Goal: Task Accomplishment & Management: Use online tool/utility

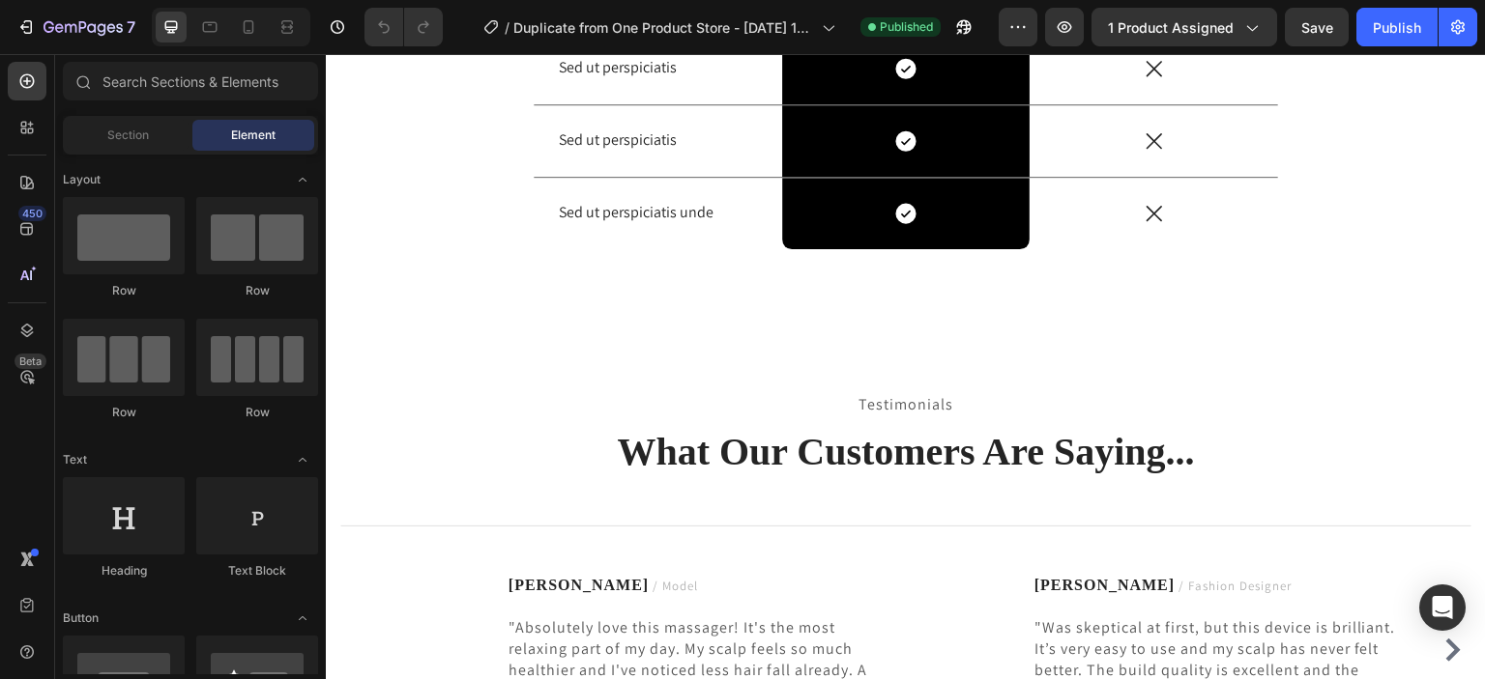
scroll to position [5154, 0]
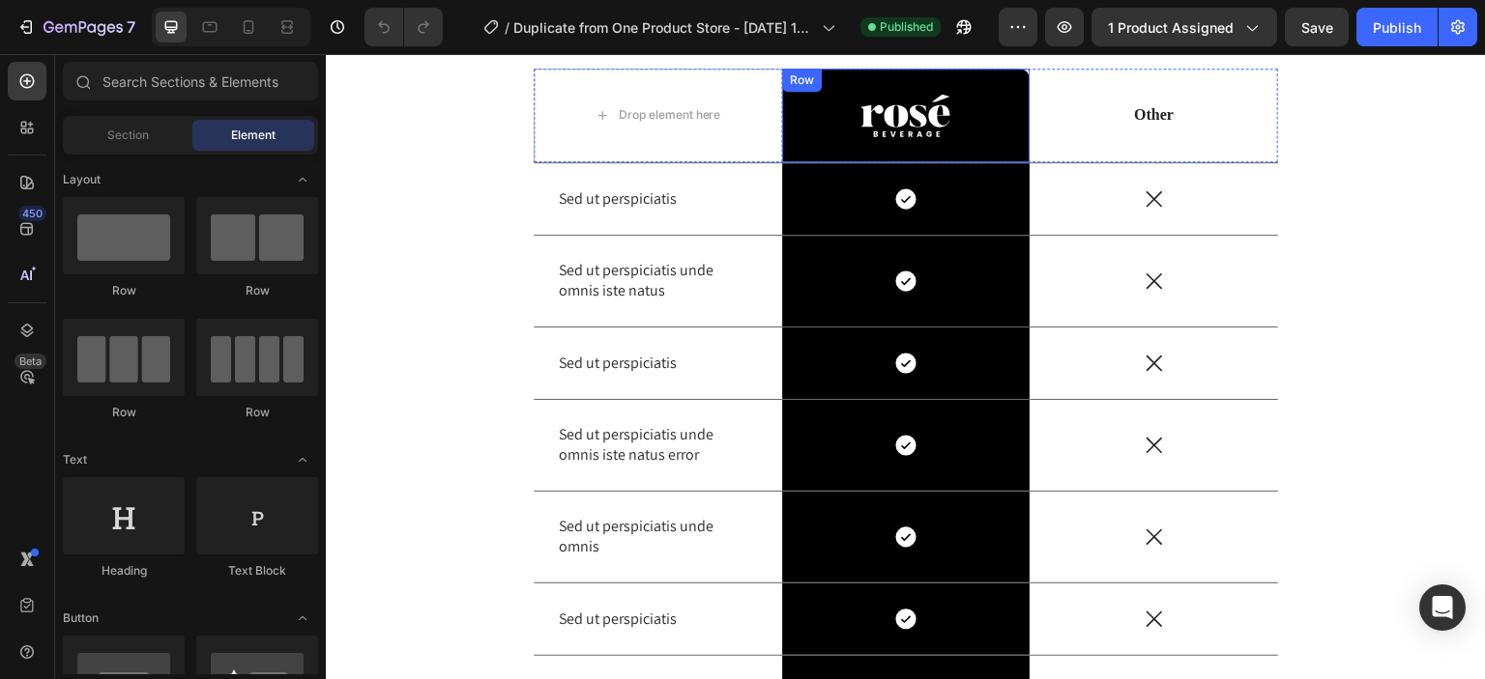
click at [836, 83] on div "Image Row" at bounding box center [906, 116] width 248 height 95
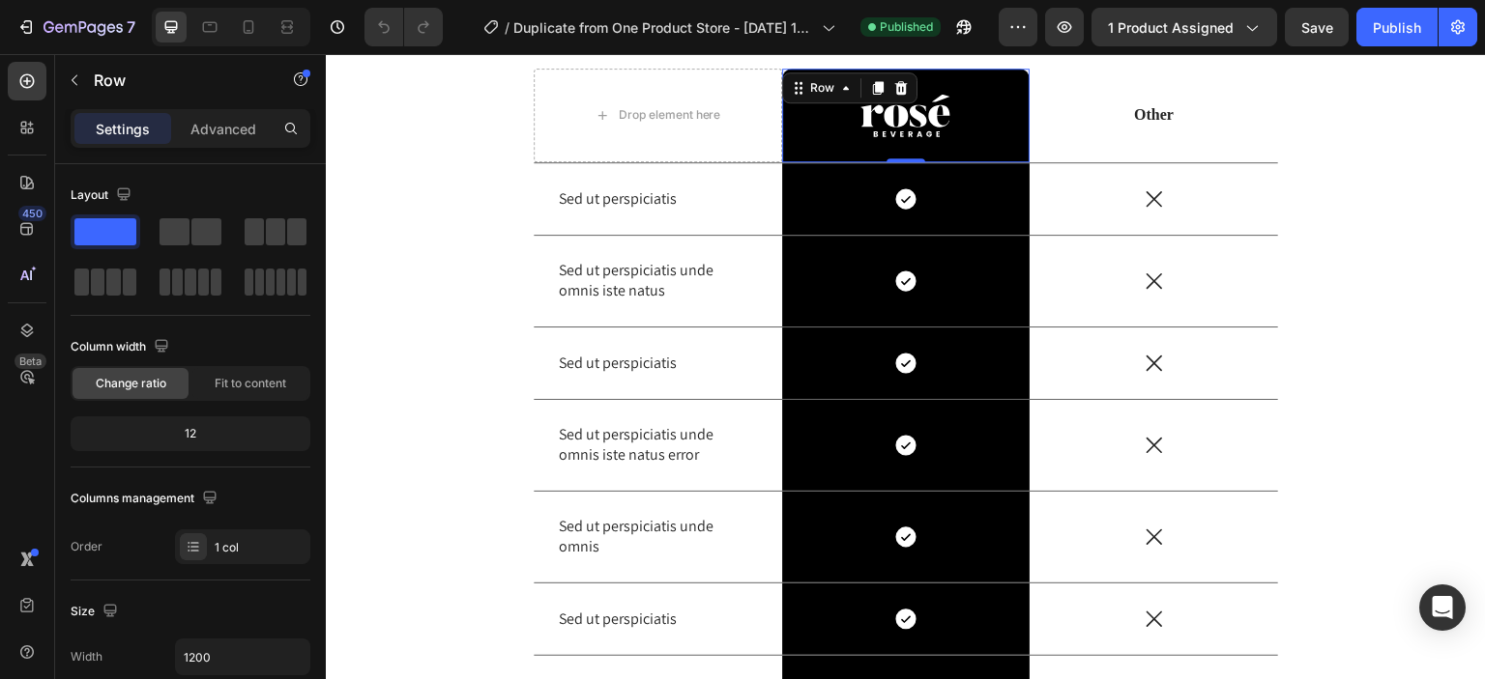
scroll to position [515, 0]
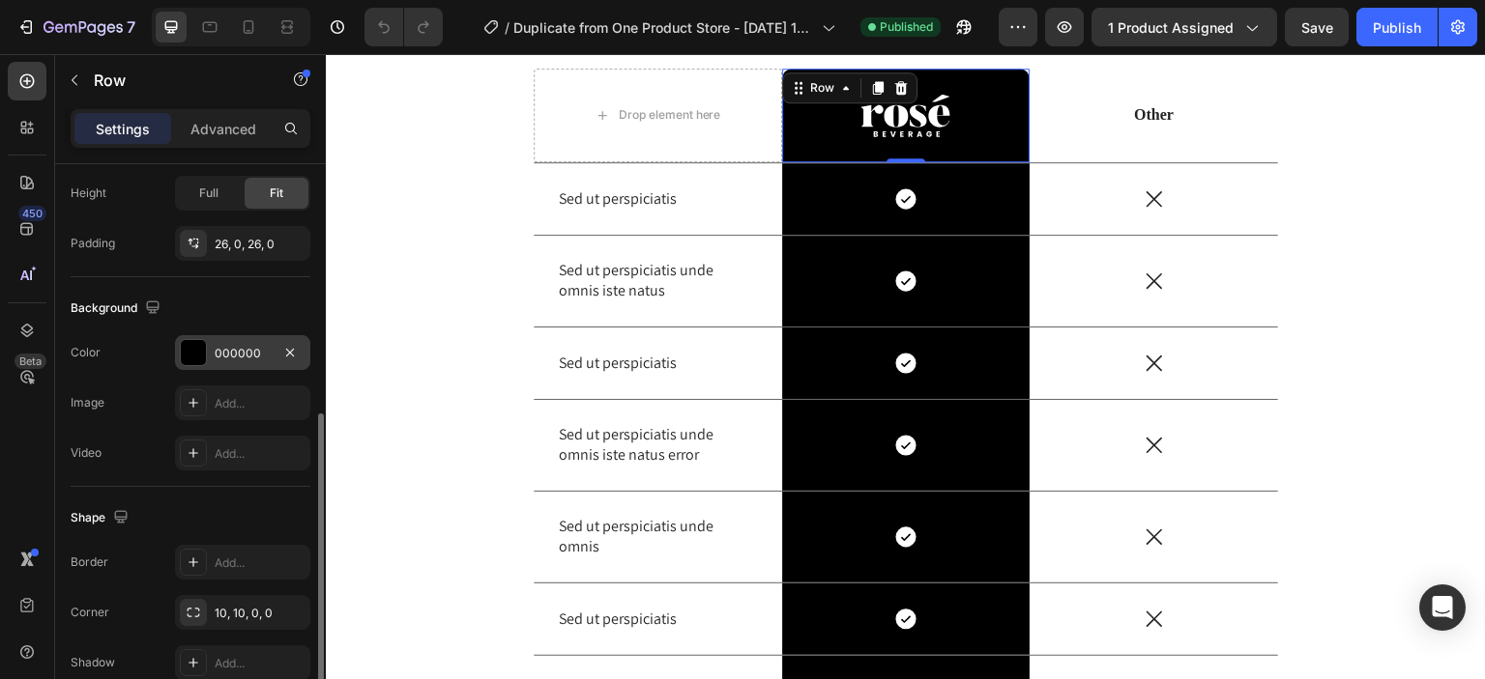
click at [201, 349] on div at bounding box center [193, 352] width 25 height 25
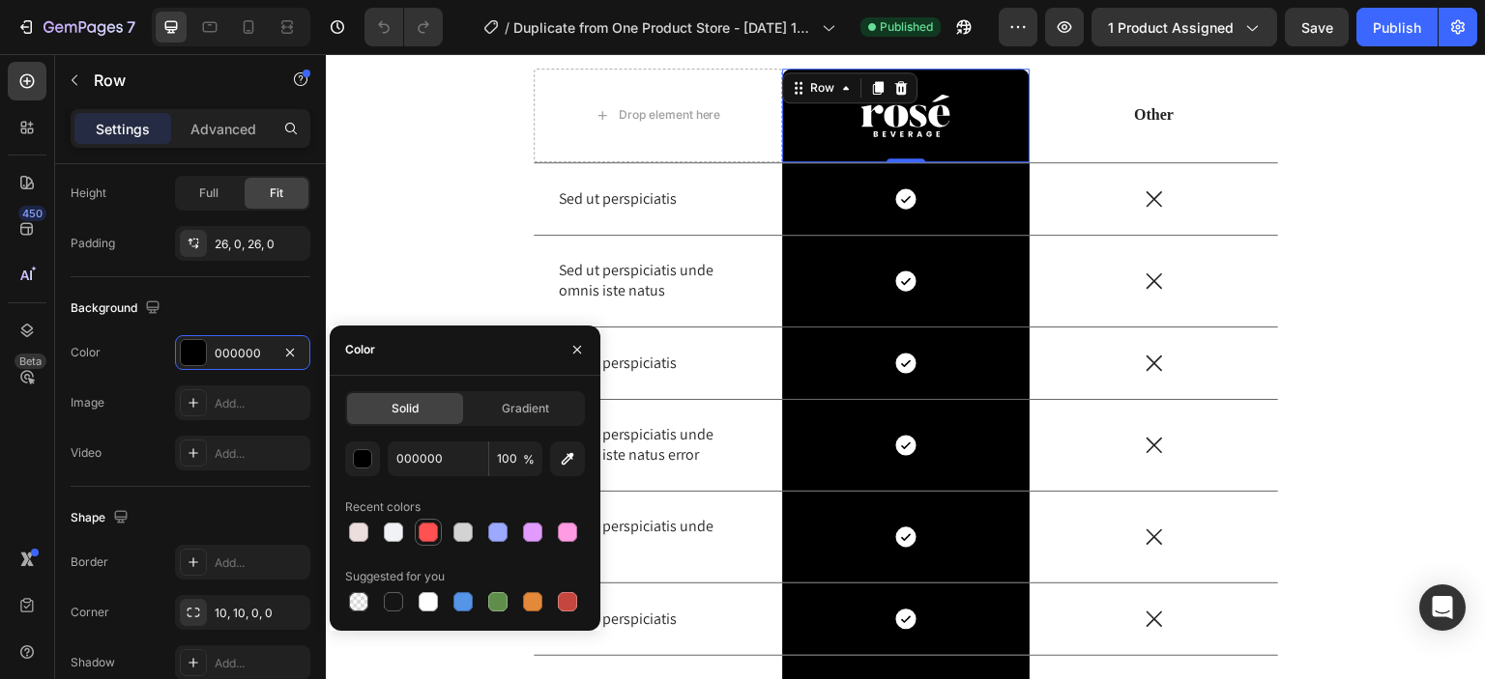
click at [425, 527] on div at bounding box center [428, 532] width 19 height 19
type input "FF5151"
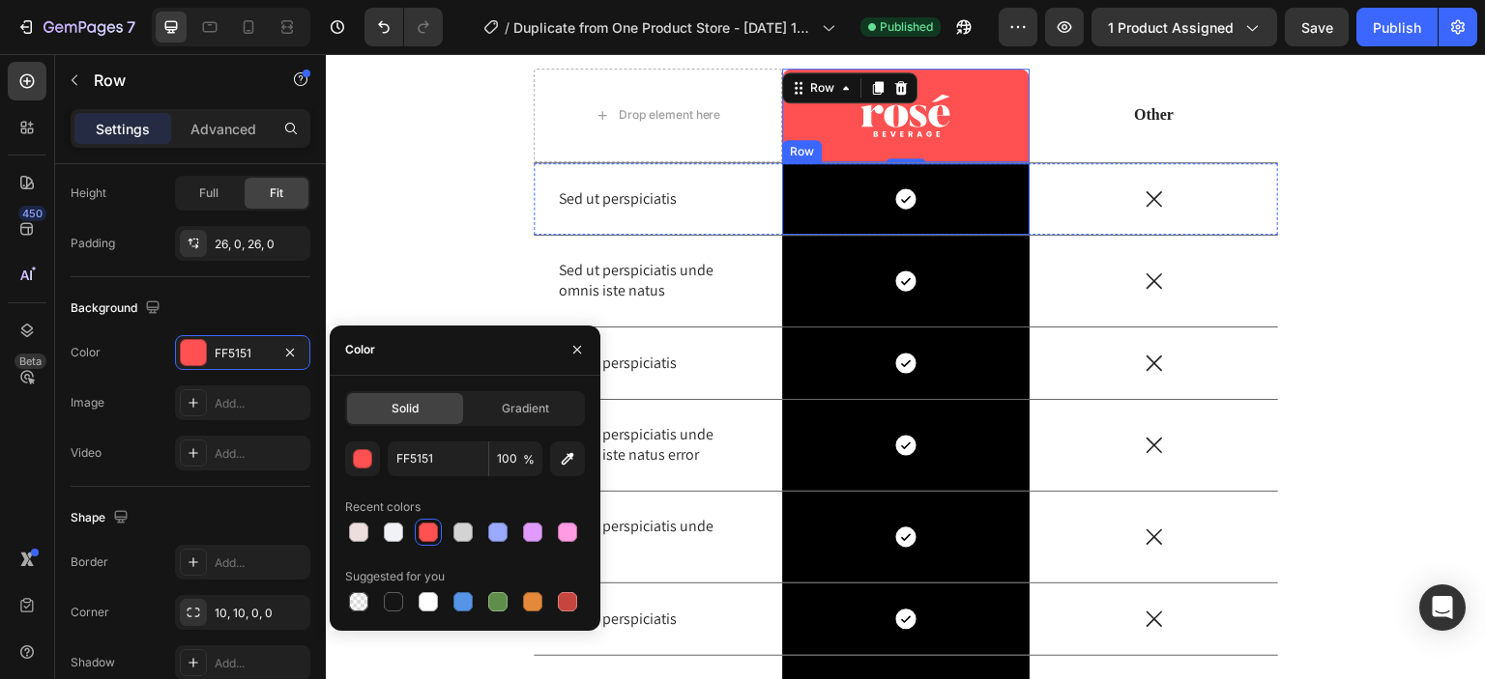
click at [846, 215] on div "Icon Row" at bounding box center [906, 199] width 248 height 72
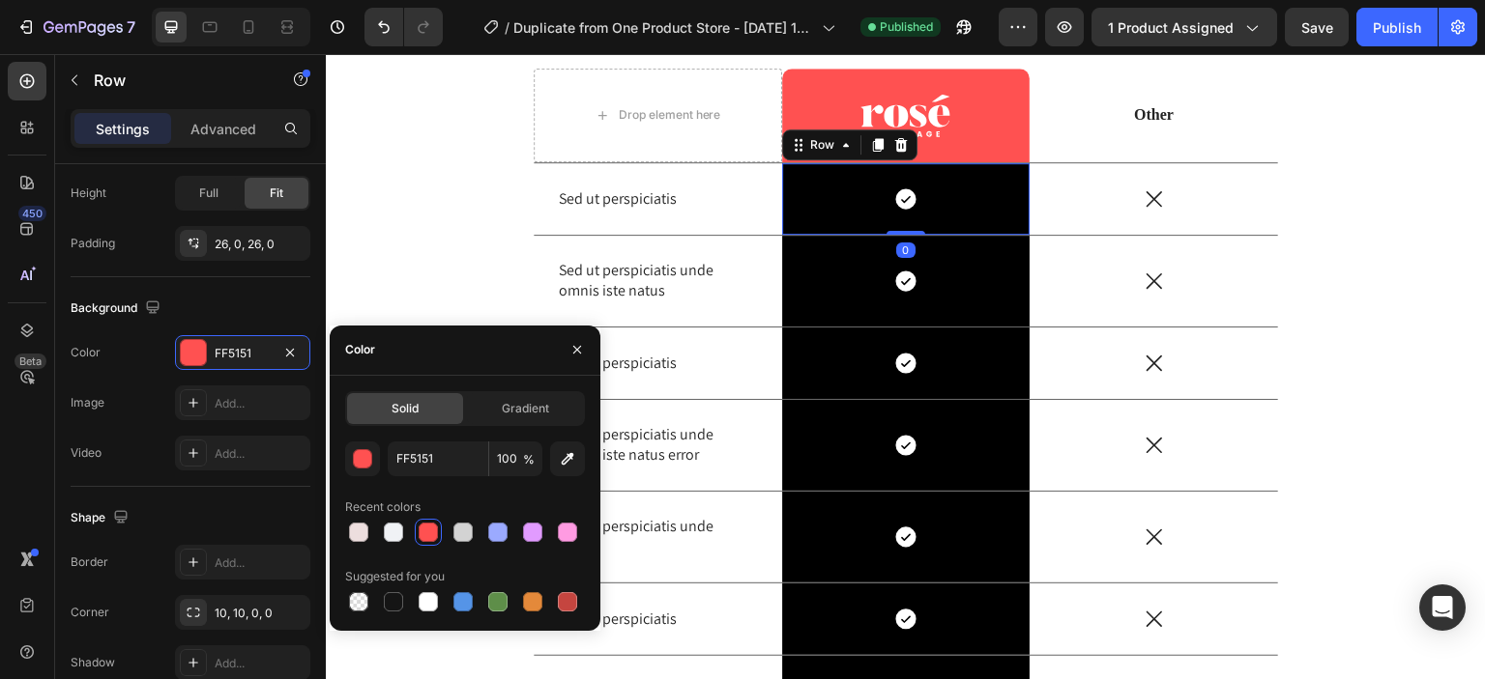
scroll to position [514, 0]
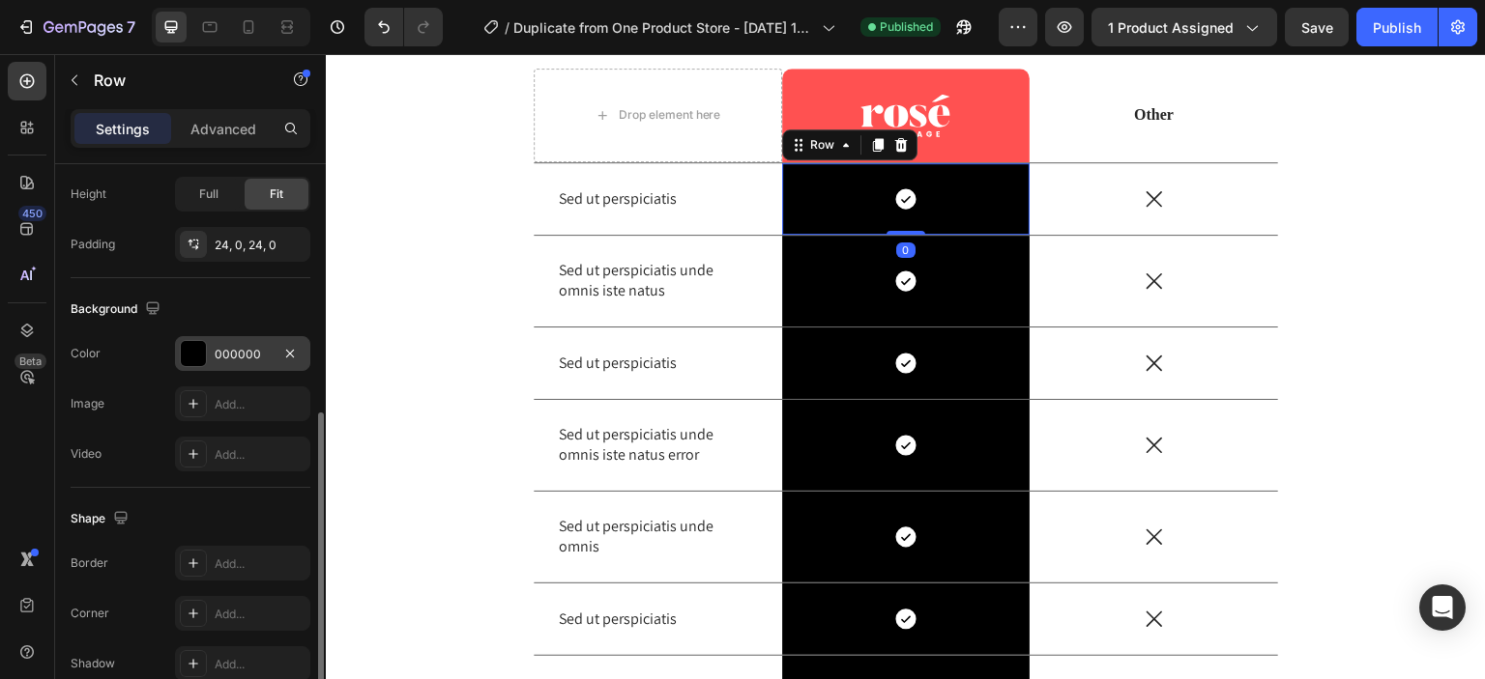
click at [188, 352] on div at bounding box center [193, 353] width 25 height 25
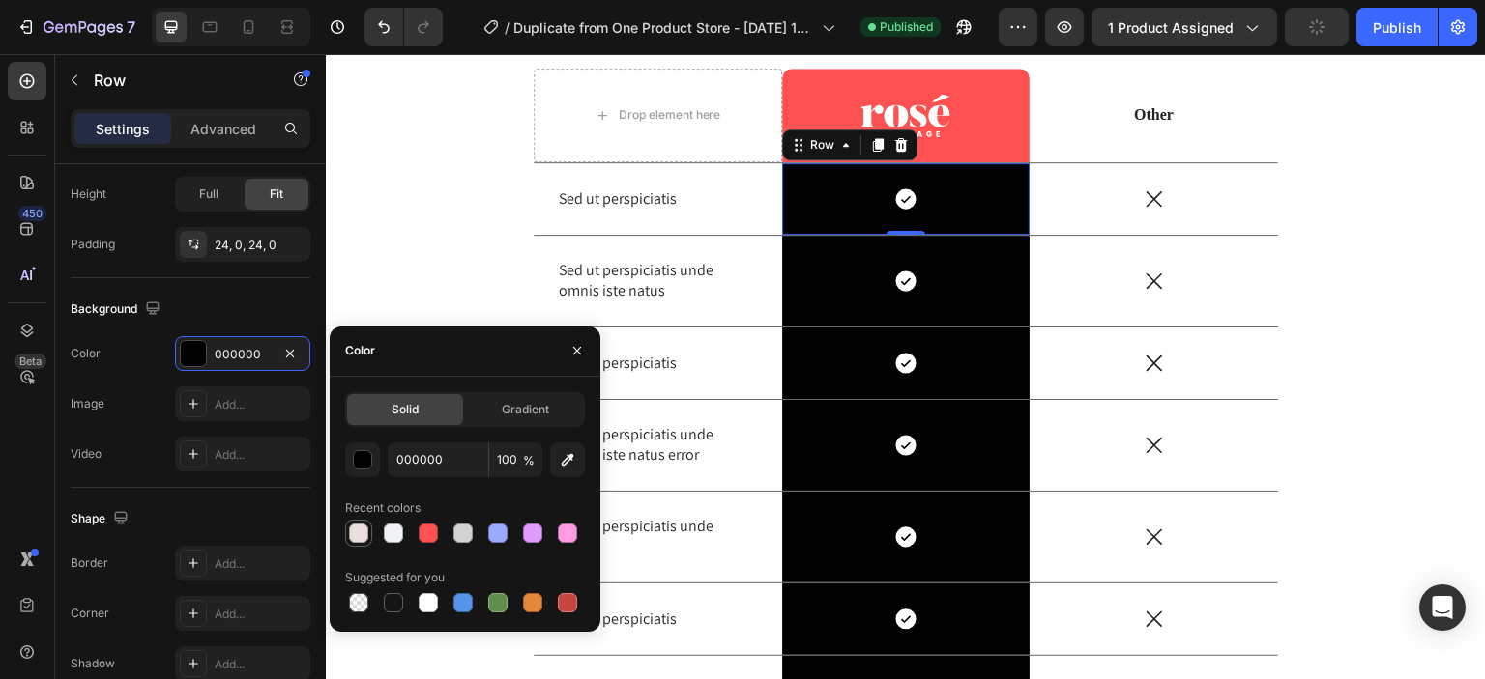
click at [358, 537] on div at bounding box center [358, 533] width 19 height 19
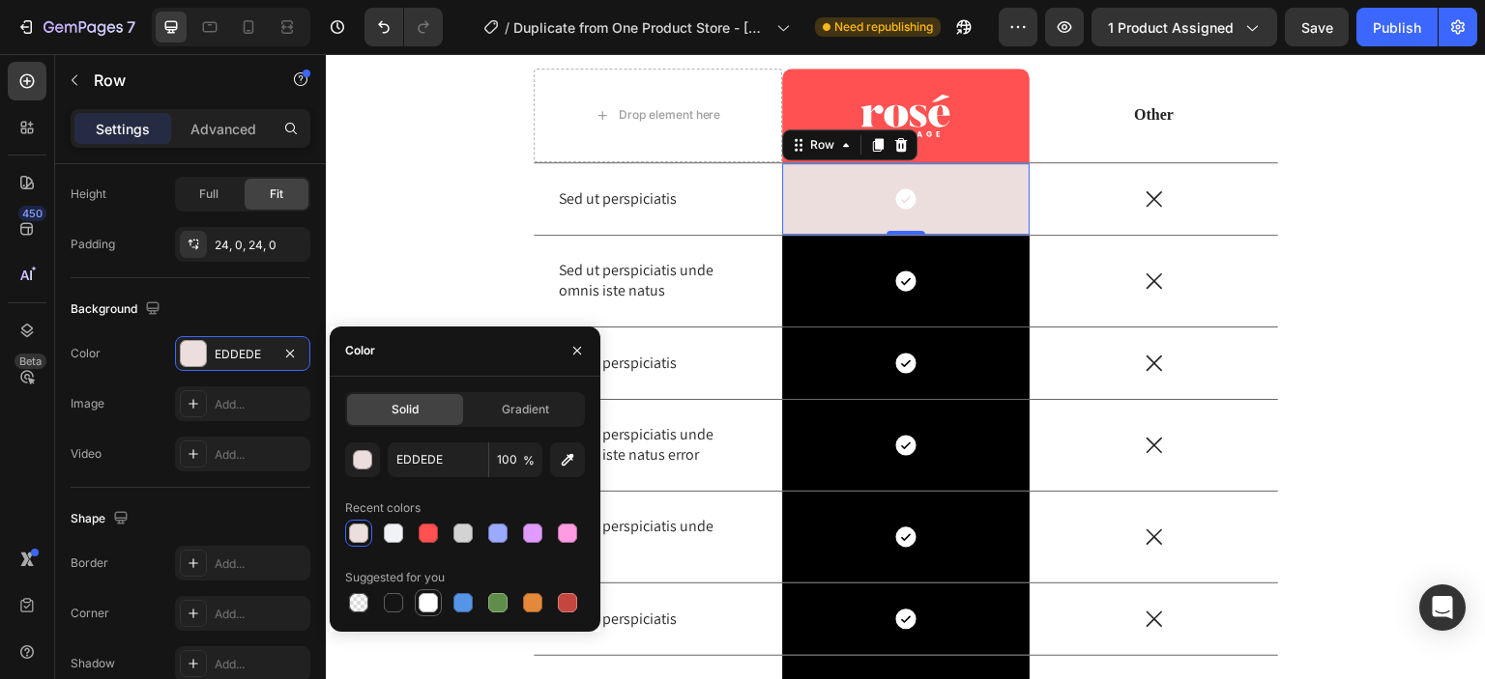
click at [419, 606] on div at bounding box center [428, 602] width 19 height 19
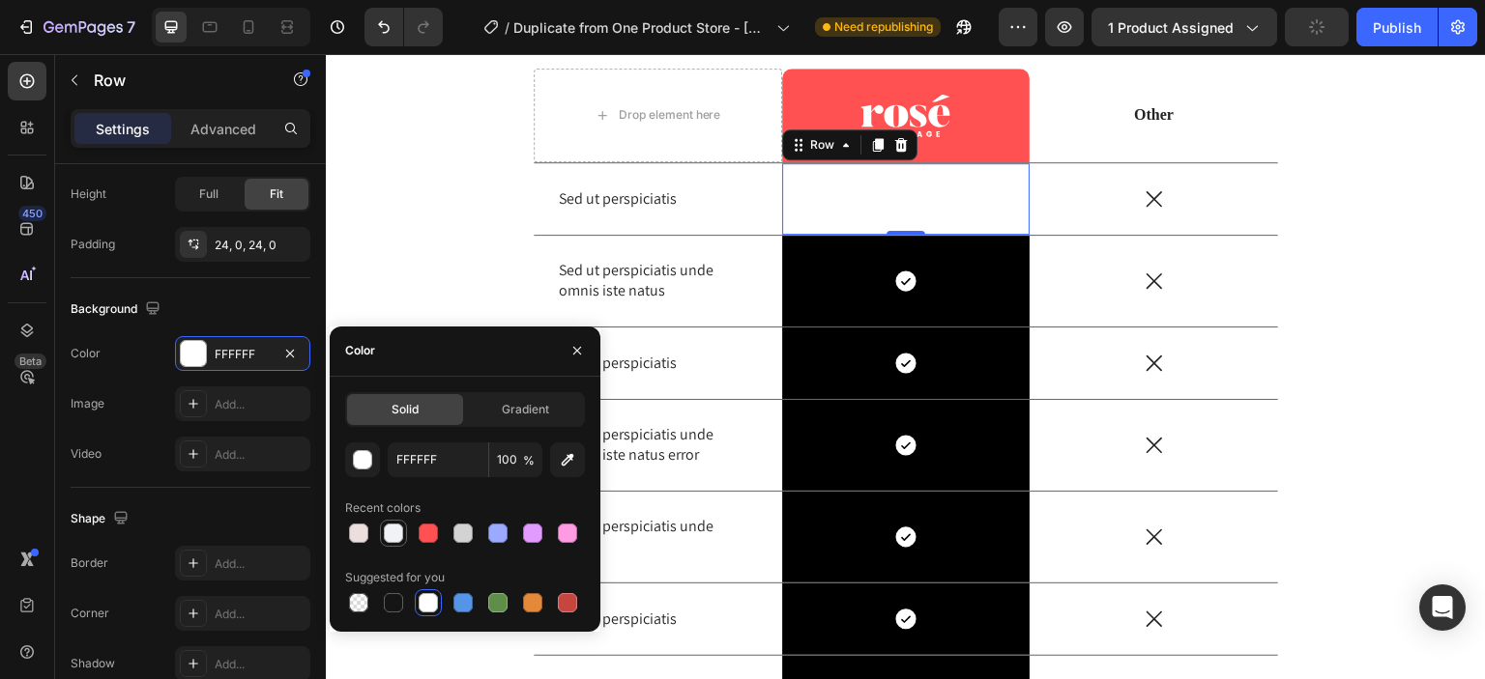
click at [382, 533] on div at bounding box center [393, 533] width 23 height 23
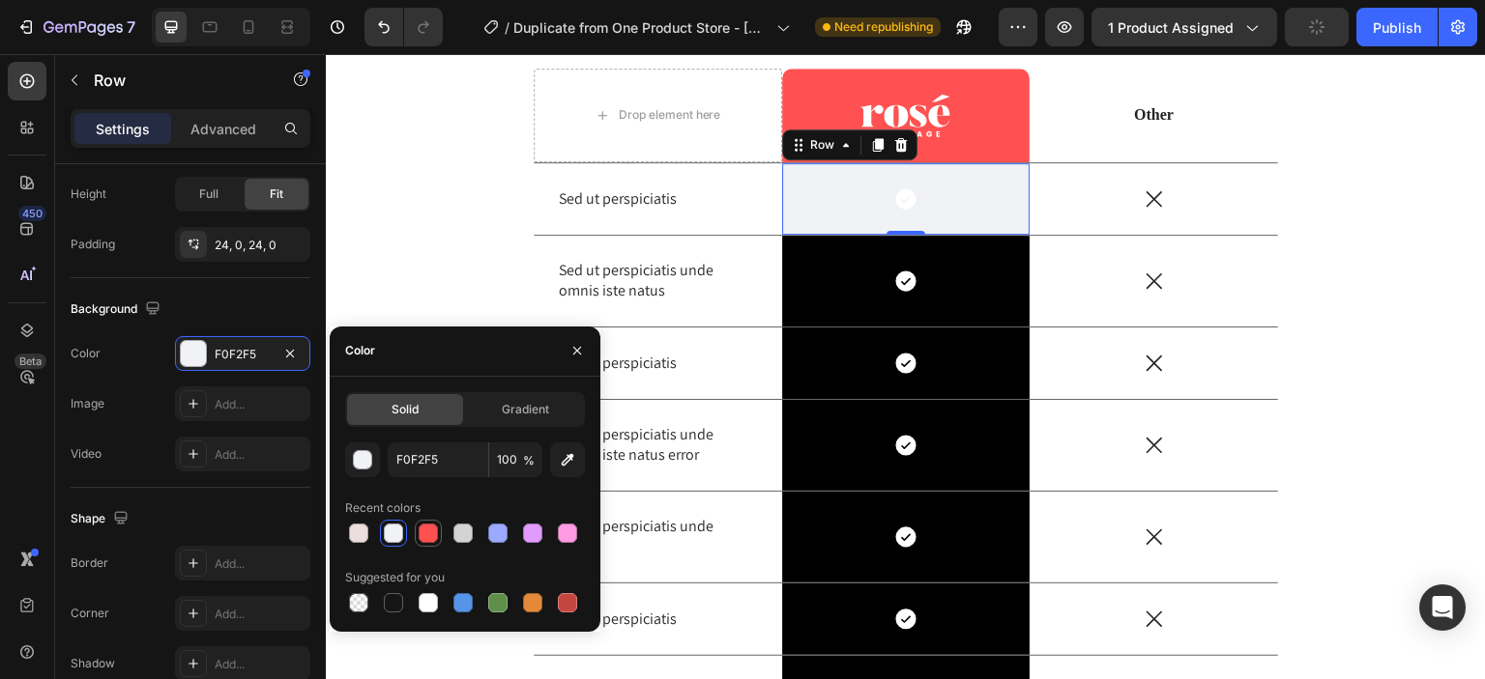
click at [430, 533] on div at bounding box center [428, 533] width 19 height 19
type input "FF5151"
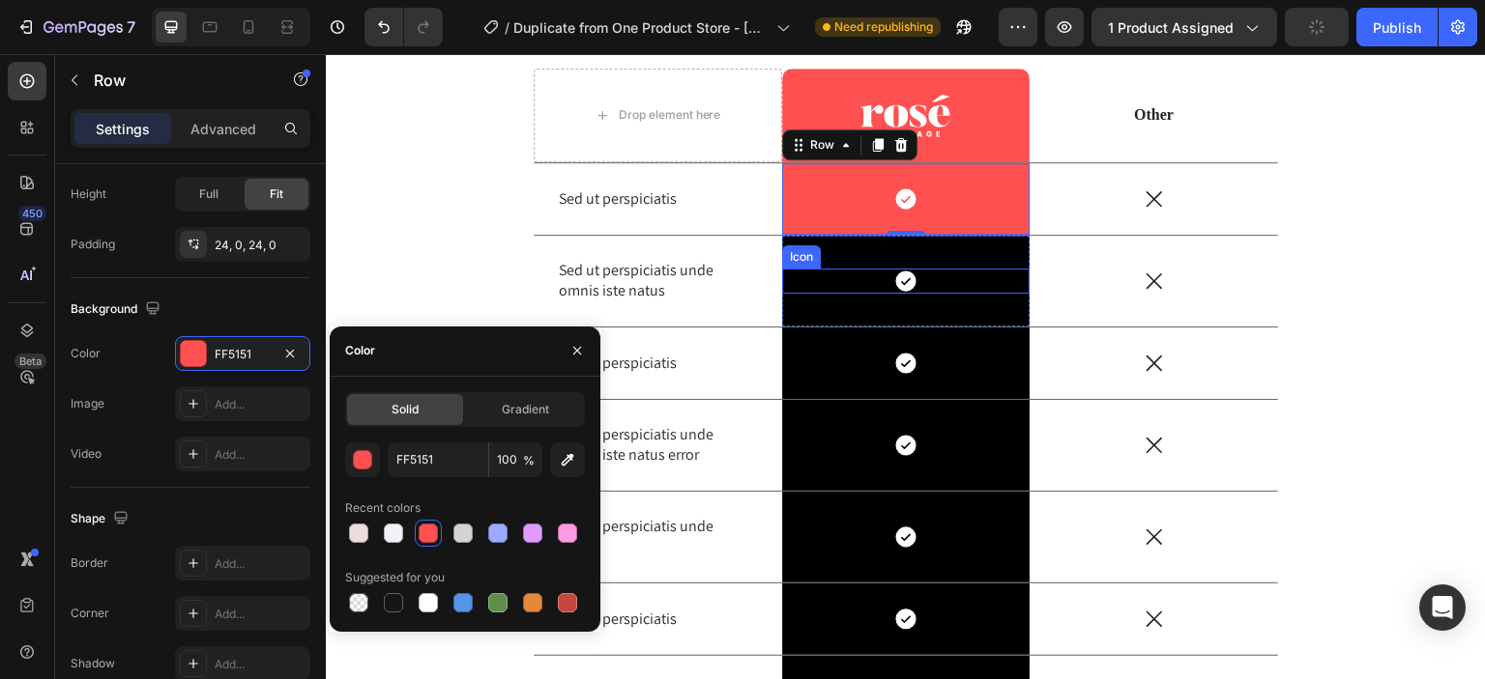
click at [802, 283] on div "Icon" at bounding box center [906, 281] width 248 height 25
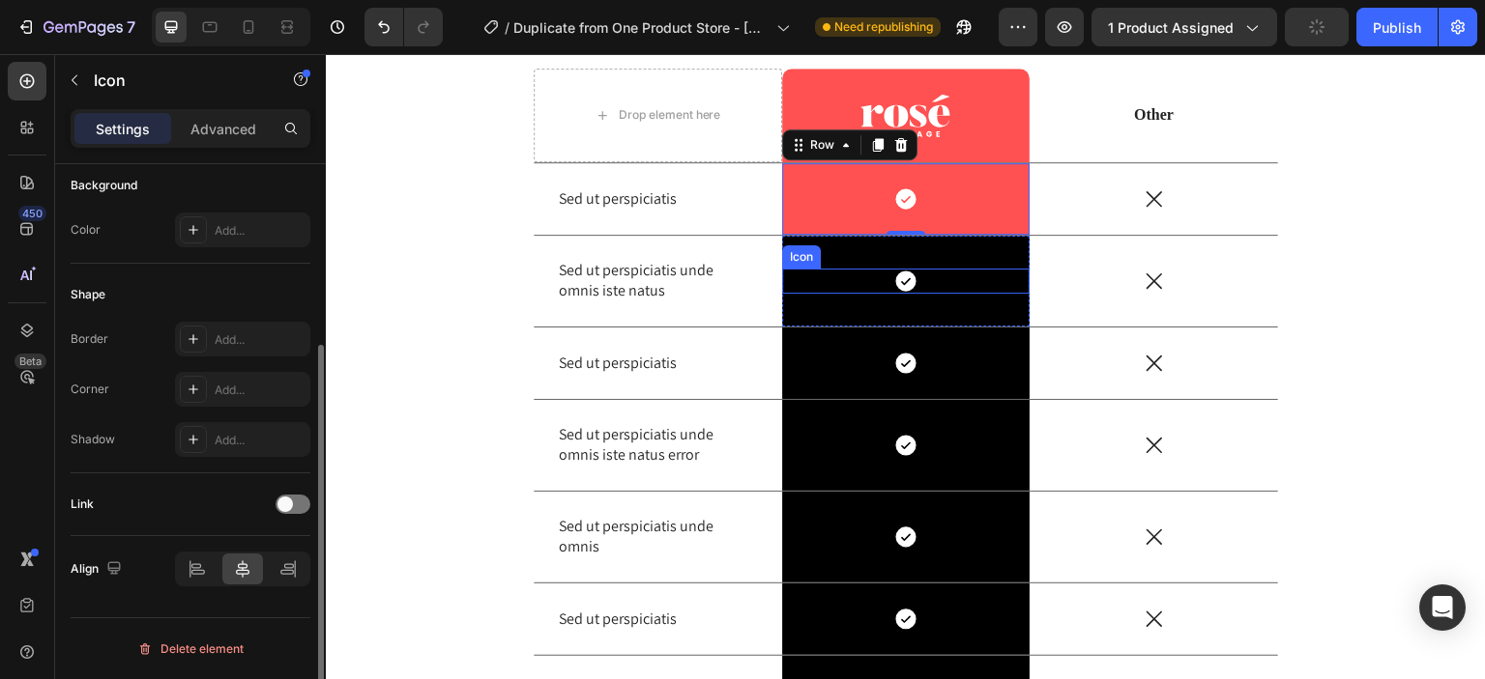
scroll to position [0, 0]
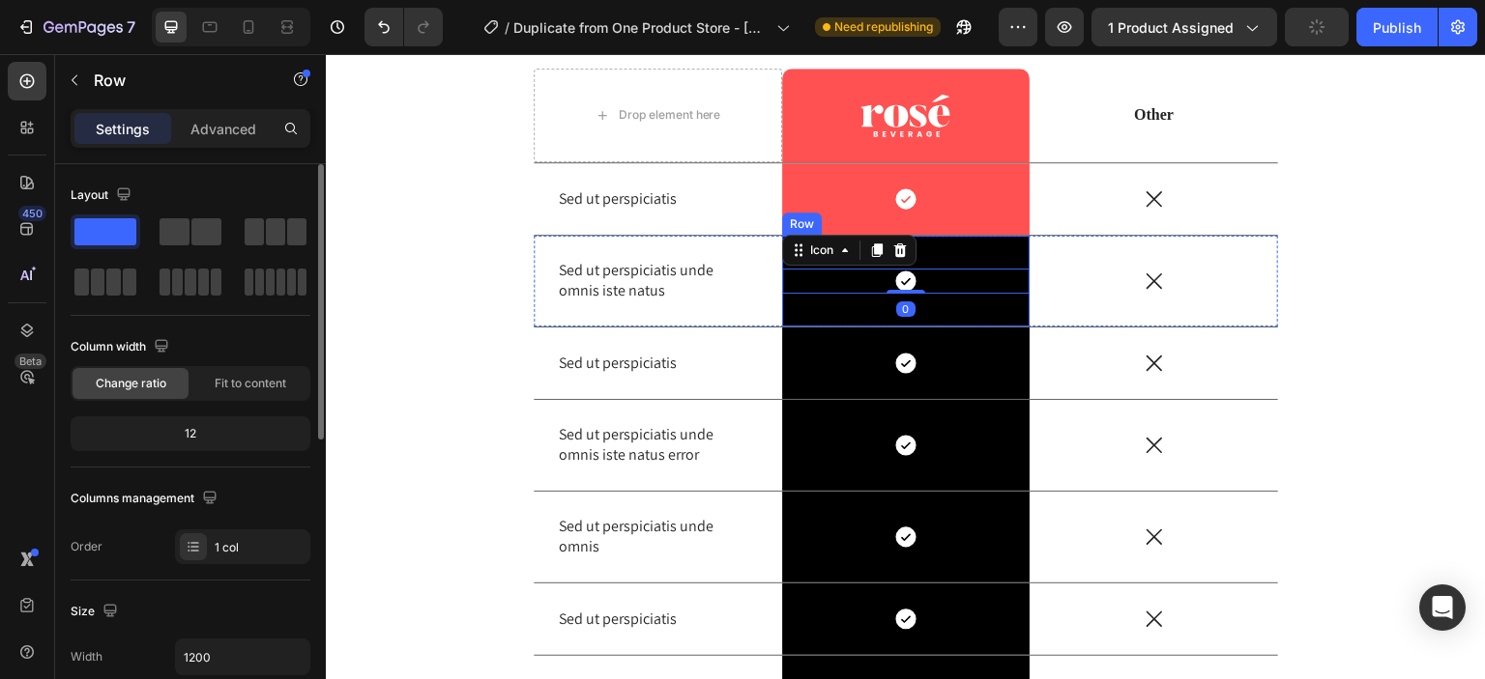
click at [817, 309] on div "Icon 0 Row" at bounding box center [906, 281] width 248 height 91
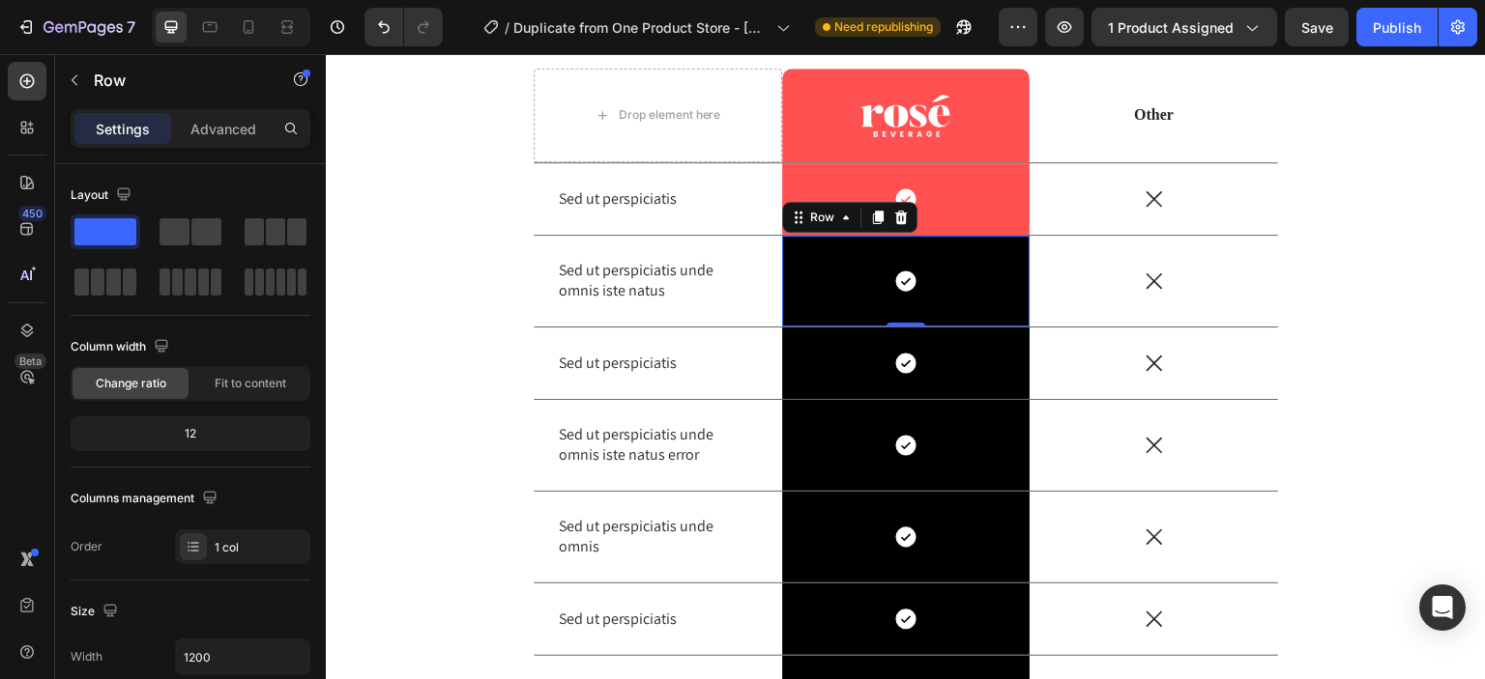
click at [829, 303] on div "Icon Row 0" at bounding box center [906, 281] width 248 height 91
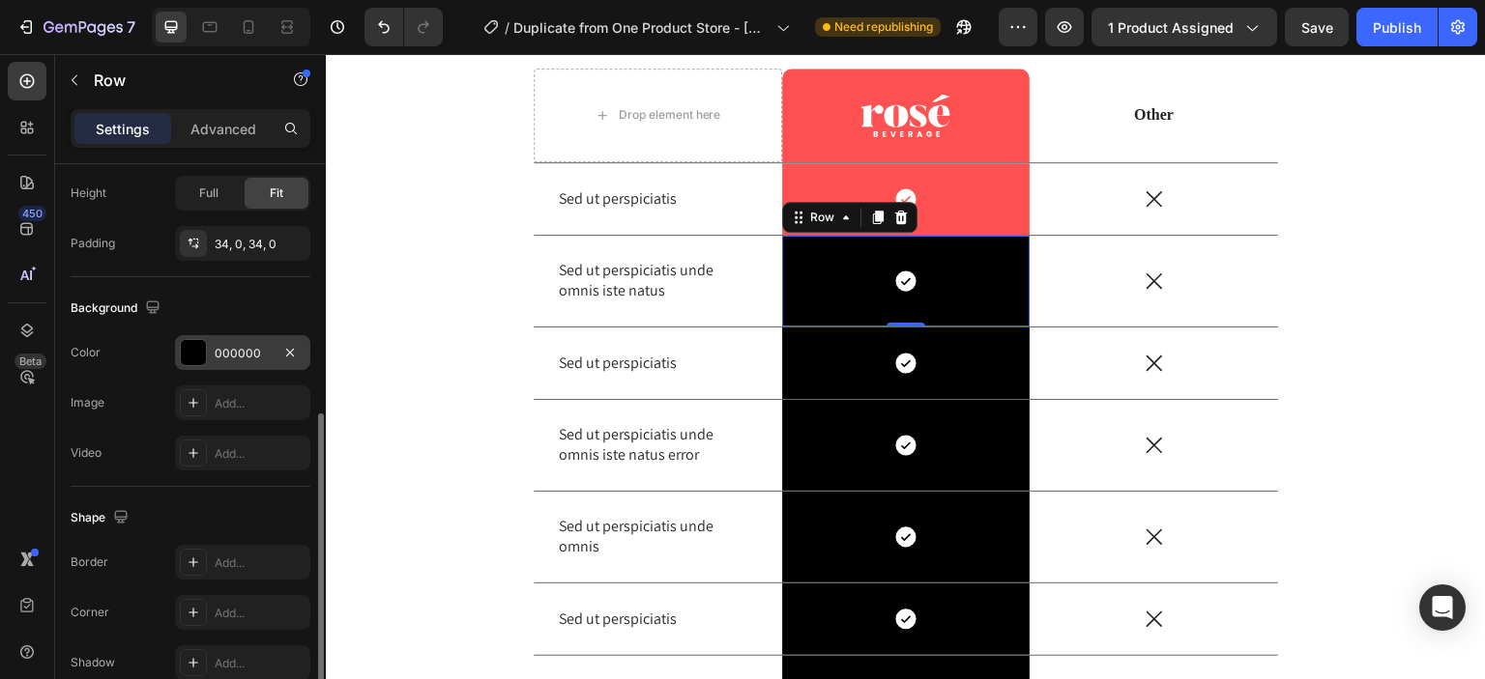
click at [209, 352] on div "000000" at bounding box center [242, 352] width 135 height 35
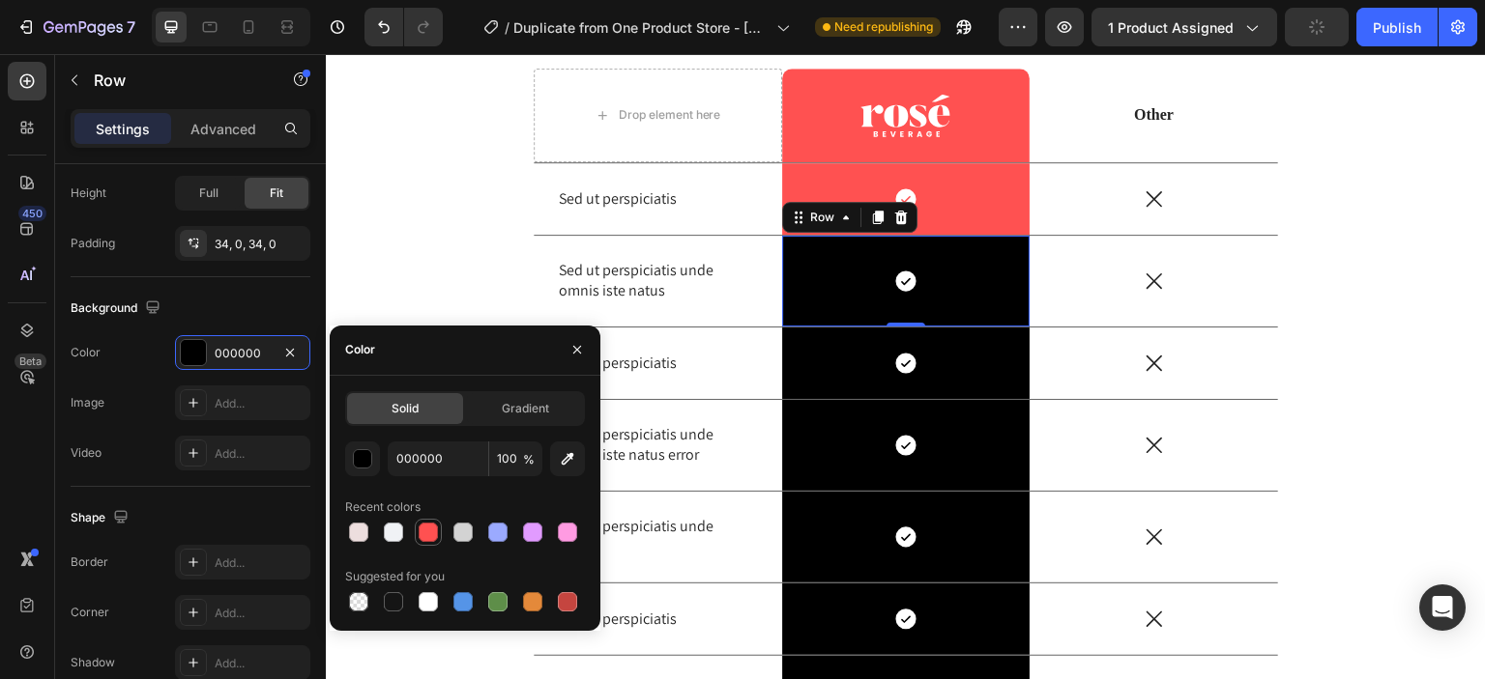
click at [431, 527] on div at bounding box center [428, 532] width 19 height 19
type input "FF5151"
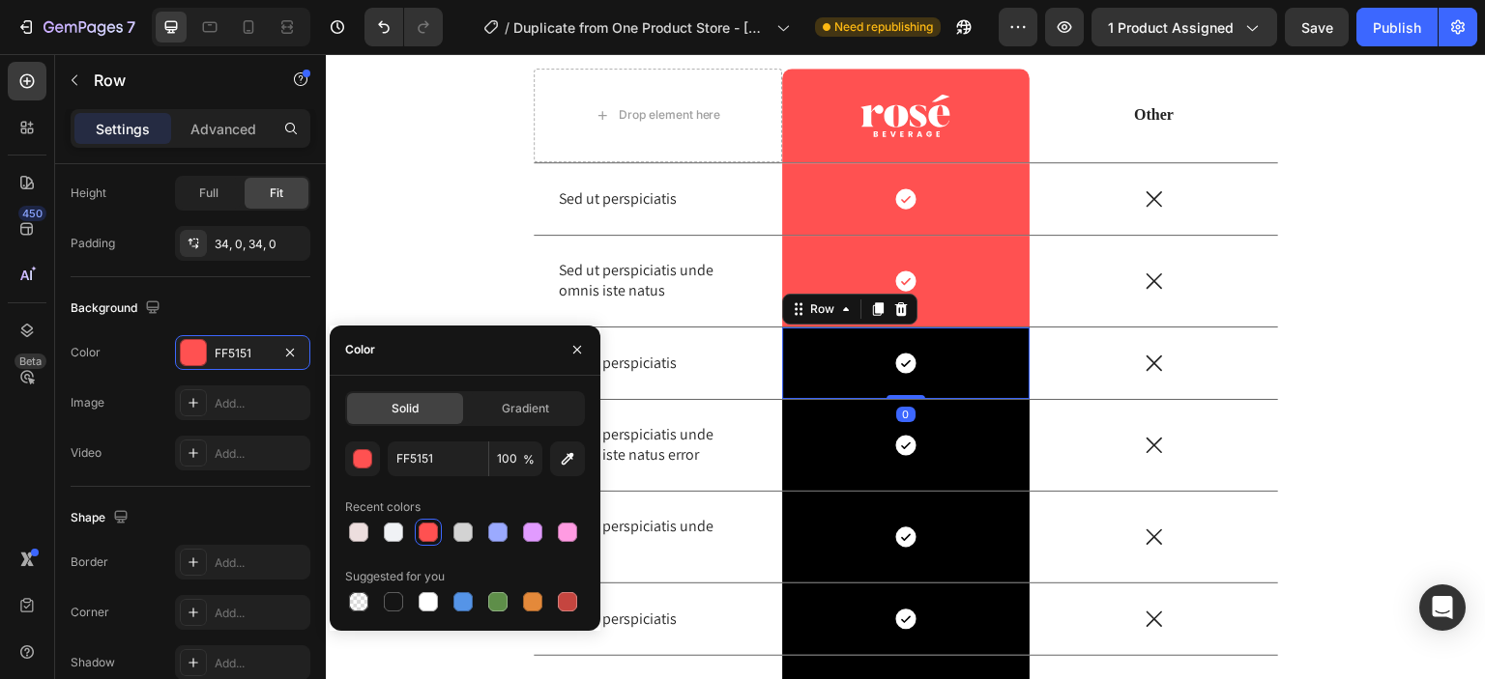
scroll to position [514, 0]
click at [820, 390] on div "Icon Row 0" at bounding box center [906, 364] width 248 height 72
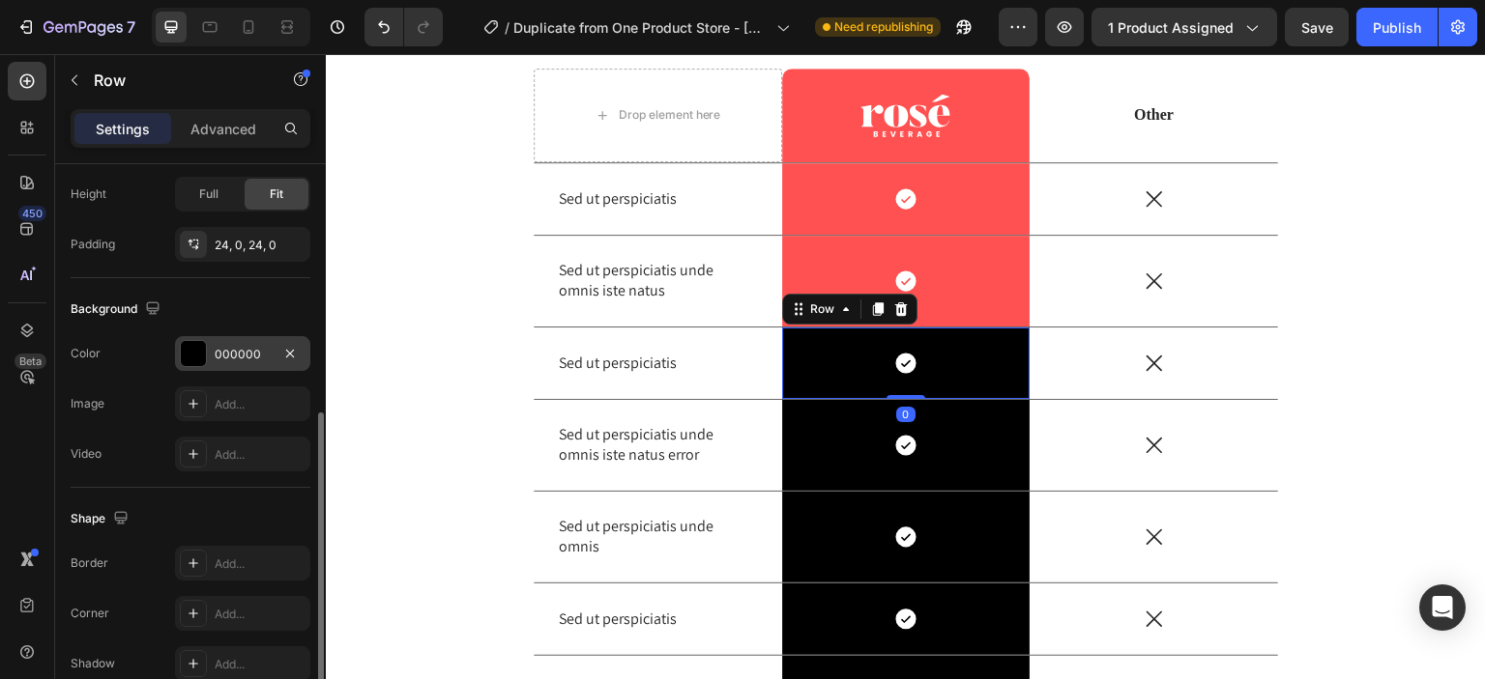
click at [190, 358] on div at bounding box center [193, 353] width 25 height 25
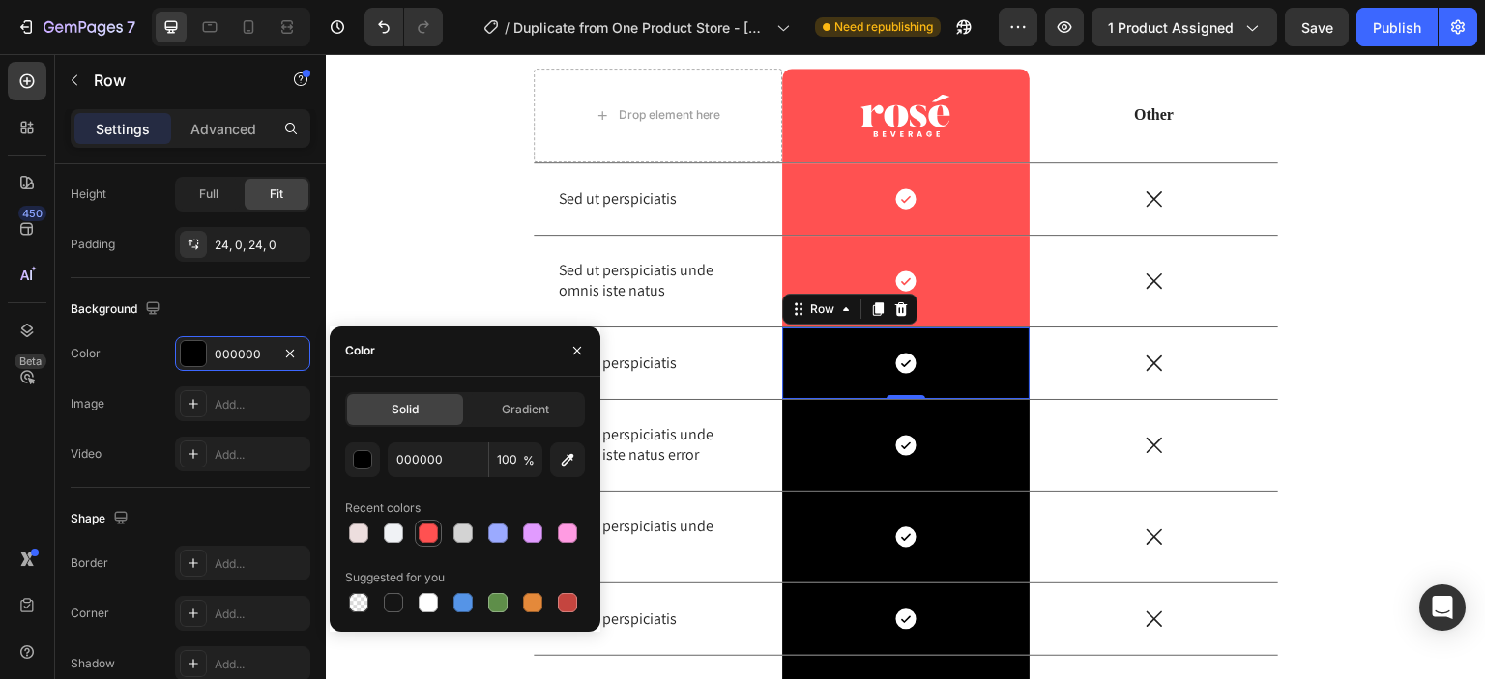
click at [419, 534] on div at bounding box center [428, 533] width 19 height 19
type input "FF5151"
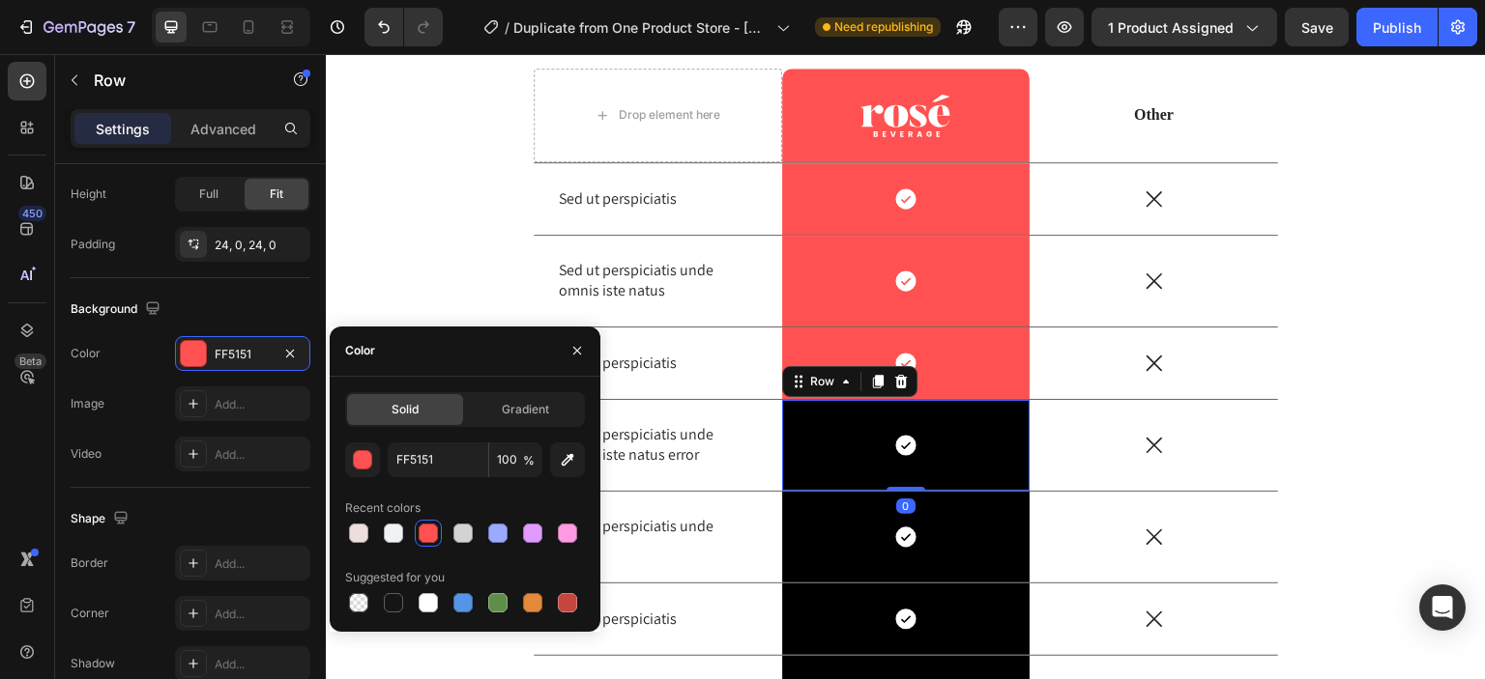
click at [814, 465] on div "Icon Row 0" at bounding box center [906, 445] width 248 height 91
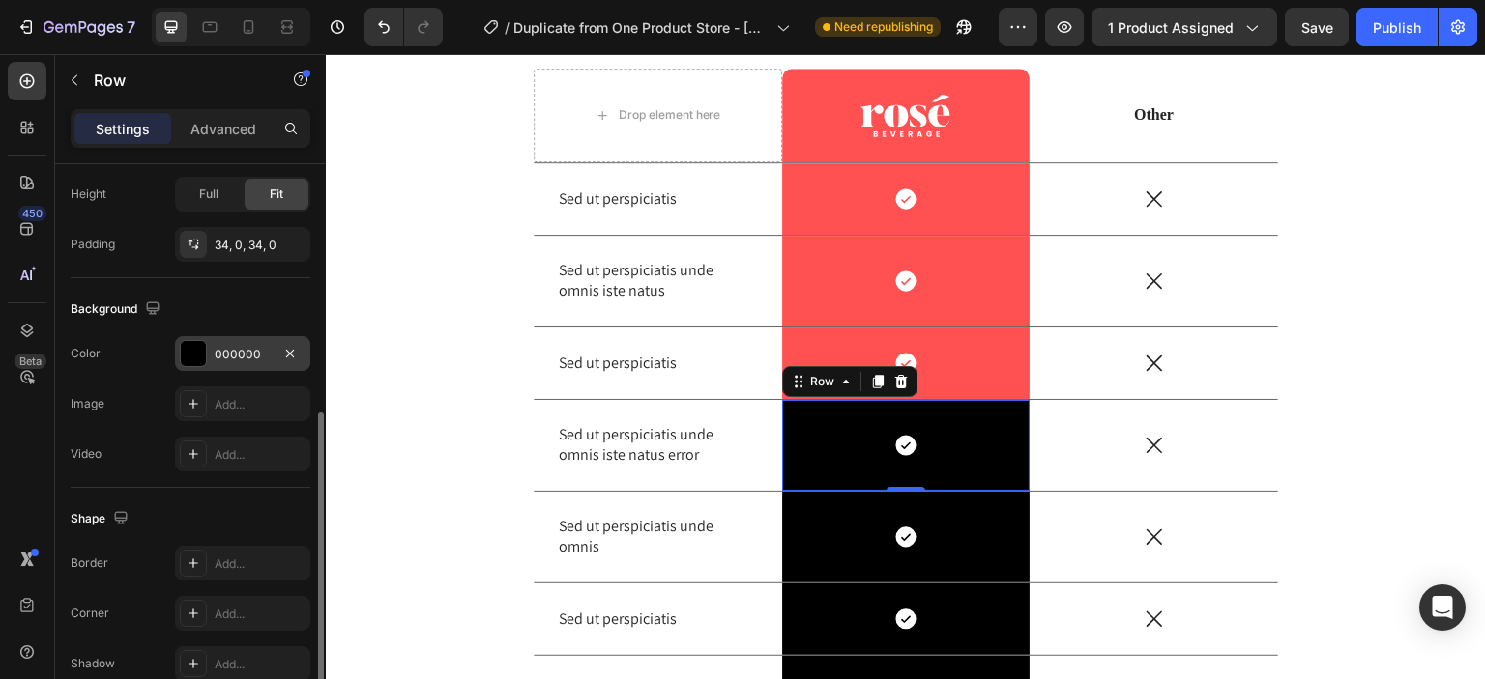
click at [208, 359] on div "000000" at bounding box center [242, 353] width 135 height 35
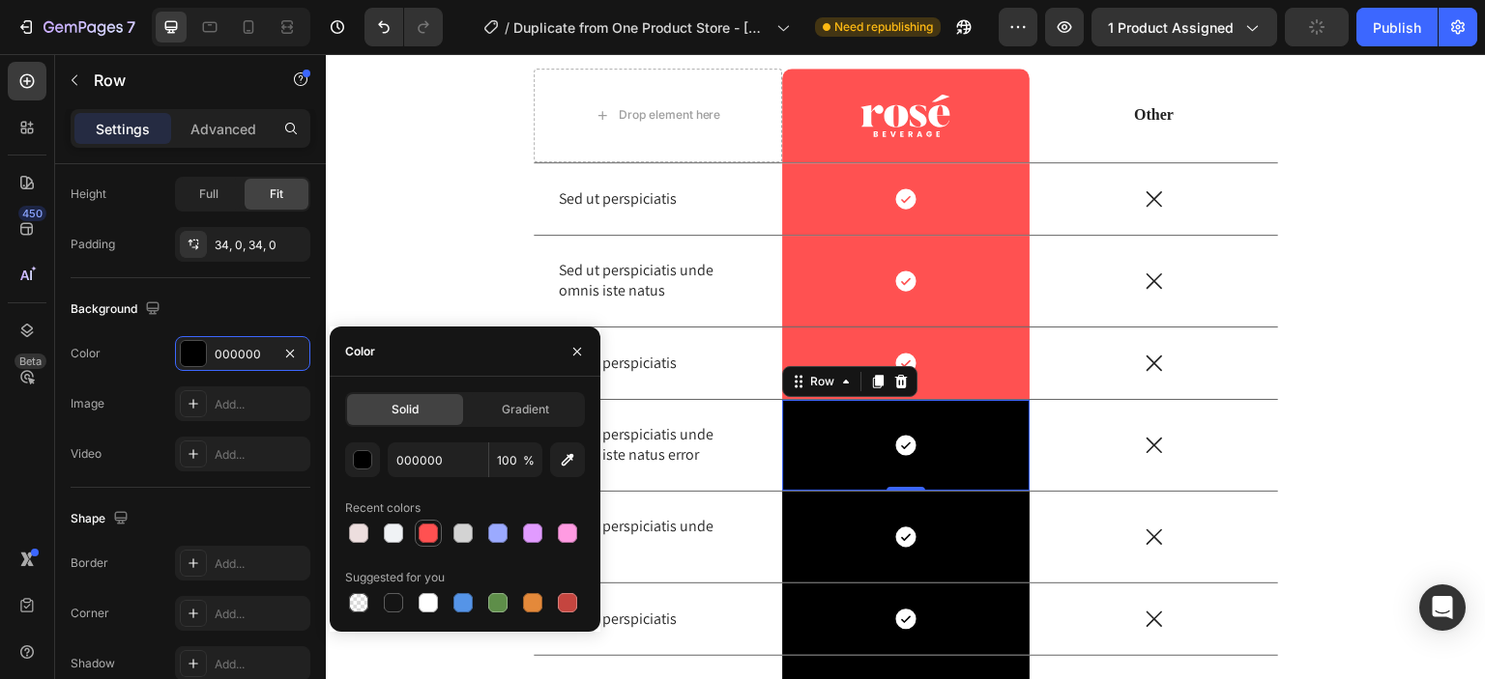
click at [419, 533] on div at bounding box center [428, 533] width 19 height 19
type input "FF5151"
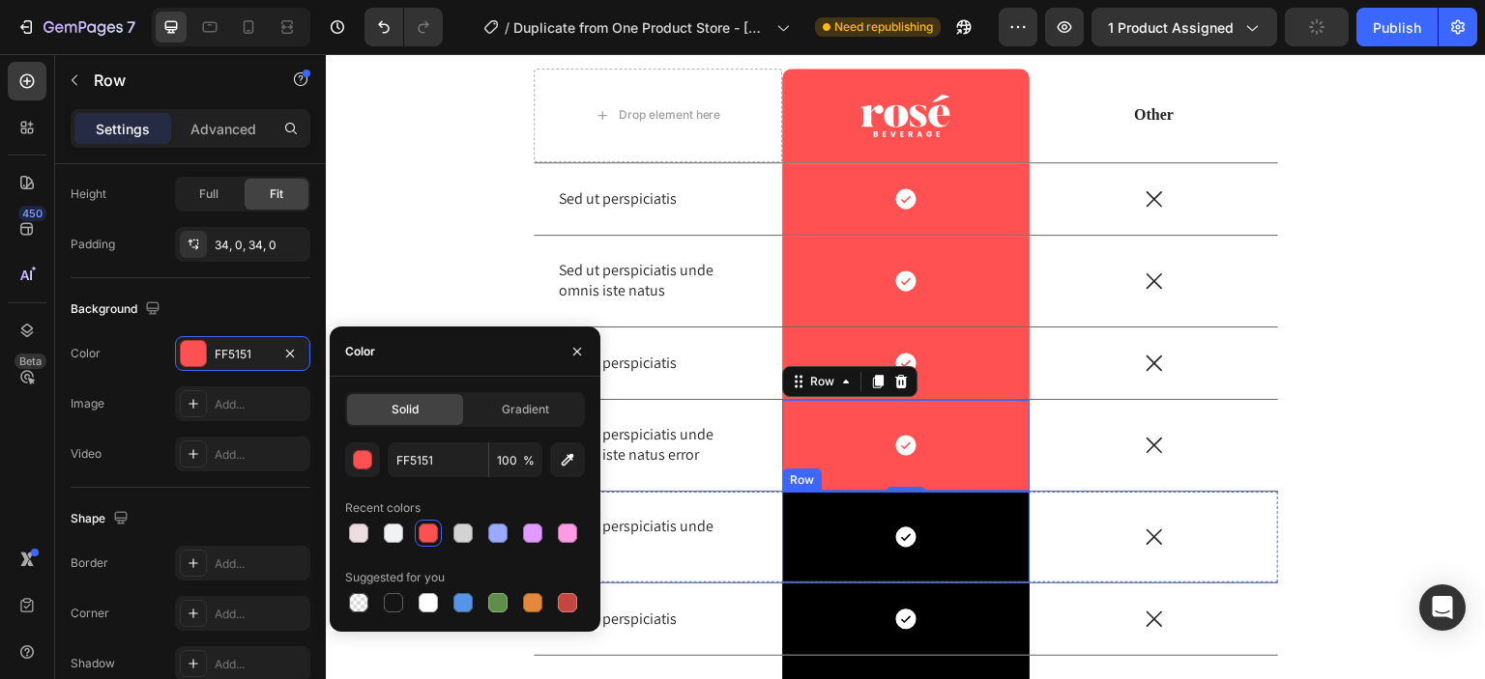
click at [822, 562] on div "Icon Row" at bounding box center [906, 537] width 248 height 91
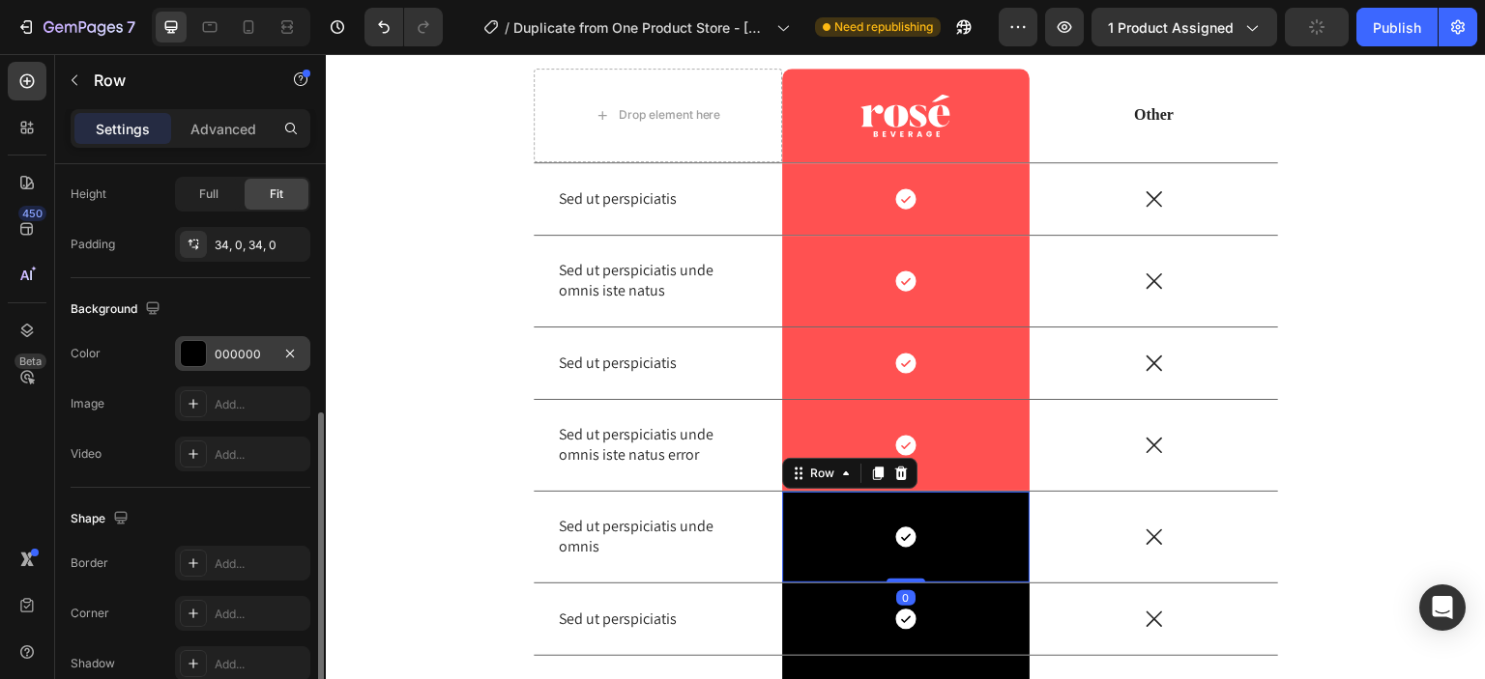
click at [198, 356] on div at bounding box center [193, 353] width 25 height 25
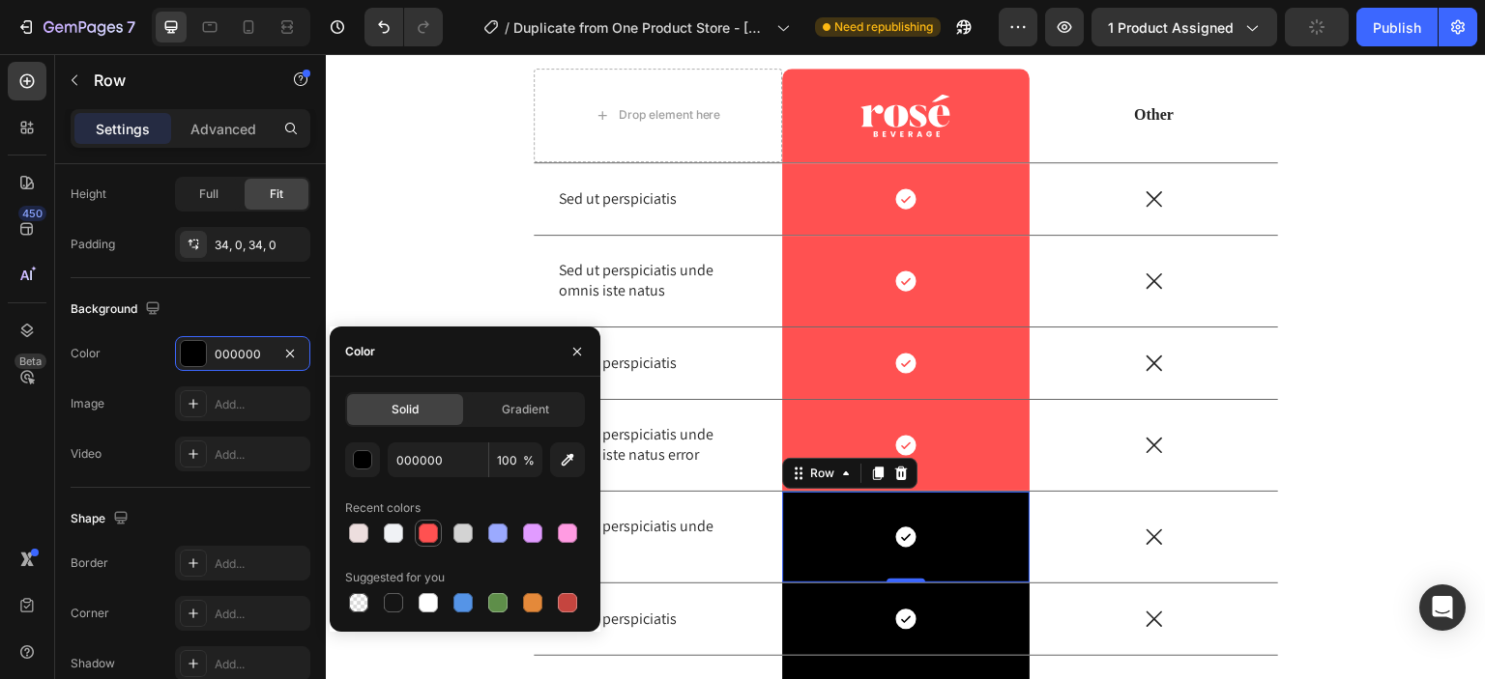
click at [429, 536] on div at bounding box center [428, 533] width 19 height 19
type input "FF5151"
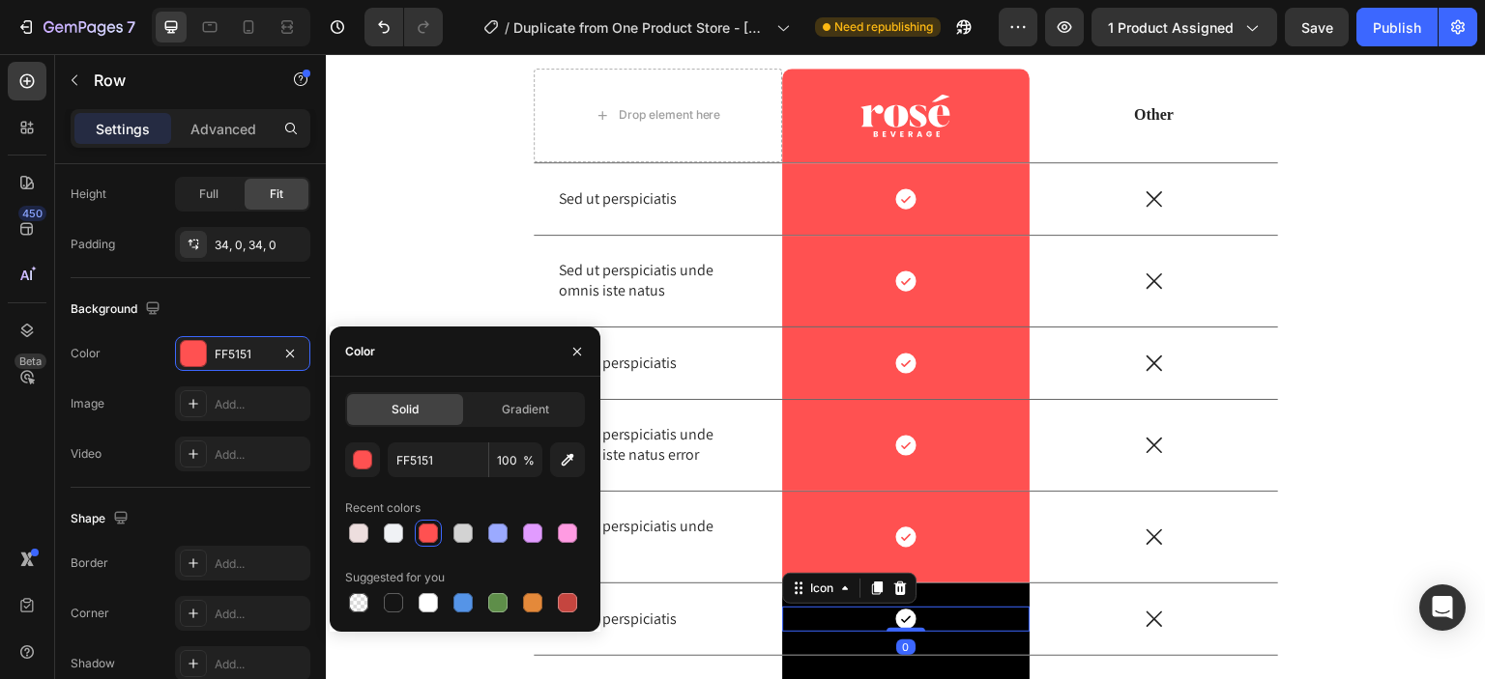
click at [813, 611] on div "Icon 0" at bounding box center [906, 619] width 248 height 25
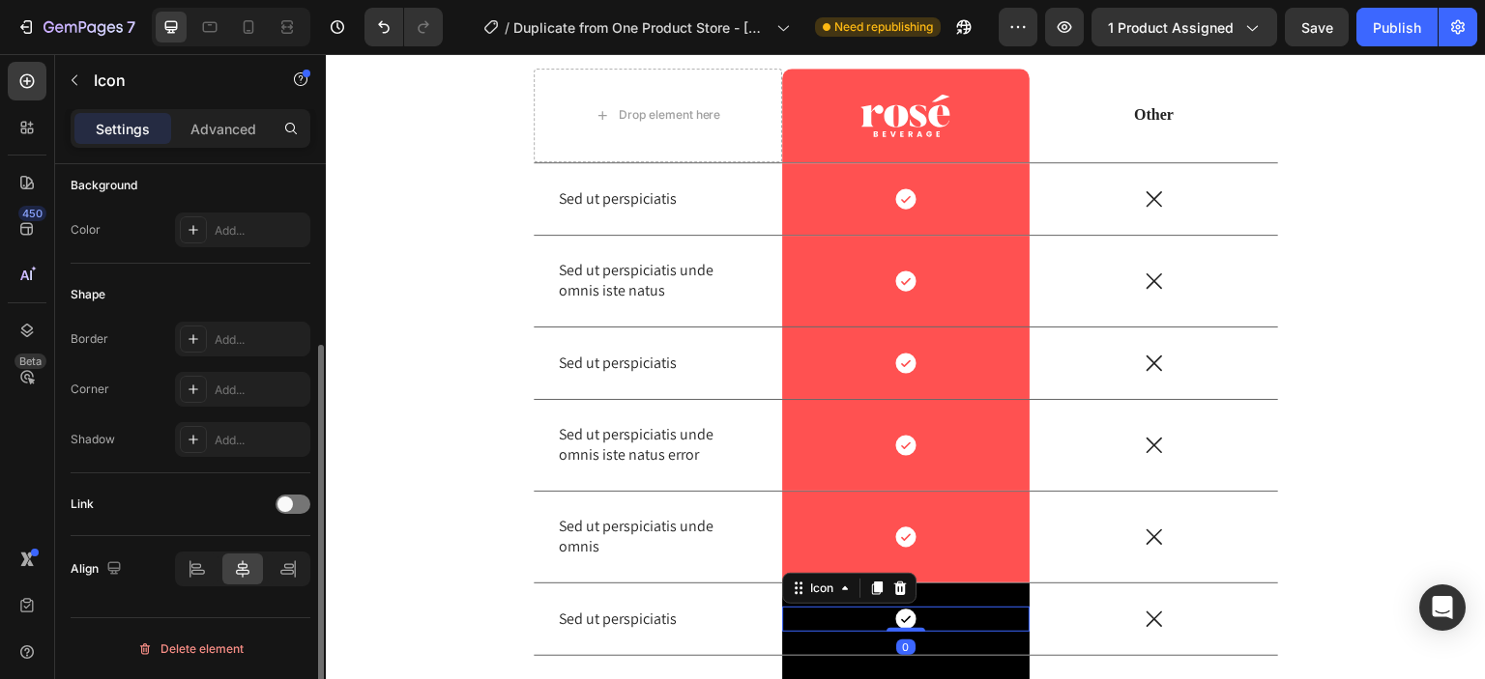
scroll to position [0, 0]
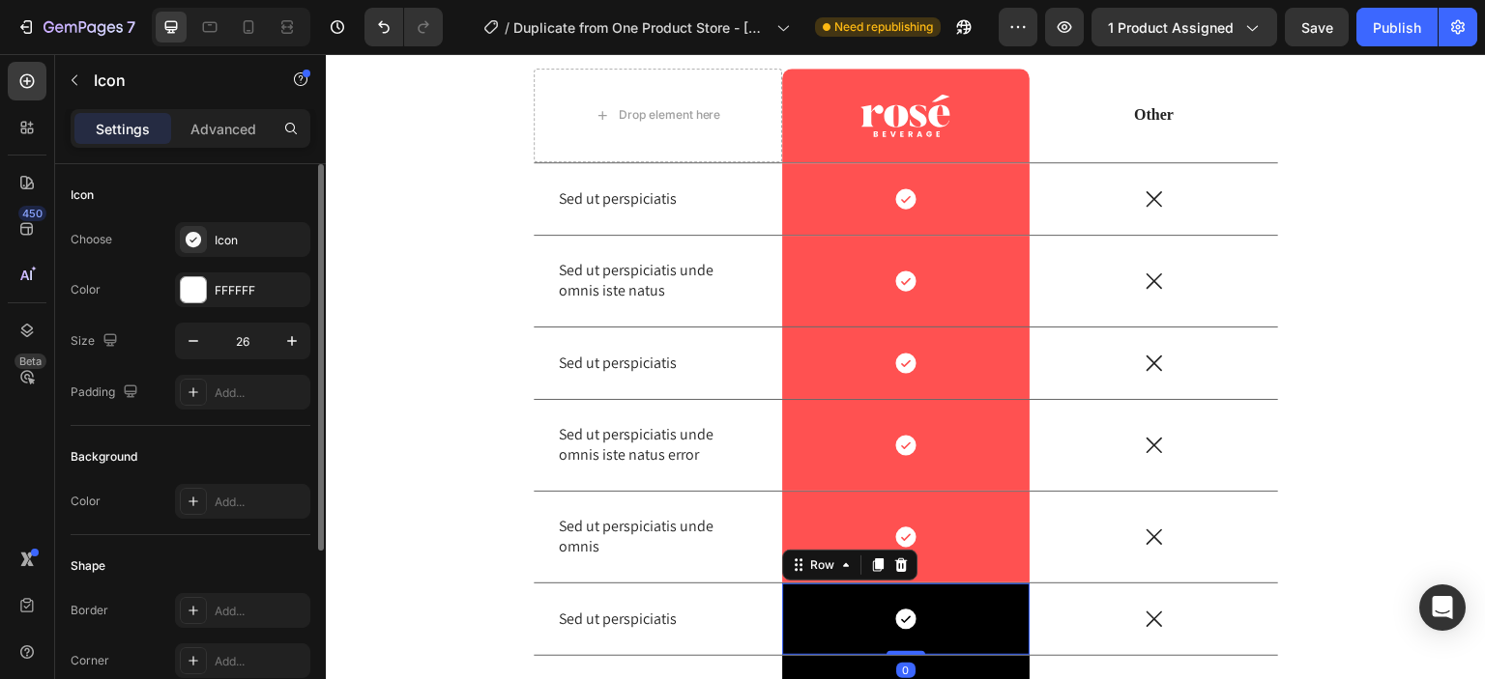
click at [813, 643] on div "Icon Row 0" at bounding box center [906, 620] width 248 height 72
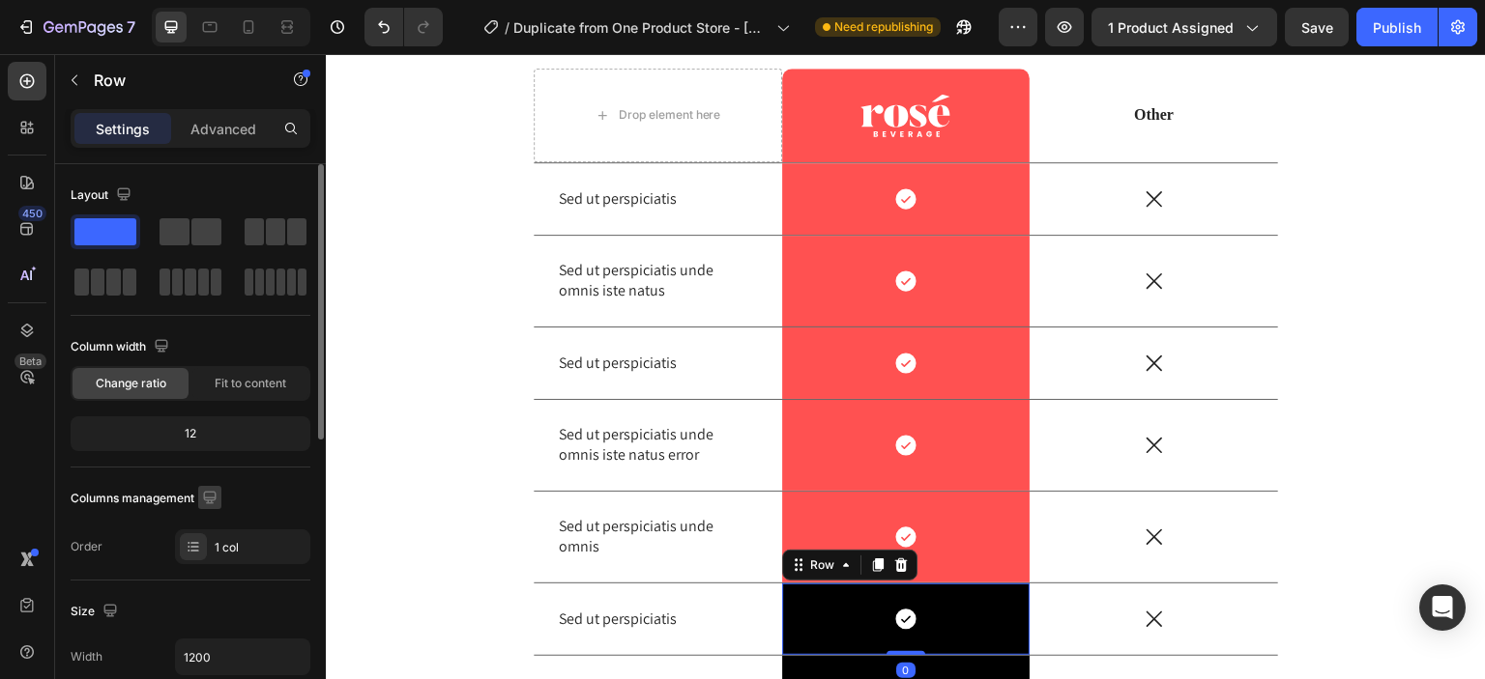
scroll to position [515, 0]
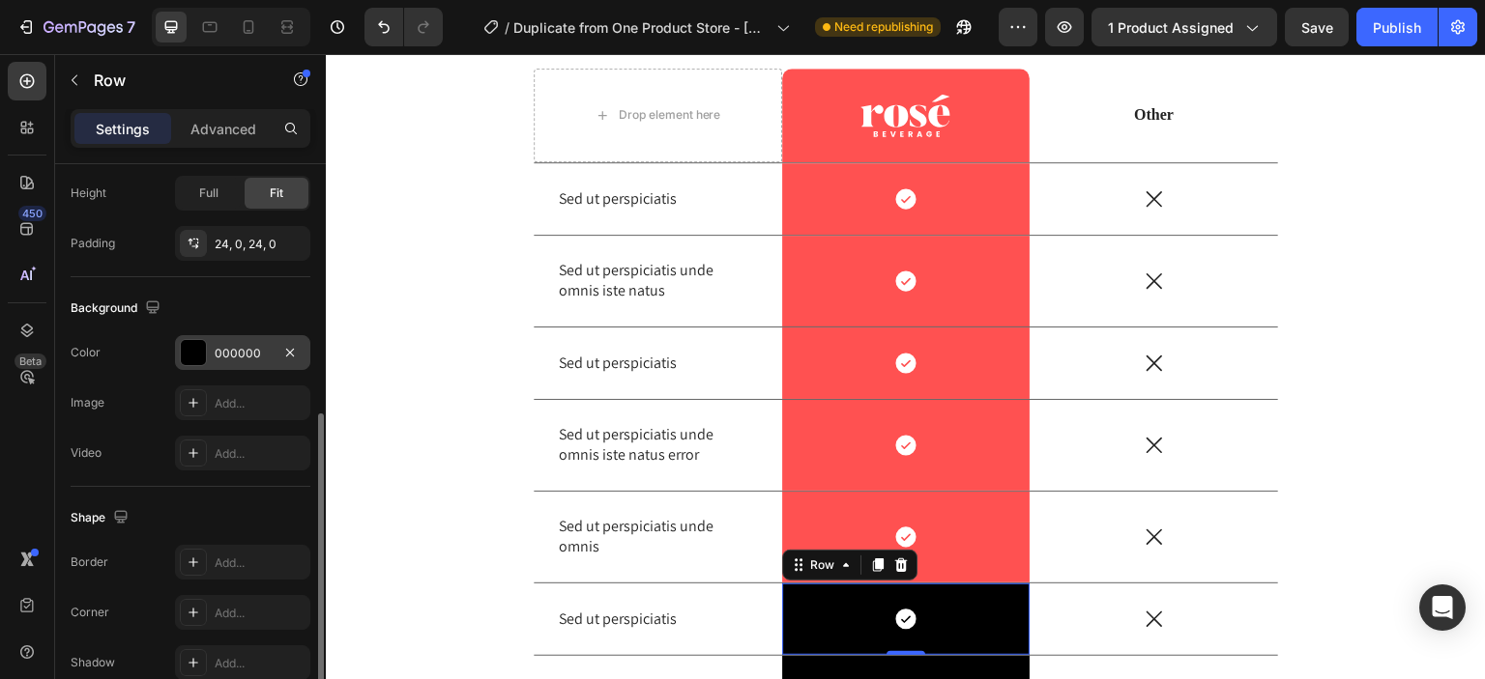
click at [190, 352] on div at bounding box center [193, 352] width 25 height 25
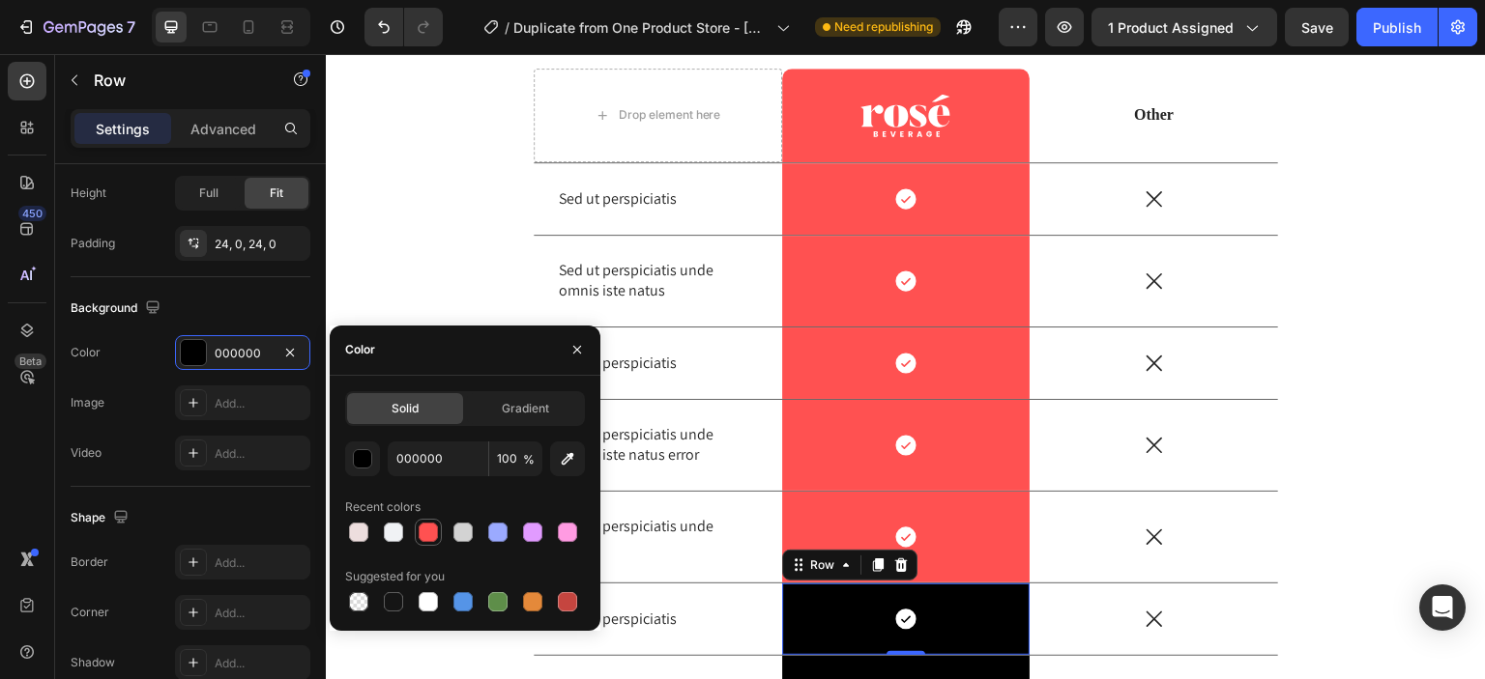
click at [427, 538] on div at bounding box center [428, 532] width 19 height 19
type input "FF5151"
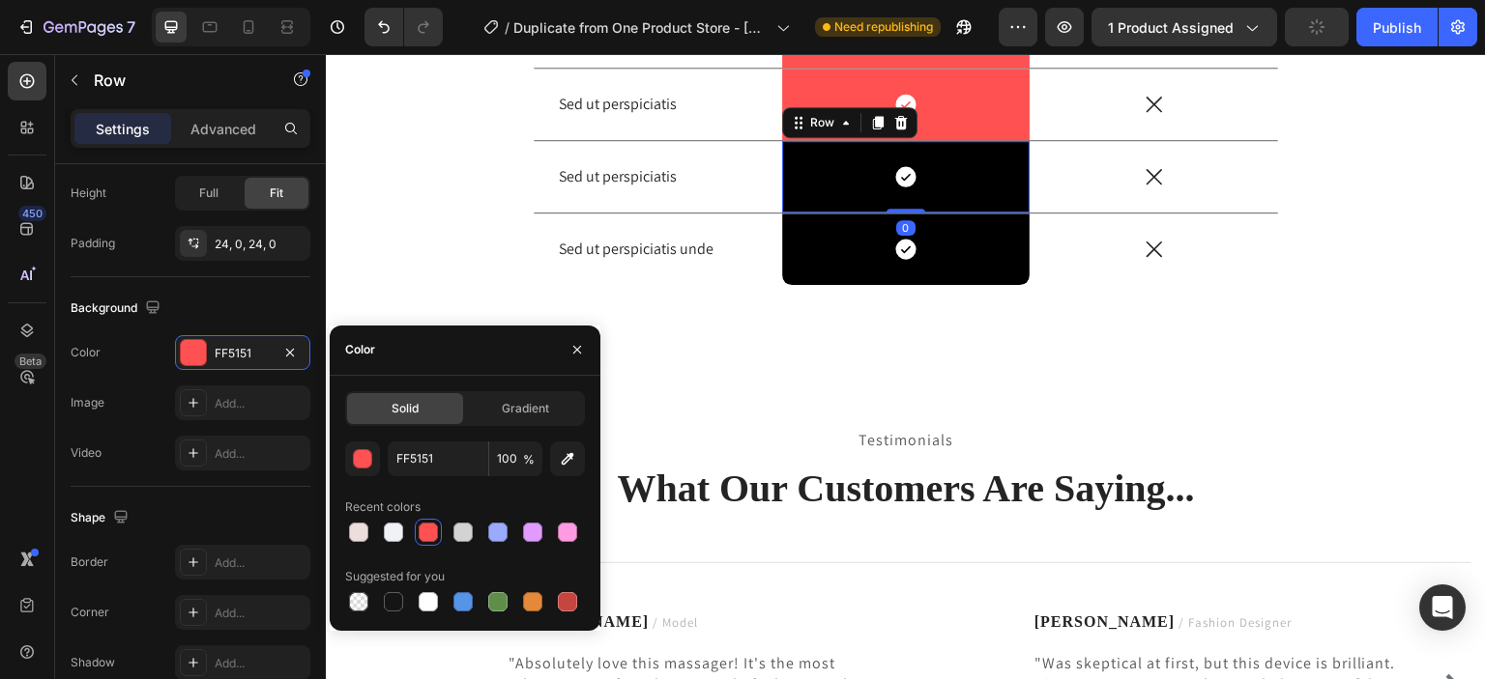
scroll to position [514, 0]
click at [830, 190] on div "Icon Row 0" at bounding box center [906, 177] width 248 height 72
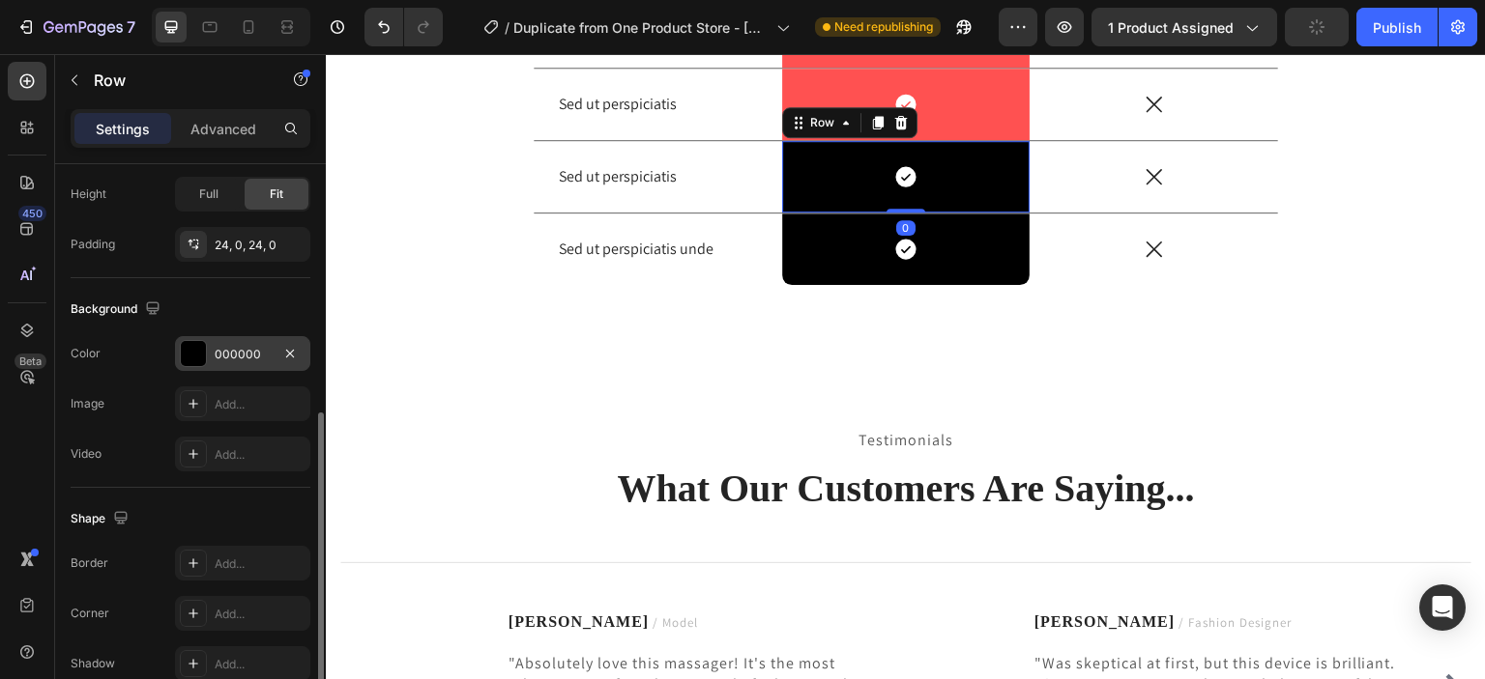
click at [193, 354] on div at bounding box center [193, 353] width 25 height 25
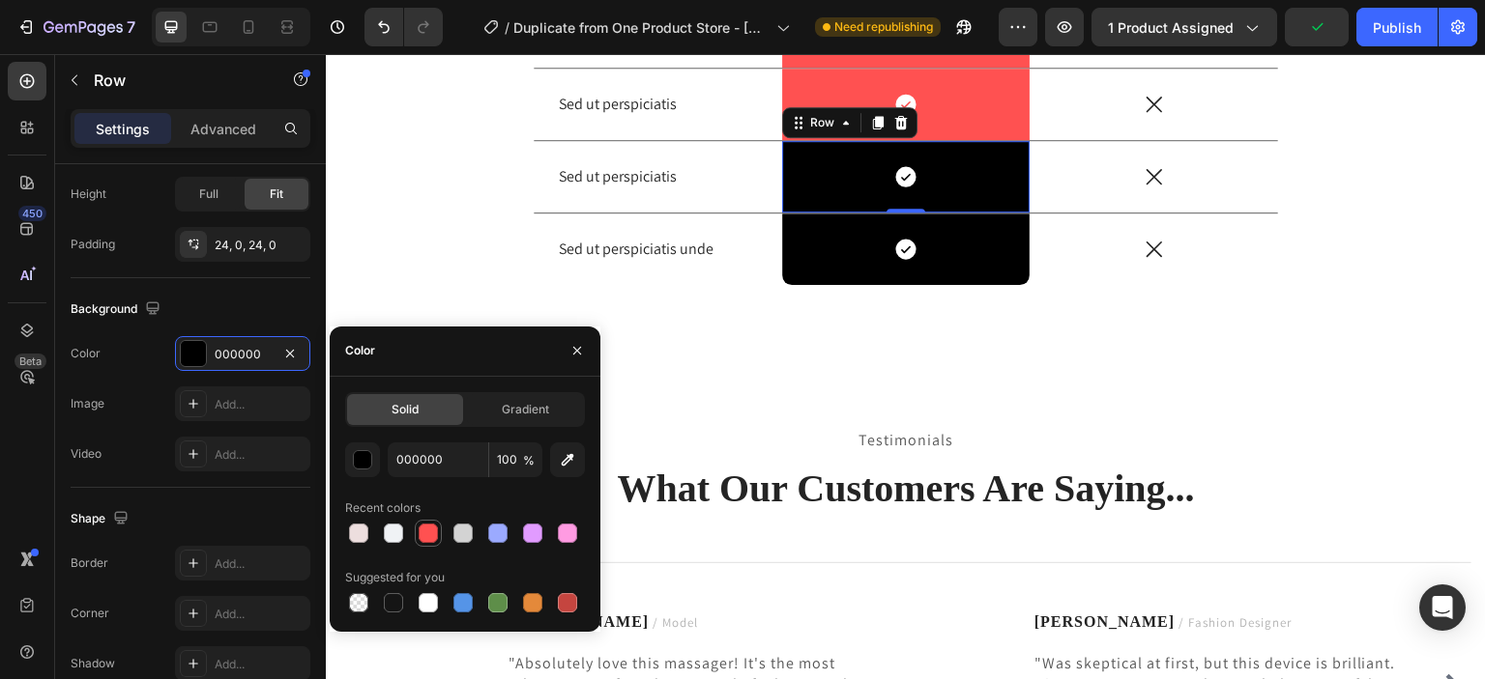
click at [424, 534] on div at bounding box center [428, 533] width 19 height 19
type input "FF5151"
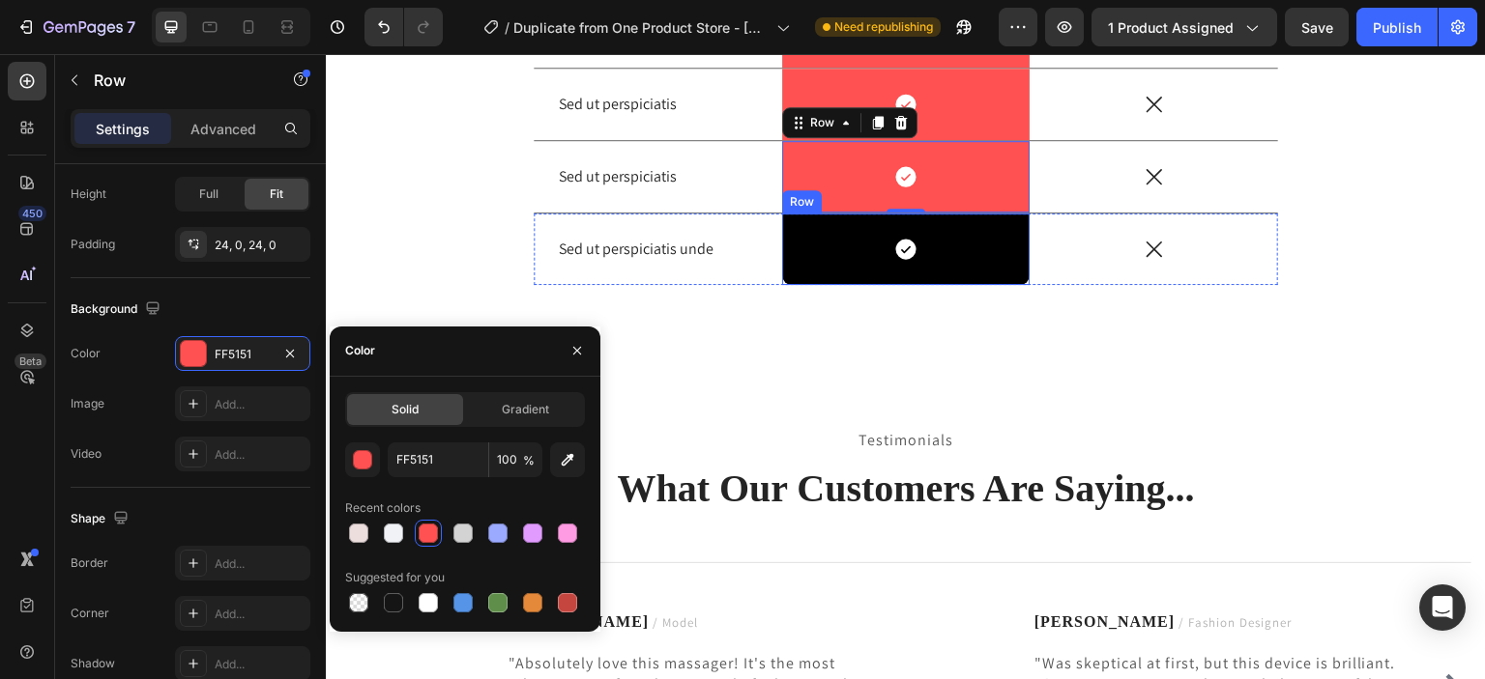
click at [819, 270] on div "Icon Row" at bounding box center [906, 250] width 248 height 72
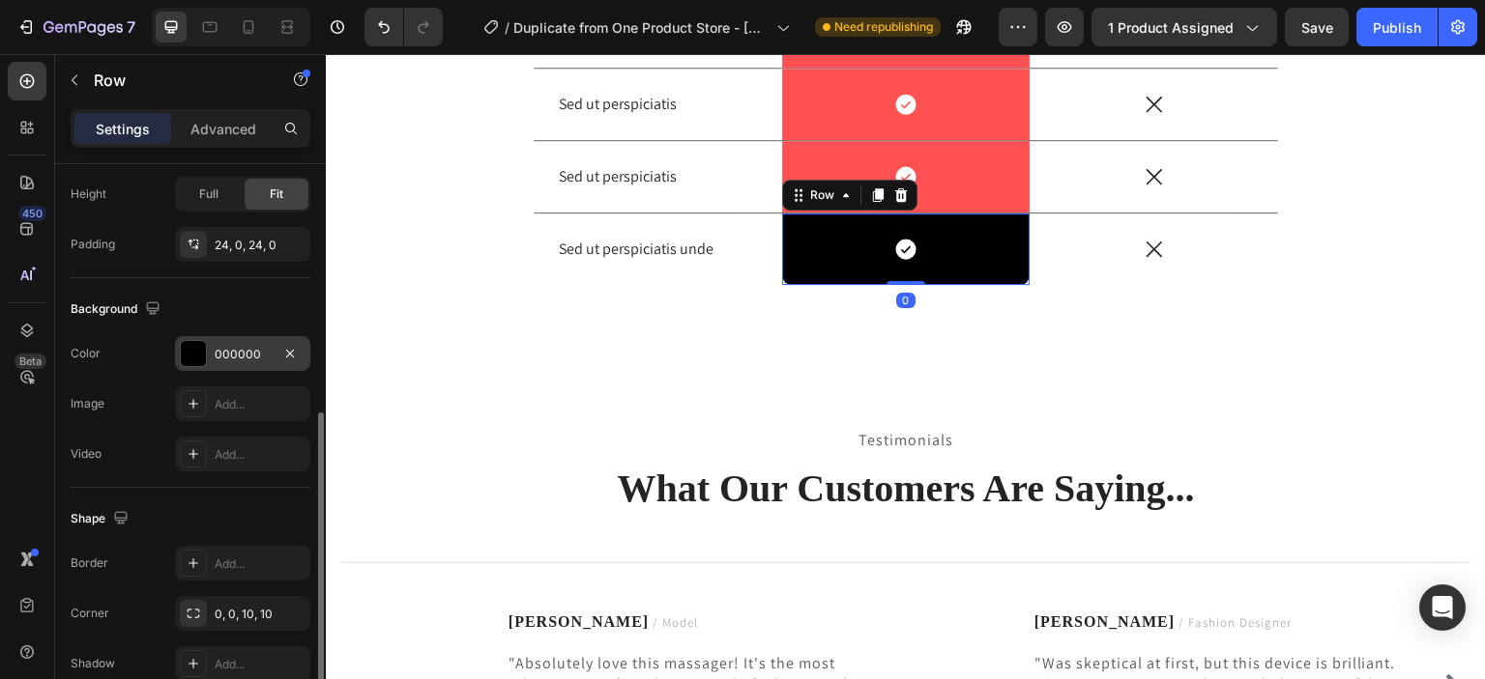
click at [195, 362] on div at bounding box center [193, 353] width 25 height 25
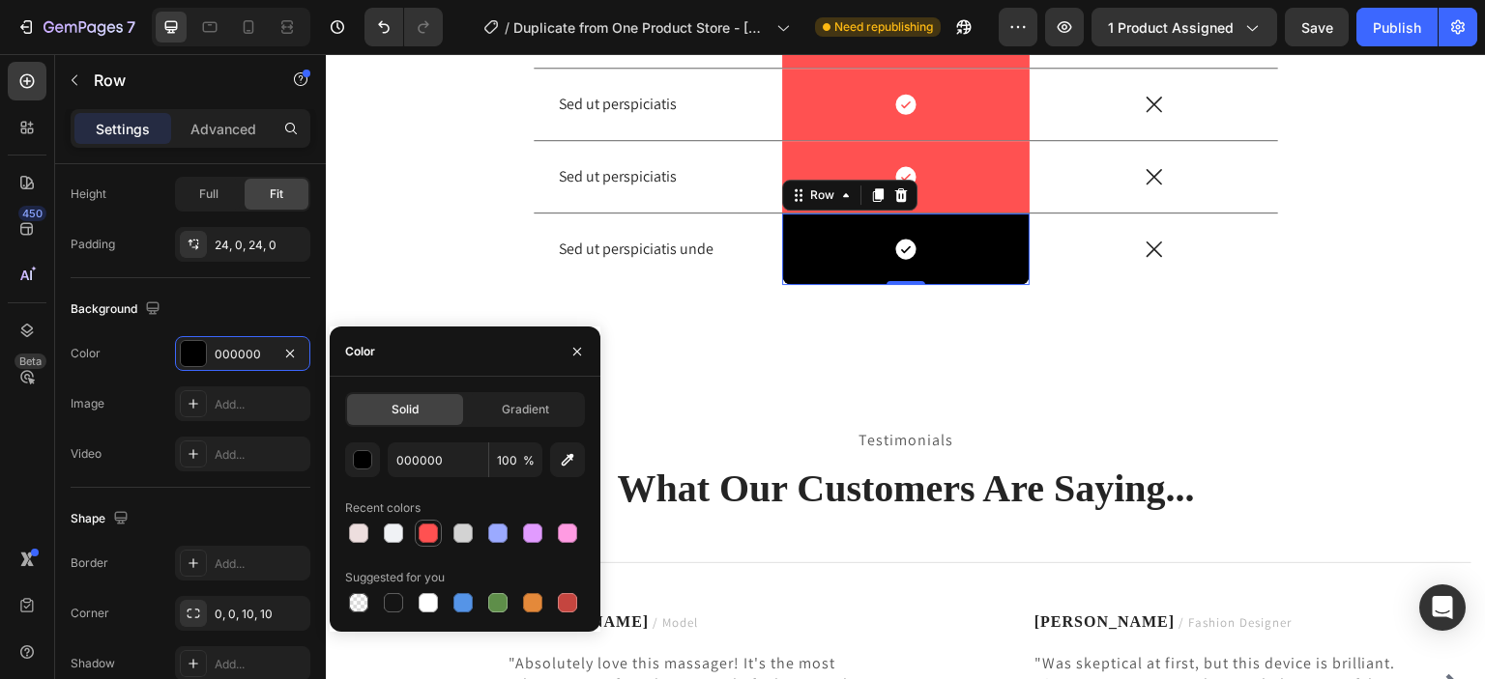
click at [423, 536] on div at bounding box center [428, 533] width 19 height 19
type input "FF5151"
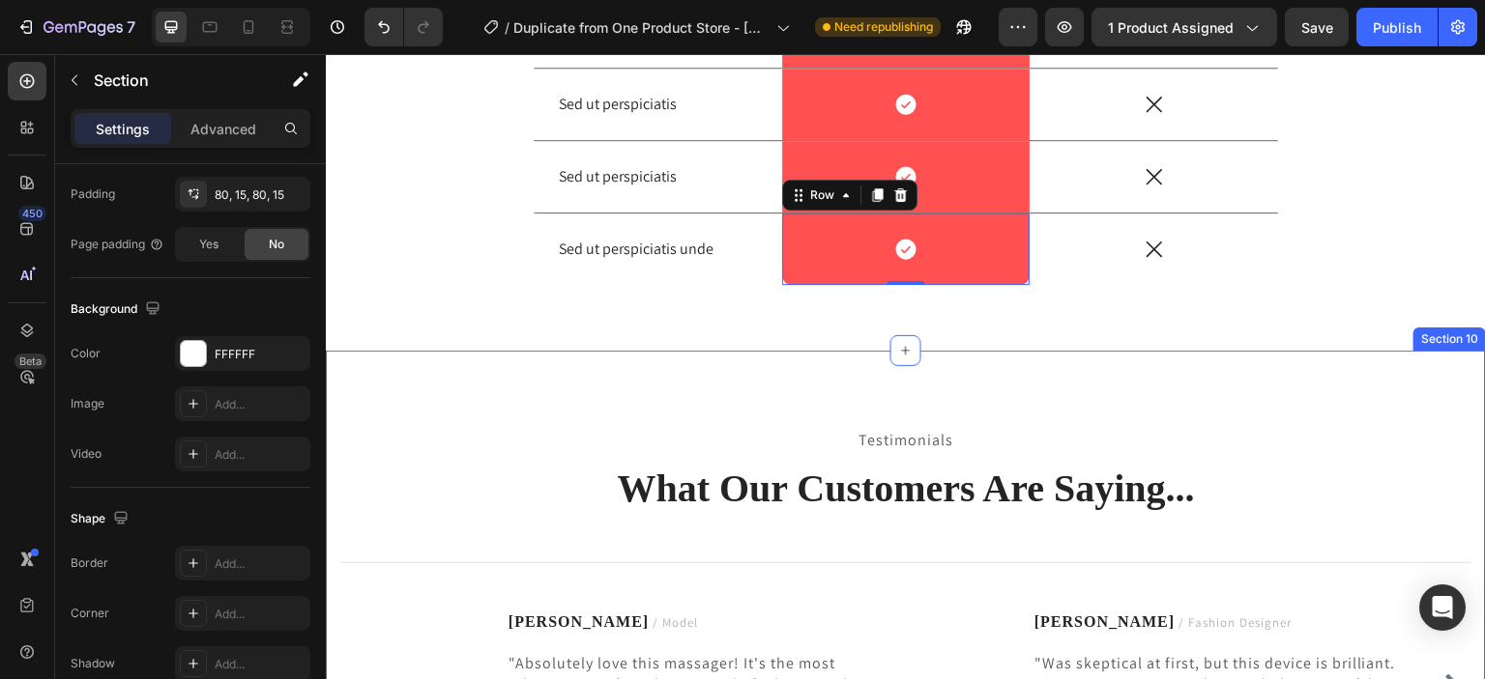
click at [876, 386] on div "Testimonials Text block What Our Customers Are Saying... Heading Title Line Ima…" at bounding box center [906, 611] width 1160 height 521
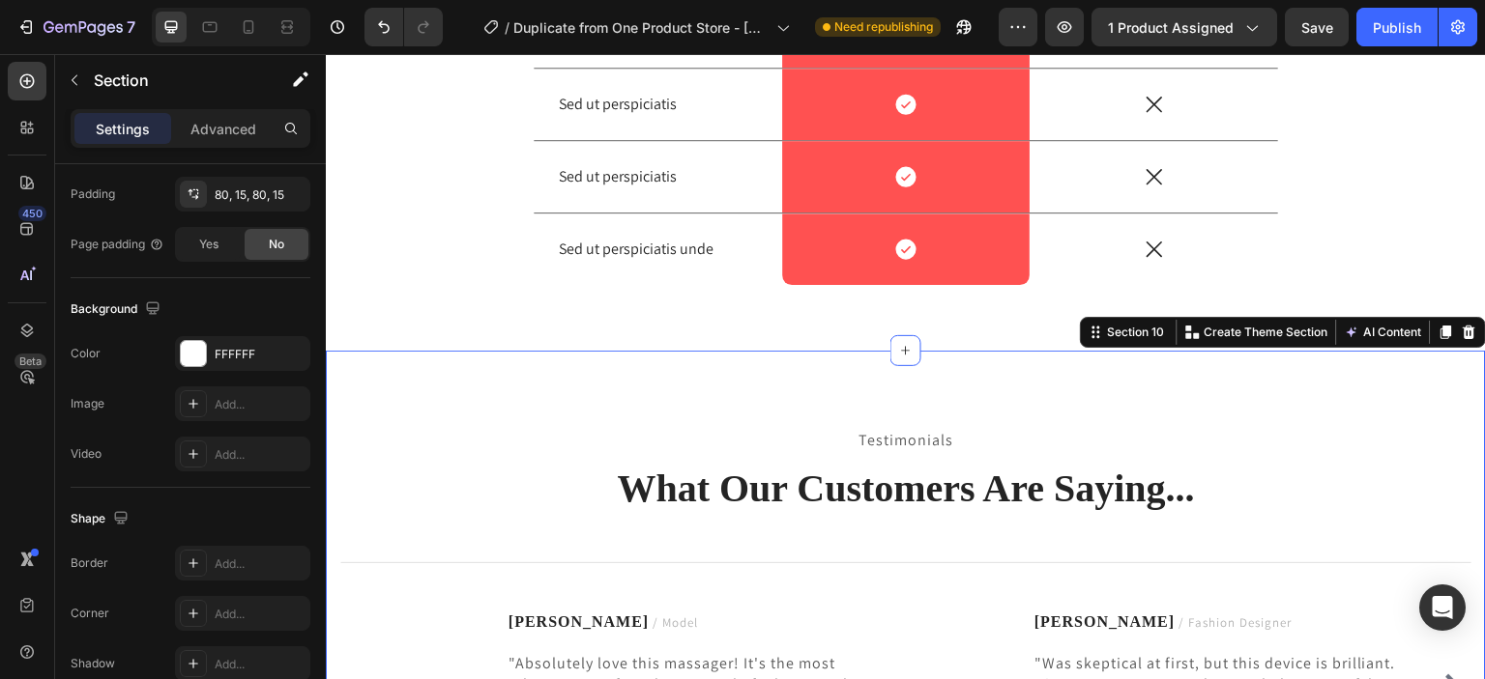
scroll to position [0, 0]
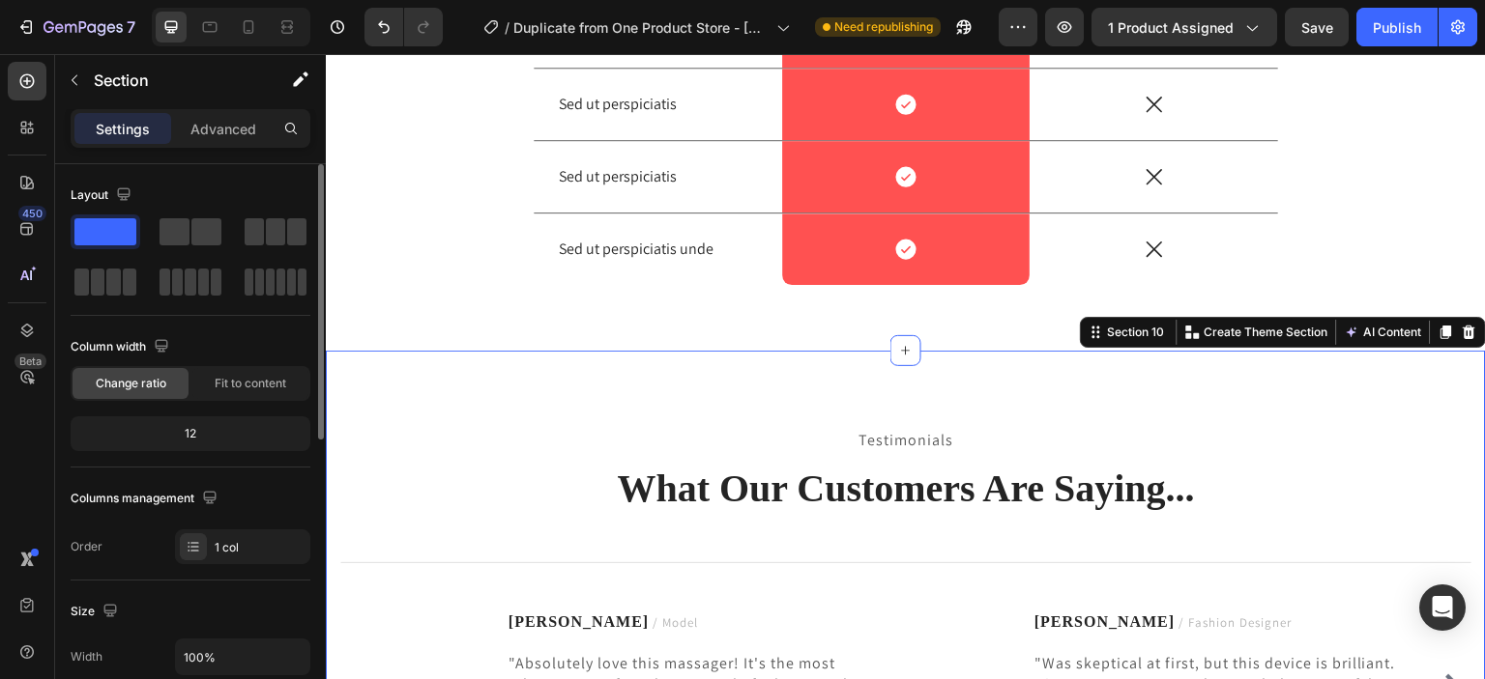
click at [759, 414] on div "Testimonials Text block What Our Customers Are Saying... Heading Title Line Ima…" at bounding box center [906, 611] width 1160 height 521
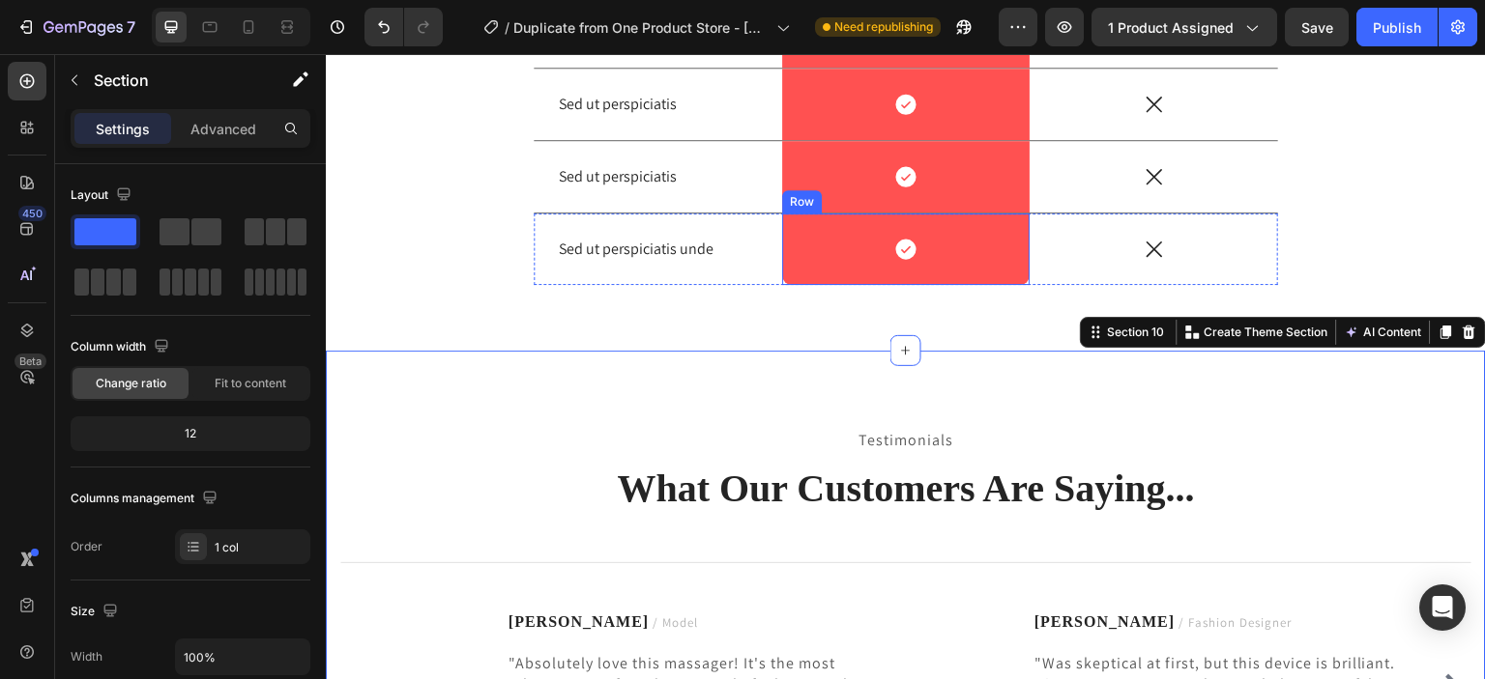
click at [950, 279] on div "Icon Row" at bounding box center [906, 250] width 248 height 72
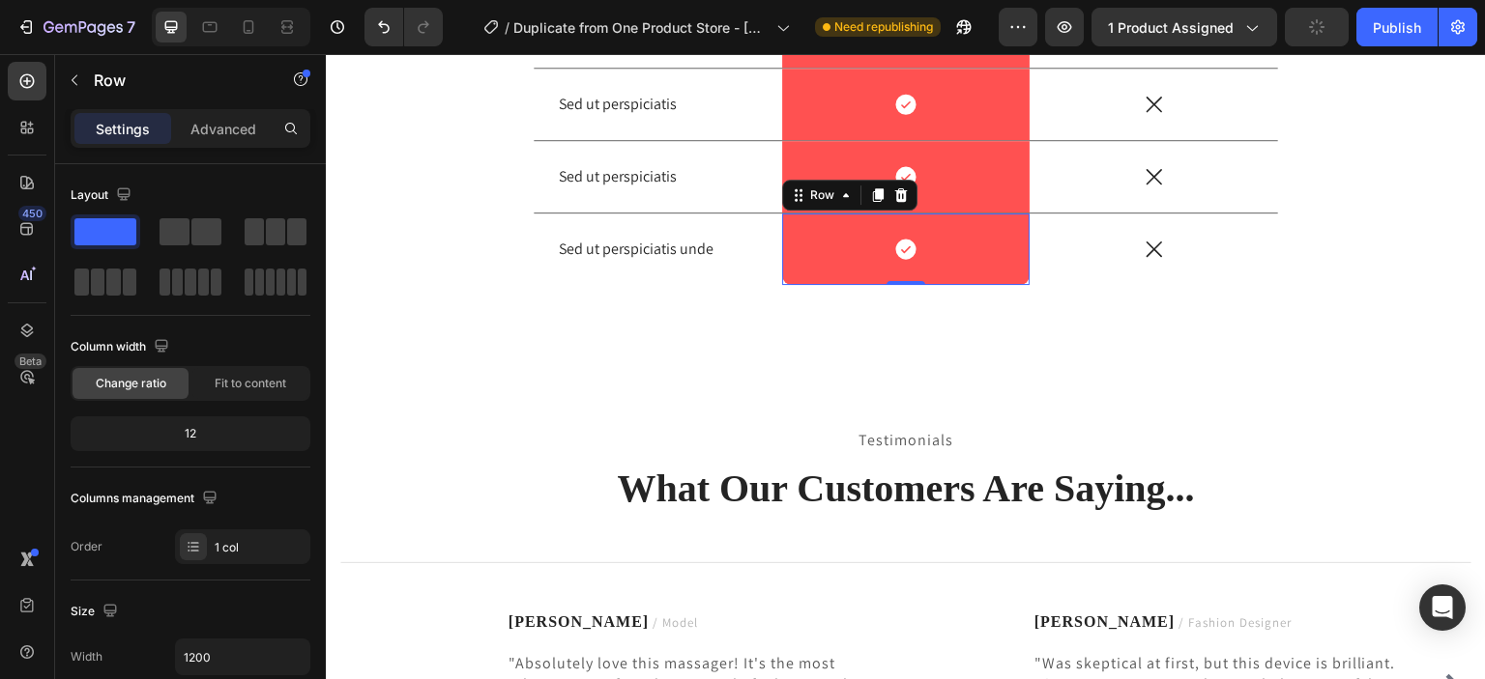
scroll to position [515, 0]
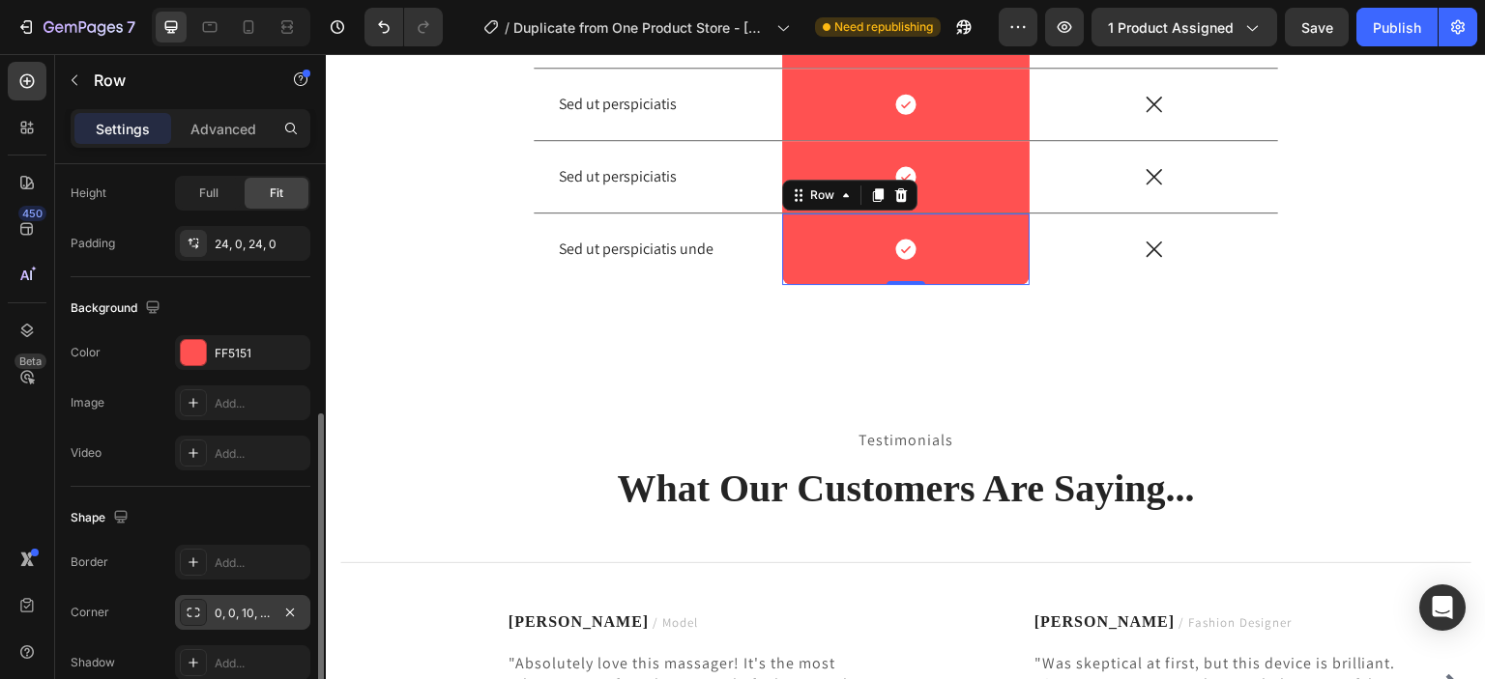
click at [198, 610] on icon at bounding box center [193, 612] width 15 height 15
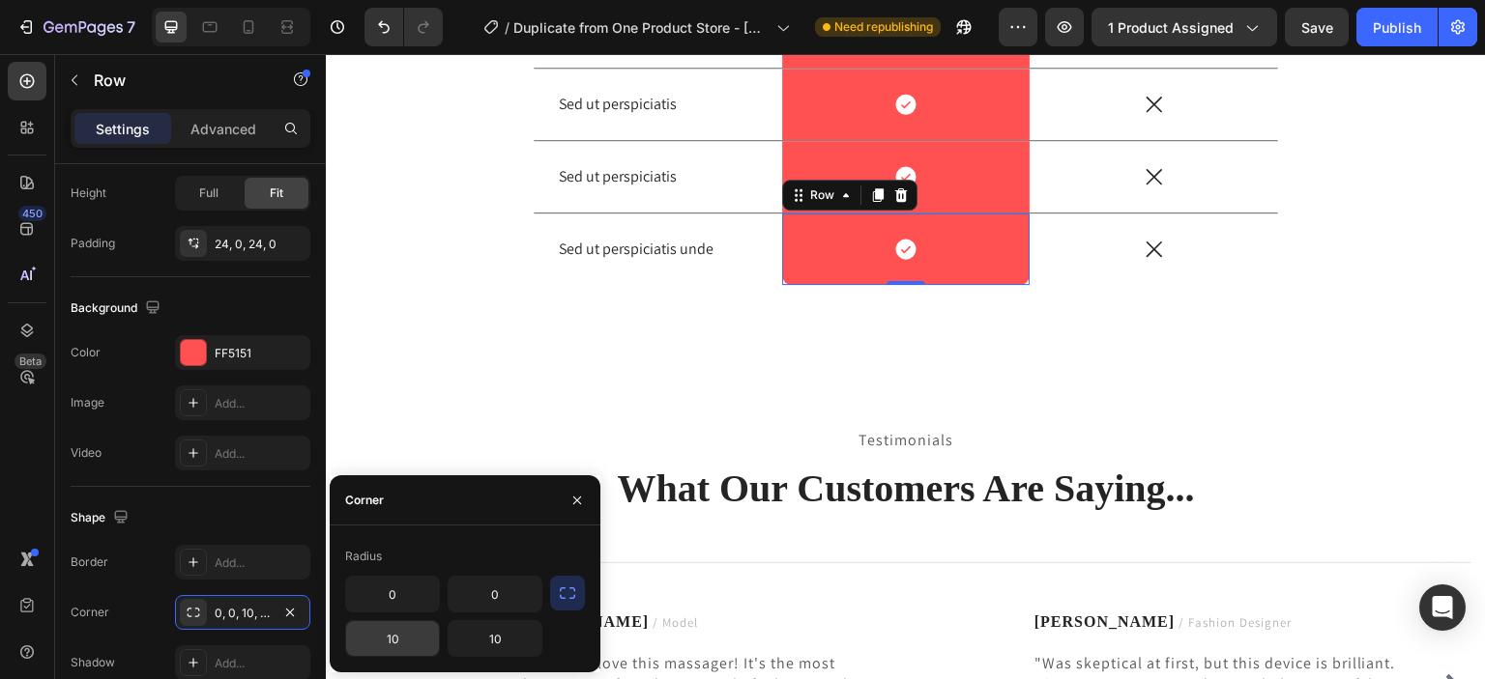
click at [404, 643] on input "10" at bounding box center [392, 638] width 93 height 35
type input "16"
click at [521, 641] on input "10" at bounding box center [494, 638] width 93 height 35
type input "16"
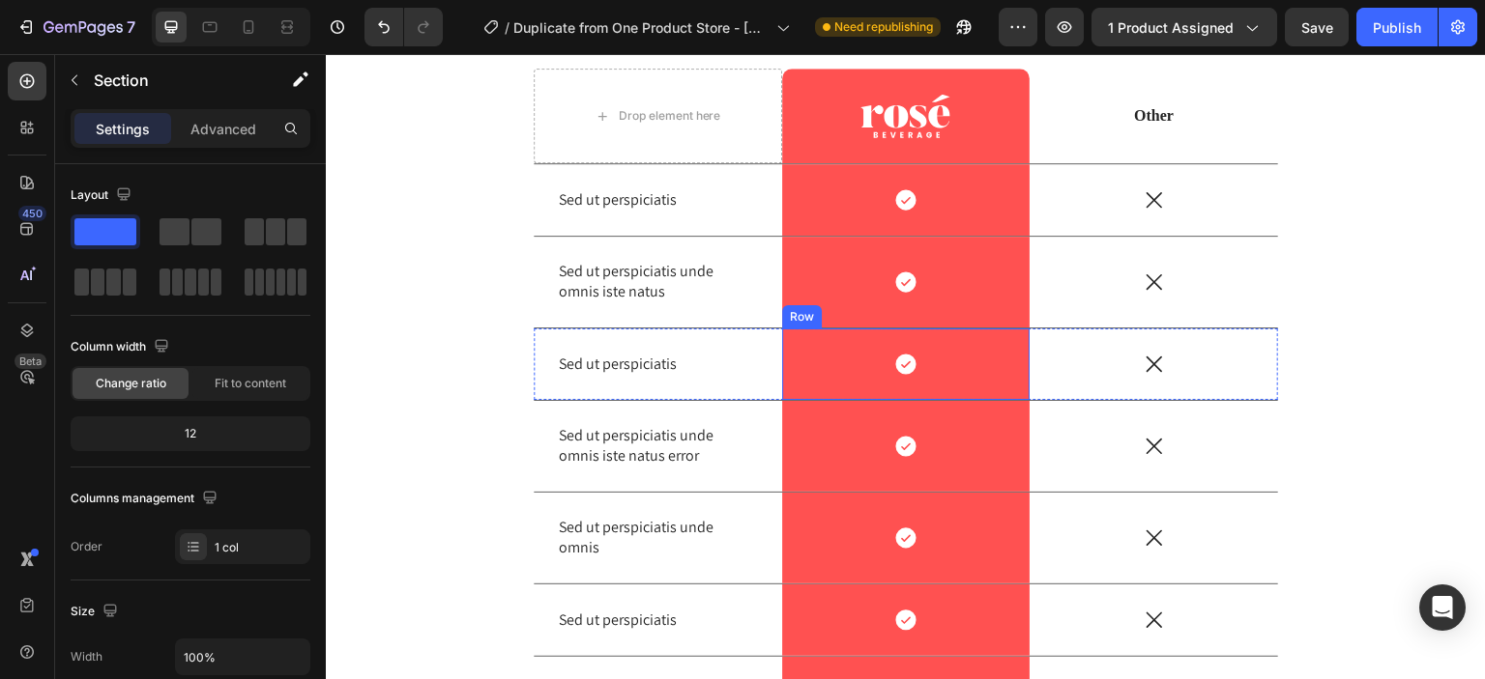
scroll to position [4639, 0]
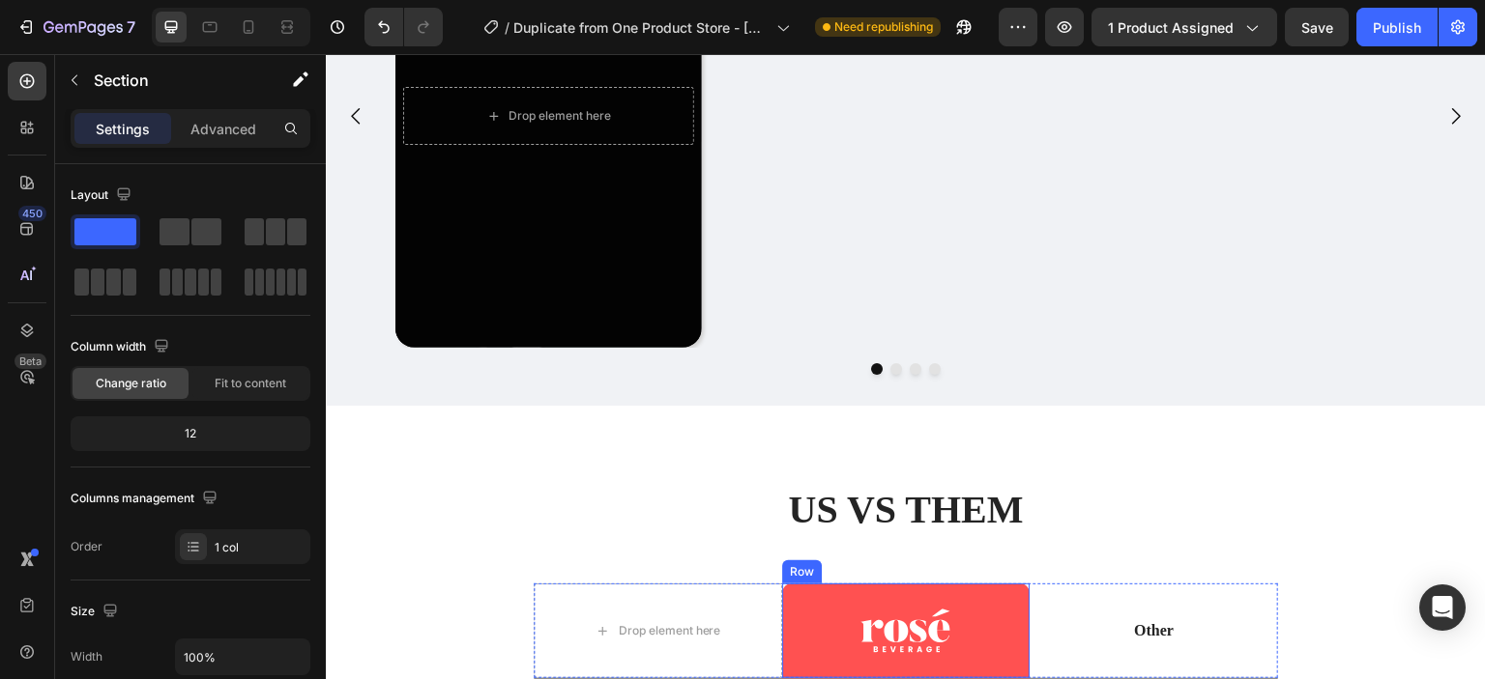
click at [1010, 604] on div "Image Row" at bounding box center [906, 631] width 248 height 95
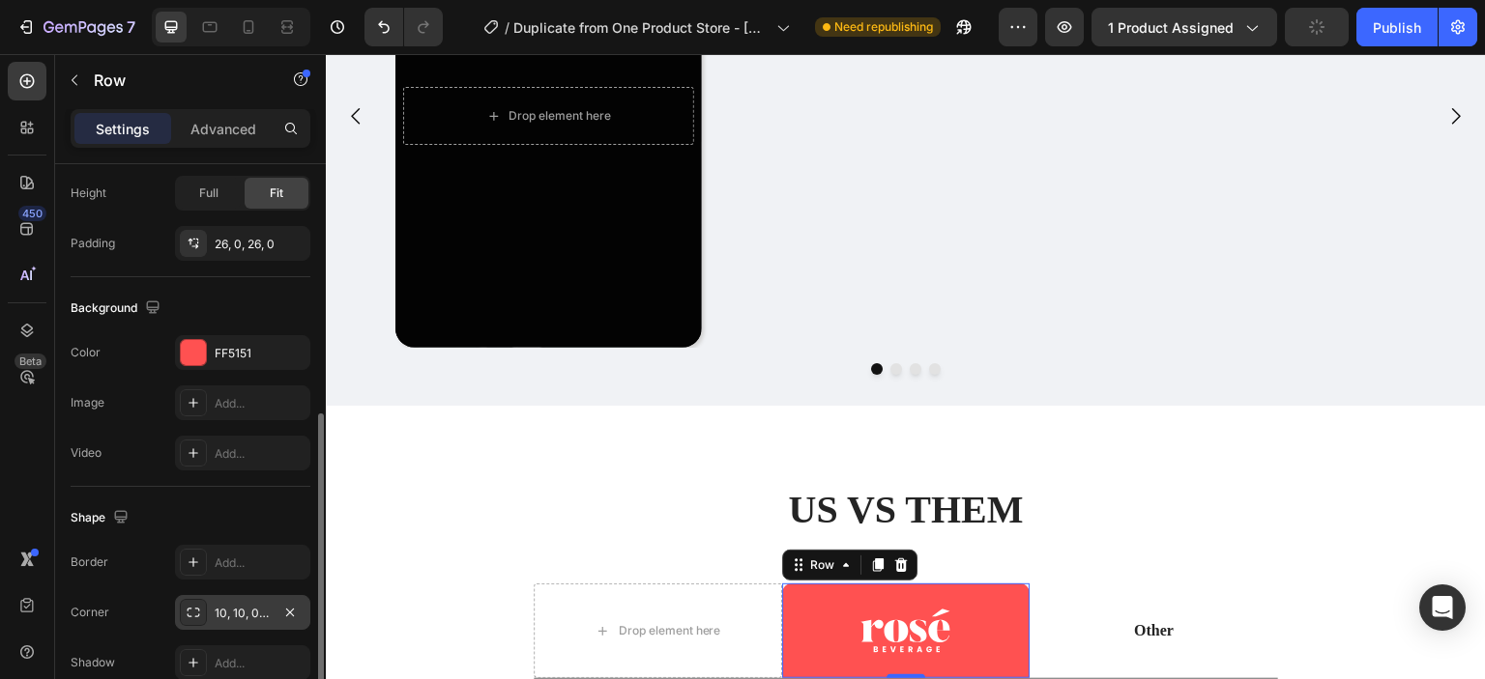
click at [263, 606] on div "10, 10, 0, 0" at bounding box center [243, 613] width 56 height 17
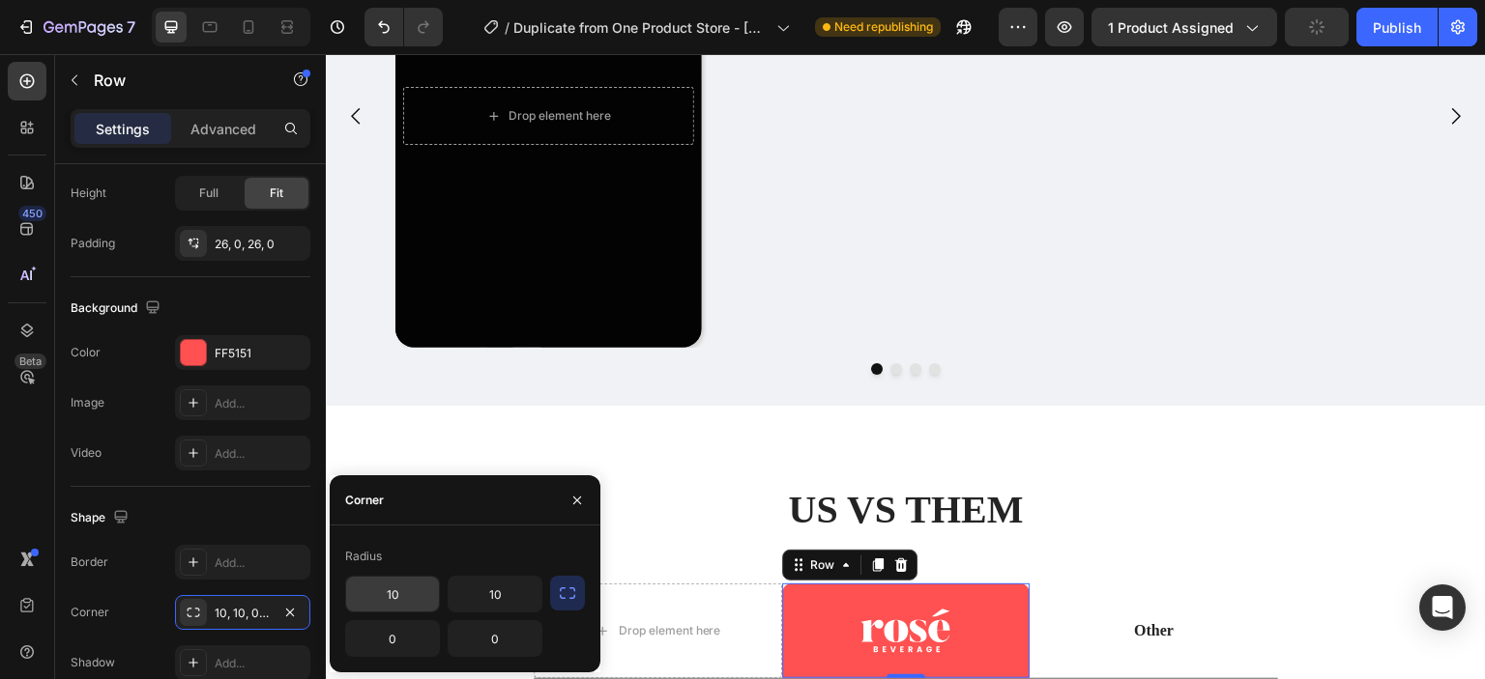
click at [416, 593] on input "10" at bounding box center [392, 594] width 93 height 35
type input "16"
click at [518, 606] on input "10" at bounding box center [494, 594] width 93 height 35
type input "16"
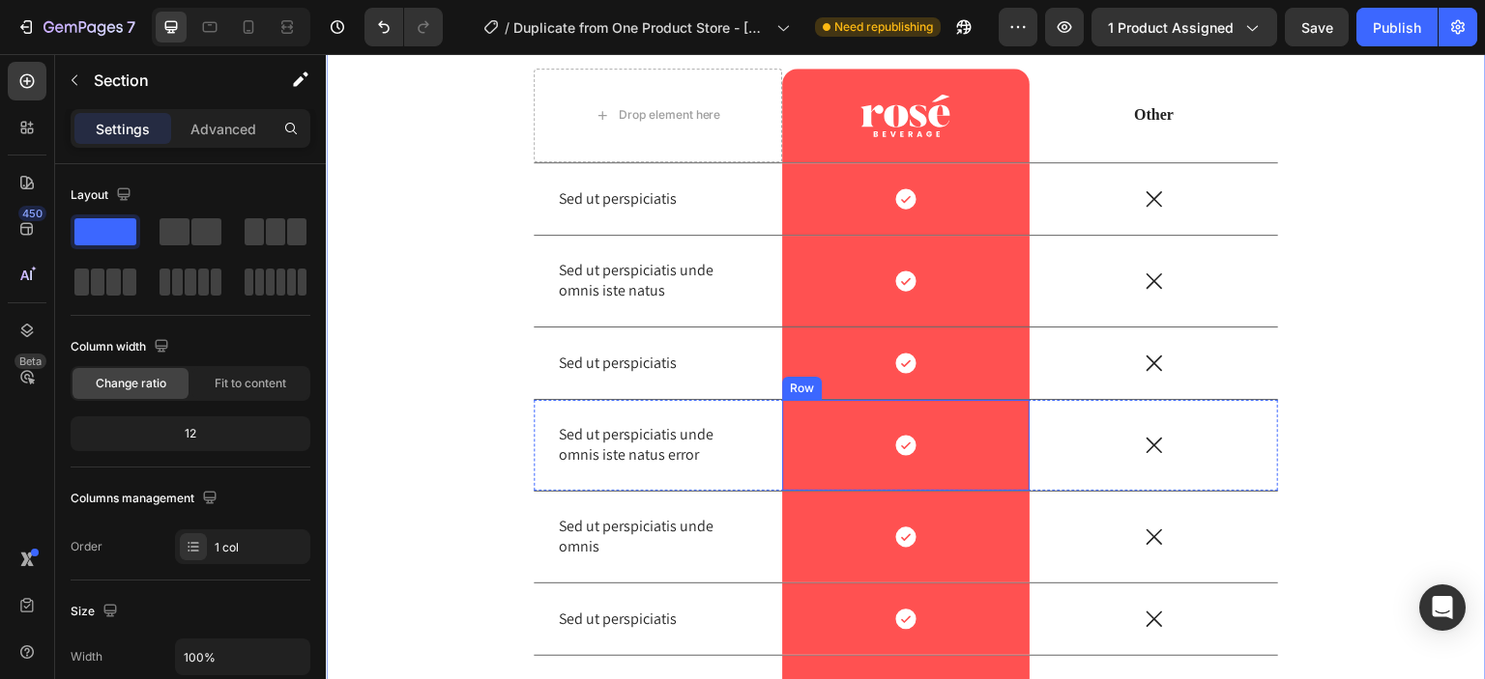
scroll to position [4639, 0]
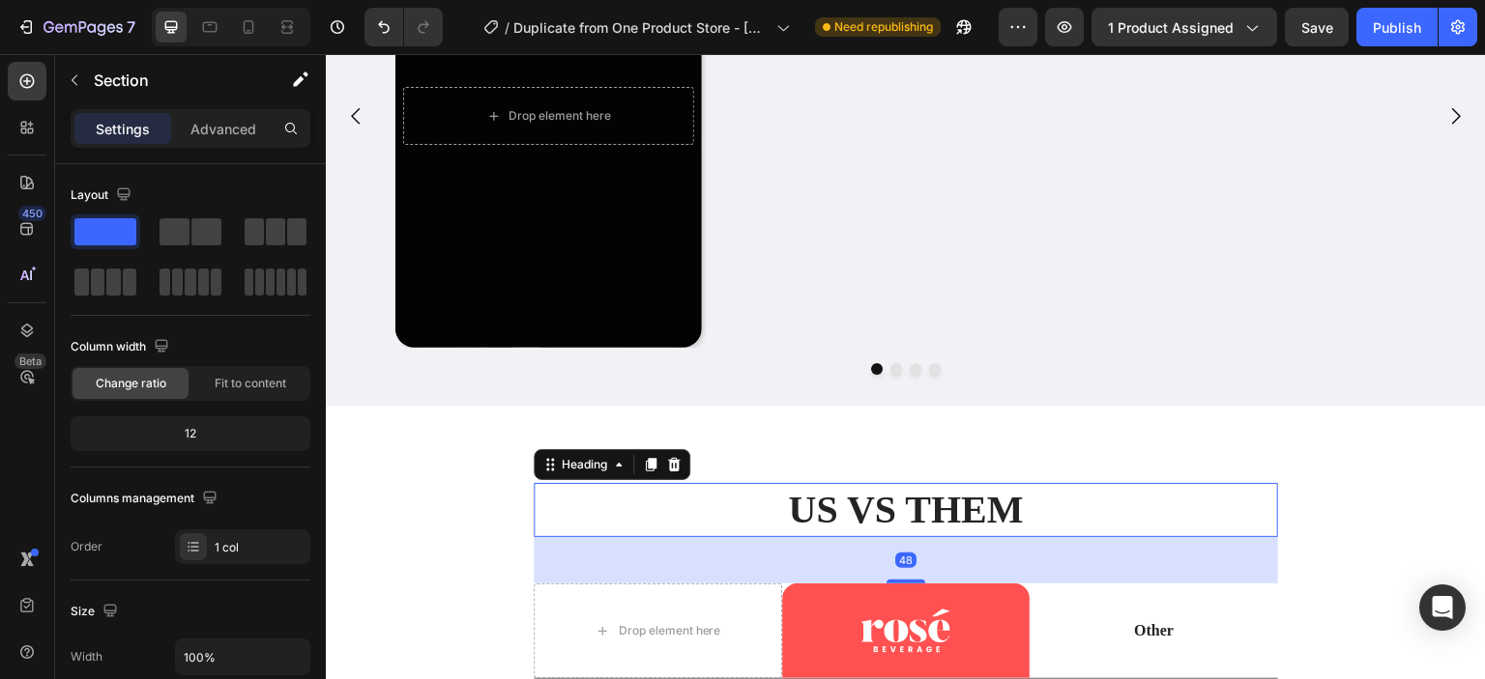
click at [988, 510] on h2 "US VS THEM" at bounding box center [906, 510] width 744 height 54
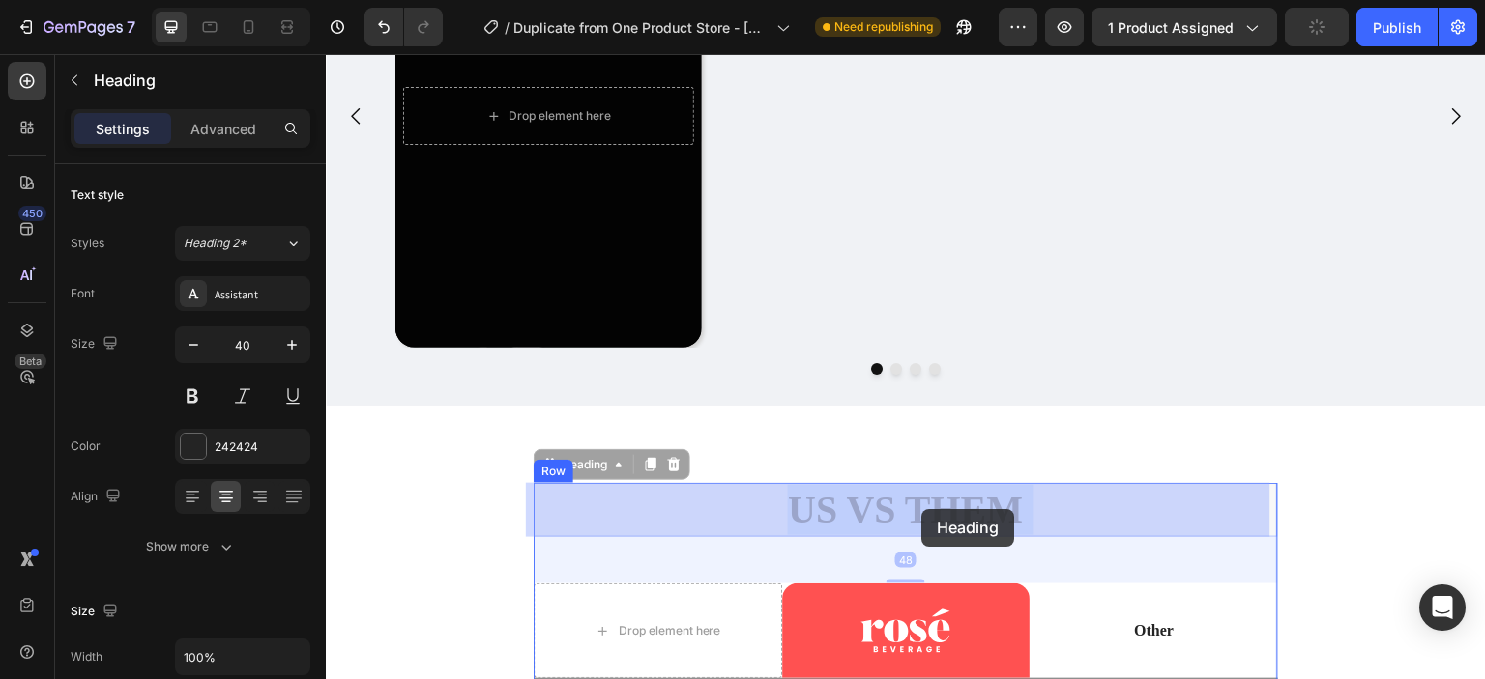
drag, startPoint x: 774, startPoint y: 500, endPoint x: 922, endPoint y: 509, distance: 148.2
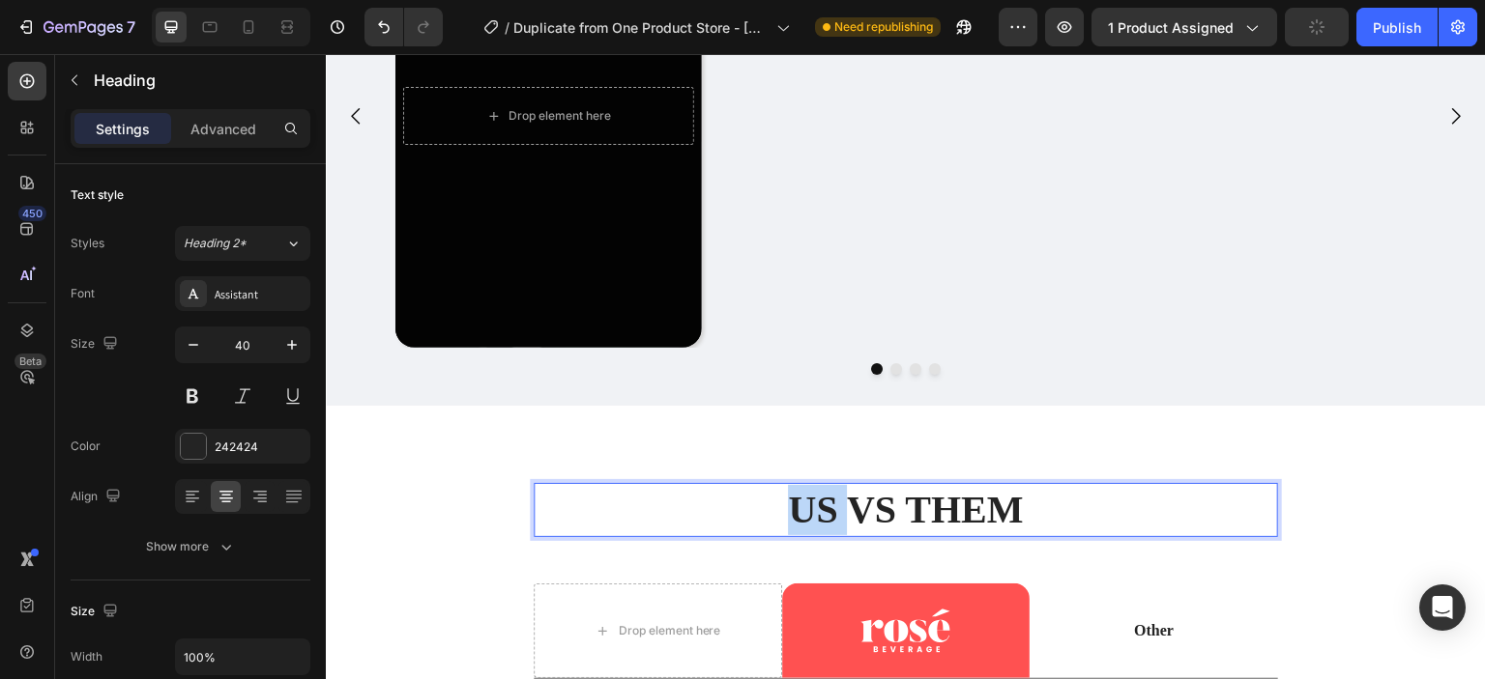
click at [780, 503] on p "US VS THEM" at bounding box center [905, 510] width 740 height 50
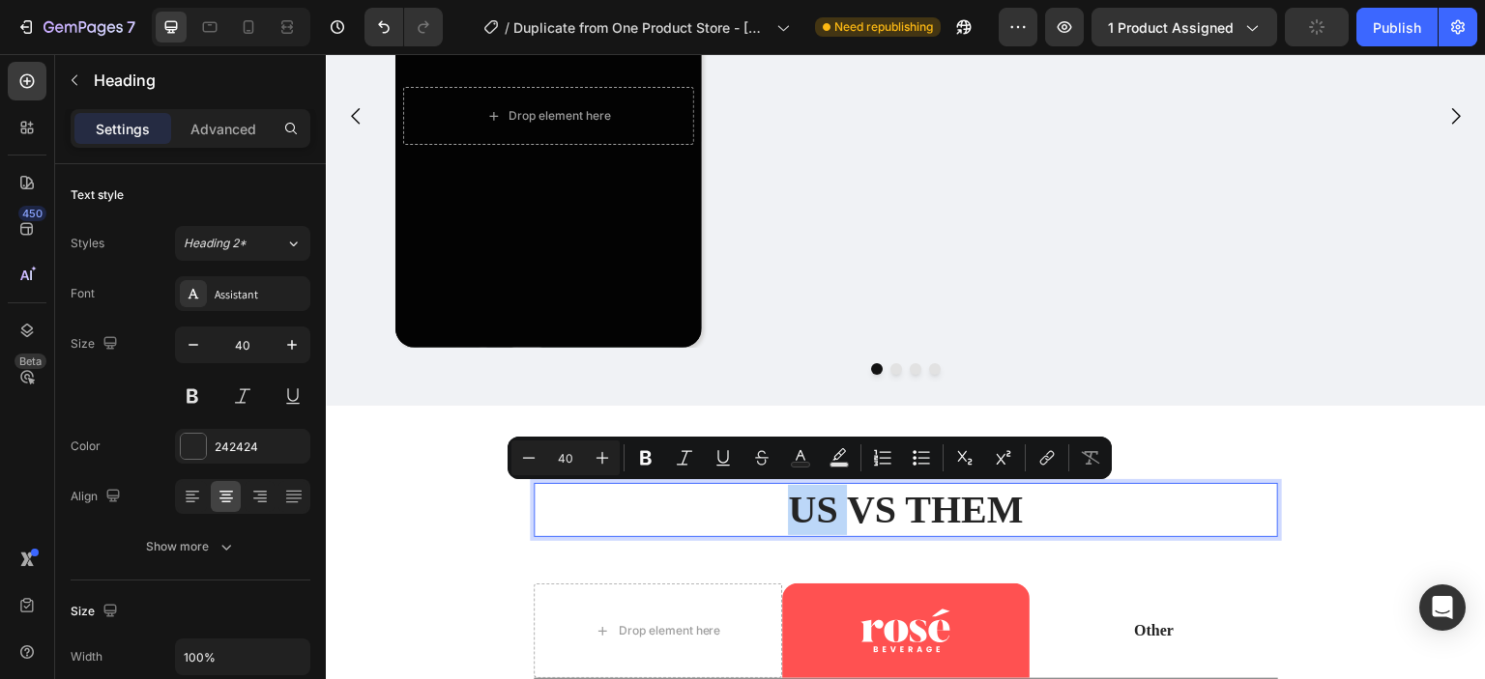
click at [780, 503] on p "US VS THEM" at bounding box center [905, 510] width 740 height 50
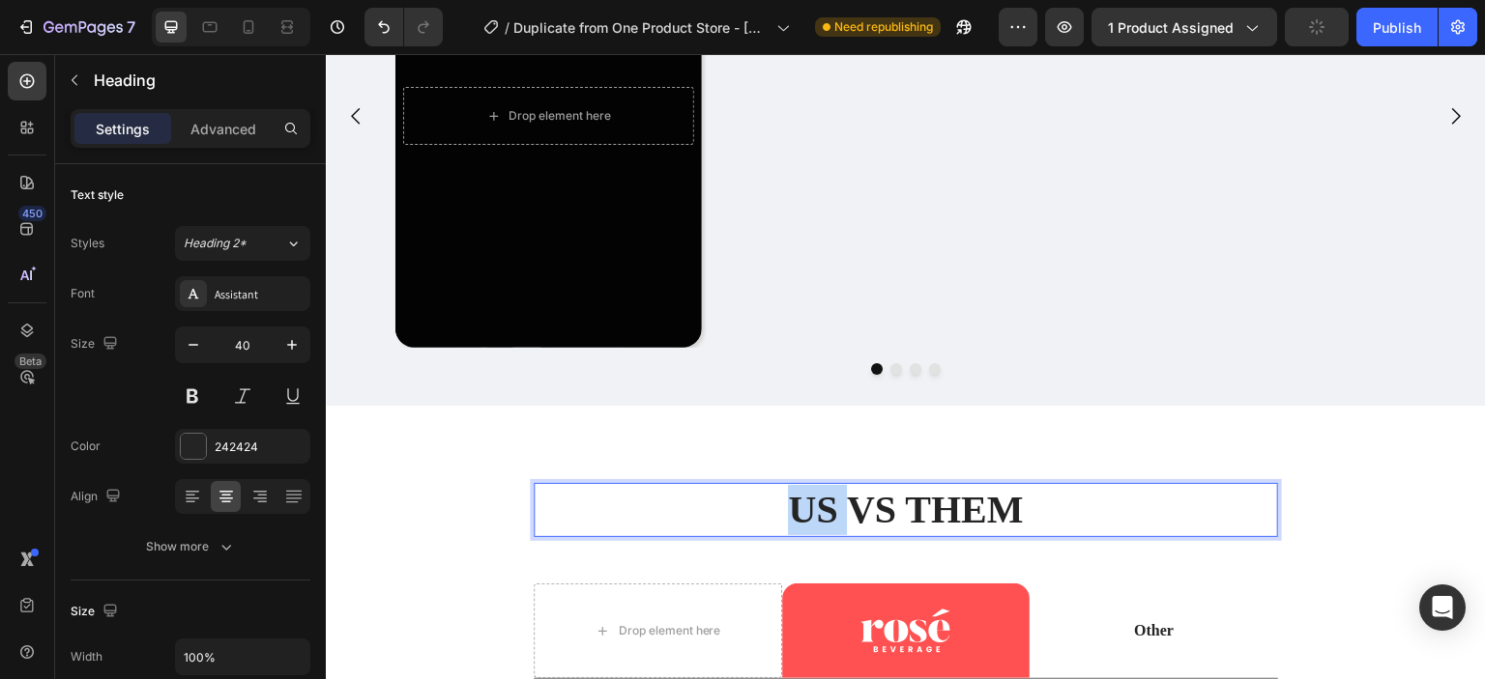
click at [780, 503] on p "US VS THEM" at bounding box center [905, 510] width 740 height 50
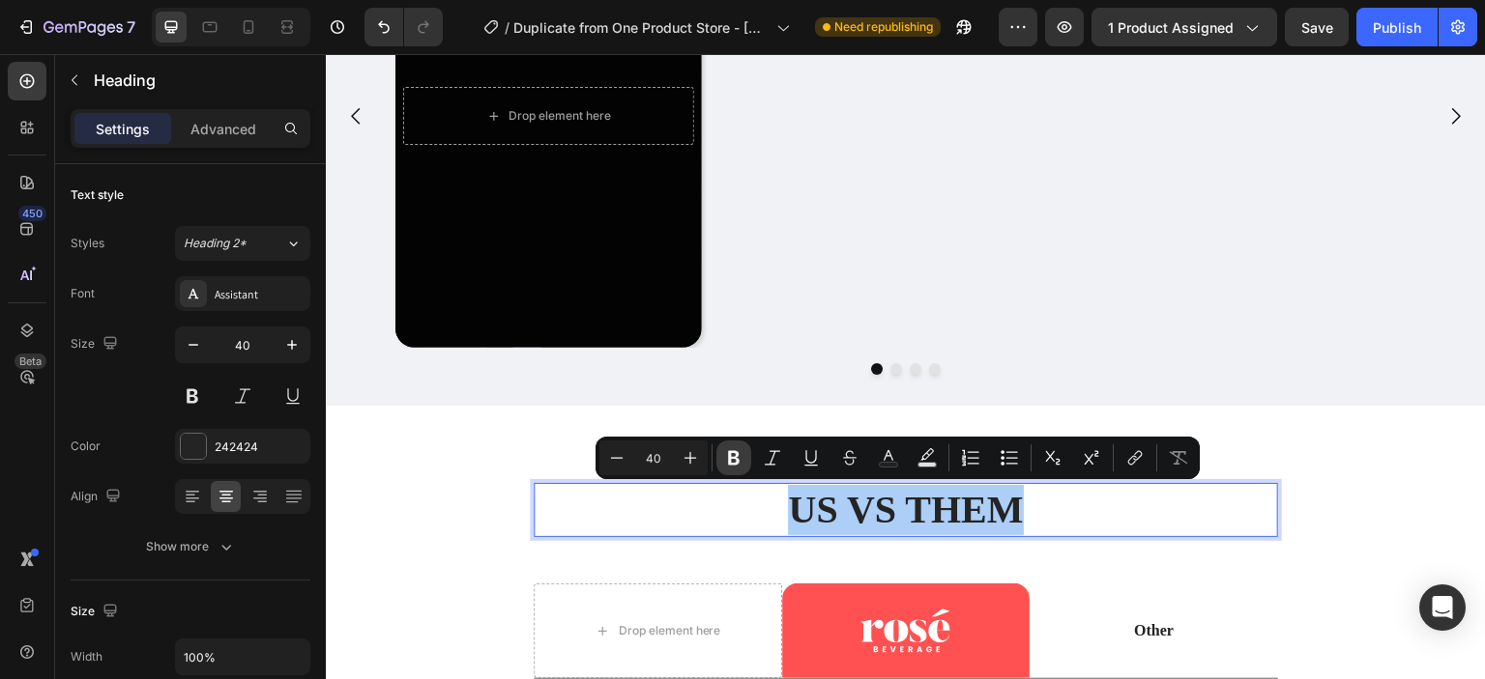
click at [736, 455] on icon "Editor contextual toolbar" at bounding box center [734, 458] width 12 height 14
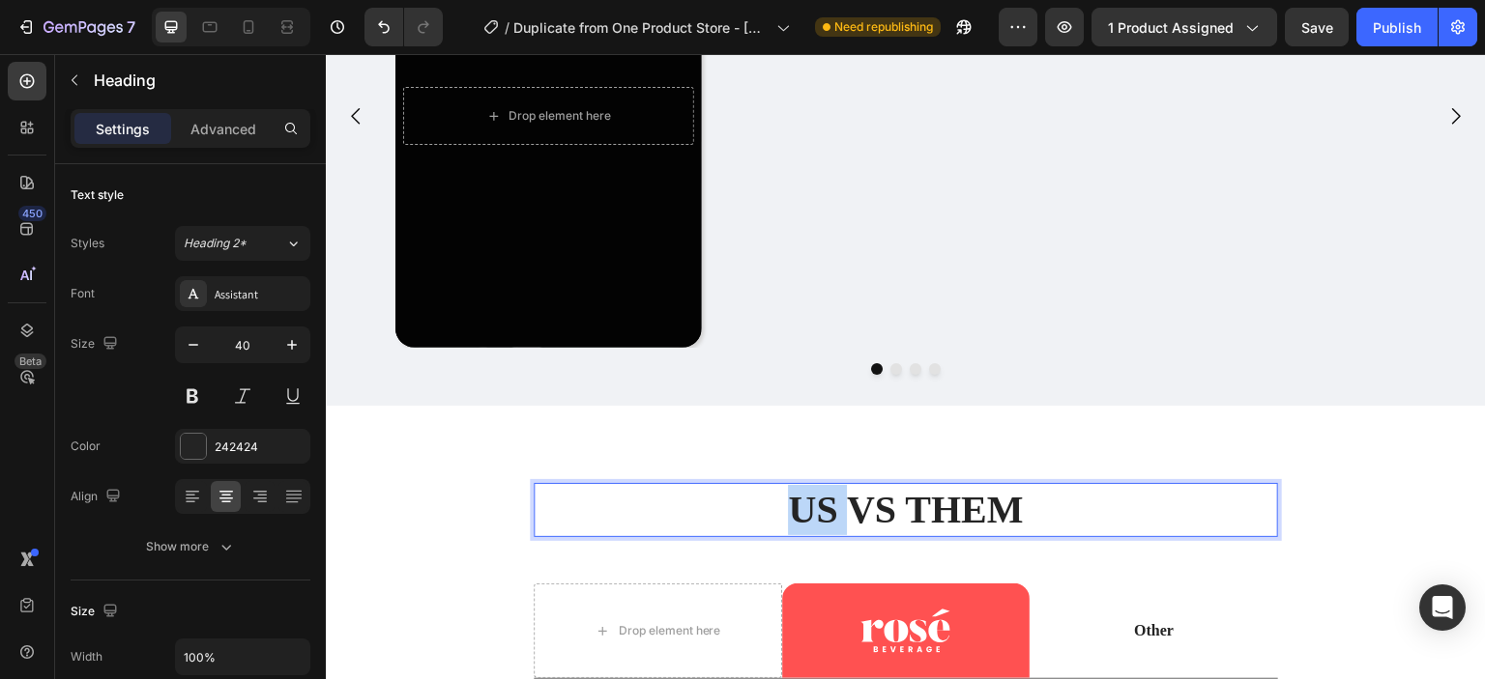
click at [794, 503] on strong "US VS THEM" at bounding box center [905, 509] width 235 height 43
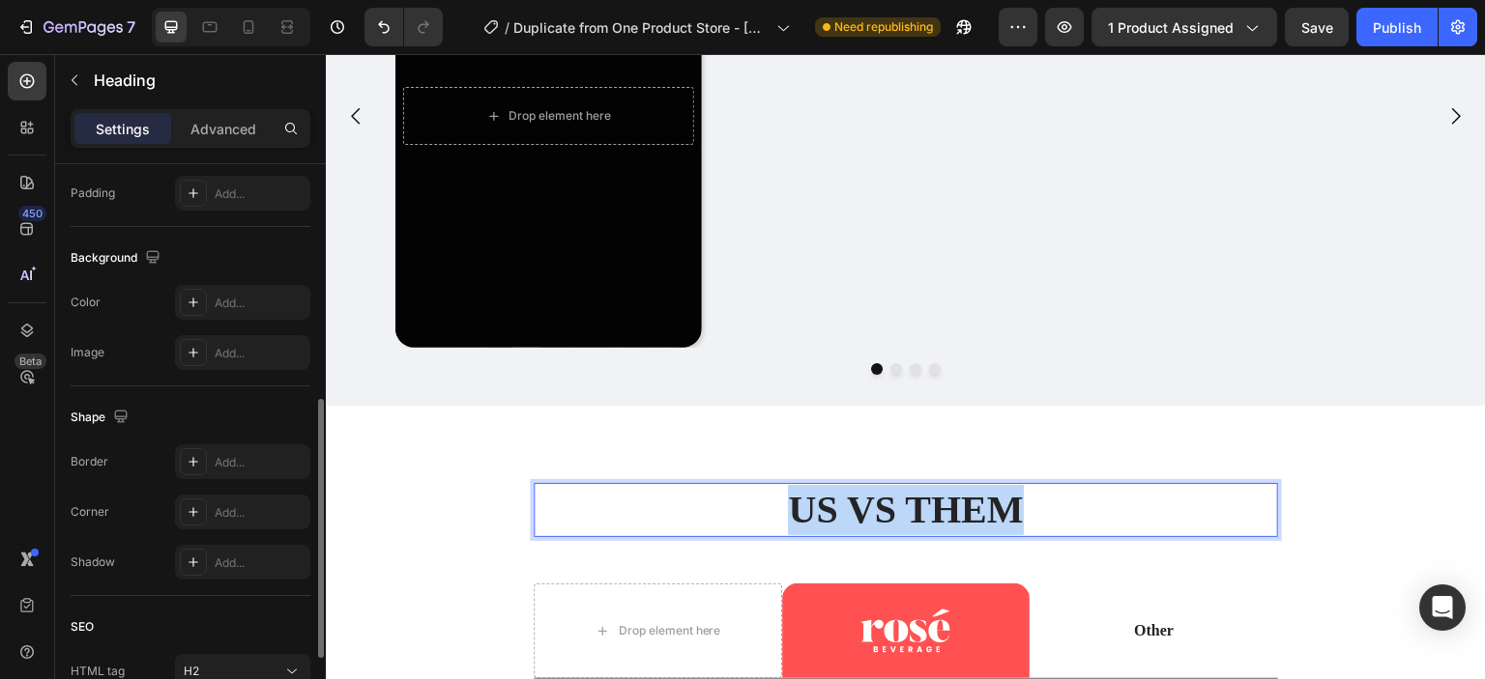
scroll to position [0, 0]
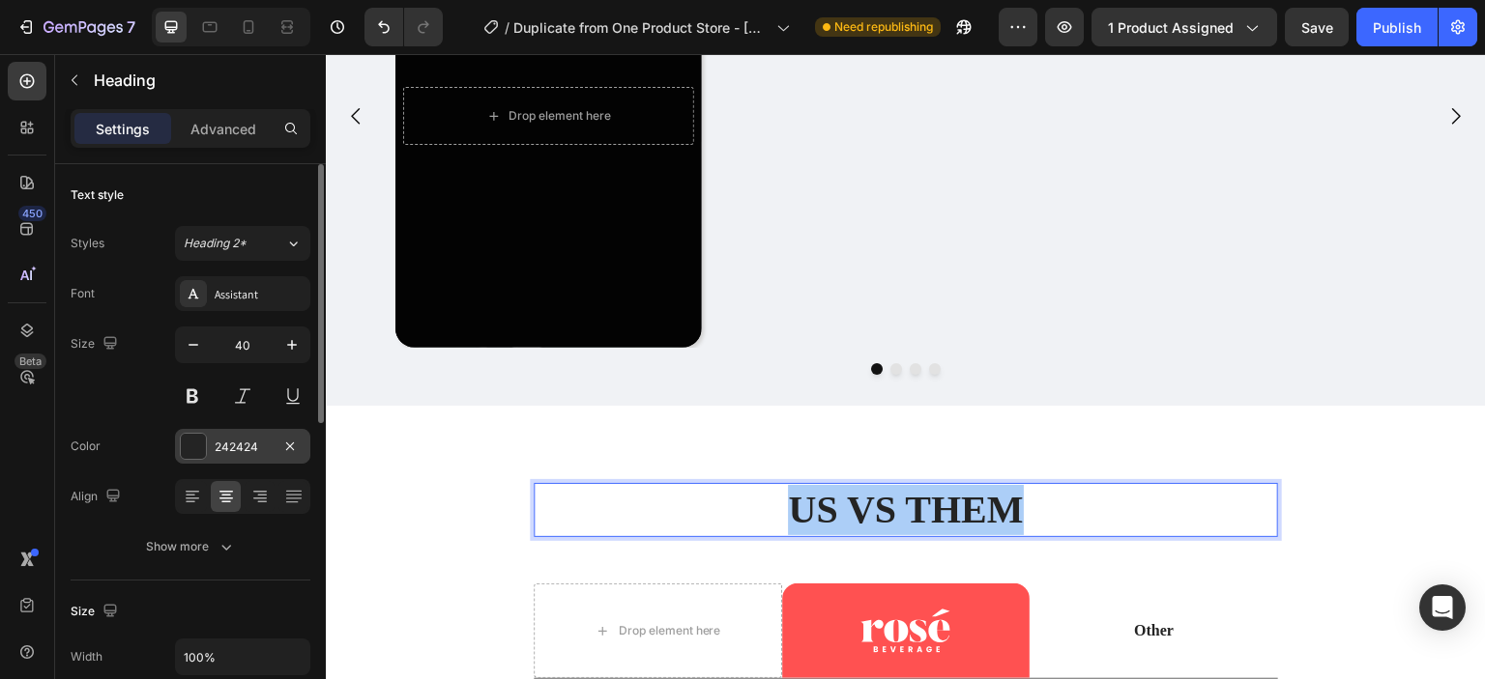
click at [193, 446] on div at bounding box center [193, 446] width 25 height 25
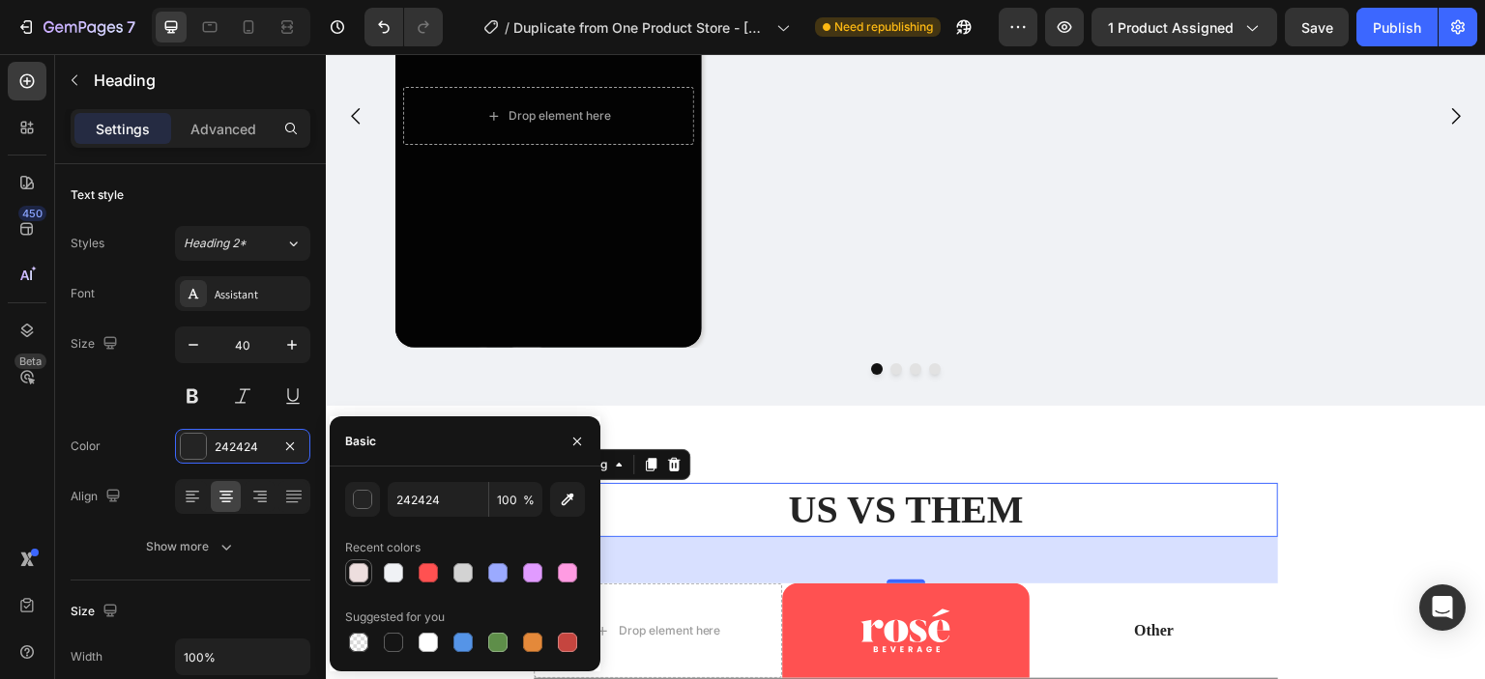
click at [367, 571] on div at bounding box center [358, 572] width 19 height 19
click at [435, 635] on div at bounding box center [428, 642] width 19 height 19
type input "FFFFFF"
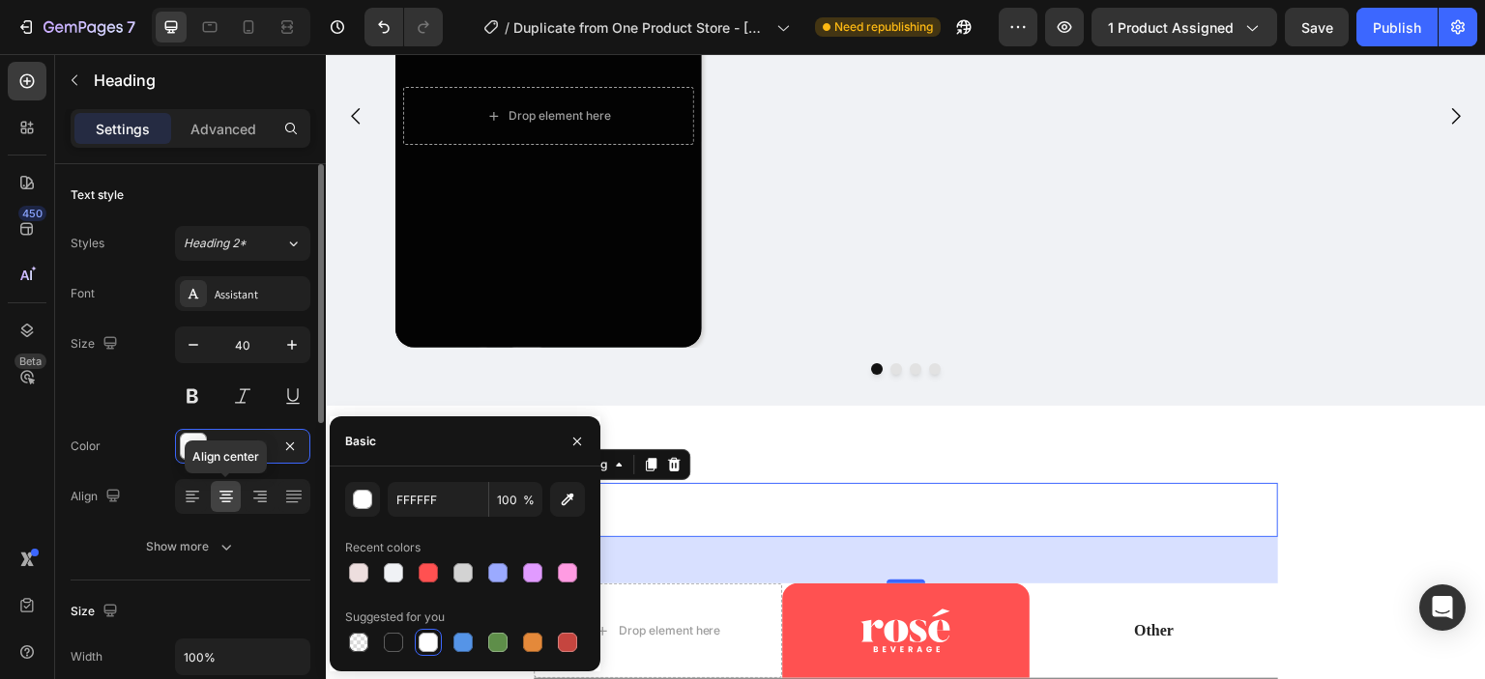
scroll to position [515, 0]
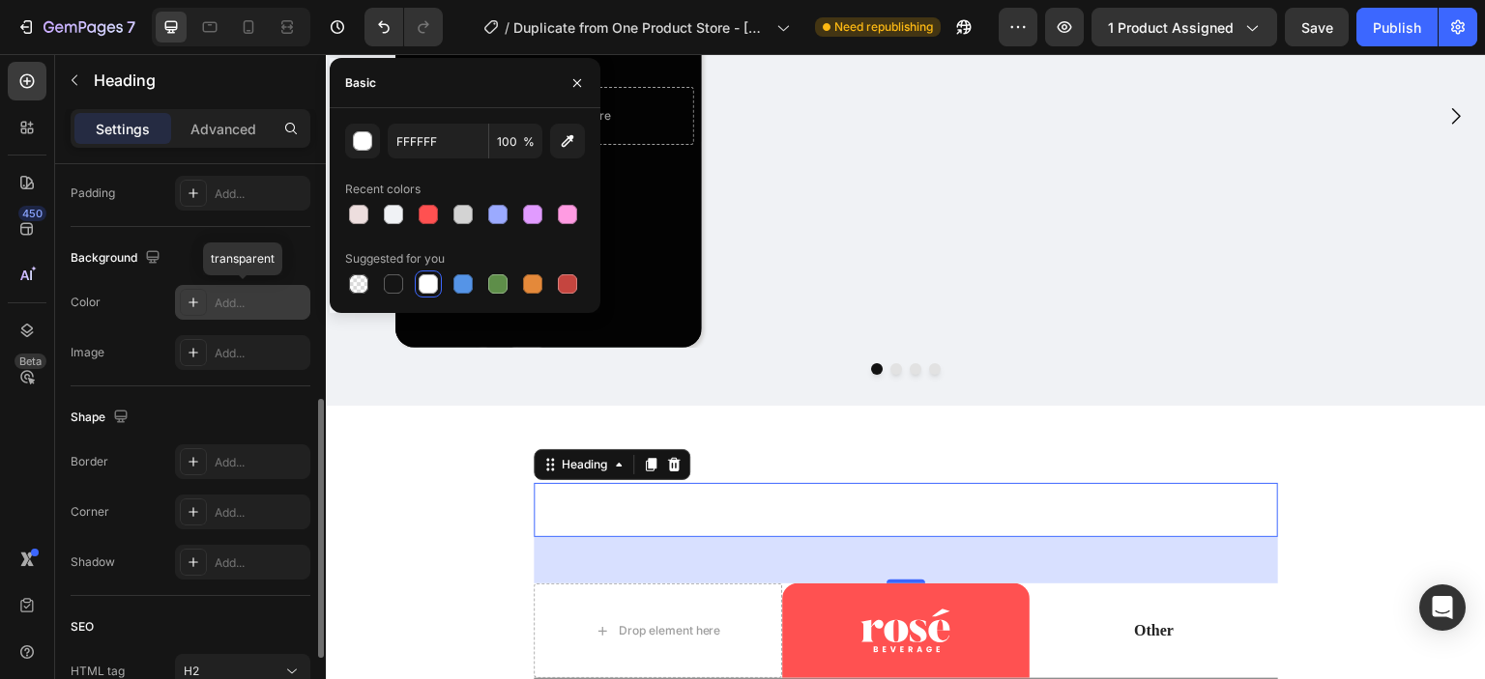
click at [193, 306] on icon at bounding box center [193, 302] width 15 height 15
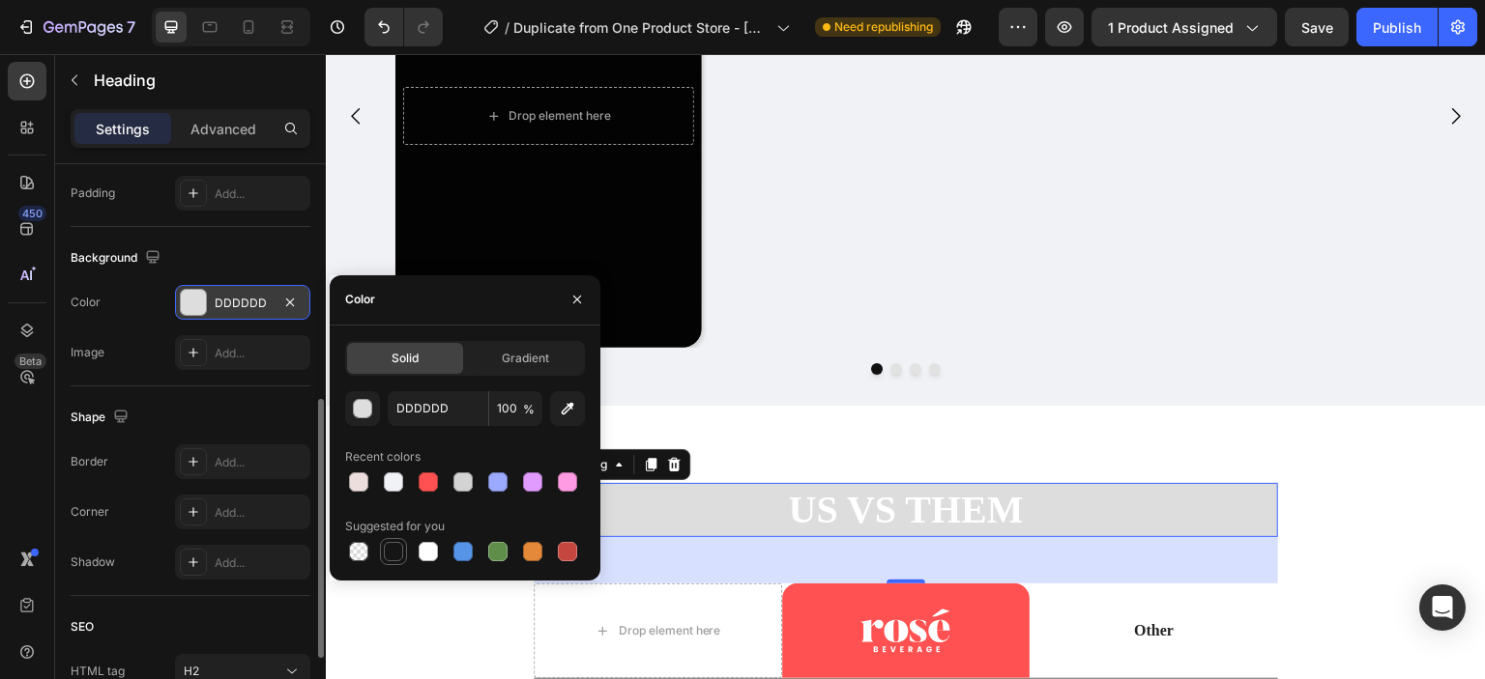
click at [398, 550] on div at bounding box center [393, 551] width 19 height 19
type input "151515"
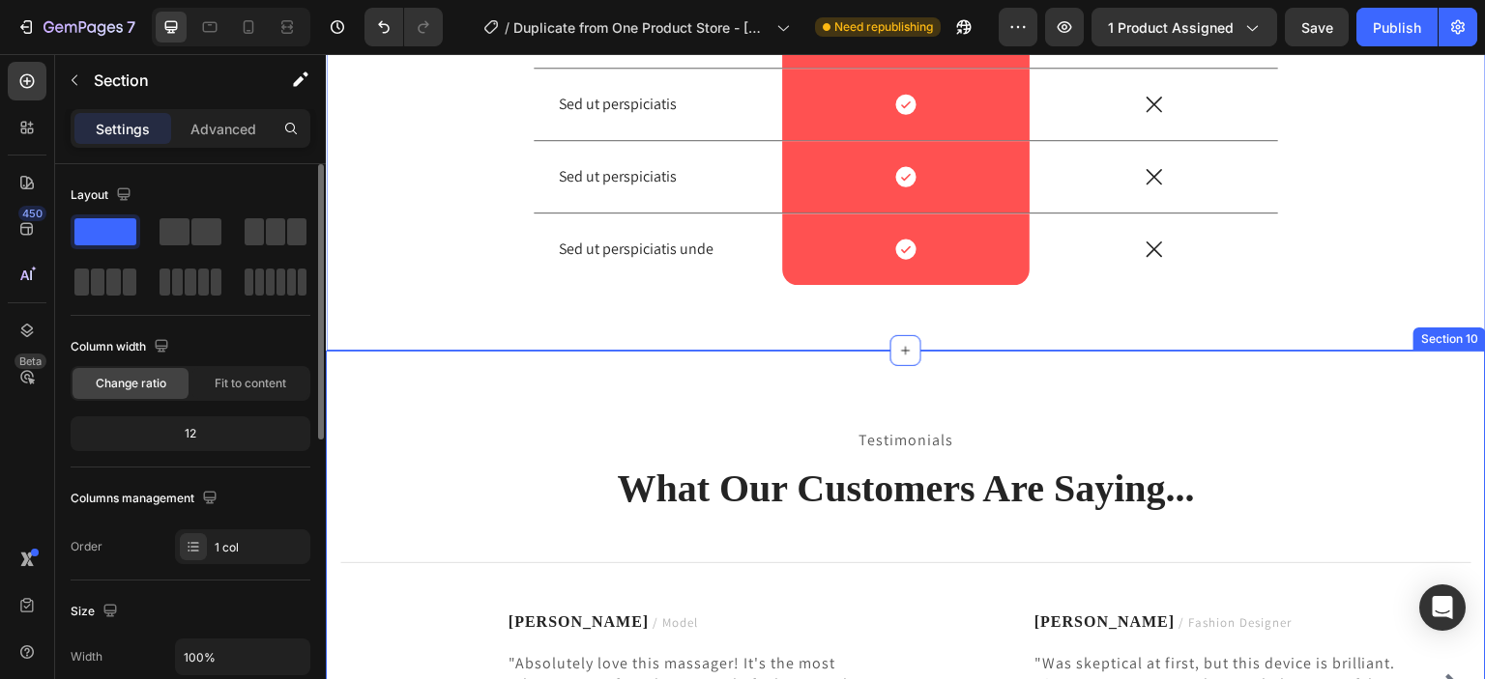
scroll to position [6186, 0]
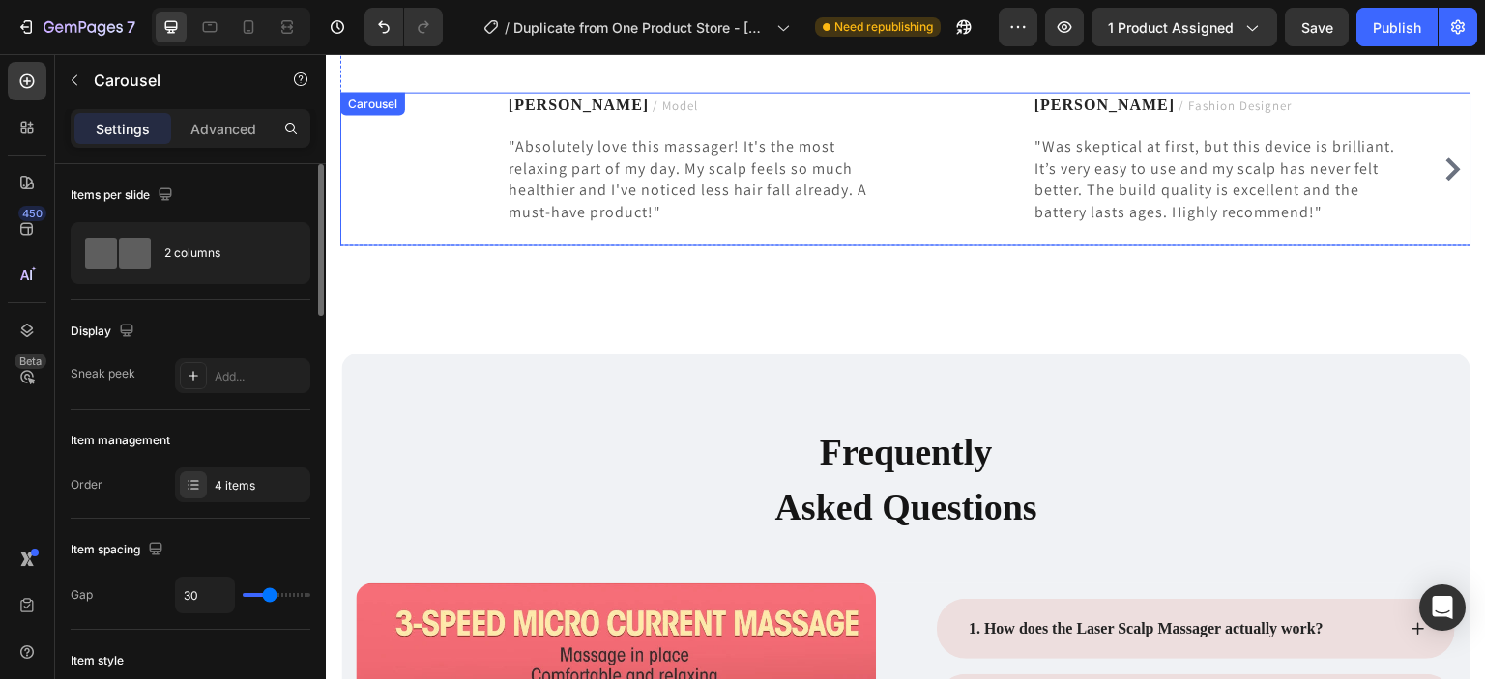
click at [1441, 165] on icon "Carousel Next Arrow" at bounding box center [1452, 169] width 23 height 23
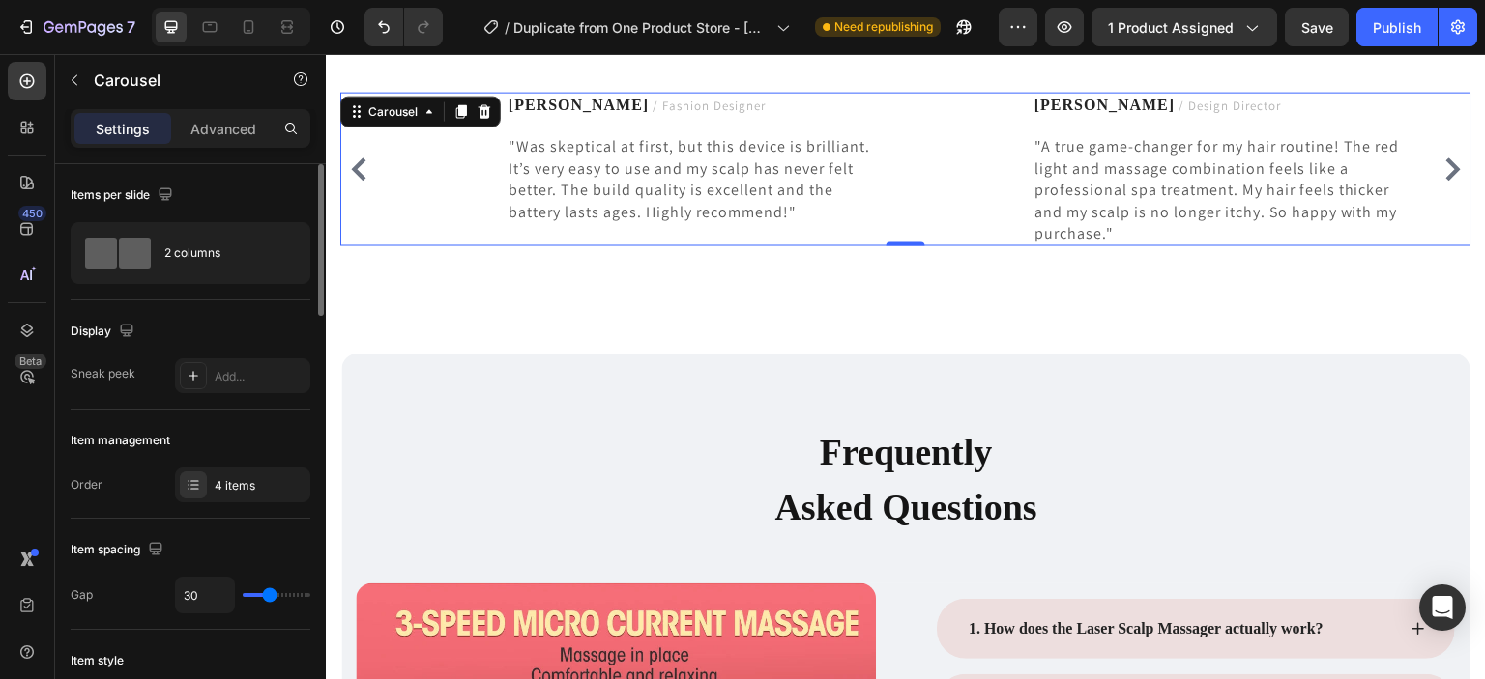
click at [1449, 177] on icon "Carousel Next Arrow" at bounding box center [1452, 169] width 23 height 23
click at [364, 166] on icon "Carousel Back Arrow" at bounding box center [358, 169] width 23 height 23
click at [1441, 177] on icon "Carousel Next Arrow" at bounding box center [1452, 169] width 23 height 23
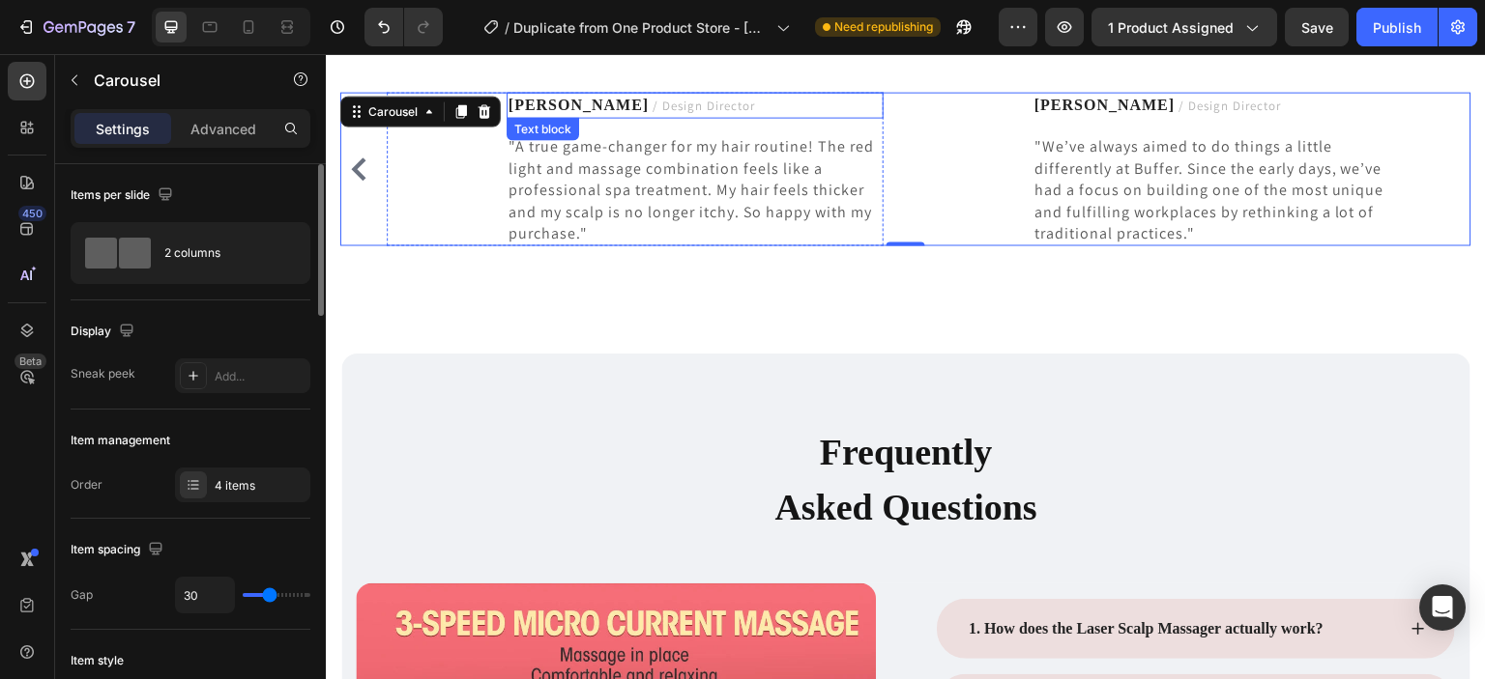
click at [678, 107] on p "Ryan S. / Design Director" at bounding box center [694, 105] width 373 height 22
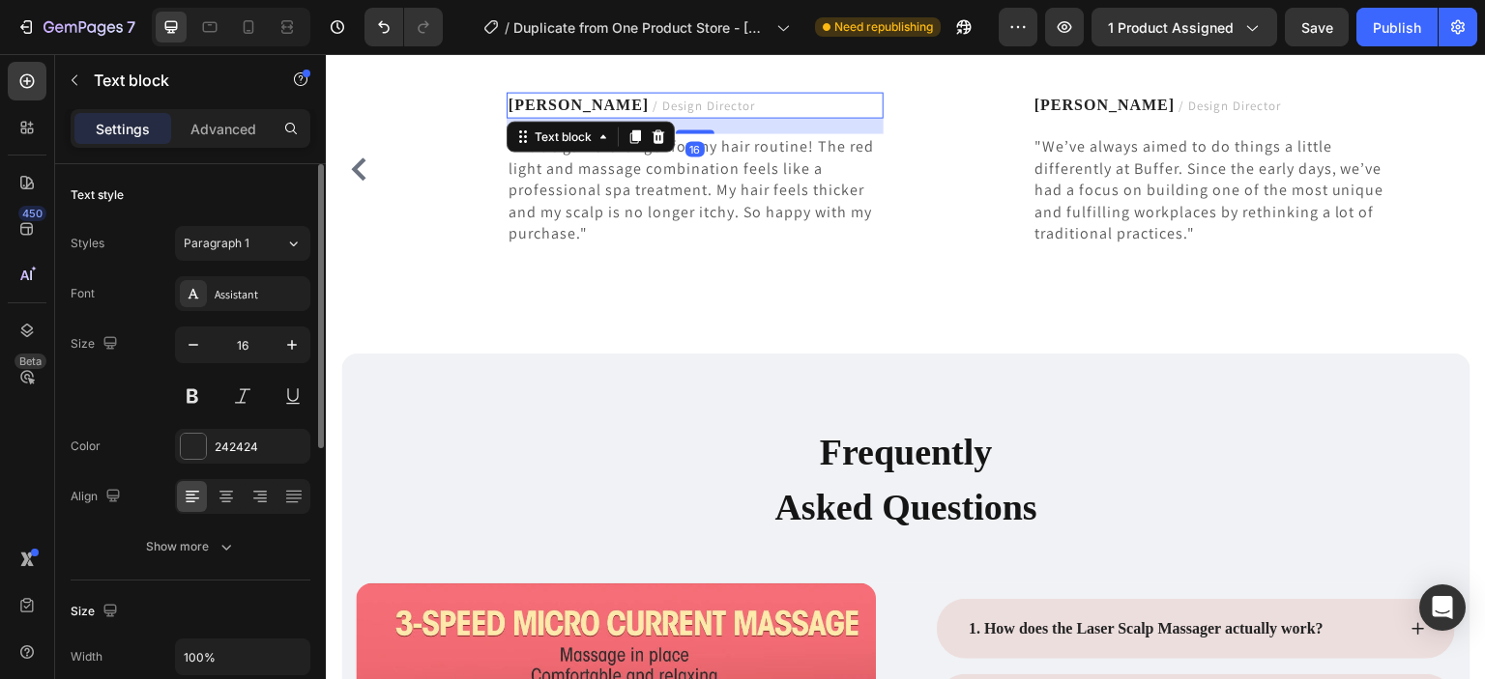
click at [667, 101] on span "/ Design Director" at bounding box center [703, 105] width 102 height 16
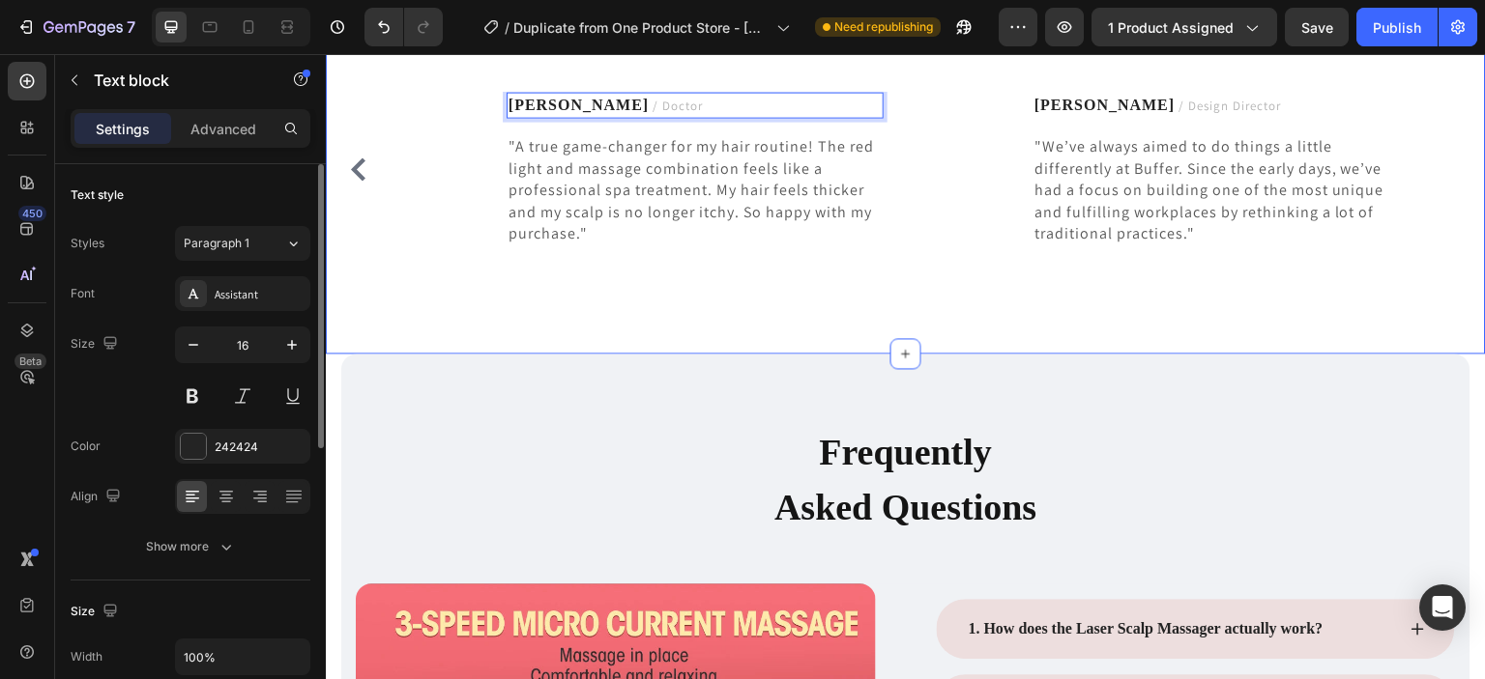
click at [631, 300] on div "Testimonials Text block What Our Customers Are Saying... Heading Title Line Ima…" at bounding box center [906, 94] width 1160 height 521
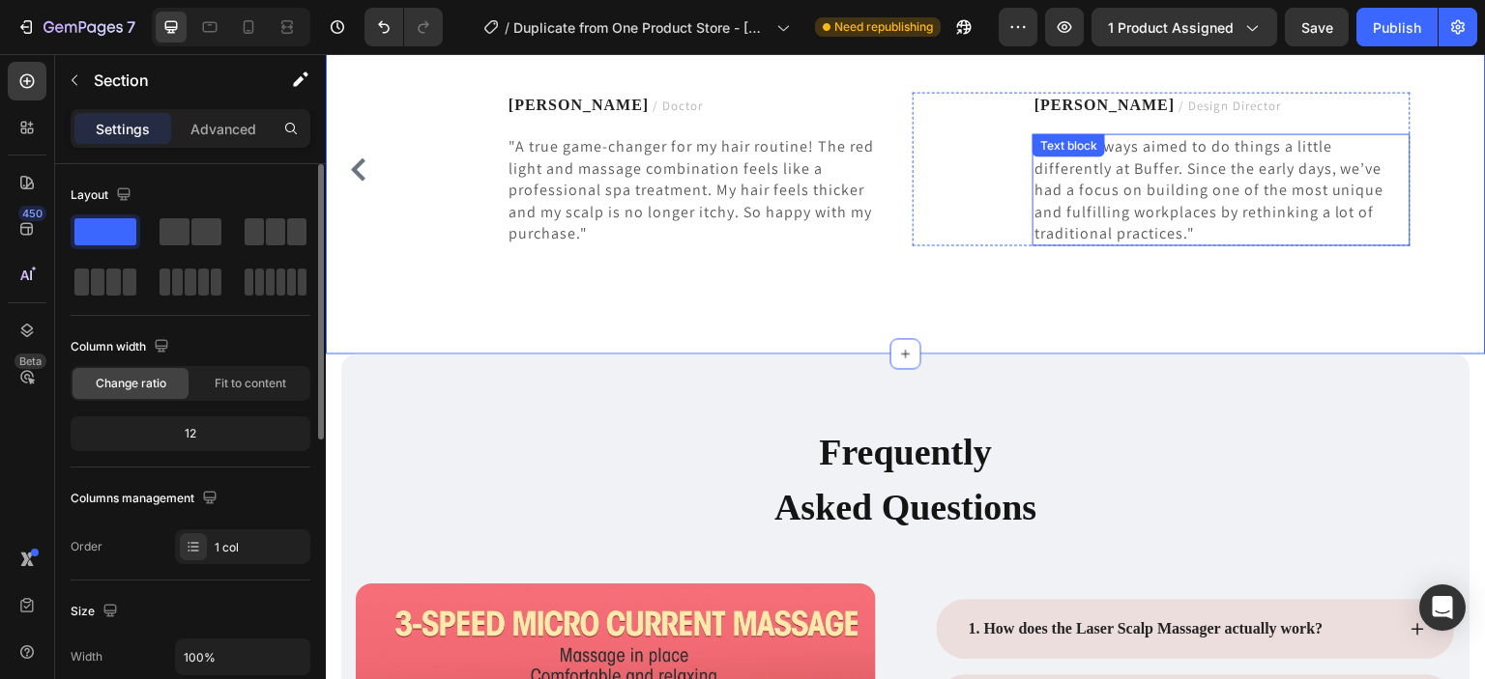
click at [1390, 227] on p ""We’ve always aimed to do things a little differently at Buffer. Since the earl…" at bounding box center [1220, 189] width 373 height 108
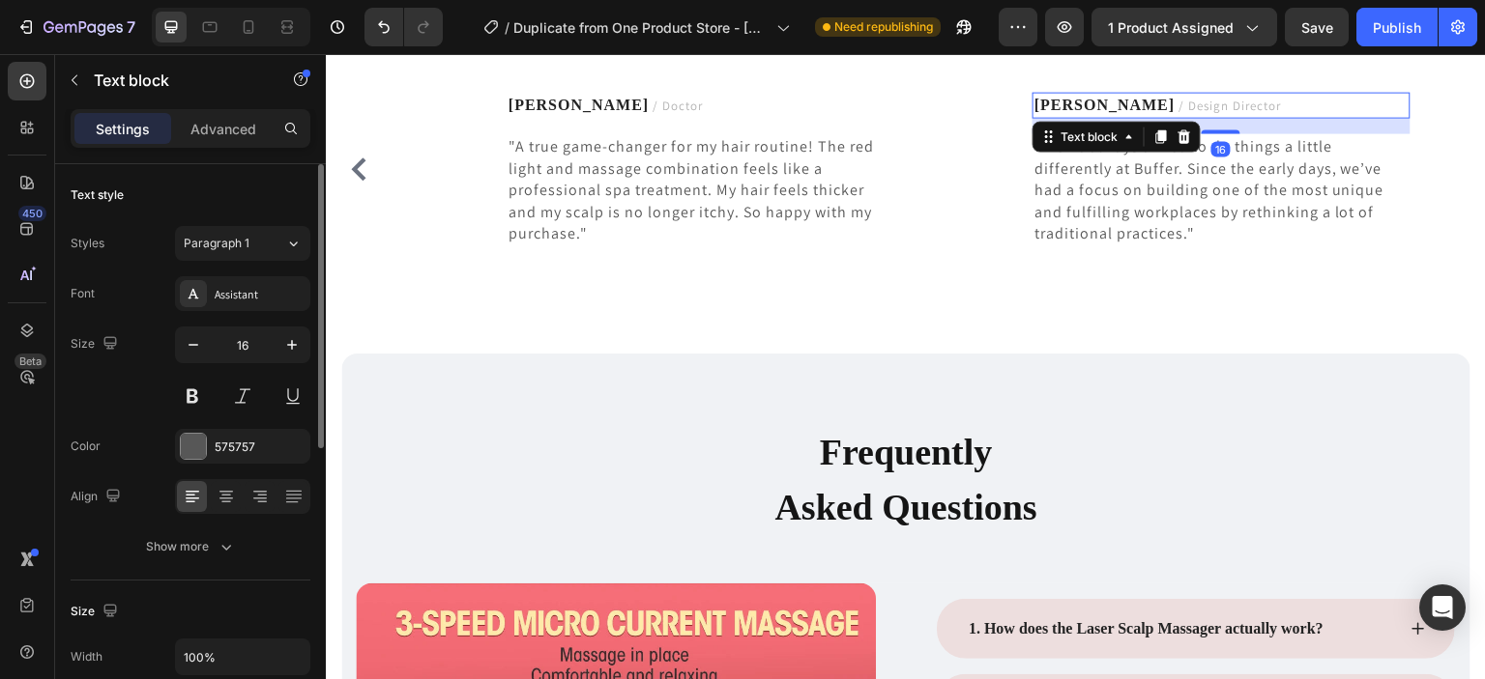
click at [1078, 101] on strong "[PERSON_NAME]" at bounding box center [1104, 104] width 140 height 16
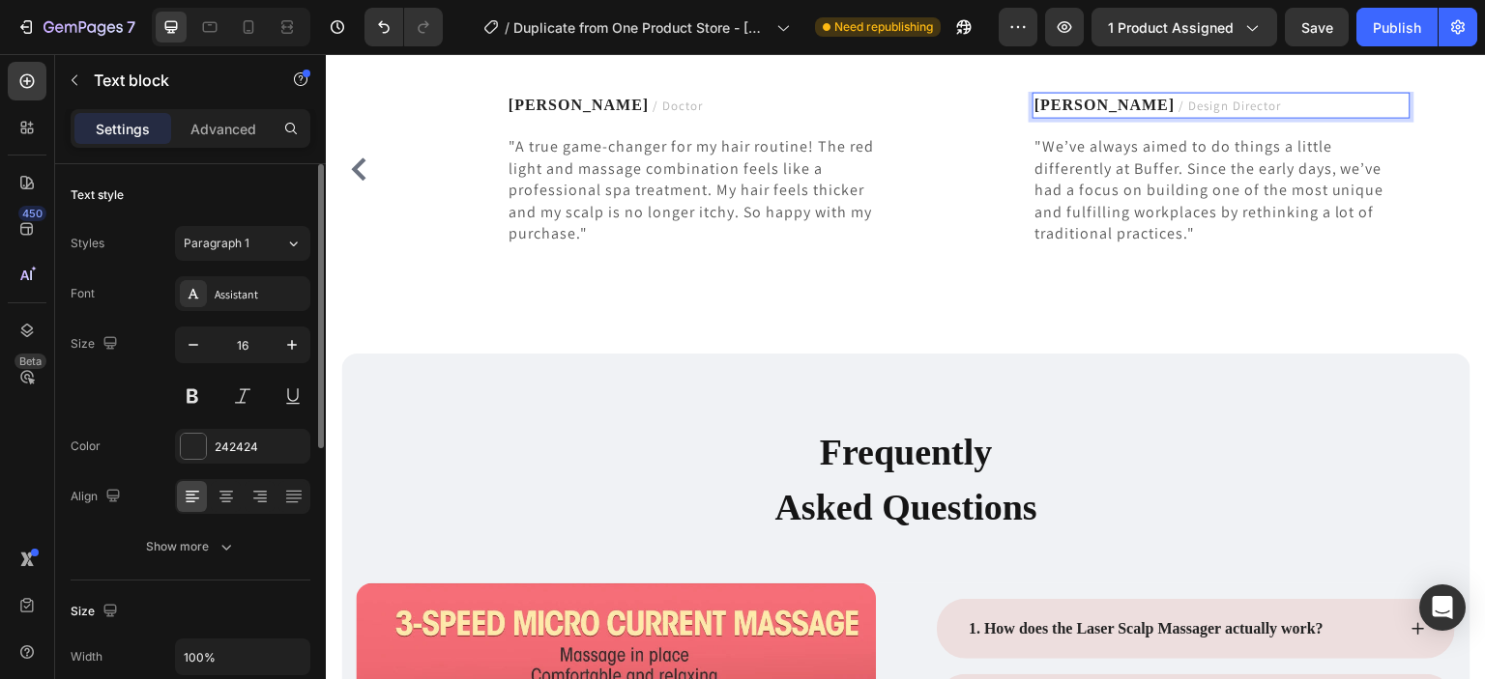
click at [1245, 106] on p "Michael S. / Design Director" at bounding box center [1220, 105] width 373 height 22
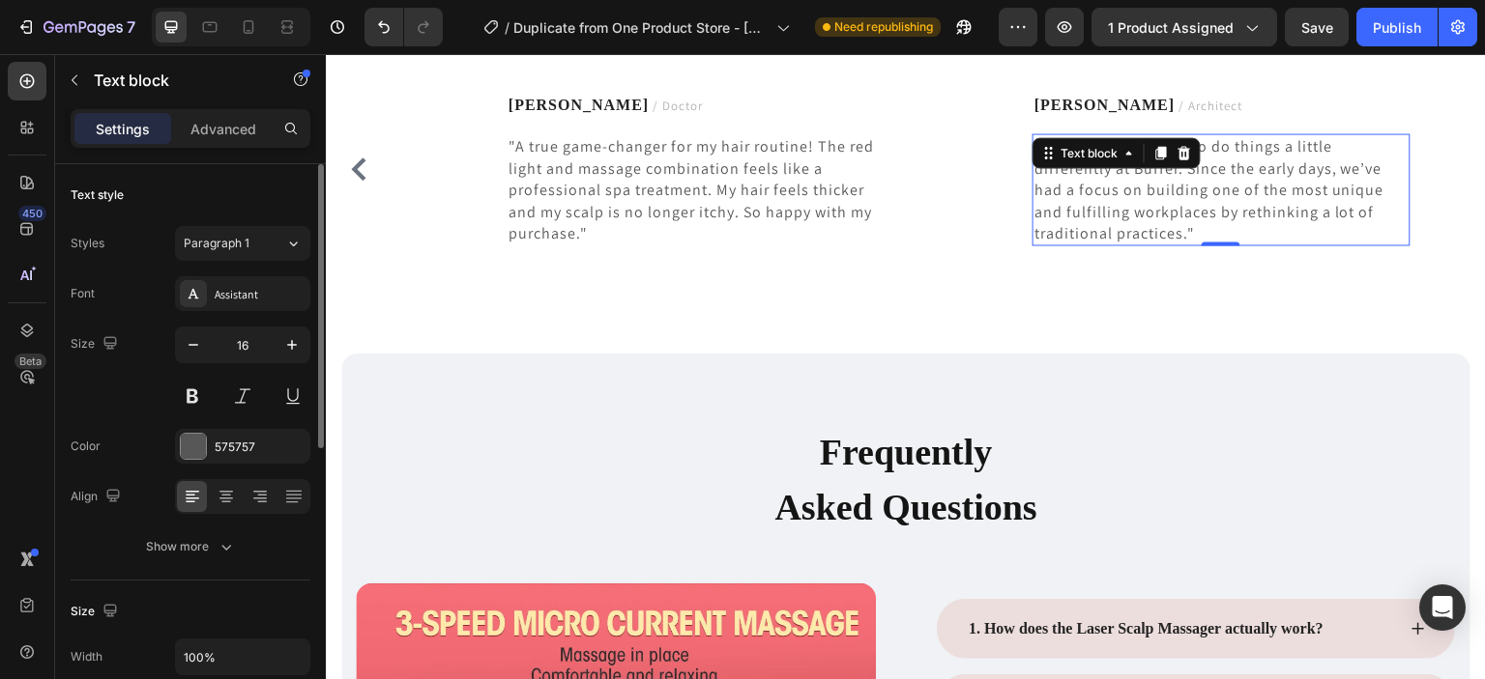
click at [1206, 224] on p ""We’ve always aimed to do things a little differently at Buffer. Since the earl…" at bounding box center [1220, 189] width 373 height 108
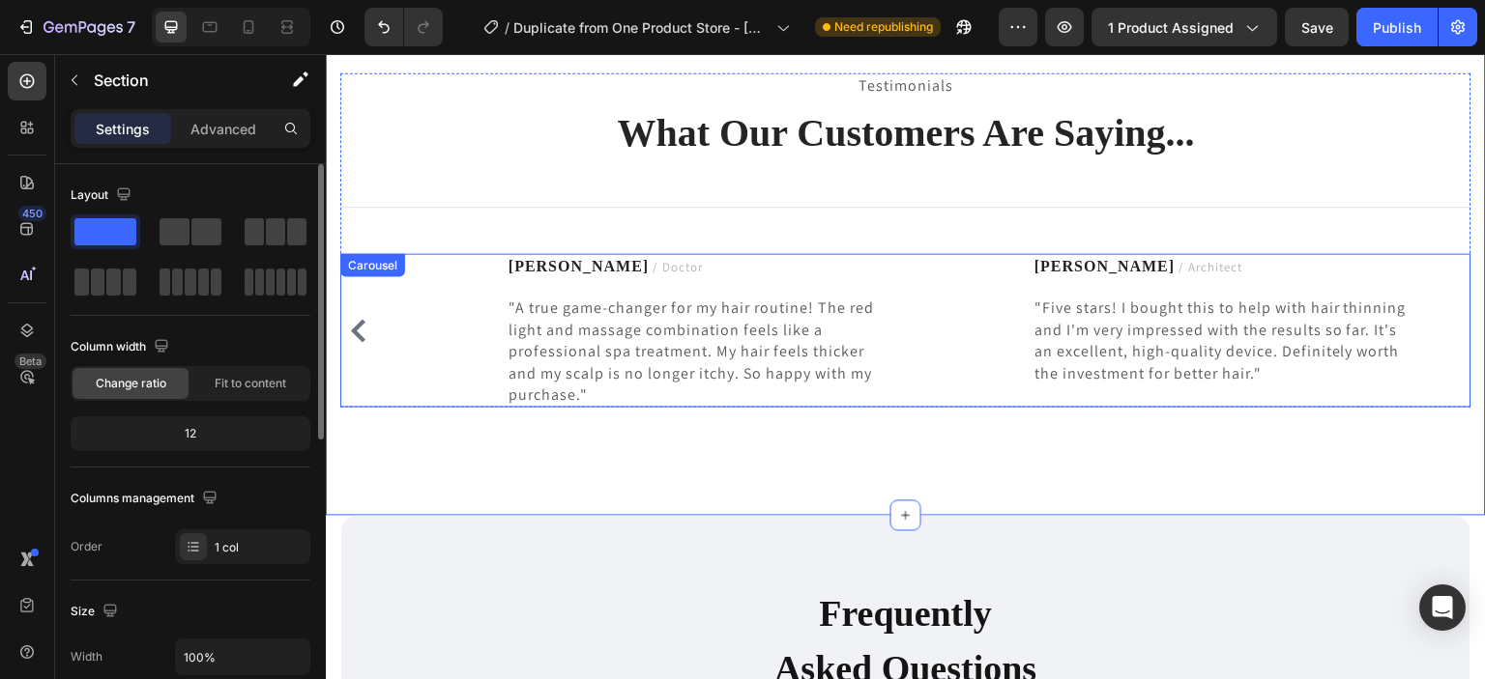
scroll to position [6015, 0]
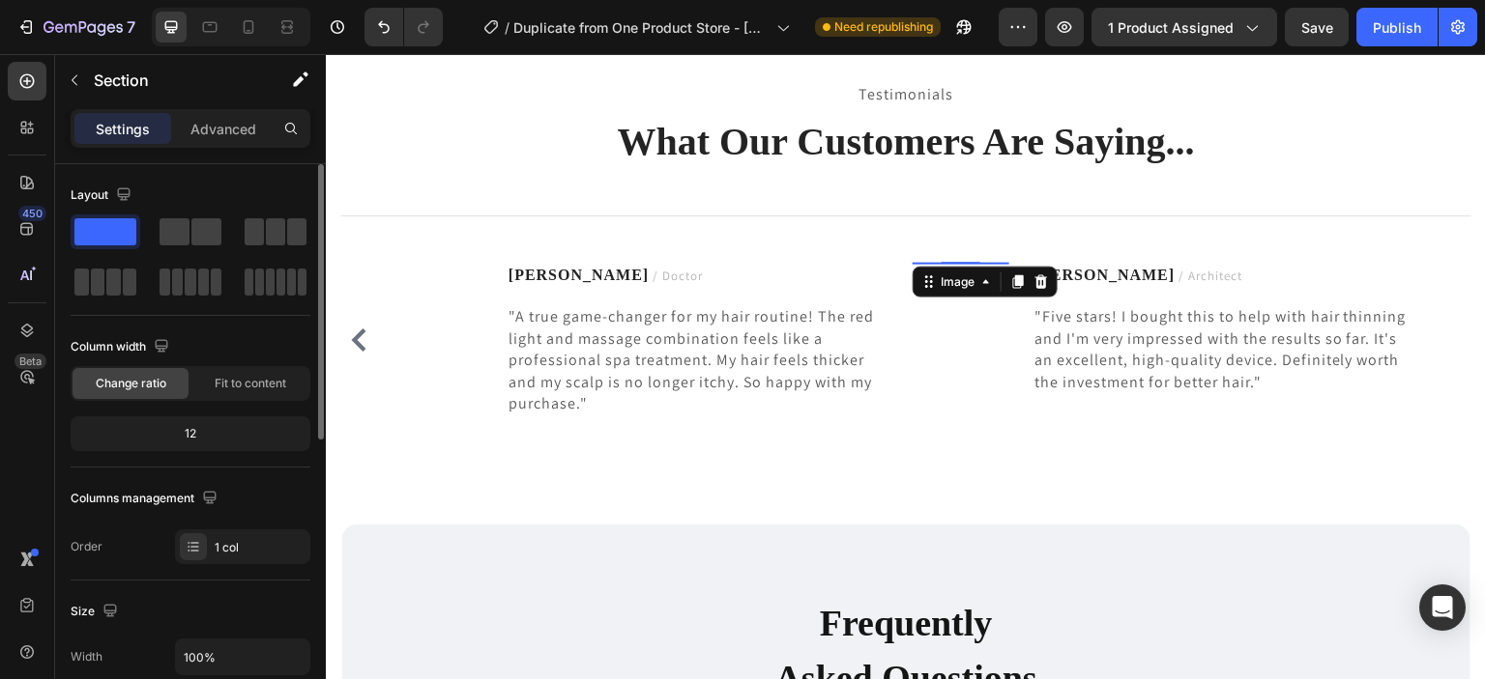
click at [993, 263] on img at bounding box center [960, 263] width 97 height 0
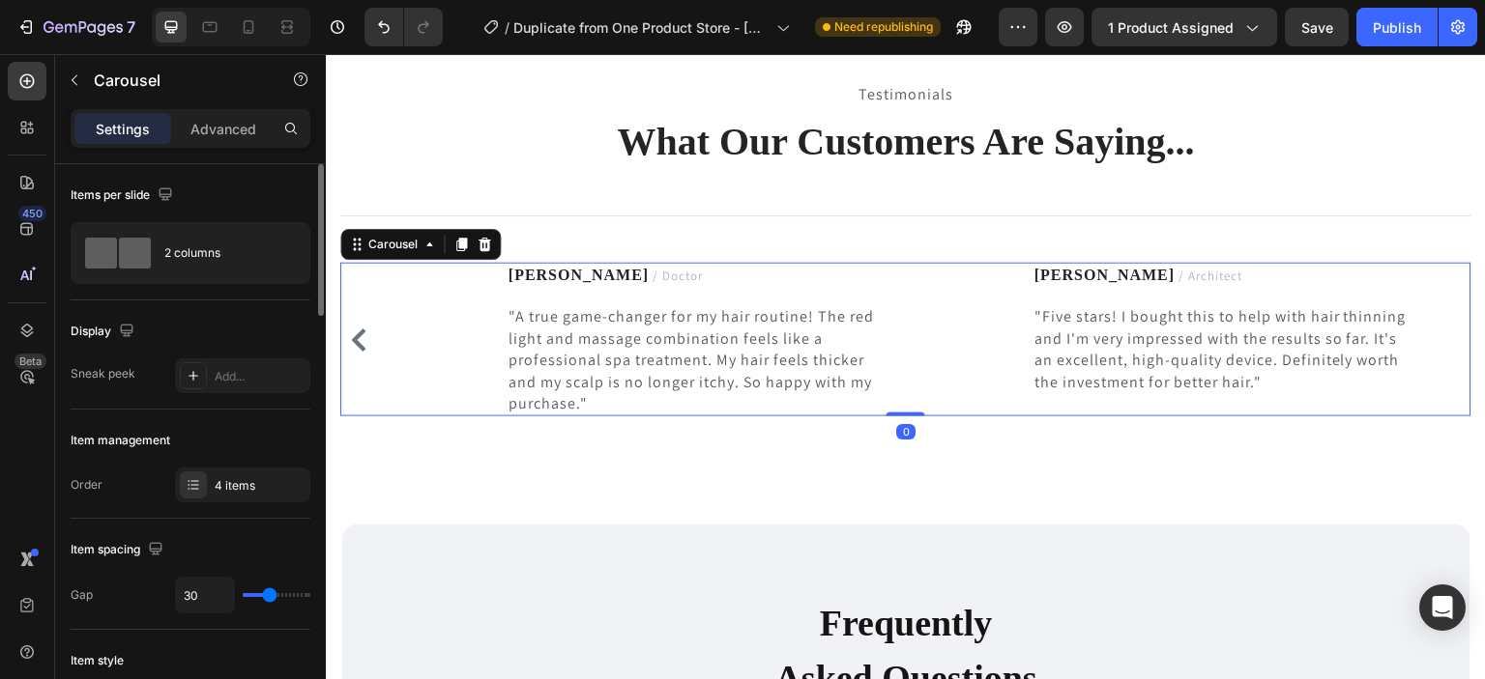
drag, startPoint x: 901, startPoint y: 416, endPoint x: 905, endPoint y: 390, distance: 25.4
click at [905, 390] on div "Image Emily M. / Model Text block "Absolutely love this massager! It's the most…" at bounding box center [905, 340] width 1131 height 154
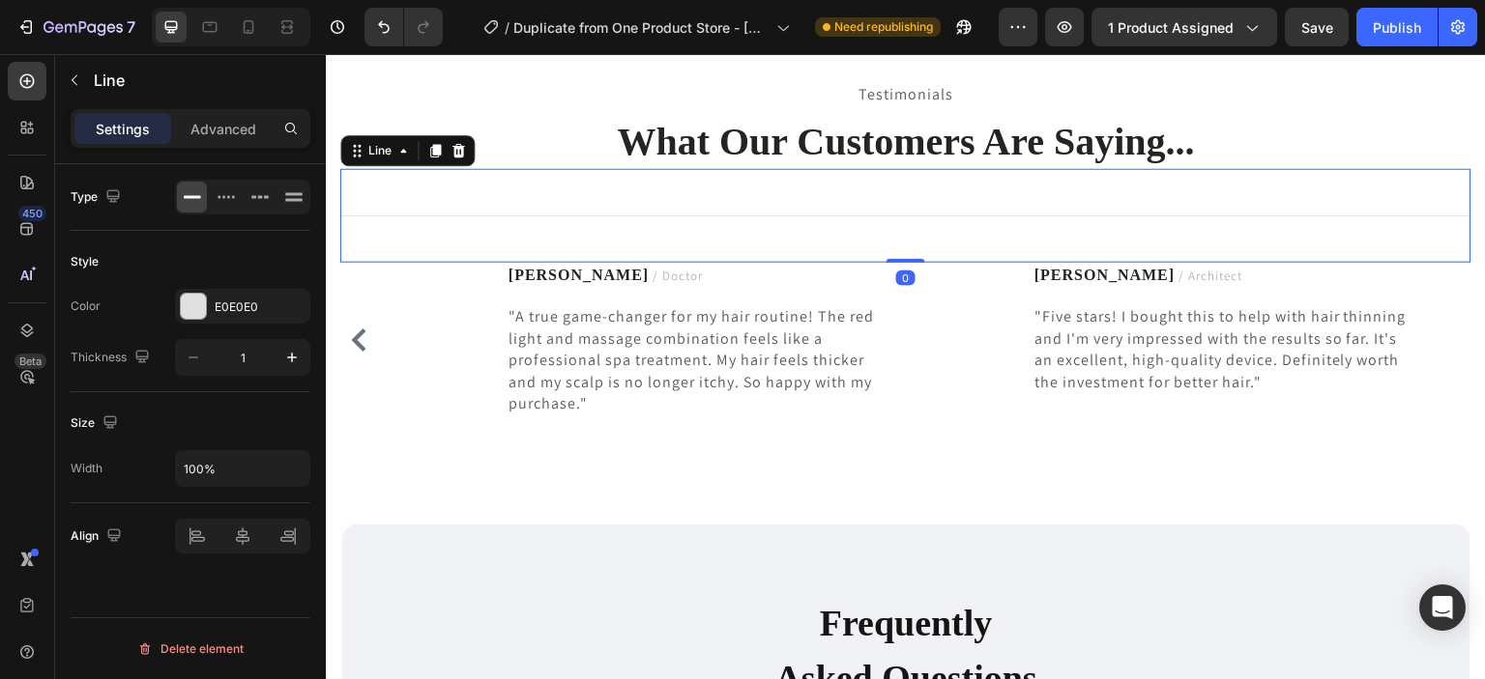
drag, startPoint x: 909, startPoint y: 261, endPoint x: 917, endPoint y: 220, distance: 41.3
click at [917, 220] on div "Title Line 0" at bounding box center [905, 216] width 1131 height 94
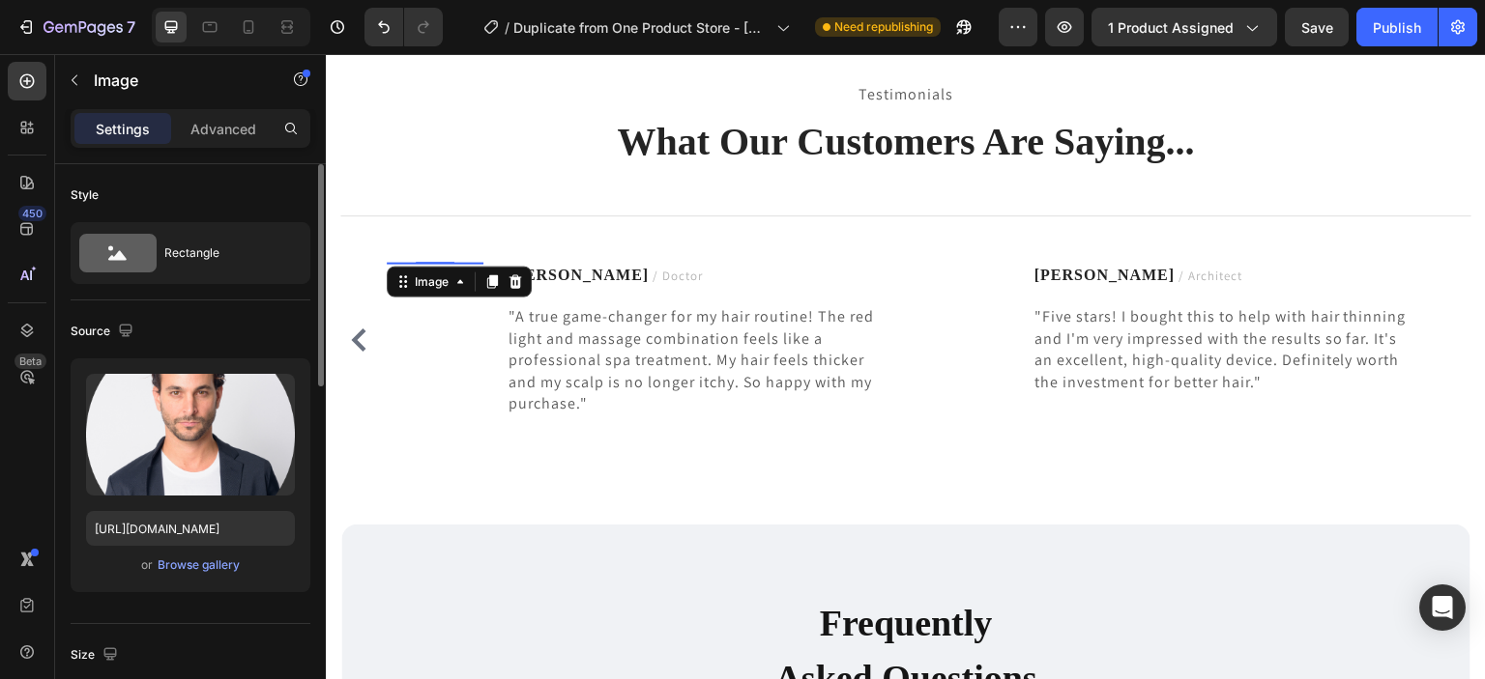
click at [452, 263] on div "Image 0" at bounding box center [435, 263] width 97 height 0
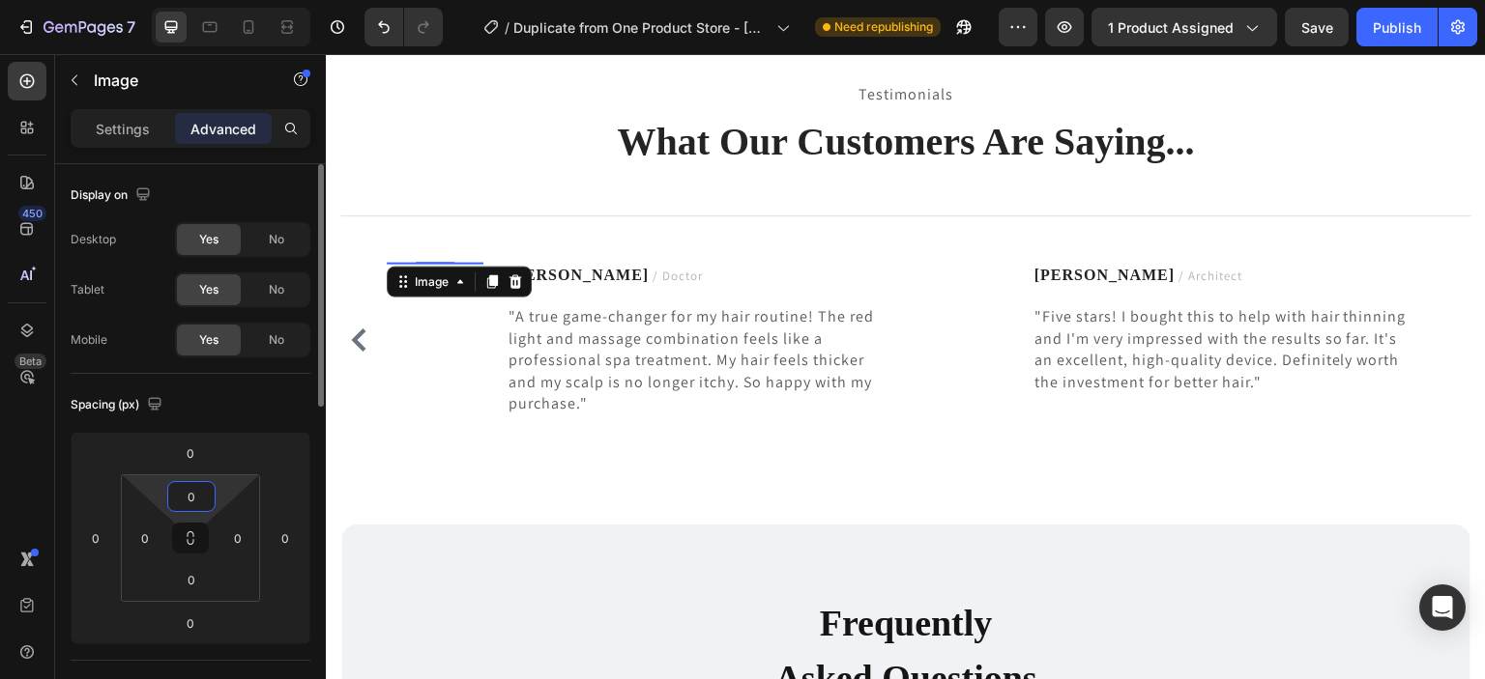
click at [205, 497] on input "0" at bounding box center [191, 496] width 39 height 29
type input "1"
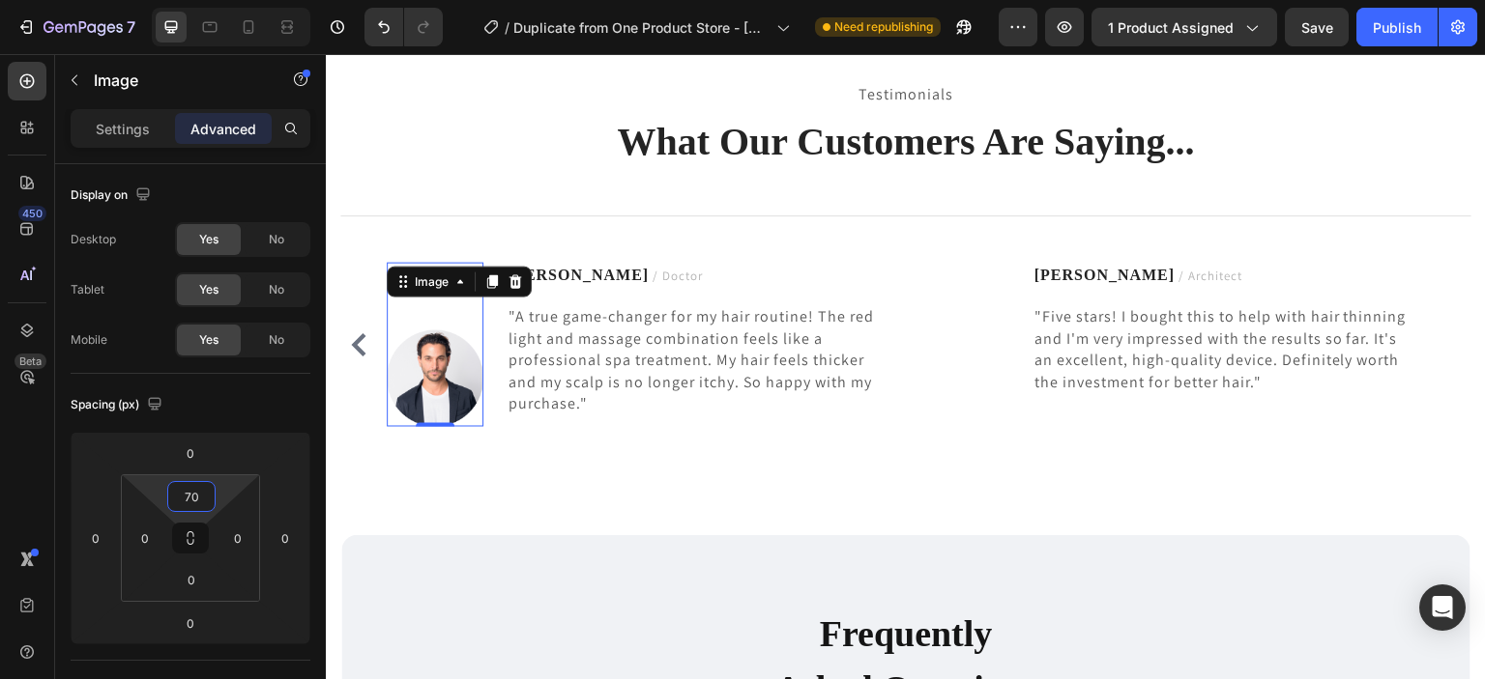
type input "7"
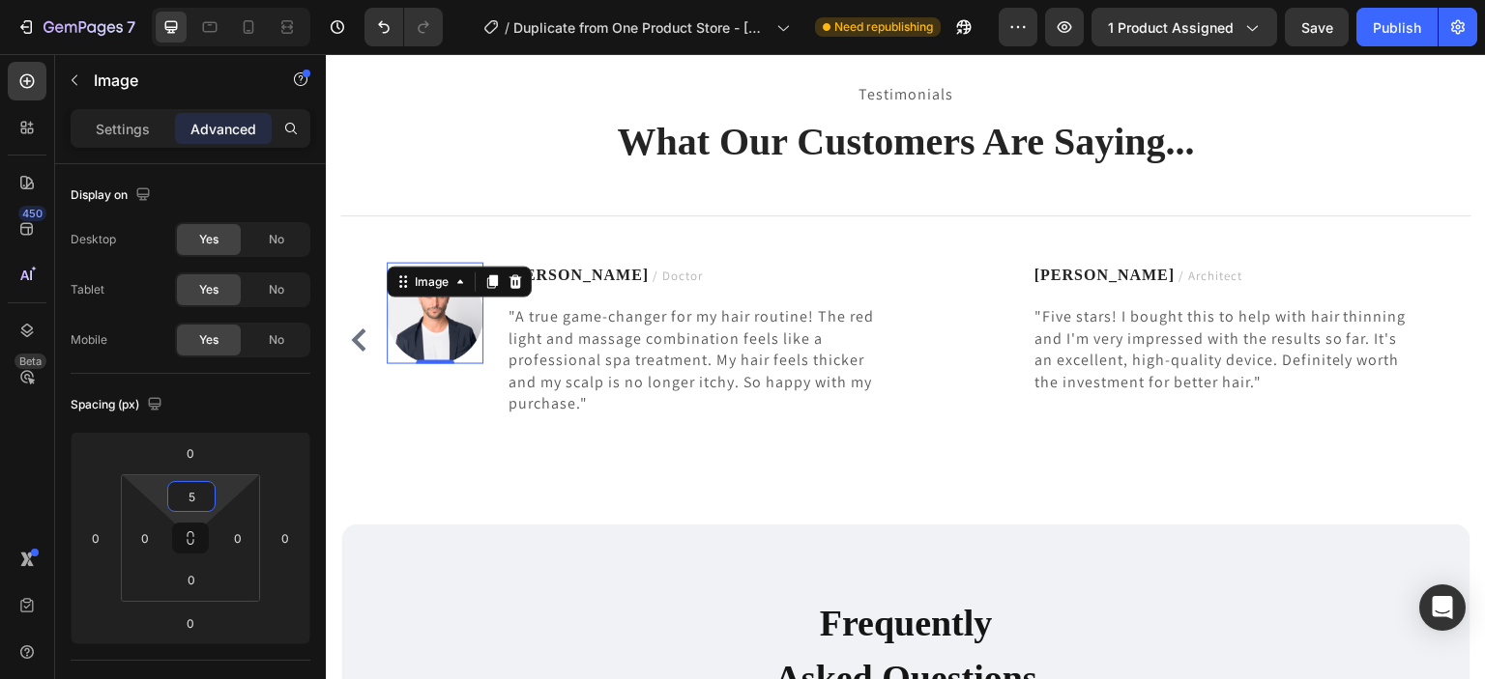
type input "50"
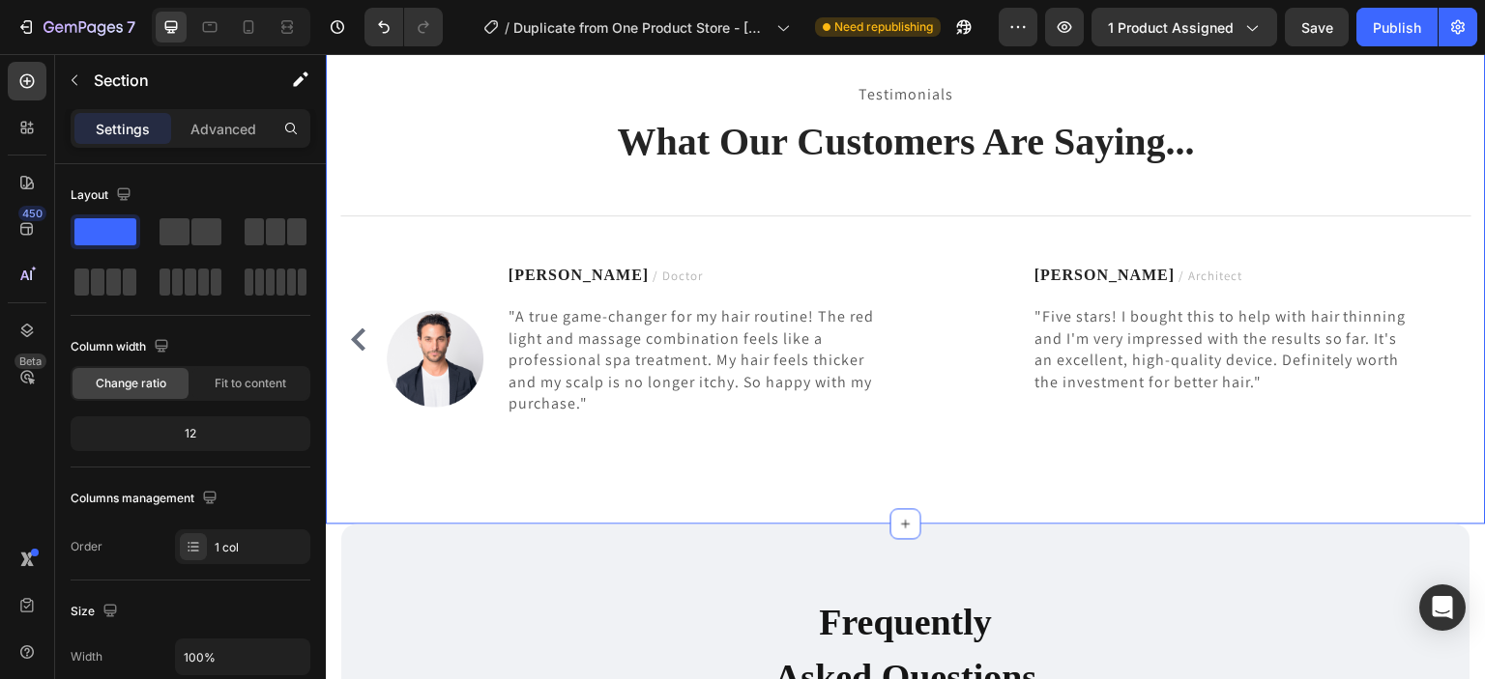
click at [544, 496] on div "Testimonials Text block What Our Customers Are Saying... Heading Title Line Ima…" at bounding box center [906, 265] width 1160 height 521
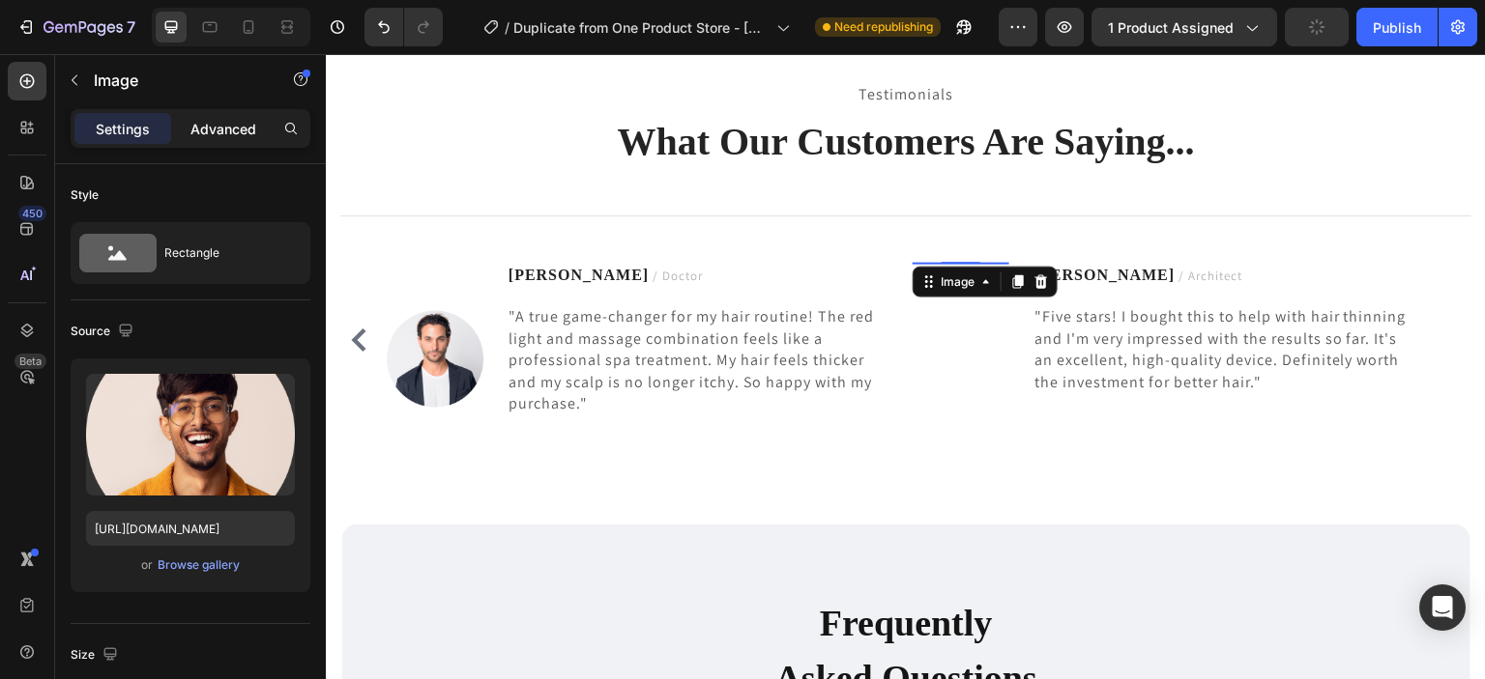
click at [219, 140] on div "Advanced" at bounding box center [223, 128] width 97 height 31
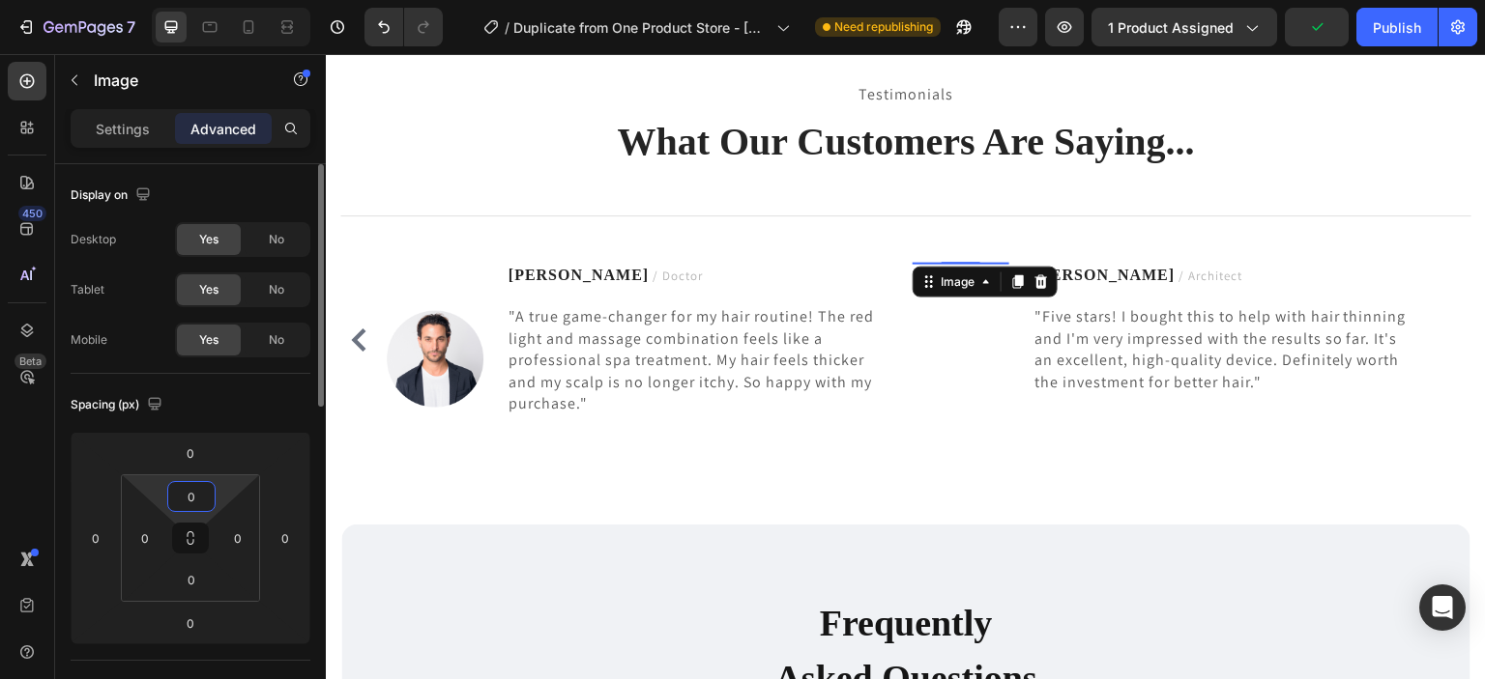
click at [210, 499] on input "0" at bounding box center [191, 496] width 39 height 29
type input "5"
type input "40"
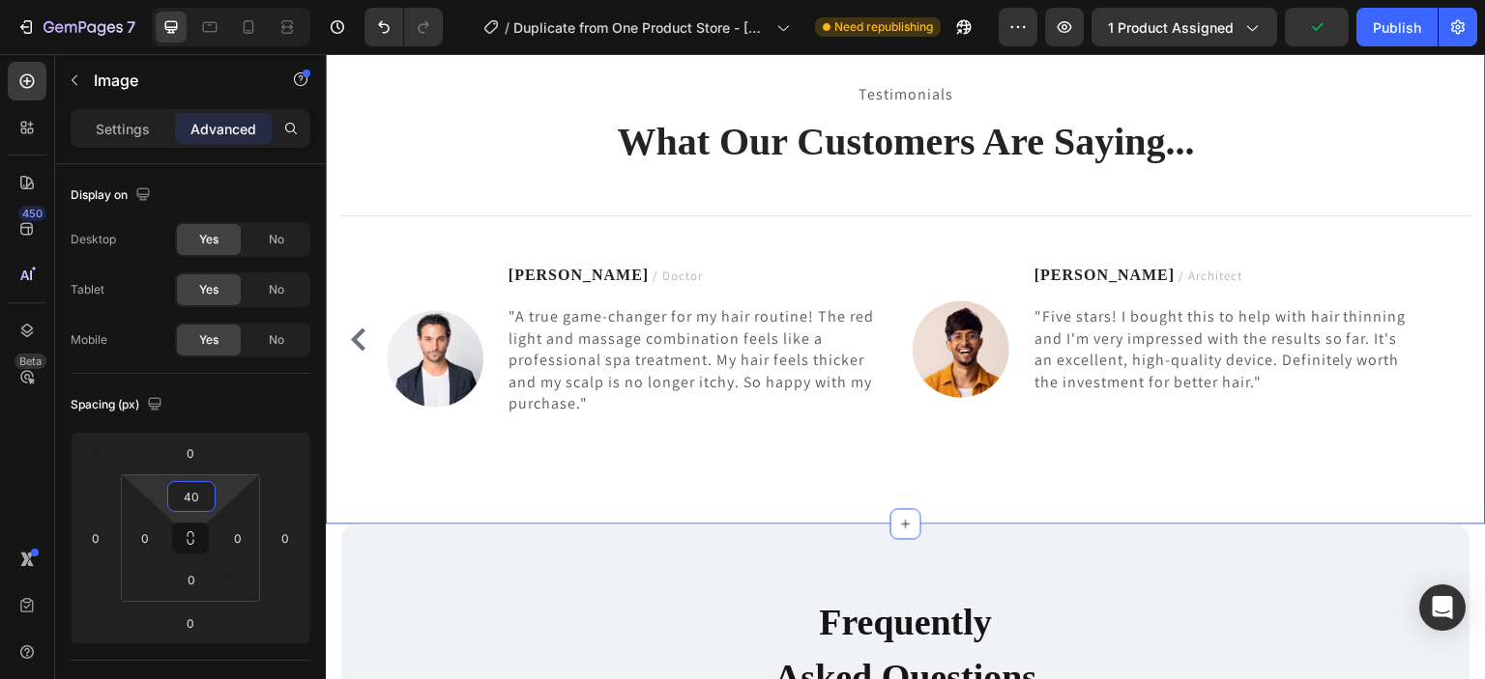
click at [1011, 487] on div "Testimonials Text block What Our Customers Are Saying... Heading Title Line Ima…" at bounding box center [906, 265] width 1160 height 521
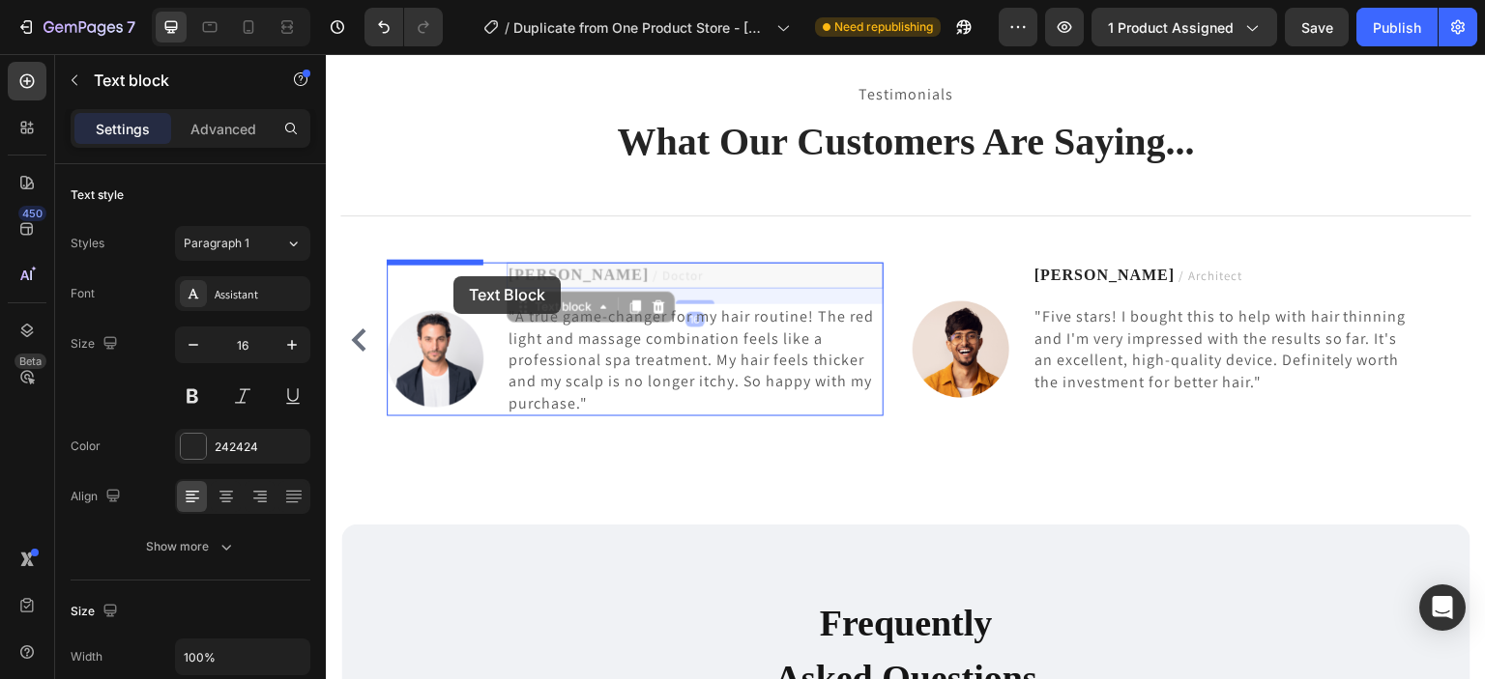
drag, startPoint x: 582, startPoint y: 276, endPoint x: 453, endPoint y: 276, distance: 128.5
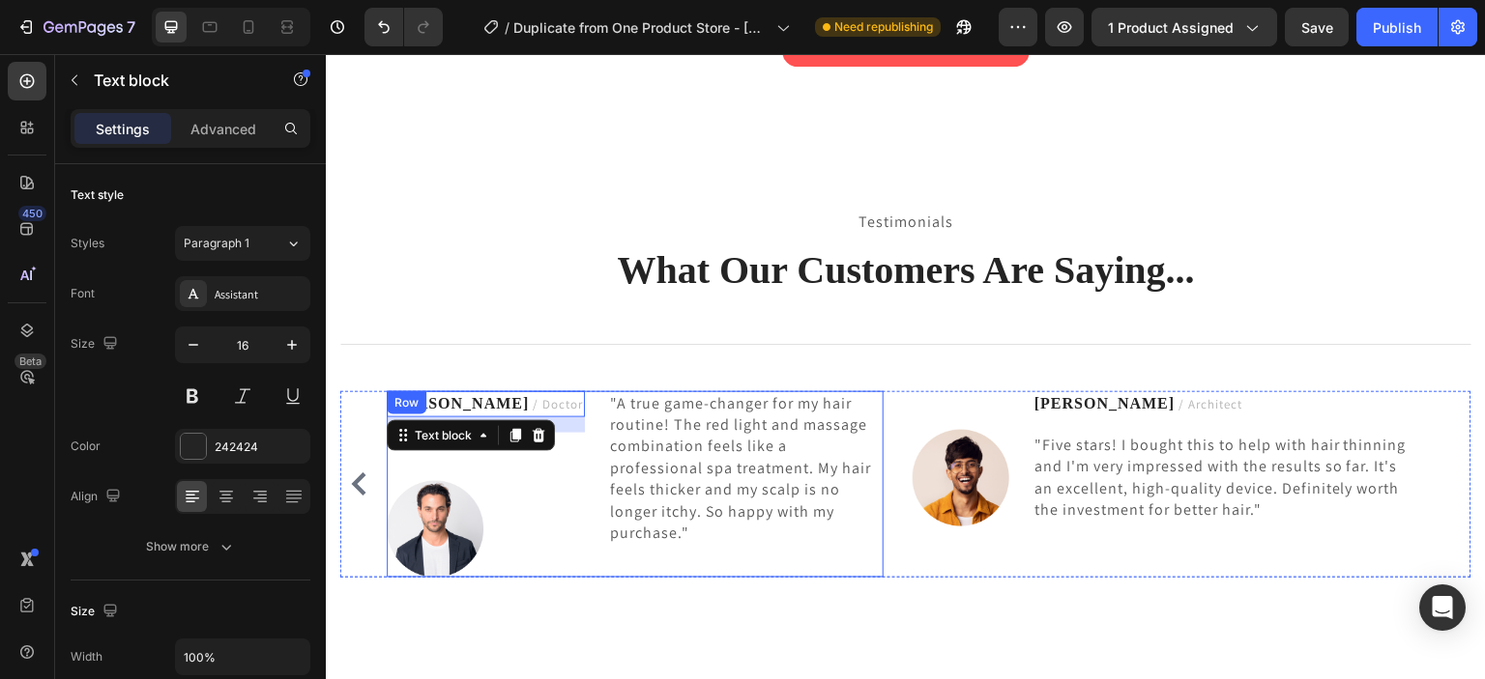
scroll to position [5888, 0]
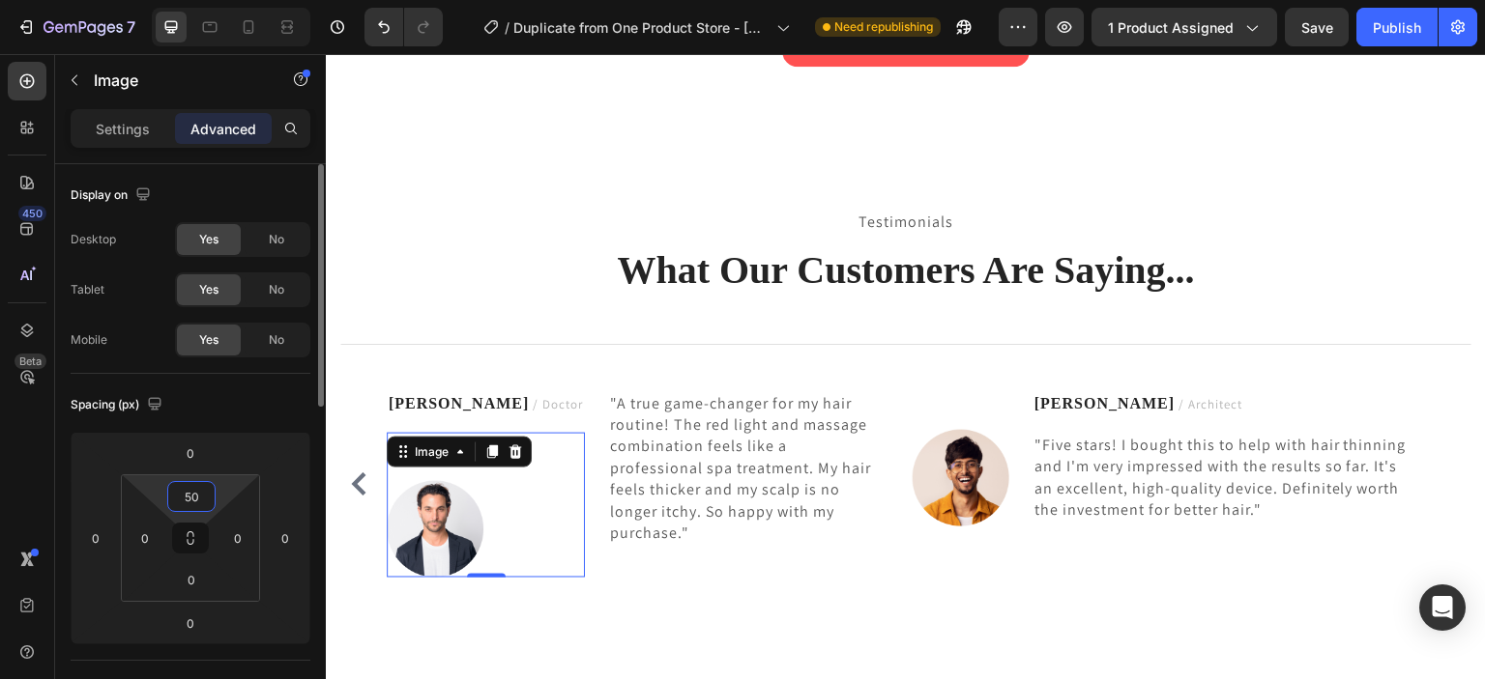
click at [209, 491] on input "50" at bounding box center [191, 496] width 39 height 29
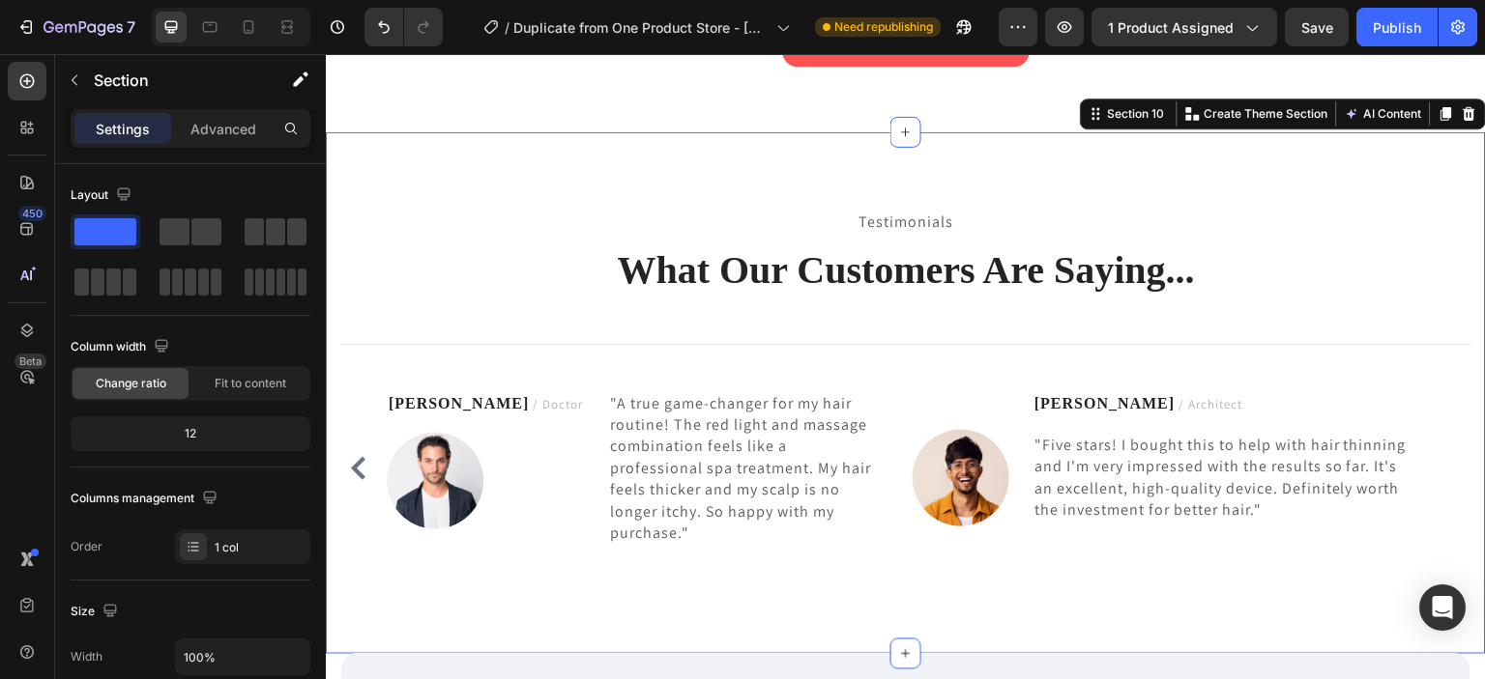
click at [558, 569] on div "Testimonials Text block What Our Customers Are Saying... Heading Title Line Ima…" at bounding box center [906, 393] width 1160 height 522
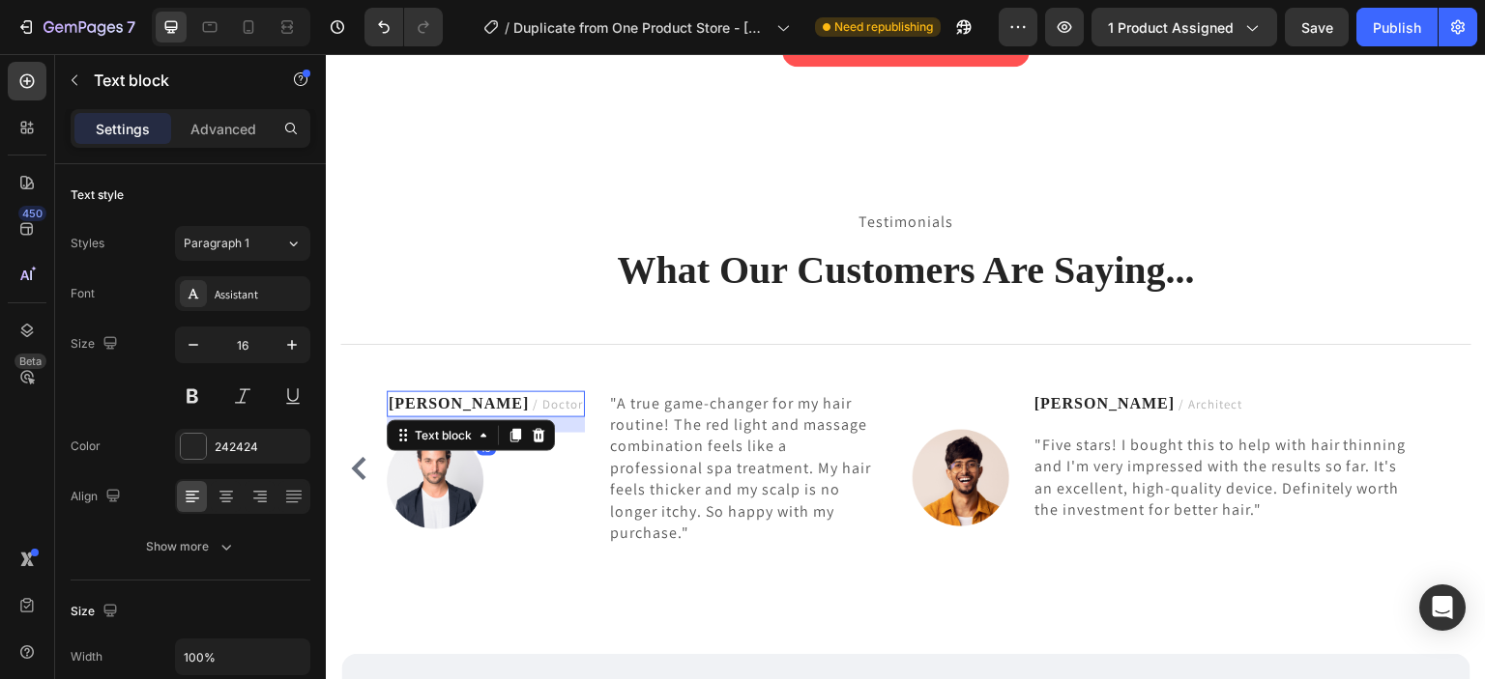
click at [533, 405] on span "/ Doctor" at bounding box center [558, 404] width 50 height 16
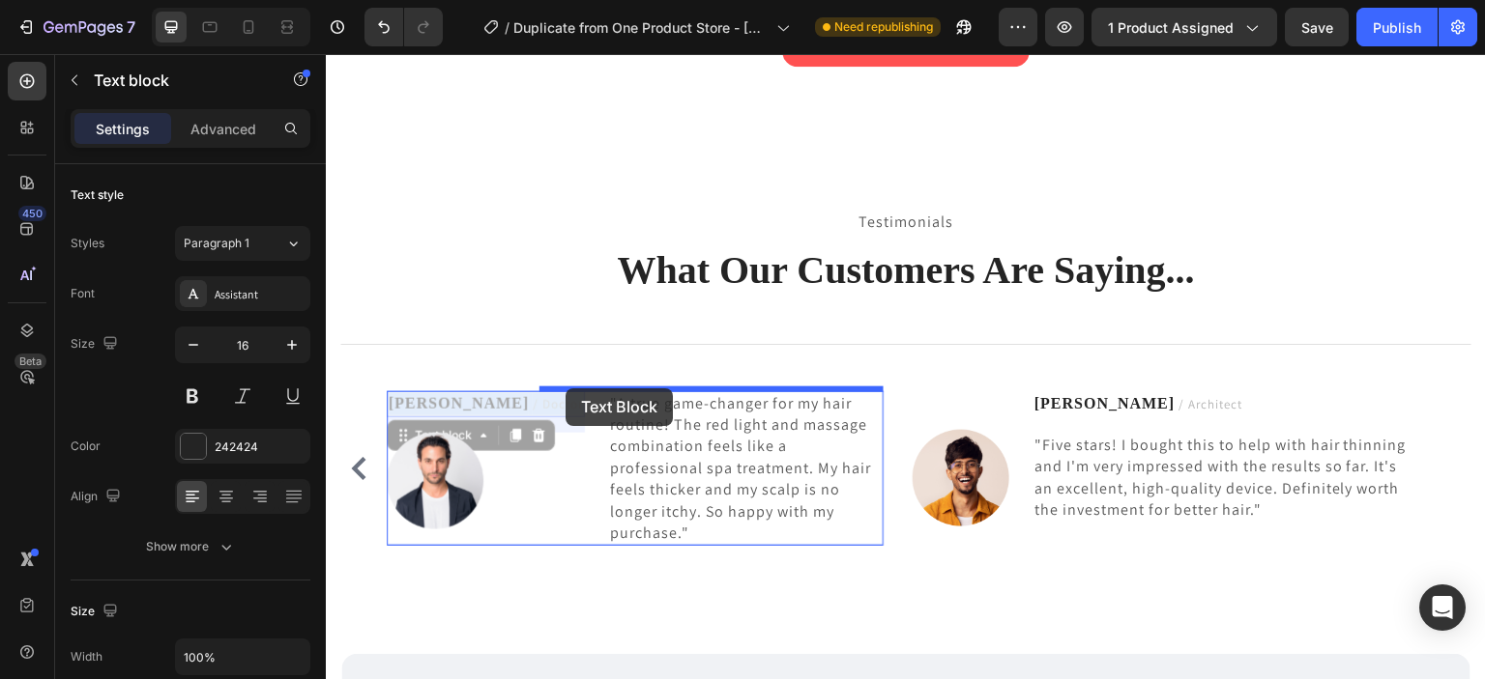
drag, startPoint x: 480, startPoint y: 406, endPoint x: 565, endPoint y: 389, distance: 86.8
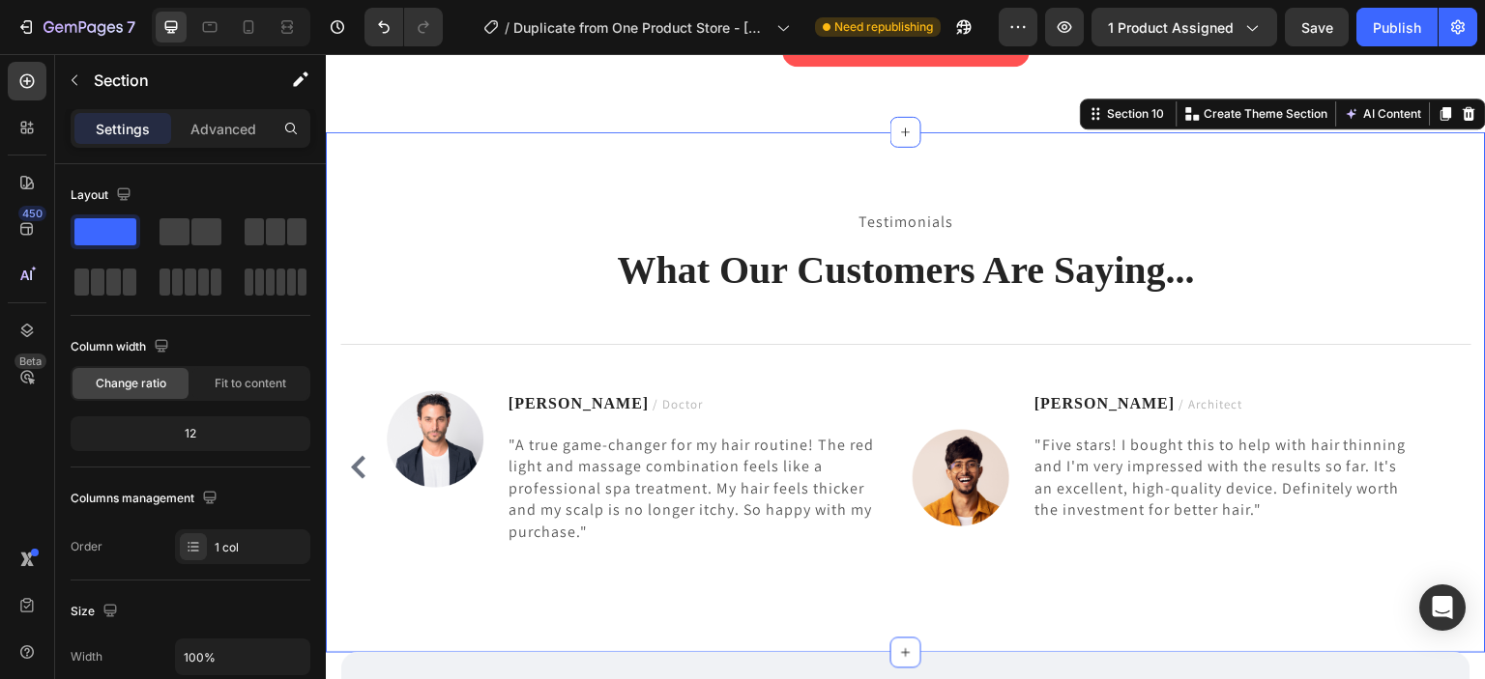
click at [445, 574] on div "Testimonials Text block What Our Customers Are Saying... Heading Title Line Ima…" at bounding box center [906, 392] width 1160 height 521
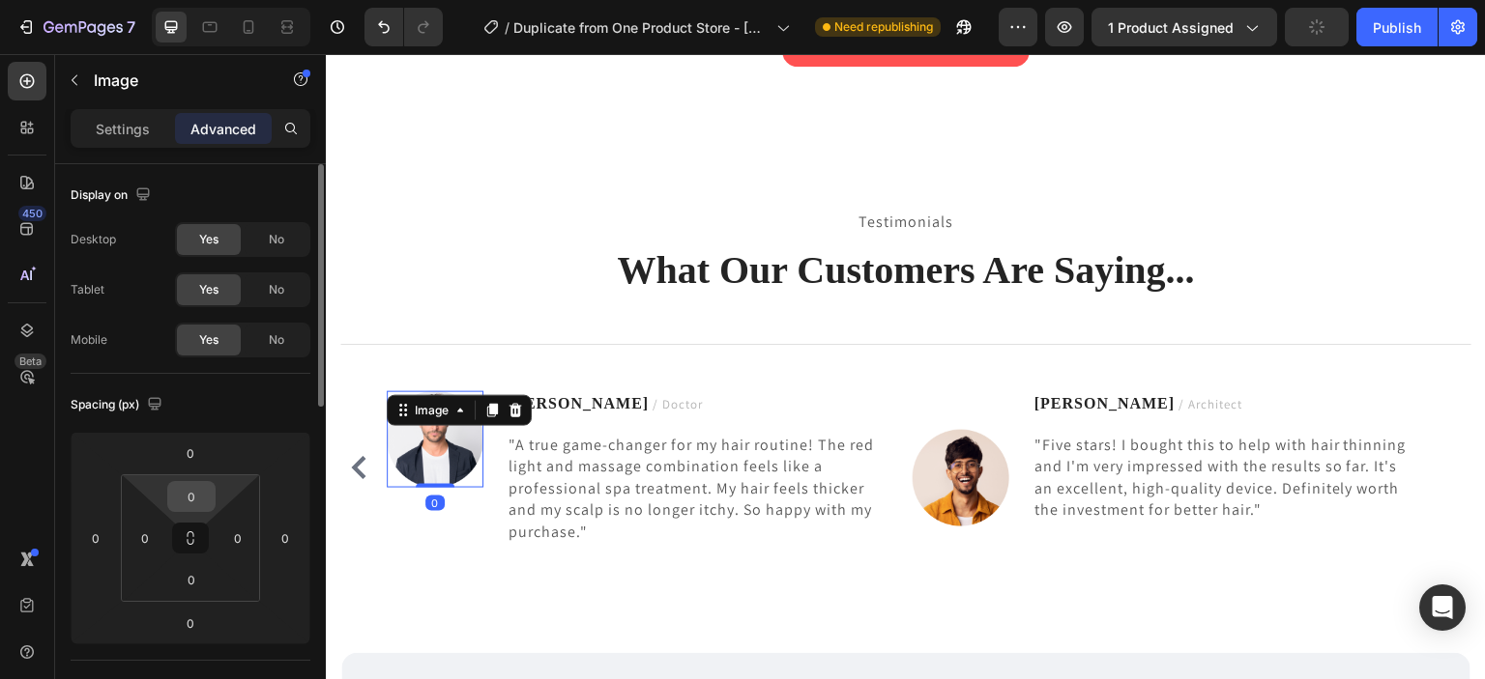
click at [215, 502] on div "0" at bounding box center [191, 496] width 48 height 31
click at [201, 499] on input "0" at bounding box center [191, 496] width 39 height 29
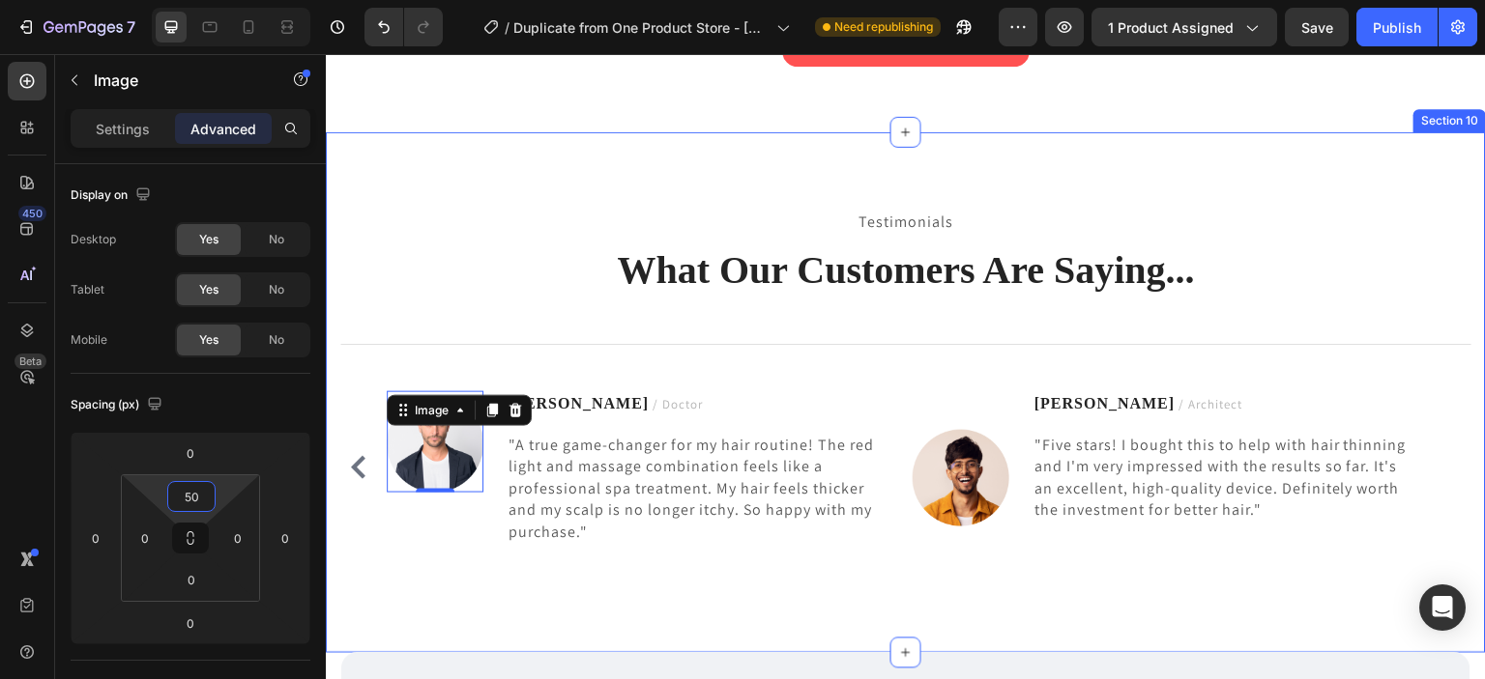
type input "5"
type input "40"
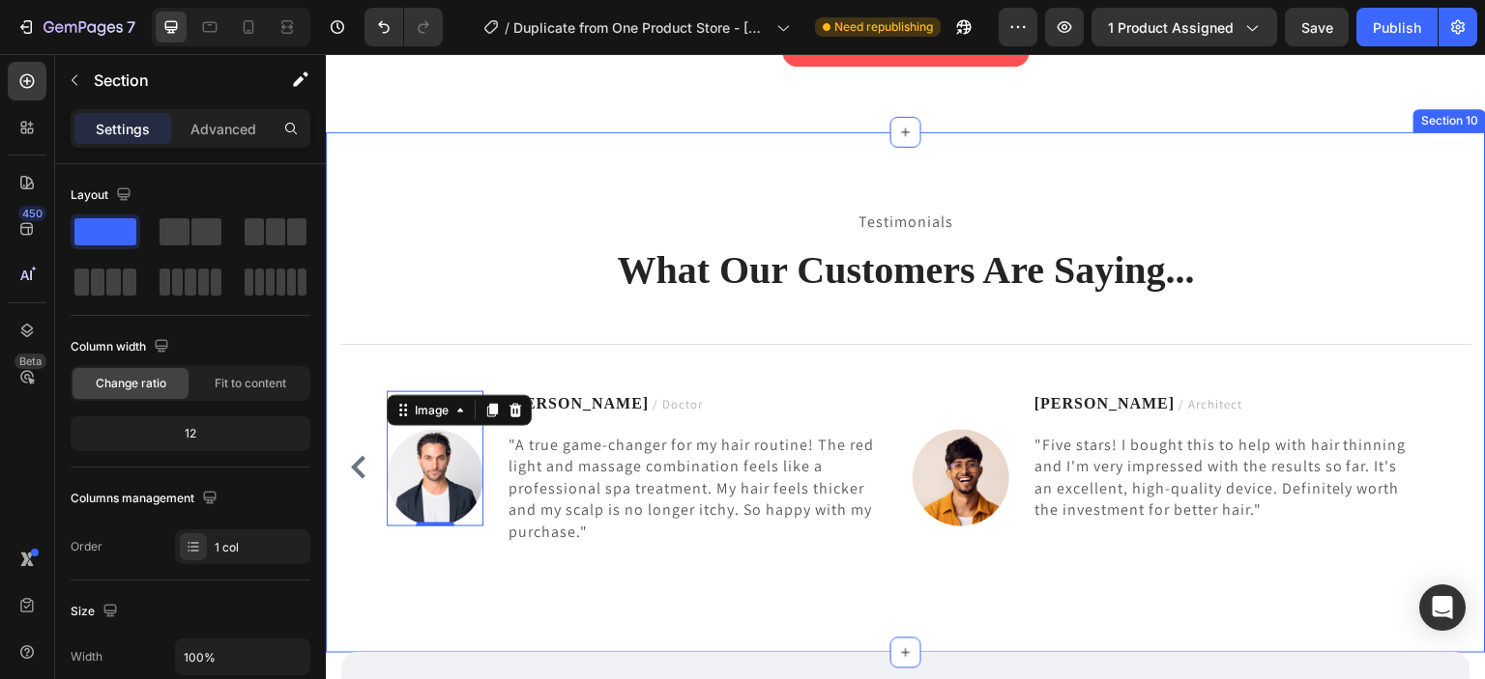
click at [700, 604] on div "Testimonials Text block What Our Customers Are Saying... Heading Title Line Ima…" at bounding box center [906, 392] width 1160 height 521
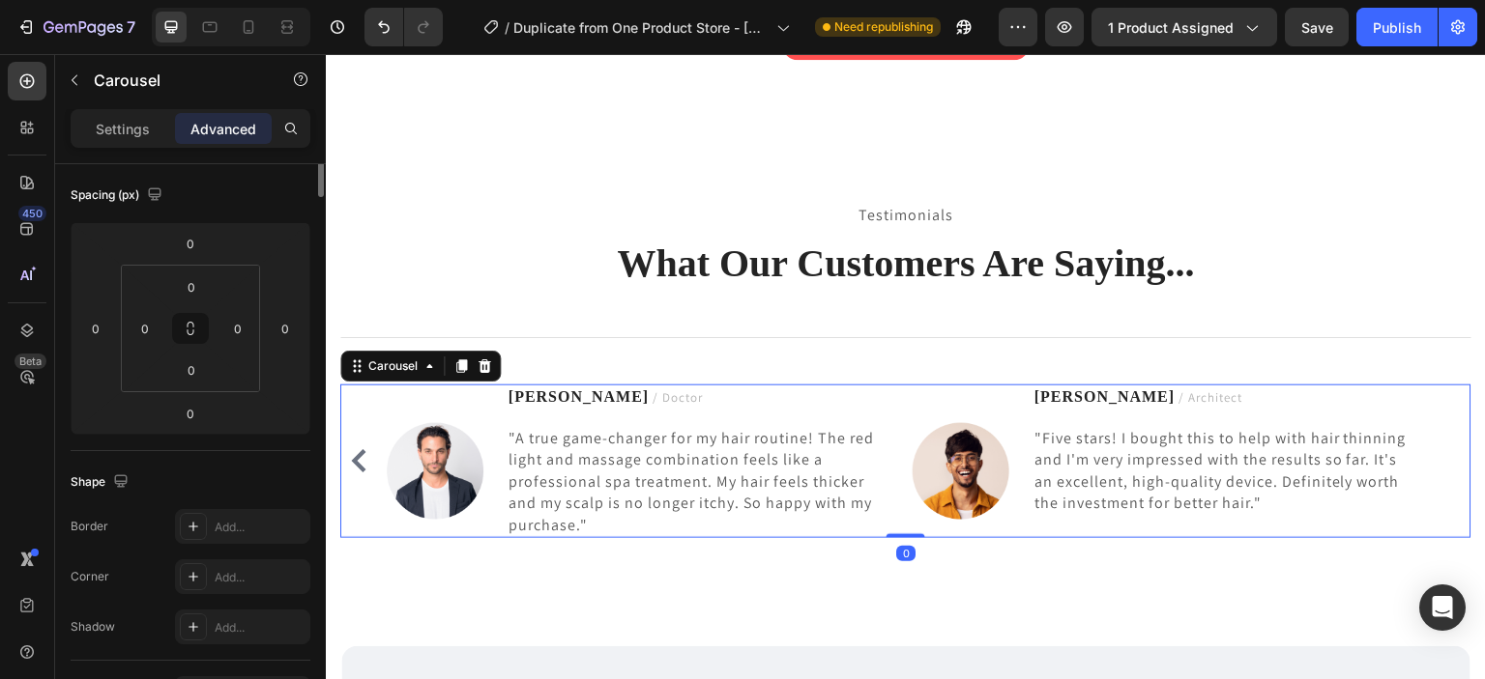
scroll to position [0, 0]
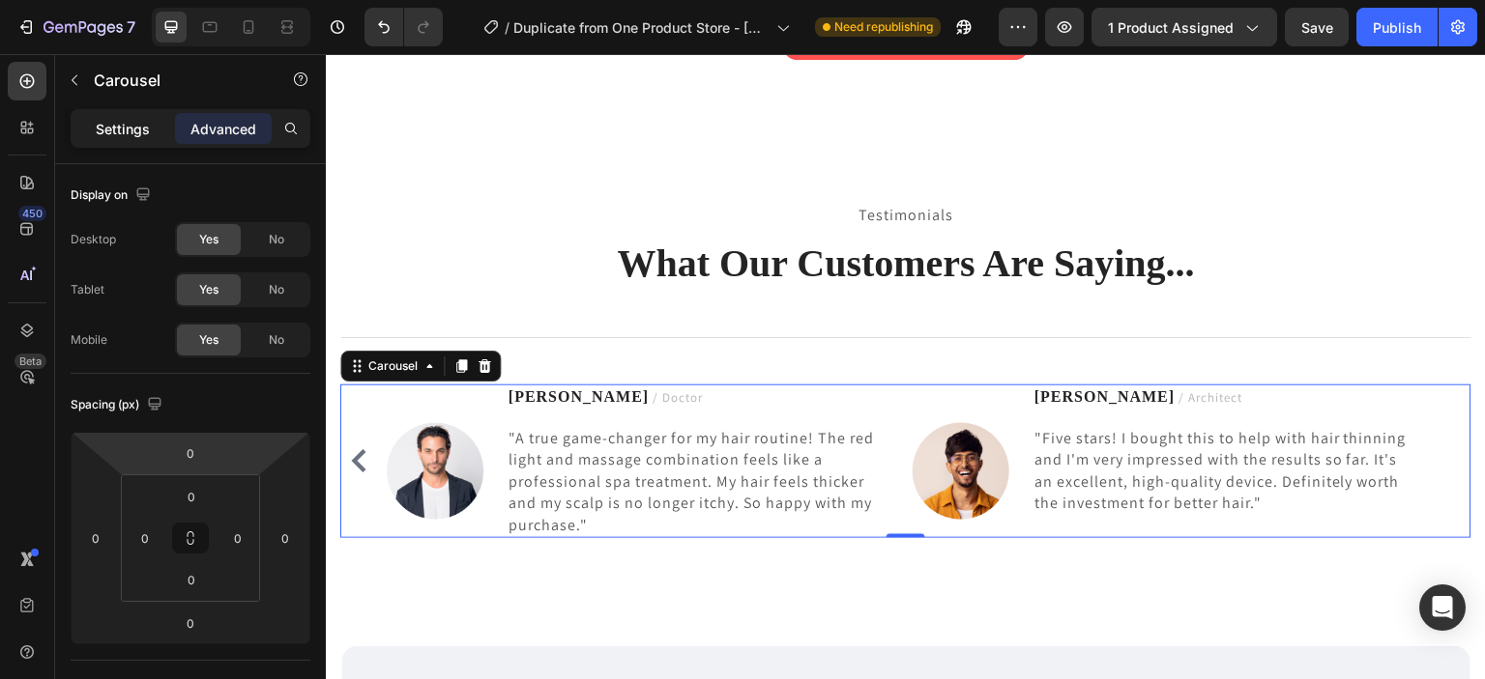
click at [130, 127] on p "Settings" at bounding box center [123, 129] width 54 height 20
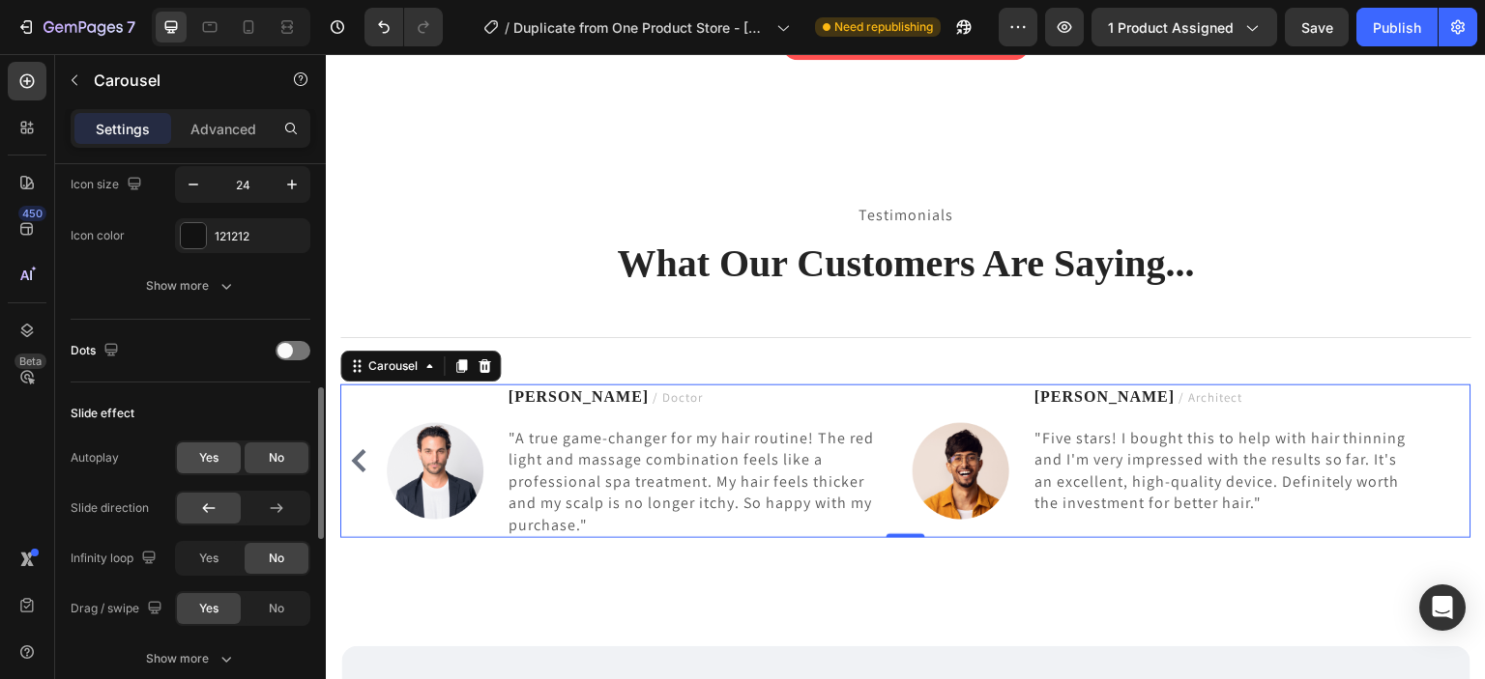
scroll to position [835, 0]
click at [206, 563] on div "Yes" at bounding box center [209, 557] width 64 height 31
click at [1441, 455] on icon "Carousel Next Arrow" at bounding box center [1452, 460] width 23 height 23
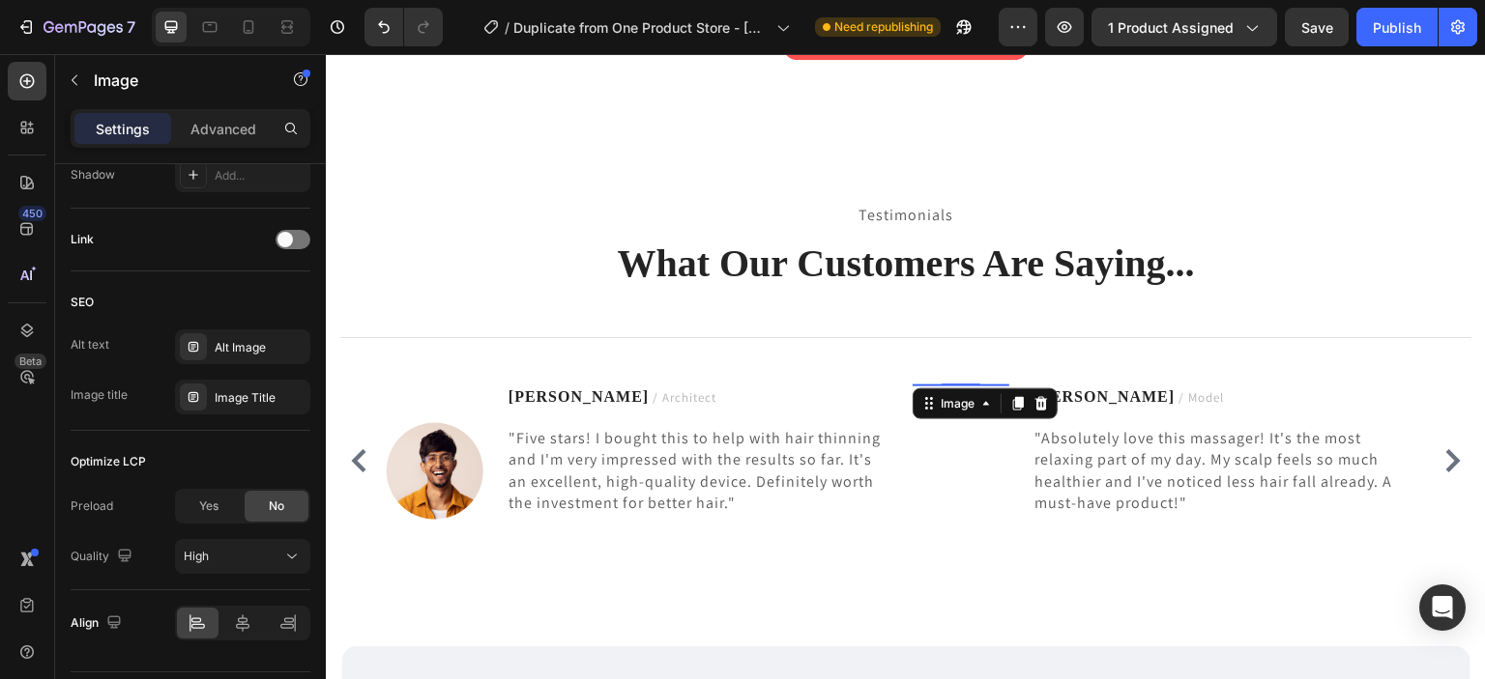
click at [987, 385] on div "Image 0" at bounding box center [960, 385] width 97 height 0
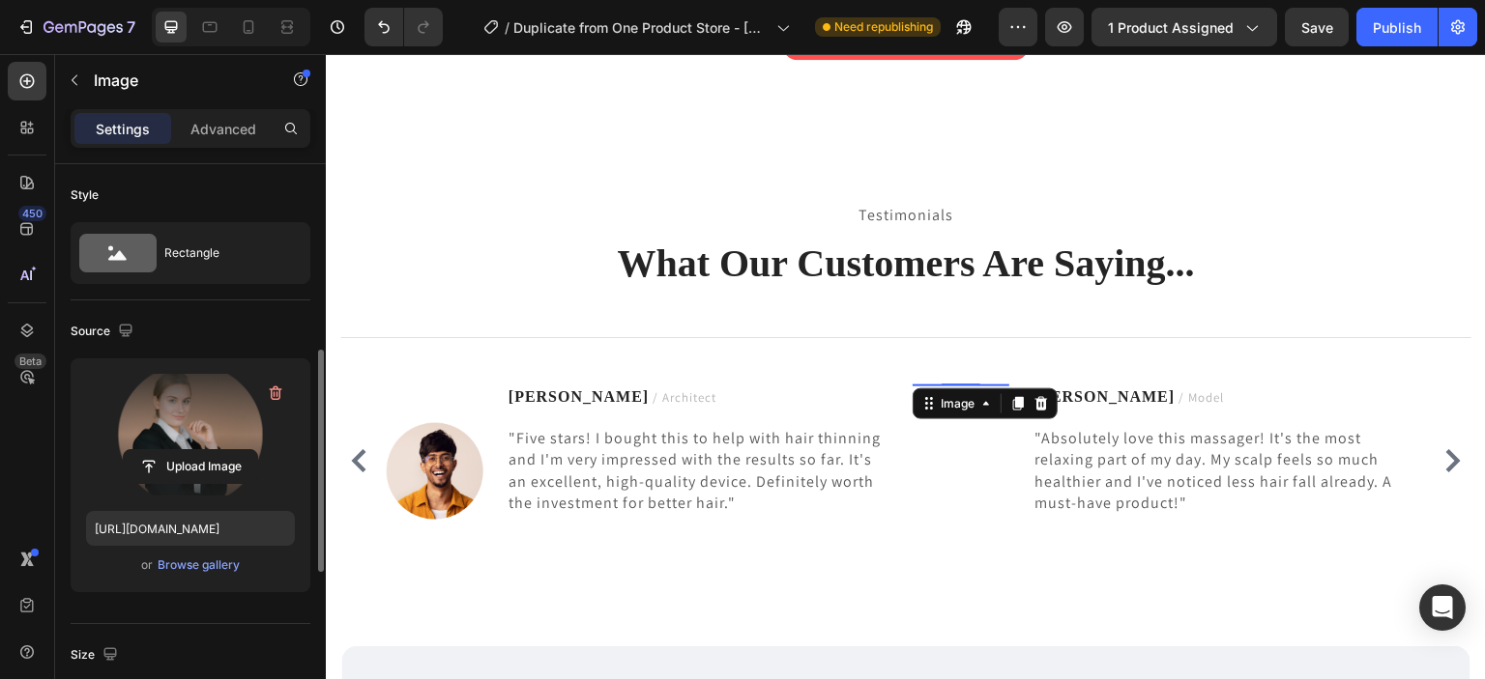
scroll to position [204, 0]
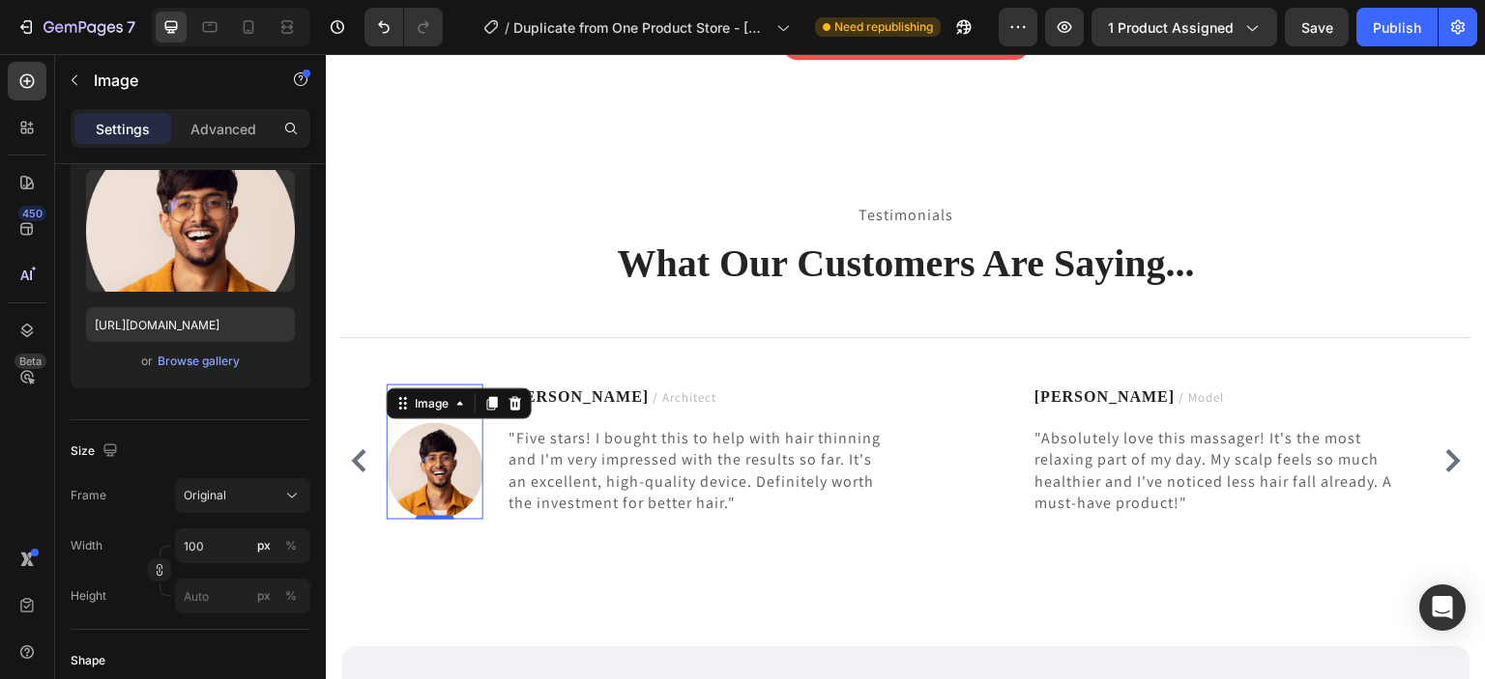
click at [388, 494] on img at bounding box center [435, 471] width 97 height 97
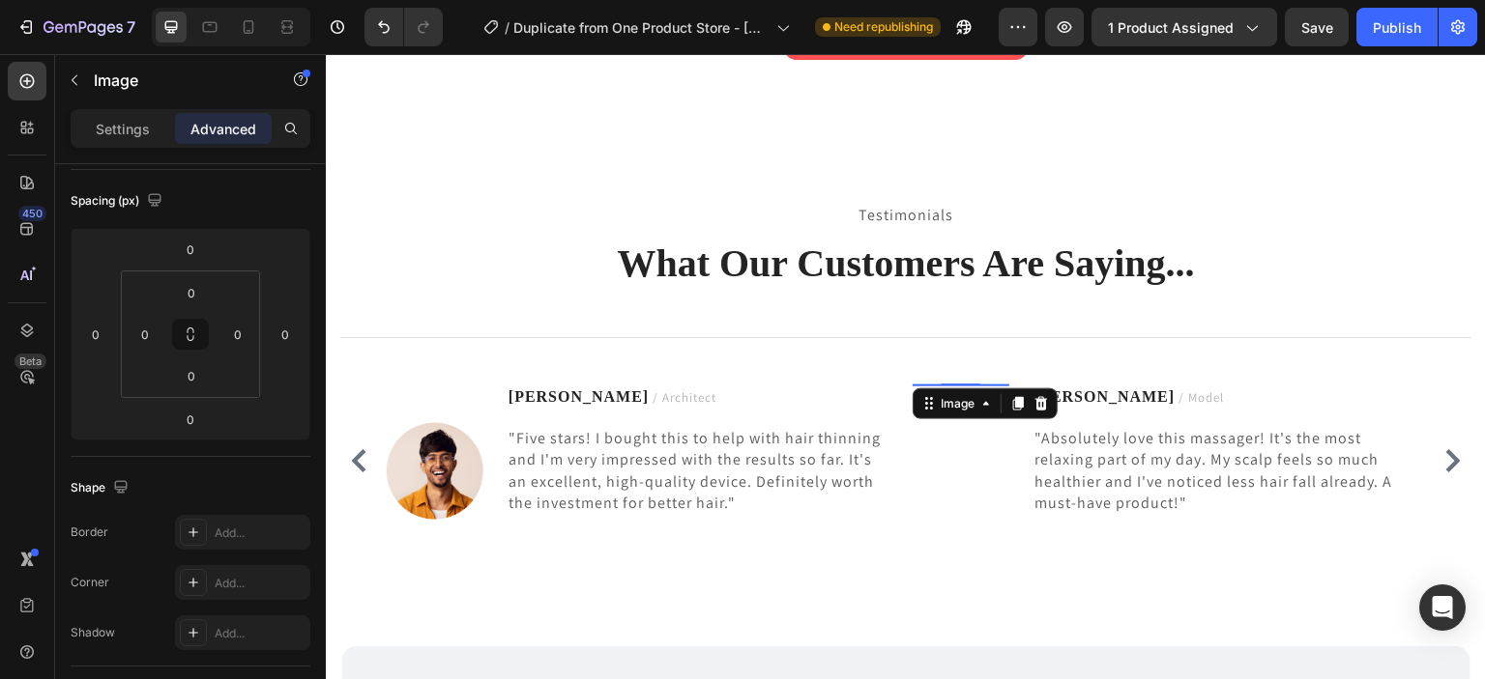
click at [964, 385] on img at bounding box center [960, 385] width 97 height 0
click at [140, 115] on div "Settings" at bounding box center [122, 128] width 97 height 31
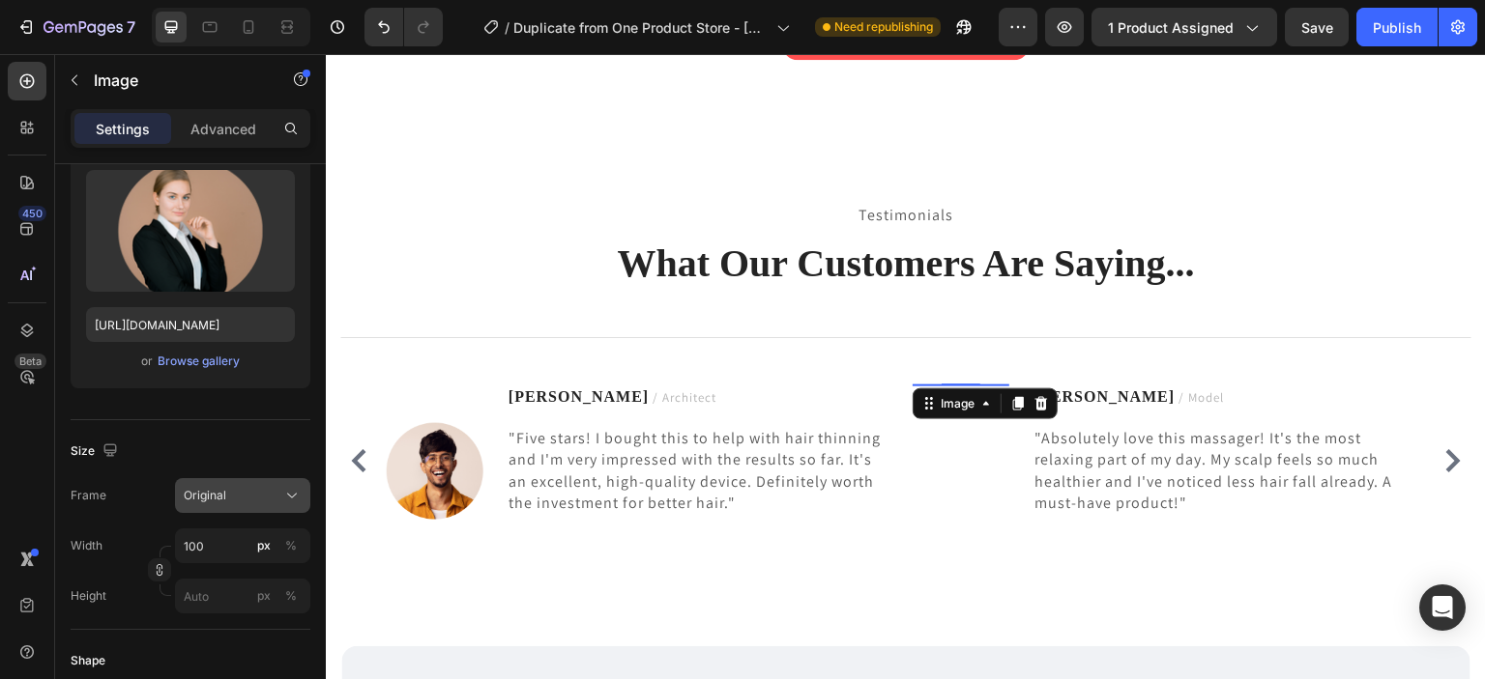
click at [257, 489] on div "Original" at bounding box center [231, 495] width 95 height 17
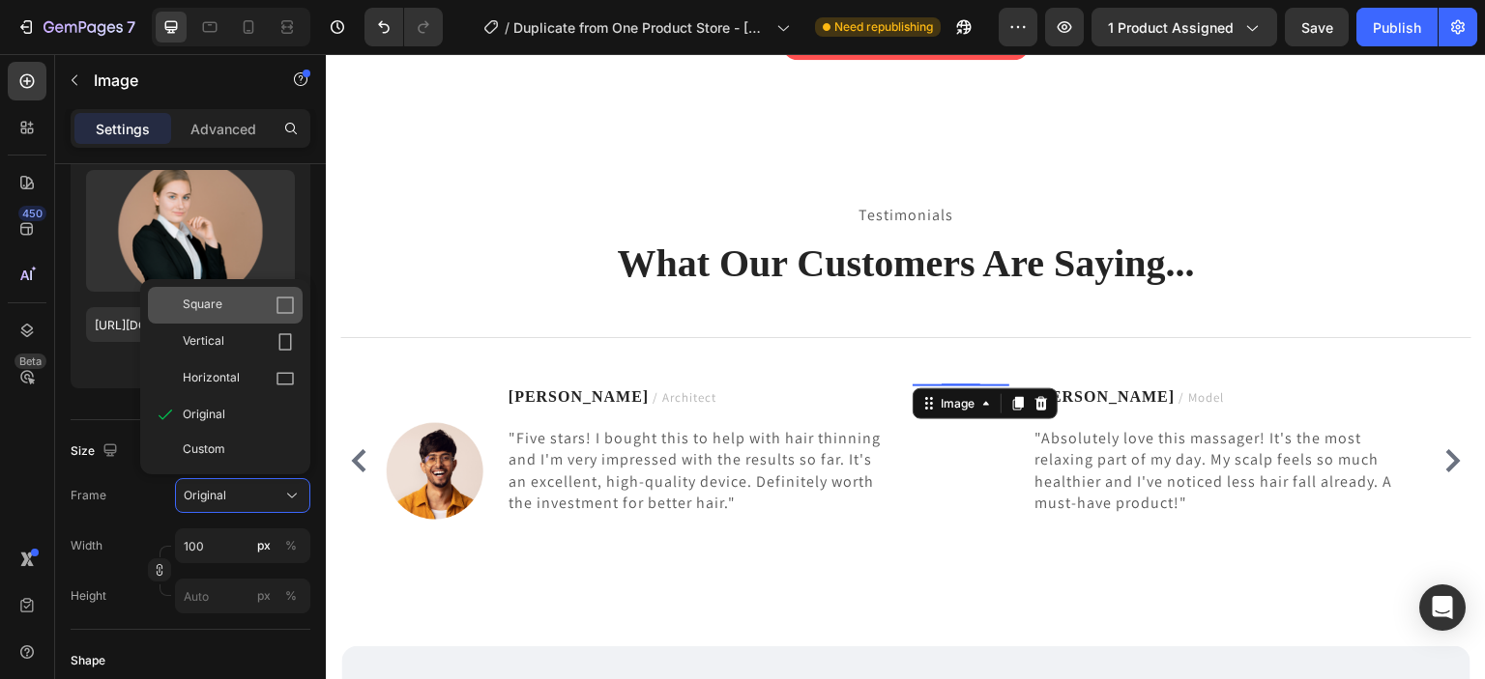
click at [263, 305] on div "Square" at bounding box center [239, 305] width 112 height 19
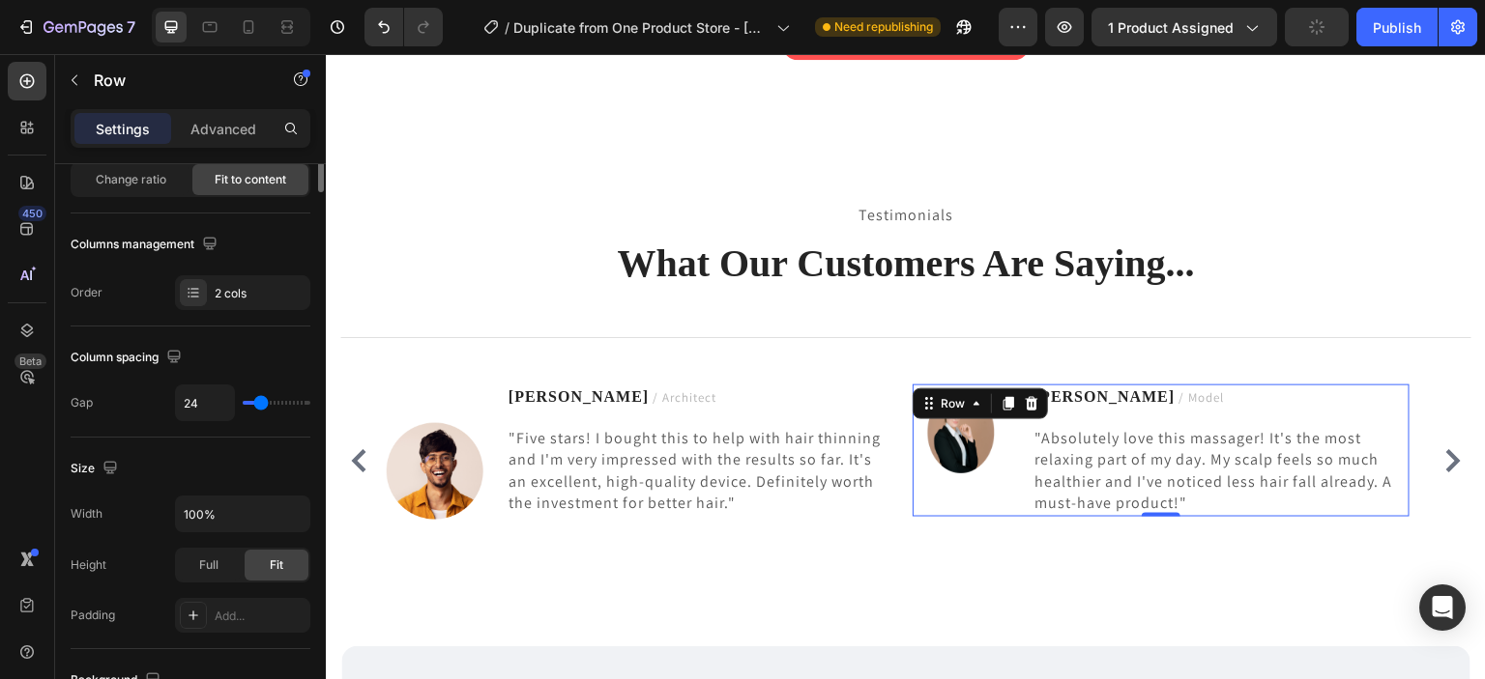
scroll to position [0, 0]
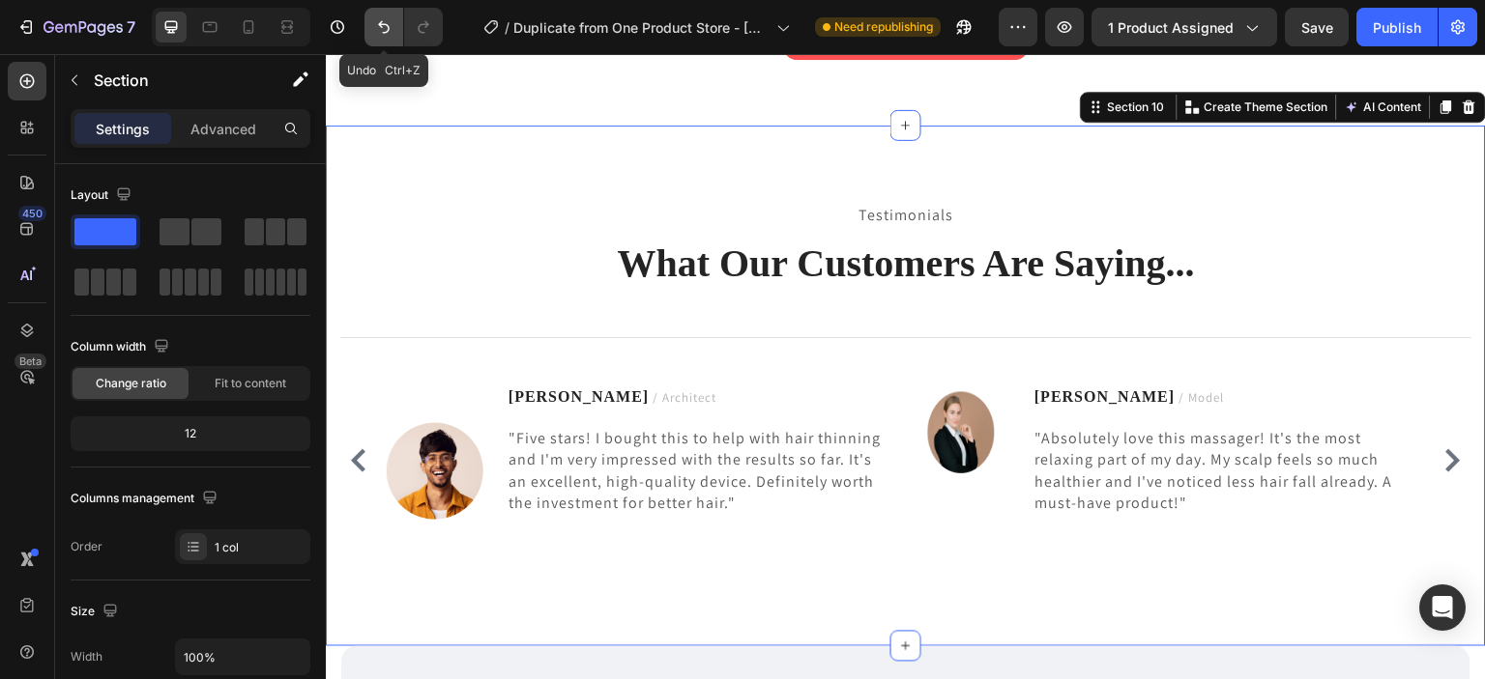
click at [389, 20] on icon "Undo/Redo" at bounding box center [383, 26] width 19 height 19
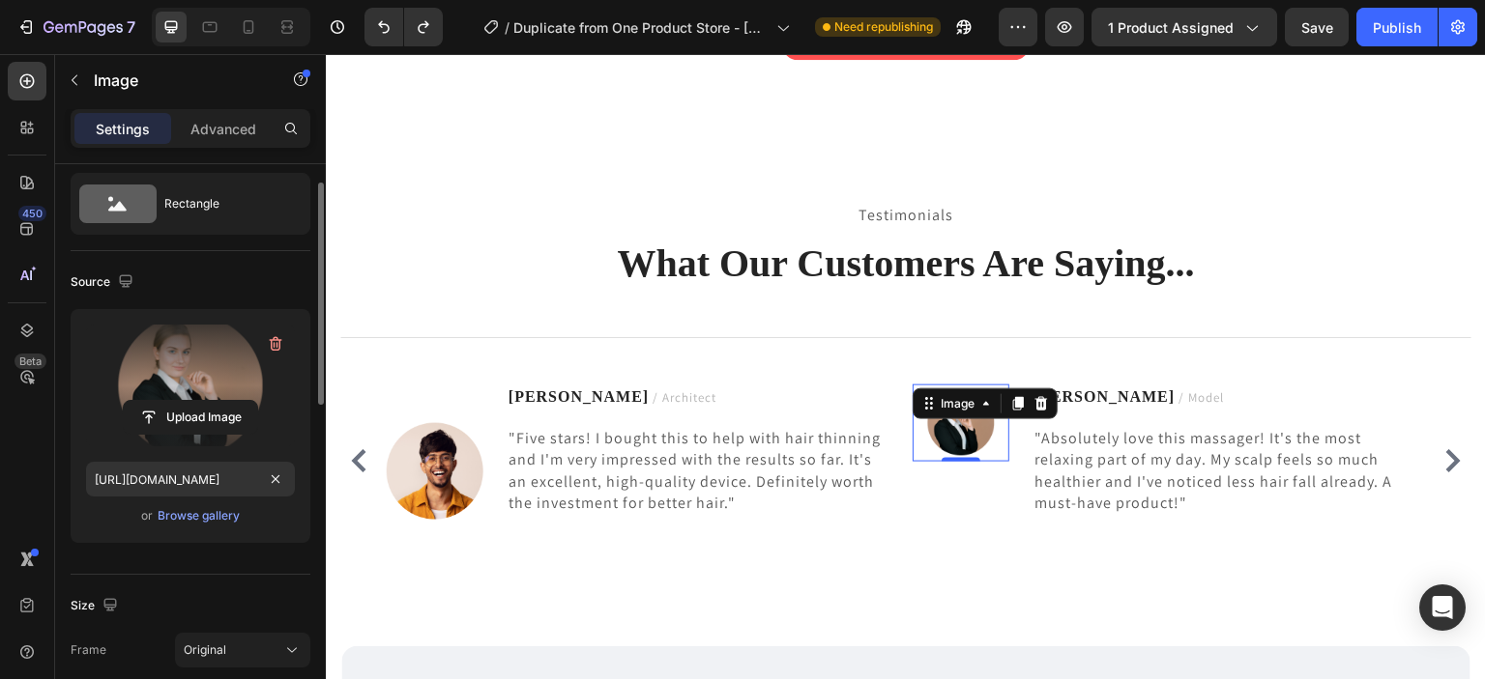
scroll to position [50, 0]
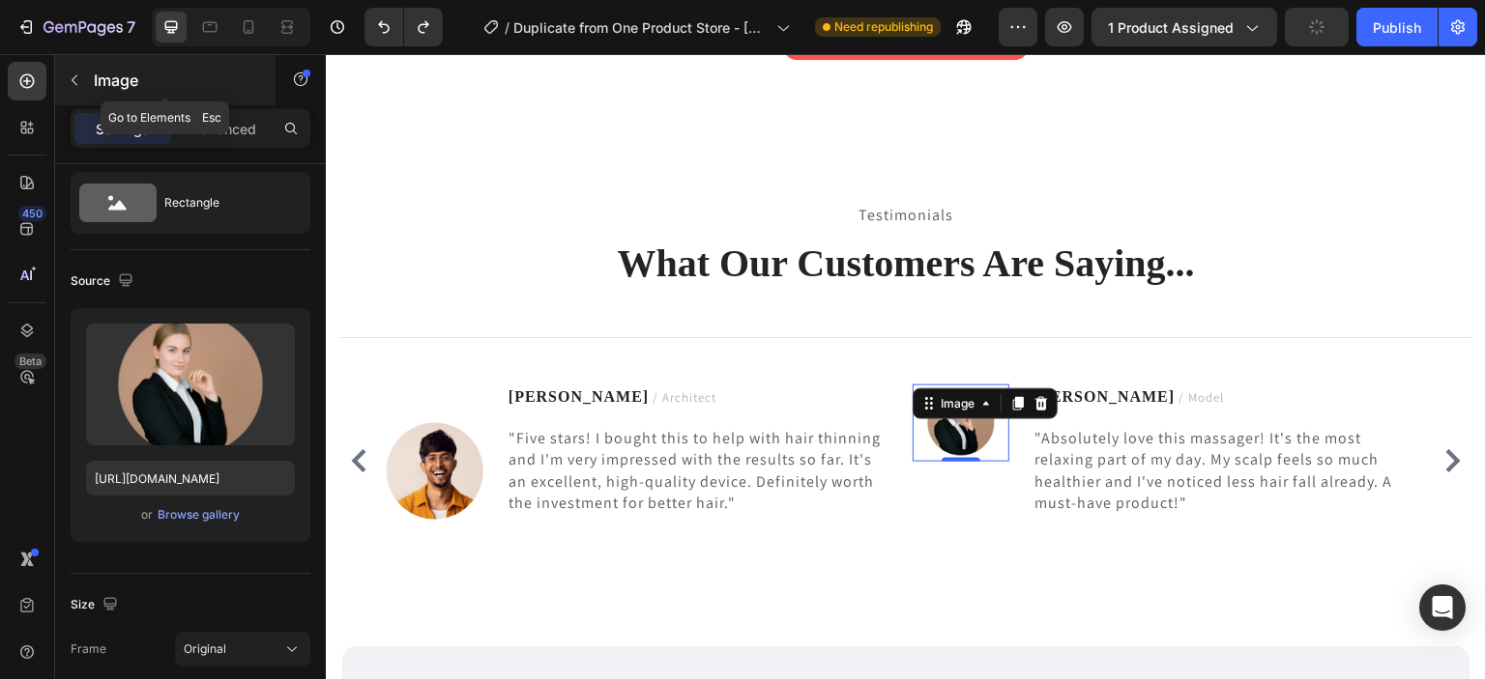
click at [68, 76] on icon "button" at bounding box center [74, 79] width 15 height 15
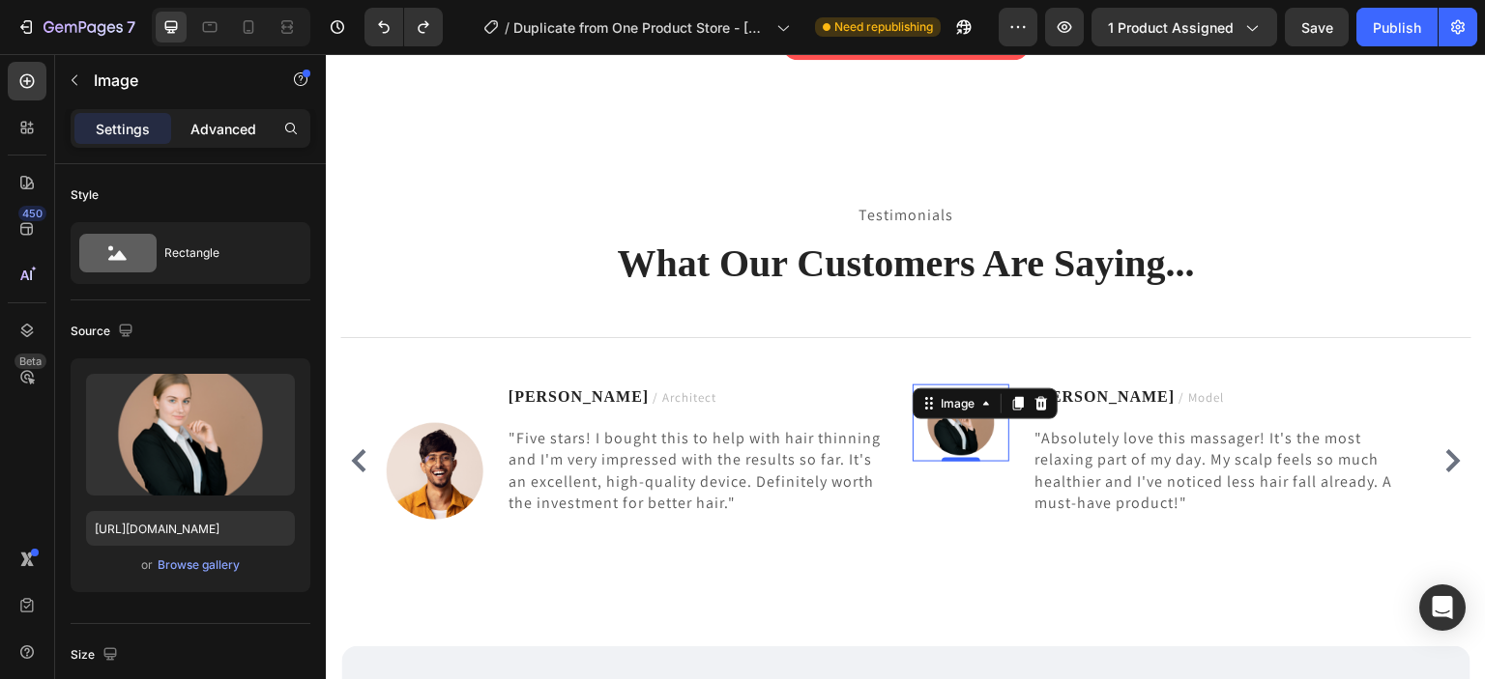
click at [218, 124] on p "Advanced" at bounding box center [223, 129] width 66 height 20
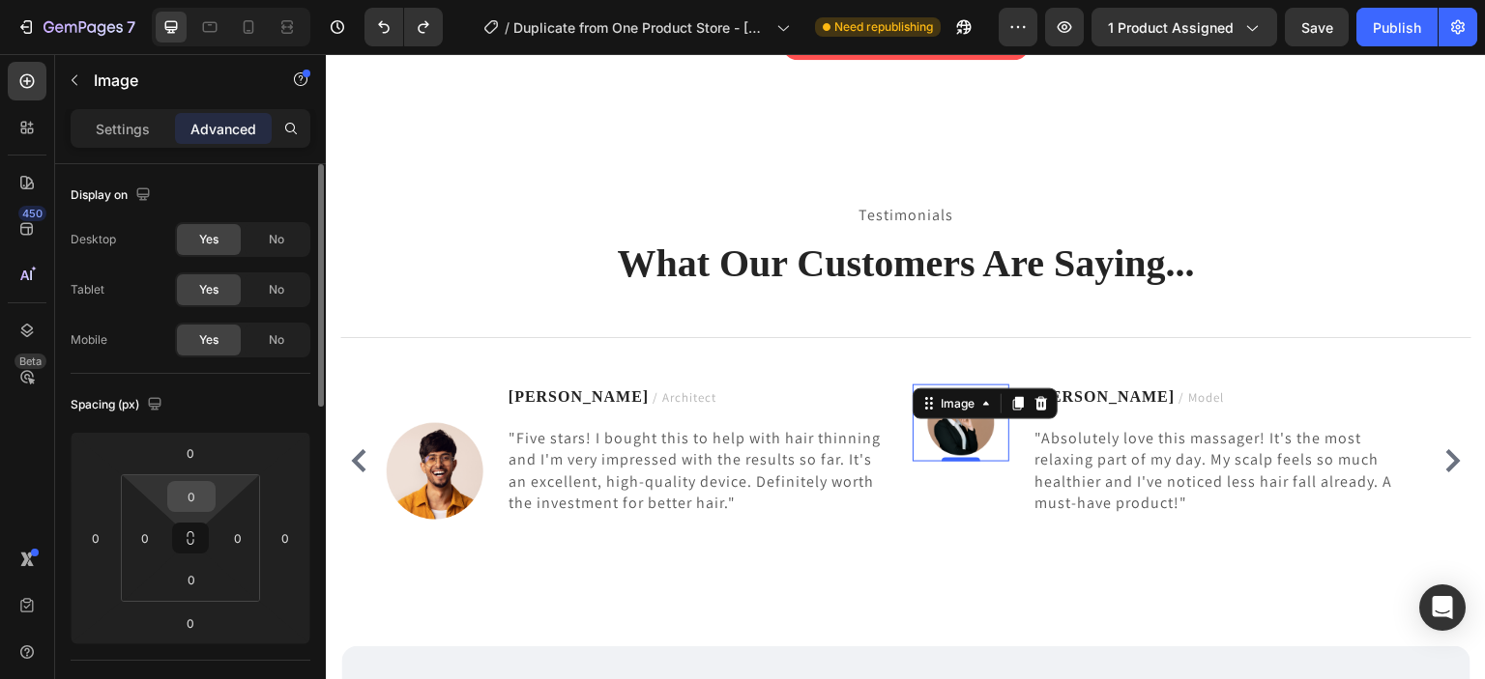
click at [200, 491] on input "0" at bounding box center [191, 496] width 39 height 29
type input "3"
type input "40"
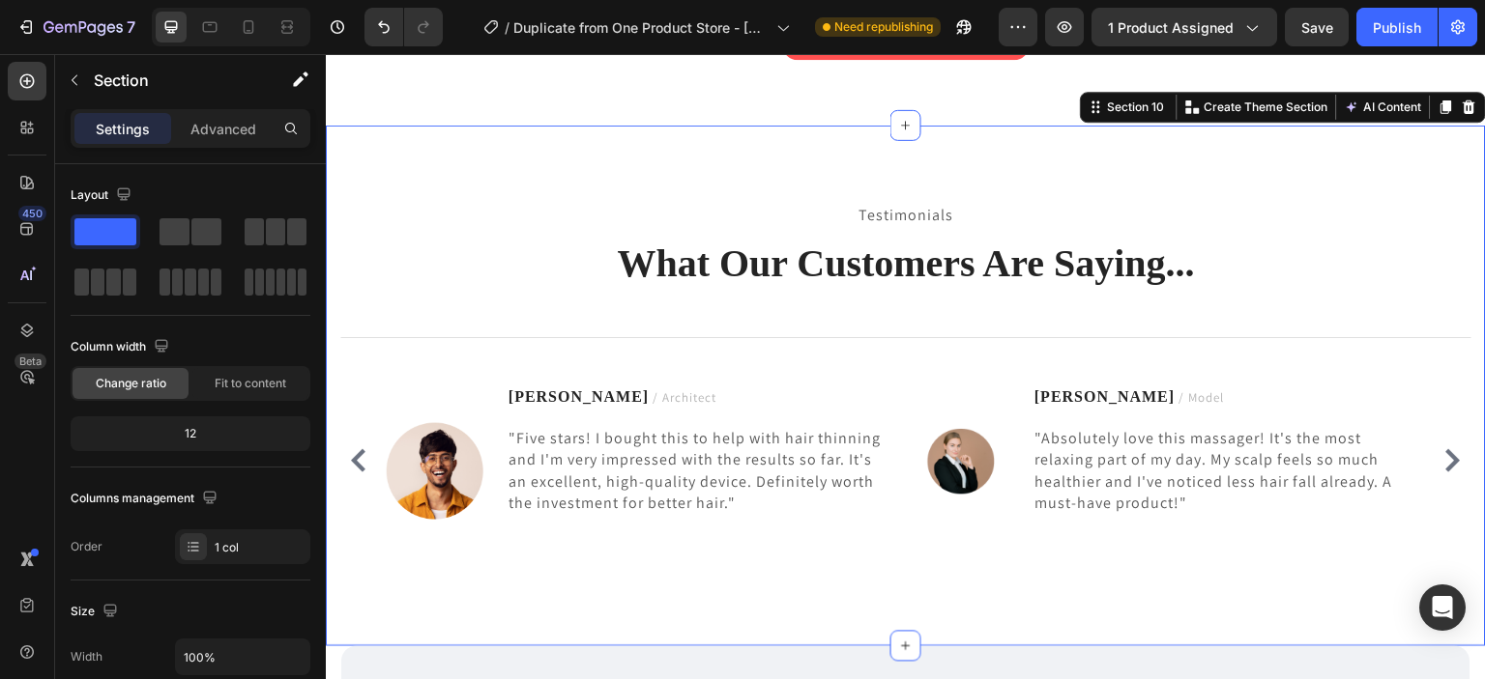
click at [1323, 583] on div "Testimonials Text block What Our Customers Are Saying... Heading Title Line Ima…" at bounding box center [906, 386] width 1160 height 521
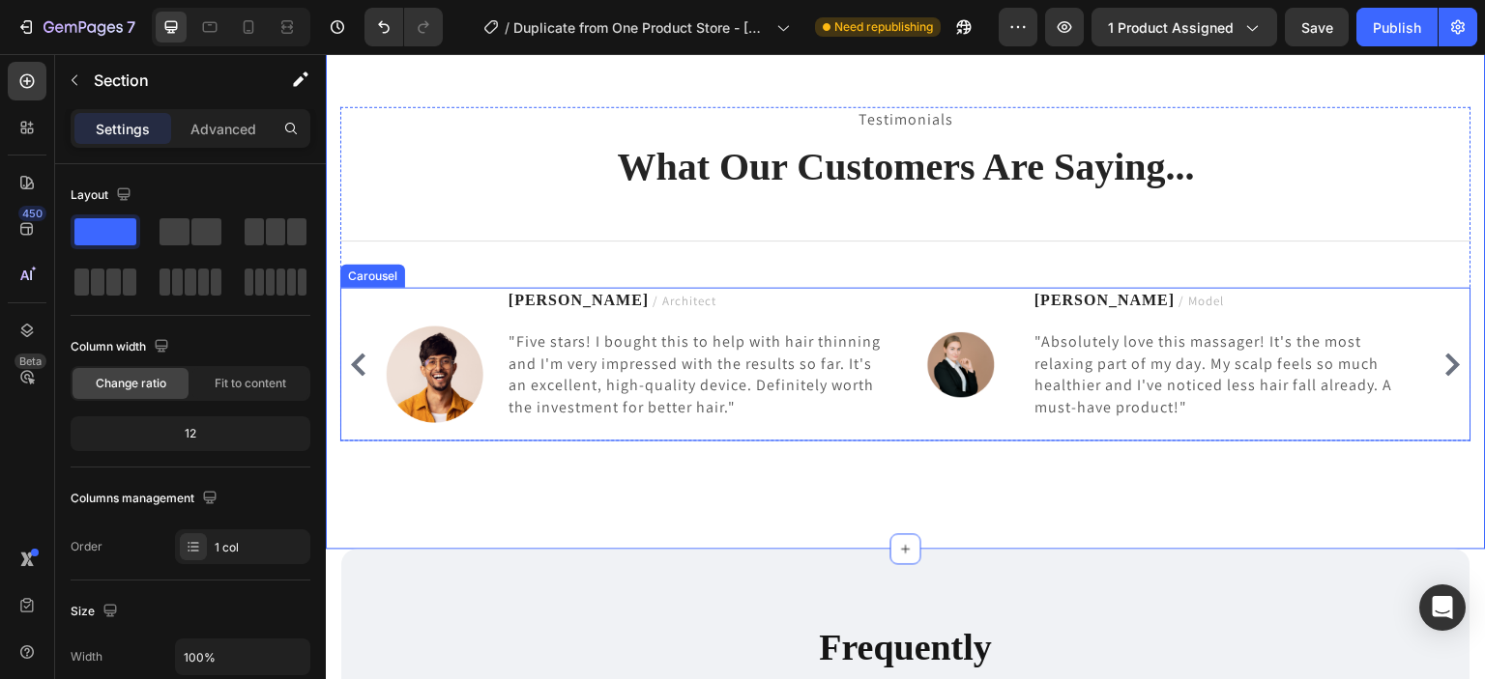
scroll to position [5991, 0]
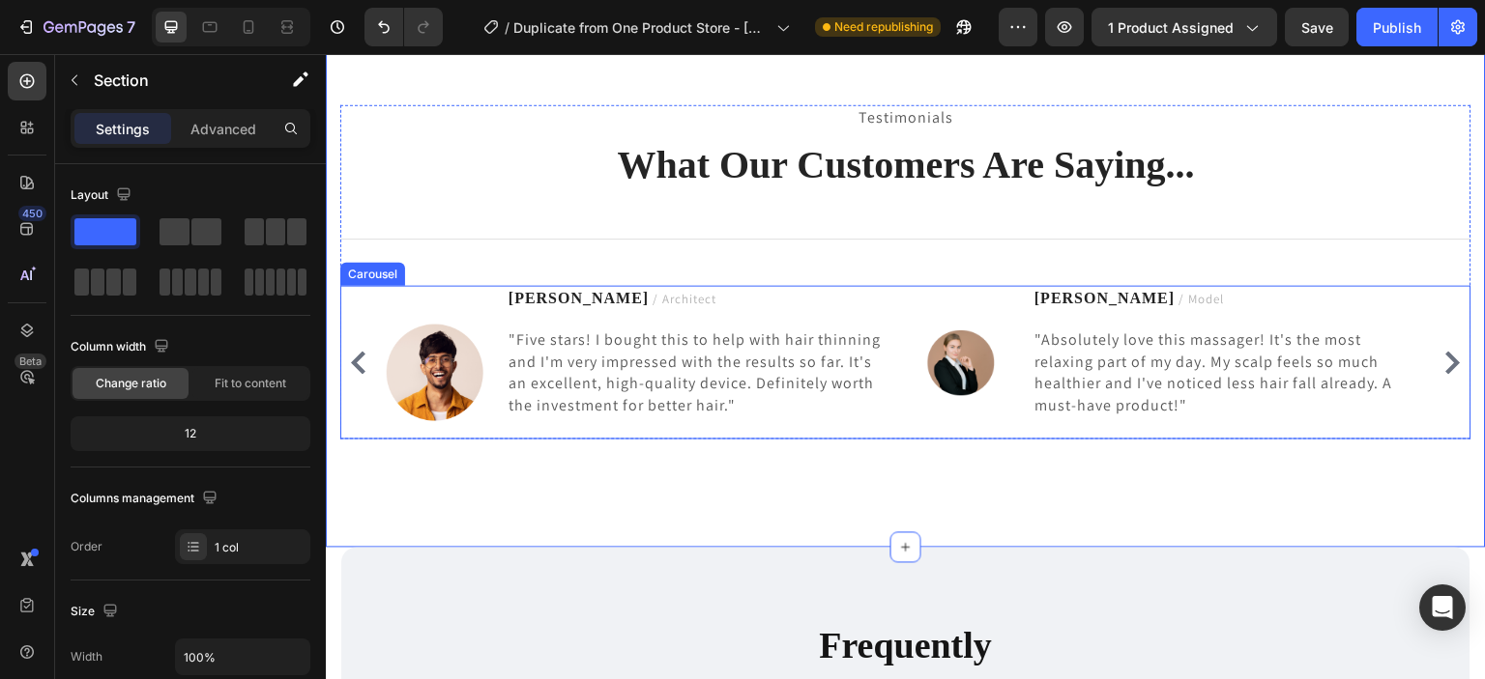
click at [1446, 372] on icon "Carousel Next Arrow" at bounding box center [1453, 363] width 14 height 23
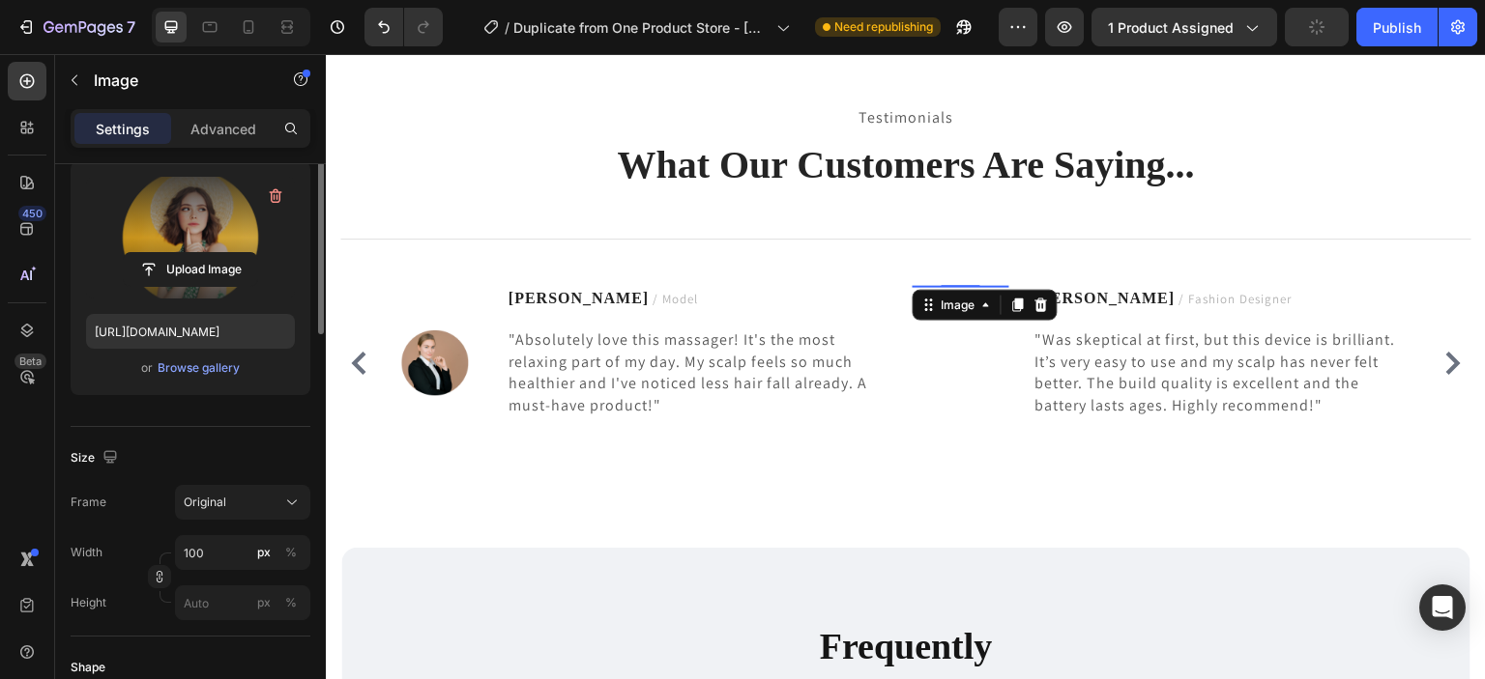
scroll to position [0, 0]
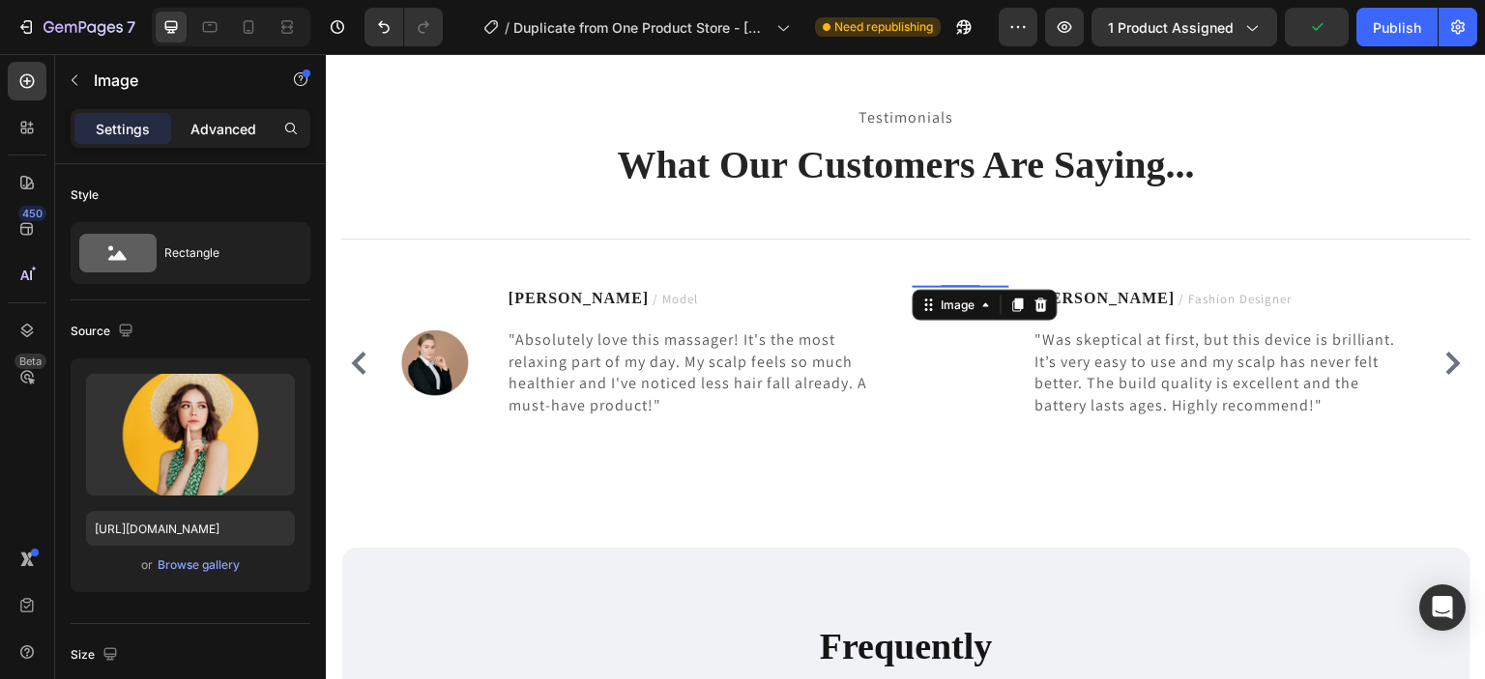
click at [205, 138] on div "Advanced" at bounding box center [223, 128] width 97 height 31
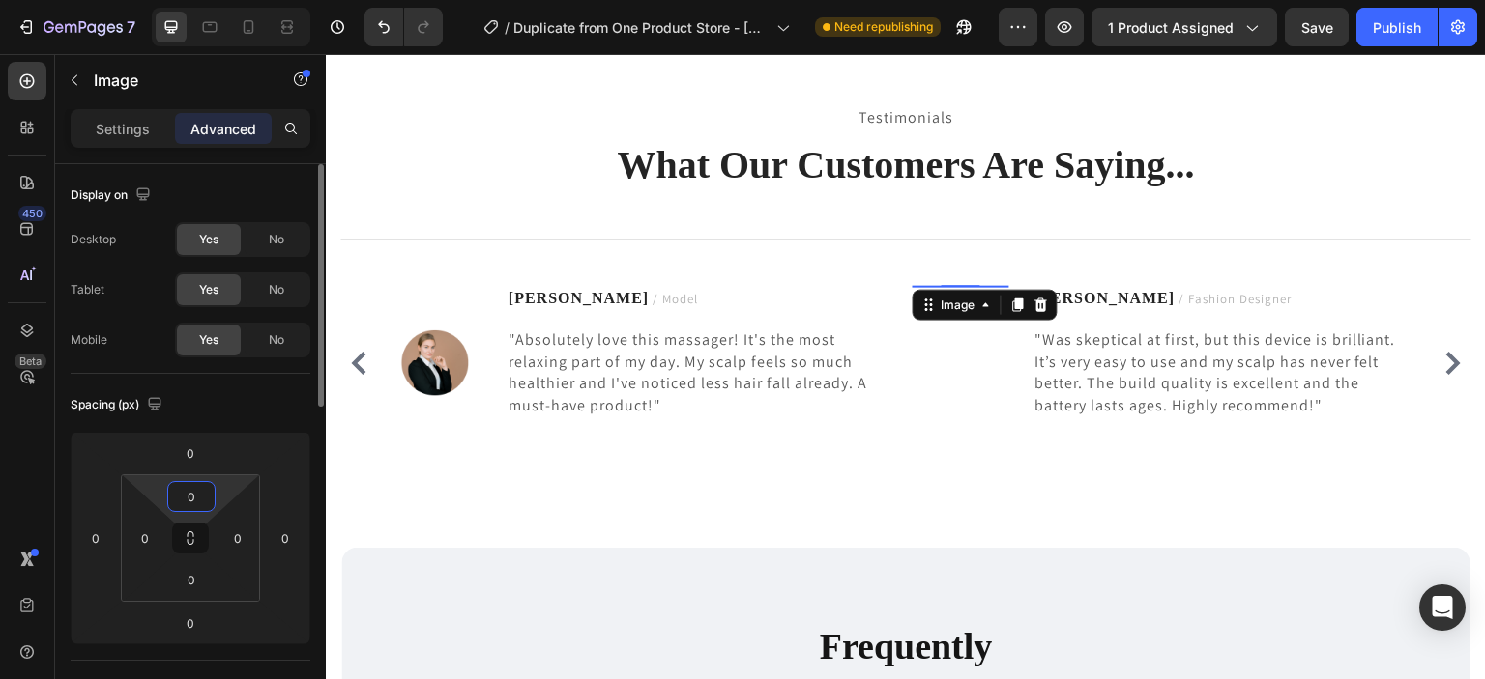
click at [193, 482] on input "0" at bounding box center [191, 496] width 39 height 29
type input "40"
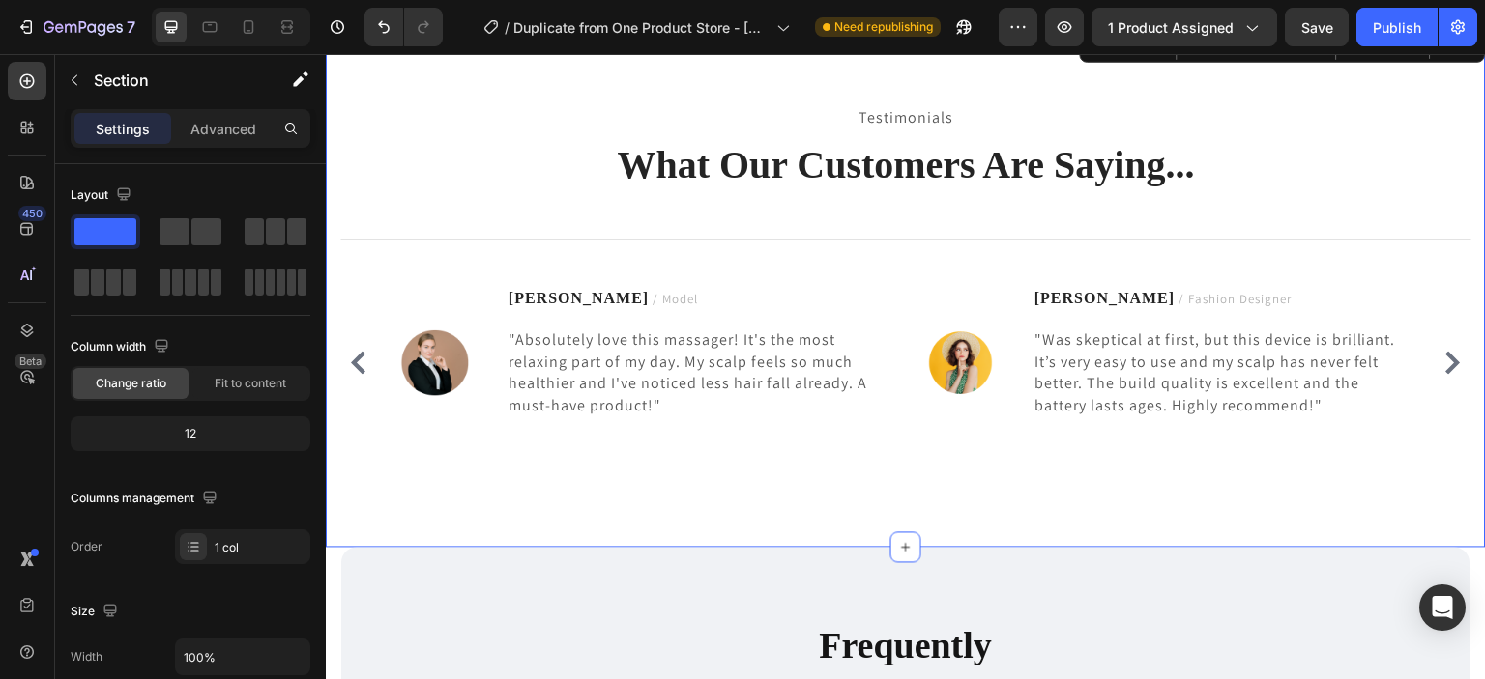
click at [788, 507] on div "Testimonials Text block What Our Customers Are Saying... Heading Title Line Ima…" at bounding box center [906, 288] width 1160 height 521
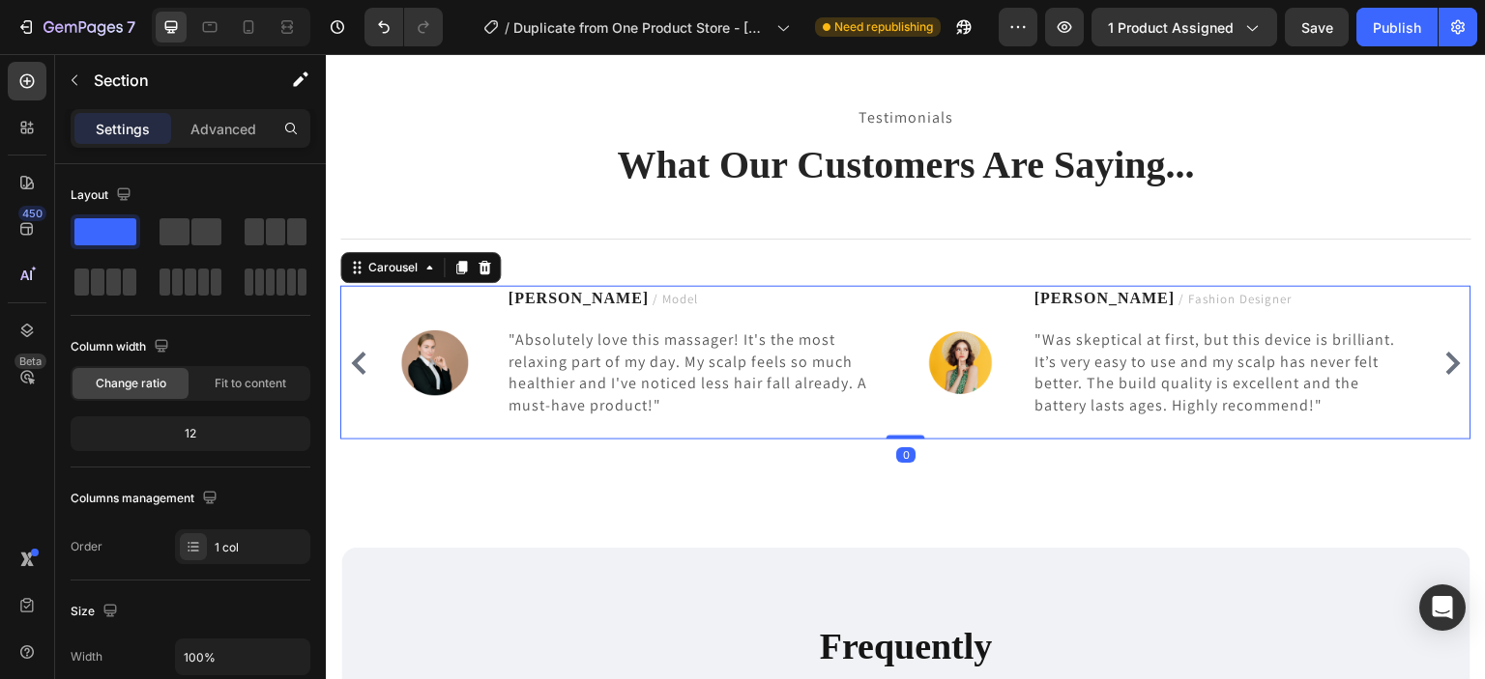
click at [1443, 365] on icon "Carousel Next Arrow" at bounding box center [1452, 363] width 23 height 23
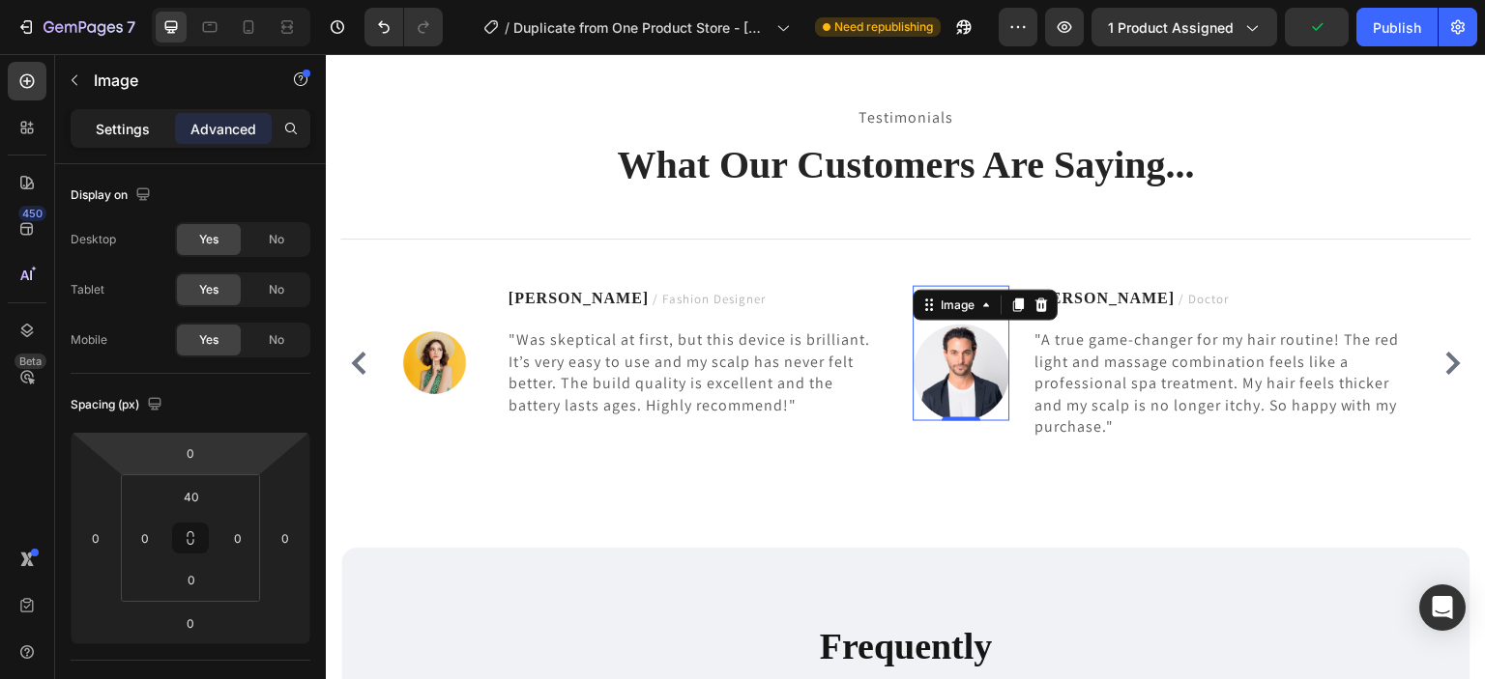
click at [144, 130] on p "Settings" at bounding box center [123, 129] width 54 height 20
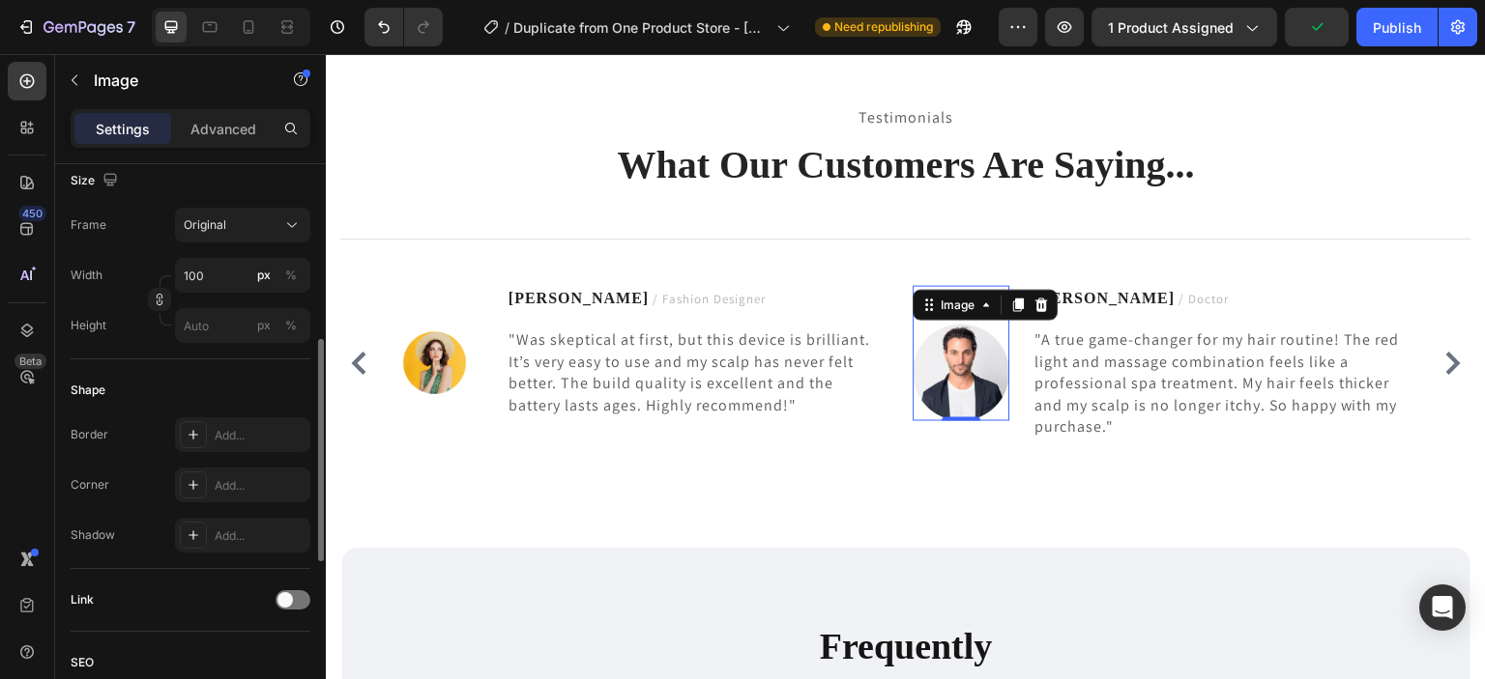
scroll to position [481, 0]
click at [227, 266] on input "100" at bounding box center [242, 268] width 135 height 35
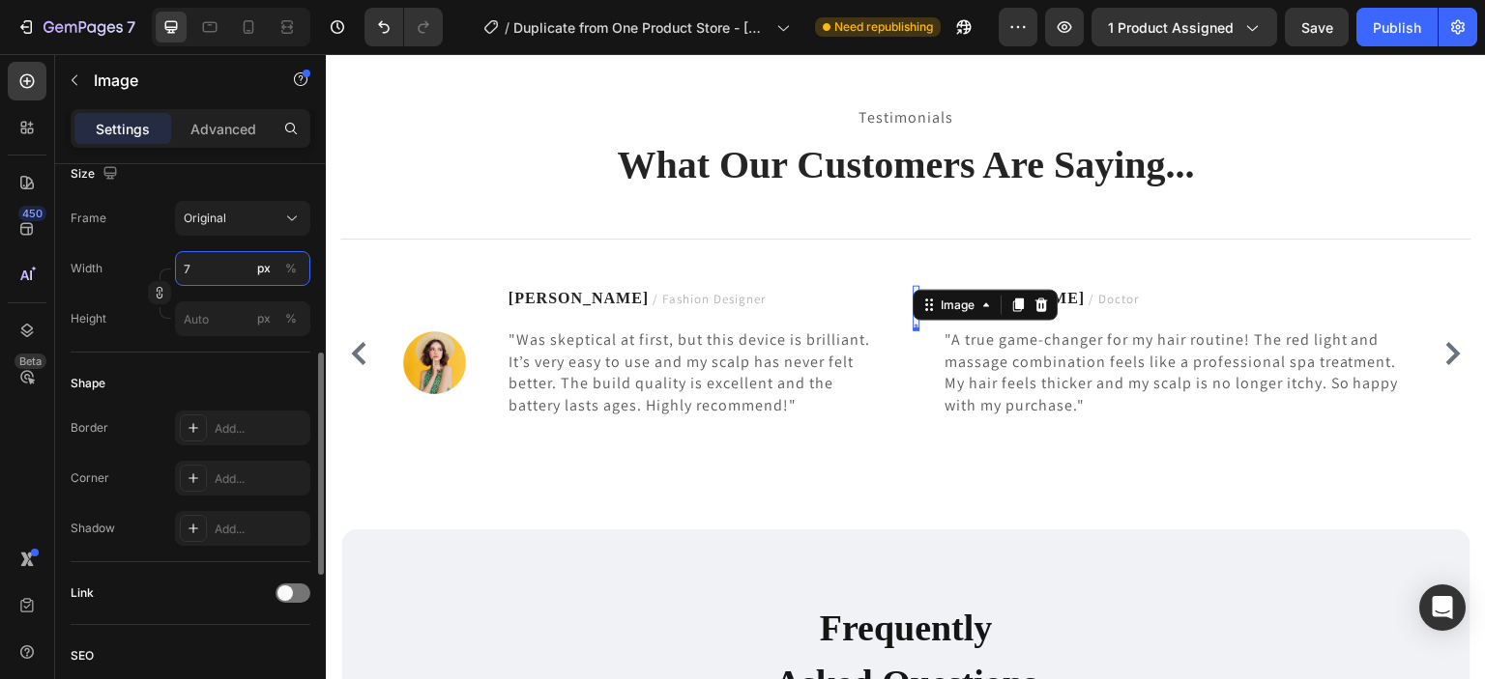
type input "70"
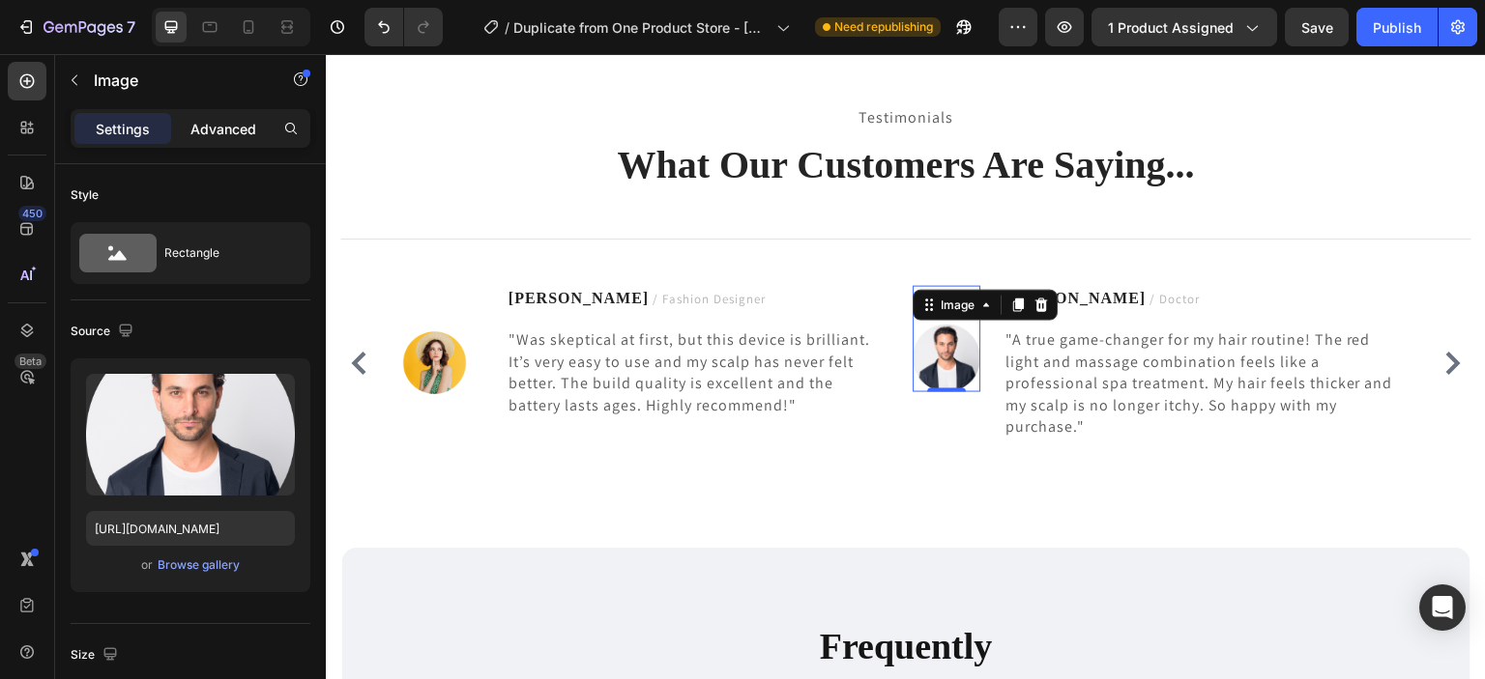
click at [240, 122] on p "Advanced" at bounding box center [223, 129] width 66 height 20
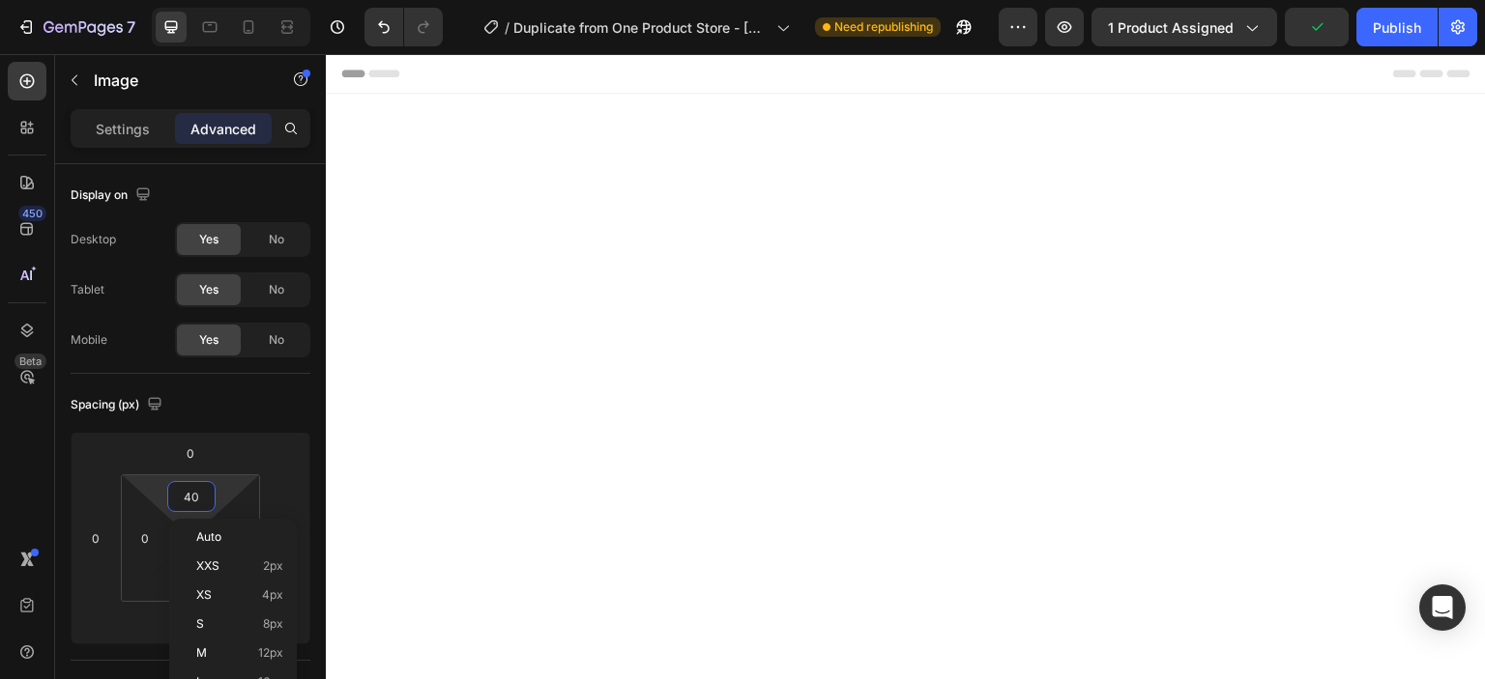
scroll to position [5991, 0]
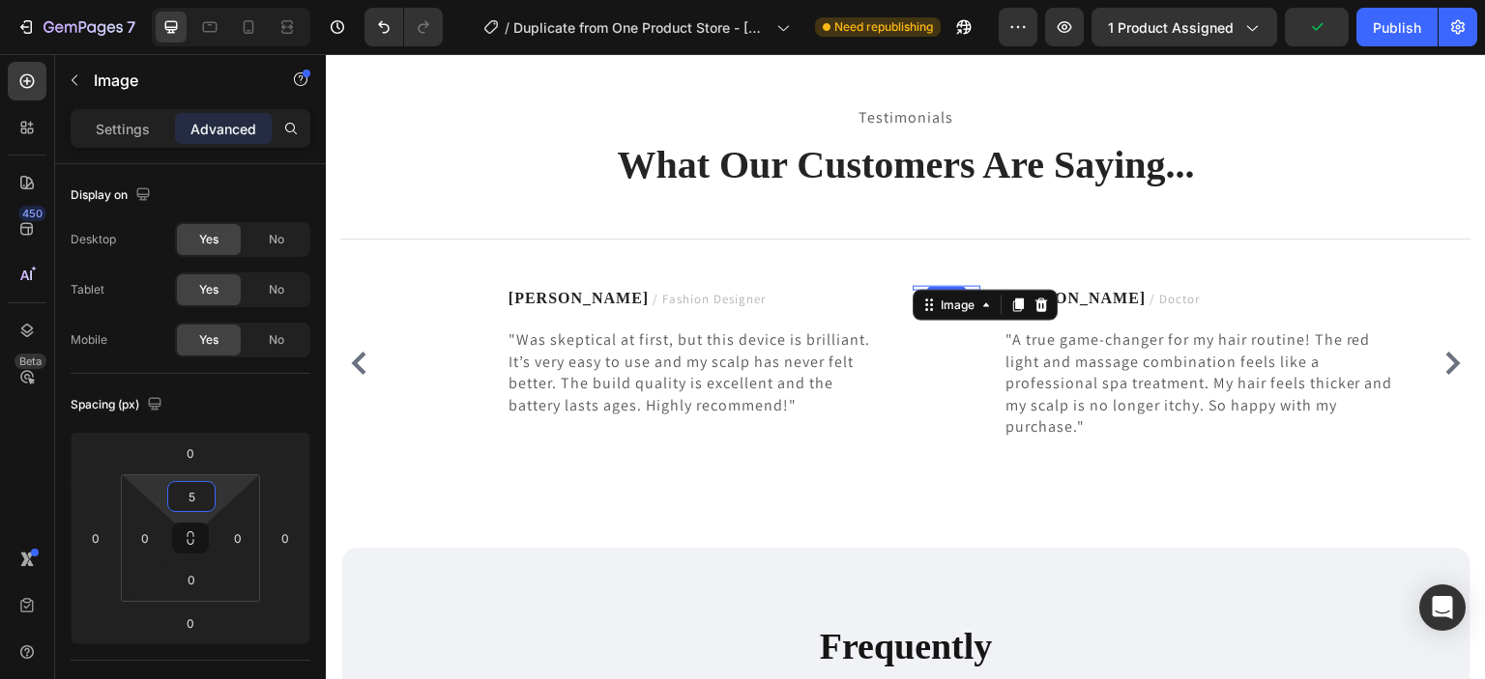
type input "50"
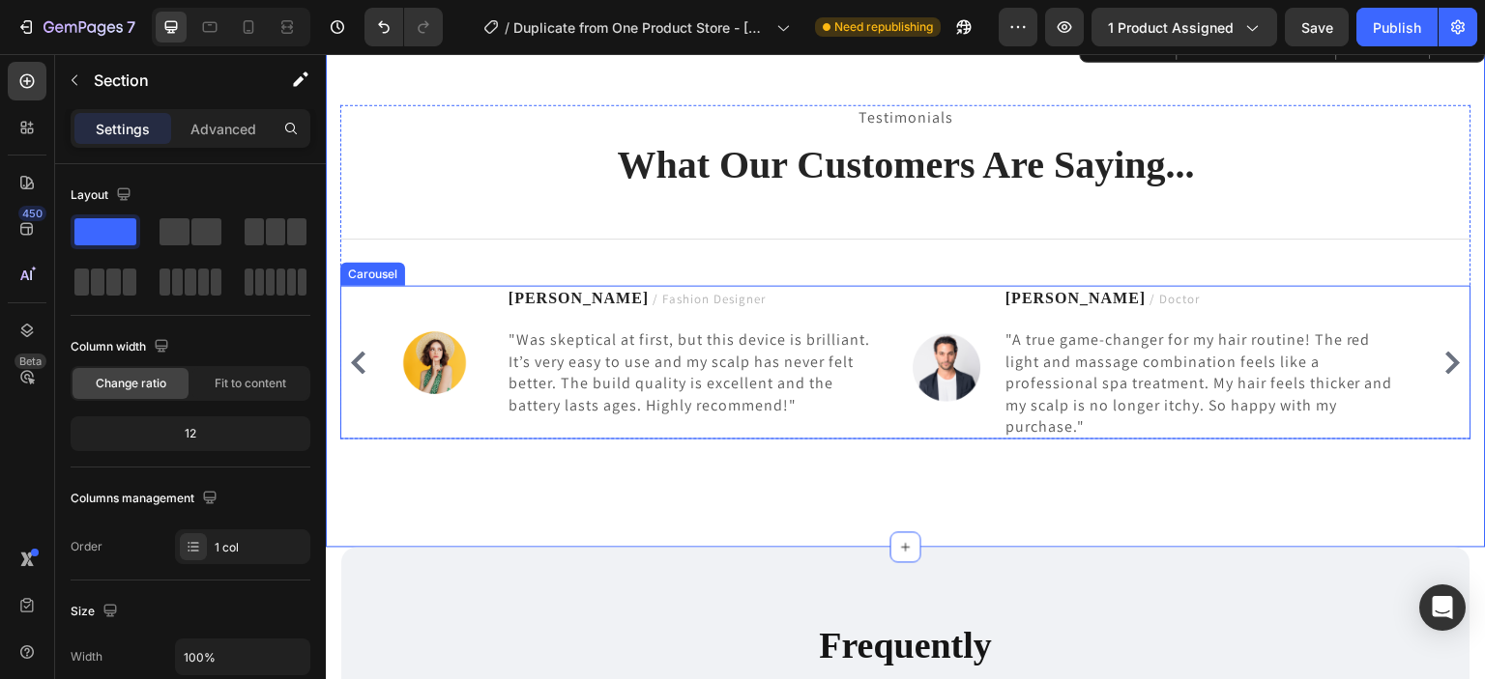
click at [1449, 357] on icon "Carousel Next Arrow" at bounding box center [1452, 363] width 23 height 23
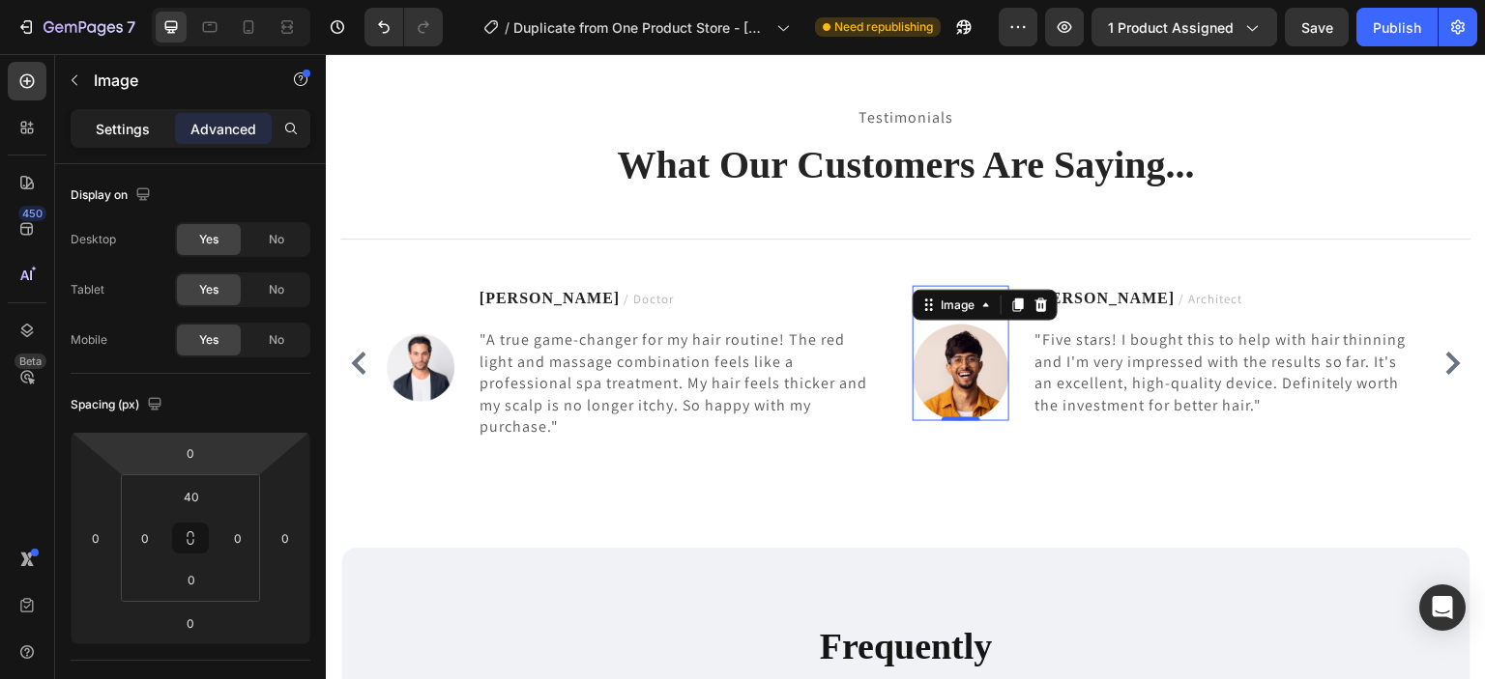
click at [142, 124] on p "Settings" at bounding box center [123, 129] width 54 height 20
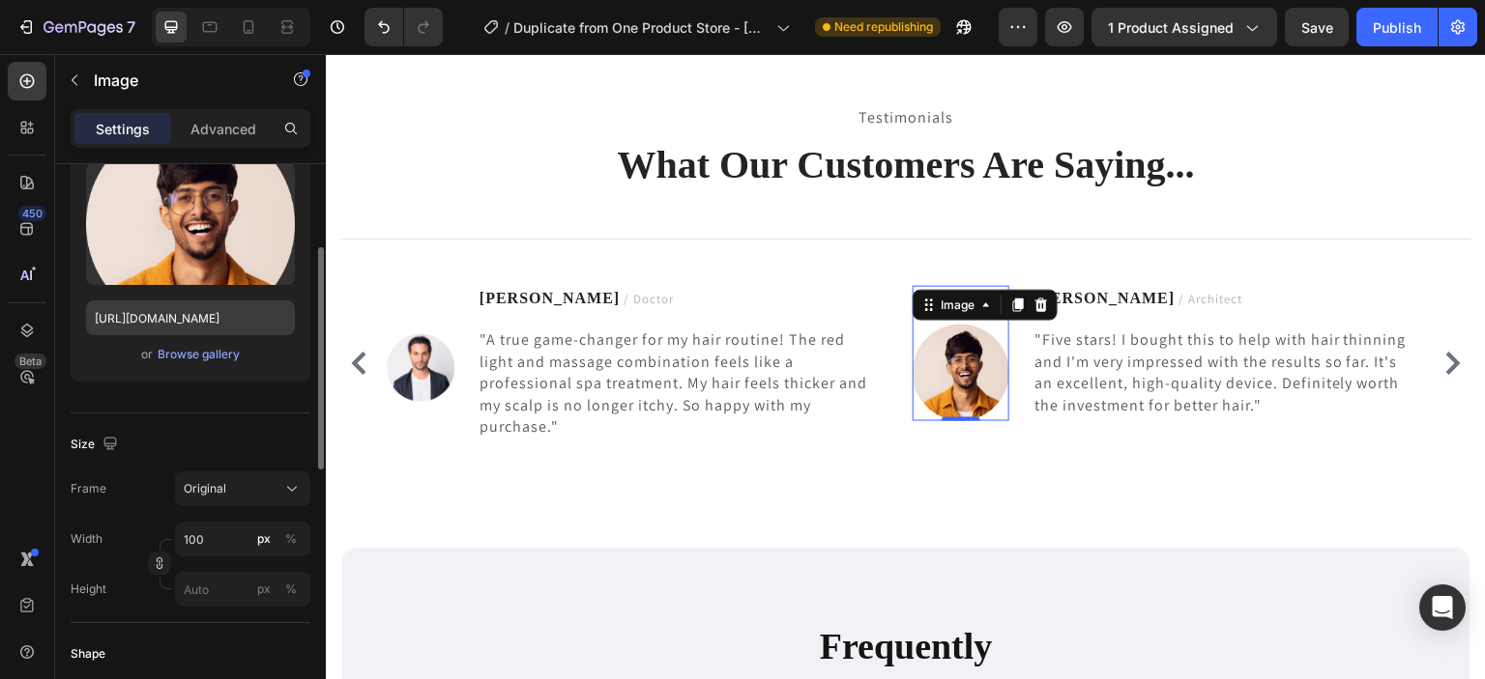
scroll to position [212, 0]
click at [213, 537] on input "100" at bounding box center [242, 538] width 135 height 35
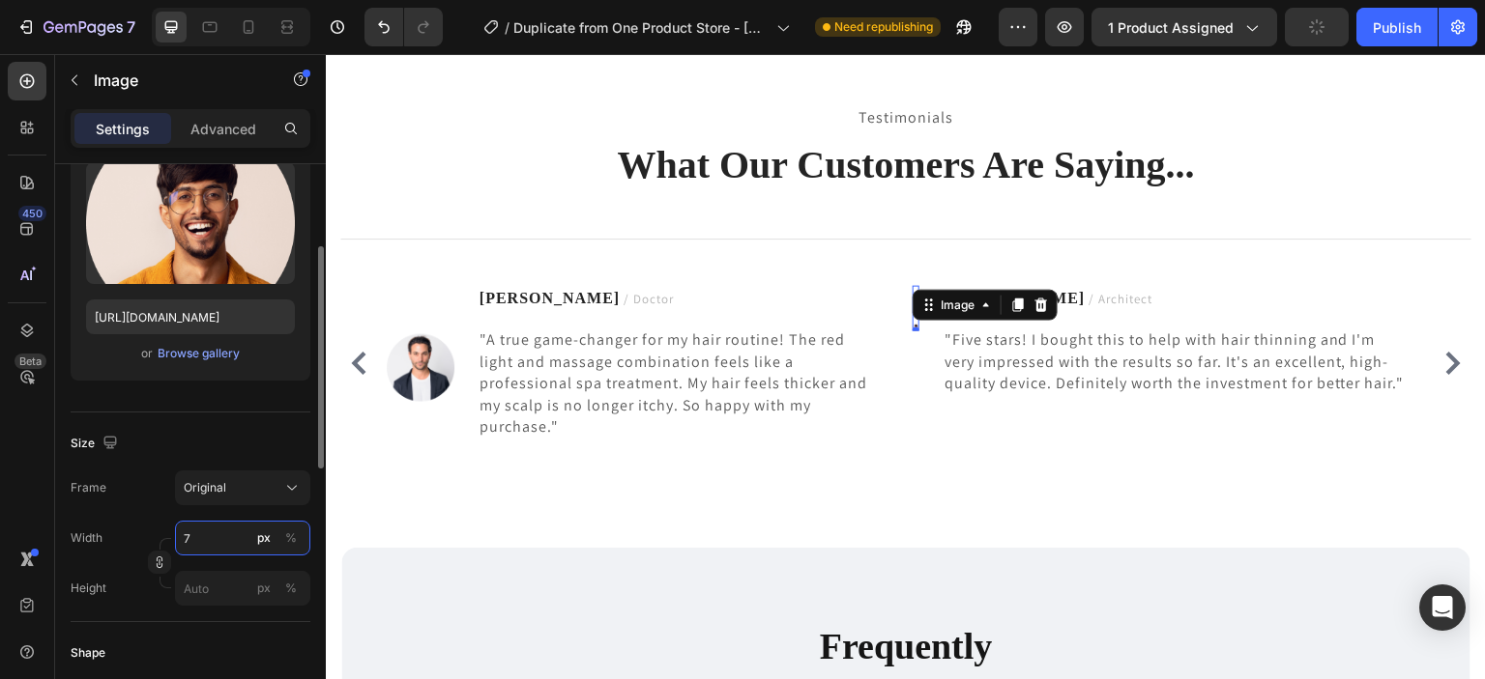
type input "70"
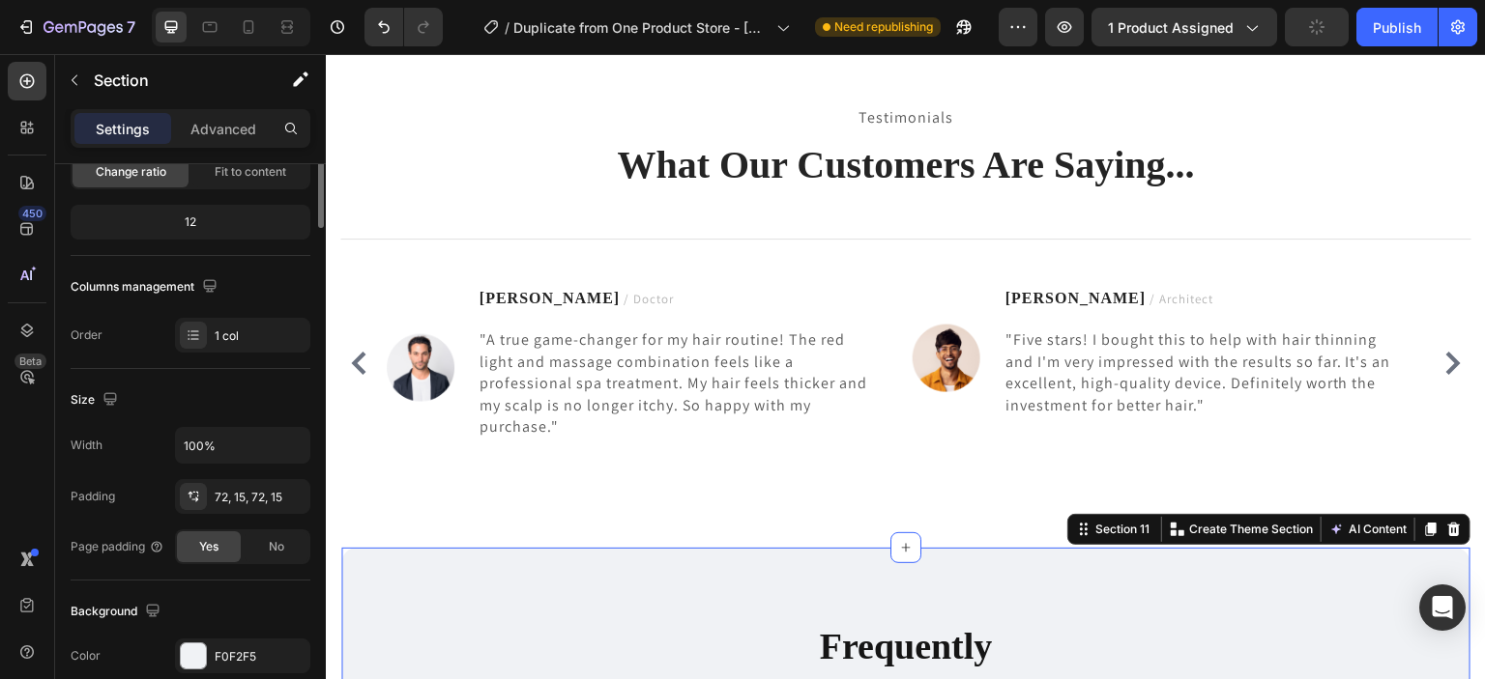
scroll to position [0, 0]
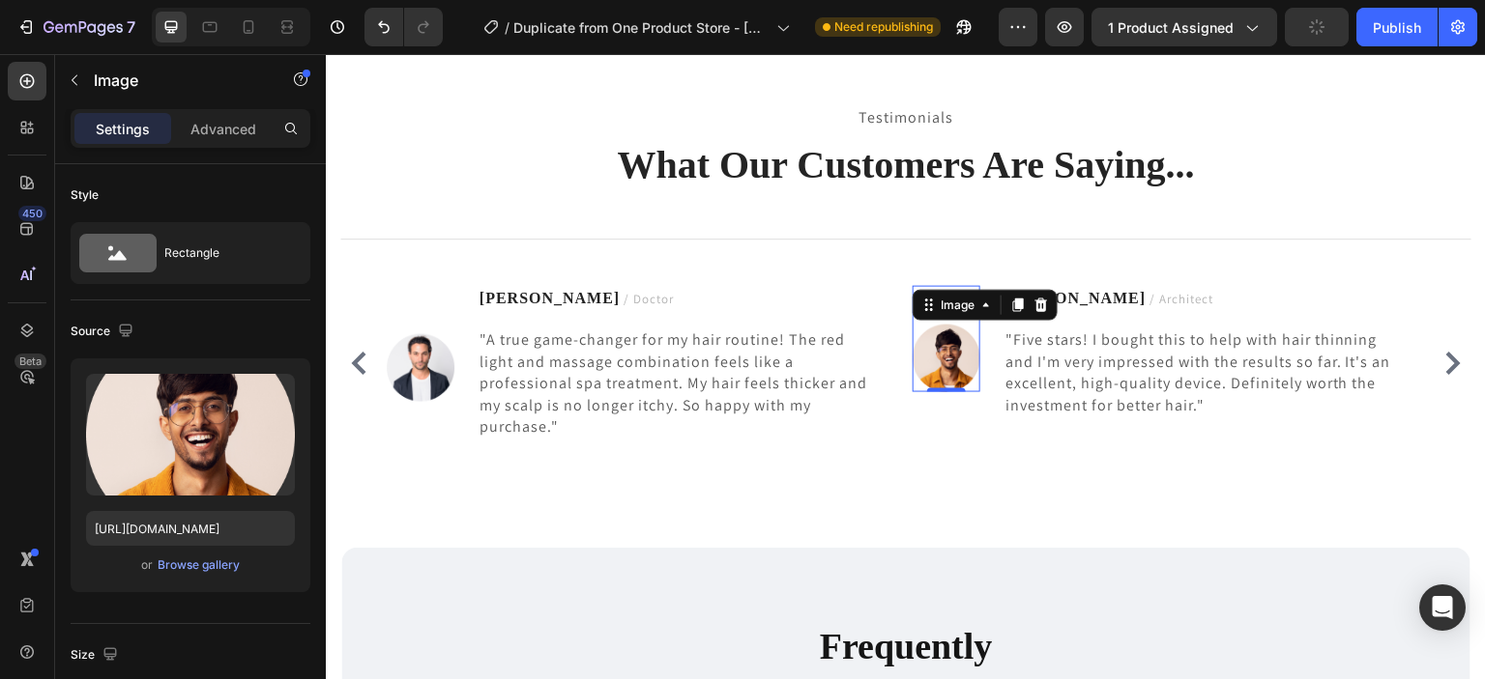
click at [976, 384] on img at bounding box center [946, 359] width 68 height 68
click at [242, 124] on p "Advanced" at bounding box center [223, 129] width 66 height 20
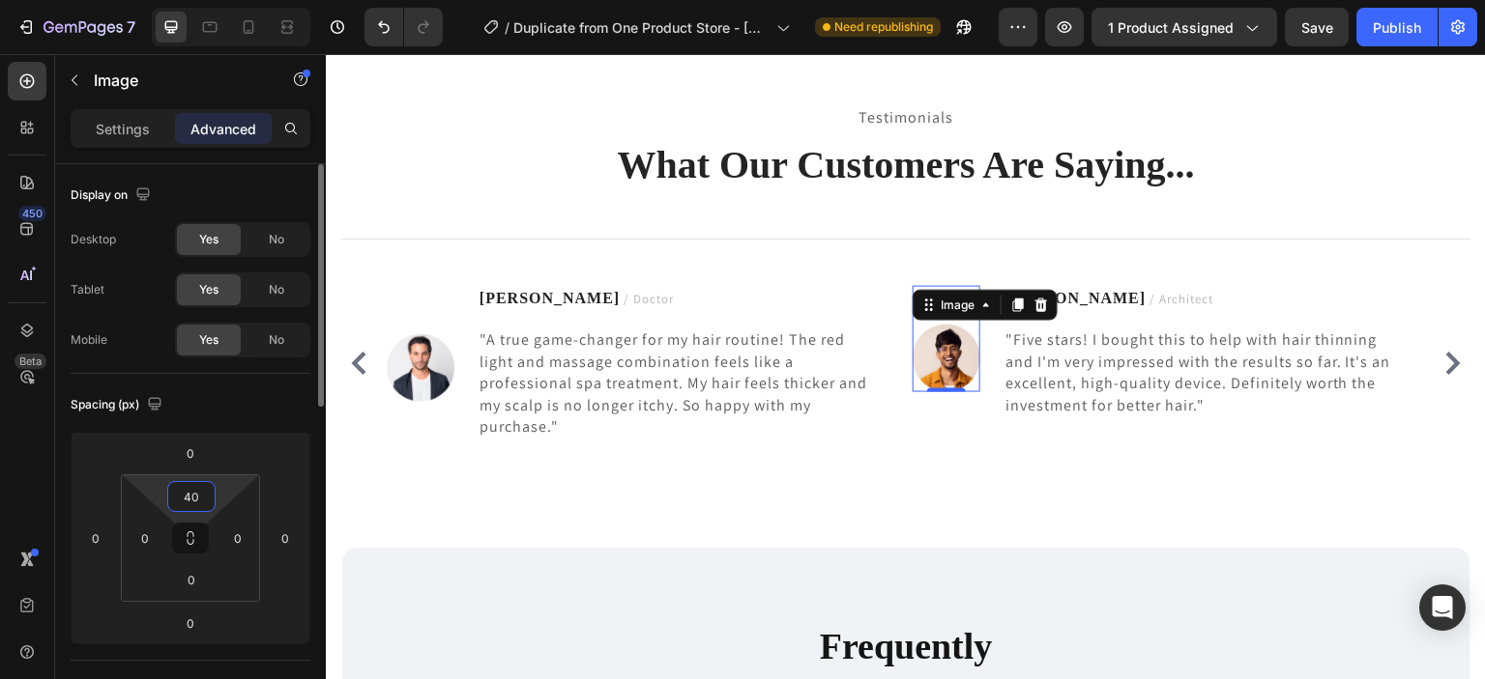
click at [206, 494] on input "40" at bounding box center [191, 496] width 39 height 29
type input "50"
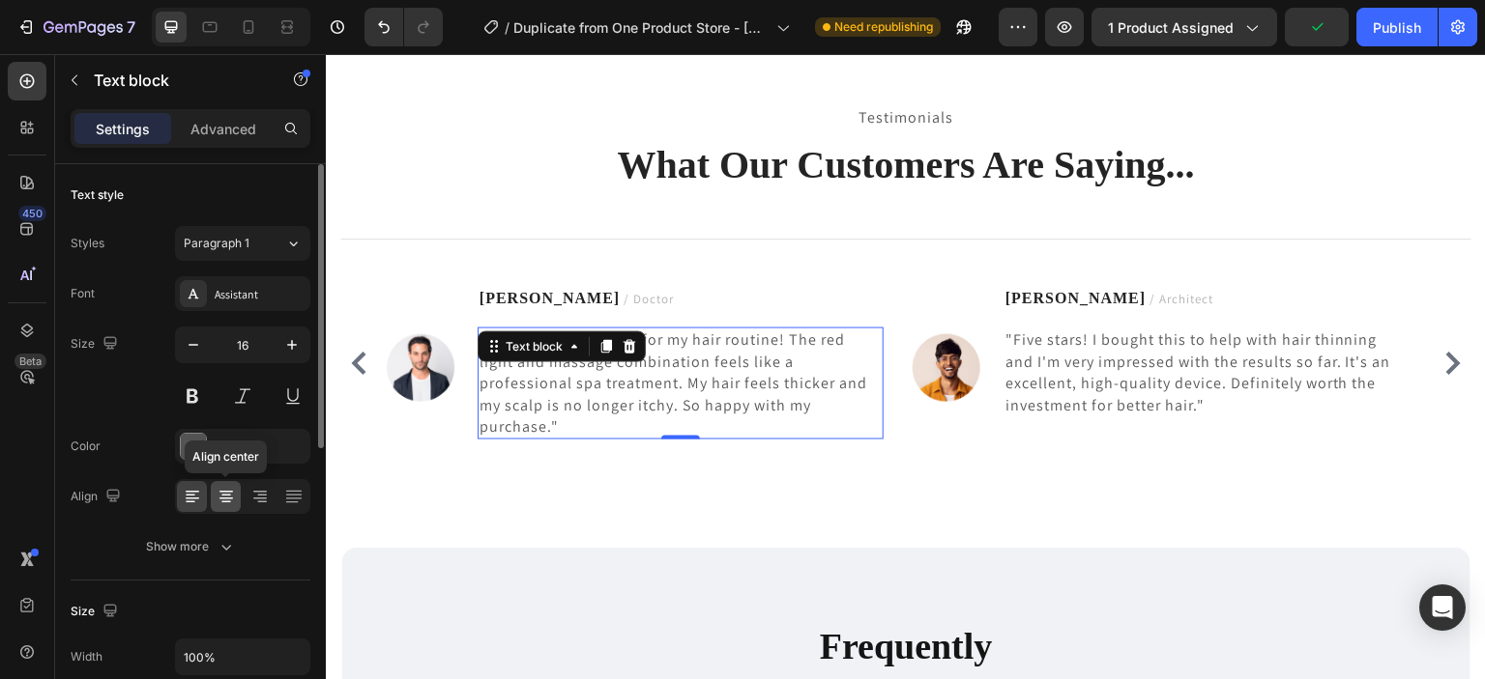
click at [217, 491] on icon at bounding box center [226, 496] width 19 height 19
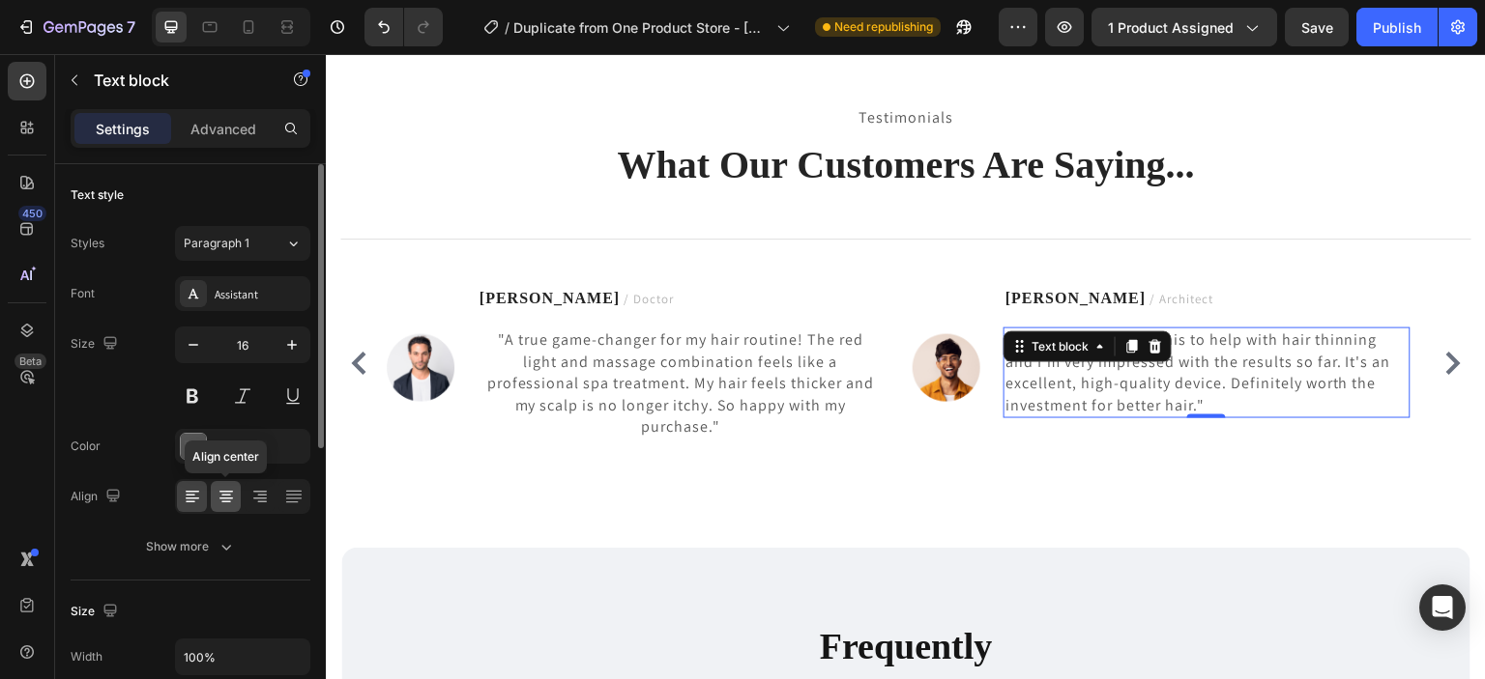
click at [224, 504] on icon at bounding box center [226, 496] width 19 height 19
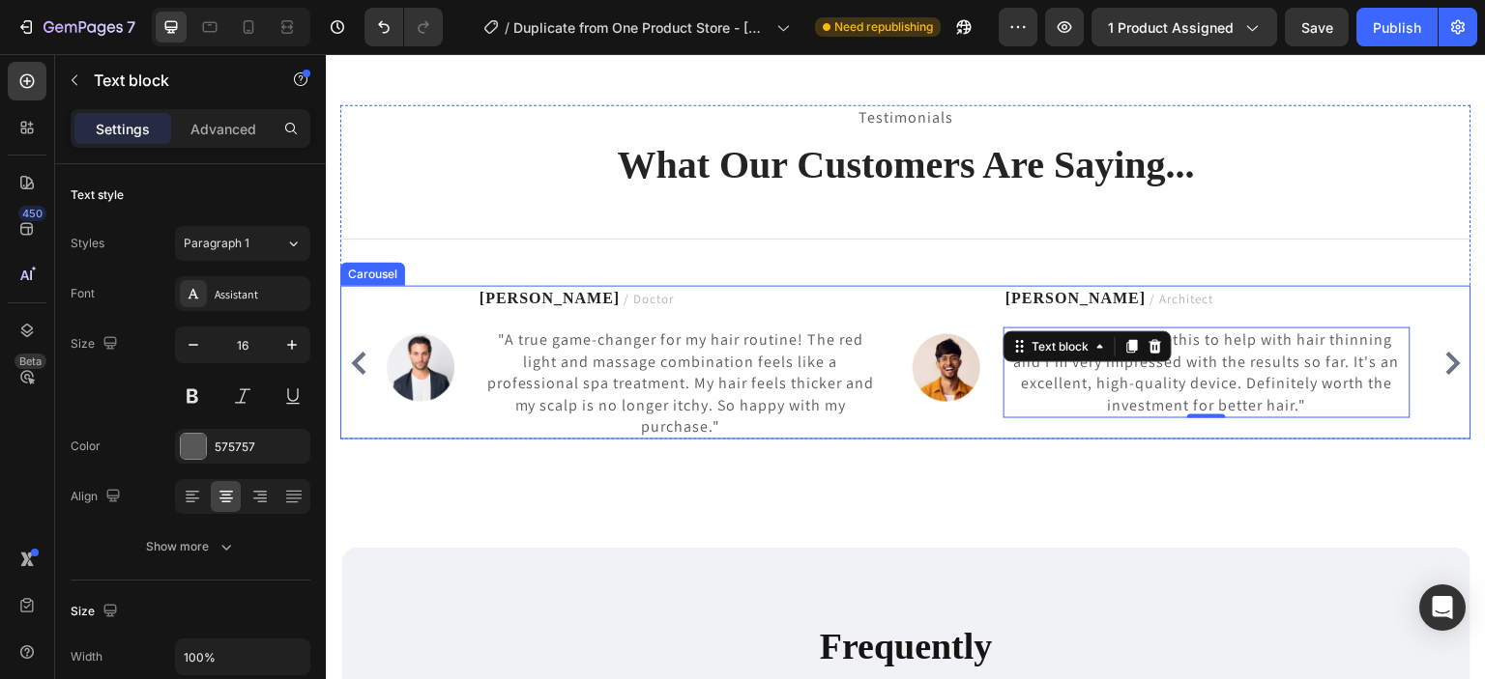
click at [356, 352] on icon "Carousel Back Arrow" at bounding box center [358, 363] width 23 height 23
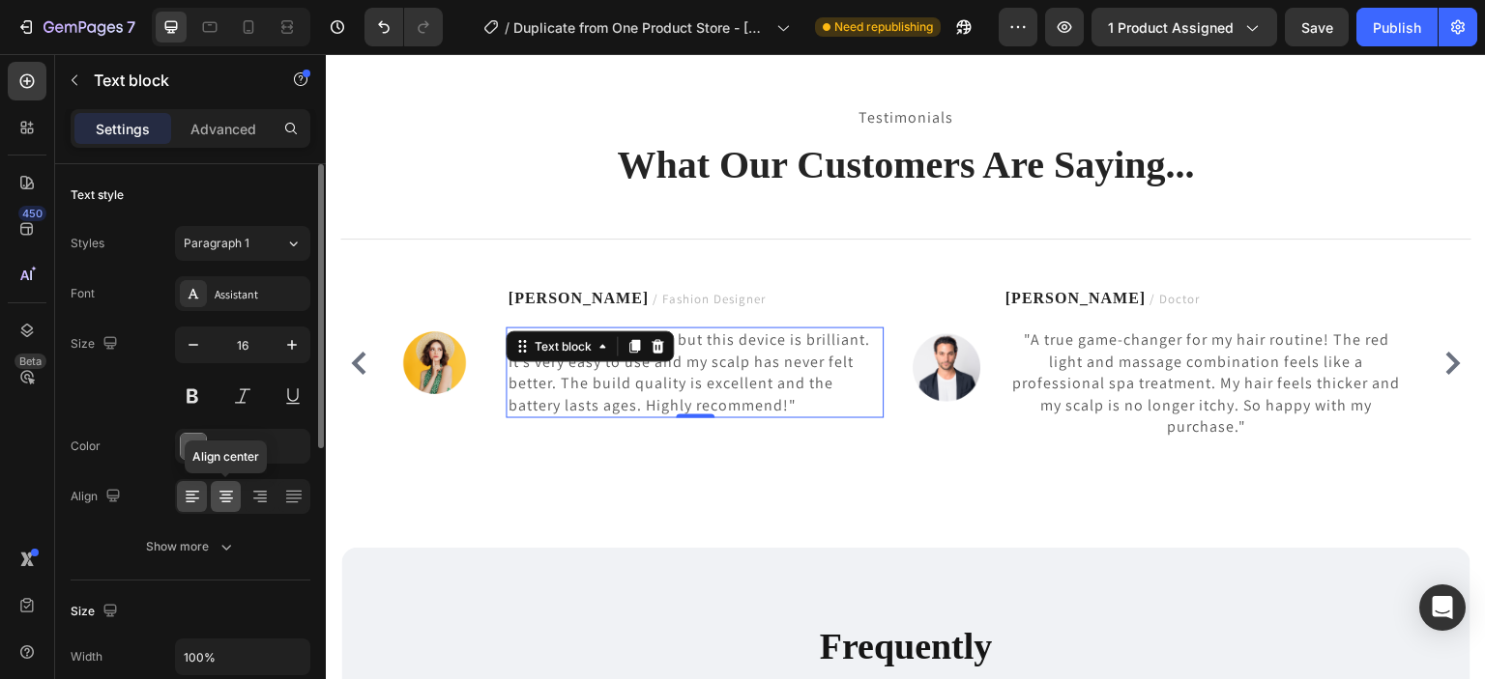
click at [224, 487] on icon at bounding box center [226, 496] width 19 height 19
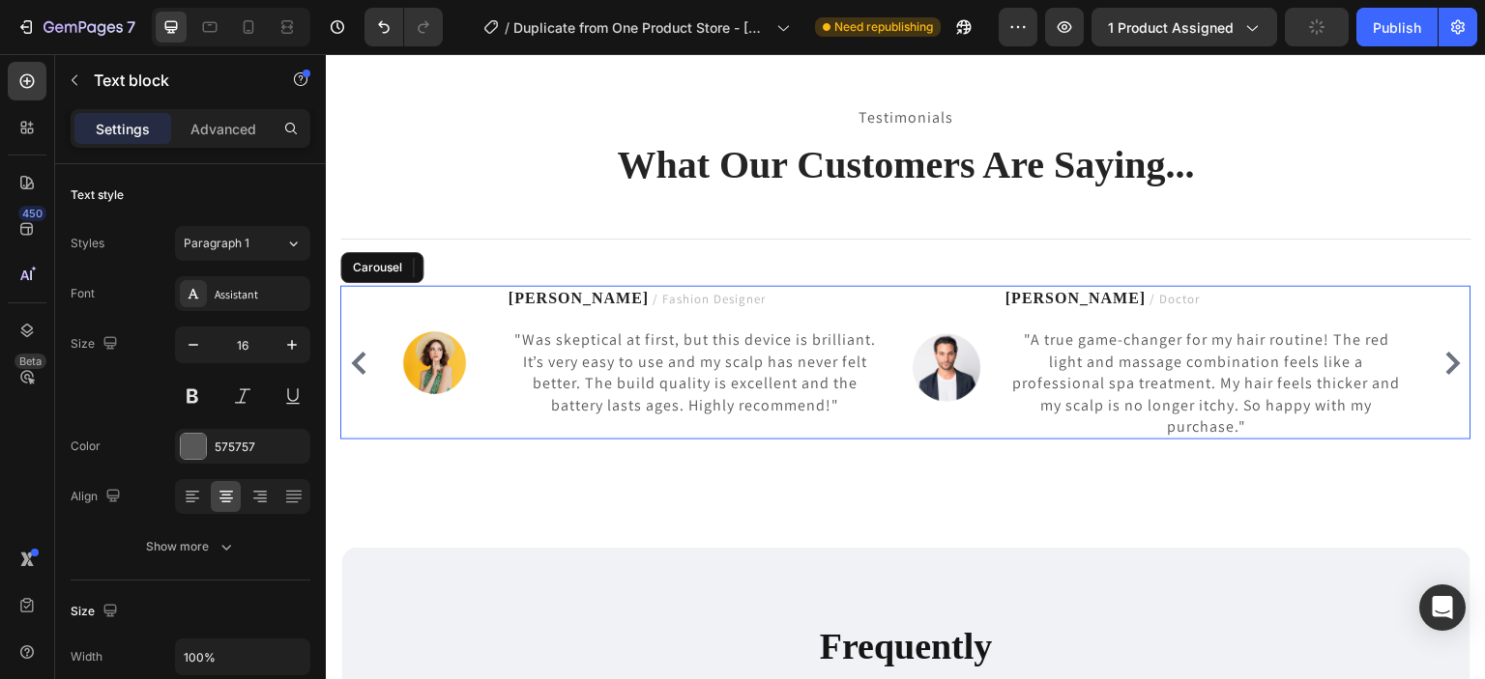
click at [362, 357] on icon "Carousel Back Arrow" at bounding box center [358, 363] width 23 height 23
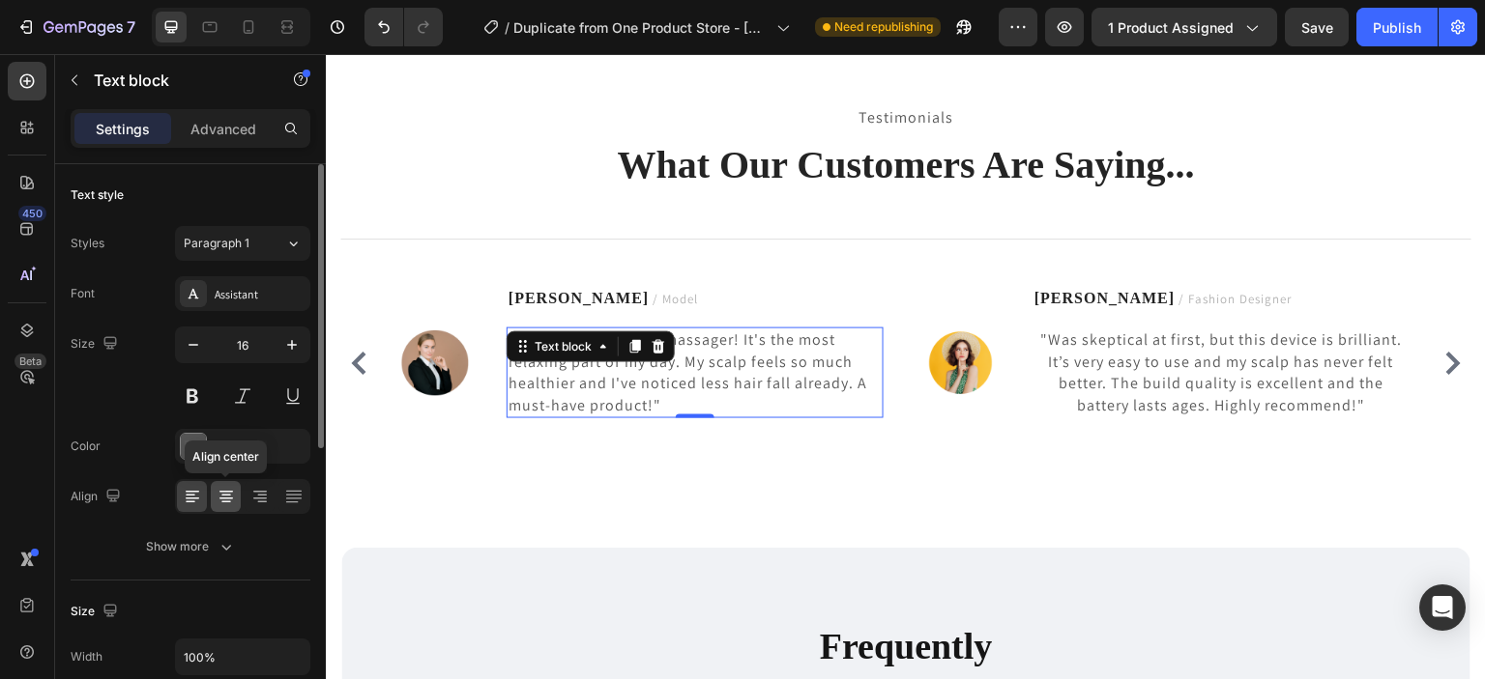
click at [228, 495] on icon at bounding box center [226, 496] width 10 height 2
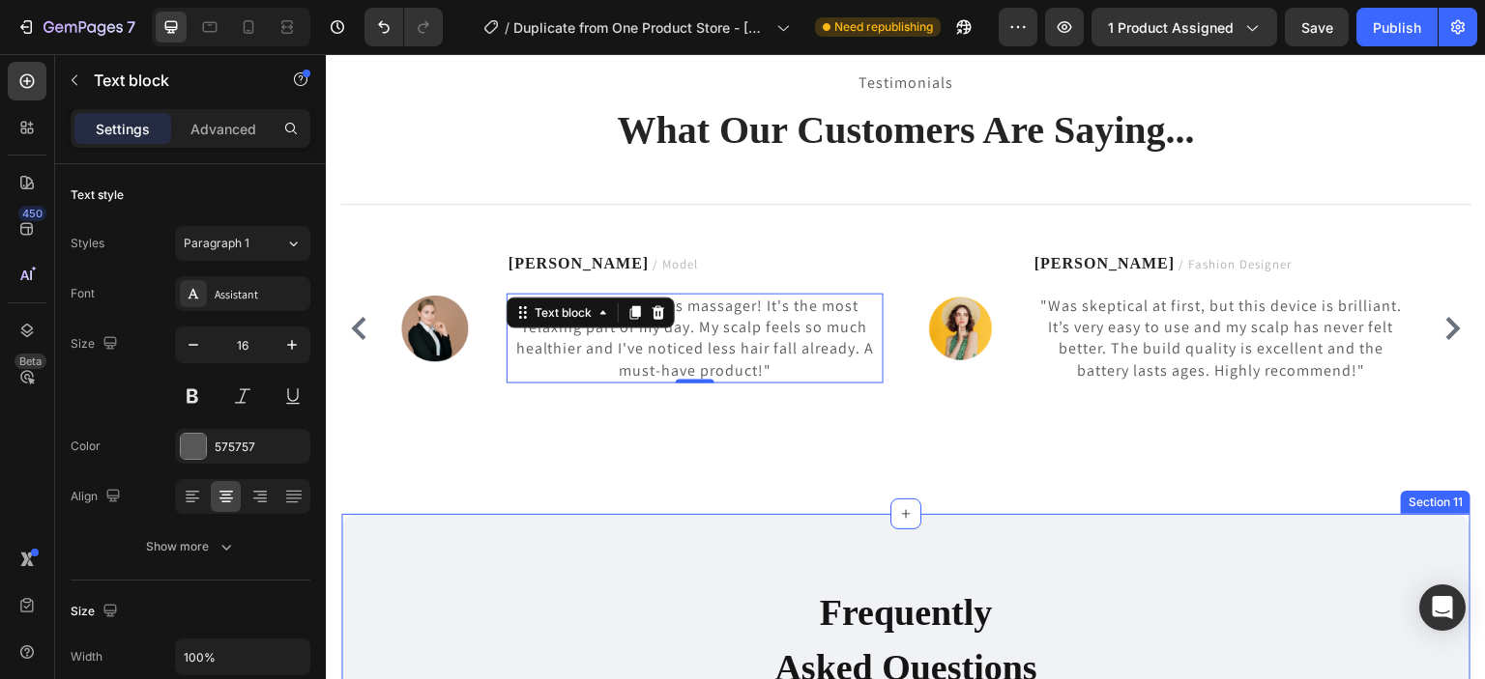
scroll to position [5912, 0]
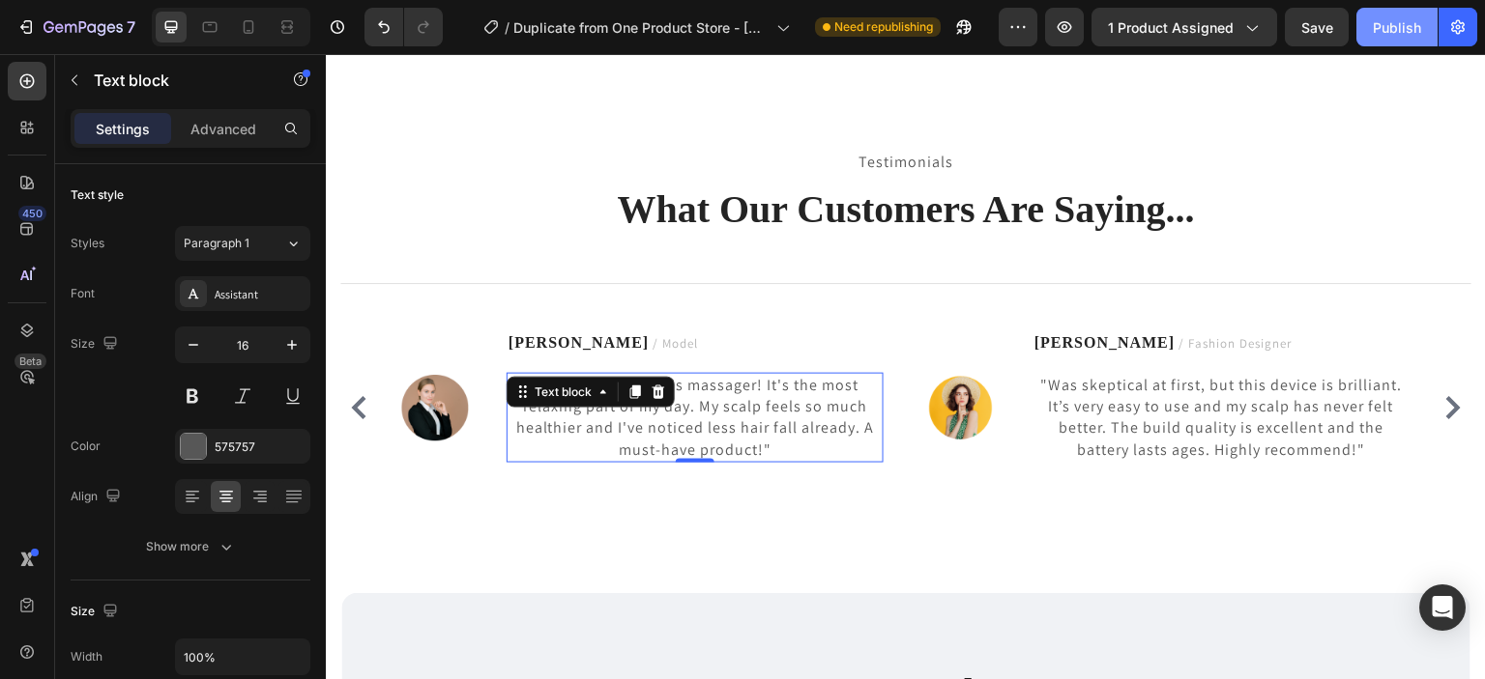
click at [1403, 14] on button "Publish" at bounding box center [1396, 27] width 81 height 39
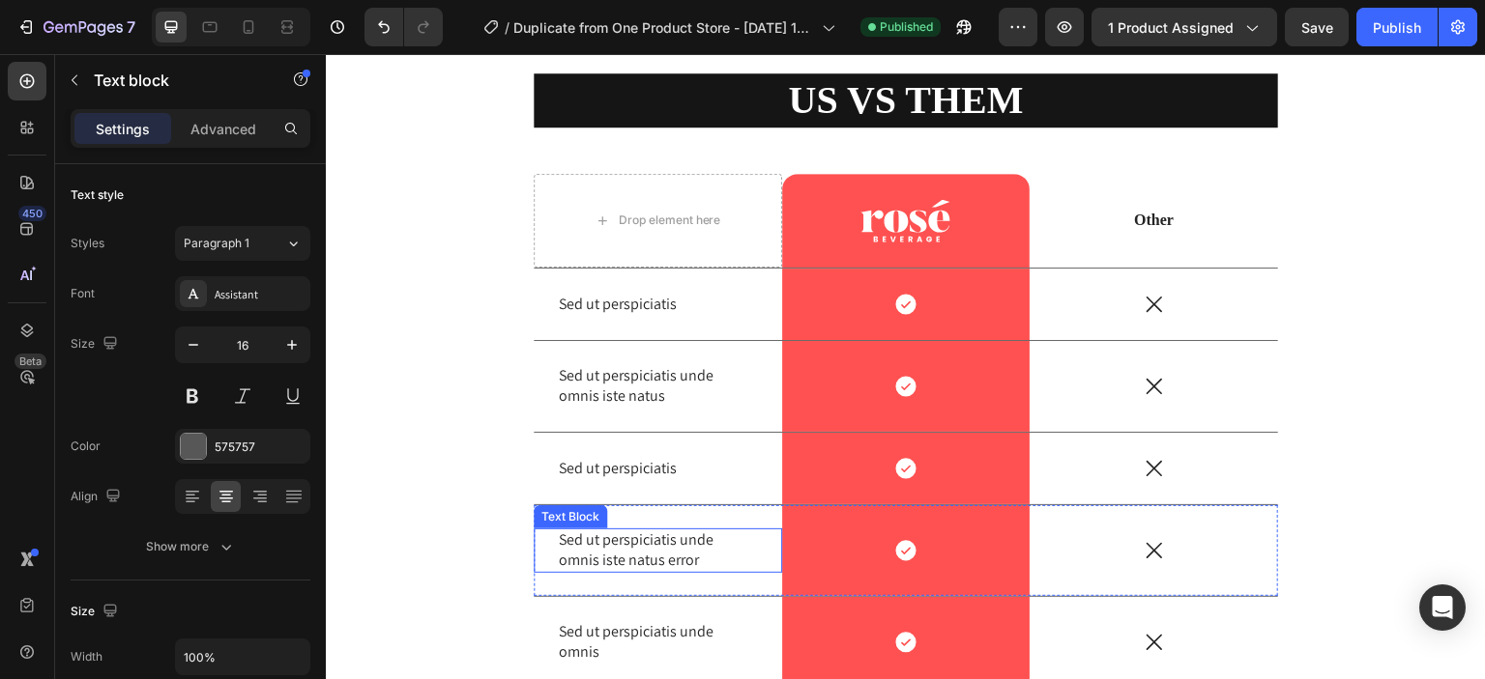
scroll to position [5025, 0]
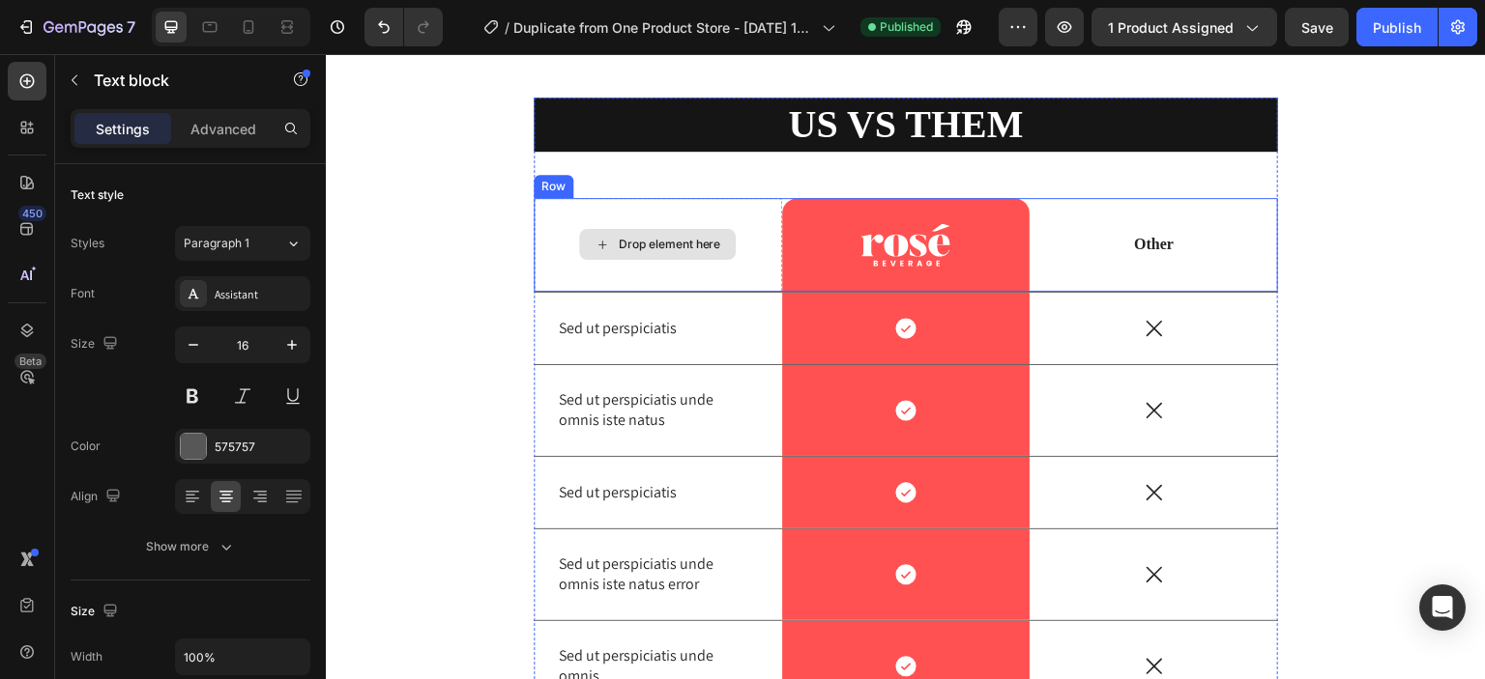
click at [711, 244] on div "Drop element here" at bounding box center [669, 244] width 102 height 15
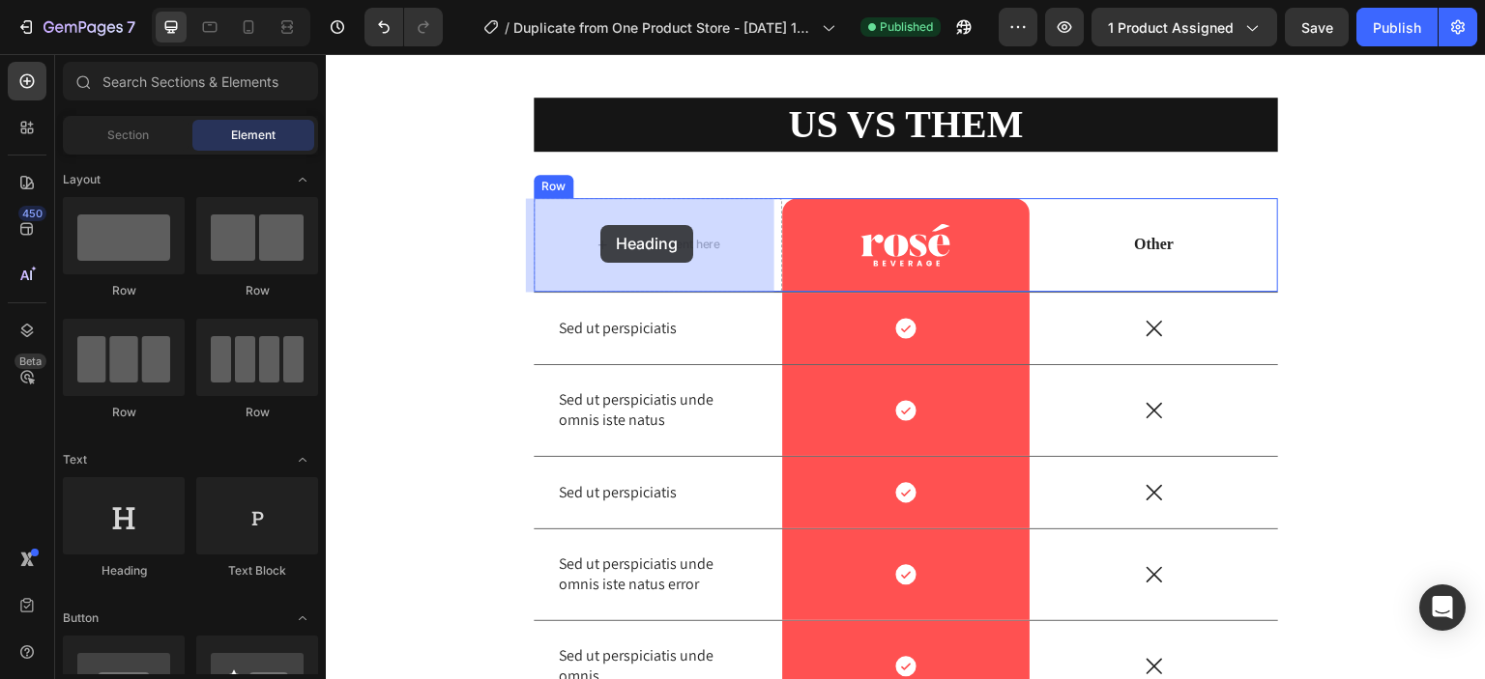
drag, startPoint x: 477, startPoint y: 571, endPoint x: 600, endPoint y: 225, distance: 367.1
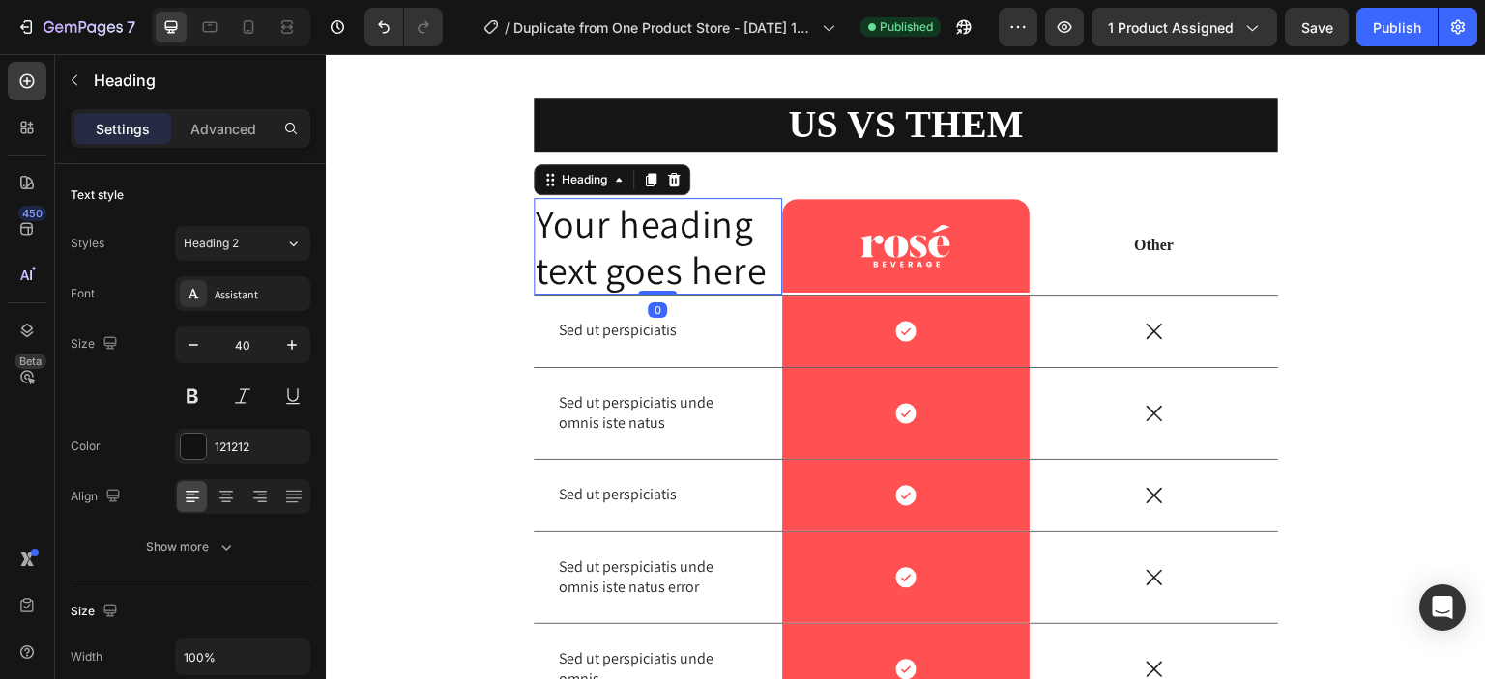
click at [754, 267] on h2 "Your heading text goes here" at bounding box center [658, 246] width 248 height 97
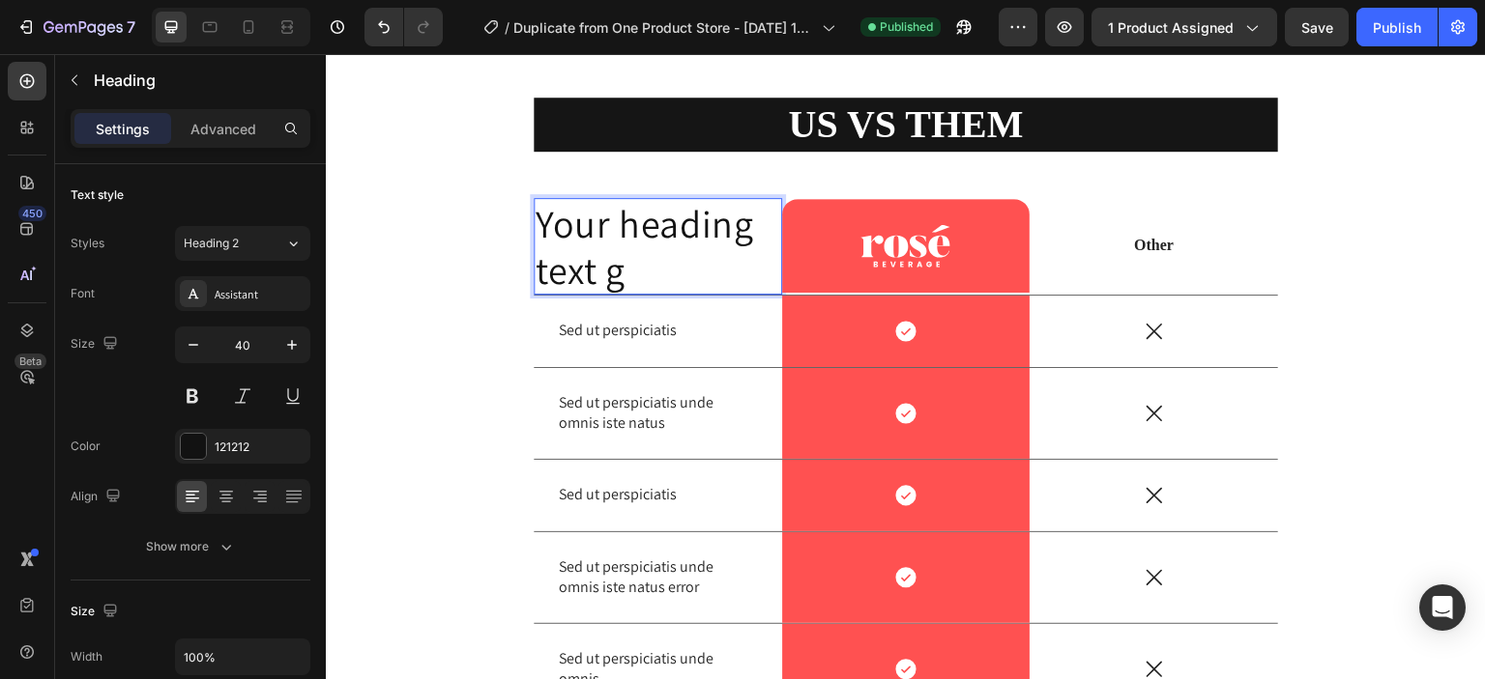
scroll to position [5047, 0]
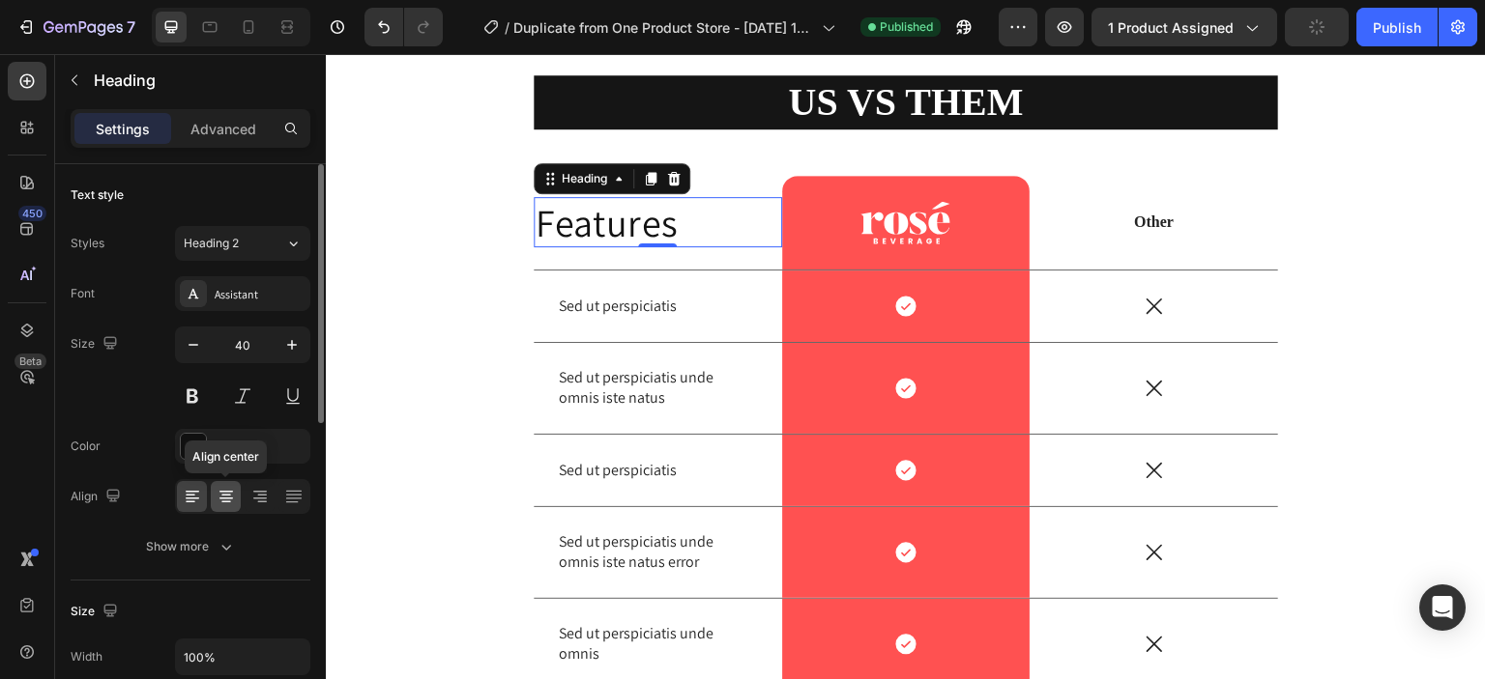
click at [220, 509] on div at bounding box center [226, 496] width 30 height 31
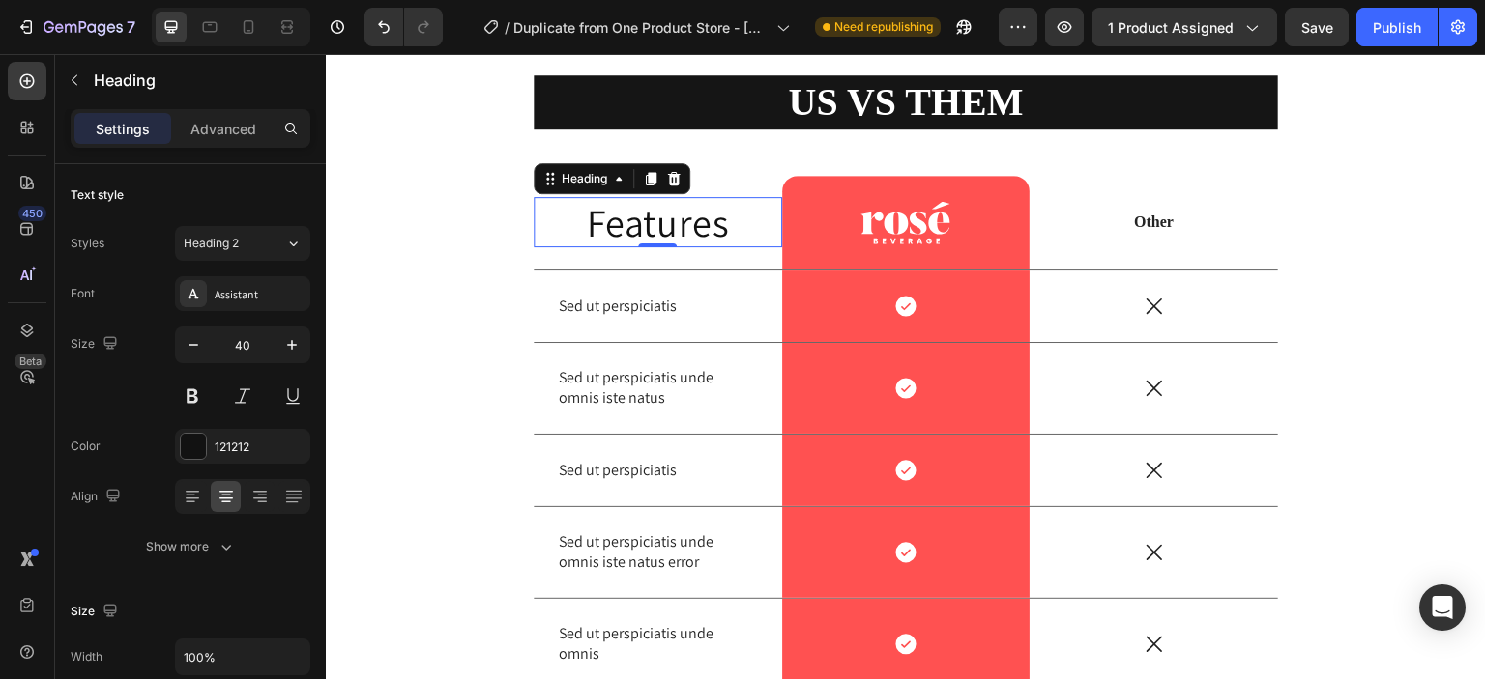
click at [606, 215] on p "Features" at bounding box center [657, 222] width 245 height 46
click at [200, 404] on button at bounding box center [192, 396] width 35 height 35
click at [244, 306] on div "Assistant" at bounding box center [242, 293] width 135 height 35
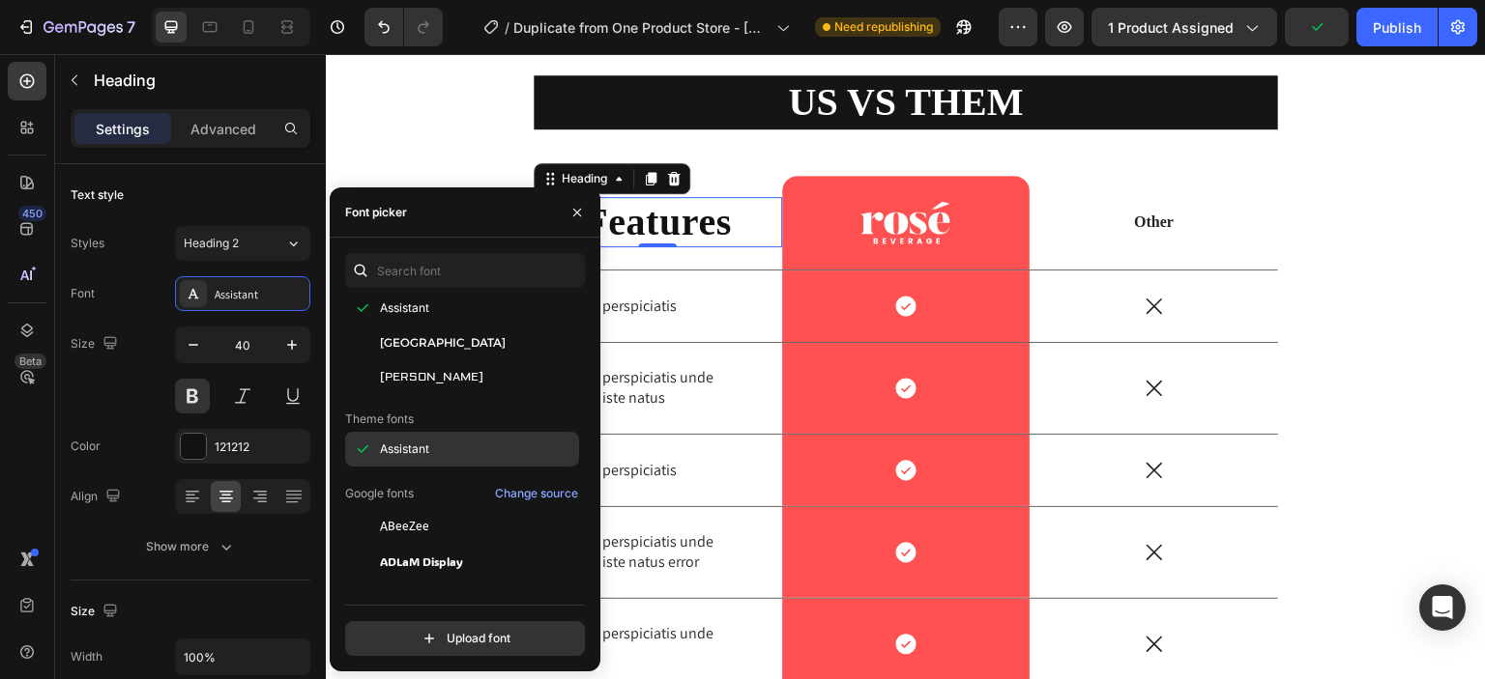
scroll to position [89, 0]
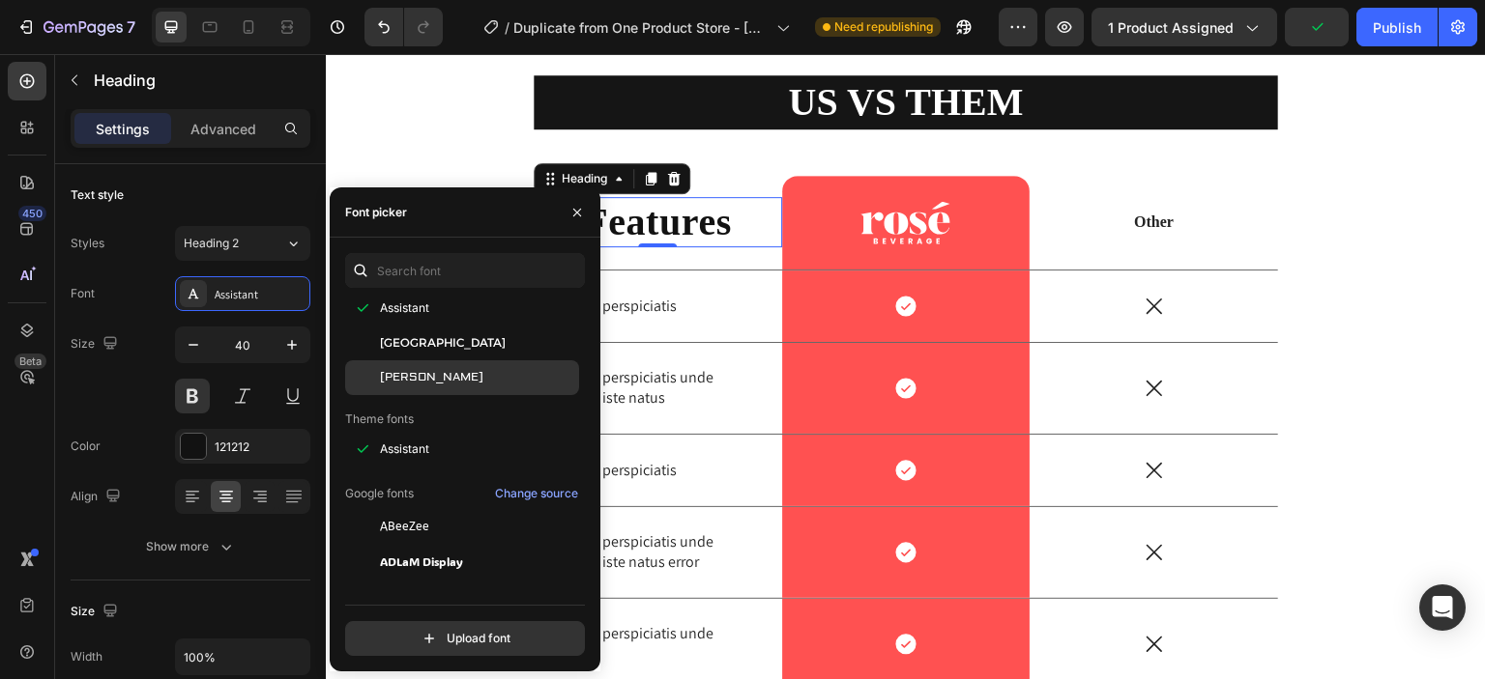
click at [418, 649] on div "[PERSON_NAME]" at bounding box center [462, 666] width 234 height 35
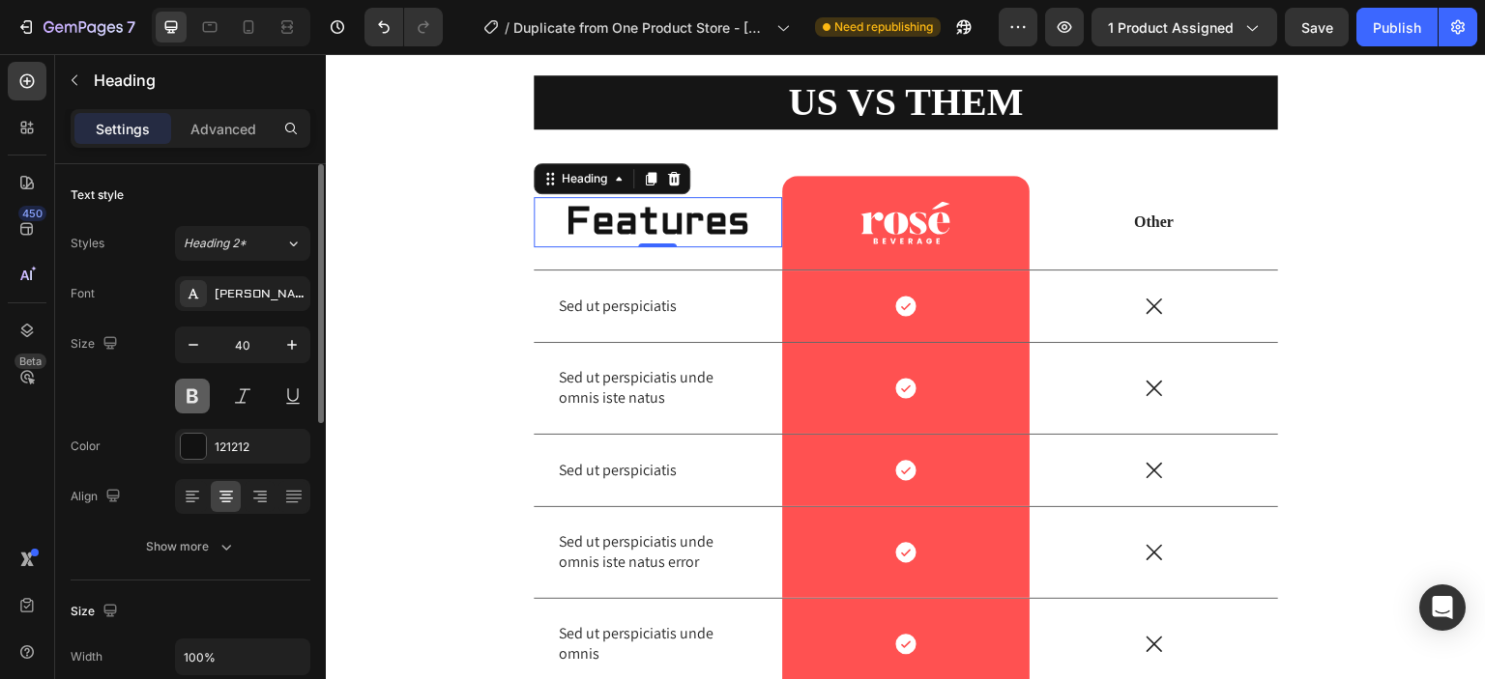
click at [188, 401] on button at bounding box center [192, 396] width 35 height 35
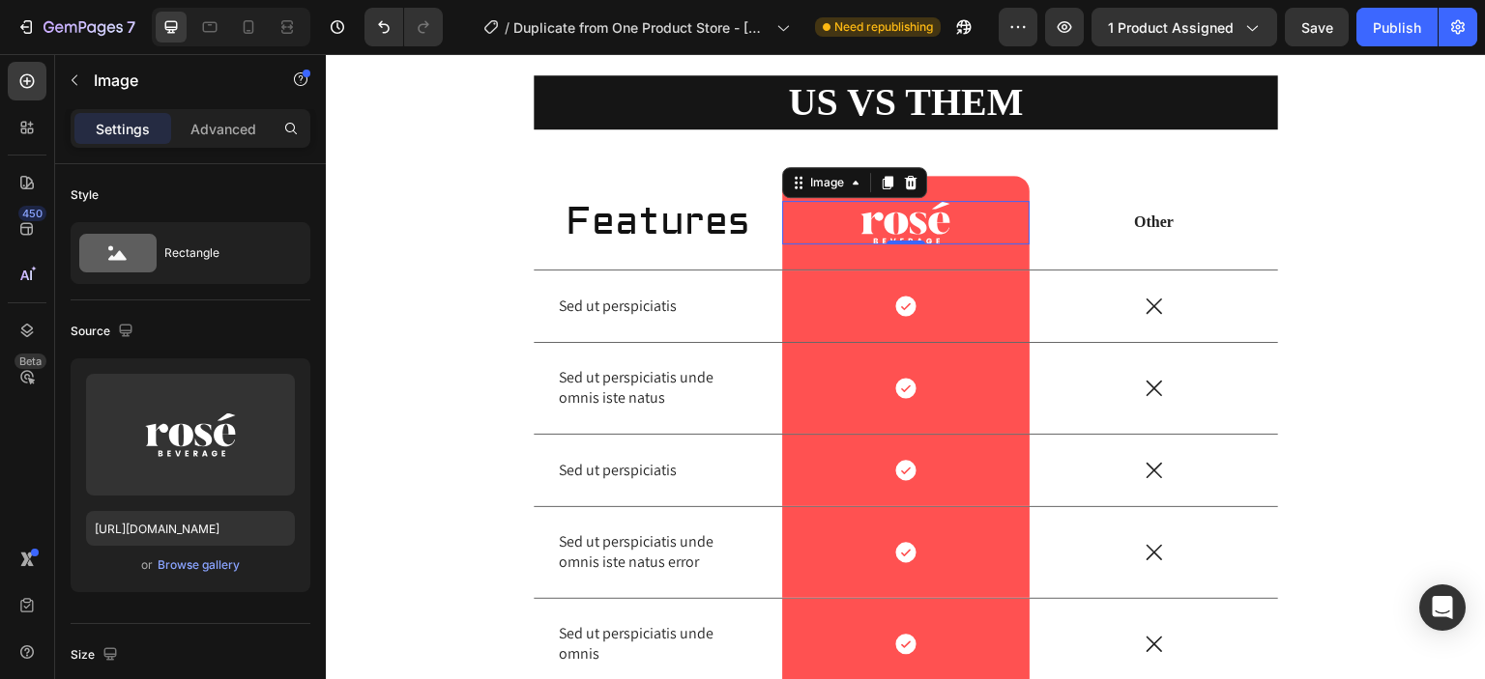
click at [946, 219] on div at bounding box center [906, 223] width 248 height 44
click at [937, 220] on img at bounding box center [905, 223] width 90 height 44
click at [944, 220] on div at bounding box center [906, 223] width 248 height 44
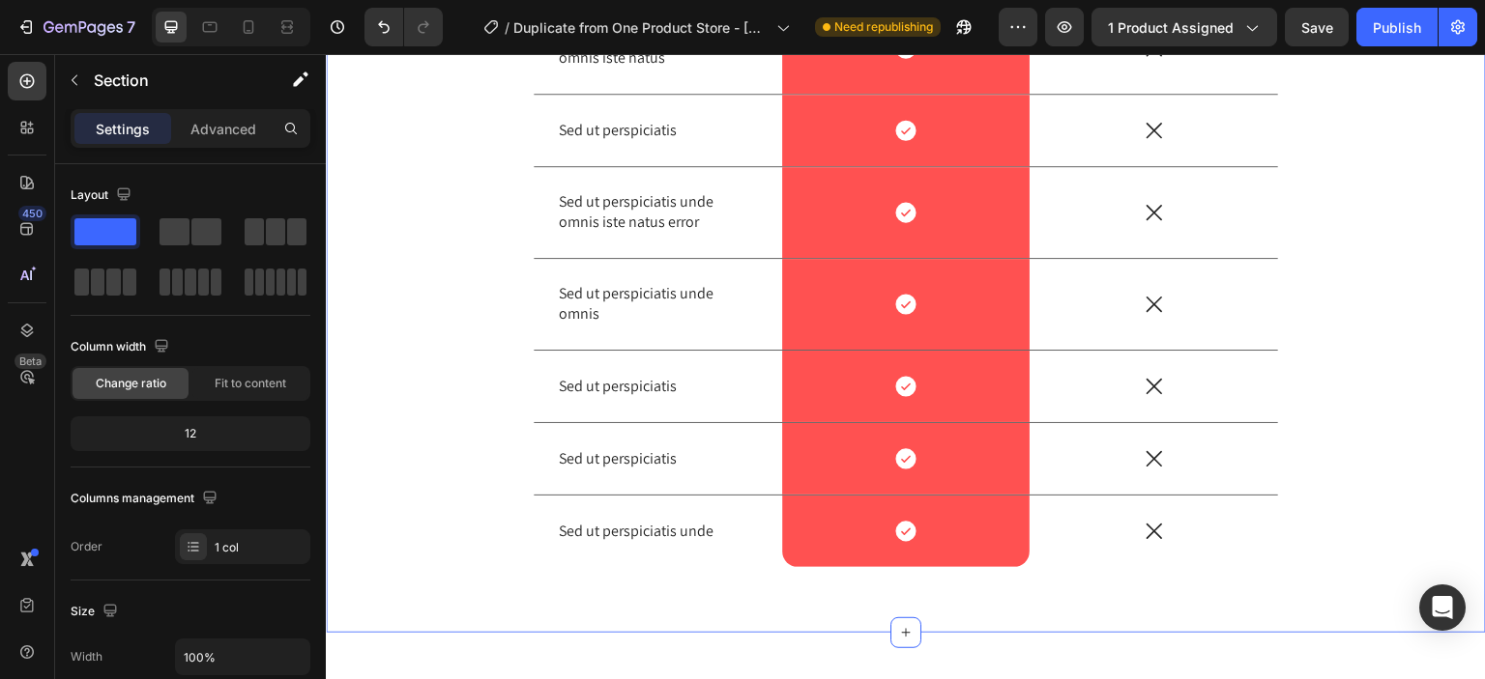
scroll to position [5392, 0]
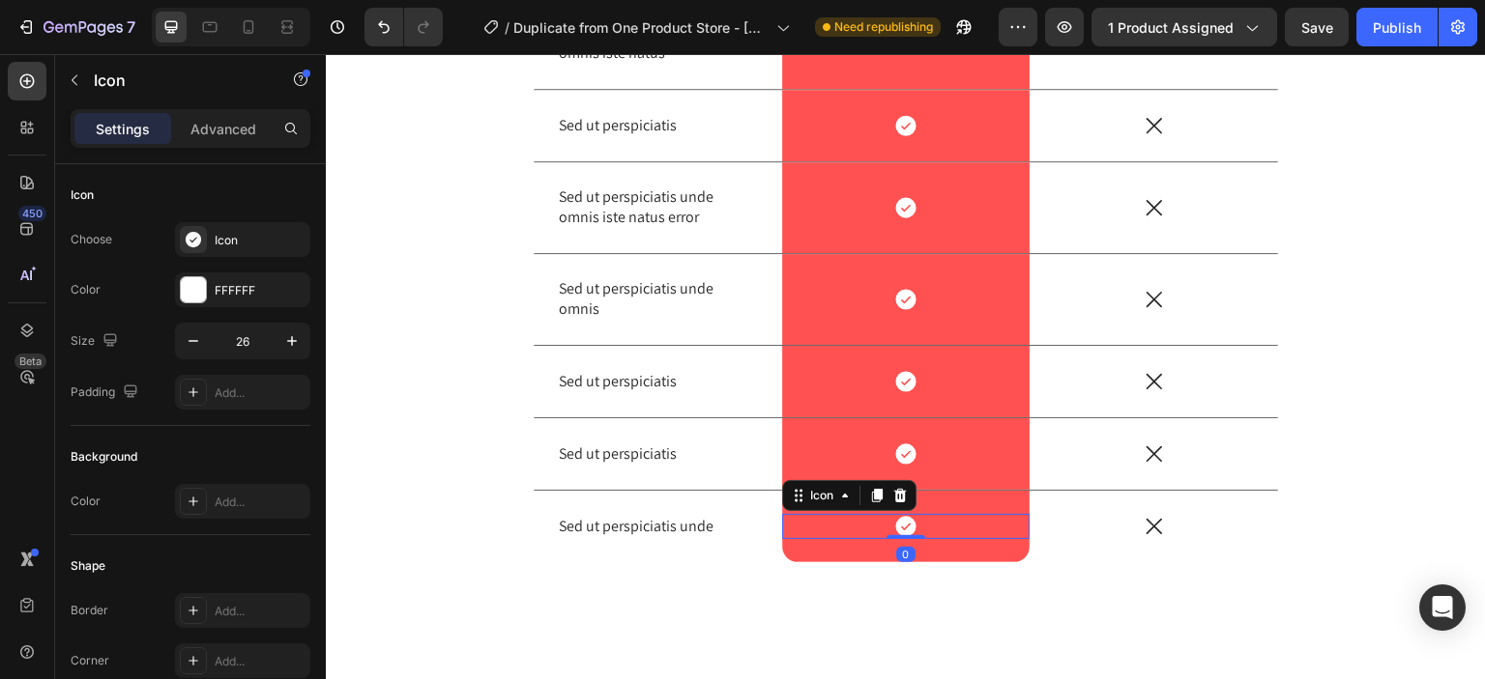
click at [898, 534] on div "Icon 0" at bounding box center [906, 526] width 248 height 25
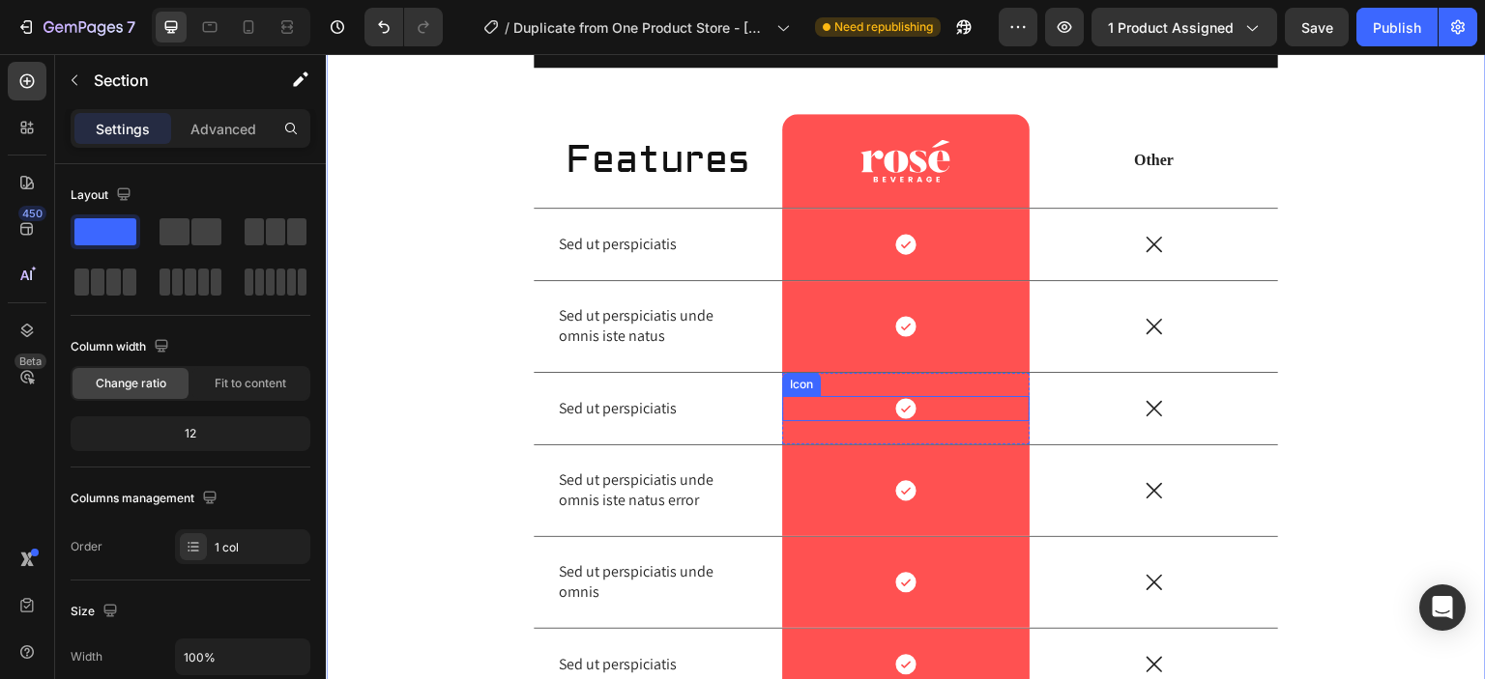
scroll to position [5107, 0]
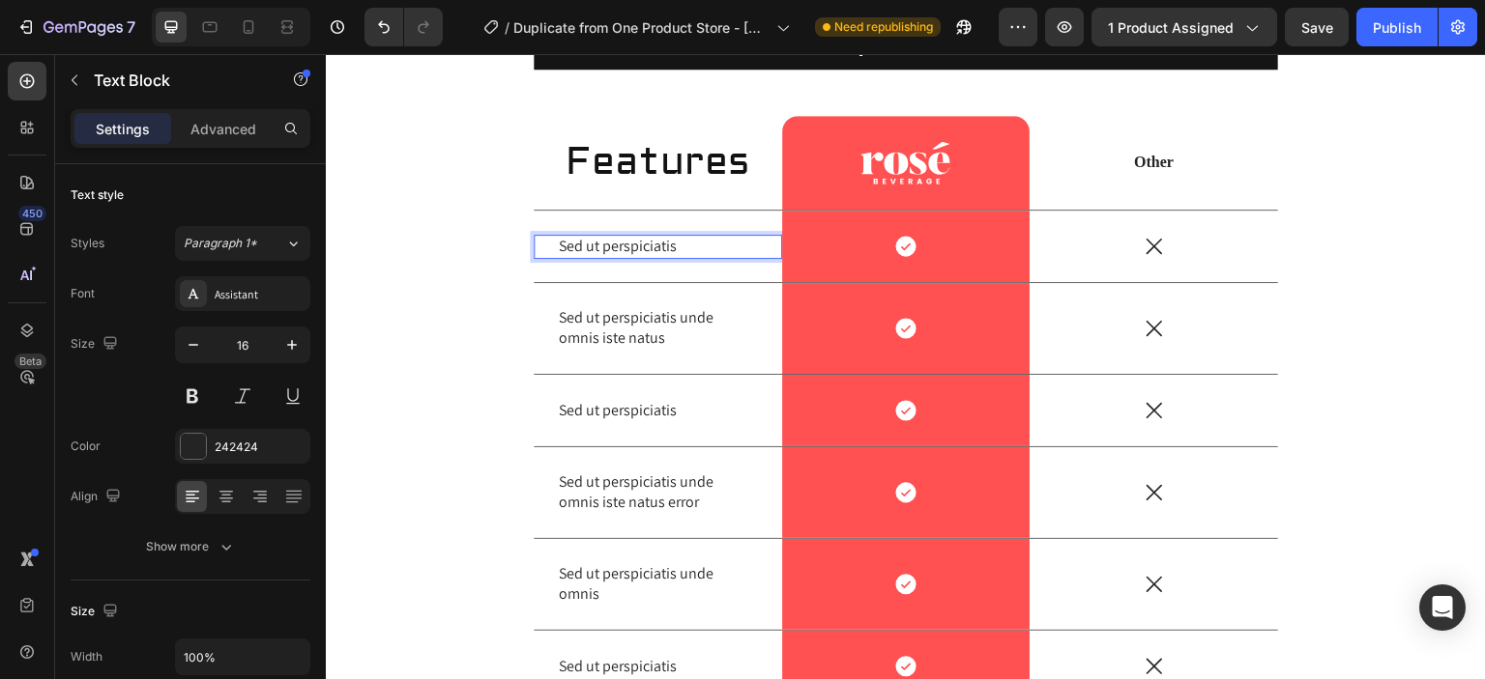
click at [682, 250] on p "Sed ut perspiciatis" at bounding box center [658, 247] width 198 height 20
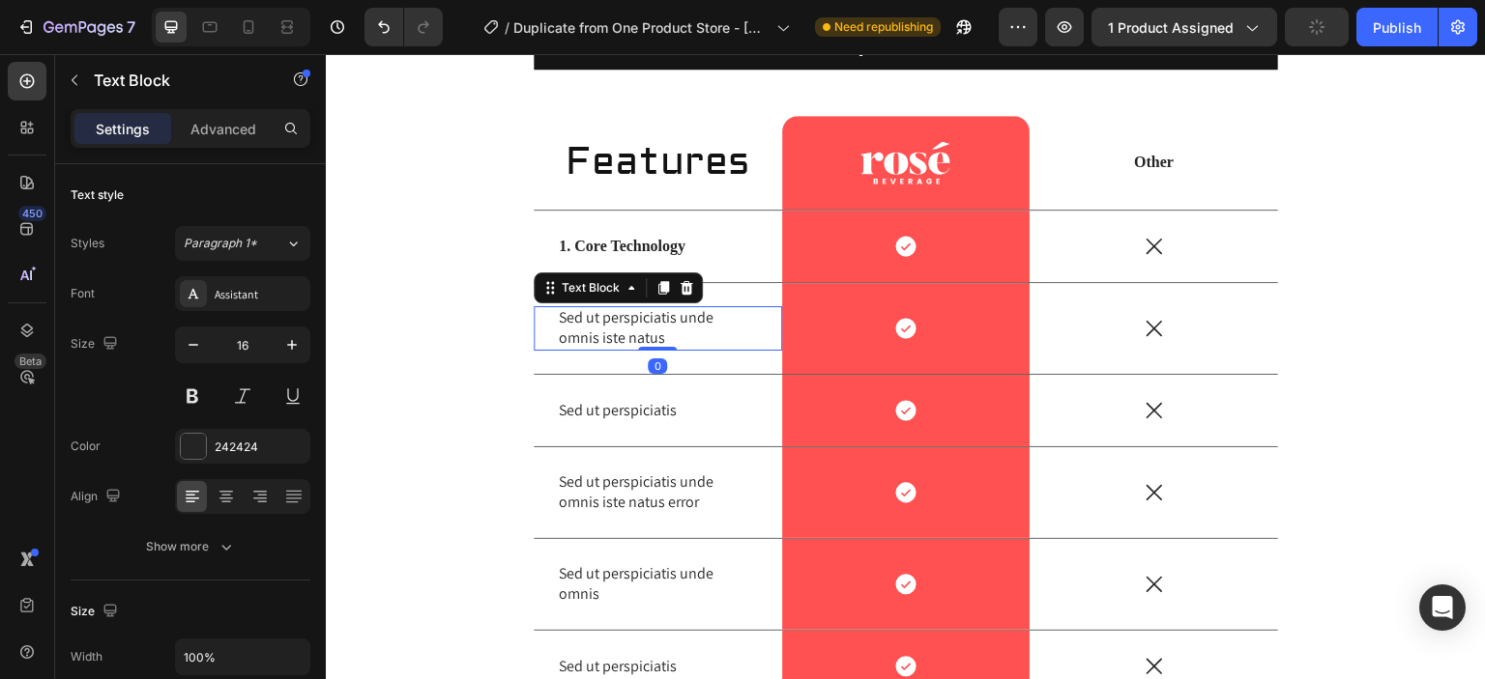
click at [662, 319] on p "Sed ut perspiciatis unde omnis iste natus" at bounding box center [658, 328] width 198 height 41
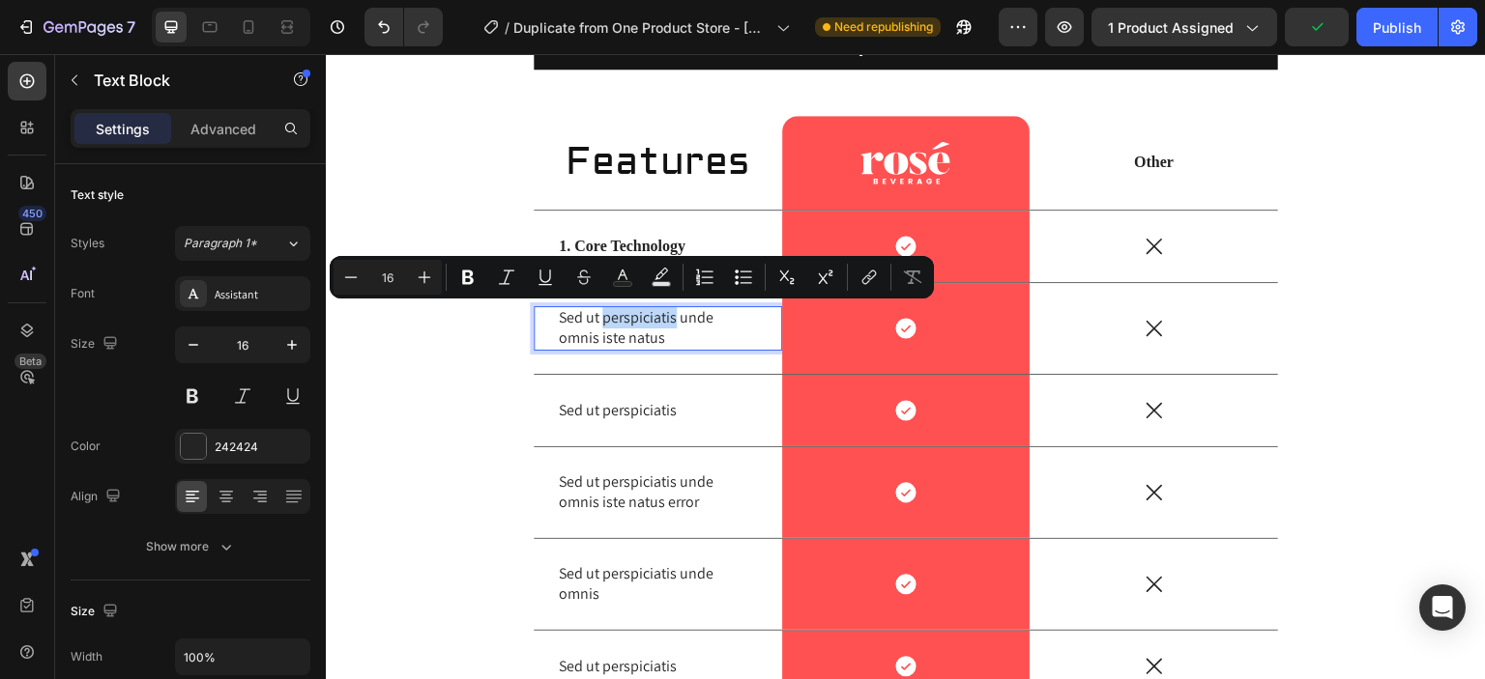
click at [649, 327] on p "Sed ut perspiciatis unde omnis iste natus" at bounding box center [658, 328] width 198 height 41
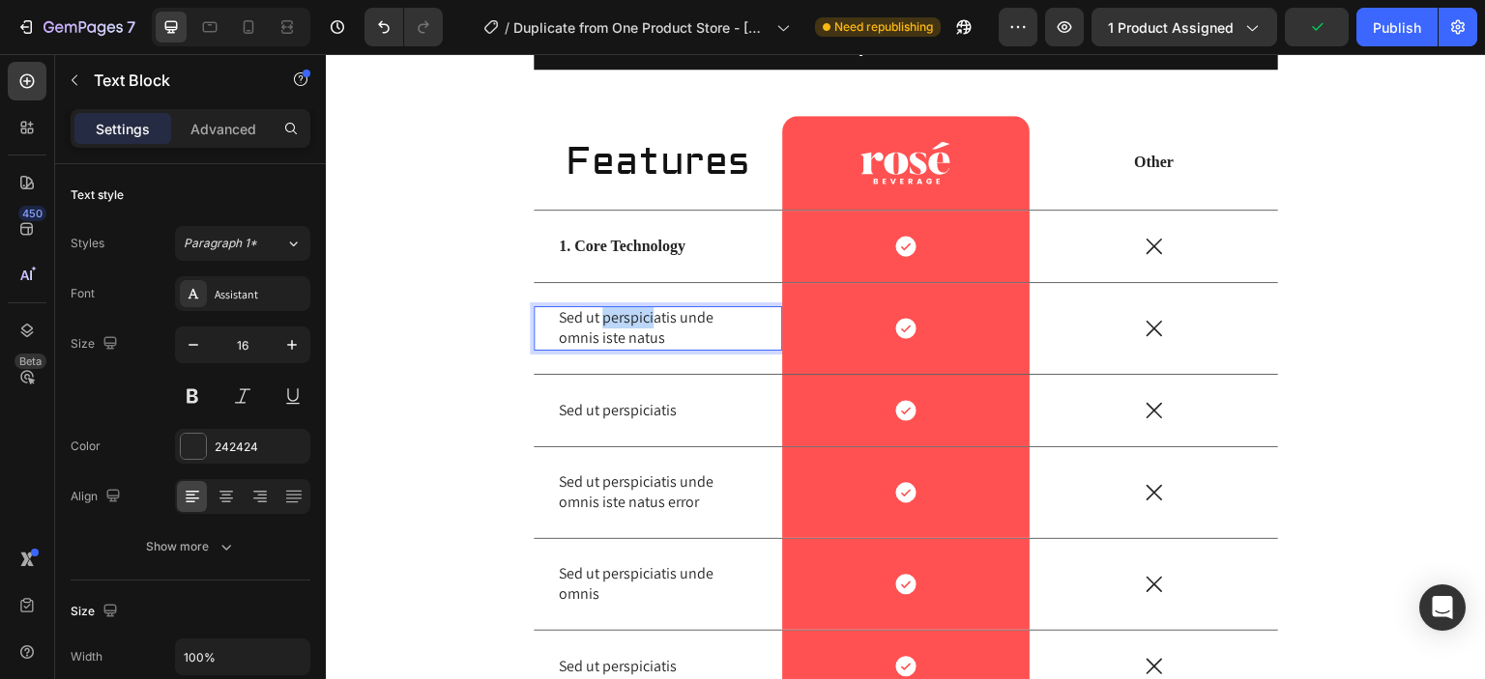
click at [649, 327] on p "Sed ut perspiciatis unde omnis iste natus" at bounding box center [658, 328] width 198 height 41
click at [639, 339] on p "Sed ut perspiciatis unde omnis iste natus" at bounding box center [658, 328] width 198 height 41
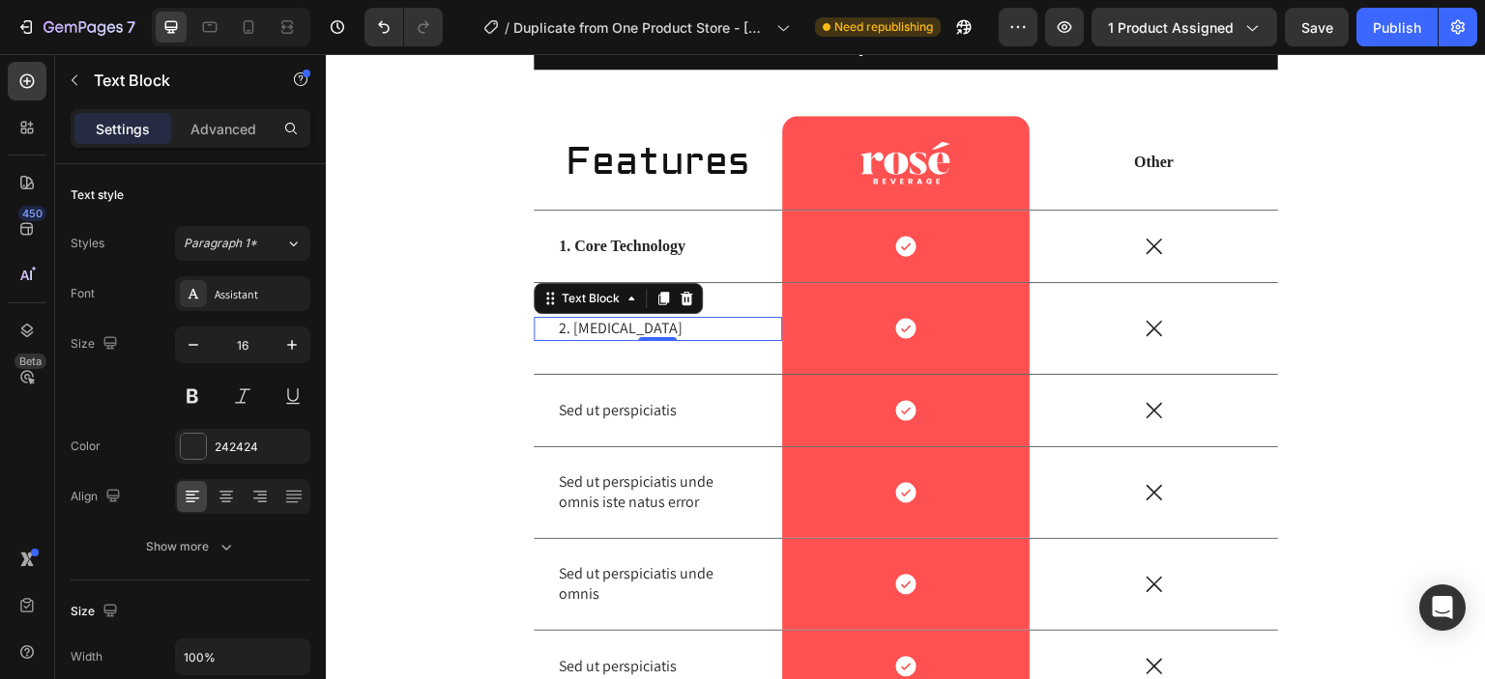
drag, startPoint x: 547, startPoint y: 325, endPoint x: 565, endPoint y: 325, distance: 18.4
click at [565, 325] on div "2. Light Therapy Text Block 0" at bounding box center [658, 329] width 248 height 24
click at [559, 325] on p "2. [MEDICAL_DATA]" at bounding box center [658, 329] width 198 height 20
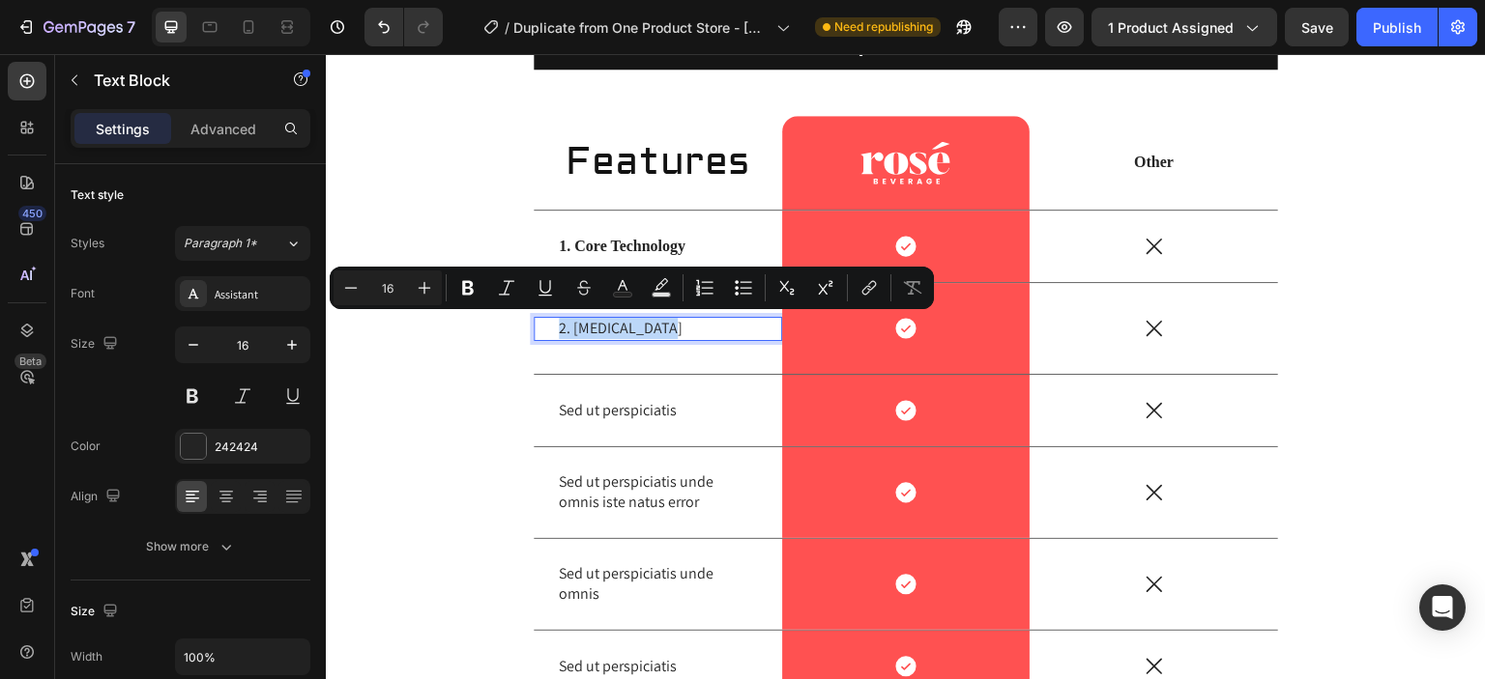
click at [559, 325] on p "2. [MEDICAL_DATA]" at bounding box center [658, 329] width 198 height 20
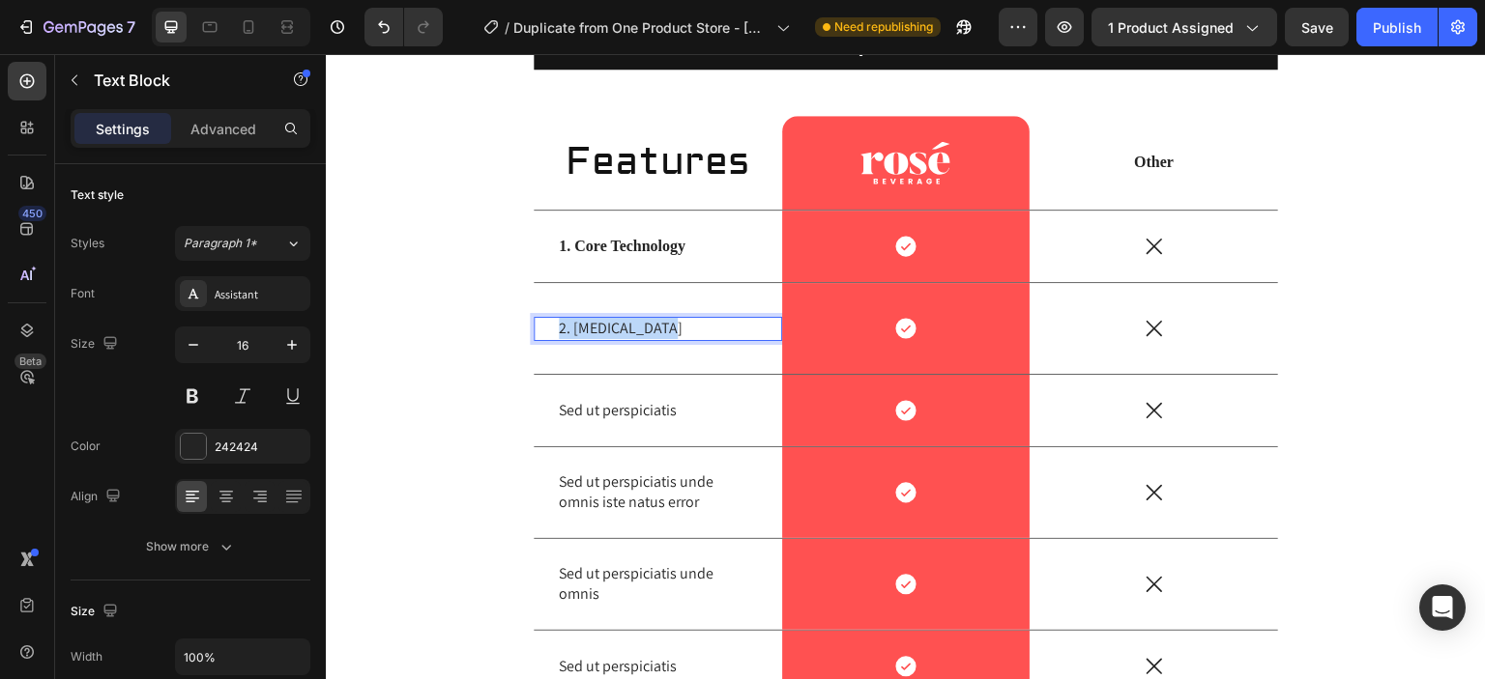
click at [559, 325] on p "2. [MEDICAL_DATA]" at bounding box center [658, 329] width 198 height 20
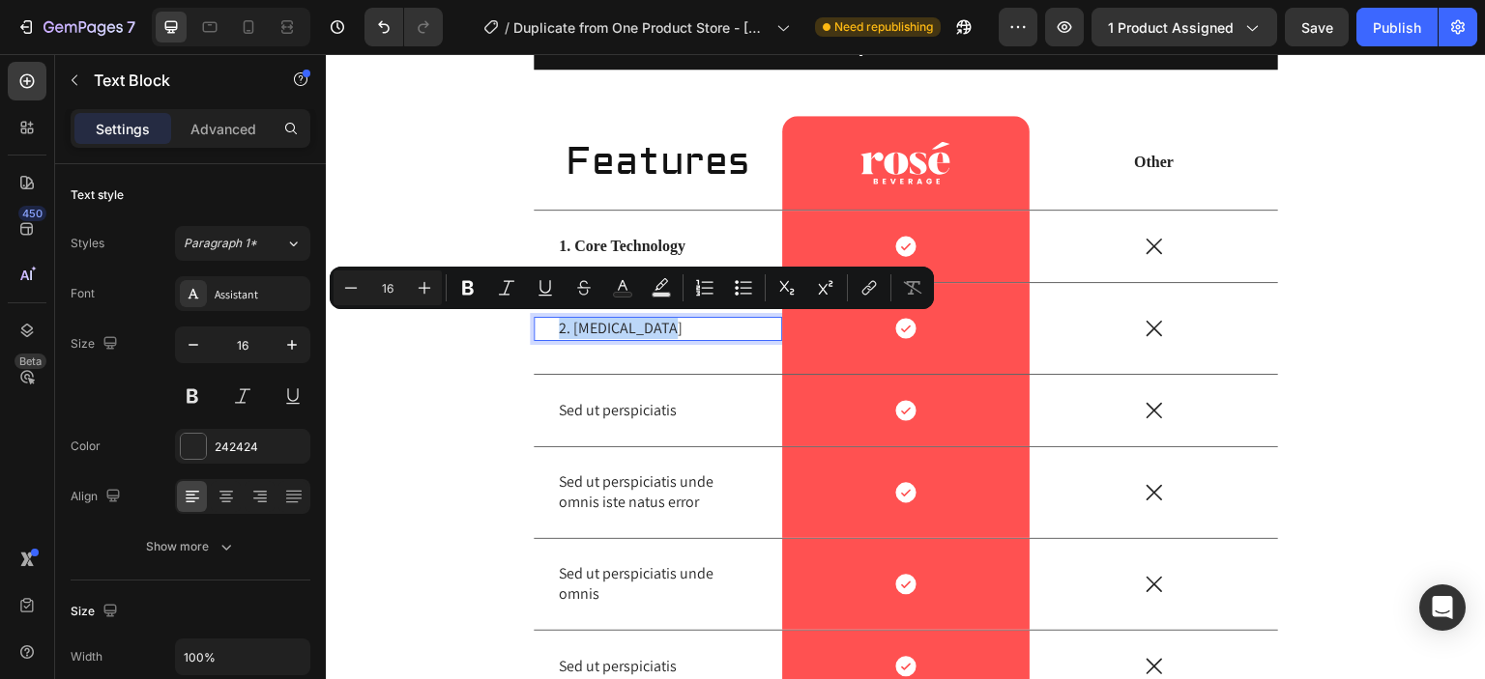
click at [559, 325] on p "2. [MEDICAL_DATA]" at bounding box center [658, 329] width 198 height 20
click at [471, 289] on icon "Editor contextual toolbar" at bounding box center [468, 288] width 12 height 14
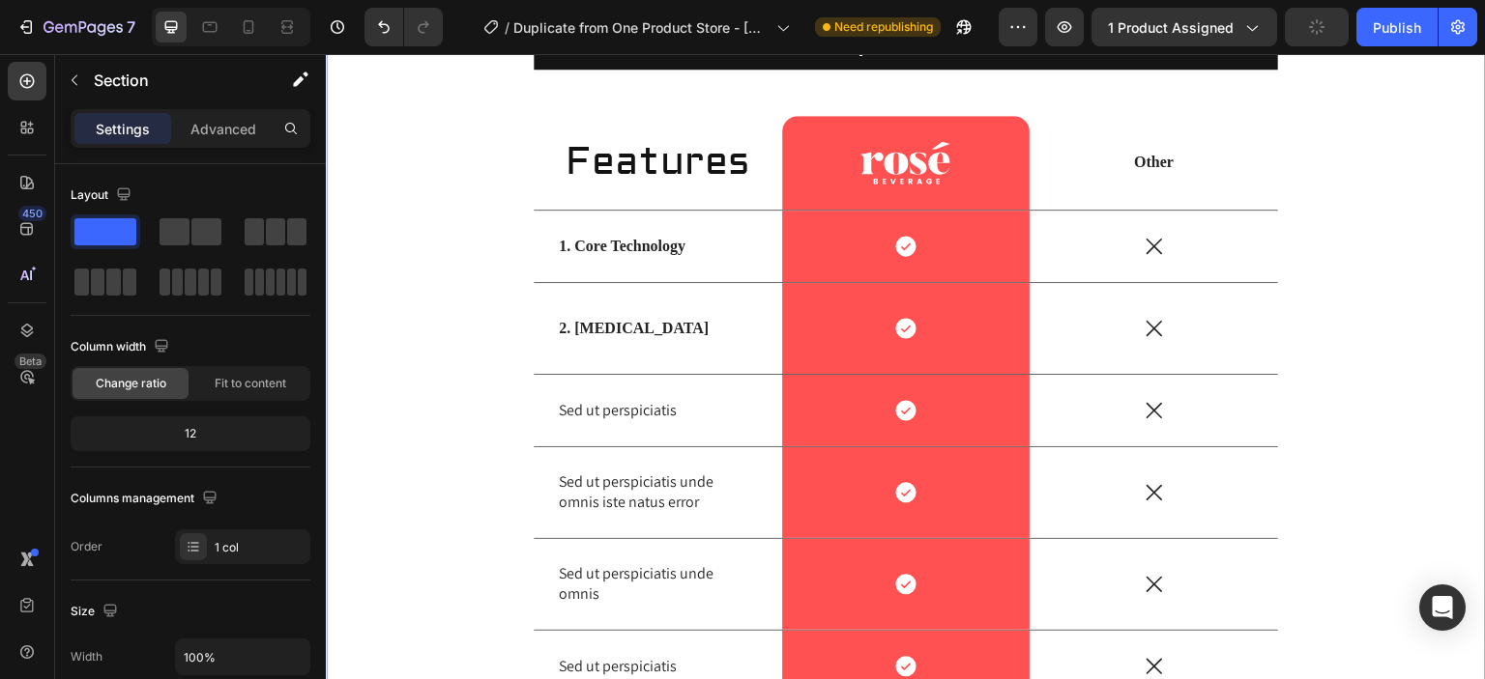
click at [491, 388] on div "US VS THEM Heading Features Heading Image Row Other Text Block Row 1. Core Tech…" at bounding box center [905, 441] width 1131 height 852
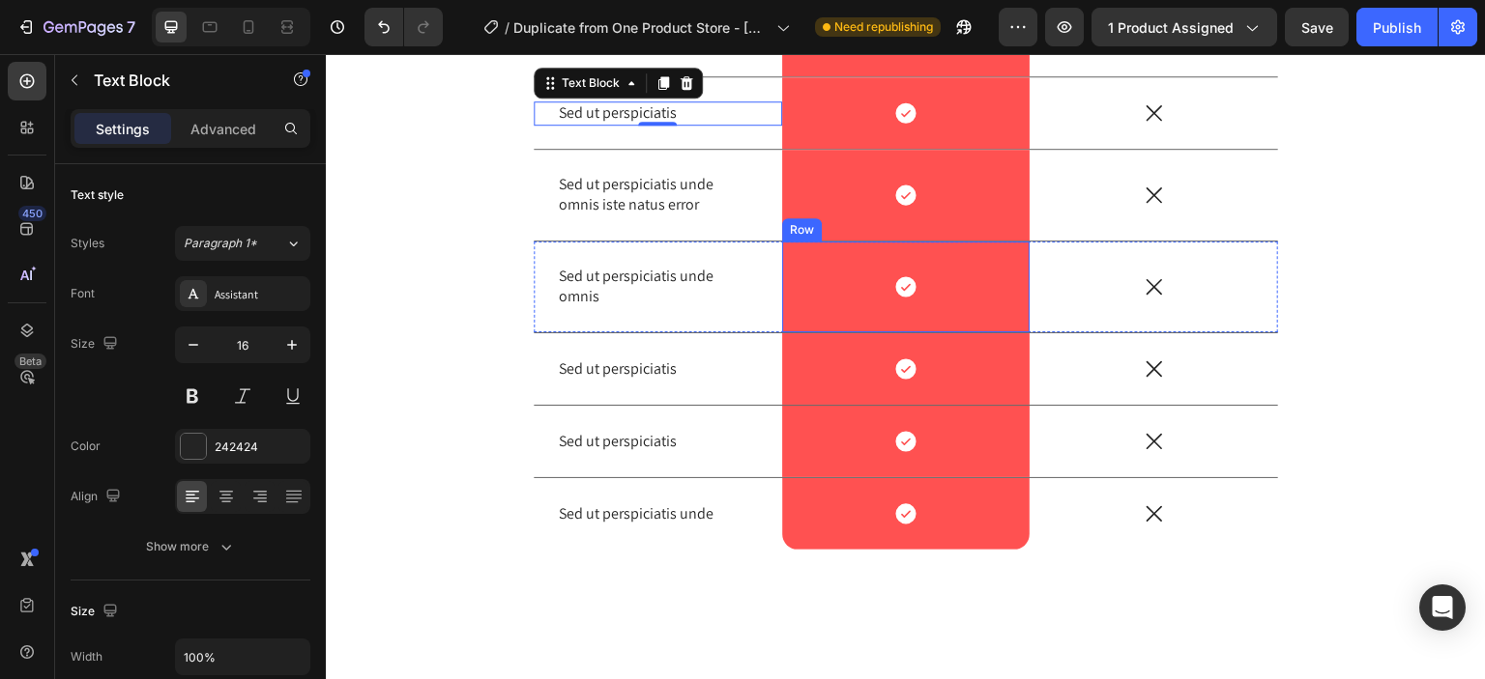
scroll to position [5409, 0]
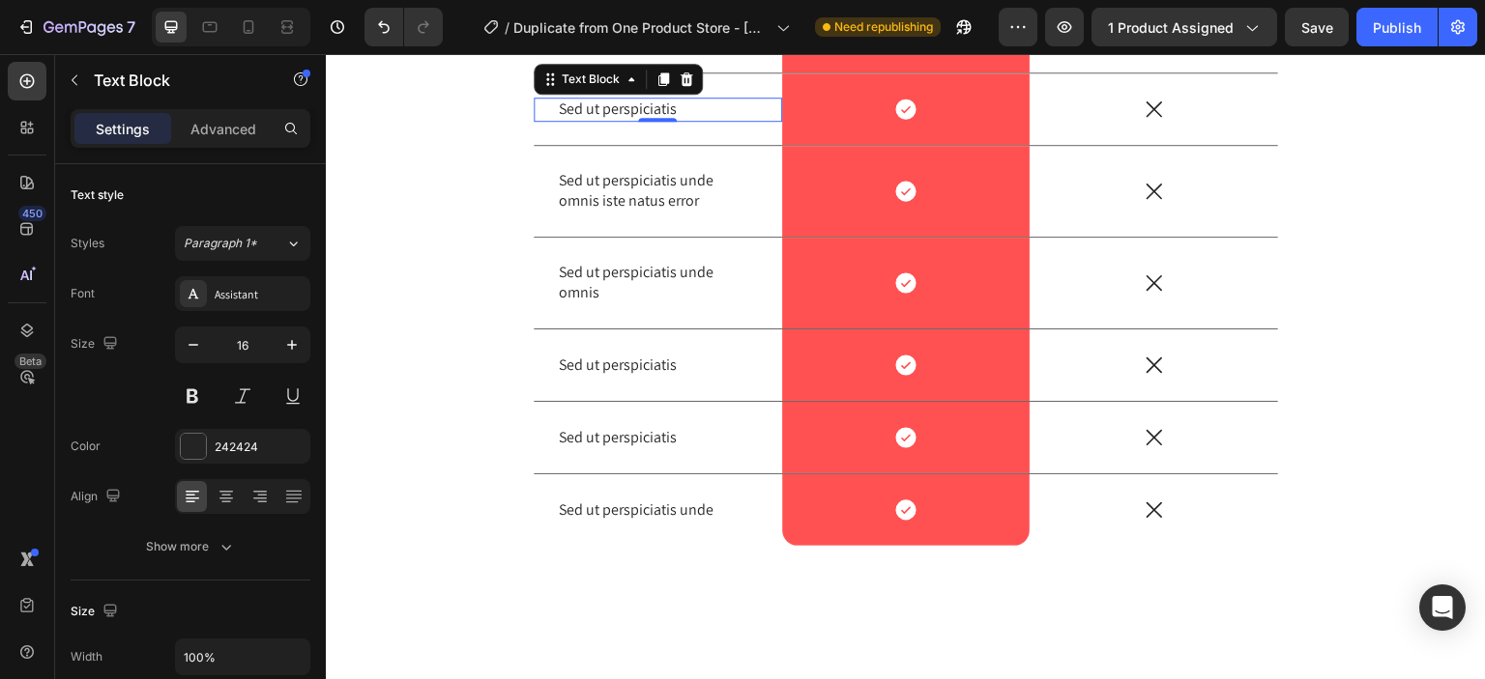
click at [683, 105] on p "Sed ut perspiciatis" at bounding box center [658, 110] width 198 height 20
click at [675, 107] on p "3. Design & Materials" at bounding box center [658, 110] width 198 height 20
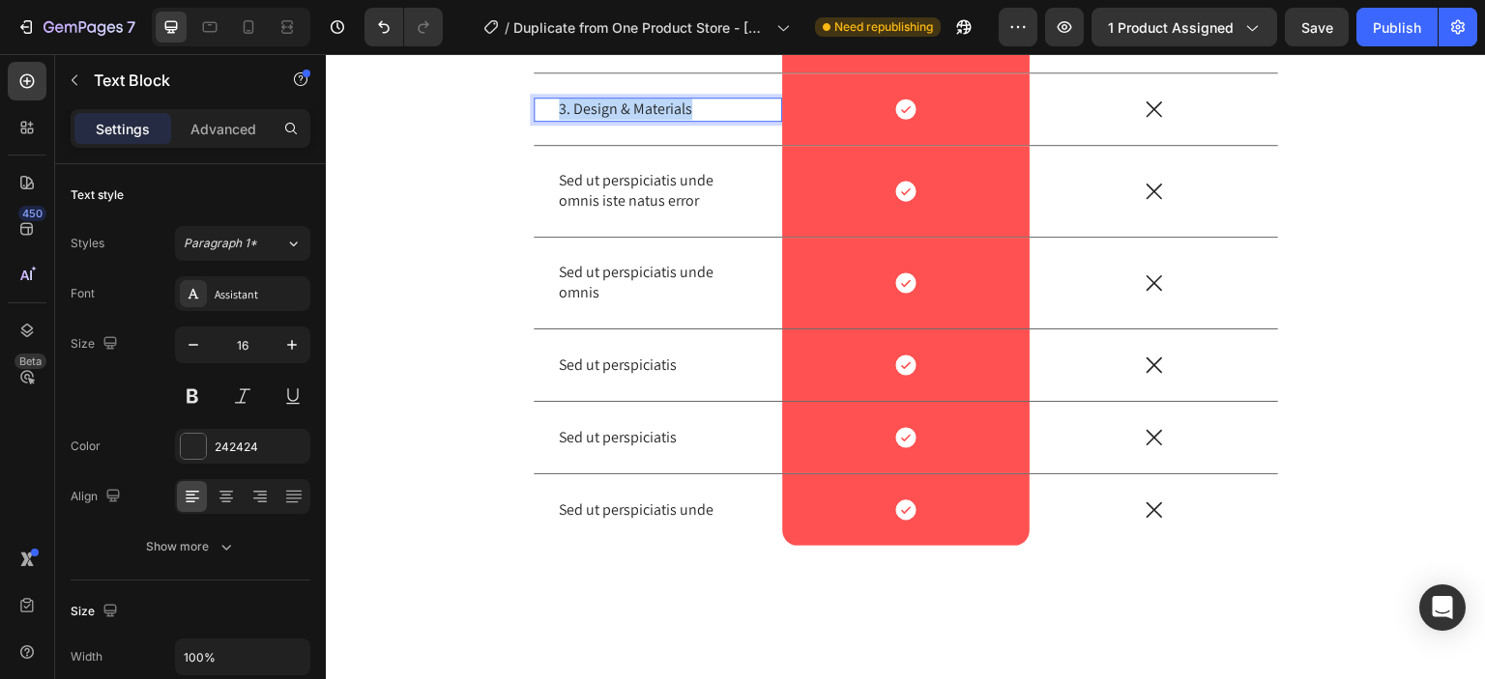
click at [675, 107] on p "3. Design & Materials" at bounding box center [658, 110] width 198 height 20
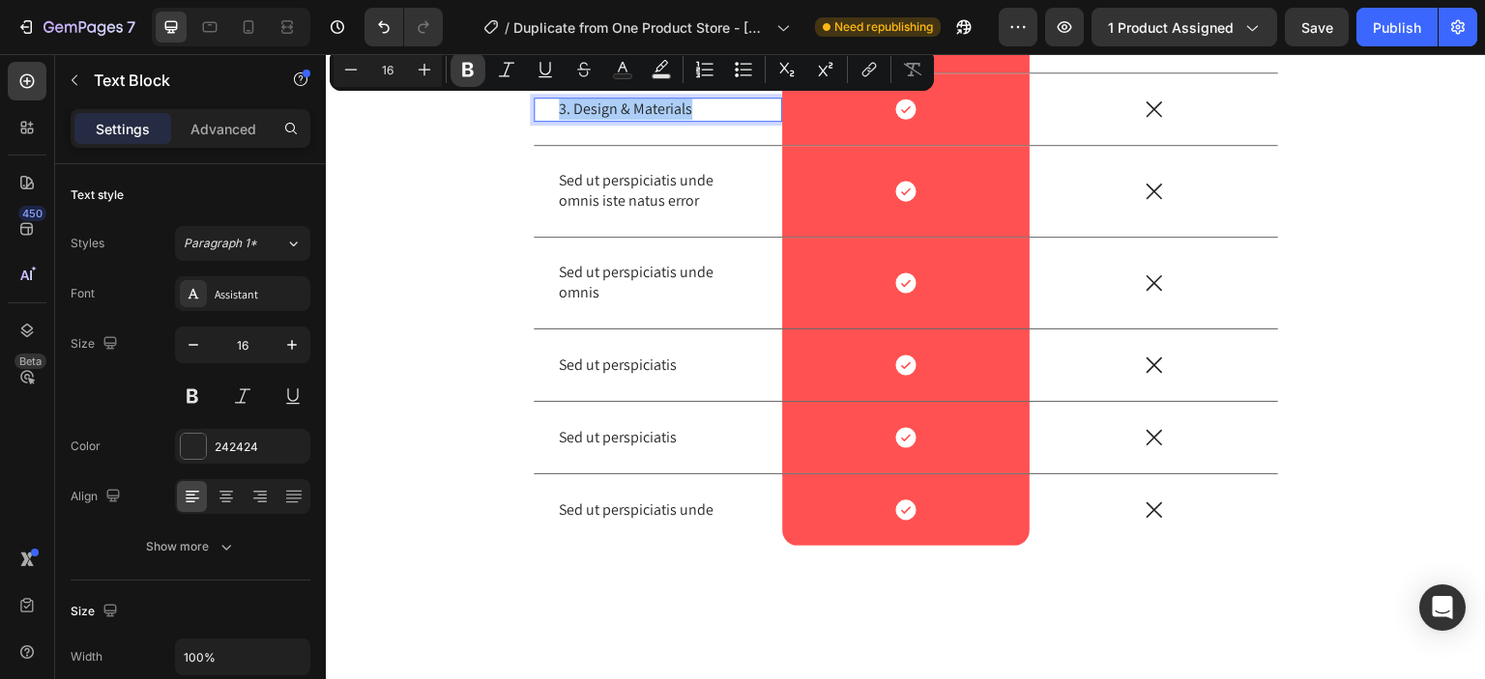
click at [460, 76] on icon "Editor contextual toolbar" at bounding box center [467, 69] width 19 height 19
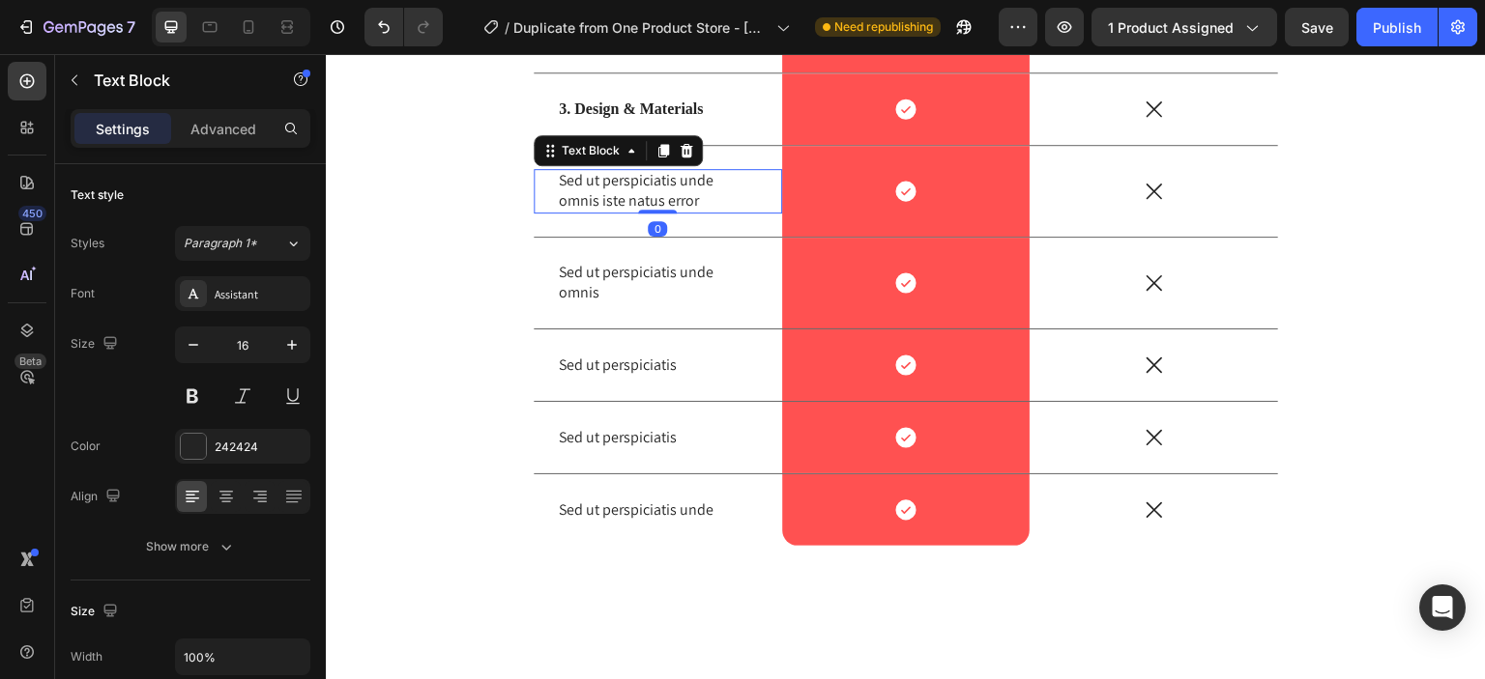
scroll to position [5386, 0]
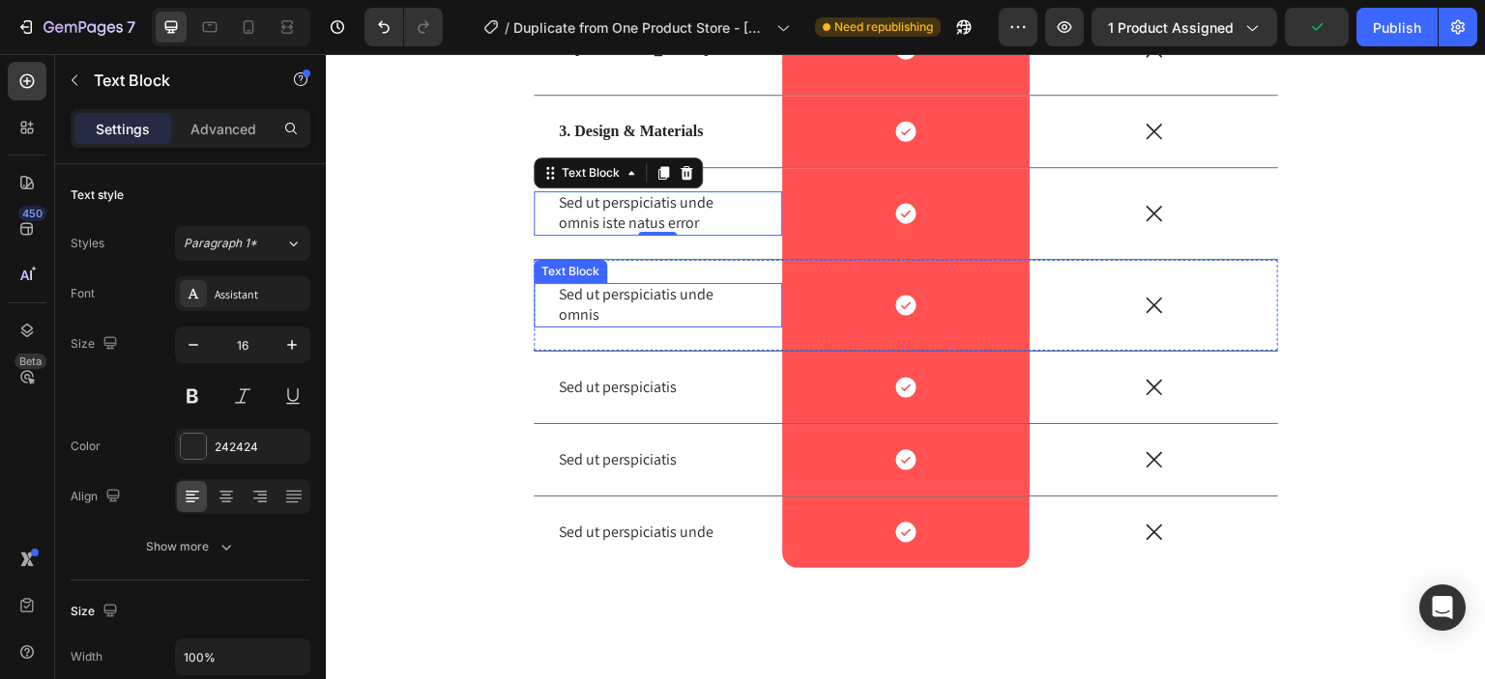
click at [700, 309] on p "Sed ut perspiciatis unde omnis" at bounding box center [658, 305] width 198 height 41
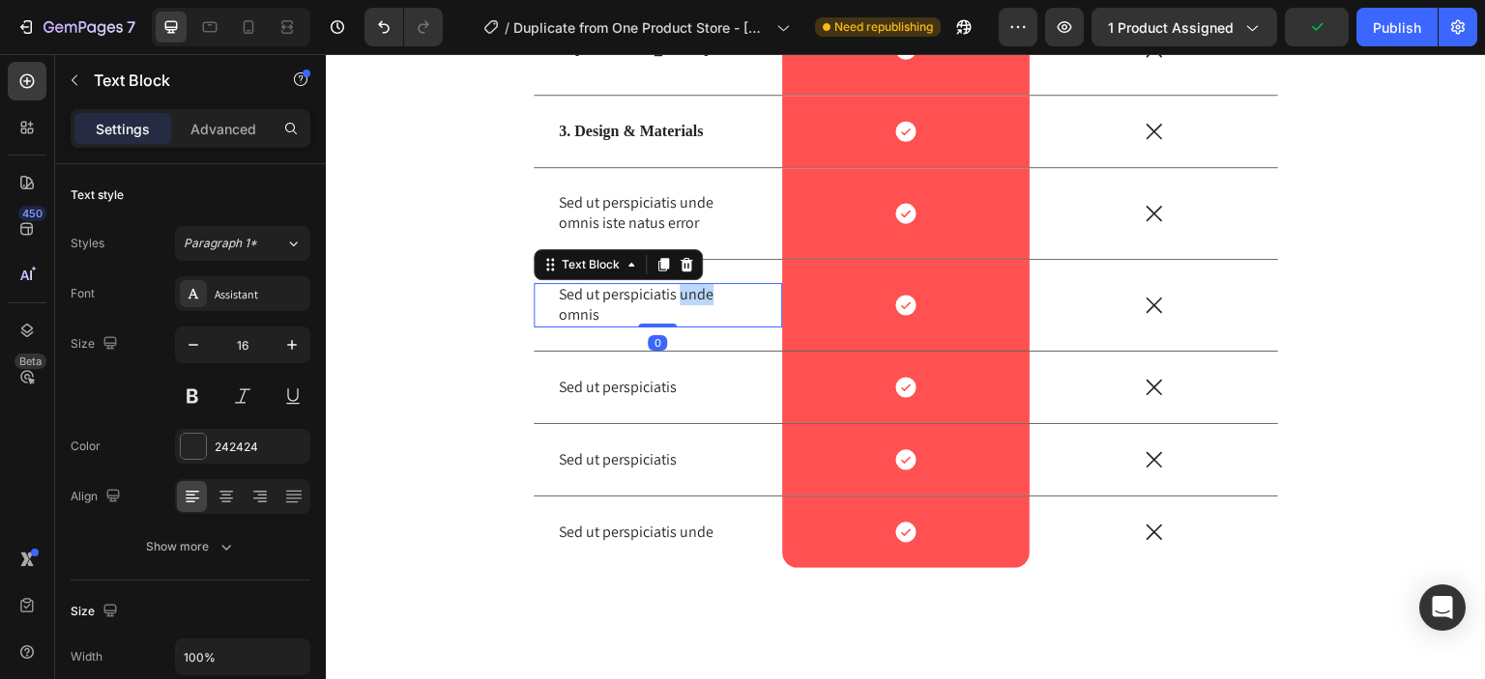
scroll to position [5374, 0]
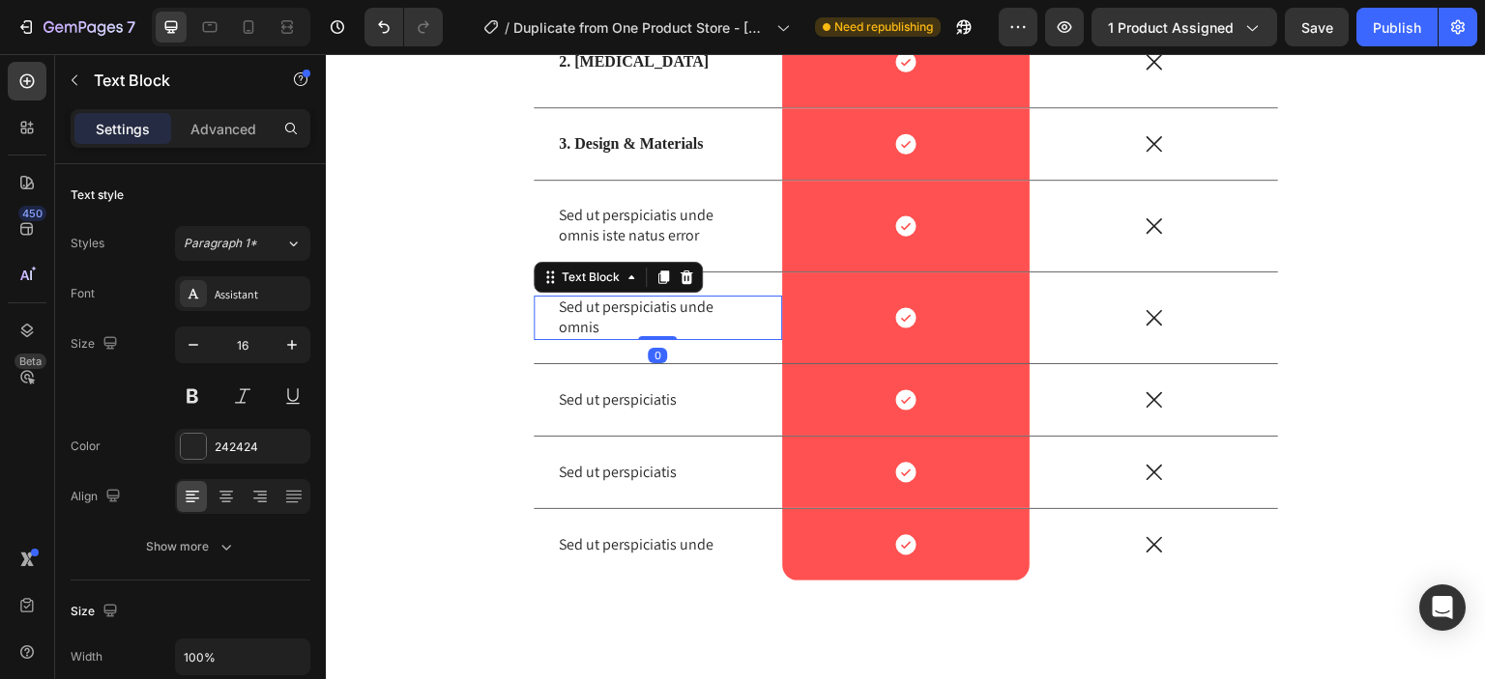
click at [747, 312] on p "Sed ut perspiciatis unde omnis" at bounding box center [658, 318] width 198 height 41
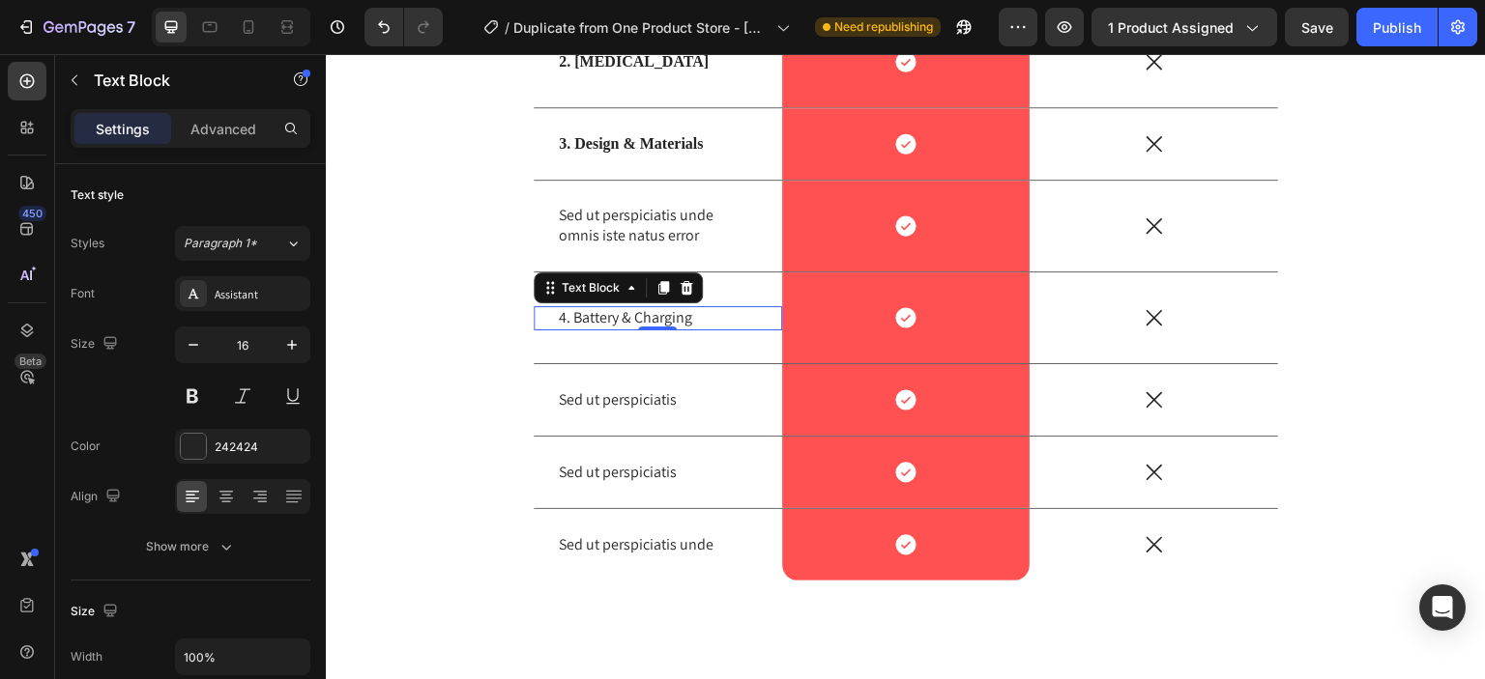
click at [622, 318] on p "4. Battery & Charging" at bounding box center [658, 318] width 198 height 20
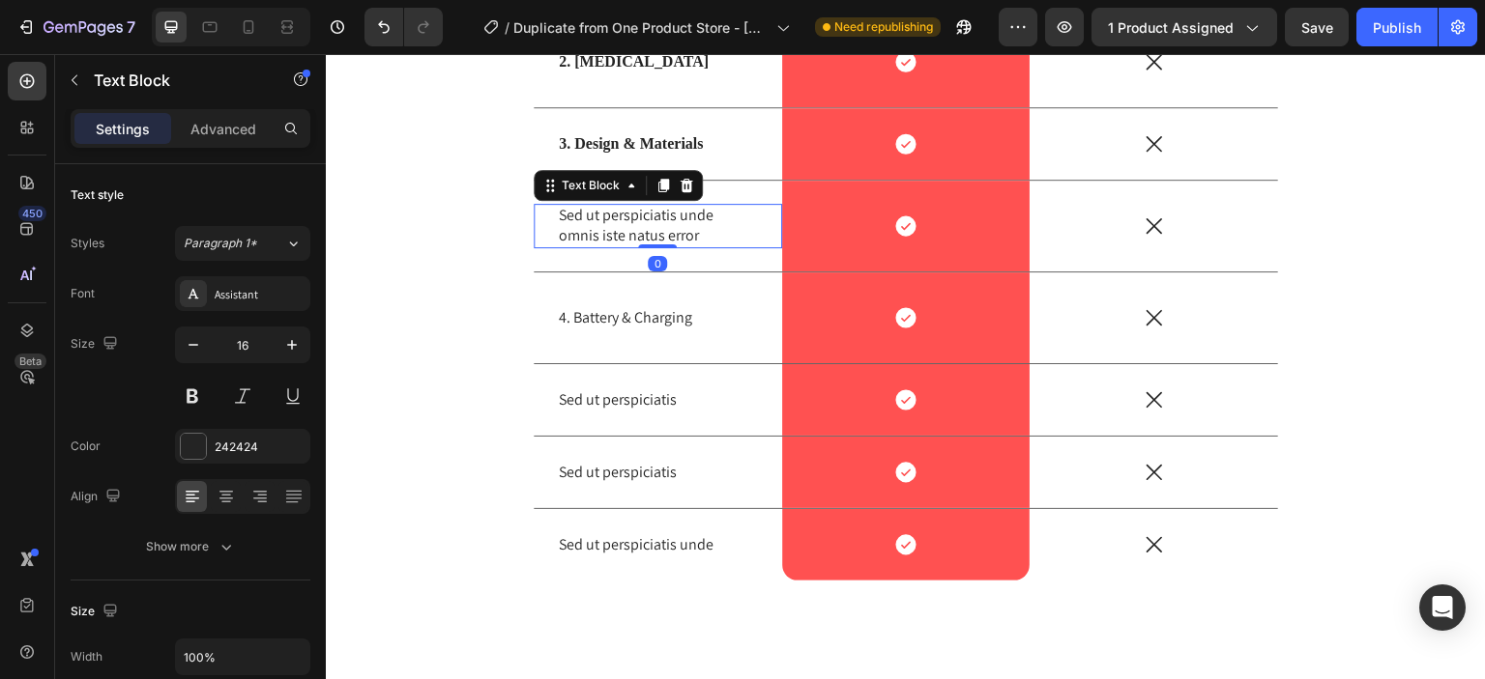
click at [632, 231] on p "Sed ut perspiciatis unde omnis iste natus error" at bounding box center [658, 226] width 198 height 41
click at [642, 234] on p "Sed ut perspiciatis unde omnis iste natus error" at bounding box center [658, 226] width 198 height 41
click at [647, 234] on p "Sed ut perspiciatis unde omnis iste natus error" at bounding box center [658, 226] width 198 height 41
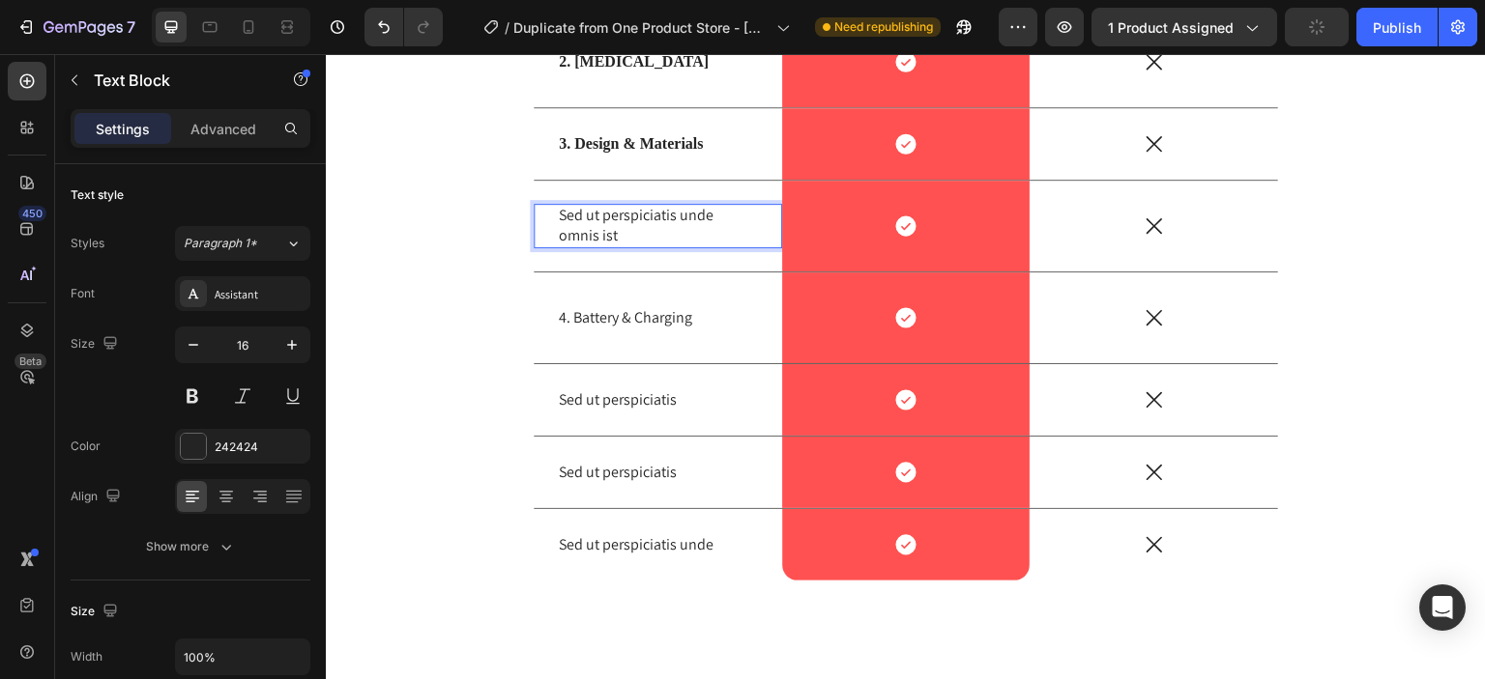
scroll to position [5384, 0]
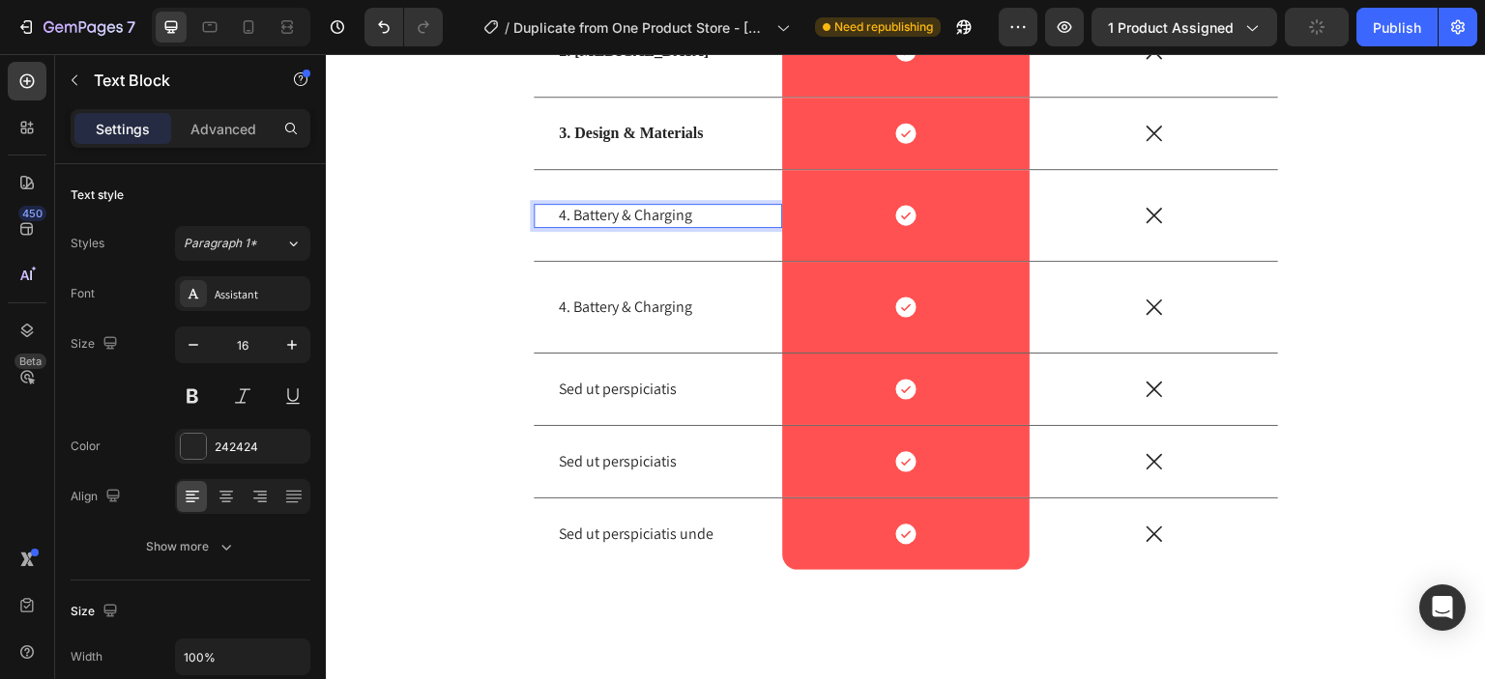
click at [665, 216] on p "4. Battery & Charging" at bounding box center [658, 216] width 198 height 20
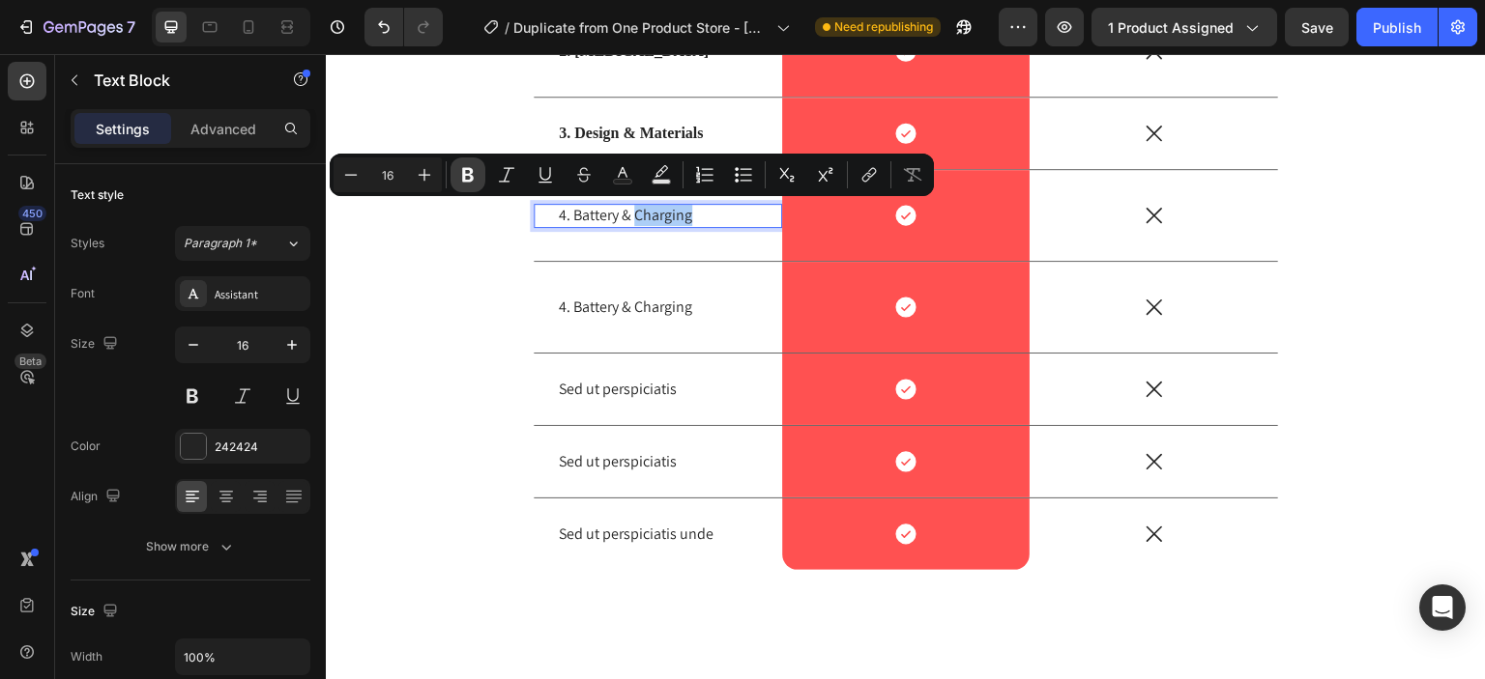
click at [469, 176] on icon "Editor contextual toolbar" at bounding box center [468, 175] width 12 height 14
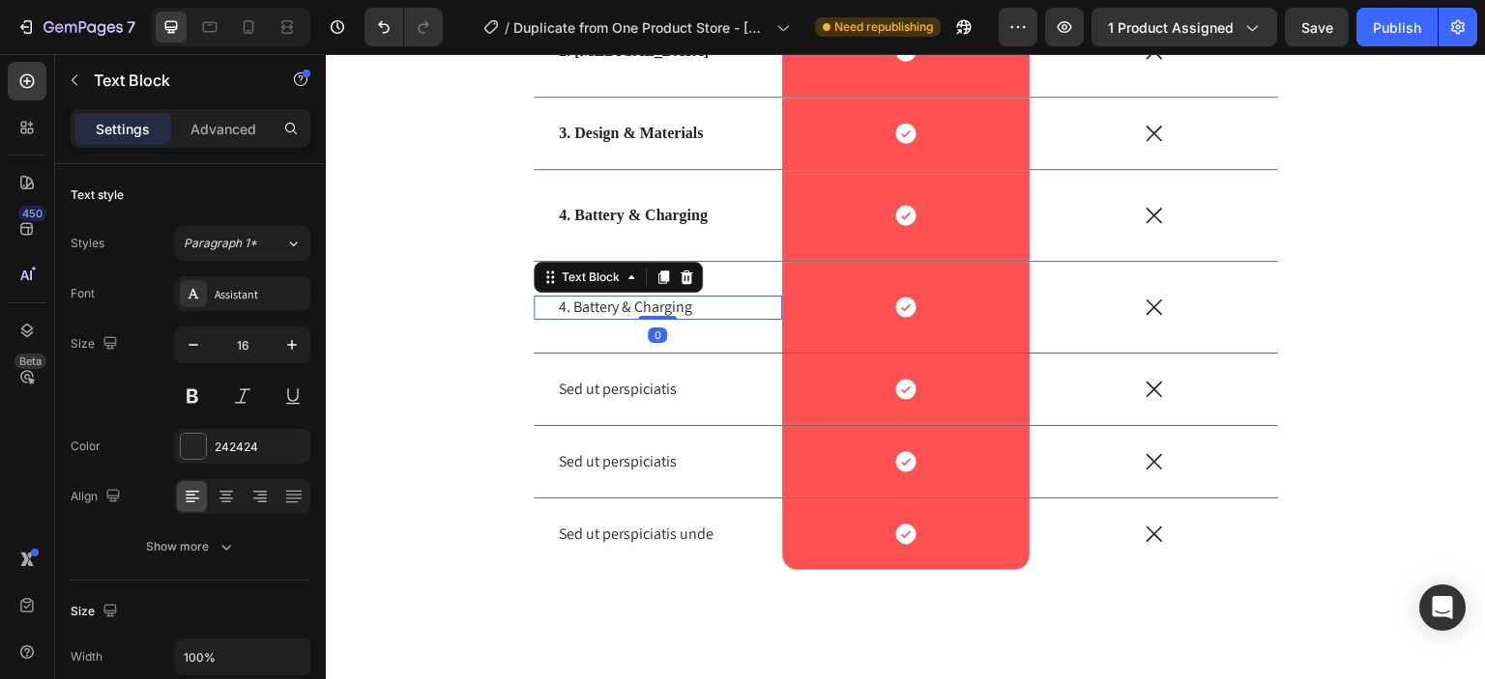
click at [643, 303] on p "4. Battery & Charging" at bounding box center [658, 308] width 198 height 20
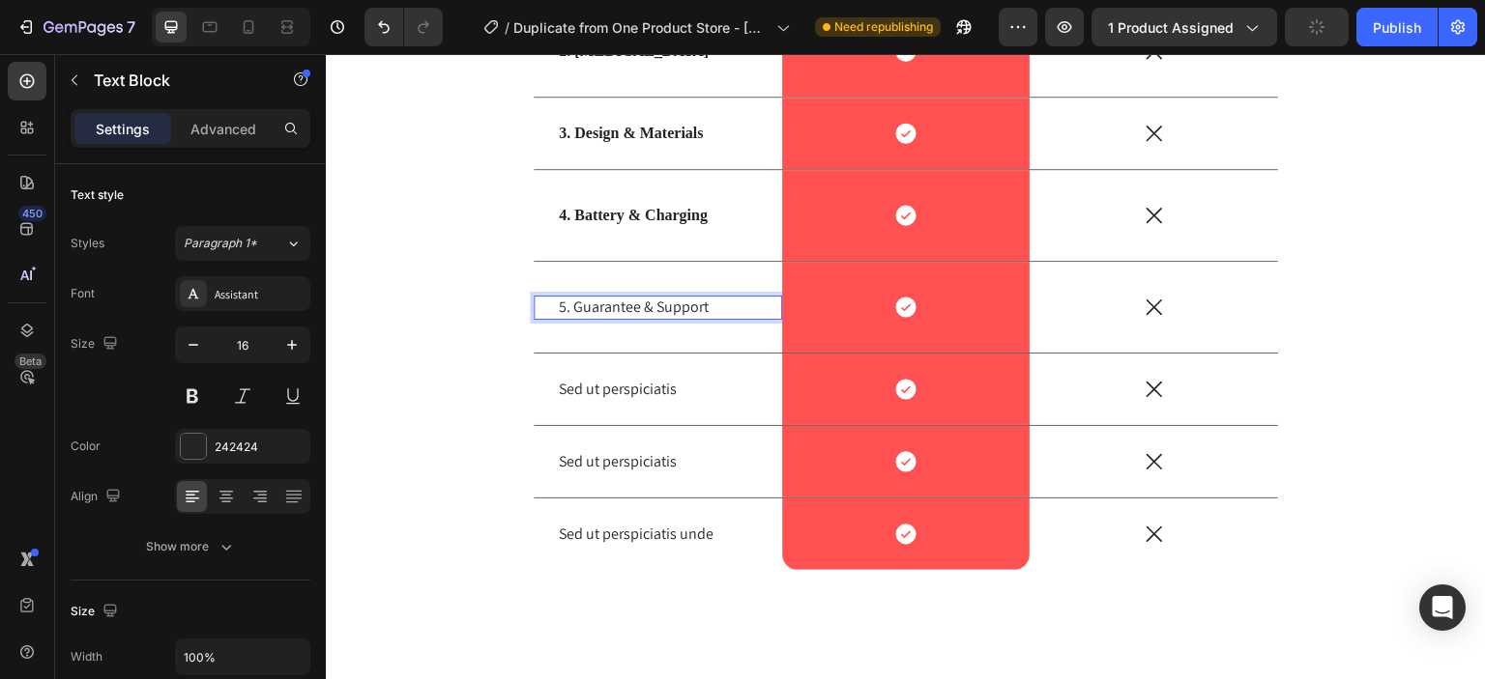
click at [666, 305] on p "5. Guarantee & Support" at bounding box center [658, 308] width 198 height 20
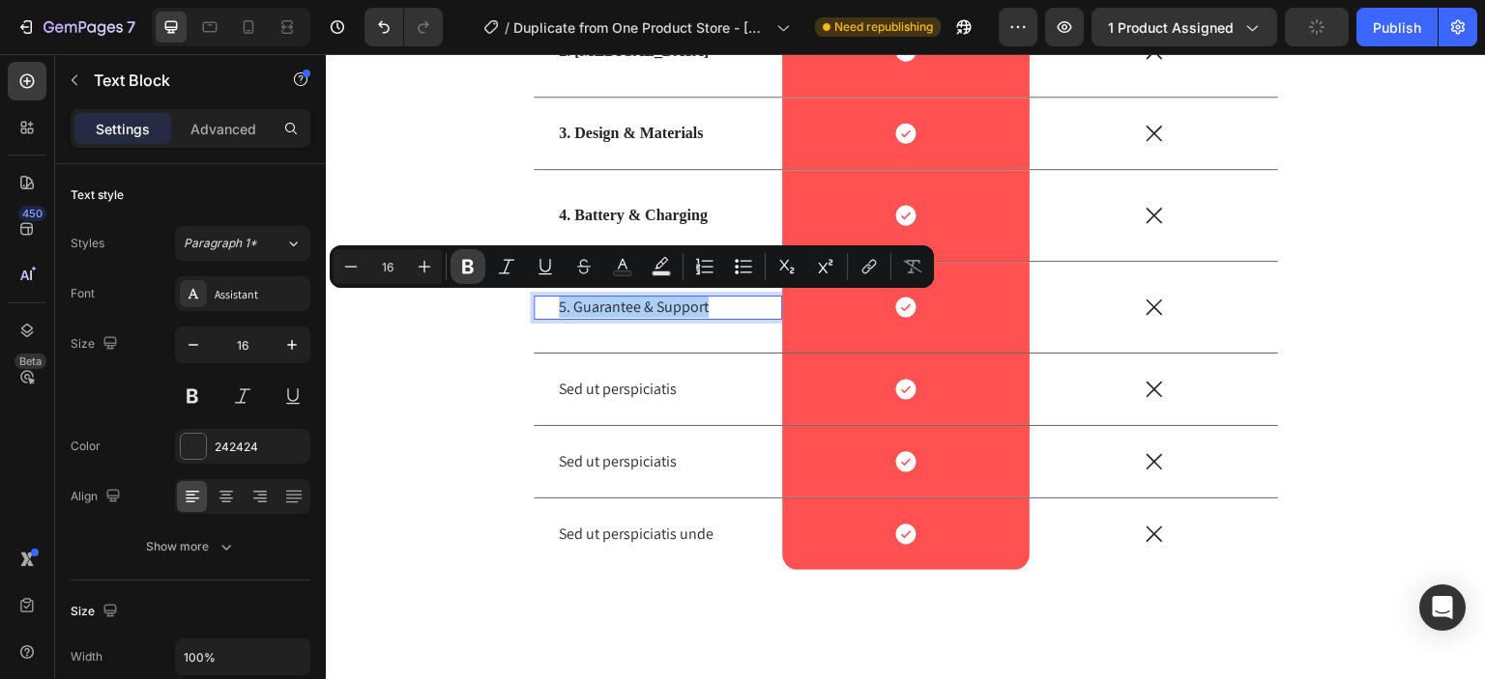
click at [464, 259] on icon "Editor contextual toolbar" at bounding box center [467, 266] width 19 height 19
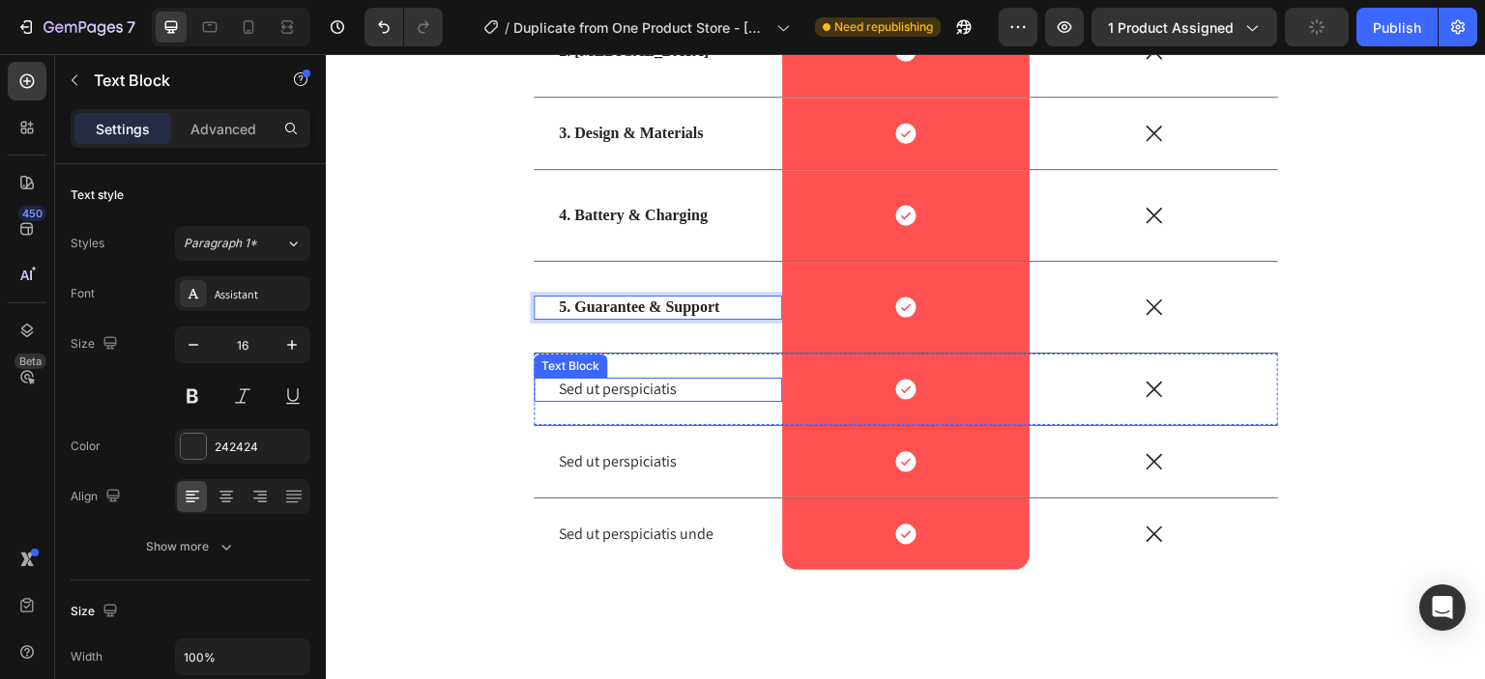
click at [655, 388] on p "Sed ut perspiciatis" at bounding box center [658, 390] width 198 height 20
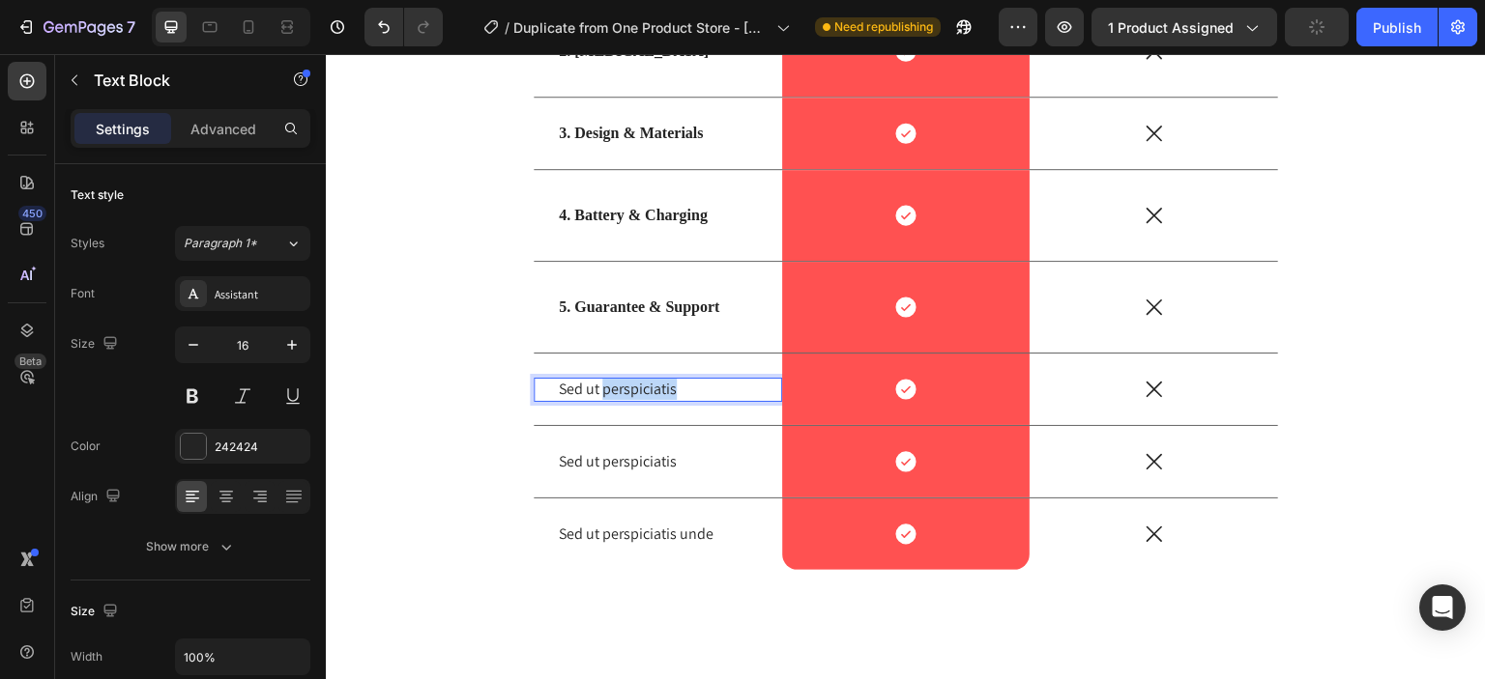
click at [655, 388] on p "Sed ut perspiciatis" at bounding box center [658, 390] width 198 height 20
click at [627, 387] on p "6. Scalp Massage" at bounding box center [658, 390] width 198 height 20
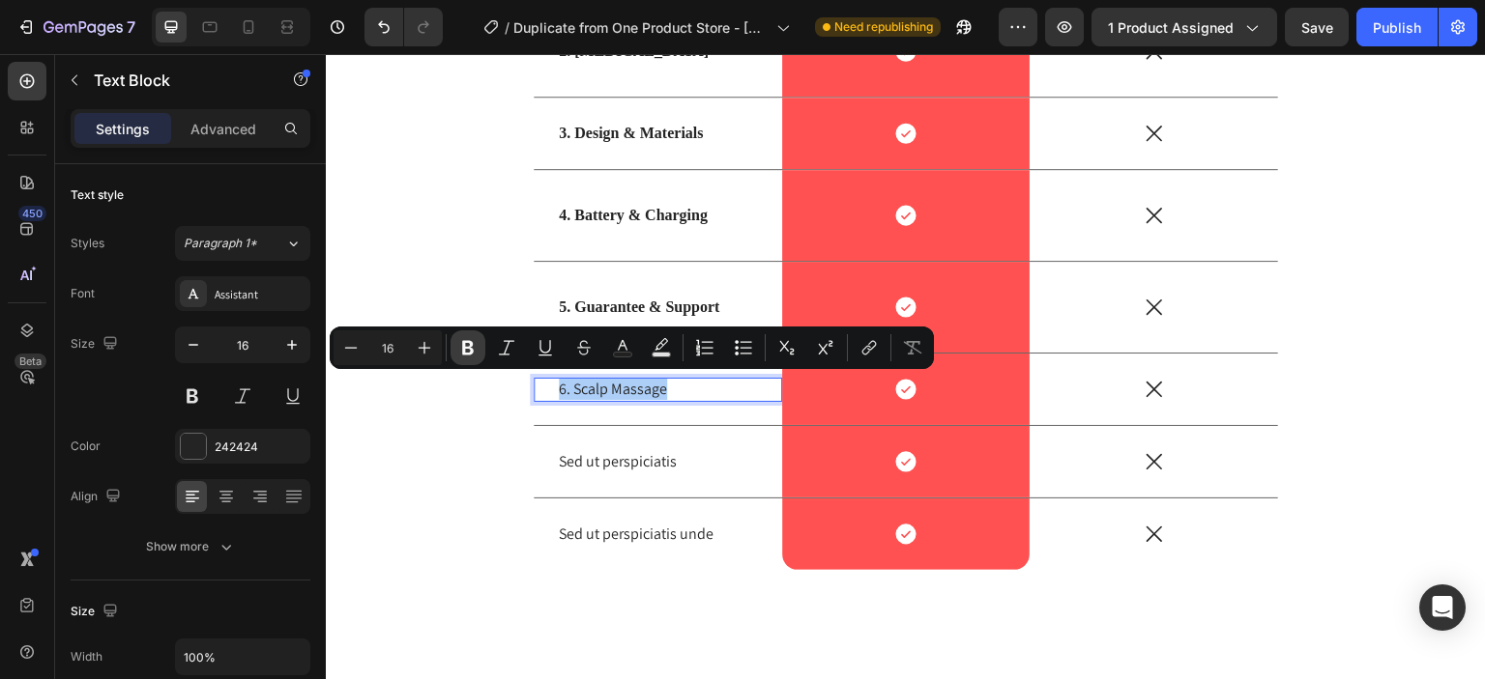
click at [476, 350] on icon "Editor contextual toolbar" at bounding box center [467, 347] width 19 height 19
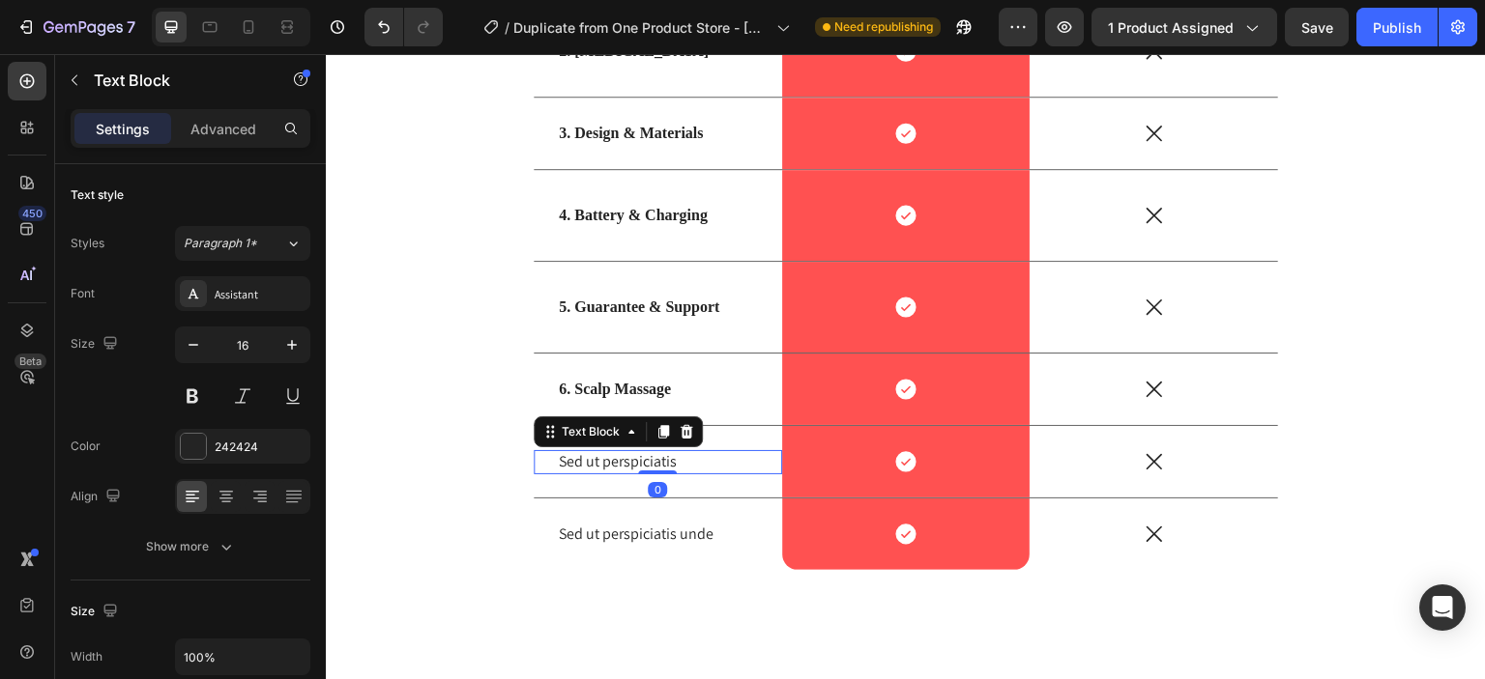
click at [658, 459] on p "Sed ut perspiciatis" at bounding box center [658, 462] width 198 height 20
click at [629, 468] on p "7. Hair Combing" at bounding box center [658, 462] width 198 height 20
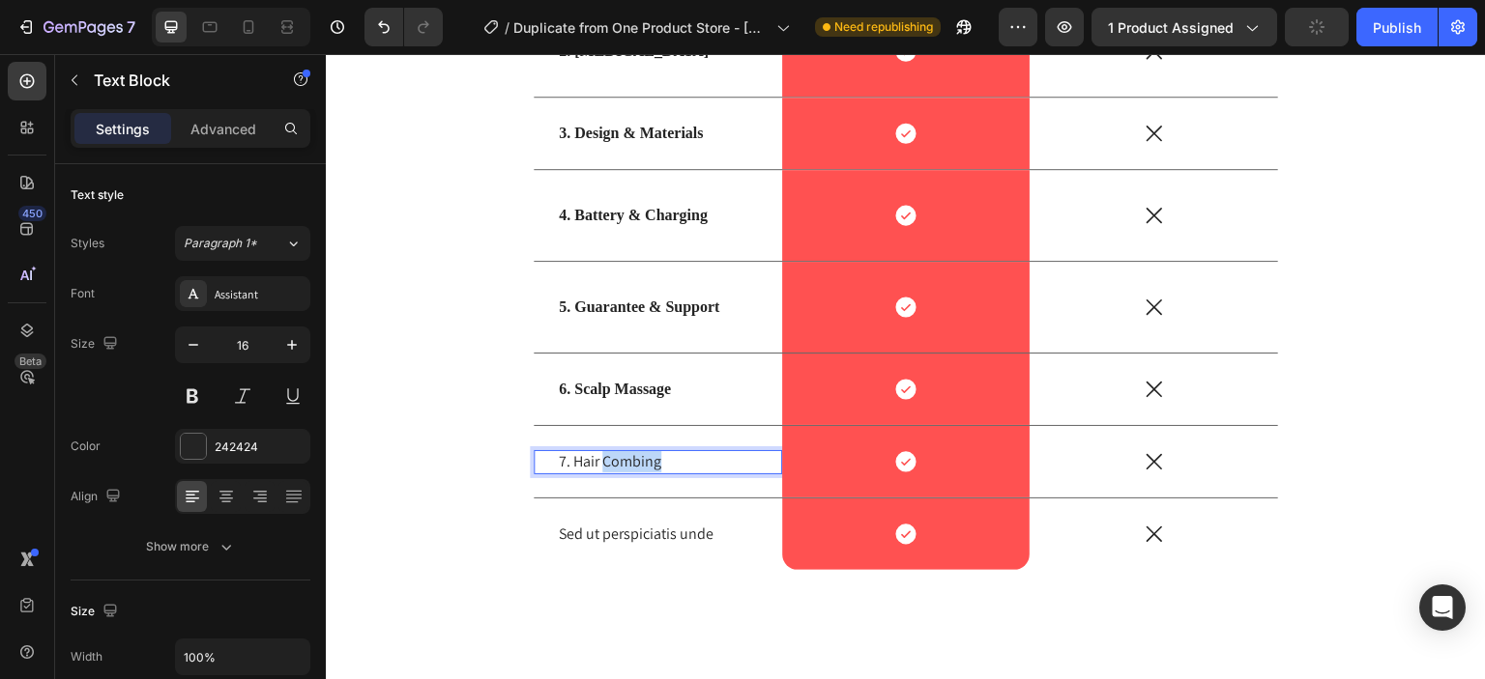
click at [629, 468] on p "7. Hair Combing" at bounding box center [658, 462] width 198 height 20
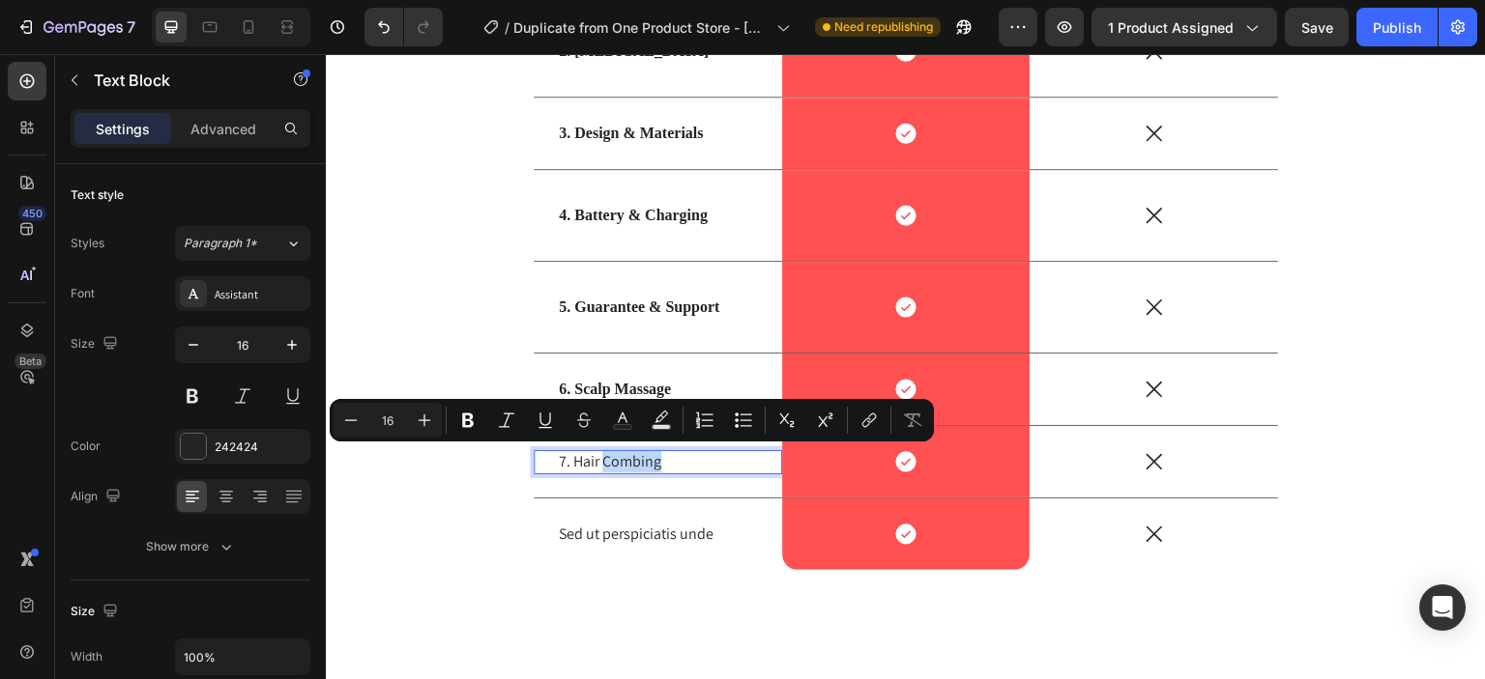
click at [629, 468] on p "7. Hair Combing" at bounding box center [658, 462] width 198 height 20
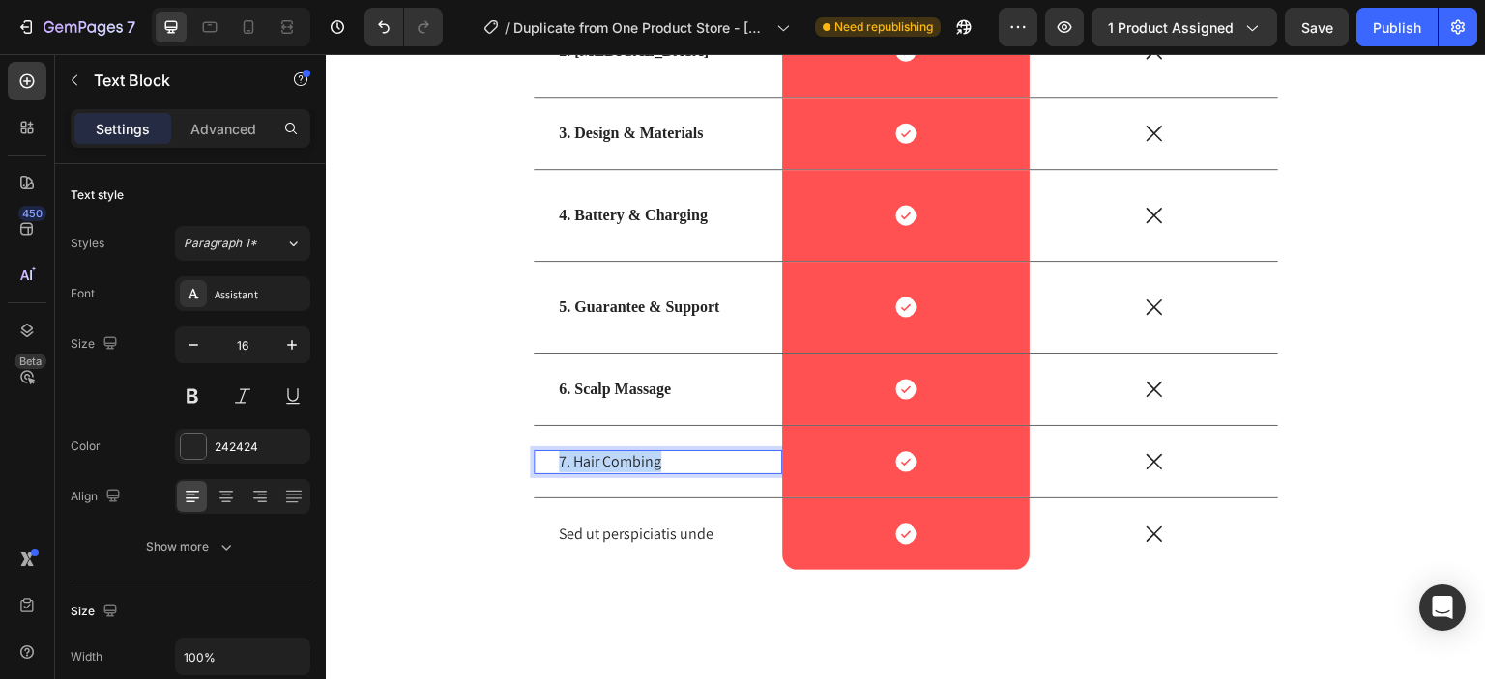
click at [629, 468] on p "7. Hair Combing" at bounding box center [658, 462] width 198 height 20
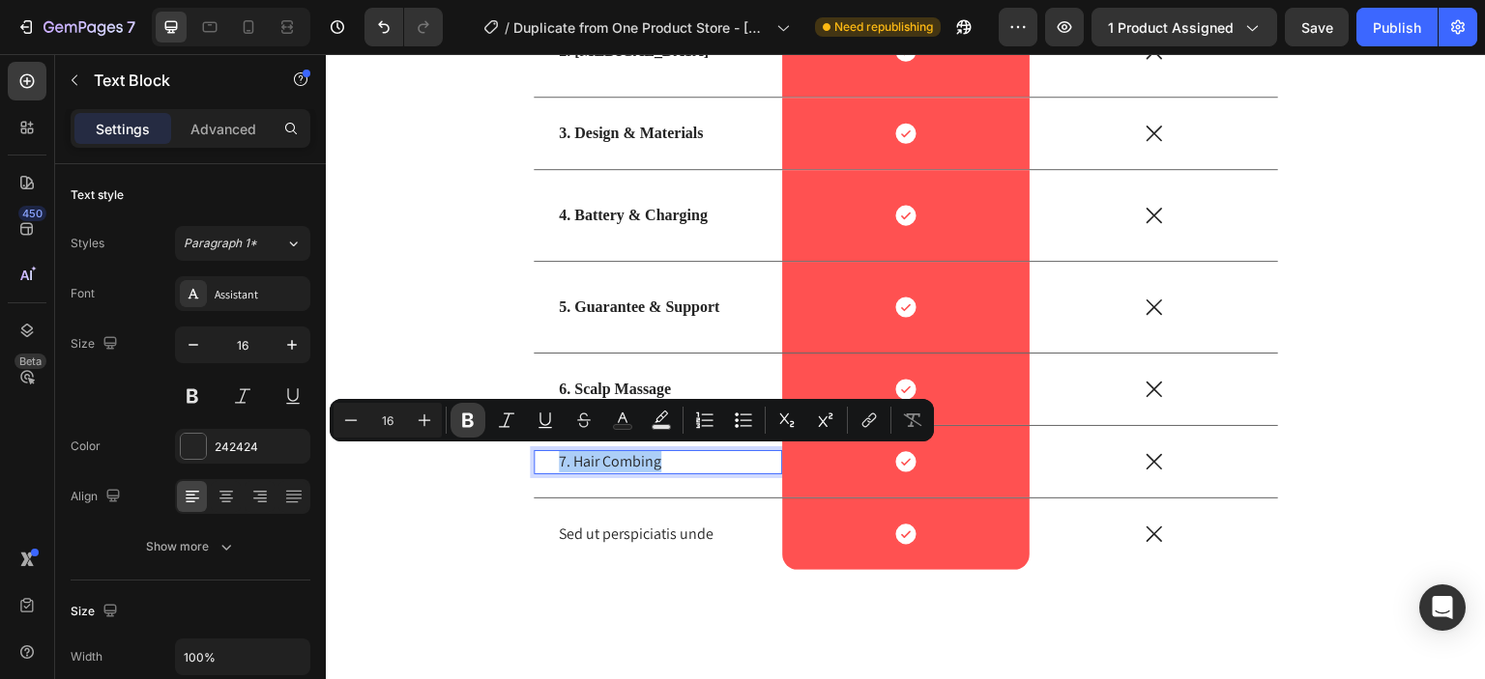
click at [475, 424] on icon "Editor contextual toolbar" at bounding box center [467, 420] width 19 height 19
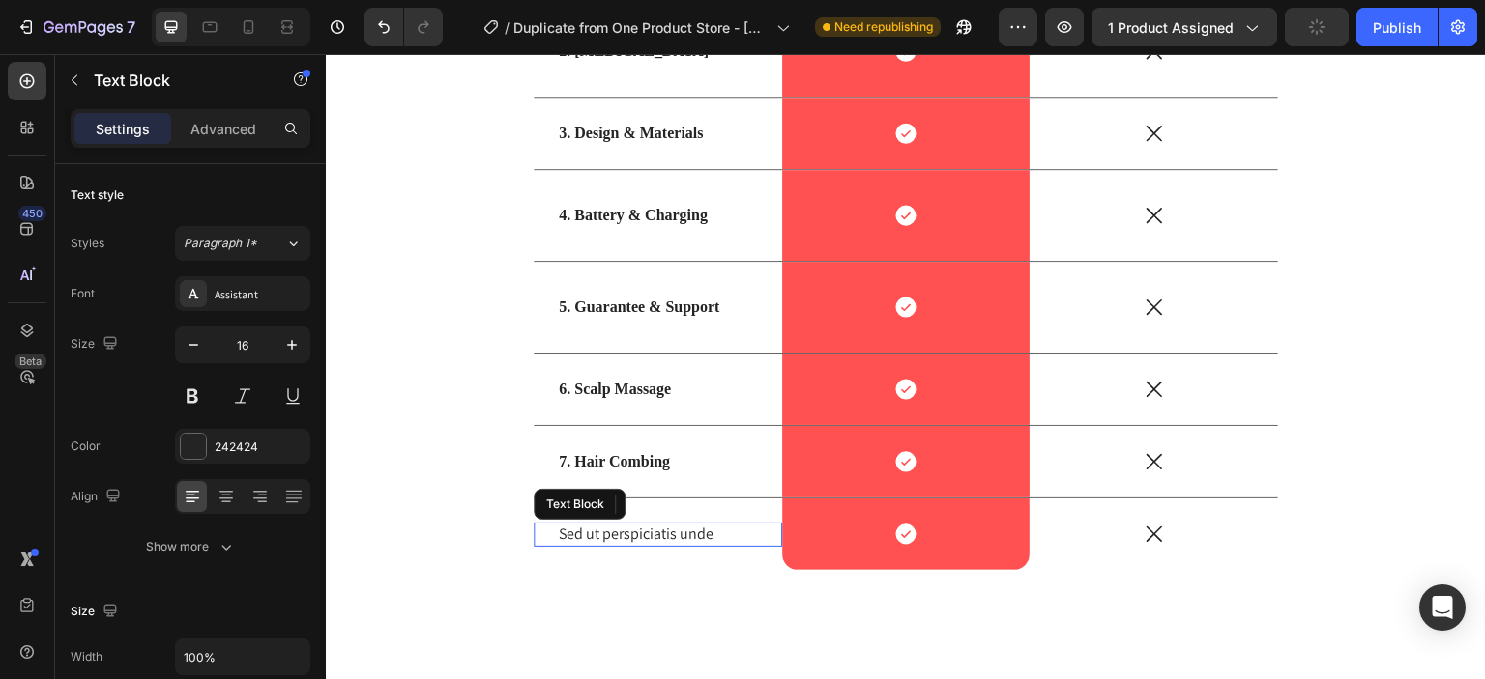
click at [661, 534] on p "Sed ut perspiciatis unde" at bounding box center [658, 535] width 198 height 20
click at [680, 507] on icon at bounding box center [686, 505] width 13 height 14
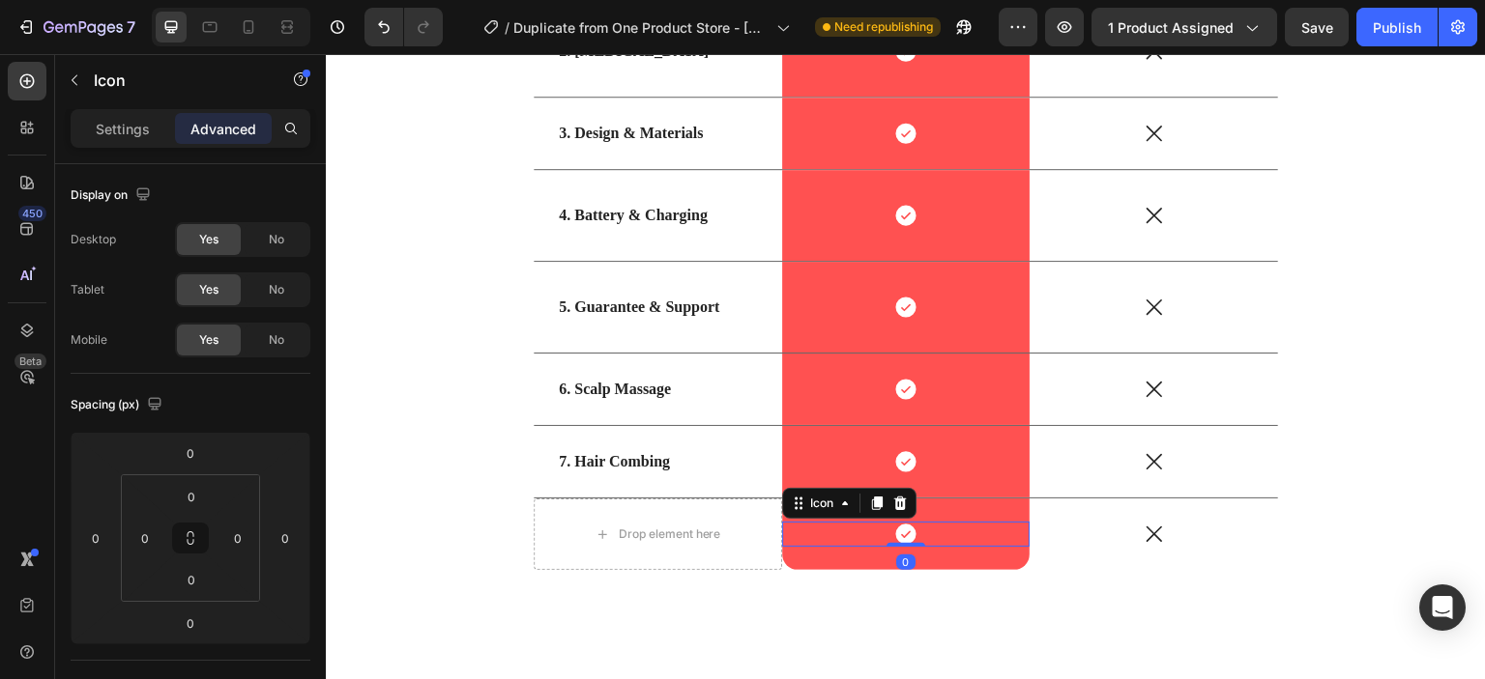
click at [896, 534] on icon at bounding box center [905, 535] width 20 height 20
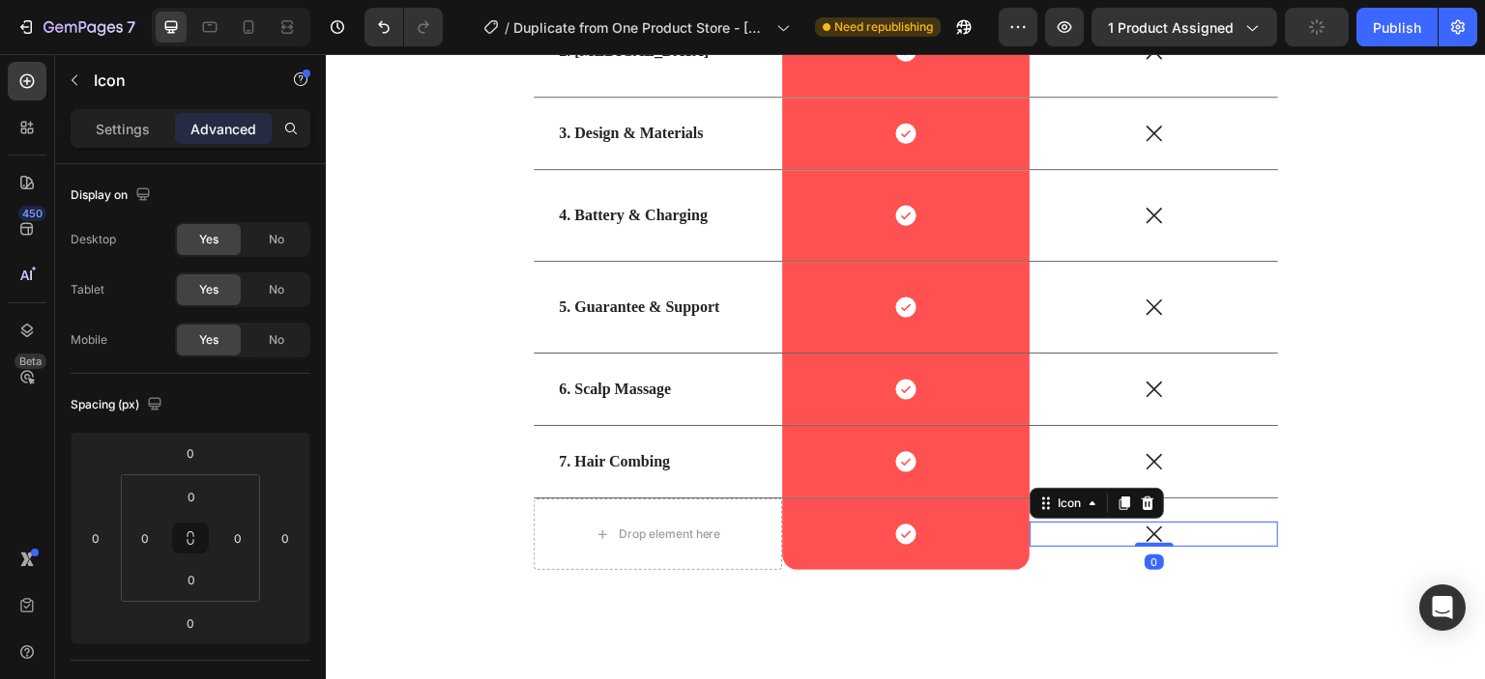
click at [1149, 528] on icon at bounding box center [1153, 534] width 25 height 25
click at [1126, 528] on div "Icon 0" at bounding box center [1153, 534] width 248 height 25
click at [1143, 496] on icon at bounding box center [1147, 503] width 15 height 15
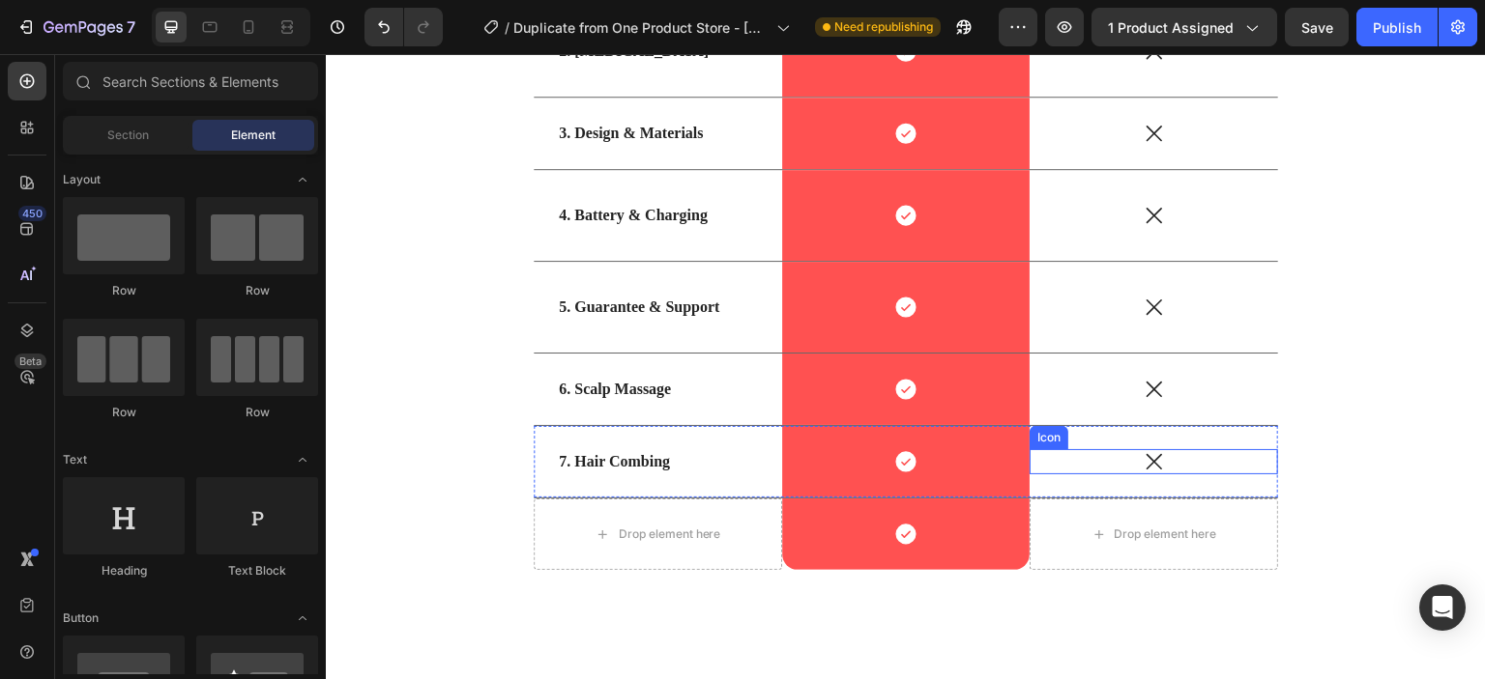
click at [1148, 462] on icon at bounding box center [1153, 461] width 15 height 15
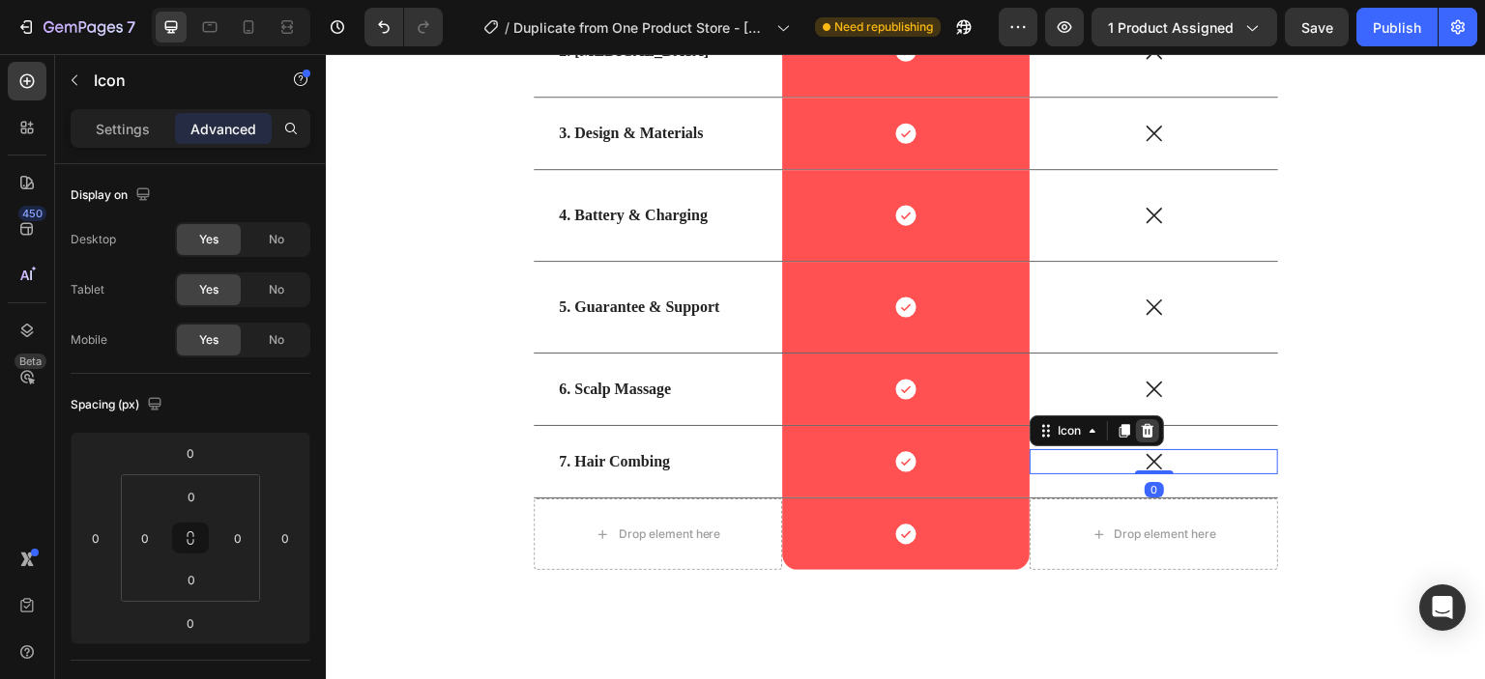
click at [1144, 436] on icon at bounding box center [1147, 430] width 15 height 15
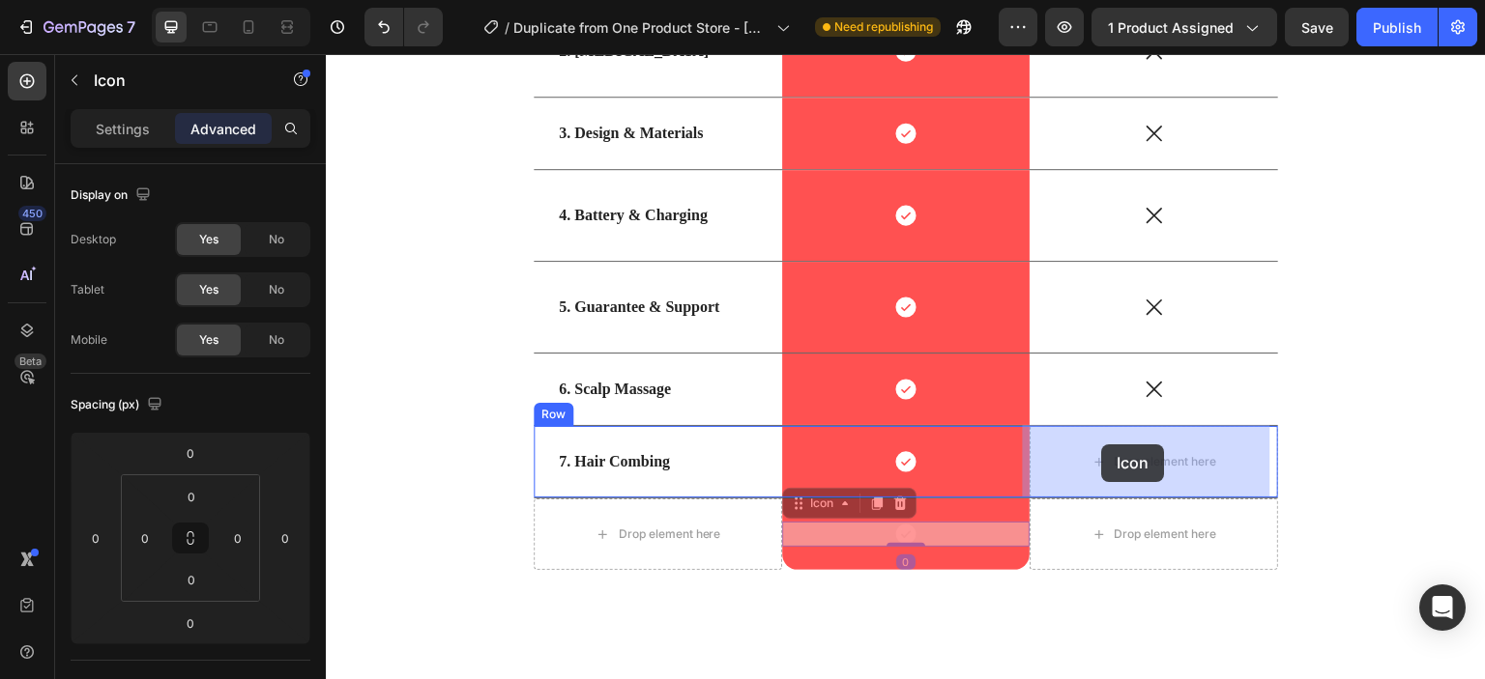
drag, startPoint x: 905, startPoint y: 534, endPoint x: 1102, endPoint y: 445, distance: 216.7
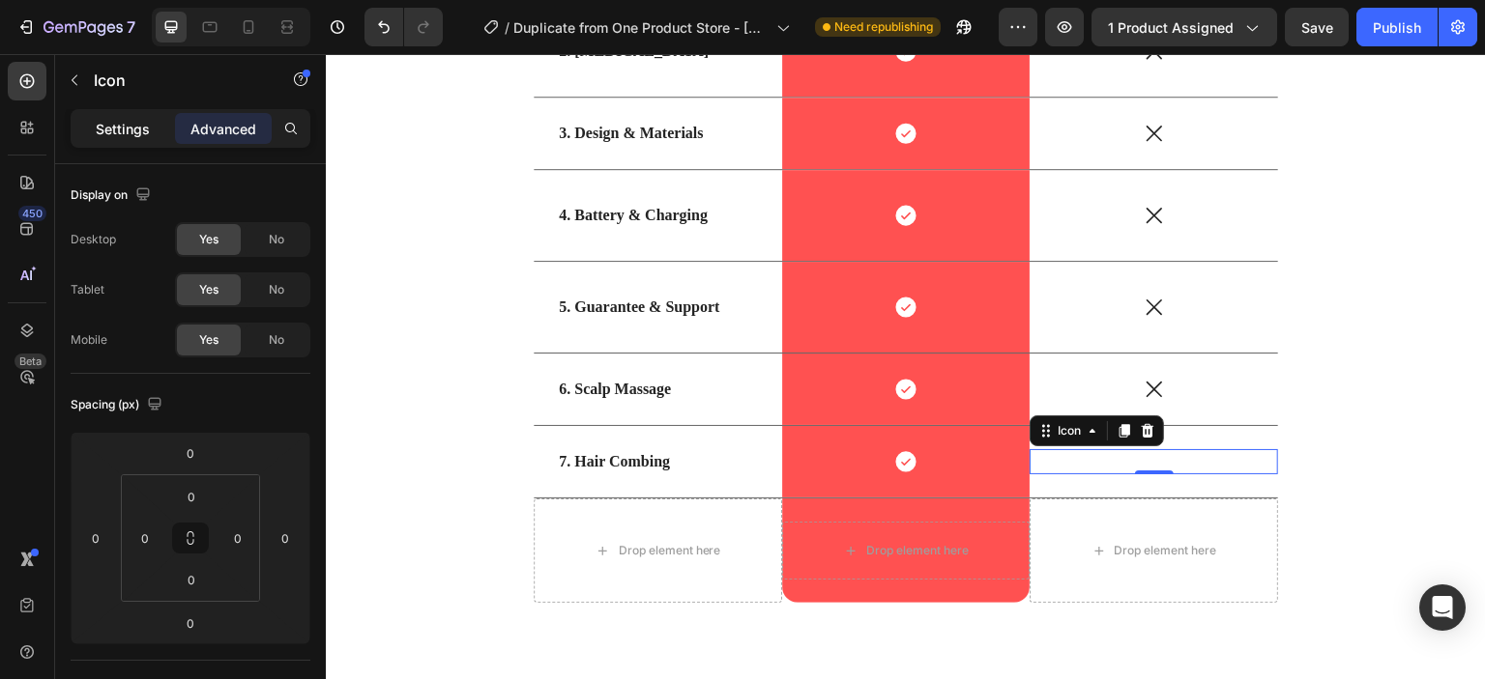
click at [131, 130] on p "Settings" at bounding box center [123, 129] width 54 height 20
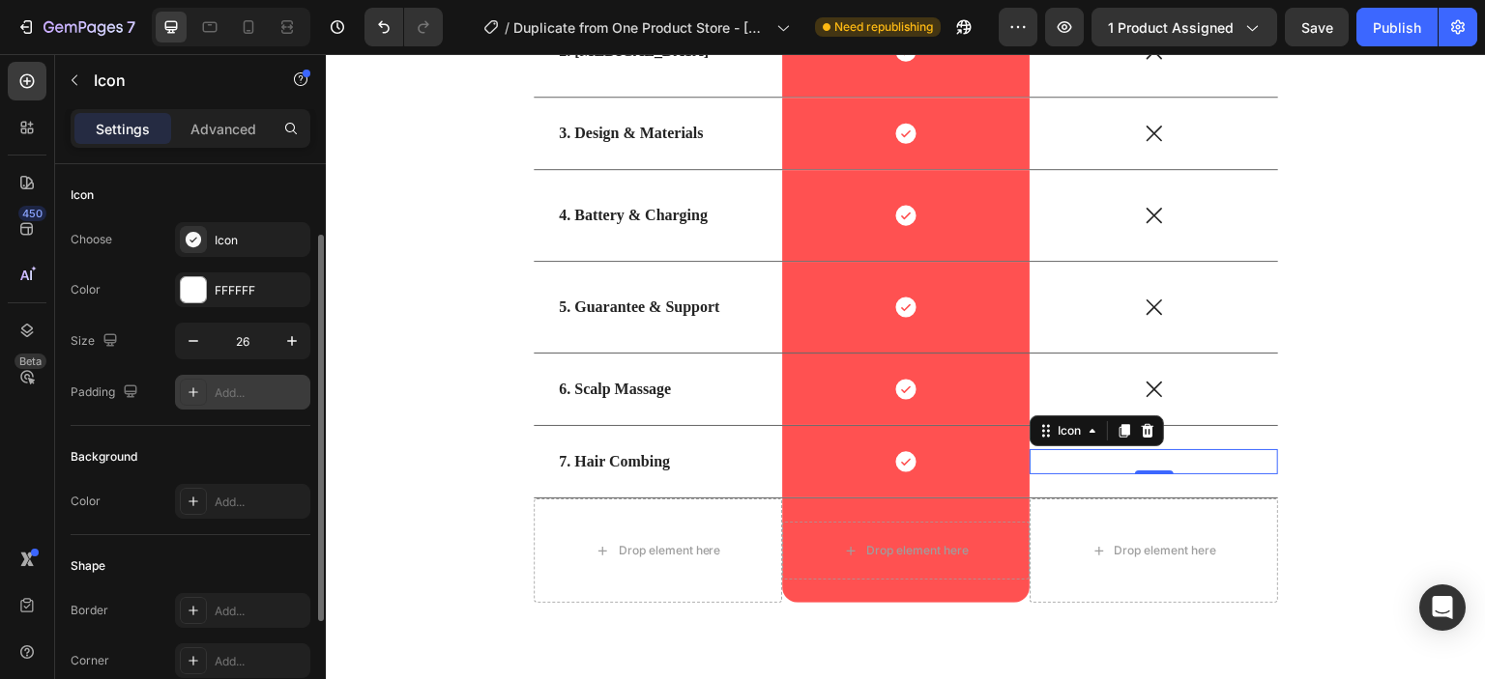
scroll to position [120, 0]
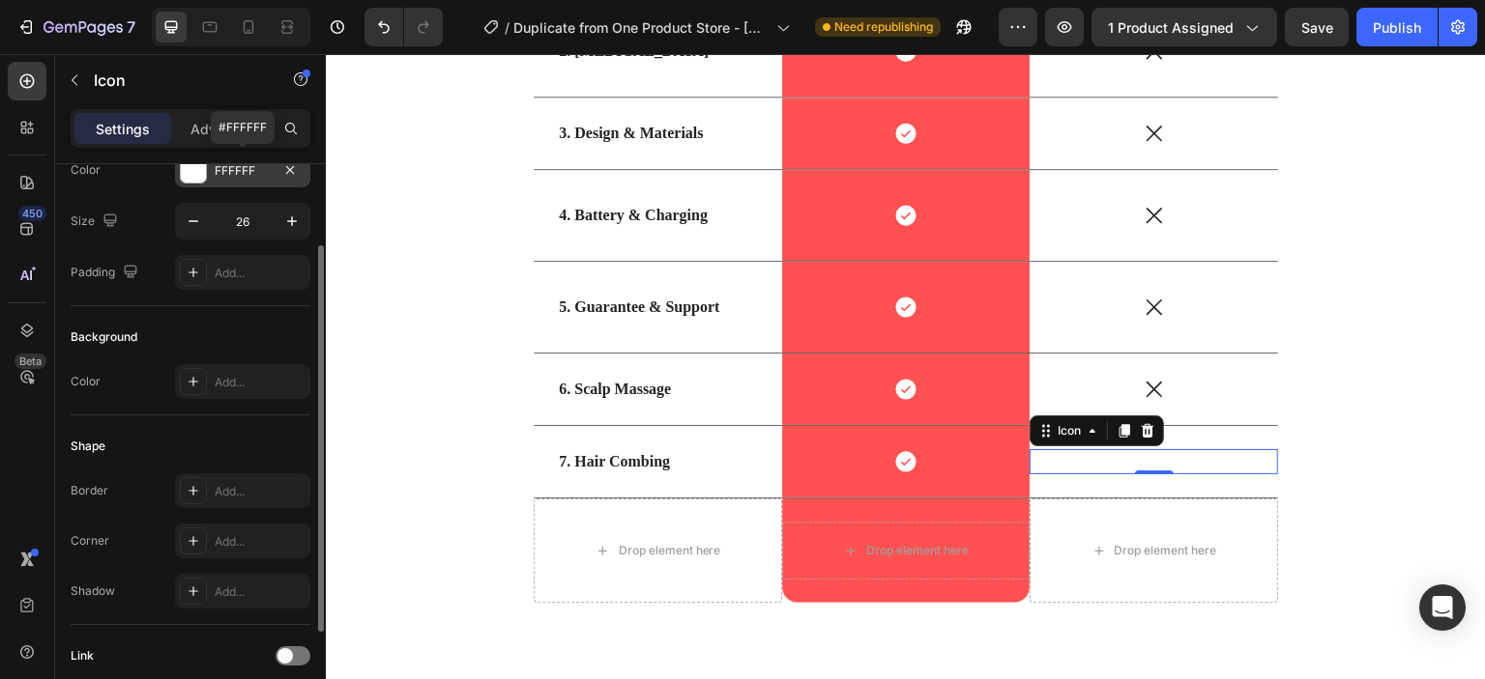
click at [191, 171] on div at bounding box center [193, 170] width 25 height 25
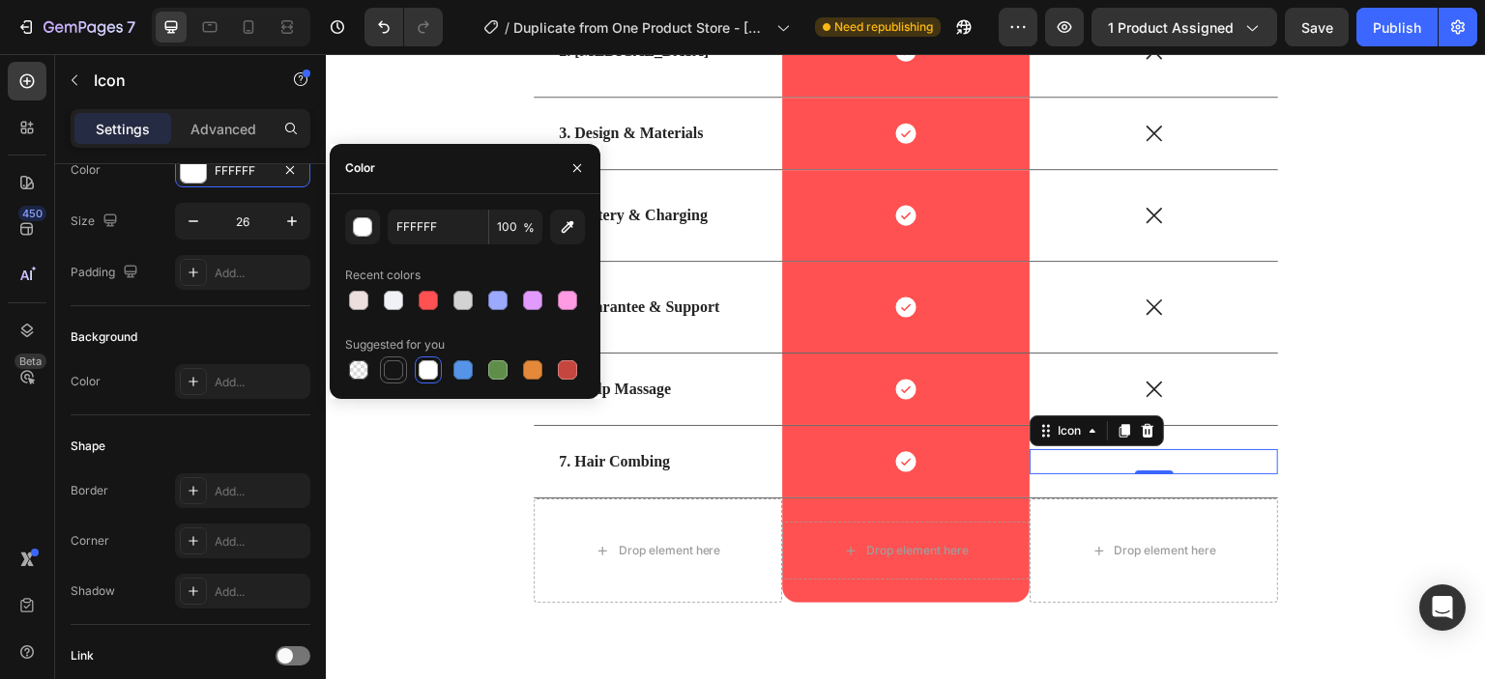
click at [397, 362] on div at bounding box center [393, 370] width 19 height 19
type input "151515"
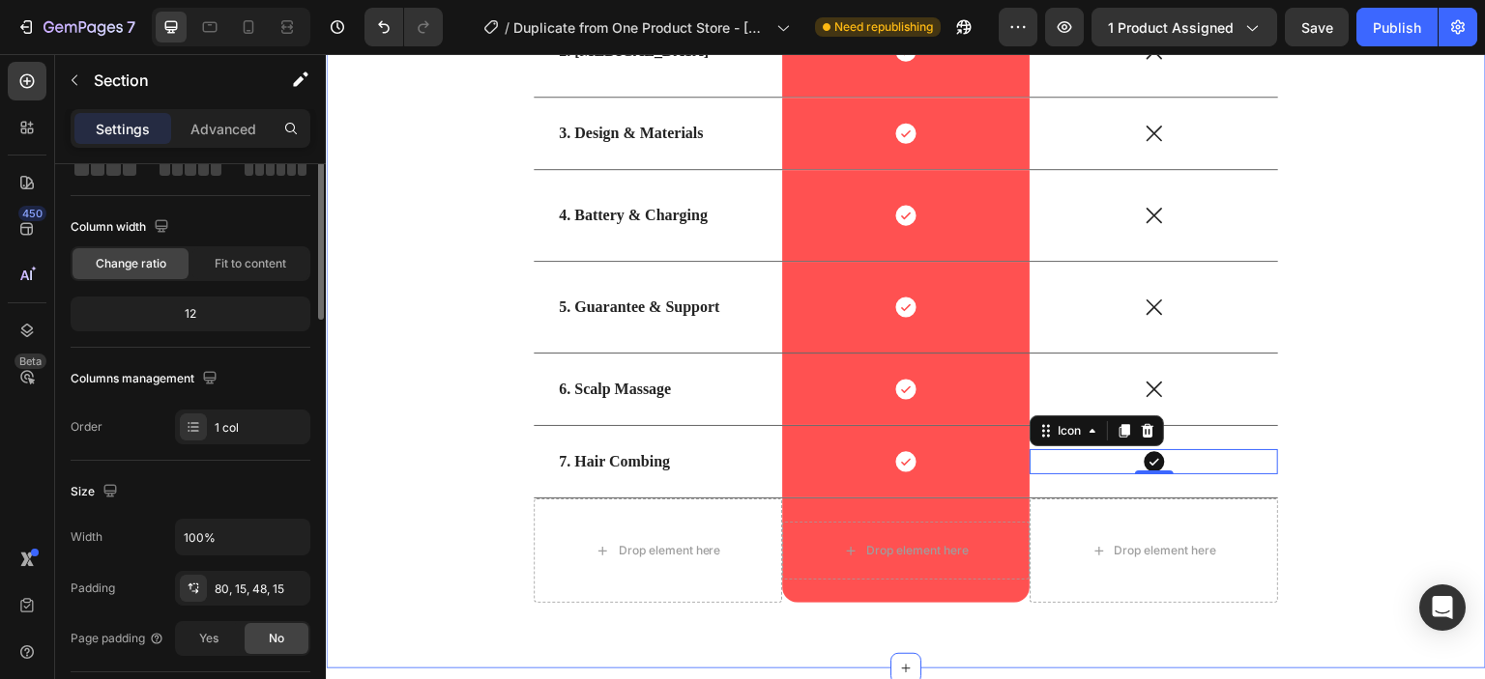
scroll to position [0, 0]
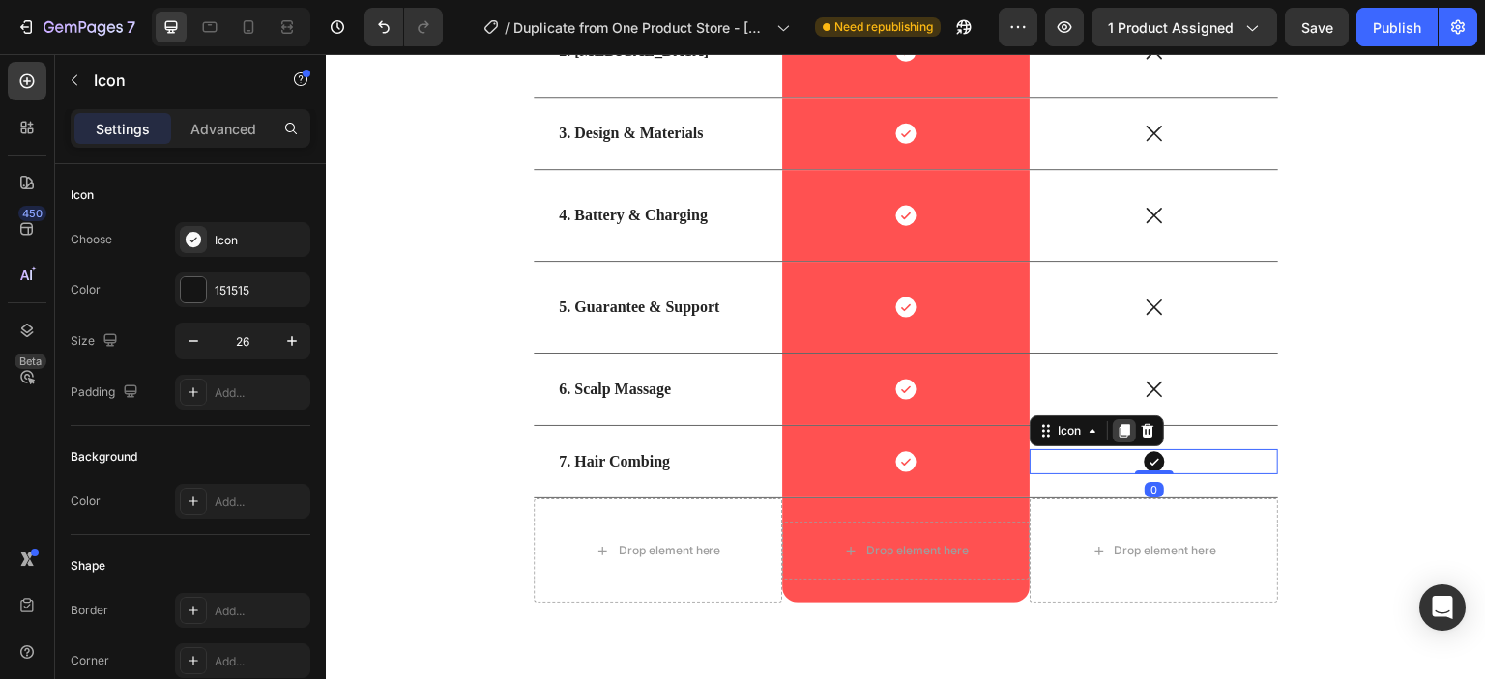
click at [1119, 430] on icon at bounding box center [1124, 431] width 11 height 14
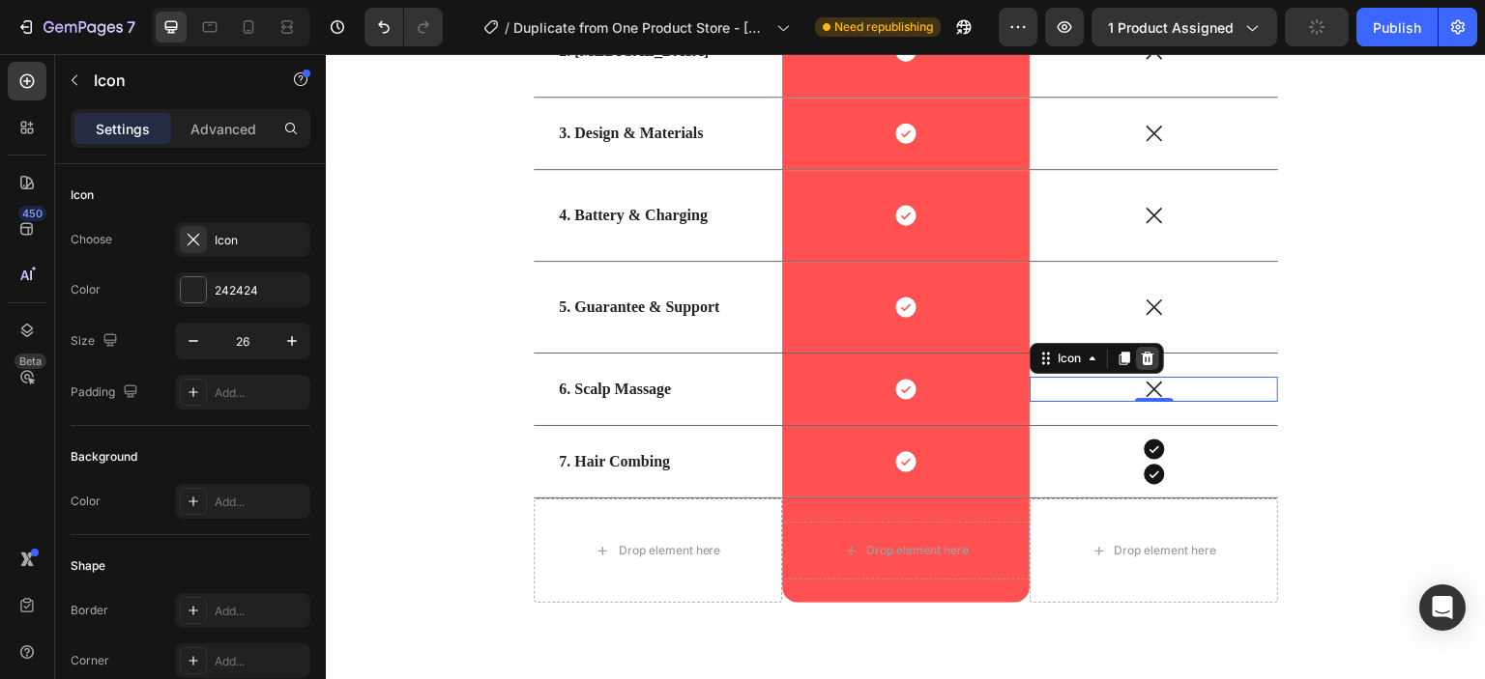
click at [1142, 351] on icon at bounding box center [1147, 358] width 15 height 15
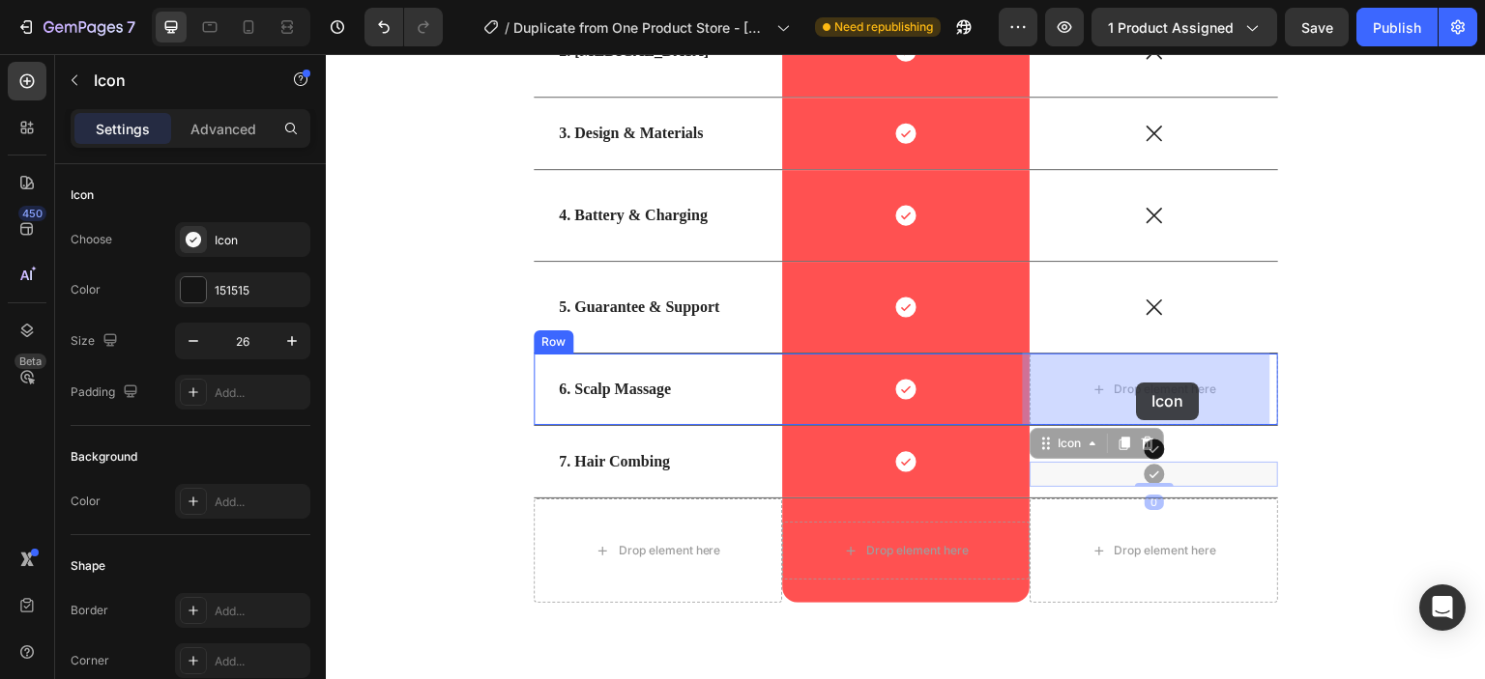
drag, startPoint x: 1149, startPoint y: 470, endPoint x: 1137, endPoint y: 383, distance: 87.9
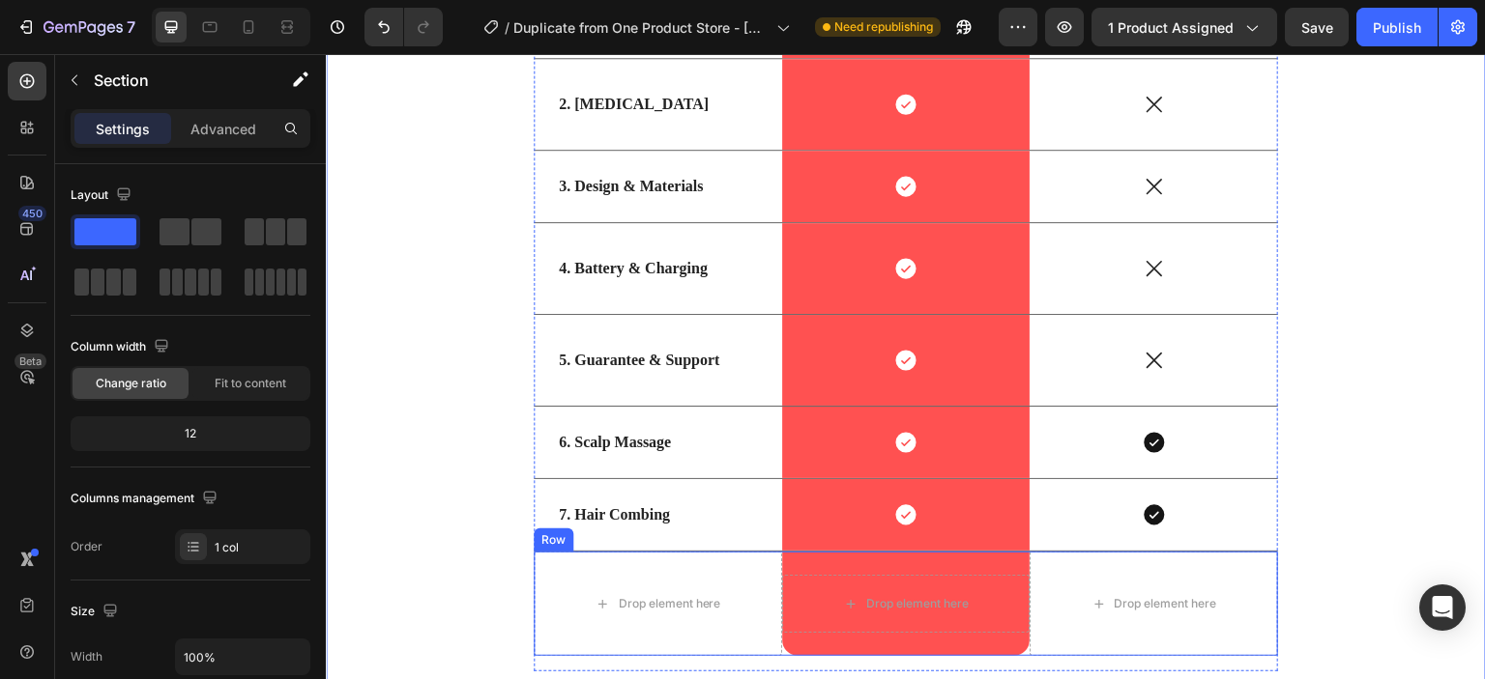
scroll to position [5330, 0]
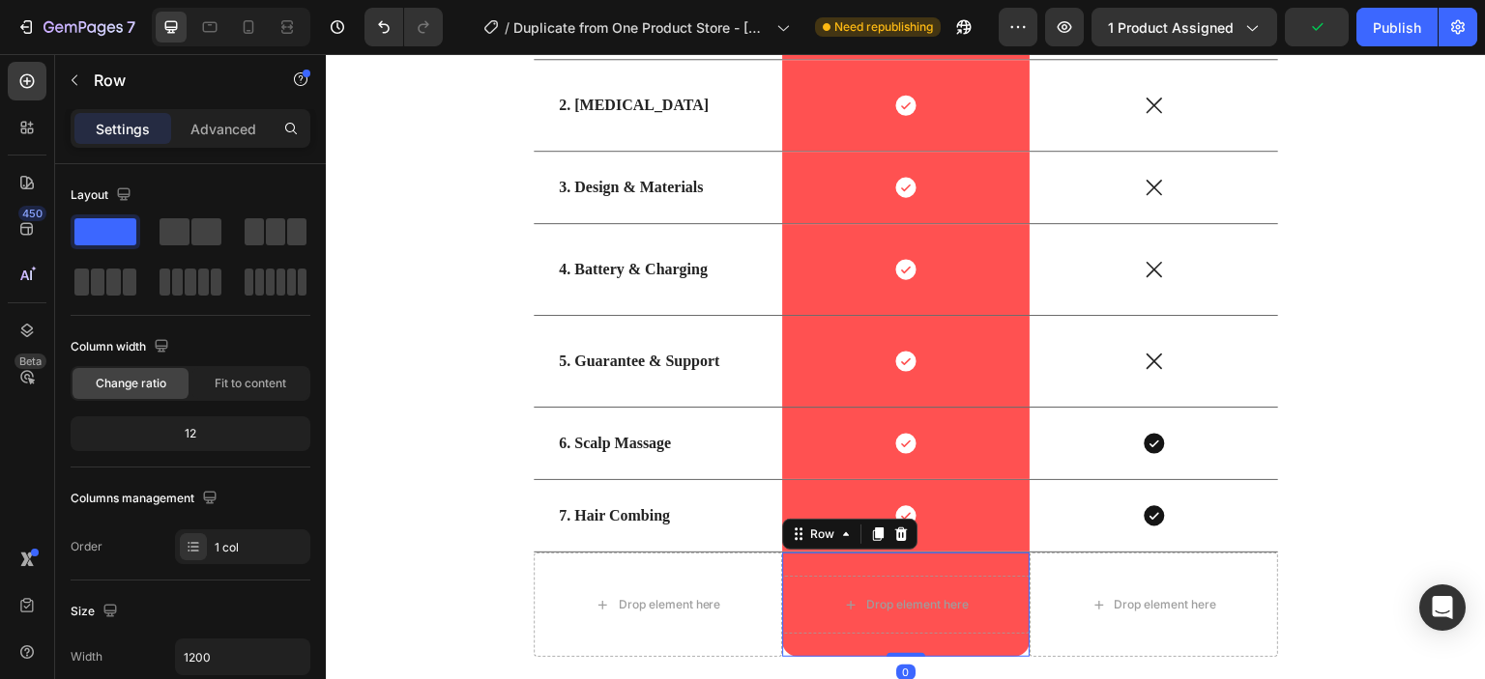
drag, startPoint x: 901, startPoint y: 651, endPoint x: 903, endPoint y: 634, distance: 17.5
click at [903, 634] on div "Drop element here Row 0" at bounding box center [906, 605] width 248 height 104
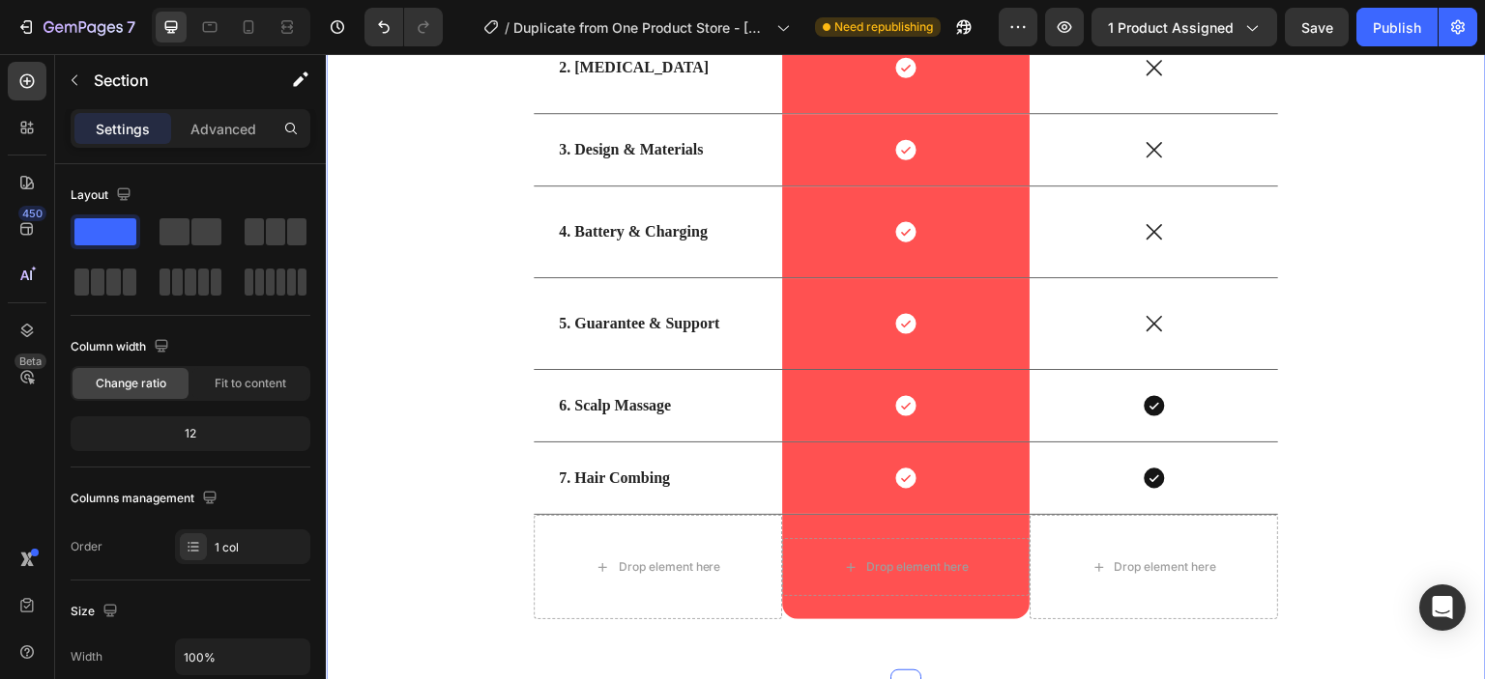
scroll to position [5378, 0]
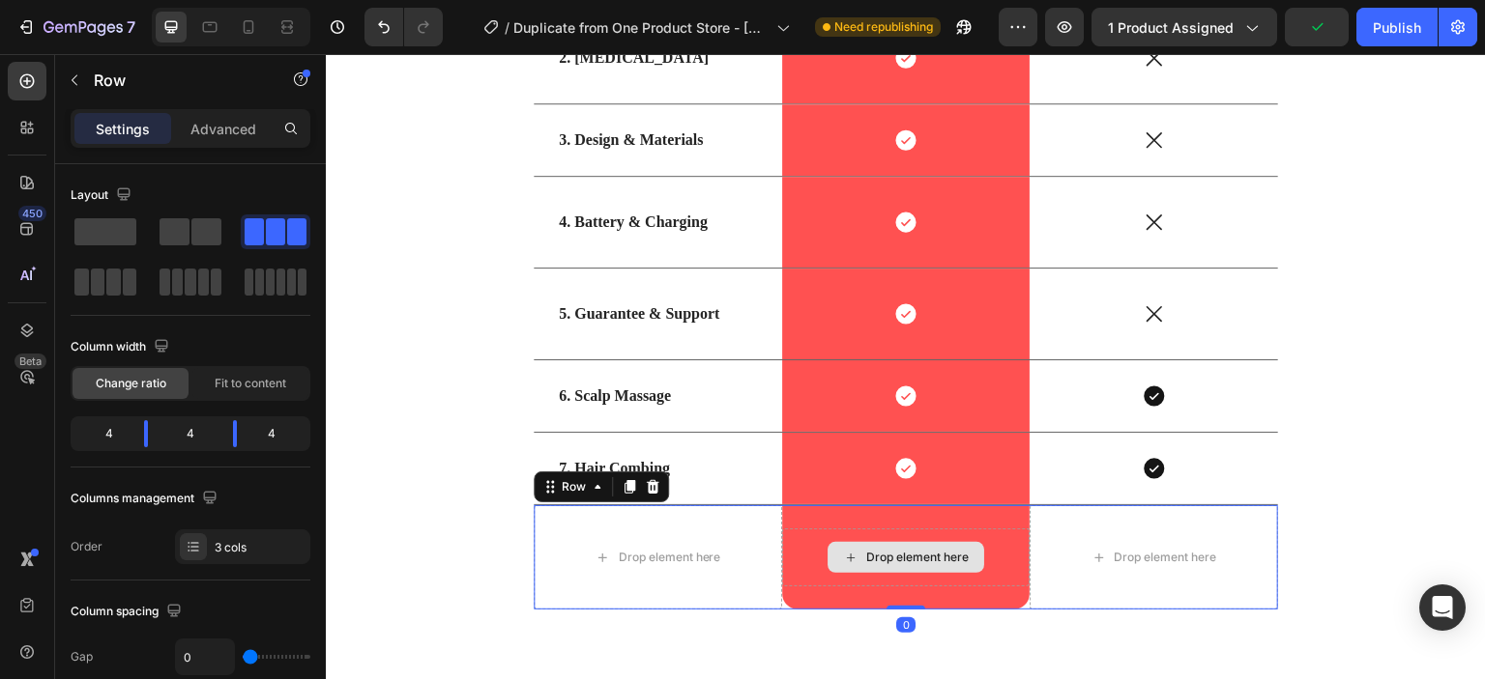
drag, startPoint x: 894, startPoint y: 620, endPoint x: 899, endPoint y: 555, distance: 64.9
click at [899, 555] on div "Drop element here Drop element here Row Drop element here Row 0" at bounding box center [906, 557] width 744 height 104
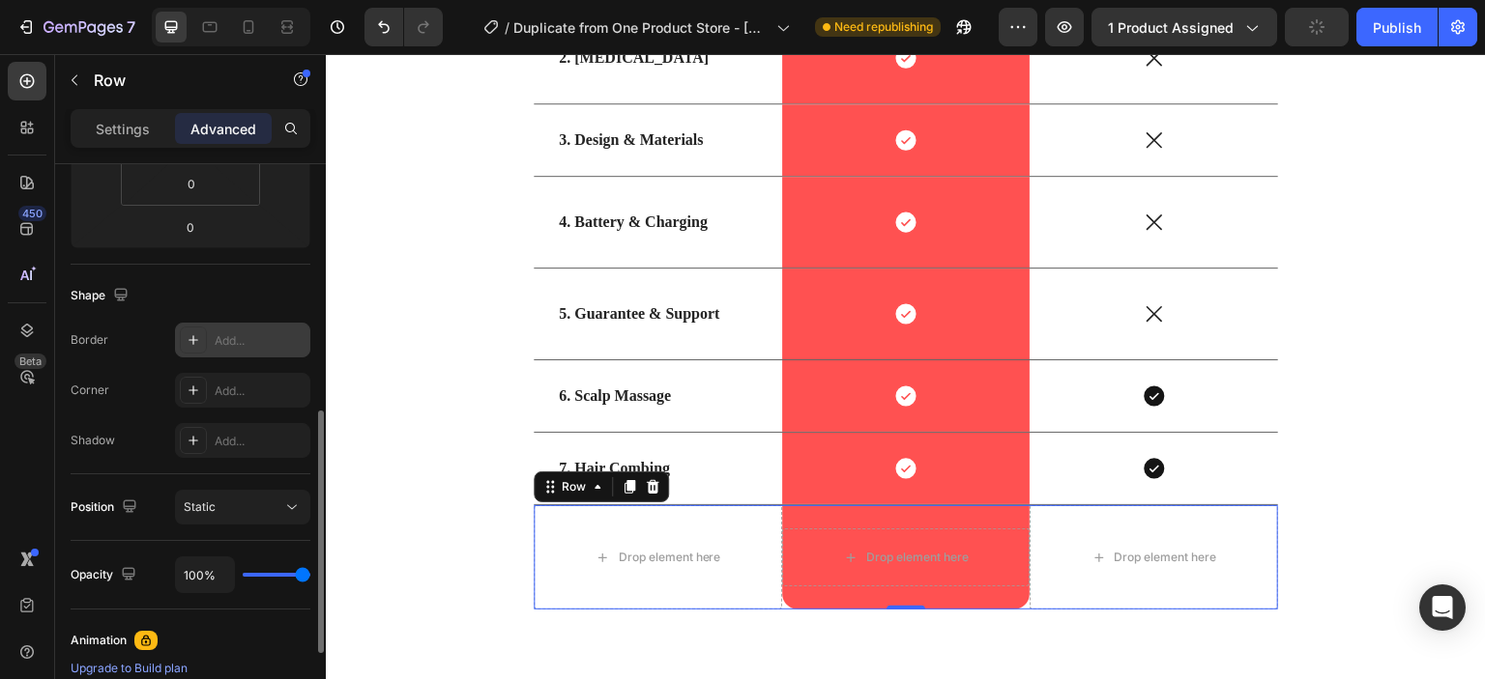
scroll to position [375, 0]
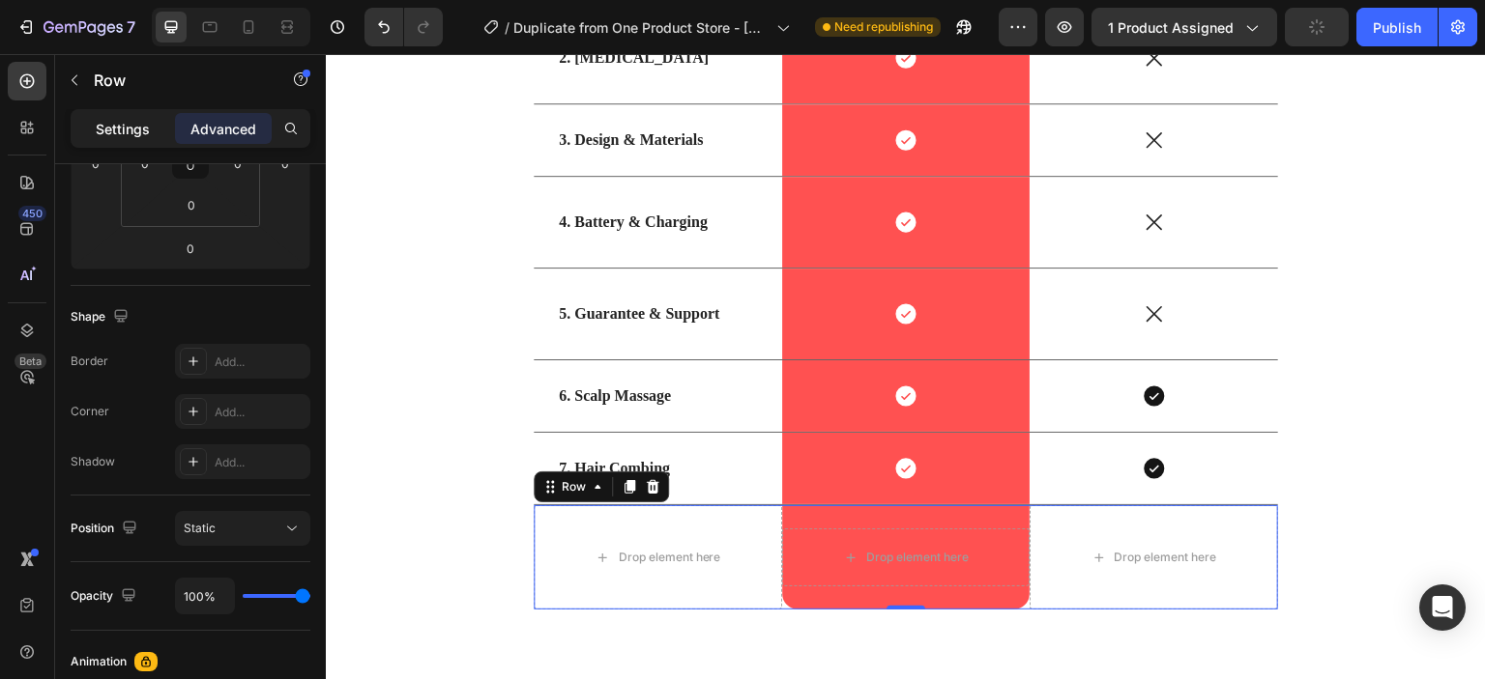
click at [141, 129] on p "Settings" at bounding box center [123, 129] width 54 height 20
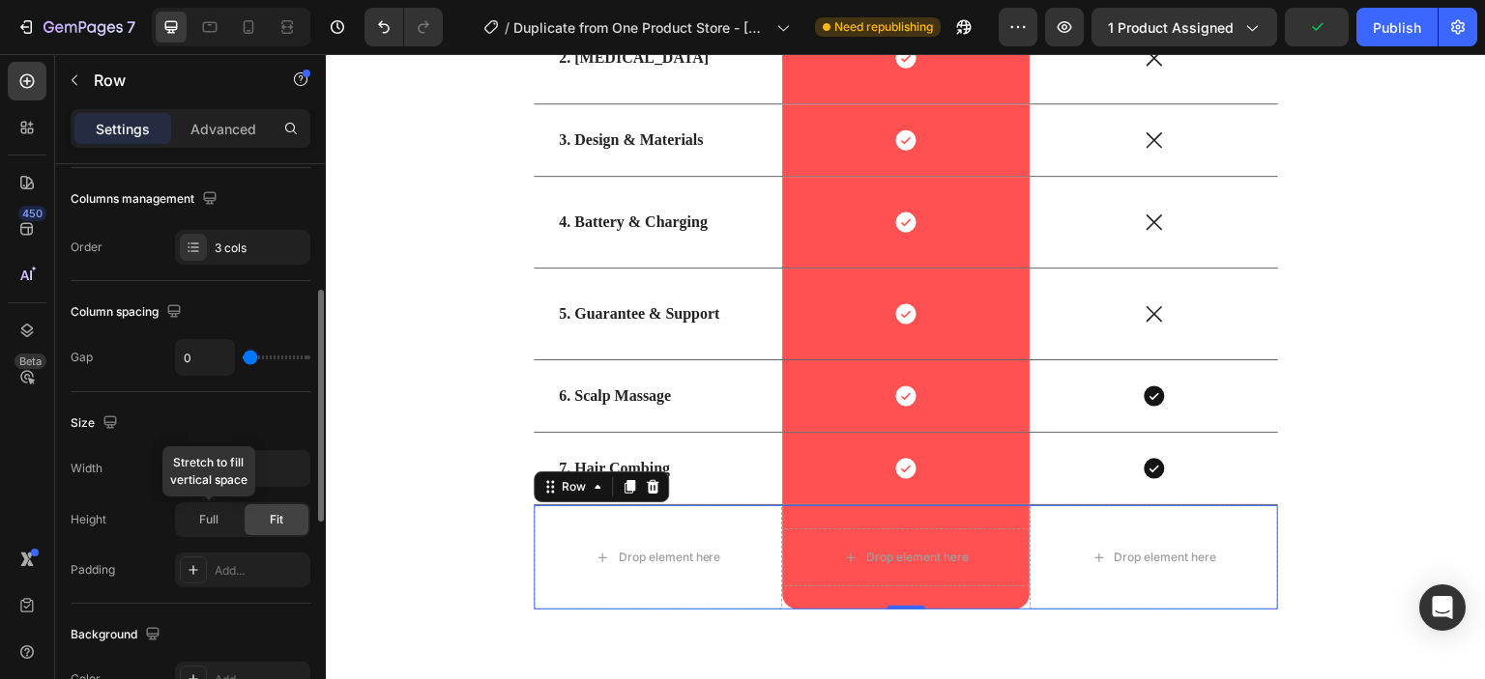
scroll to position [303, 0]
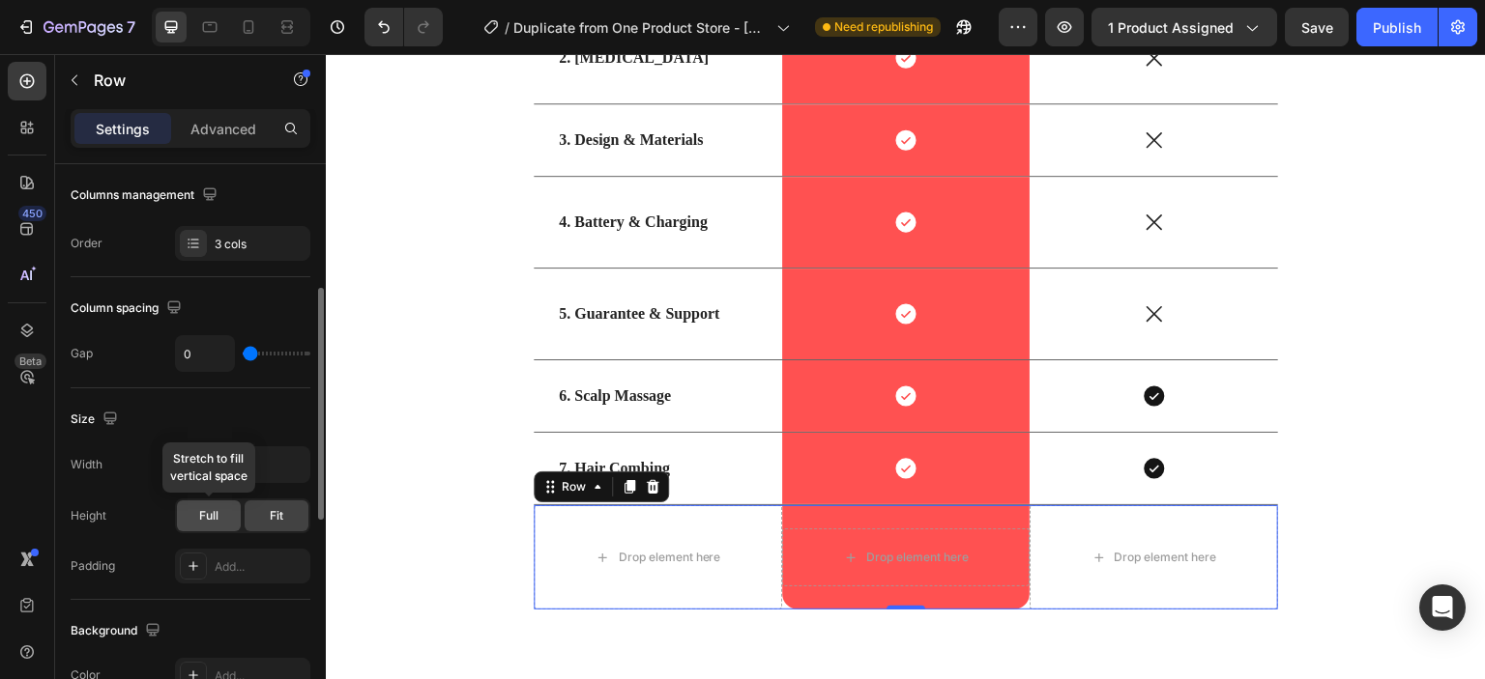
click at [232, 508] on div "Full" at bounding box center [209, 516] width 64 height 31
click at [261, 509] on div "Fit" at bounding box center [277, 516] width 64 height 31
click at [289, 463] on icon "button" at bounding box center [291, 464] width 19 height 19
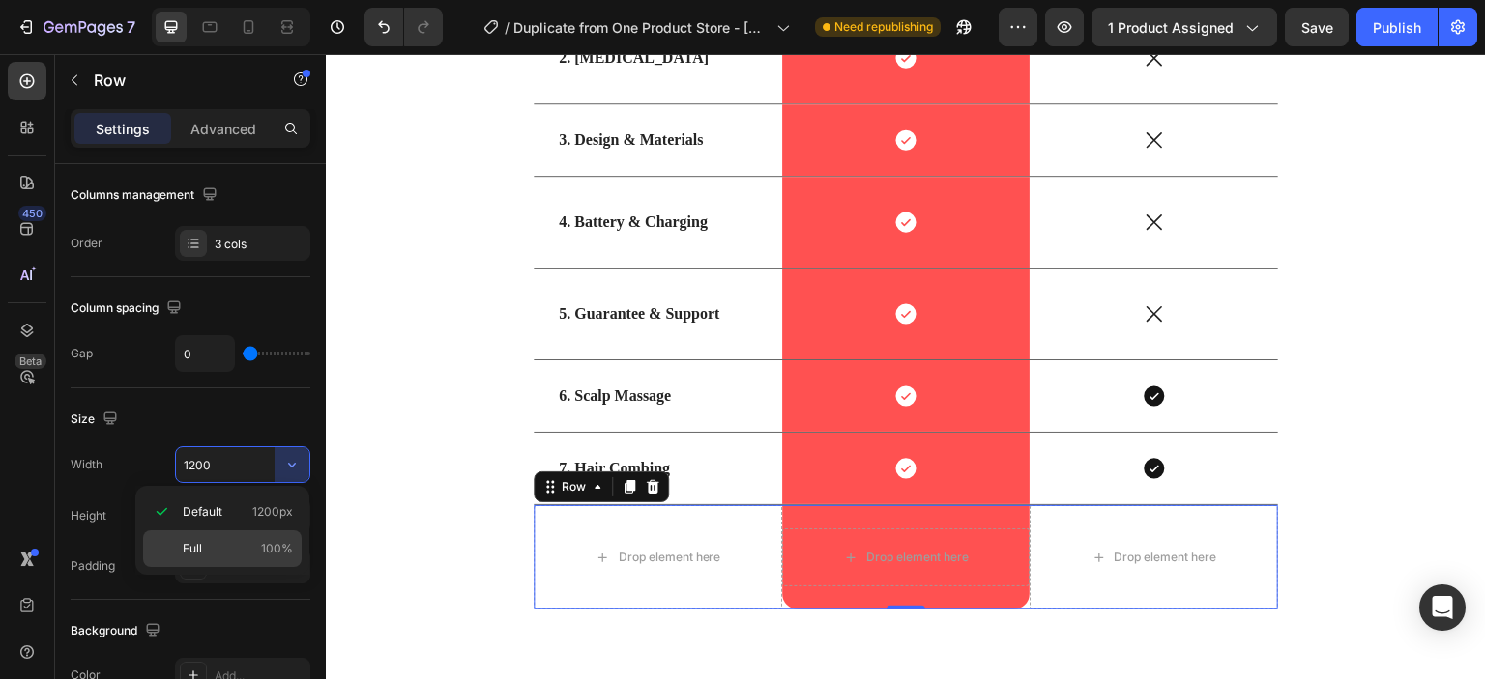
click at [276, 538] on div "Full 100%" at bounding box center [222, 549] width 159 height 37
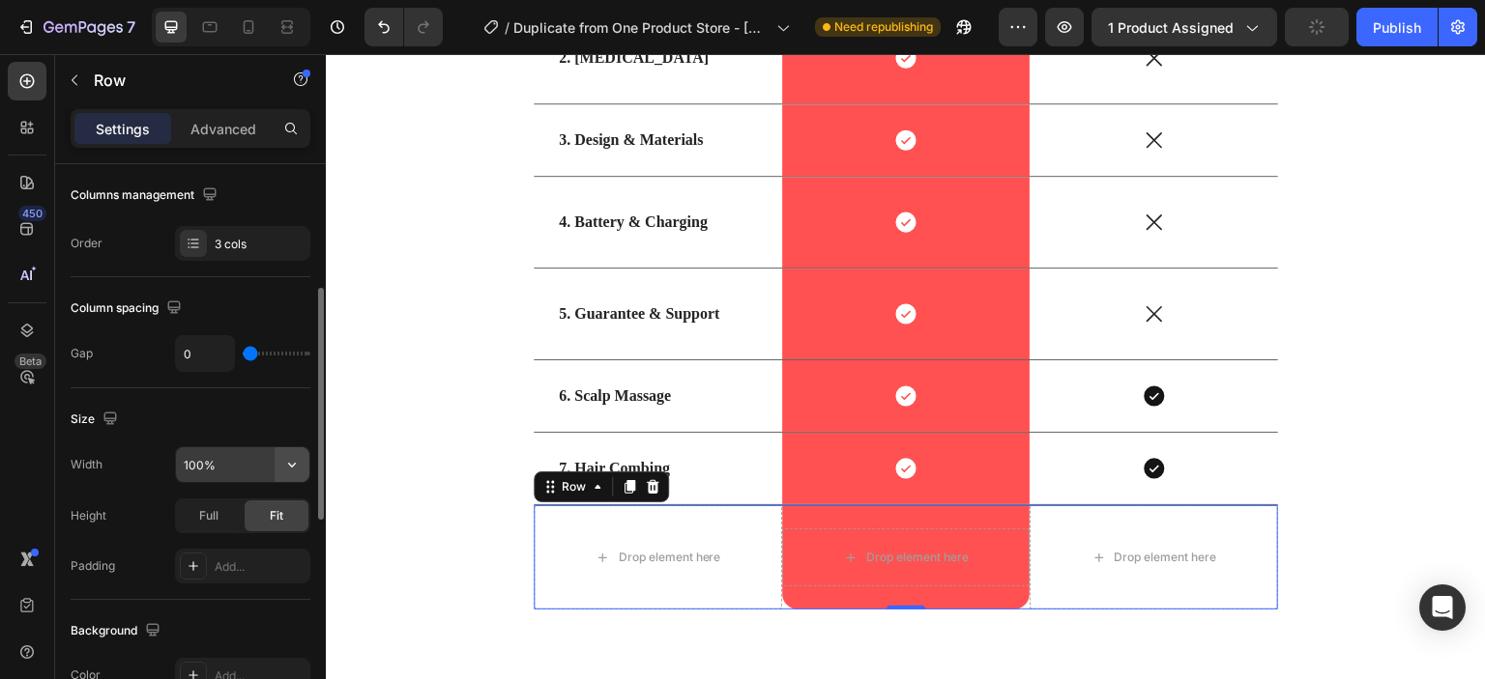
click at [288, 465] on icon "button" at bounding box center [291, 464] width 19 height 19
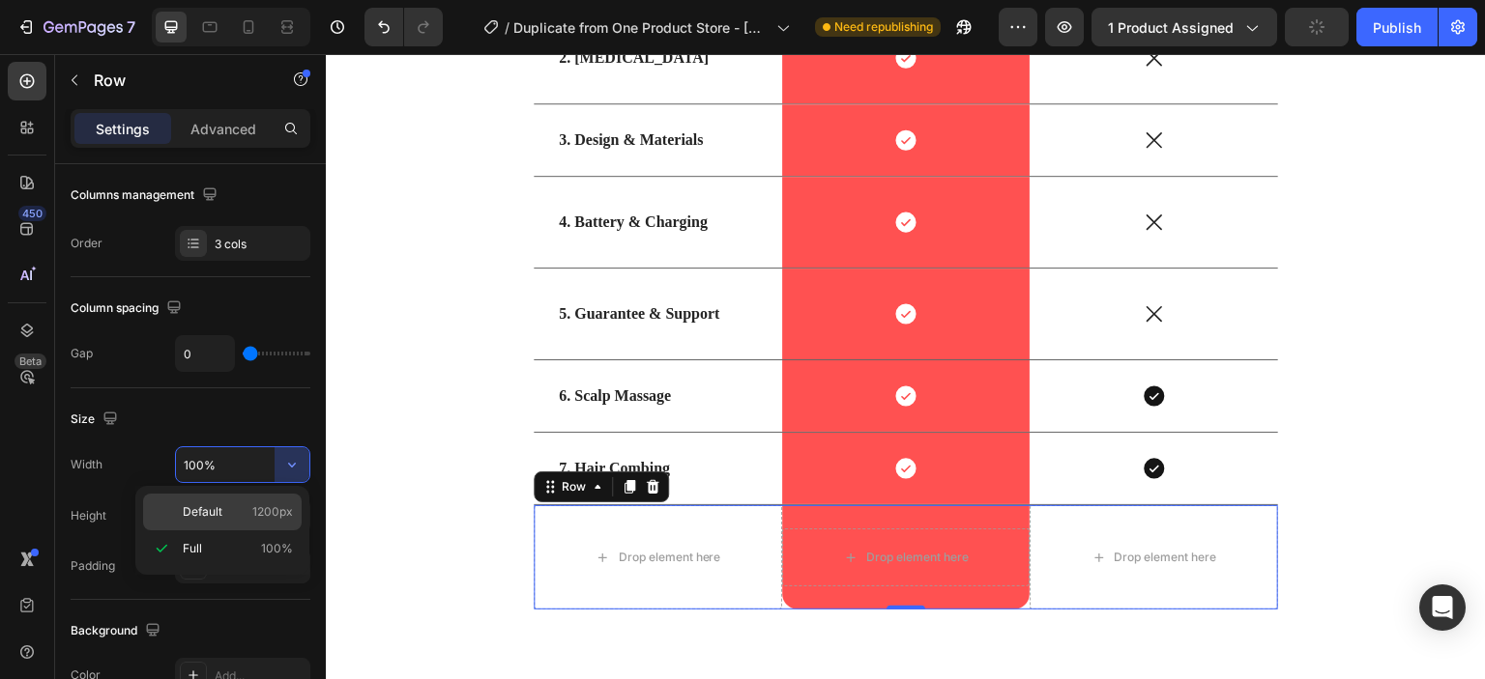
click at [245, 521] on div "Default 1200px" at bounding box center [222, 512] width 159 height 37
type input "1200"
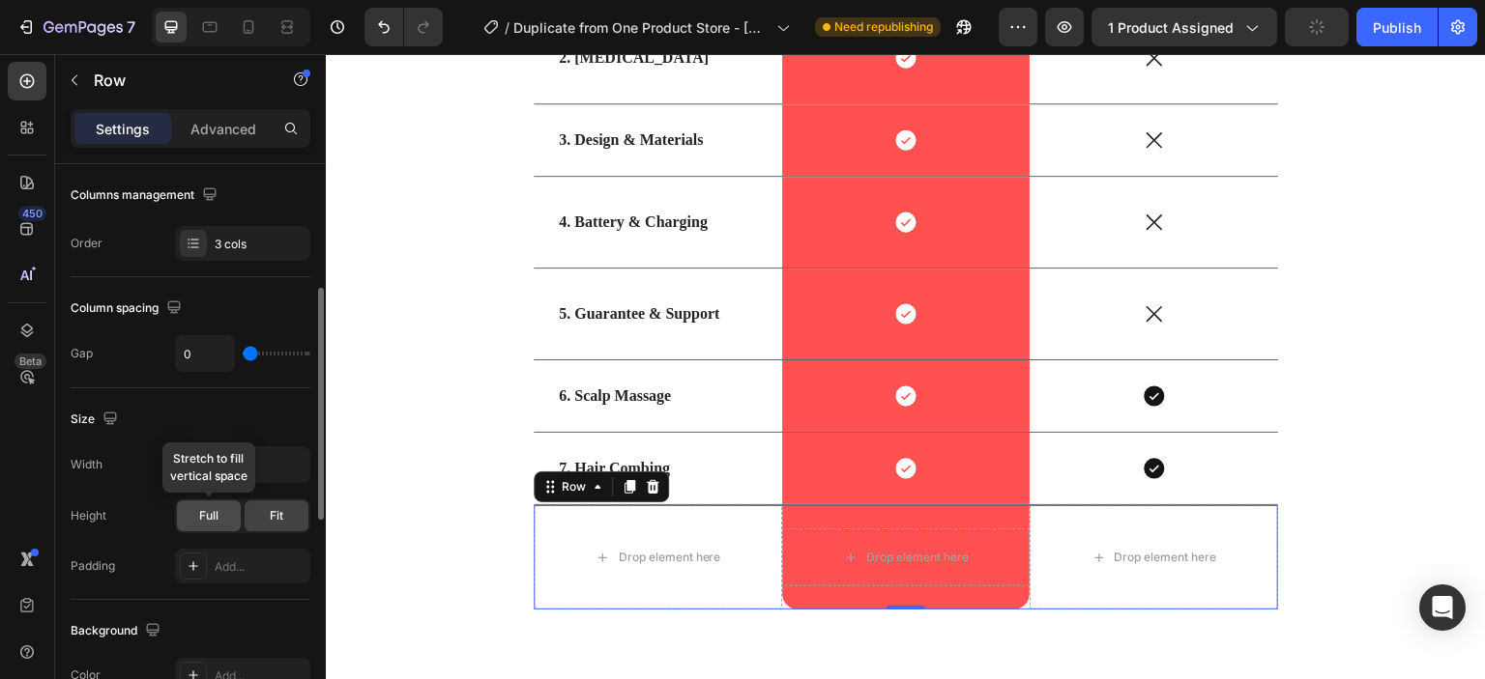
click at [226, 521] on div "Full" at bounding box center [209, 516] width 64 height 31
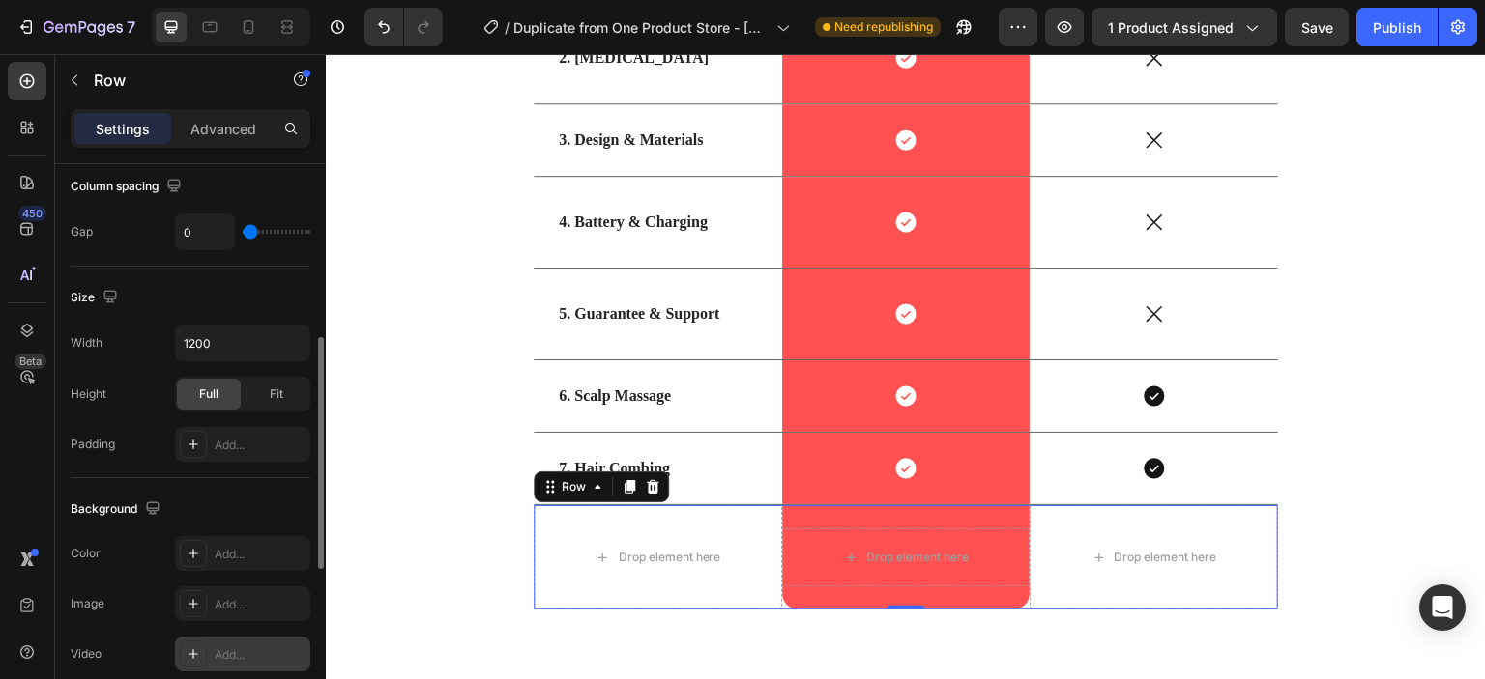
scroll to position [424, 0]
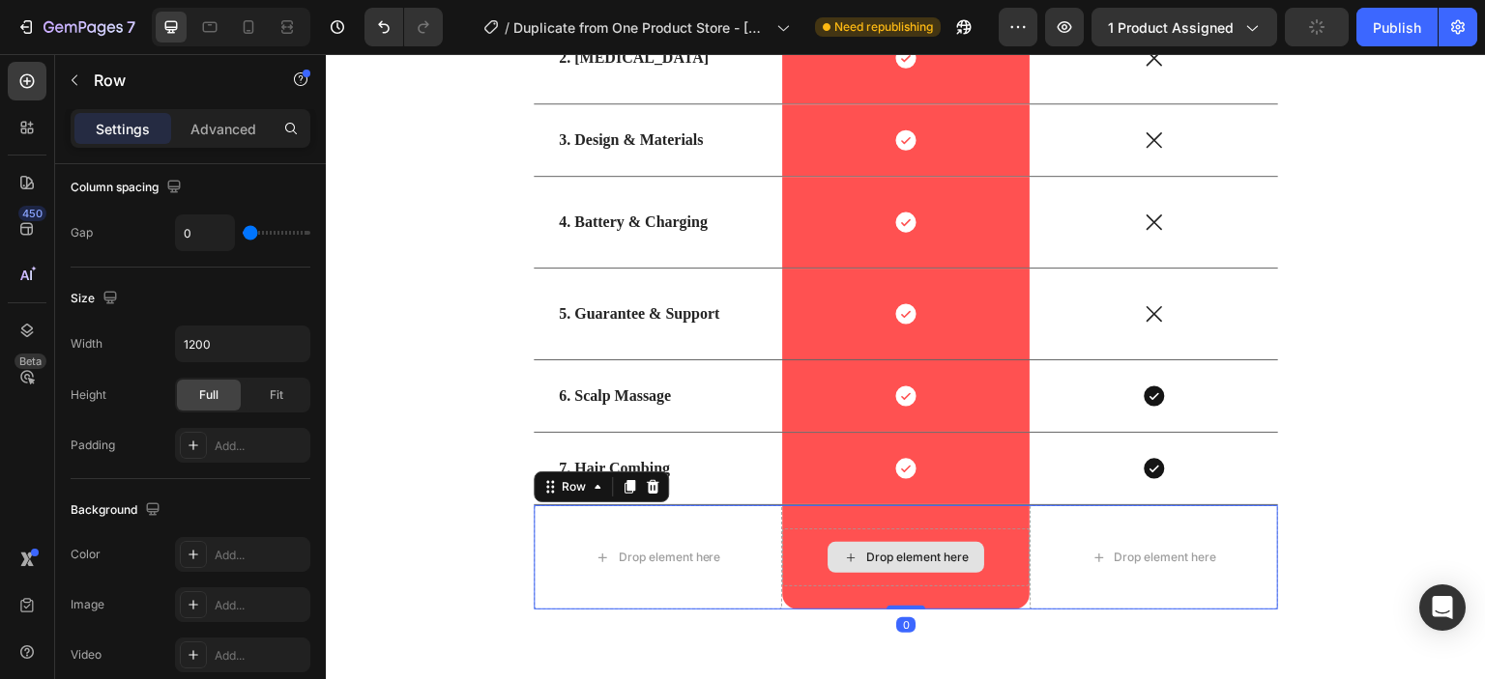
drag, startPoint x: 893, startPoint y: 607, endPoint x: 895, endPoint y: 583, distance: 24.2
click at [895, 583] on div "Drop element here Drop element here Row Drop element here Row 0" at bounding box center [906, 557] width 744 height 104
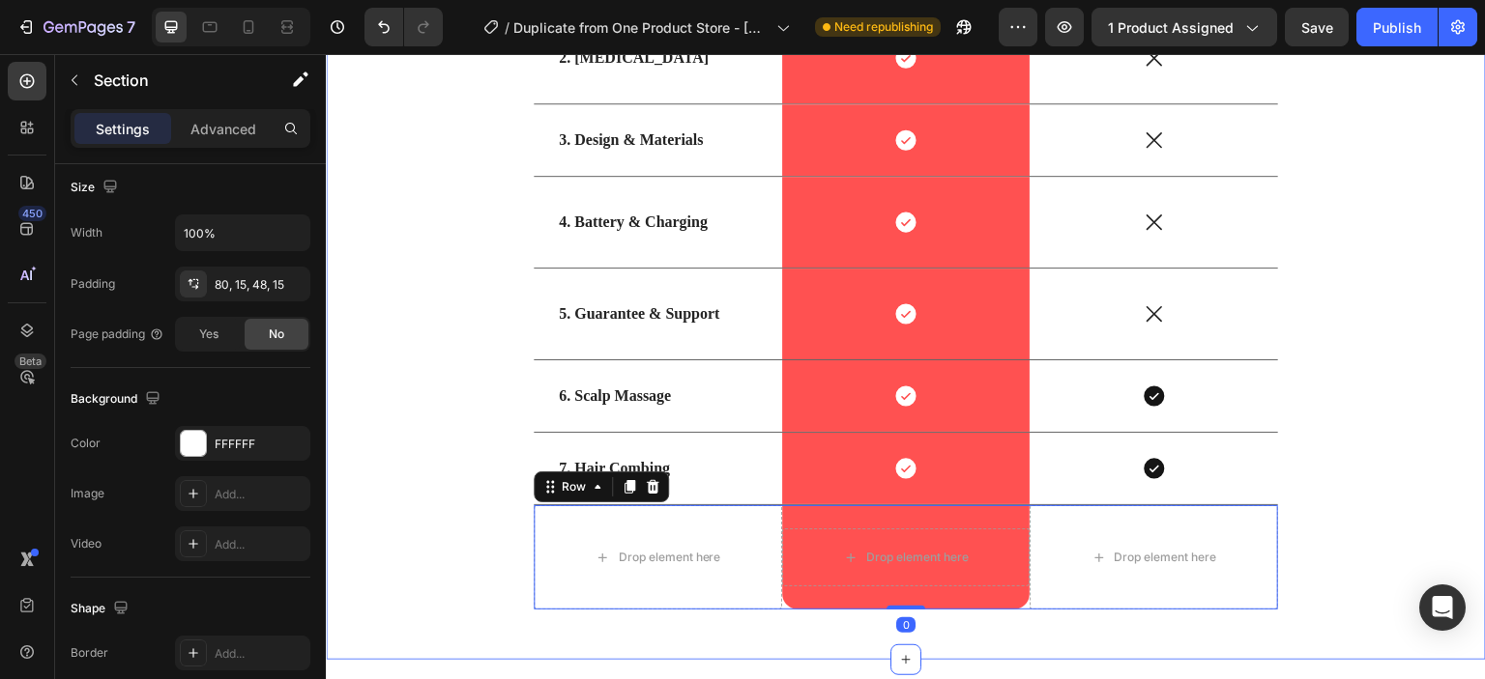
scroll to position [0, 0]
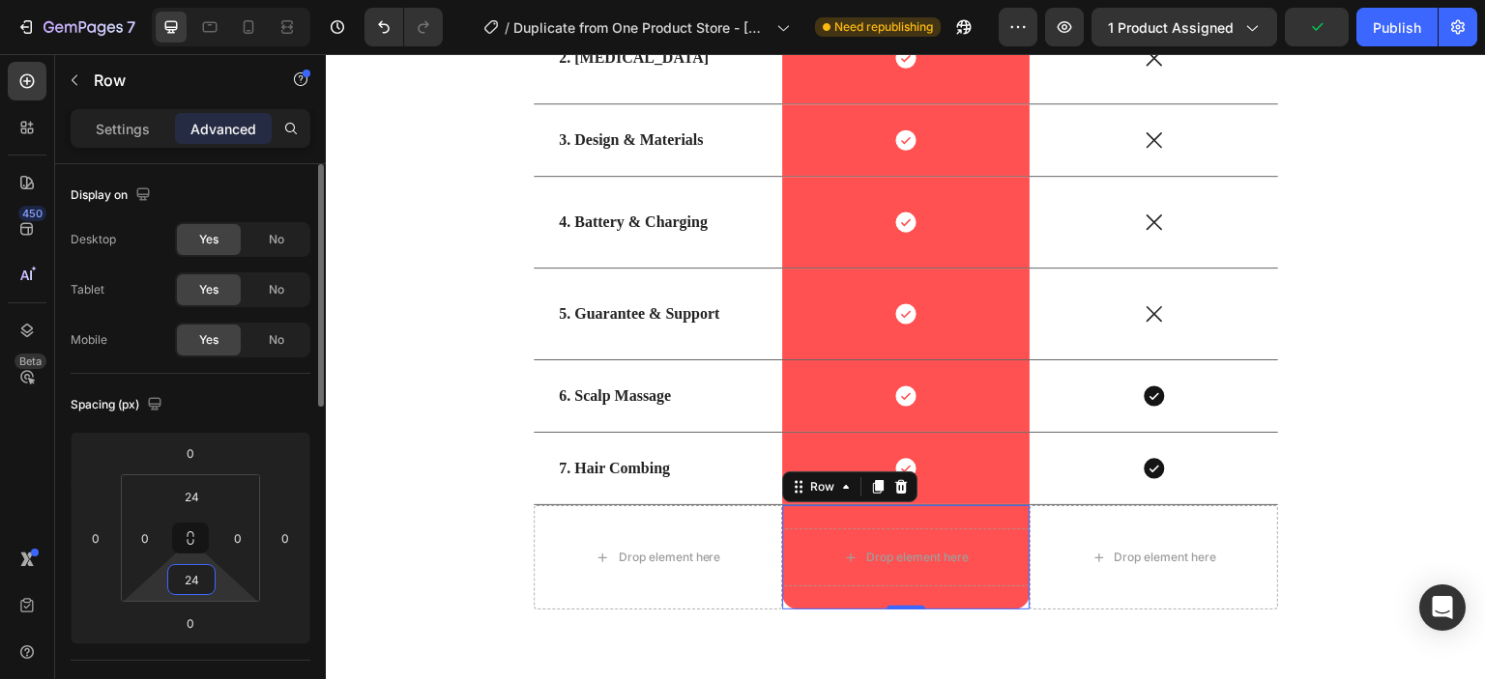
click at [207, 575] on input "24" at bounding box center [191, 579] width 39 height 29
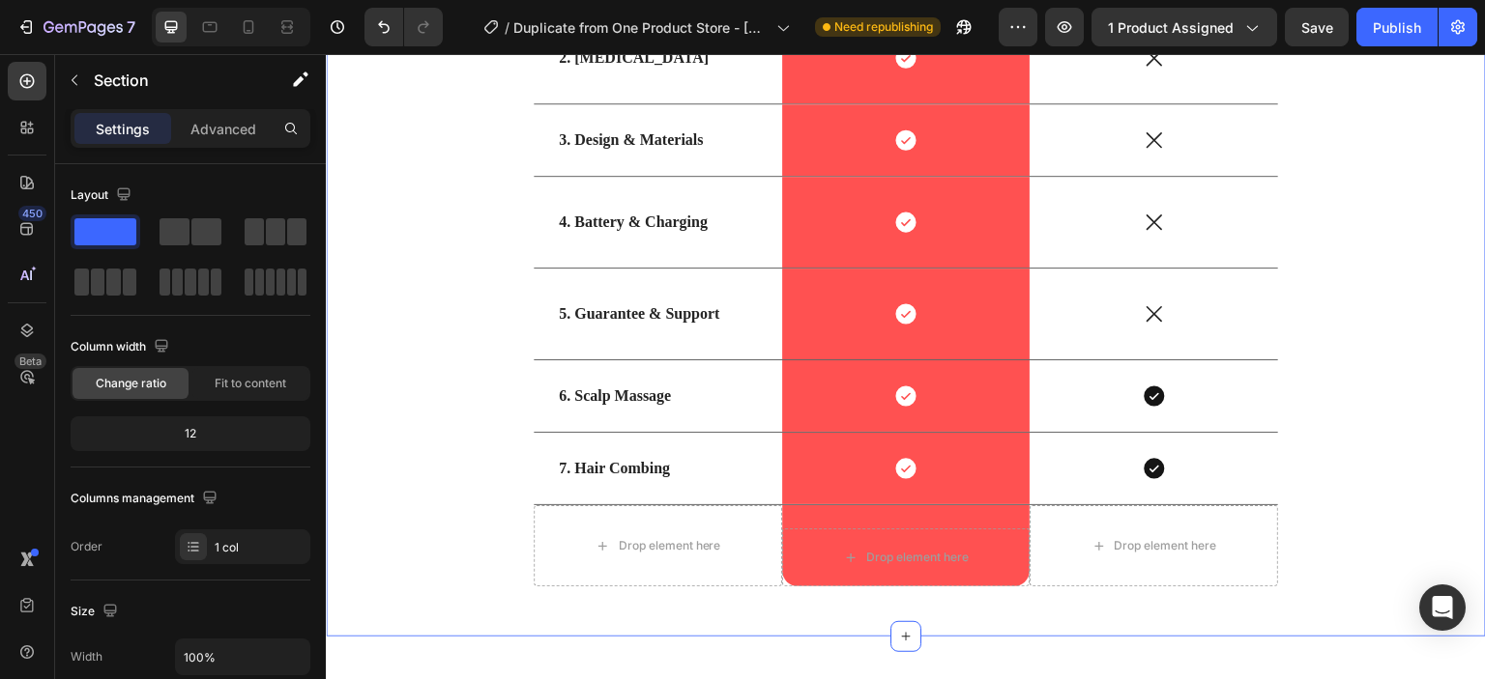
click at [535, 617] on div "US VS THEM Heading Features Heading Image Row Other Text Block Row 1. Core Tech…" at bounding box center [906, 153] width 1160 height 970
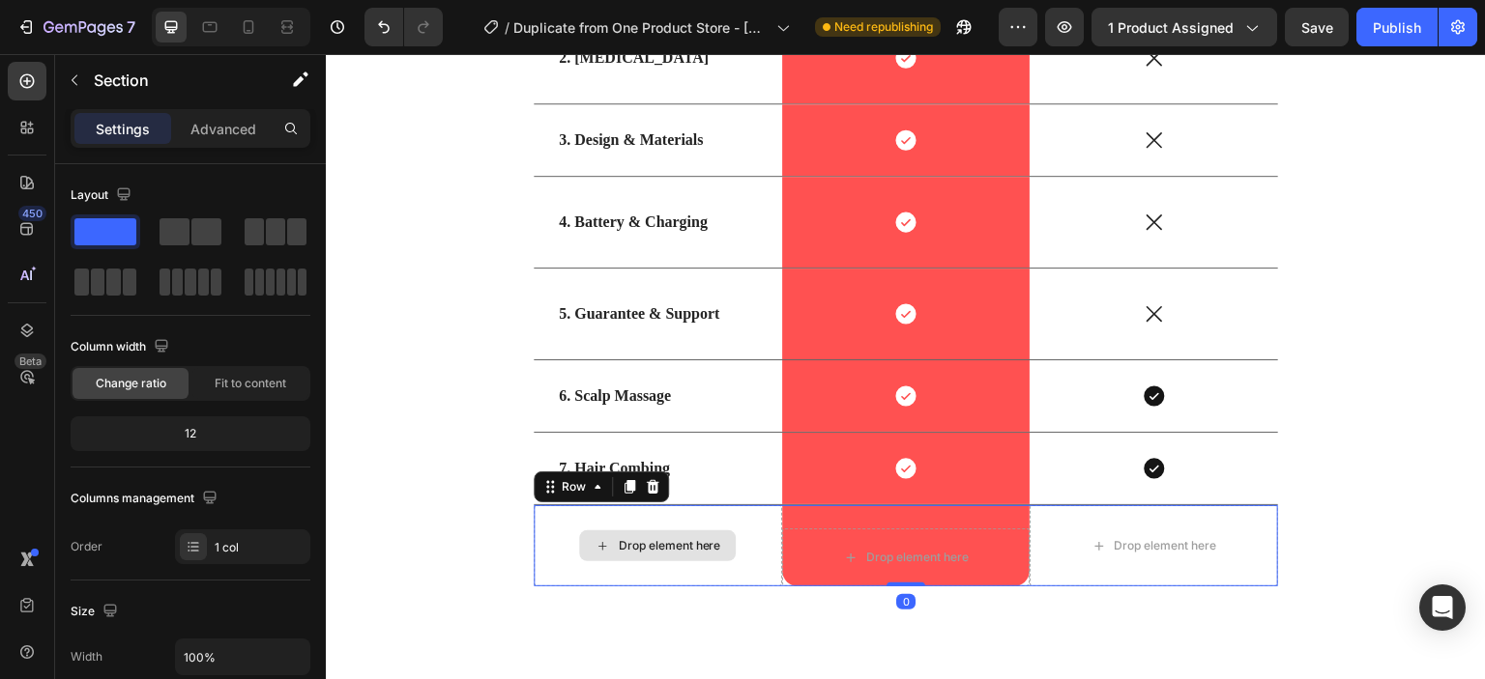
click at [749, 527] on div "Drop element here" at bounding box center [658, 545] width 248 height 81
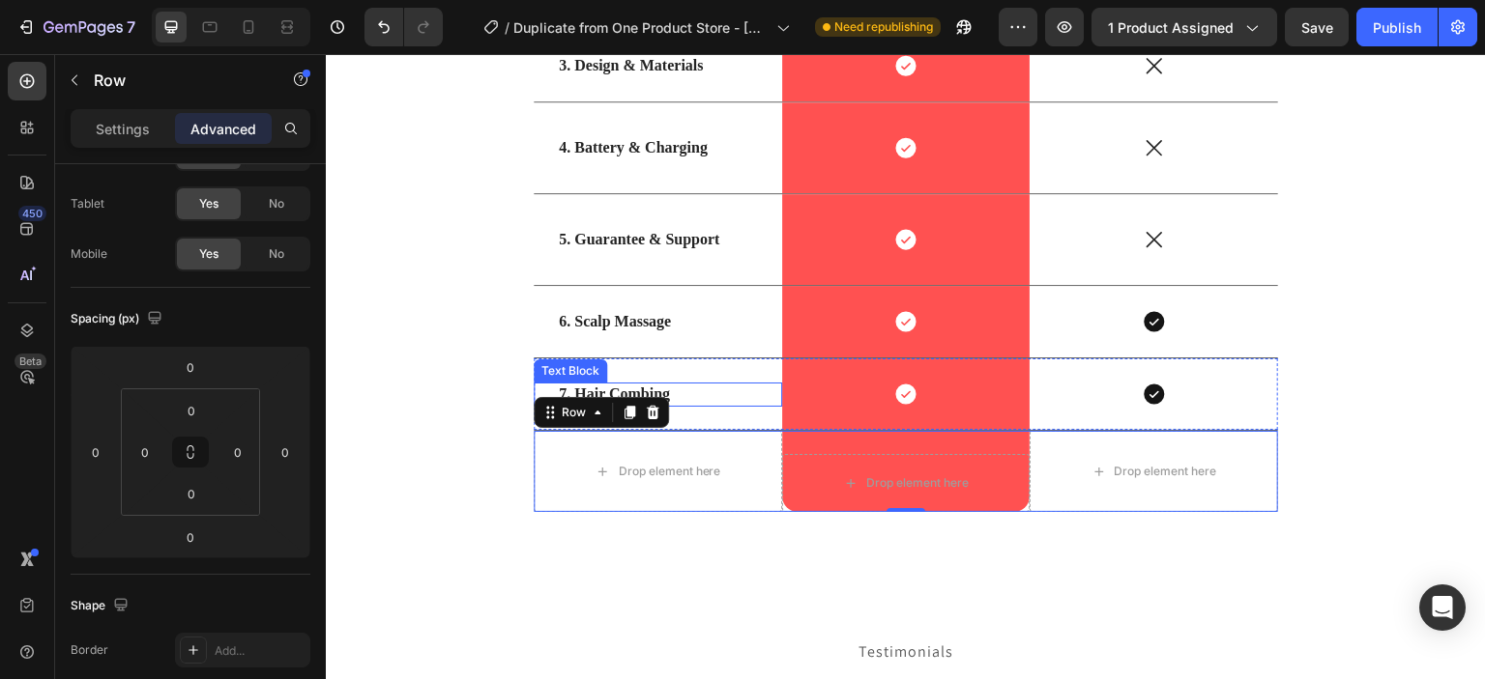
scroll to position [5453, 0]
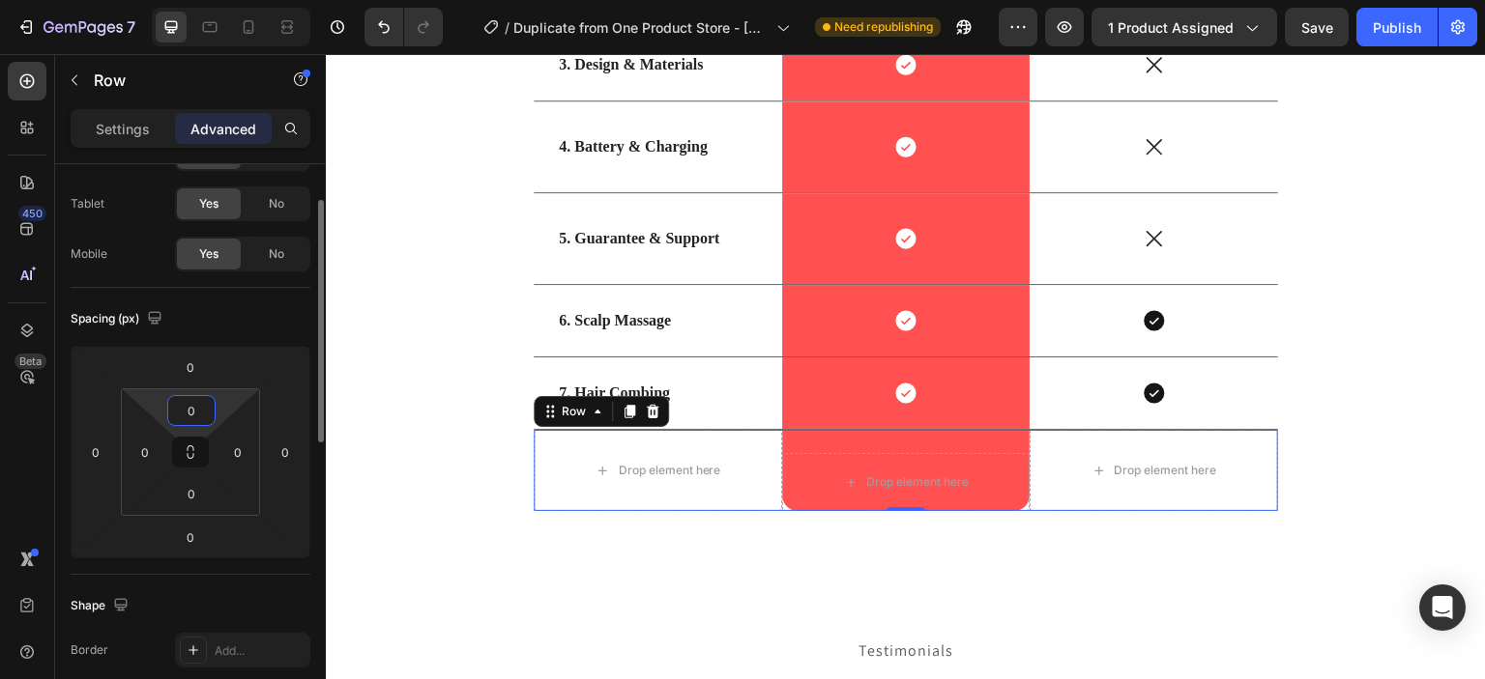
click at [201, 409] on input "0" at bounding box center [191, 410] width 39 height 29
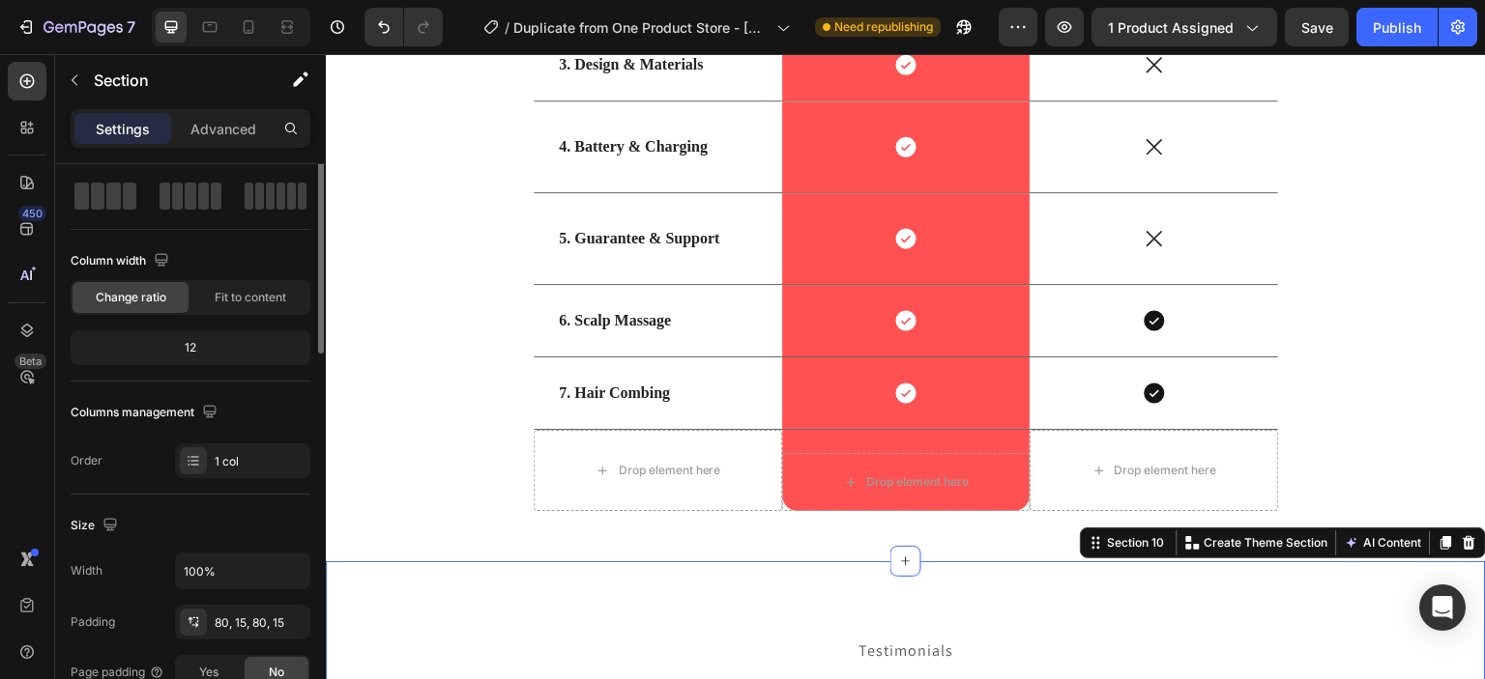
scroll to position [0, 0]
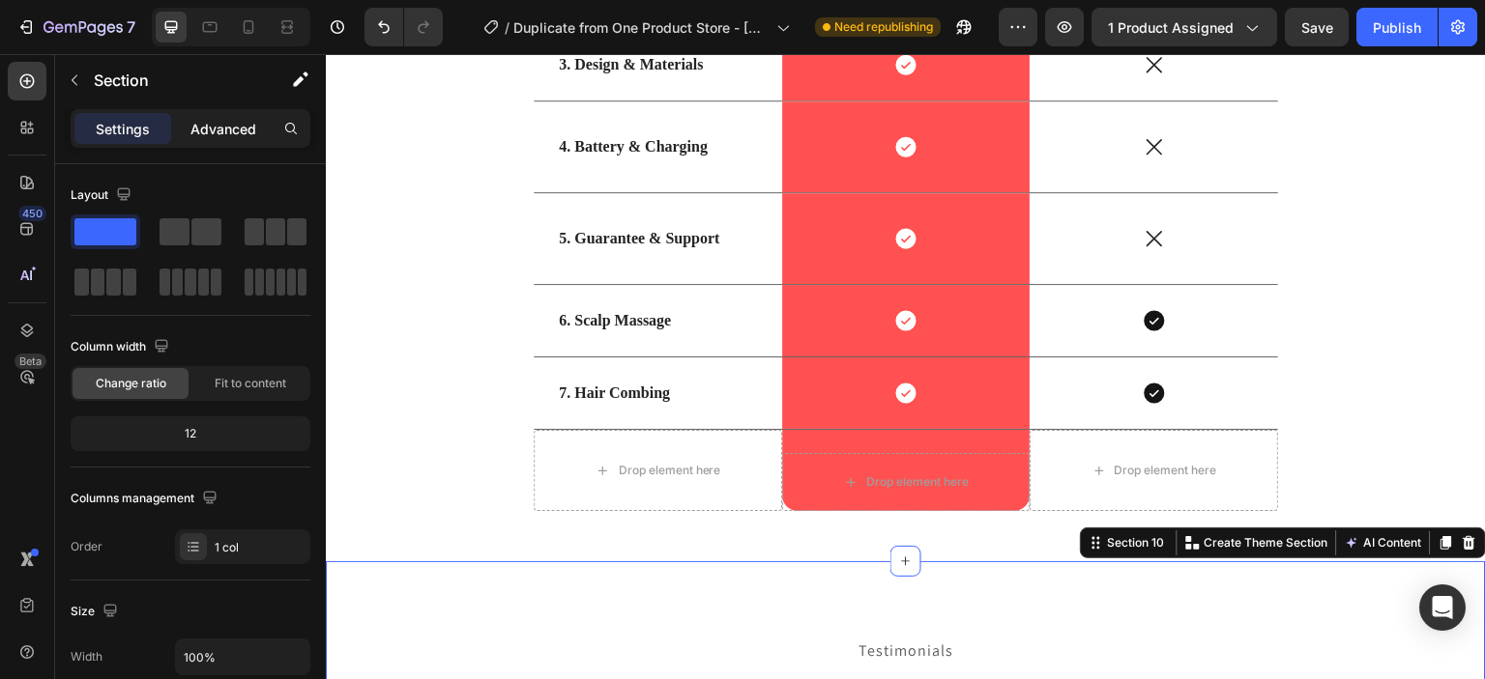
click at [227, 140] on div "Advanced" at bounding box center [223, 128] width 97 height 31
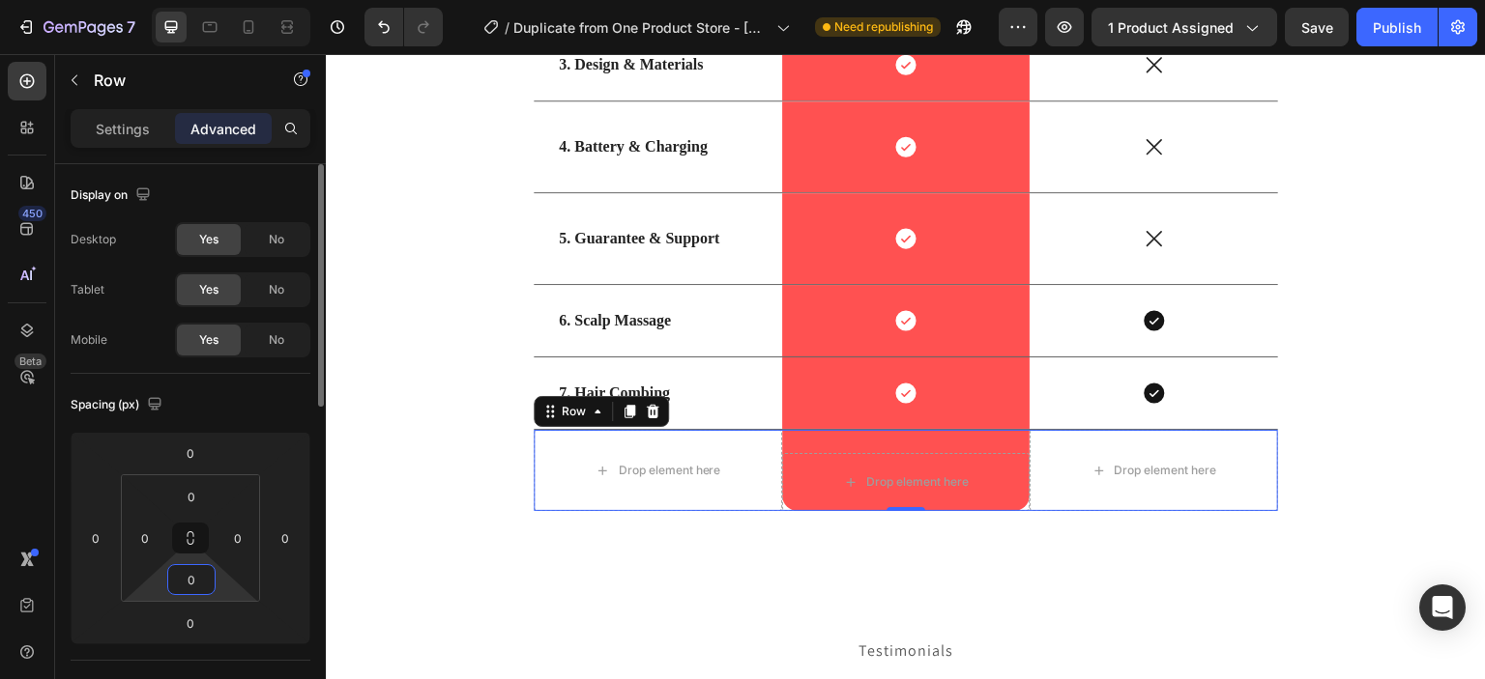
click at [209, 575] on input "0" at bounding box center [191, 579] width 39 height 29
type input "6"
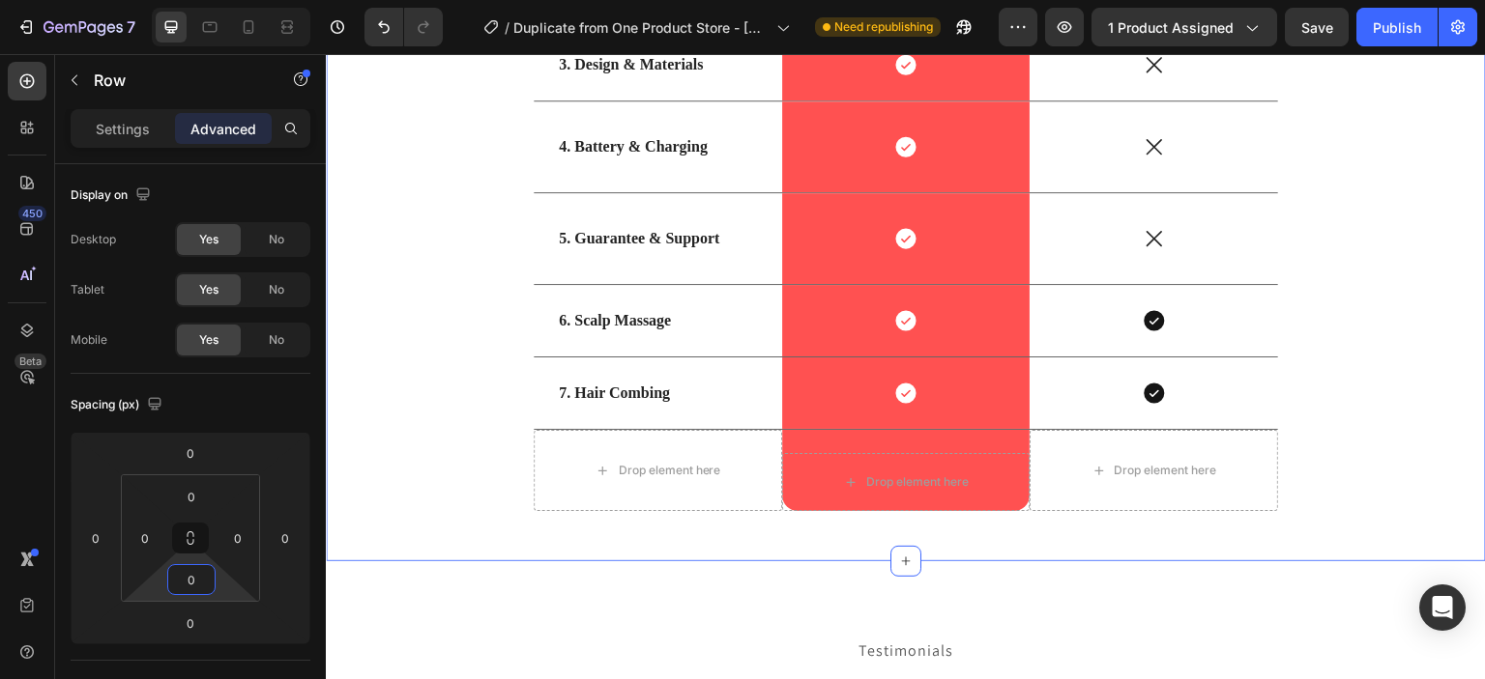
click at [460, 456] on div "US VS THEM Heading Features Heading Image Row Other Text Block Row 1. Core Tech…" at bounding box center [905, 92] width 1131 height 847
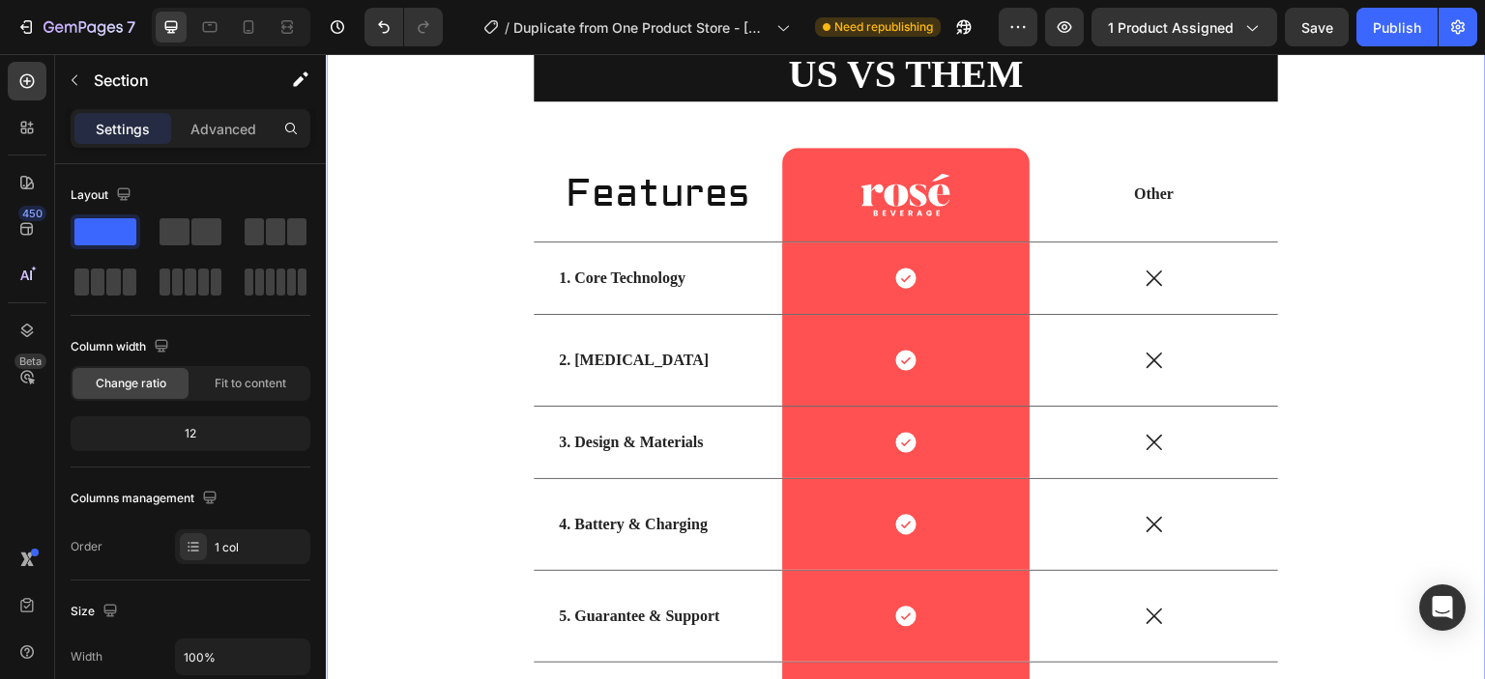
scroll to position [5059, 0]
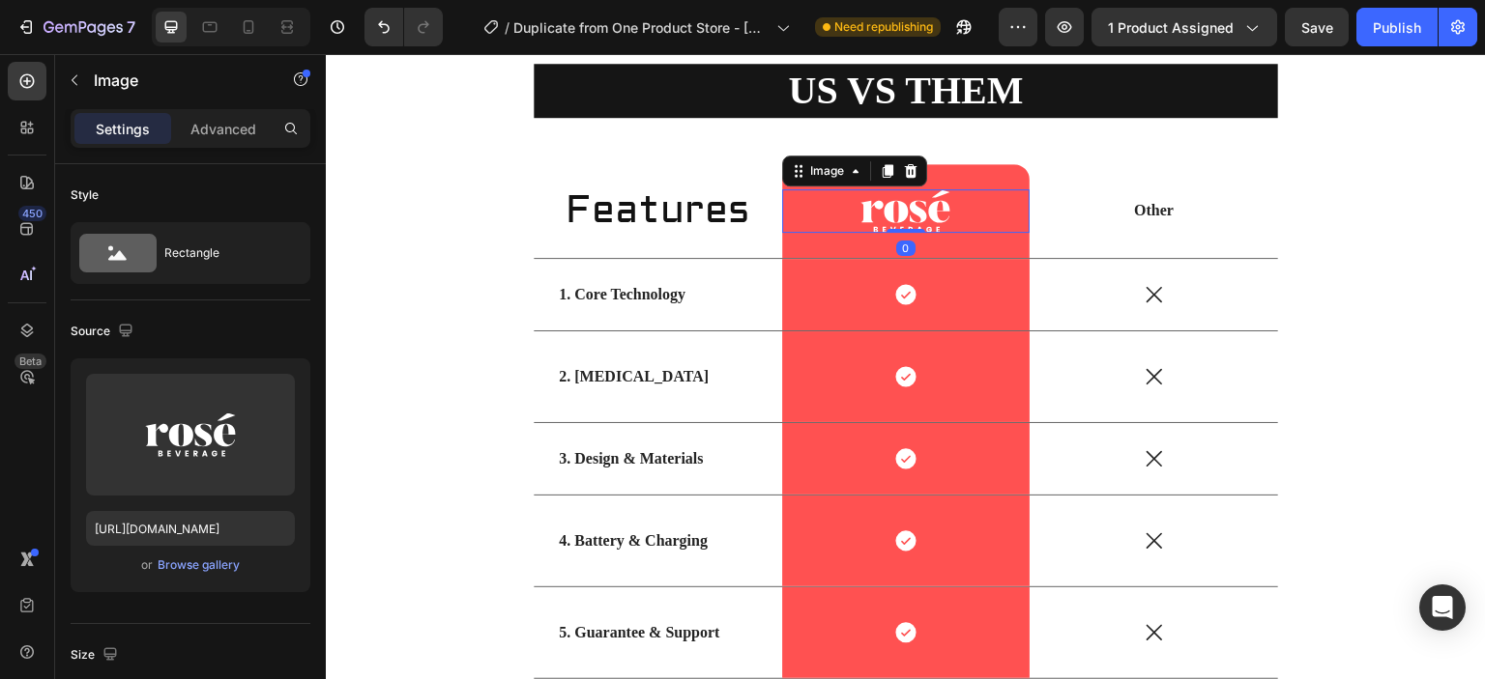
click at [935, 215] on img at bounding box center [905, 211] width 90 height 44
click at [949, 207] on div at bounding box center [906, 211] width 248 height 44
click at [938, 209] on img at bounding box center [905, 211] width 90 height 44
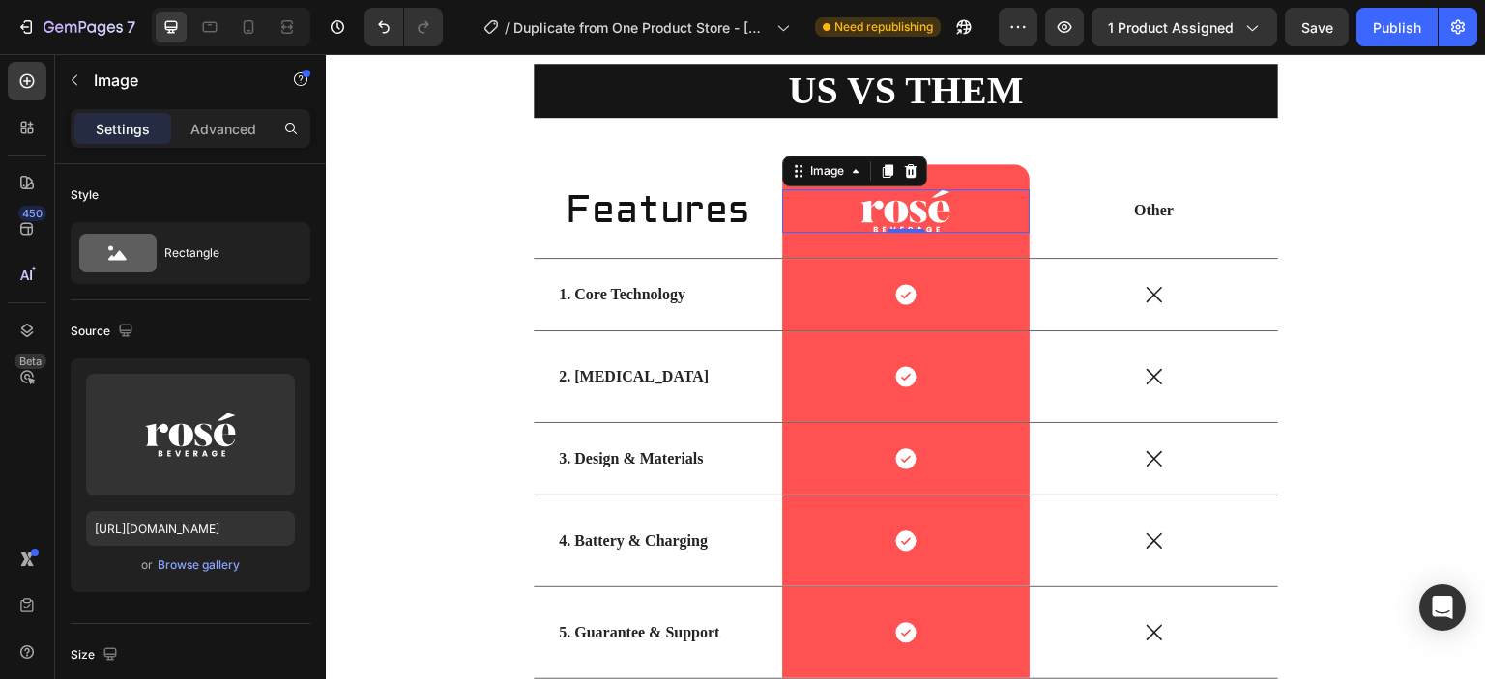
click at [938, 209] on img at bounding box center [905, 211] width 90 height 44
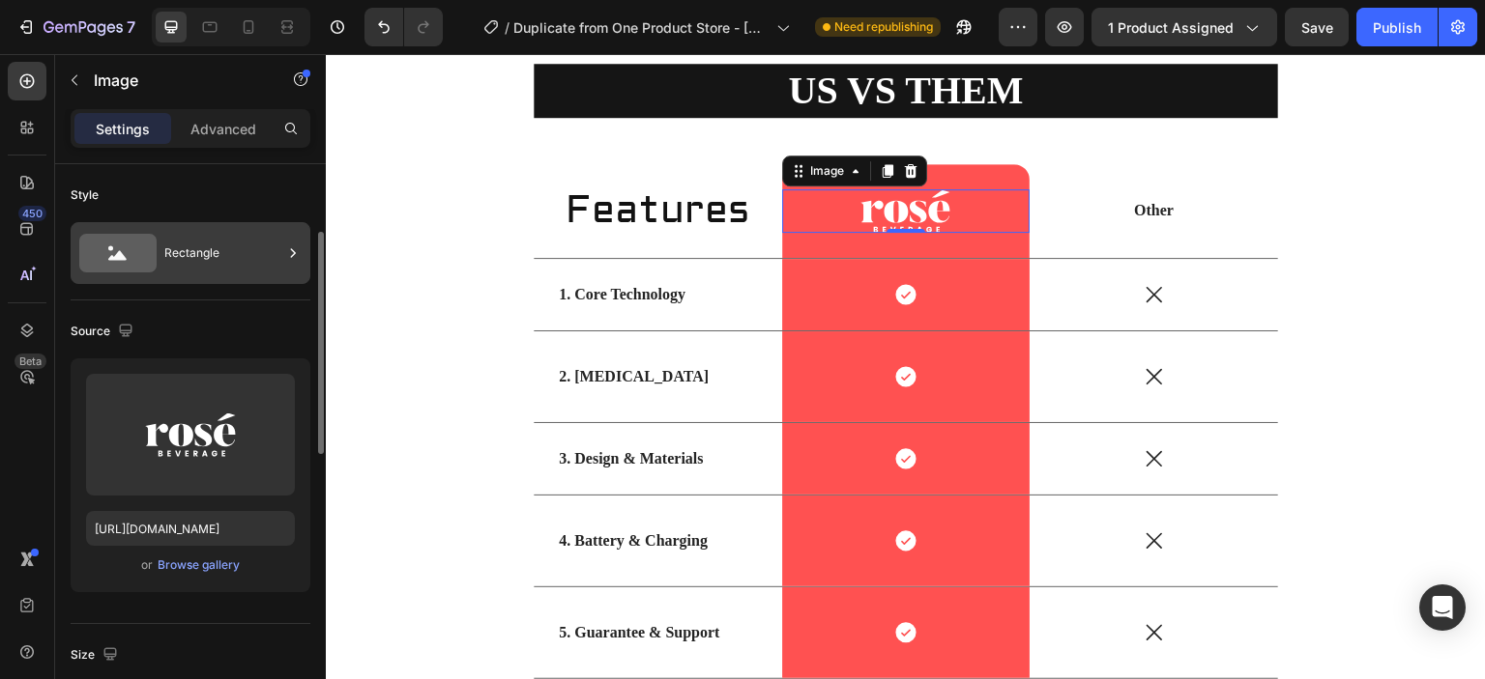
scroll to position [174, 0]
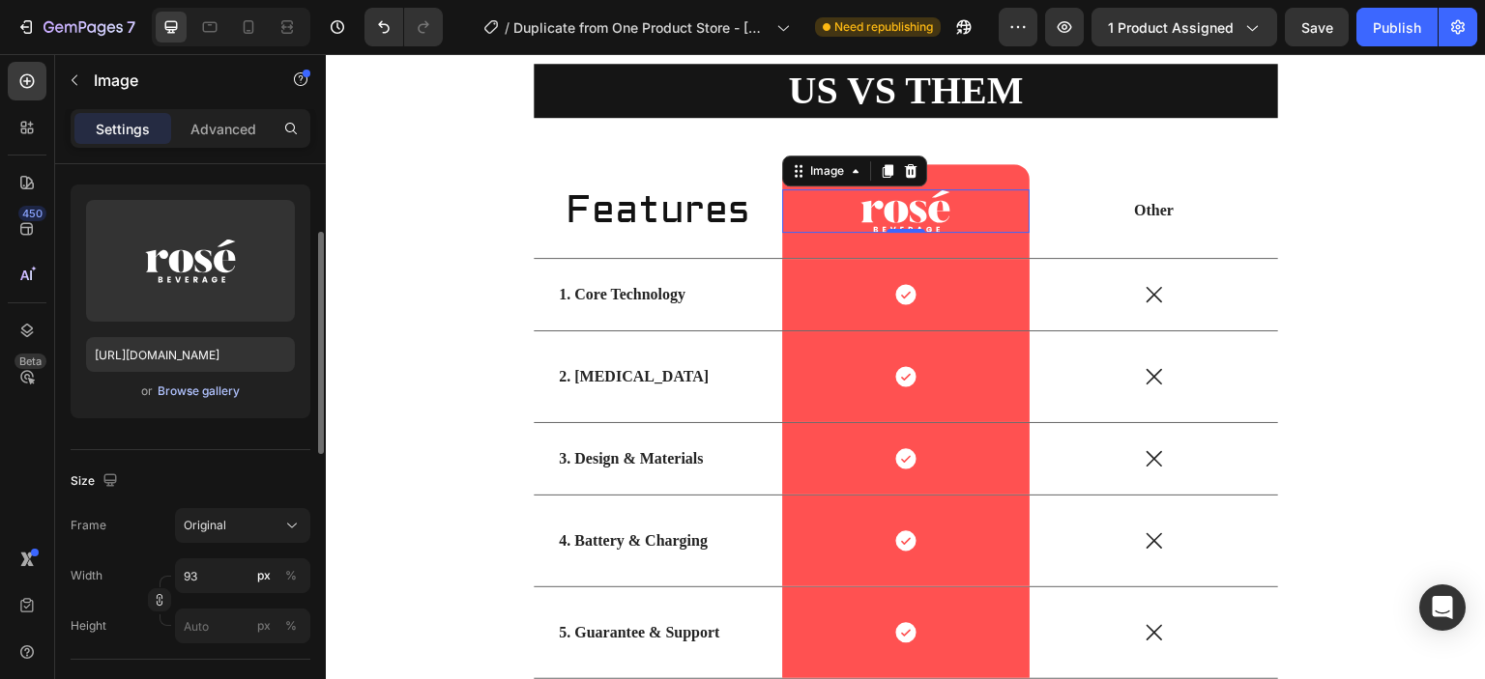
click at [219, 398] on button "Browse gallery" at bounding box center [199, 391] width 84 height 19
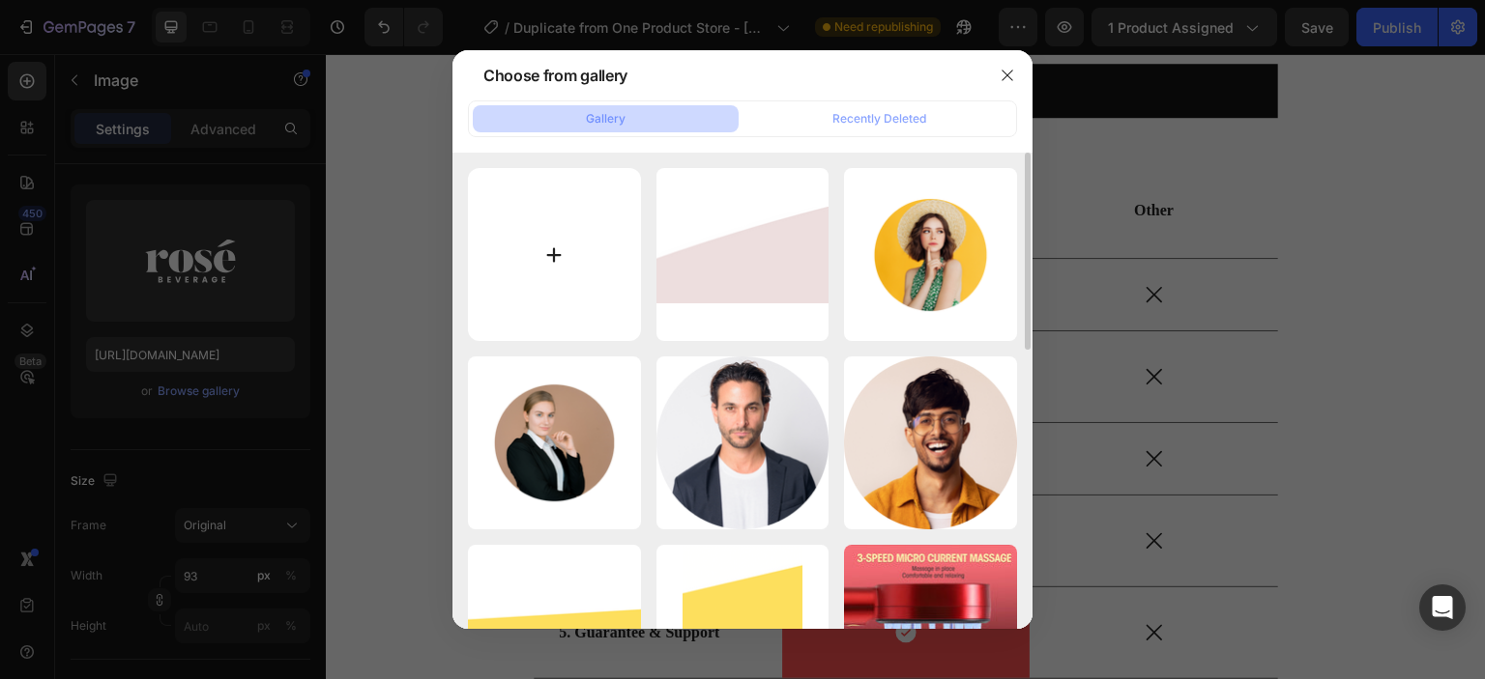
click at [557, 264] on input "file" at bounding box center [554, 254] width 173 height 173
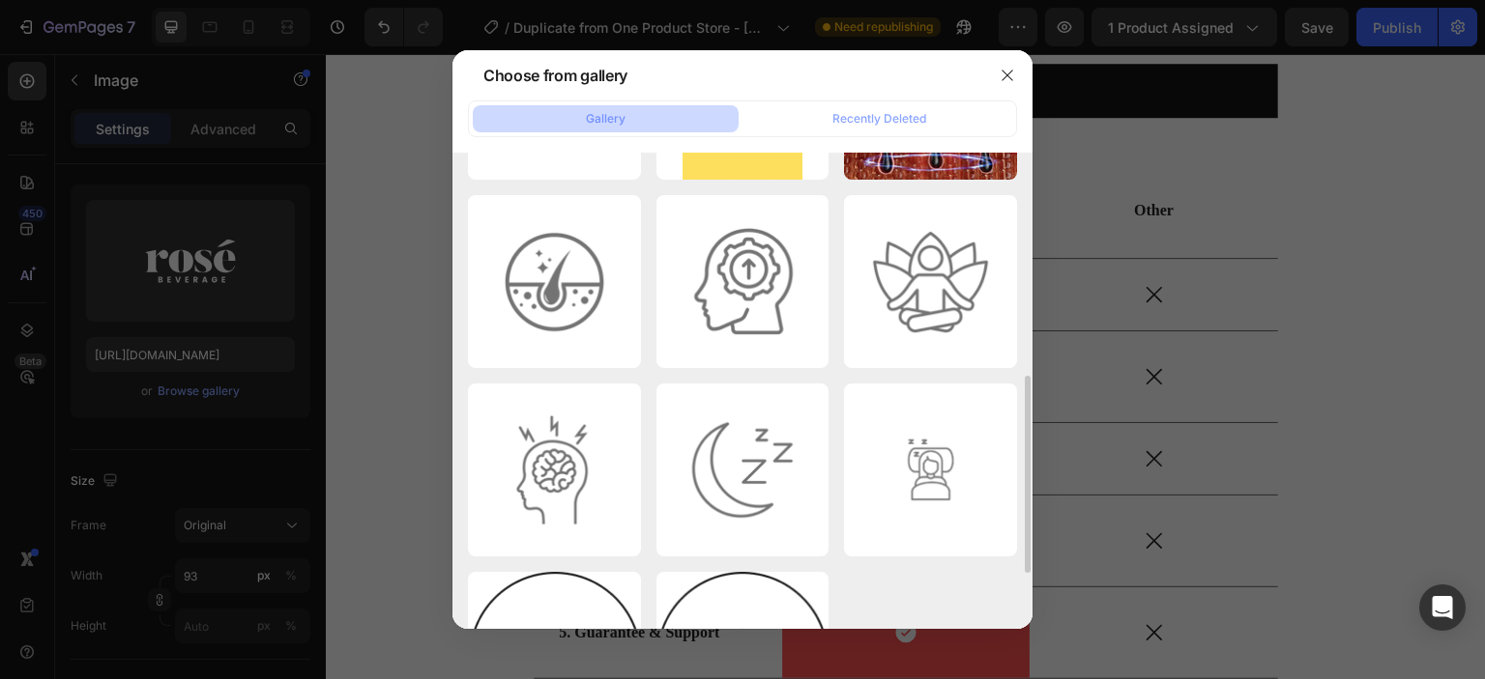
scroll to position [669, 0]
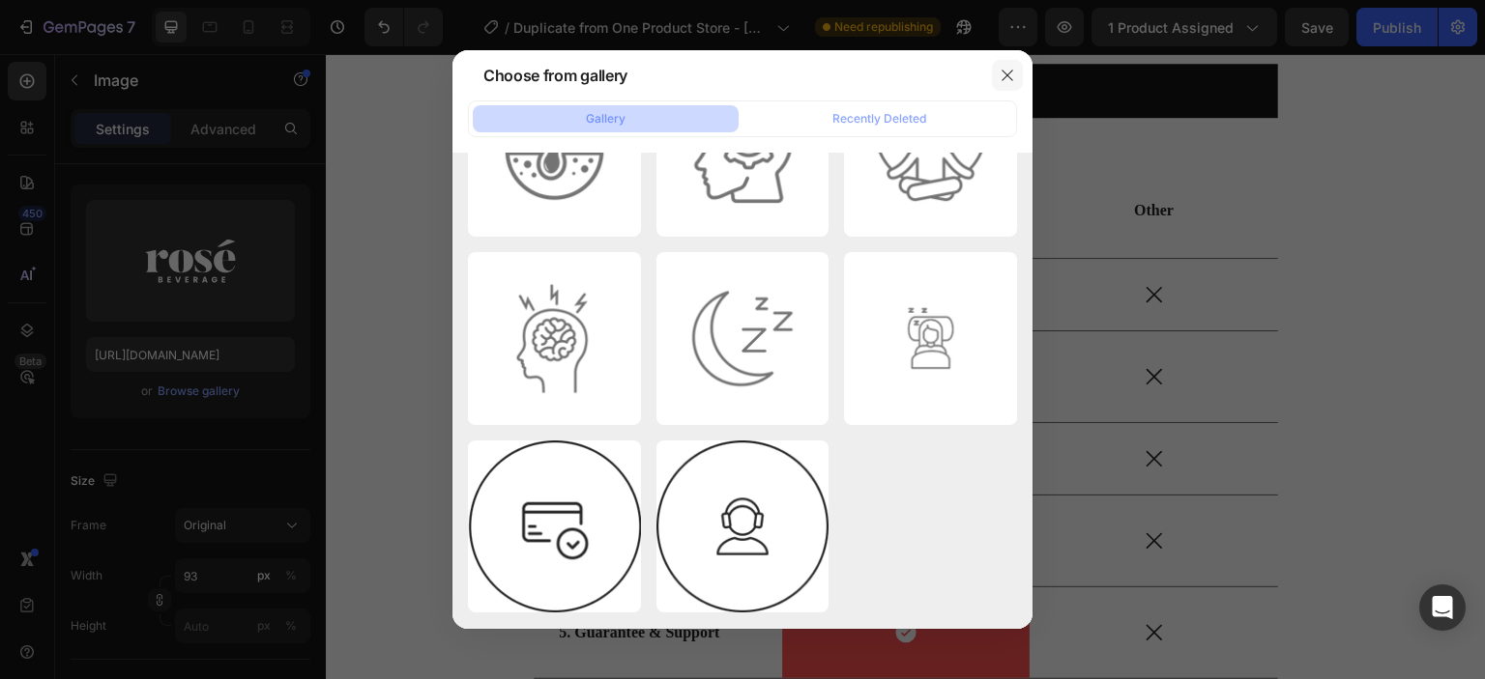
click at [1007, 72] on icon "button" at bounding box center [1006, 75] width 15 height 15
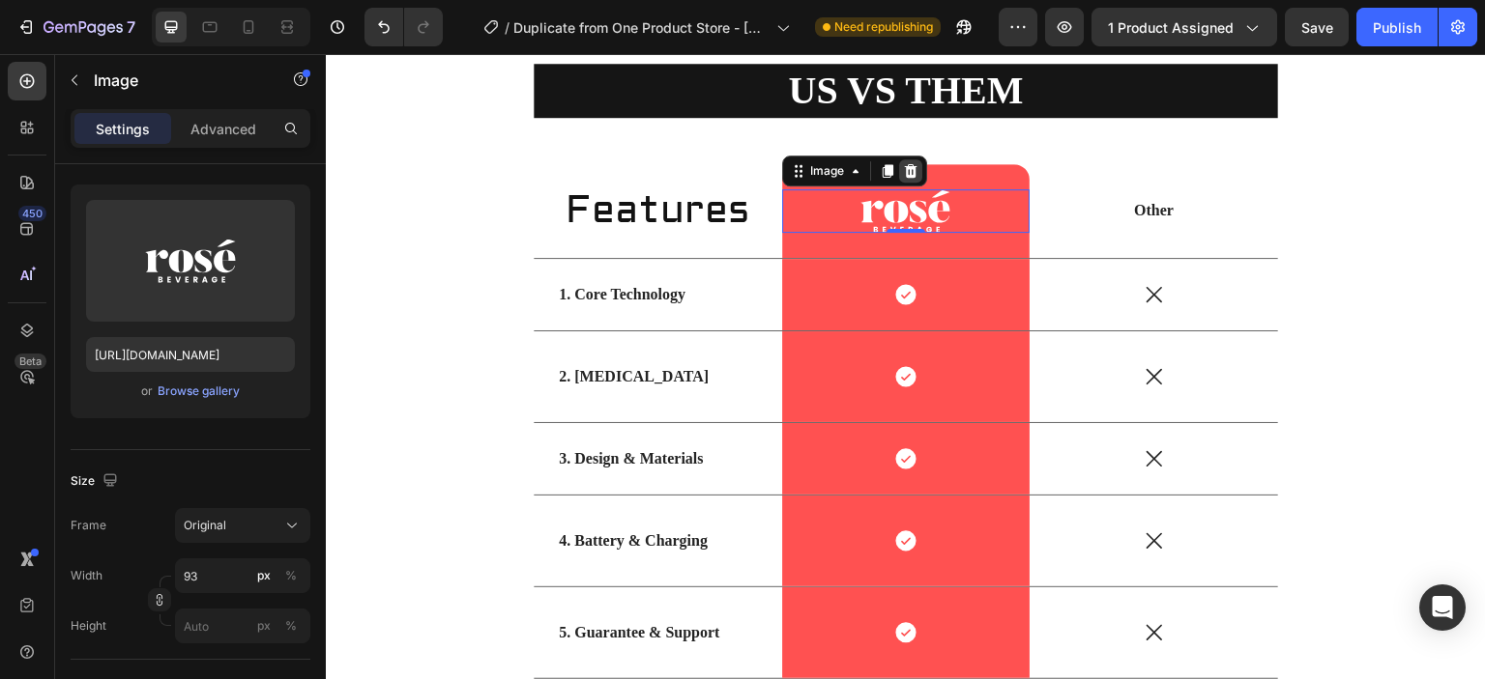
click at [906, 181] on div at bounding box center [910, 170] width 23 height 23
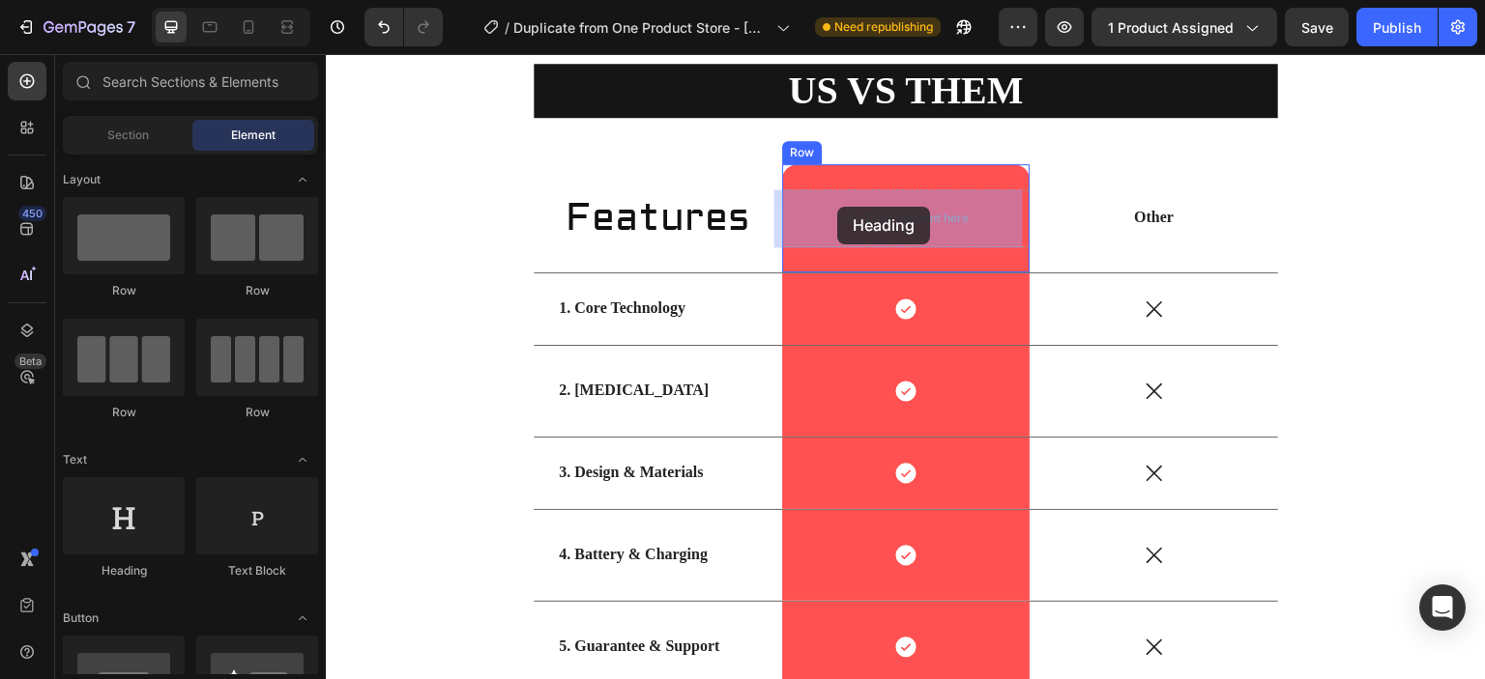
drag, startPoint x: 485, startPoint y: 560, endPoint x: 837, endPoint y: 207, distance: 498.2
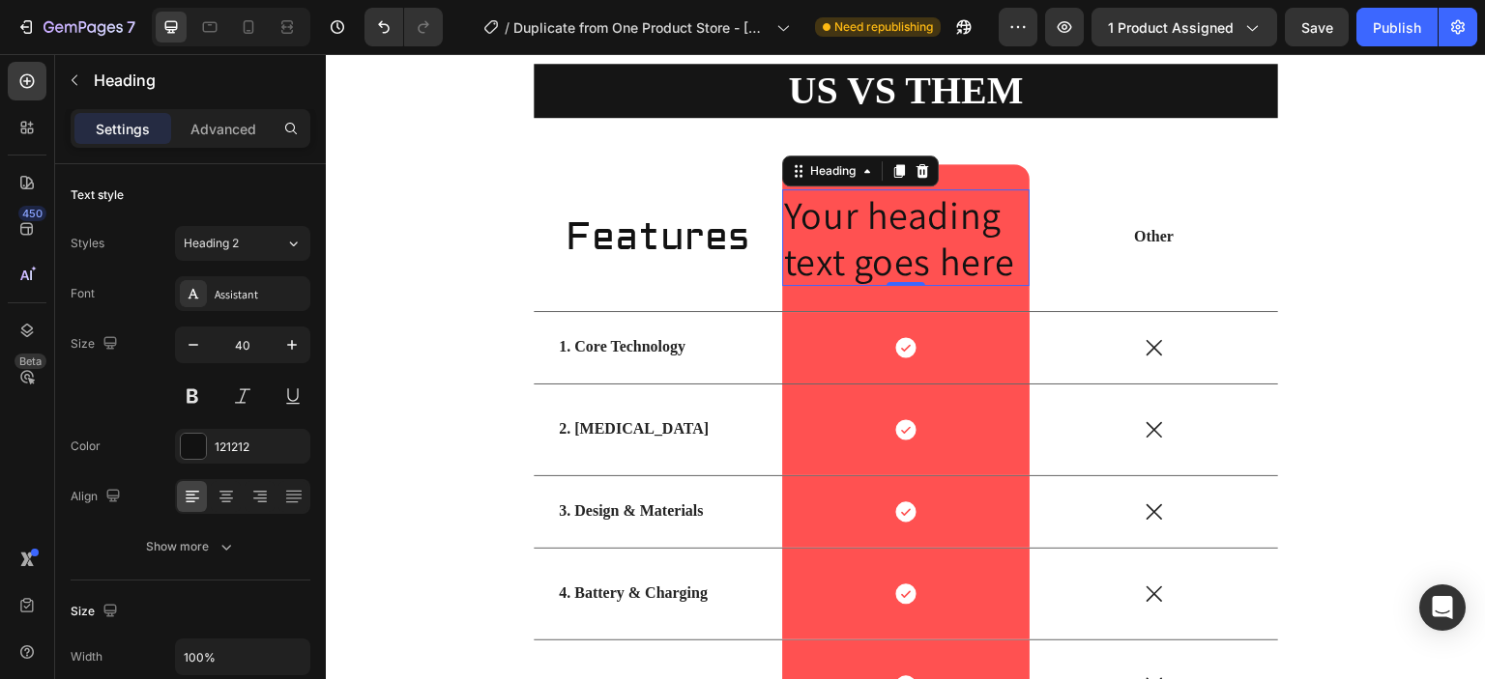
click at [1004, 266] on p "Your heading text goes here" at bounding box center [906, 237] width 245 height 93
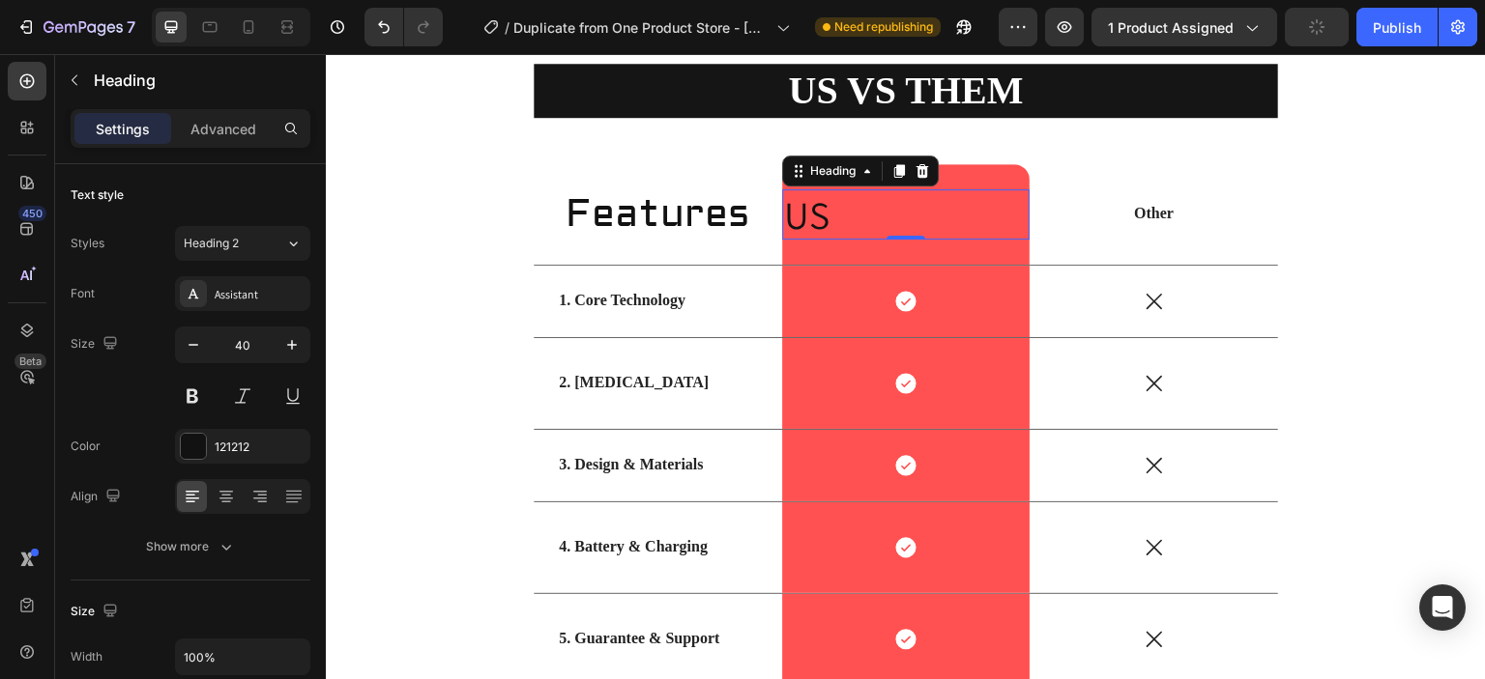
click at [803, 208] on p "US" at bounding box center [906, 214] width 245 height 46
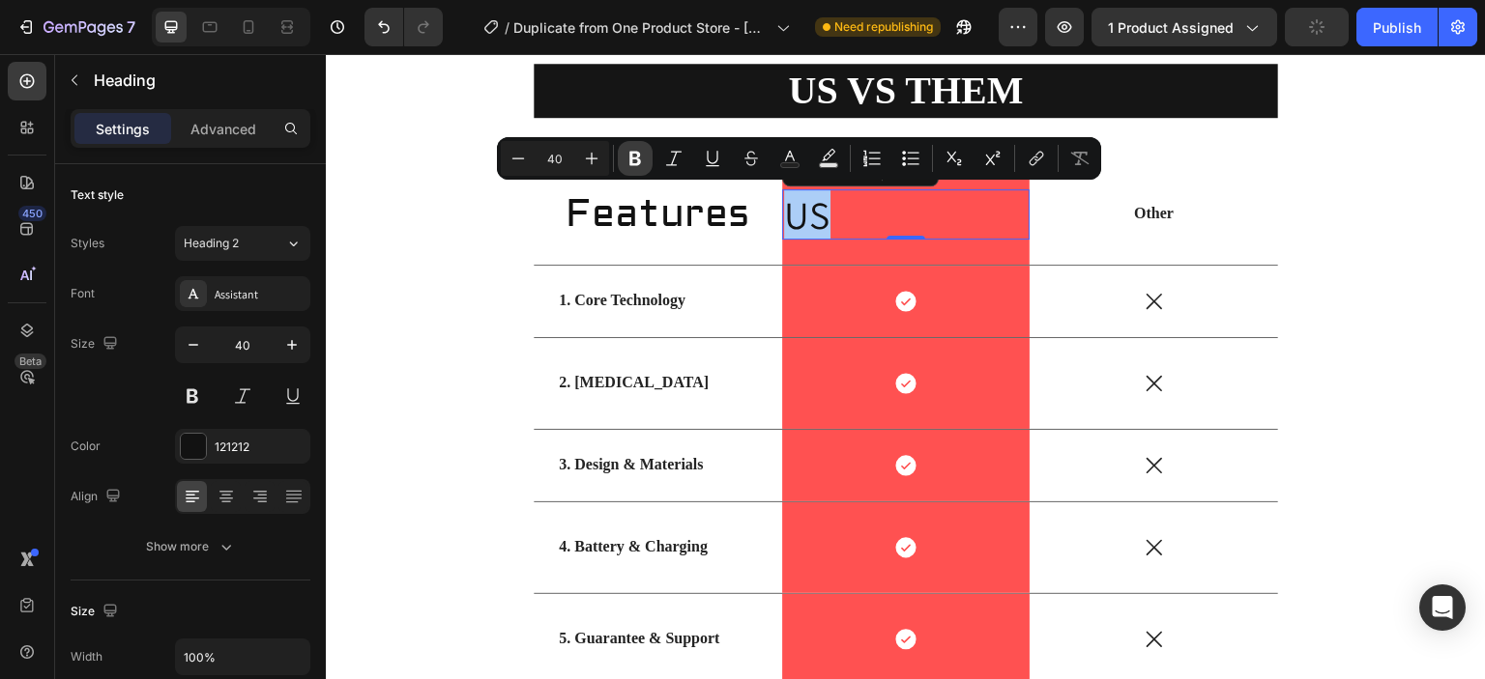
click at [636, 158] on icon "Editor contextual toolbar" at bounding box center [635, 159] width 12 height 14
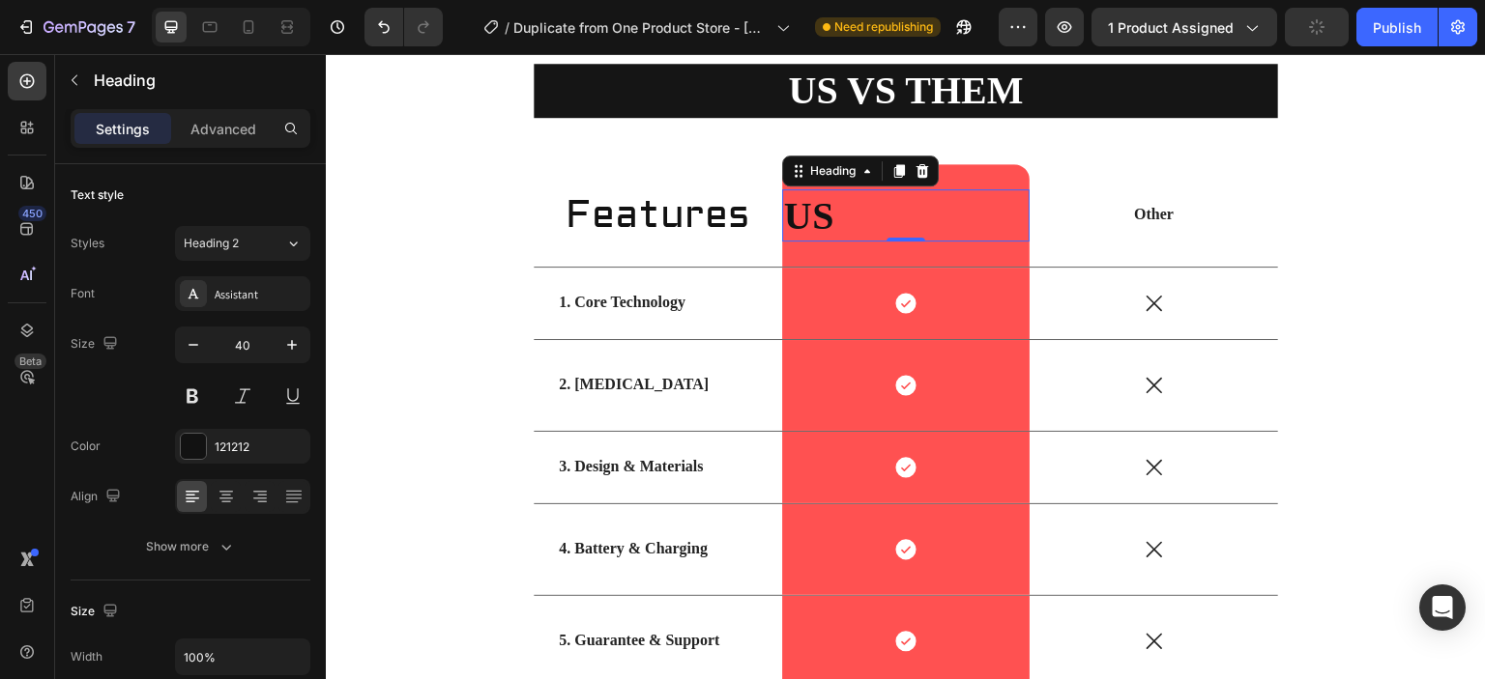
click at [796, 216] on strong "US" at bounding box center [809, 215] width 50 height 43
click at [217, 498] on icon at bounding box center [226, 496] width 19 height 19
click at [930, 201] on p "US" at bounding box center [906, 215] width 245 height 48
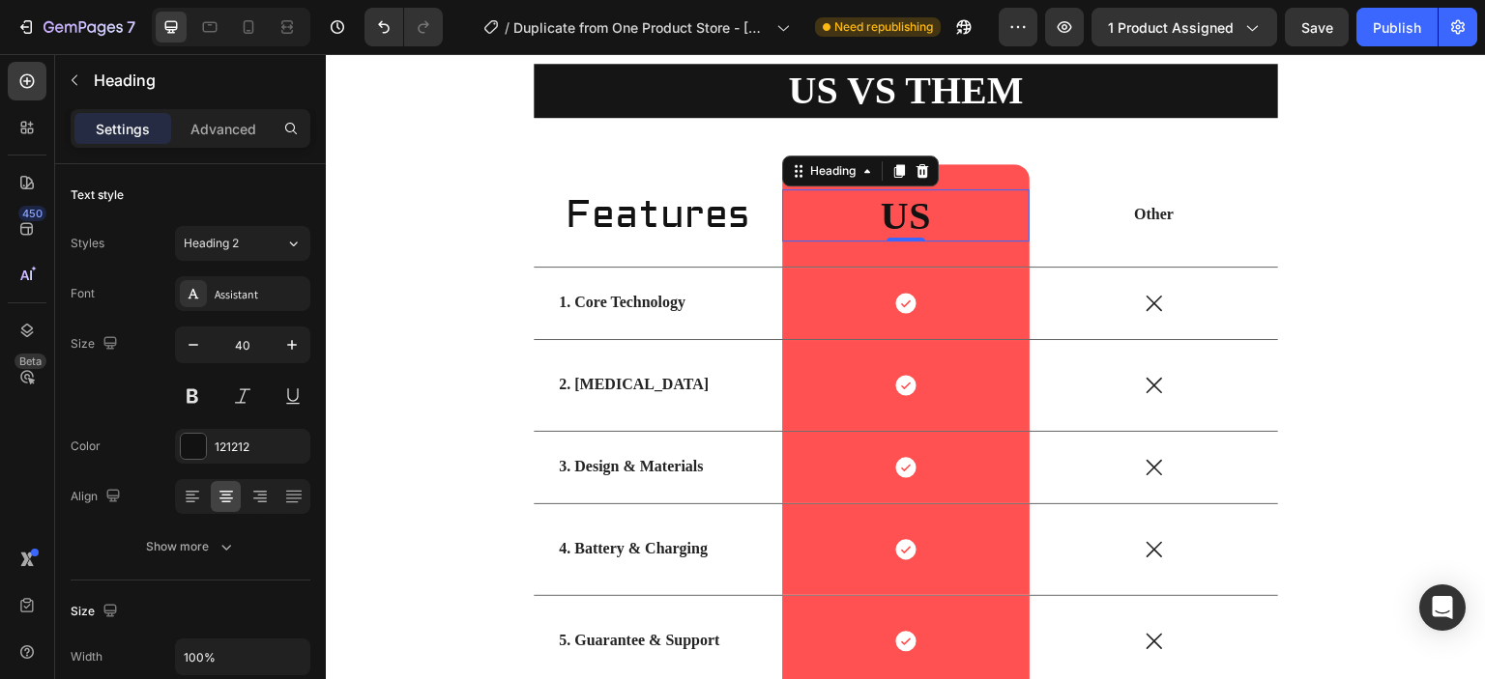
click at [899, 209] on strong "US" at bounding box center [906, 215] width 50 height 43
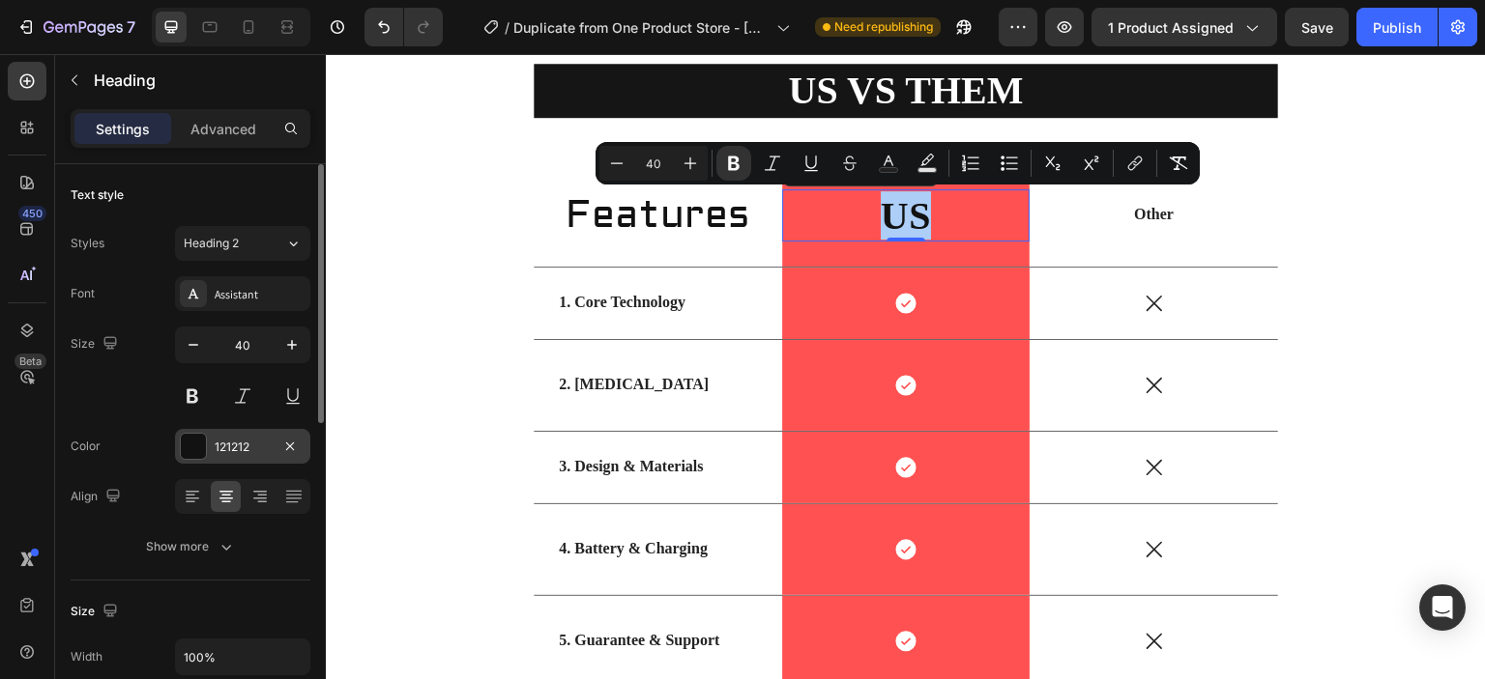
click at [189, 447] on div at bounding box center [193, 446] width 25 height 25
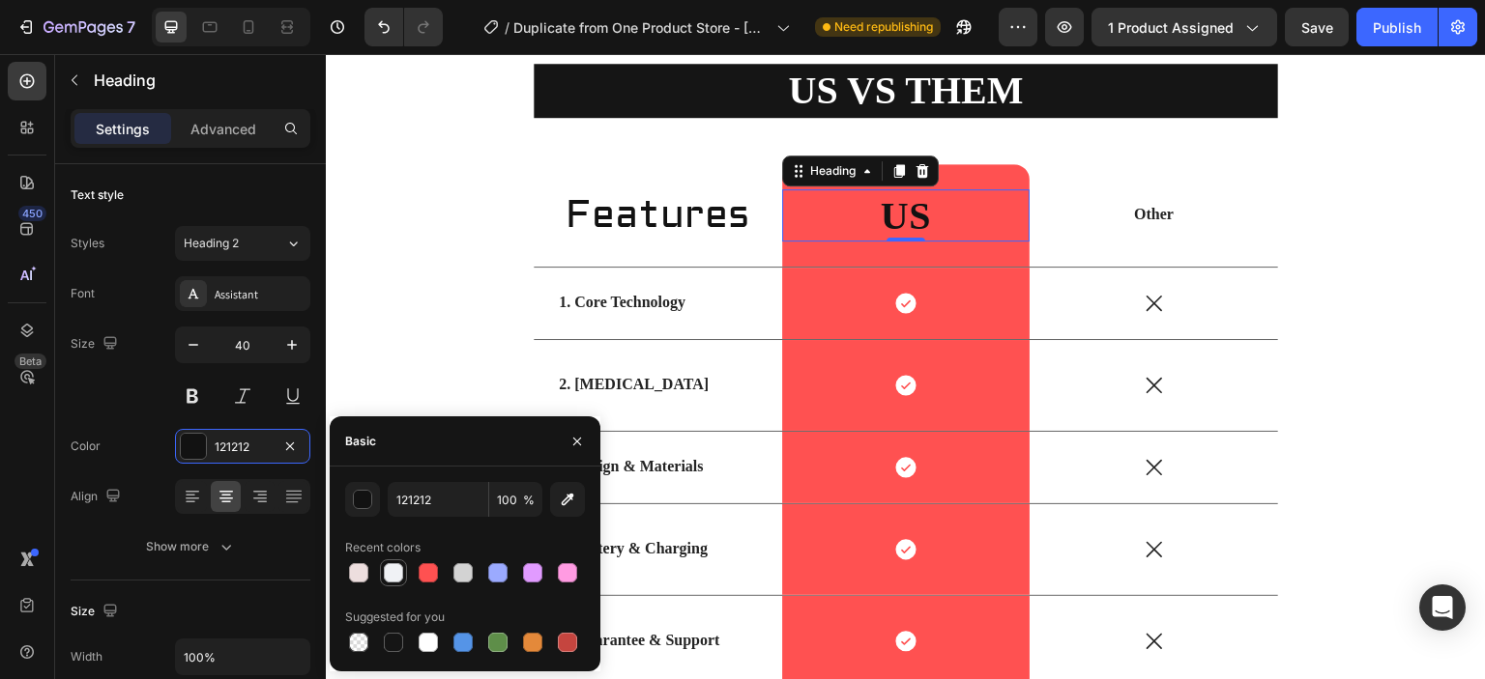
click at [394, 572] on div at bounding box center [393, 572] width 19 height 19
type input "F0F2F5"
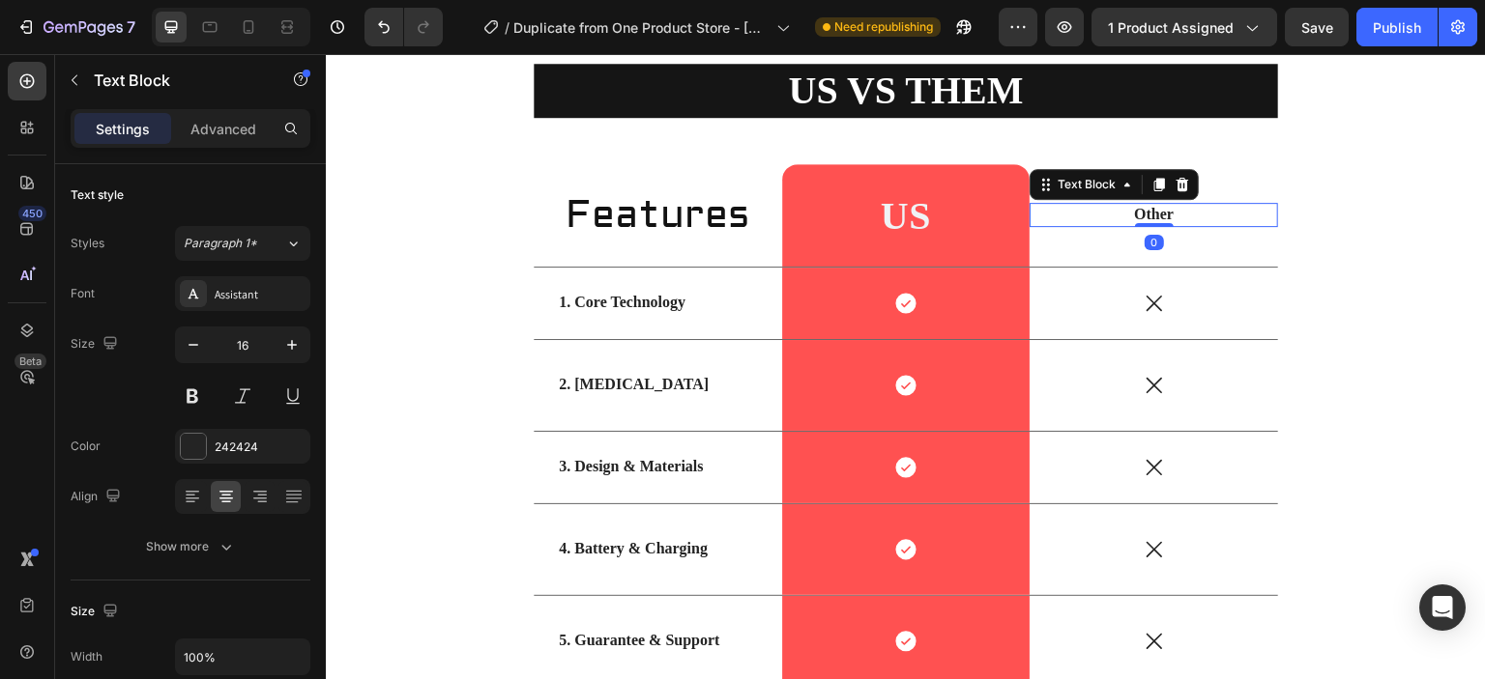
click at [1159, 207] on p "Other" at bounding box center [1153, 215] width 245 height 20
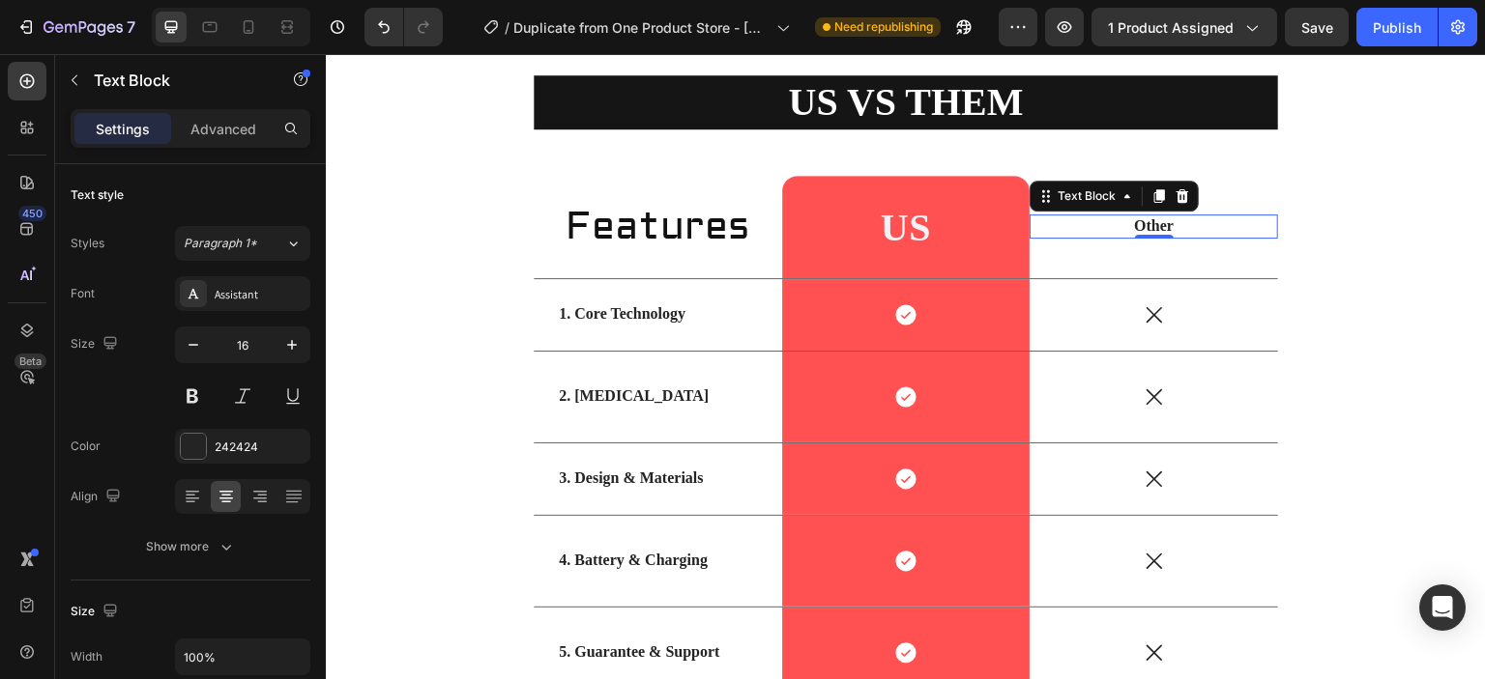
click at [1132, 224] on p "Other" at bounding box center [1153, 227] width 245 height 20
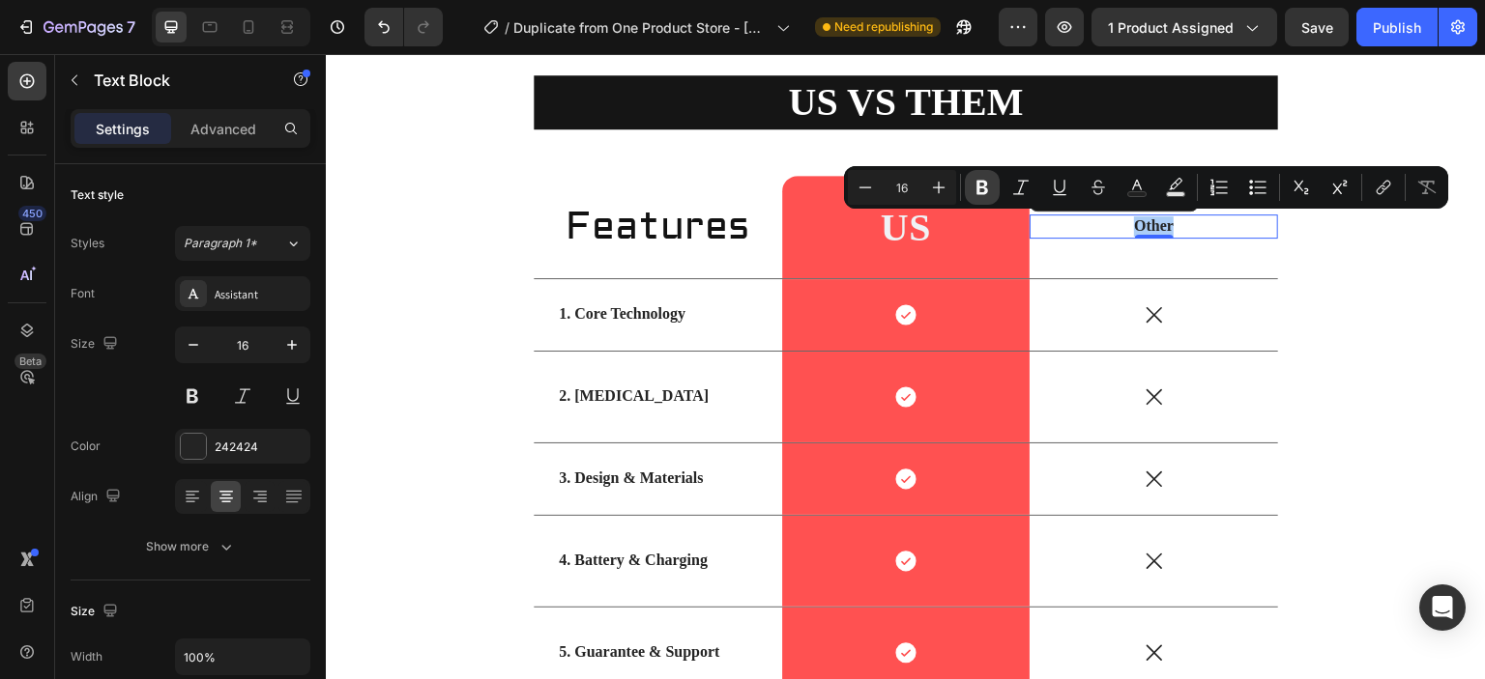
click at [979, 188] on icon "Editor contextual toolbar" at bounding box center [982, 188] width 12 height 14
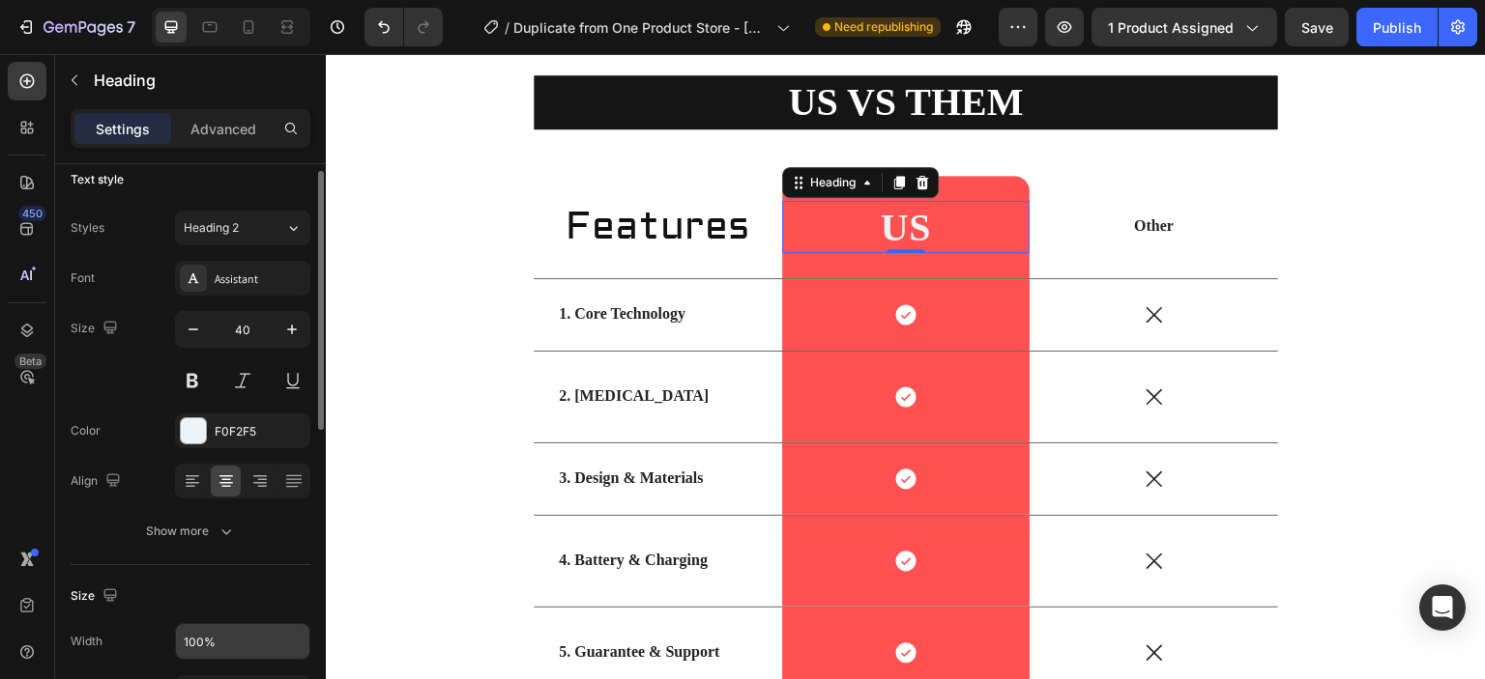
scroll to position [0, 0]
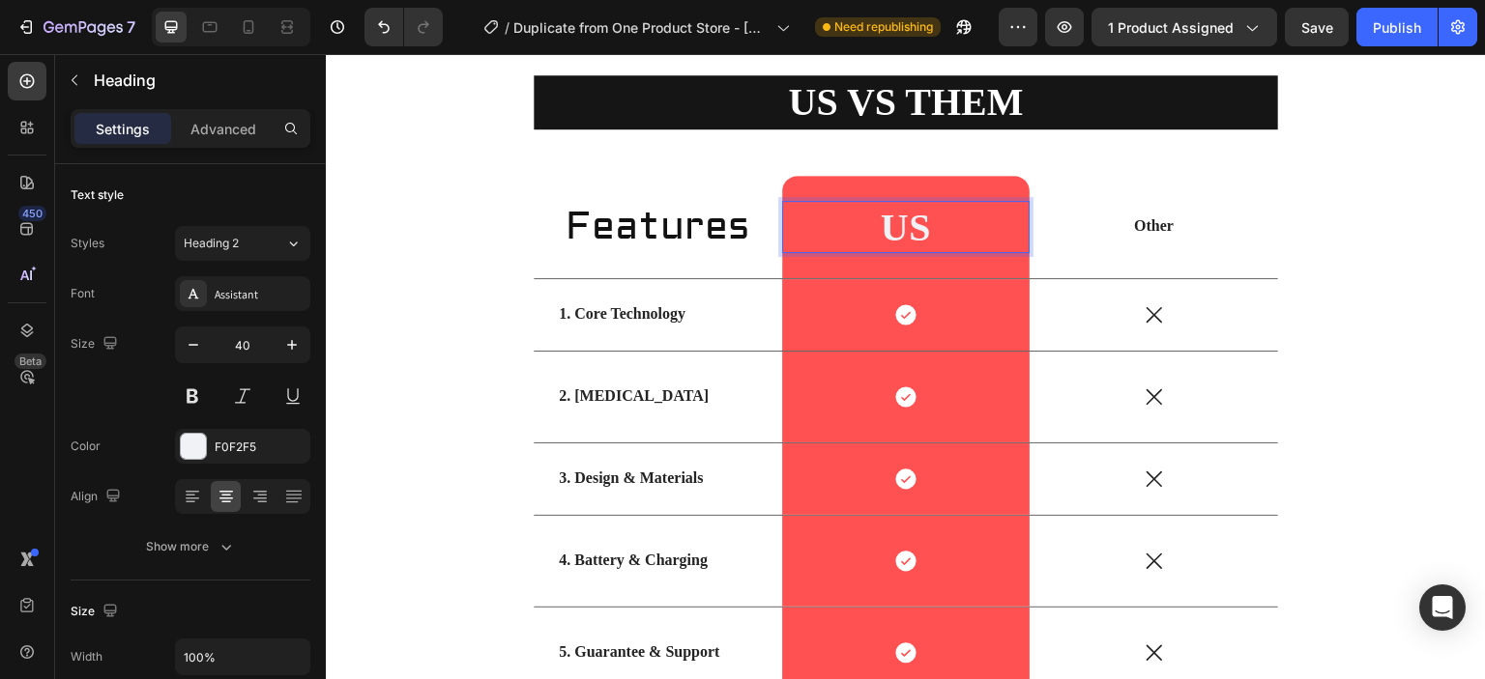
click at [891, 225] on strong "US" at bounding box center [906, 227] width 50 height 43
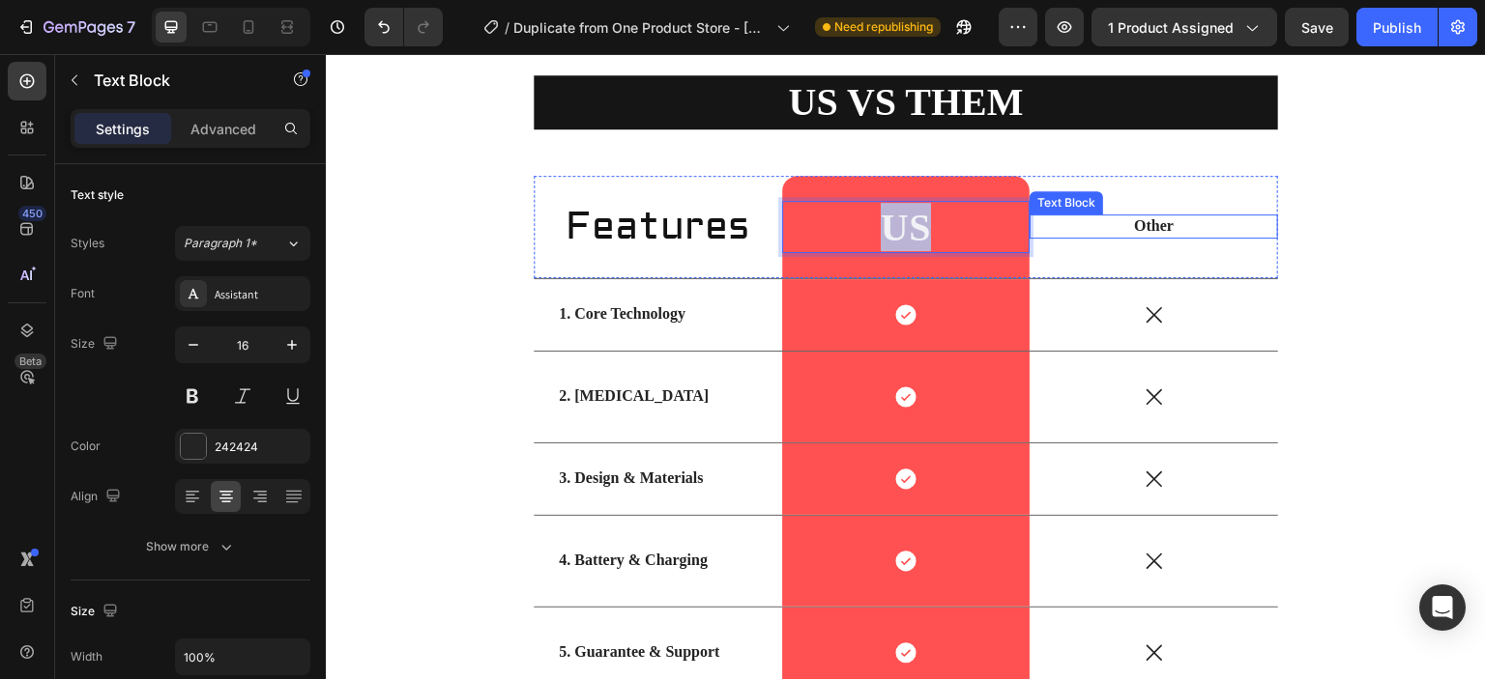
click at [1134, 219] on strong "Other" at bounding box center [1154, 225] width 40 height 16
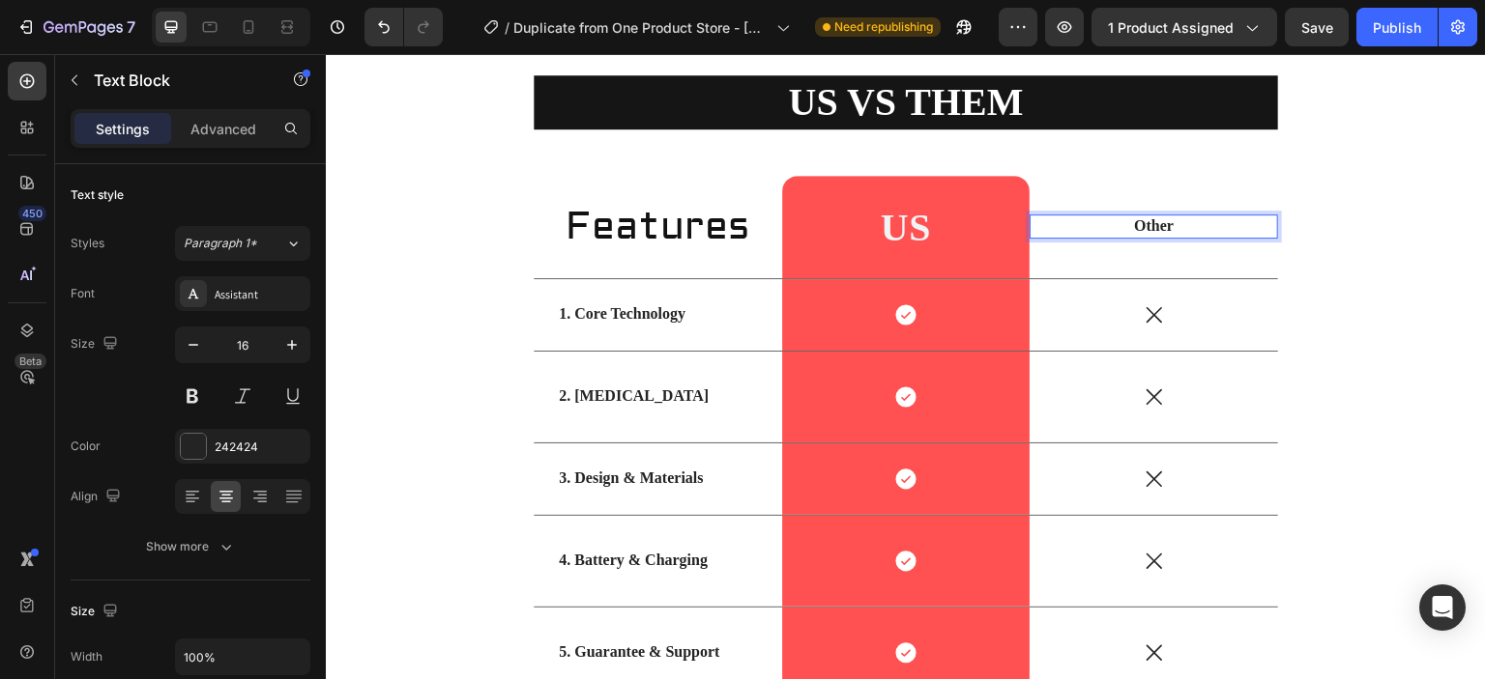
click at [1134, 219] on strong "Other" at bounding box center [1154, 225] width 40 height 16
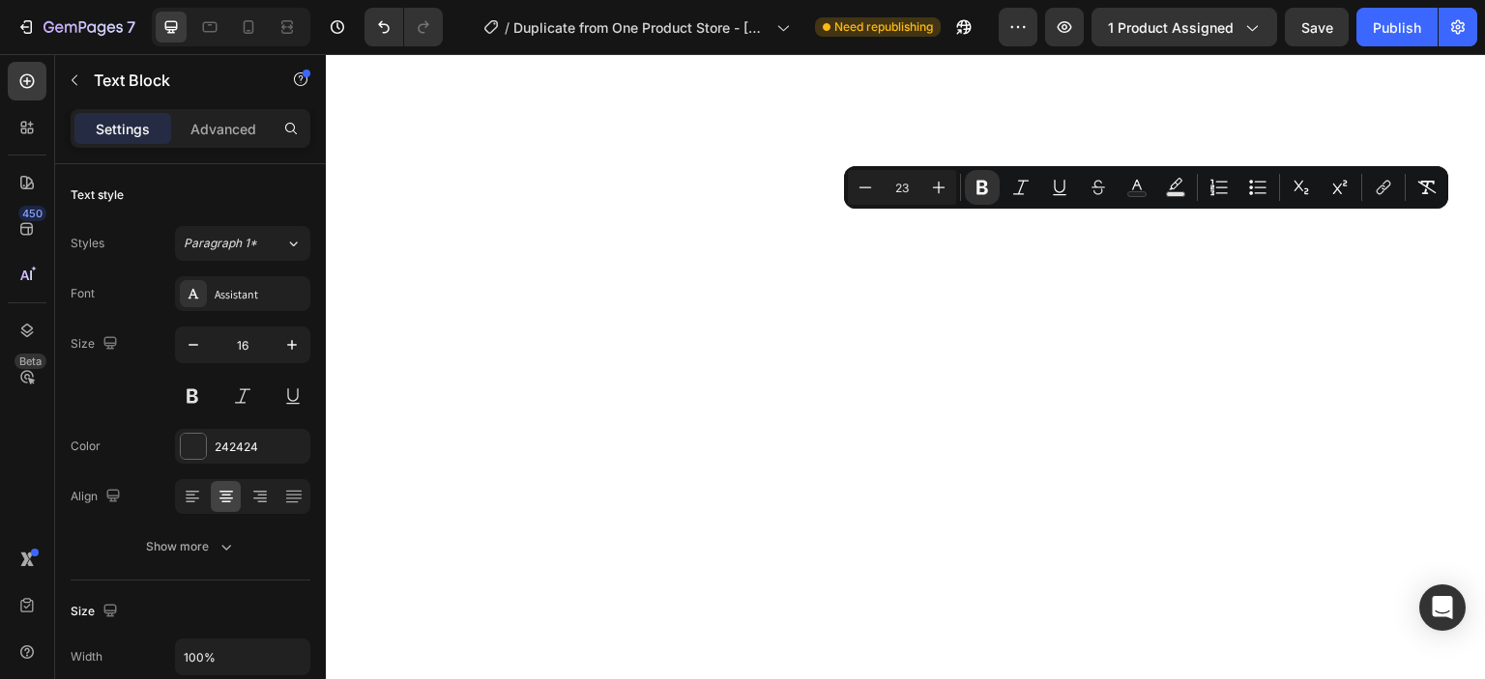
click at [941, 194] on icon "Editor contextual toolbar" at bounding box center [938, 187] width 19 height 19
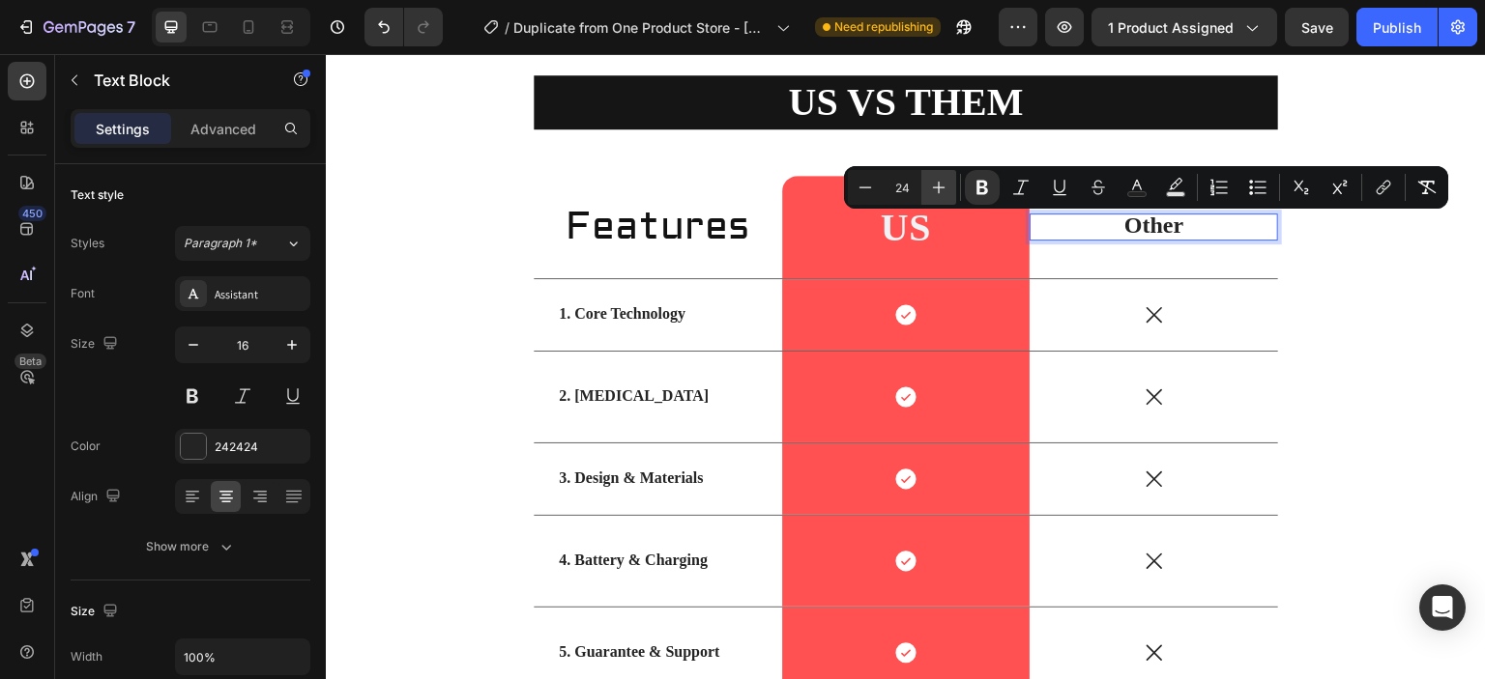
drag, startPoint x: 0, startPoint y: 0, endPoint x: 941, endPoint y: 194, distance: 961.2
click at [941, 194] on icon "Editor contextual toolbar" at bounding box center [938, 187] width 19 height 19
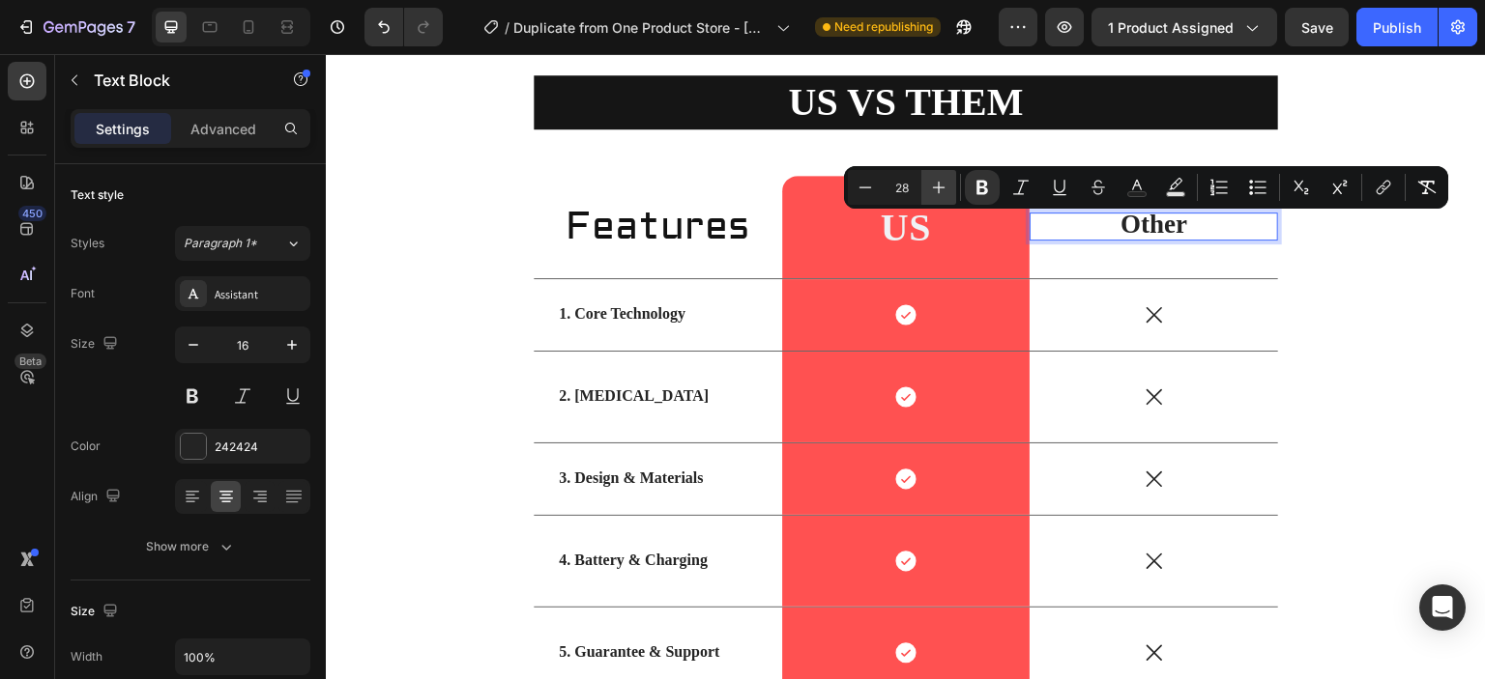
click at [941, 194] on icon "Editor contextual toolbar" at bounding box center [938, 187] width 19 height 19
type input "30"
click at [978, 192] on icon "Editor contextual toolbar" at bounding box center [982, 188] width 12 height 14
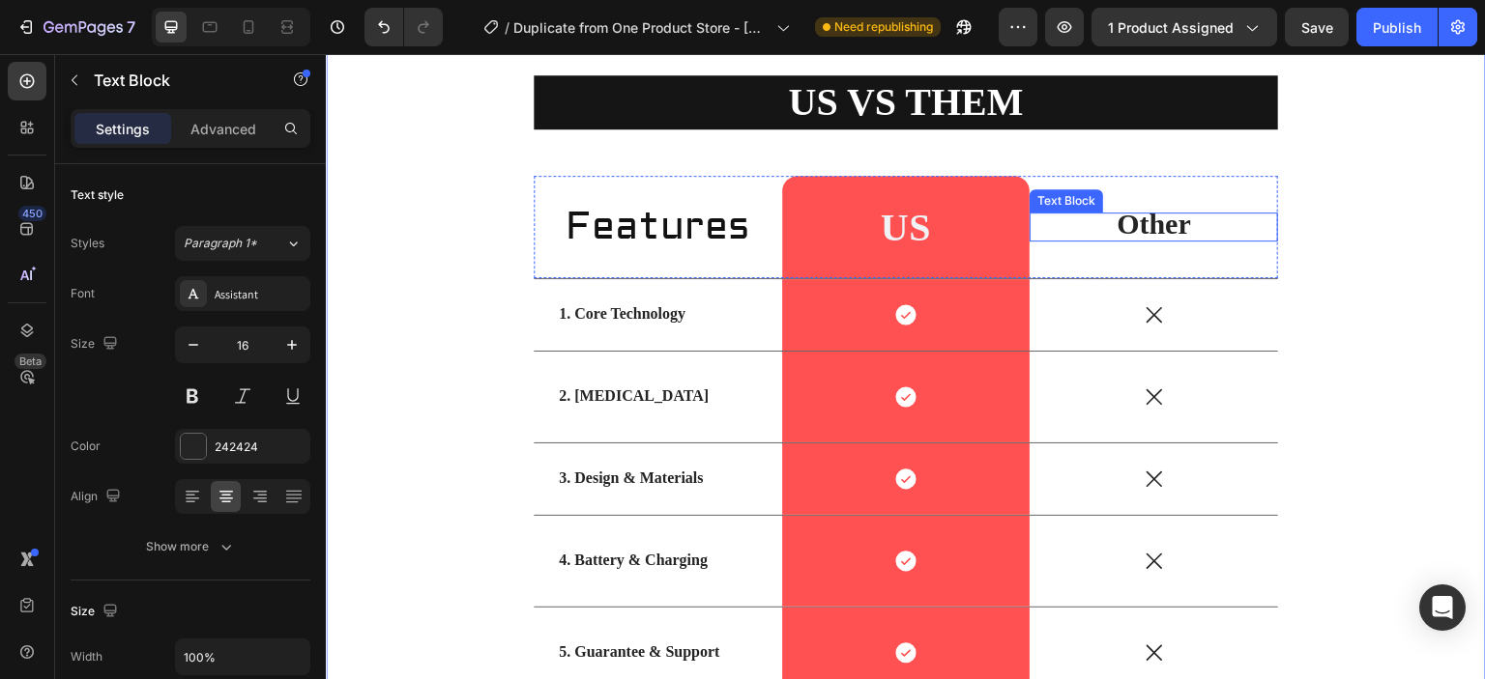
click at [1174, 235] on span "Other" at bounding box center [1153, 224] width 74 height 32
click at [1181, 231] on span "Other" at bounding box center [1153, 224] width 74 height 32
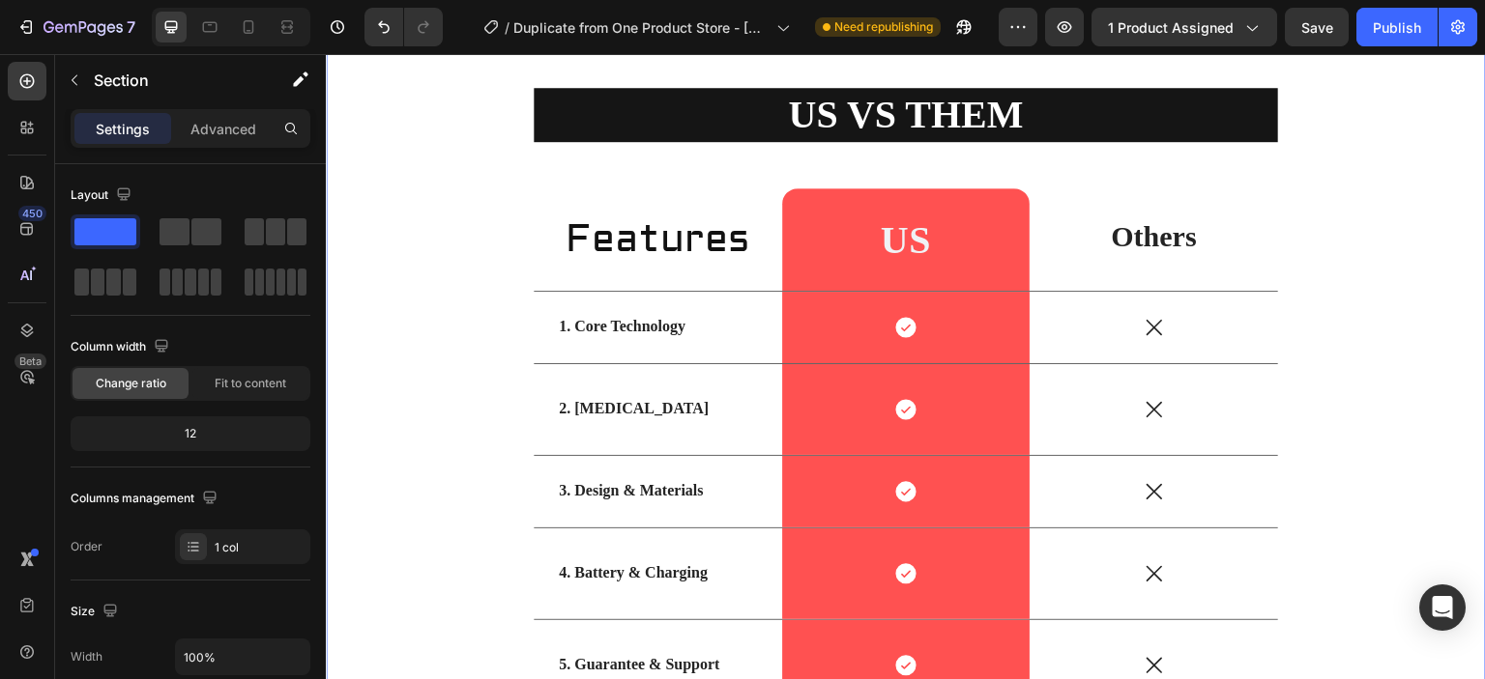
scroll to position [5036, 0]
click at [1323, 381] on div "US VS THEM Heading Features Heading ⁠⁠⁠⁠⁠⁠⁠ US Heading Row Others Text Block Ro…" at bounding box center [905, 514] width 1131 height 854
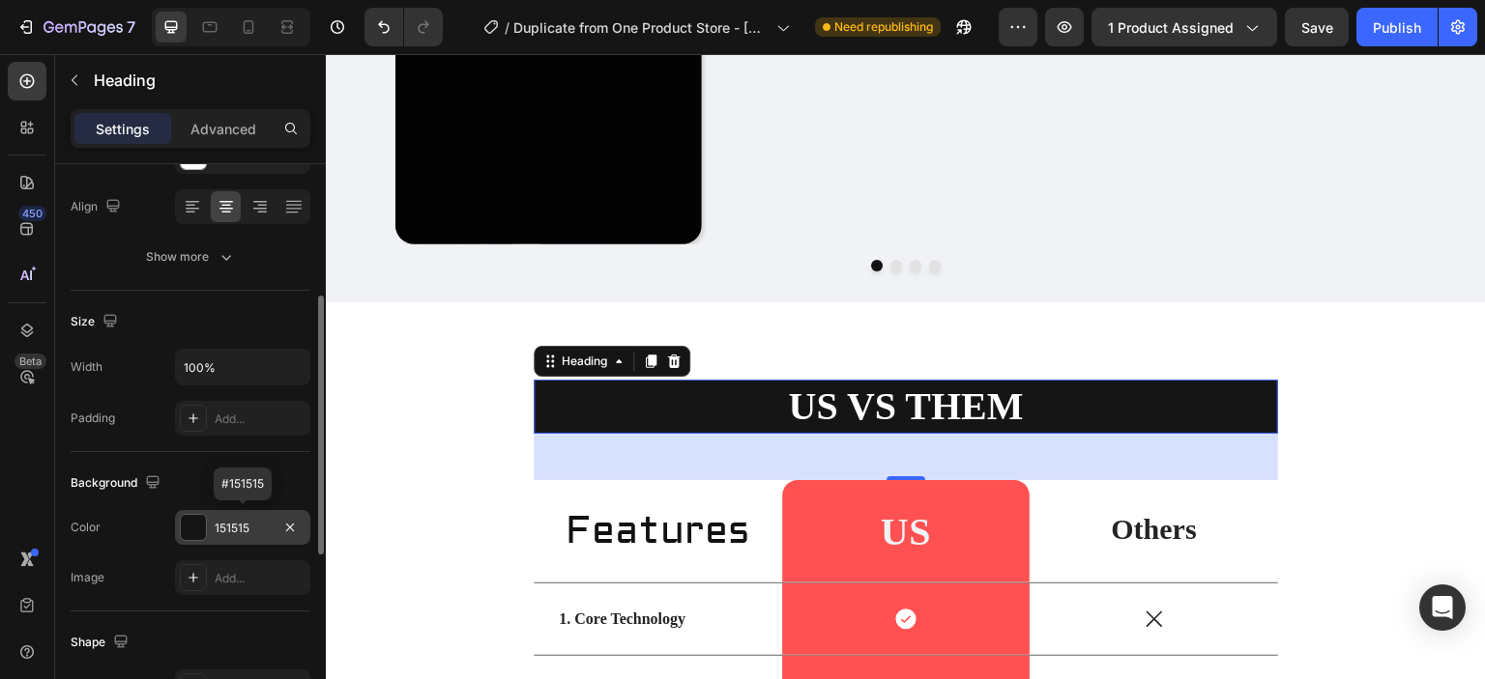
scroll to position [491, 0]
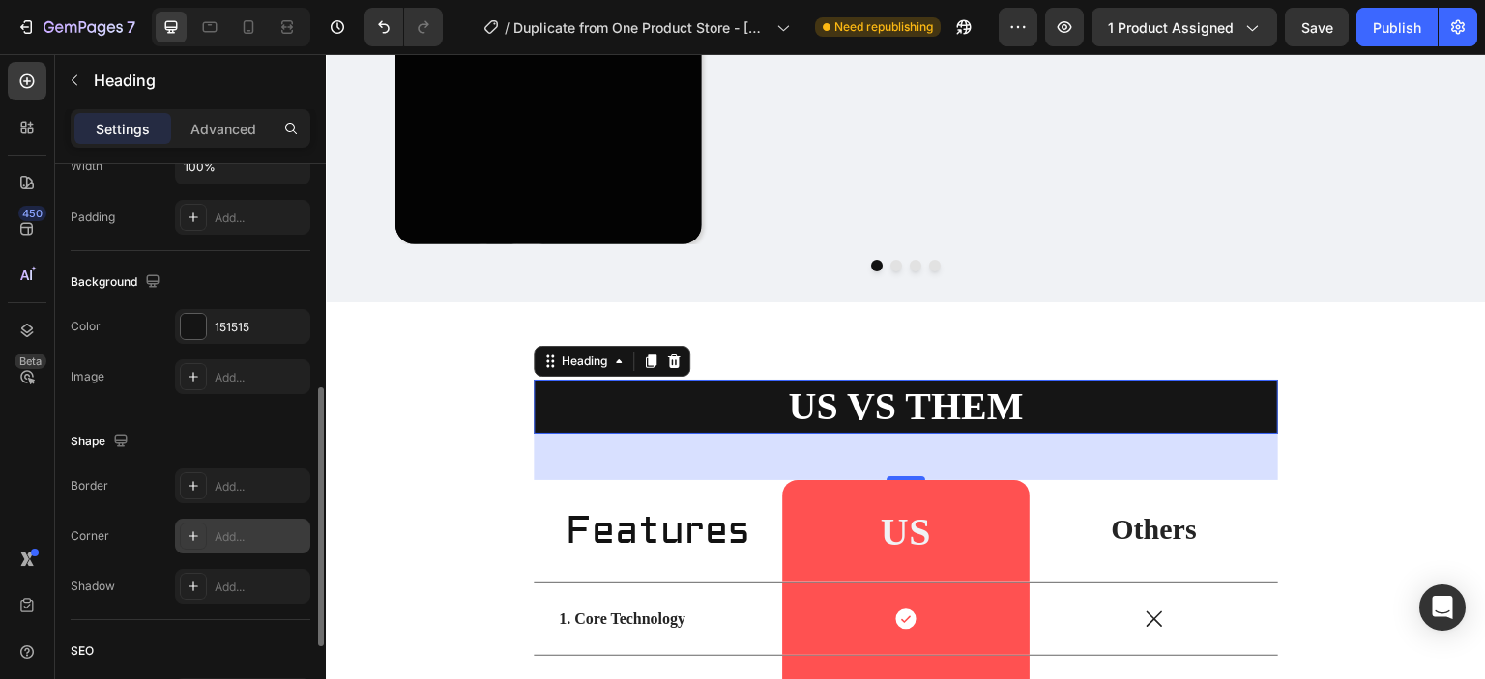
click at [193, 533] on icon at bounding box center [193, 537] width 10 height 10
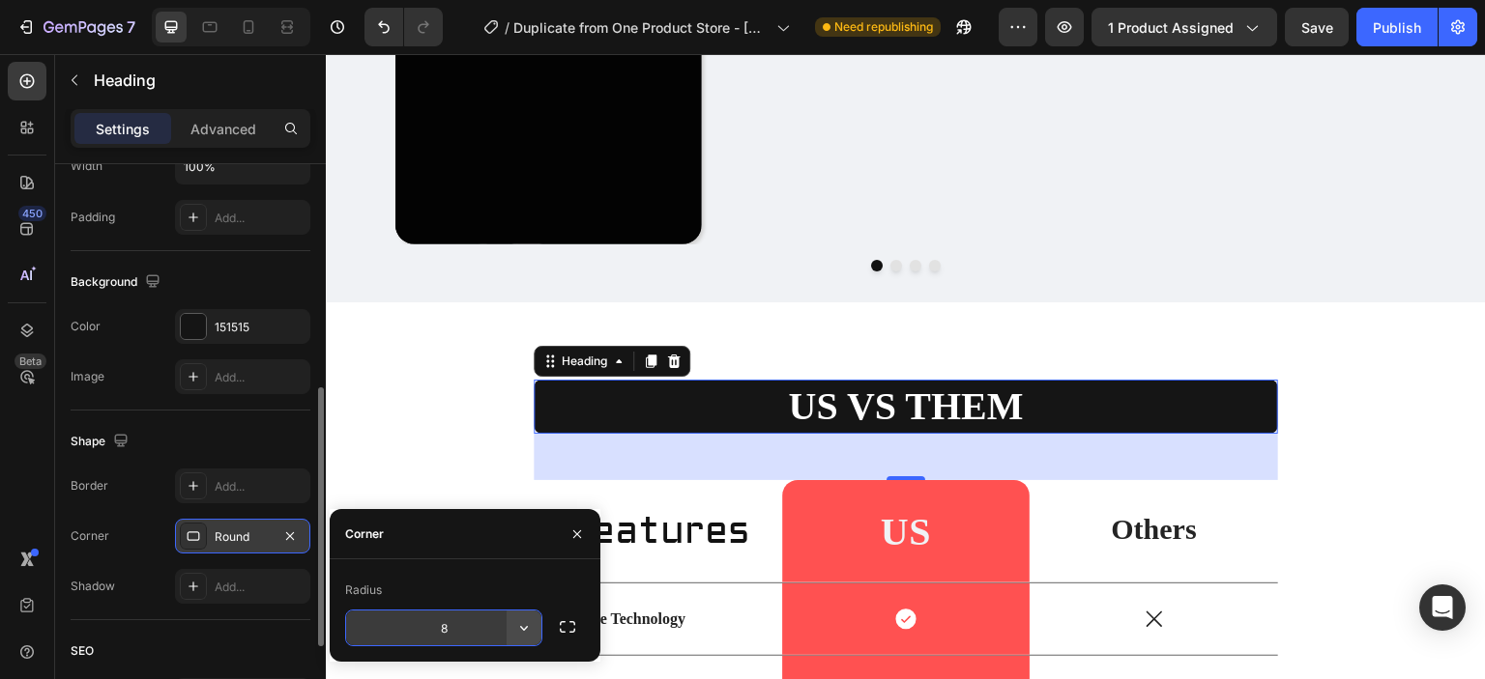
click at [518, 617] on button "button" at bounding box center [523, 628] width 35 height 35
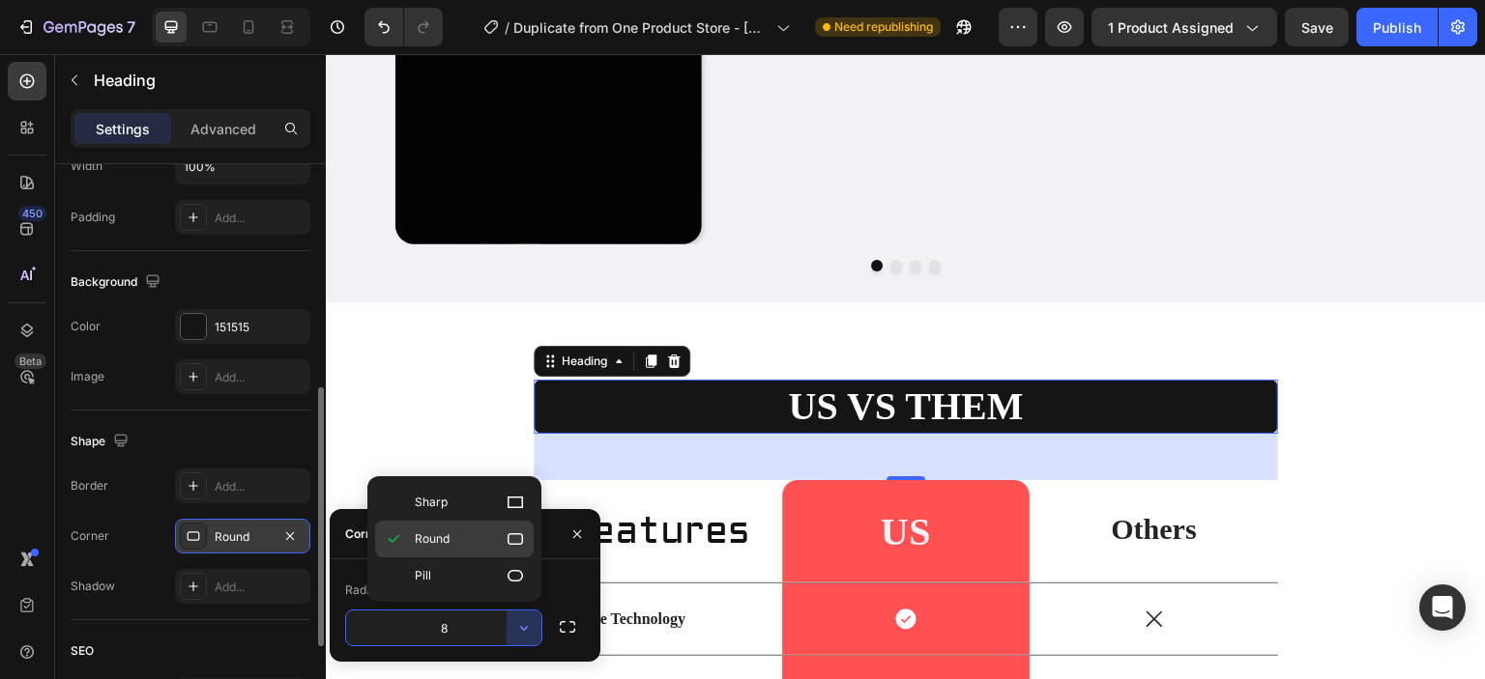
click at [521, 545] on icon at bounding box center [514, 539] width 19 height 19
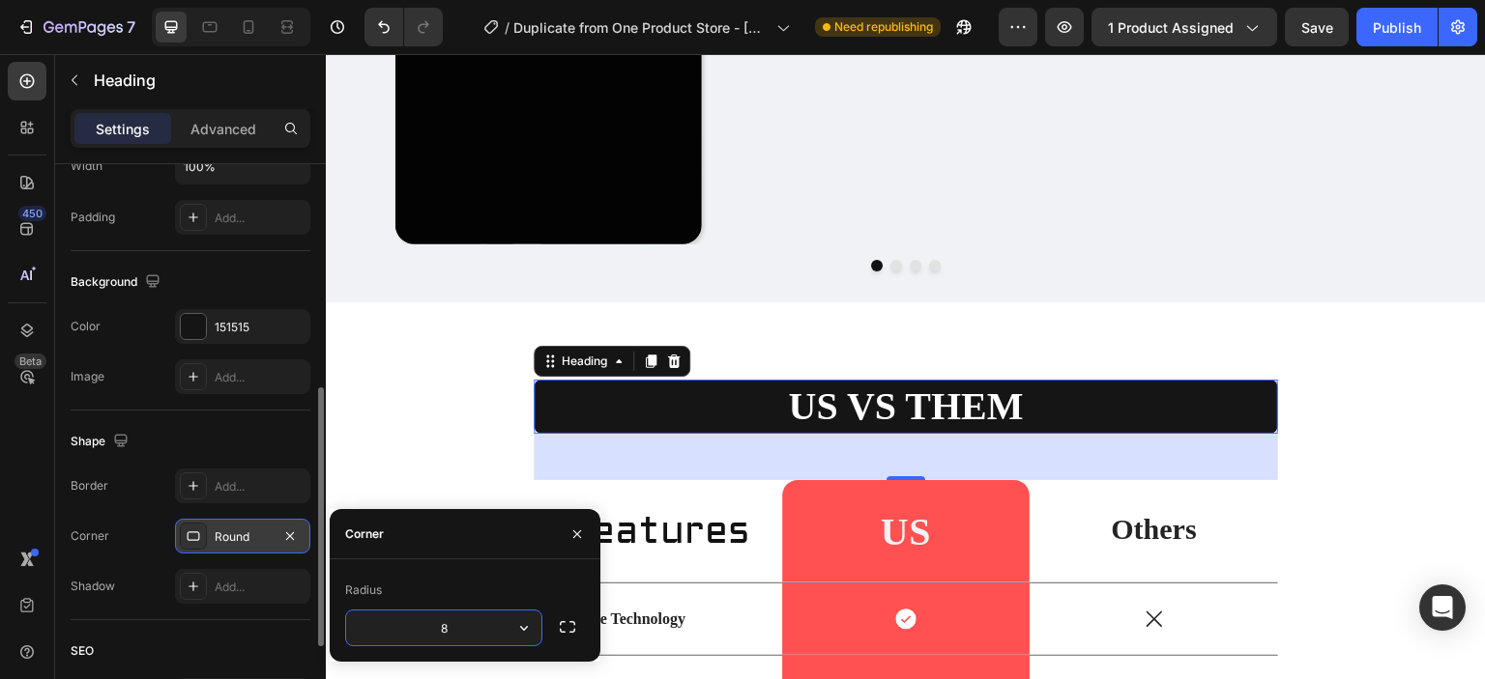
click at [478, 623] on input "8" at bounding box center [443, 628] width 195 height 35
type input "16"
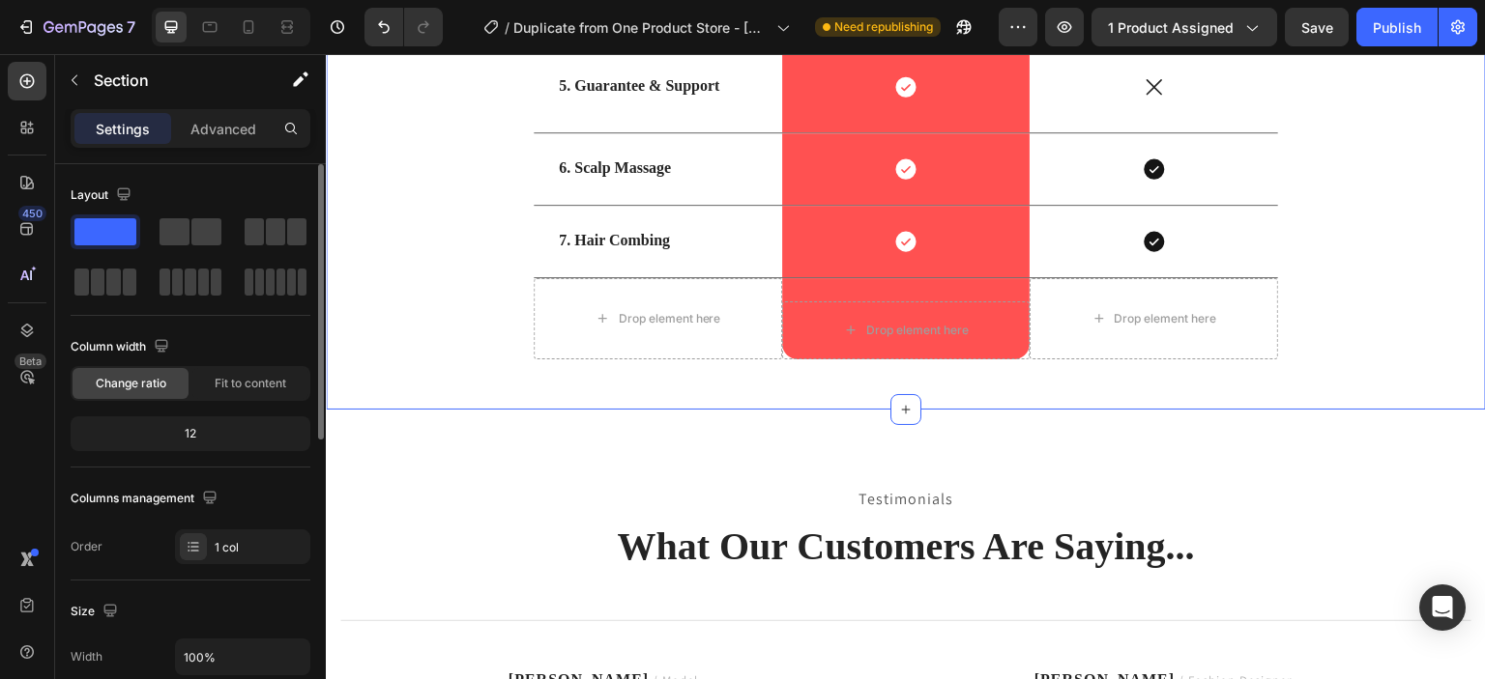
scroll to position [5620, 0]
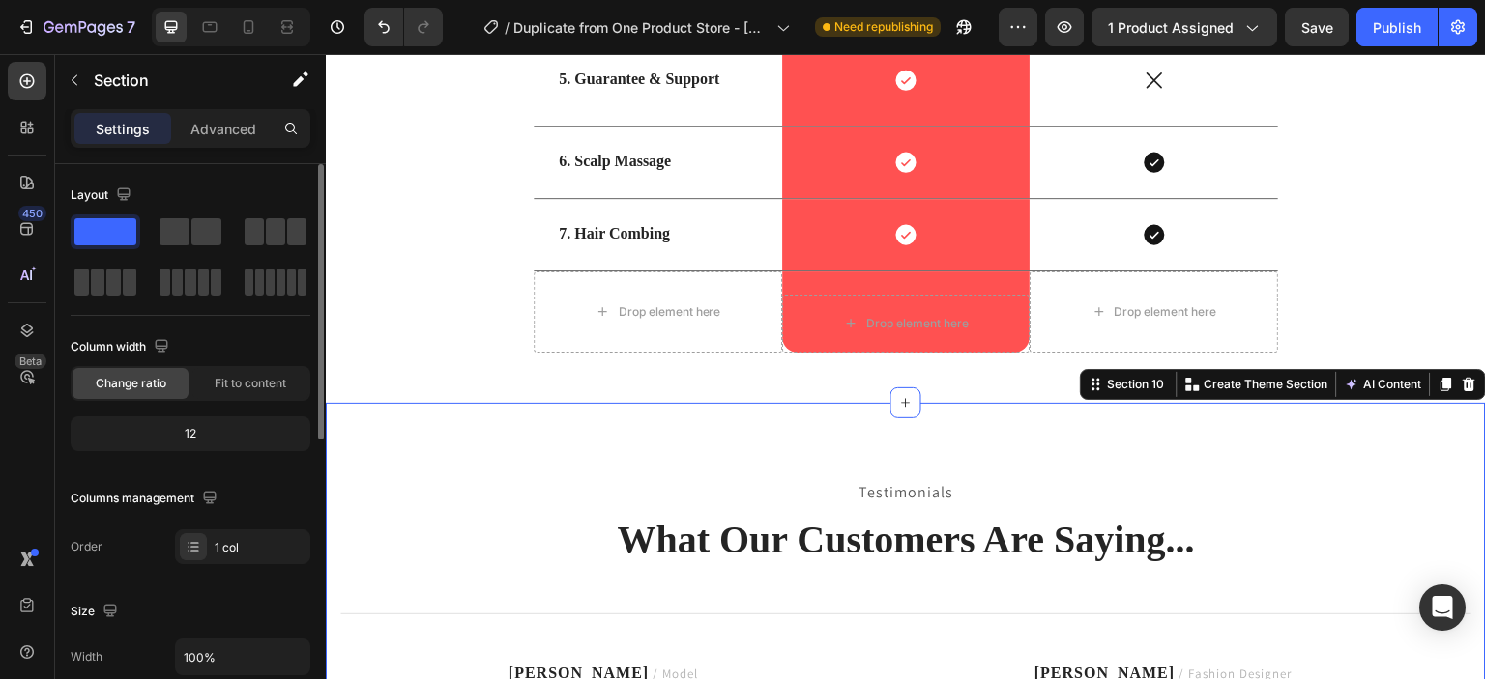
click at [1326, 410] on div "Testimonials Text block What Our Customers Are Saying... Heading Title Line Ima…" at bounding box center [906, 663] width 1160 height 521
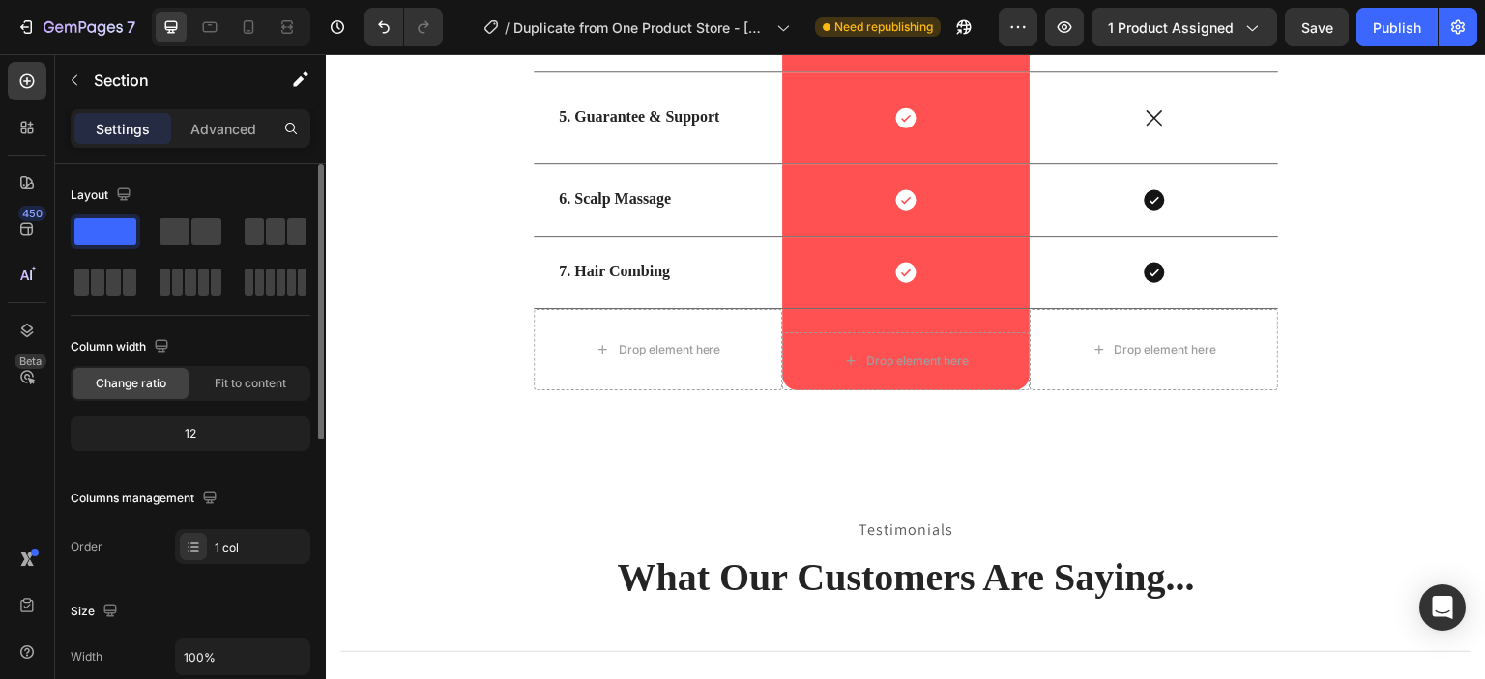
scroll to position [5581, 0]
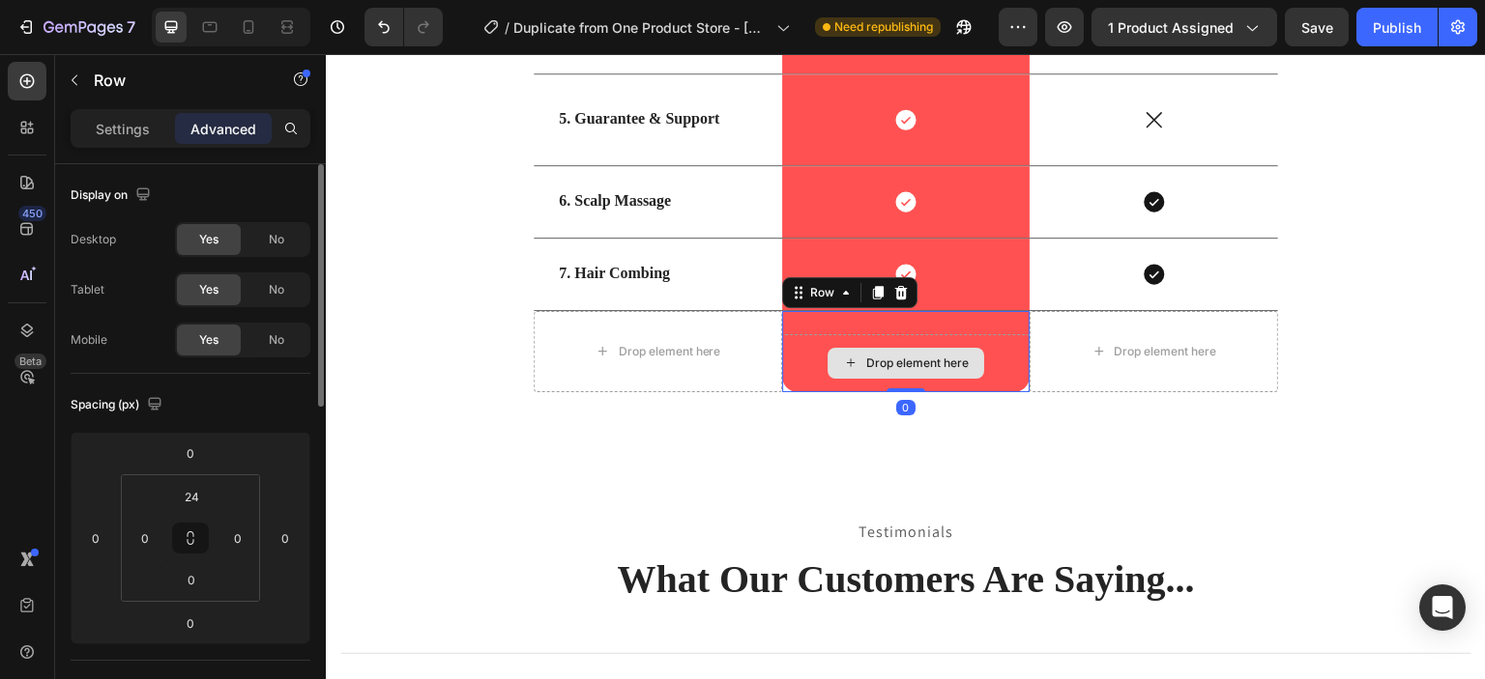
drag, startPoint x: 903, startPoint y: 384, endPoint x: 904, endPoint y: 336, distance: 47.4
click at [904, 336] on div "Drop element here Row 0" at bounding box center [906, 351] width 248 height 81
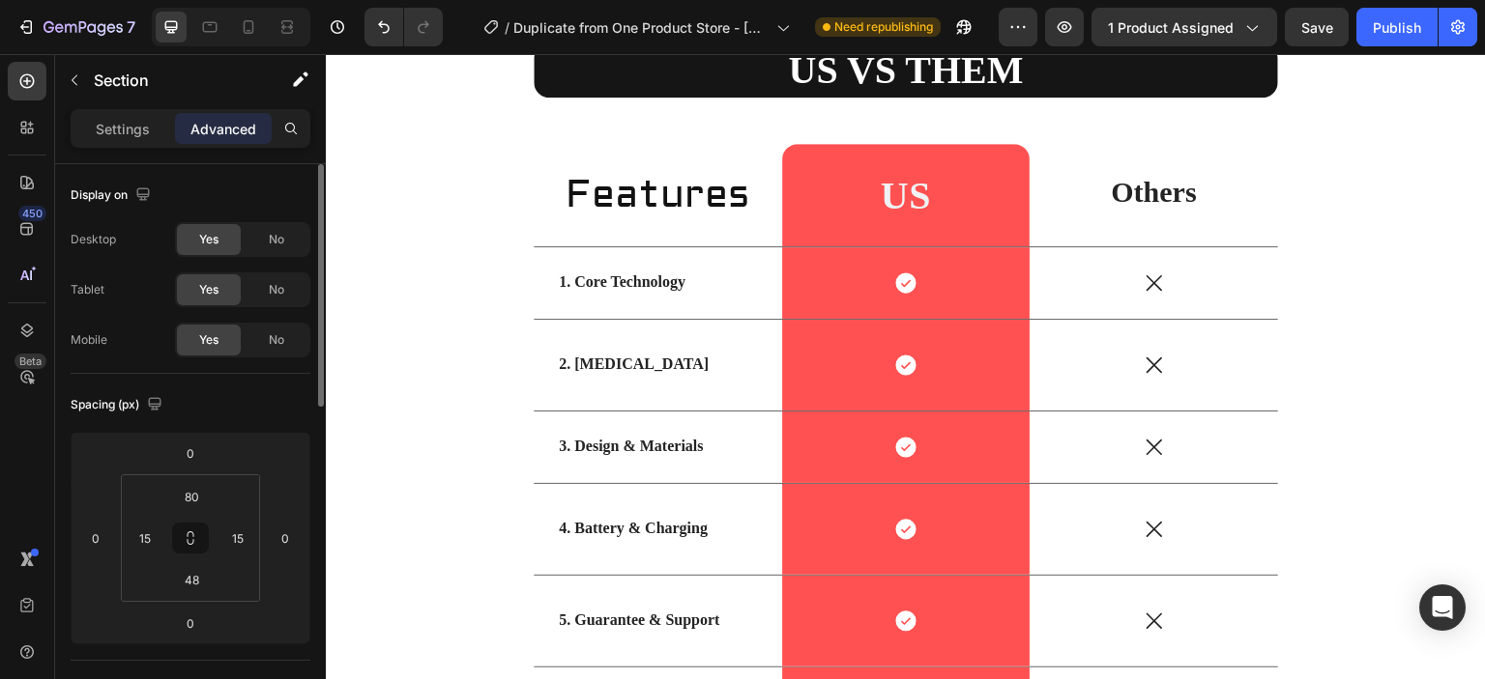
scroll to position [5078, 0]
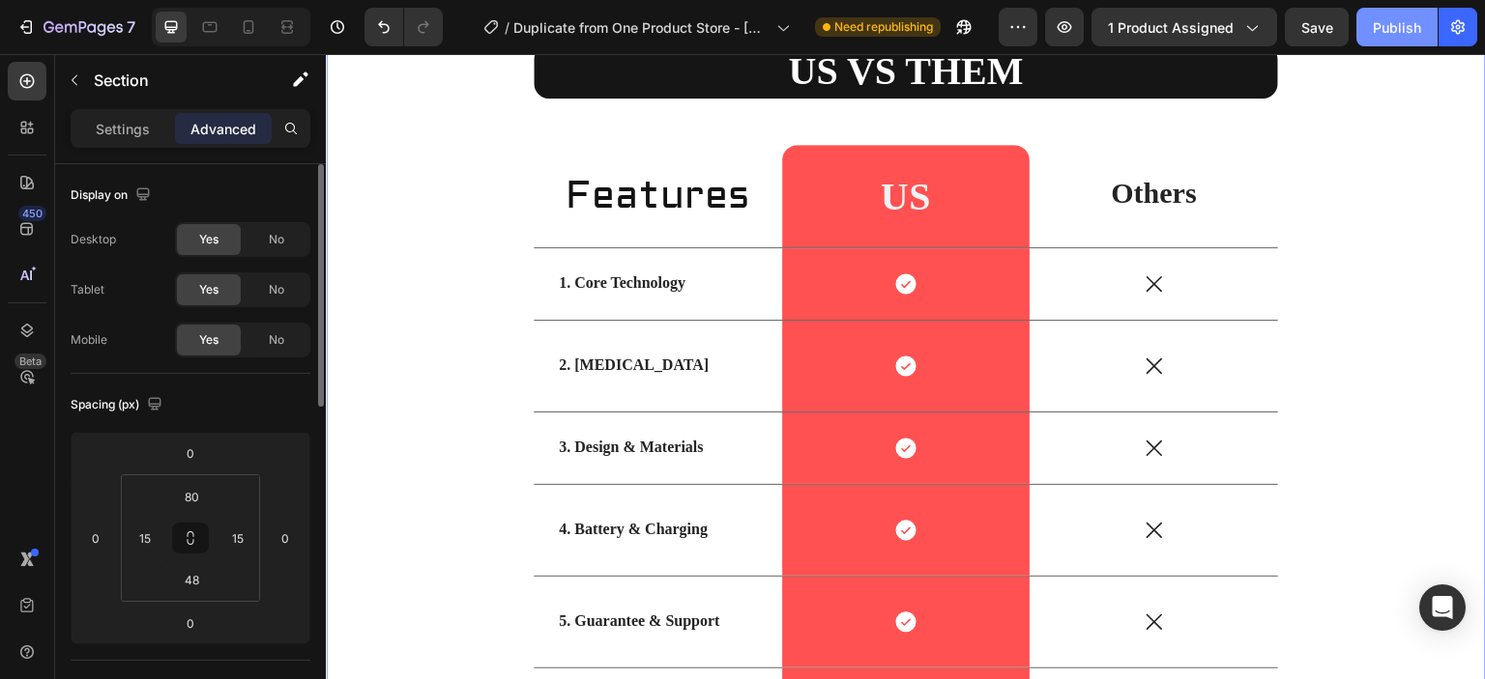
click at [1371, 31] on button "Publish" at bounding box center [1396, 27] width 81 height 39
click at [439, 275] on div "US VS THEM Heading Features Heading US Heading Row Others Text Block Row 1. Cor…" at bounding box center [905, 471] width 1131 height 854
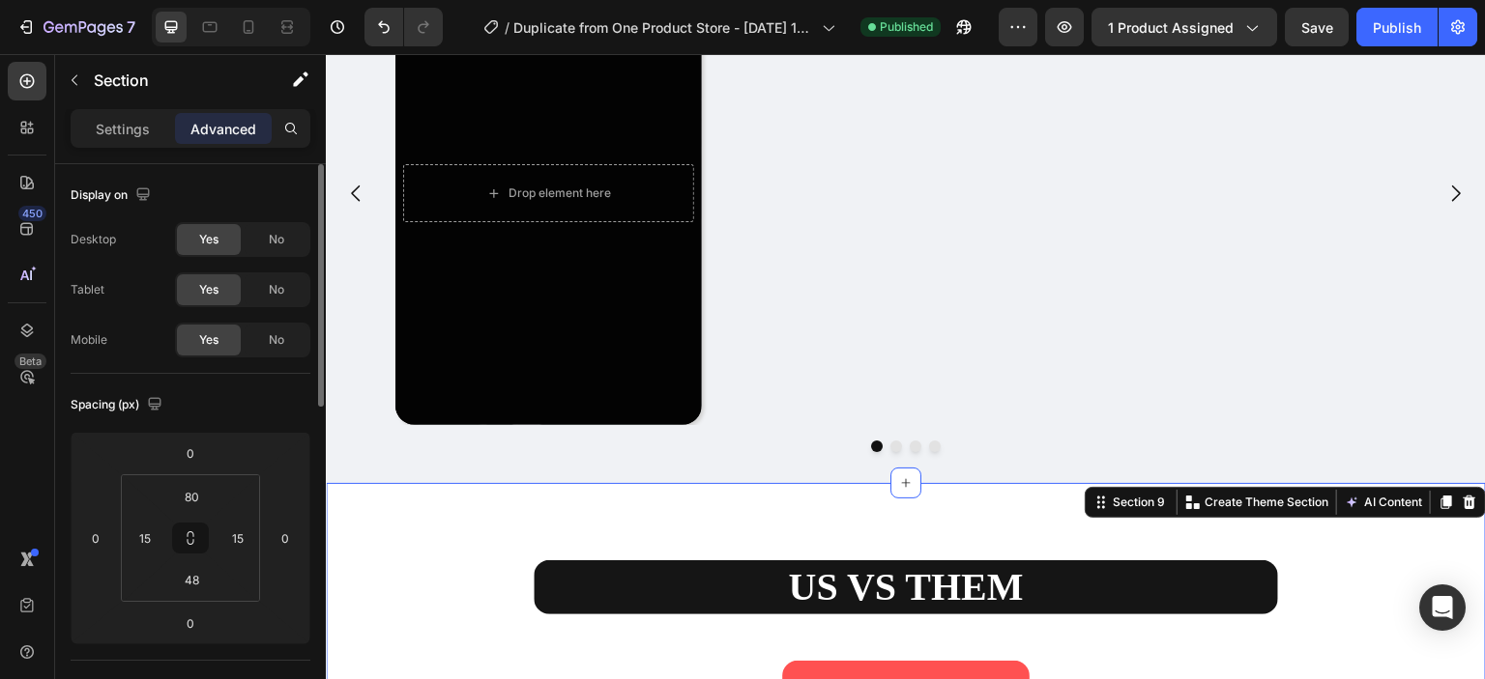
click at [143, 140] on div "Settings" at bounding box center [122, 128] width 97 height 31
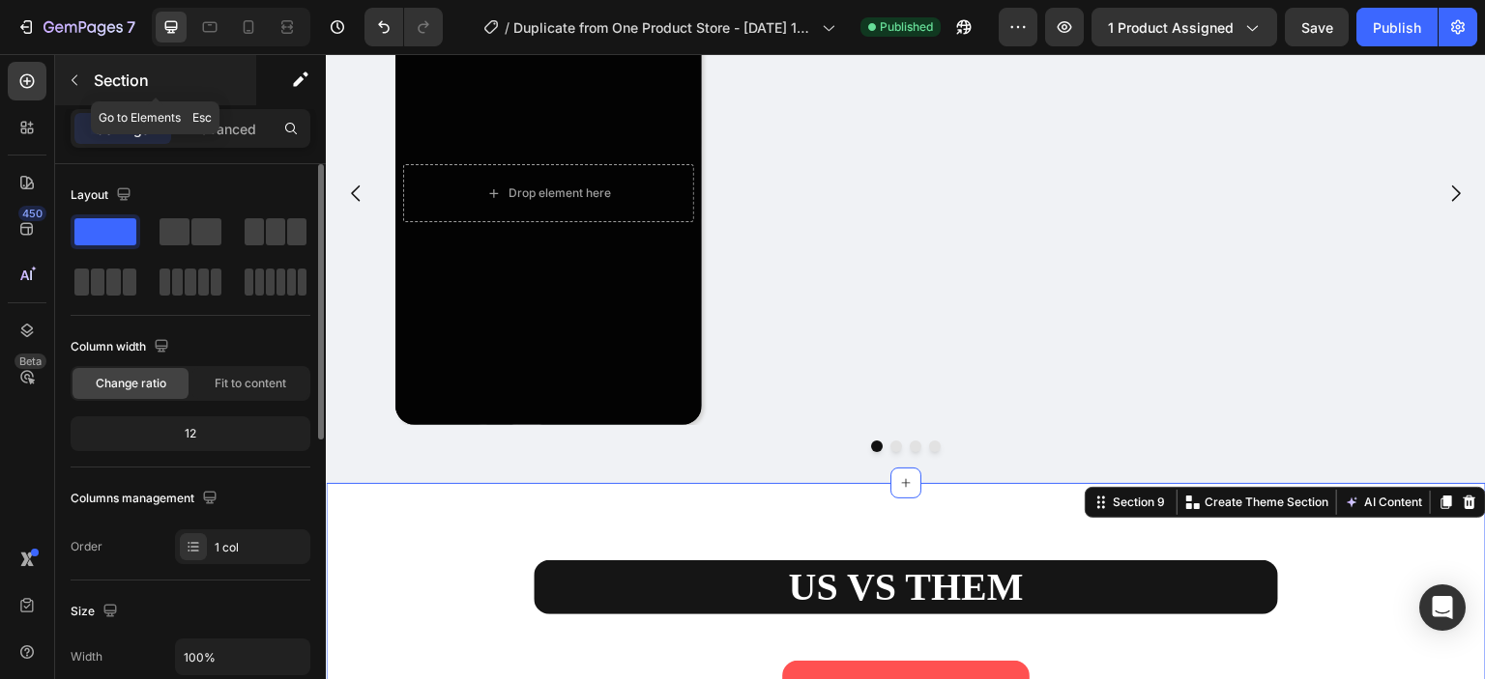
click at [83, 86] on button "button" at bounding box center [74, 80] width 31 height 31
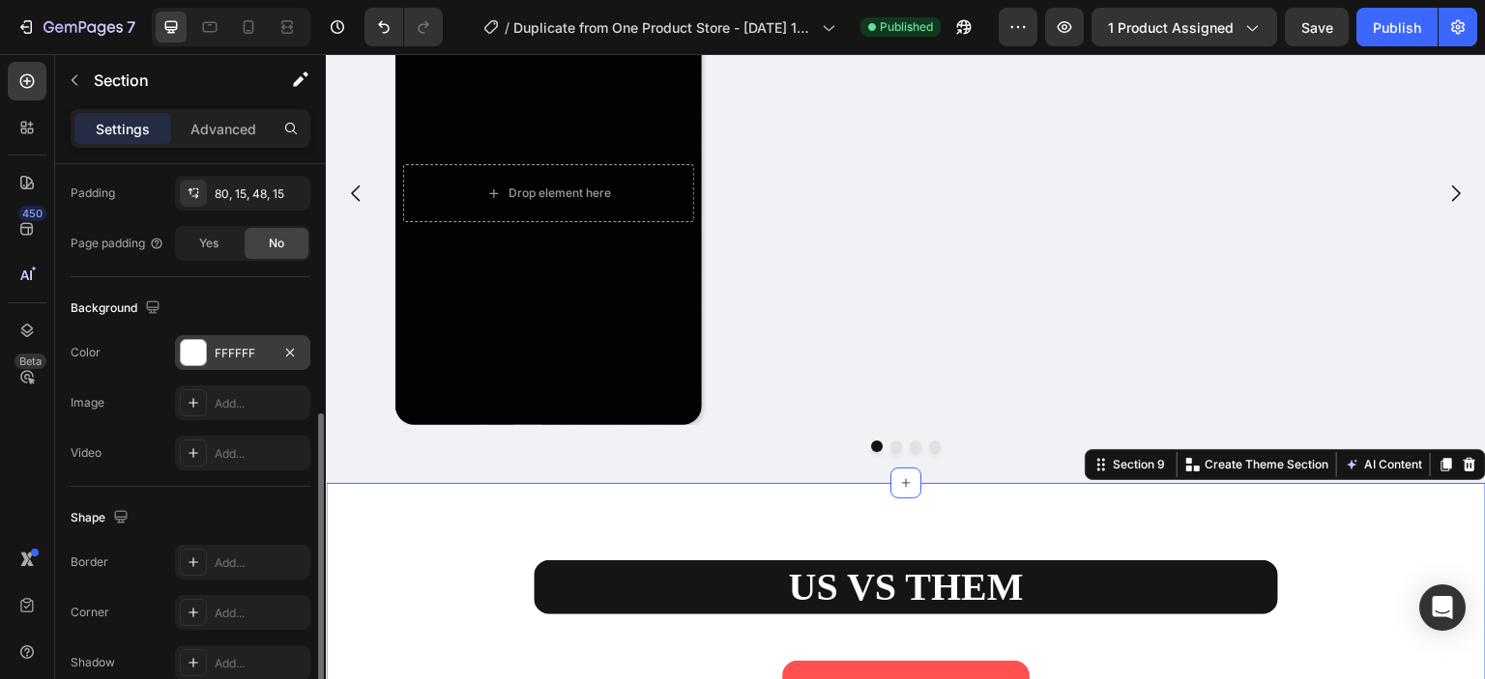
click at [187, 361] on div at bounding box center [193, 352] width 25 height 25
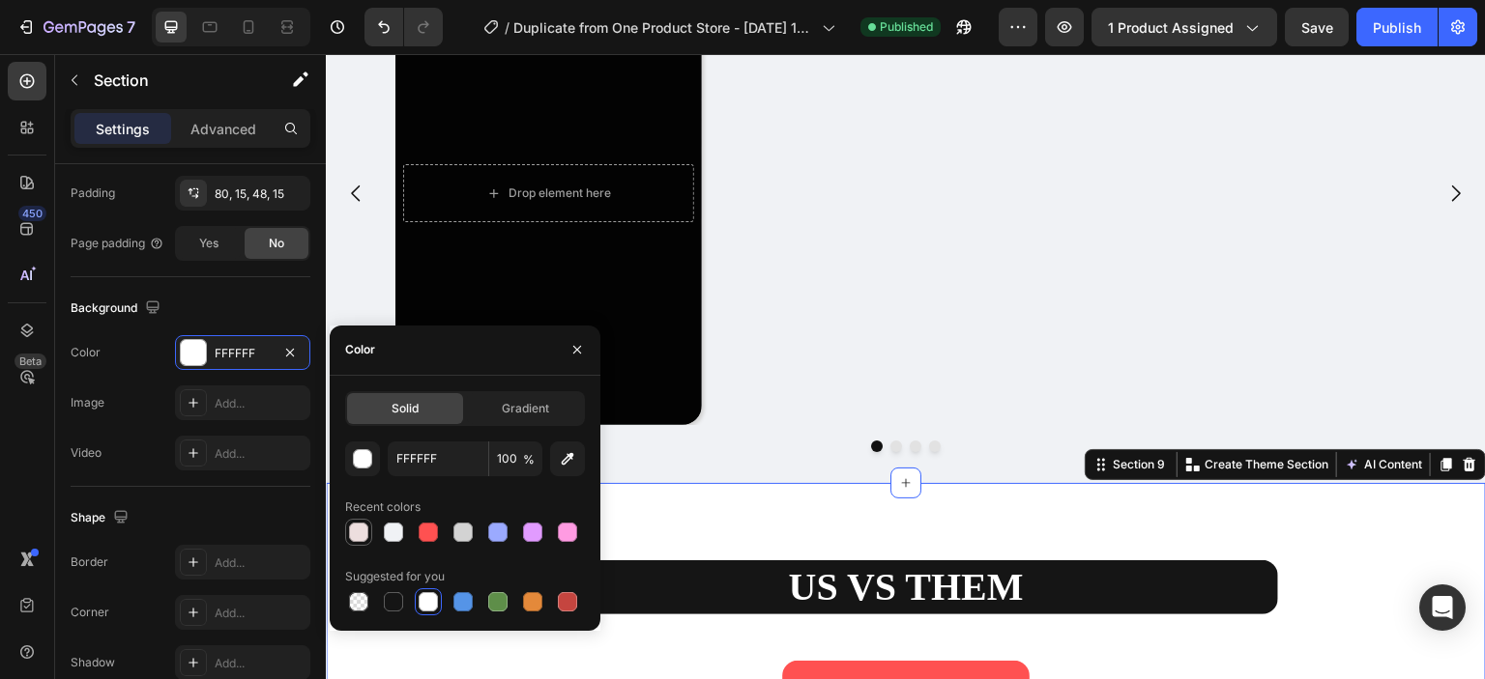
click at [358, 521] on div at bounding box center [358, 532] width 23 height 23
type input "EDDEDE"
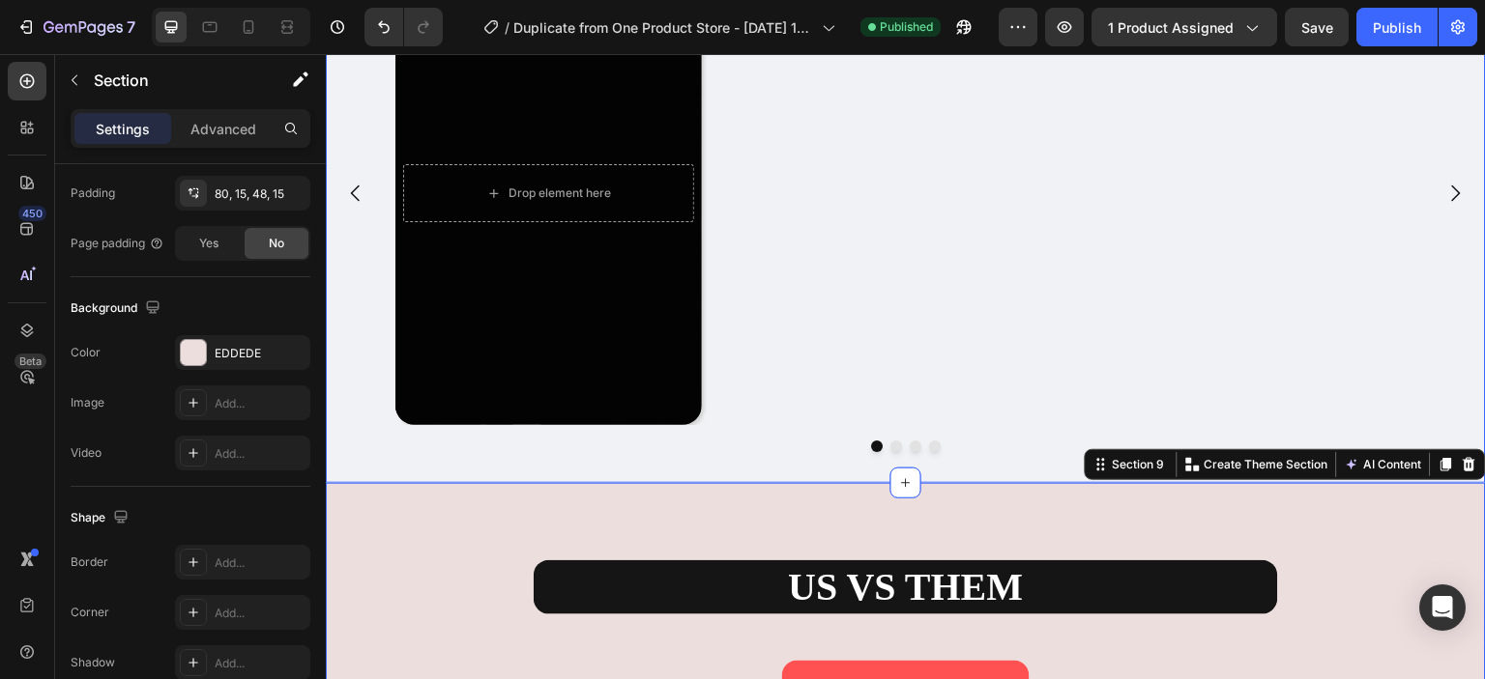
click at [650, 476] on div "Our Happy Customers... Text Block Drop element here Hero Banner Drop element he…" at bounding box center [906, 170] width 1160 height 625
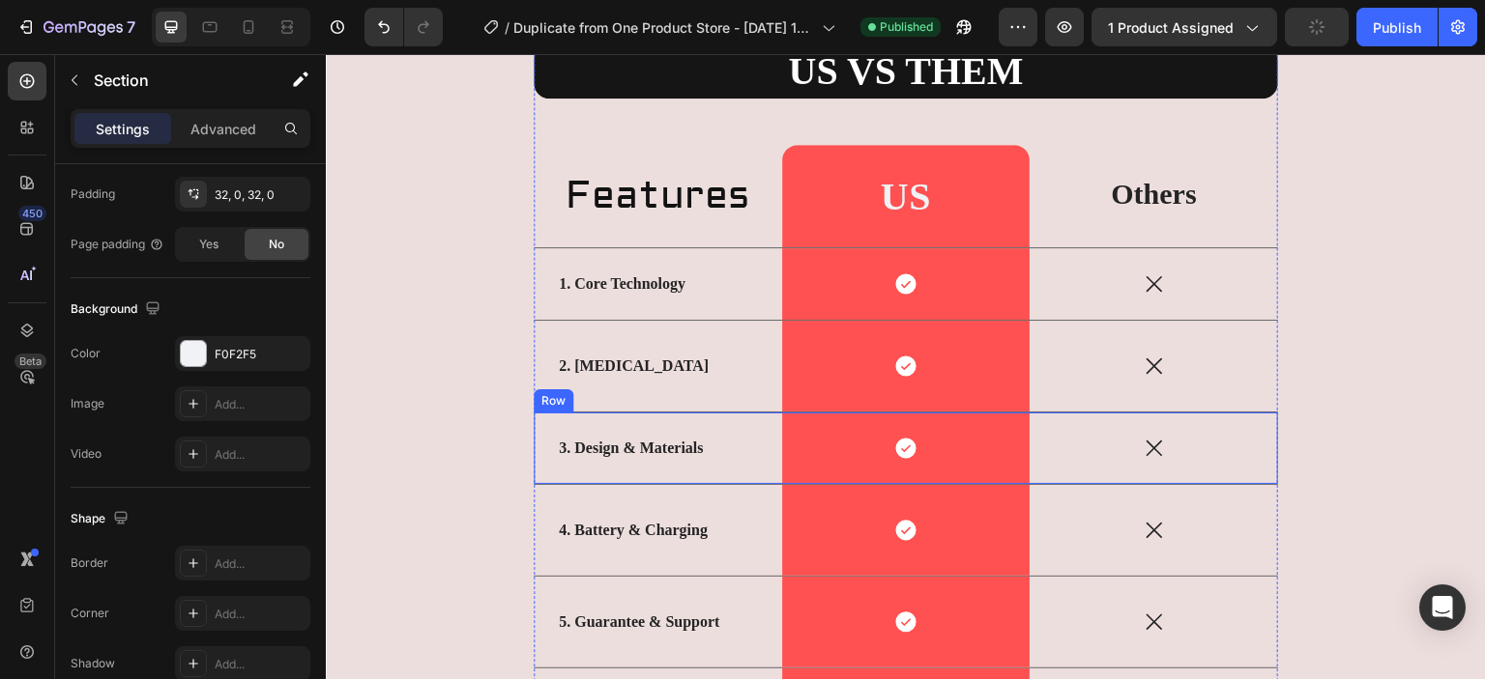
scroll to position [4562, 0]
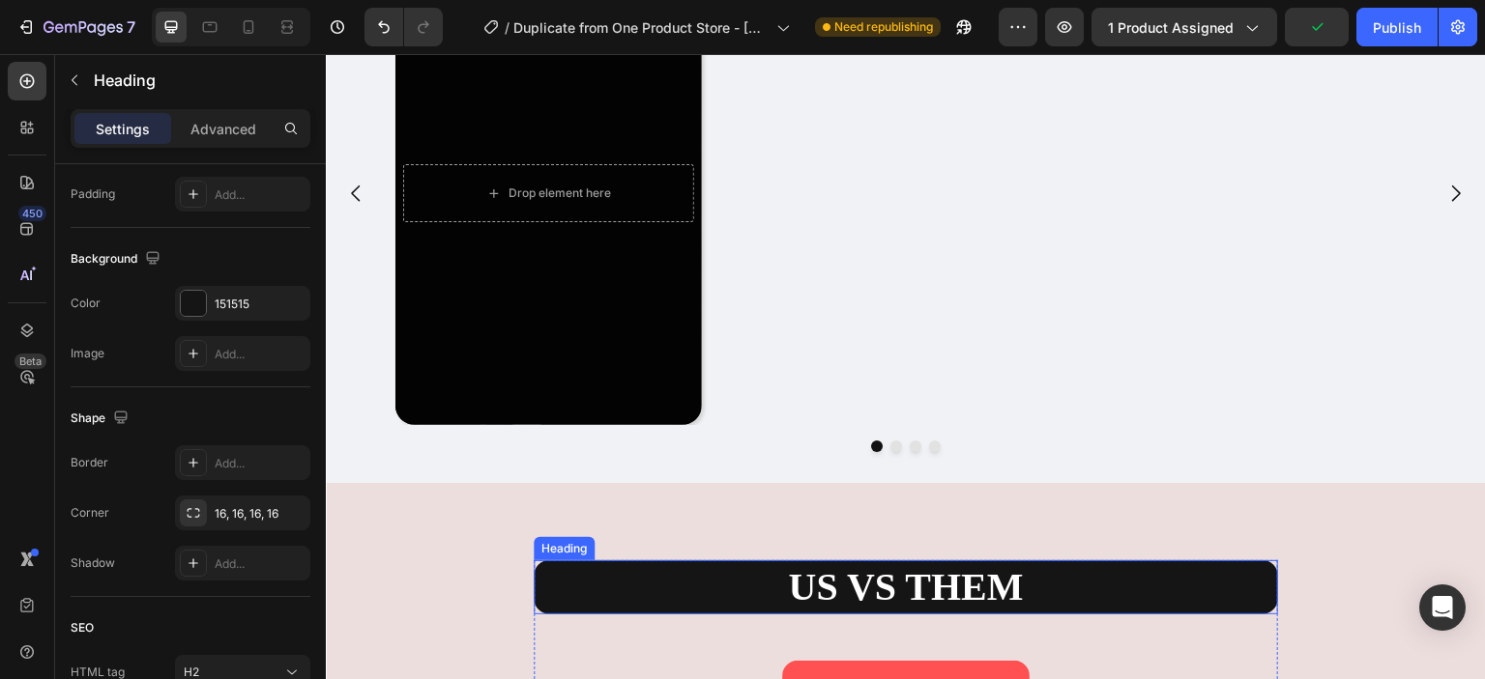
click at [804, 561] on h2 "US VS THEM" at bounding box center [906, 588] width 744 height 54
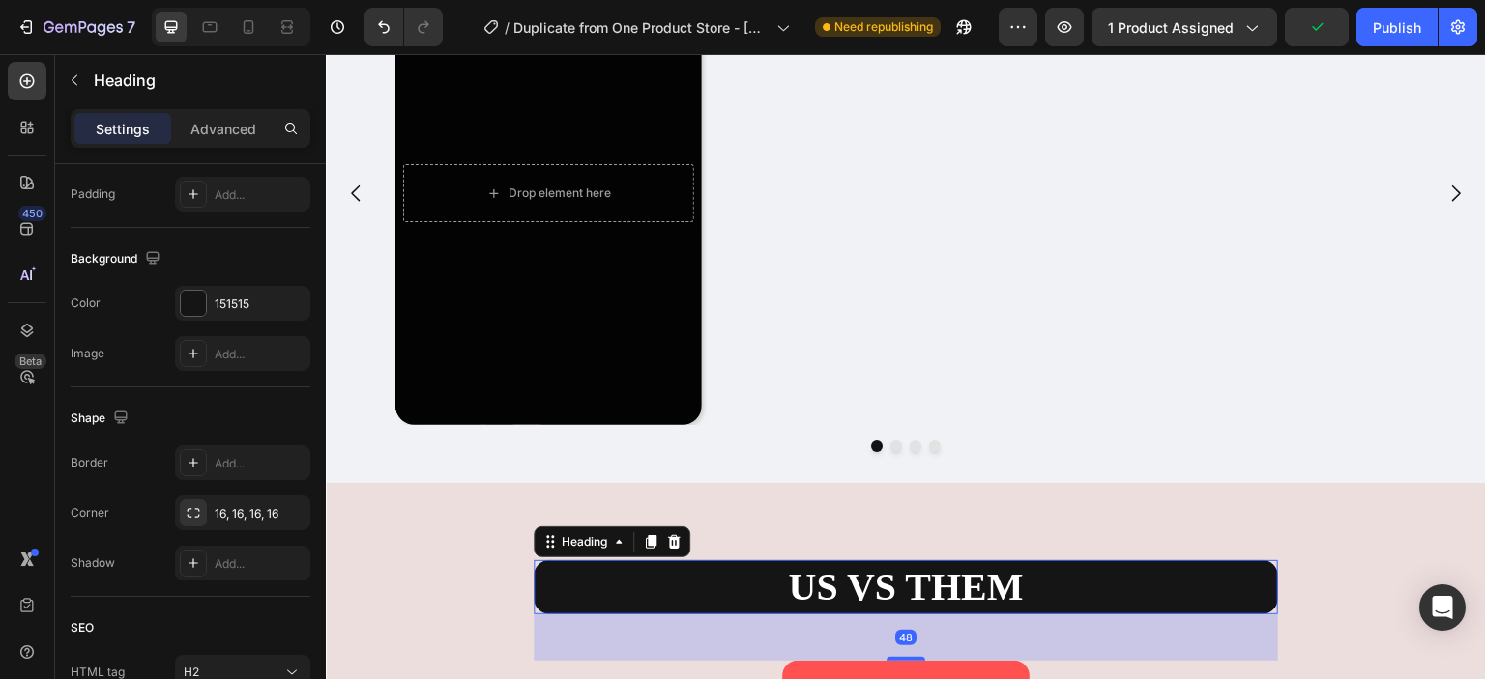
scroll to position [0, 0]
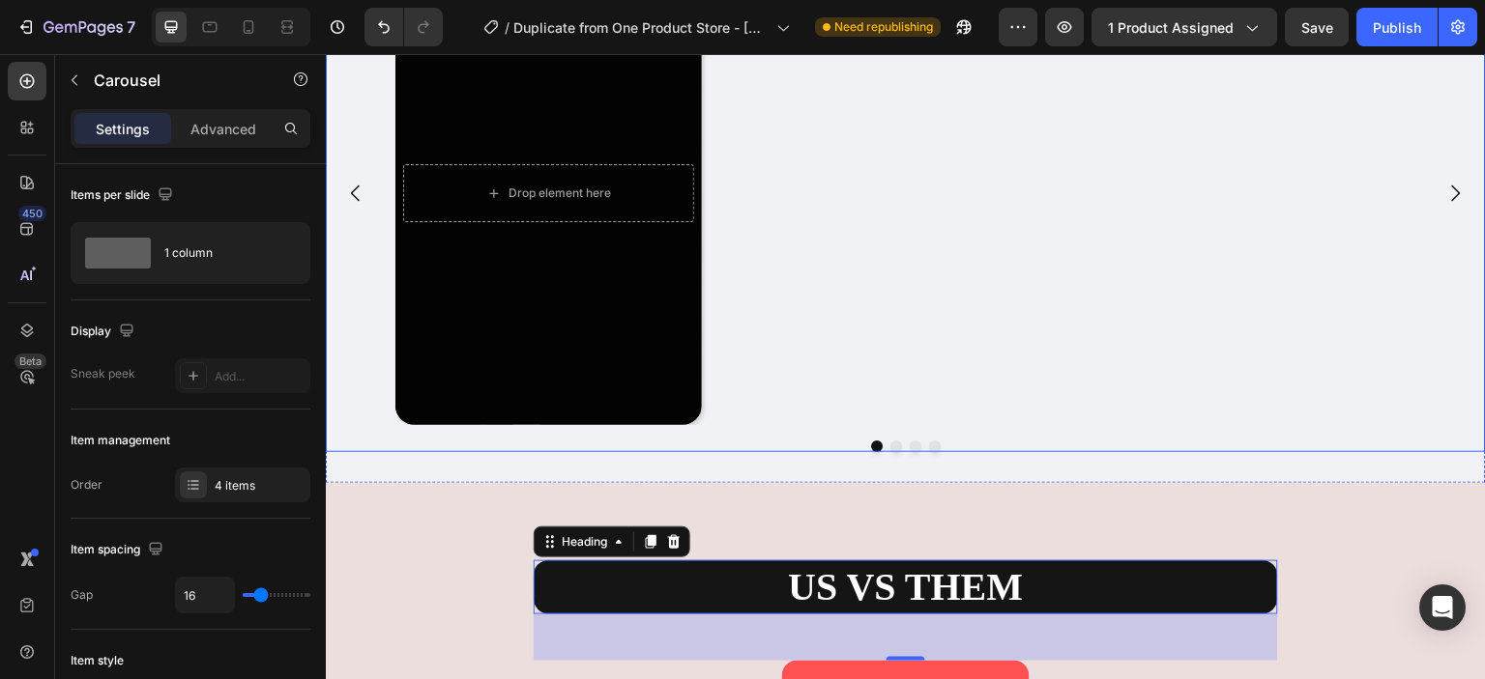
click at [995, 348] on div "Drop element here Hero Banner" at bounding box center [898, 193] width 1006 height 464
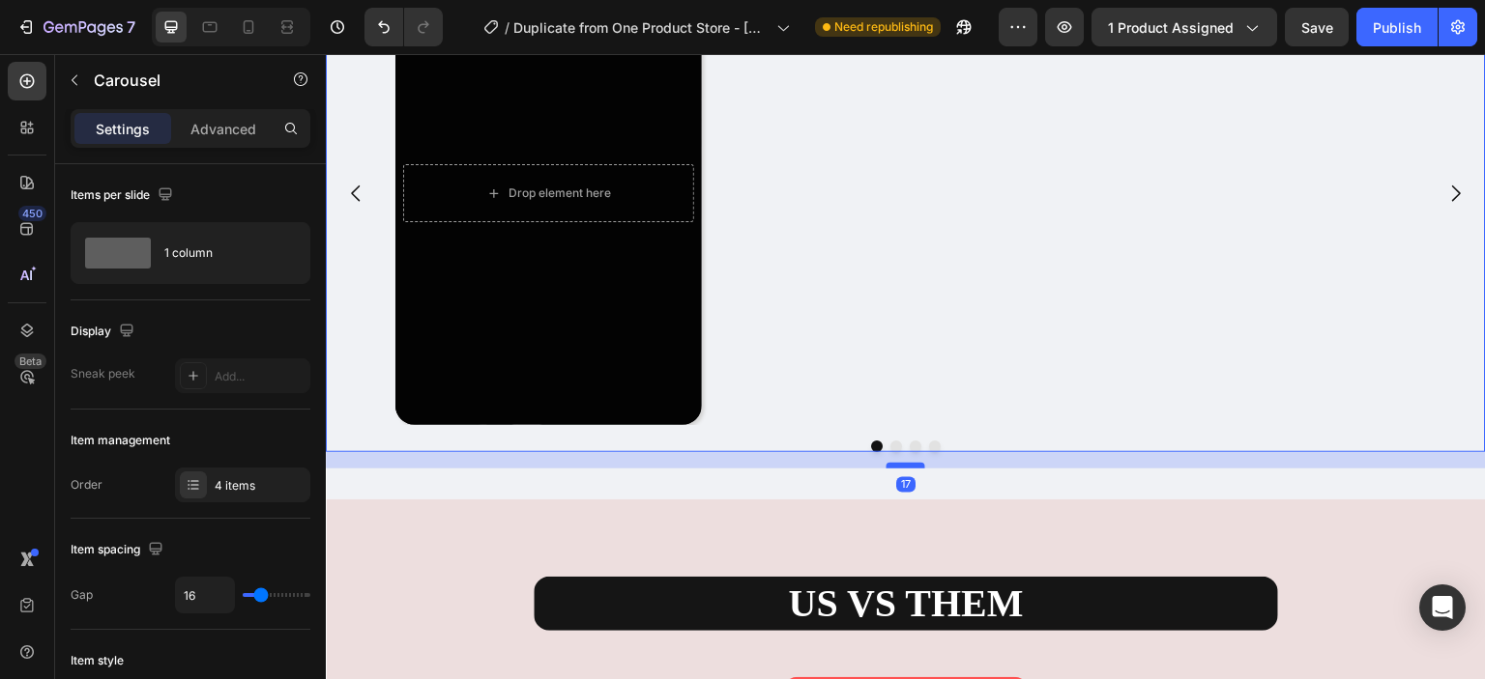
drag, startPoint x: 900, startPoint y: 448, endPoint x: 896, endPoint y: 465, distance: 16.9
click at [896, 465] on div at bounding box center [905, 466] width 39 height 6
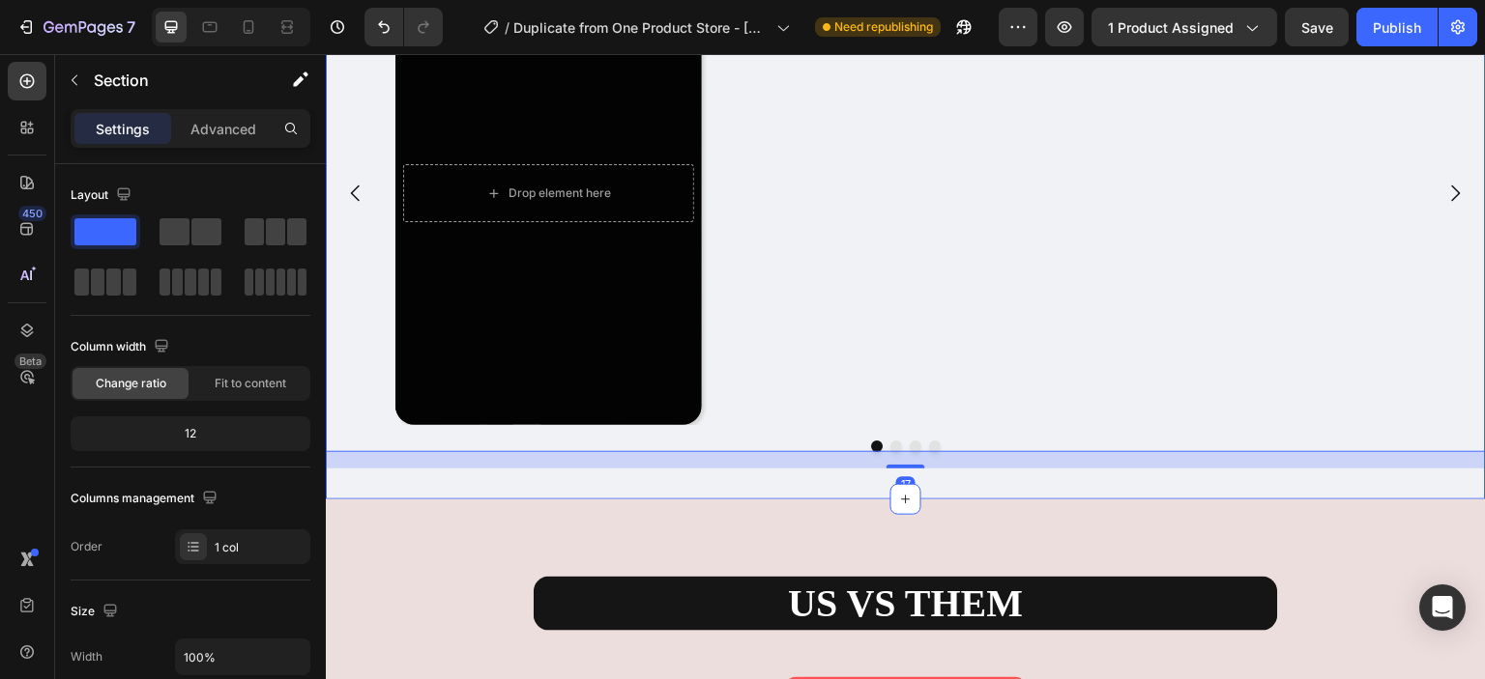
click at [984, 479] on div "Our Happy Customers... Text Block Drop element here Hero Banner Drop element he…" at bounding box center [906, 179] width 1160 height 642
click at [1052, 420] on div "Drop element here Hero Banner" at bounding box center [898, 193] width 1006 height 464
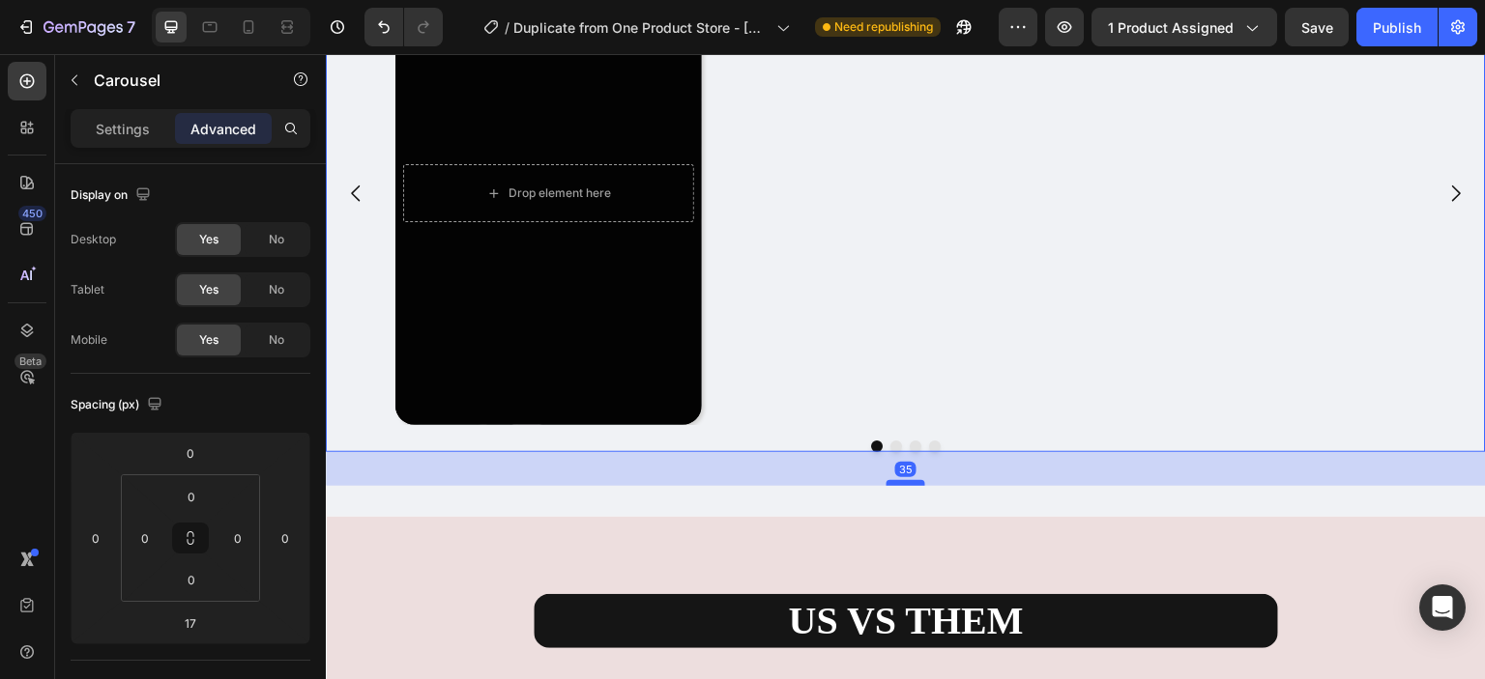
drag, startPoint x: 902, startPoint y: 463, endPoint x: 911, endPoint y: 487, distance: 26.0
click at [911, 486] on div at bounding box center [905, 483] width 39 height 6
type input "42"
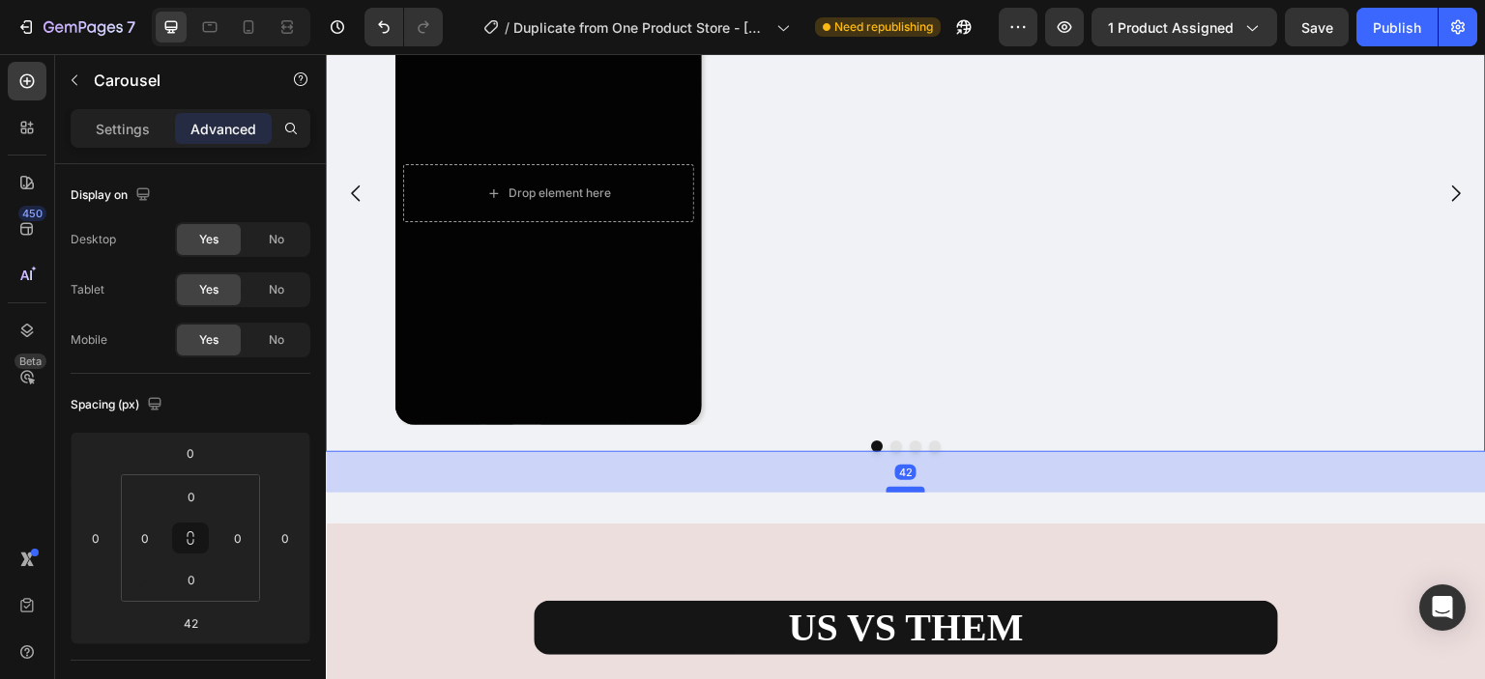
click at [911, 487] on div at bounding box center [905, 490] width 39 height 6
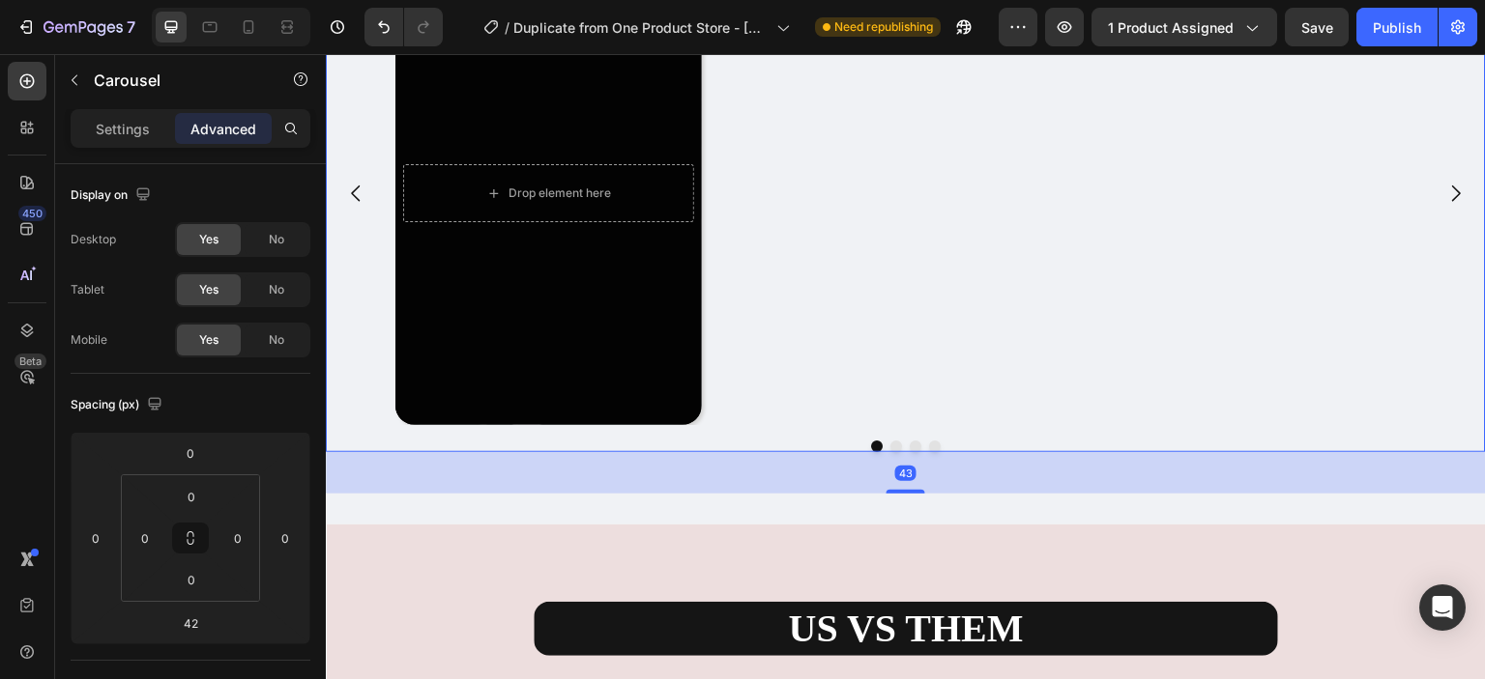
drag, startPoint x: 911, startPoint y: 488, endPoint x: 911, endPoint y: 502, distance: 13.5
click at [911, 494] on div at bounding box center [905, 492] width 39 height 4
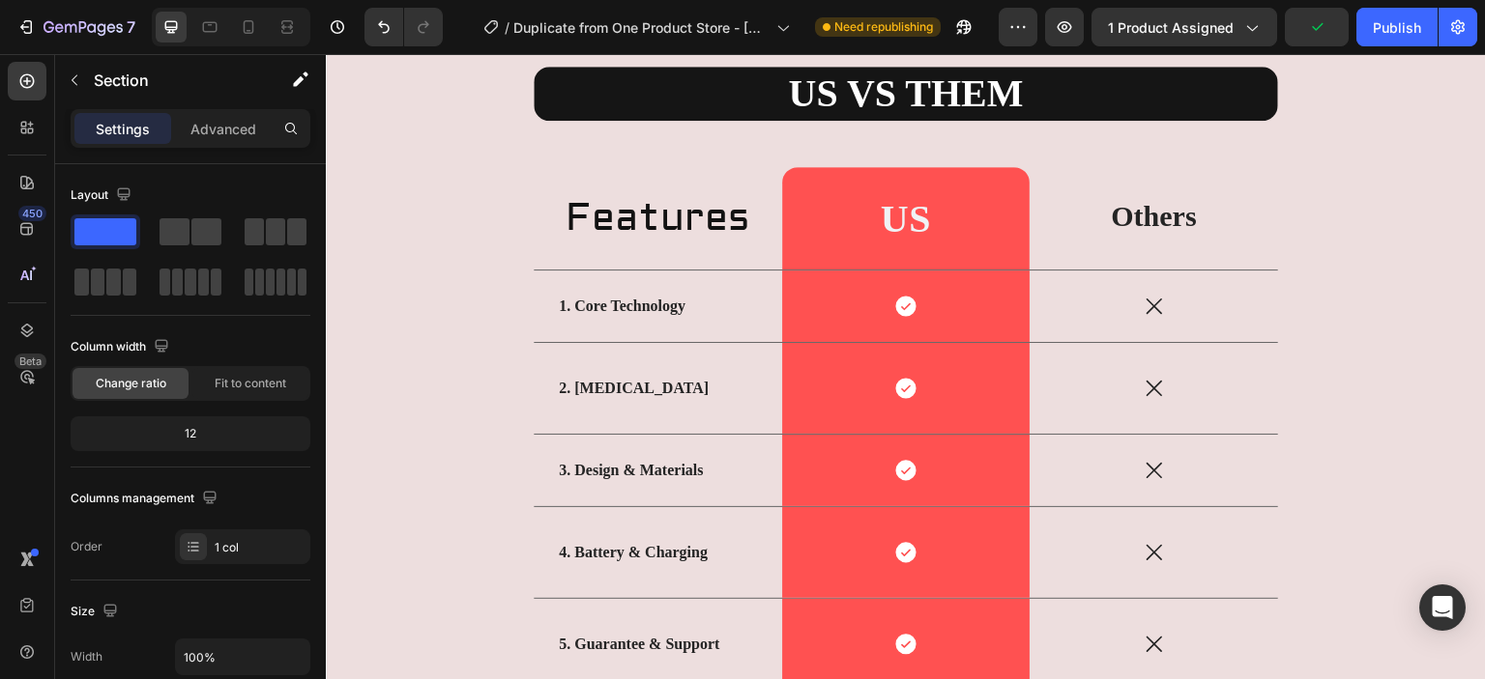
scroll to position [4562, 0]
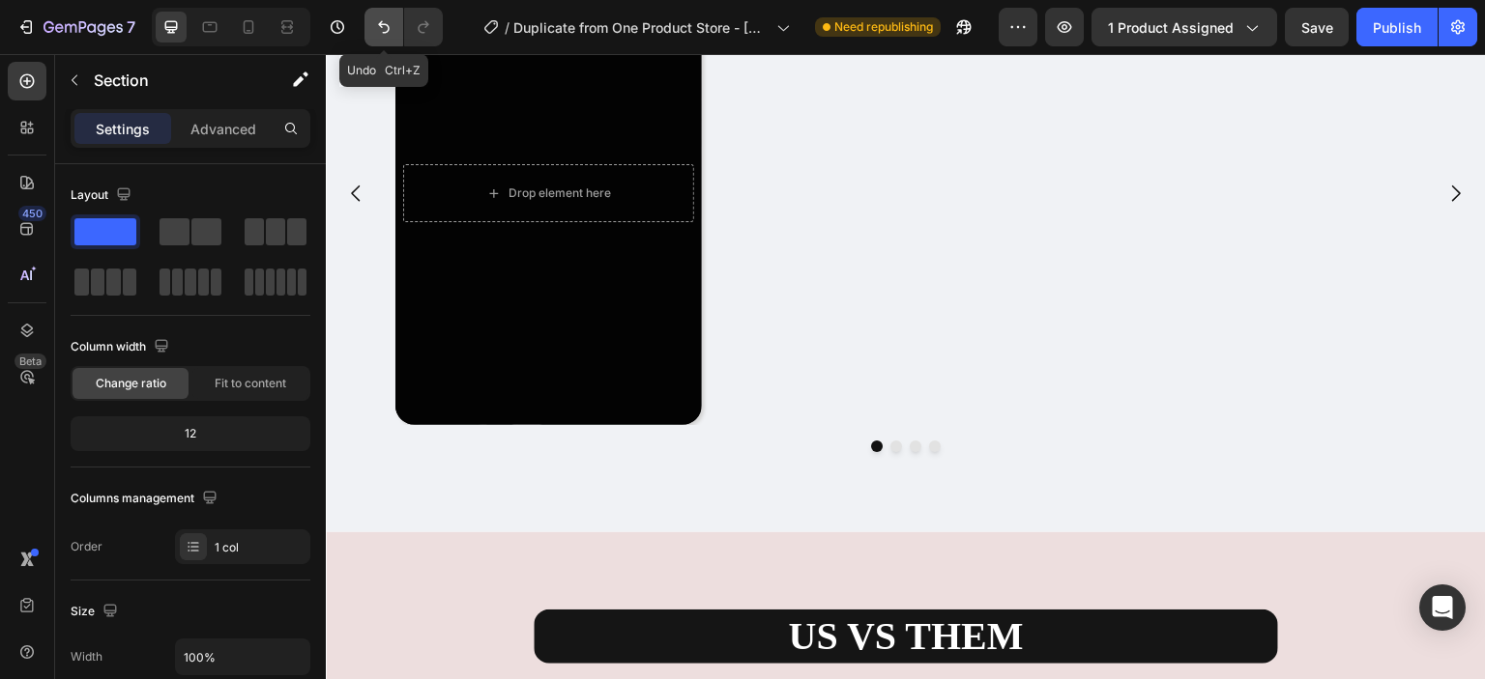
click at [387, 35] on icon "Undo/Redo" at bounding box center [383, 26] width 19 height 19
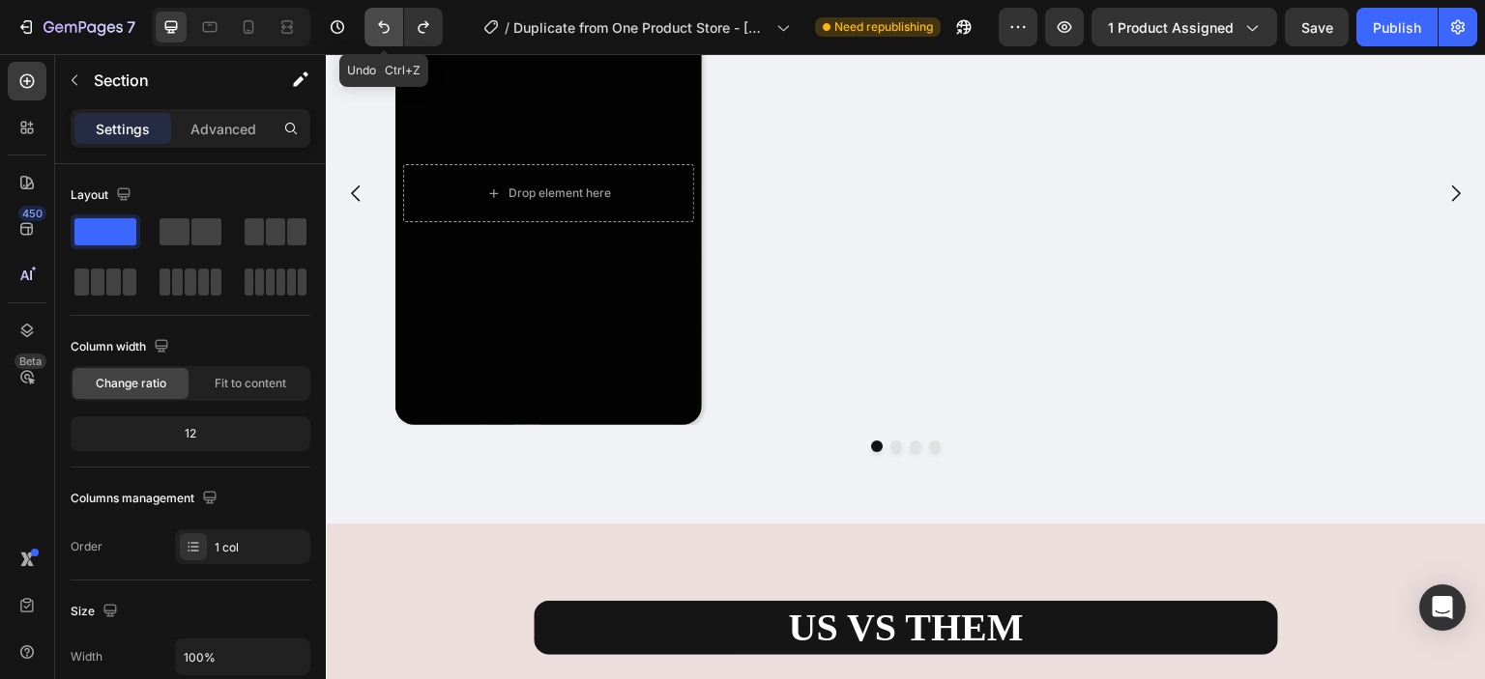
click at [387, 35] on icon "Undo/Redo" at bounding box center [383, 26] width 19 height 19
click at [388, 24] on icon "Undo/Redo" at bounding box center [383, 26] width 19 height 19
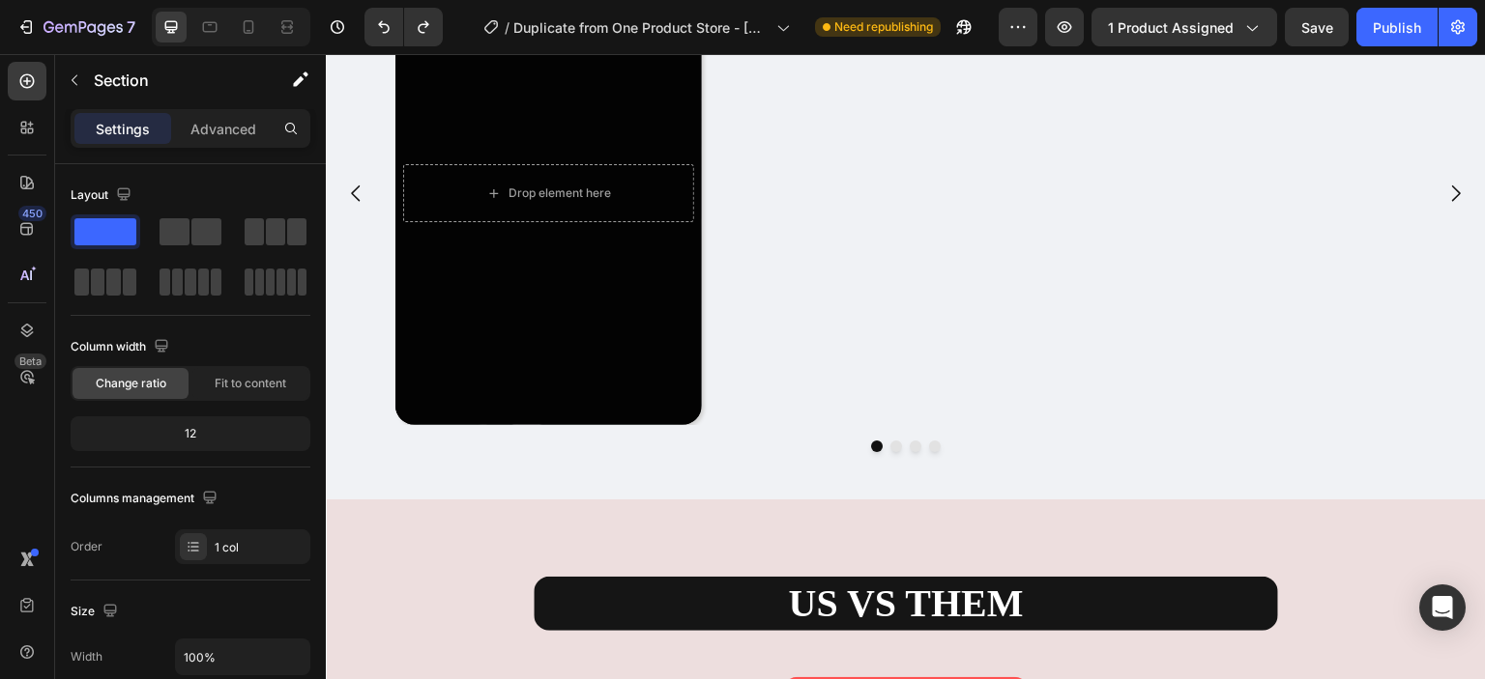
click at [642, 469] on div "Our Happy Customers... Text Block Drop element here Hero Banner Drop element he…" at bounding box center [906, 179] width 1160 height 642
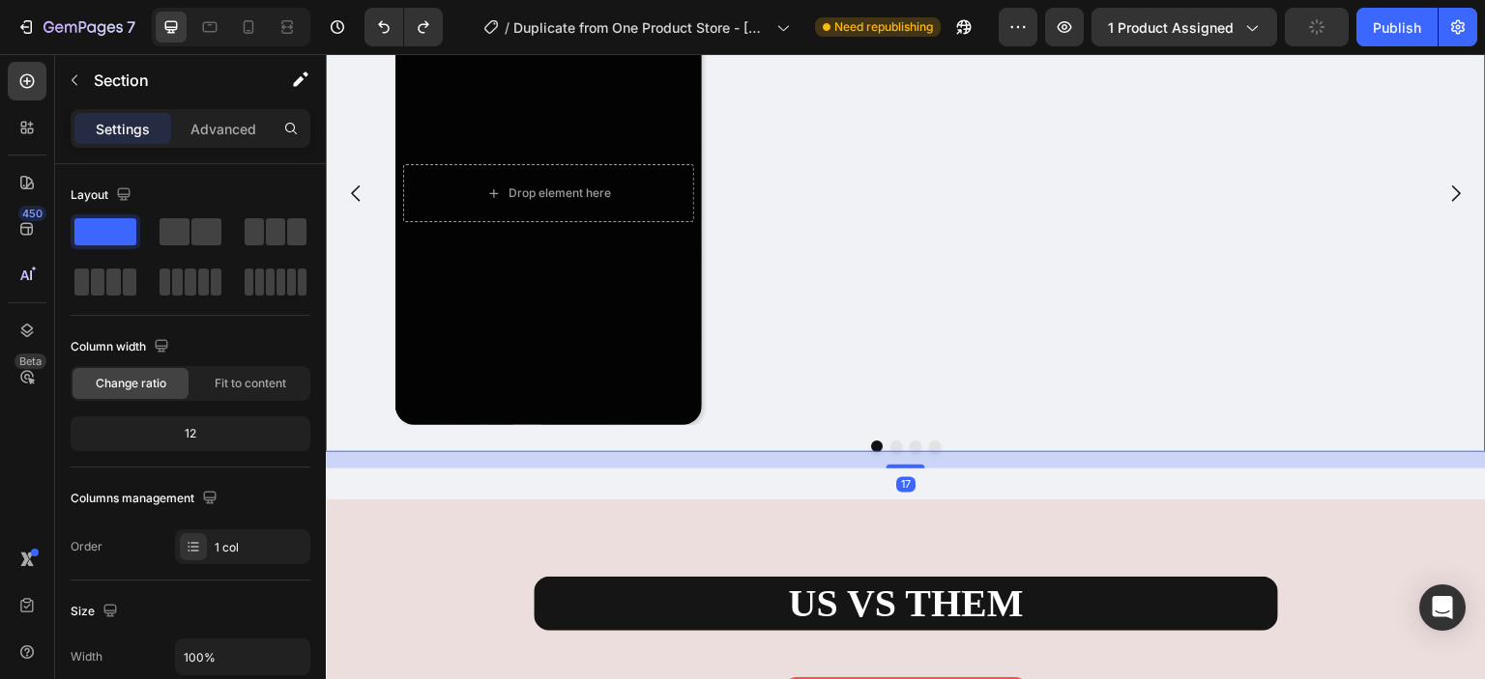
click at [886, 359] on div "Drop element here Hero Banner" at bounding box center [898, 193] width 1006 height 464
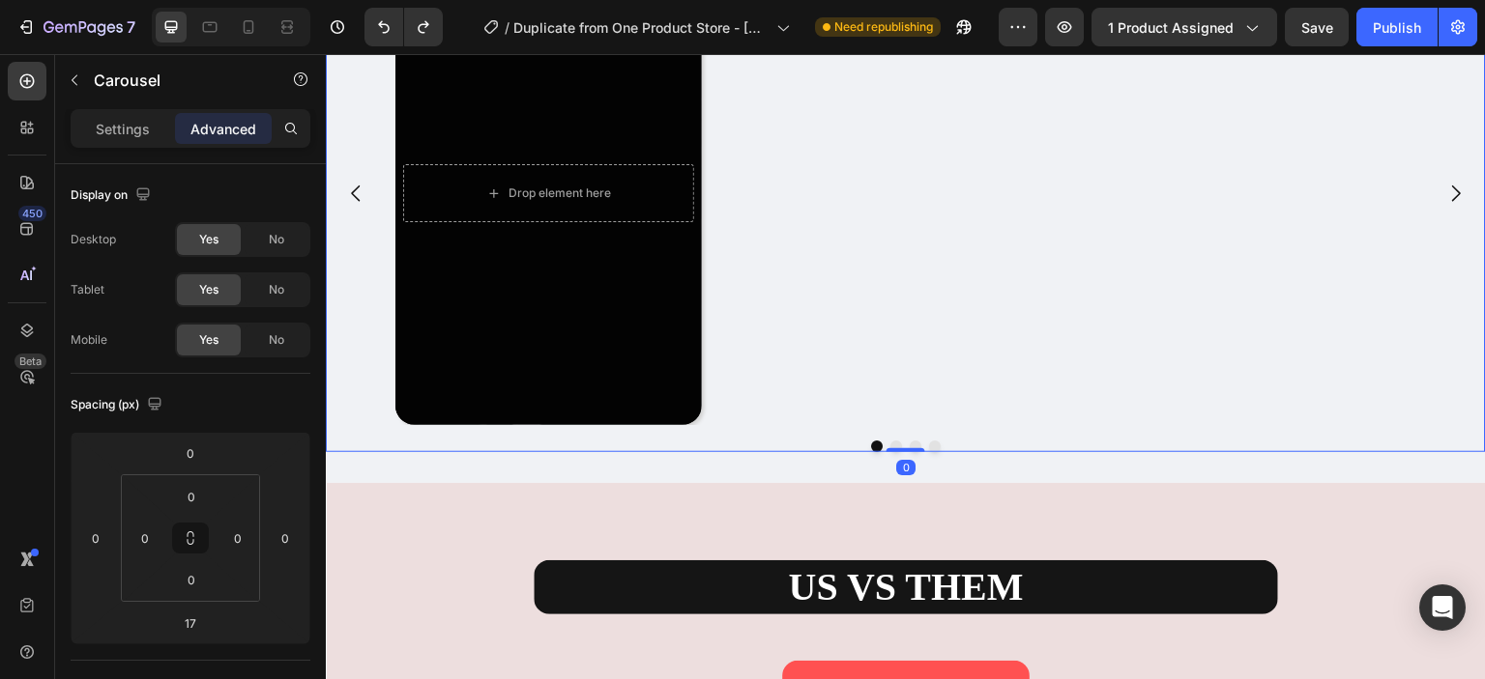
drag, startPoint x: 902, startPoint y: 466, endPoint x: 909, endPoint y: 441, distance: 26.0
click at [909, 441] on div "Drop element here Hero Banner Drop element here Hero Banner Drop element here H…" at bounding box center [906, 206] width 1160 height 491
type input "0"
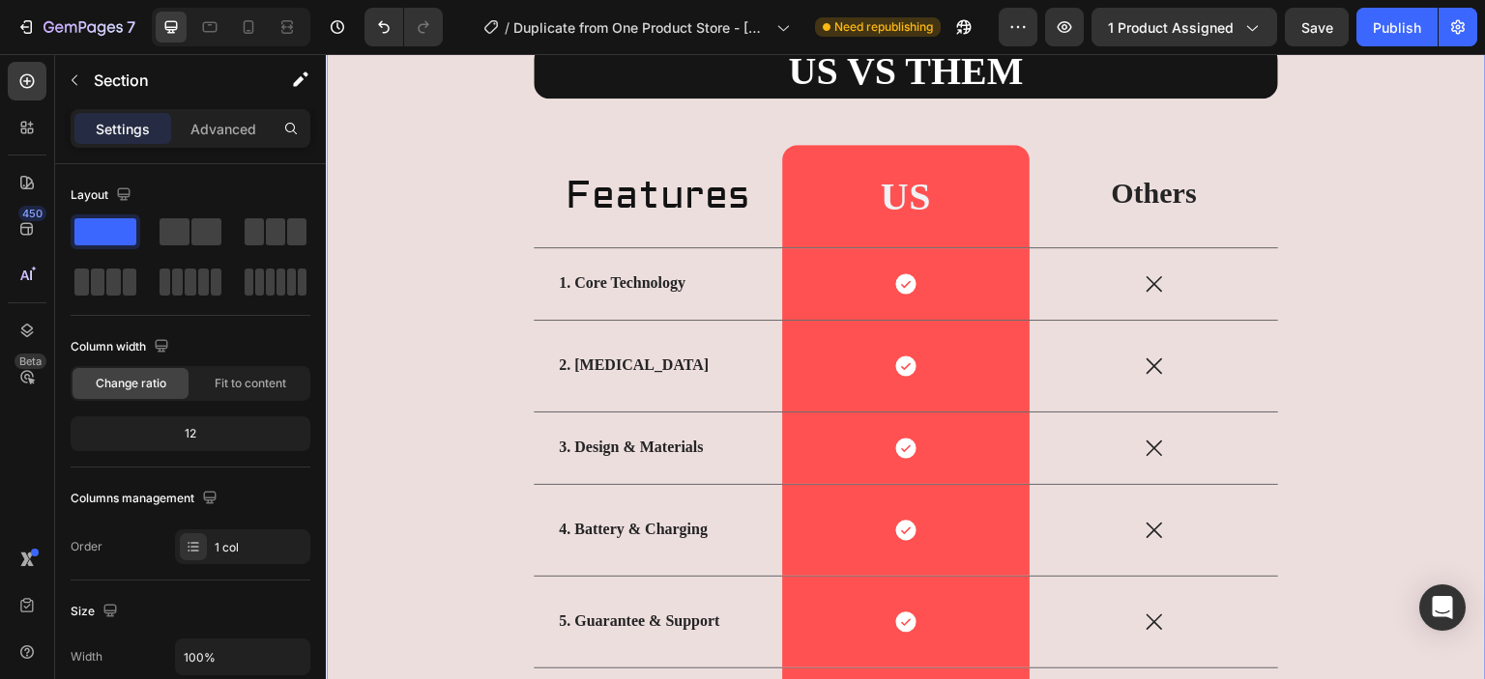
scroll to position [5593, 0]
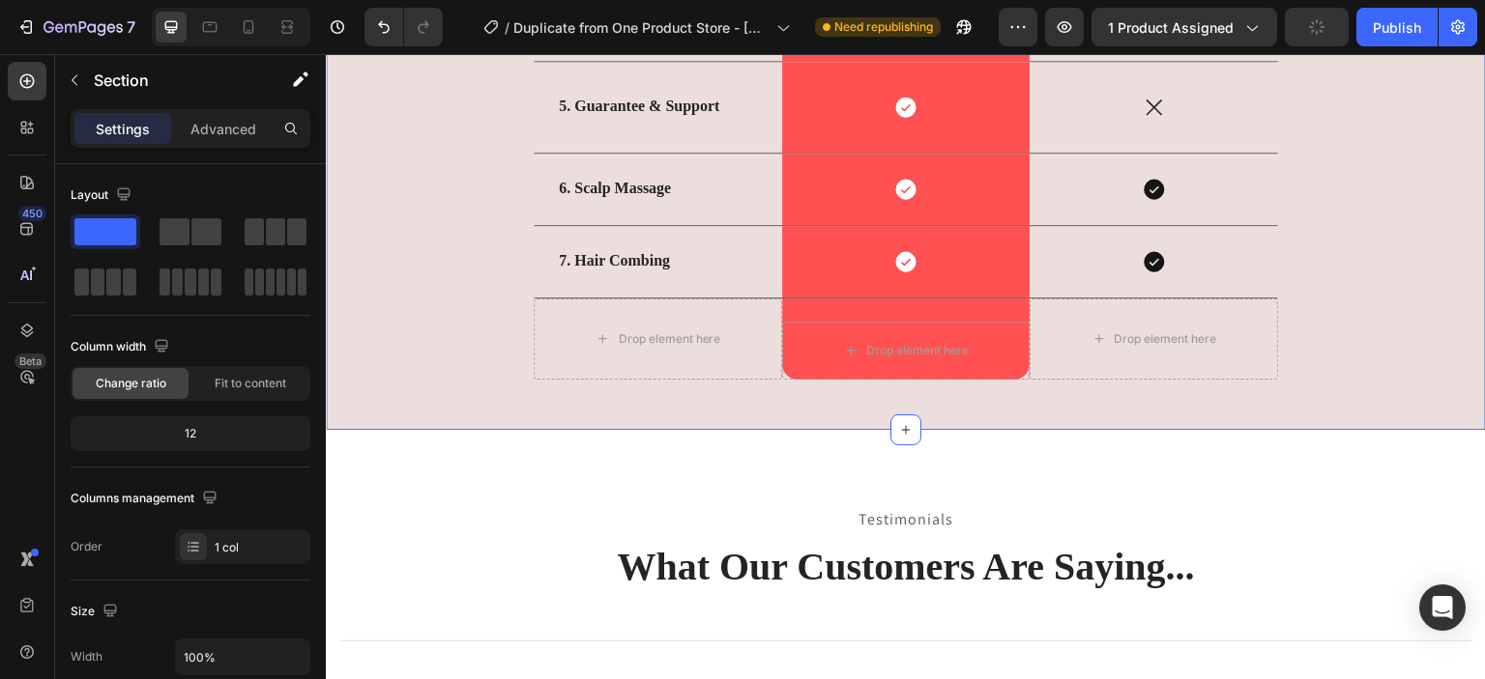
click at [235, 130] on p "Advanced" at bounding box center [223, 129] width 66 height 20
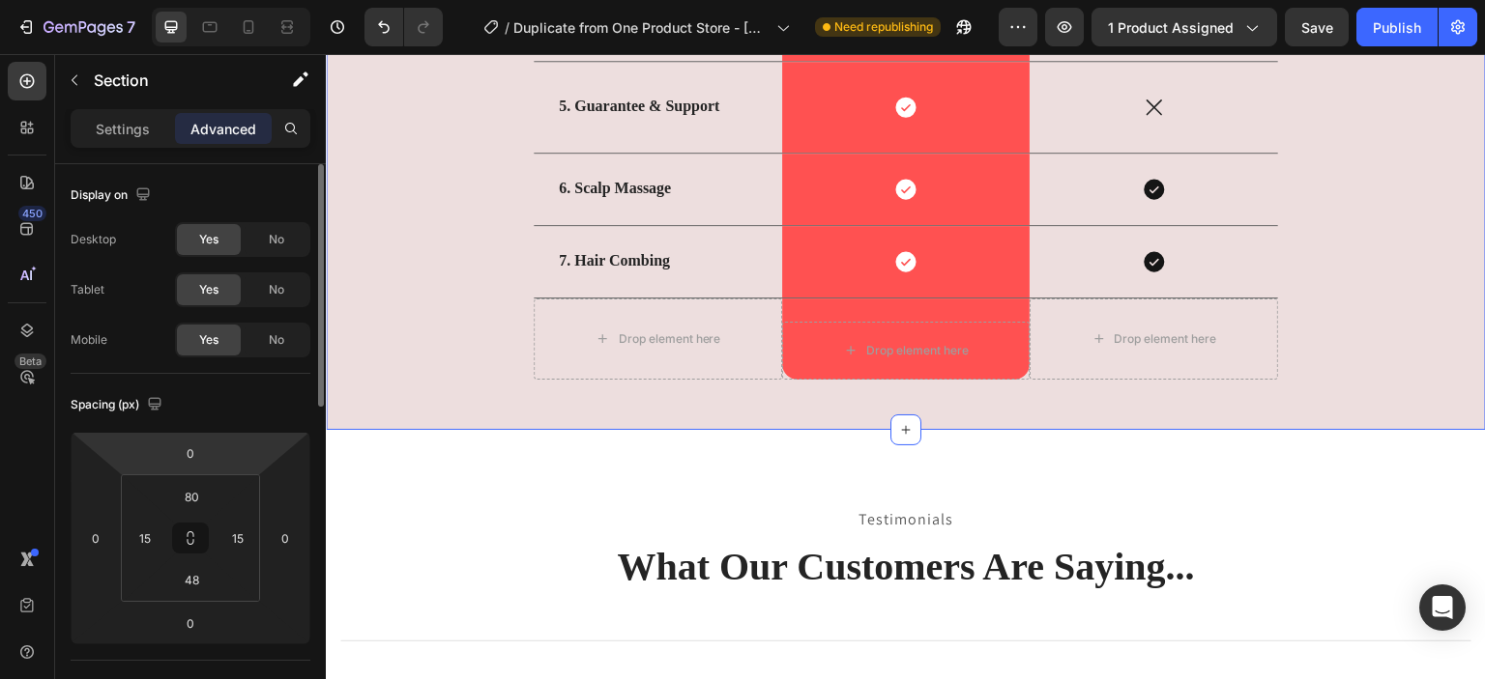
scroll to position [515, 0]
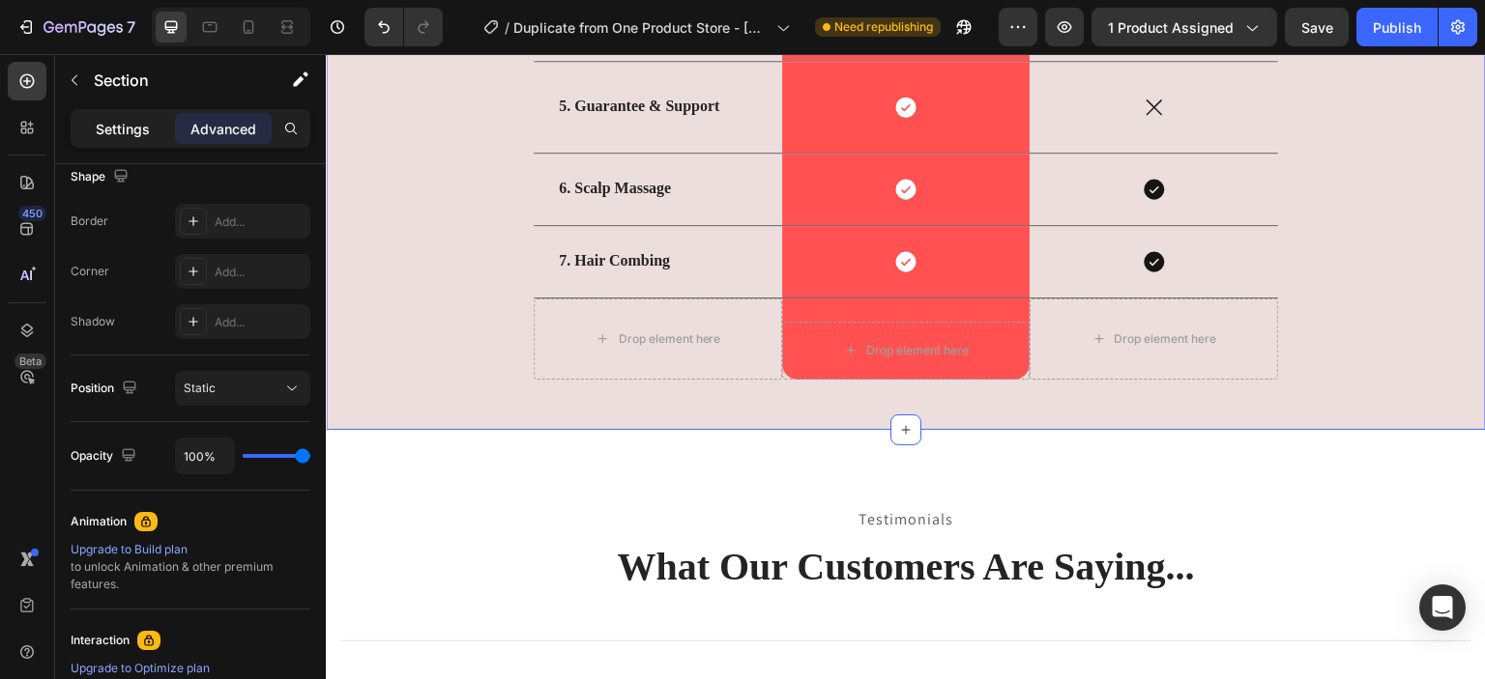
click at [135, 123] on p "Settings" at bounding box center [123, 129] width 54 height 20
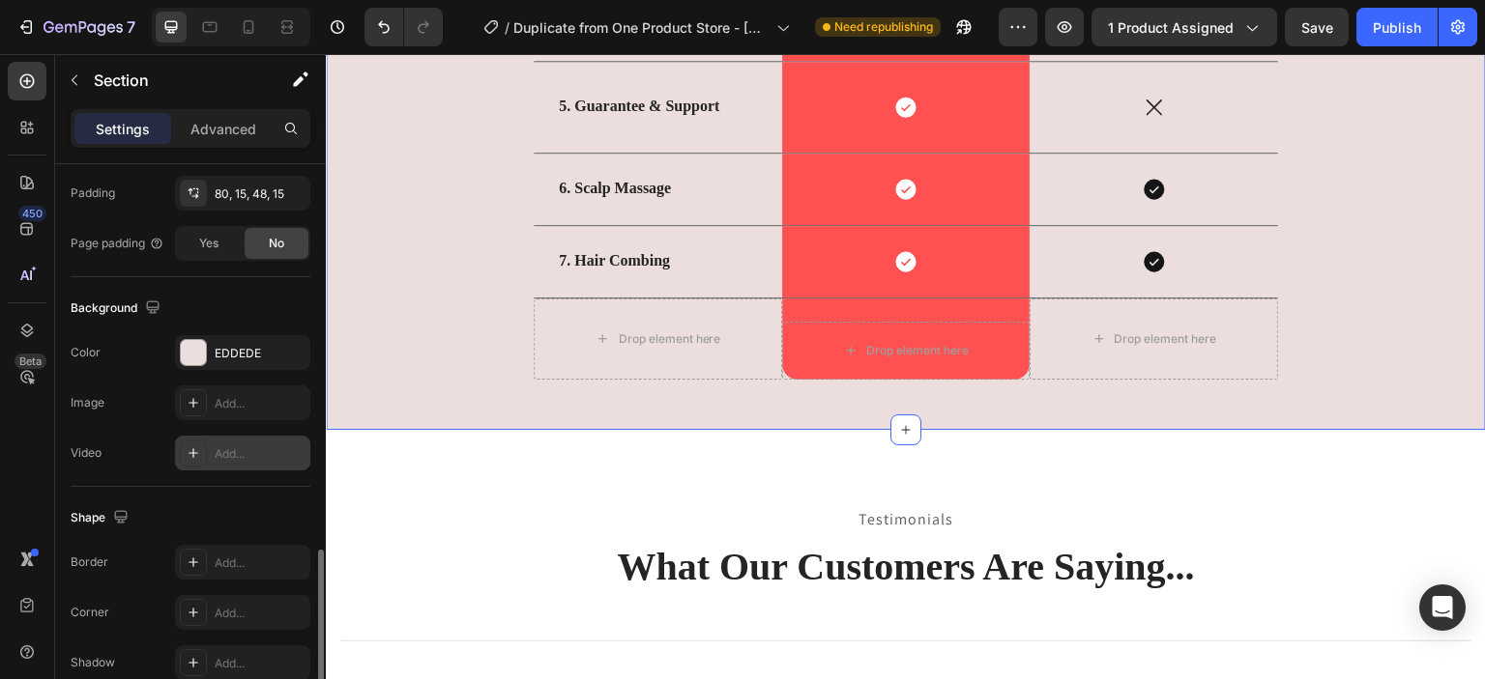
scroll to position [607, 0]
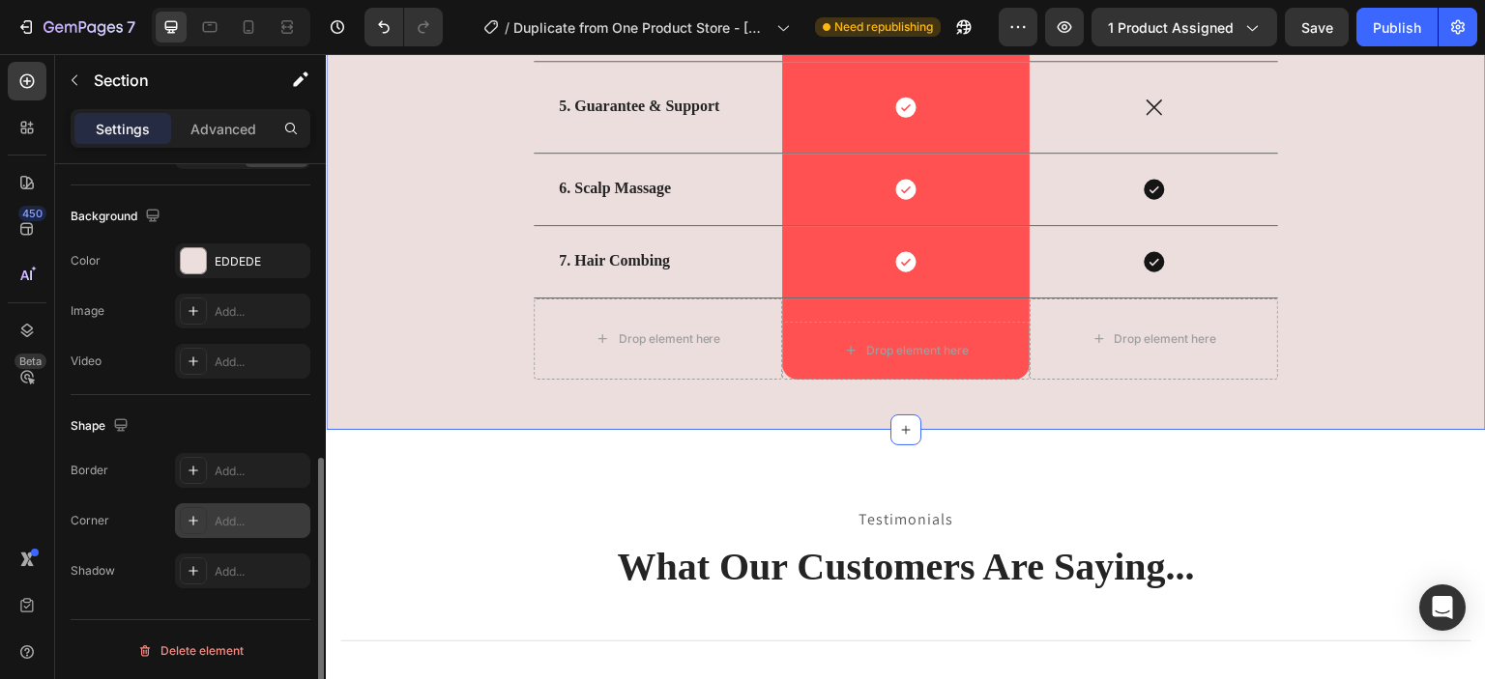
click at [200, 517] on icon at bounding box center [193, 520] width 15 height 15
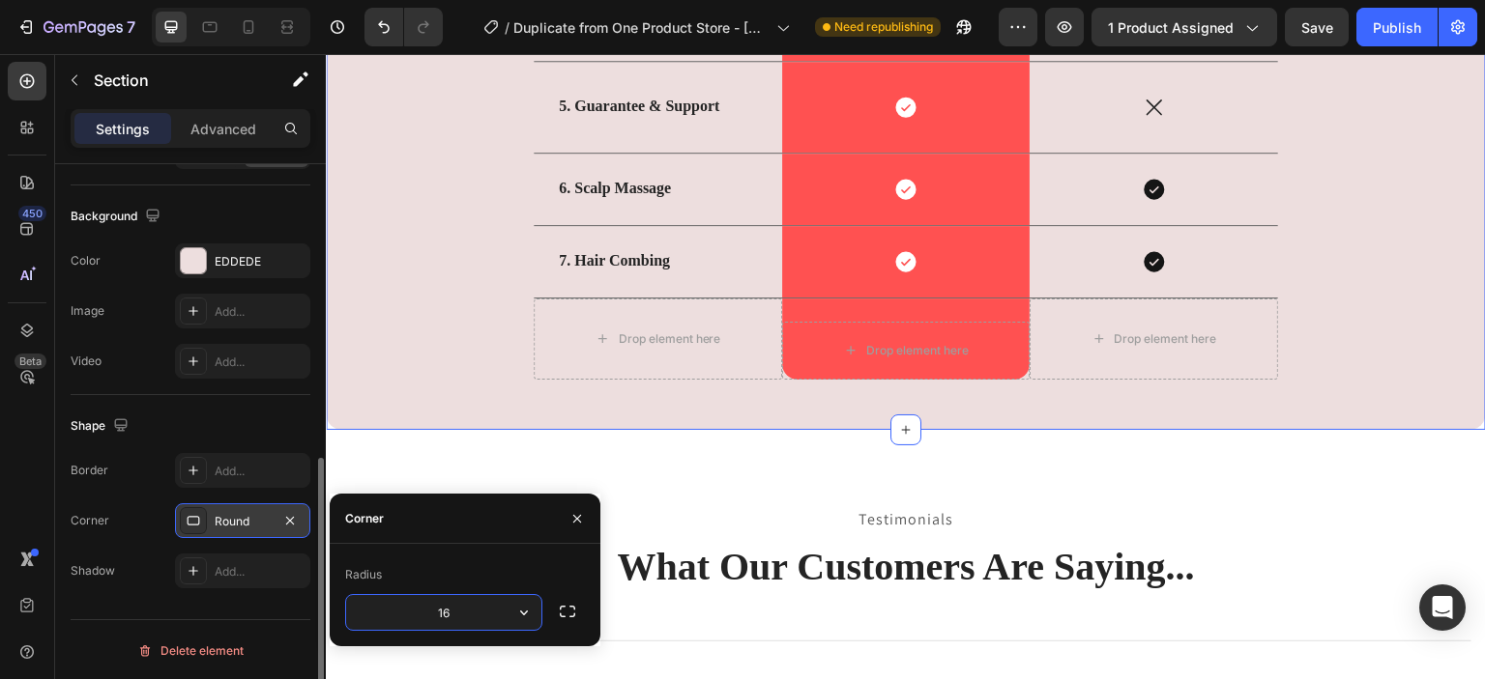
type input "1"
type input "20"
click at [404, 461] on div "Testimonials Text block What Our Customers Are Saying... Heading Title Line Ima…" at bounding box center [906, 690] width 1160 height 521
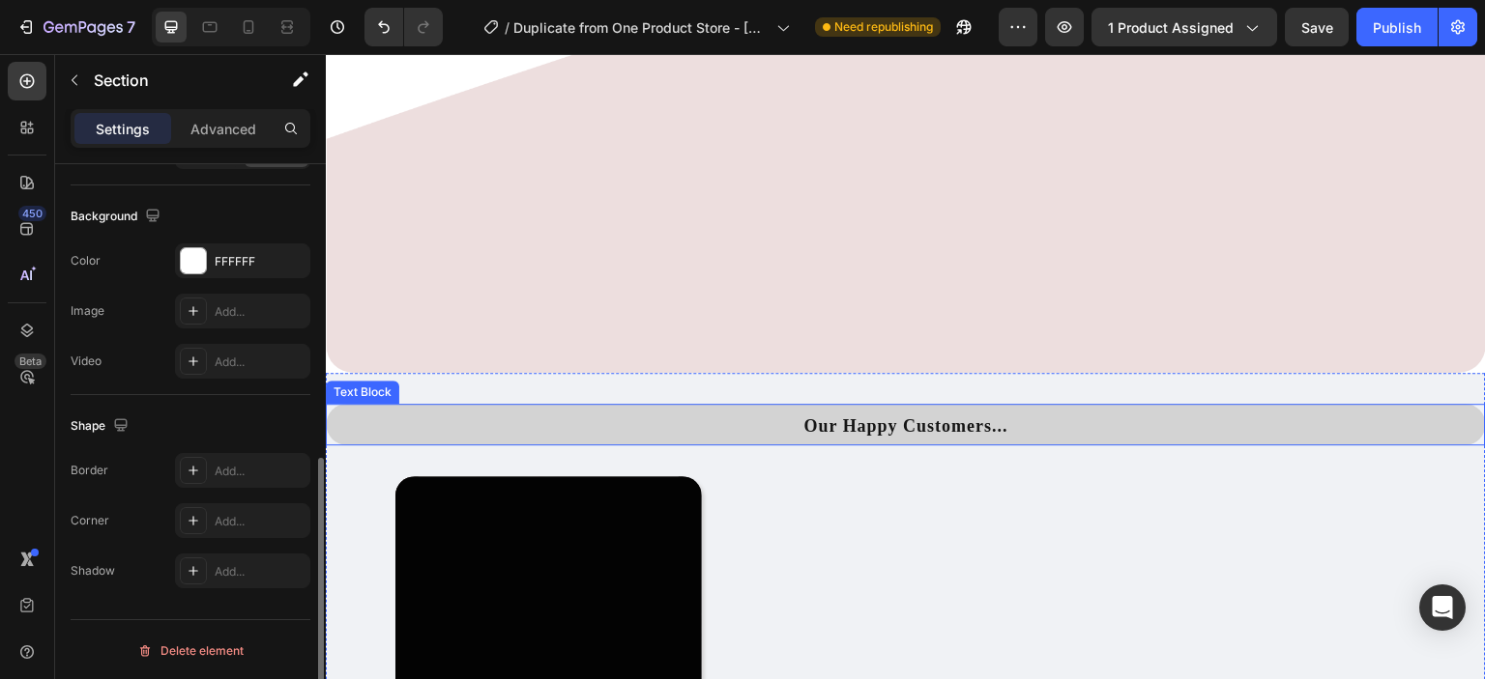
scroll to position [4562, 0]
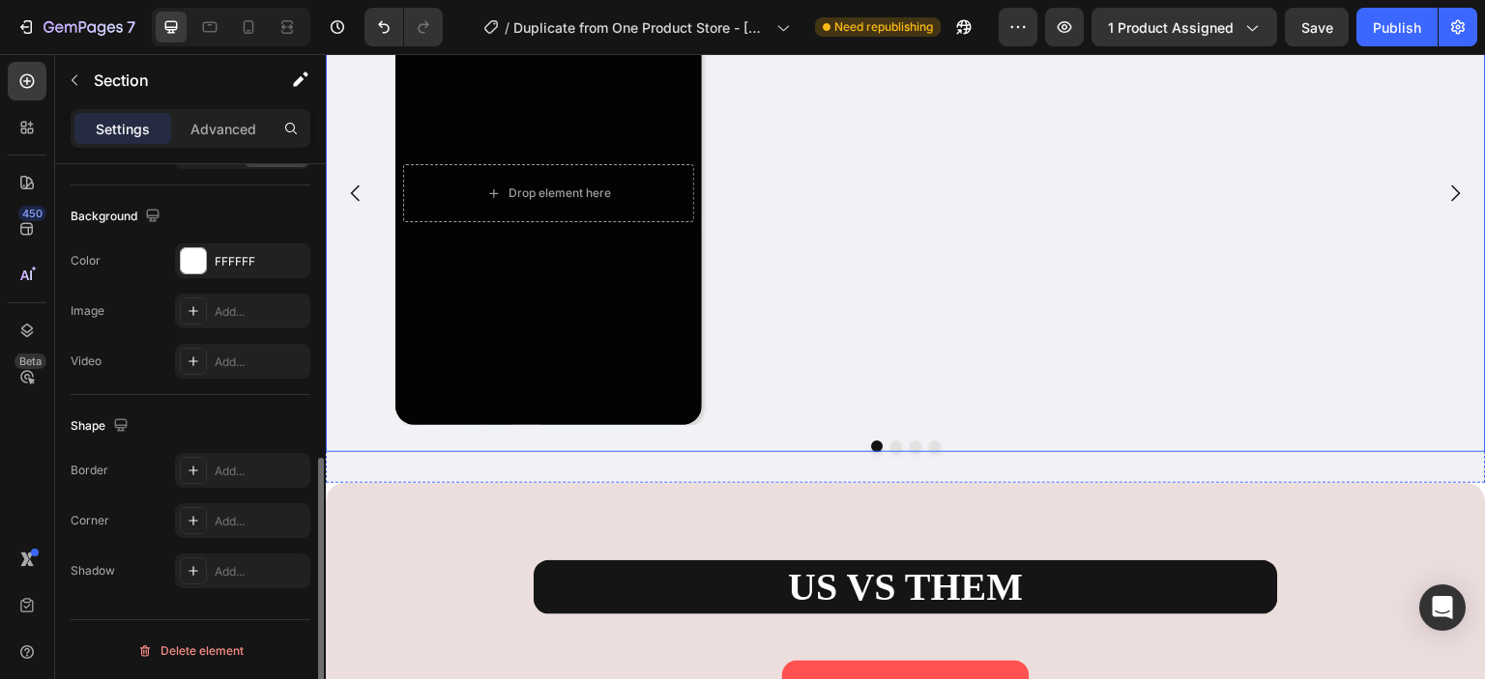
click at [806, 441] on div at bounding box center [906, 447] width 1160 height 12
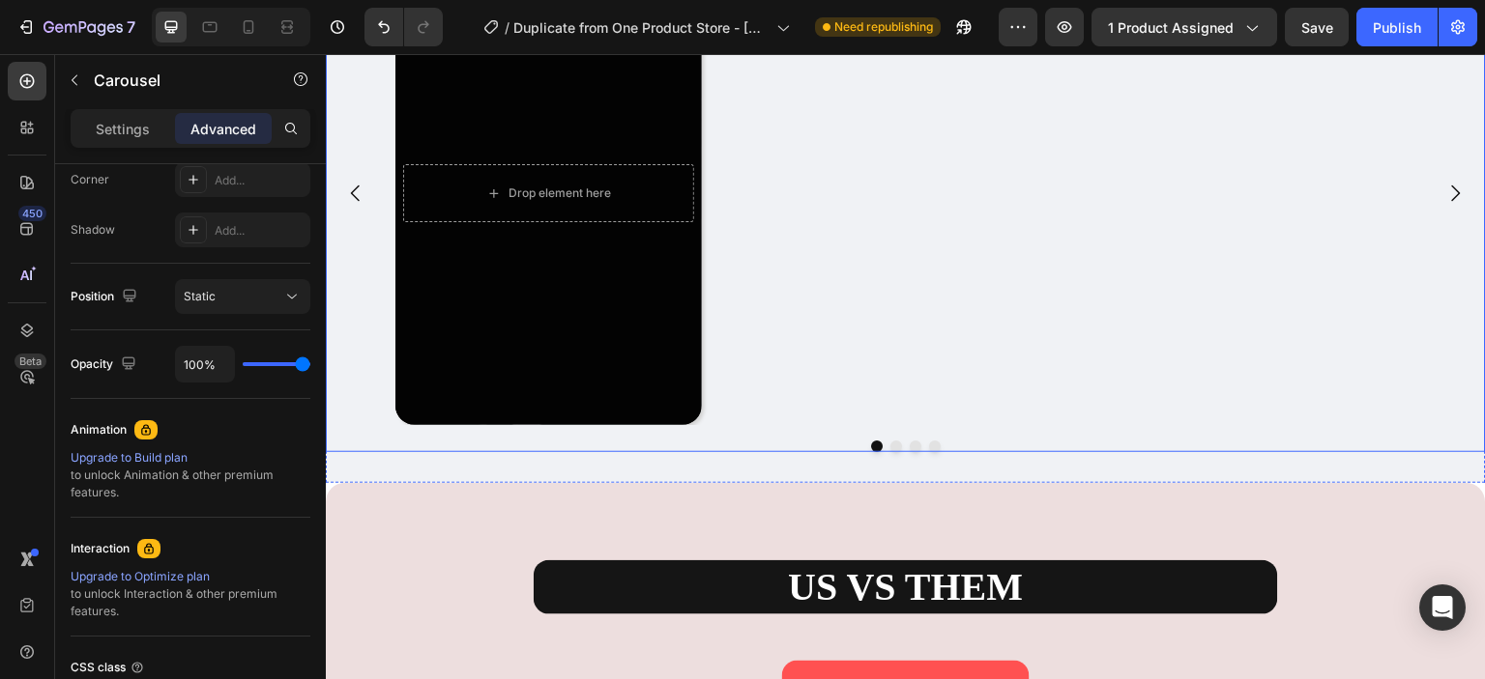
scroll to position [0, 0]
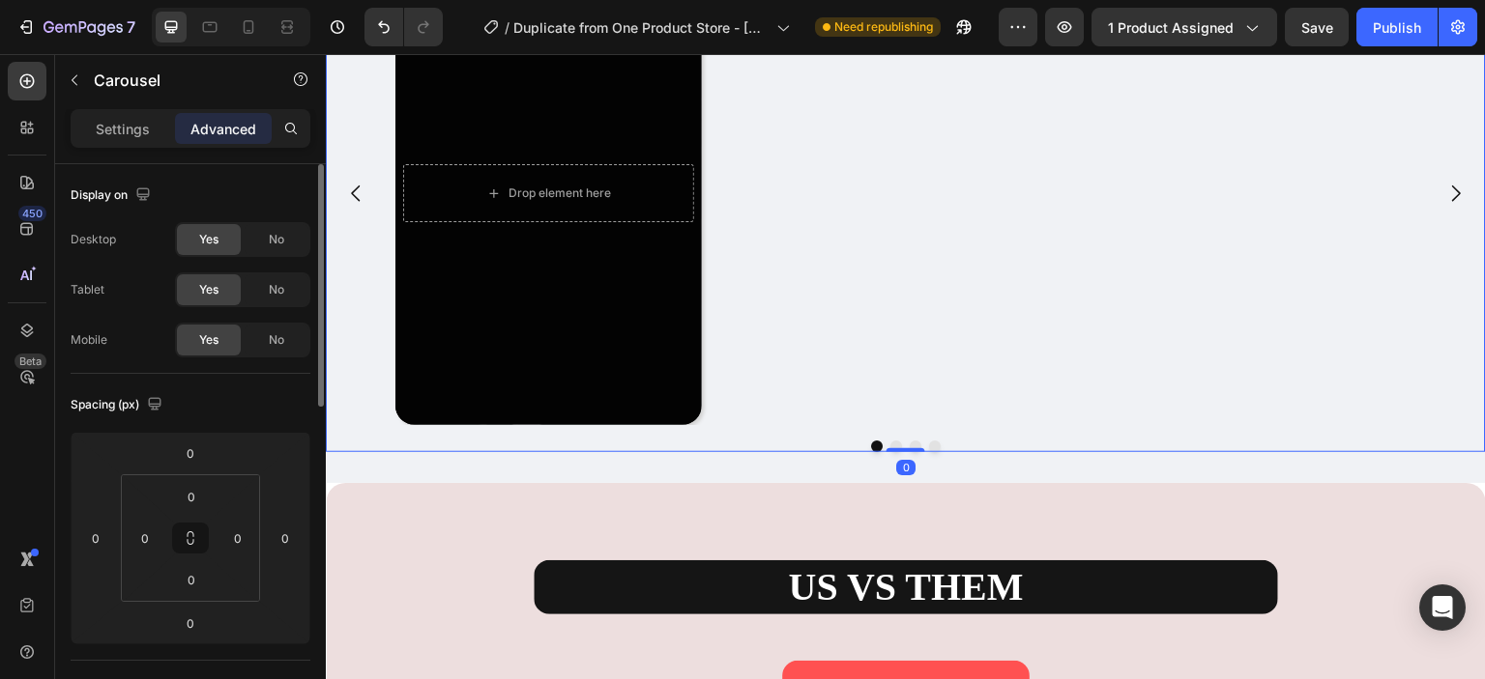
click at [897, 442] on div "Drop element here Hero Banner Drop element here Hero Banner Drop element here H…" at bounding box center [906, 206] width 1160 height 491
click at [1456, 419] on div "Drop element here Hero Banner Drop element here Hero Banner Drop element here H…" at bounding box center [906, 193] width 1160 height 464
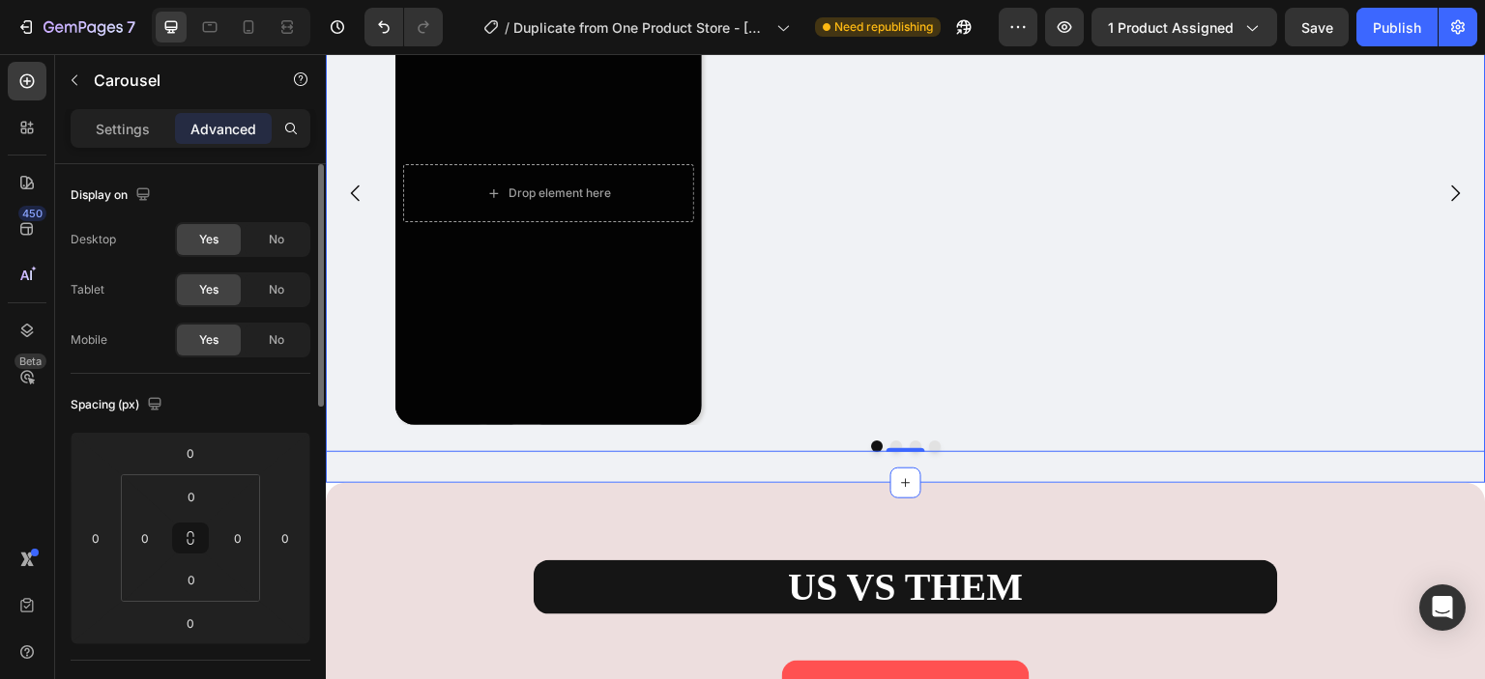
click at [1151, 472] on div "Our Happy Customers... Text Block Drop element here Hero Banner Drop element he…" at bounding box center [906, 170] width 1160 height 625
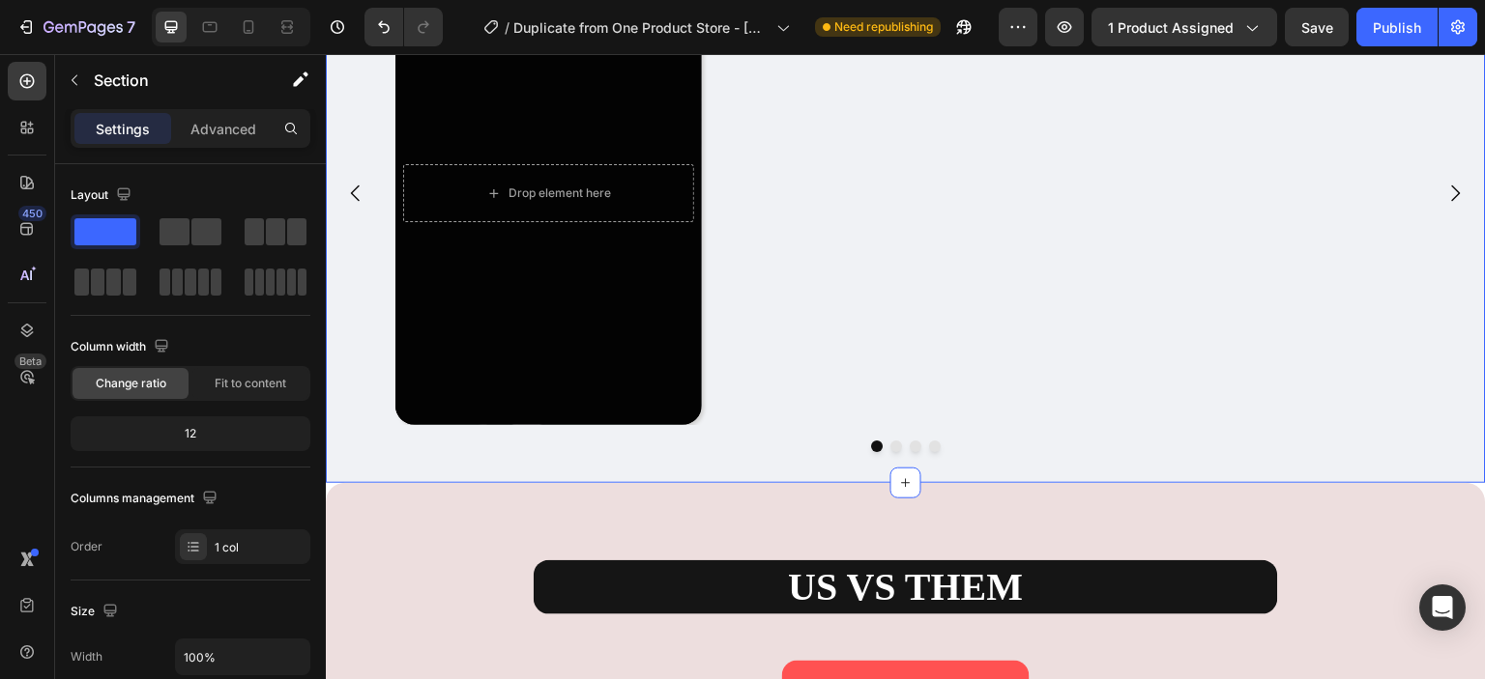
scroll to position [515, 0]
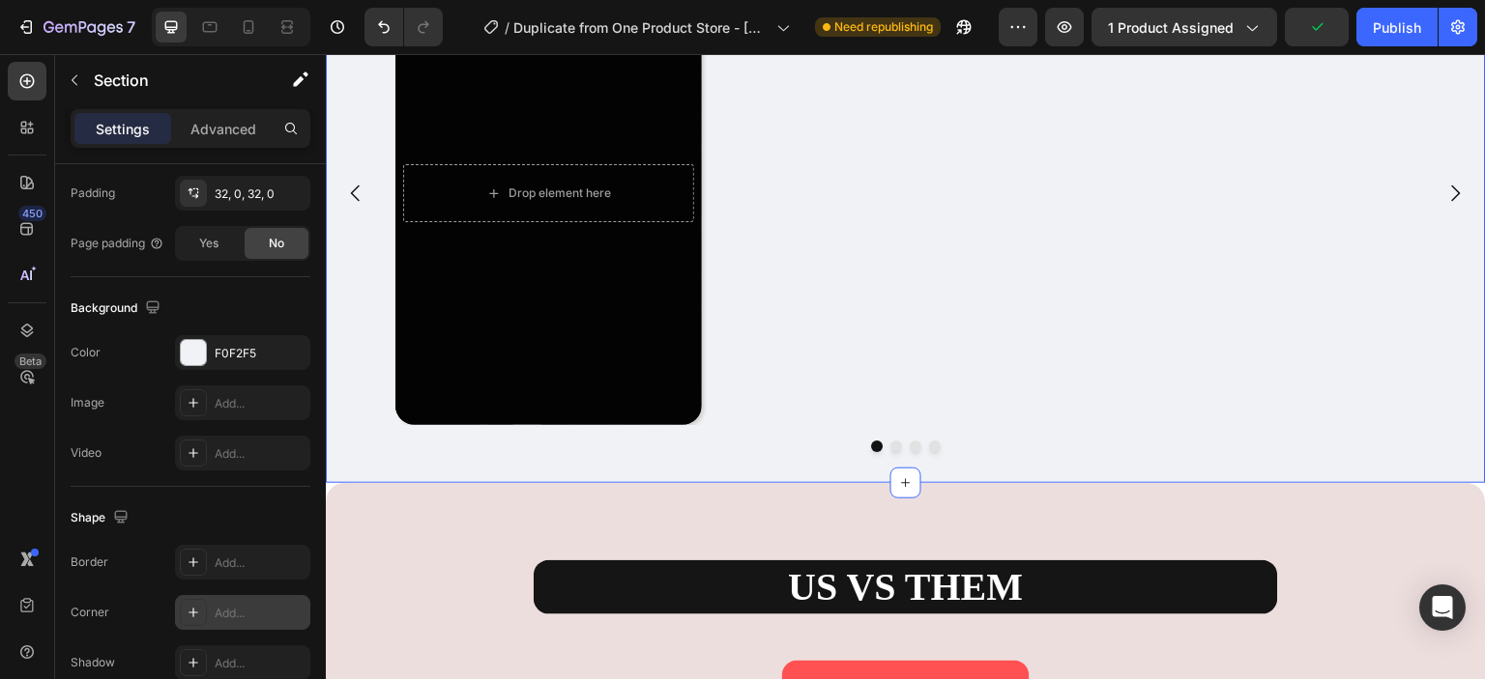
click at [201, 604] on div at bounding box center [193, 612] width 27 height 27
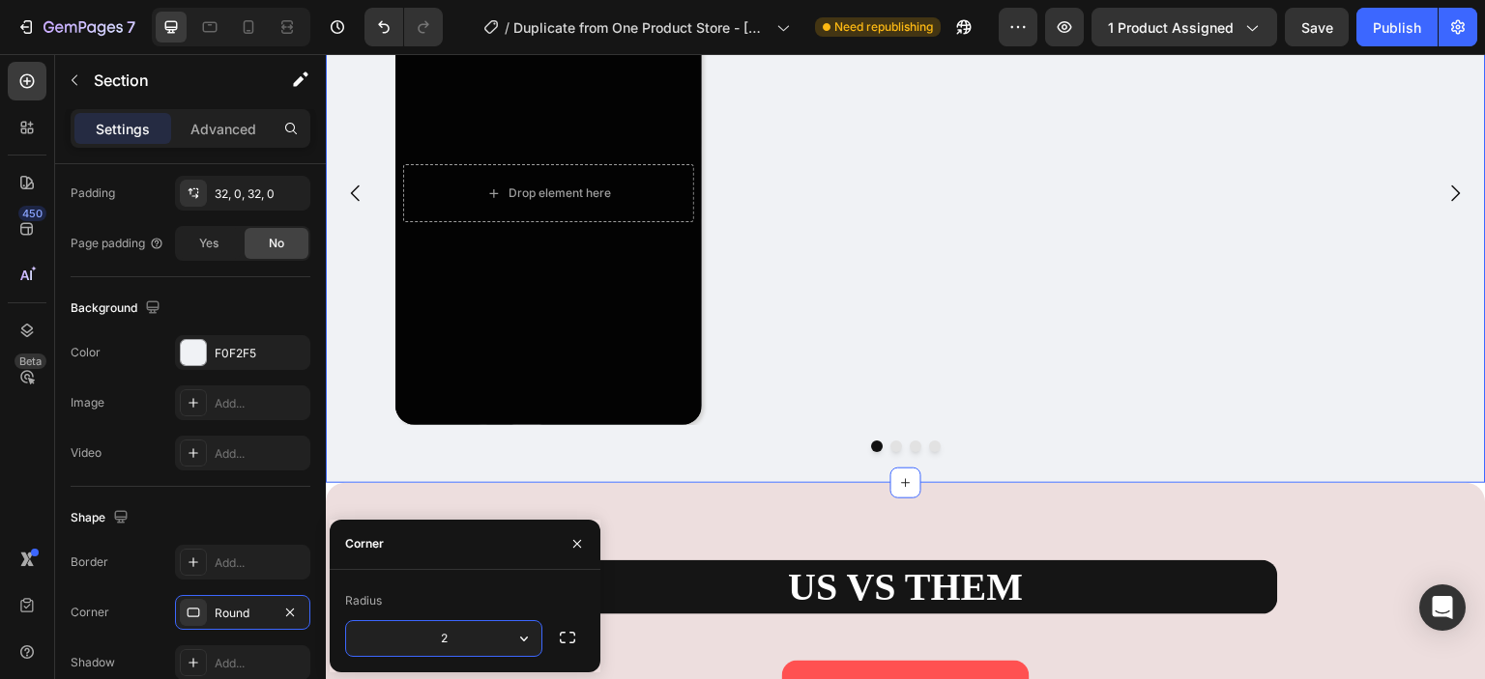
type input "20"
click at [778, 406] on div "Drop element here Hero Banner" at bounding box center [898, 193] width 1006 height 464
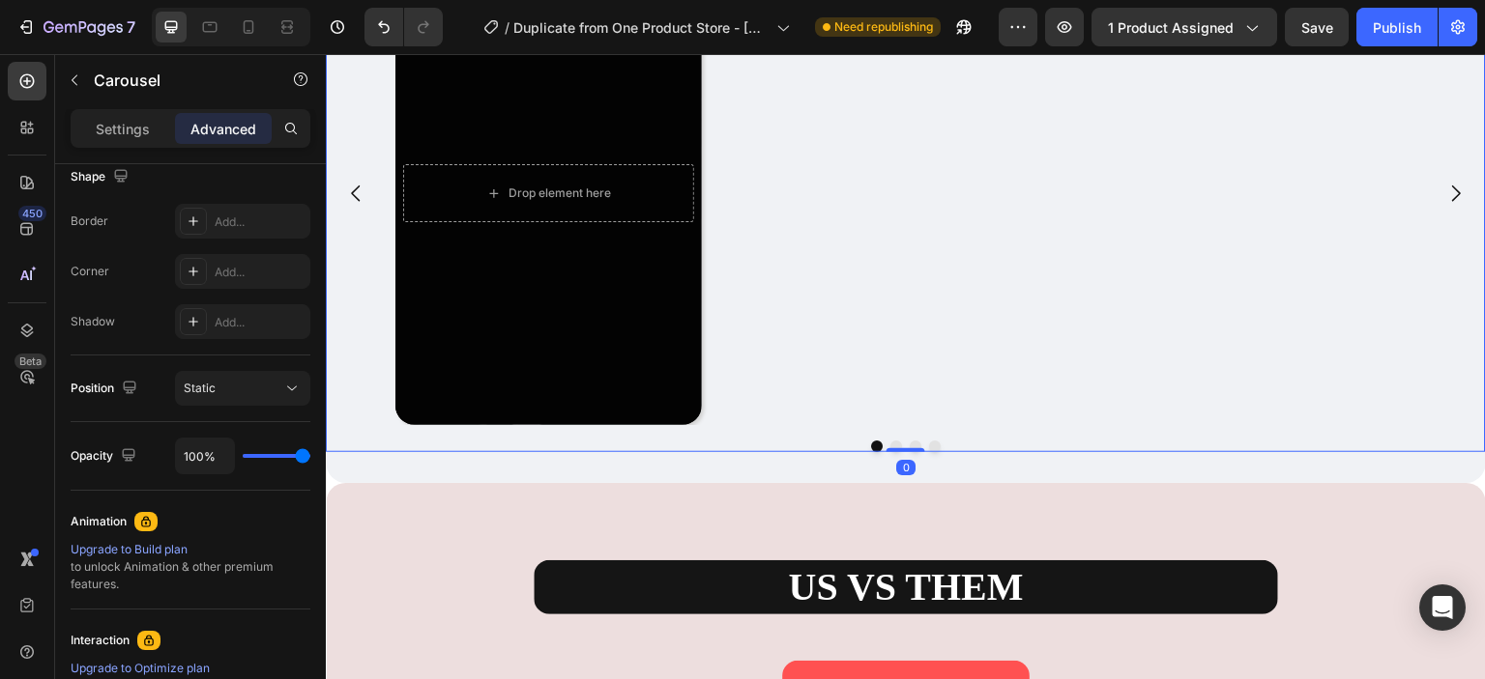
scroll to position [0, 0]
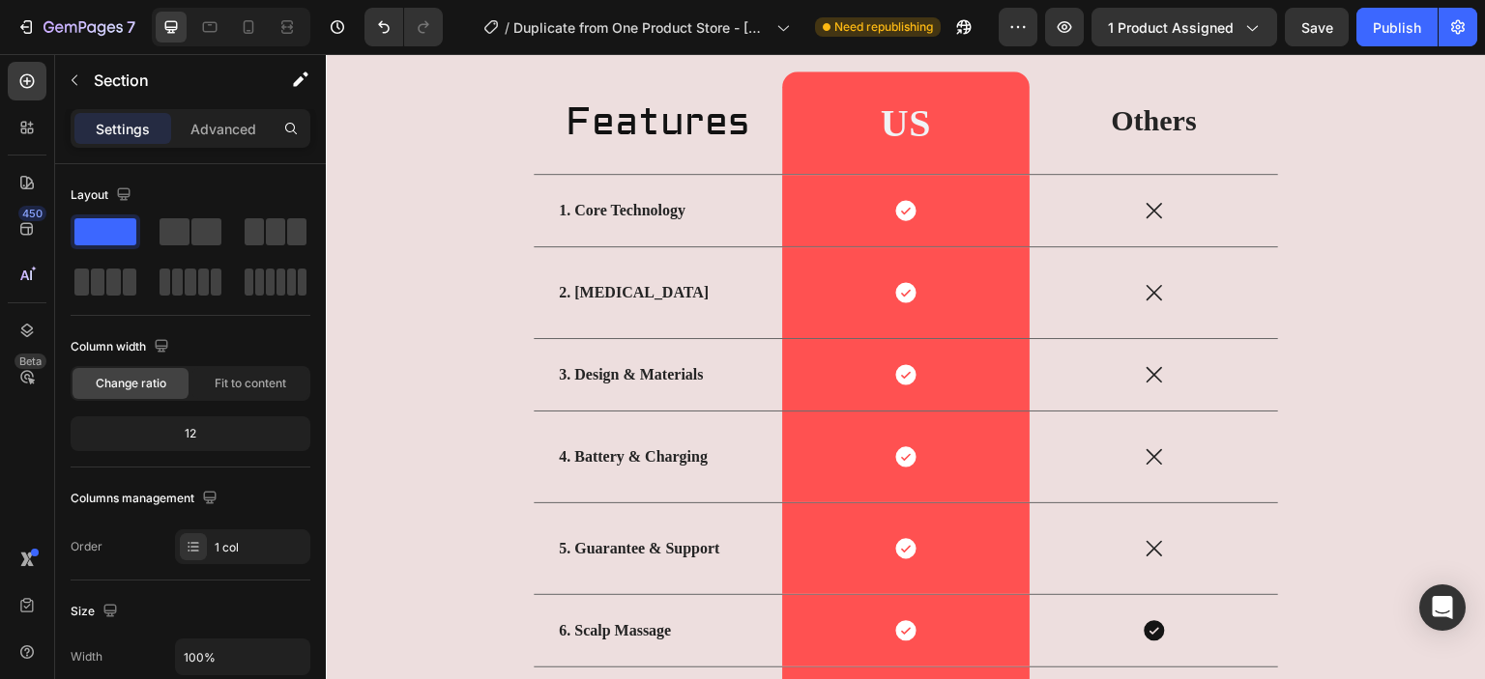
scroll to position [4783, 0]
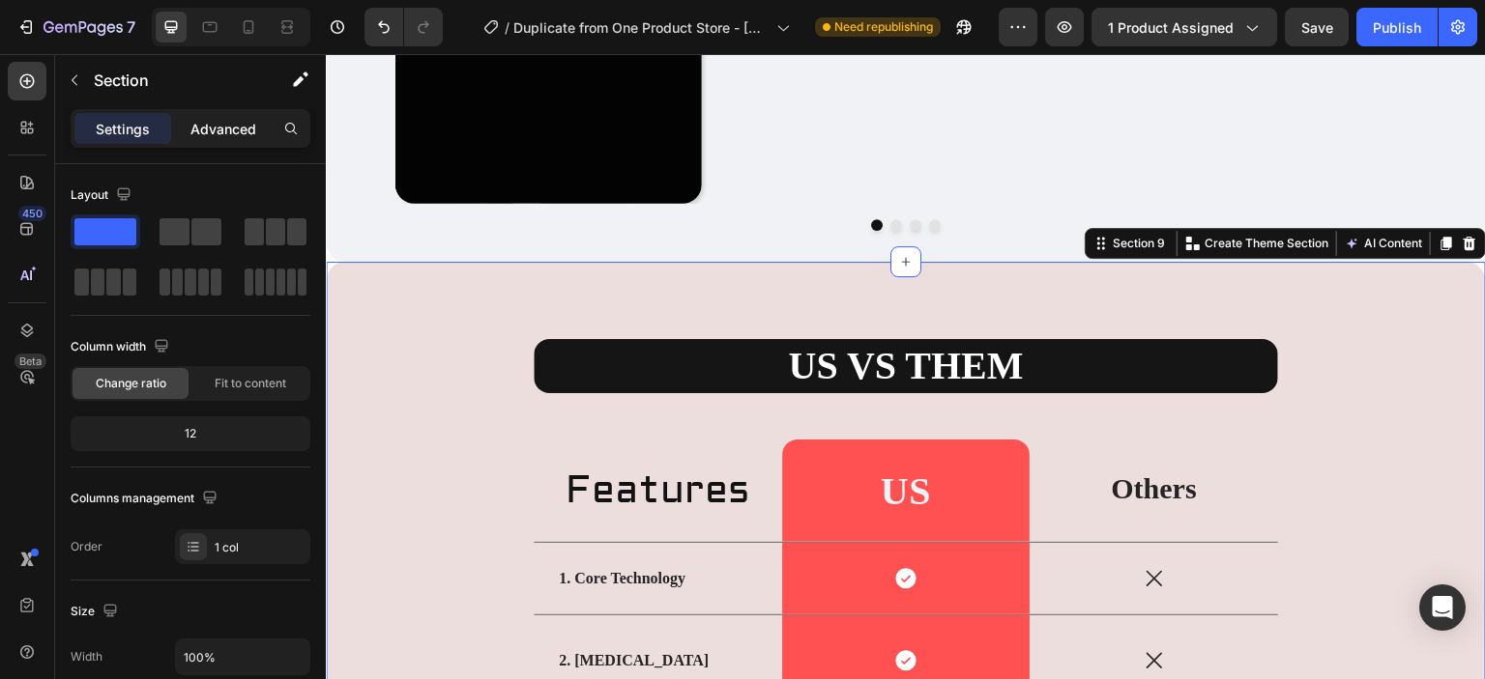
click at [222, 135] on p "Advanced" at bounding box center [223, 129] width 66 height 20
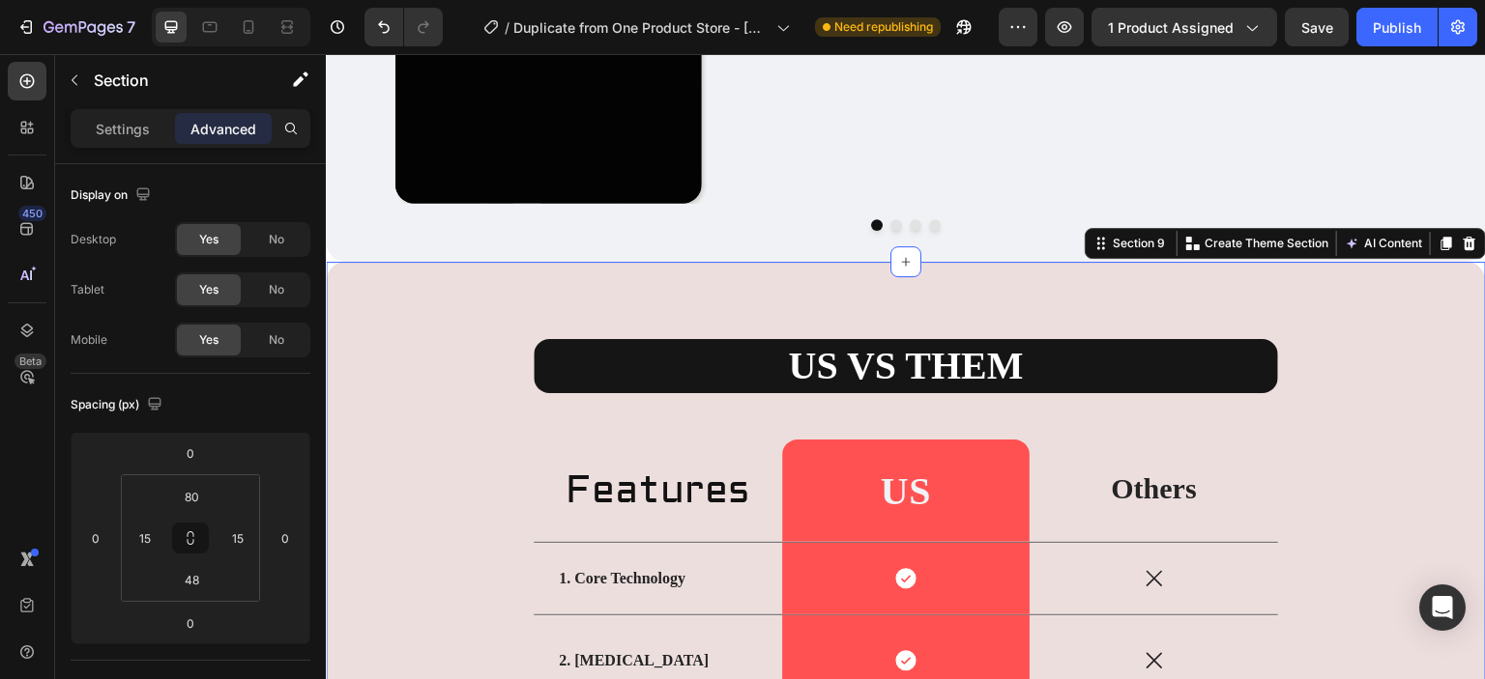
click at [207, 497] on input "80" at bounding box center [191, 496] width 39 height 29
click at [205, 494] on input "80" at bounding box center [191, 496] width 39 height 29
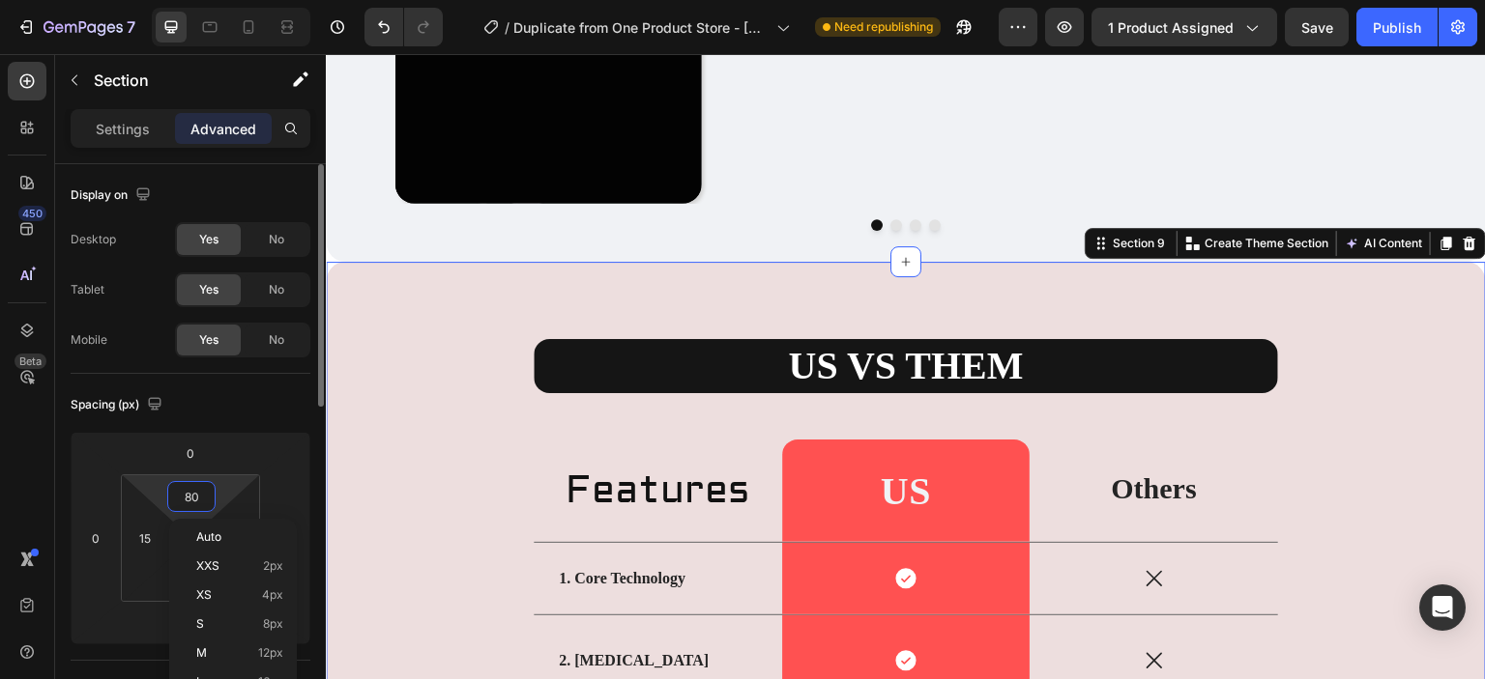
type input "8"
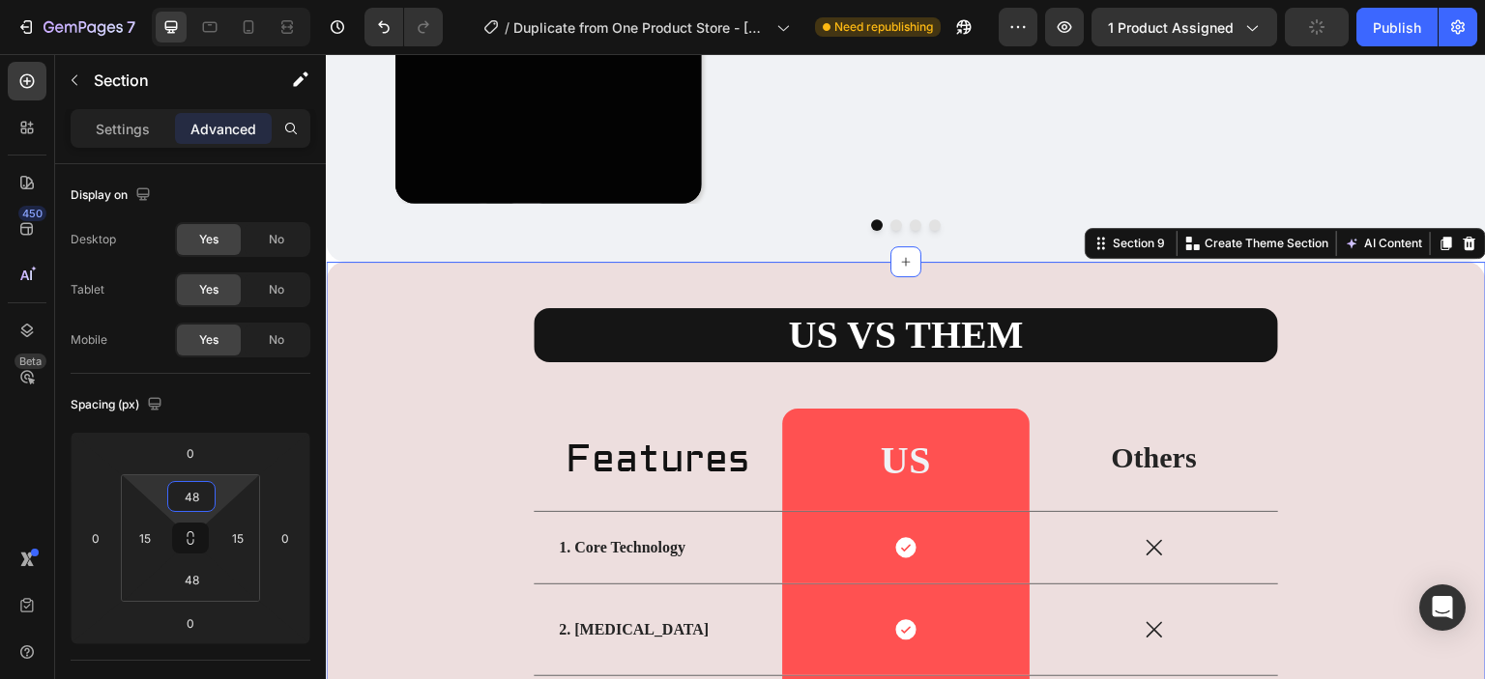
type input "48"
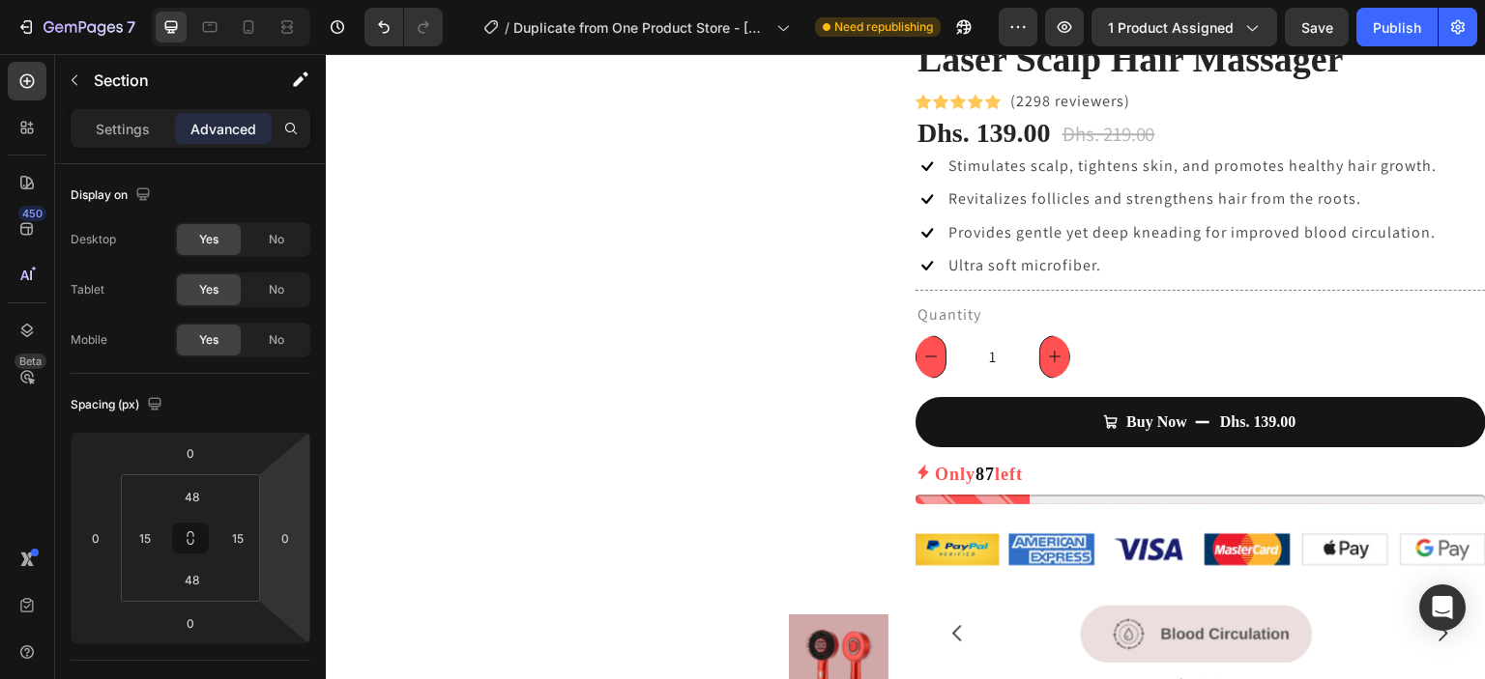
scroll to position [0, 0]
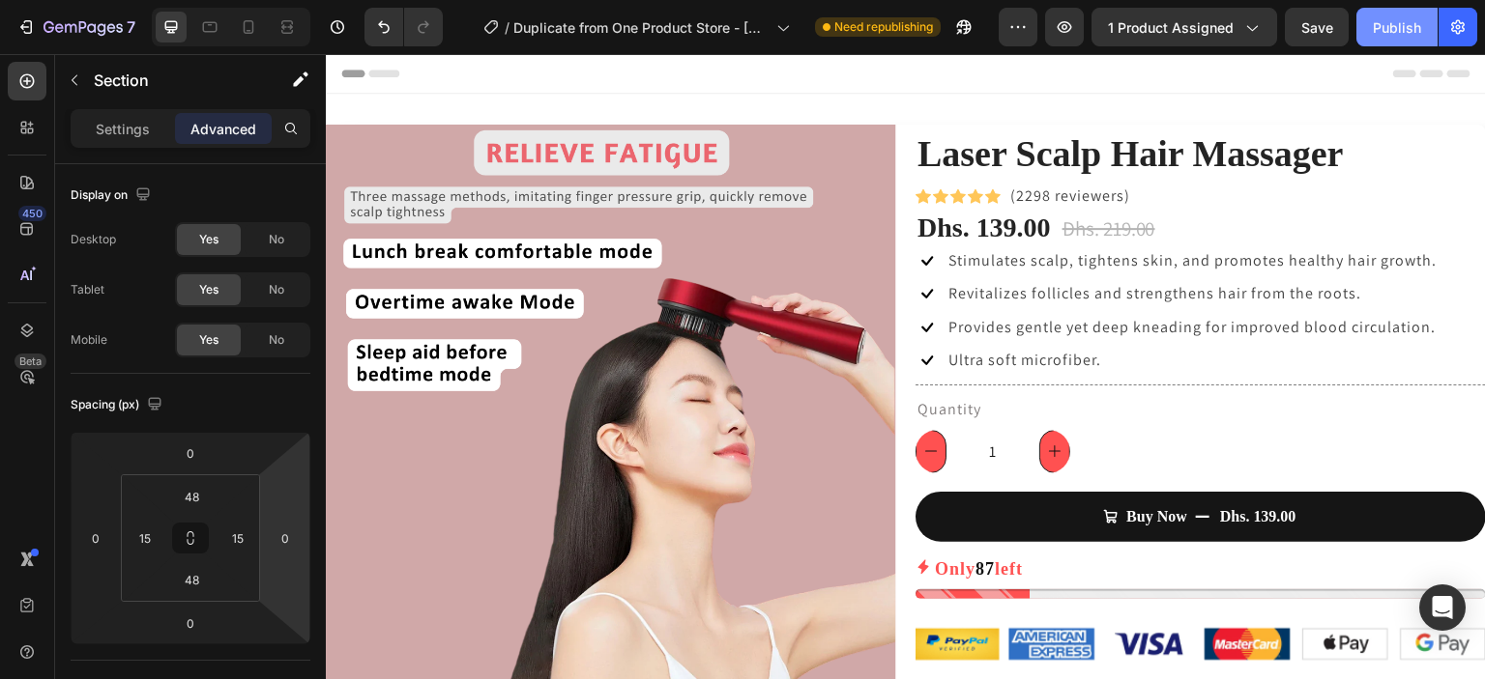
click at [1384, 15] on button "Publish" at bounding box center [1396, 27] width 81 height 39
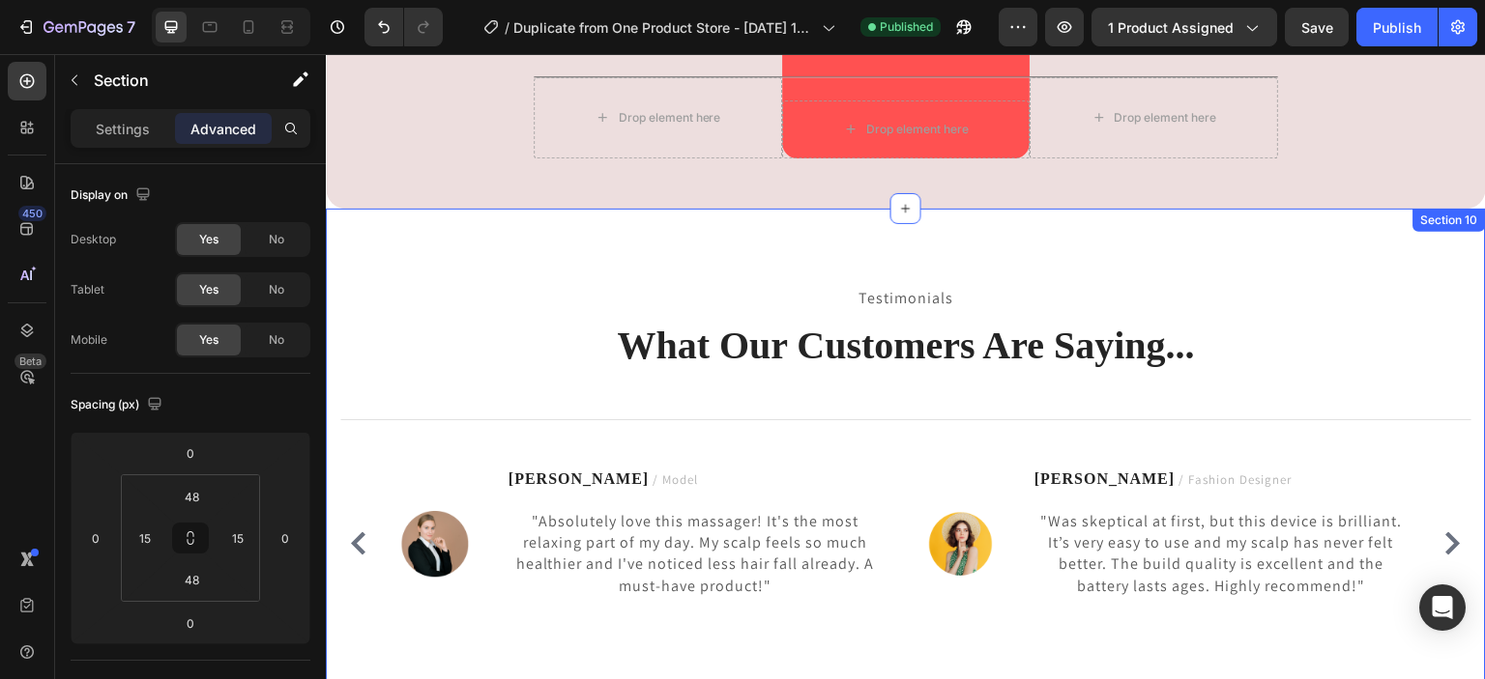
scroll to position [5268, 0]
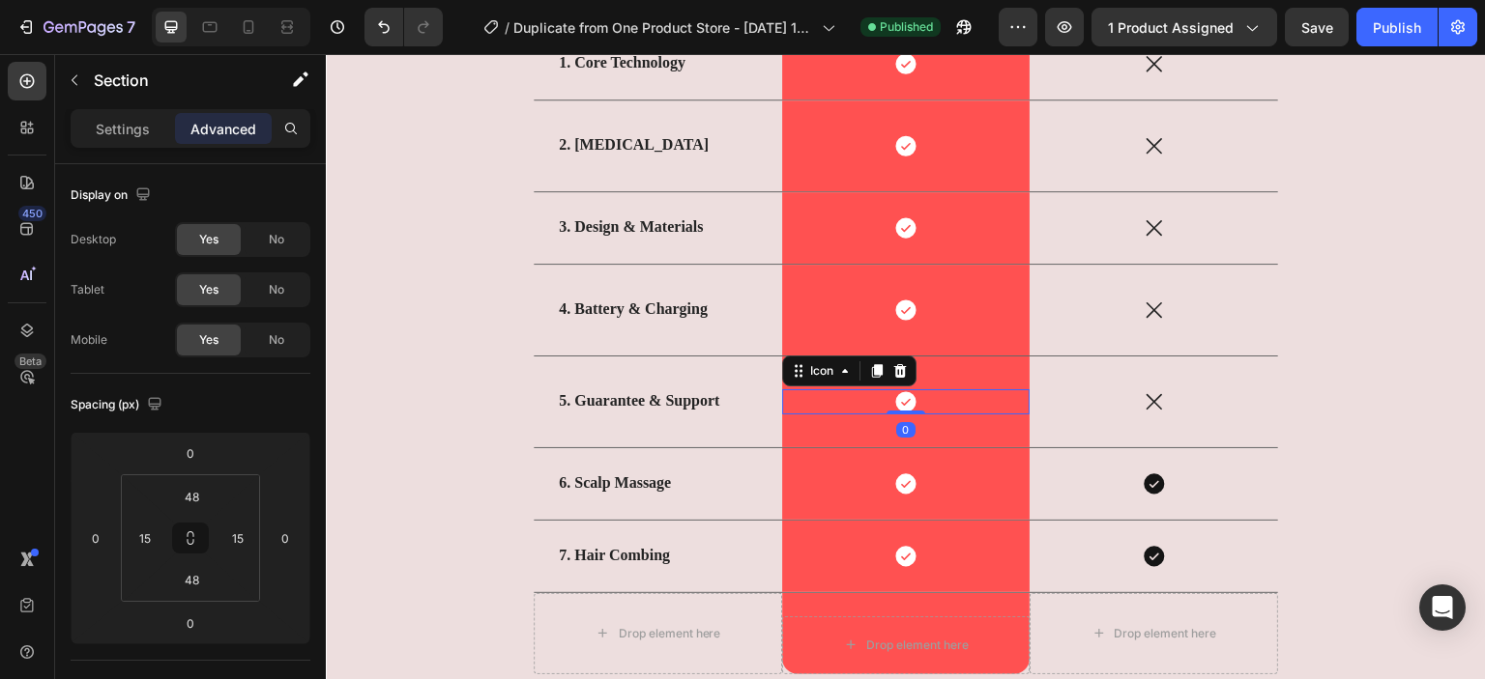
click at [918, 397] on div "Icon 0" at bounding box center [906, 402] width 248 height 25
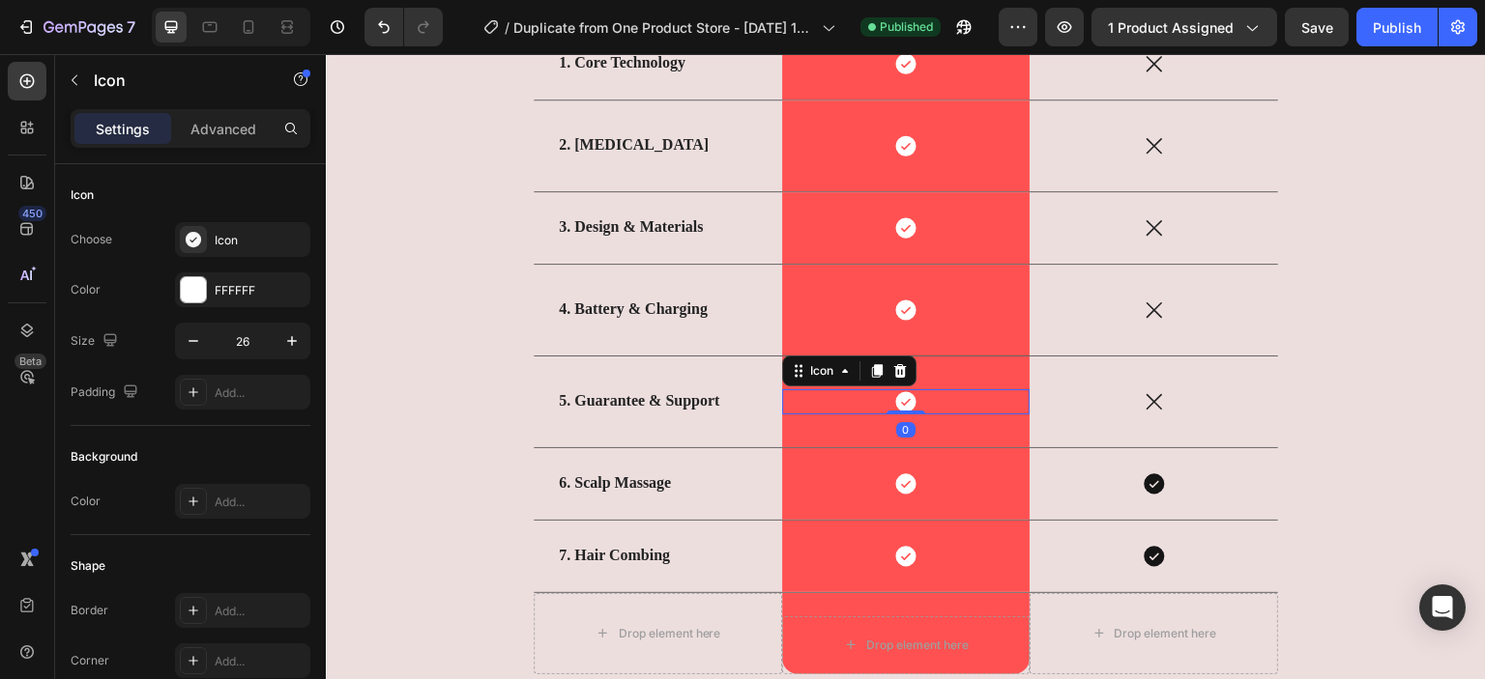
click at [918, 397] on div "Icon 0" at bounding box center [906, 402] width 248 height 25
click at [906, 219] on icon at bounding box center [905, 227] width 20 height 20
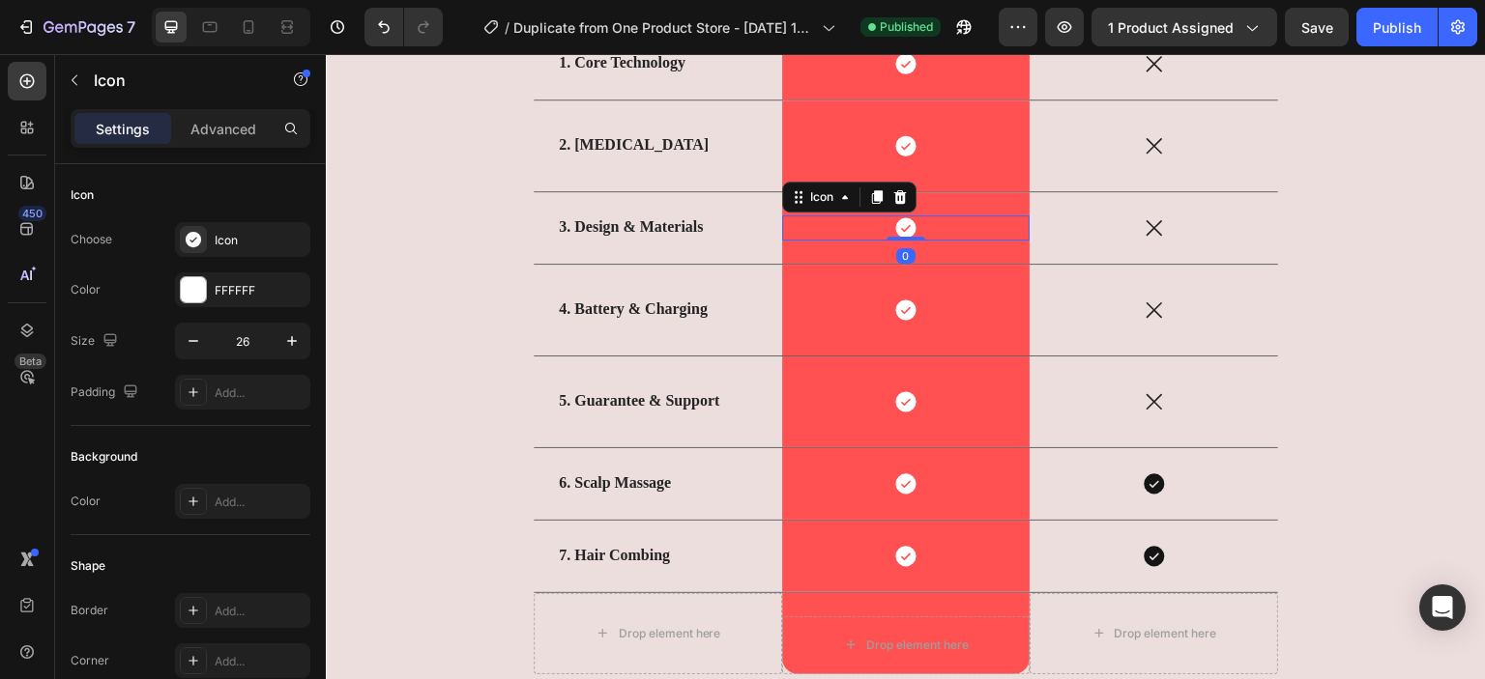
click at [926, 219] on div "Icon 0" at bounding box center [906, 228] width 248 height 25
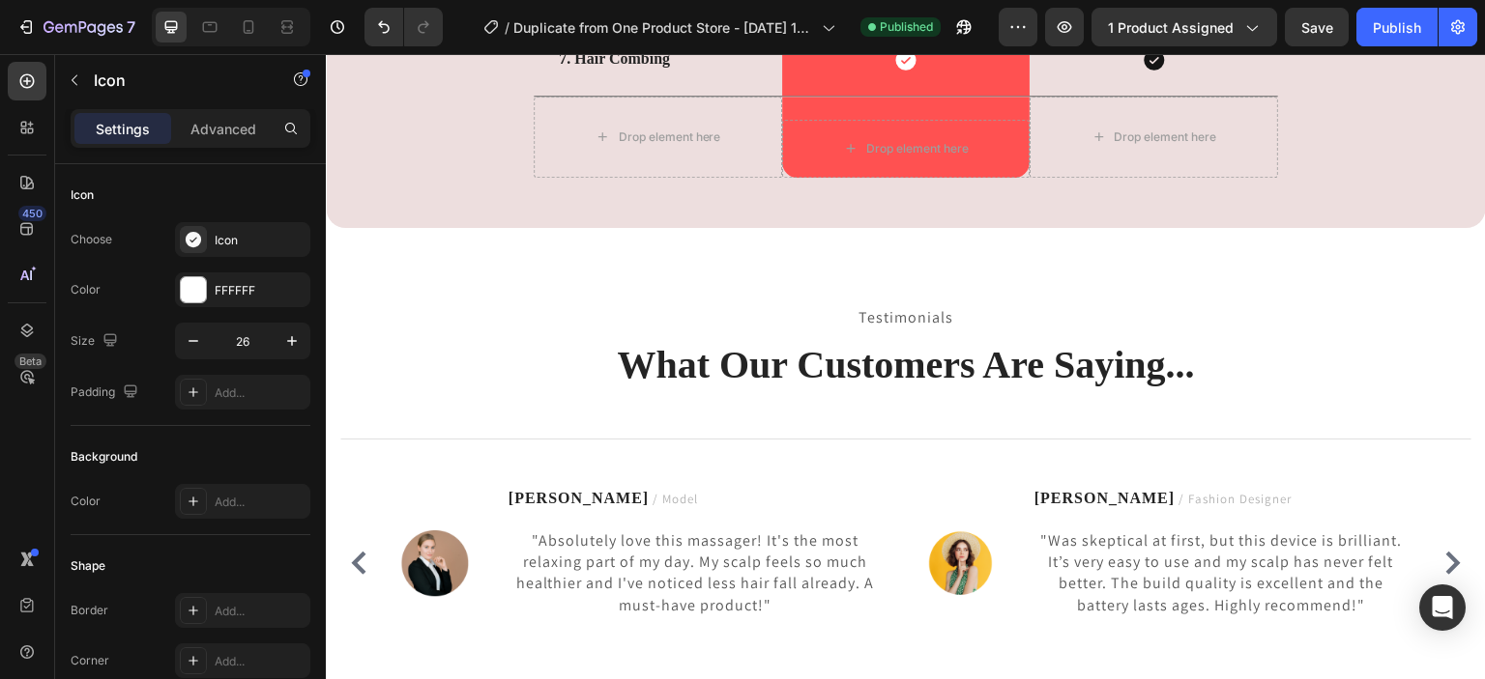
scroll to position [5764, 0]
click at [81, 77] on icon "button" at bounding box center [74, 79] width 15 height 15
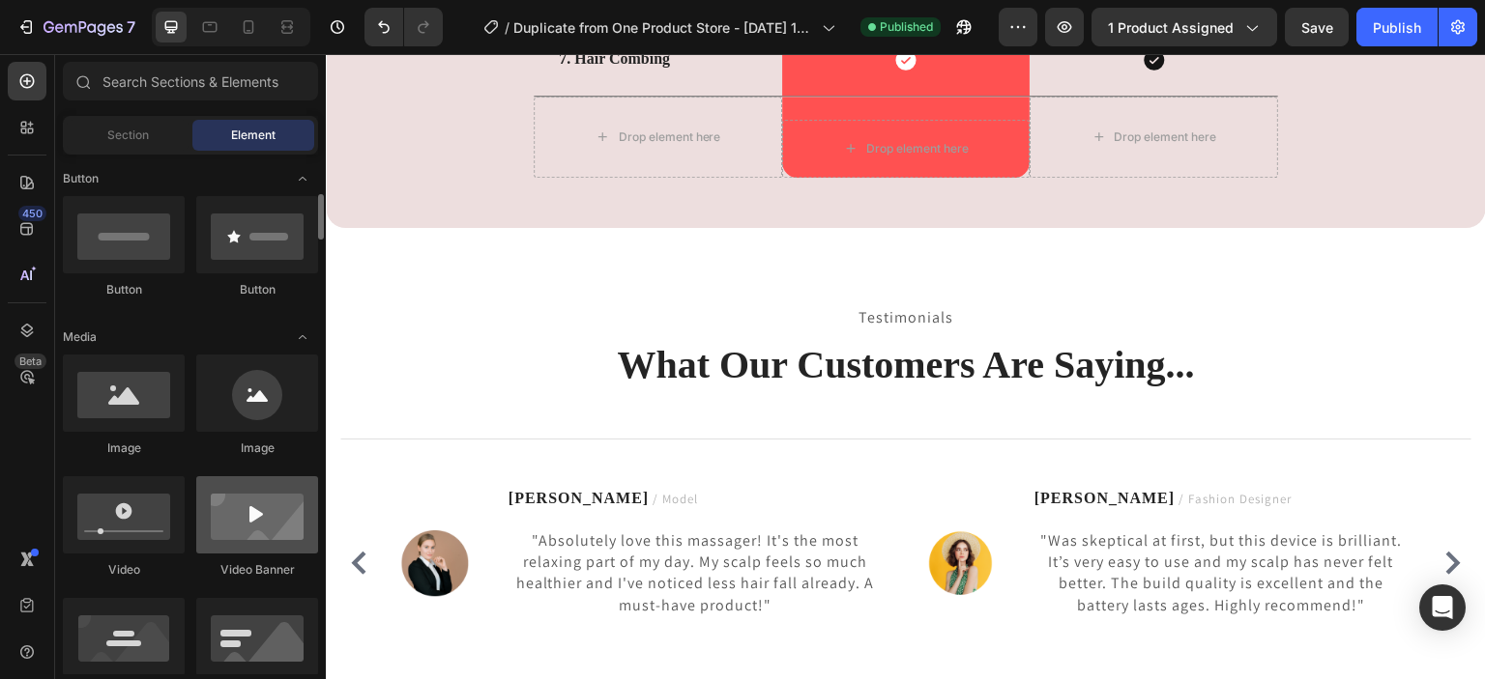
scroll to position [439, 0]
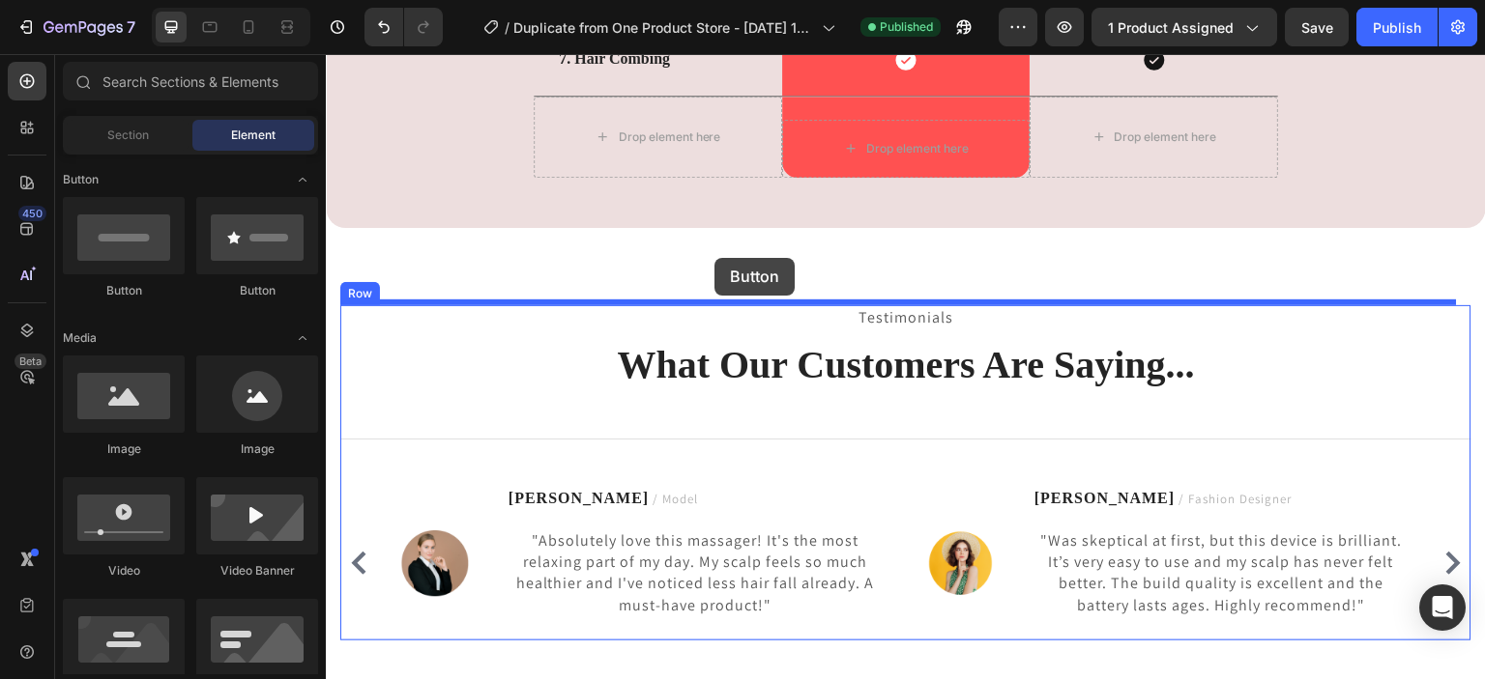
drag, startPoint x: 572, startPoint y: 315, endPoint x: 714, endPoint y: 258, distance: 153.1
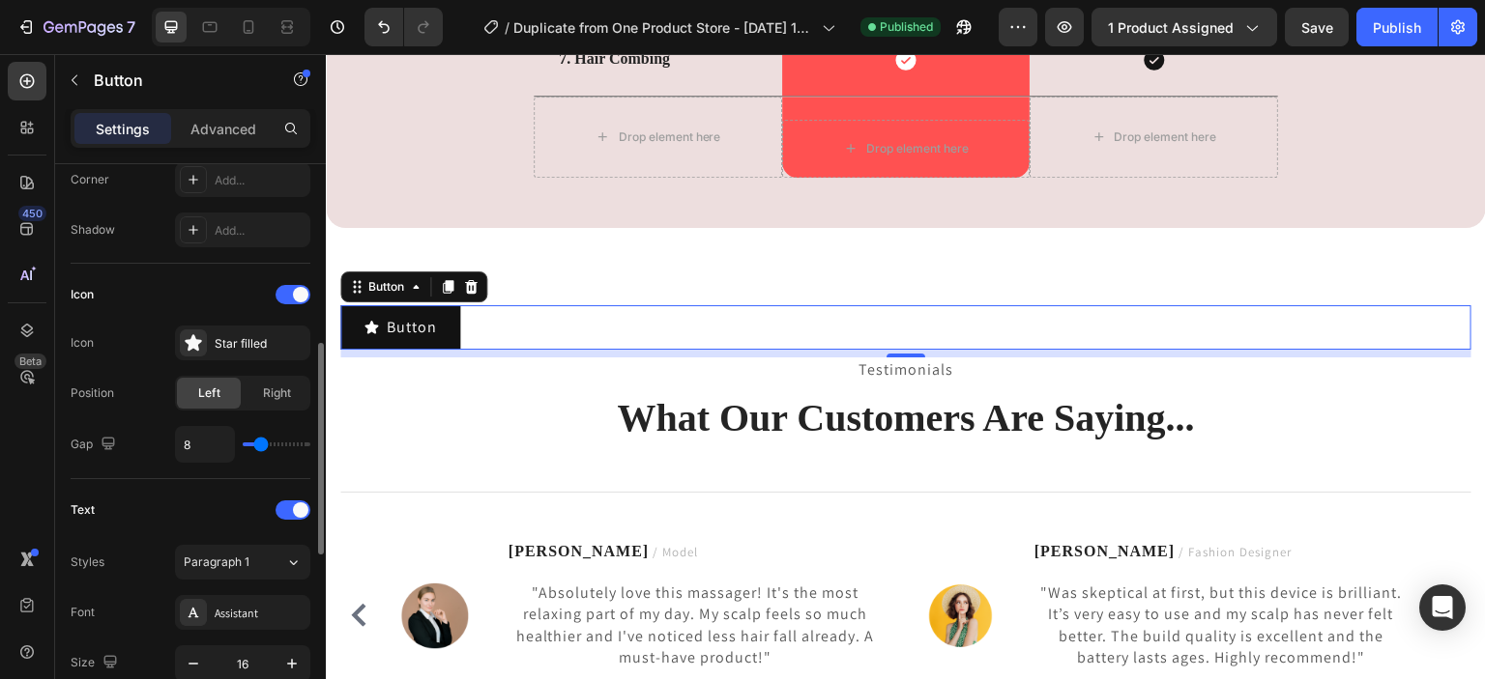
scroll to position [483, 0]
click at [273, 396] on span "Right" at bounding box center [277, 393] width 28 height 17
click at [218, 388] on span "Left" at bounding box center [209, 393] width 22 height 17
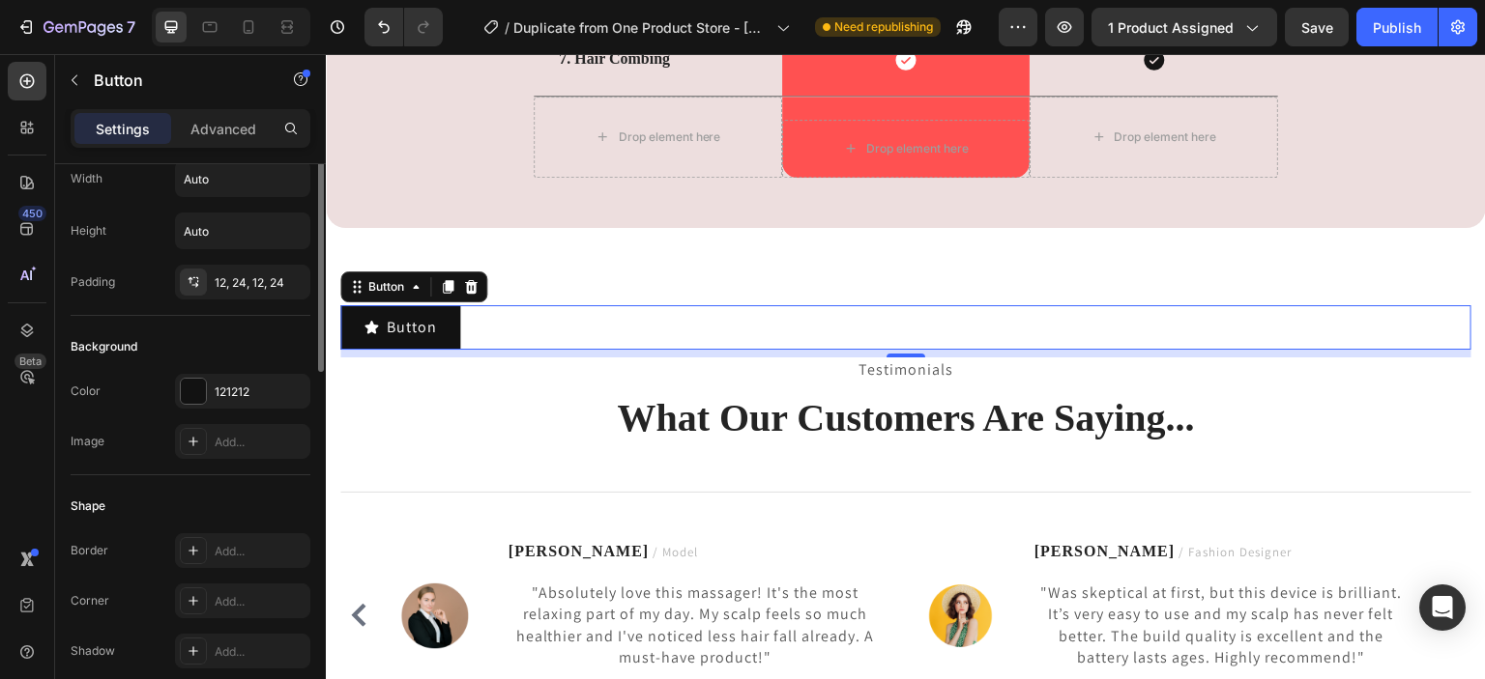
scroll to position [0, 0]
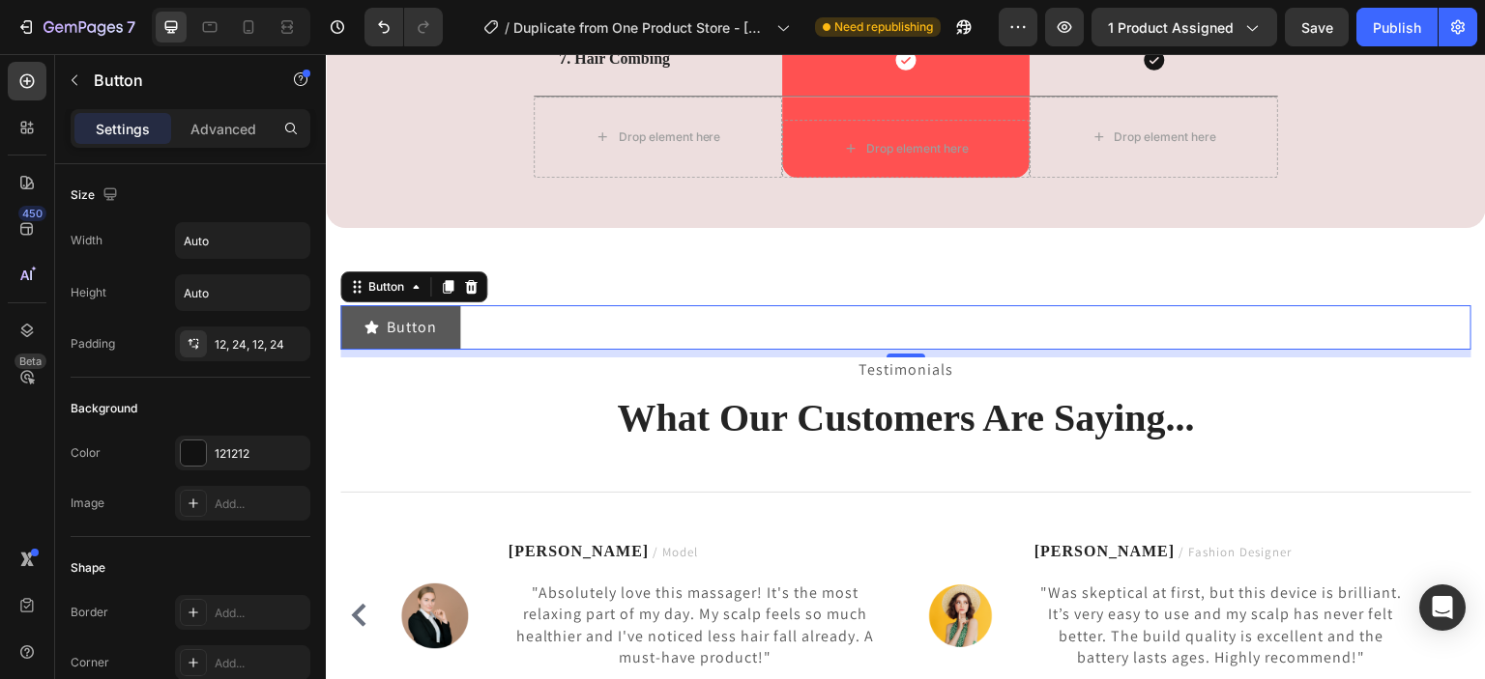
click at [448, 330] on button "Button" at bounding box center [400, 327] width 120 height 44
click at [445, 336] on button "Button" at bounding box center [400, 327] width 120 height 44
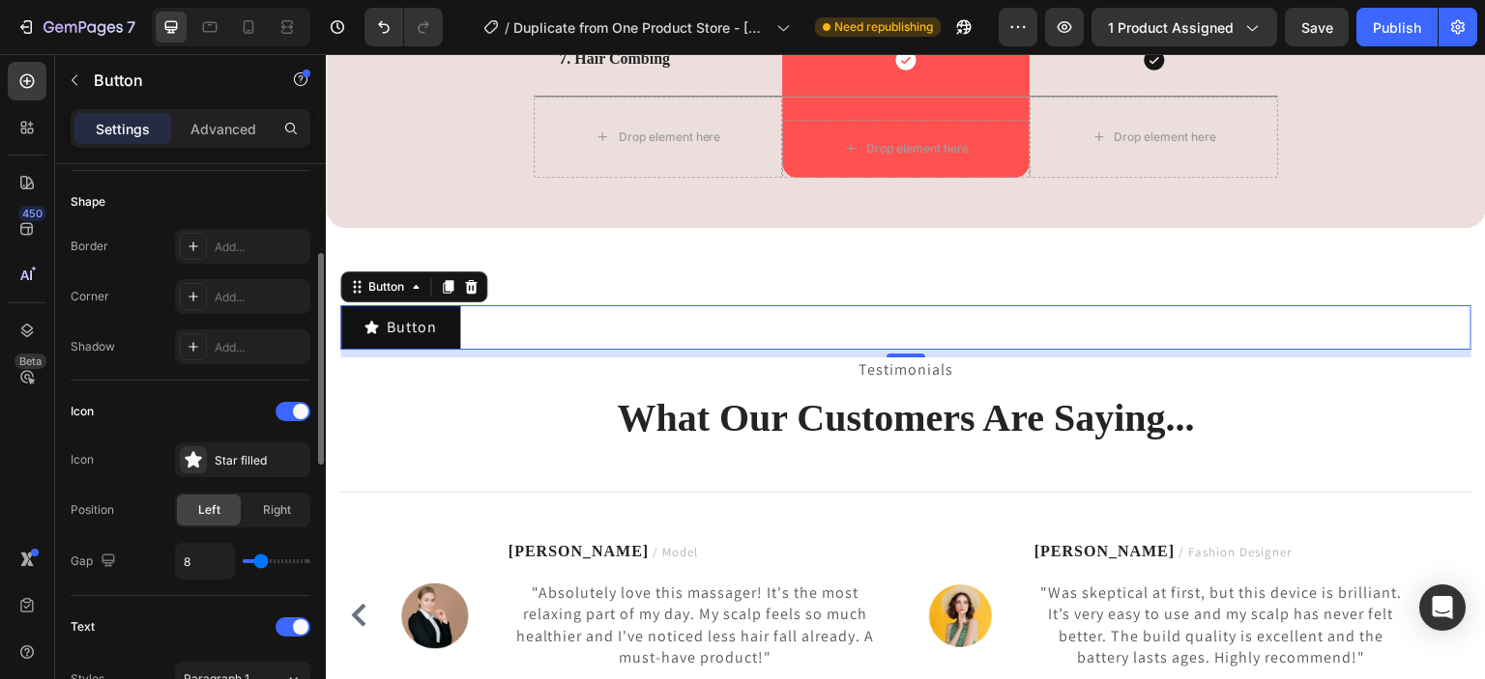
scroll to position [367, 0]
click at [232, 461] on div "Star filled" at bounding box center [260, 459] width 91 height 17
click at [159, 478] on div "Icon Icon Star filled Position Left Right Gap 8" at bounding box center [191, 487] width 240 height 184
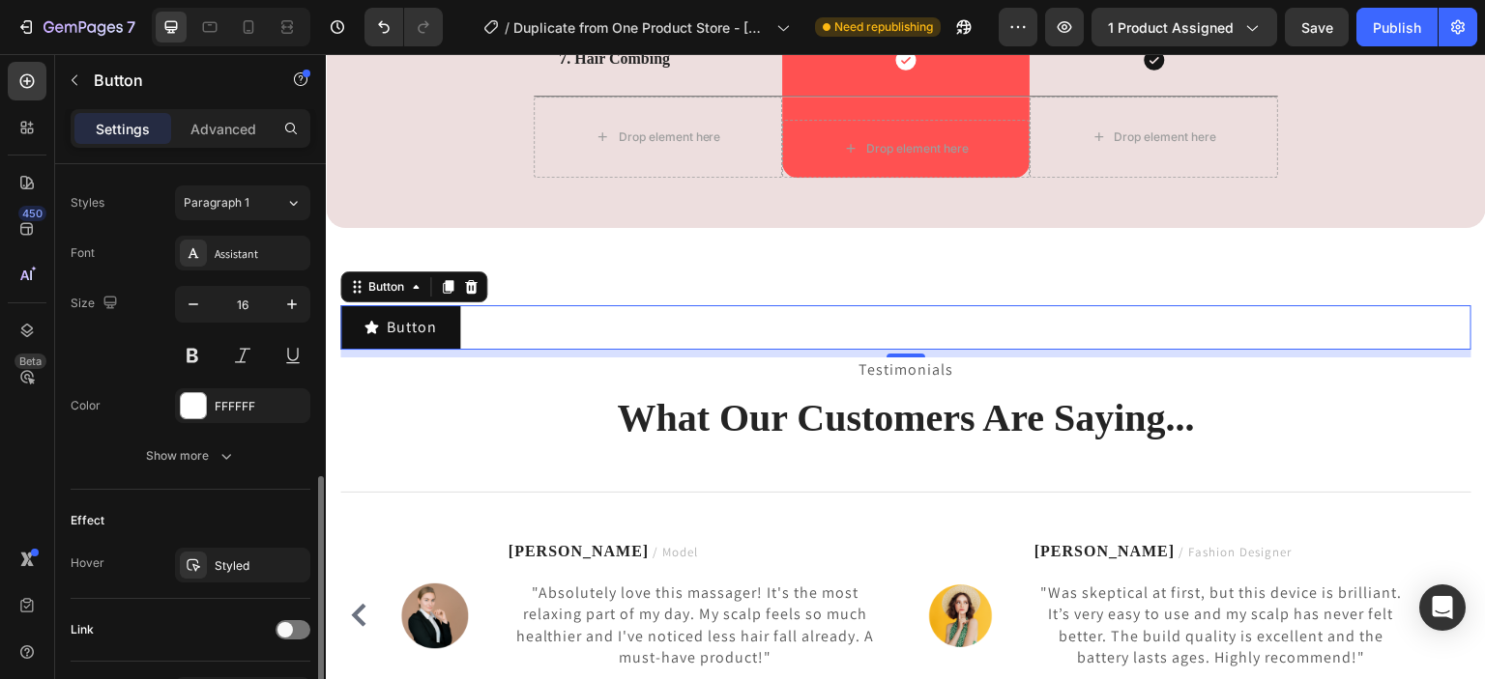
scroll to position [858, 0]
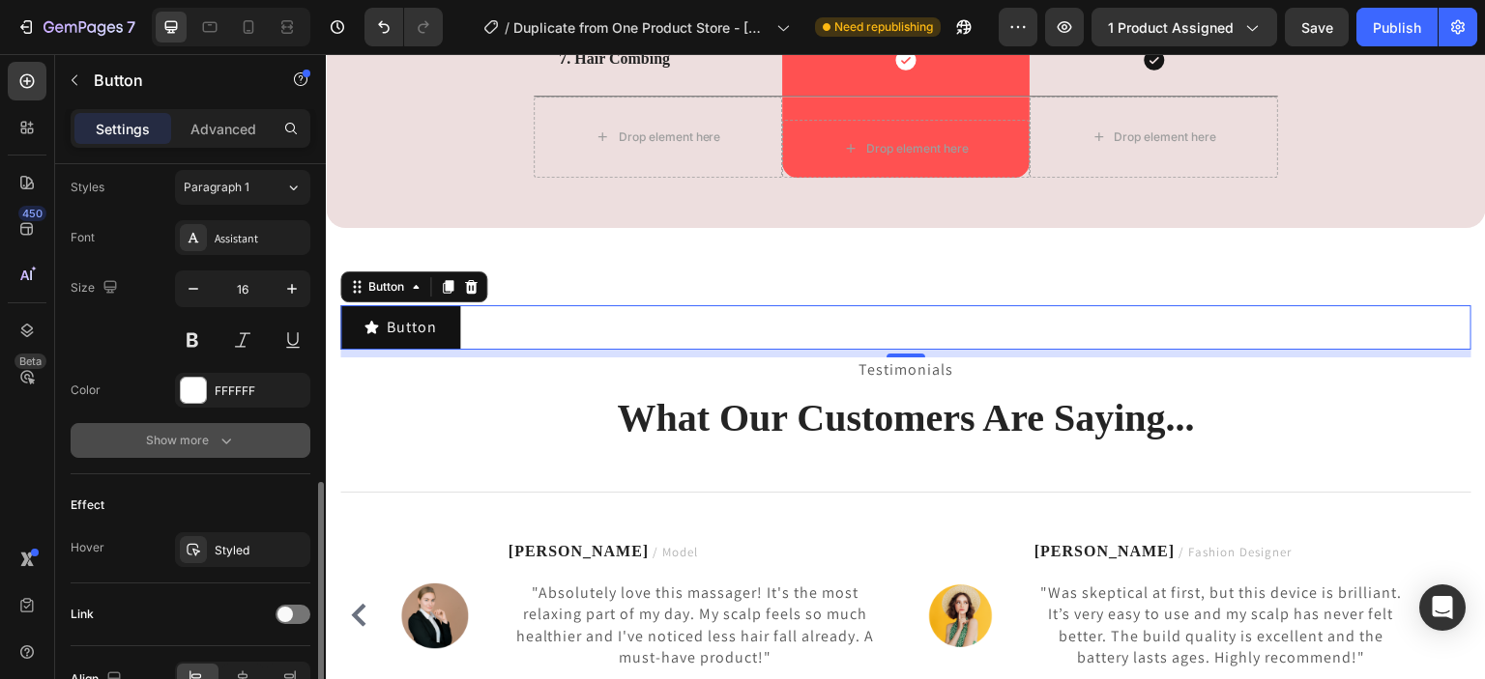
click at [241, 428] on button "Show more" at bounding box center [191, 440] width 240 height 35
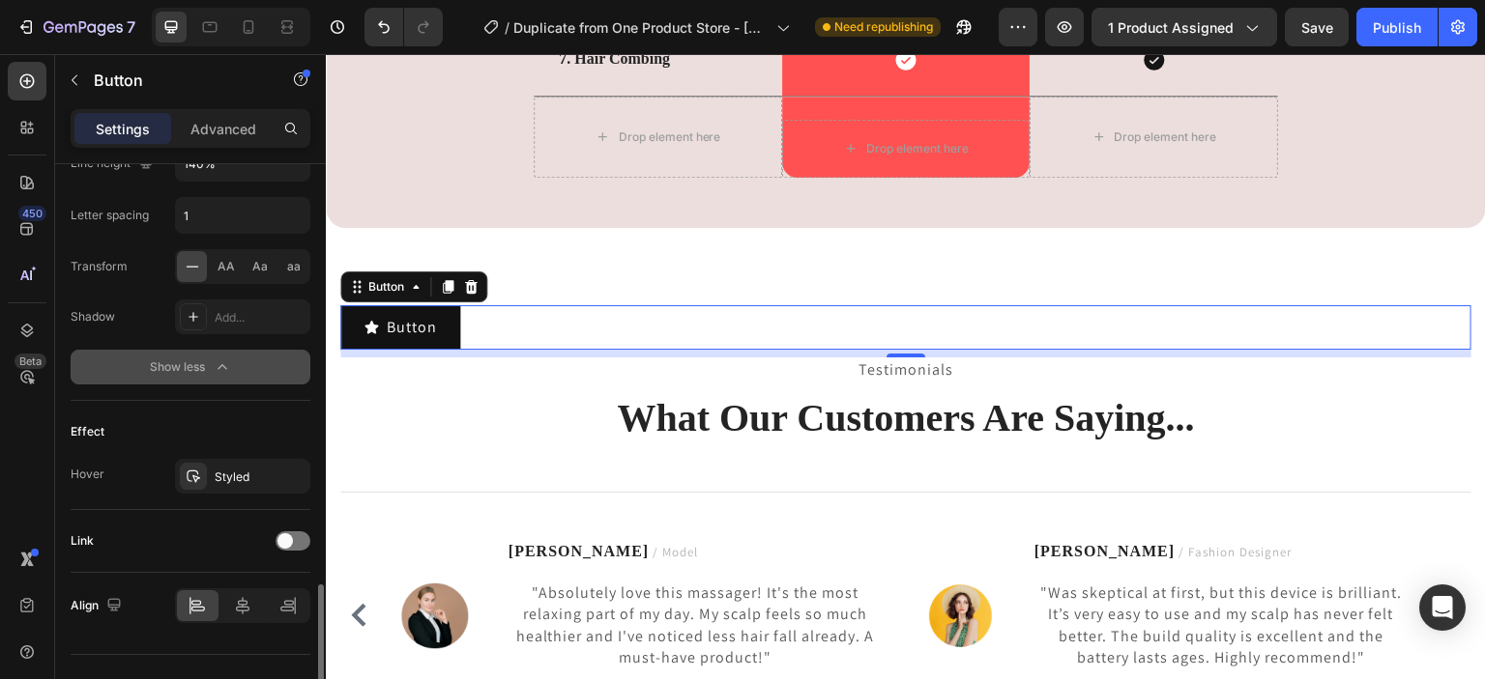
scroll to position [1219, 0]
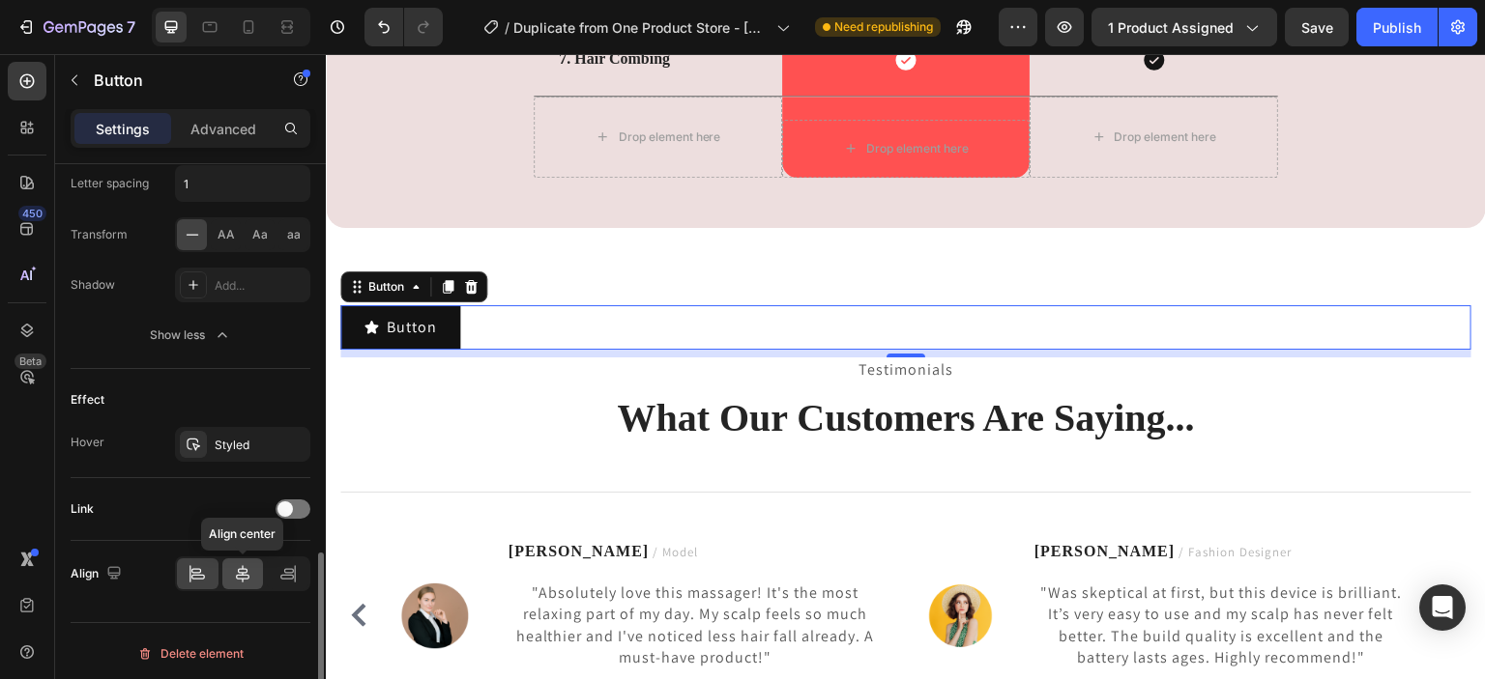
click at [248, 564] on icon at bounding box center [242, 573] width 19 height 19
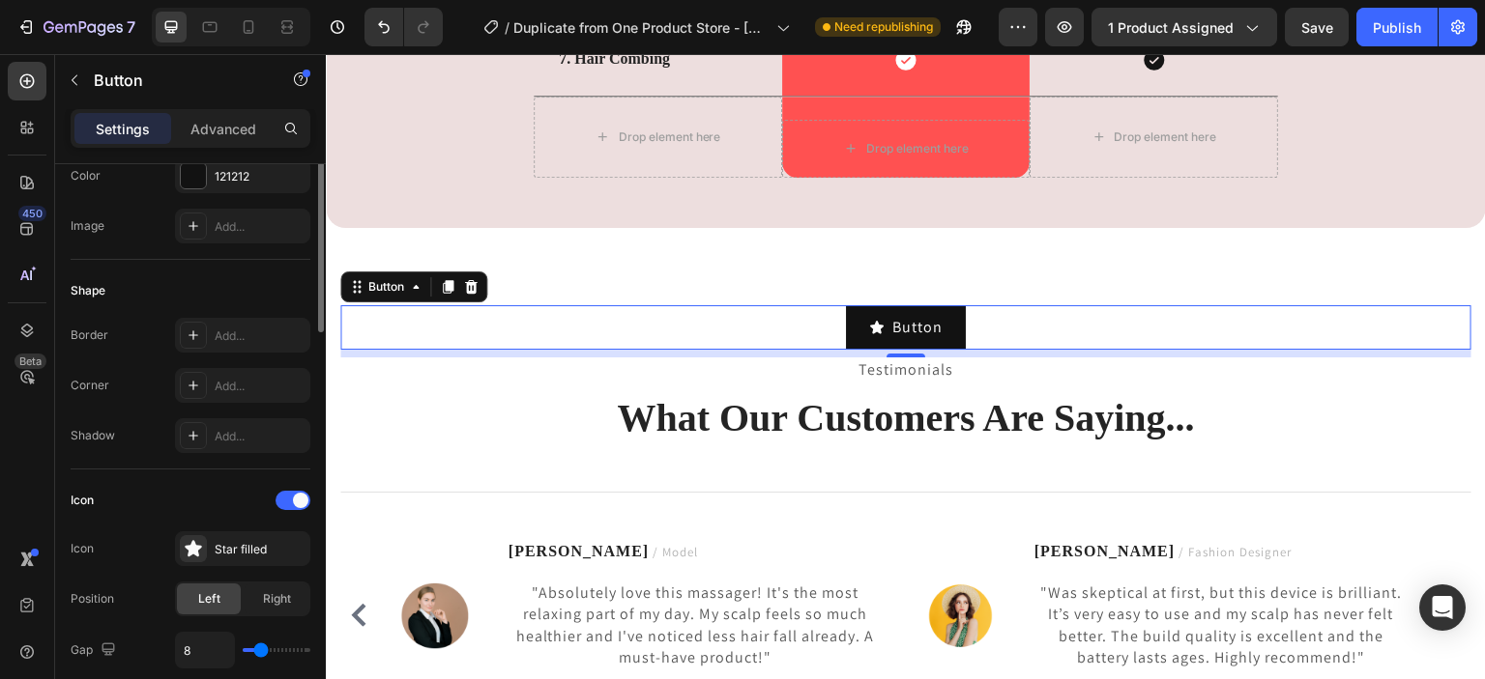
scroll to position [0, 0]
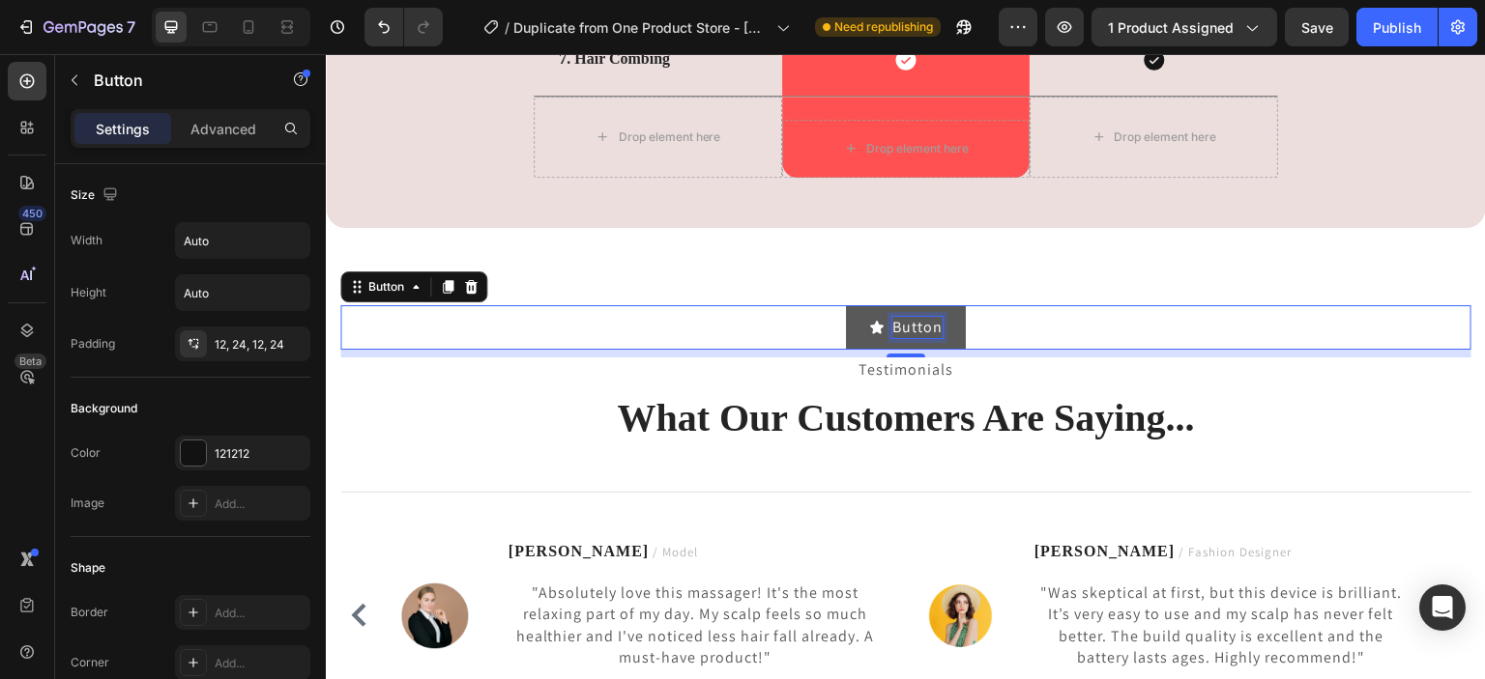
click at [934, 328] on p "Button" at bounding box center [917, 327] width 50 height 21
click at [857, 305] on button "Buy" at bounding box center [905, 327] width 97 height 44
click at [840, 305] on button "Buy Now" at bounding box center [906, 327] width 132 height 44
click at [821, 305] on button "Buy Now With" at bounding box center [906, 327] width 170 height 44
click at [801, 305] on button "Buy Now With Cash" at bounding box center [906, 327] width 210 height 44
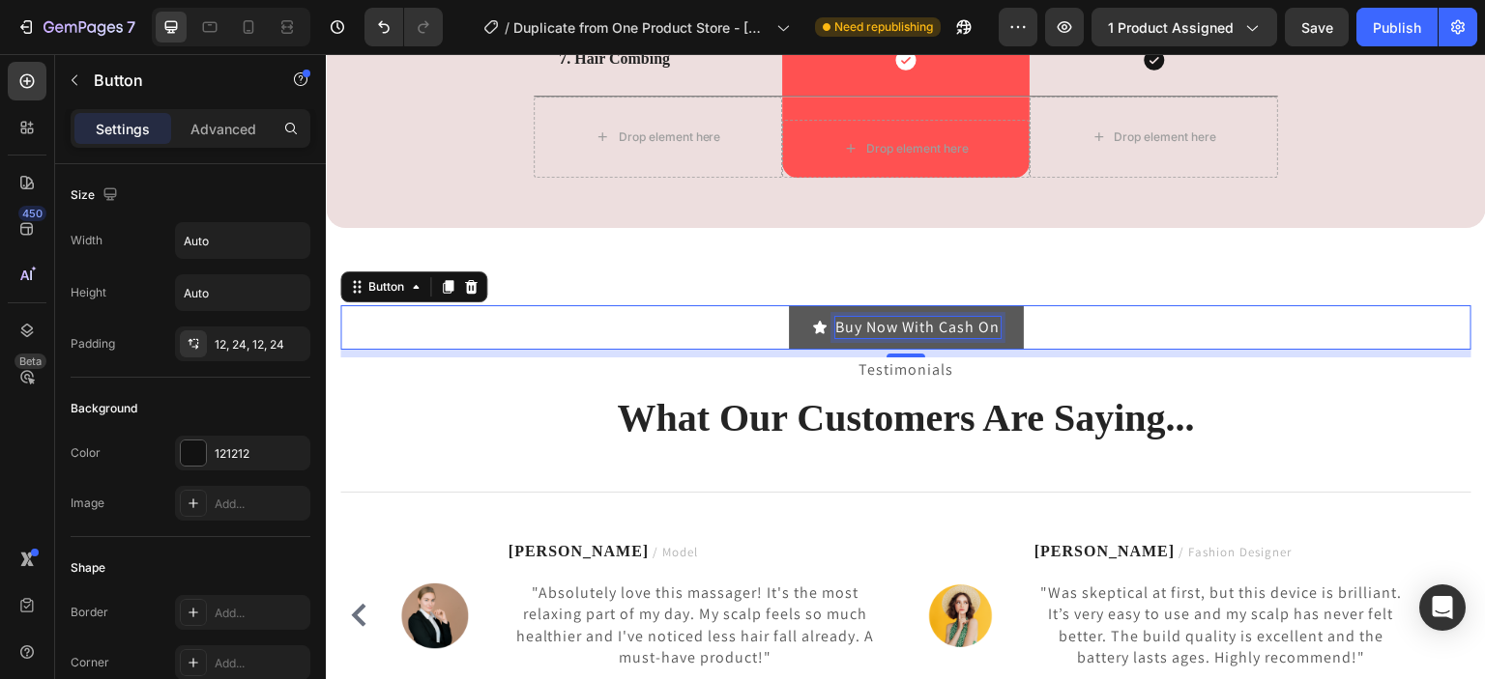
click at [789, 305] on button "Buy Now With Cash On" at bounding box center [906, 327] width 235 height 44
click at [931, 334] on p "Buy Now With Cash On Delivery" at bounding box center [917, 327] width 228 height 21
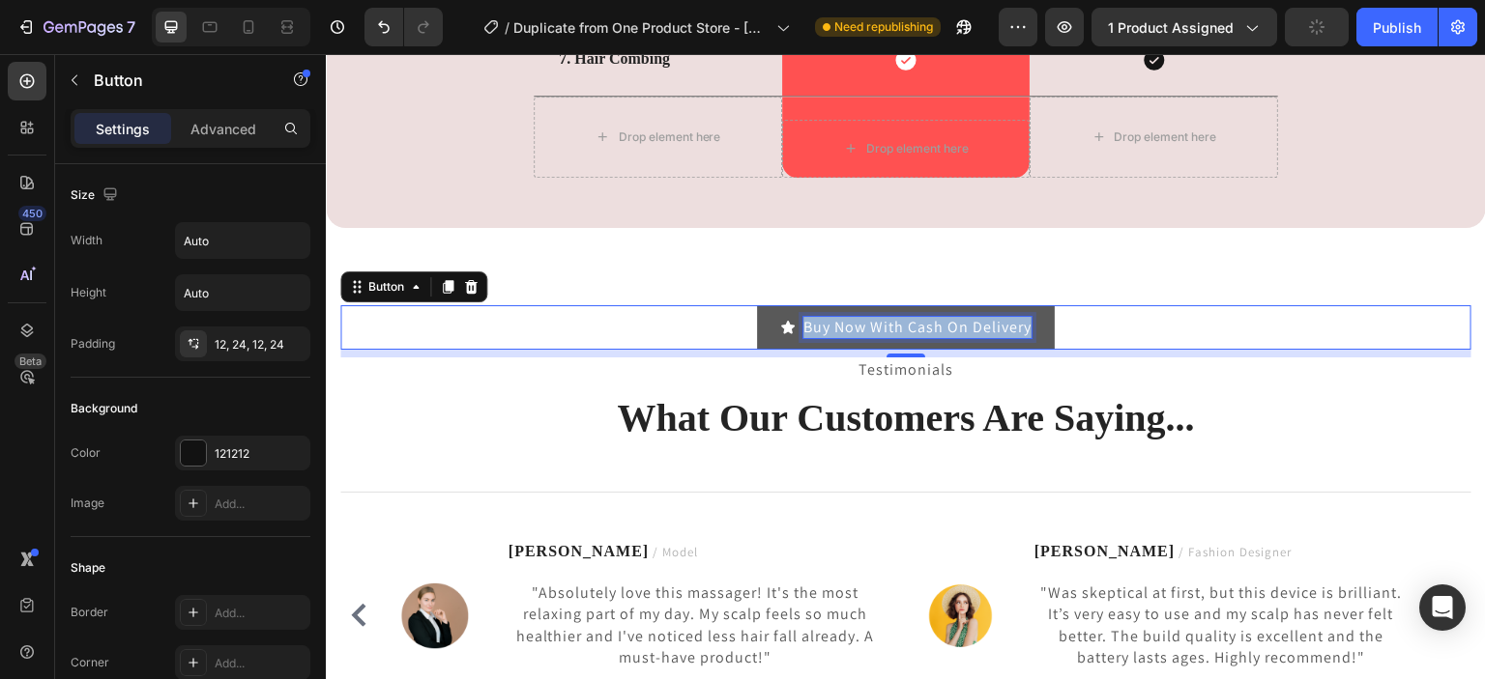
click at [931, 334] on p "Buy Now With Cash On Delivery" at bounding box center [917, 327] width 228 height 21
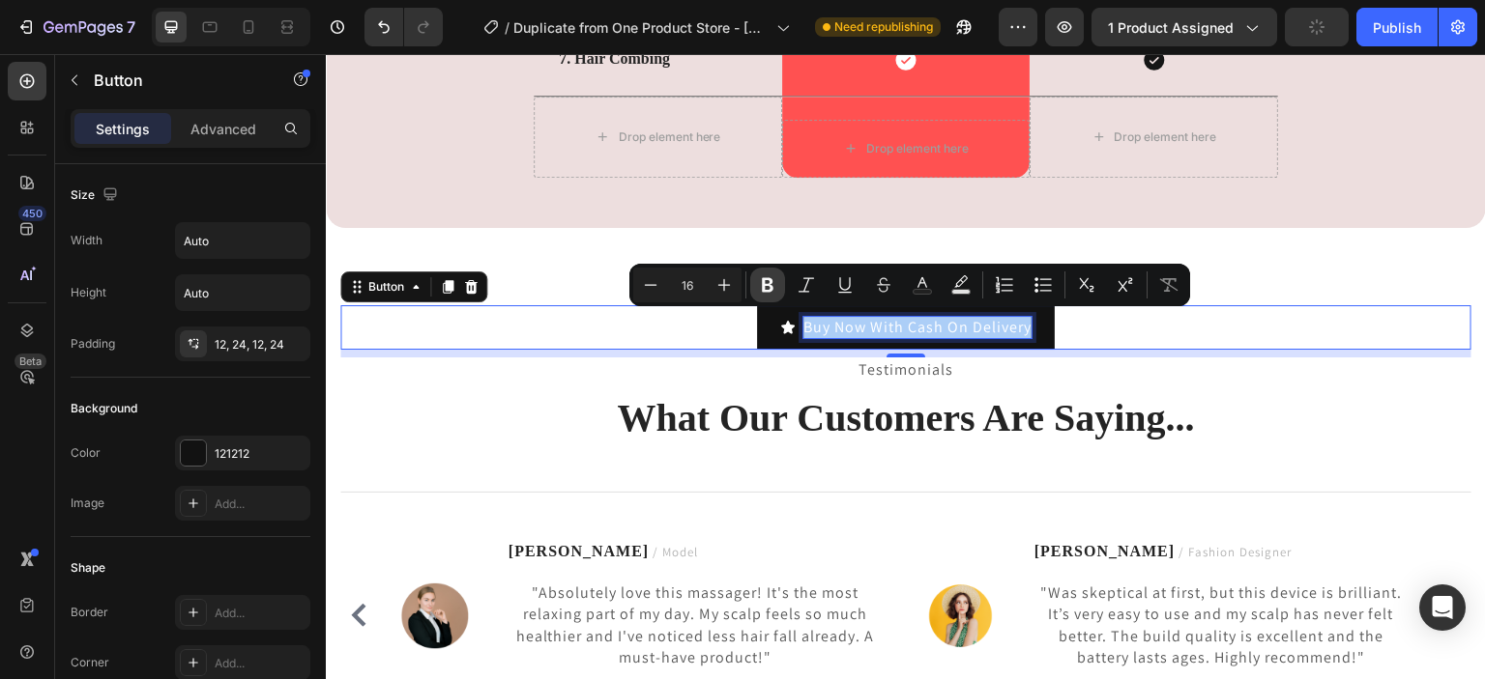
click at [765, 276] on icon "Editor contextual toolbar" at bounding box center [767, 284] width 19 height 19
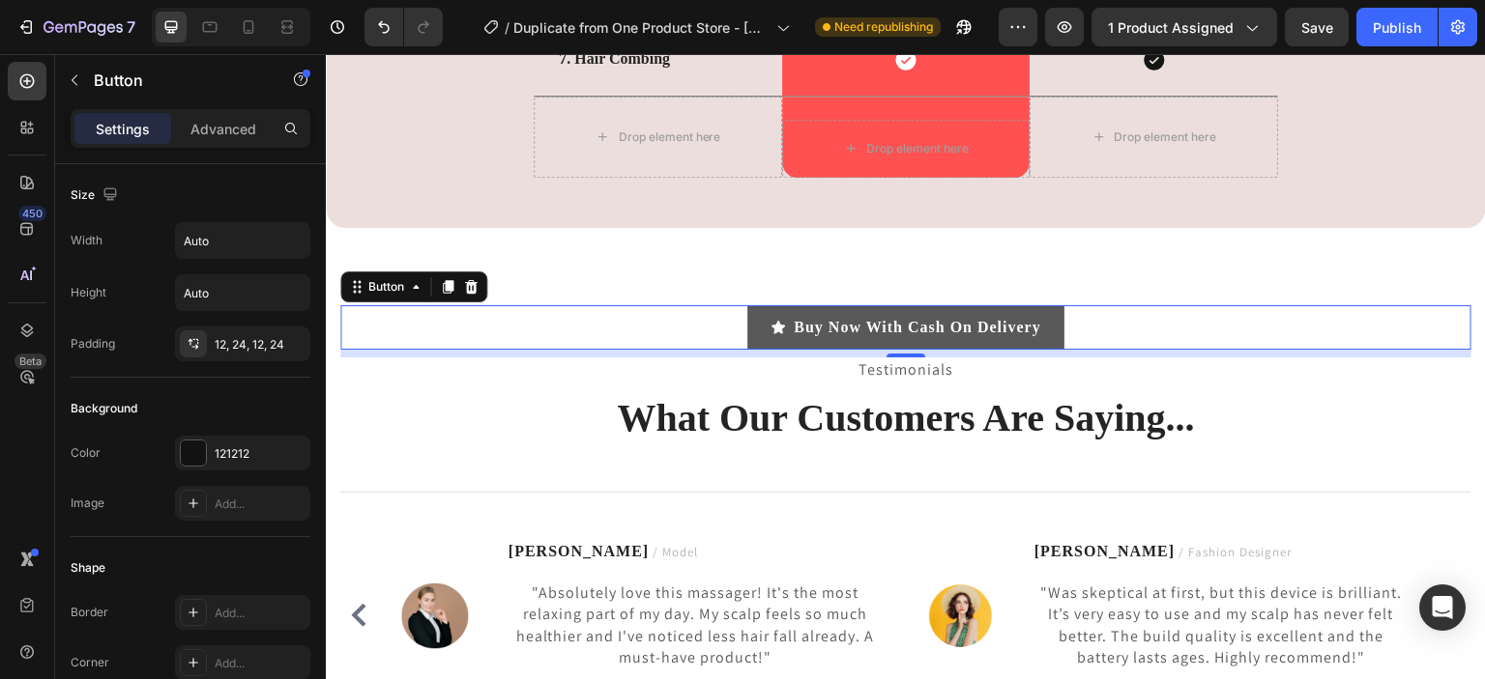
click at [771, 323] on icon "<p><strong>Buy Now With Cash On Delivery</strong></p>" at bounding box center [778, 327] width 14 height 13
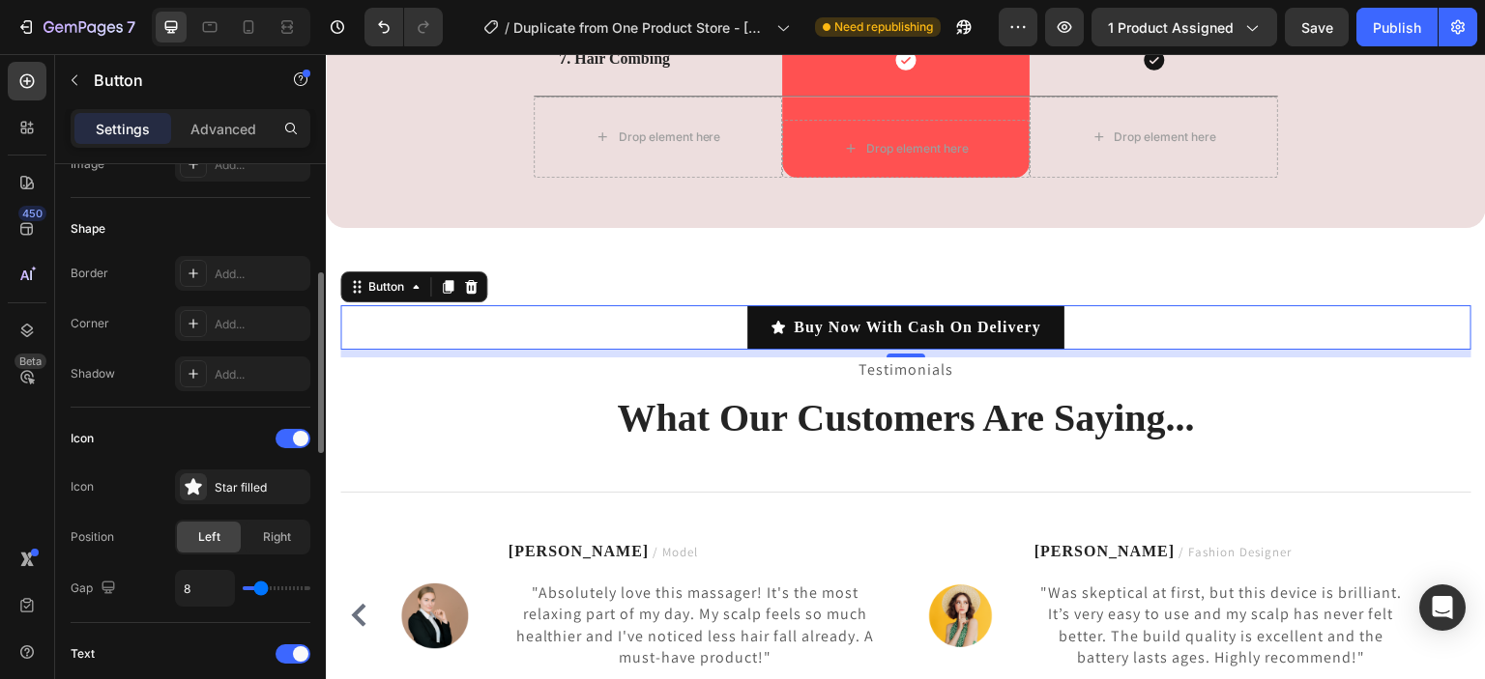
scroll to position [340, 0]
click at [217, 478] on div "Star filled" at bounding box center [260, 486] width 91 height 17
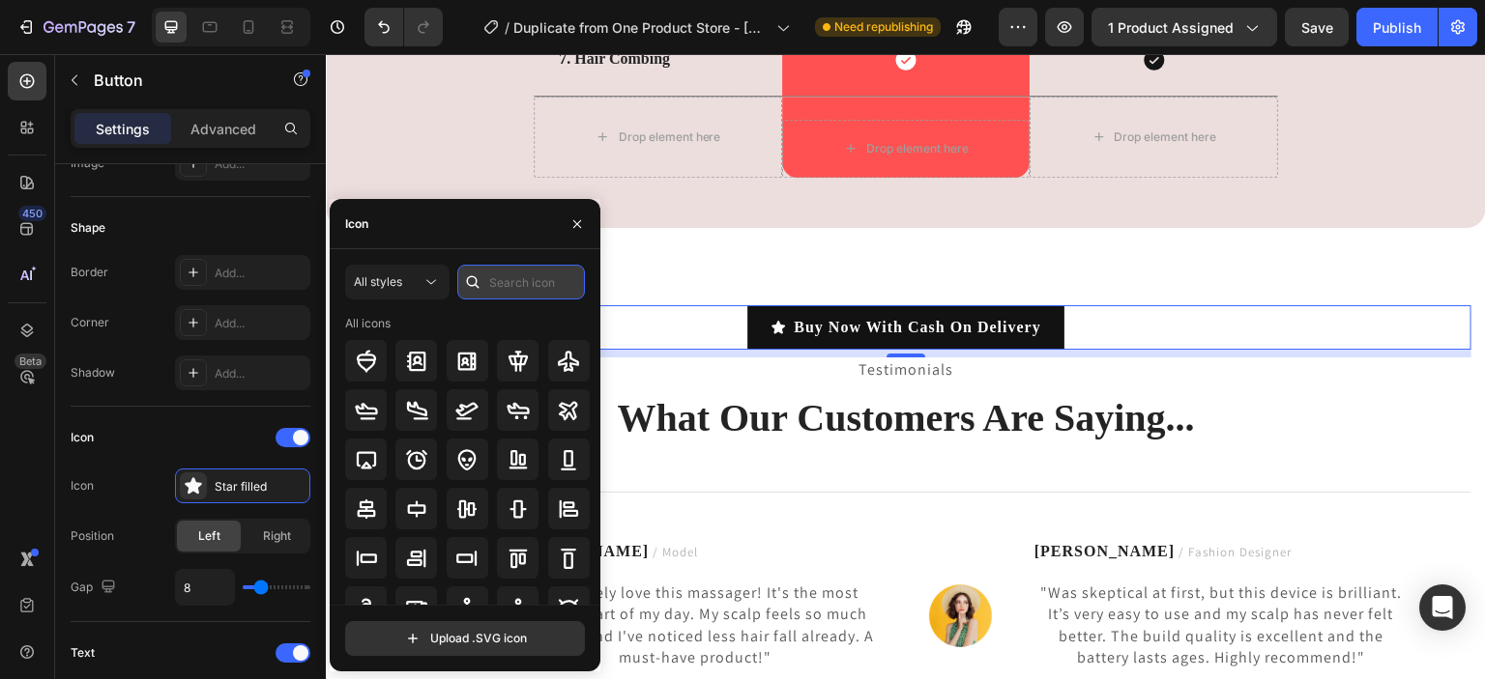
click at [510, 280] on input "text" at bounding box center [521, 282] width 128 height 35
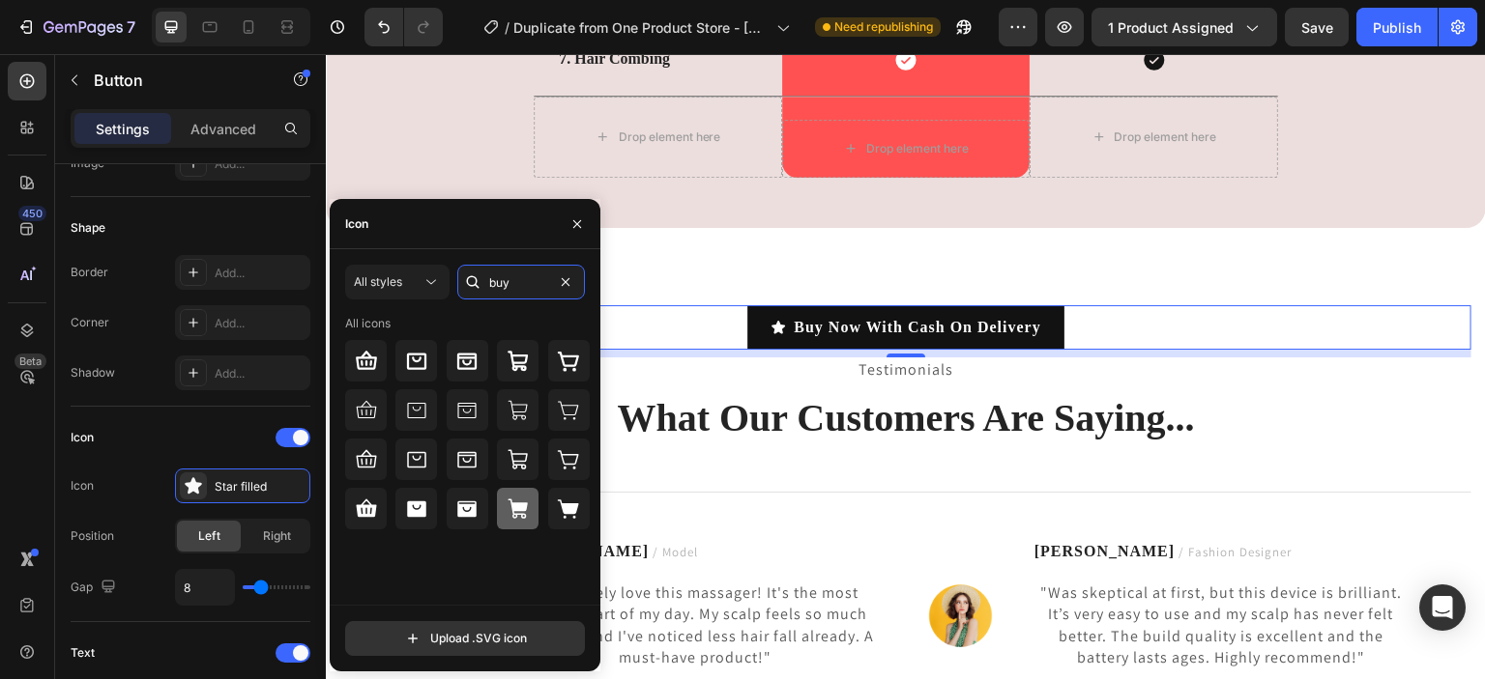
type input "buy"
click at [525, 500] on icon at bounding box center [517, 509] width 23 height 23
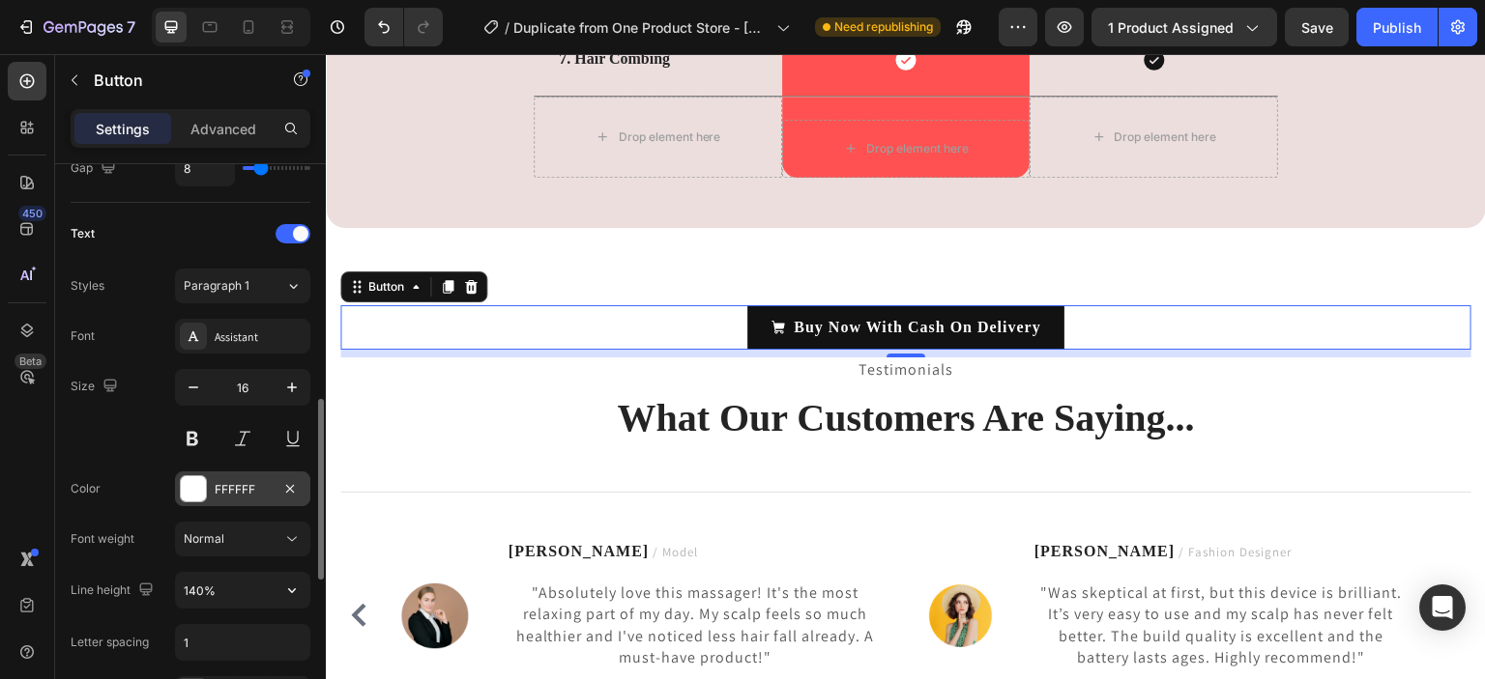
scroll to position [764, 0]
click at [201, 483] on div at bounding box center [193, 485] width 25 height 25
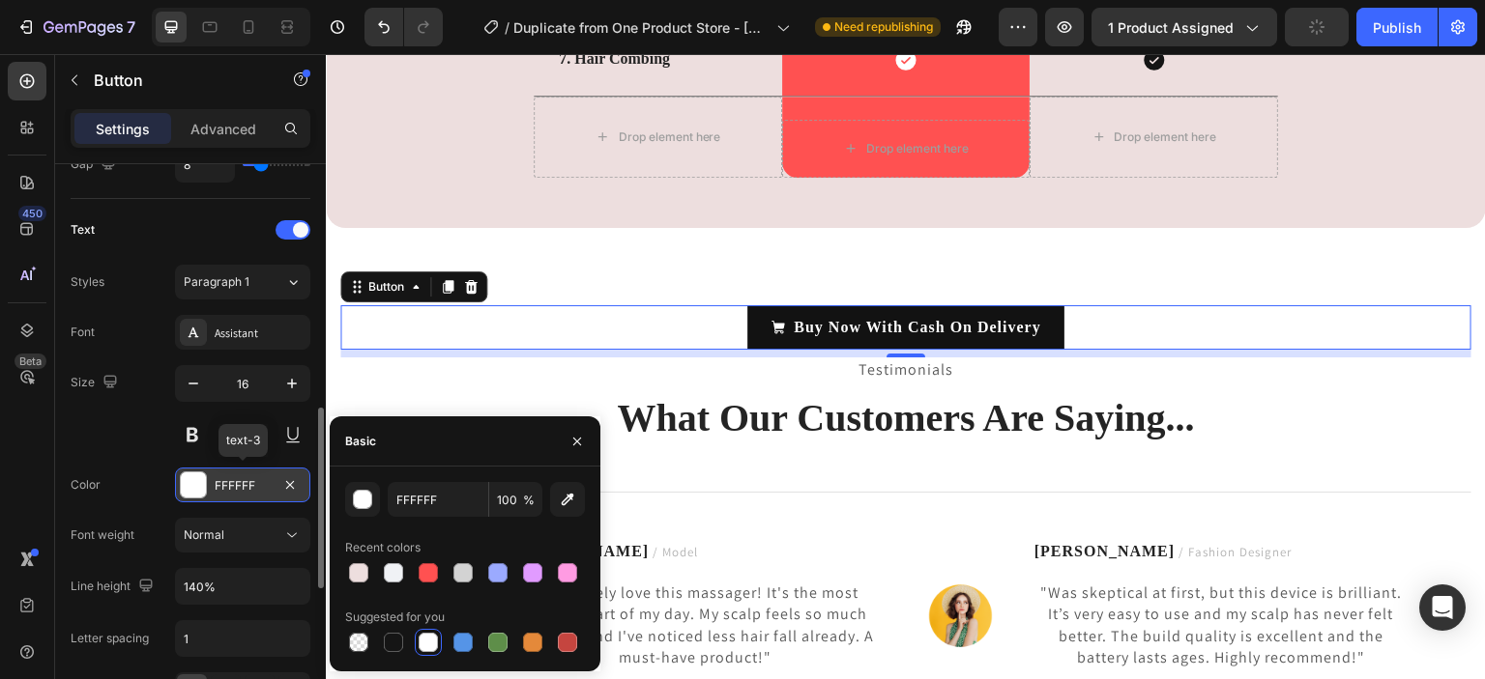
click at [201, 483] on div at bounding box center [193, 485] width 25 height 25
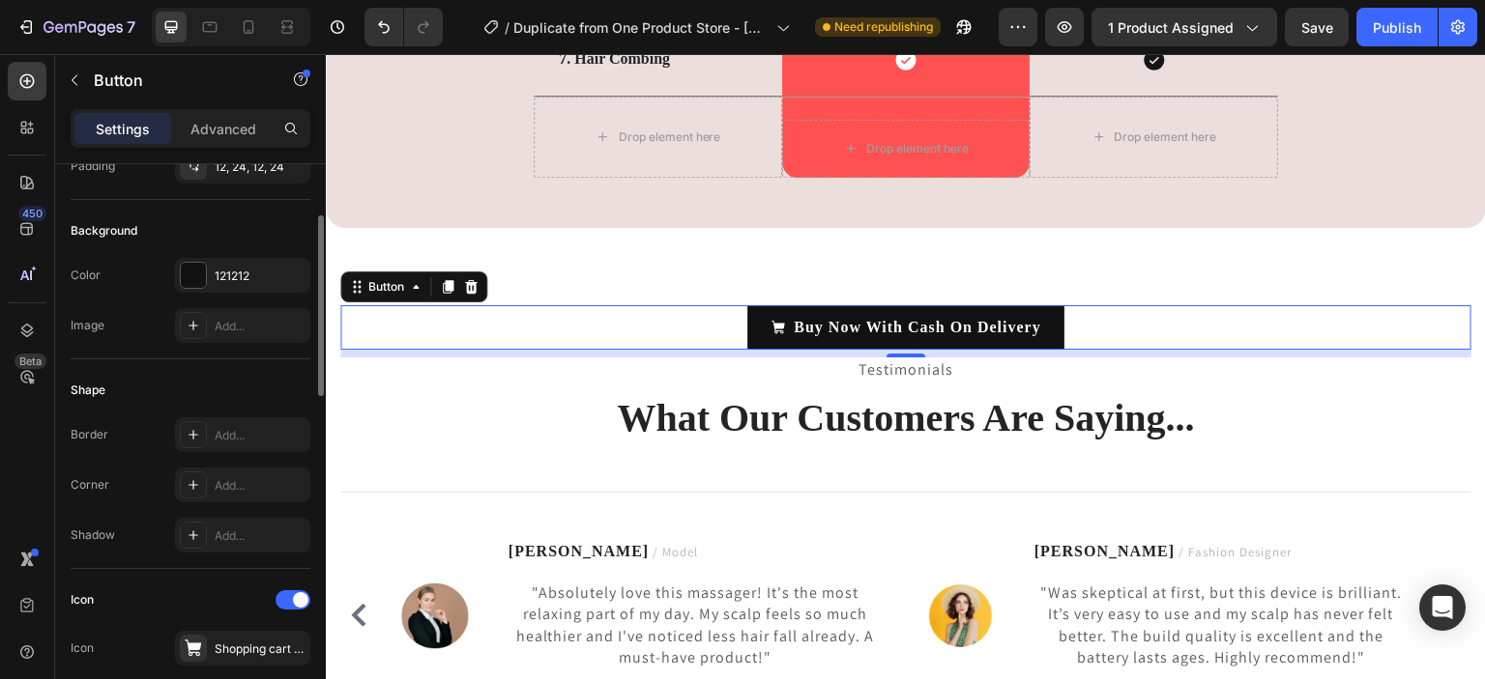
scroll to position [150, 0]
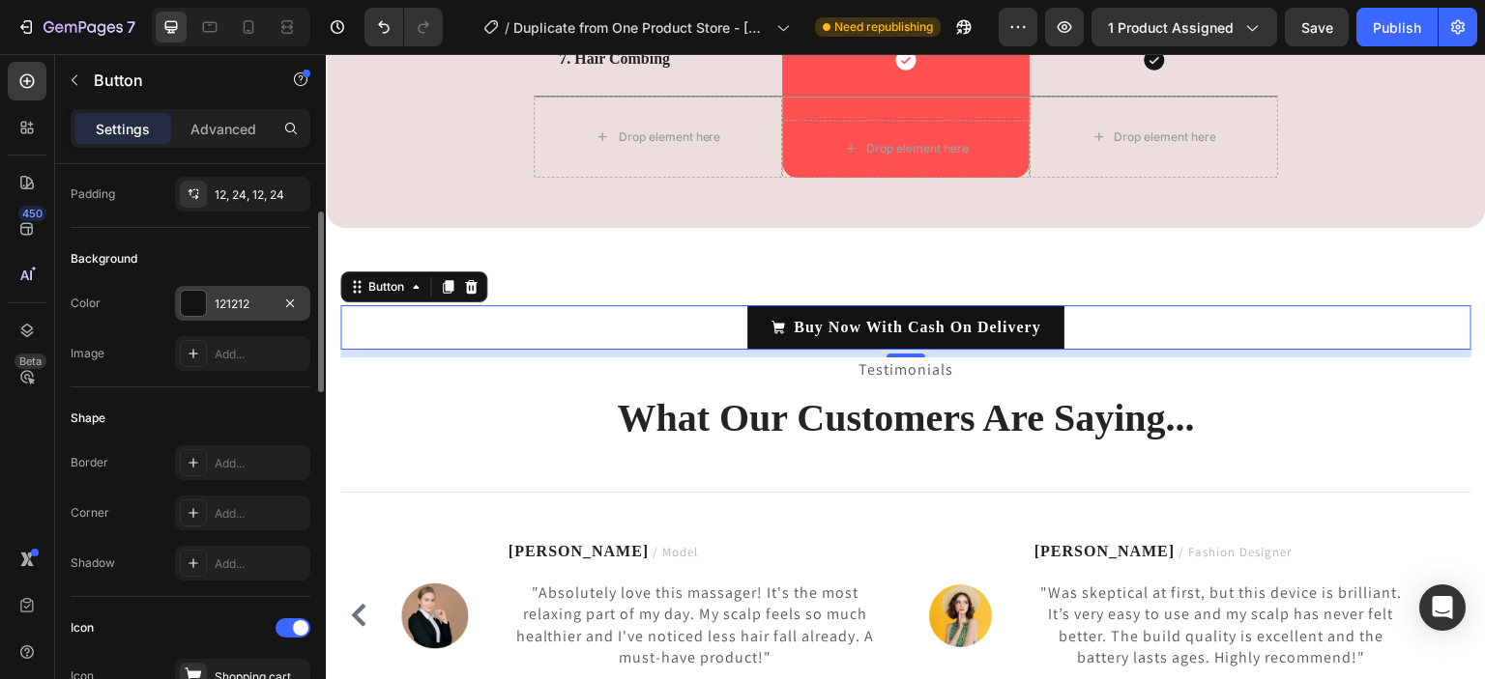
click at [195, 319] on div "121212" at bounding box center [242, 303] width 135 height 35
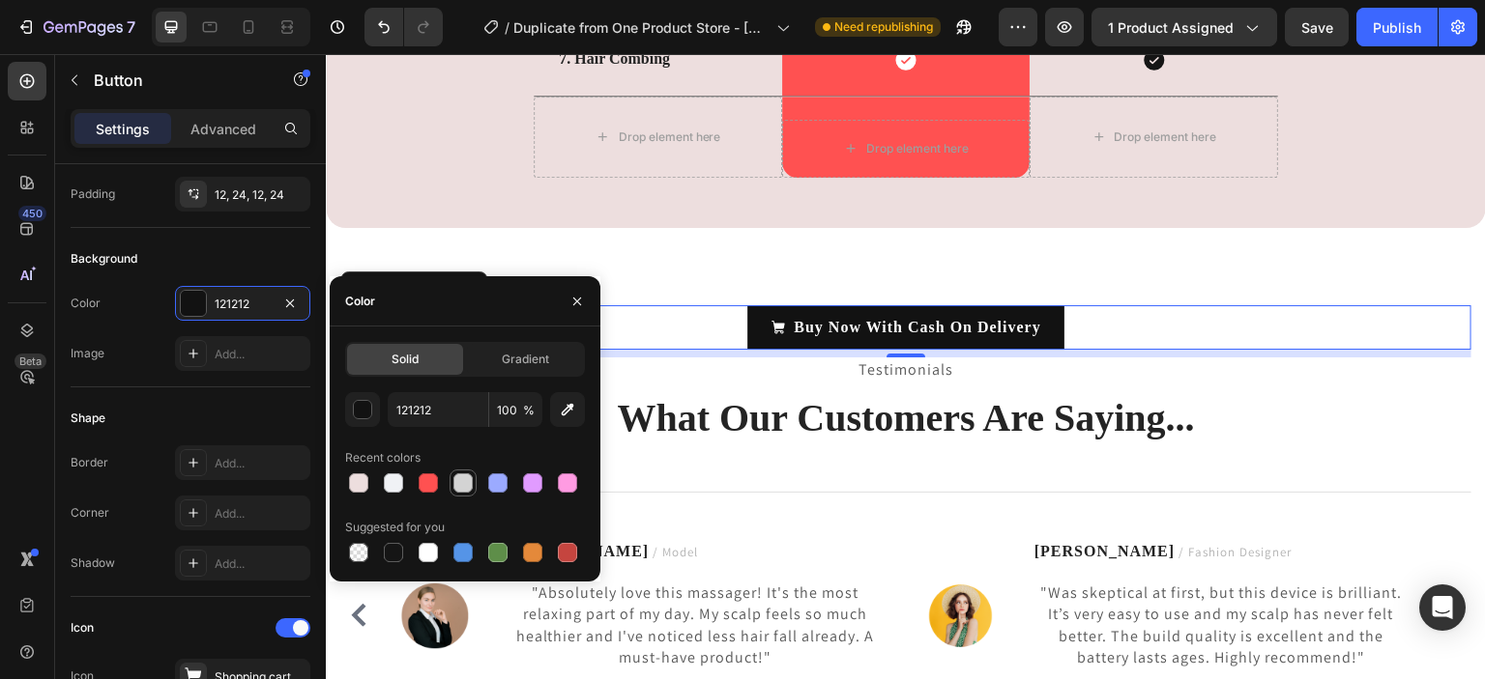
click at [464, 486] on div at bounding box center [462, 483] width 19 height 19
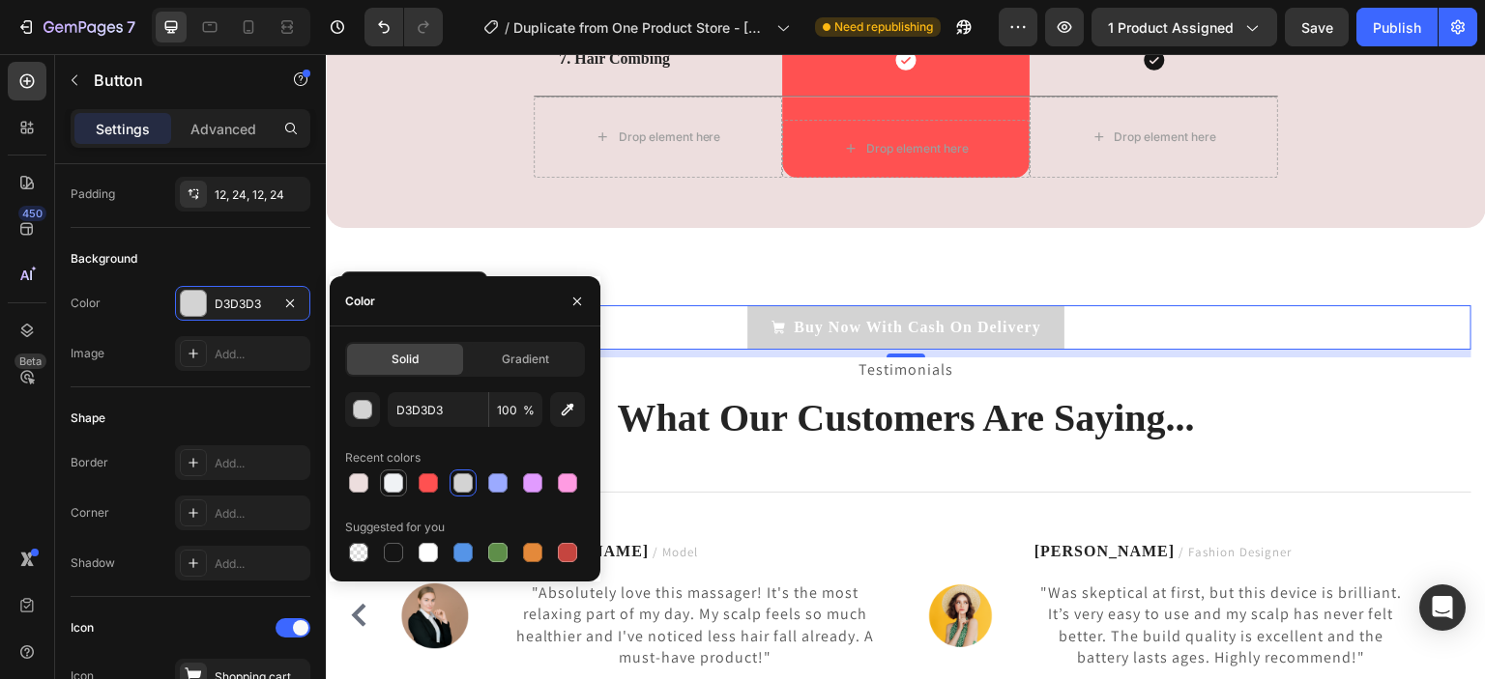
click at [399, 484] on div at bounding box center [393, 483] width 19 height 19
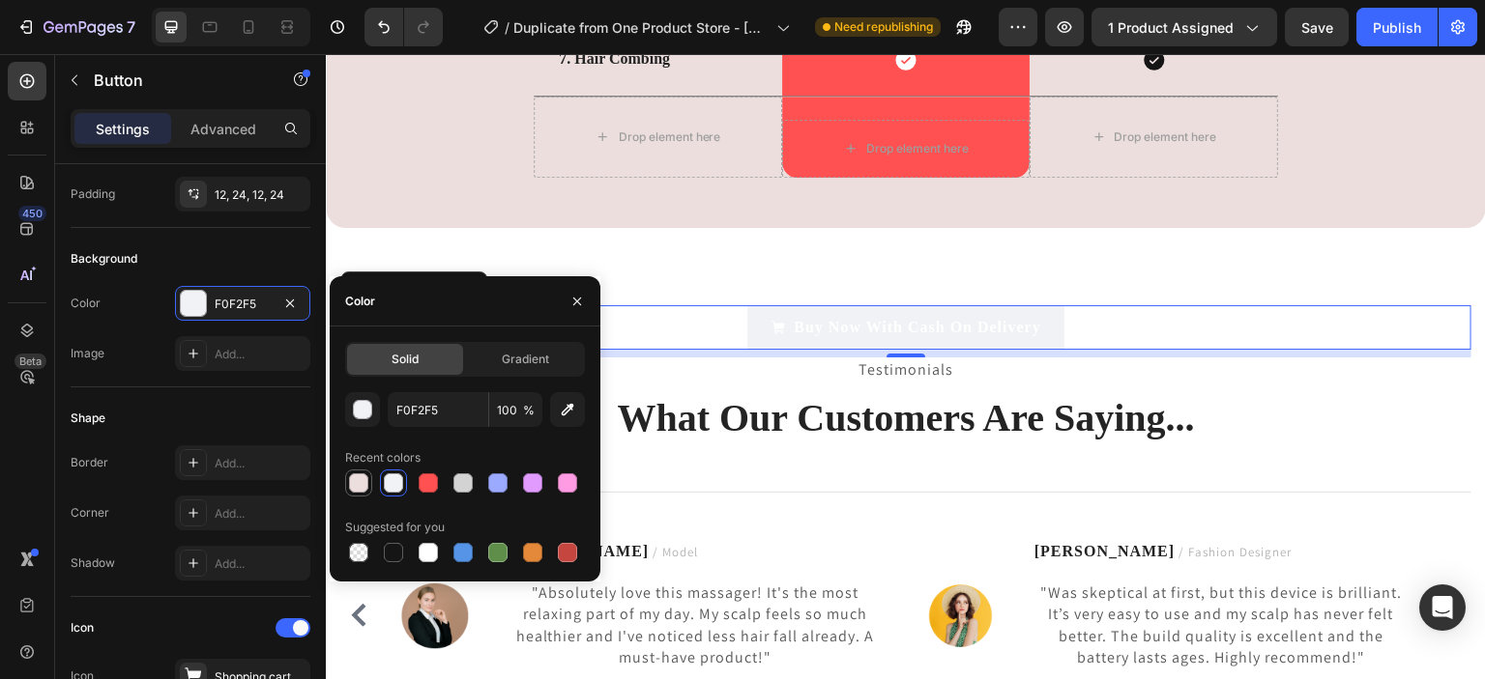
click at [366, 481] on div at bounding box center [358, 483] width 19 height 19
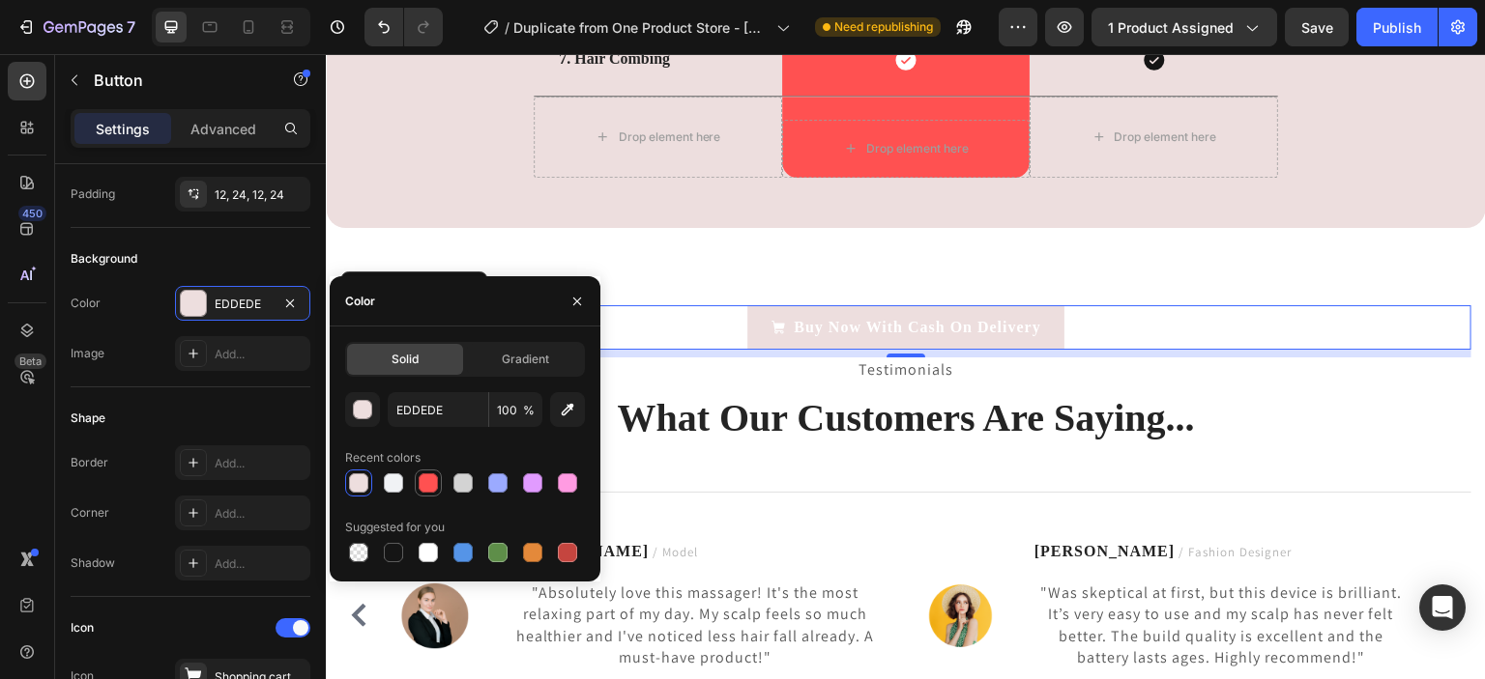
click at [432, 495] on div at bounding box center [428, 483] width 27 height 27
type input "FF5151"
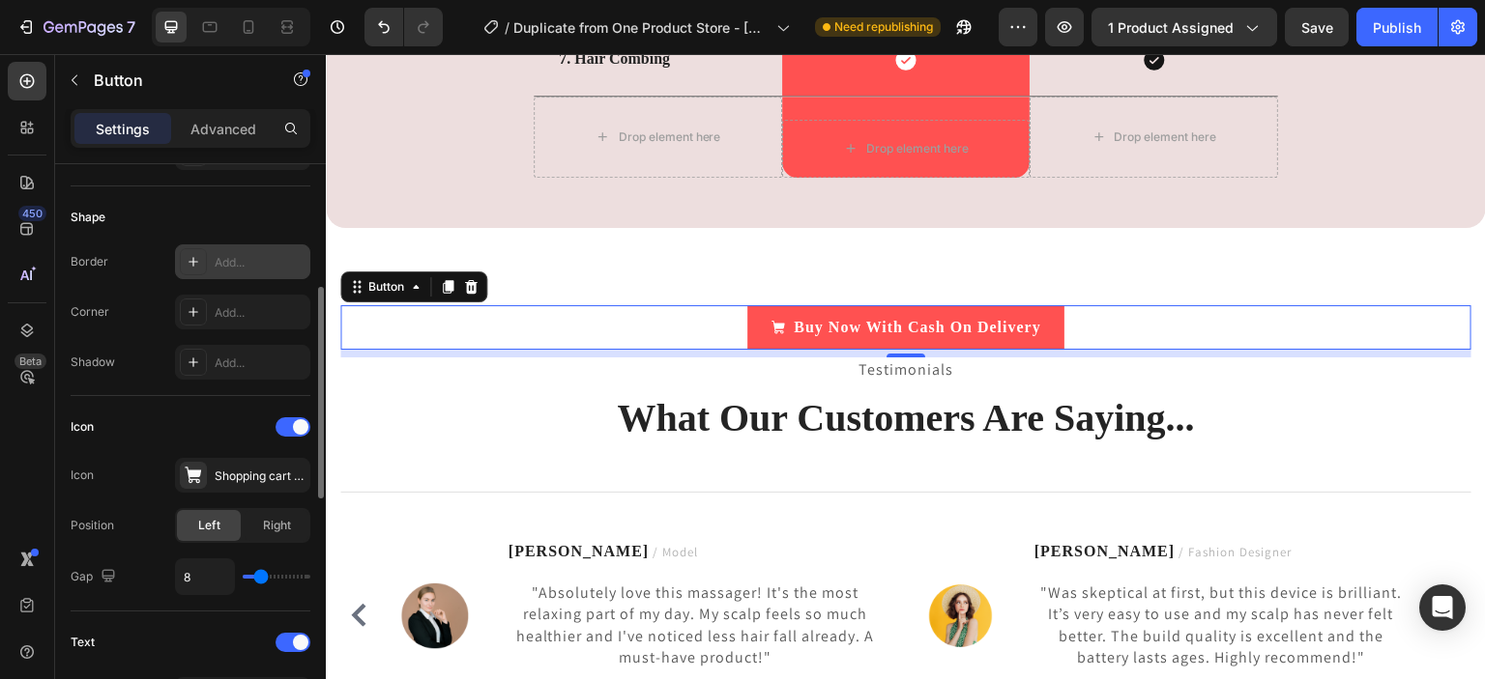
scroll to position [345, 0]
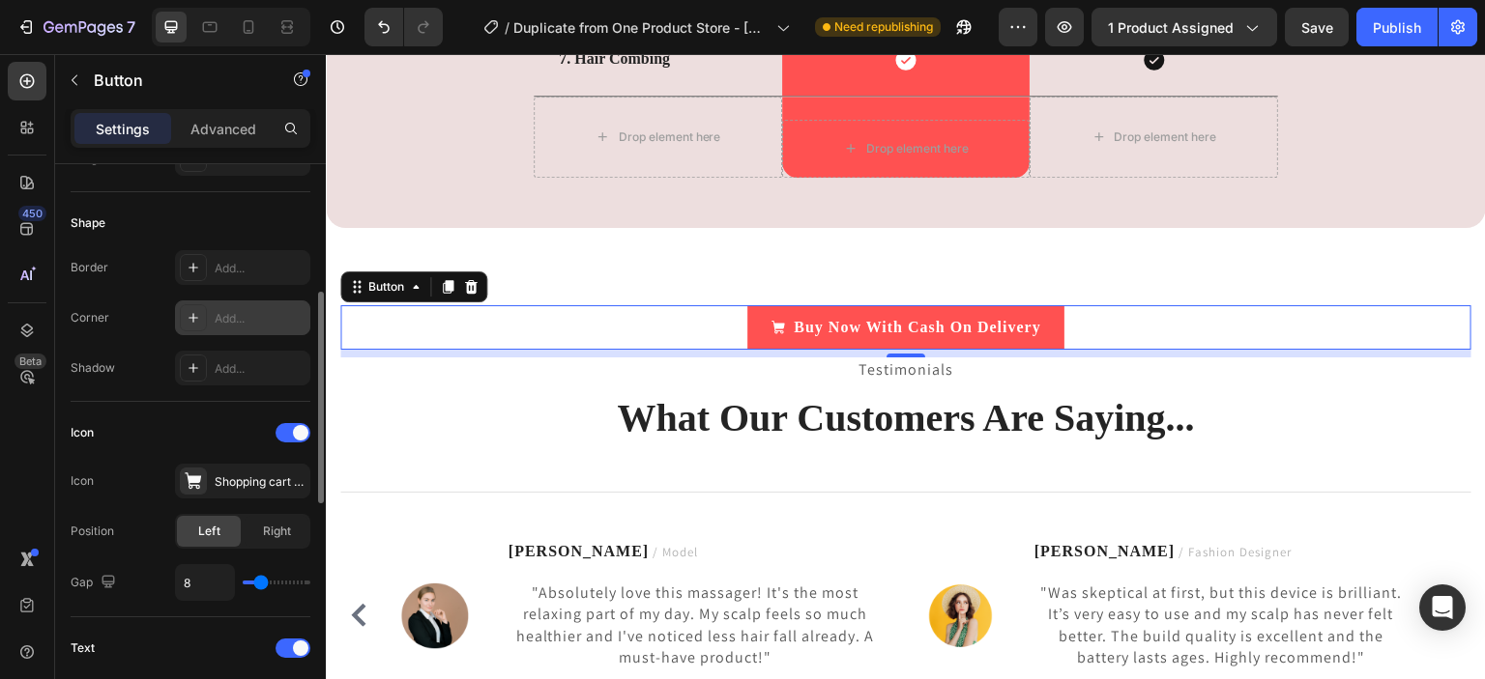
click at [189, 313] on icon at bounding box center [193, 317] width 15 height 15
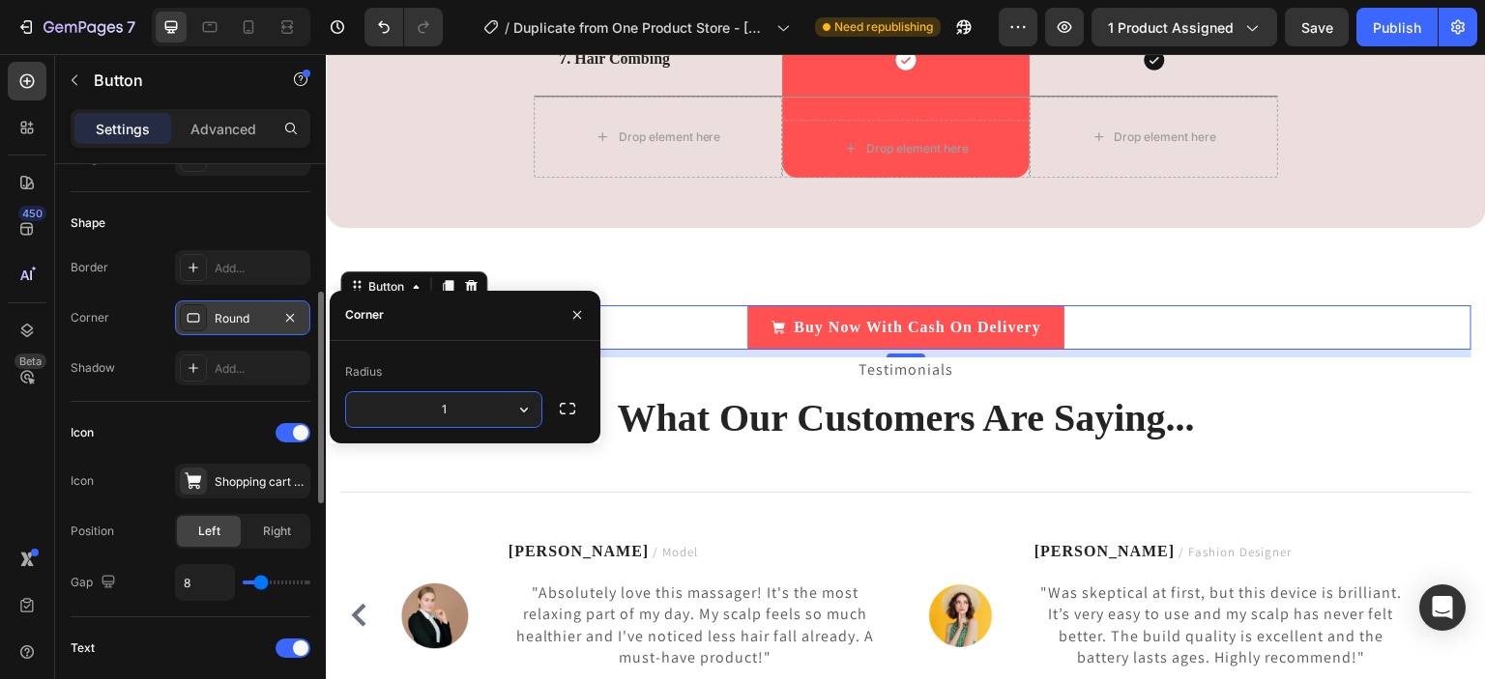
type input "16"
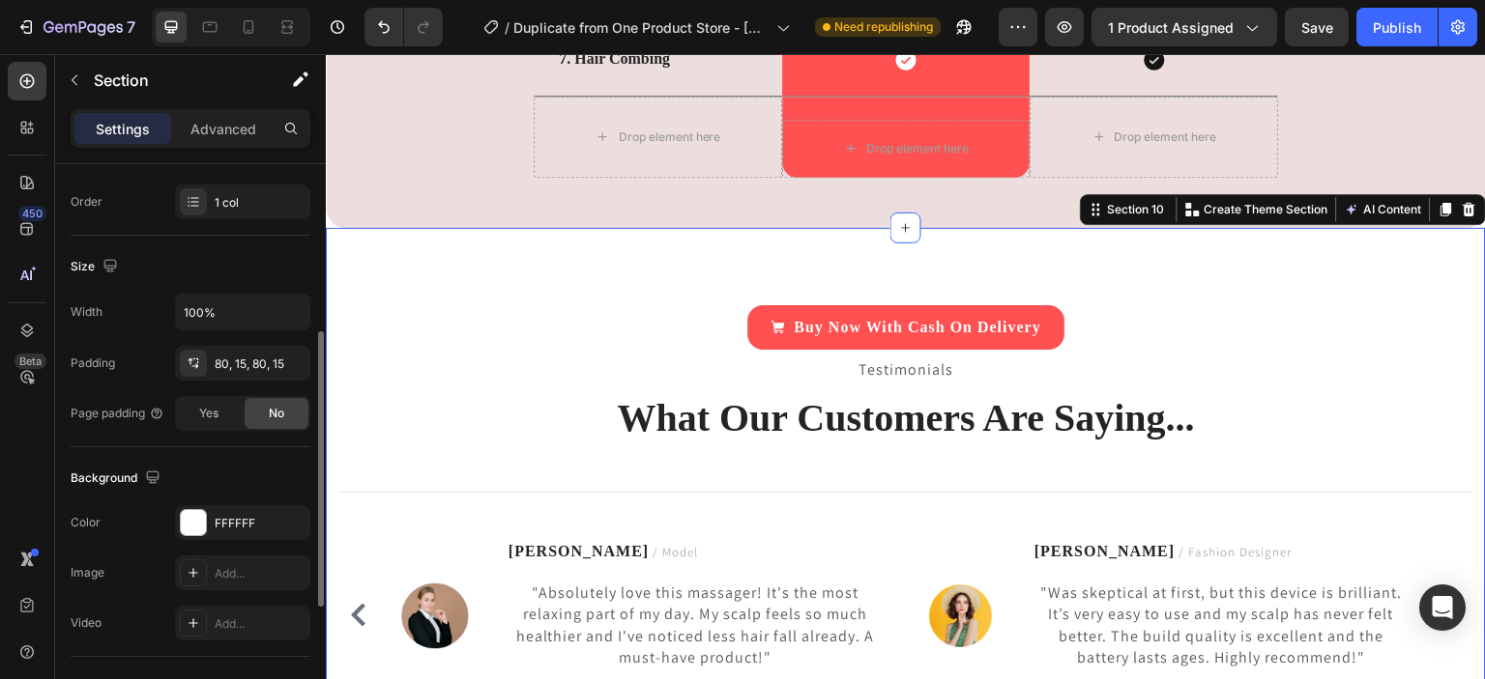
click at [724, 272] on div "Buy Now With Cash On Delivery Button Testimonials Text block What Our Customers…" at bounding box center [906, 514] width 1160 height 573
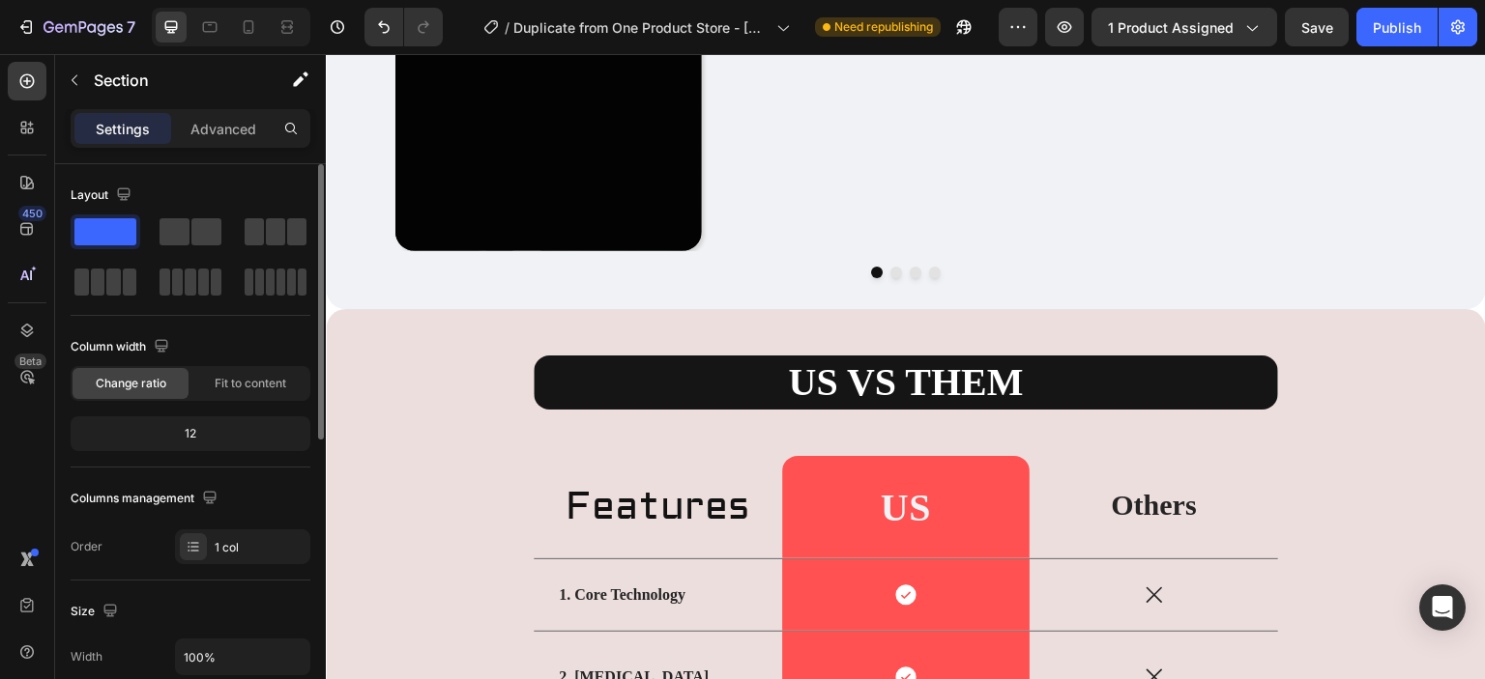
scroll to position [4737, 0]
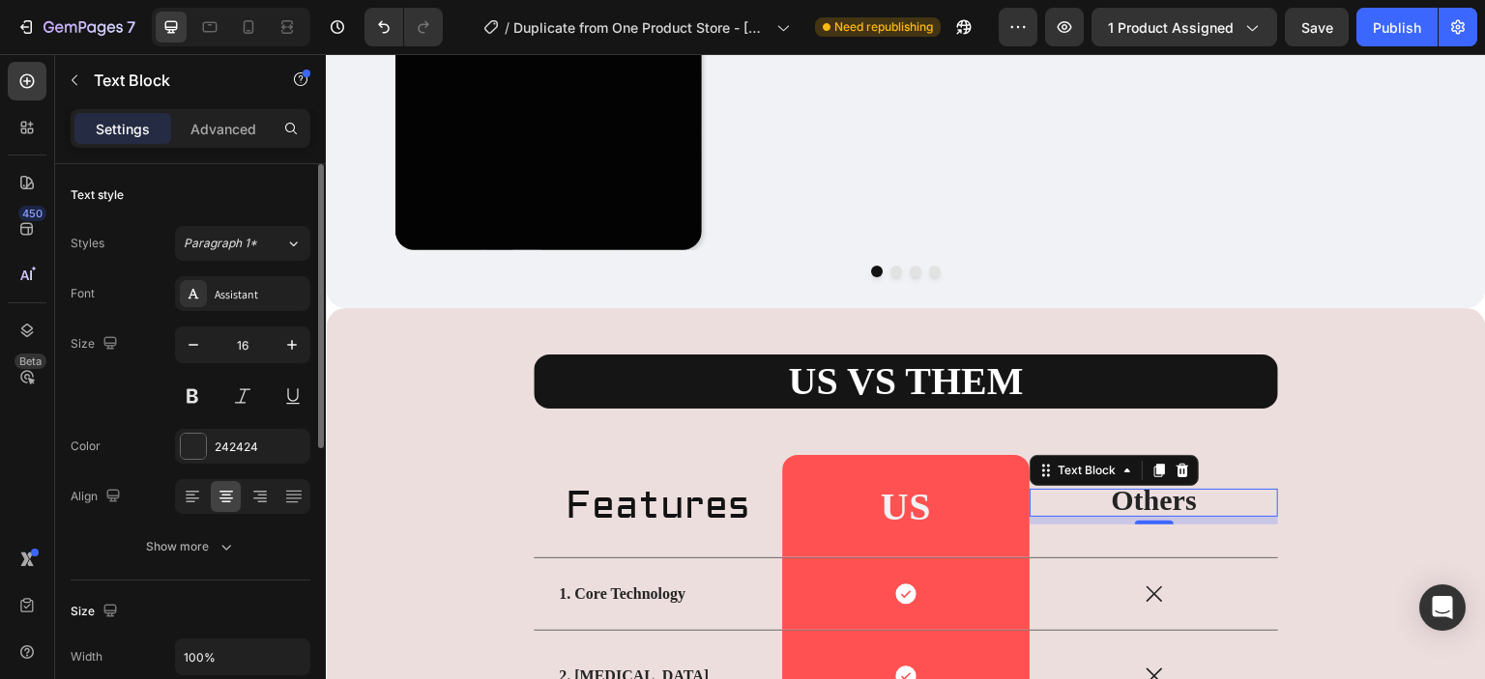
click at [1158, 524] on div "Others Text Block 8" at bounding box center [1153, 506] width 248 height 102
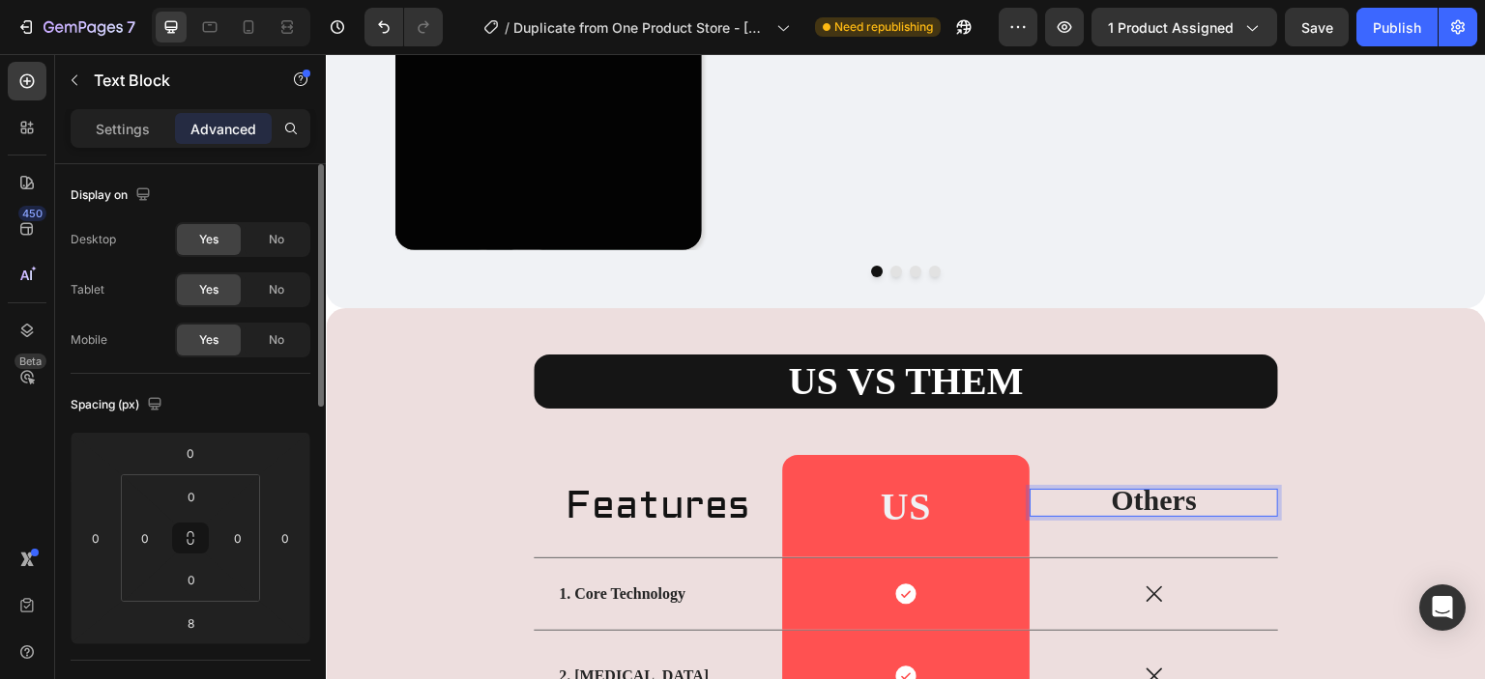
click at [1191, 492] on div "Others Text Block 8" at bounding box center [1153, 506] width 248 height 102
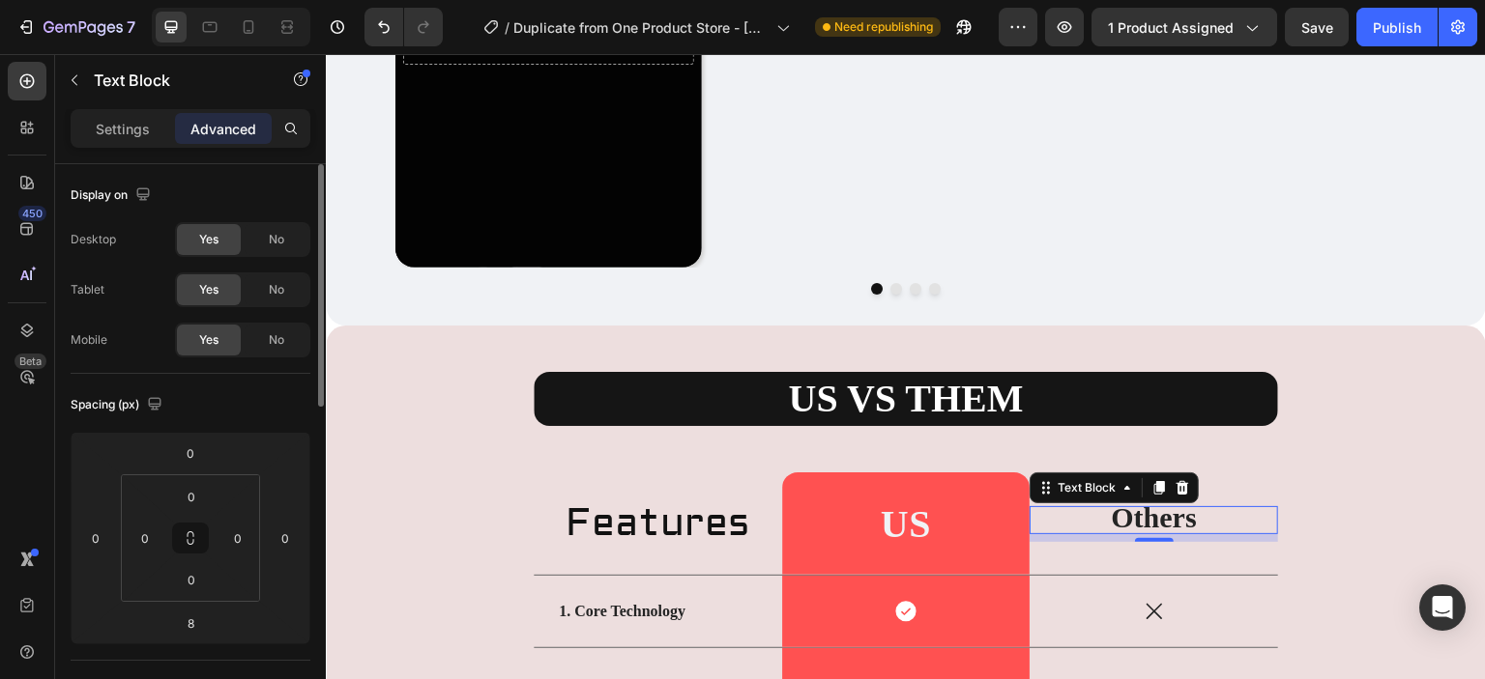
click at [1102, 511] on p "Others" at bounding box center [1153, 520] width 245 height 25
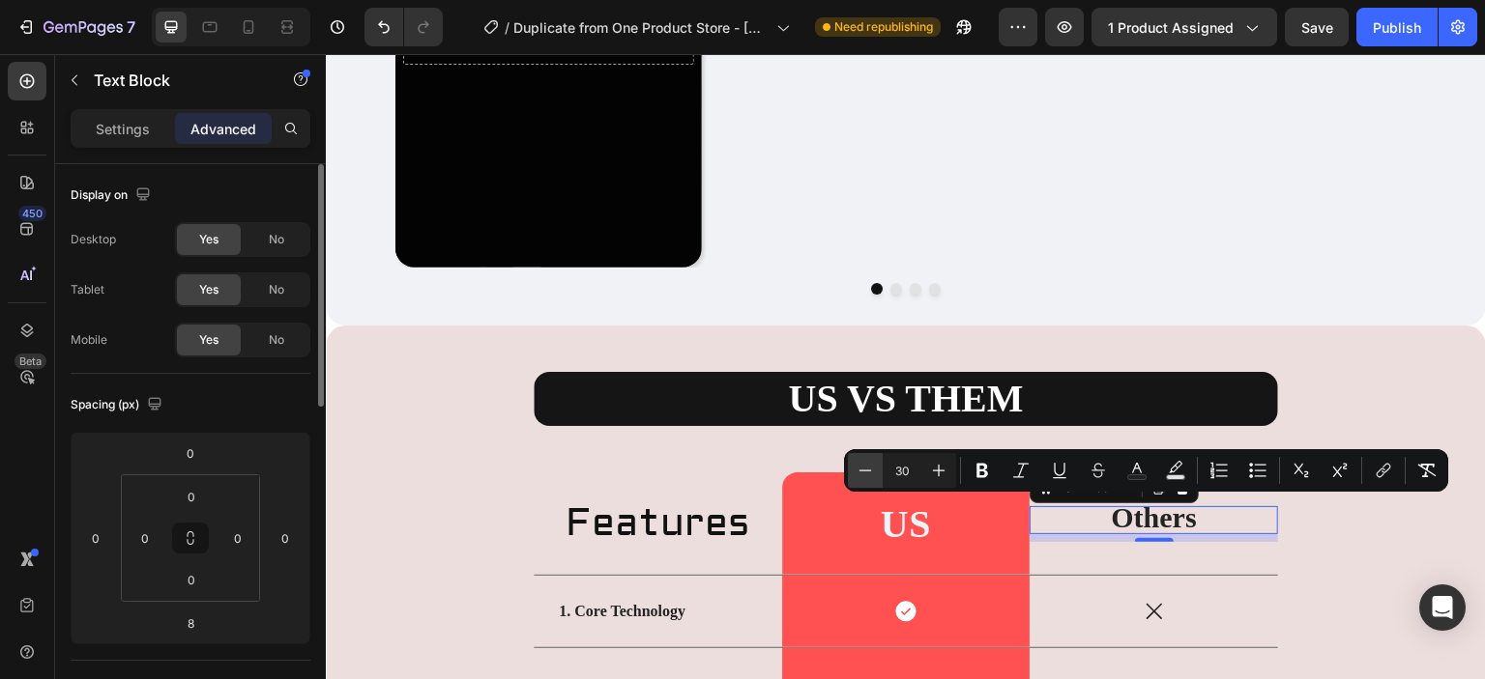
click at [870, 467] on icon "Editor contextual toolbar" at bounding box center [864, 470] width 19 height 19
type input "27"
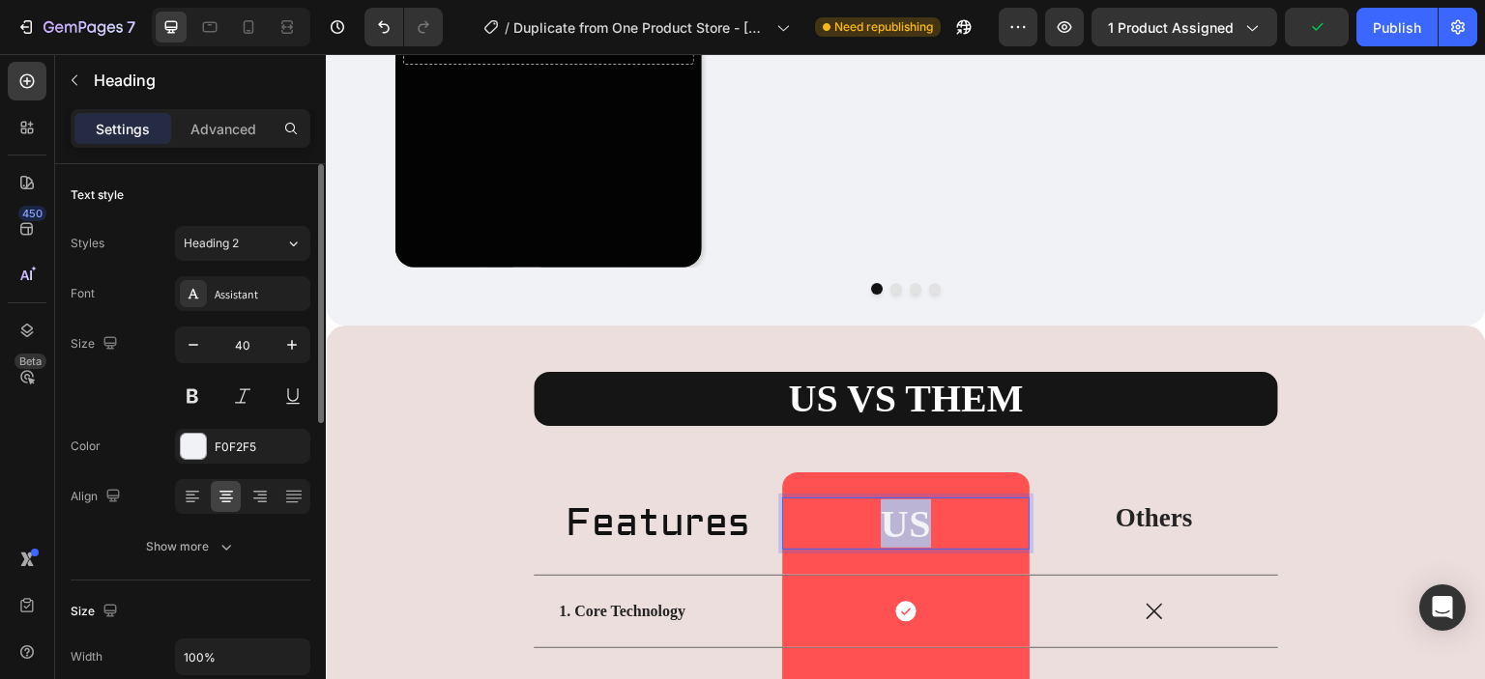
click at [909, 516] on strong "US" at bounding box center [906, 524] width 50 height 43
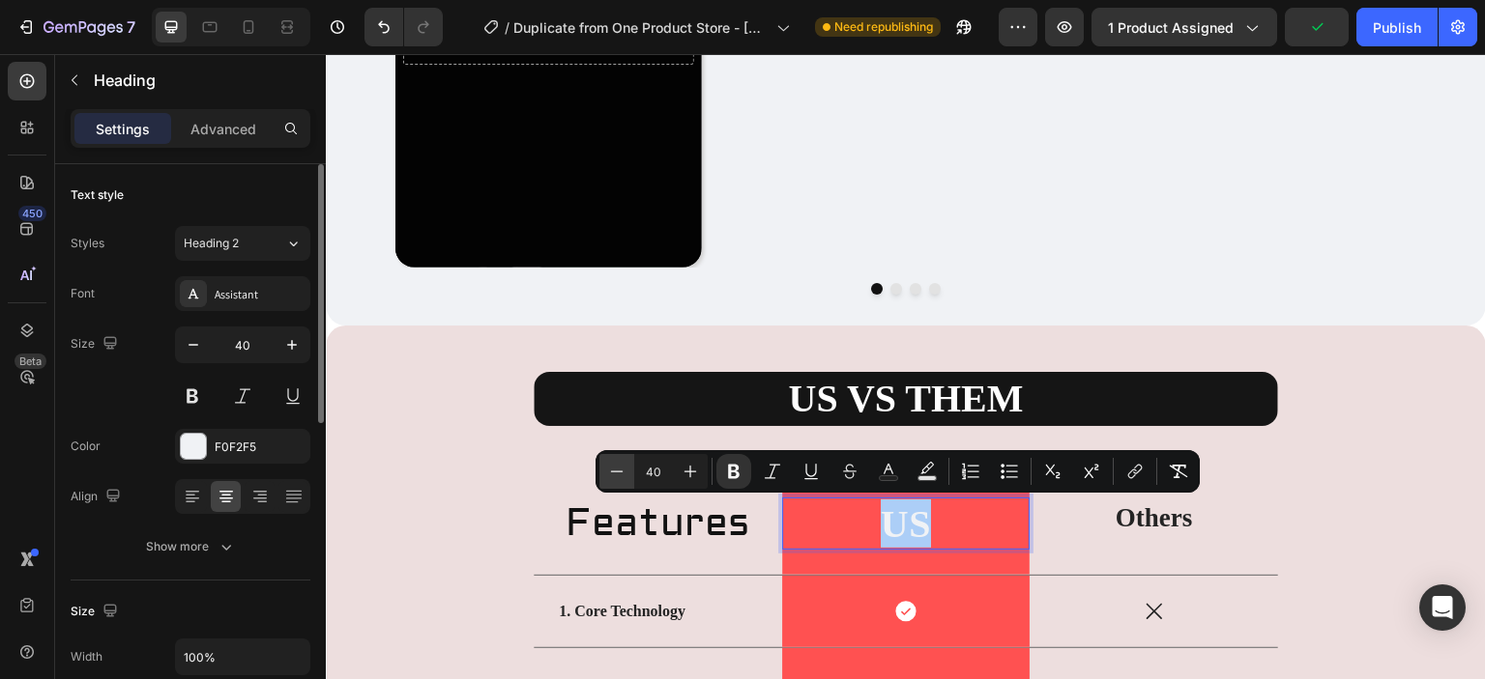
click at [619, 470] on icon "Editor contextual toolbar" at bounding box center [616, 471] width 19 height 19
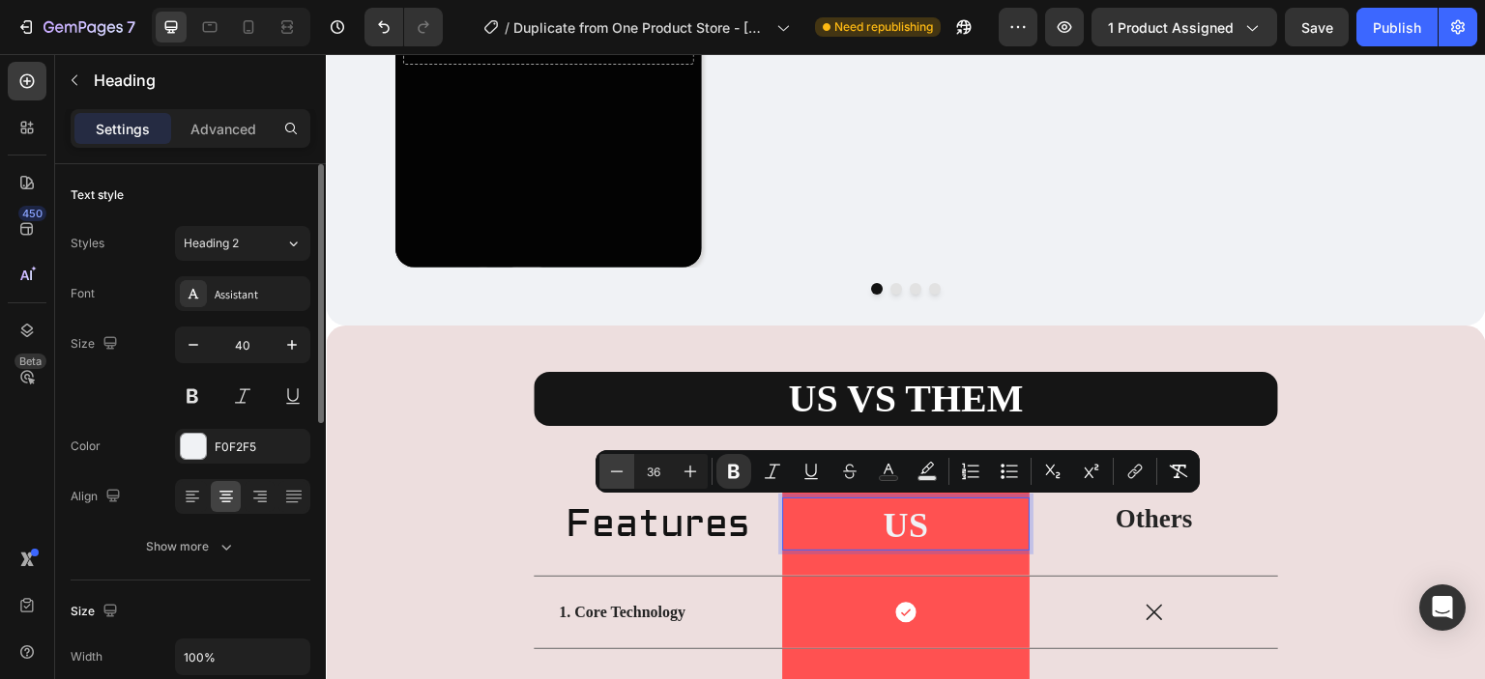
type input "35"
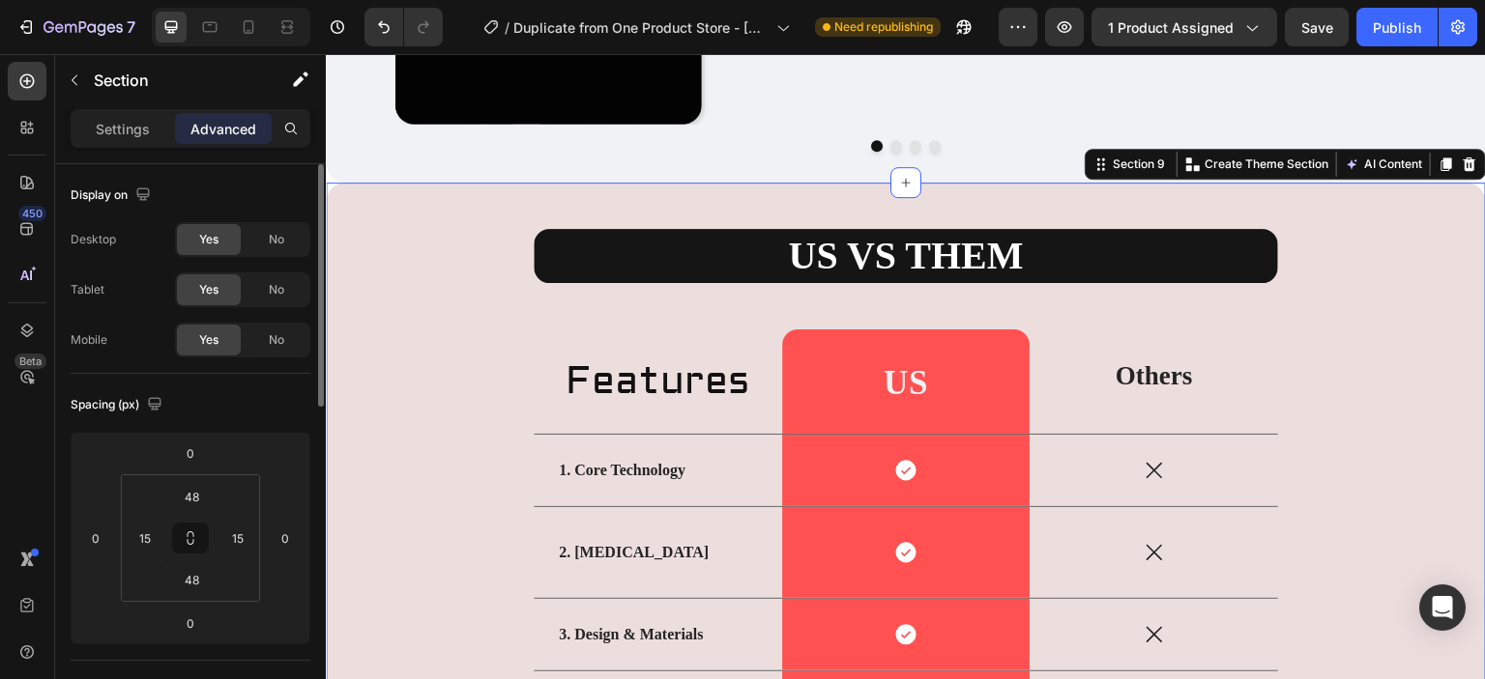
scroll to position [4898, 0]
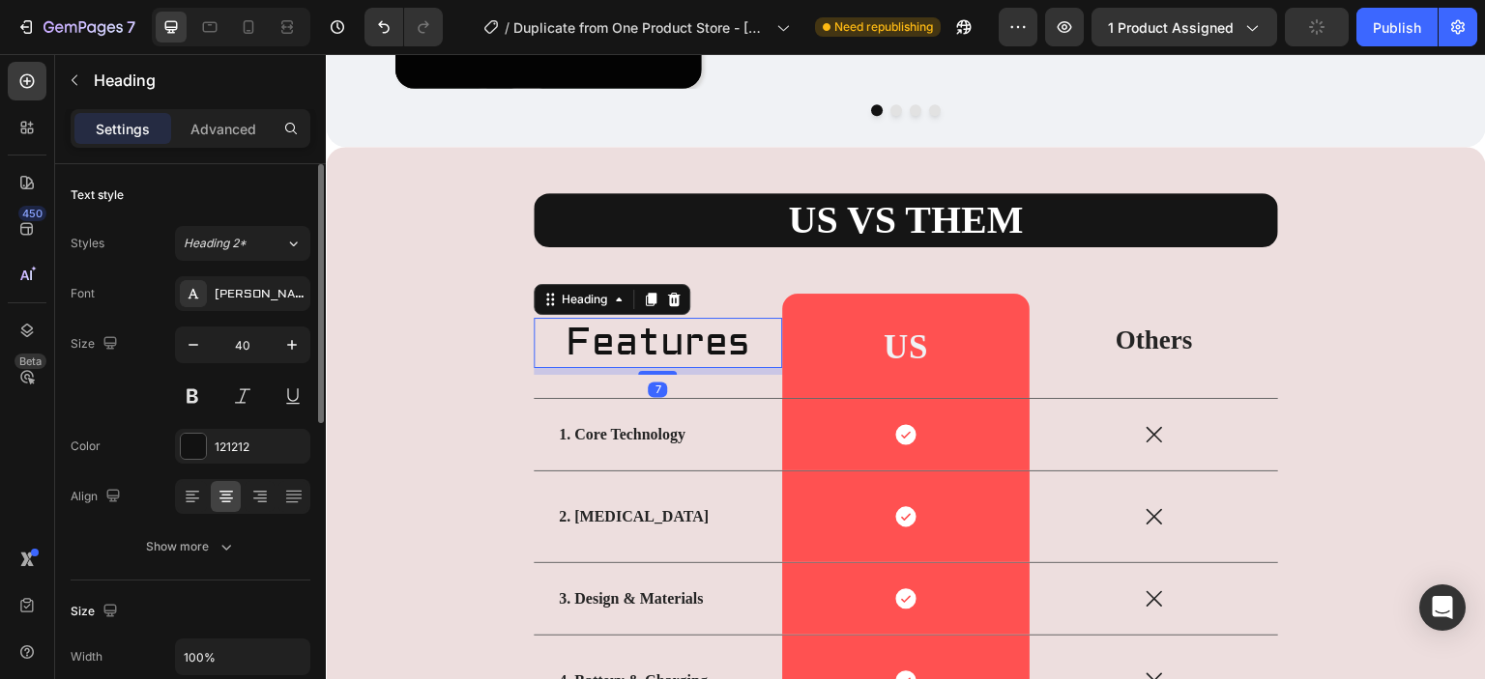
click at [653, 373] on div "Features Heading 7" at bounding box center [658, 346] width 248 height 104
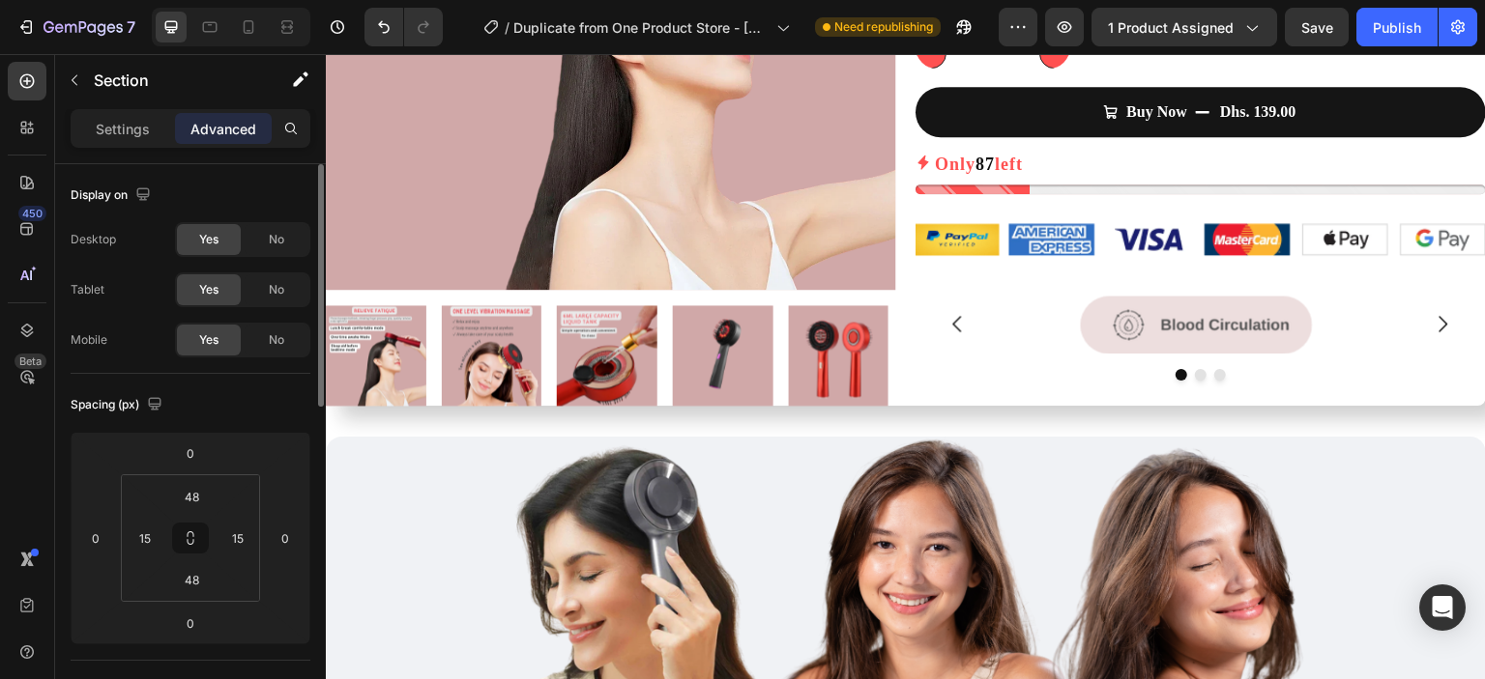
scroll to position [276, 0]
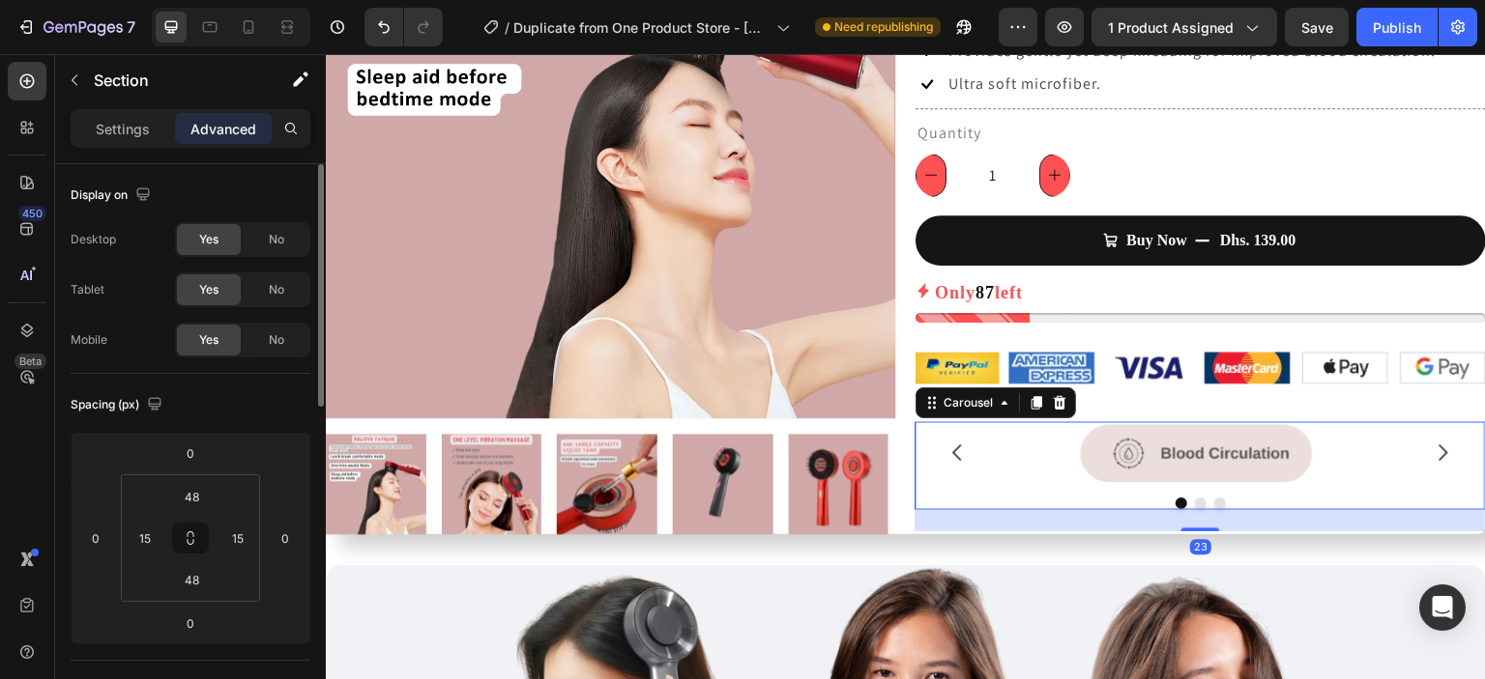
click at [971, 458] on button "Carousel Back Arrow" at bounding box center [958, 452] width 54 height 54
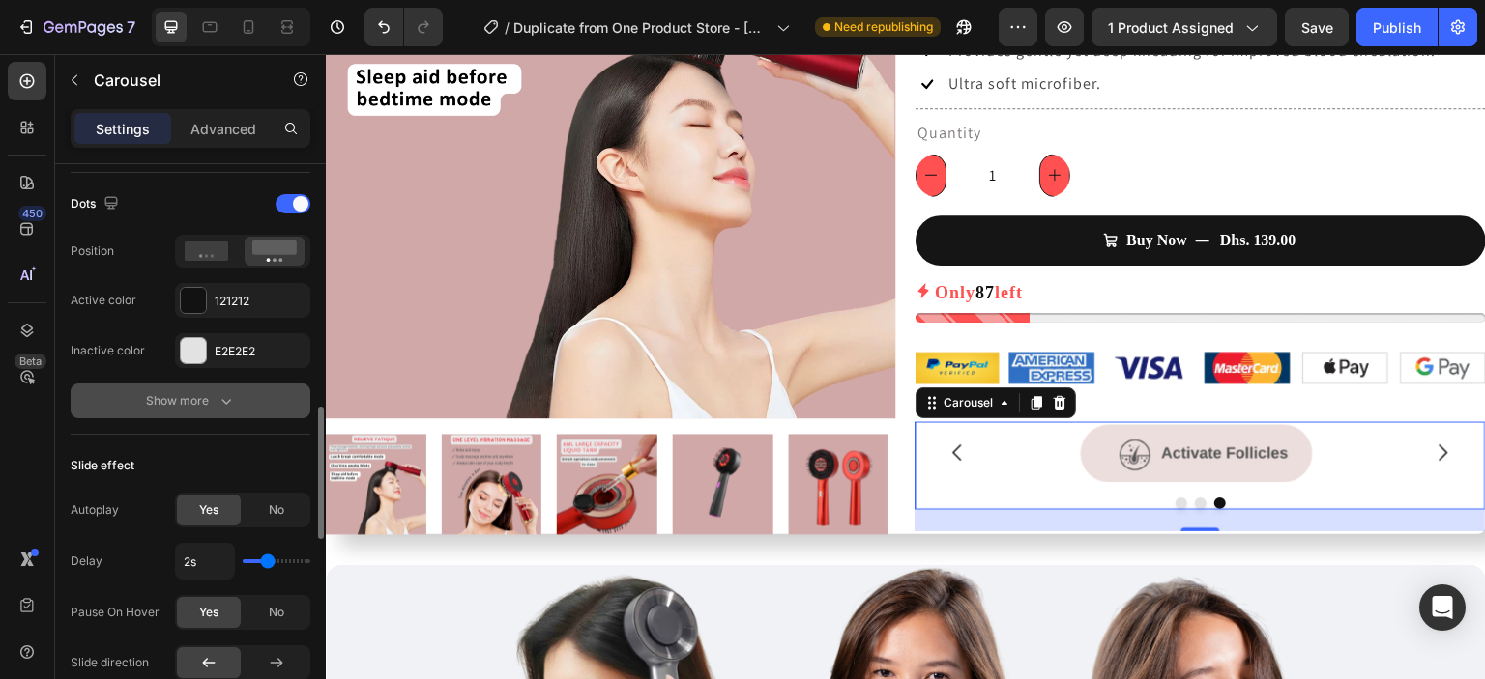
scroll to position [1088, 0]
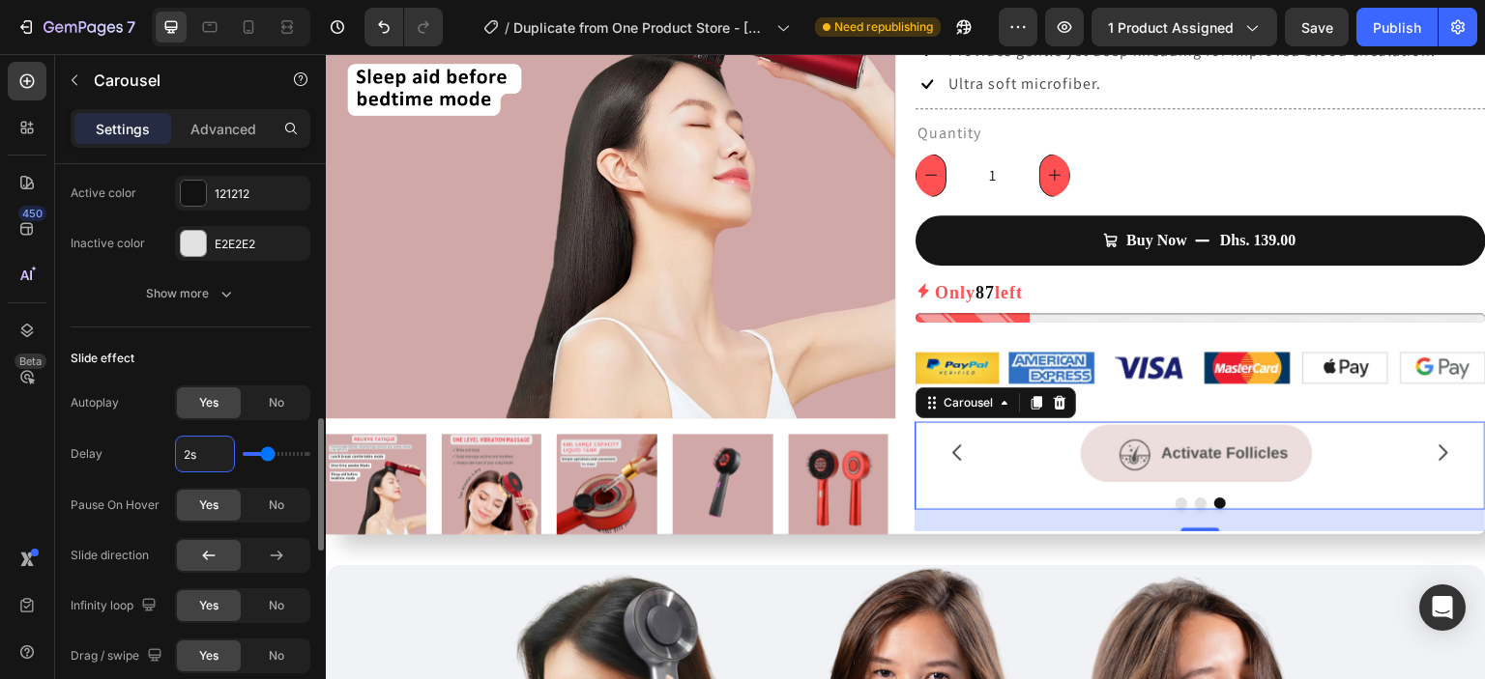
click at [206, 462] on input "2s" at bounding box center [205, 454] width 58 height 35
type input "1s"
type input "1"
type input "1s"
click at [41, 458] on div "450 Beta" at bounding box center [27, 301] width 39 height 478
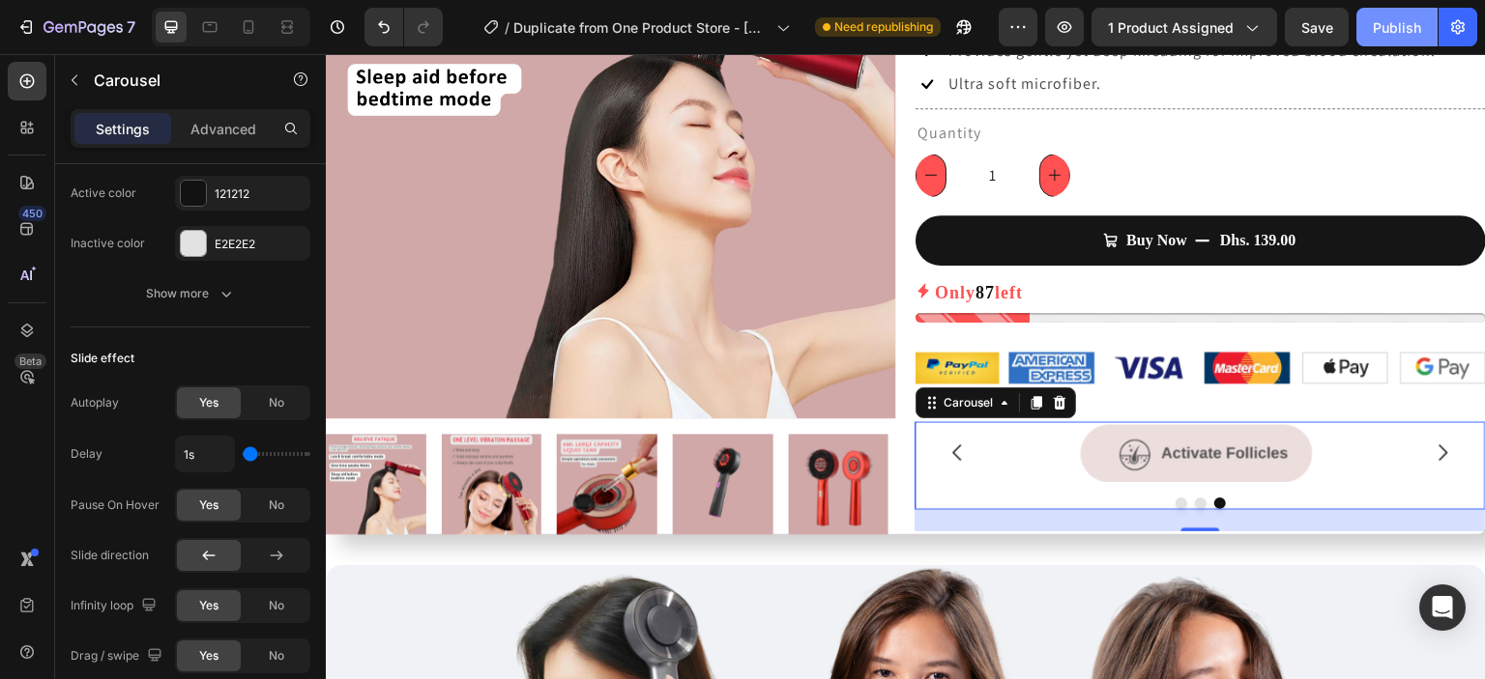
click at [1396, 22] on div "Publish" at bounding box center [1396, 27] width 48 height 20
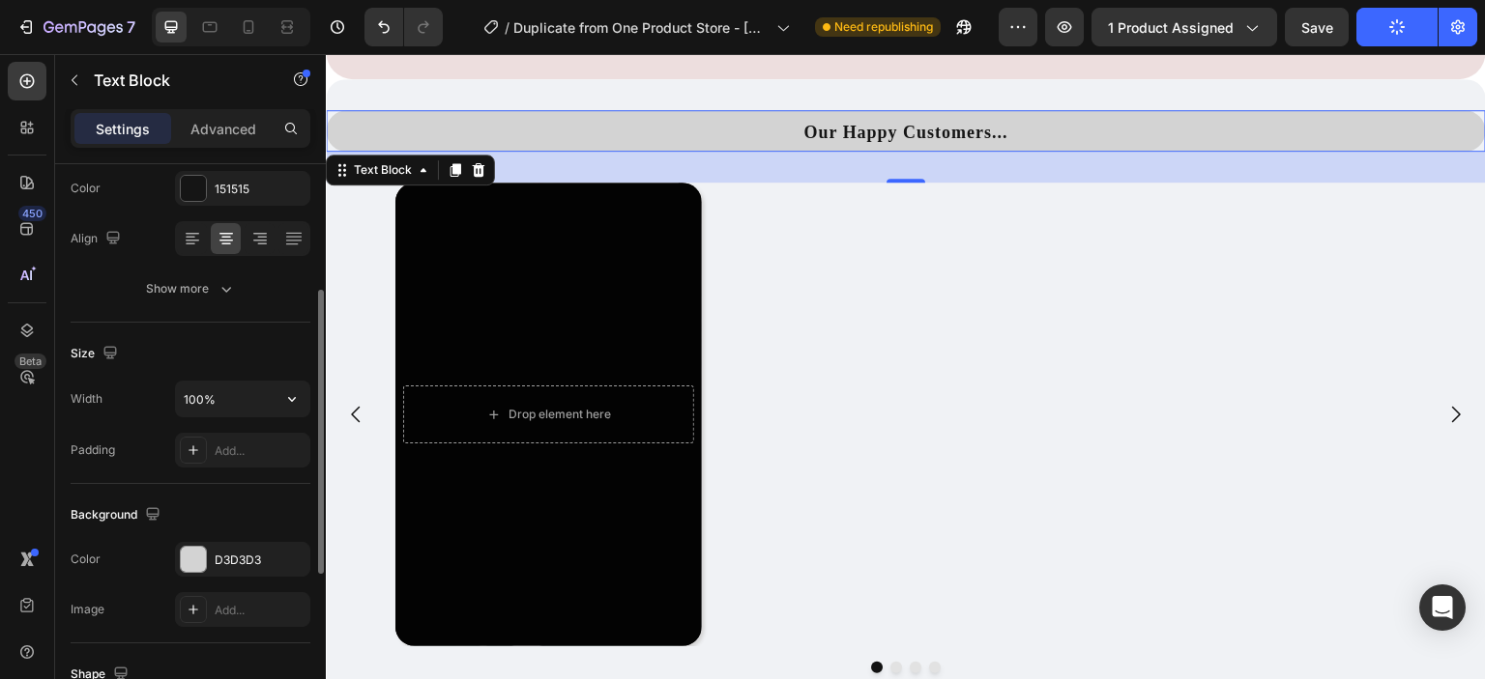
scroll to position [259, 0]
click at [277, 391] on button "button" at bounding box center [291, 398] width 35 height 35
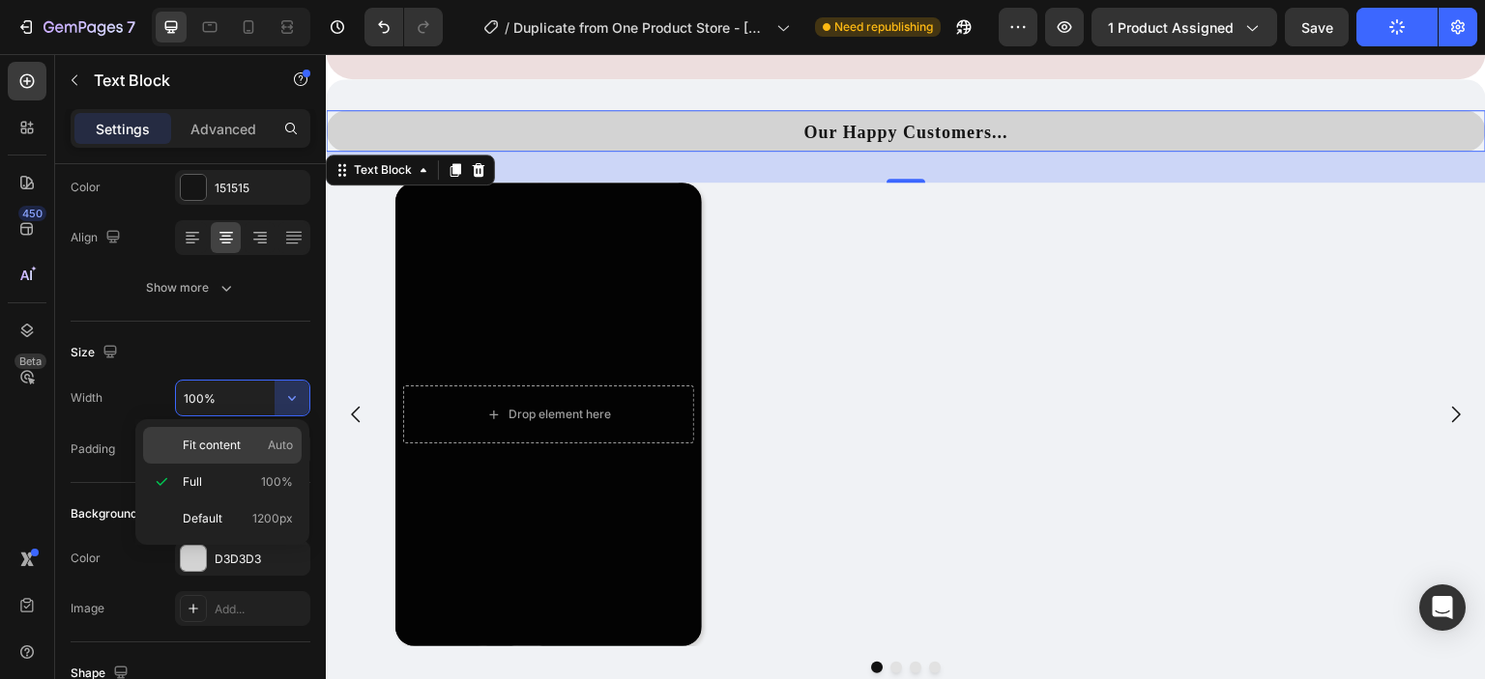
click at [280, 431] on div "Fit content Auto" at bounding box center [222, 445] width 159 height 37
type input "Auto"
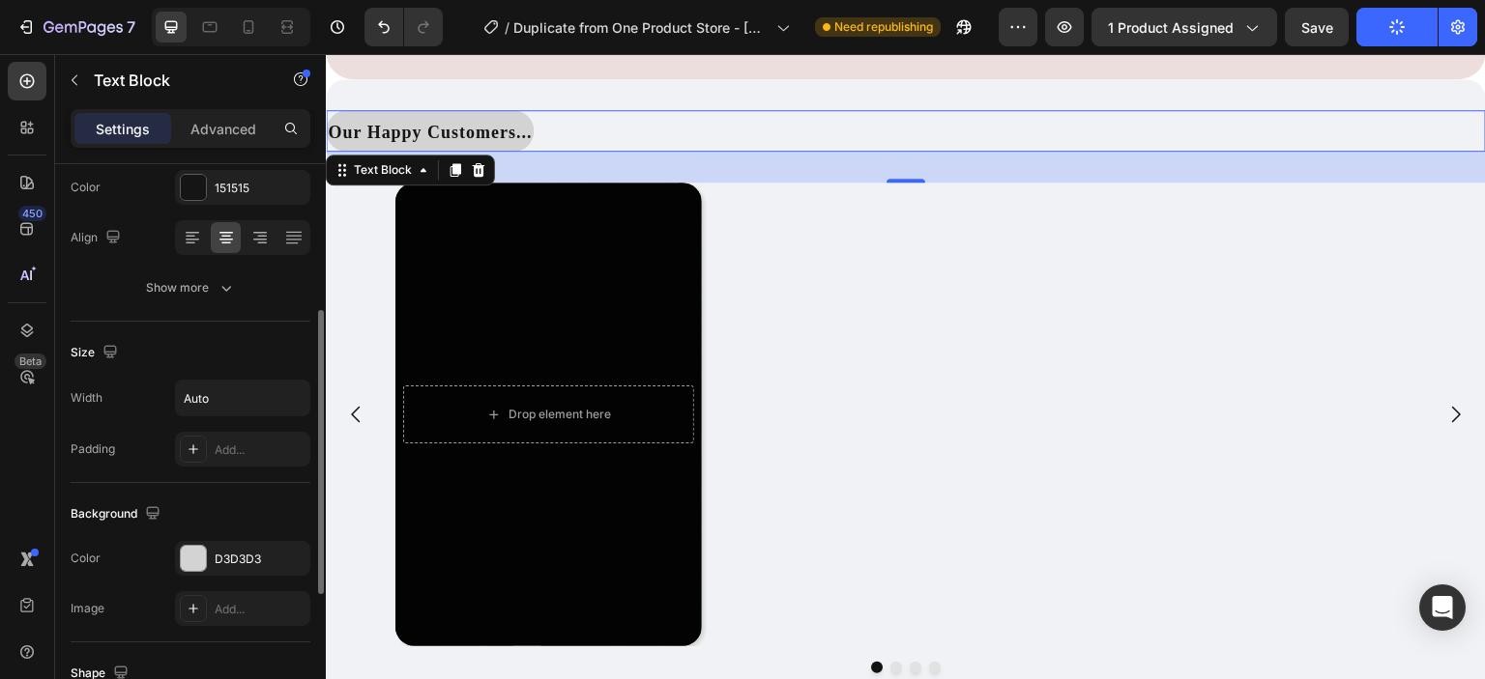
scroll to position [572, 0]
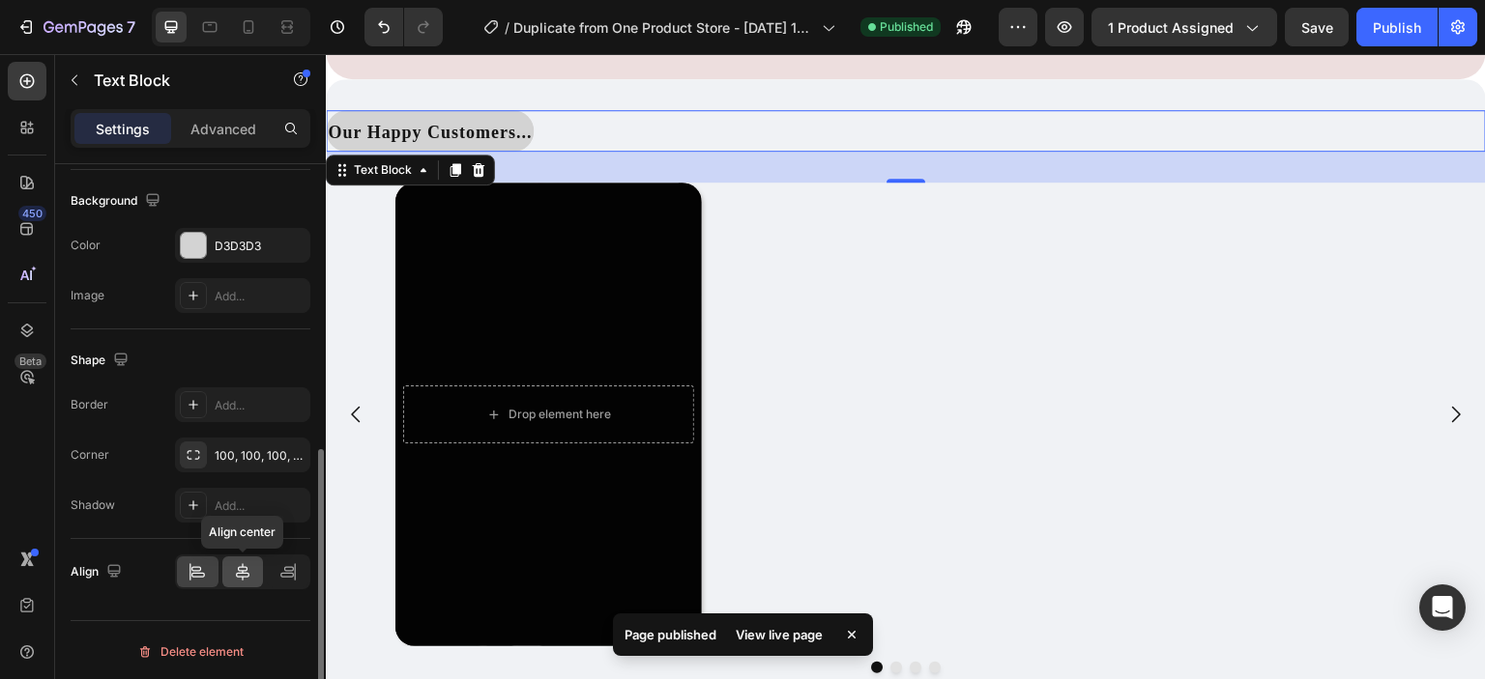
click at [242, 567] on icon at bounding box center [242, 572] width 19 height 19
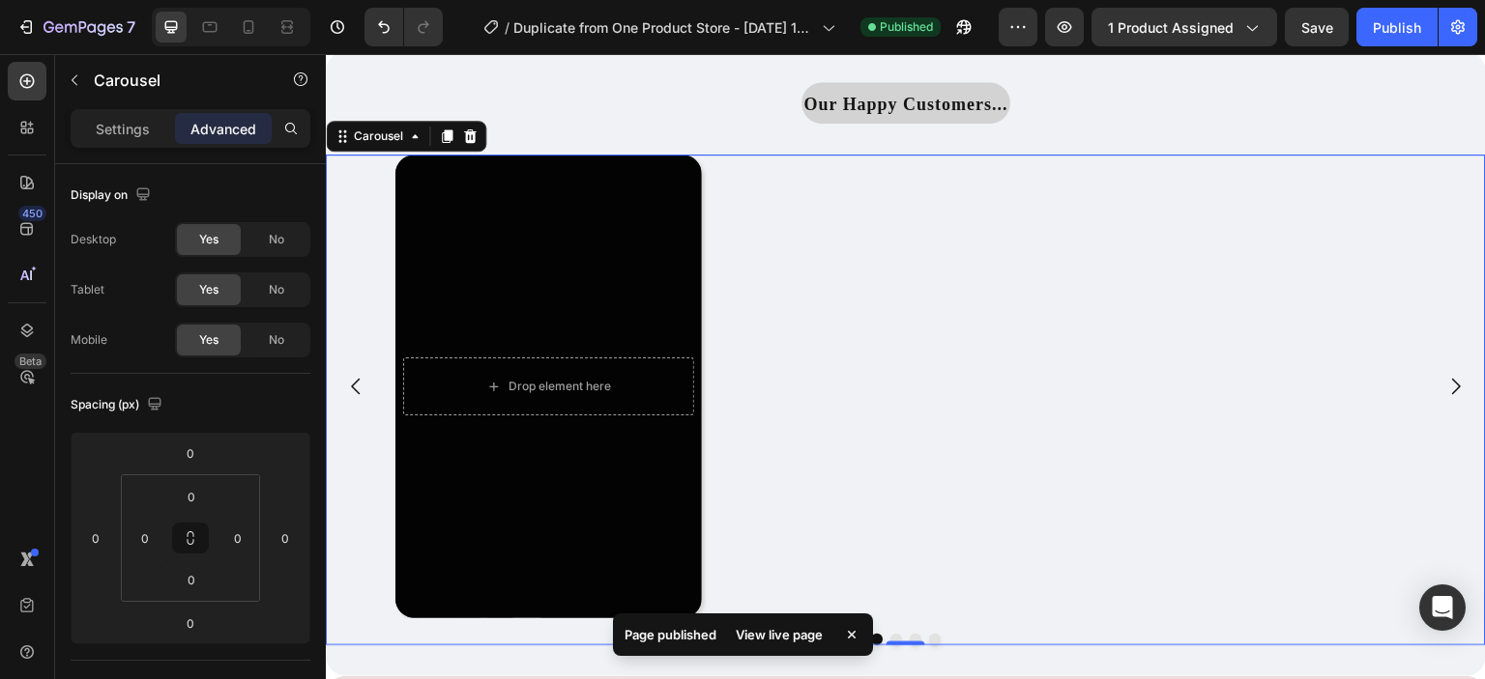
scroll to position [4214, 0]
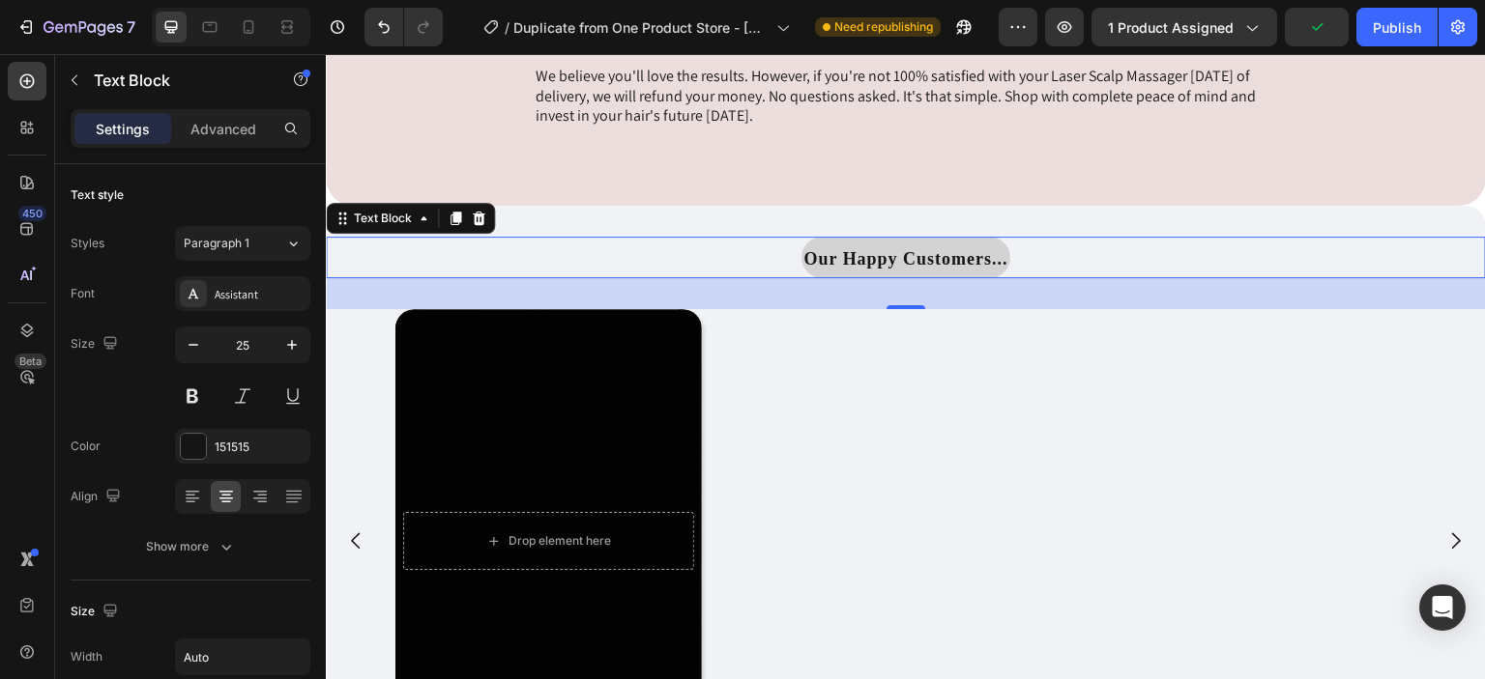
click at [803, 257] on strong "Our Happy Customers..." at bounding box center [905, 258] width 204 height 19
click at [994, 254] on strong "Our Happy Customers..." at bounding box center [905, 258] width 204 height 19
click at [1126, 248] on div "Our Happy Customers..." at bounding box center [906, 258] width 1160 height 42
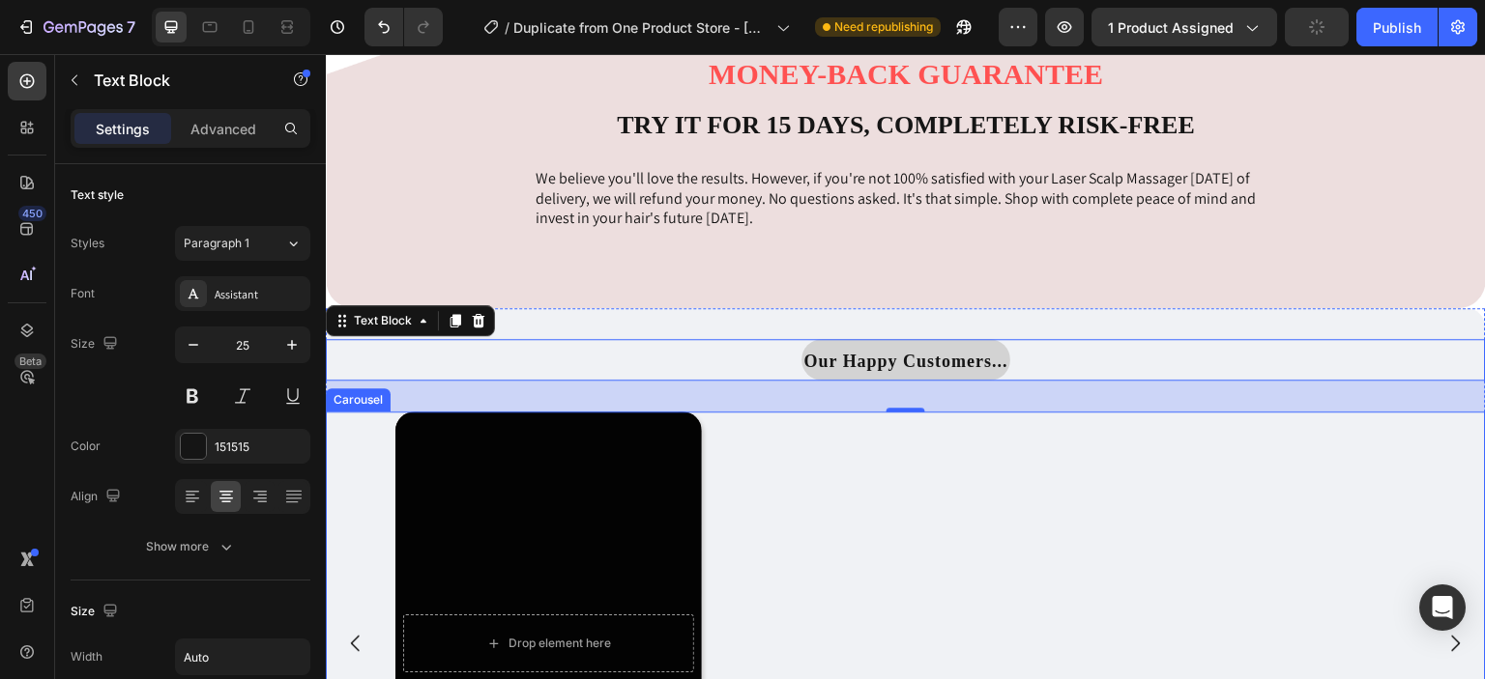
scroll to position [4110, 0]
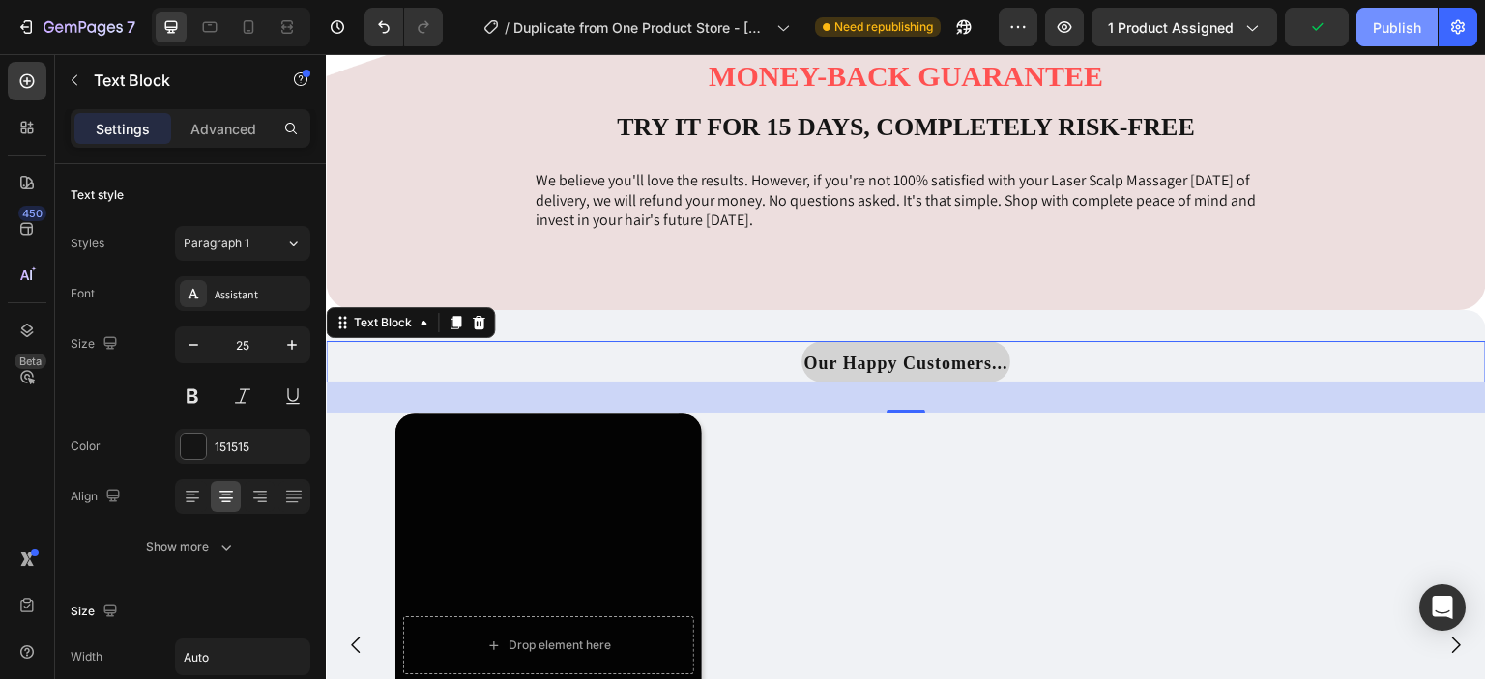
click at [1398, 30] on div "Publish" at bounding box center [1396, 27] width 48 height 20
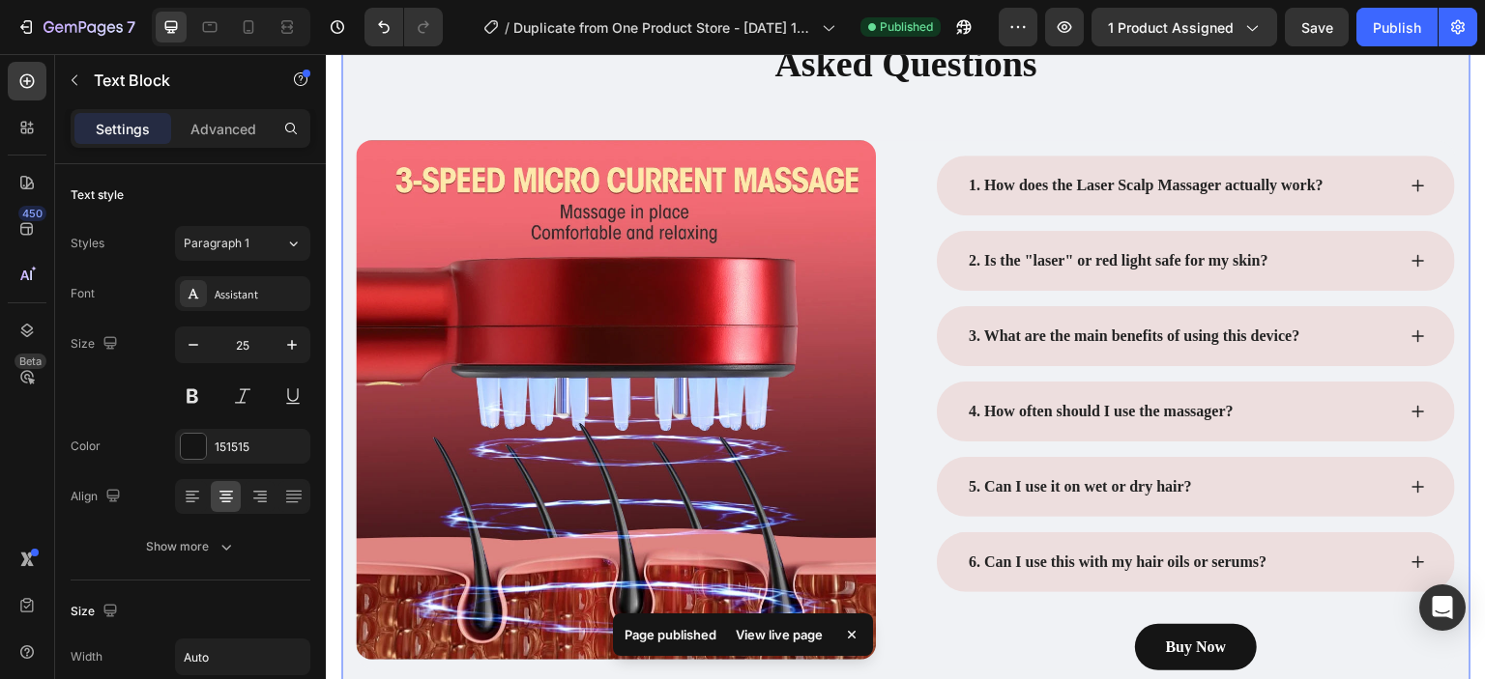
scroll to position [6650, 0]
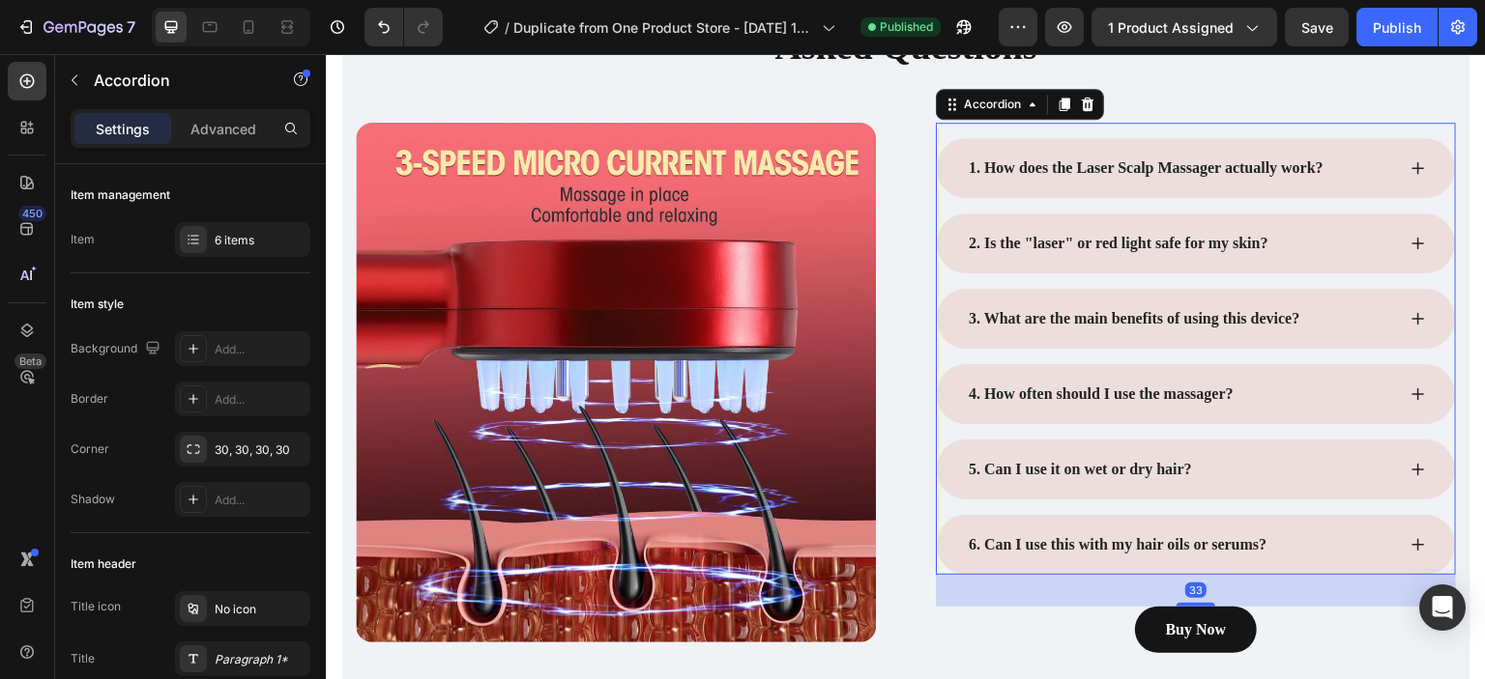
click at [1410, 169] on icon at bounding box center [1417, 167] width 15 height 15
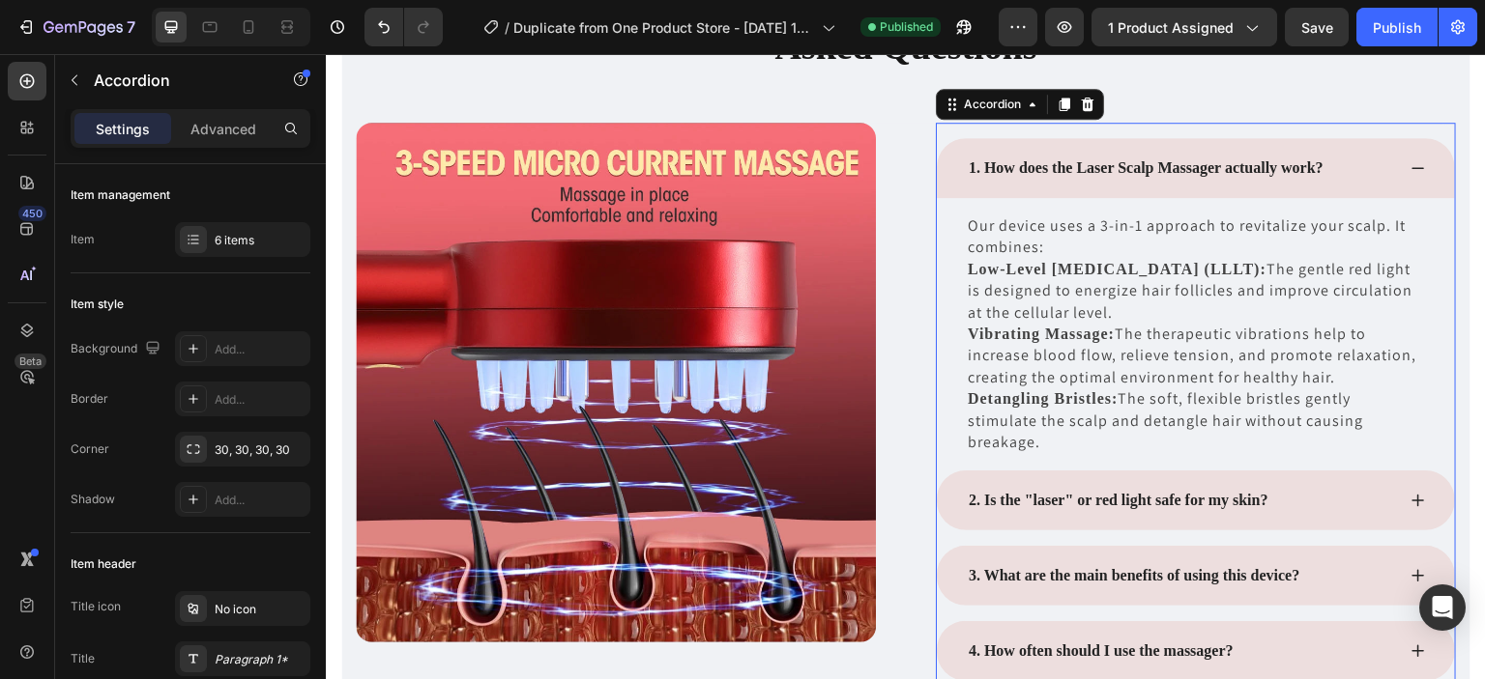
click at [1410, 169] on icon at bounding box center [1417, 167] width 15 height 15
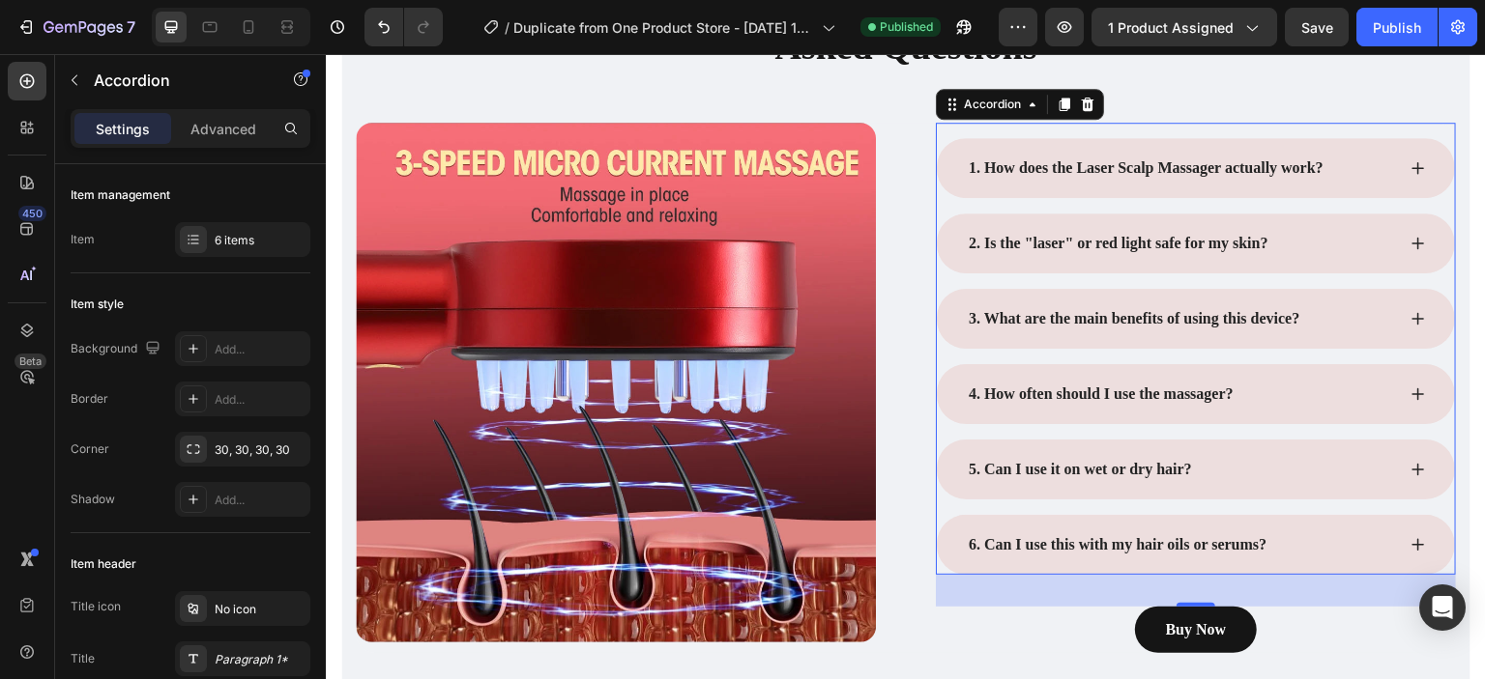
click at [1410, 236] on icon at bounding box center [1417, 243] width 15 height 15
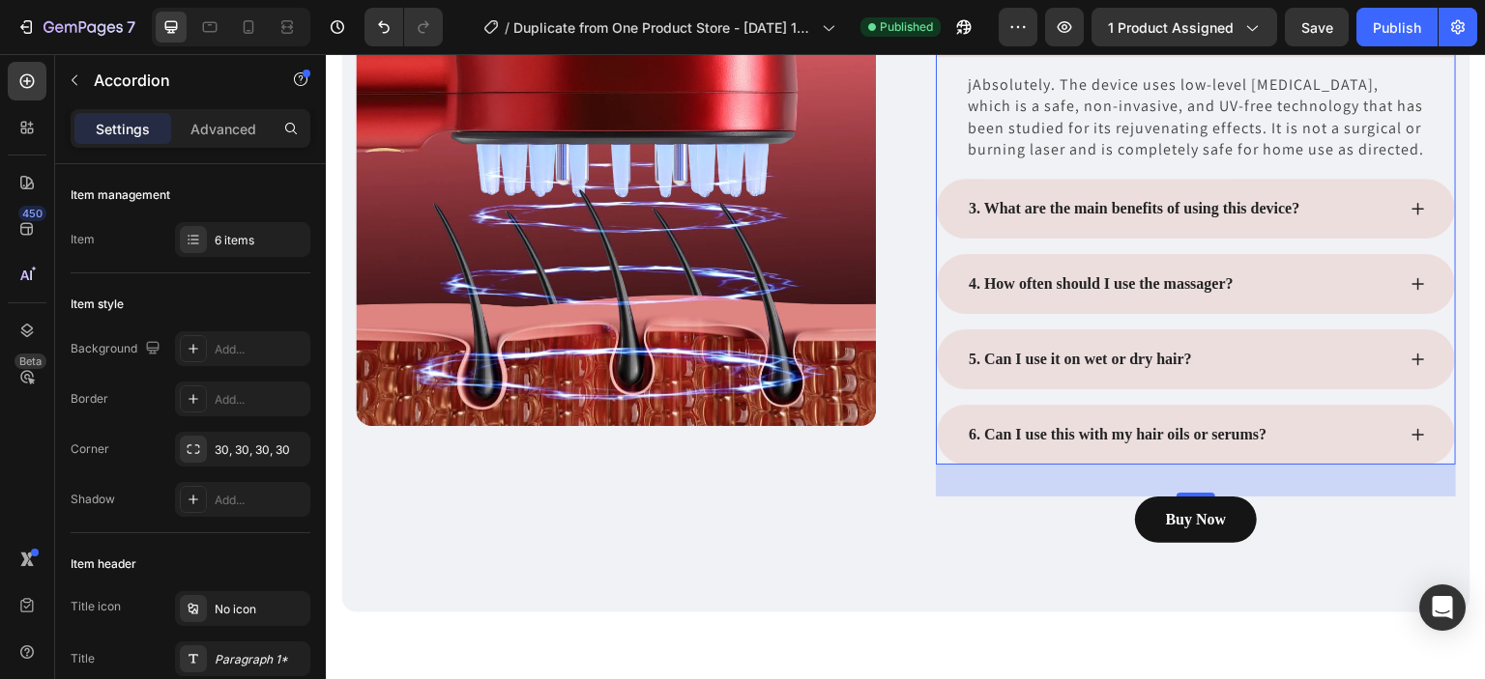
scroll to position [6878, 0]
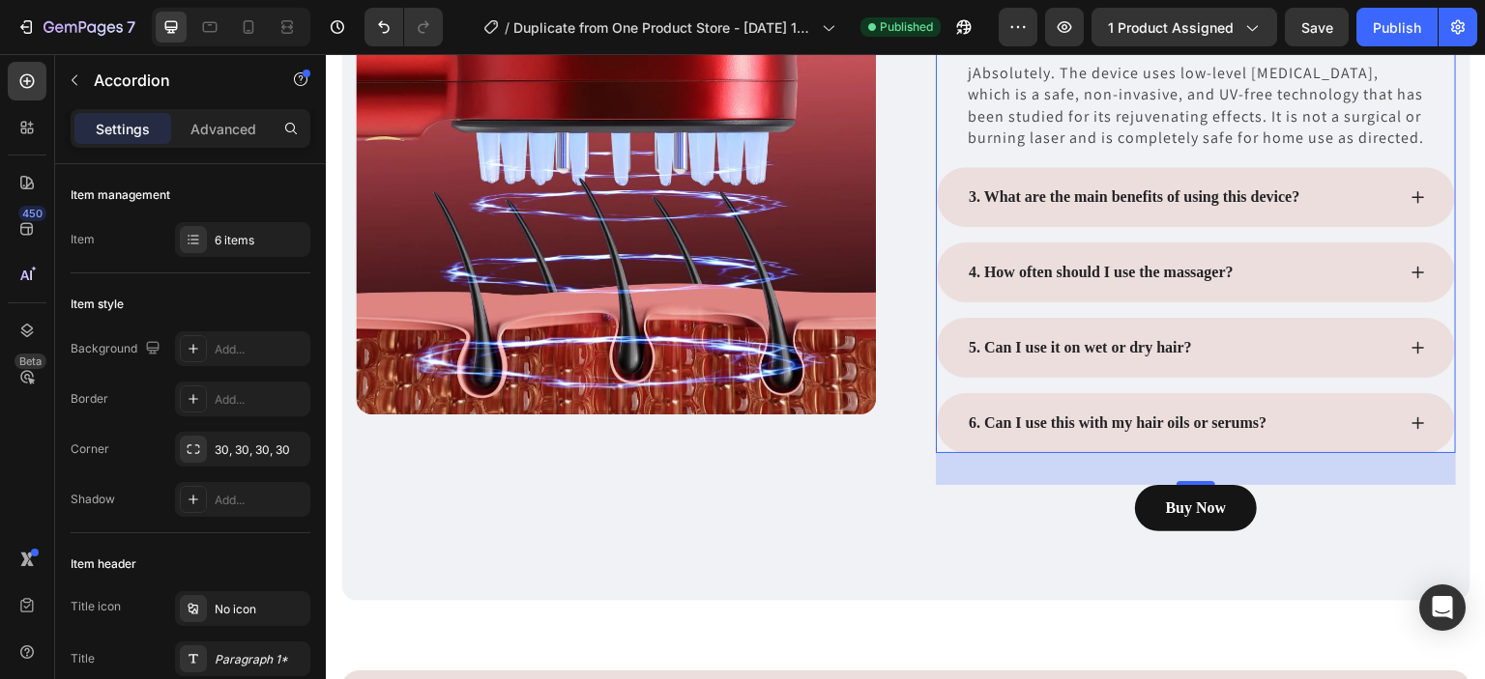
click at [1410, 205] on icon at bounding box center [1417, 196] width 15 height 15
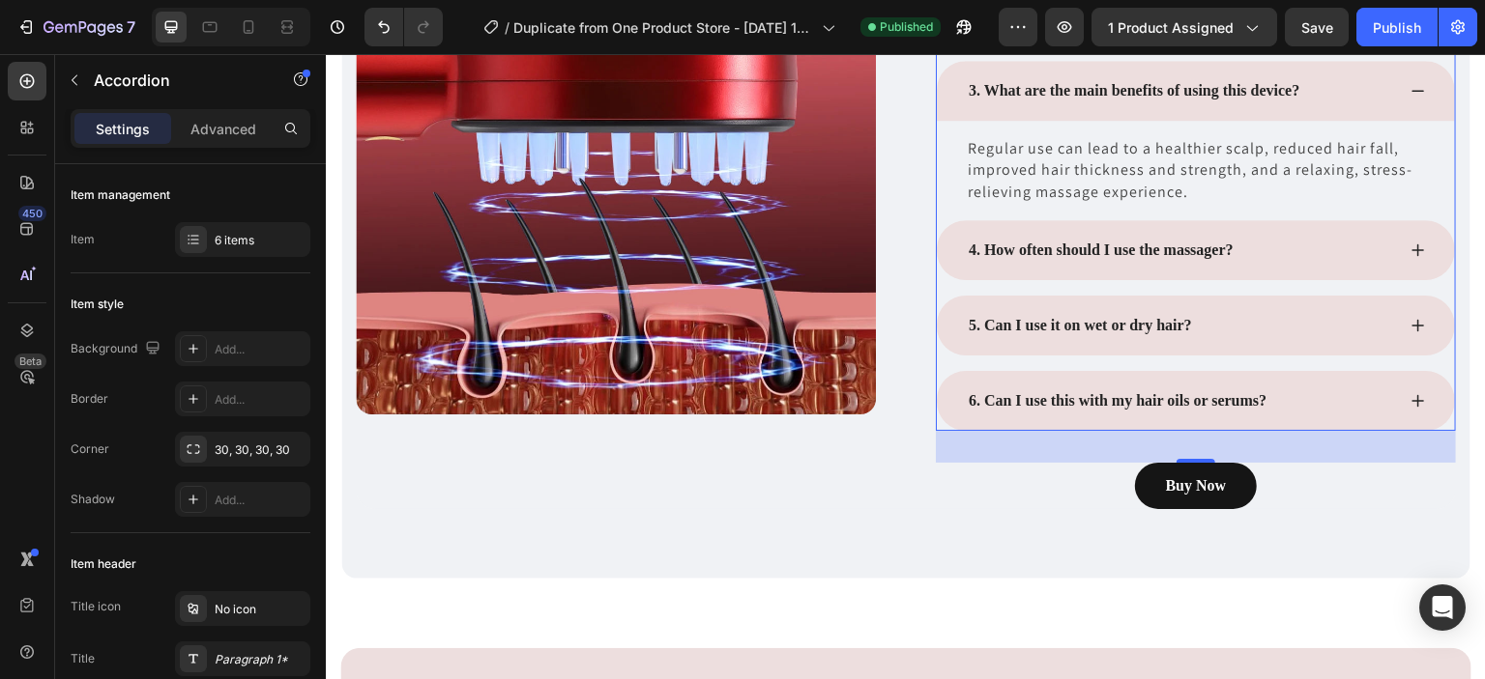
click at [1410, 243] on icon at bounding box center [1417, 250] width 15 height 15
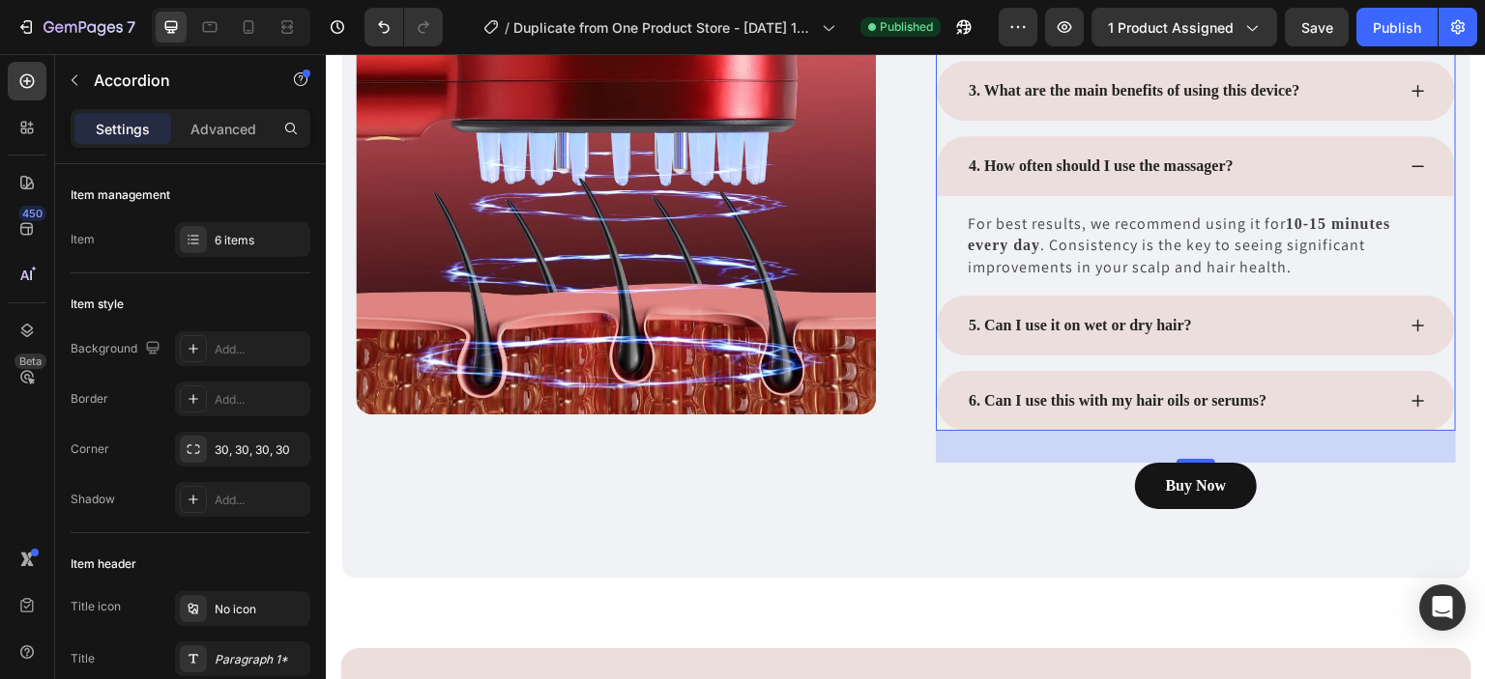
click at [1410, 318] on icon at bounding box center [1417, 325] width 15 height 15
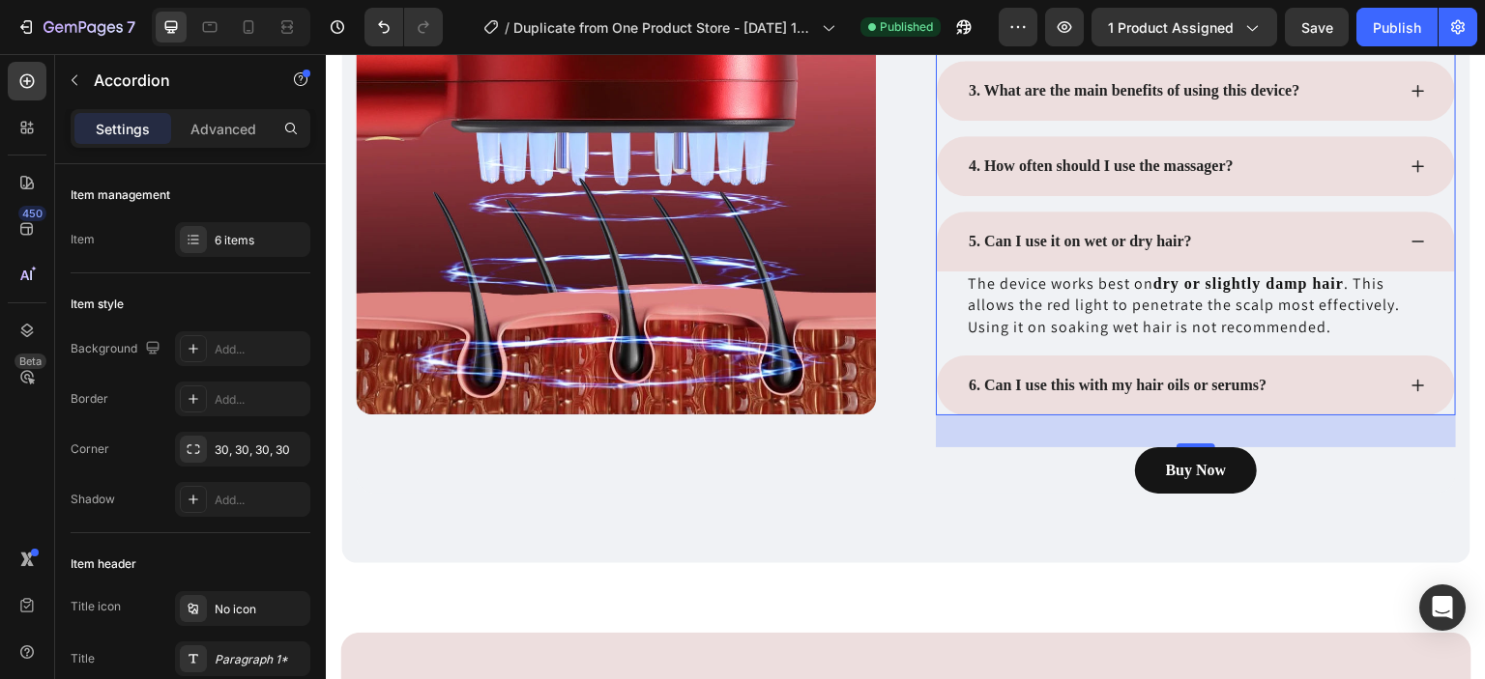
click at [1410, 378] on icon at bounding box center [1417, 385] width 15 height 15
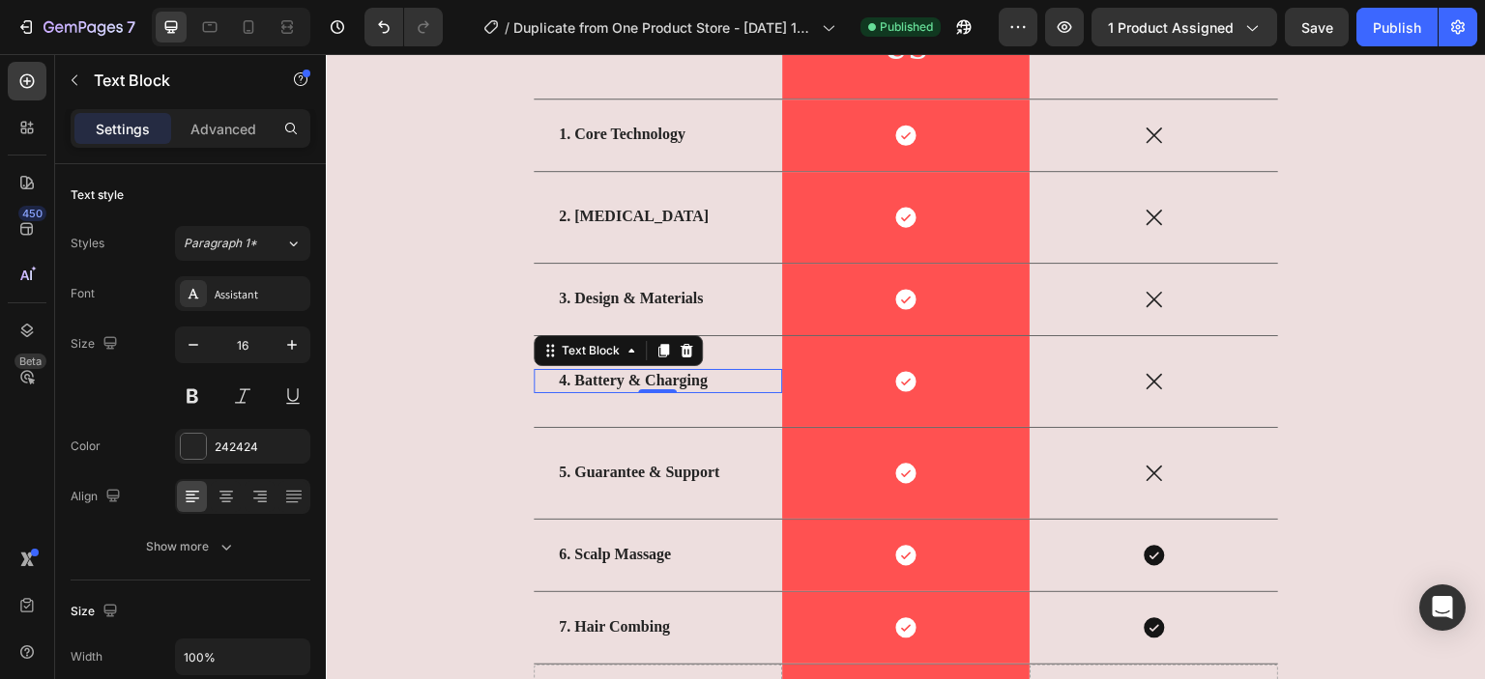
scroll to position [5186, 0]
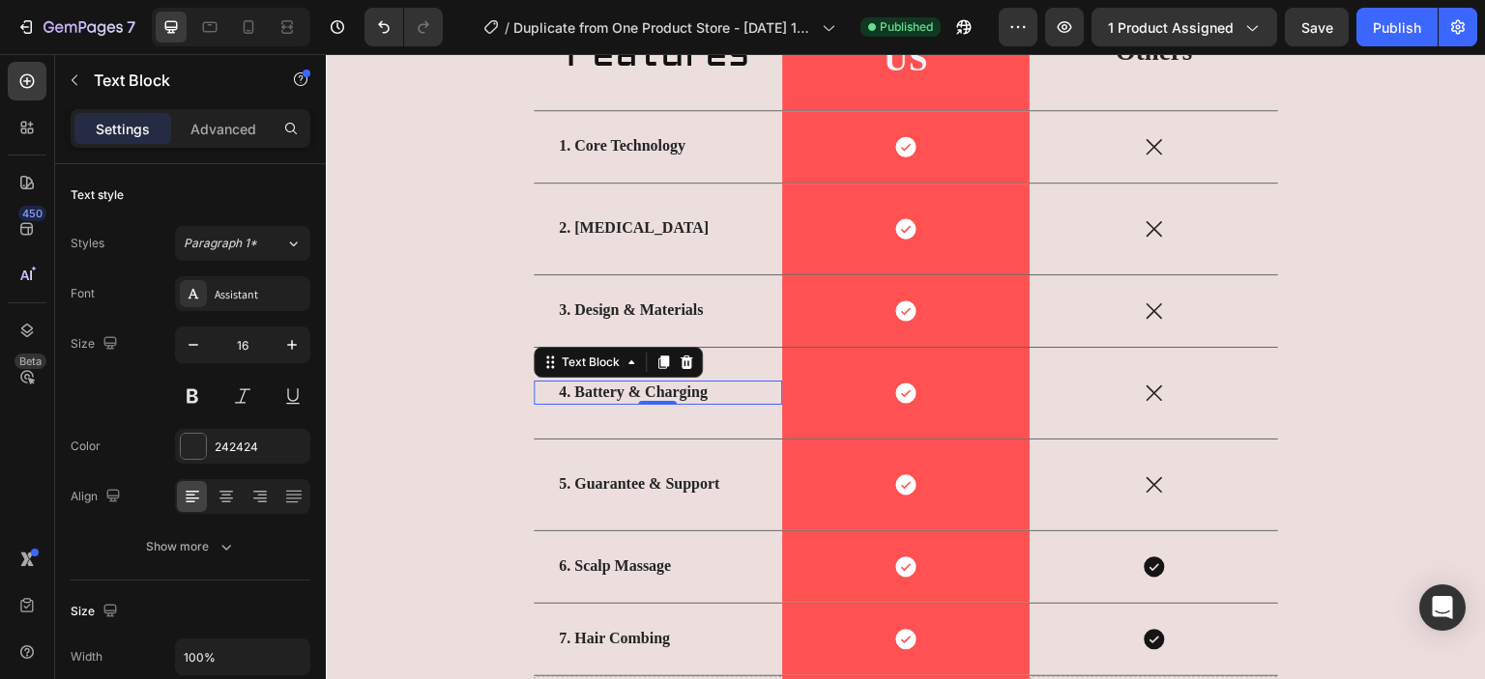
click at [635, 387] on strong "4. Battery & Charging" at bounding box center [633, 392] width 149 height 16
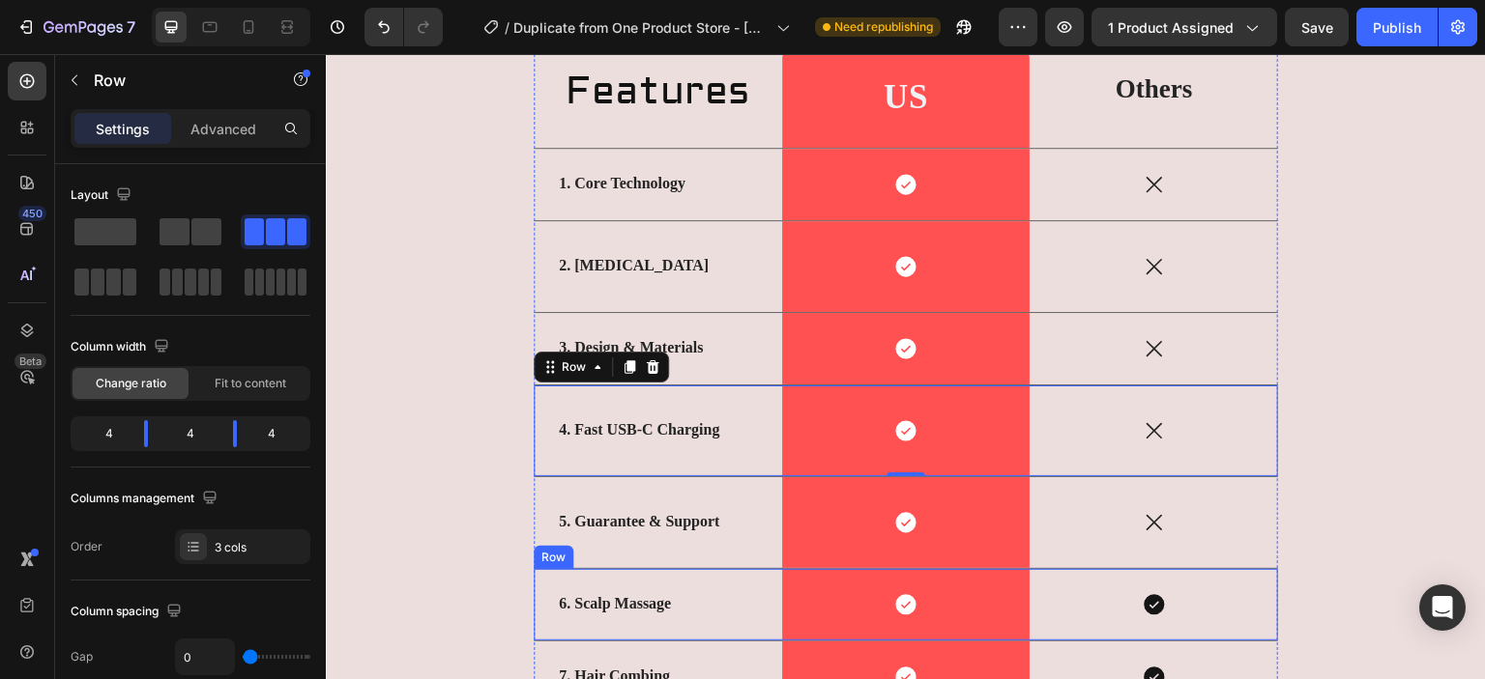
scroll to position [5148, 0]
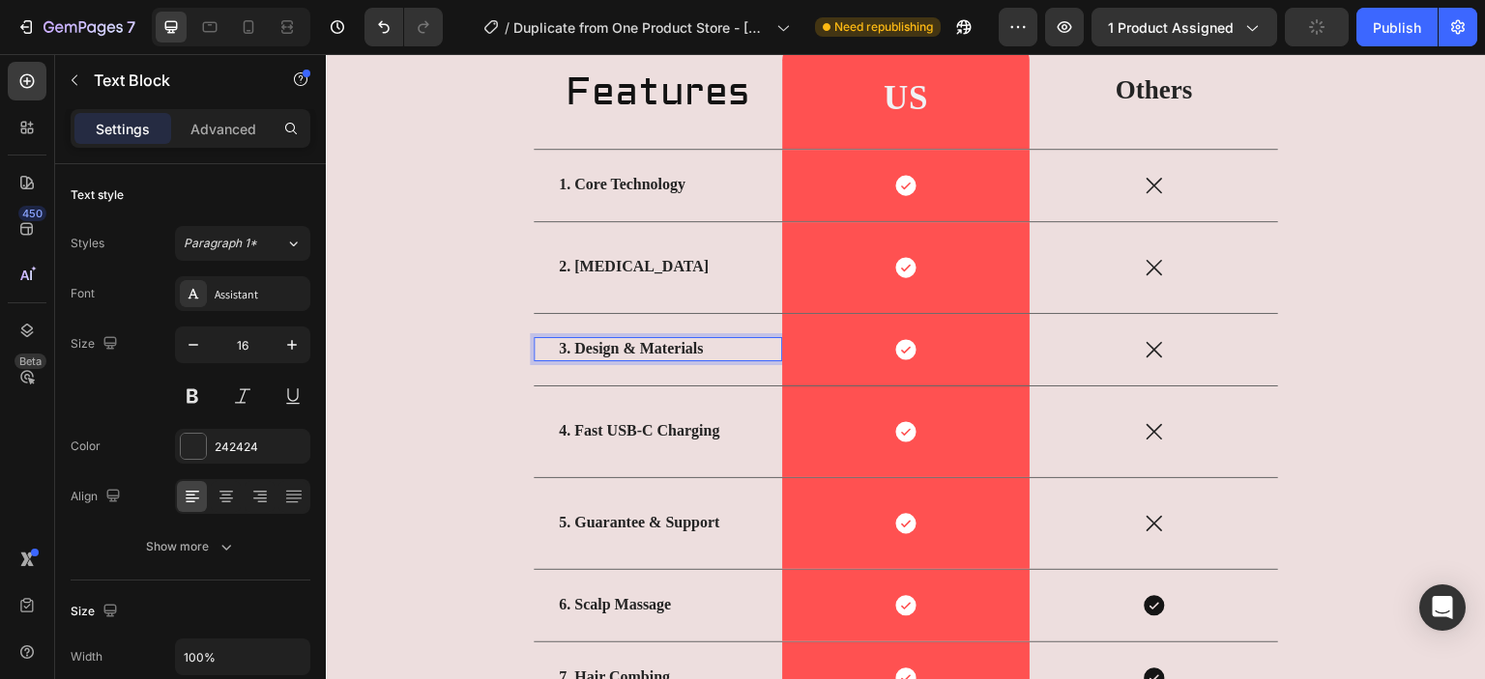
click at [700, 344] on div "3. Design & Materials Text Block 0" at bounding box center [658, 350] width 248 height 72
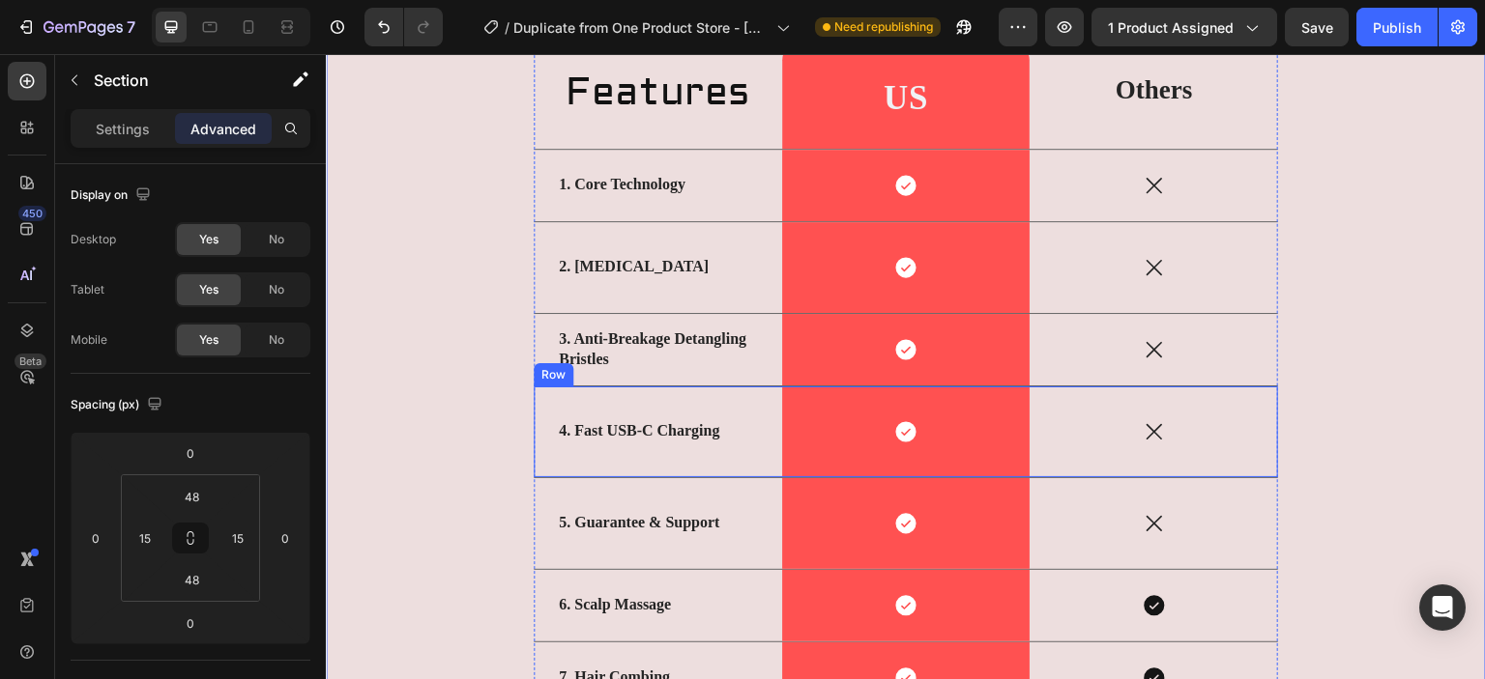
scroll to position [5132, 0]
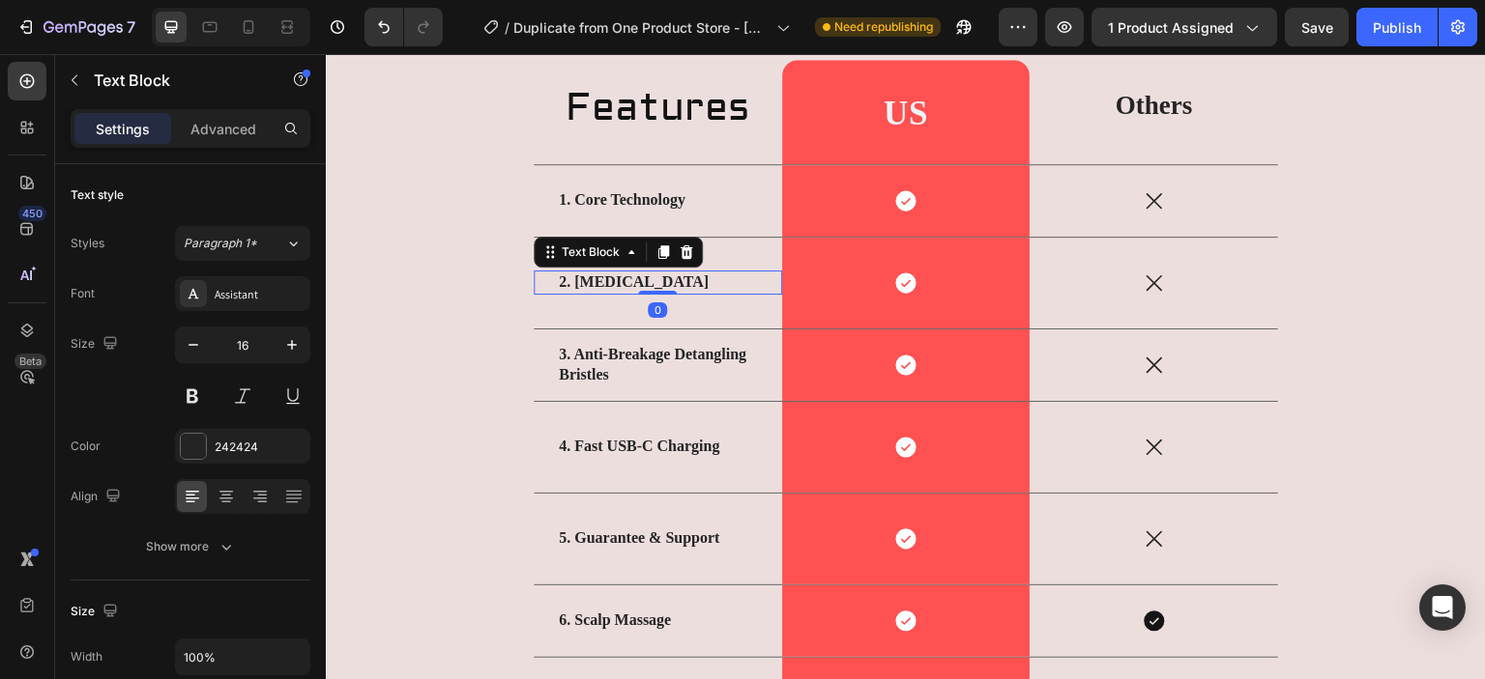
click at [654, 285] on strong "2. Light Therapy" at bounding box center [634, 282] width 150 height 16
click at [663, 280] on p "2. Light Therapy" at bounding box center [658, 283] width 198 height 20
click at [569, 277] on strong "2. Light Therapy" at bounding box center [634, 282] width 150 height 16
click at [671, 280] on p "2. Light Therapy" at bounding box center [658, 283] width 198 height 20
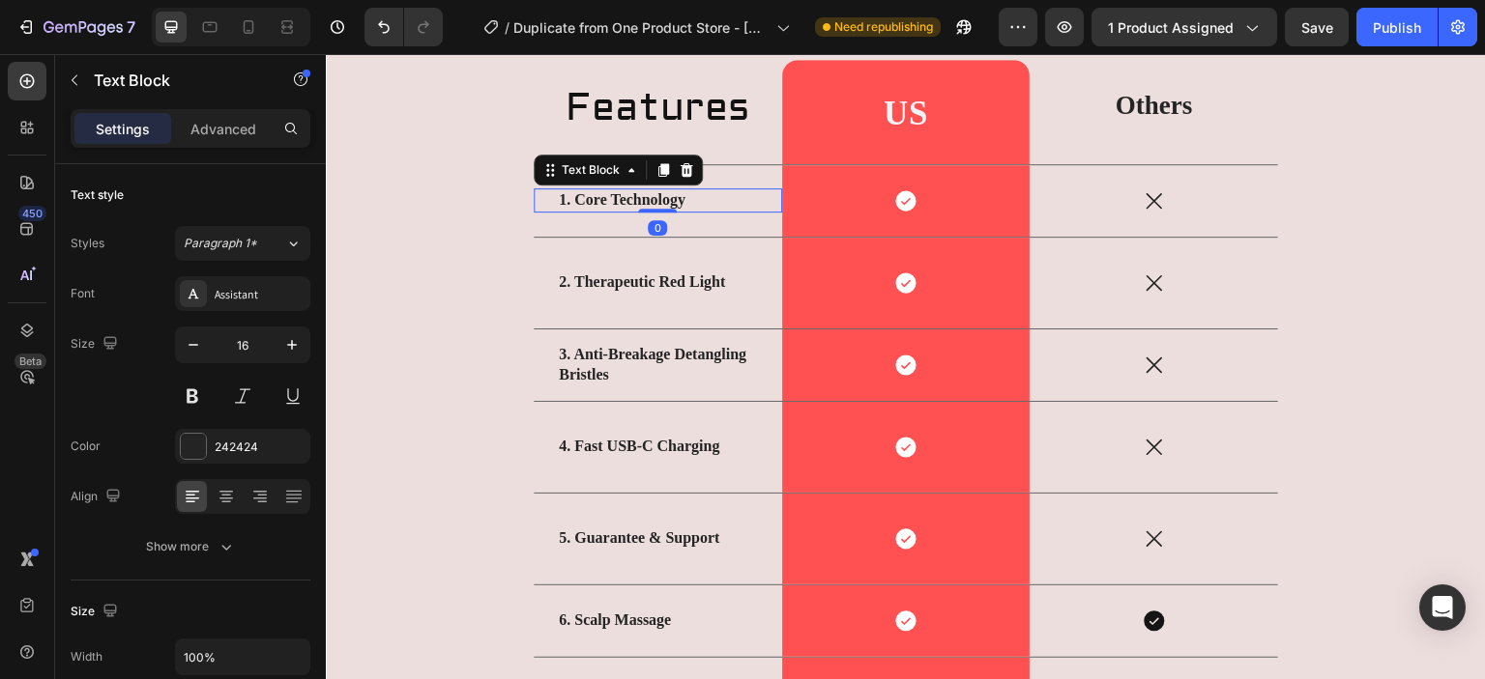
click at [682, 195] on div "1. Core Technology Text Block 0" at bounding box center [658, 201] width 248 height 72
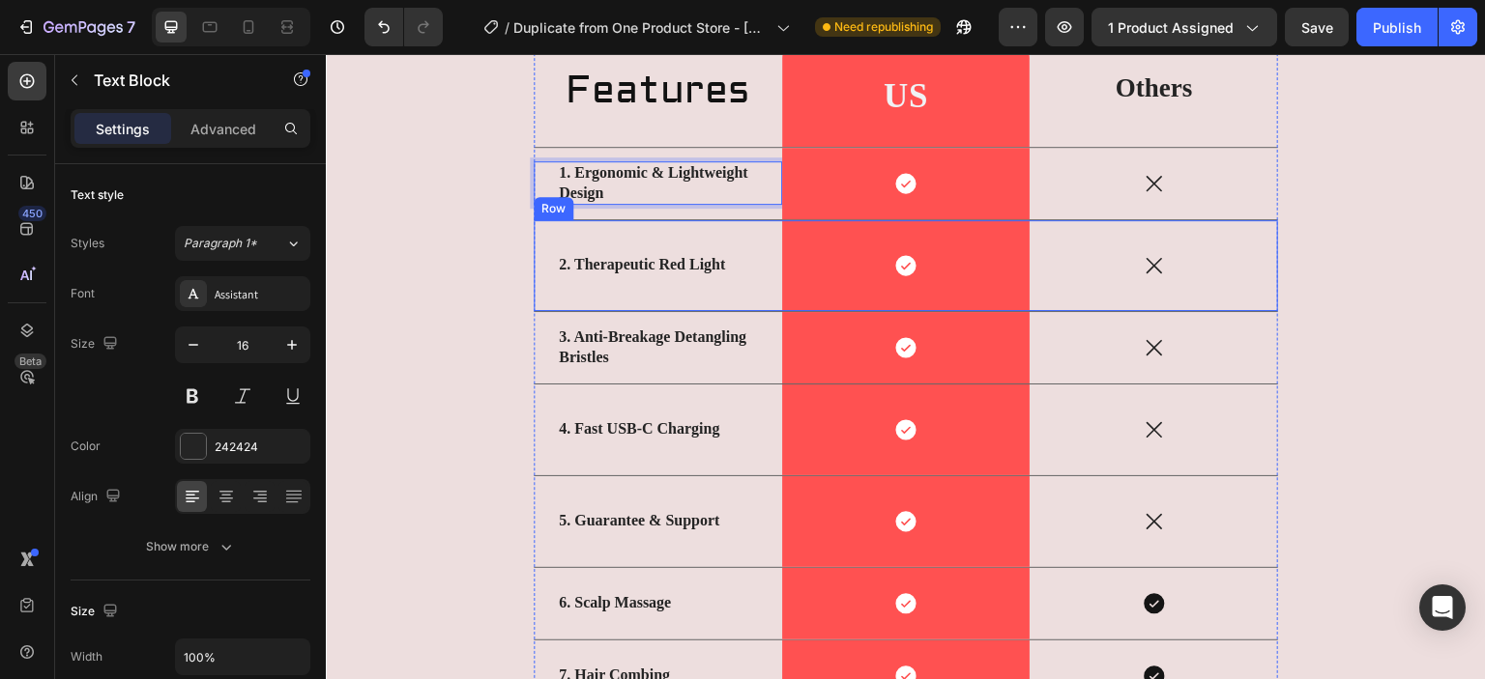
scroll to position [5164, 0]
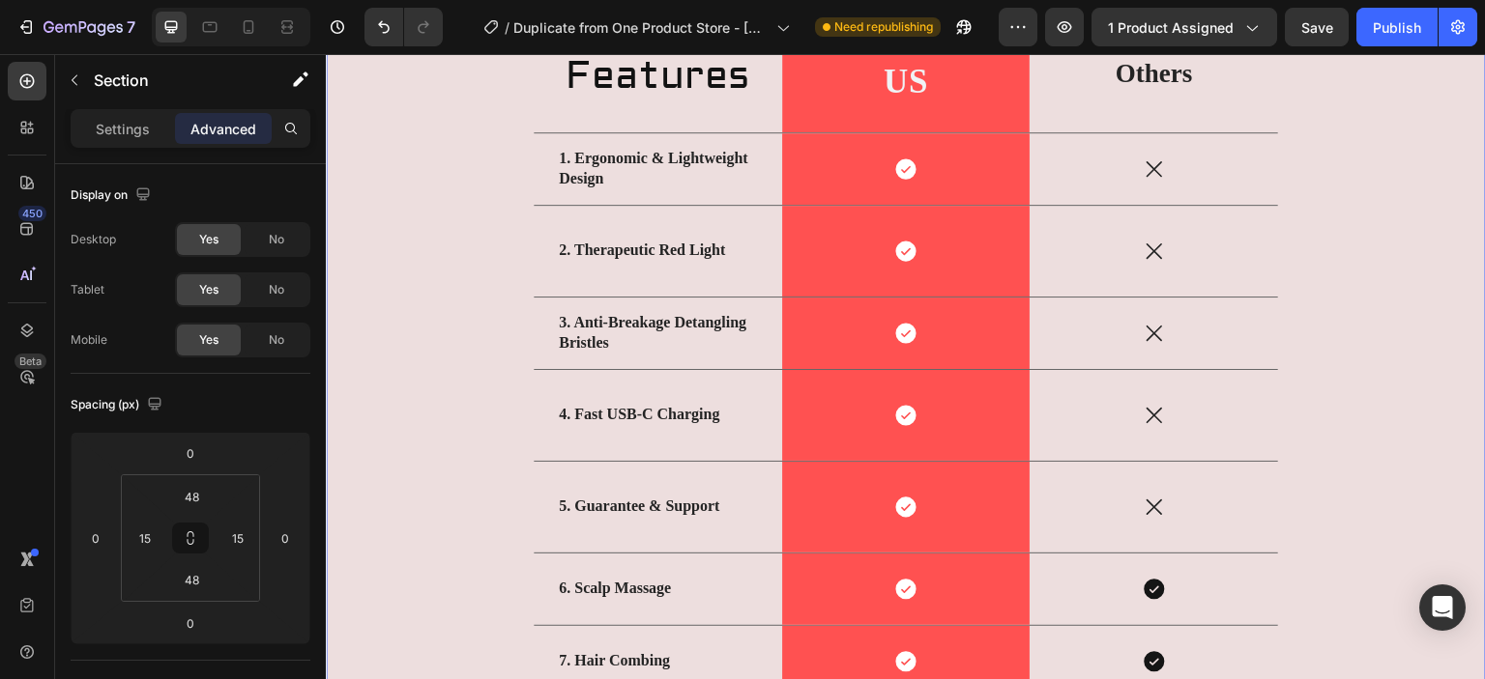
click at [476, 294] on div "US VS THEM Heading Features Heading US Heading Row Others Text Block Row 1. Erg…" at bounding box center [905, 356] width 1131 height 856
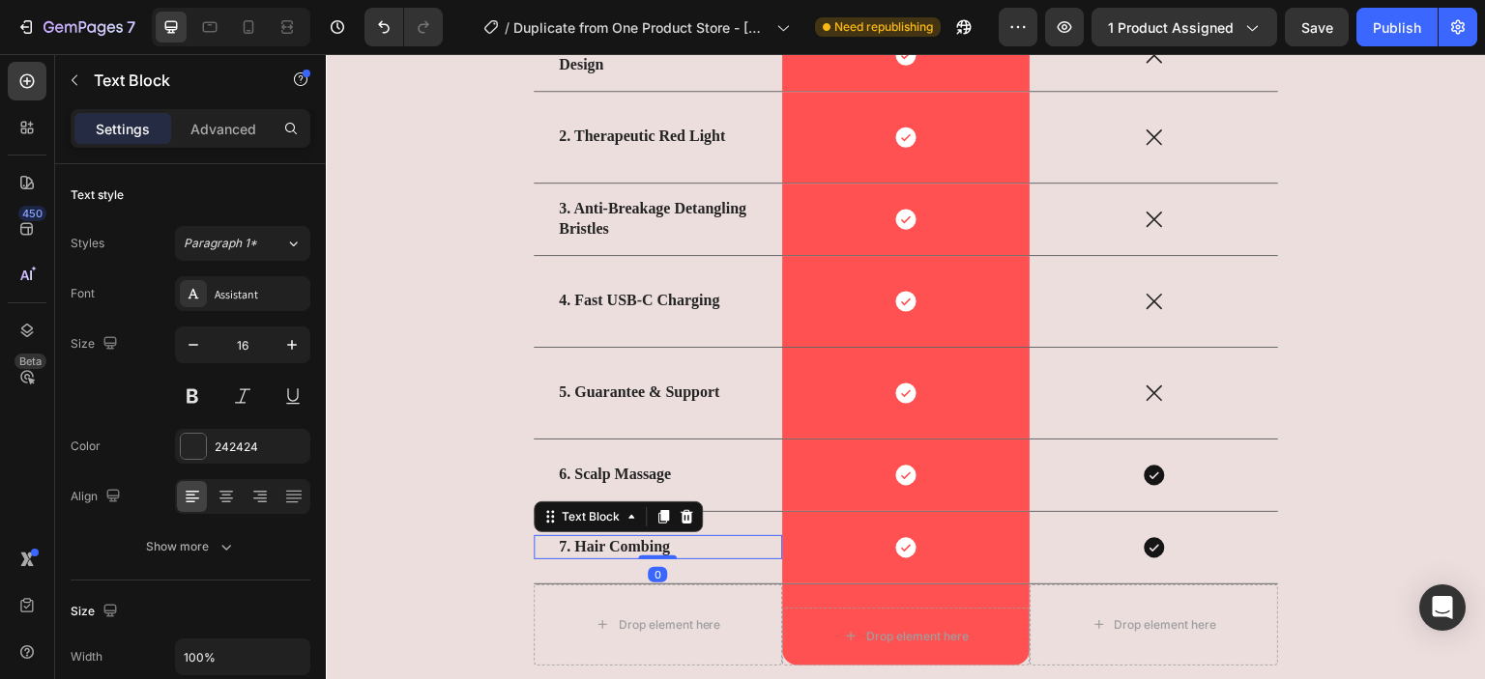
scroll to position [5267, 0]
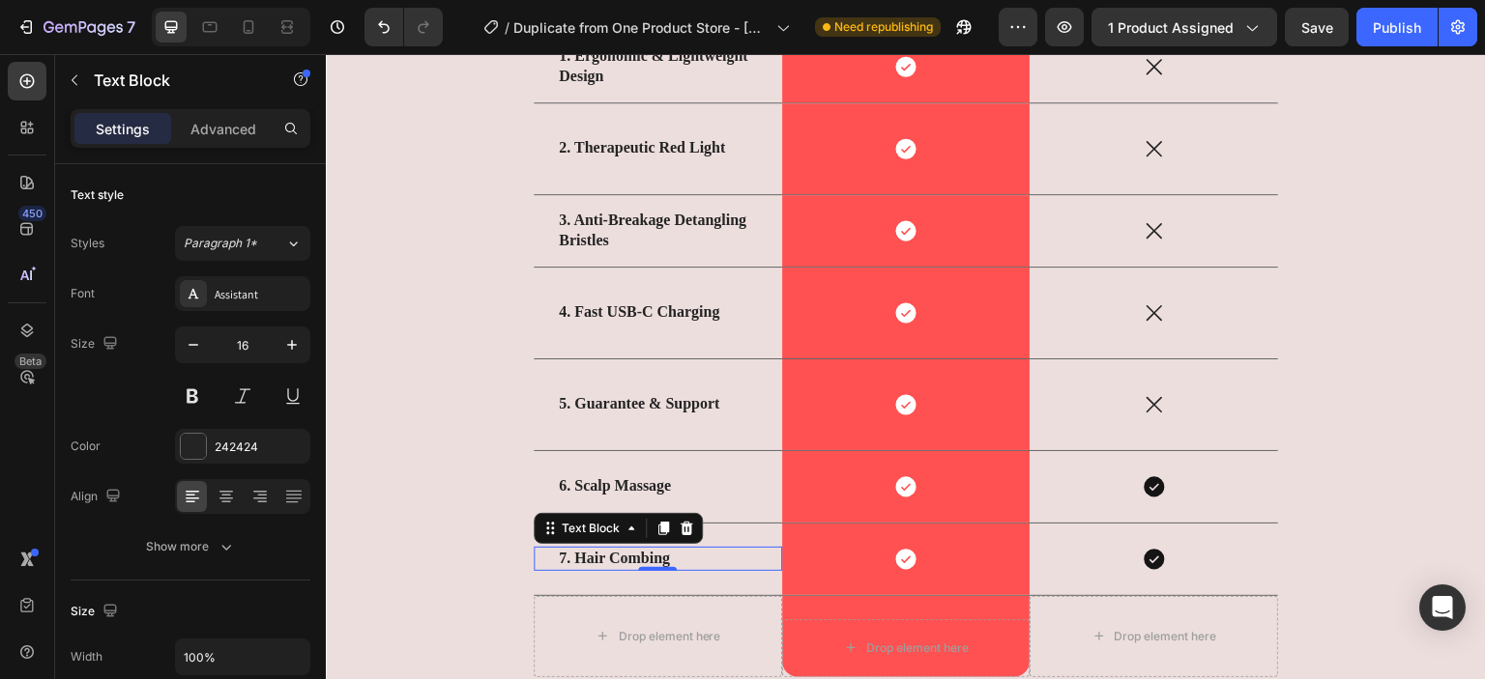
click at [681, 549] on p "7. Hair Combing" at bounding box center [658, 559] width 198 height 20
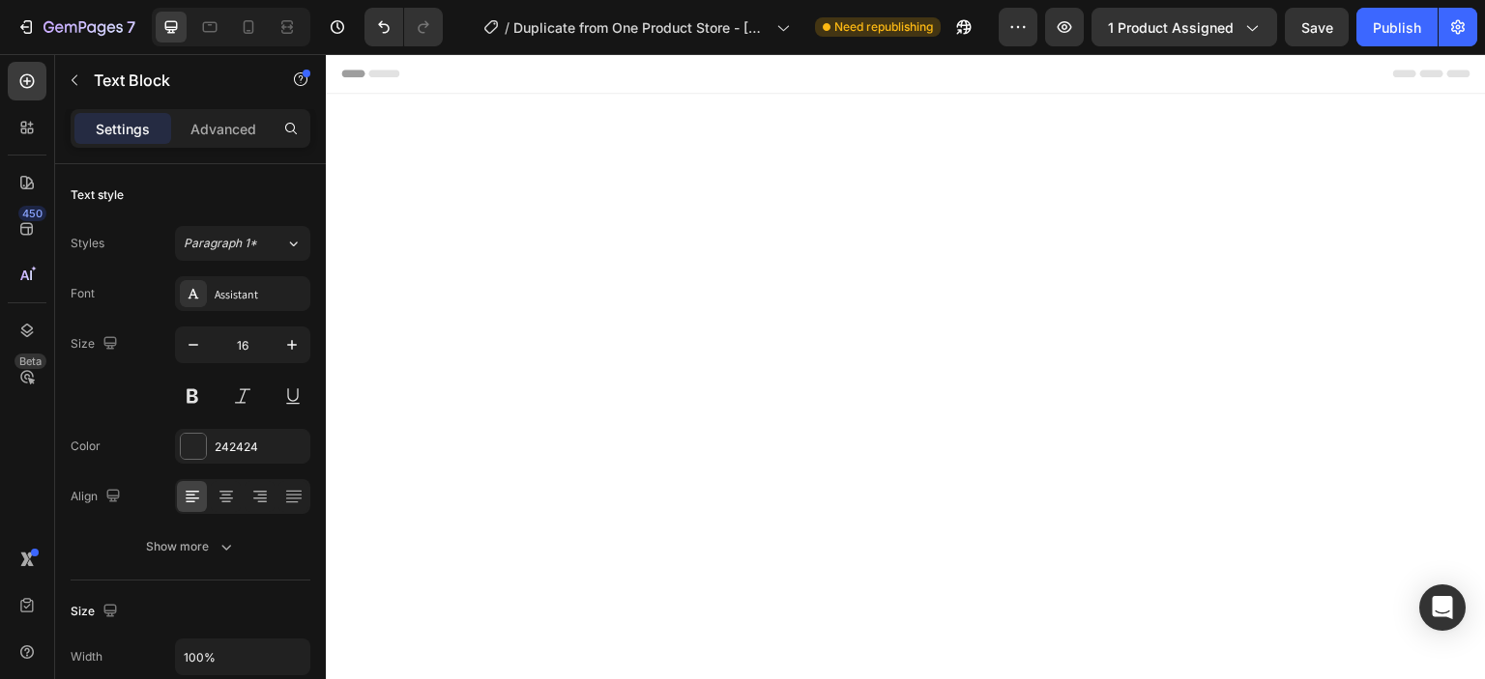
scroll to position [5267, 0]
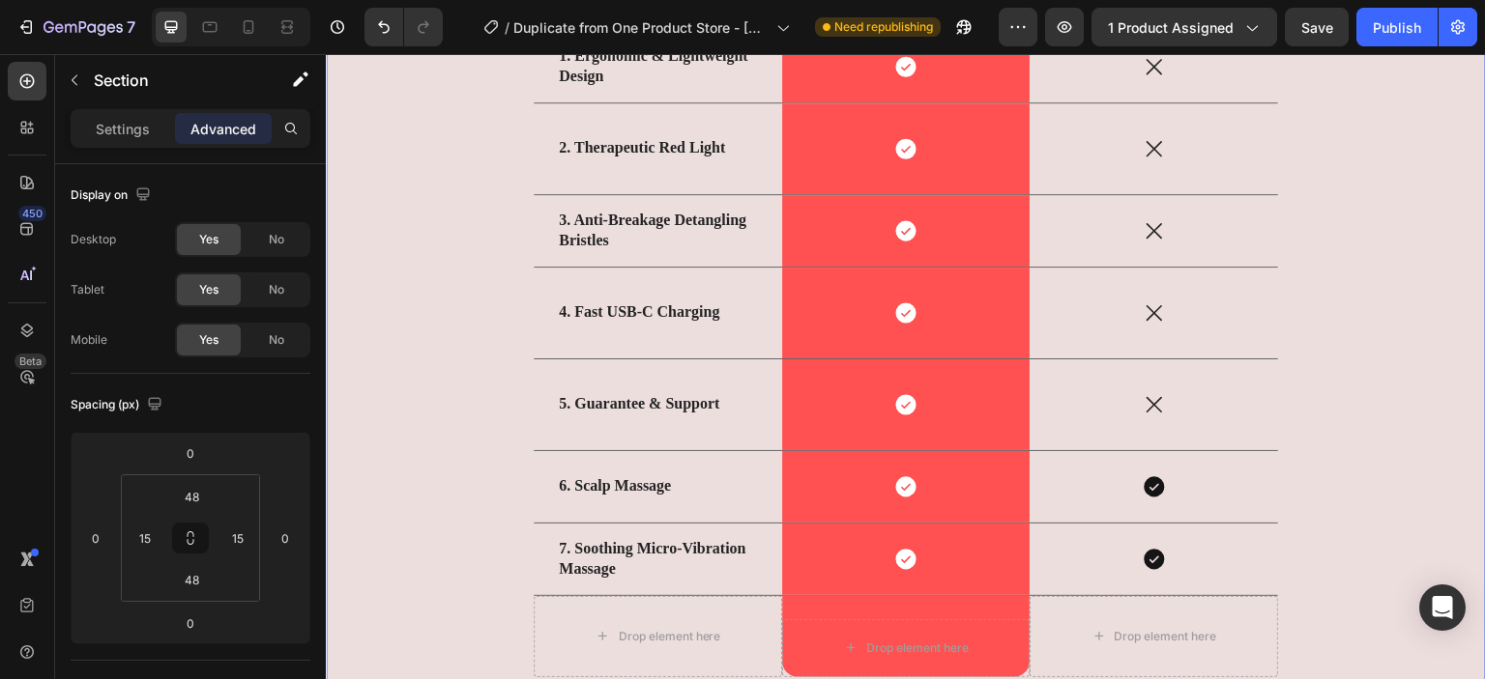
click at [476, 541] on div "US VS THEM Heading Features Heading US Heading Row Others Text Block Row 1. Erg…" at bounding box center [905, 253] width 1131 height 856
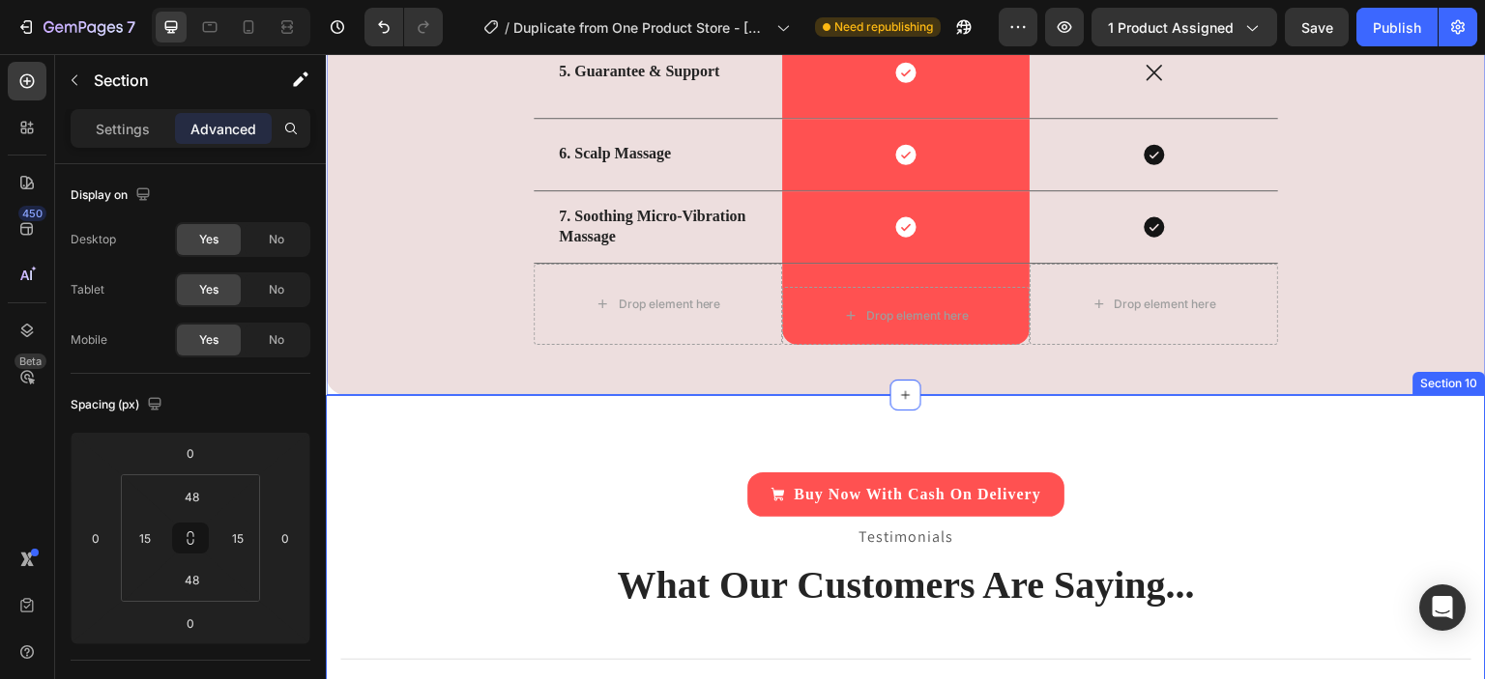
scroll to position [5600, 0]
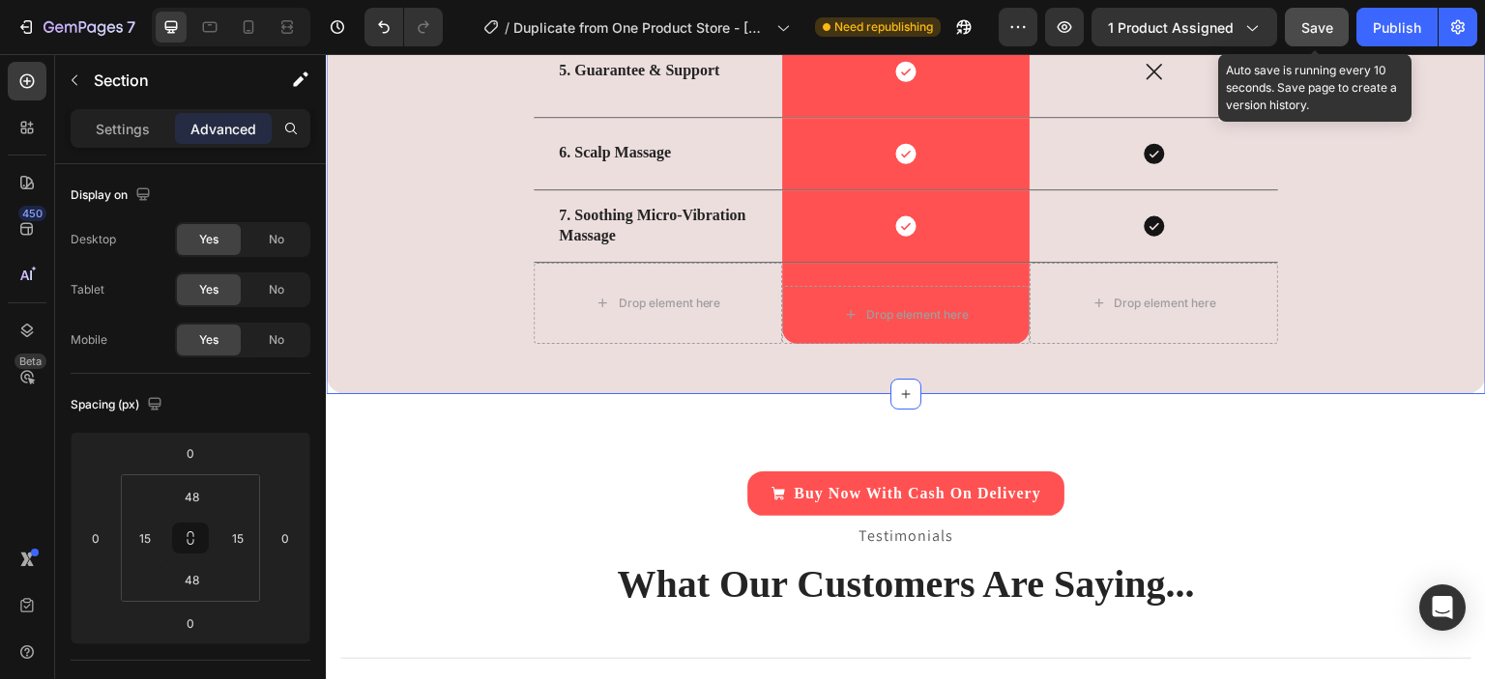
click at [1331, 36] on div "Save" at bounding box center [1317, 27] width 32 height 20
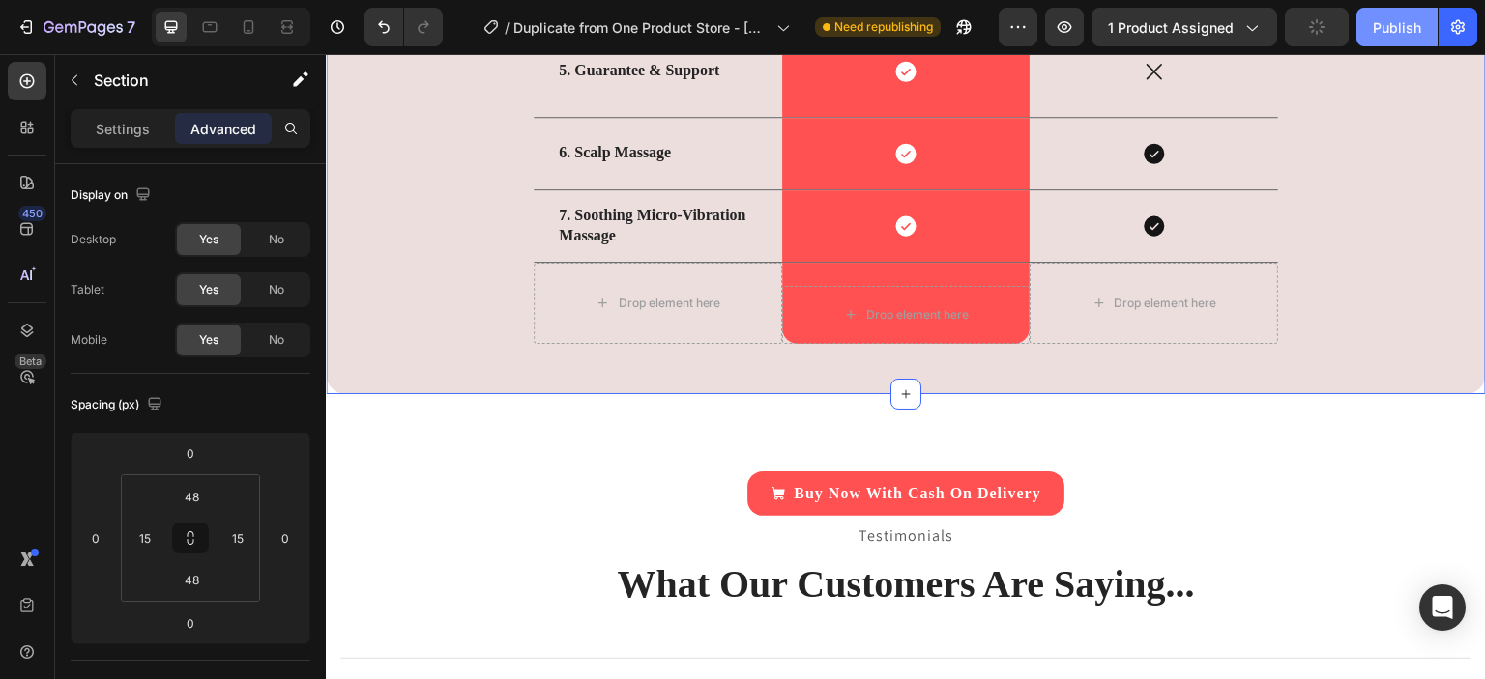
click at [1383, 30] on div "Publish" at bounding box center [1396, 27] width 48 height 20
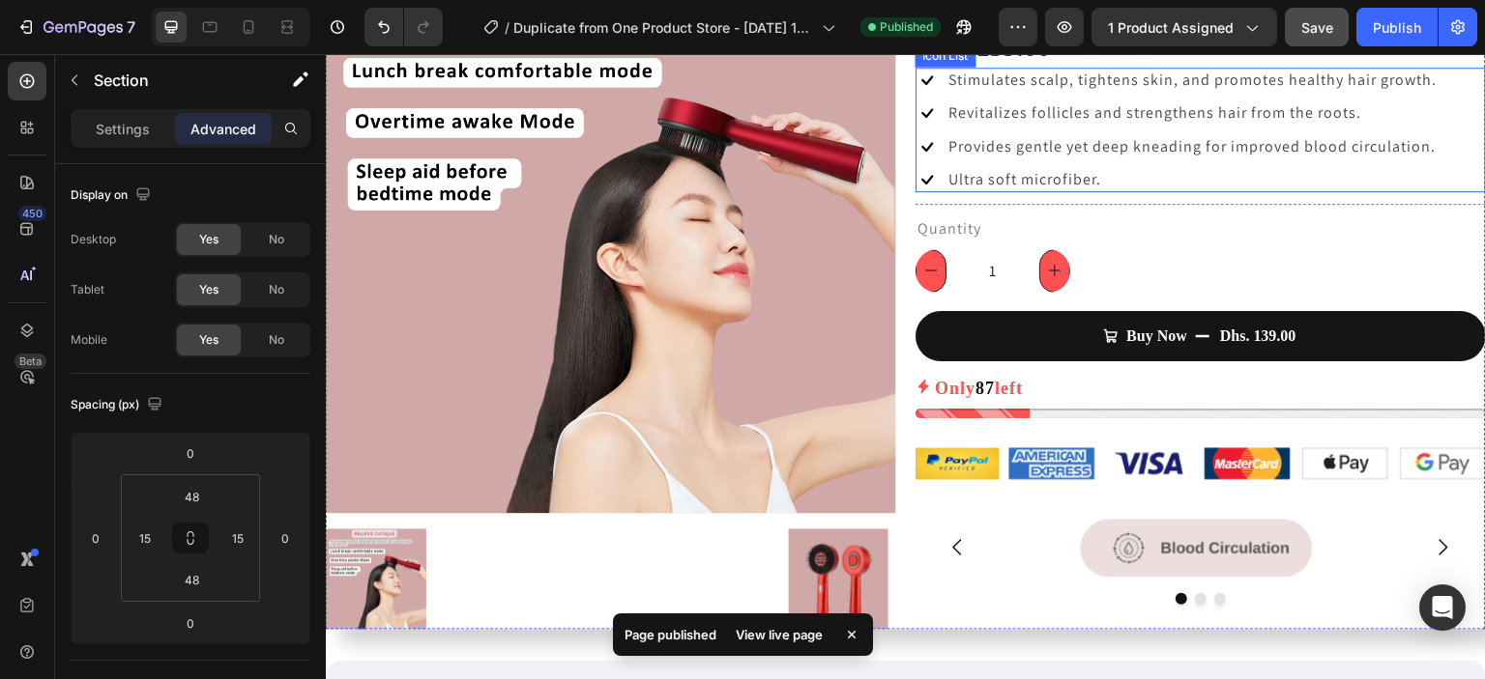
scroll to position [0, 0]
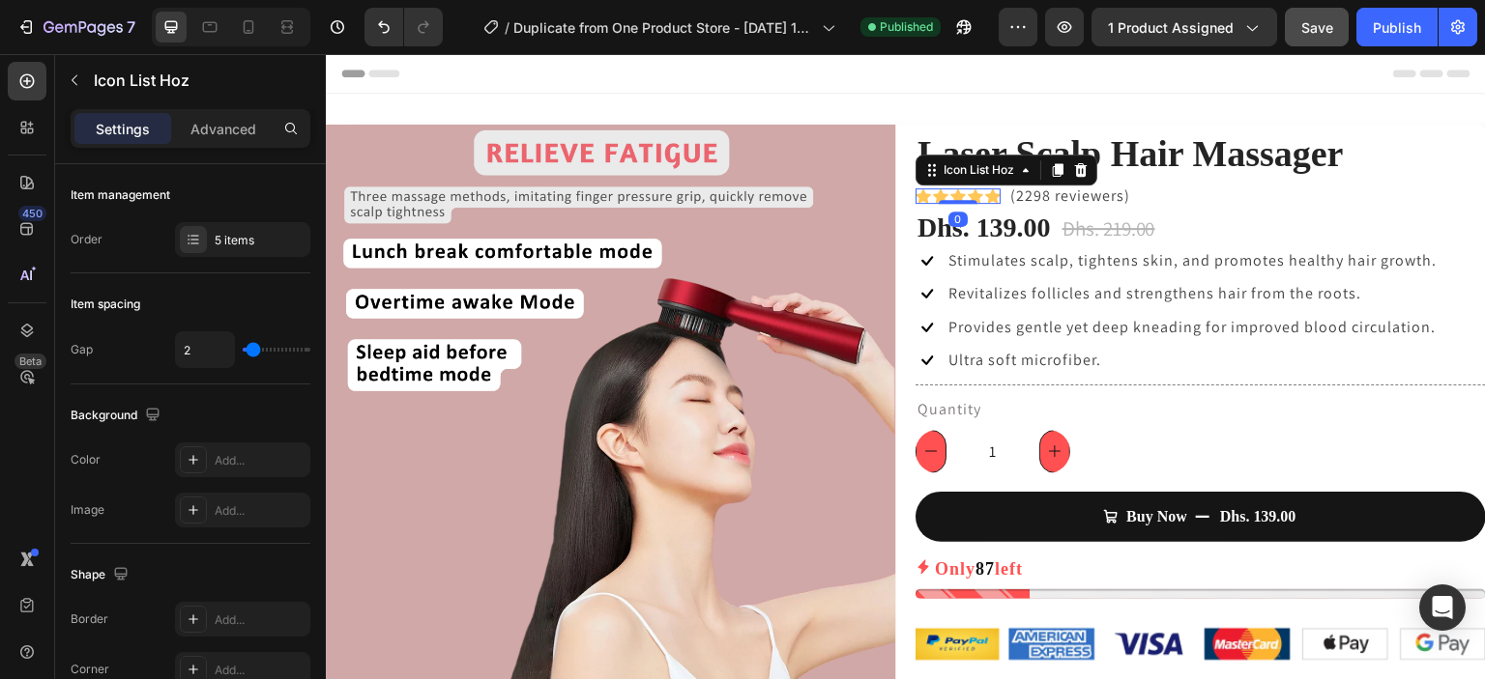
click at [941, 193] on div "Icon Icon Icon Icon Icon" at bounding box center [957, 195] width 85 height 15
click at [197, 250] on div at bounding box center [193, 239] width 27 height 27
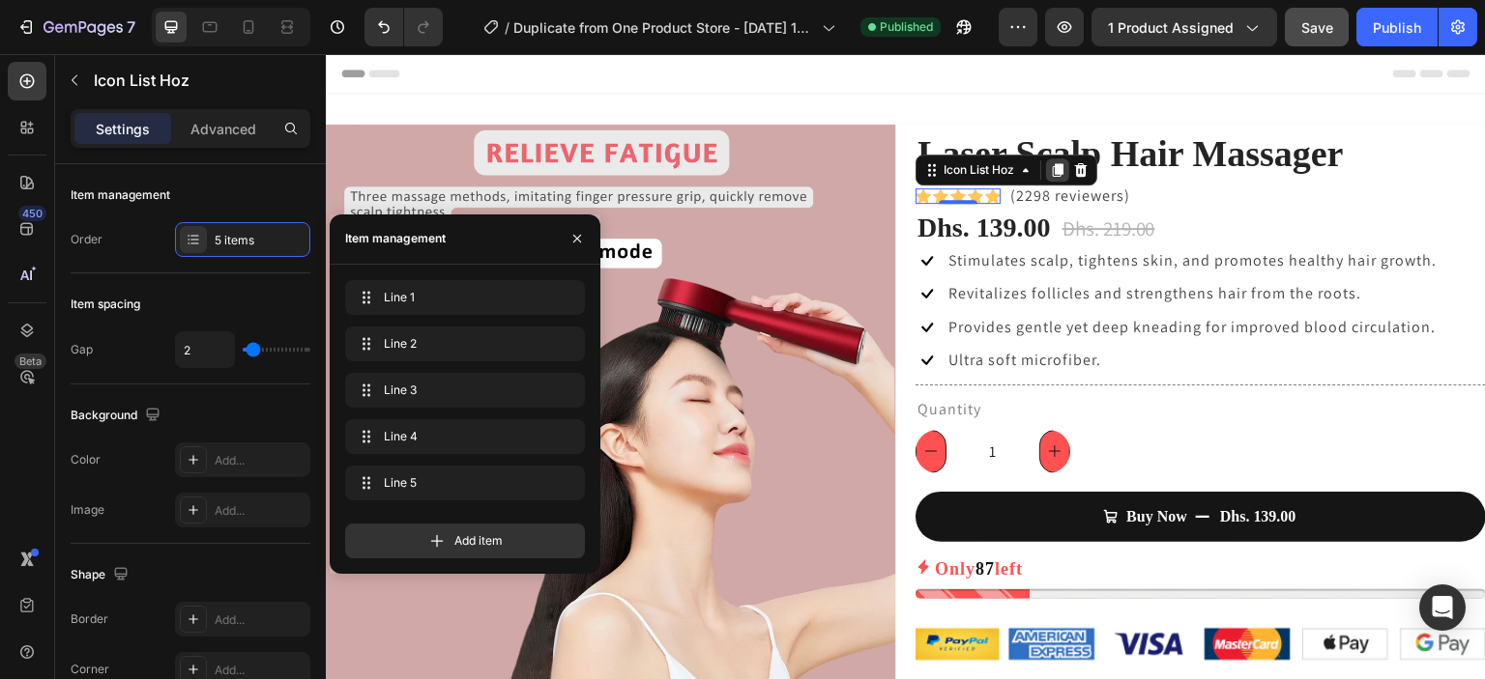
click at [1051, 177] on icon at bounding box center [1057, 169] width 15 height 15
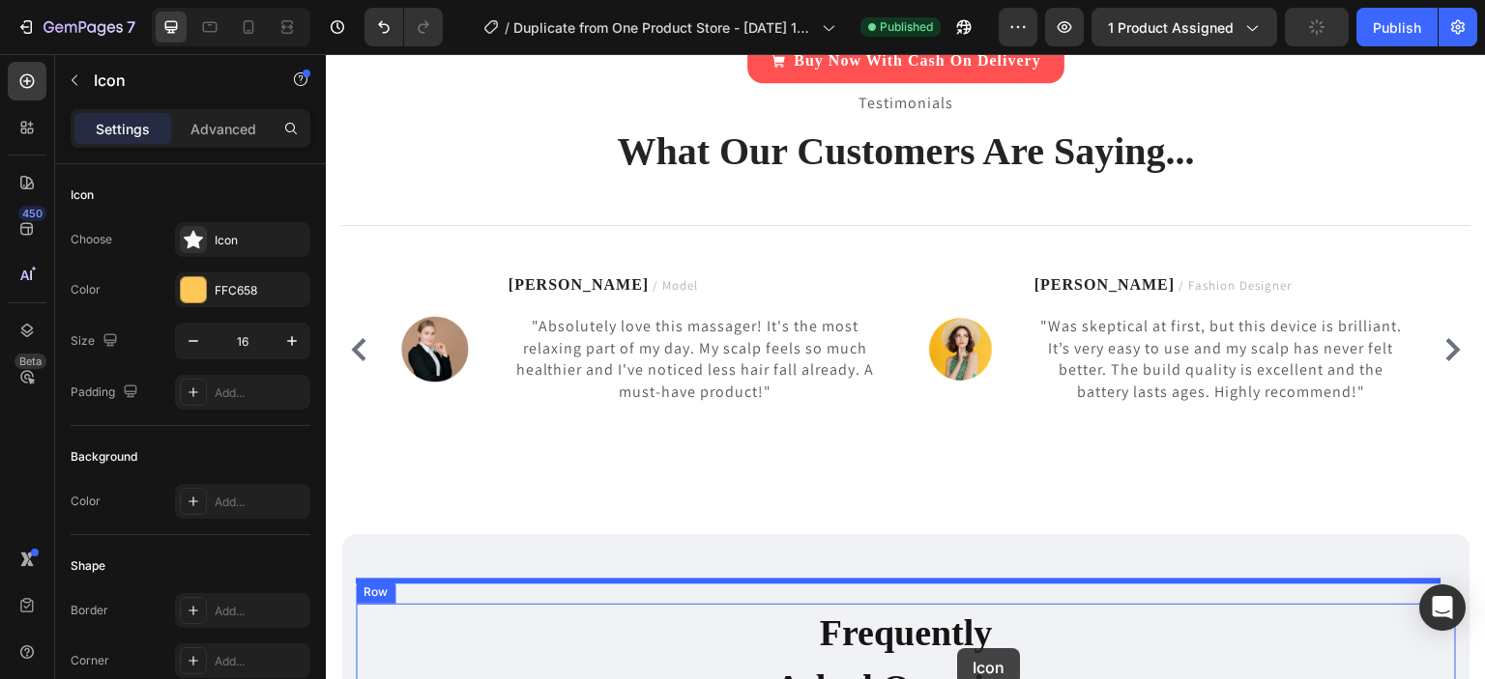
scroll to position [6040, 0]
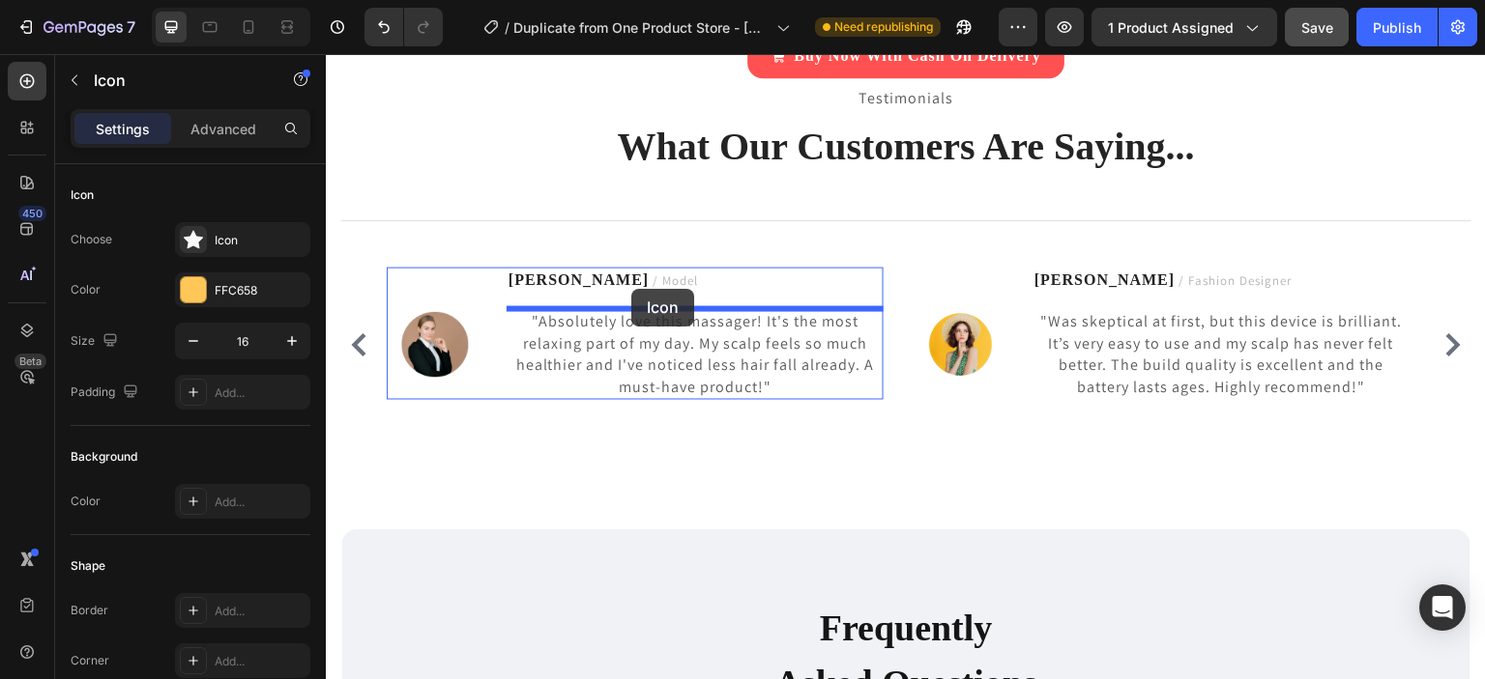
drag, startPoint x: 980, startPoint y: 204, endPoint x: 631, endPoint y: 289, distance: 359.1
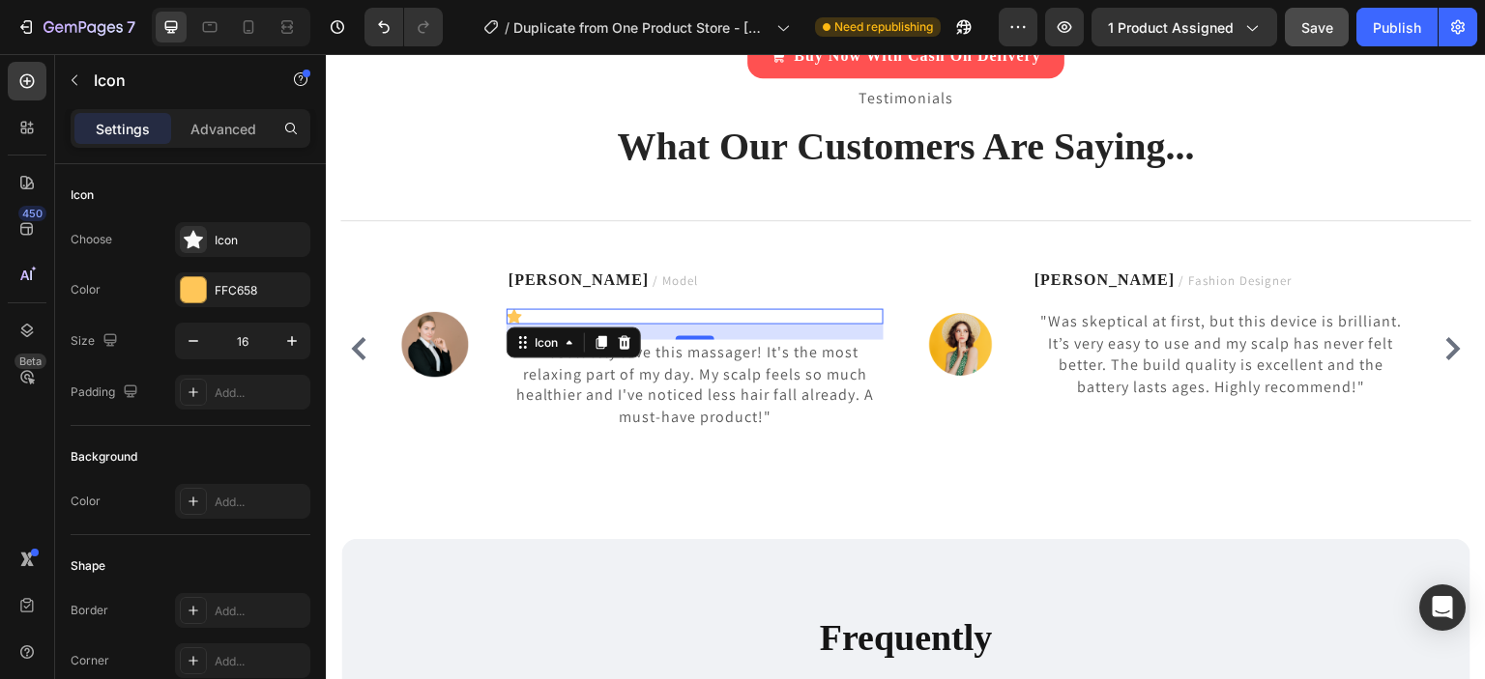
click at [545, 314] on div "Icon 16" at bounding box center [694, 316] width 377 height 15
click at [623, 341] on icon at bounding box center [624, 342] width 15 height 15
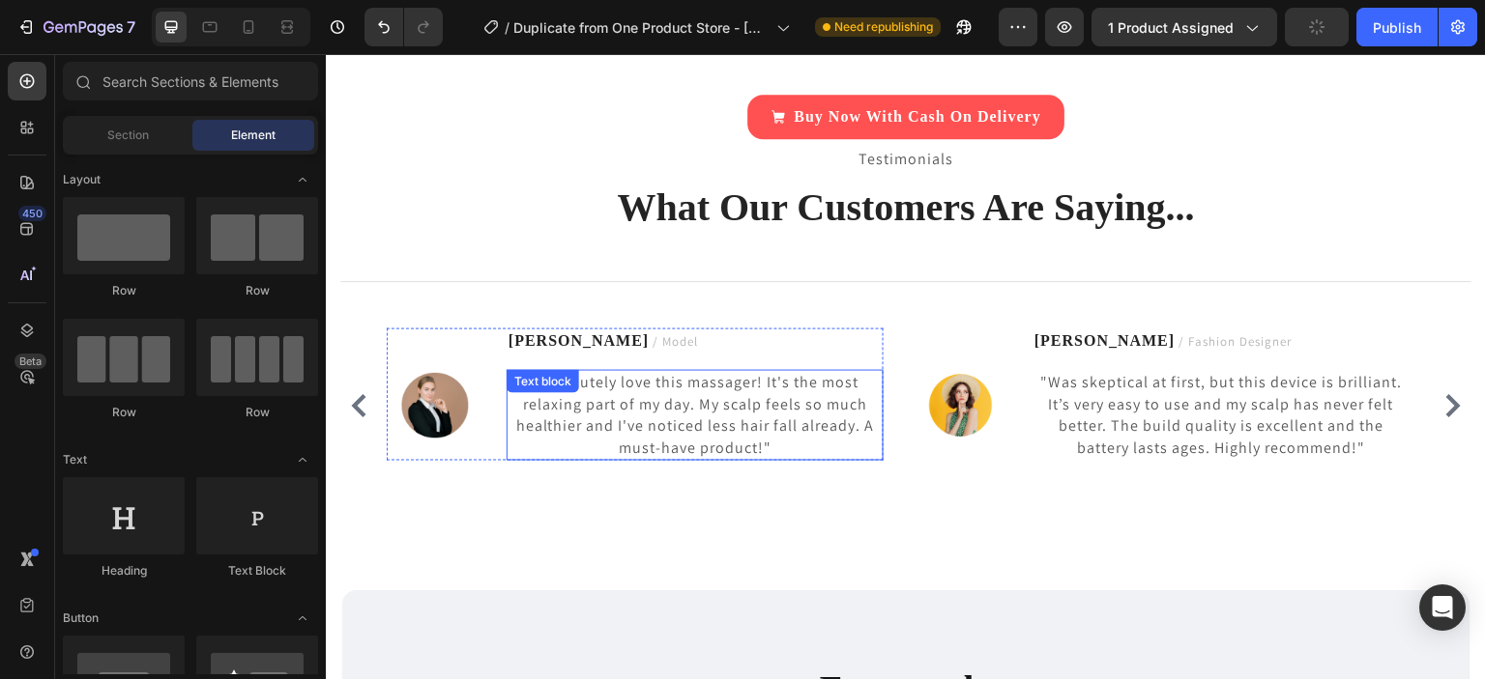
scroll to position [5971, 0]
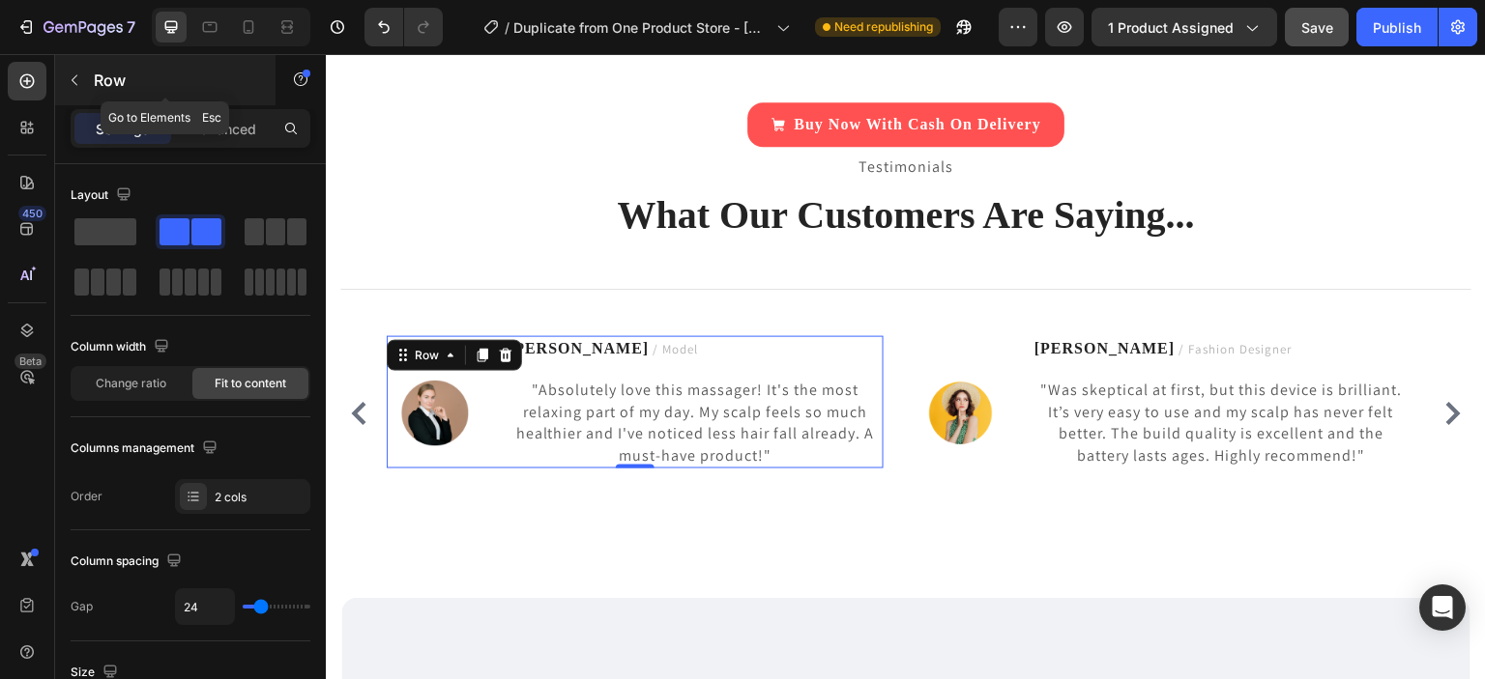
click at [75, 76] on icon "button" at bounding box center [75, 80] width 6 height 11
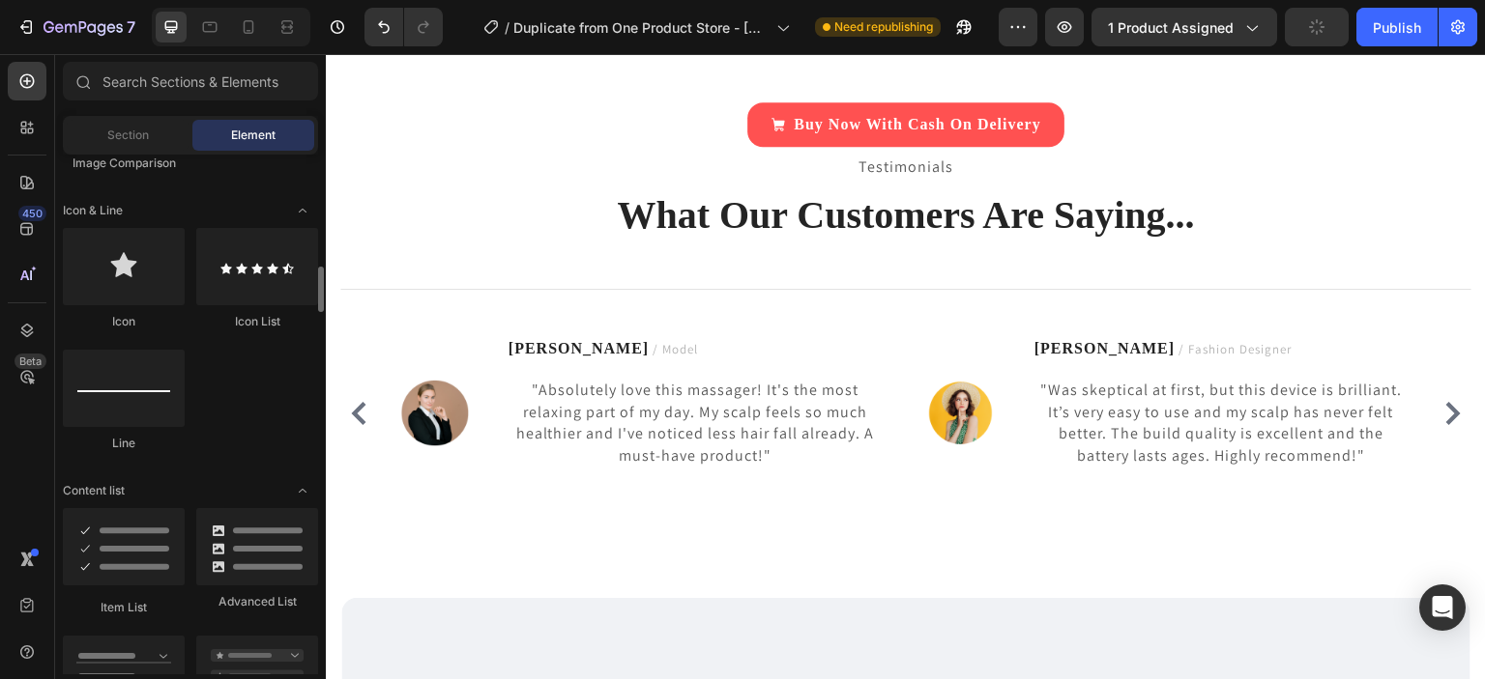
scroll to position [1220, 0]
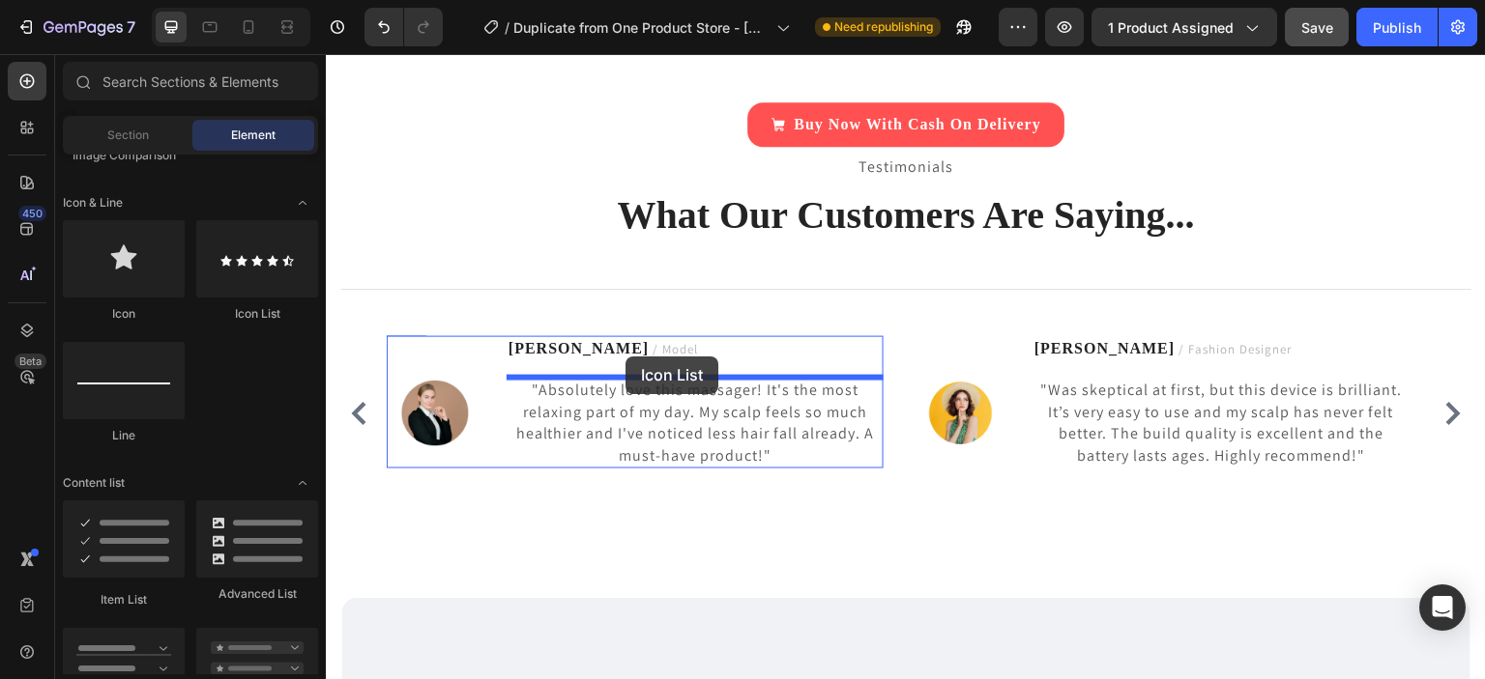
drag, startPoint x: 575, startPoint y: 347, endPoint x: 625, endPoint y: 357, distance: 51.2
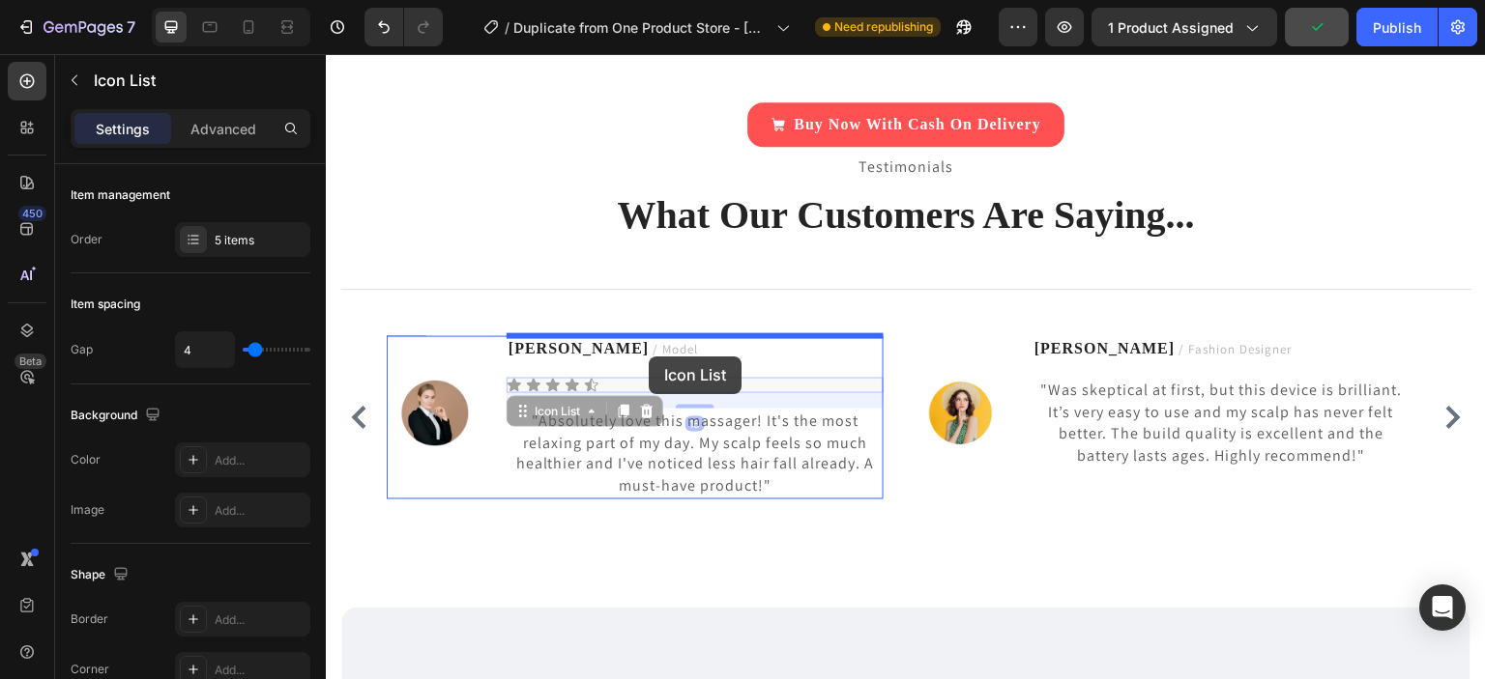
drag, startPoint x: 605, startPoint y: 383, endPoint x: 649, endPoint y: 357, distance: 50.7
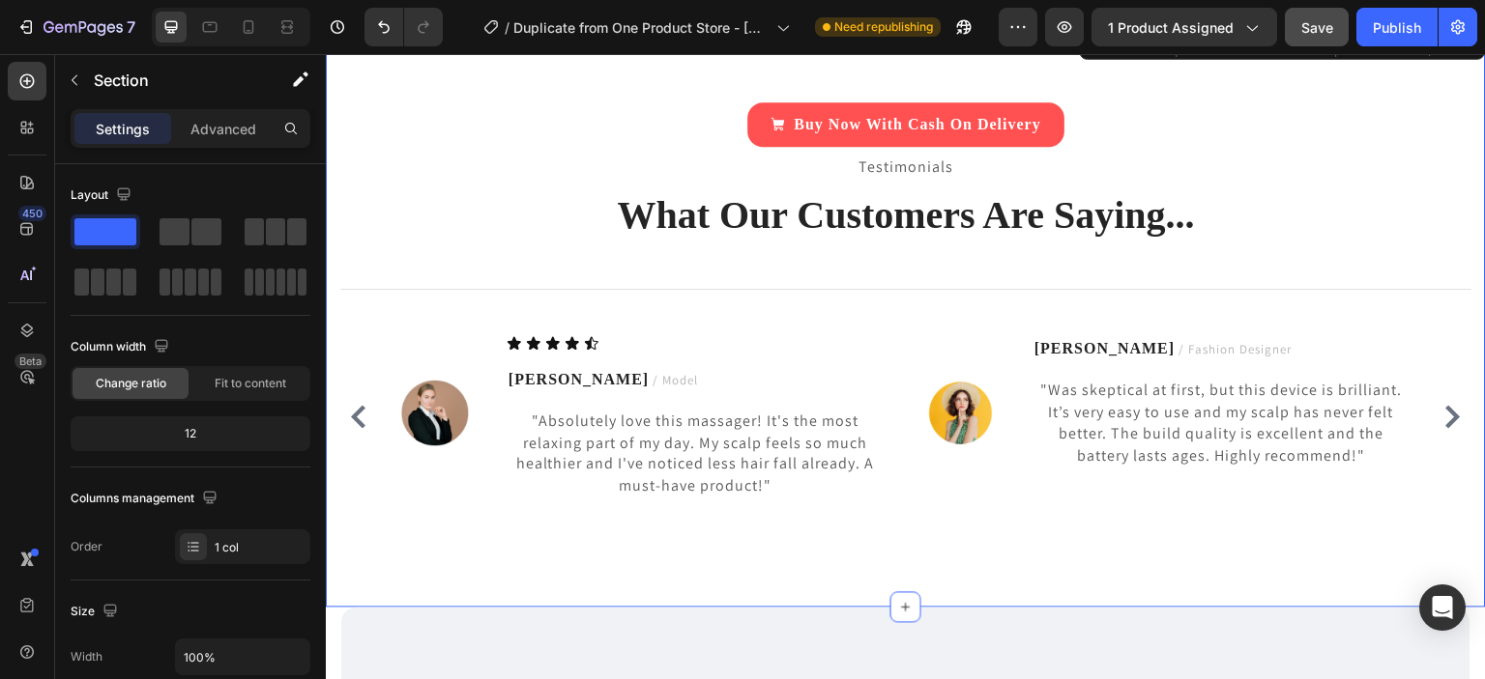
click at [532, 583] on div "Buy Now With Cash On Delivery Button Testimonials Text block What Our Customers…" at bounding box center [906, 316] width 1160 height 583
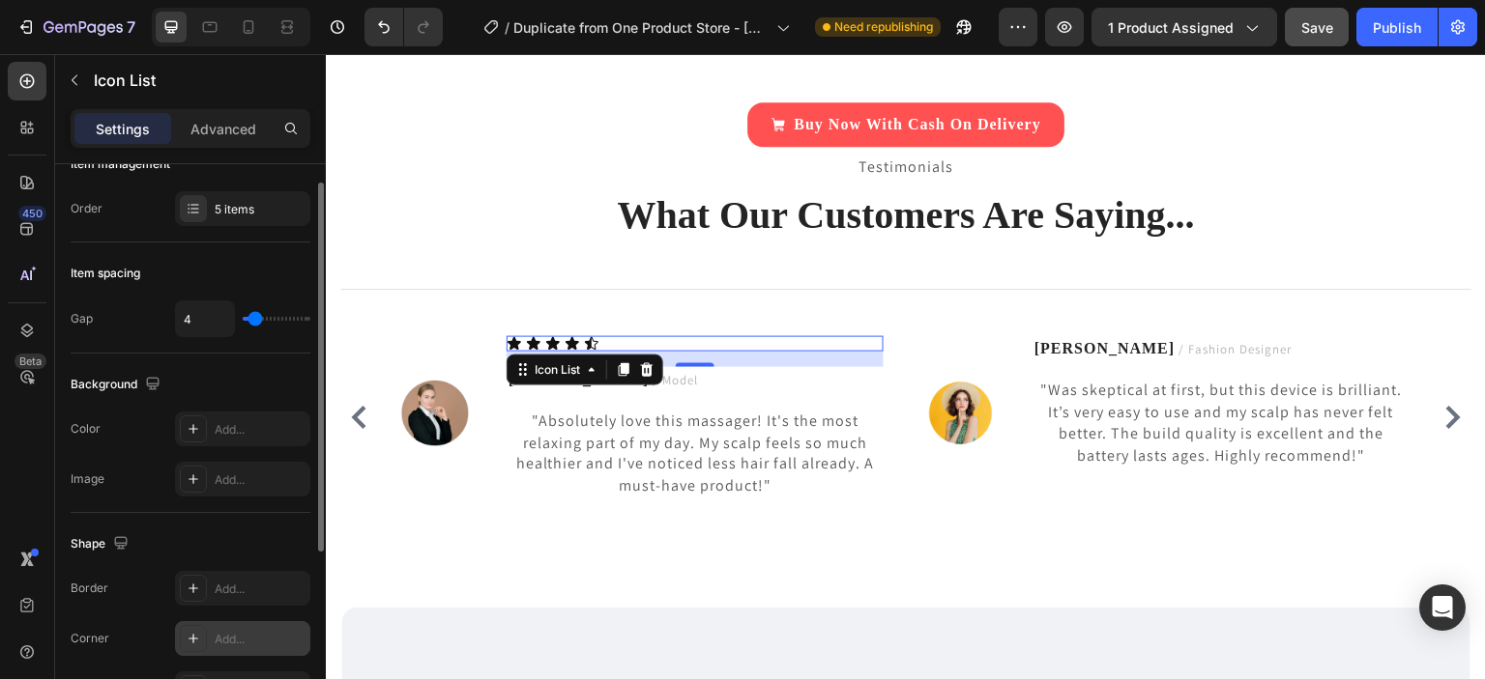
scroll to position [0, 0]
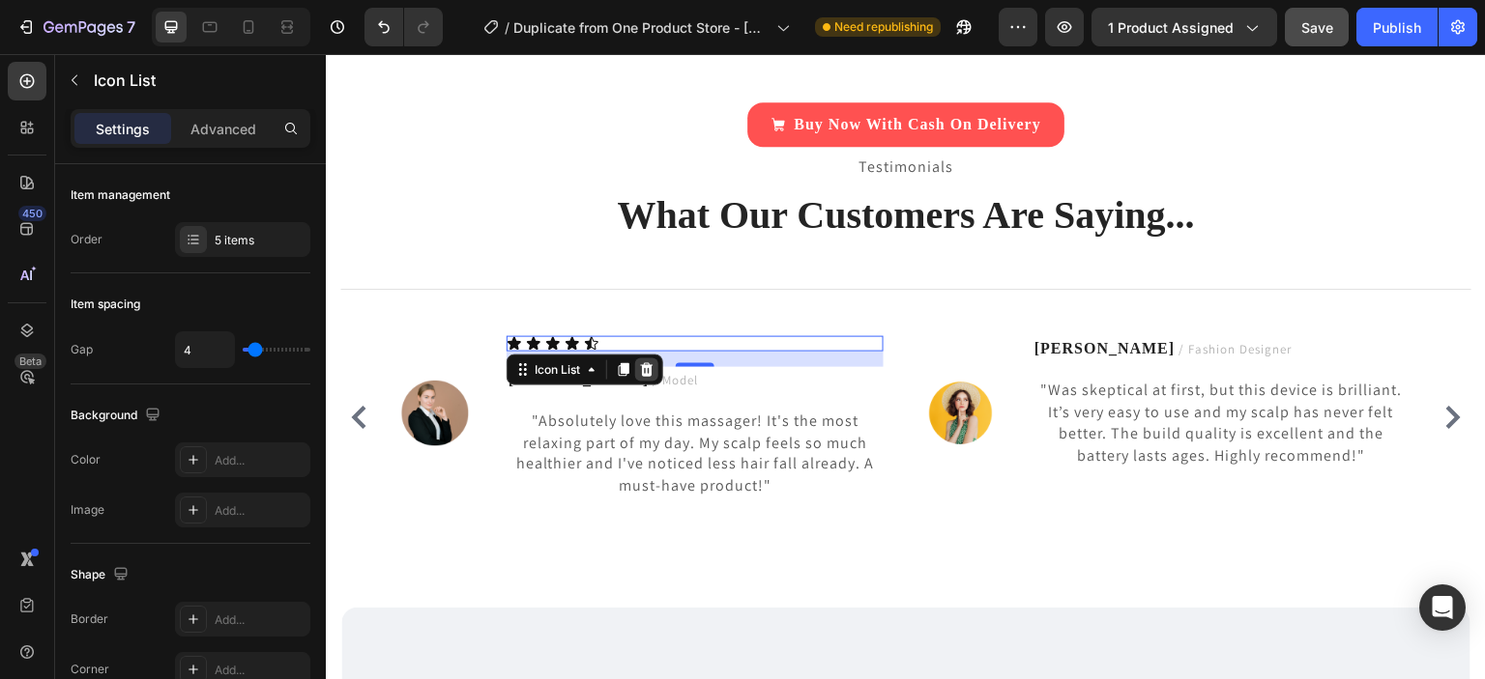
click at [650, 371] on icon at bounding box center [647, 370] width 13 height 14
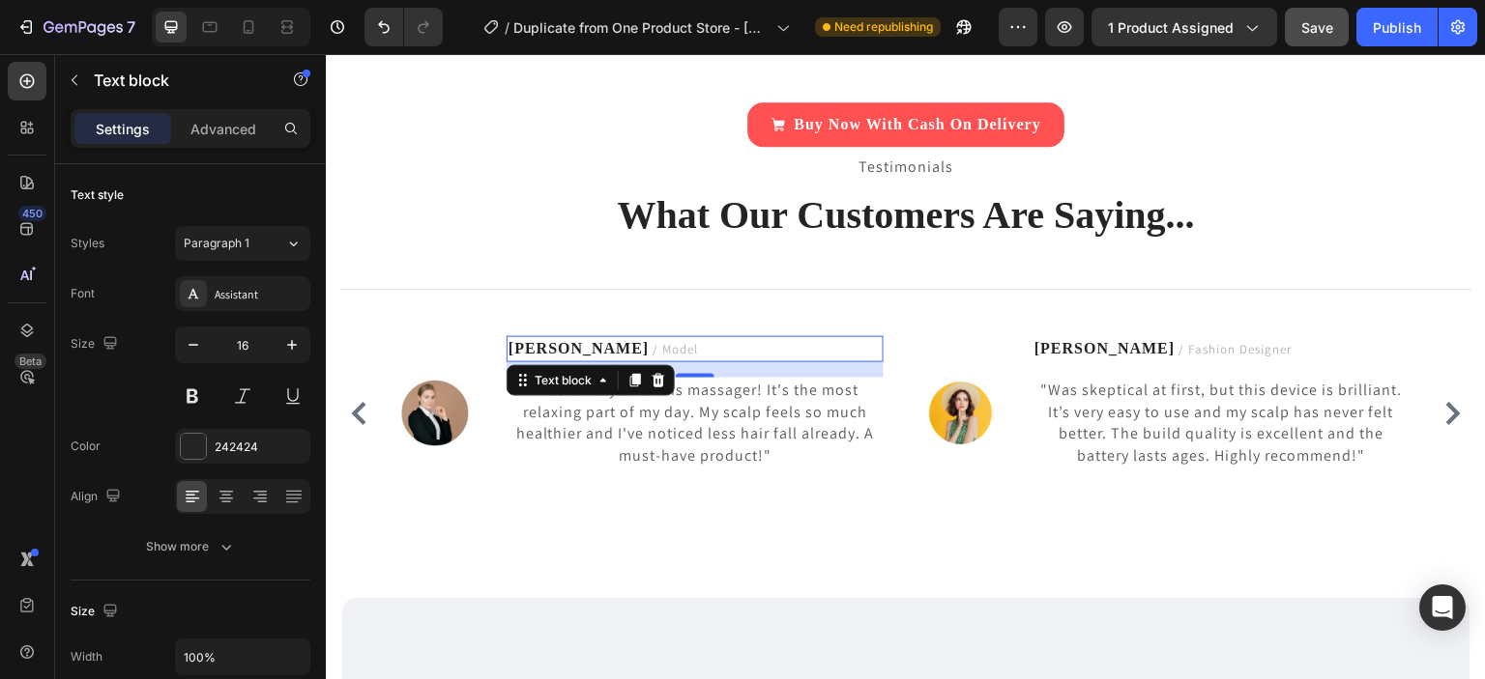
click at [646, 350] on p "Emily M. / Model" at bounding box center [694, 349] width 373 height 22
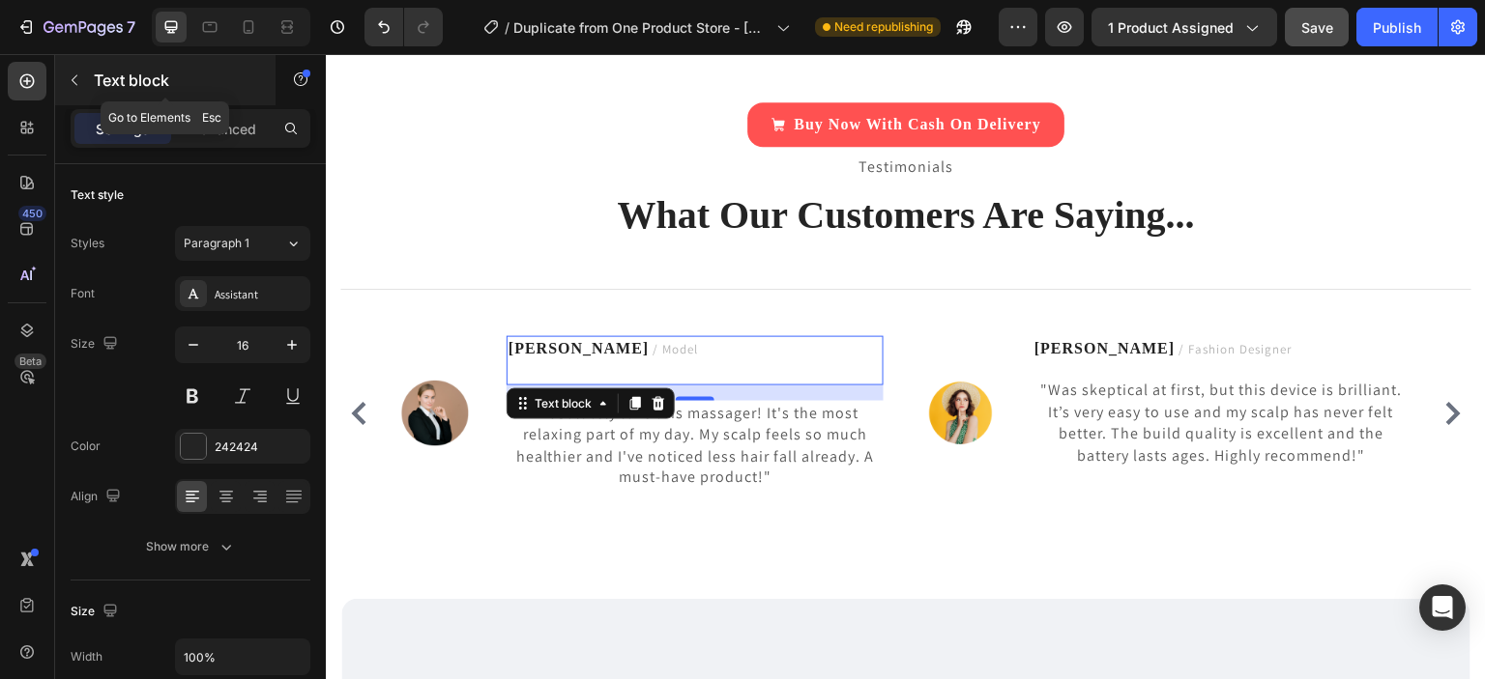
click at [81, 79] on icon "button" at bounding box center [74, 79] width 15 height 15
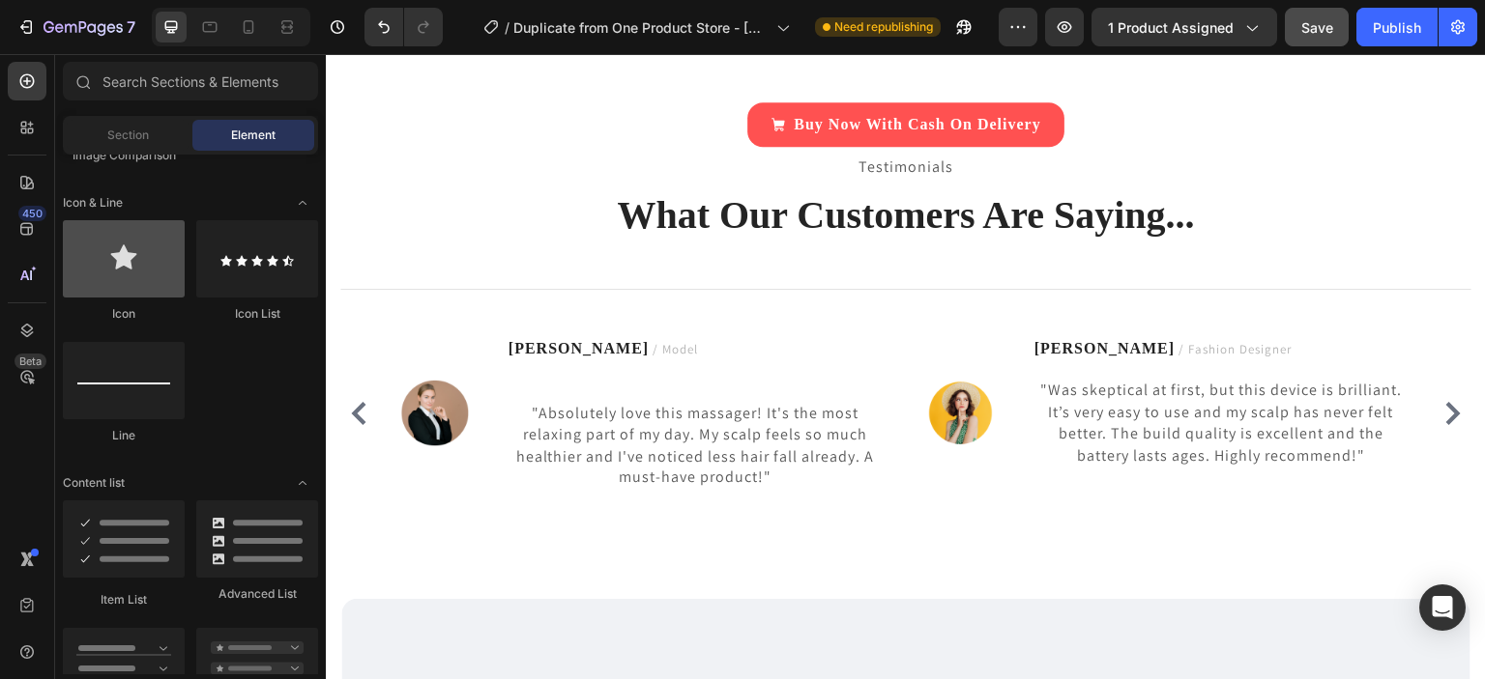
click at [128, 270] on div at bounding box center [124, 258] width 122 height 77
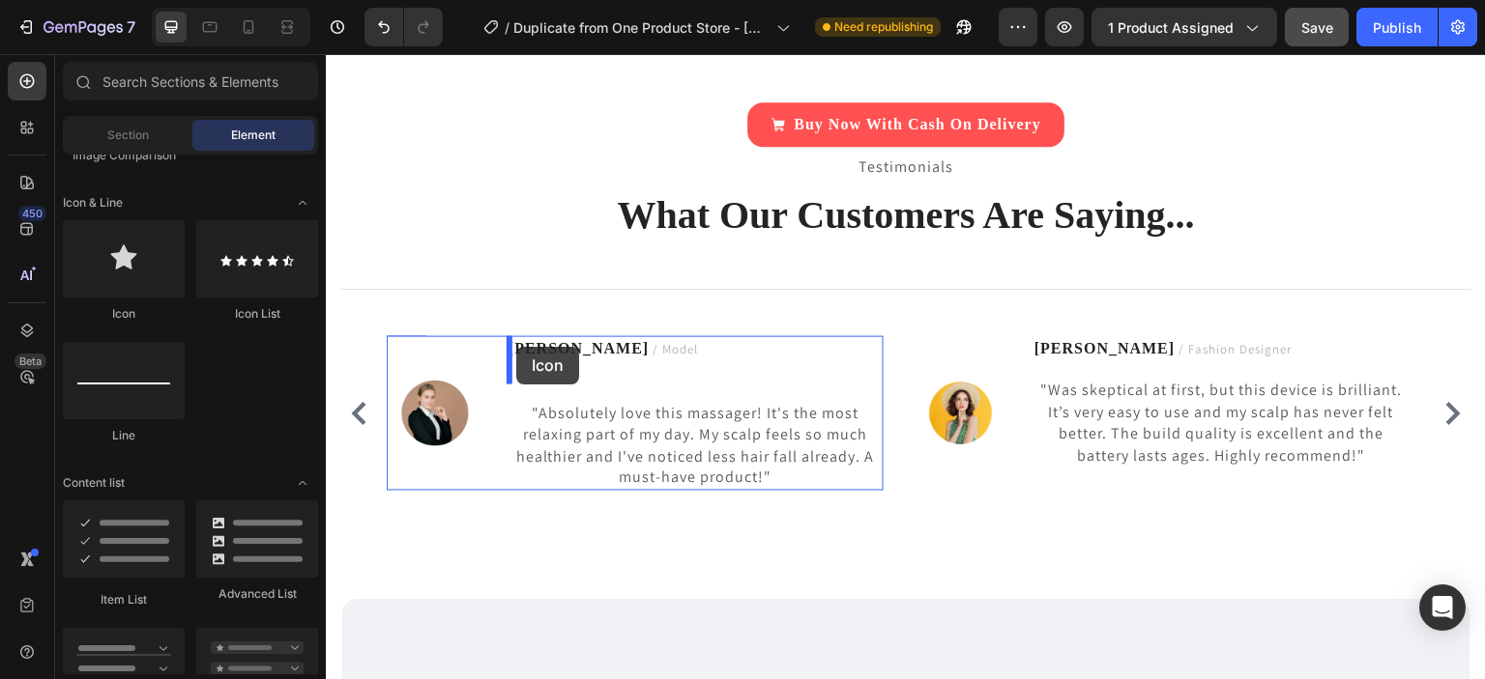
drag, startPoint x: 453, startPoint y: 324, endPoint x: 516, endPoint y: 347, distance: 67.0
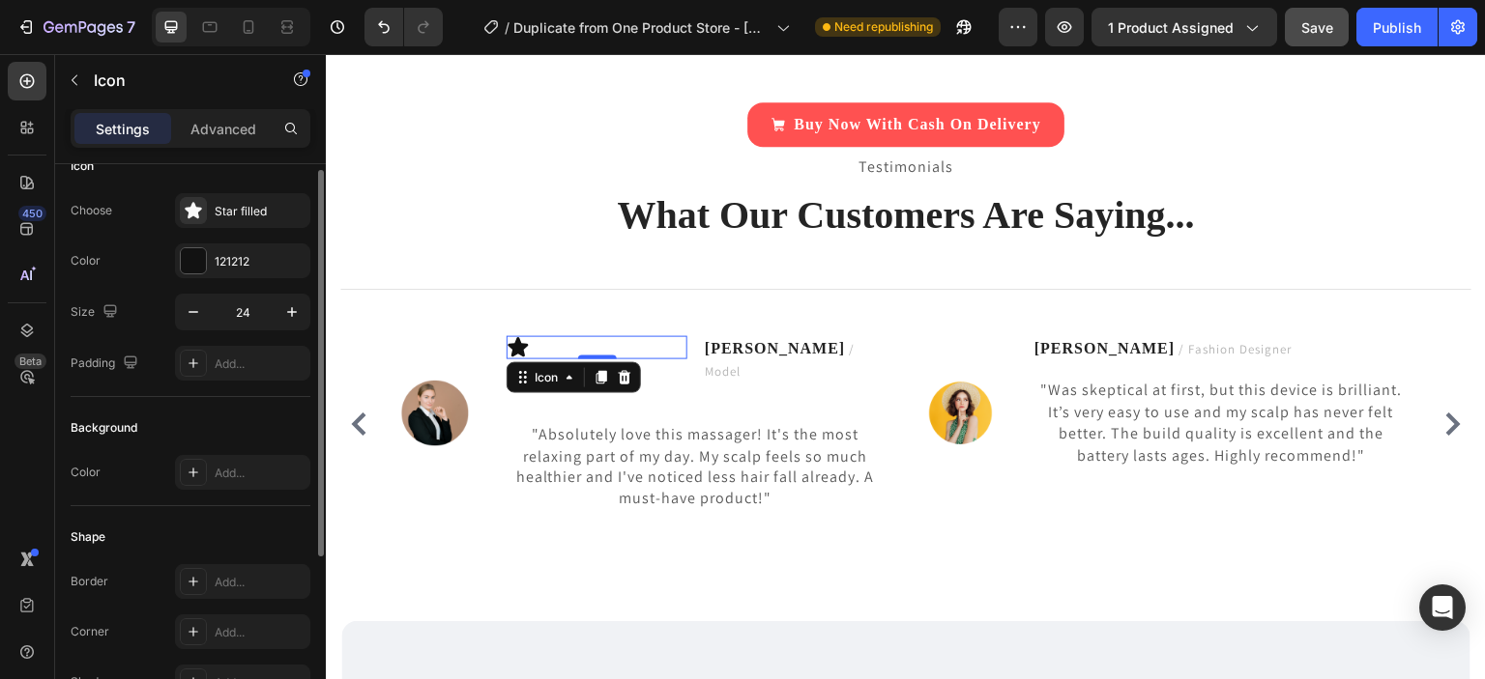
scroll to position [20, 0]
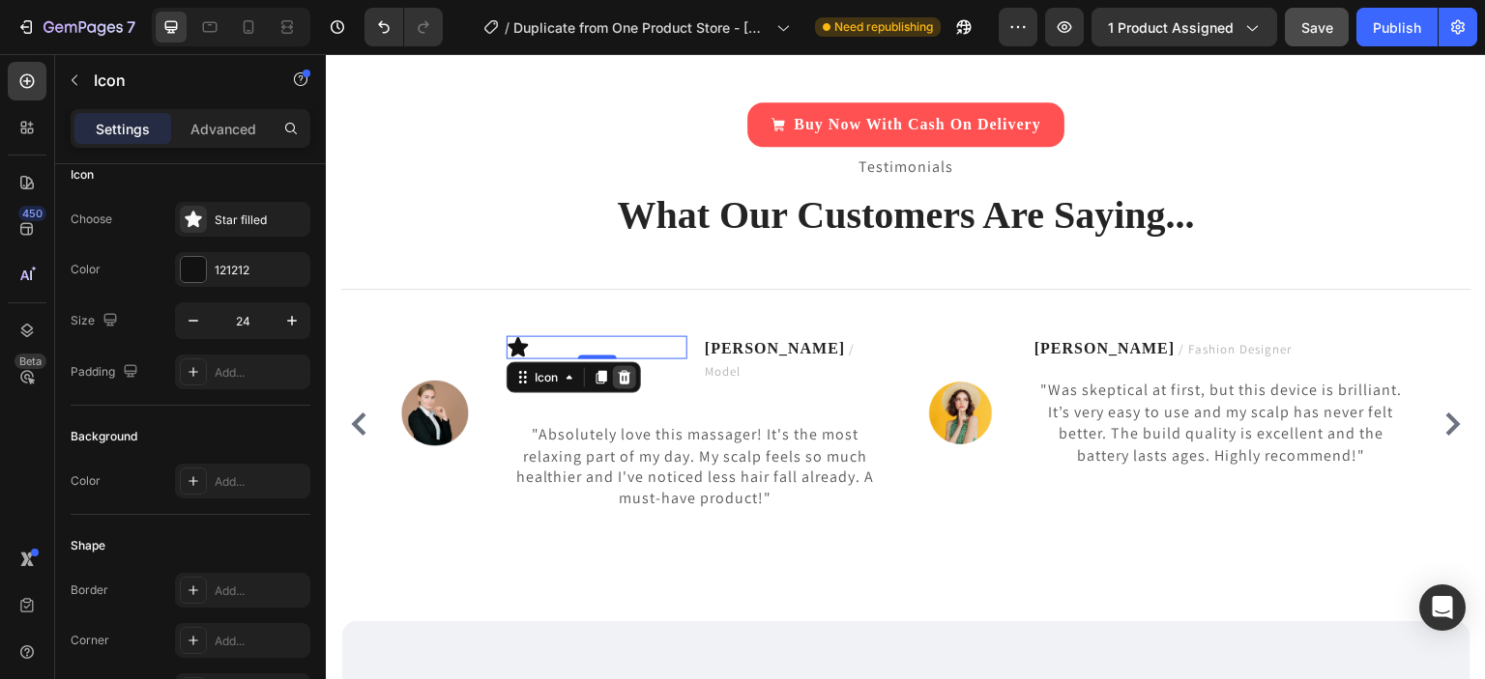
click at [623, 374] on icon at bounding box center [625, 378] width 13 height 14
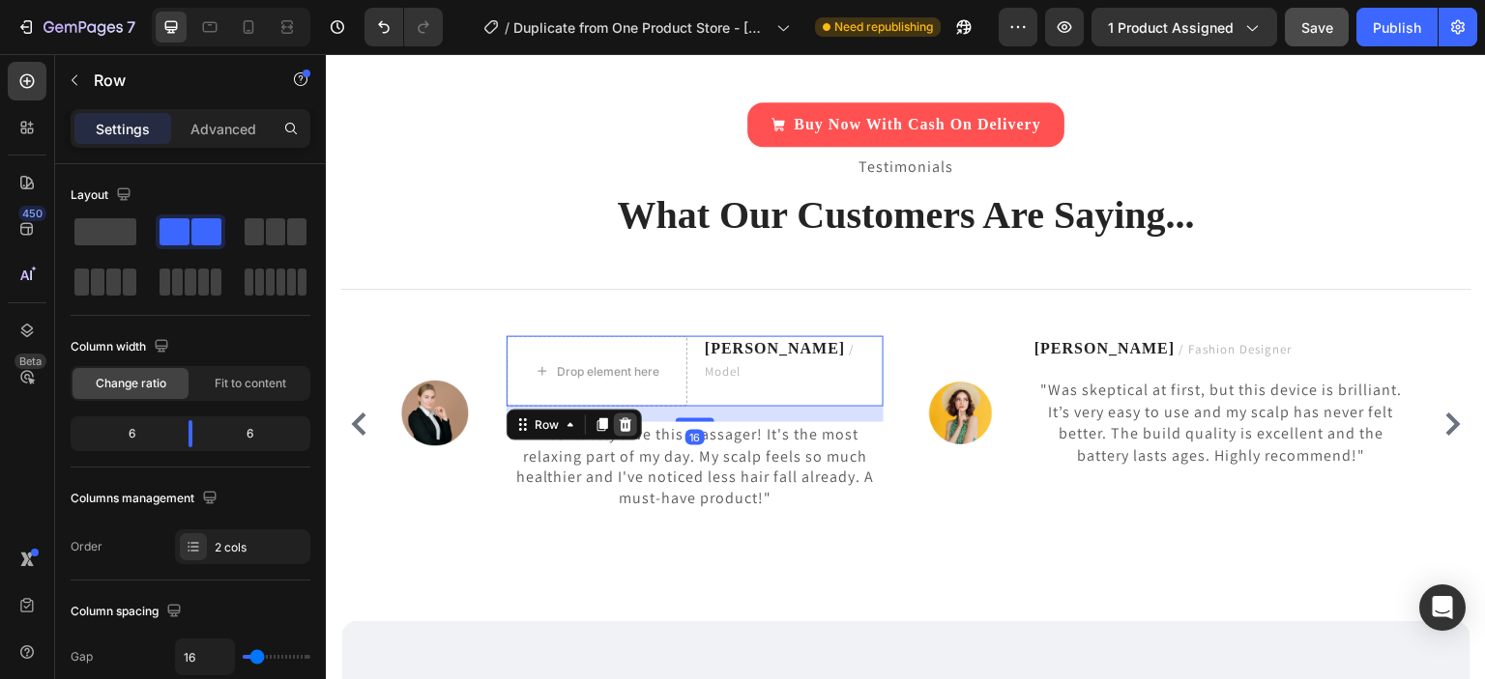
click at [627, 419] on icon at bounding box center [626, 426] width 13 height 14
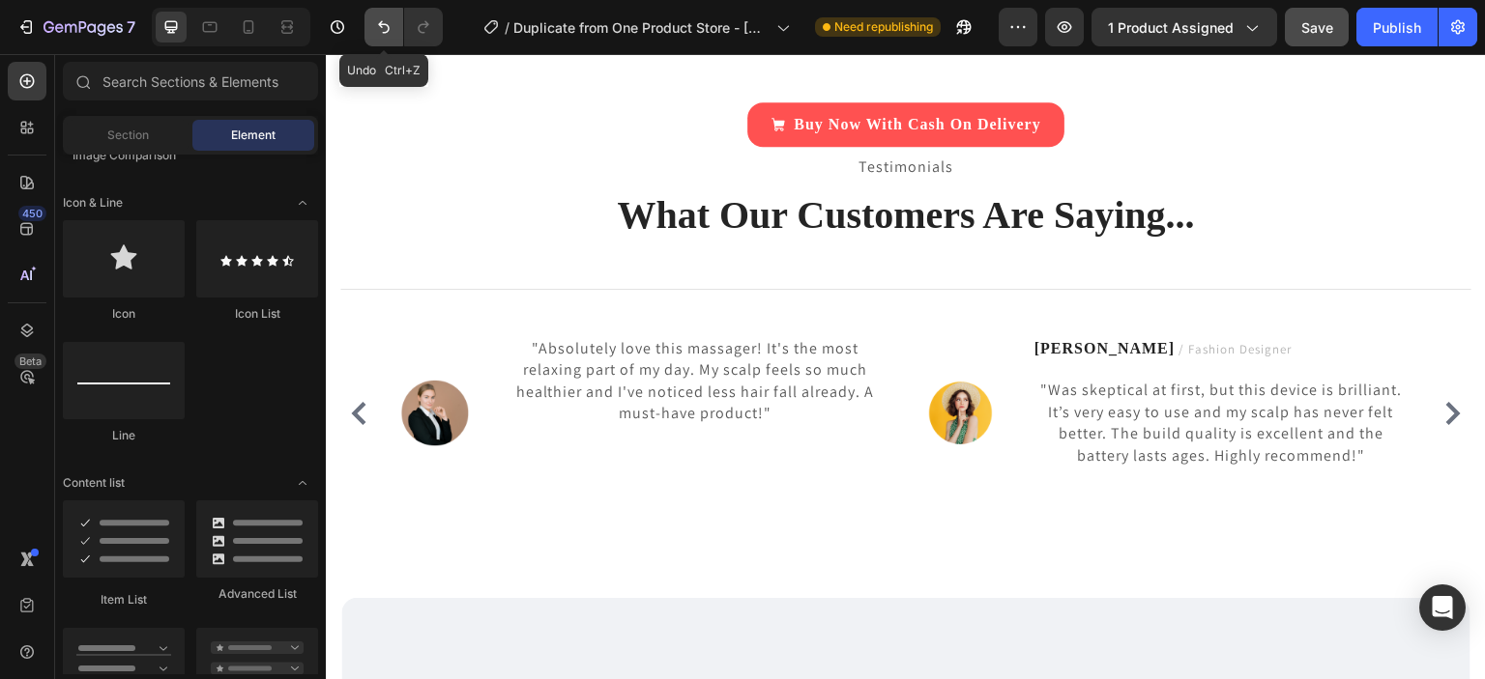
click at [394, 30] on button "Undo/Redo" at bounding box center [383, 27] width 39 height 39
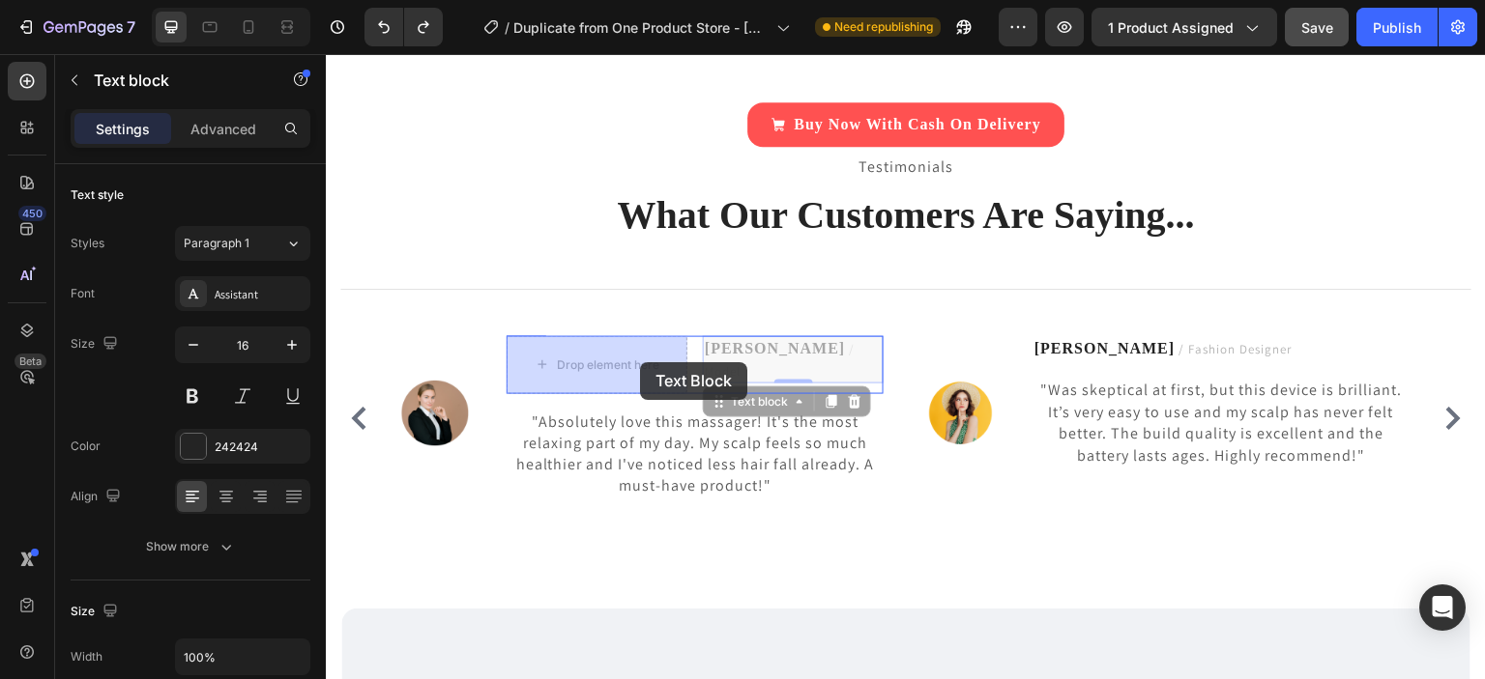
drag, startPoint x: 725, startPoint y: 361, endPoint x: 640, endPoint y: 362, distance: 85.1
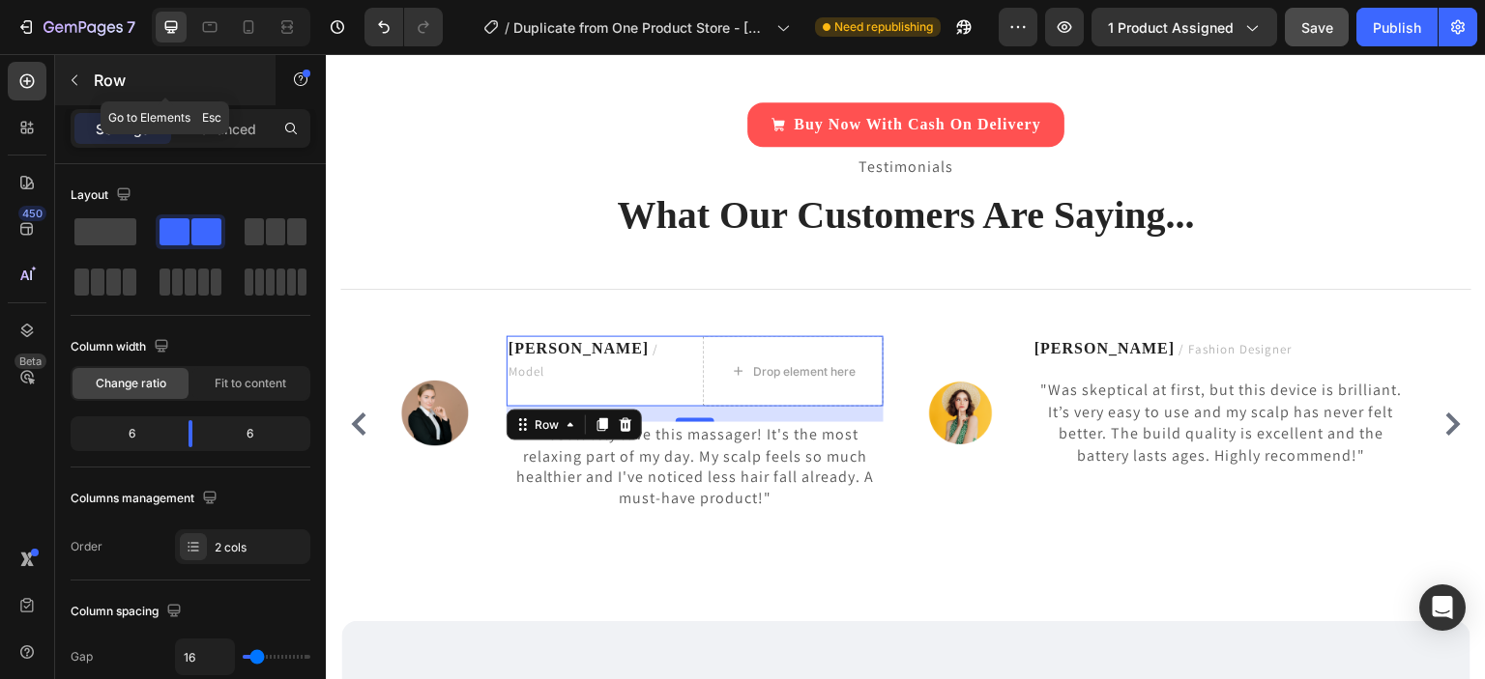
click at [79, 79] on icon "button" at bounding box center [74, 79] width 15 height 15
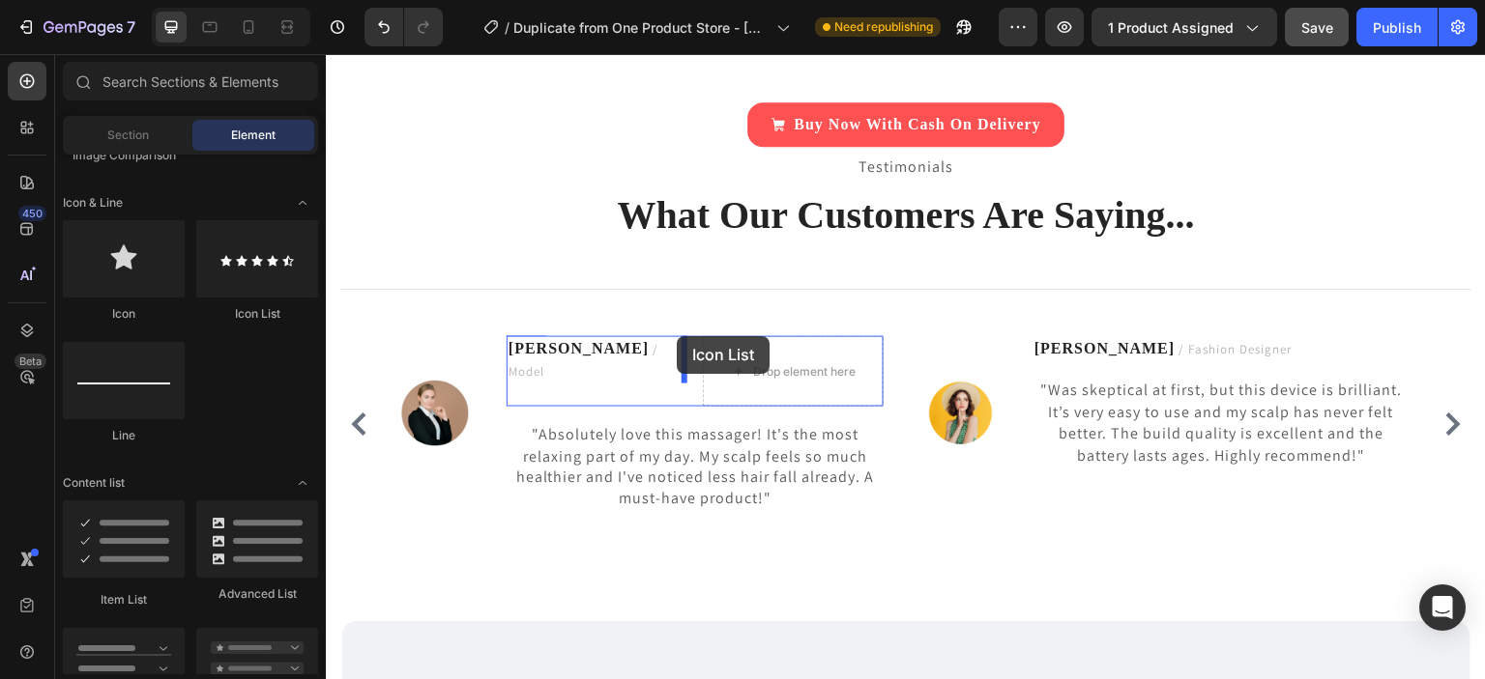
drag, startPoint x: 553, startPoint y: 340, endPoint x: 677, endPoint y: 336, distance: 123.8
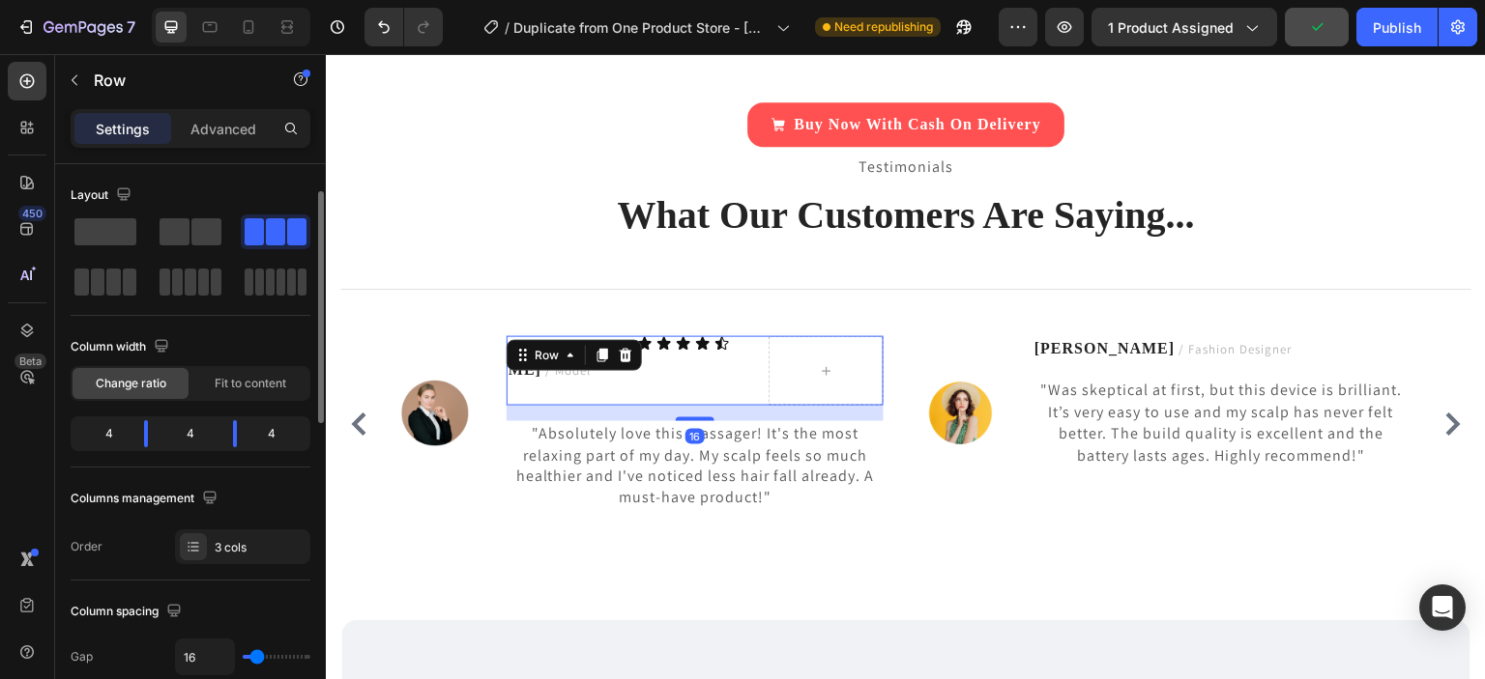
scroll to position [19, 0]
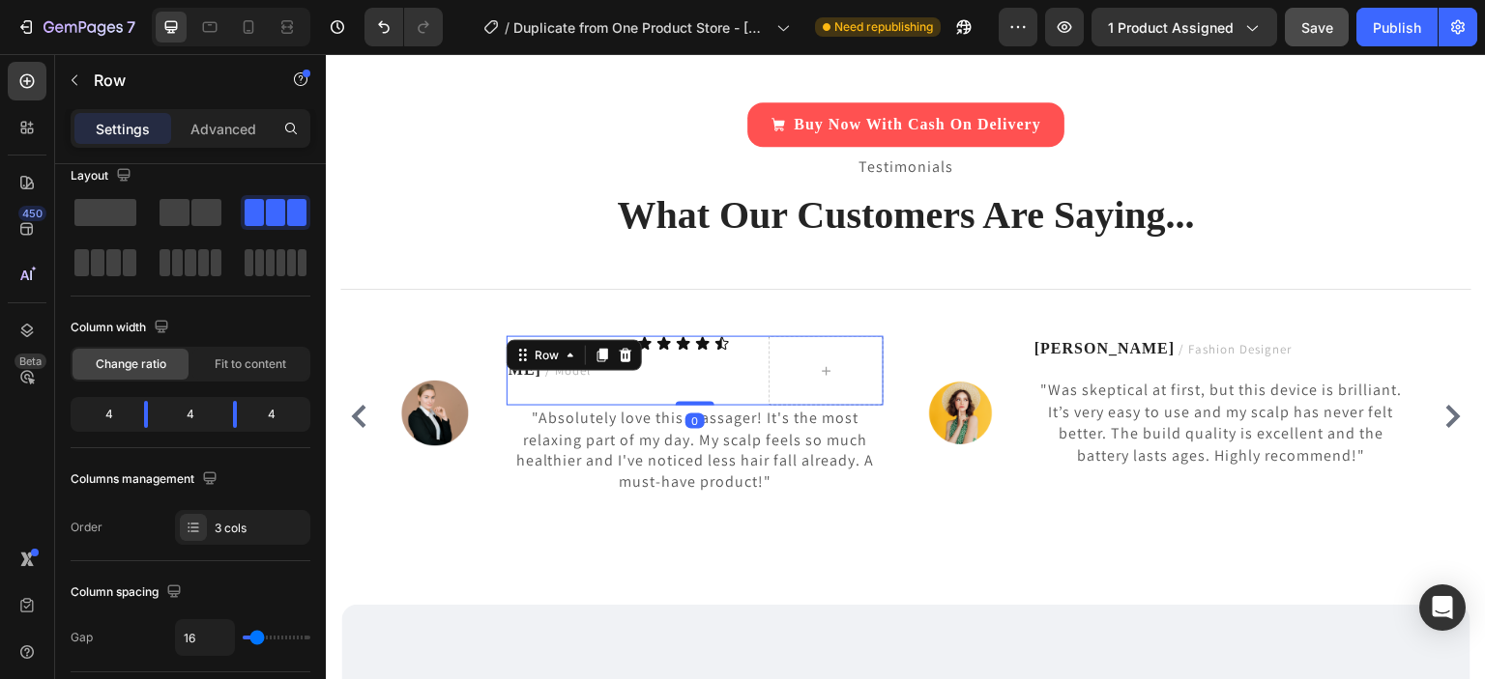
drag, startPoint x: 692, startPoint y: 419, endPoint x: 695, endPoint y: 398, distance: 20.5
click at [695, 398] on div "Emily M. / Model Text block Icon Icon Icon Icon Icon Icon List Row 0" at bounding box center [694, 371] width 377 height 70
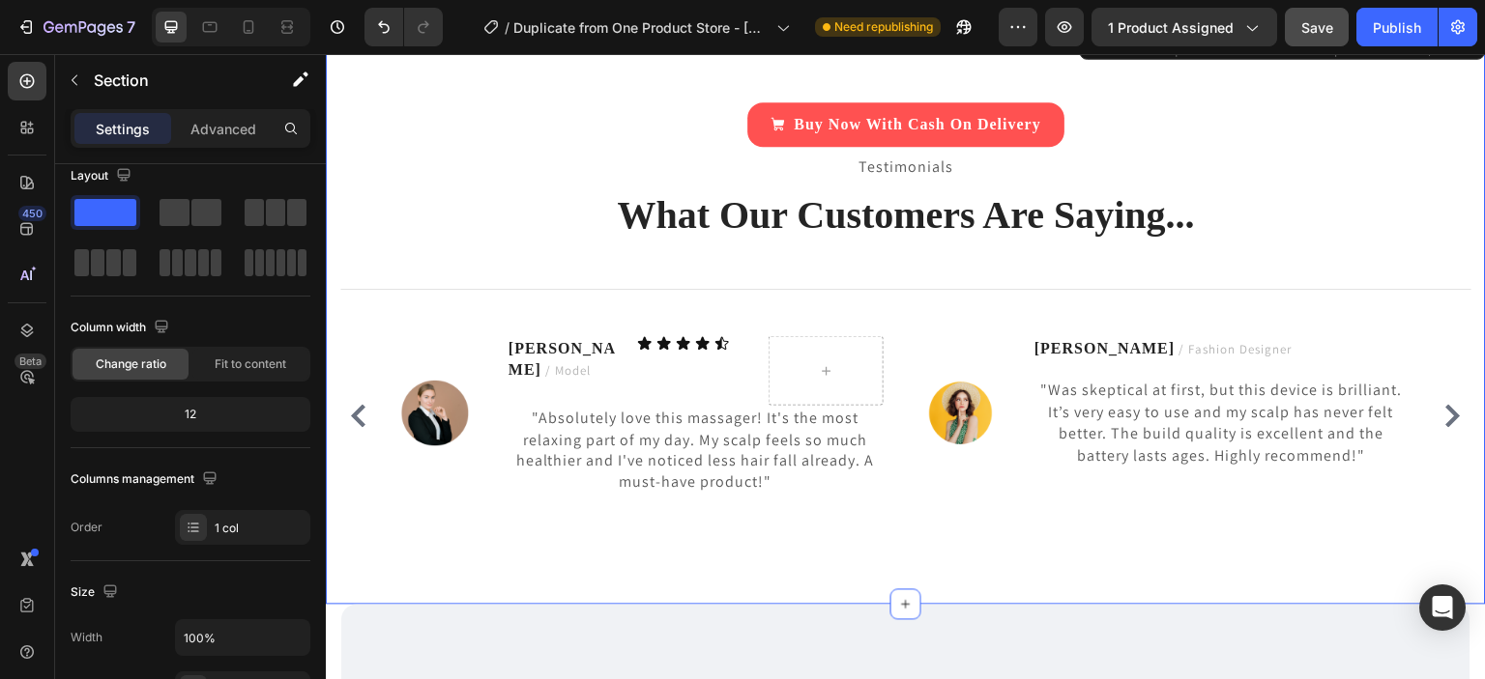
scroll to position [0, 0]
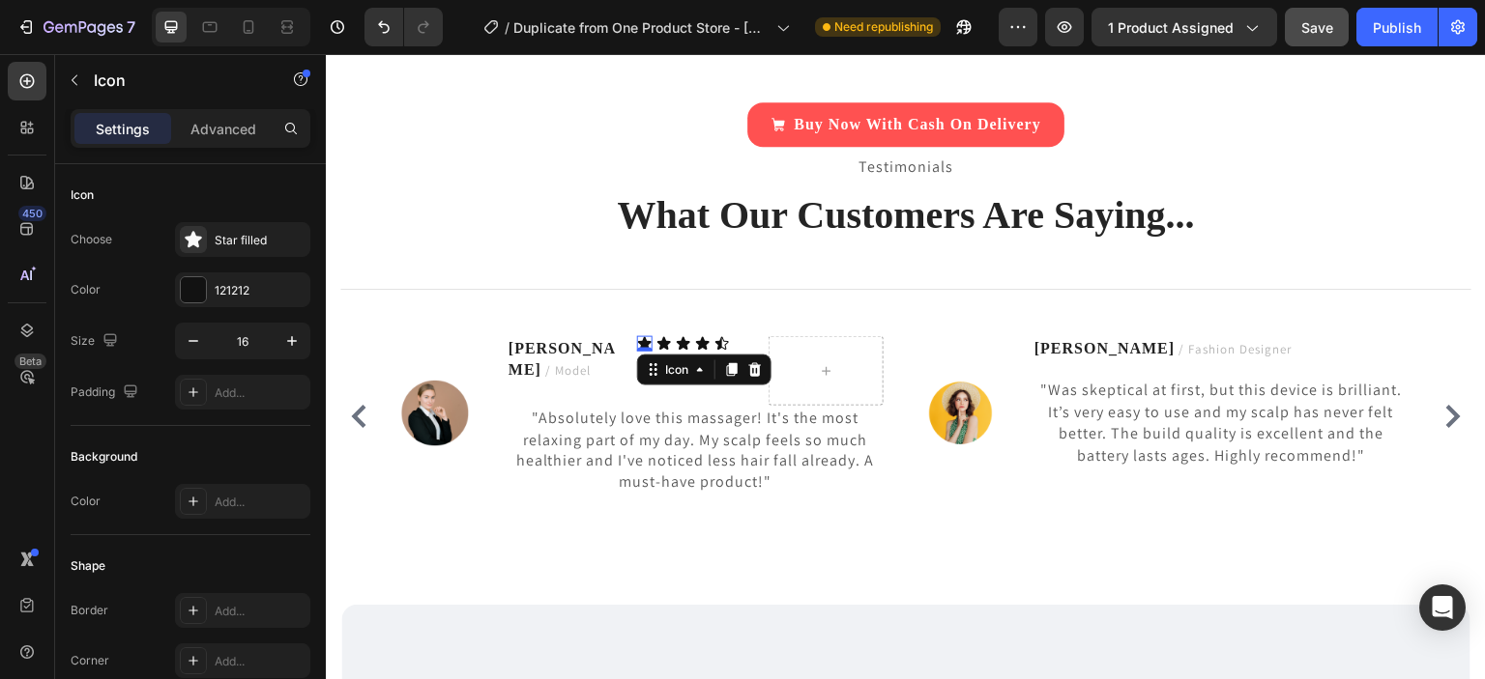
click at [643, 348] on div "Icon 0" at bounding box center [644, 343] width 15 height 15
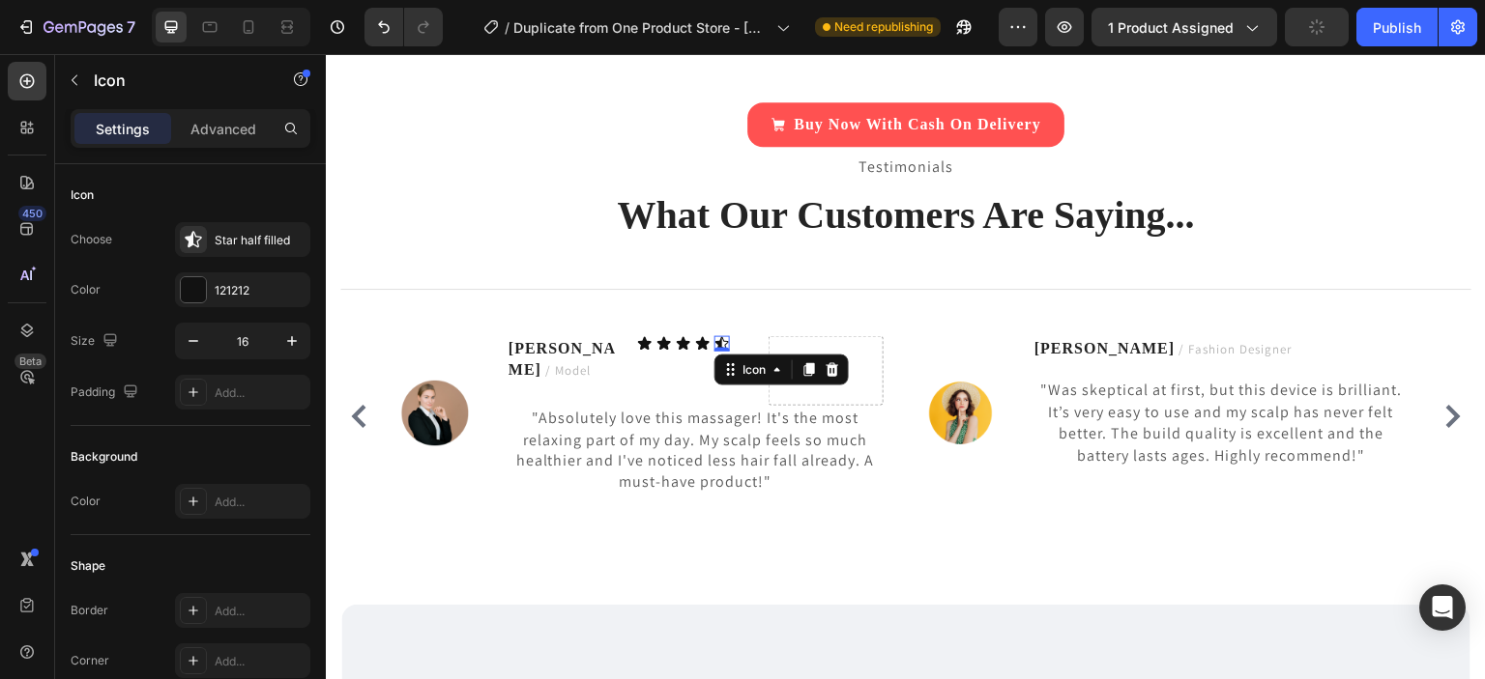
click at [726, 338] on icon at bounding box center [721, 343] width 15 height 15
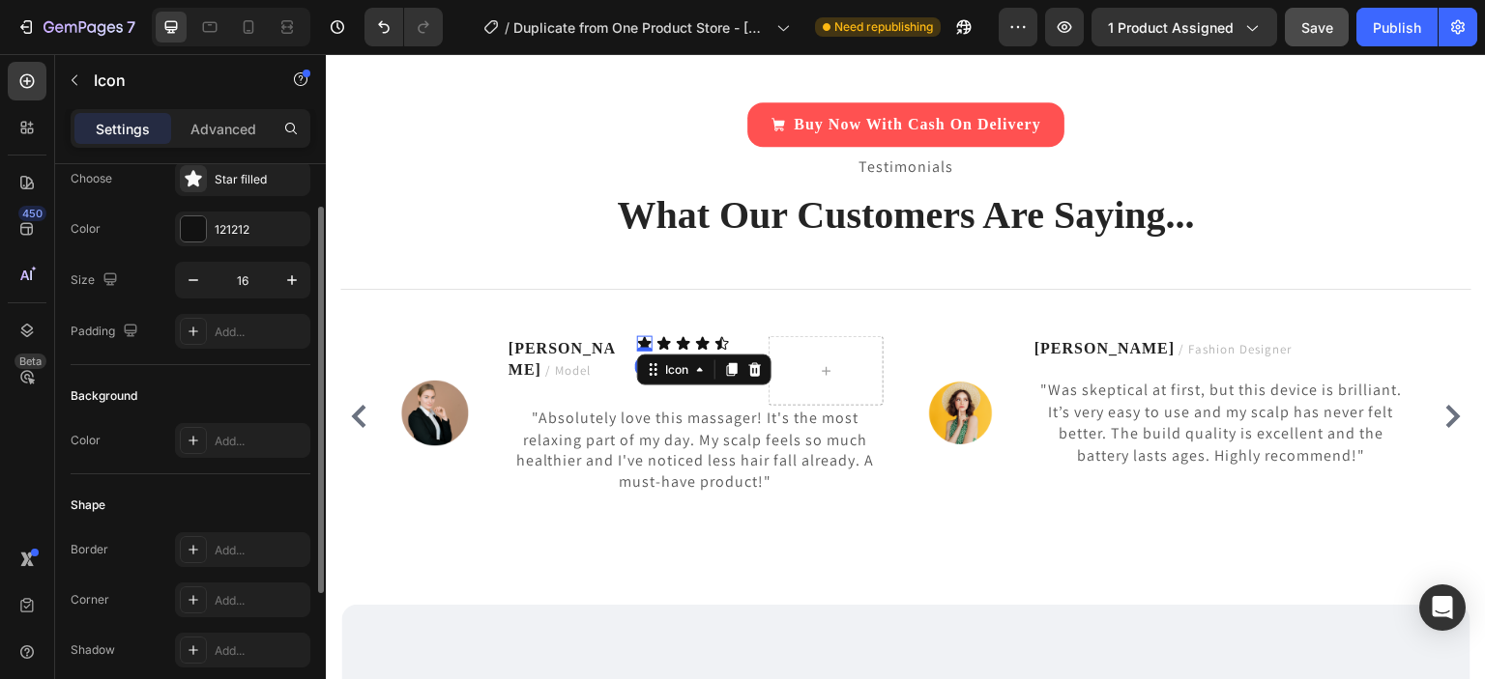
scroll to position [63, 0]
click at [195, 230] on div at bounding box center [193, 227] width 25 height 25
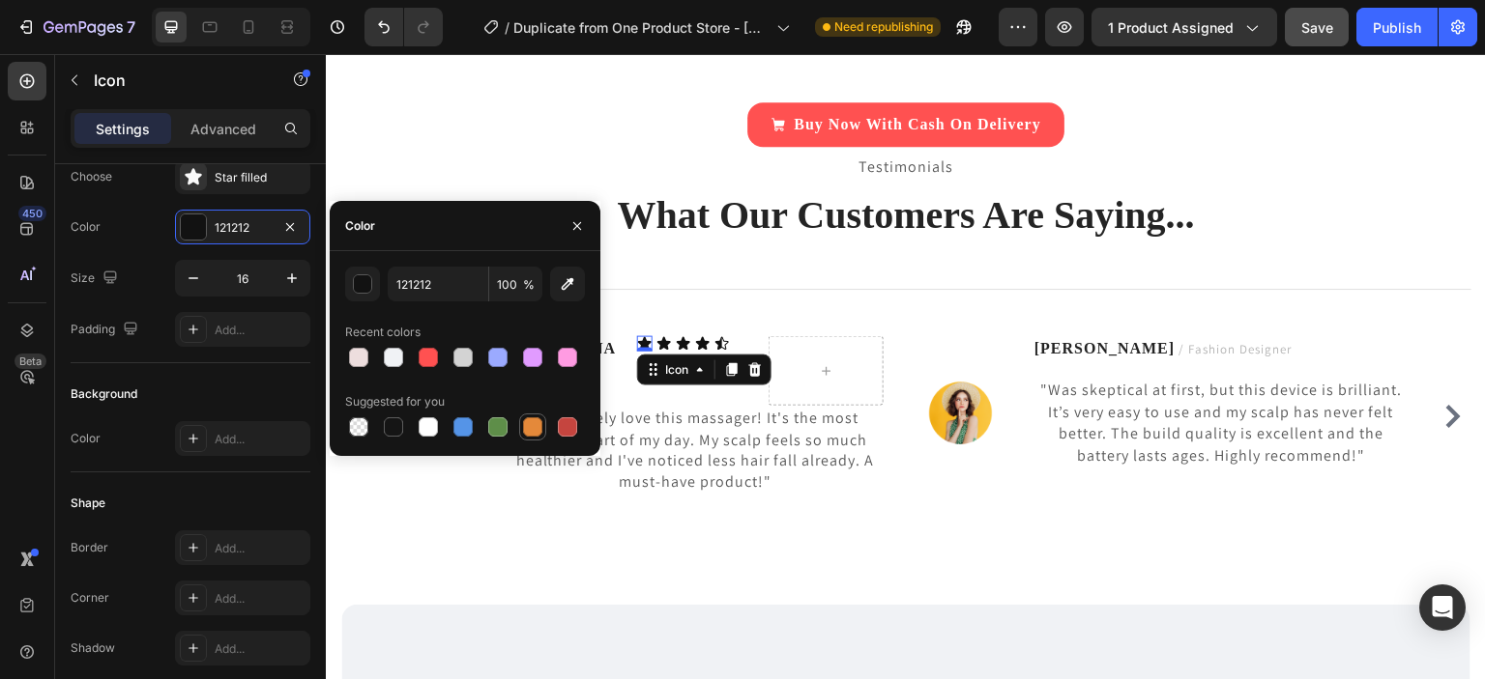
click at [533, 432] on div at bounding box center [532, 427] width 19 height 19
click at [369, 283] on div "button" at bounding box center [363, 284] width 19 height 19
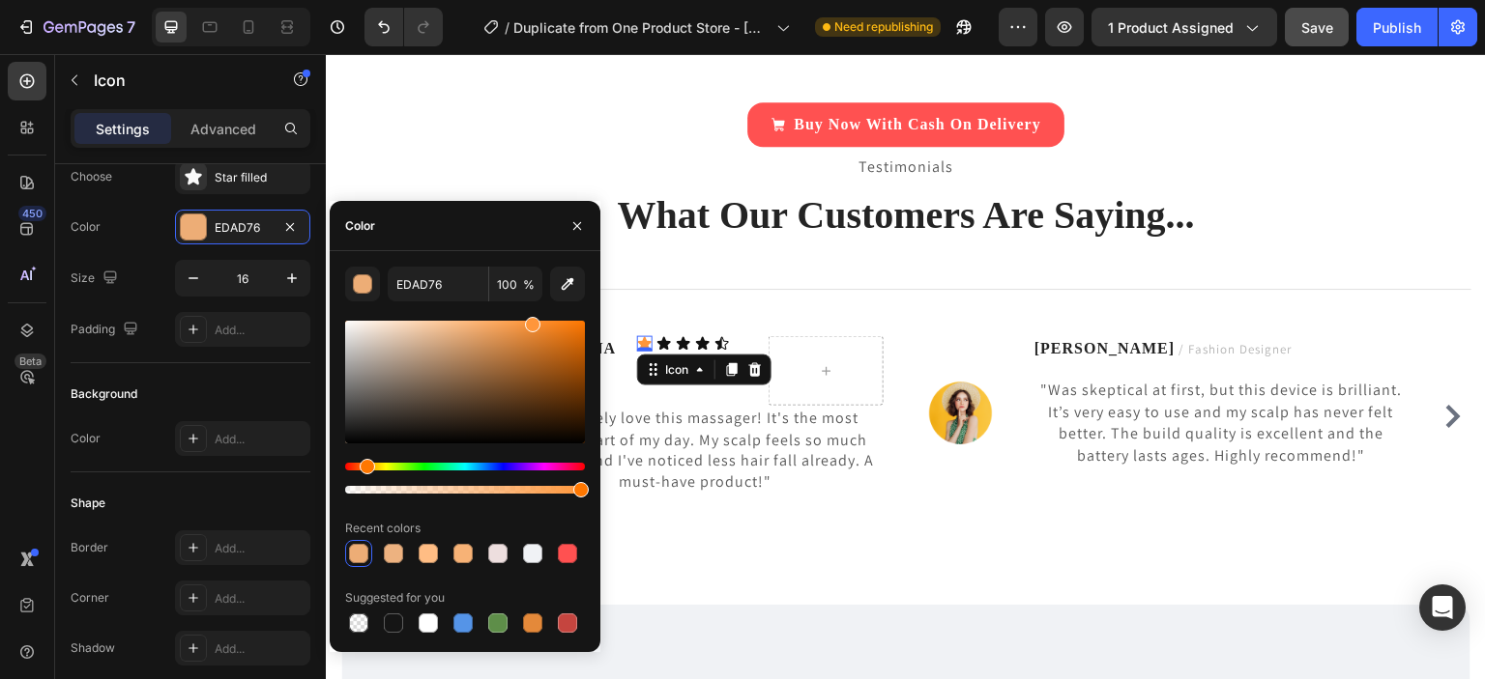
drag, startPoint x: 530, startPoint y: 343, endPoint x: 530, endPoint y: 321, distance: 22.2
click at [530, 321] on div at bounding box center [532, 324] width 15 height 15
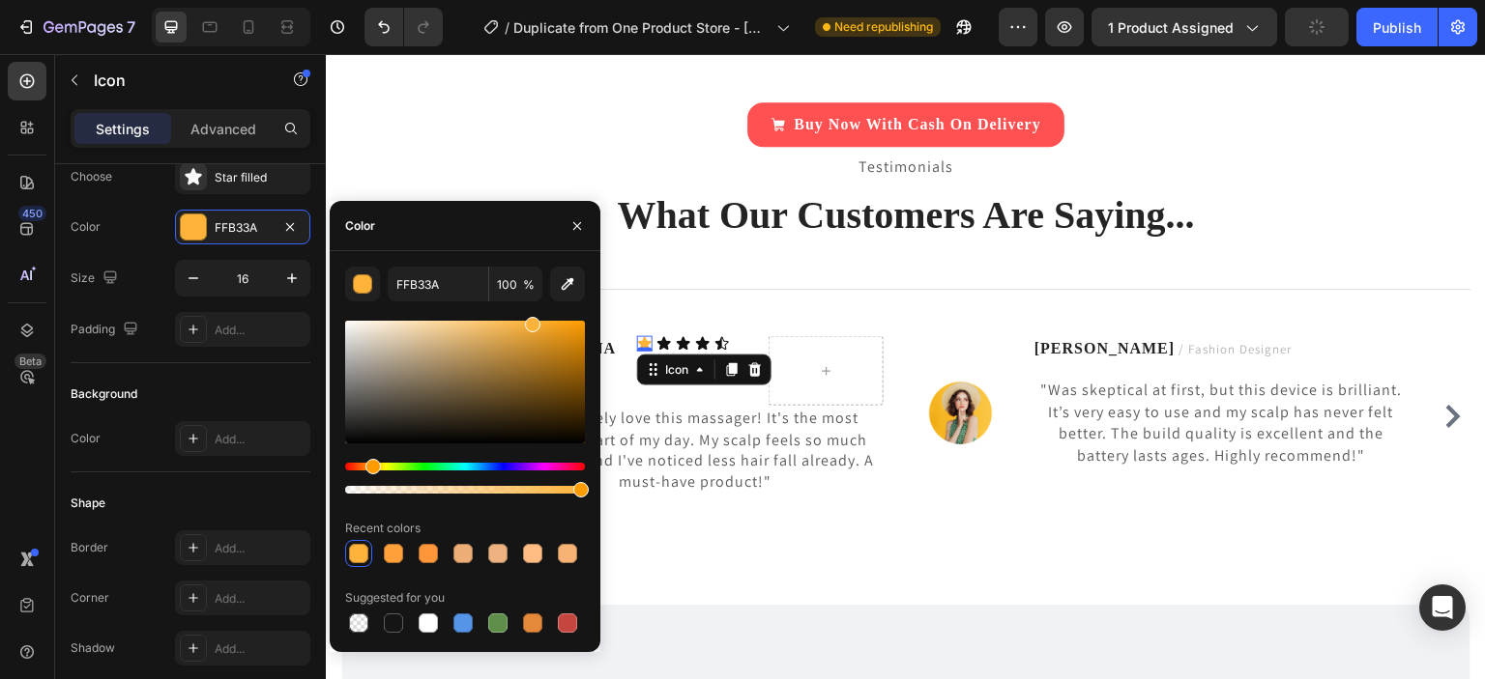
click at [370, 466] on div "Hue" at bounding box center [372, 466] width 15 height 15
drag, startPoint x: 532, startPoint y: 329, endPoint x: 460, endPoint y: 338, distance: 72.2
click at [460, 338] on div at bounding box center [460, 342] width 15 height 15
type input "F4BC61"
drag, startPoint x: 460, startPoint y: 338, endPoint x: 491, endPoint y: 325, distance: 33.8
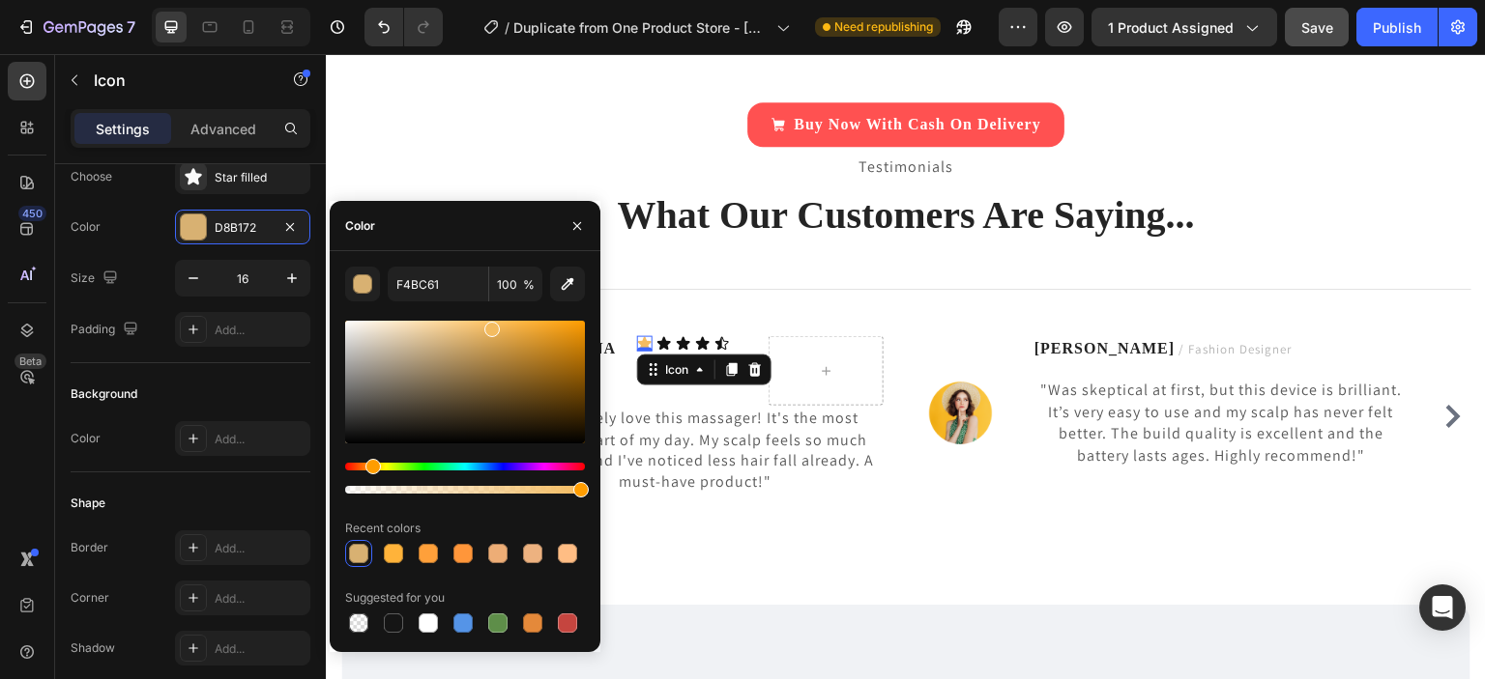
click at [491, 325] on div at bounding box center [491, 329] width 15 height 15
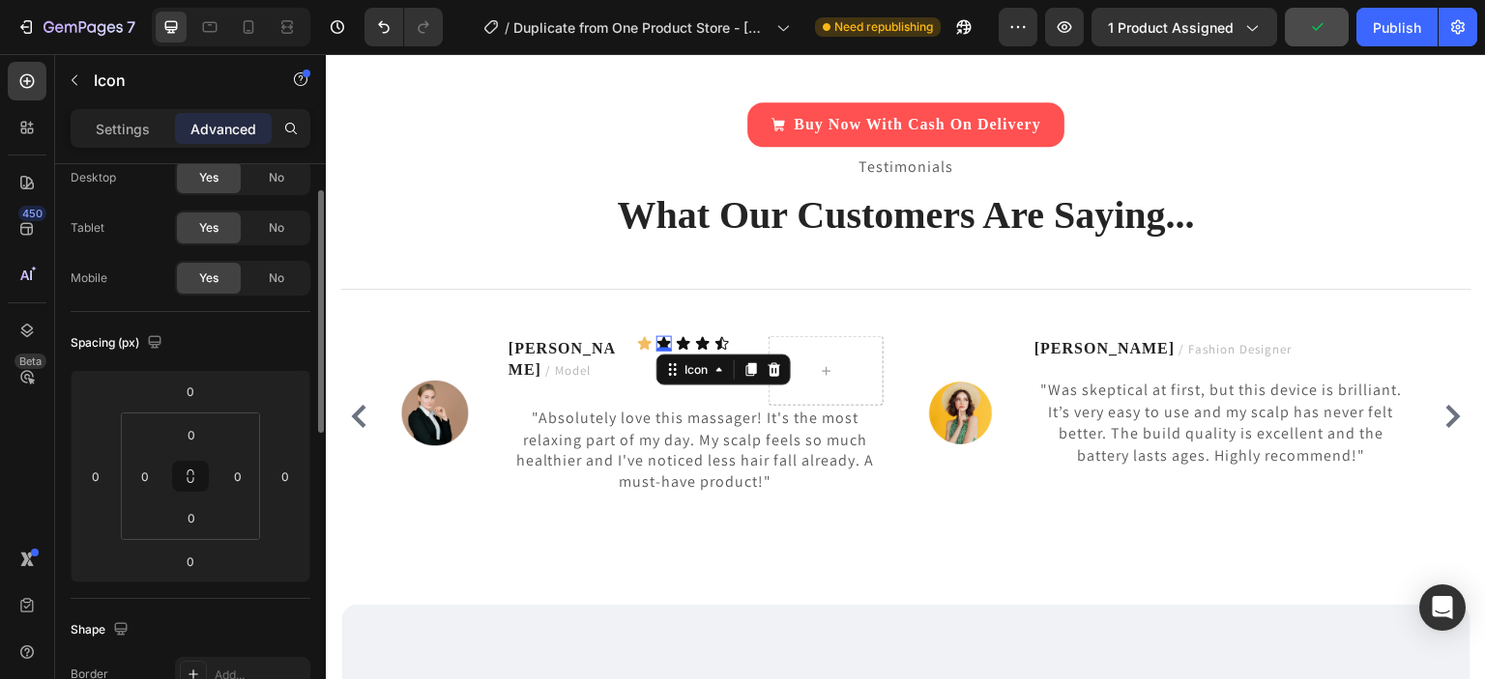
click at [662, 344] on div "0" at bounding box center [663, 351] width 19 height 15
click at [139, 122] on p "Settings" at bounding box center [123, 129] width 54 height 20
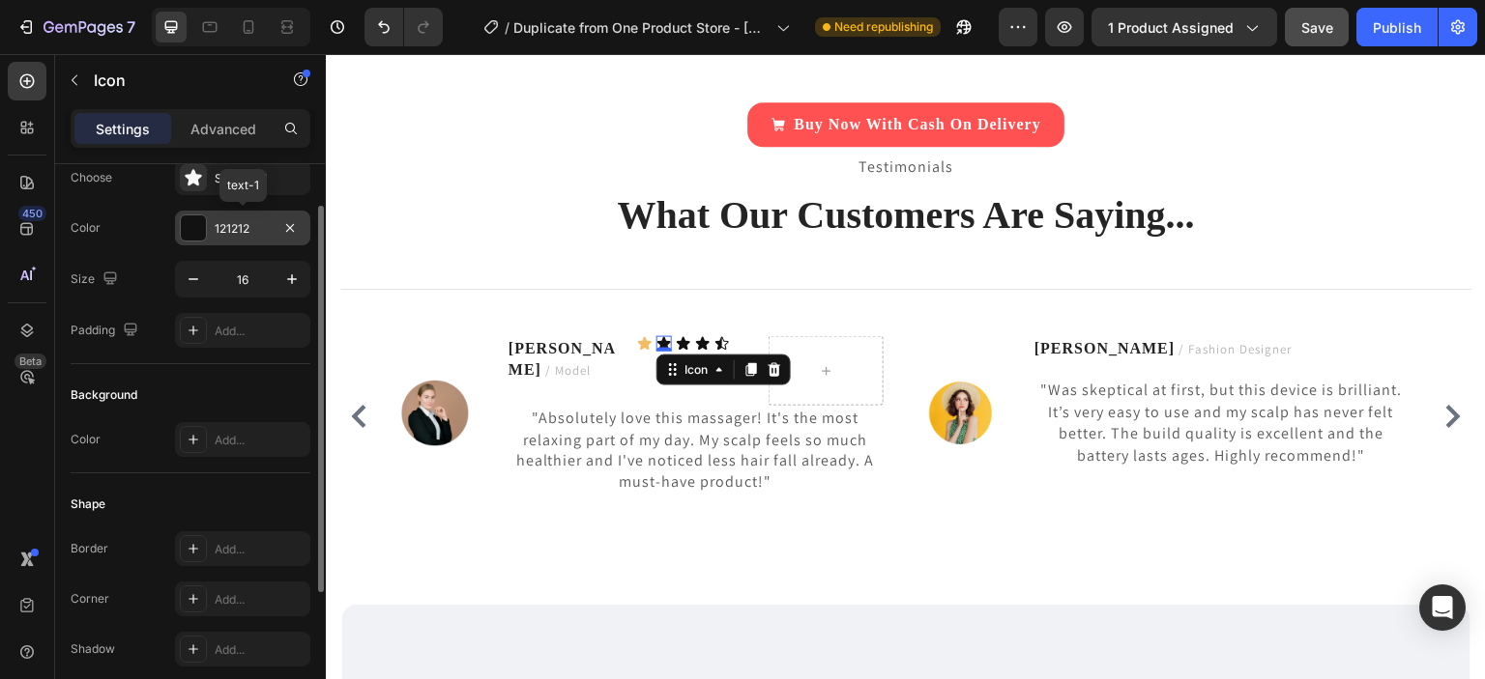
click at [199, 218] on div at bounding box center [193, 228] width 25 height 25
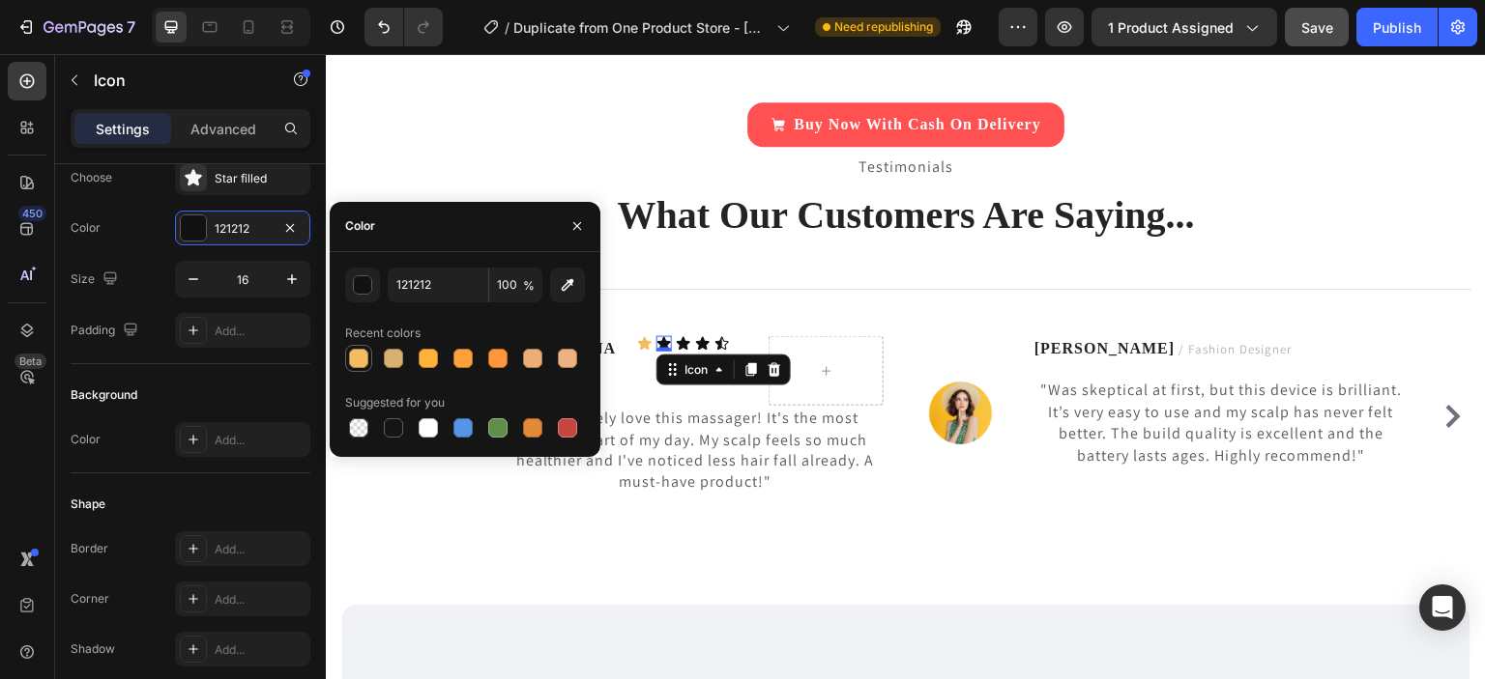
click at [363, 359] on div at bounding box center [358, 358] width 19 height 19
type input "F4BC61"
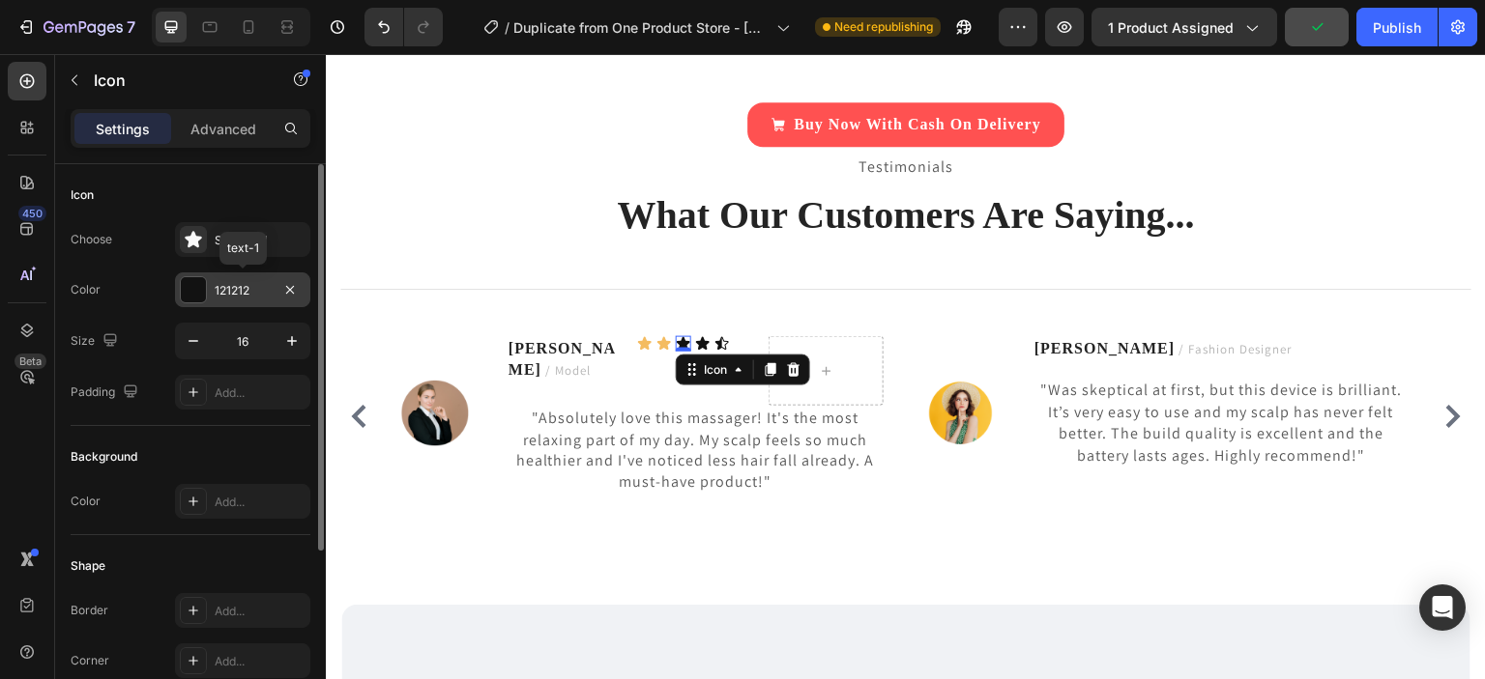
click at [196, 294] on div at bounding box center [193, 289] width 25 height 25
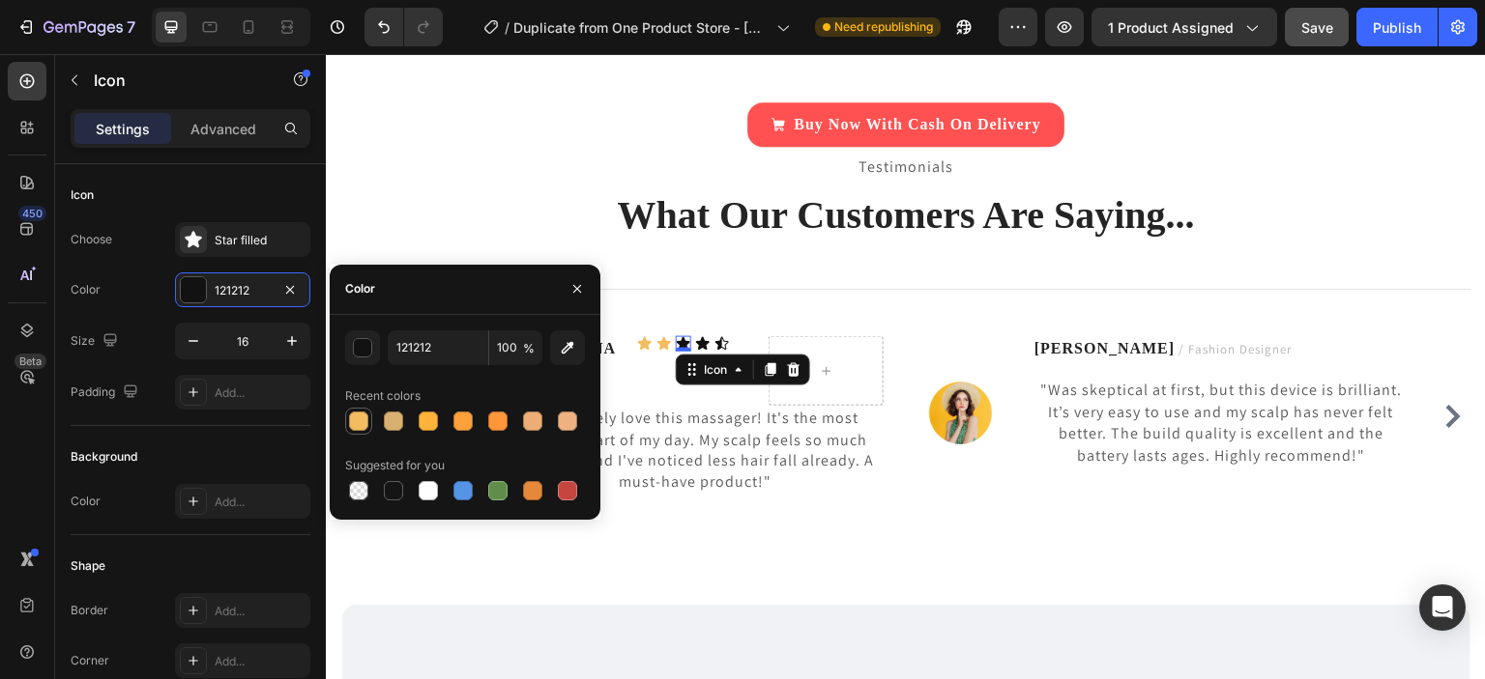
click at [359, 423] on div at bounding box center [358, 421] width 19 height 19
type input "F4BC61"
click at [701, 342] on div "Icon" at bounding box center [702, 343] width 15 height 15
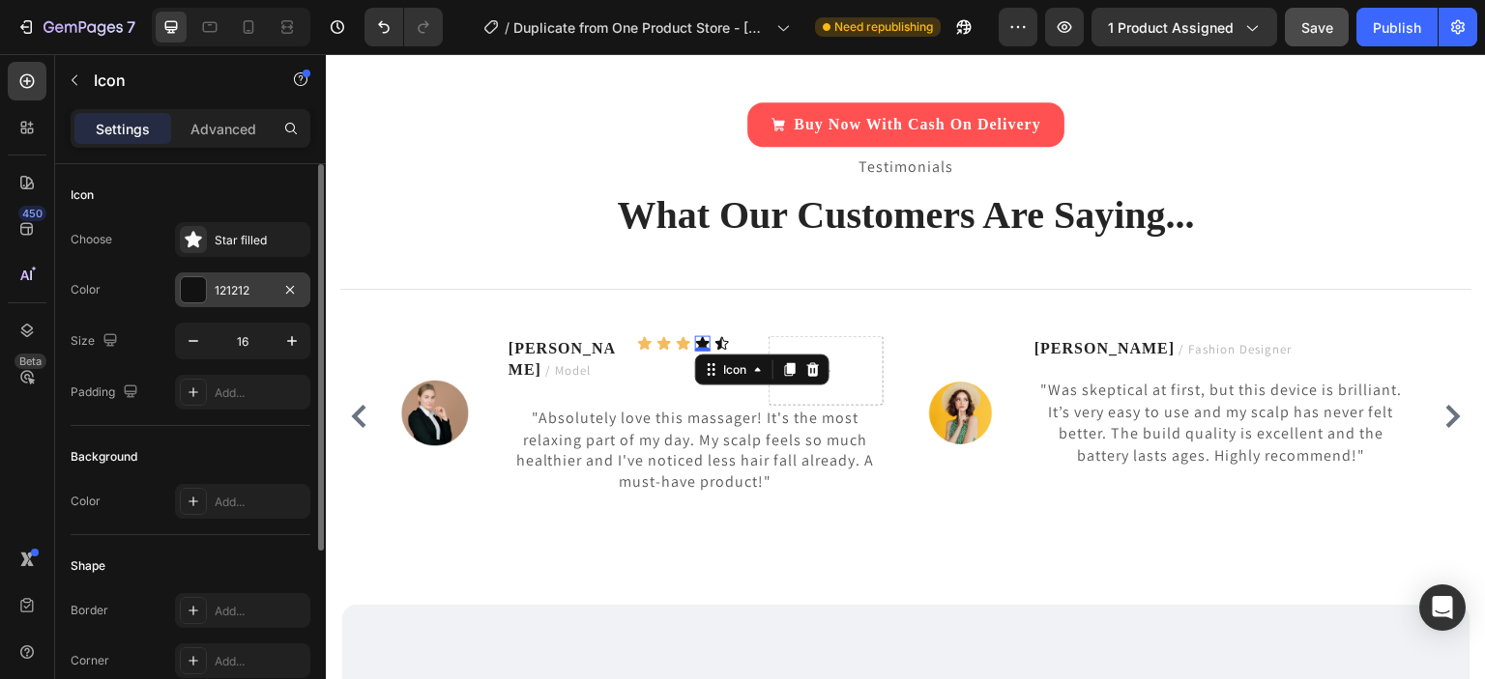
click at [201, 299] on div at bounding box center [193, 289] width 25 height 25
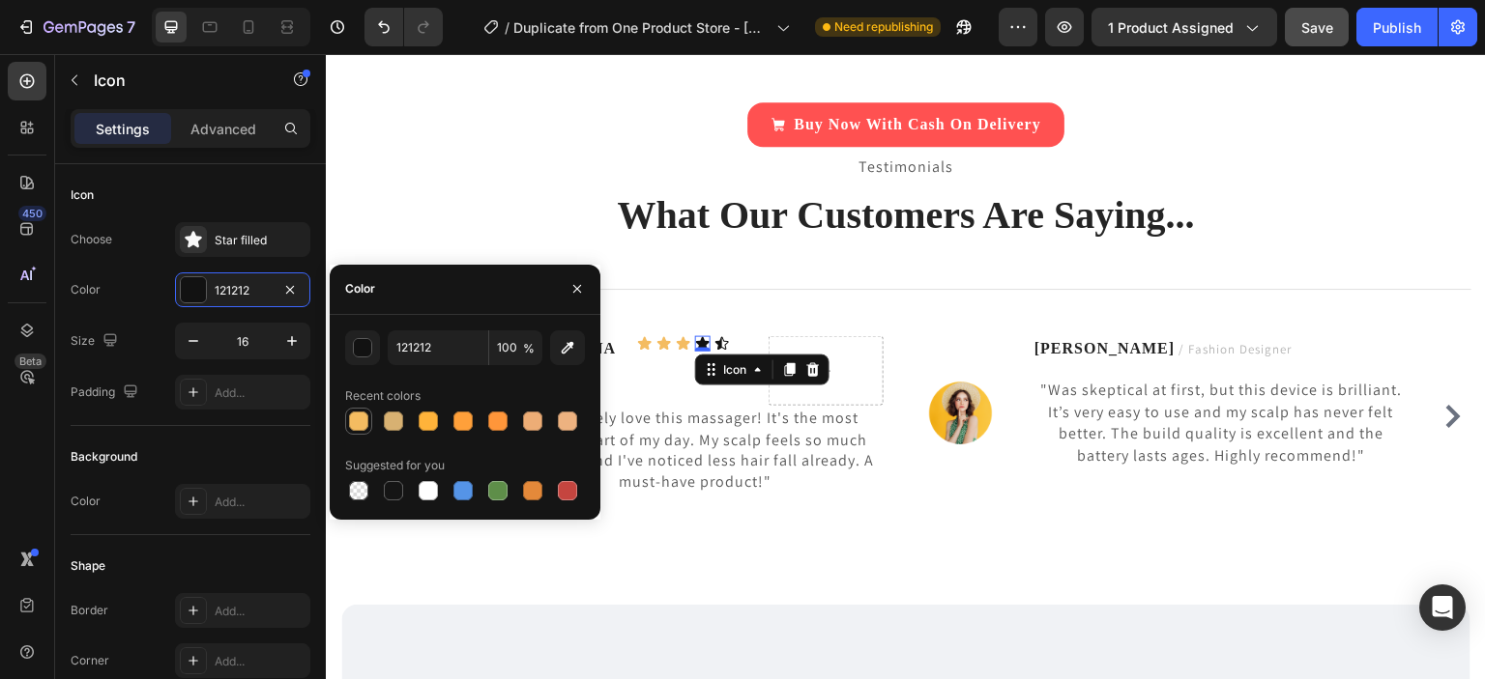
click at [364, 416] on div at bounding box center [358, 421] width 19 height 19
type input "F4BC61"
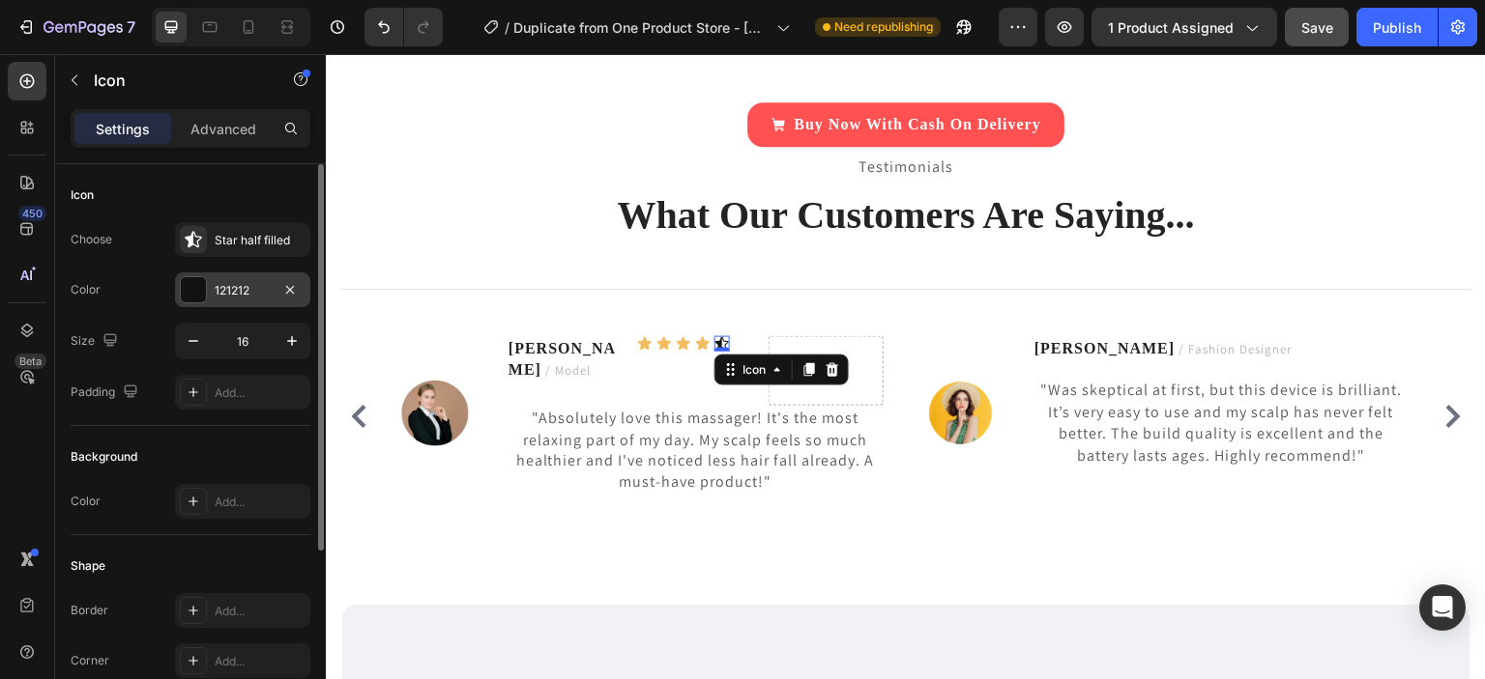
click at [192, 297] on div at bounding box center [193, 289] width 25 height 25
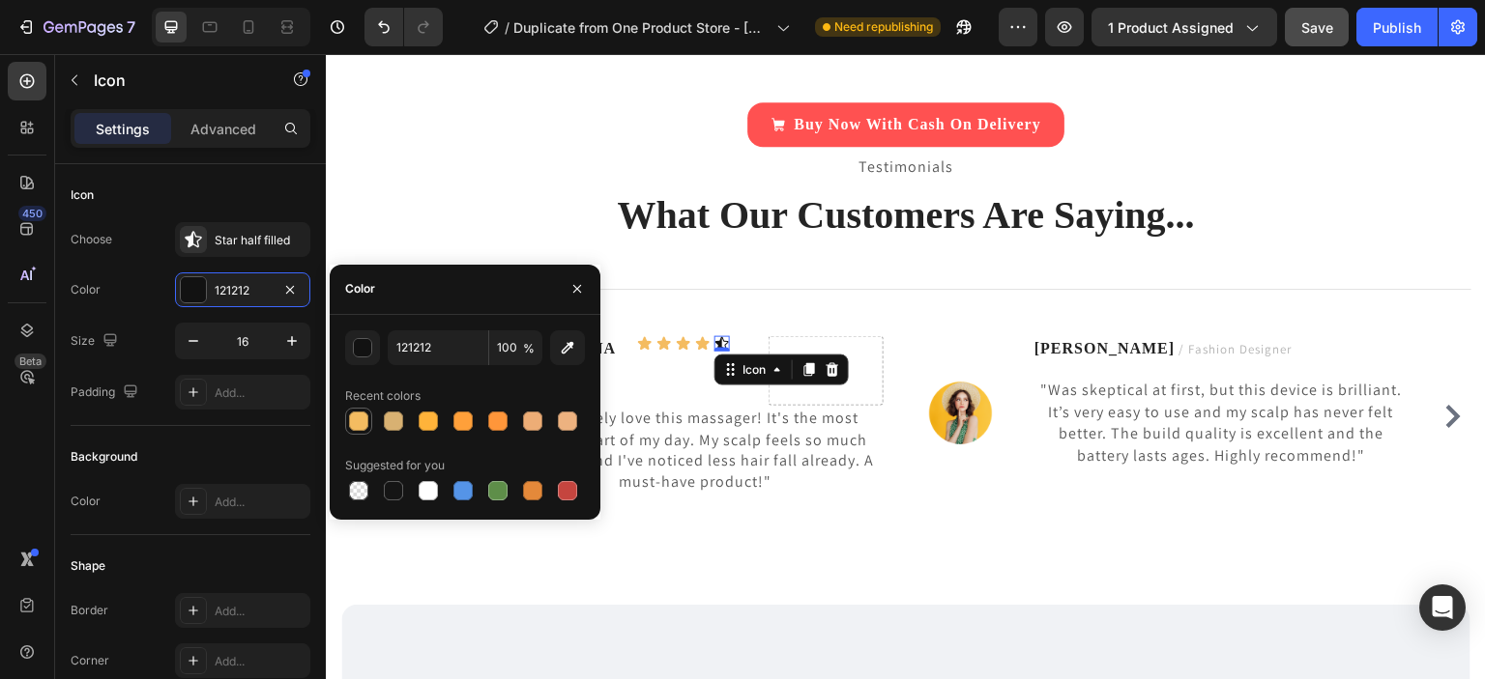
click at [367, 420] on div at bounding box center [358, 421] width 19 height 19
type input "F4BC61"
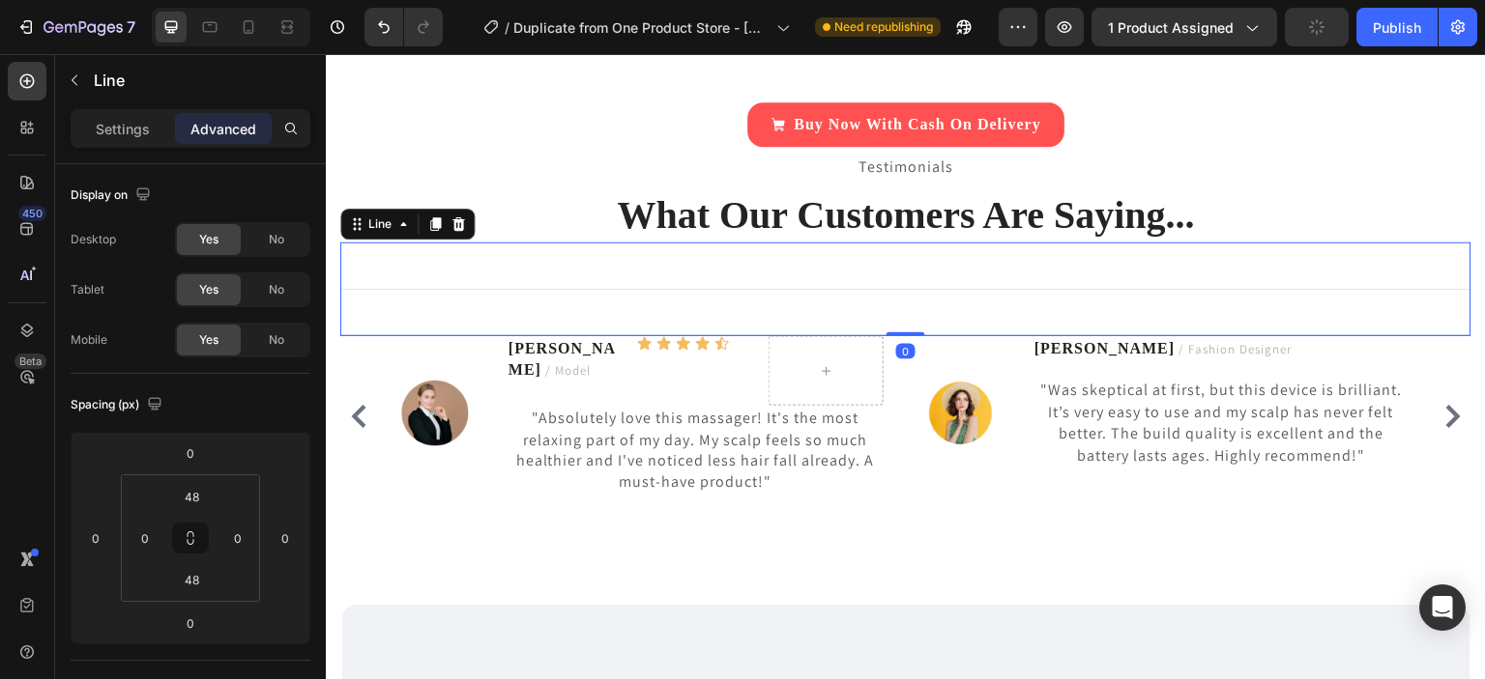
click at [771, 285] on div "Title Line 0" at bounding box center [905, 290] width 1131 height 94
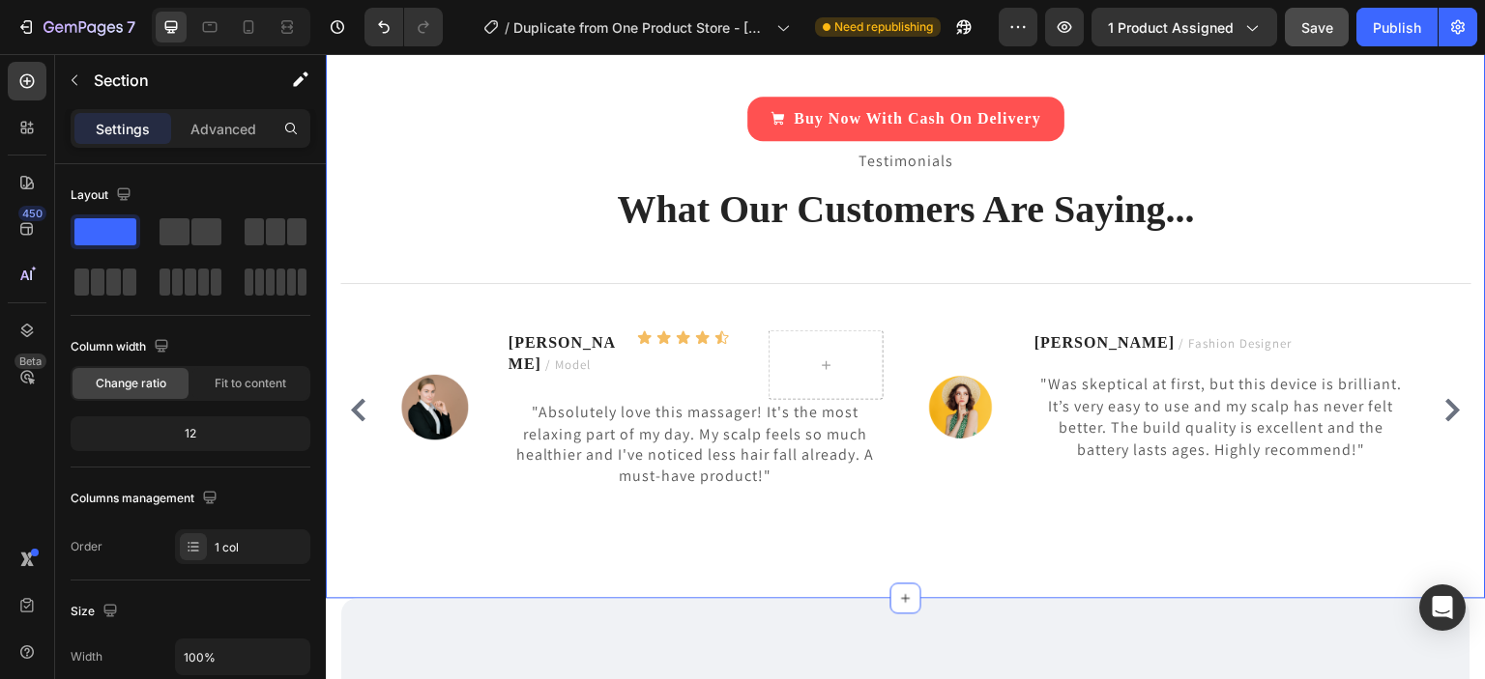
scroll to position [5978, 0]
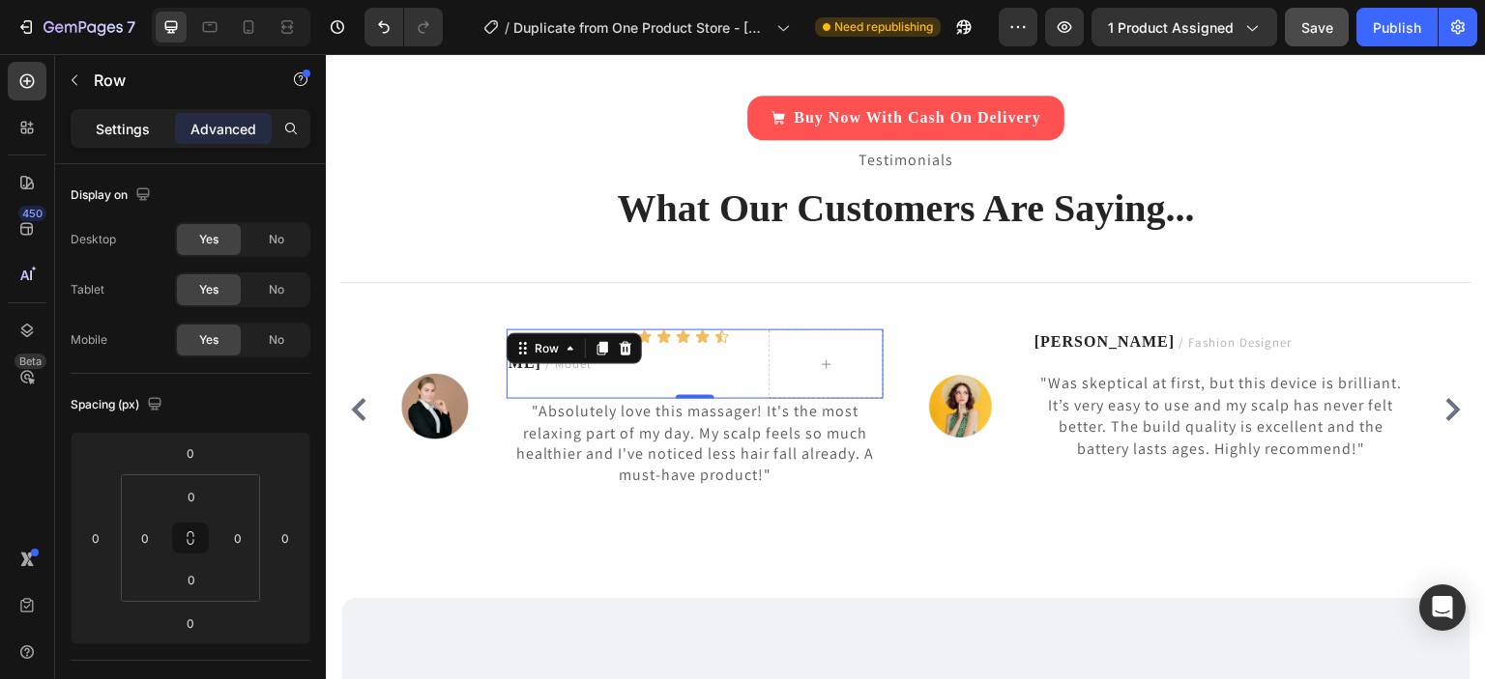
click at [153, 127] on div "Settings" at bounding box center [122, 128] width 97 height 31
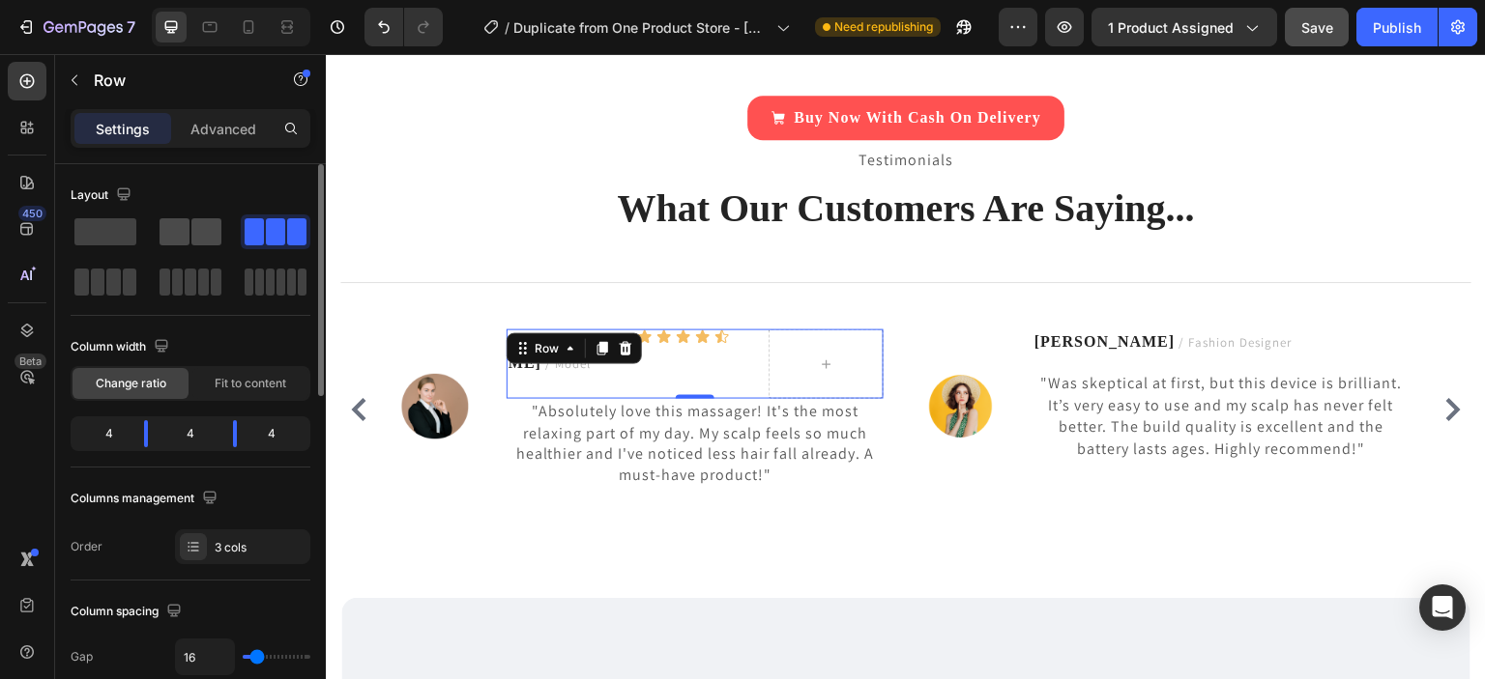
click at [162, 218] on span at bounding box center [174, 231] width 30 height 27
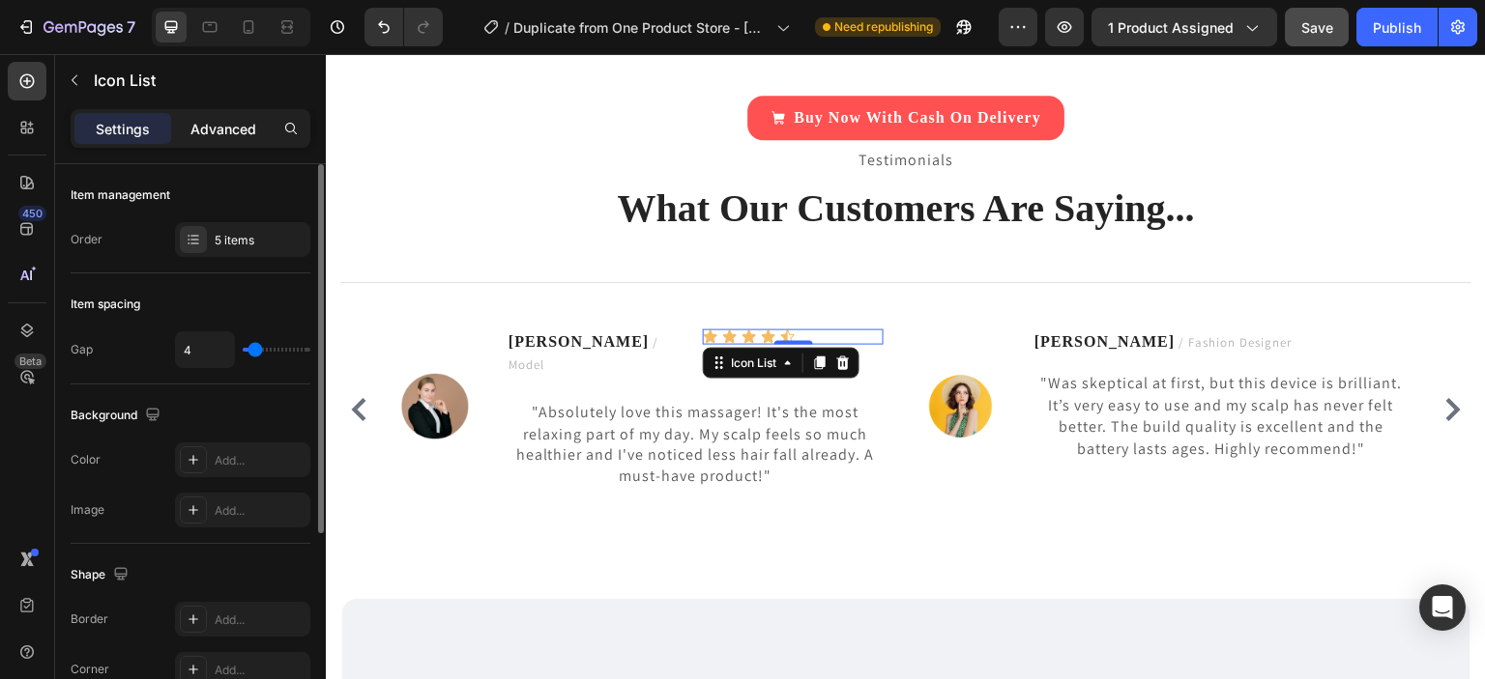
click at [235, 132] on p "Advanced" at bounding box center [223, 129] width 66 height 20
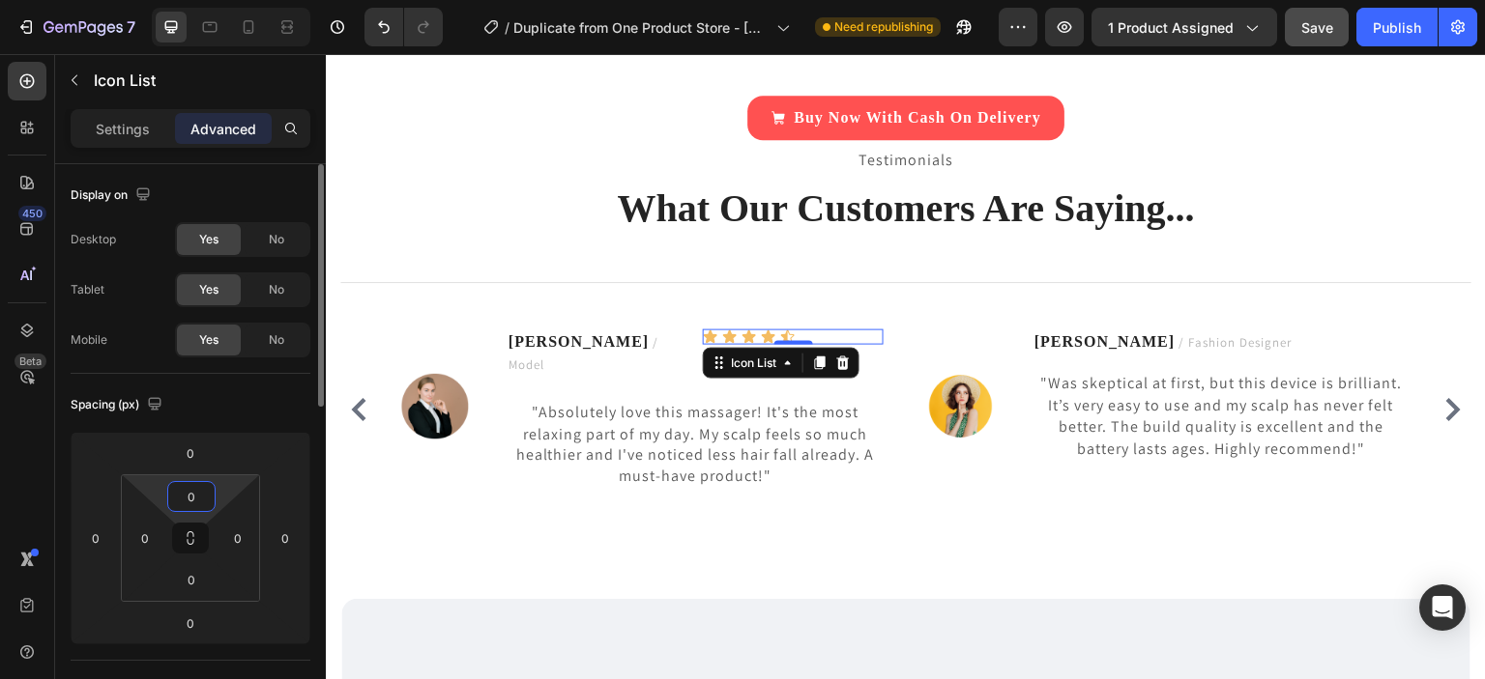
click at [200, 502] on input "0" at bounding box center [191, 496] width 39 height 29
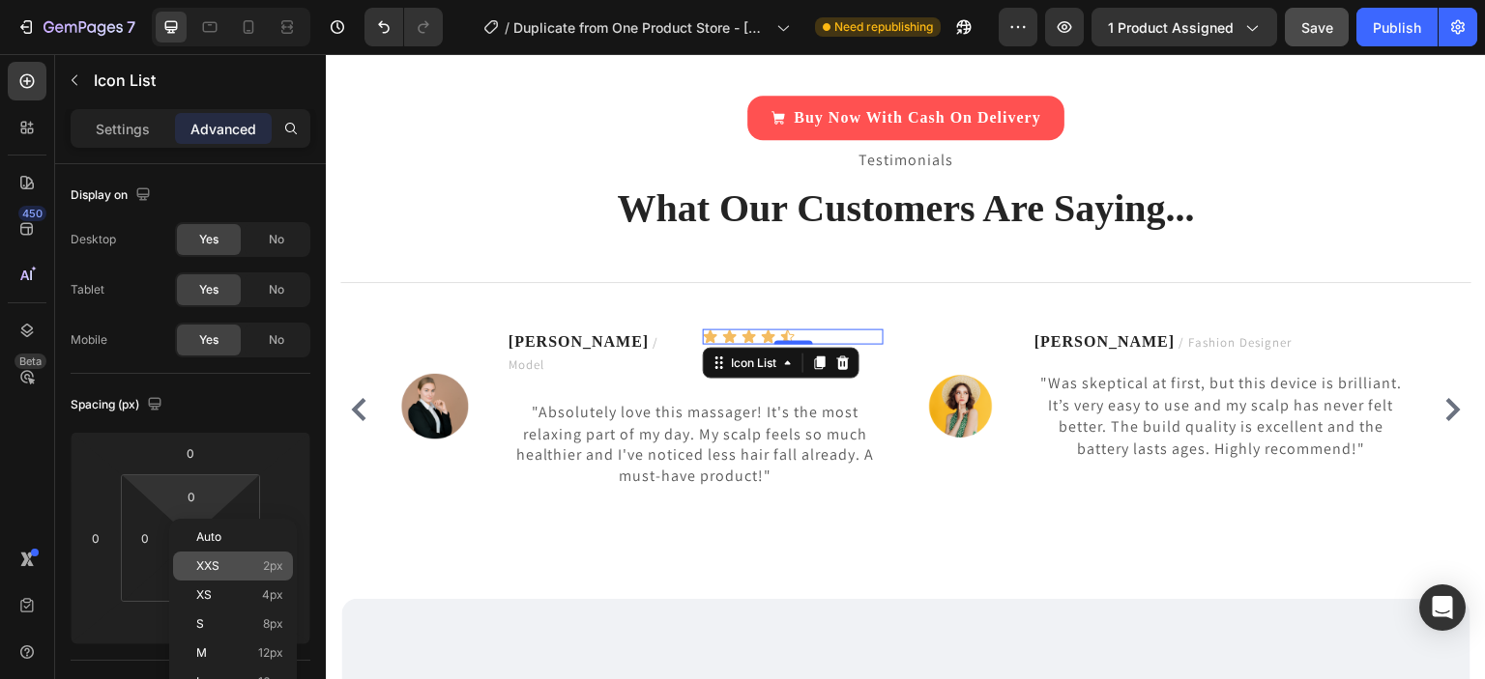
click at [245, 563] on p "XXS 2px" at bounding box center [239, 567] width 87 height 14
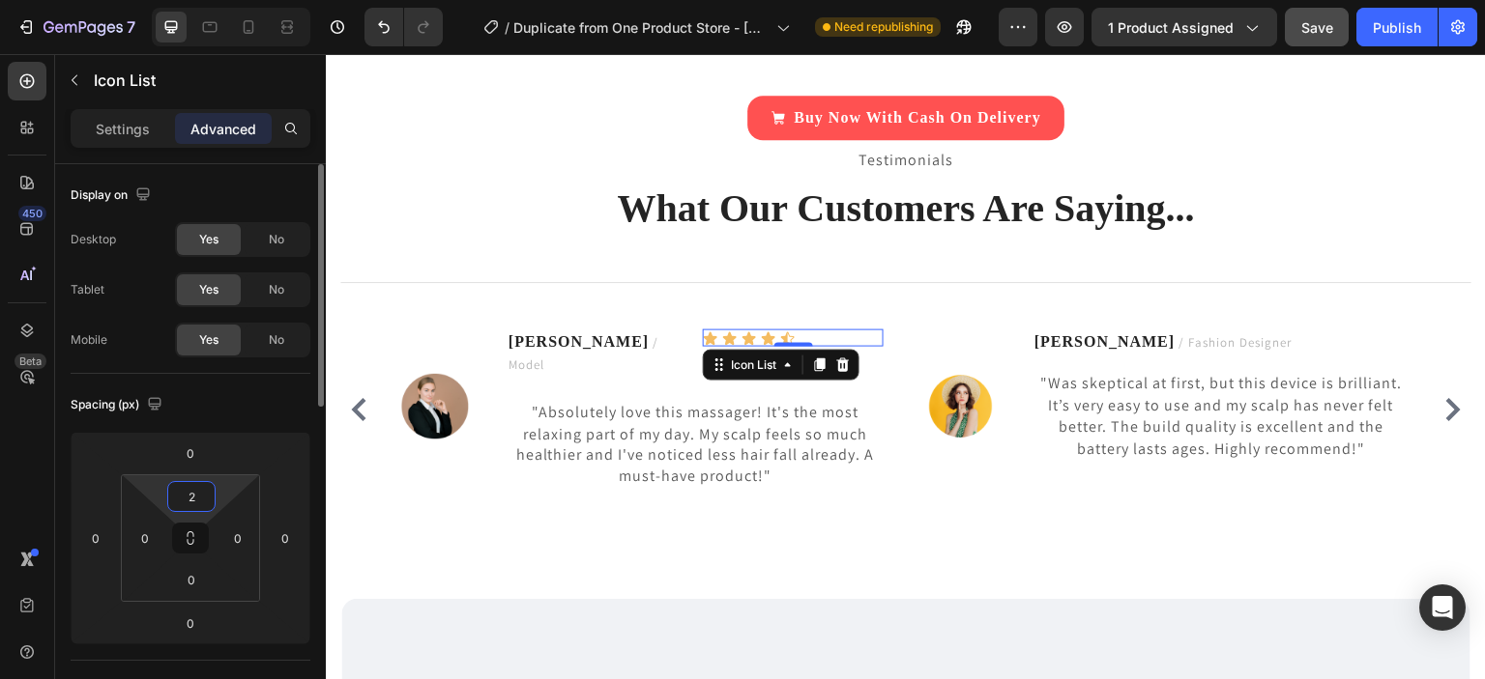
click at [206, 502] on input "2" at bounding box center [191, 496] width 39 height 29
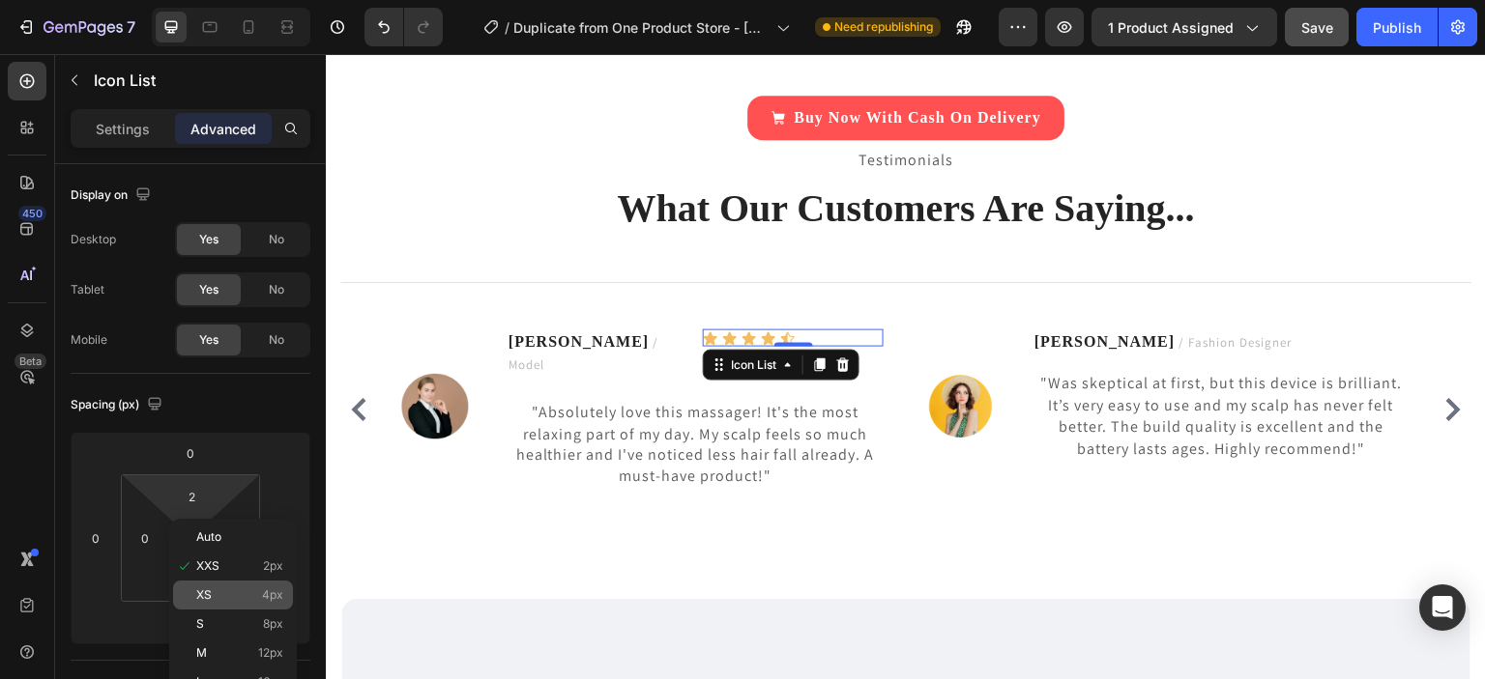
click at [219, 585] on div "XS 4px" at bounding box center [233, 595] width 120 height 29
type input "4"
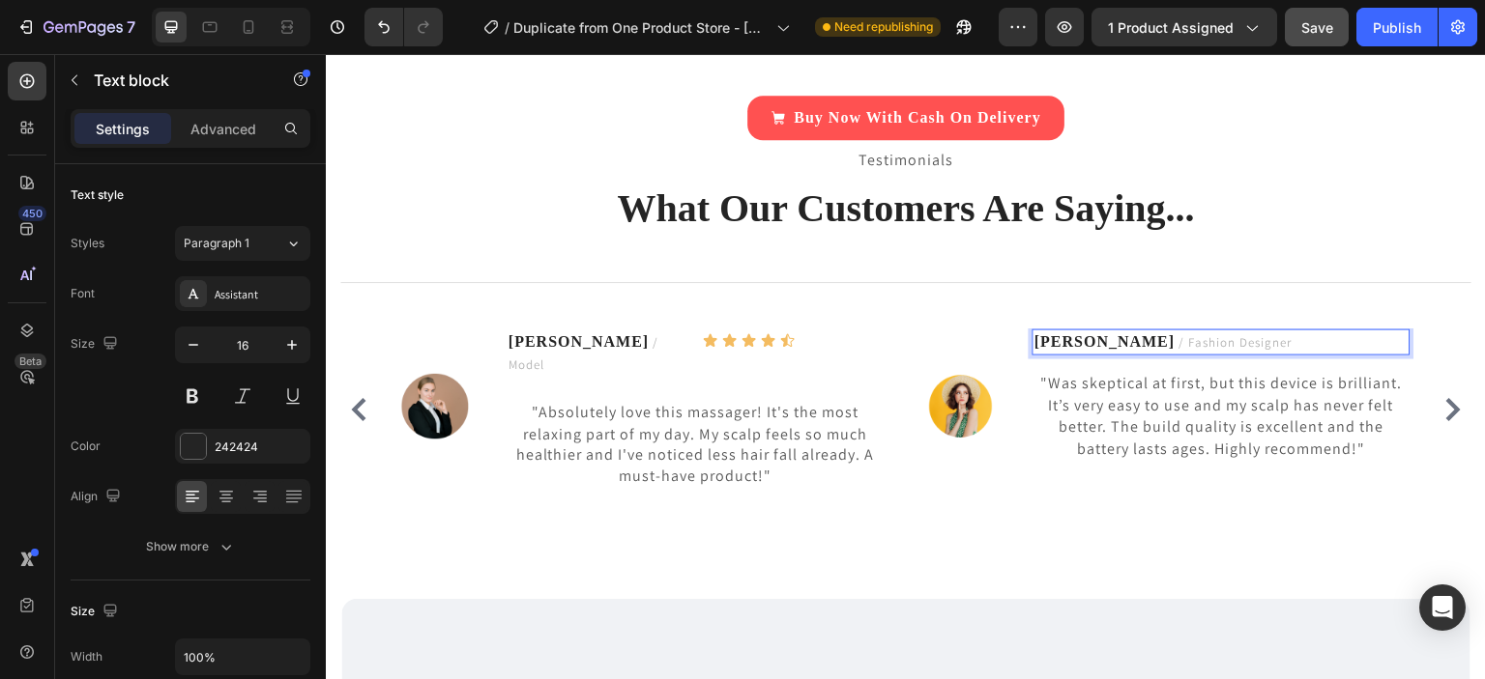
click at [1283, 338] on p "Fatima S. / Fashion Designer" at bounding box center [1220, 343] width 373 height 22
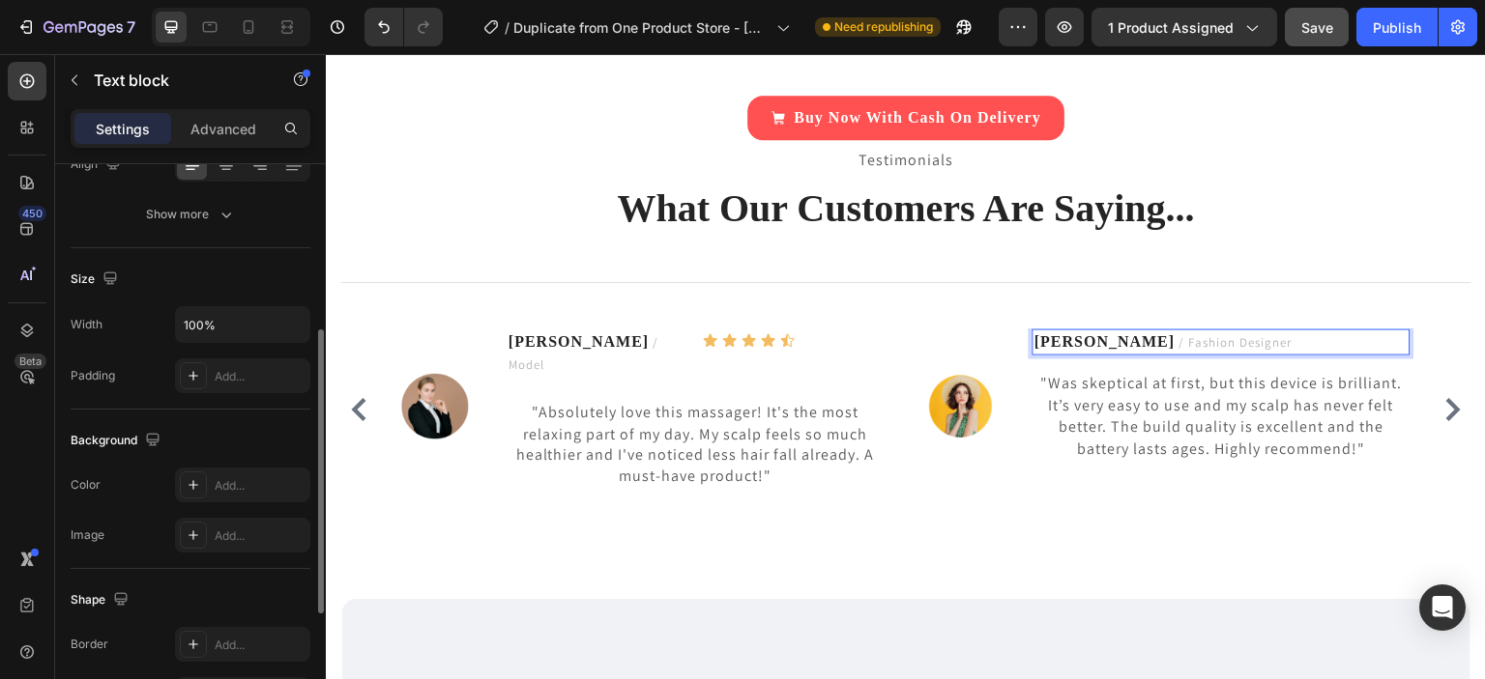
scroll to position [0, 0]
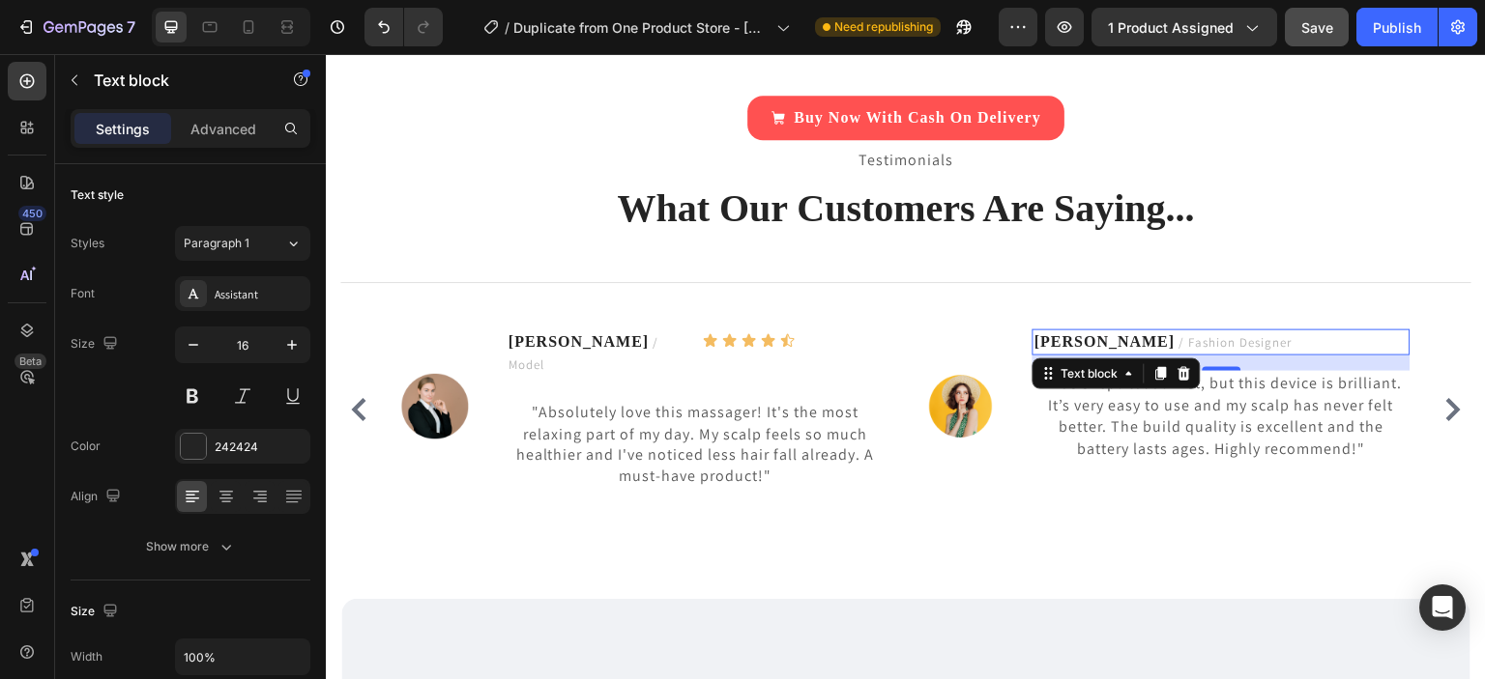
click at [142, 132] on p "Settings" at bounding box center [123, 129] width 54 height 20
click at [227, 130] on p "Advanced" at bounding box center [223, 129] width 66 height 20
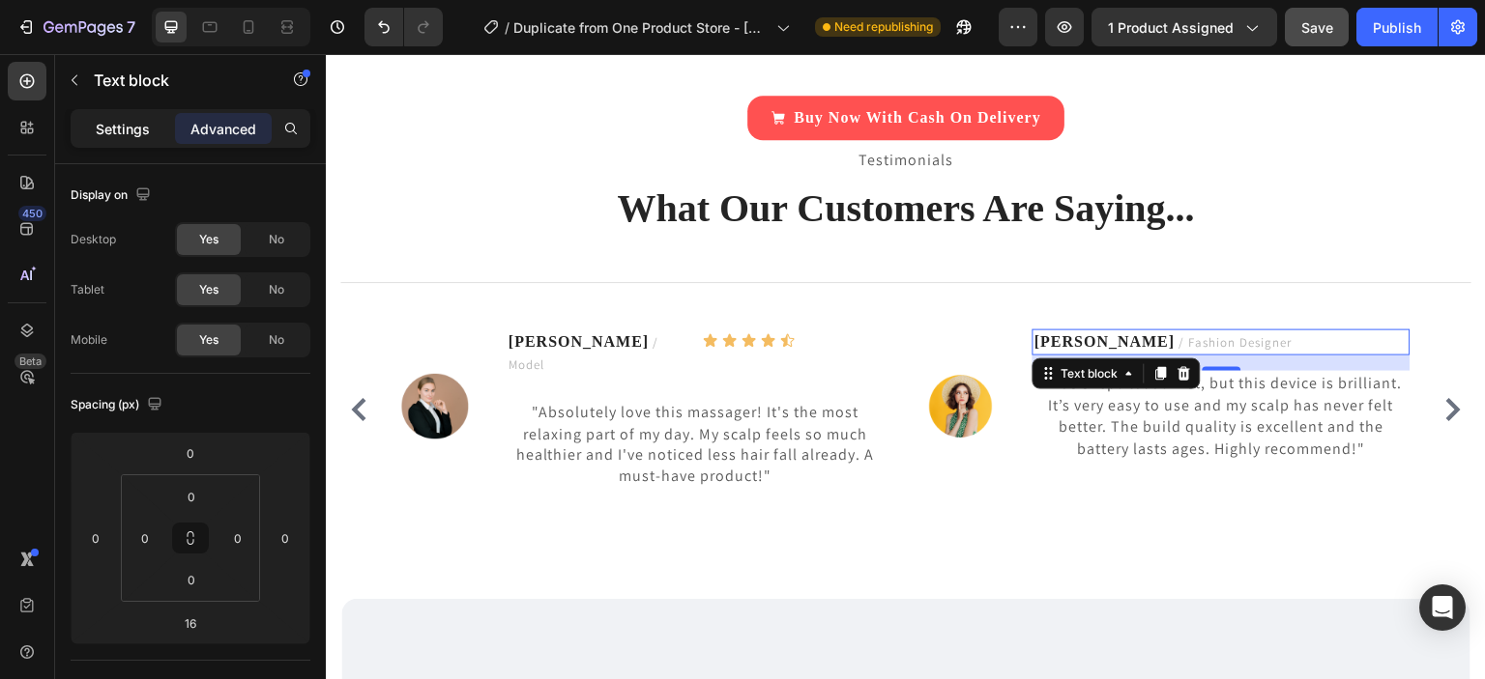
click at [131, 127] on p "Settings" at bounding box center [123, 129] width 54 height 20
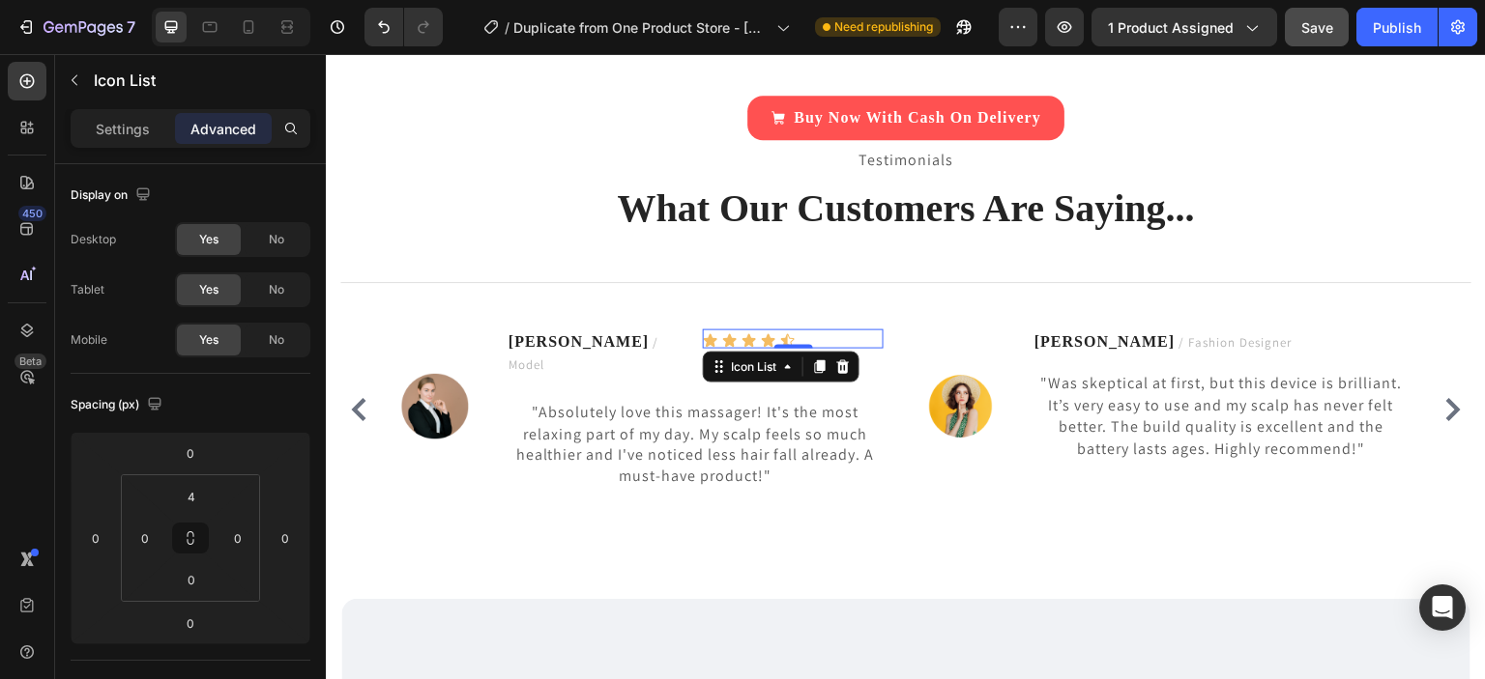
click at [845, 340] on div "Icon Icon Icon Icon Icon" at bounding box center [793, 340] width 181 height 15
click at [825, 363] on icon at bounding box center [820, 368] width 11 height 14
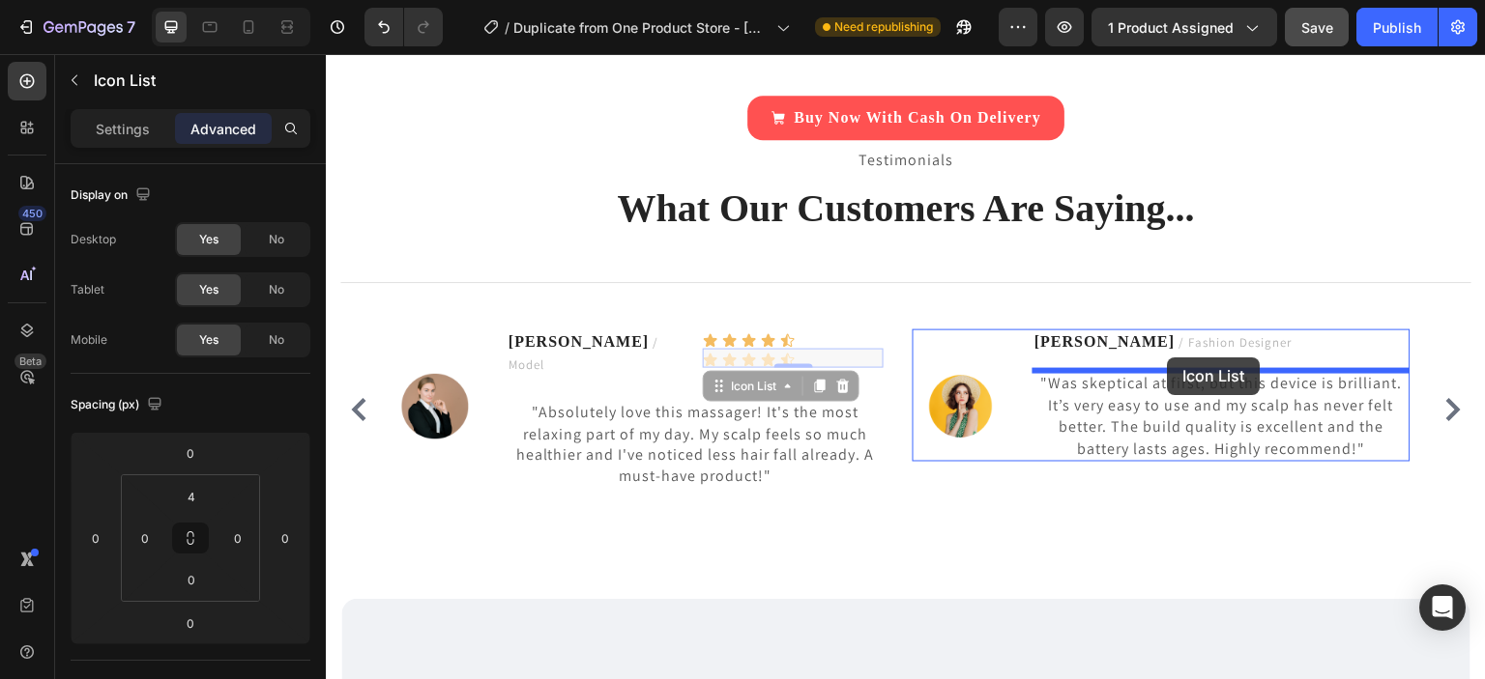
drag, startPoint x: 856, startPoint y: 360, endPoint x: 1168, endPoint y: 358, distance: 311.2
type input "16"
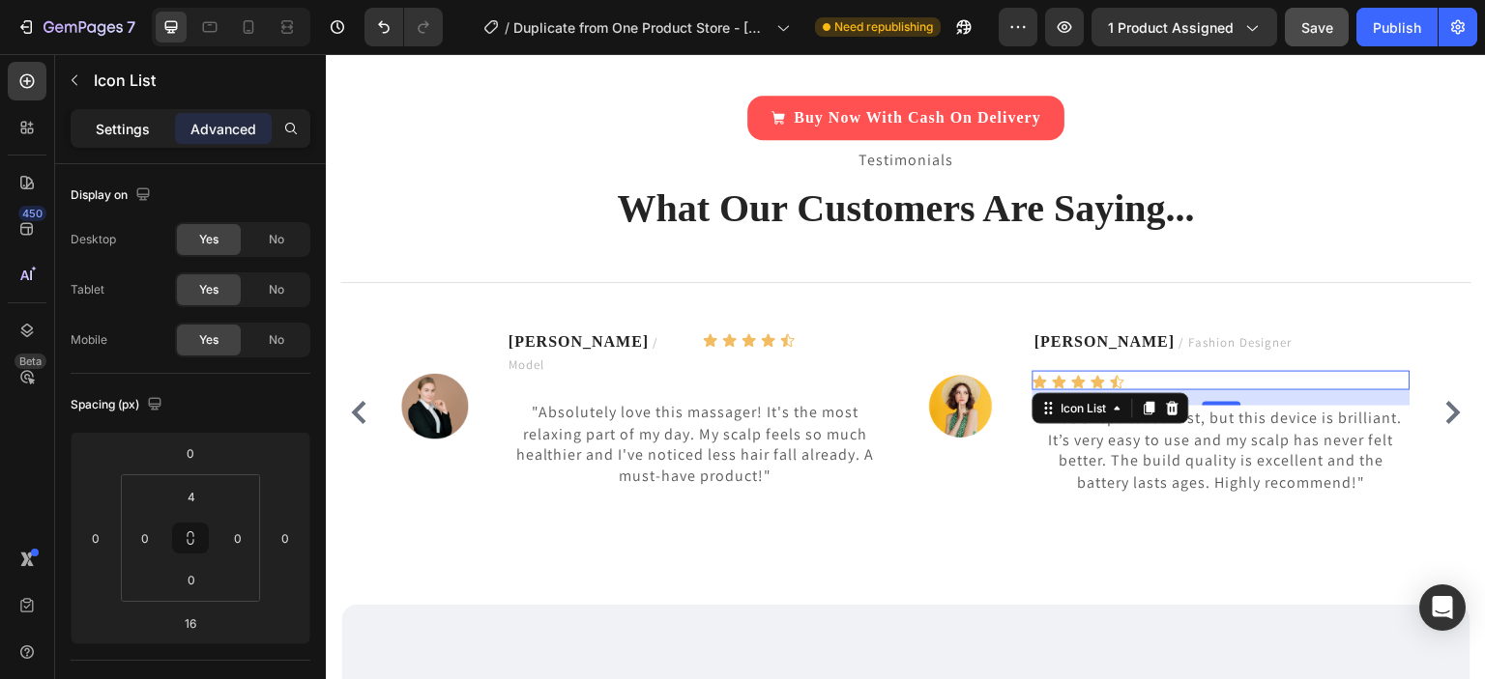
click at [104, 129] on p "Settings" at bounding box center [123, 129] width 54 height 20
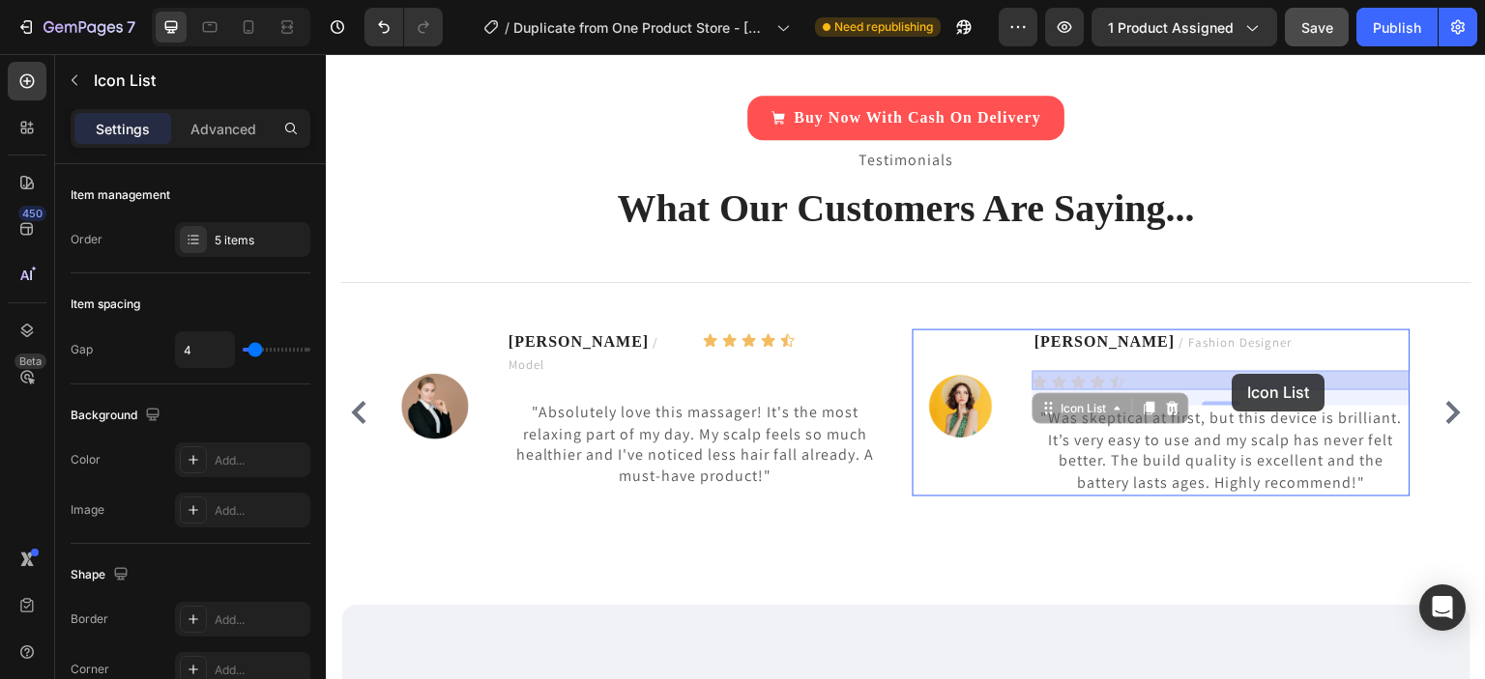
drag, startPoint x: 1220, startPoint y: 379, endPoint x: 1232, endPoint y: 374, distance: 13.5
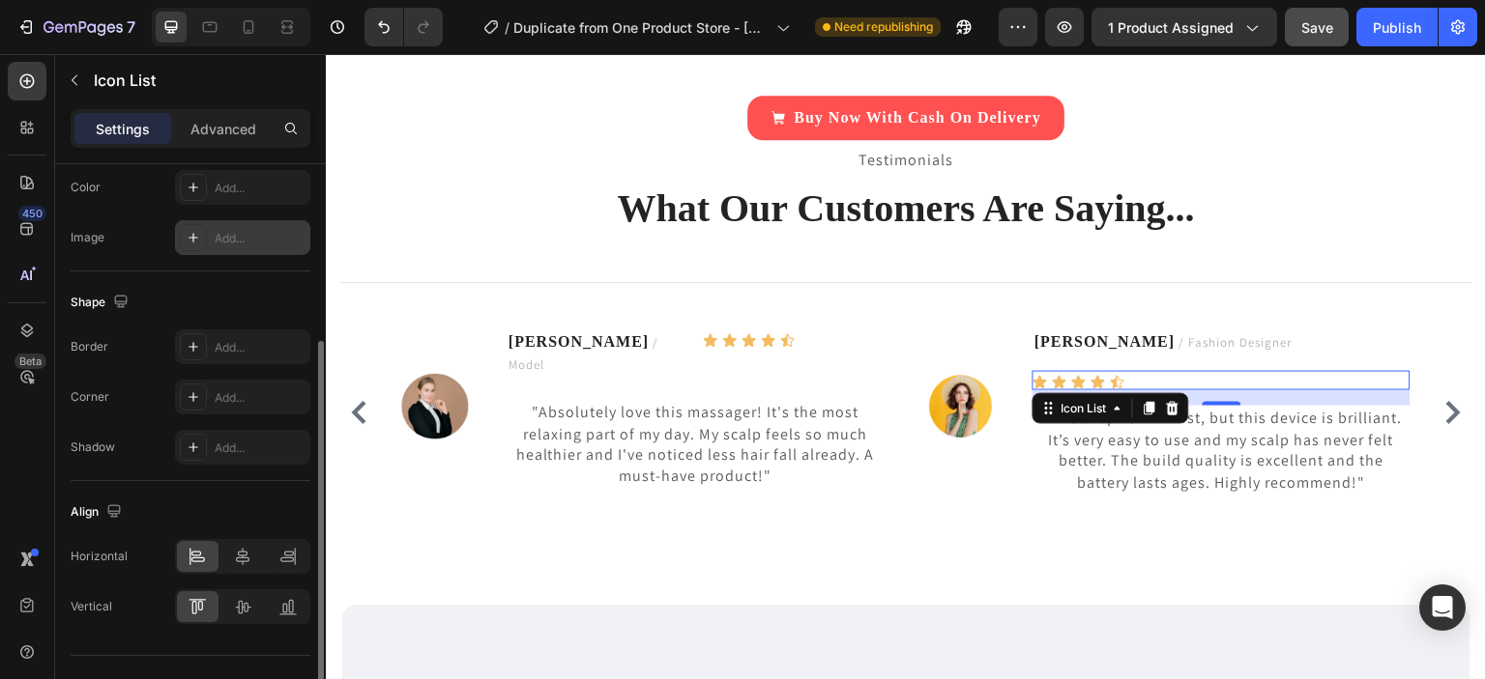
scroll to position [308, 0]
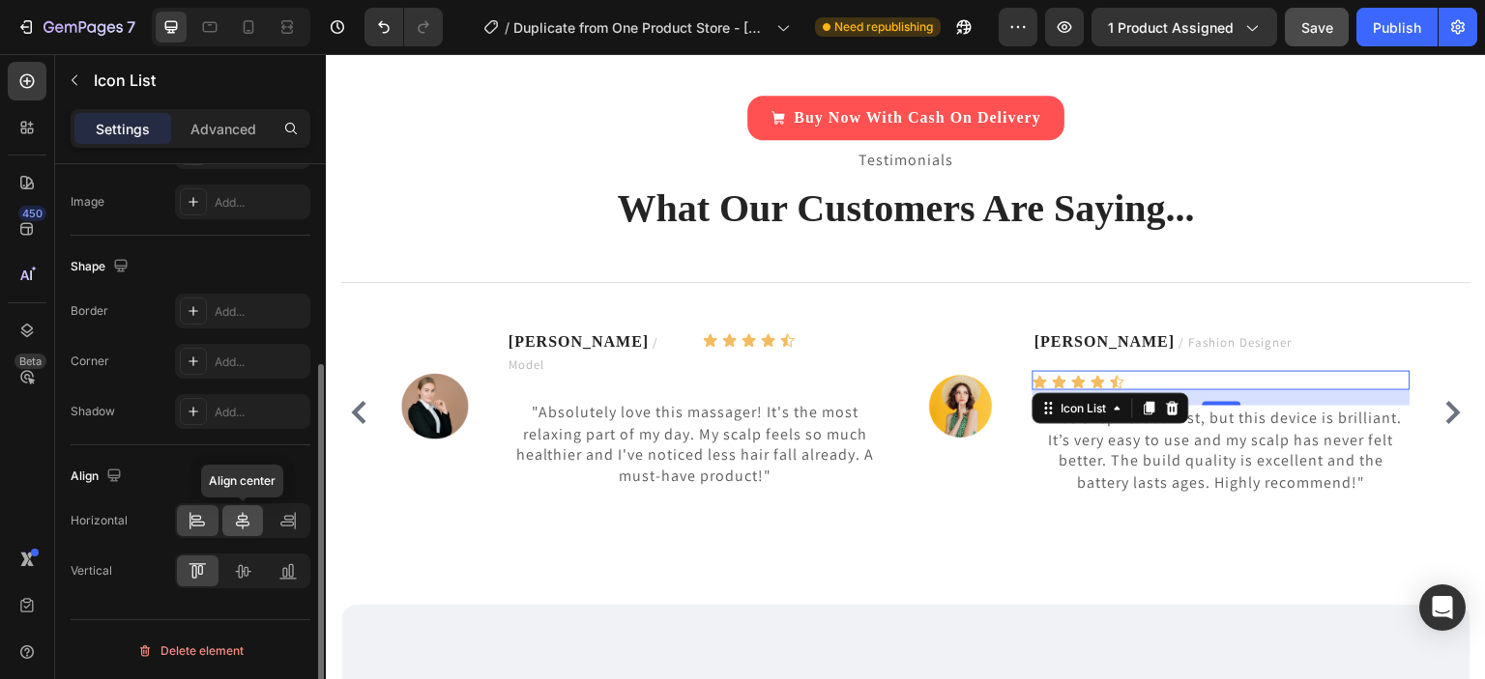
click at [245, 520] on icon at bounding box center [243, 520] width 14 height 17
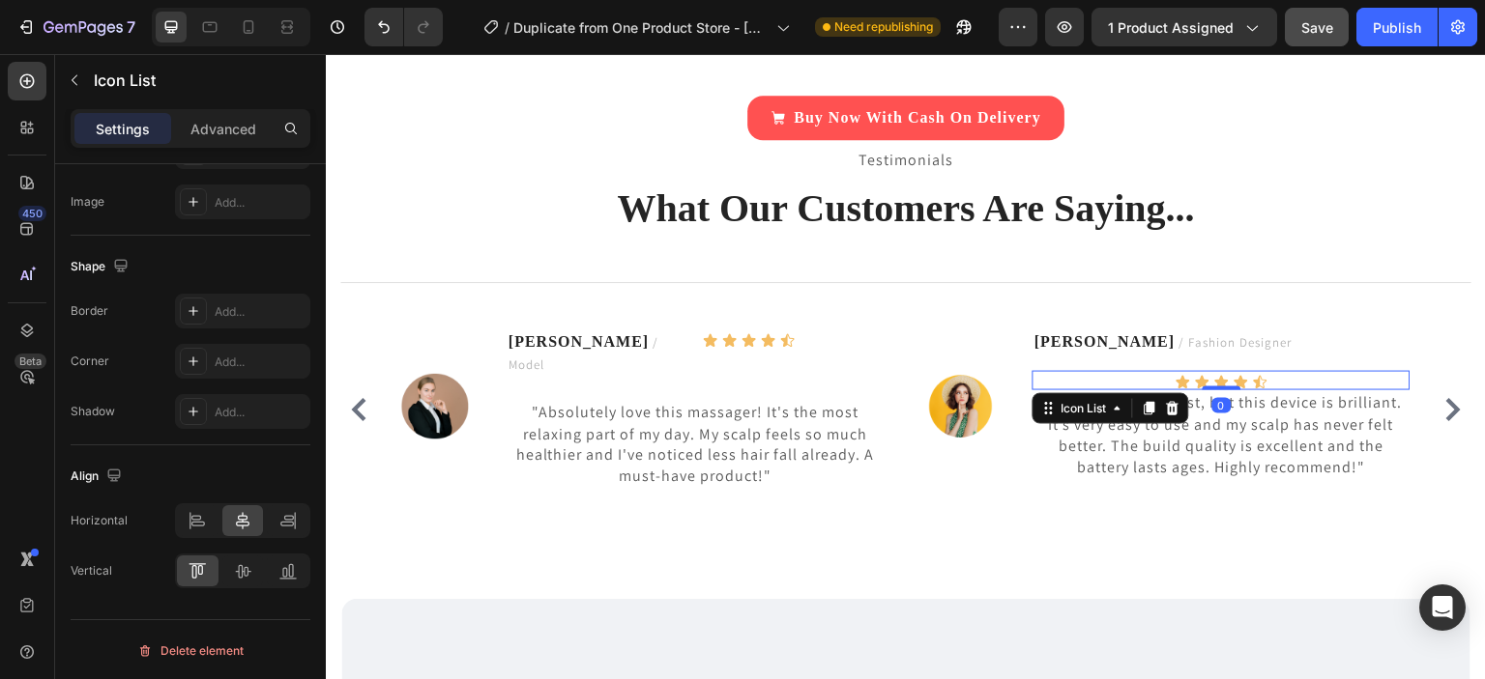
drag, startPoint x: 1232, startPoint y: 402, endPoint x: 1236, endPoint y: 371, distance: 31.2
click at [1236, 371] on div "Icon Icon Icon Icon Icon Icon List 0" at bounding box center [1220, 380] width 377 height 19
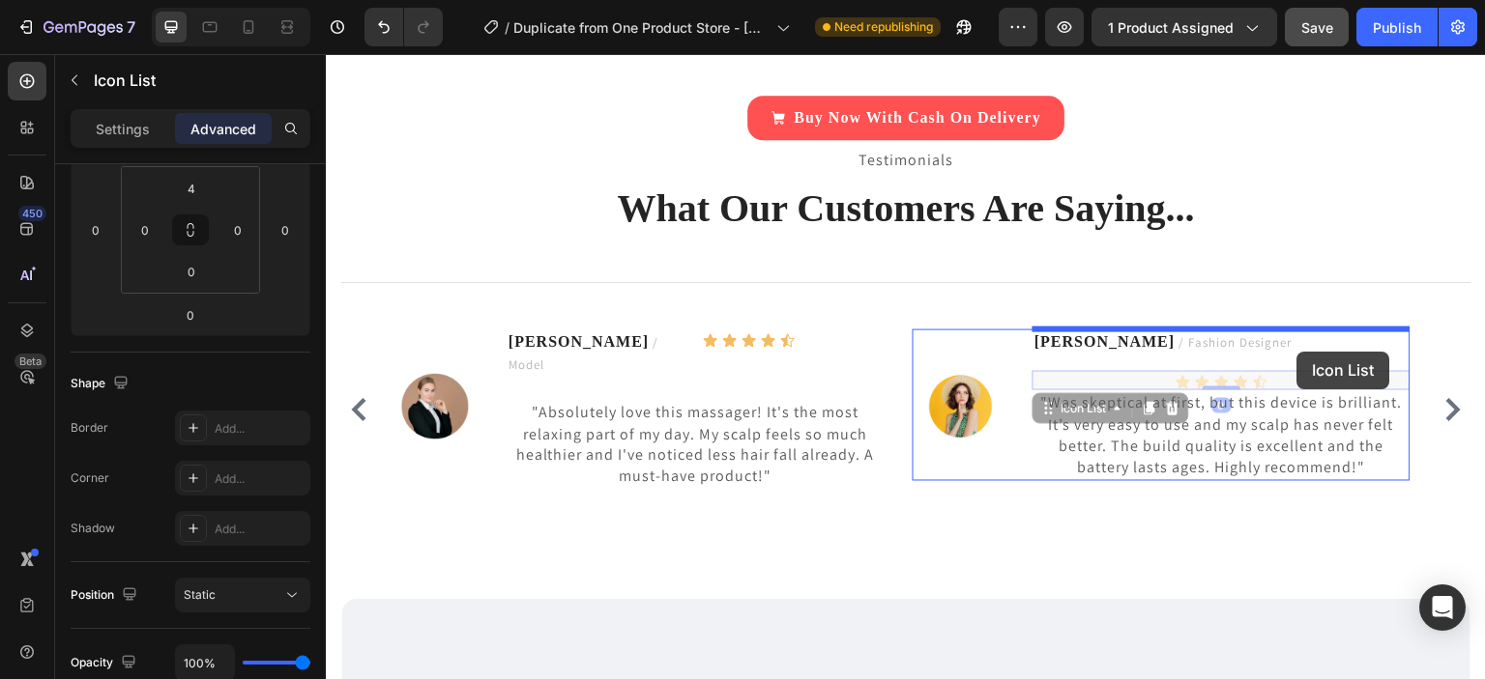
drag, startPoint x: 1282, startPoint y: 379, endPoint x: 1297, endPoint y: 352, distance: 31.2
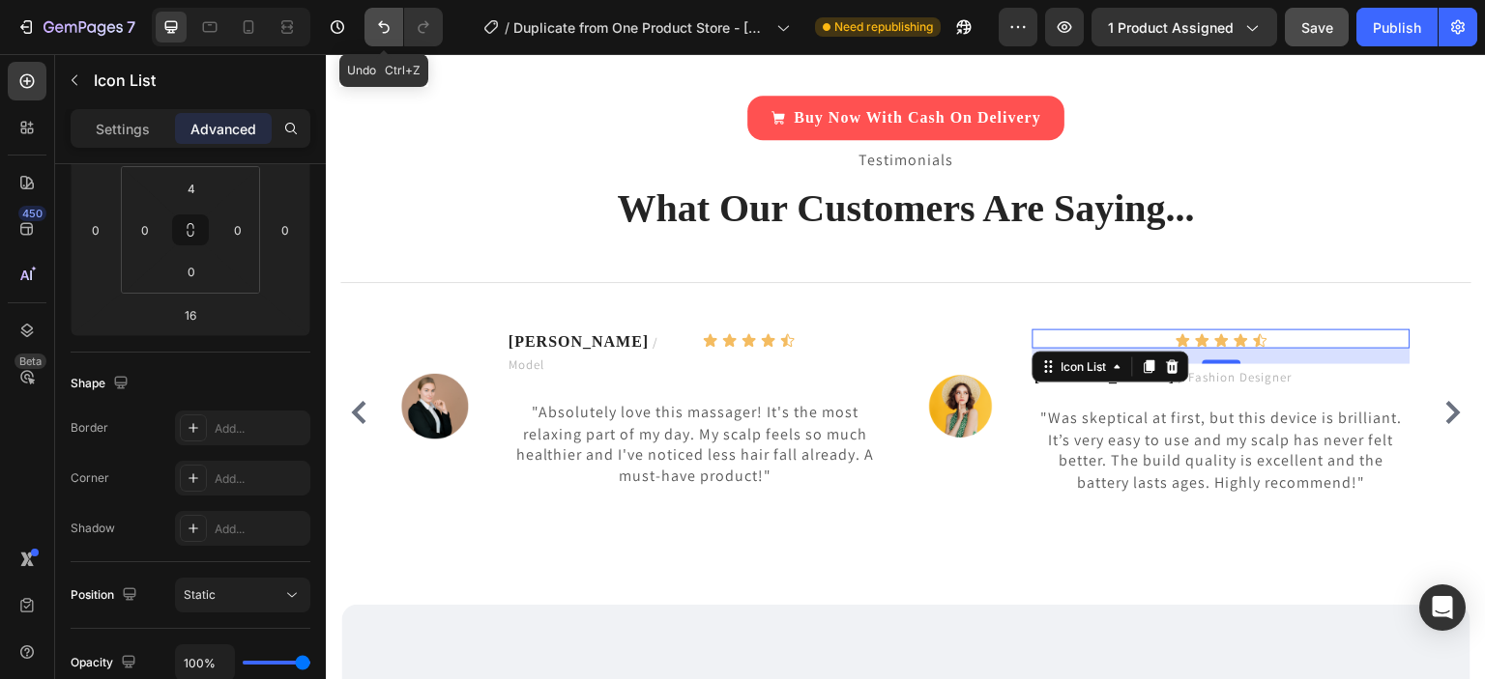
click at [383, 18] on icon "Undo/Redo" at bounding box center [383, 26] width 19 height 19
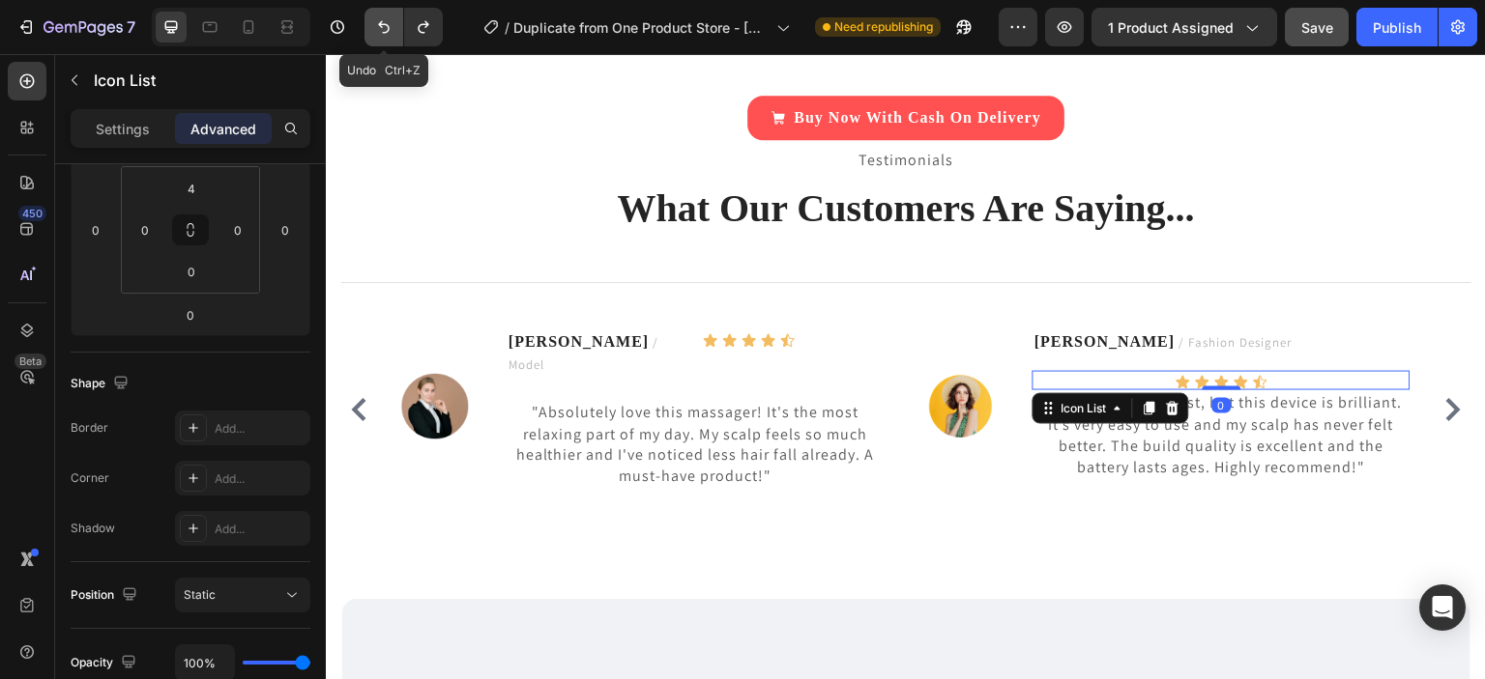
click at [383, 18] on icon "Undo/Redo" at bounding box center [383, 26] width 19 height 19
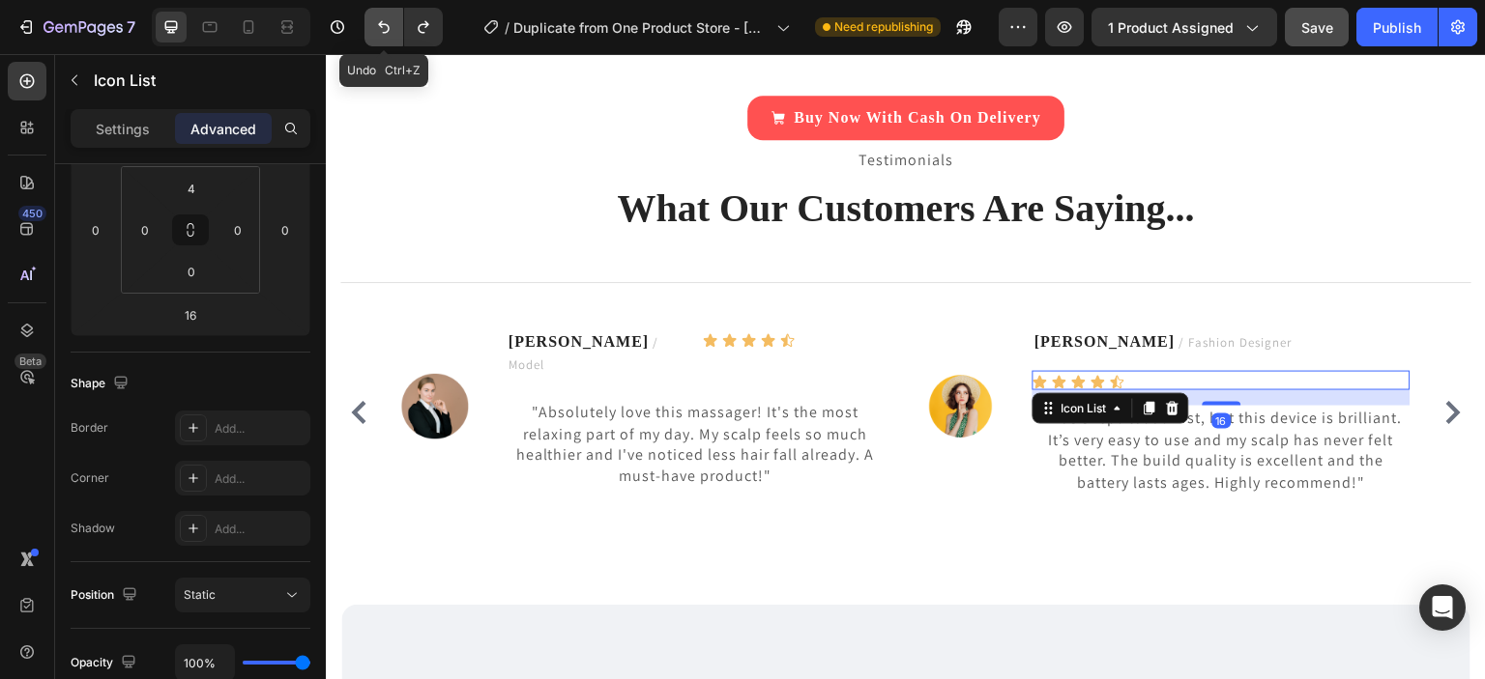
click at [383, 18] on icon "Undo/Redo" at bounding box center [383, 26] width 19 height 19
type input "0"
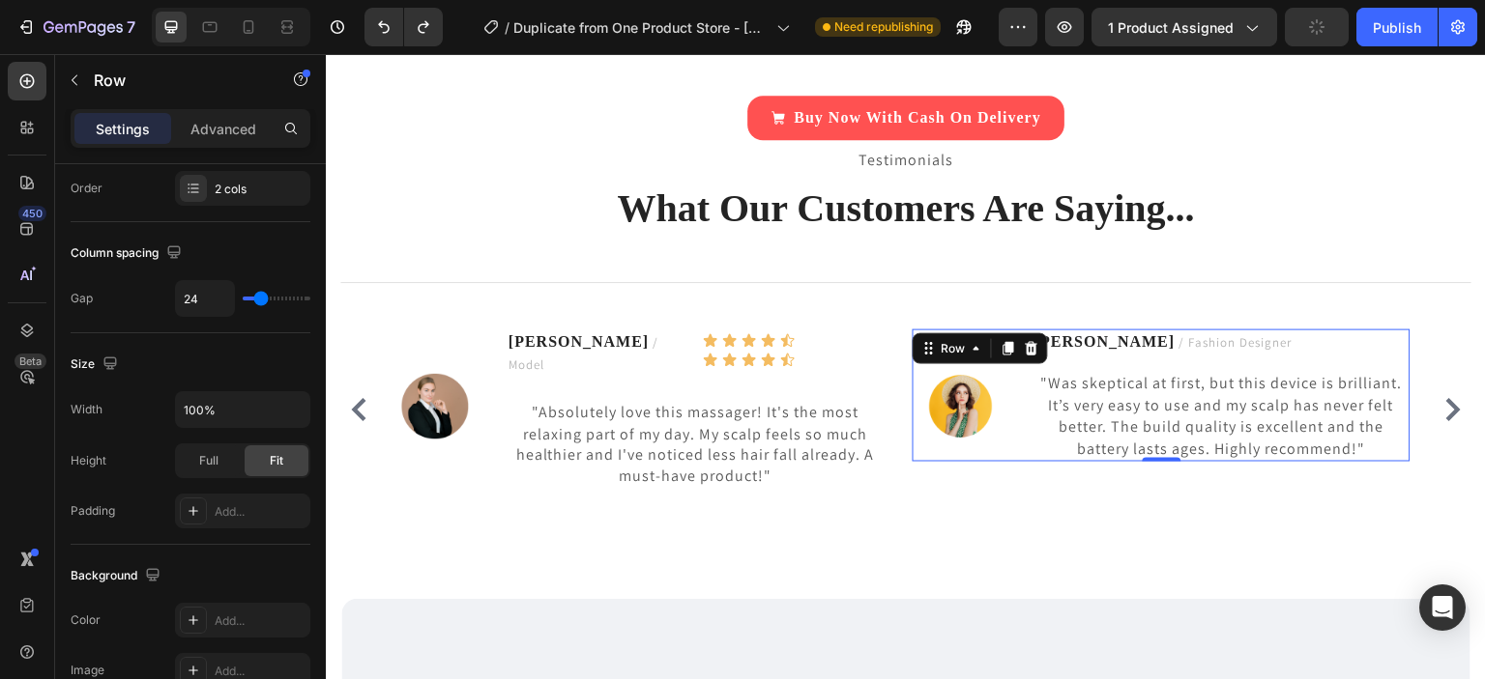
scroll to position [0, 0]
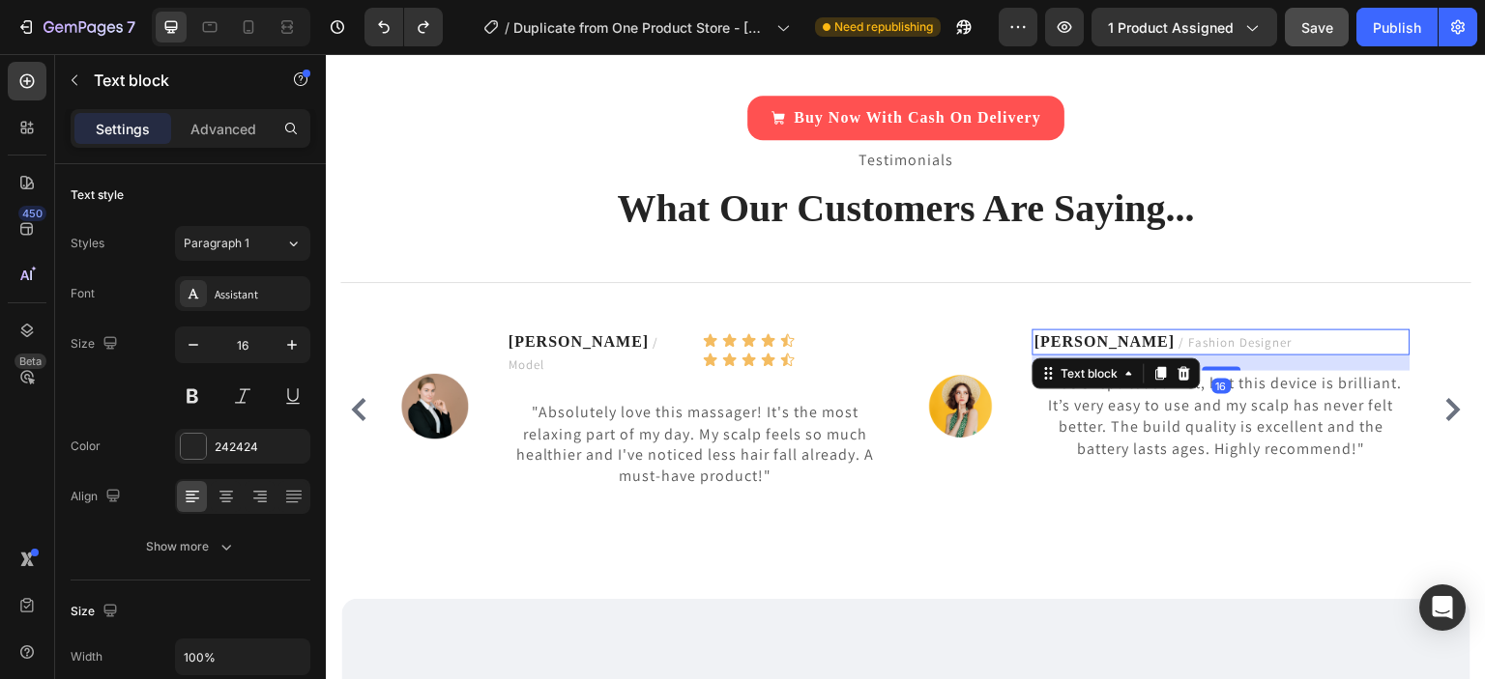
click at [1223, 351] on p "Fatima S. / Fashion Designer" at bounding box center [1220, 343] width 373 height 22
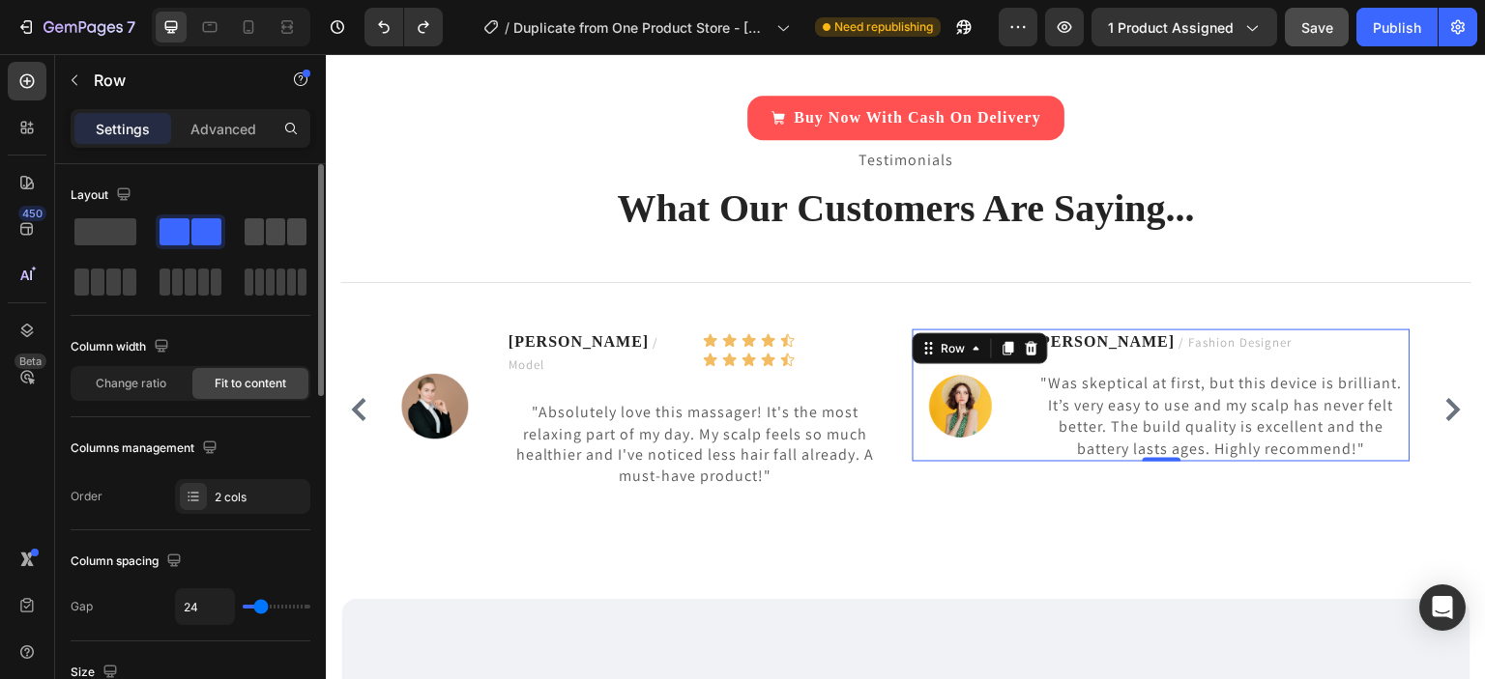
click at [277, 237] on span at bounding box center [275, 231] width 19 height 27
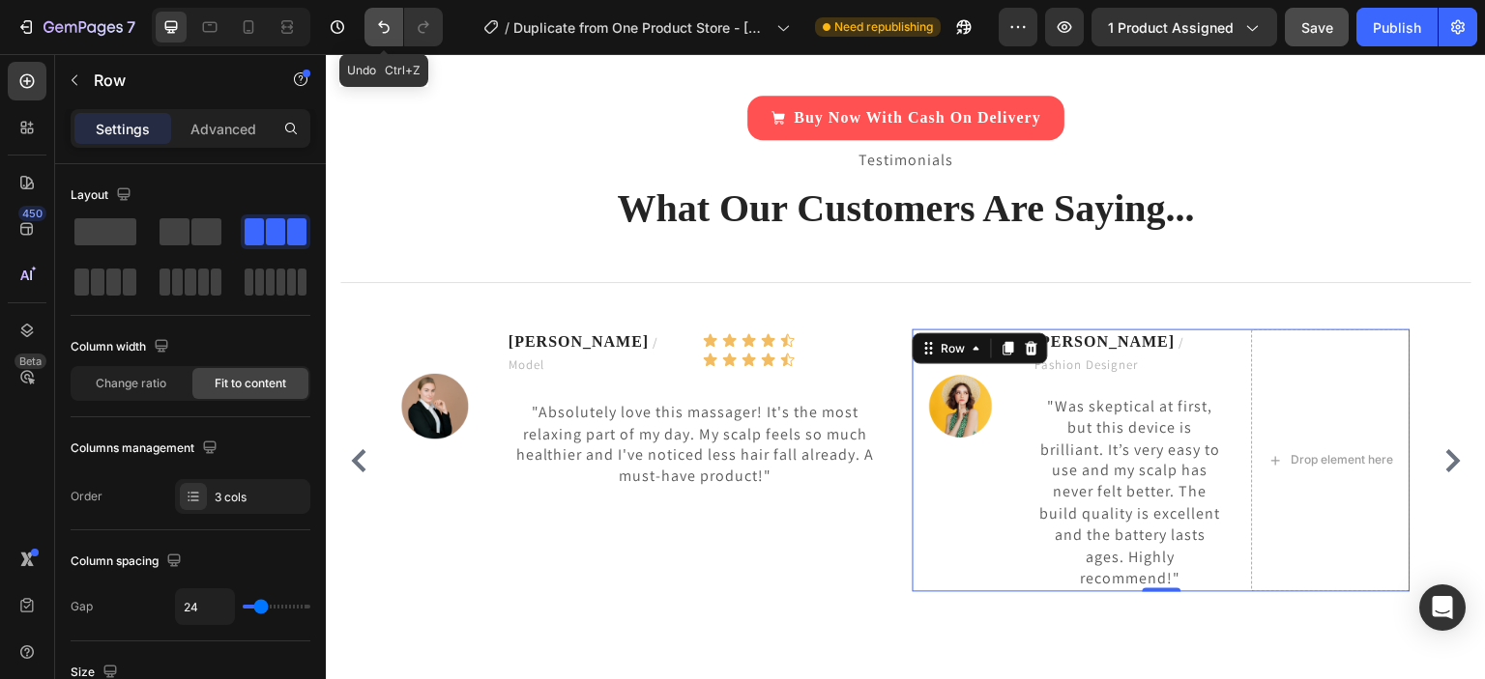
click at [387, 31] on icon "Undo/Redo" at bounding box center [384, 27] width 12 height 13
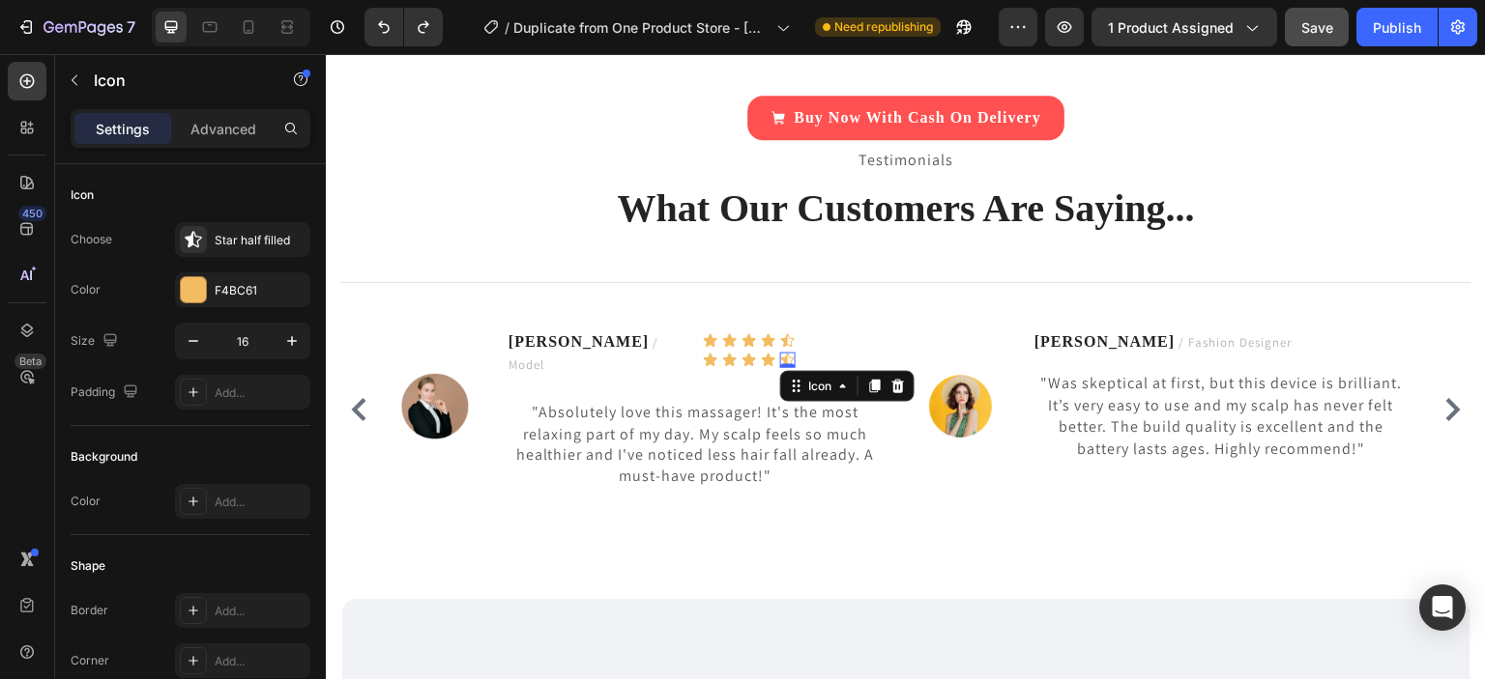
click at [782, 363] on div "Icon 0" at bounding box center [787, 360] width 15 height 15
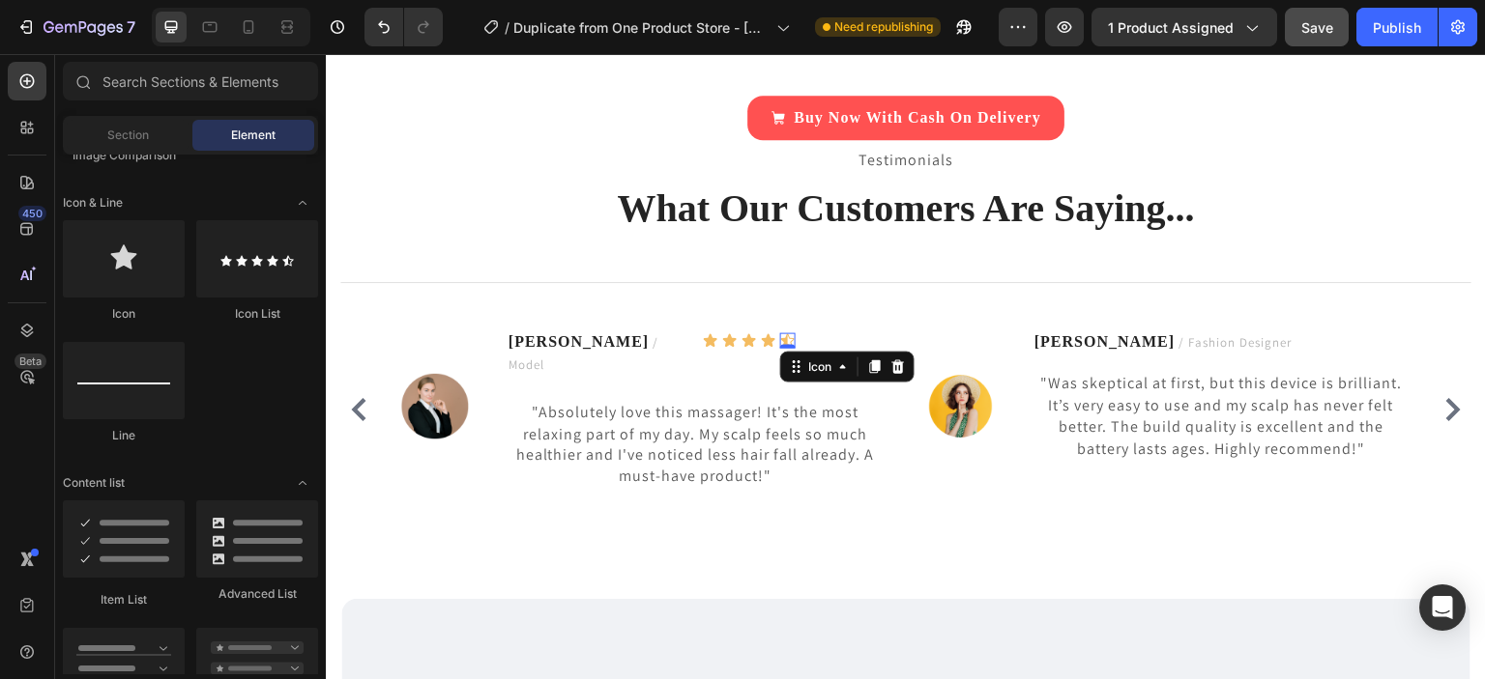
click at [794, 340] on div "Icon 0" at bounding box center [787, 340] width 15 height 15
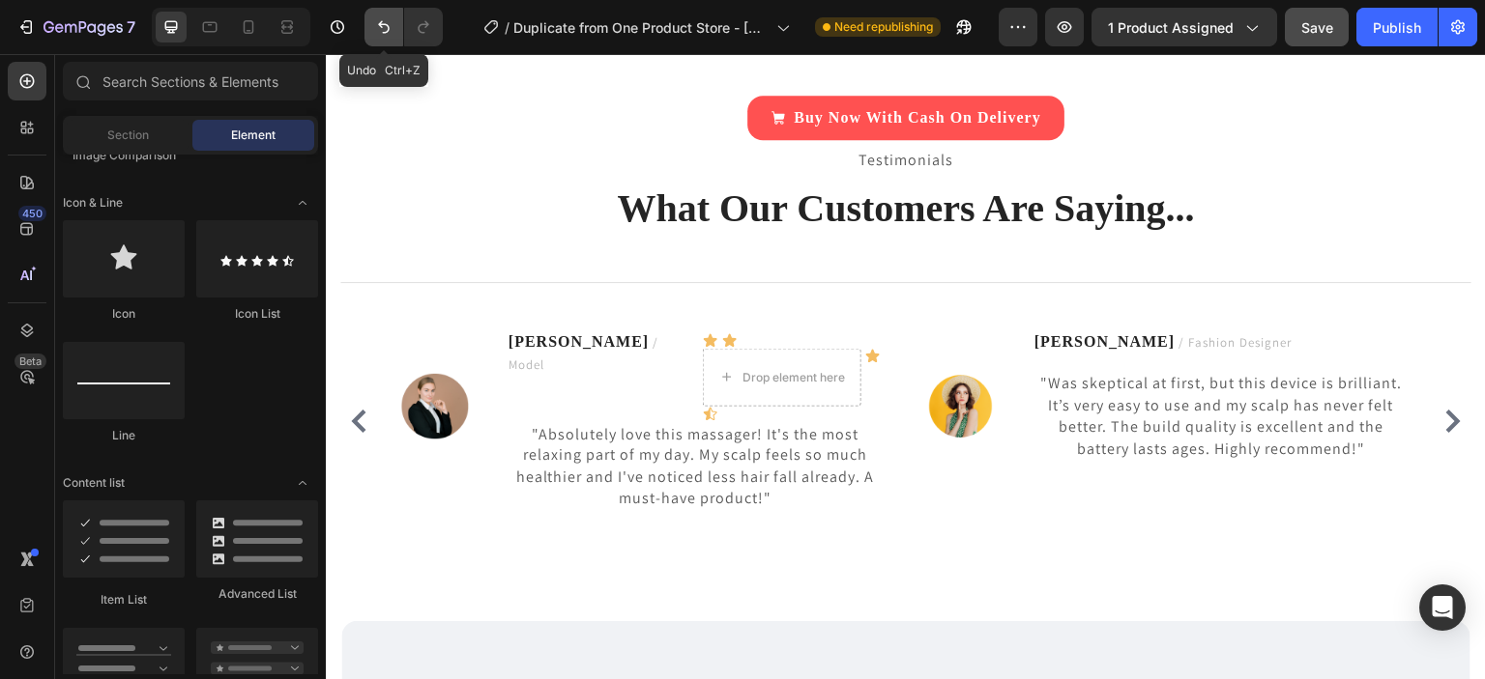
click at [385, 23] on icon "Undo/Redo" at bounding box center [383, 26] width 19 height 19
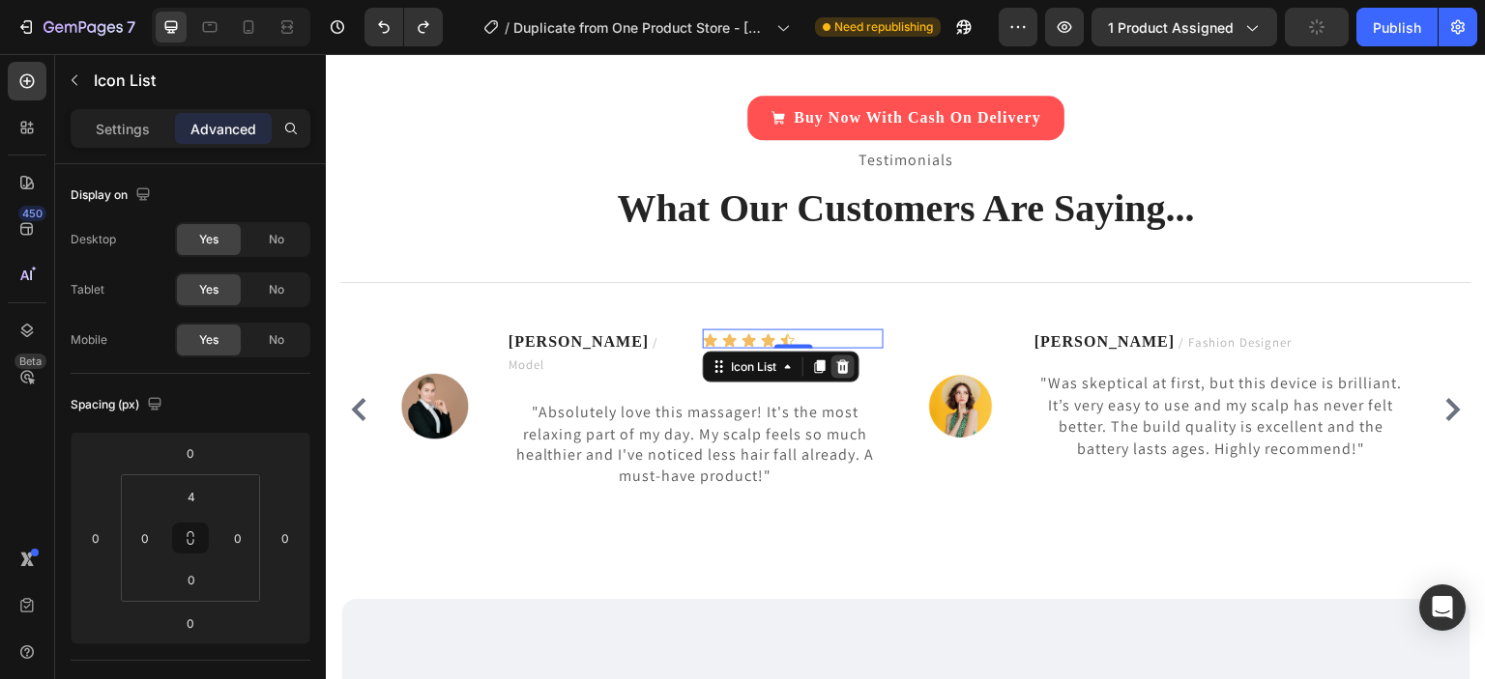
click at [845, 367] on icon at bounding box center [842, 367] width 15 height 15
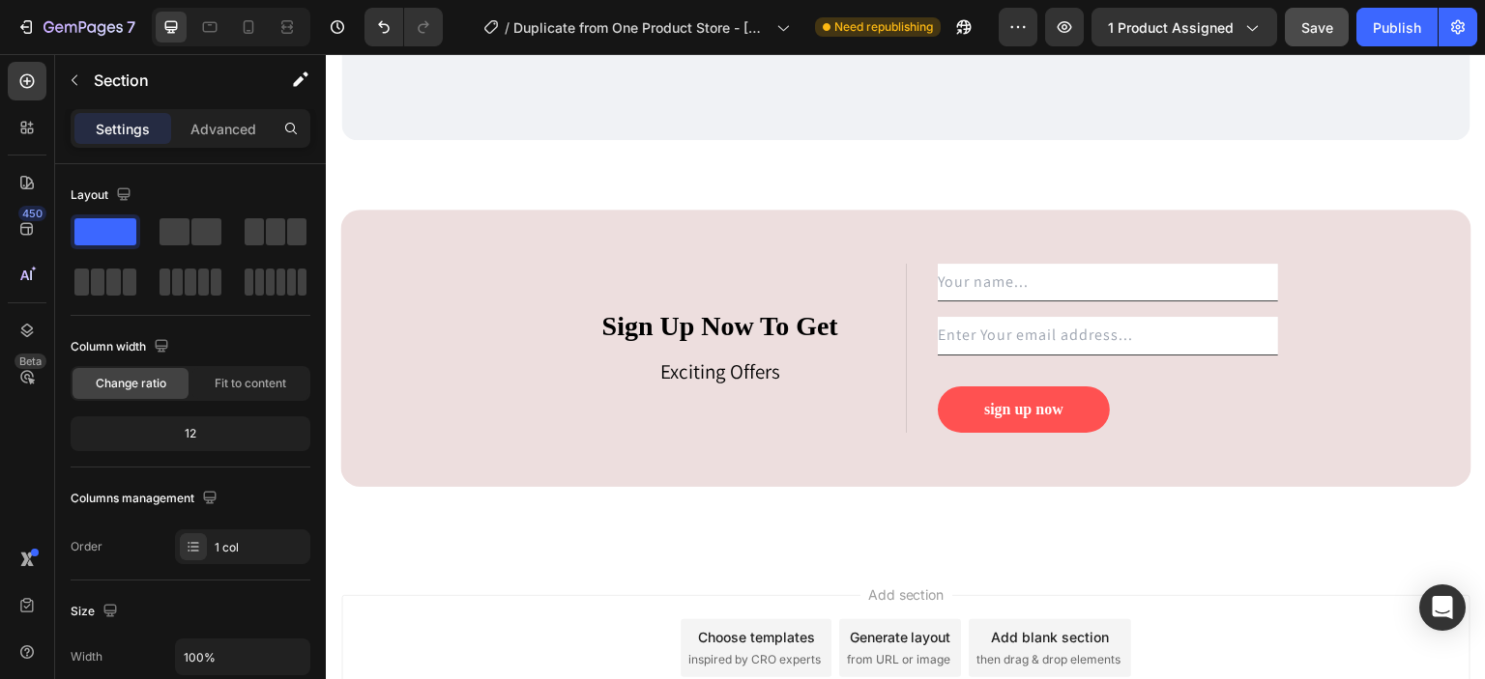
scroll to position [7405, 0]
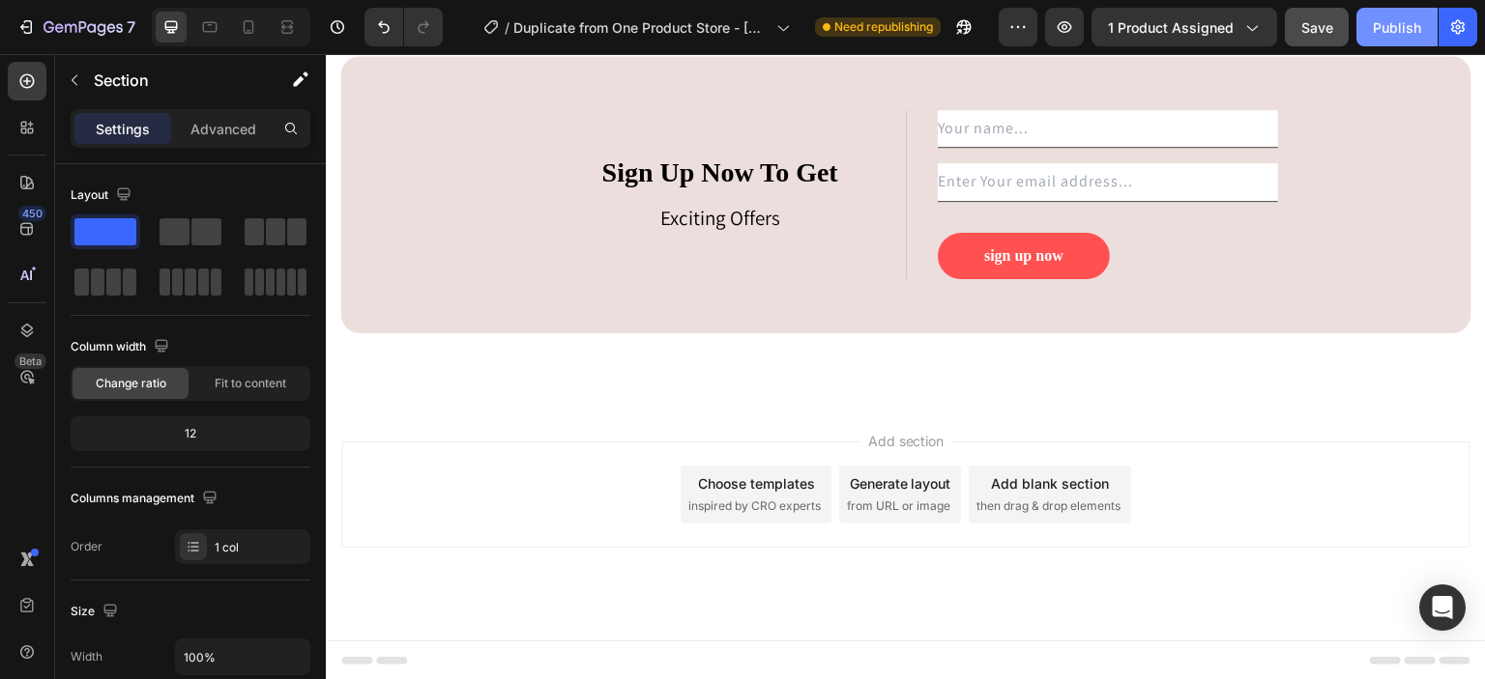
click at [1380, 37] on div "Publish" at bounding box center [1396, 27] width 48 height 20
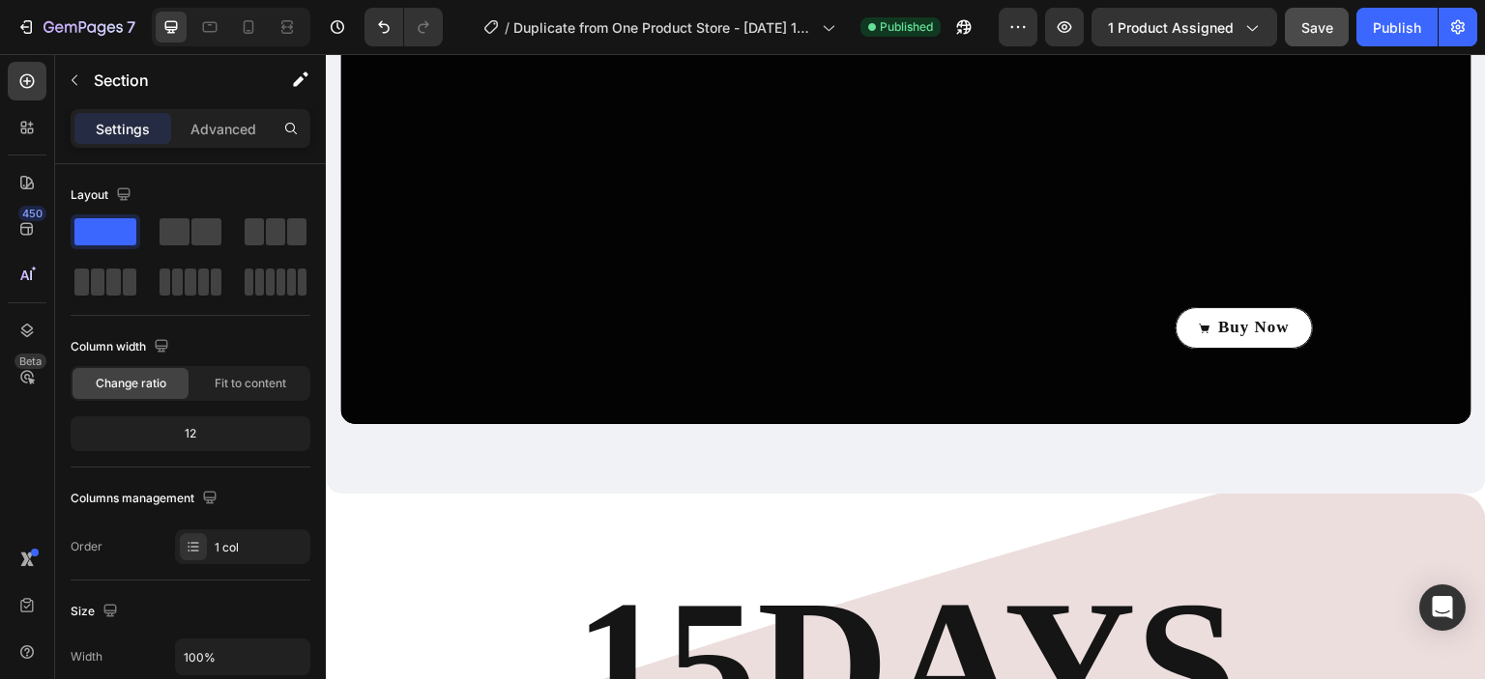
scroll to position [3468, 0]
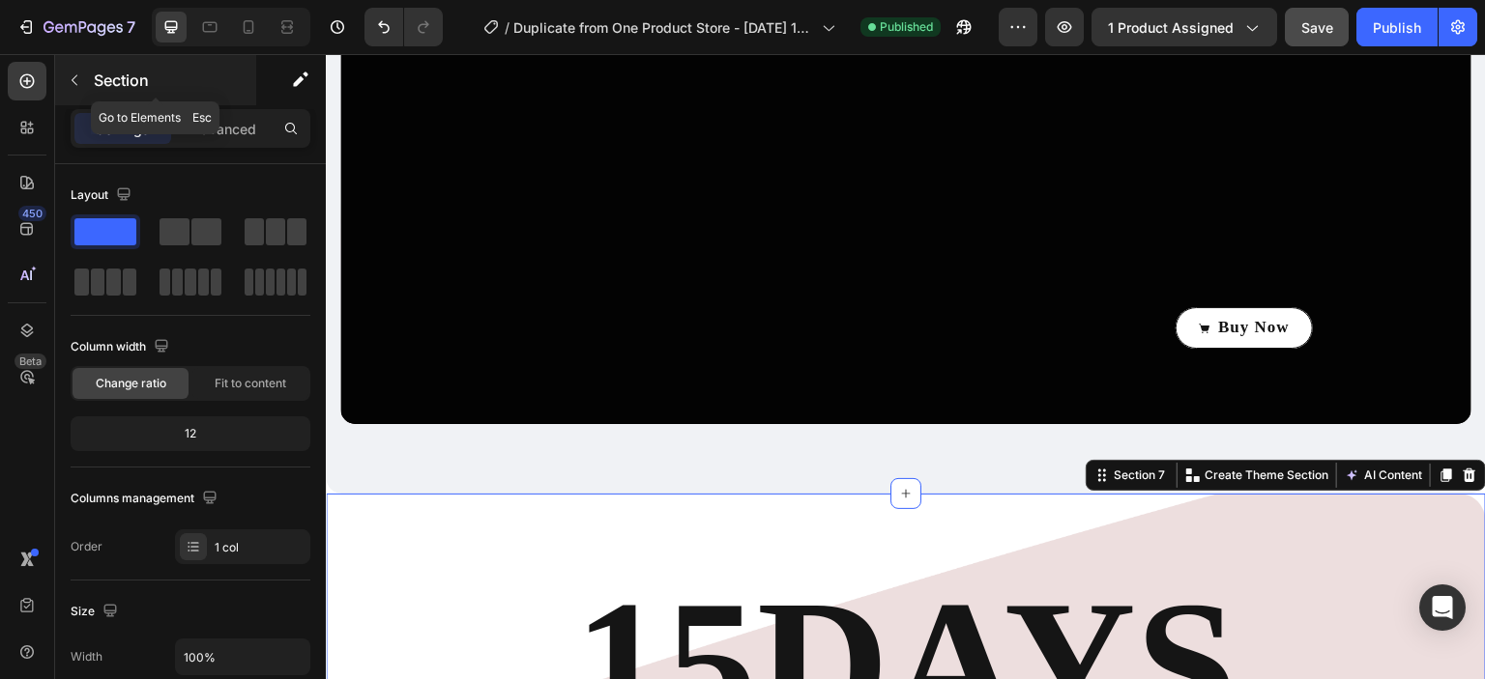
click at [81, 85] on icon "button" at bounding box center [74, 79] width 15 height 15
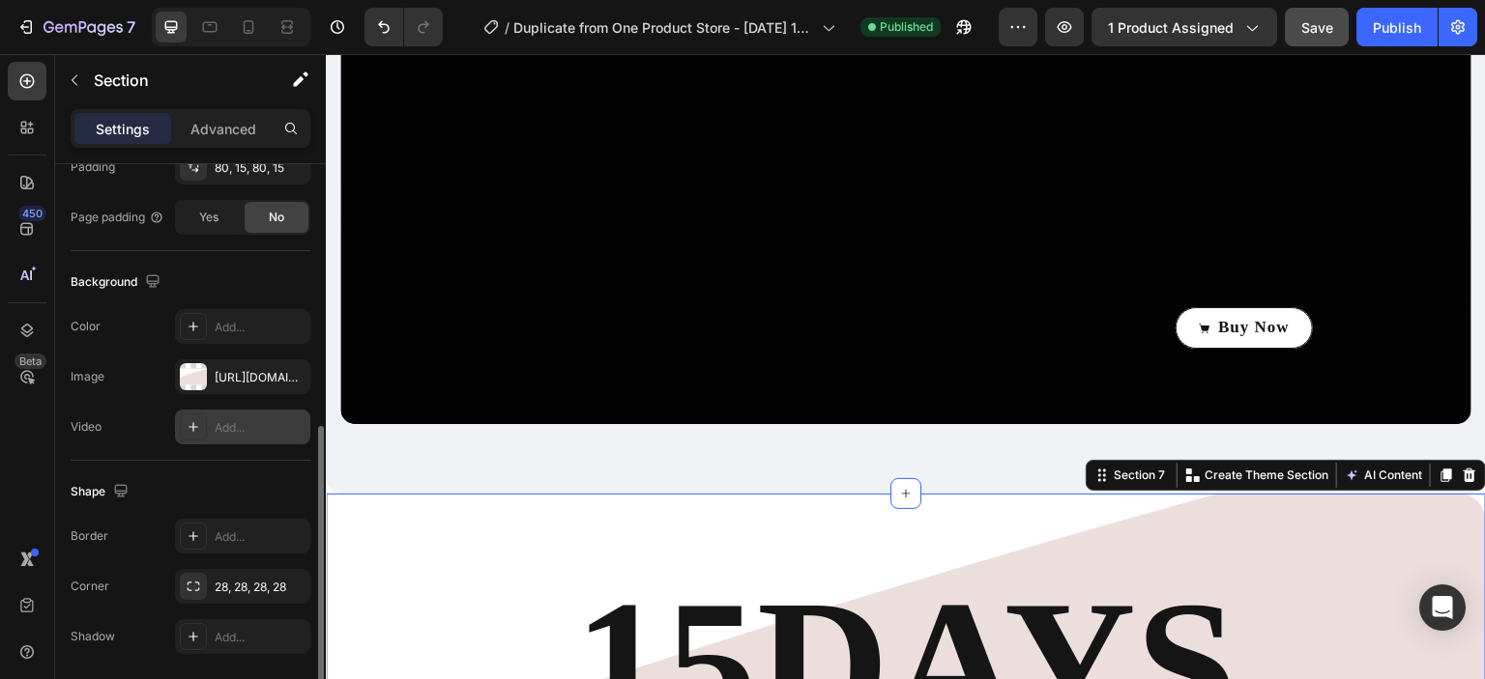
scroll to position [541, 0]
click at [196, 379] on div at bounding box center [193, 376] width 27 height 27
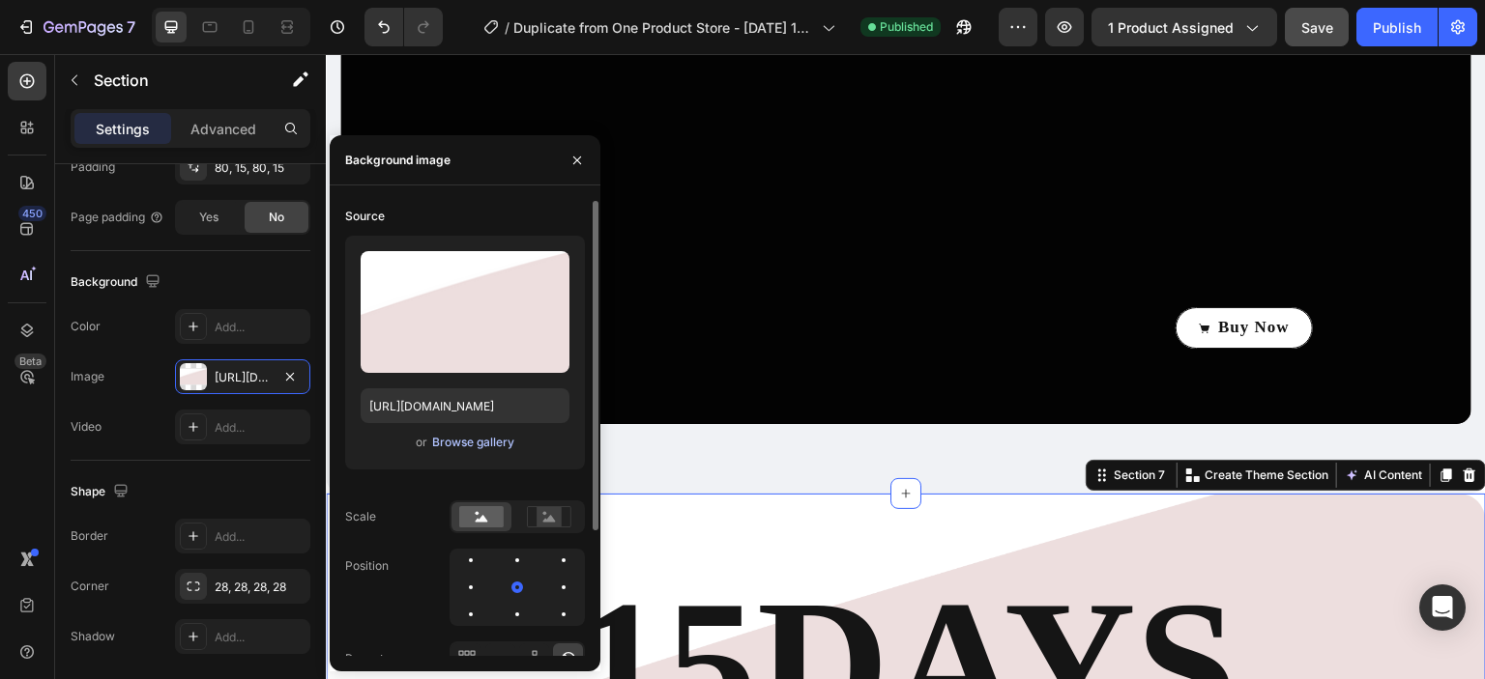
click at [462, 443] on div "Browse gallery" at bounding box center [473, 442] width 82 height 17
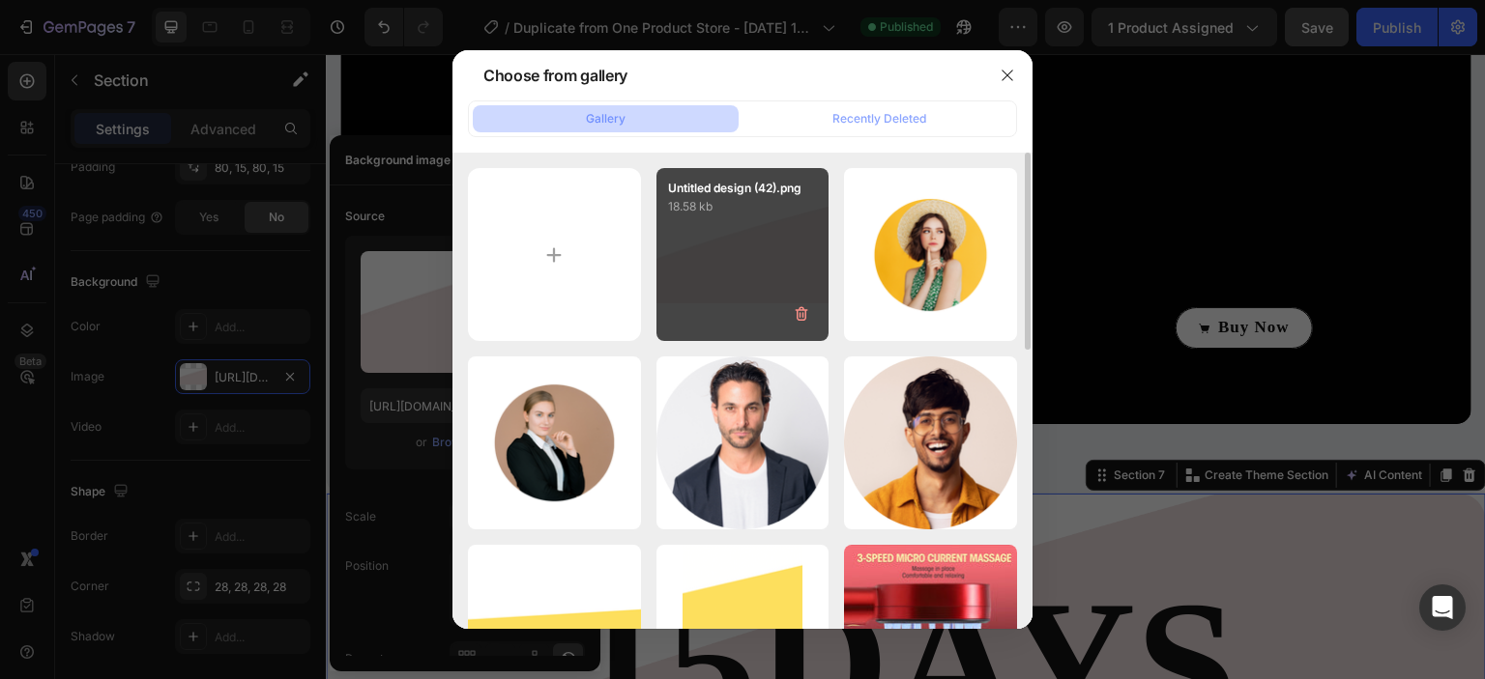
click at [715, 254] on div "Untitled design (42).png 18.58 kb" at bounding box center [742, 254] width 173 height 173
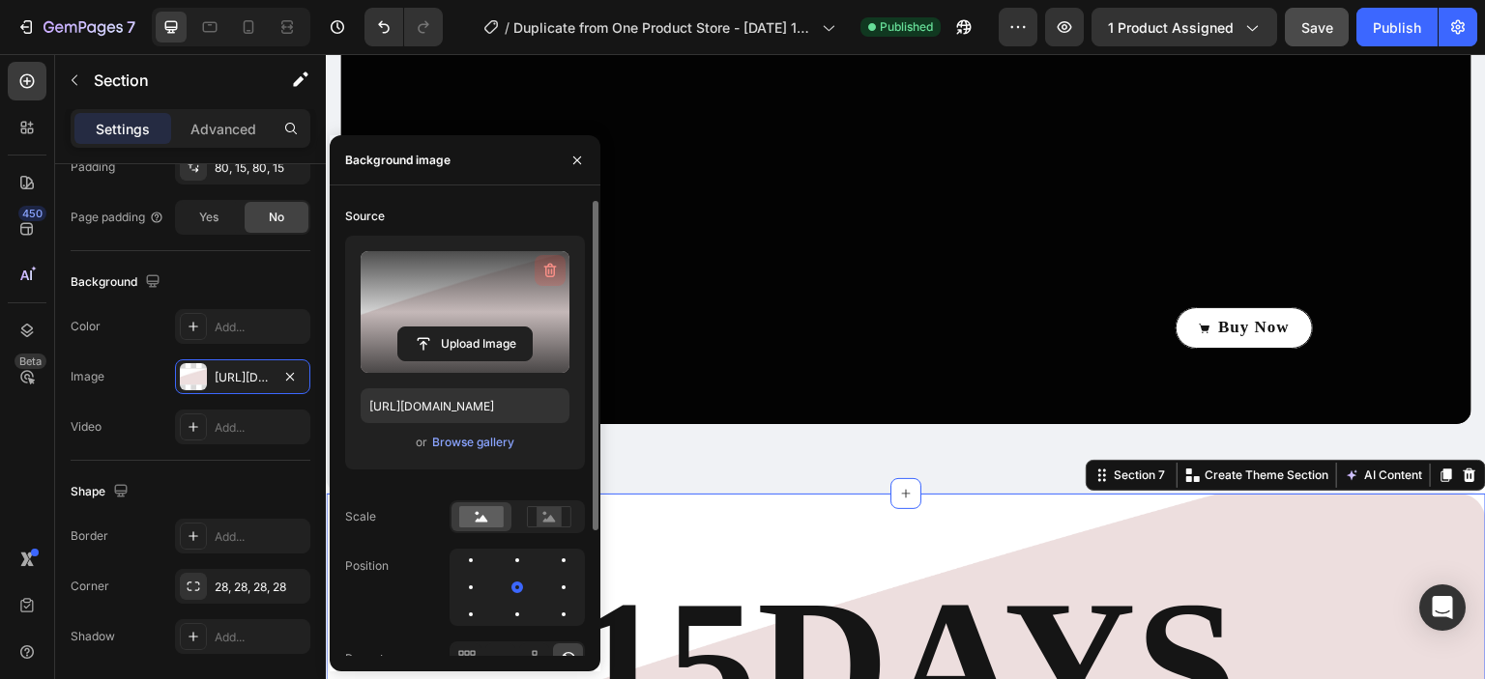
click at [545, 274] on icon "button" at bounding box center [549, 270] width 19 height 19
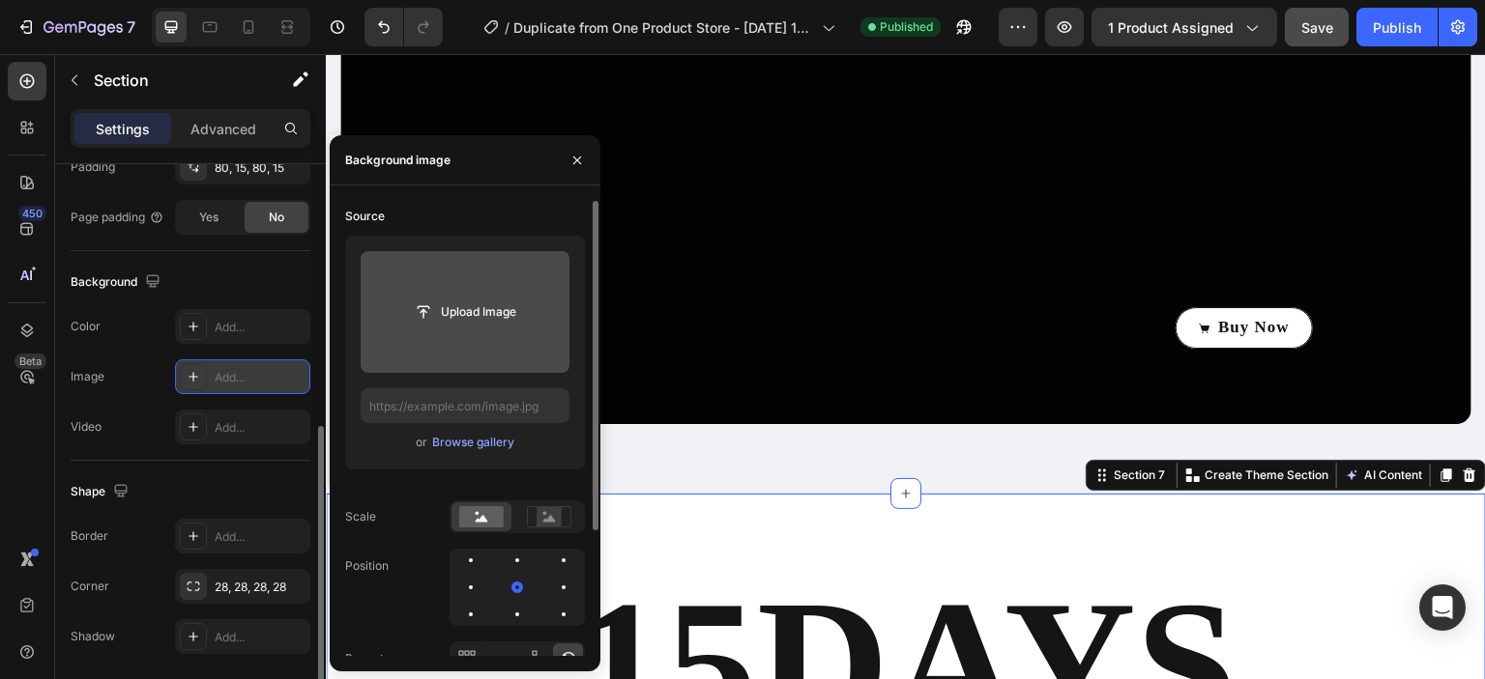
click at [202, 374] on div at bounding box center [193, 376] width 27 height 27
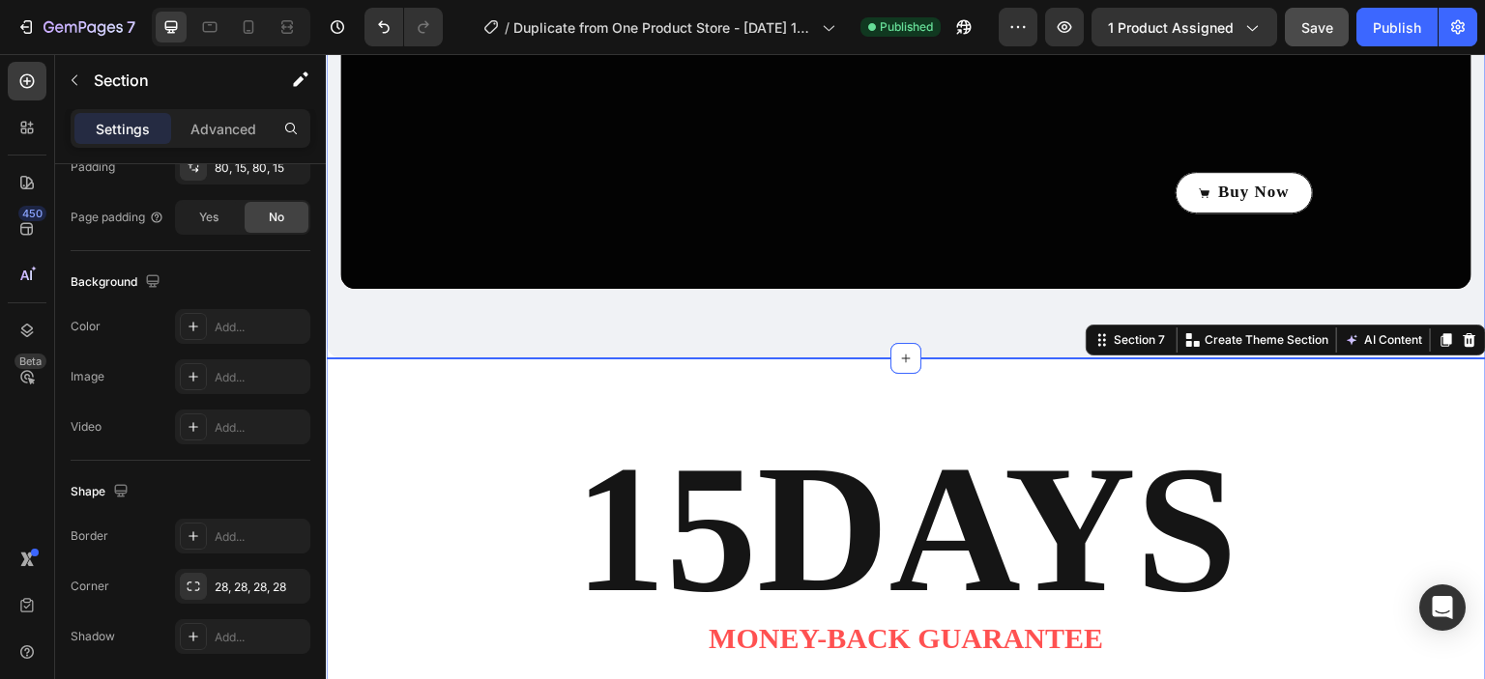
scroll to position [3603, 0]
click at [374, 34] on icon "Undo/Redo" at bounding box center [383, 26] width 19 height 19
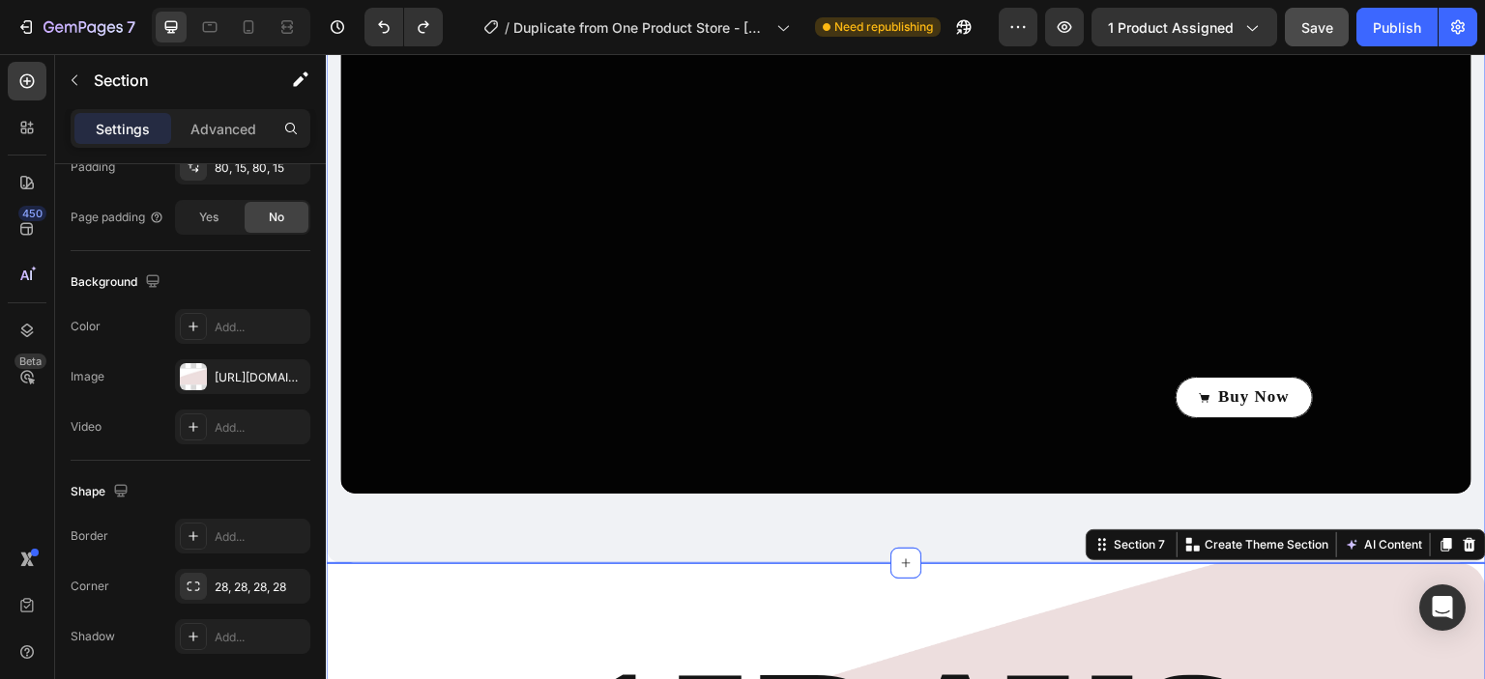
scroll to position [3391, 0]
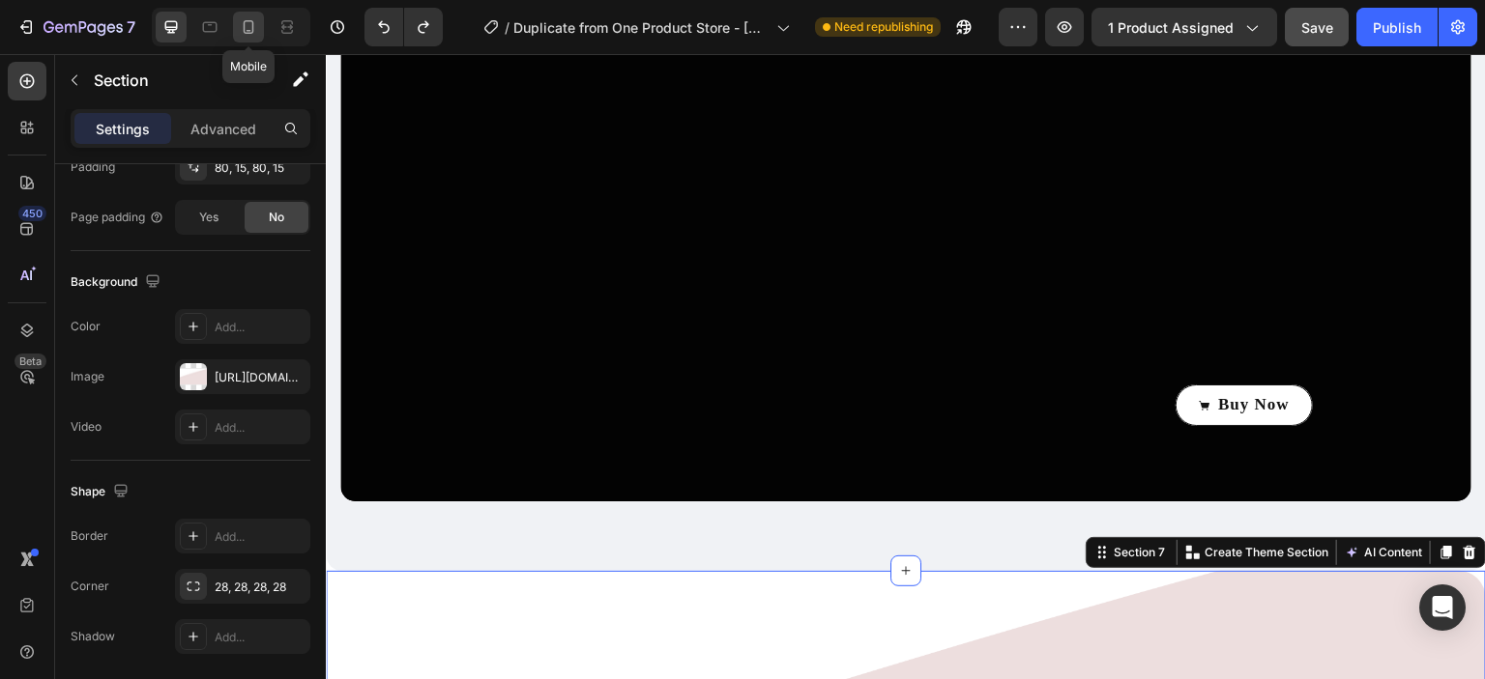
click at [243, 22] on icon at bounding box center [248, 26] width 19 height 19
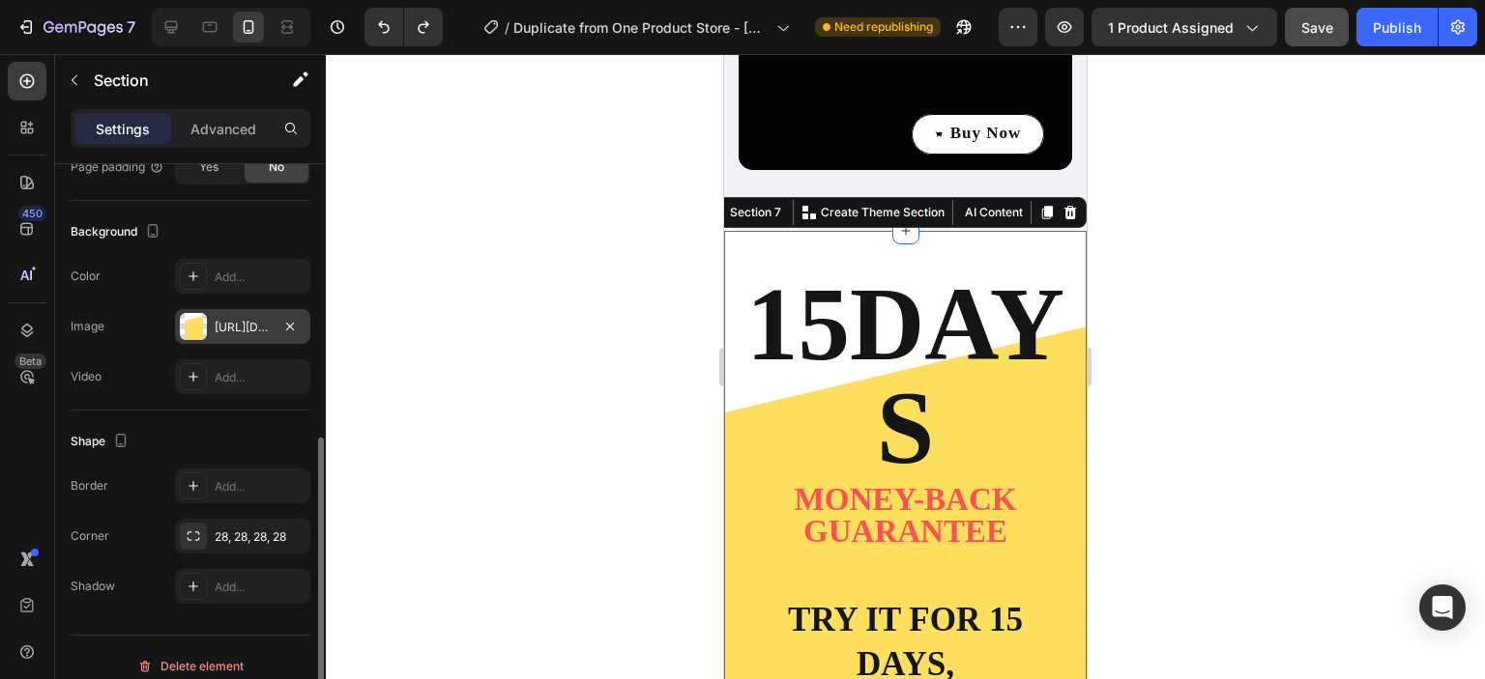
scroll to position [3425, 0]
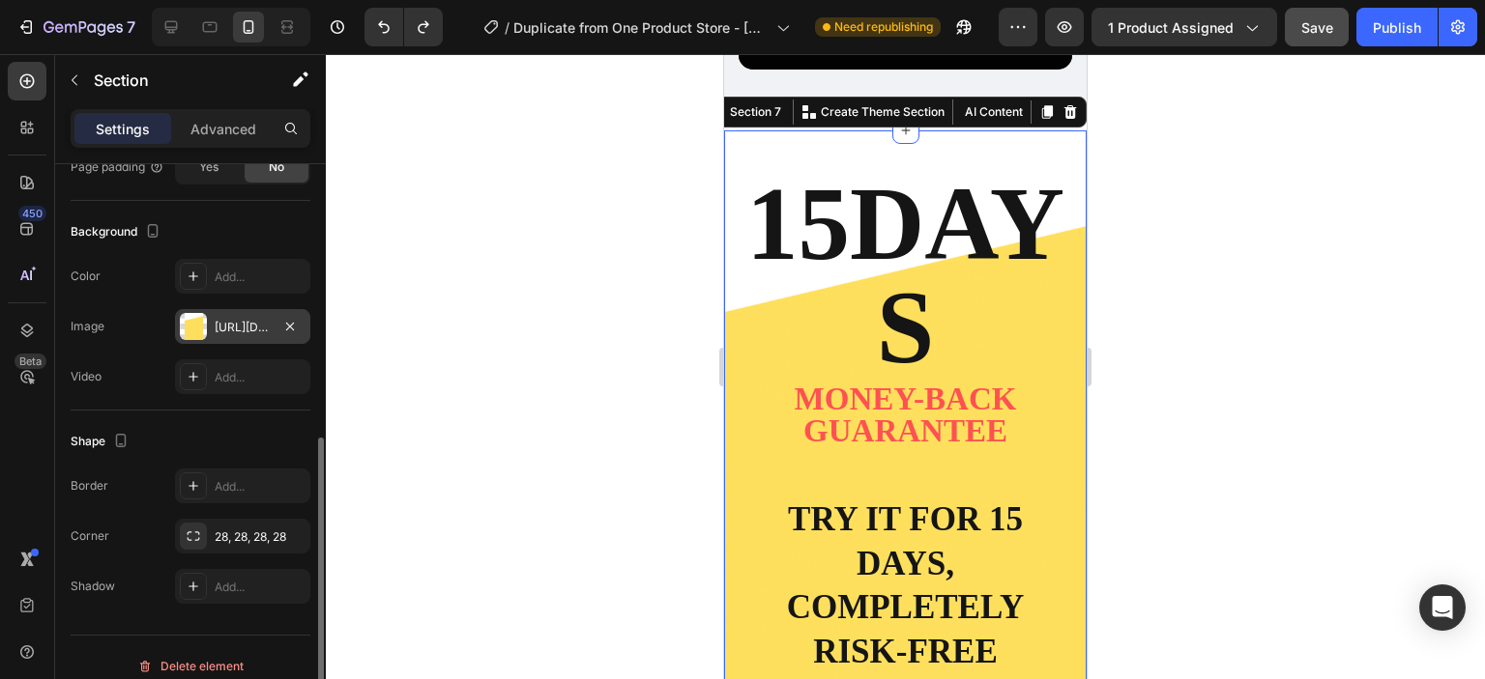
click at [250, 332] on div "https://cdn.shopify.com/s/files/1/0930/1884/9649/files/gempages_580497702895223…" at bounding box center [243, 327] width 56 height 17
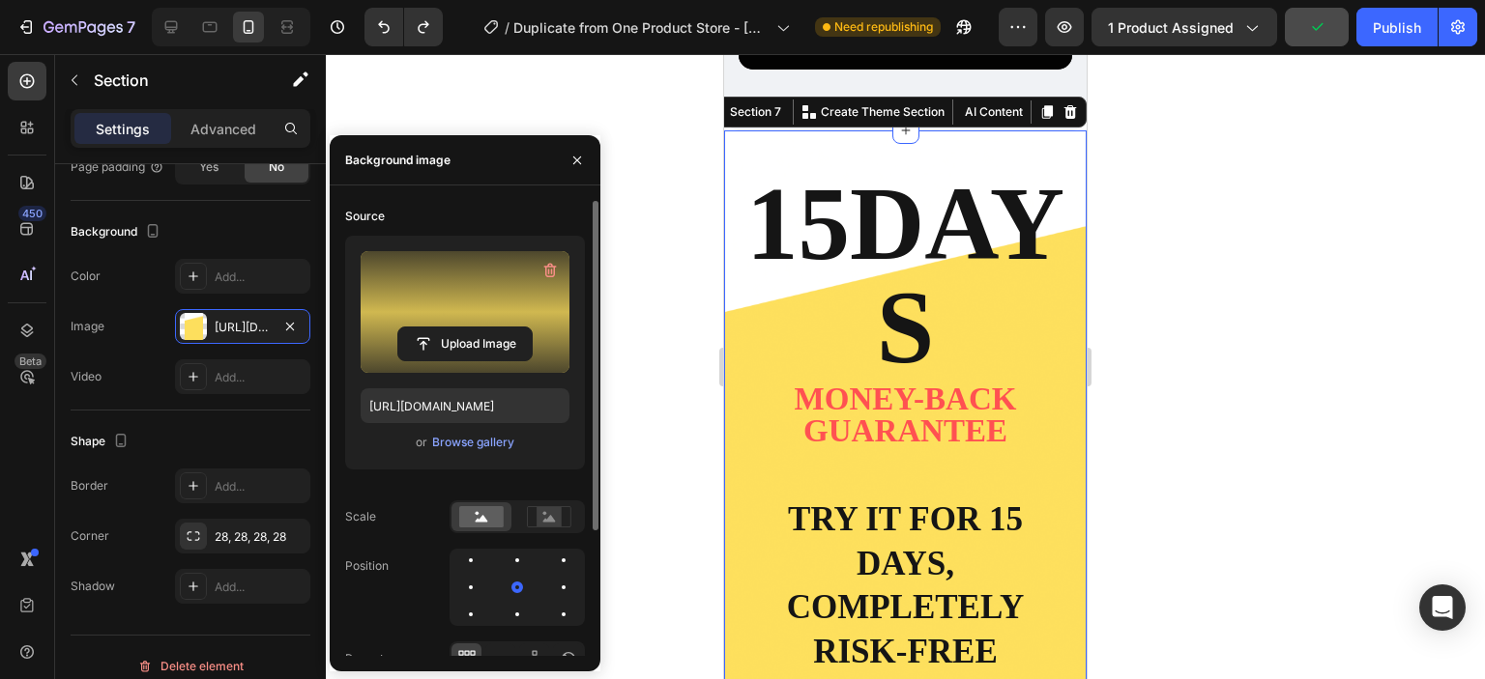
click at [463, 453] on div "or Browse gallery" at bounding box center [465, 442] width 209 height 23
click at [487, 434] on div "Browse gallery" at bounding box center [473, 442] width 82 height 17
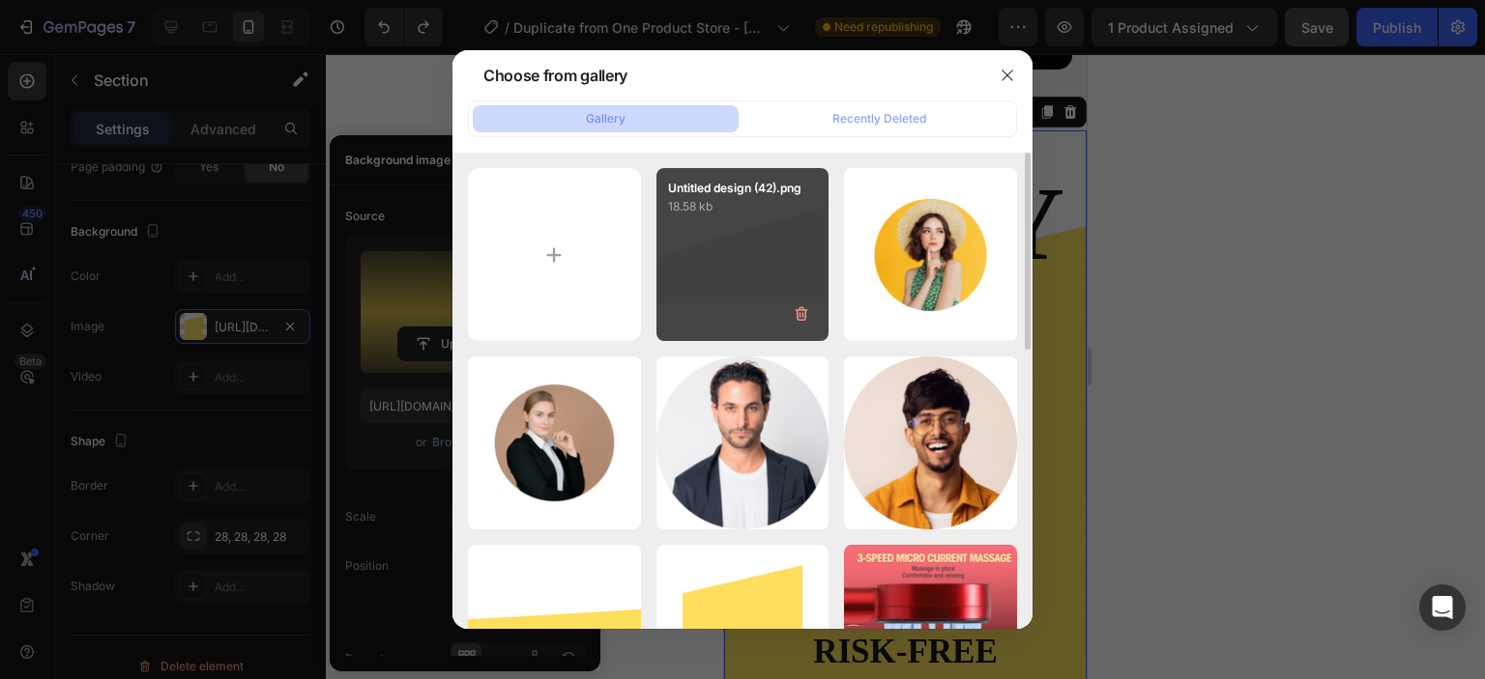
click at [659, 278] on div "Untitled design (42).png 18.58 kb" at bounding box center [742, 254] width 173 height 173
type input "https://cdn.shopify.com/s/files/1/0930/1884/9649/files/gempages_580497702895223…"
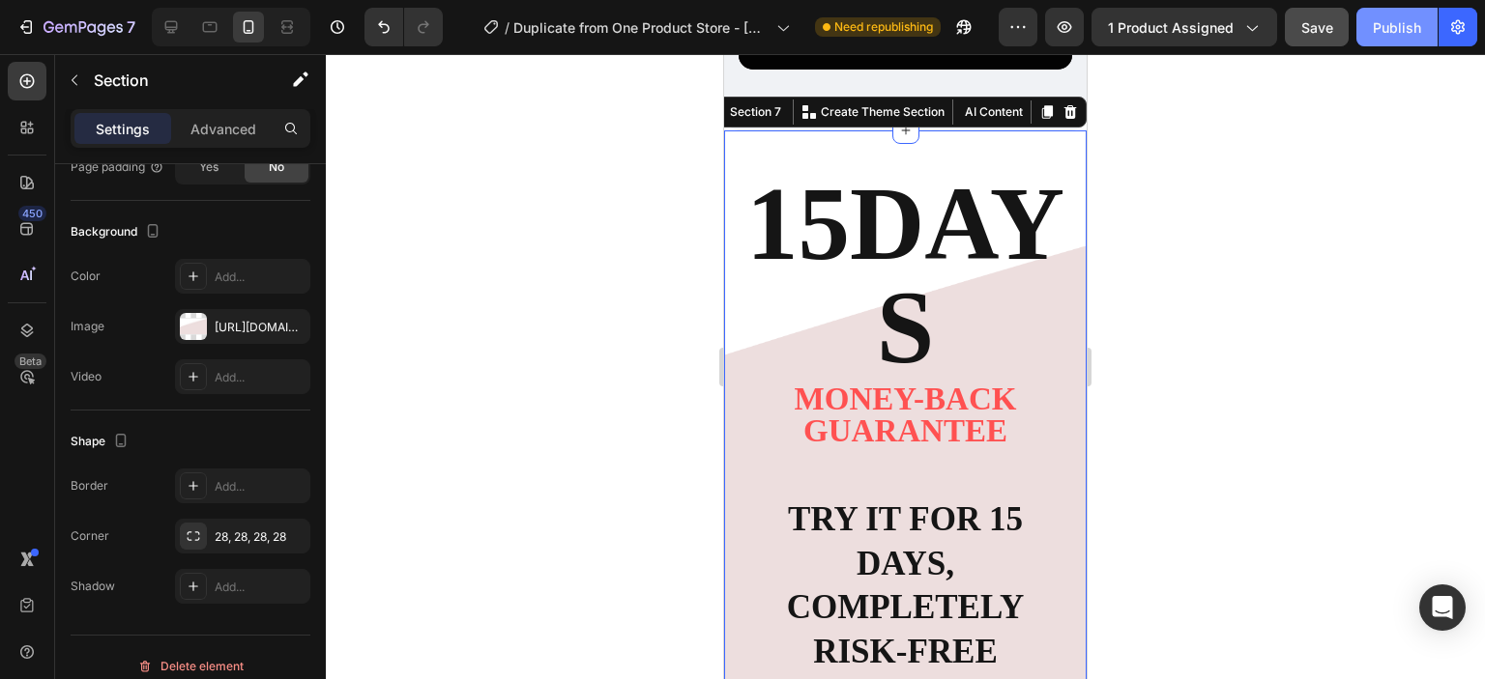
click at [1400, 45] on button "Publish" at bounding box center [1396, 27] width 81 height 39
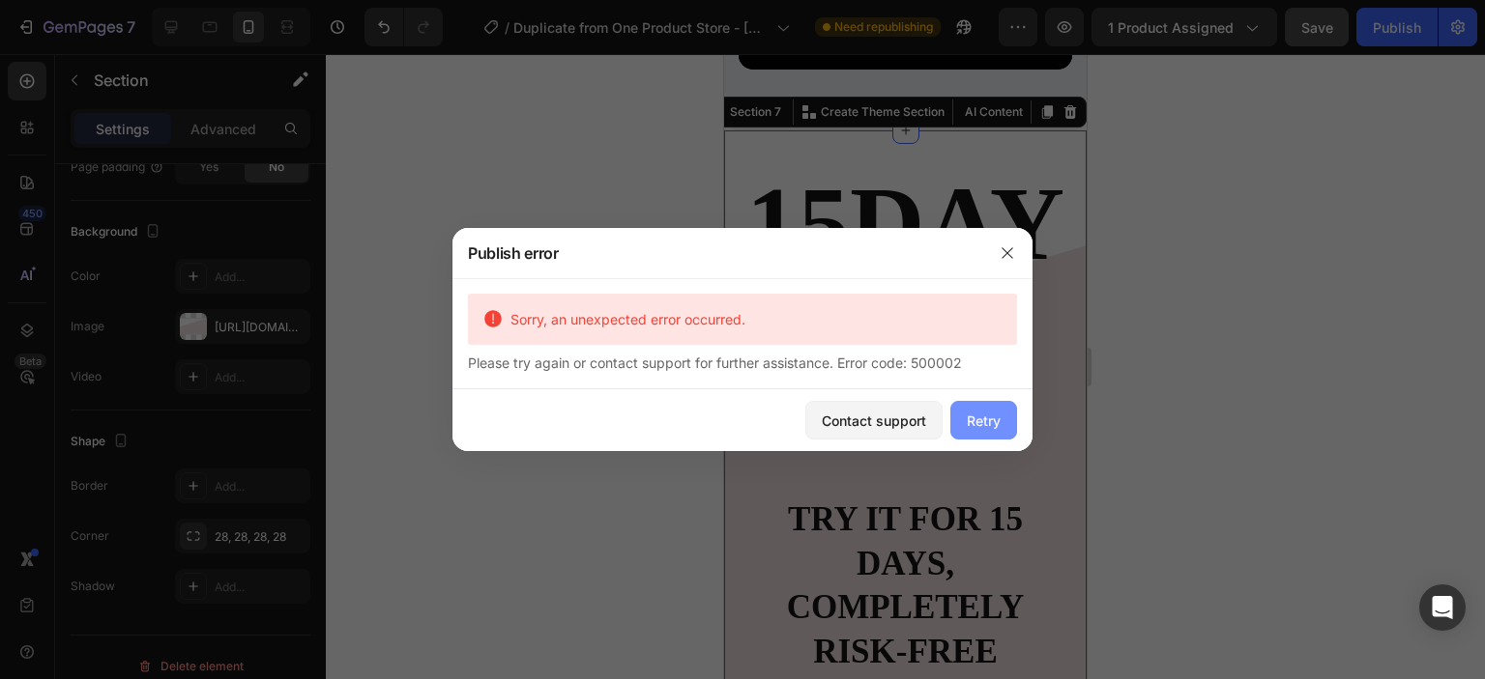
click at [971, 423] on div "Retry" at bounding box center [984, 421] width 34 height 20
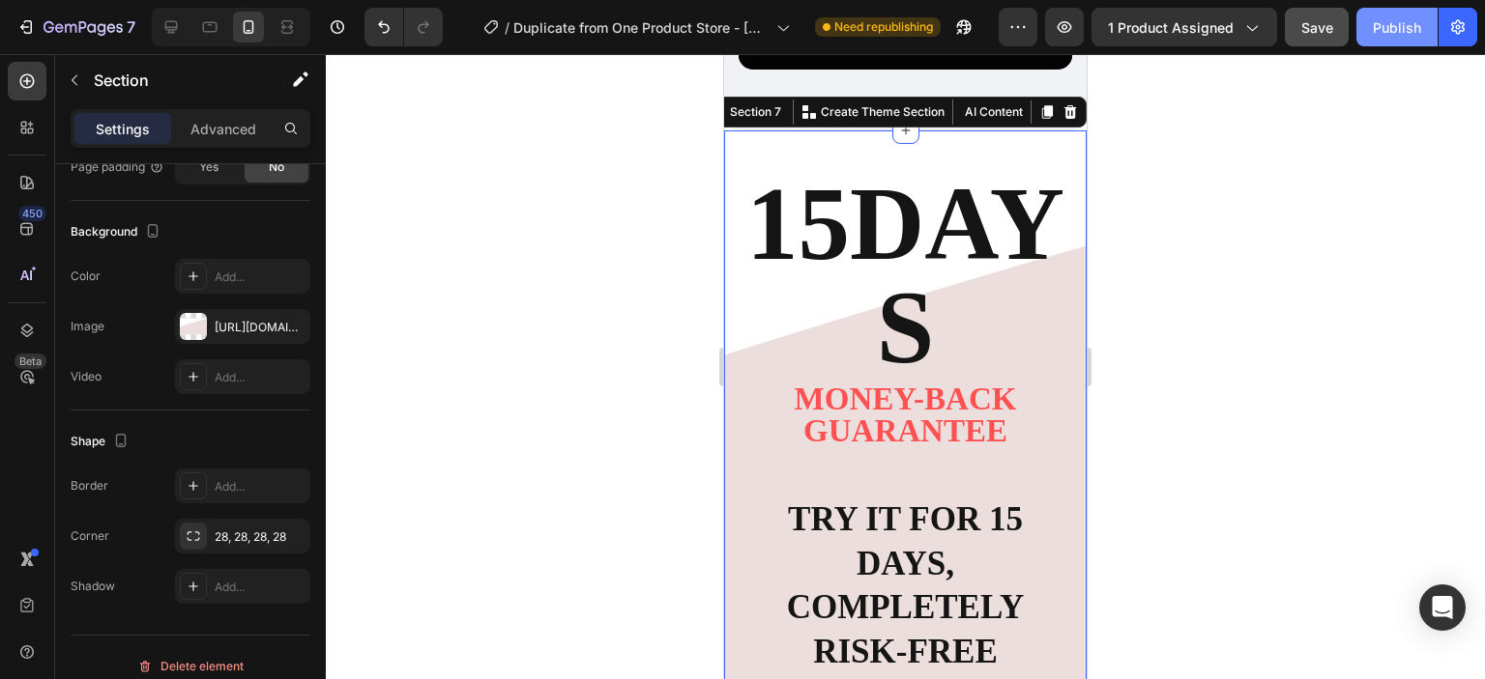
click at [1401, 26] on div "Publish" at bounding box center [1396, 27] width 48 height 20
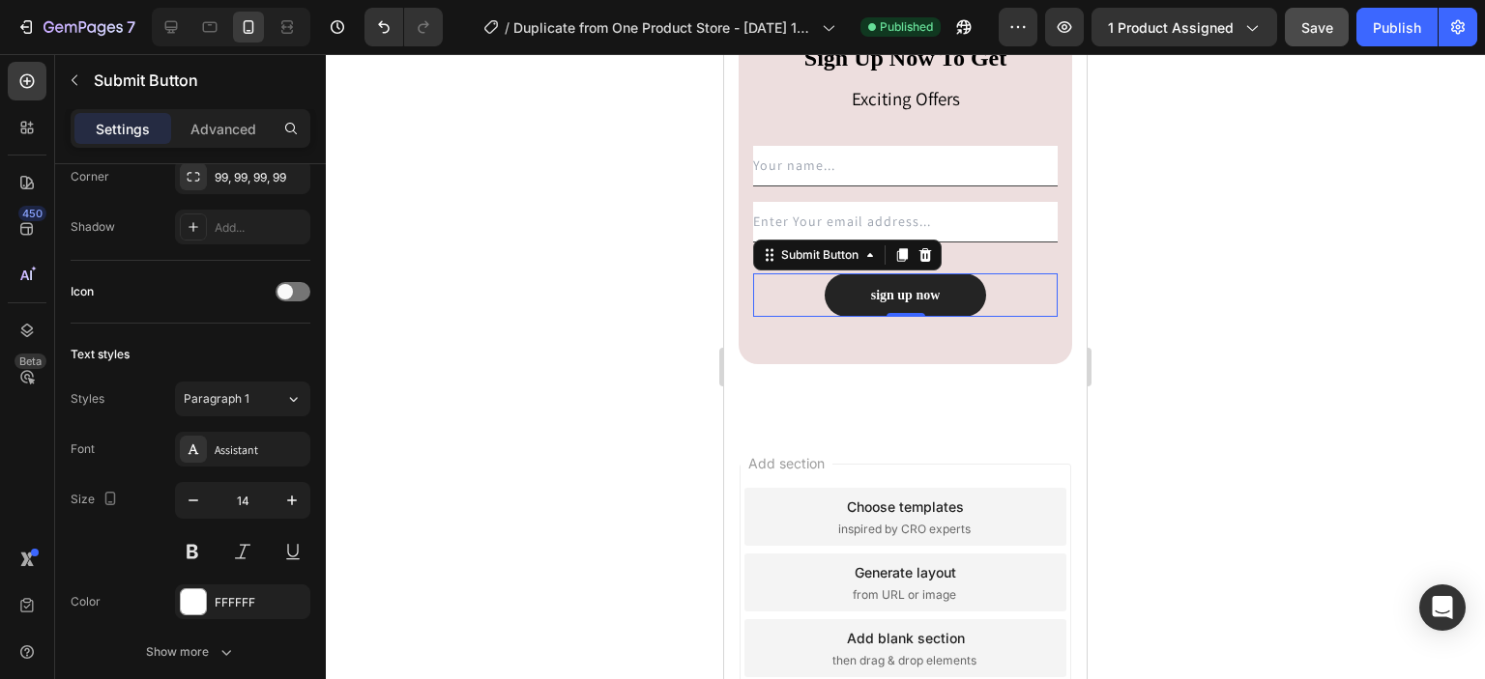
scroll to position [0, 0]
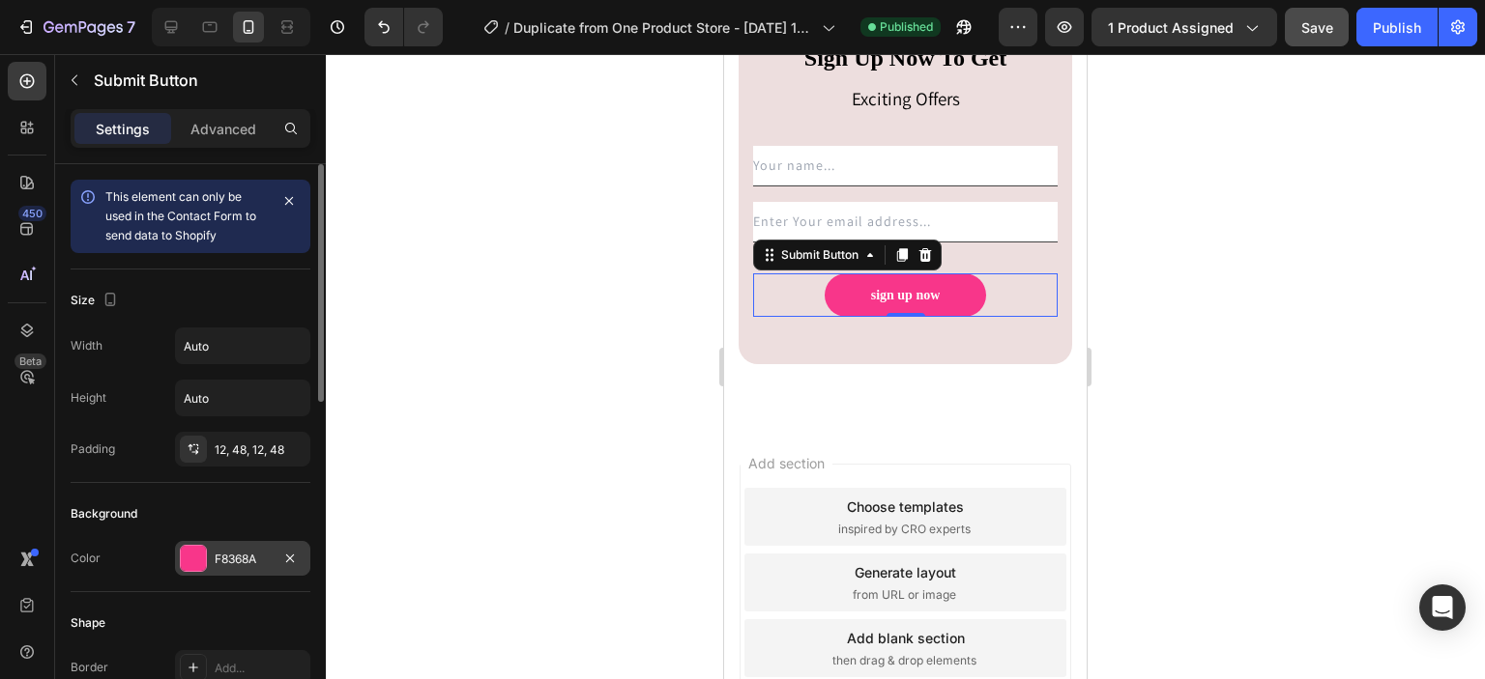
click at [236, 551] on div "F8368A" at bounding box center [243, 559] width 56 height 17
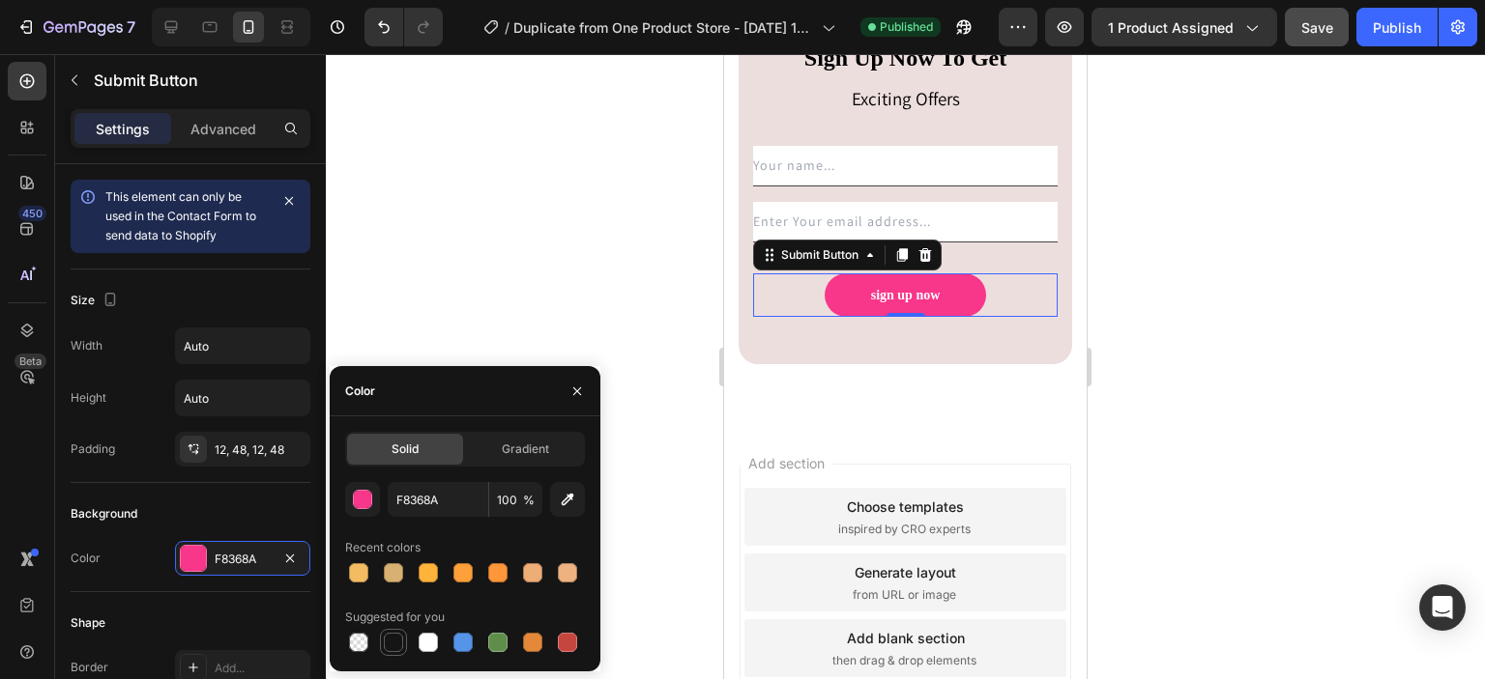
click at [383, 639] on div at bounding box center [393, 642] width 23 height 23
type input "151515"
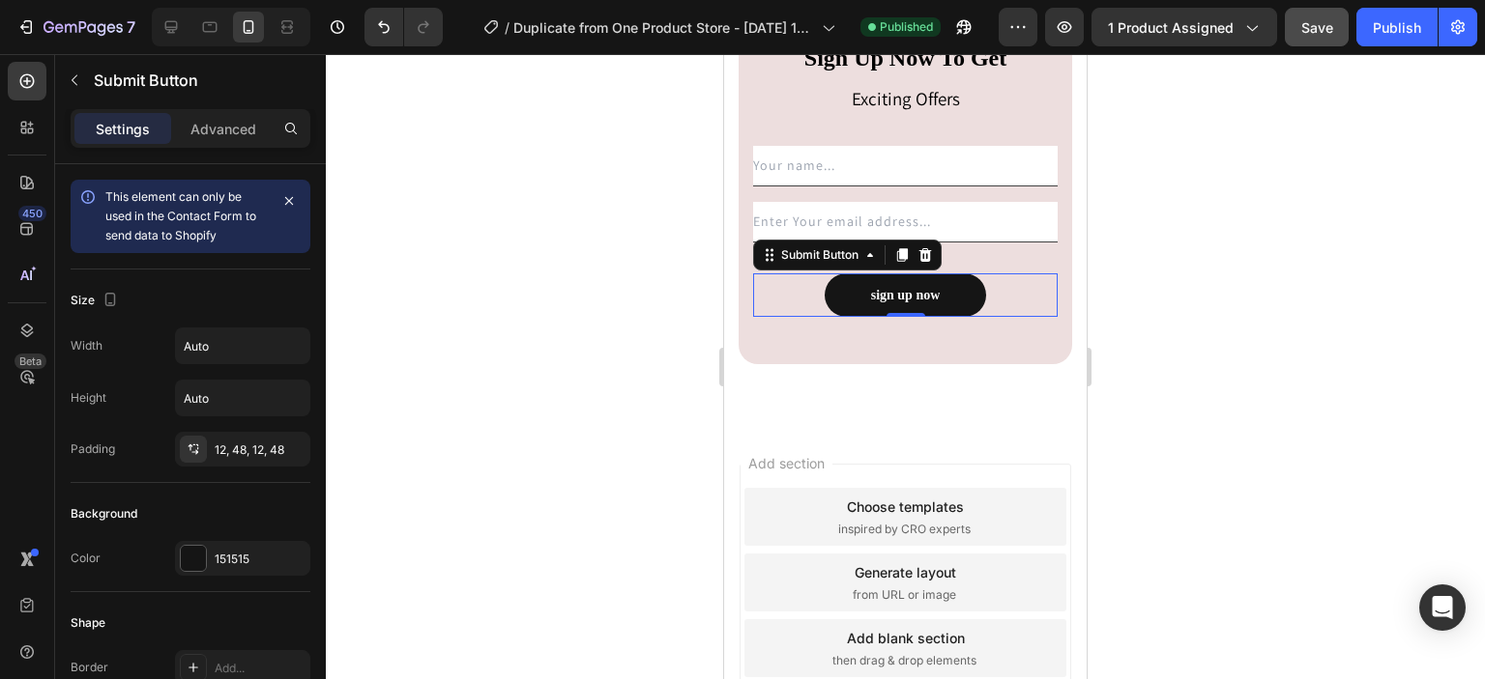
click at [460, 320] on div at bounding box center [905, 366] width 1159 height 625
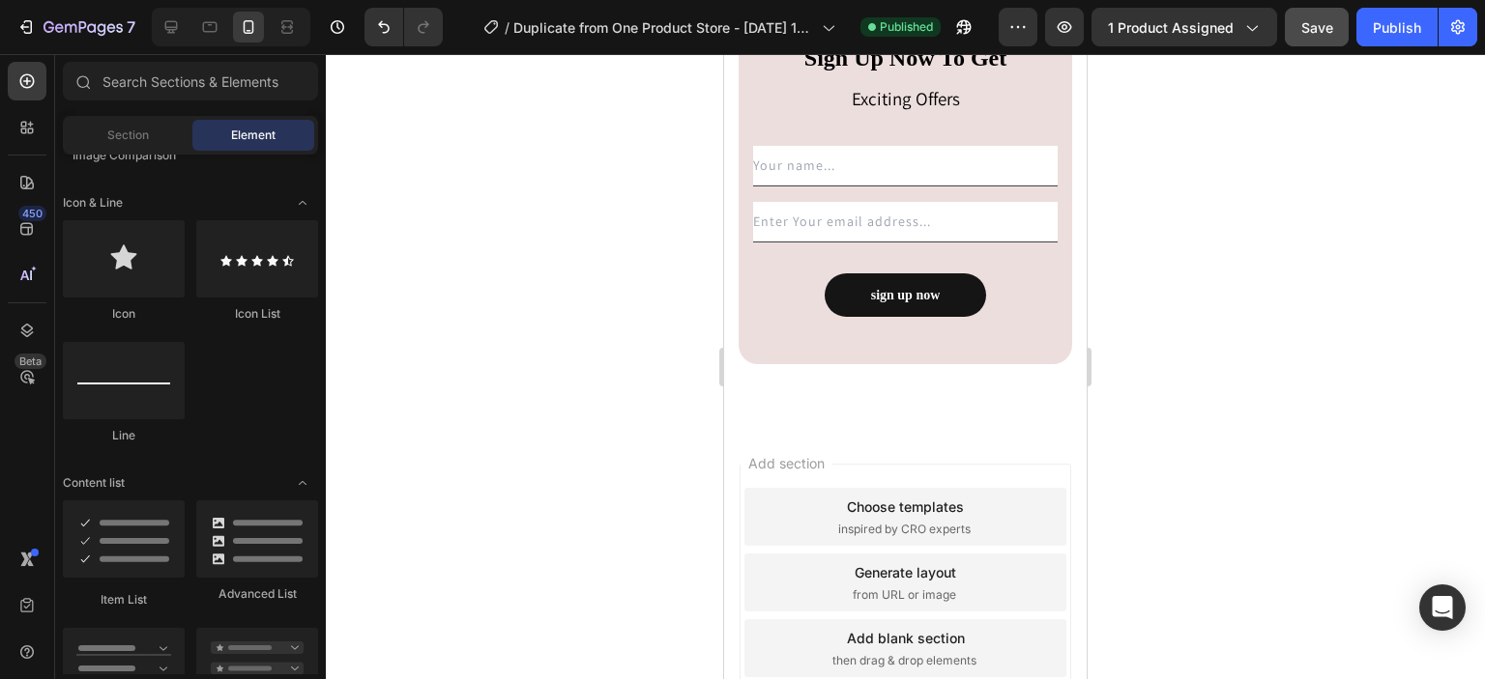
click at [460, 320] on div at bounding box center [905, 366] width 1159 height 625
click at [1383, 45] on button "Publish" at bounding box center [1396, 27] width 81 height 39
click at [244, 30] on icon at bounding box center [249, 27] width 11 height 14
click at [178, 31] on icon at bounding box center [170, 26] width 19 height 19
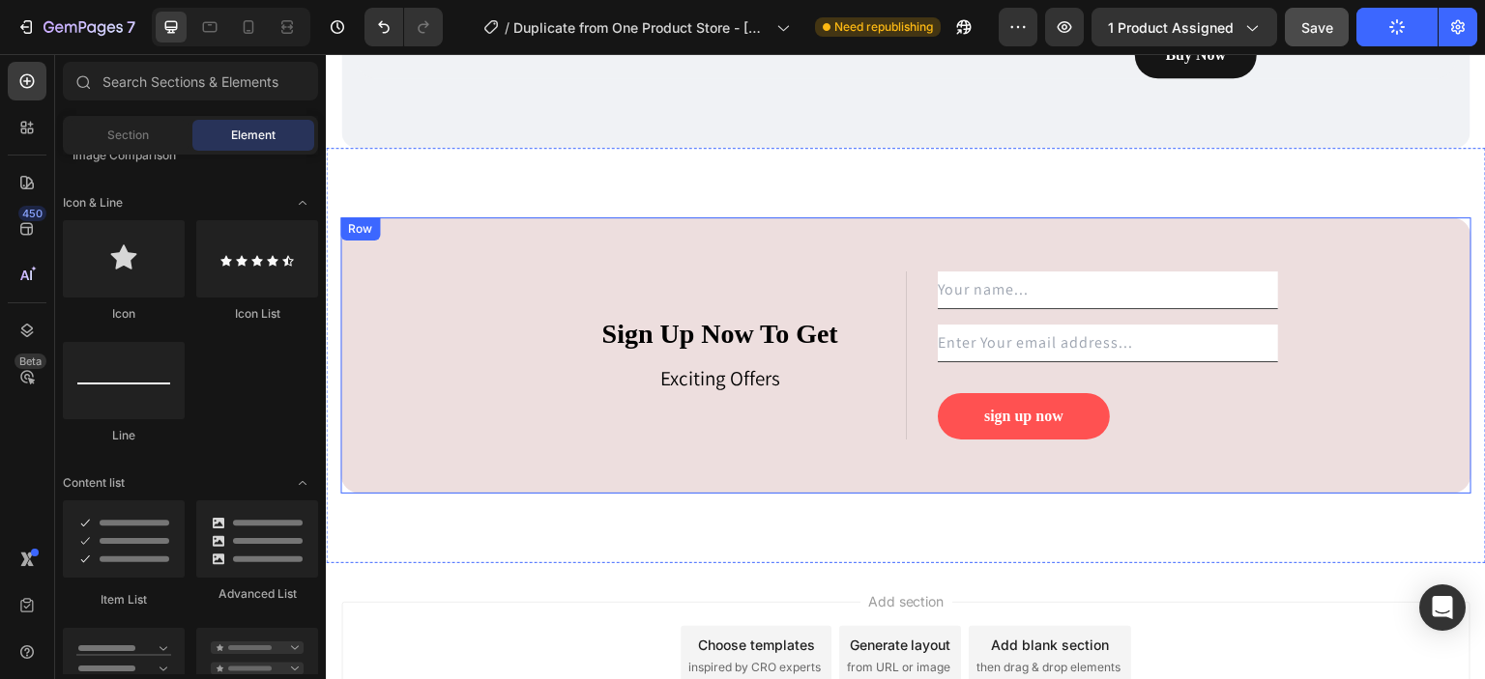
scroll to position [7306, 0]
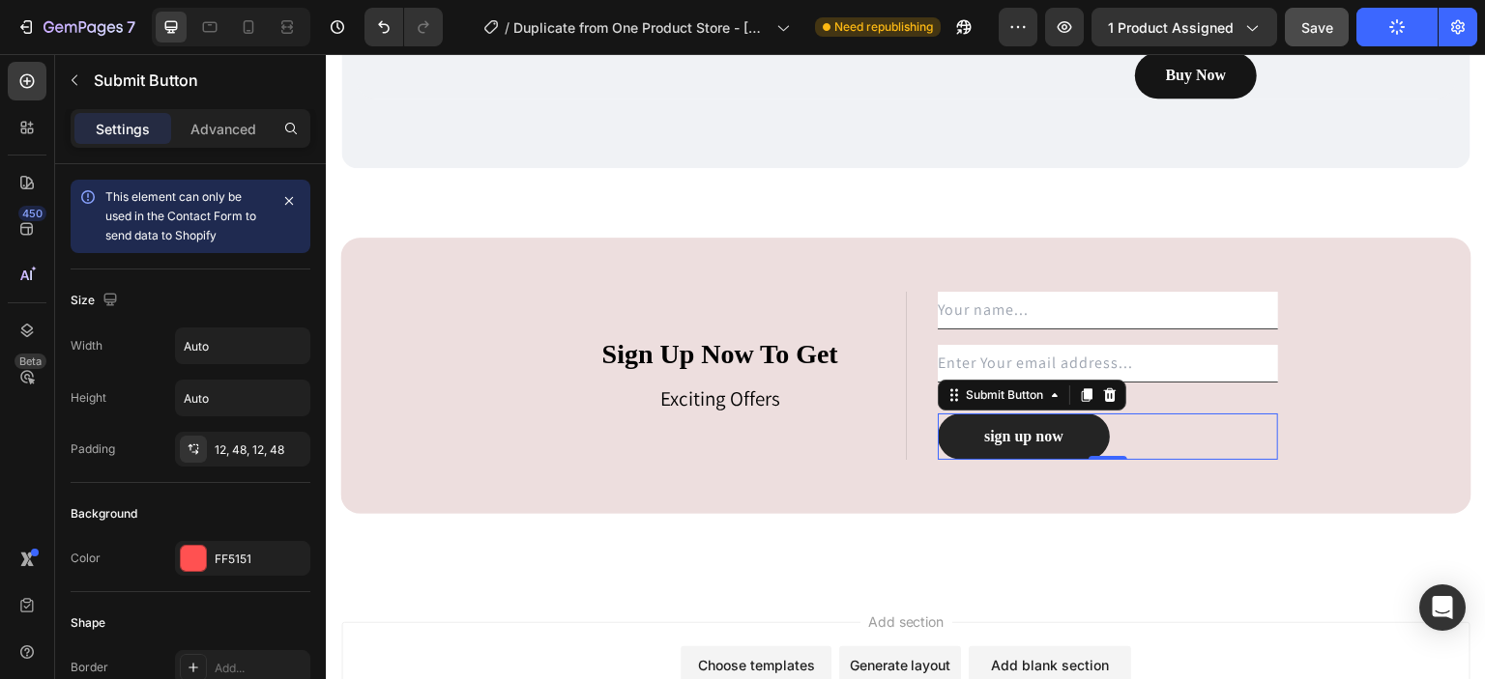
click at [1090, 428] on button "sign up now" at bounding box center [1024, 437] width 172 height 46
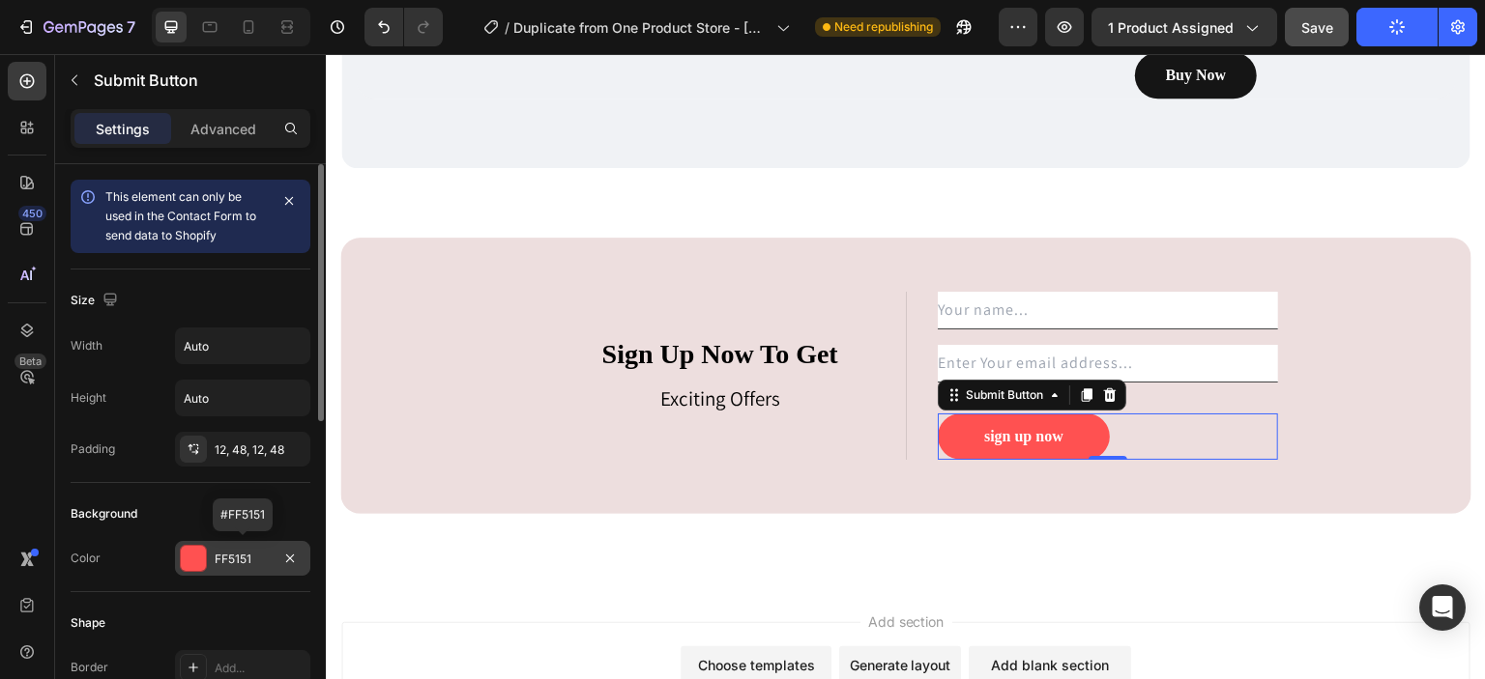
click at [207, 567] on div "FF5151" at bounding box center [242, 558] width 135 height 35
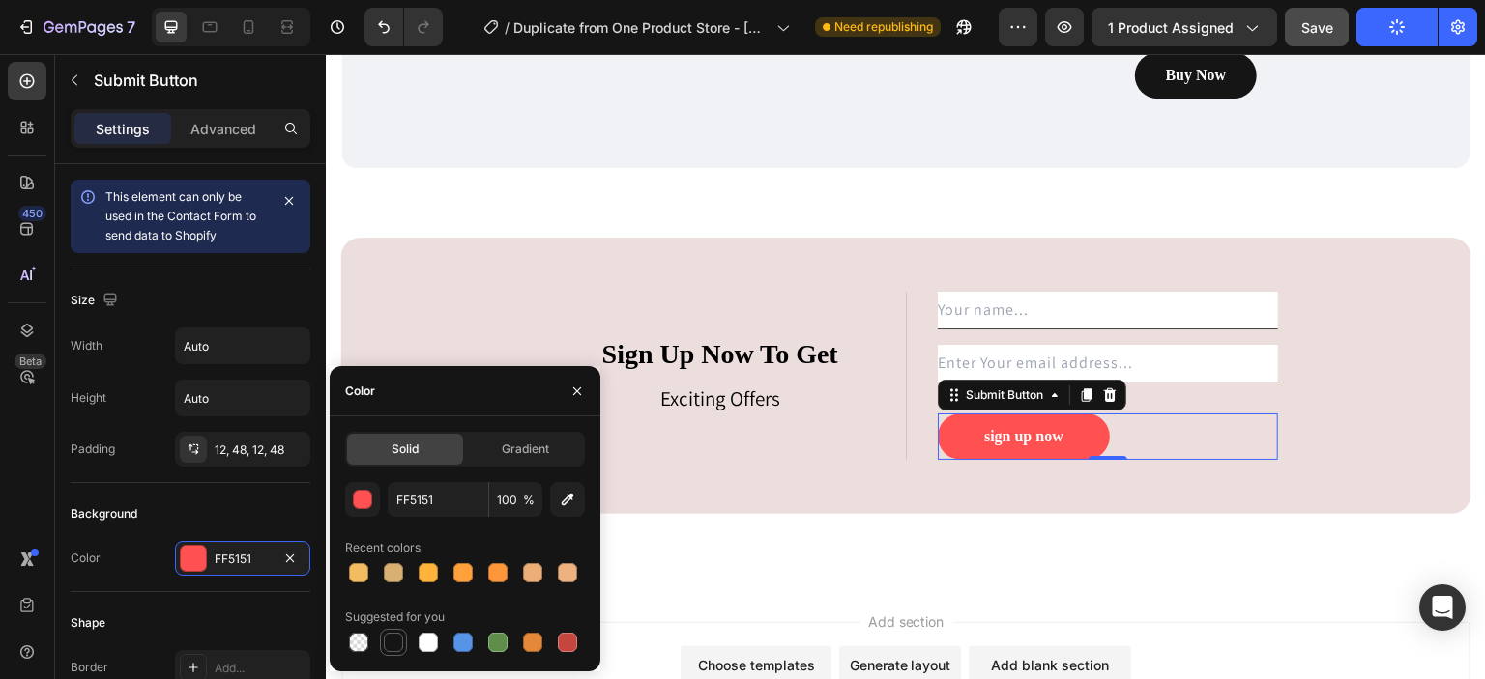
click at [402, 643] on div at bounding box center [393, 642] width 19 height 19
type input "151515"
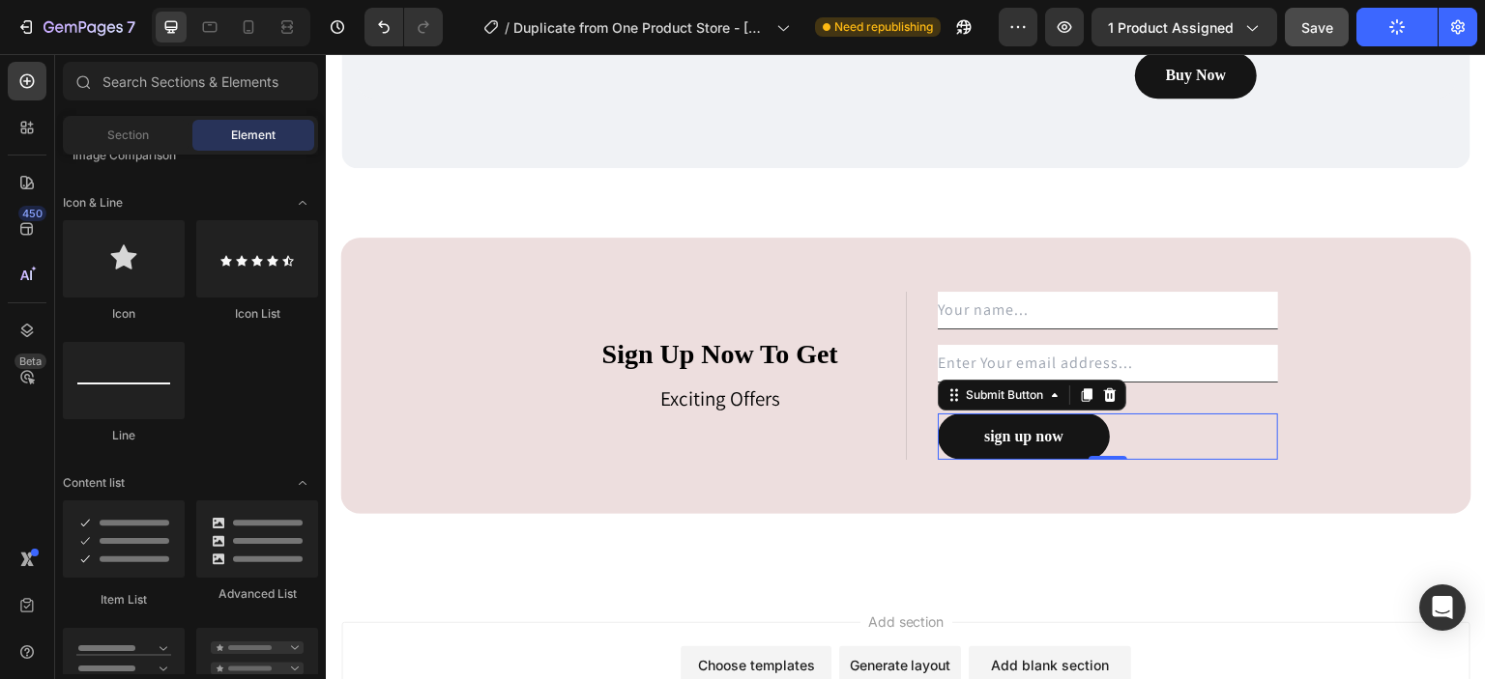
click at [1222, 622] on div "Add section Choose templates inspired by CRO experts Generate layout from URL o…" at bounding box center [905, 675] width 1129 height 106
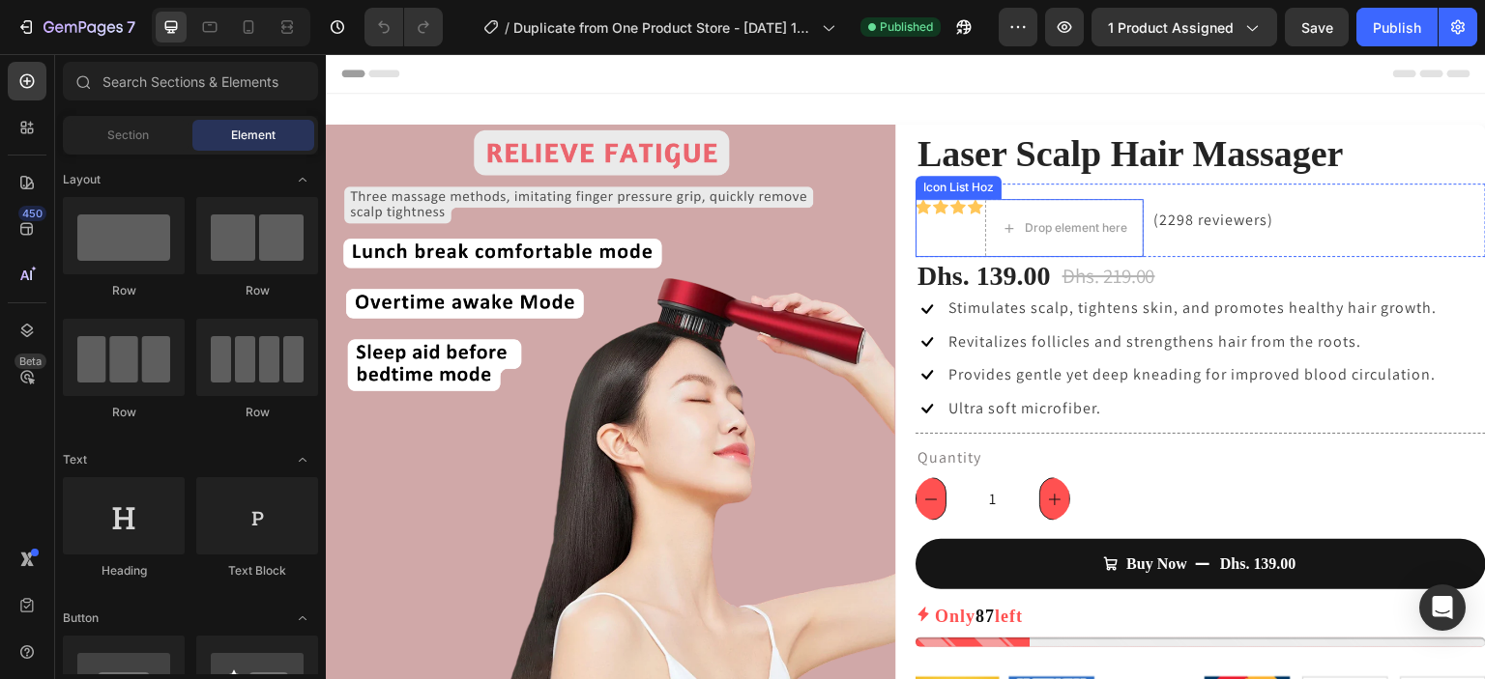
click at [968, 242] on div "Icon" at bounding box center [974, 228] width 15 height 58
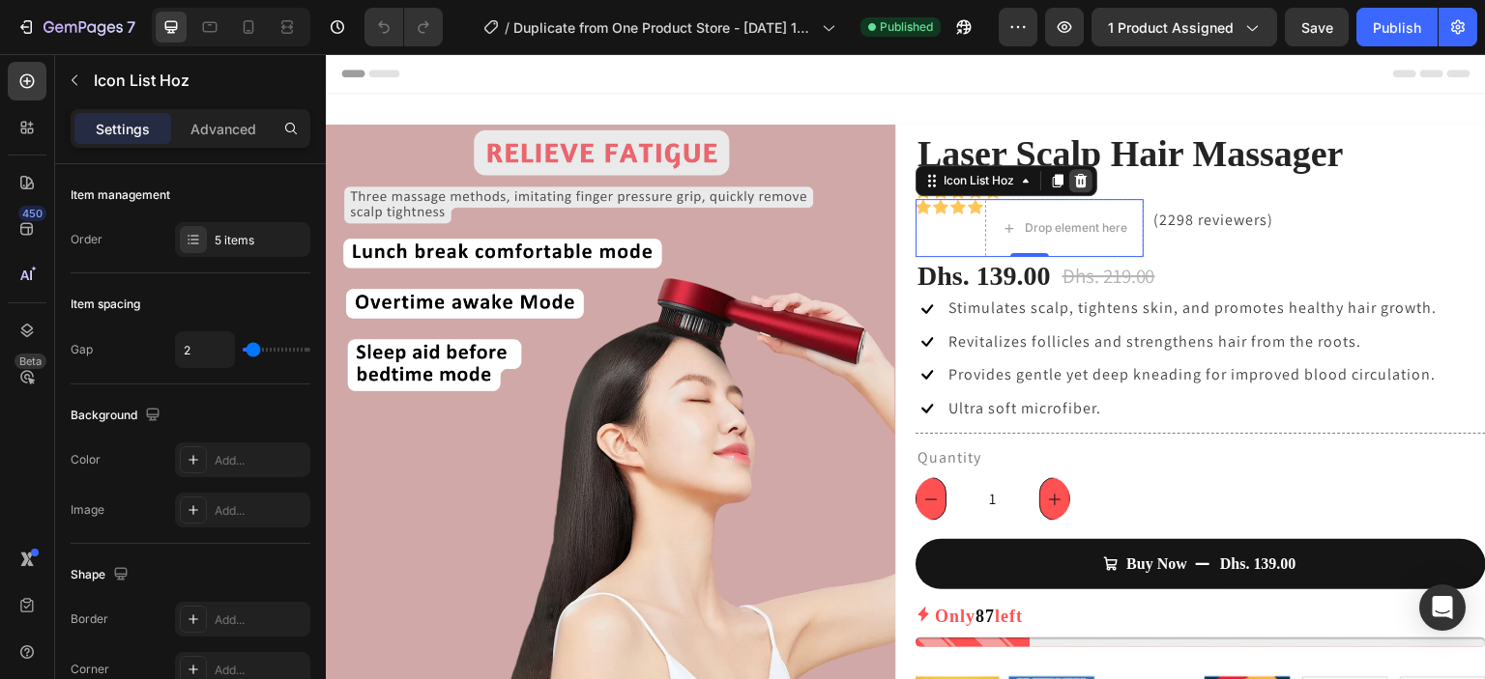
click at [1074, 189] on div at bounding box center [1080, 180] width 23 height 23
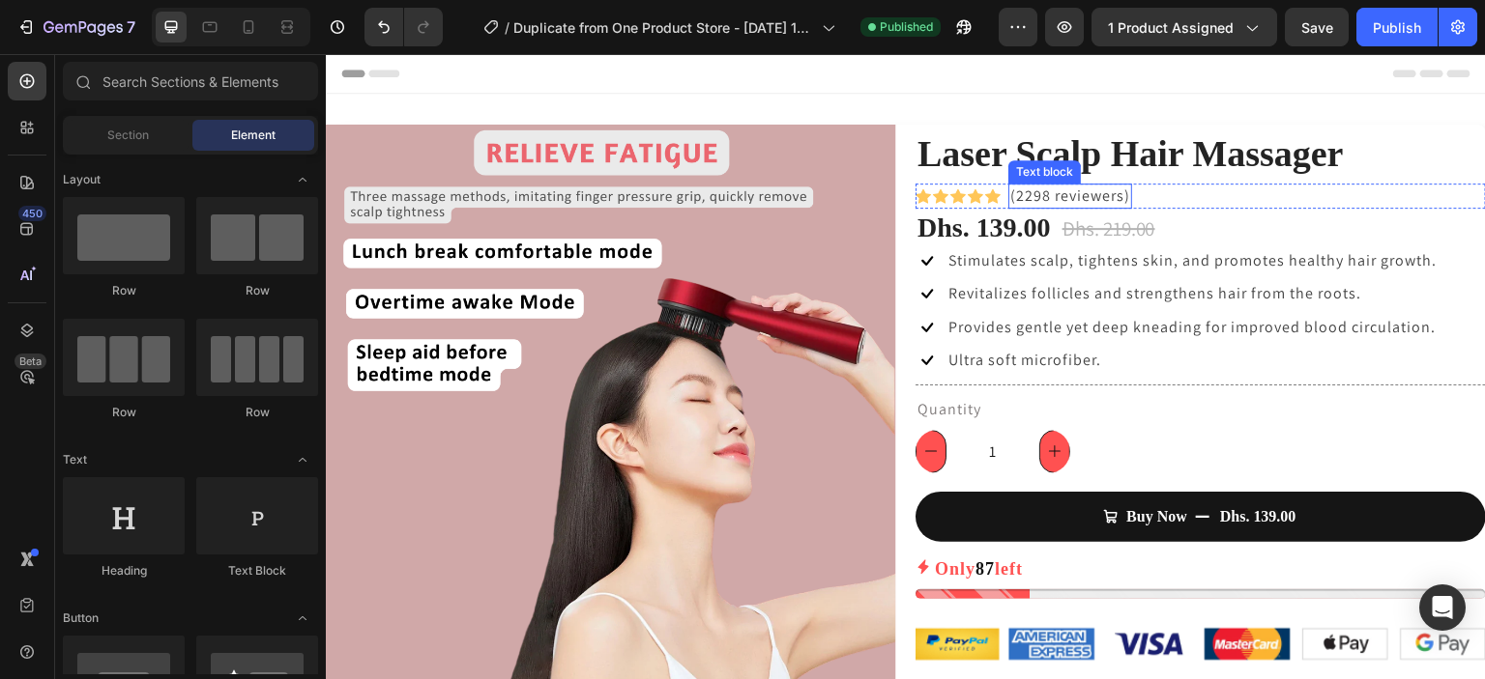
click at [1027, 199] on p "(2298 reviewers)" at bounding box center [1070, 196] width 120 height 21
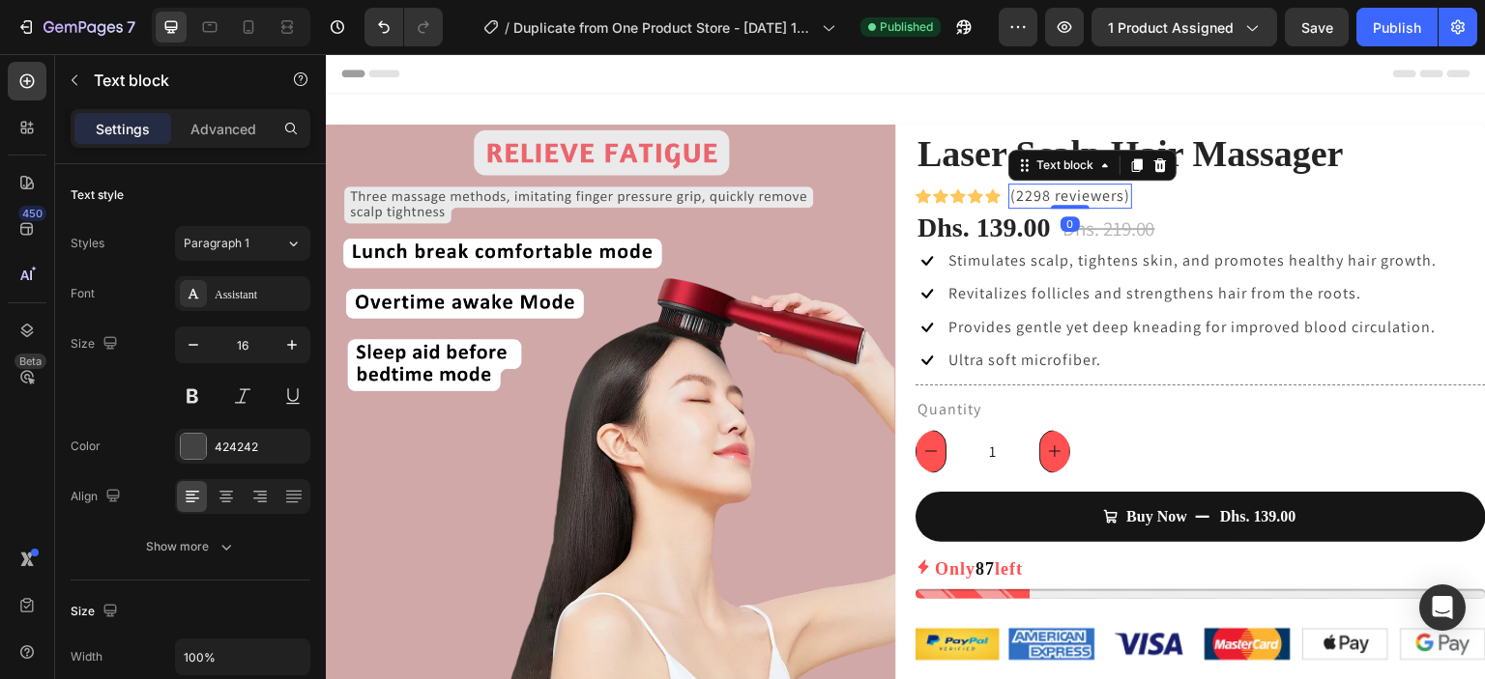
click at [1027, 198] on p "(2298 reviewers)" at bounding box center [1070, 196] width 120 height 21
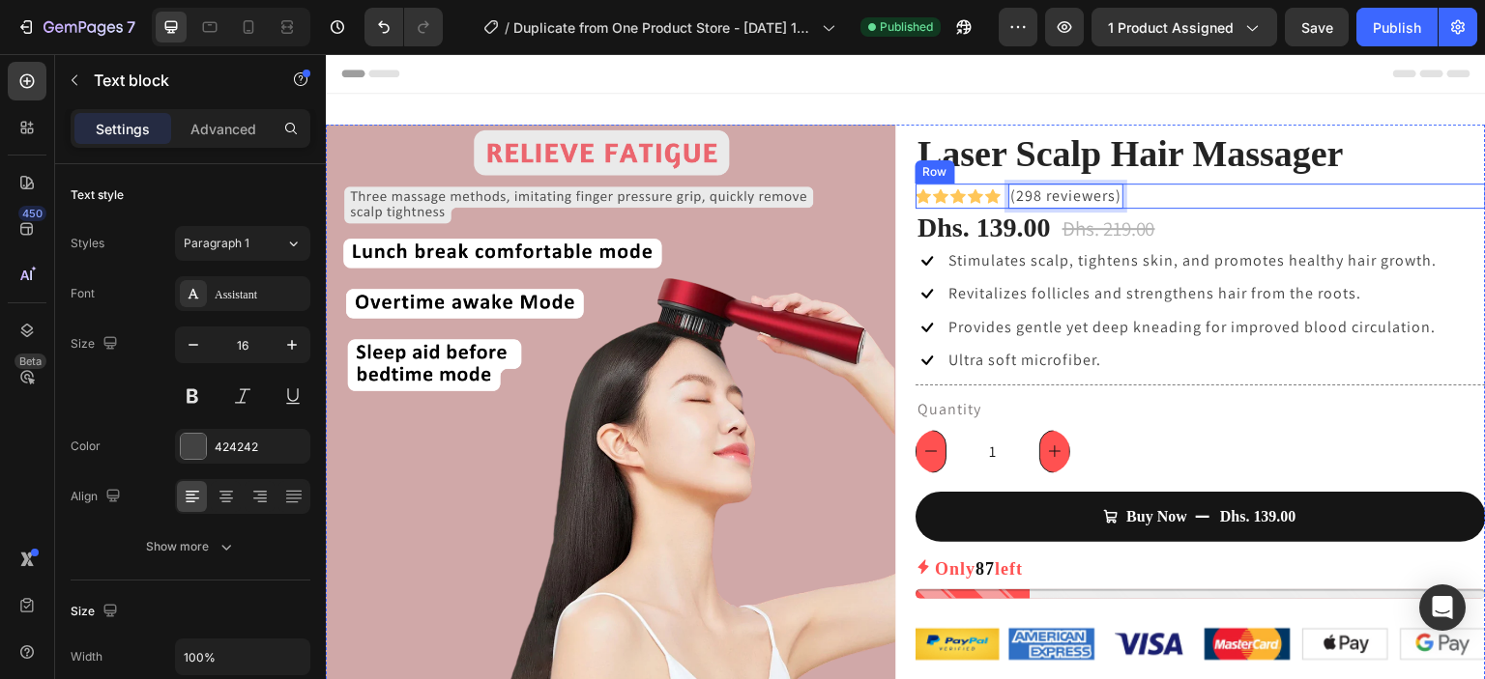
click at [1344, 202] on div "Icon Icon Icon Icon Icon Icon List Hoz (298 reviewers) Text block 0 Row" at bounding box center [1200, 196] width 570 height 25
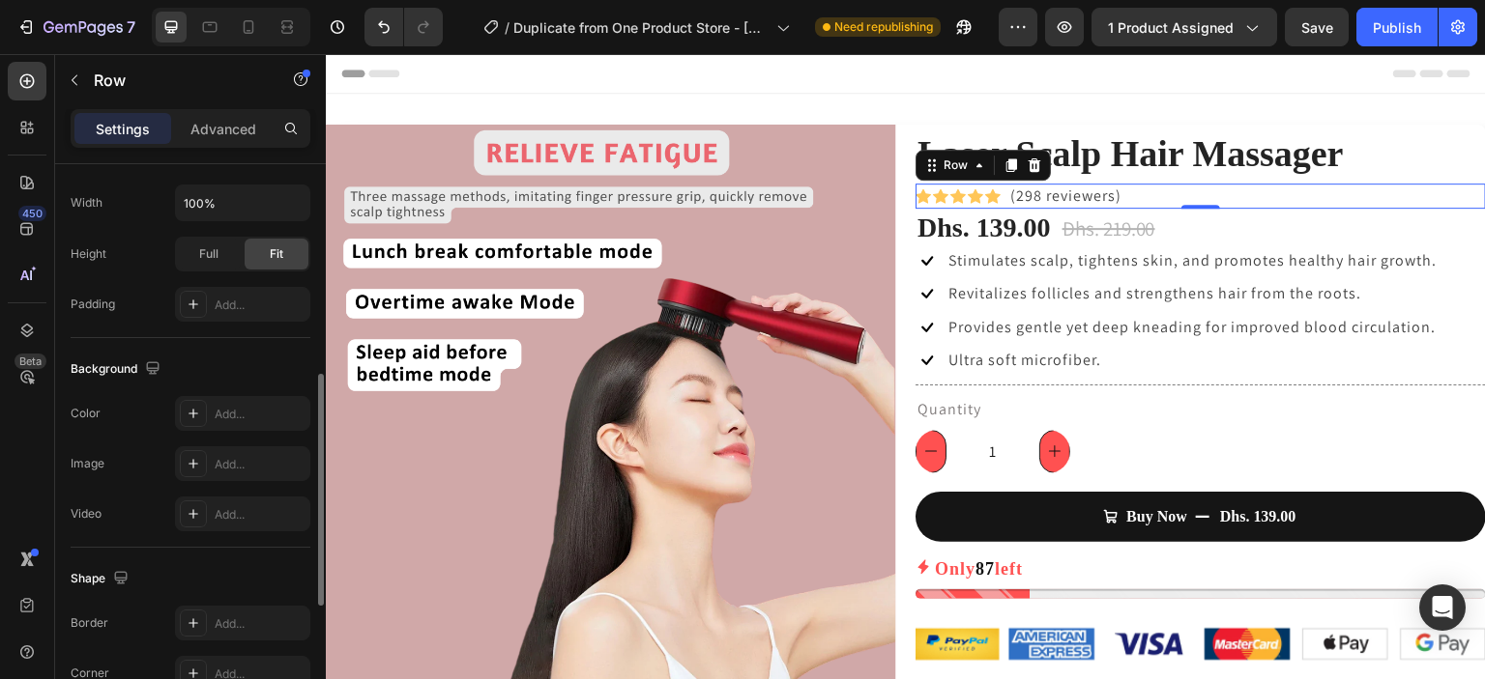
scroll to position [826, 0]
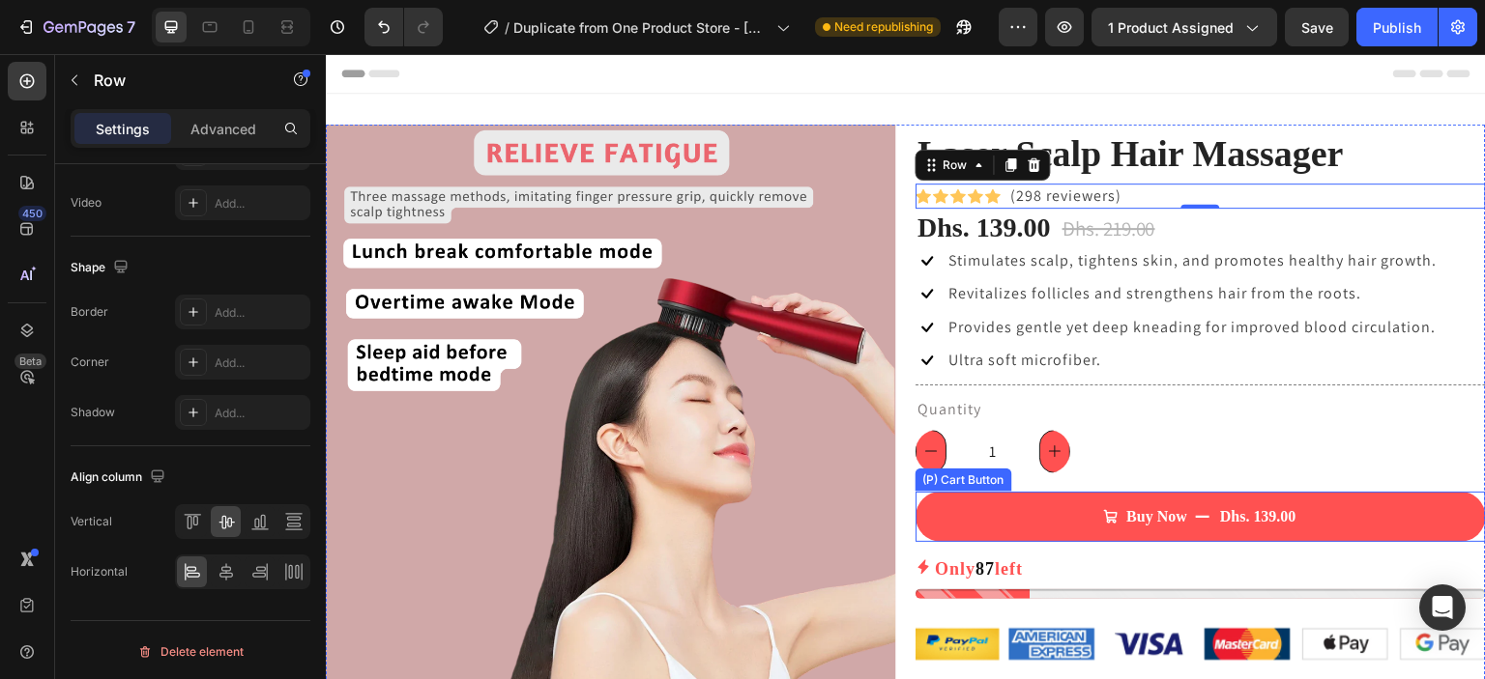
click at [986, 522] on button "Buy Now Dhs. 139.00" at bounding box center [1200, 517] width 570 height 50
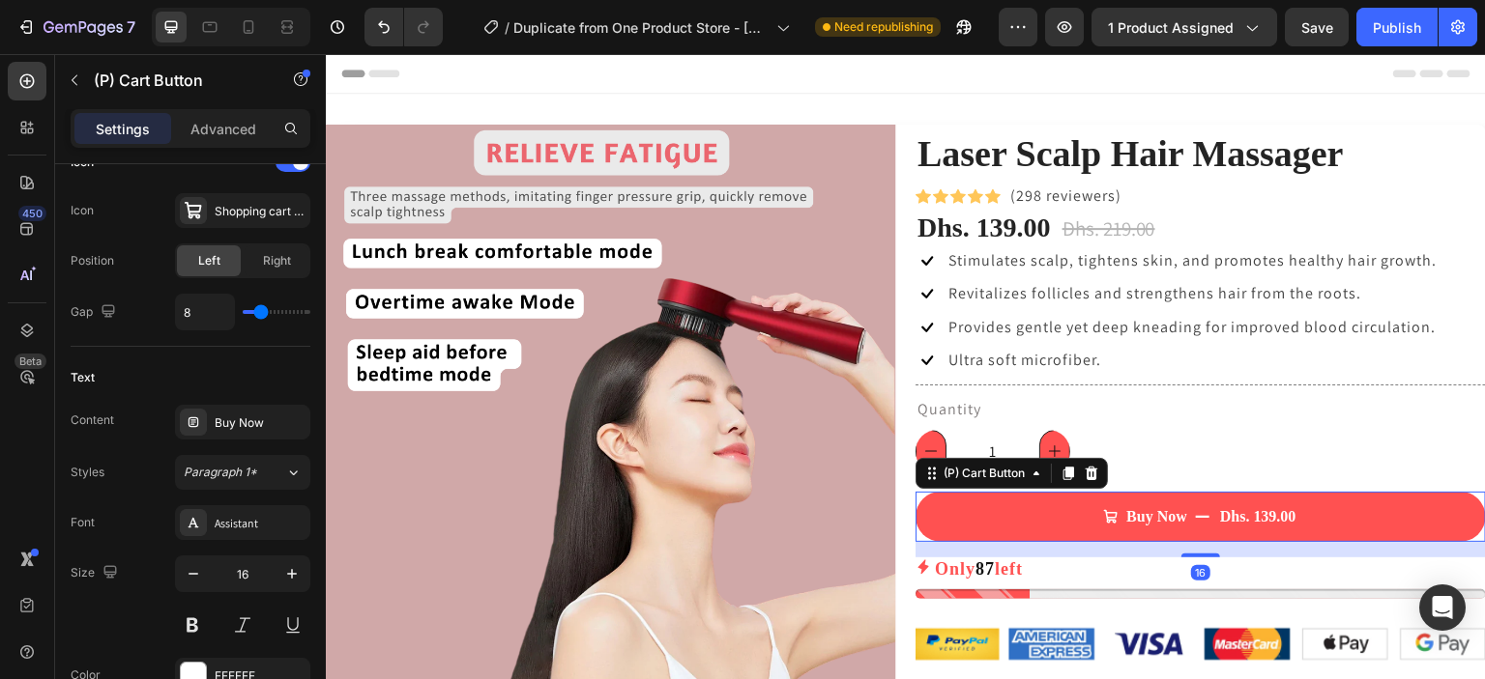
scroll to position [0, 0]
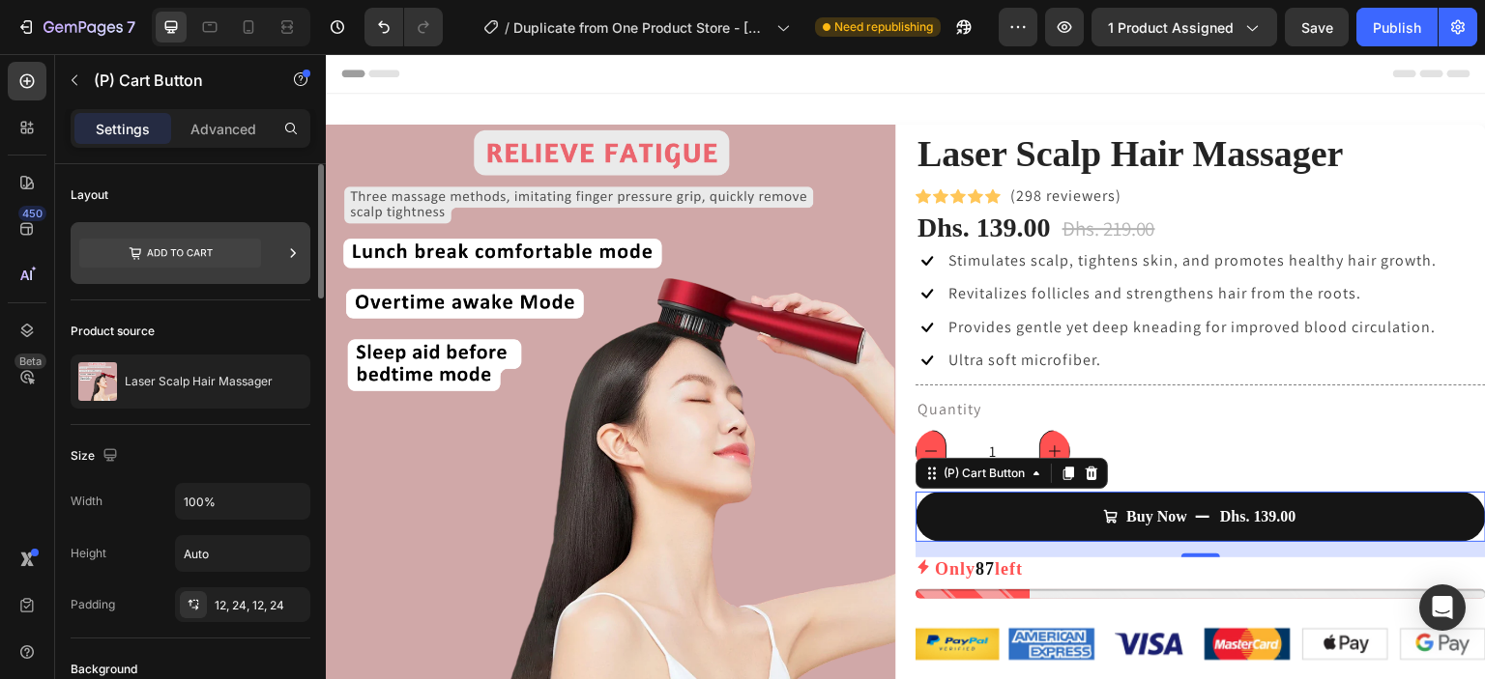
click at [181, 250] on icon at bounding box center [170, 253] width 182 height 29
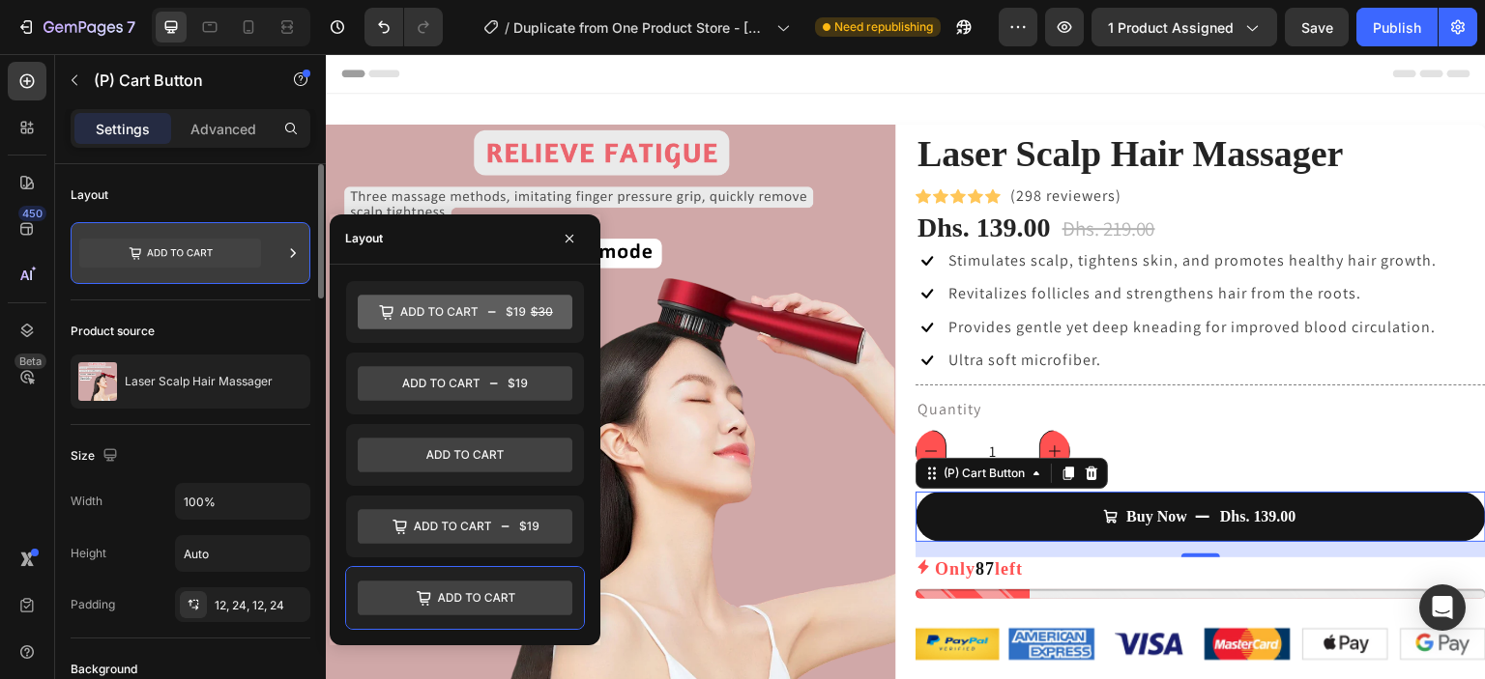
click at [245, 251] on icon at bounding box center [170, 253] width 182 height 29
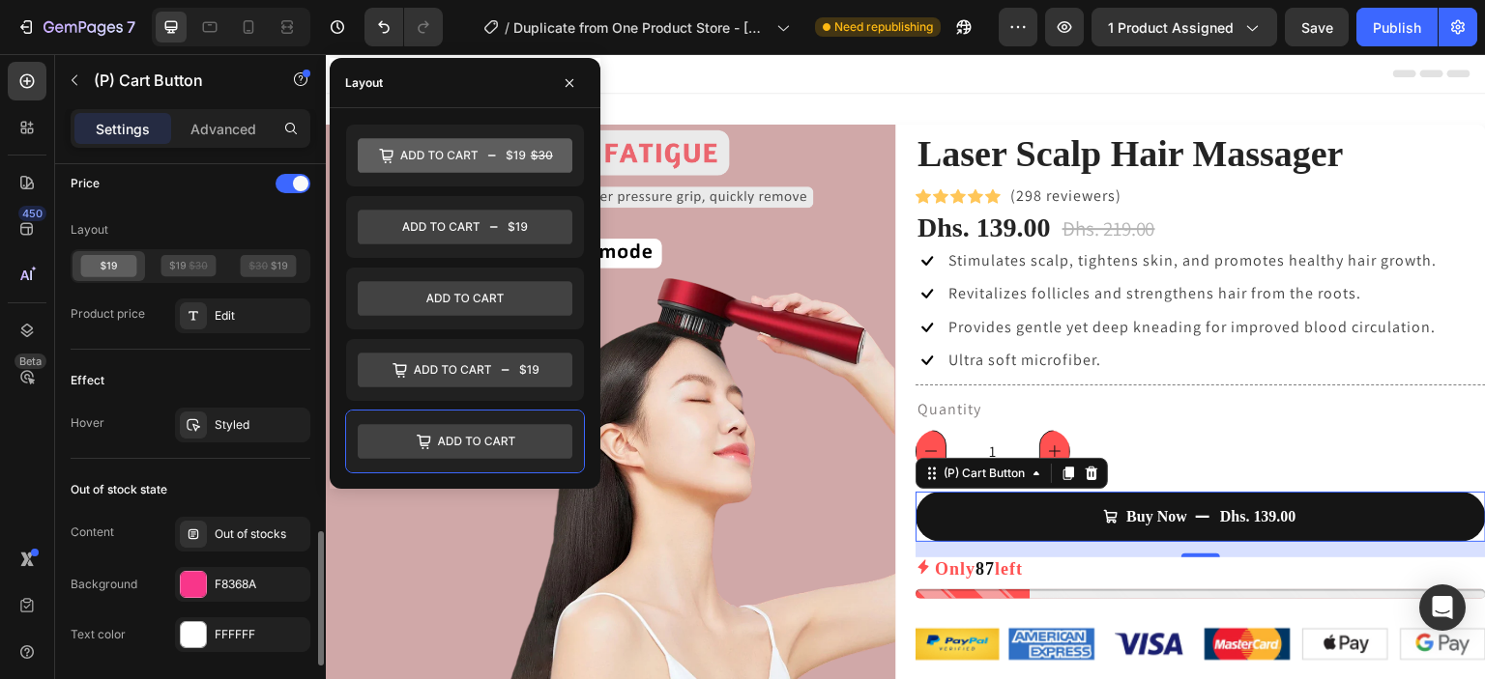
scroll to position [1833, 0]
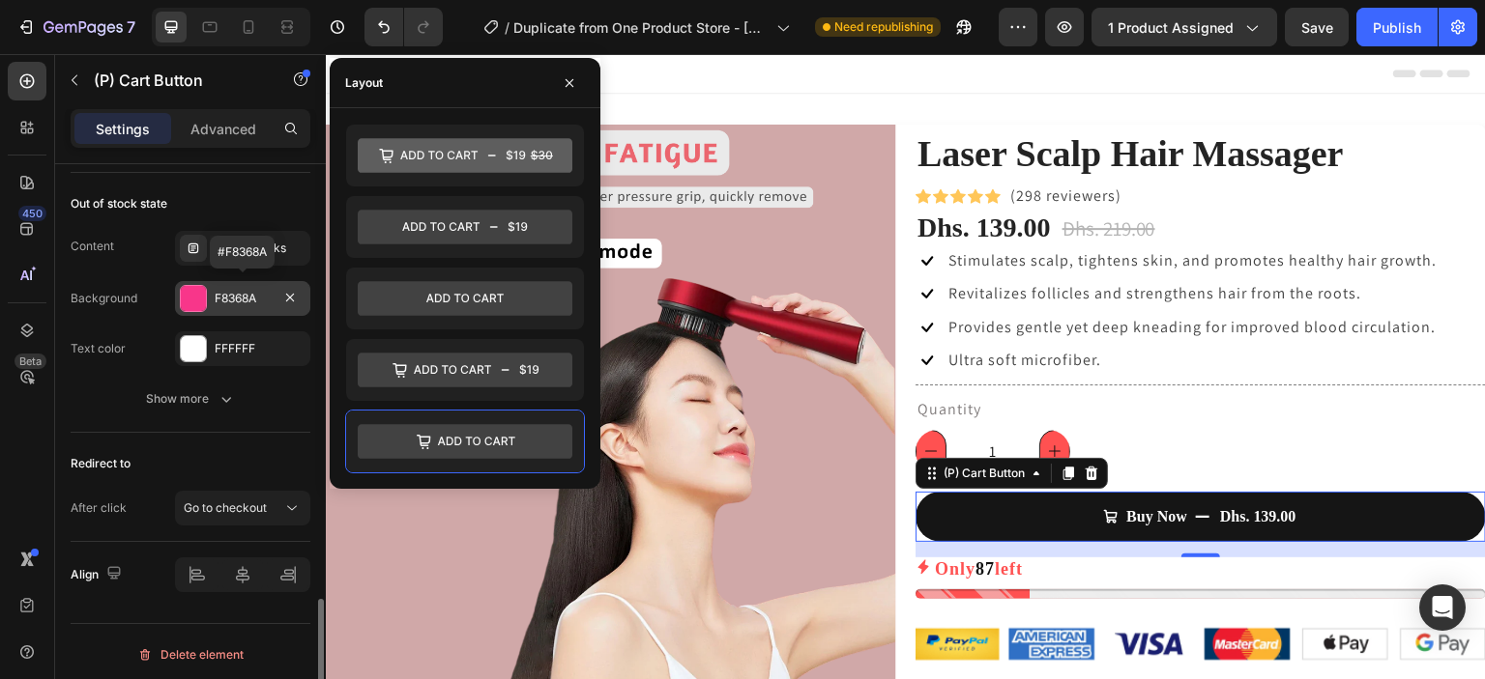
click at [197, 288] on div at bounding box center [193, 298] width 25 height 25
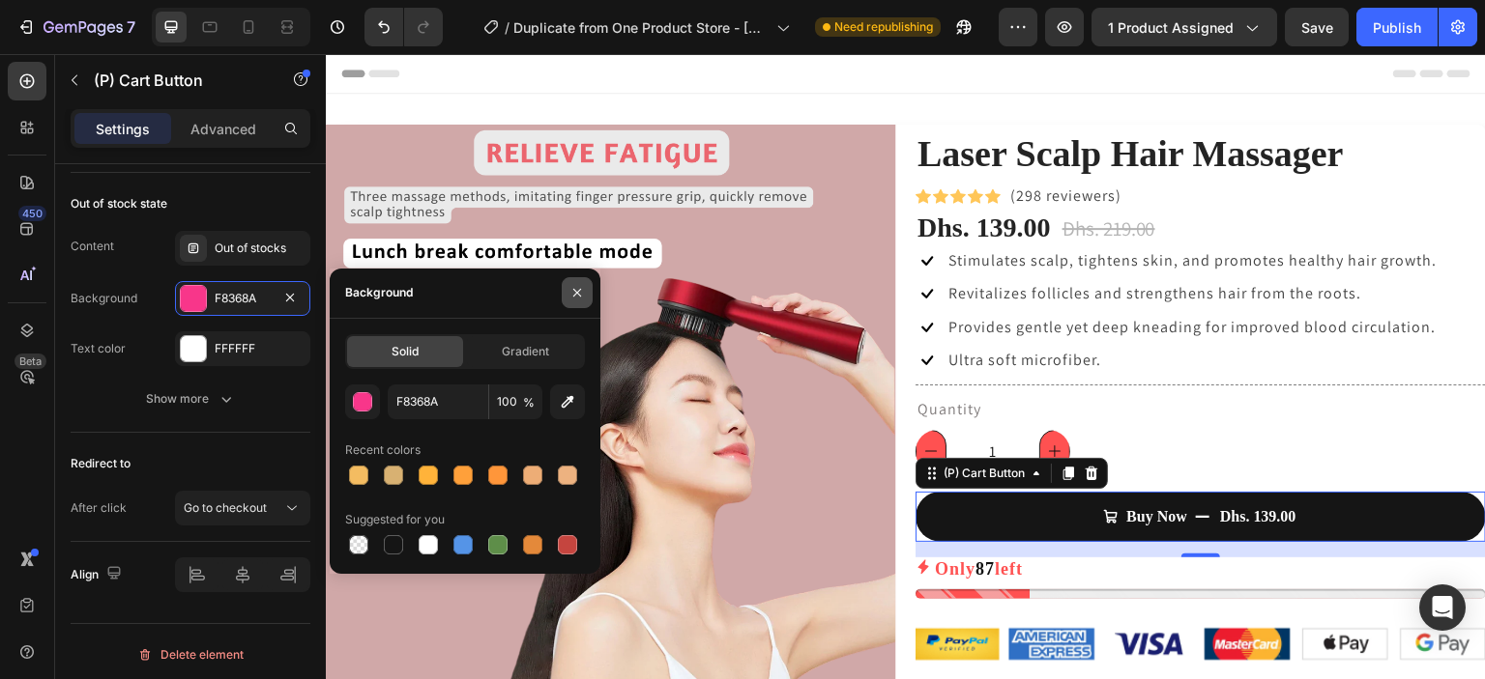
click at [578, 285] on icon "button" at bounding box center [576, 292] width 15 height 15
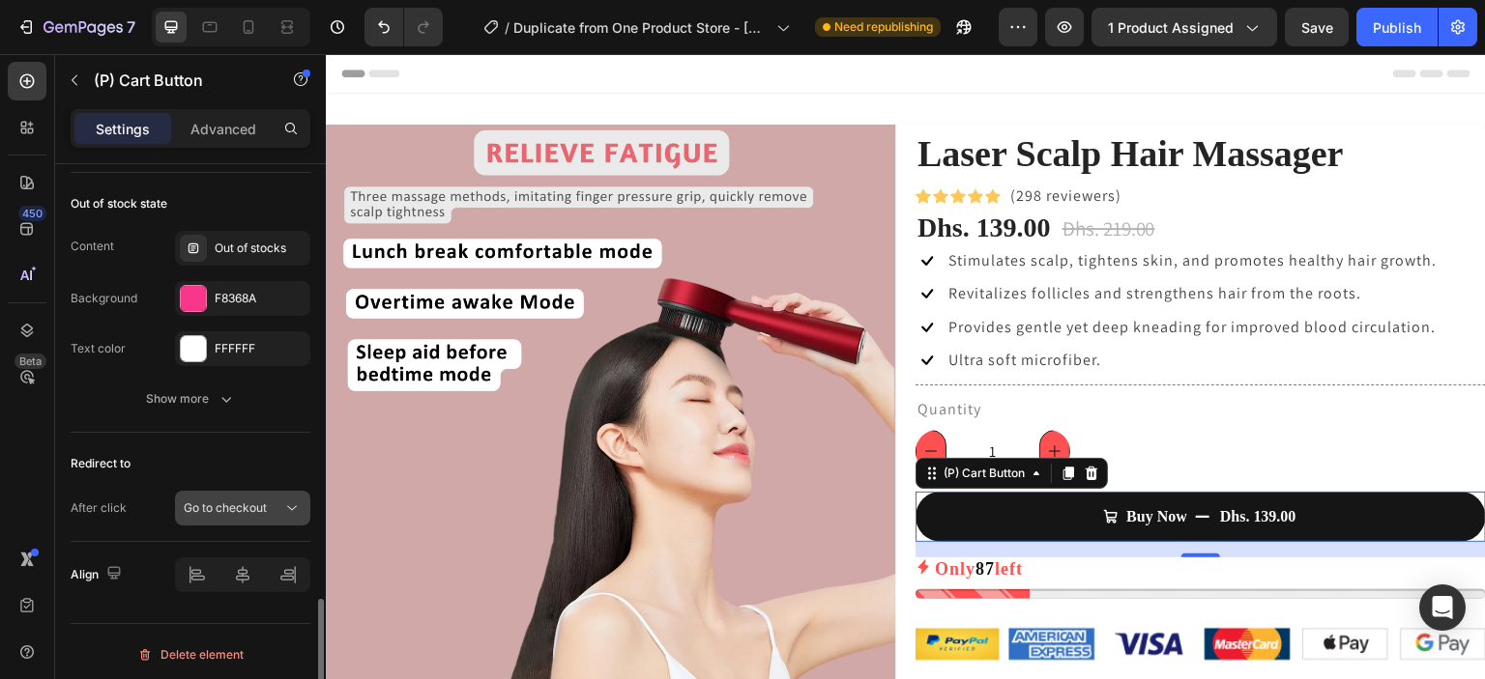
click at [227, 501] on span "Go to checkout" at bounding box center [225, 508] width 83 height 14
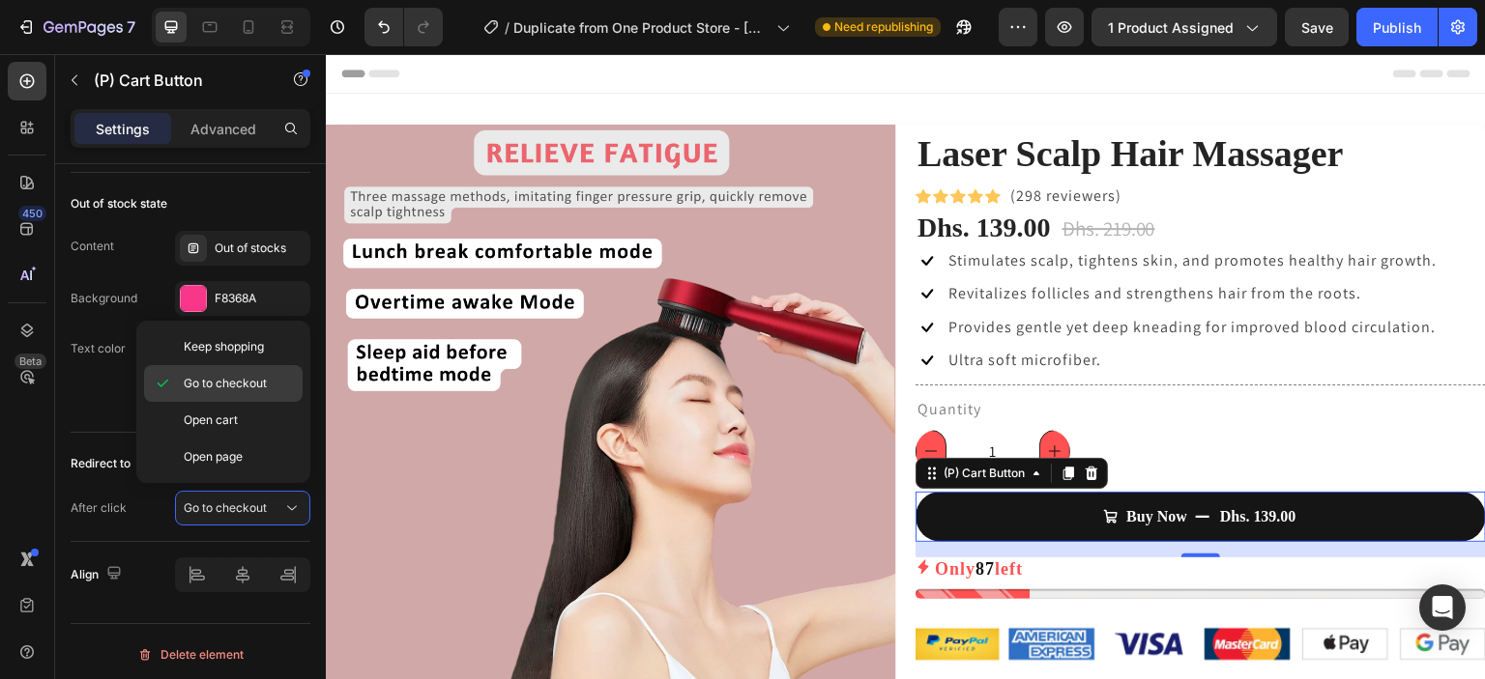
click at [241, 391] on span "Go to checkout" at bounding box center [225, 383] width 83 height 17
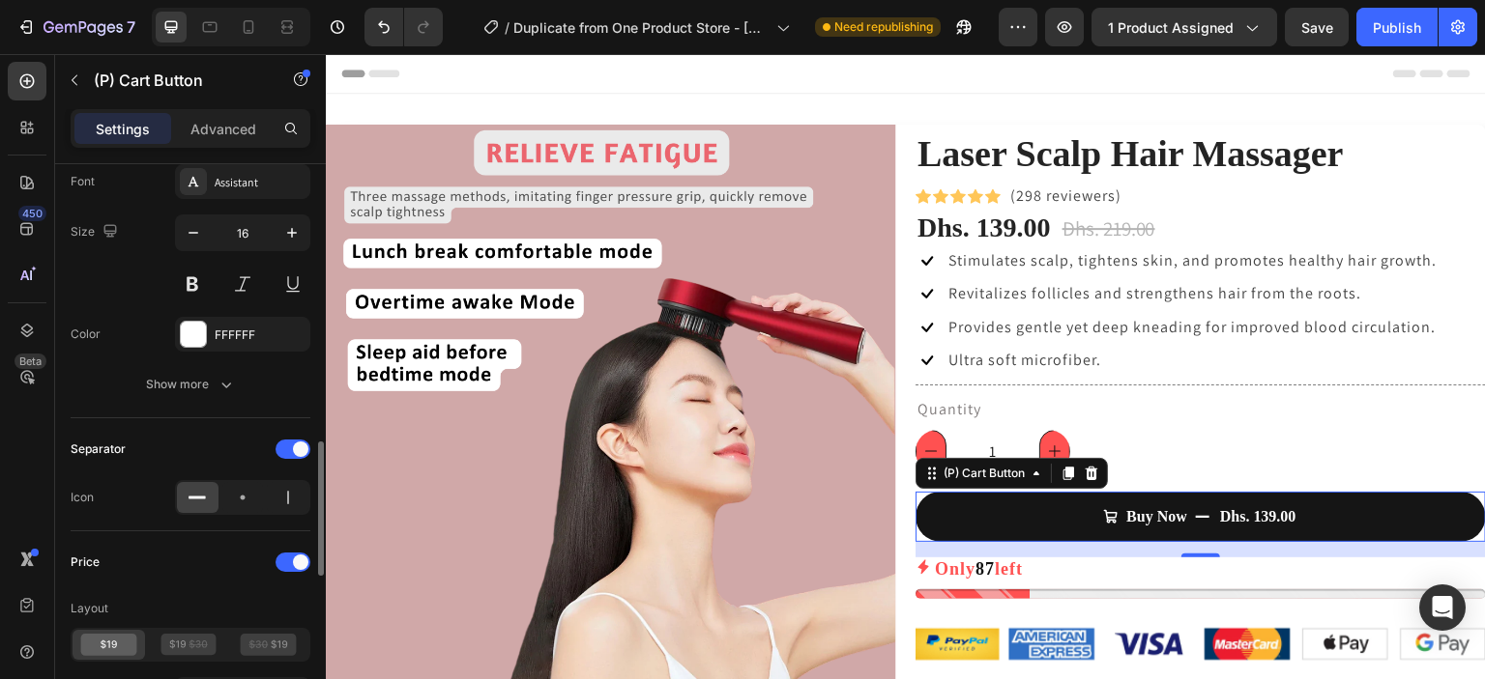
scroll to position [1166, 0]
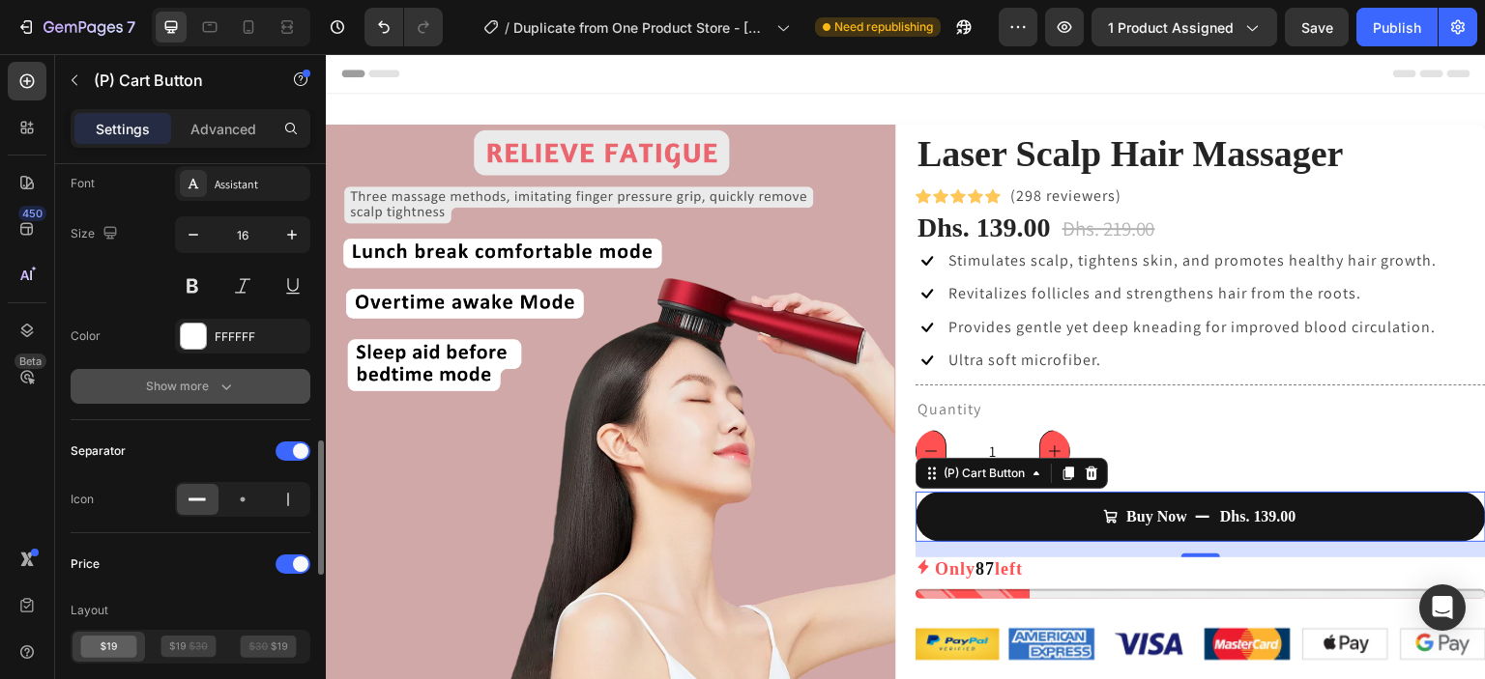
click at [229, 380] on icon "button" at bounding box center [226, 386] width 19 height 19
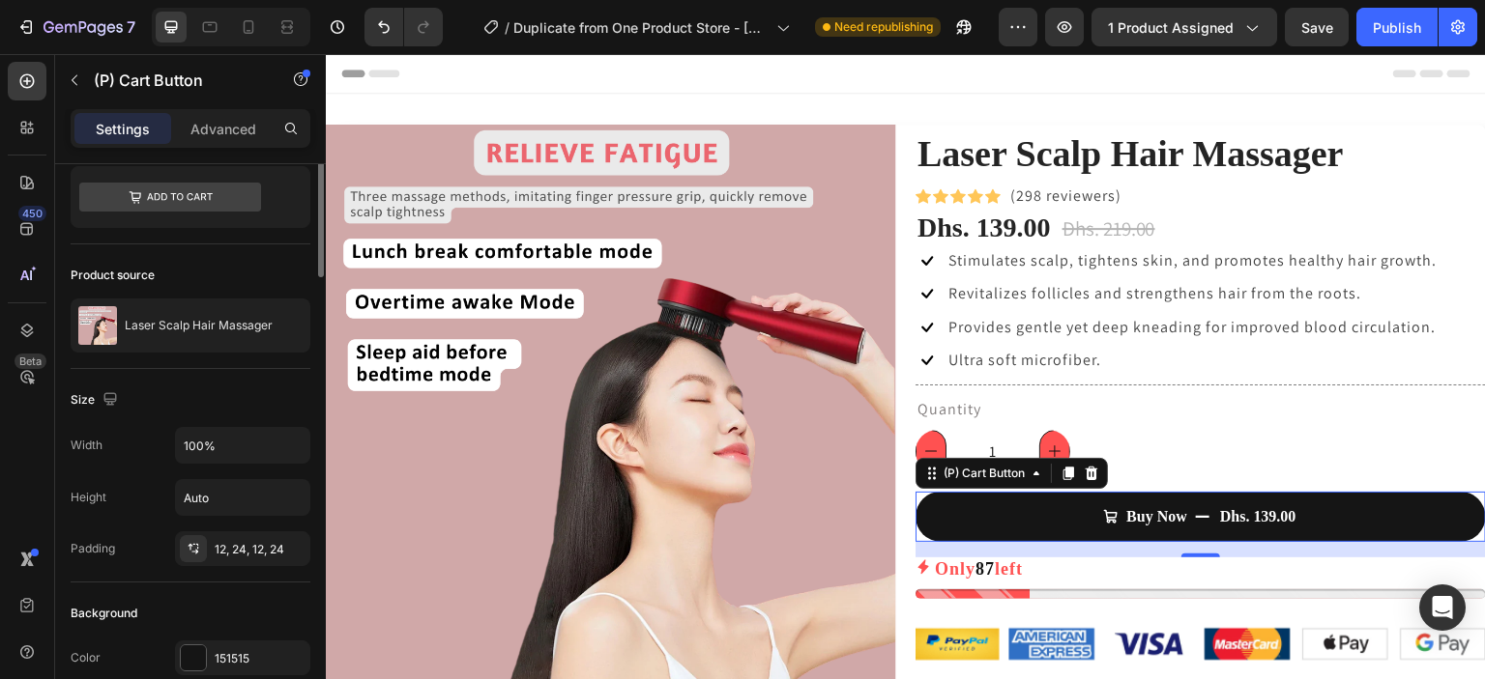
scroll to position [0, 0]
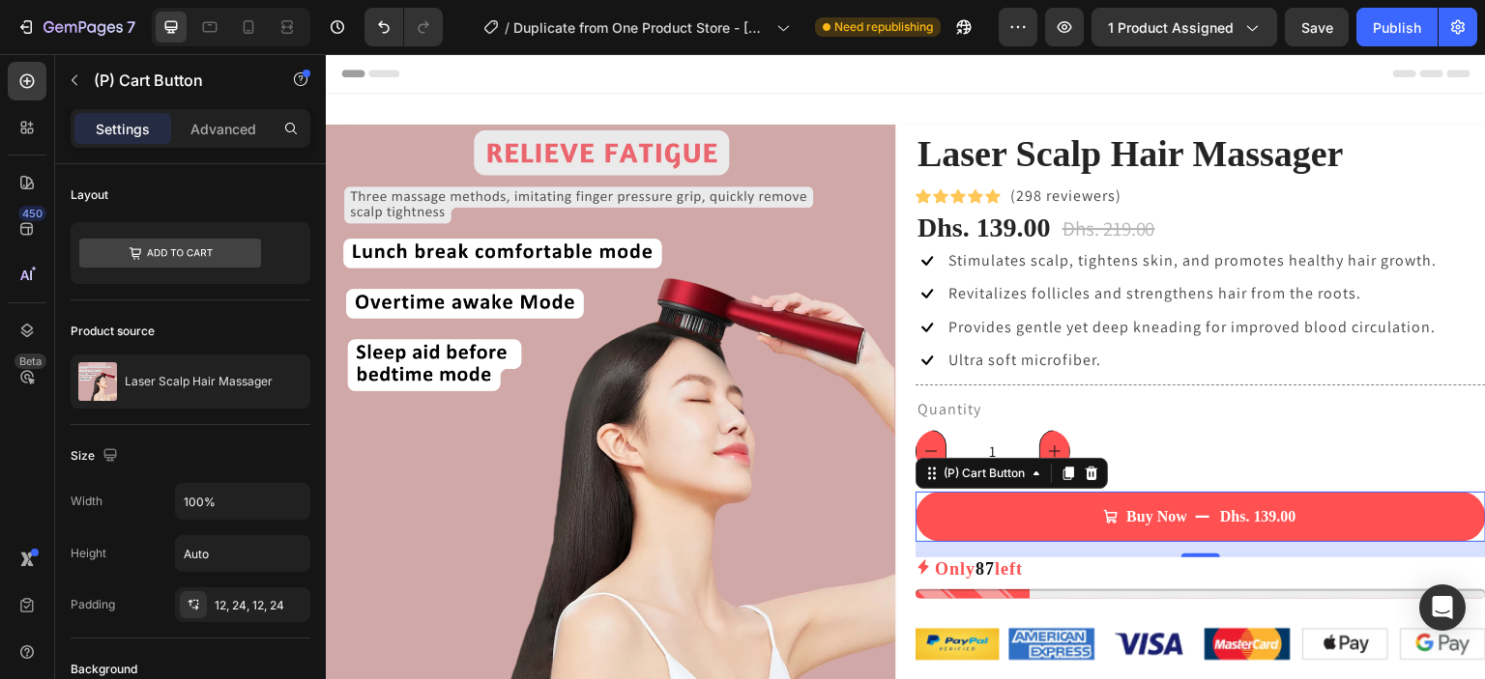
click at [1027, 514] on button "Buy Now Dhs. 139.00" at bounding box center [1200, 517] width 570 height 50
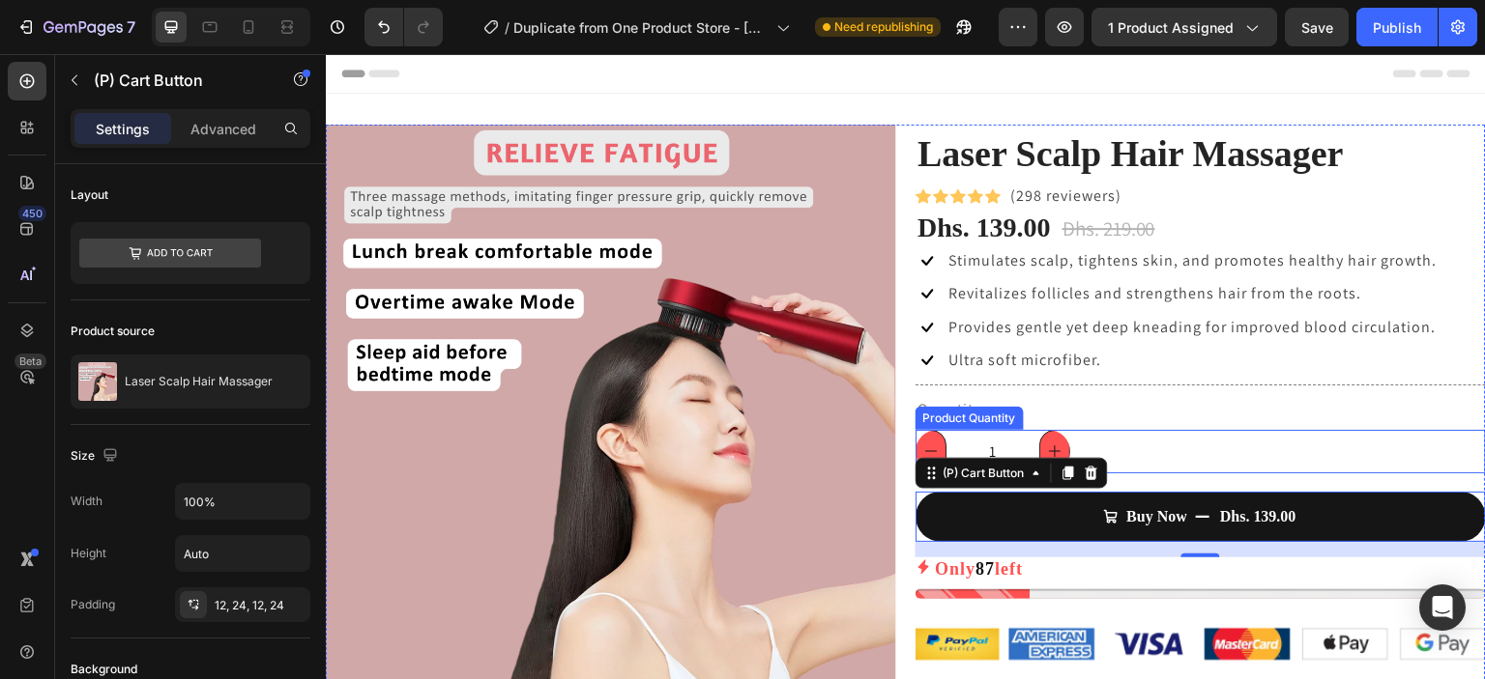
click at [915, 437] on div "1" at bounding box center [1200, 451] width 570 height 43
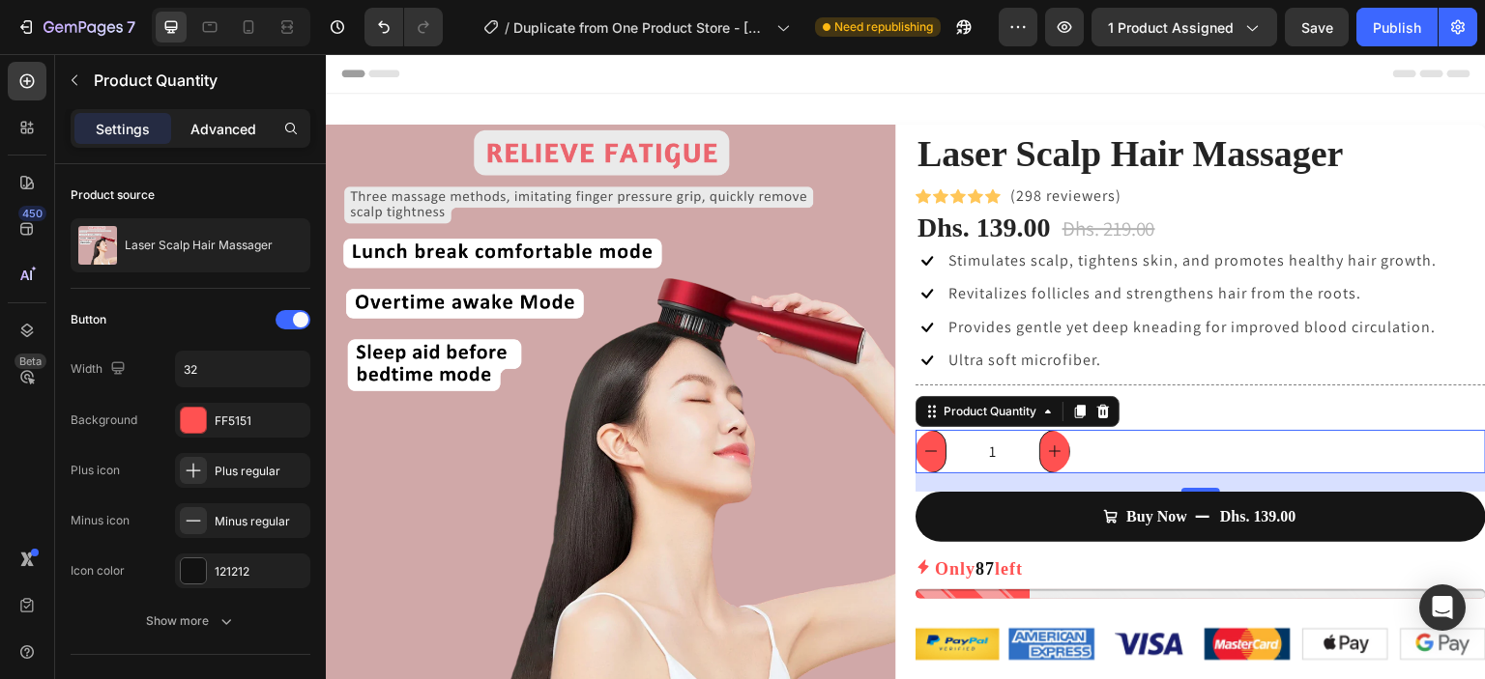
click at [209, 126] on p "Advanced" at bounding box center [223, 129] width 66 height 20
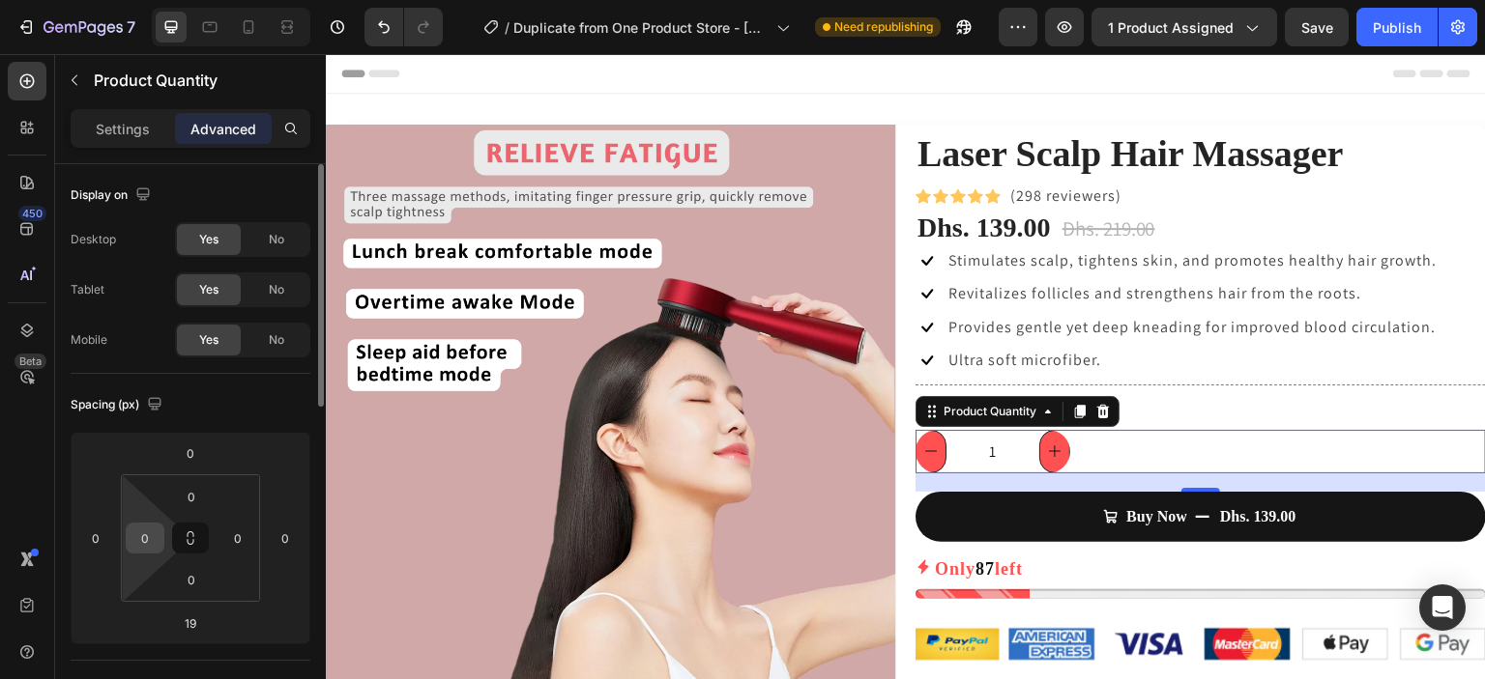
click at [156, 538] on input "0" at bounding box center [144, 538] width 29 height 29
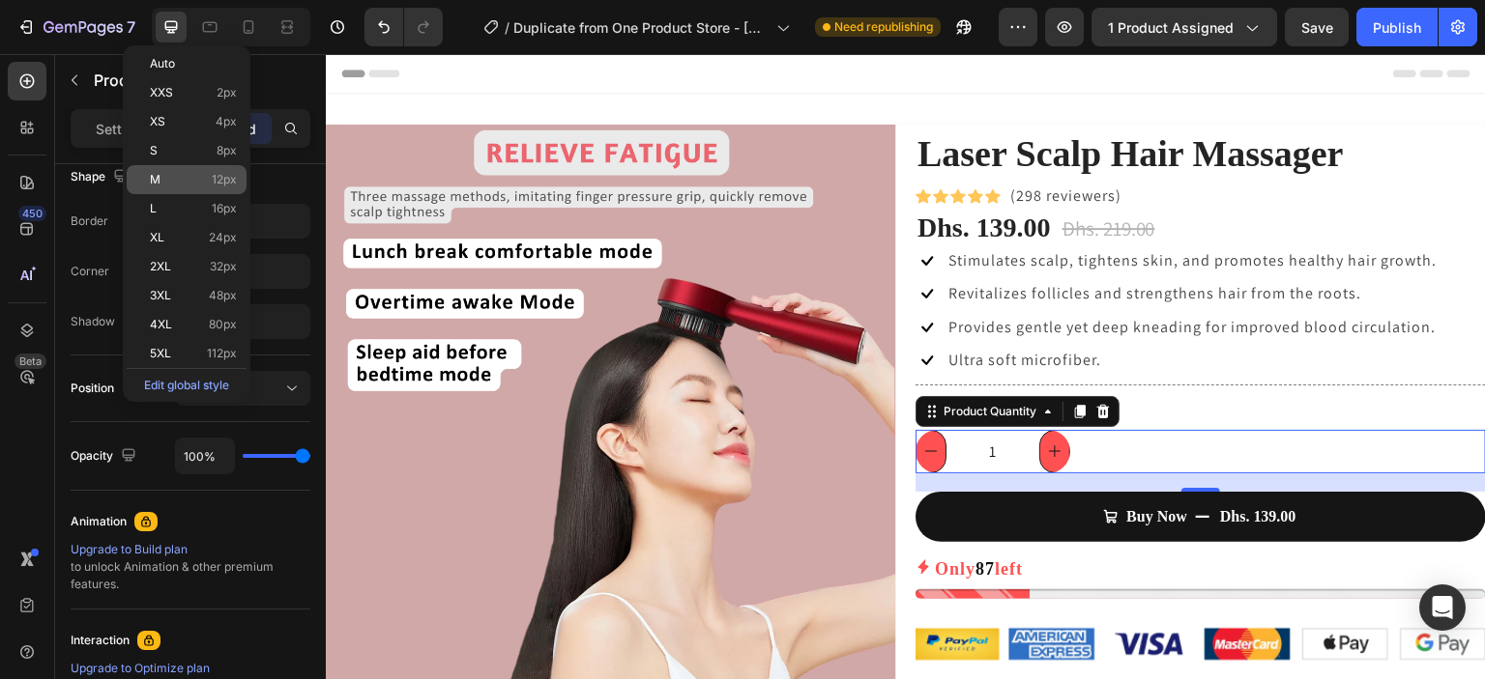
click at [207, 188] on div "M 12px" at bounding box center [187, 179] width 120 height 29
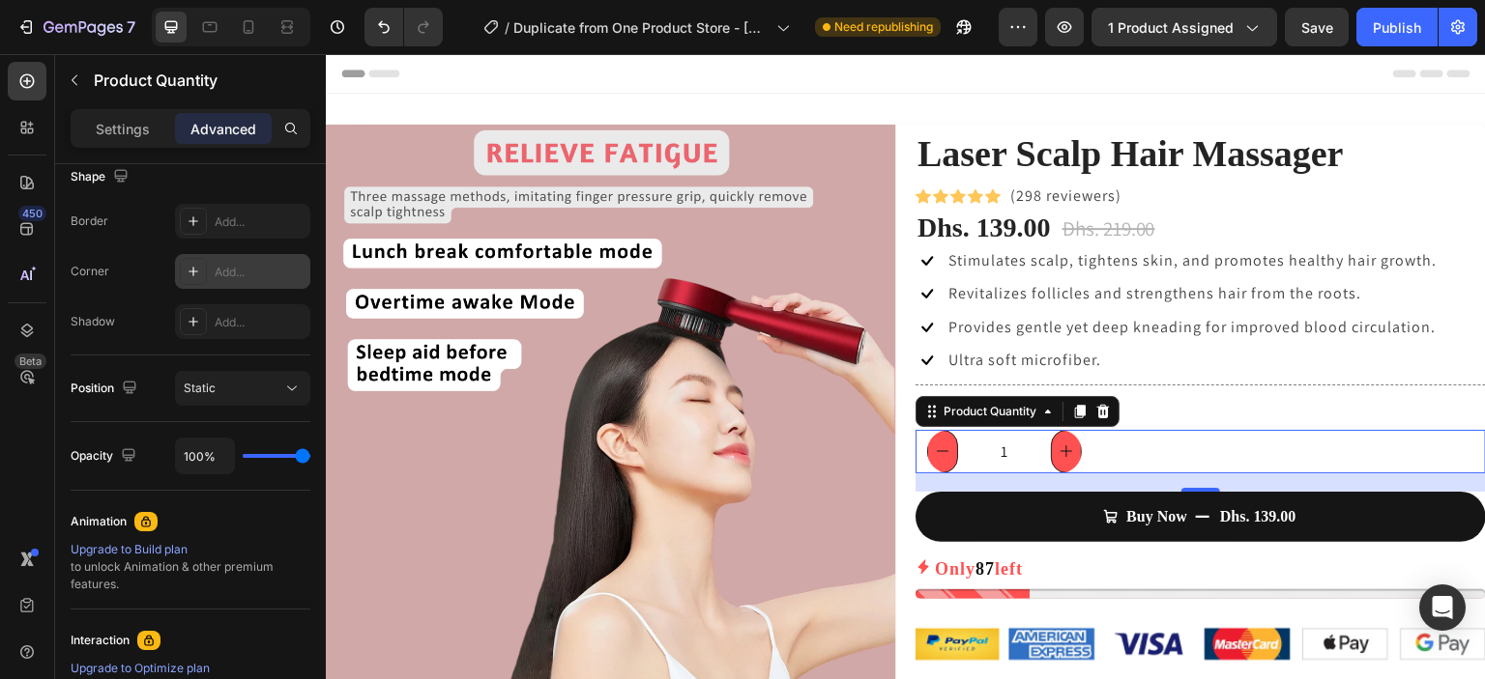
scroll to position [0, 0]
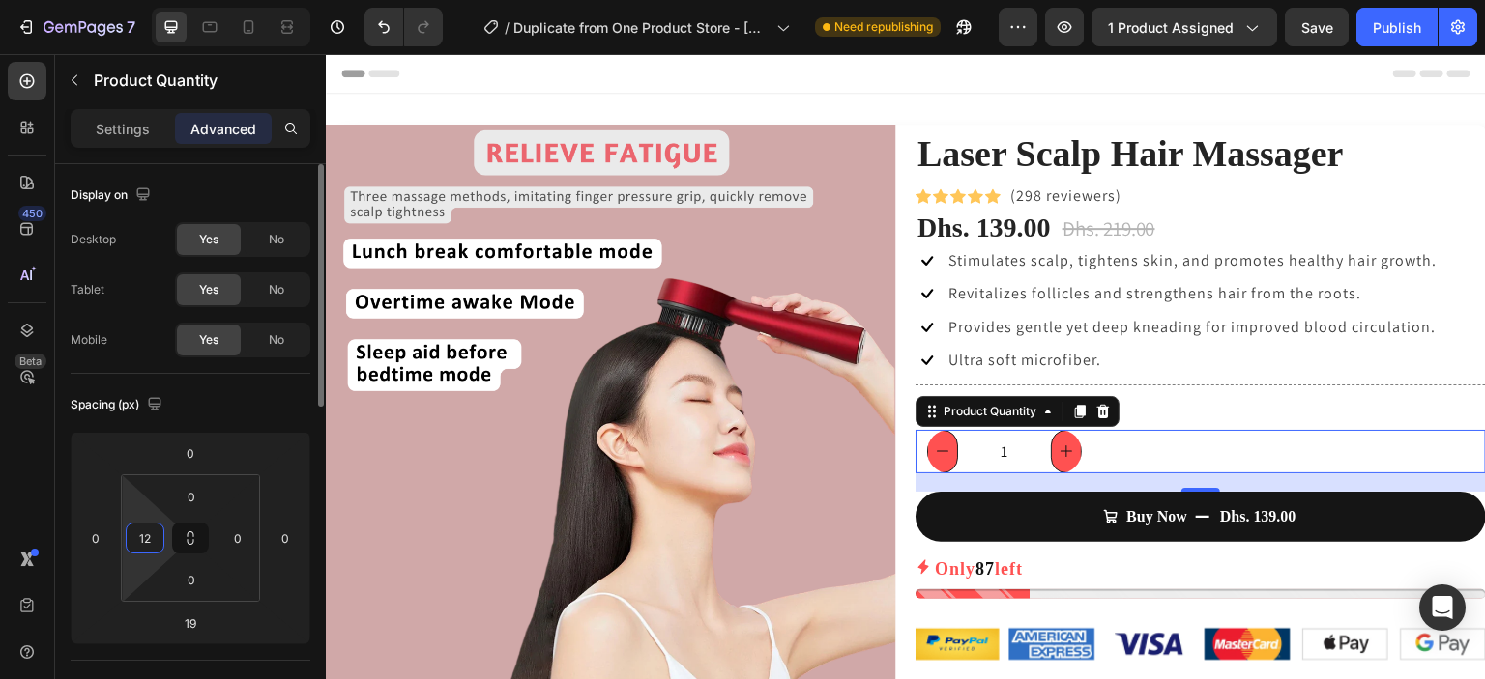
click at [165, 0] on html "7 / Duplicate from One Product Store - [DATE] 19:55:56 Need republishing Previe…" at bounding box center [742, 0] width 1485 height 0
click at [154, 536] on input "12" at bounding box center [144, 538] width 29 height 29
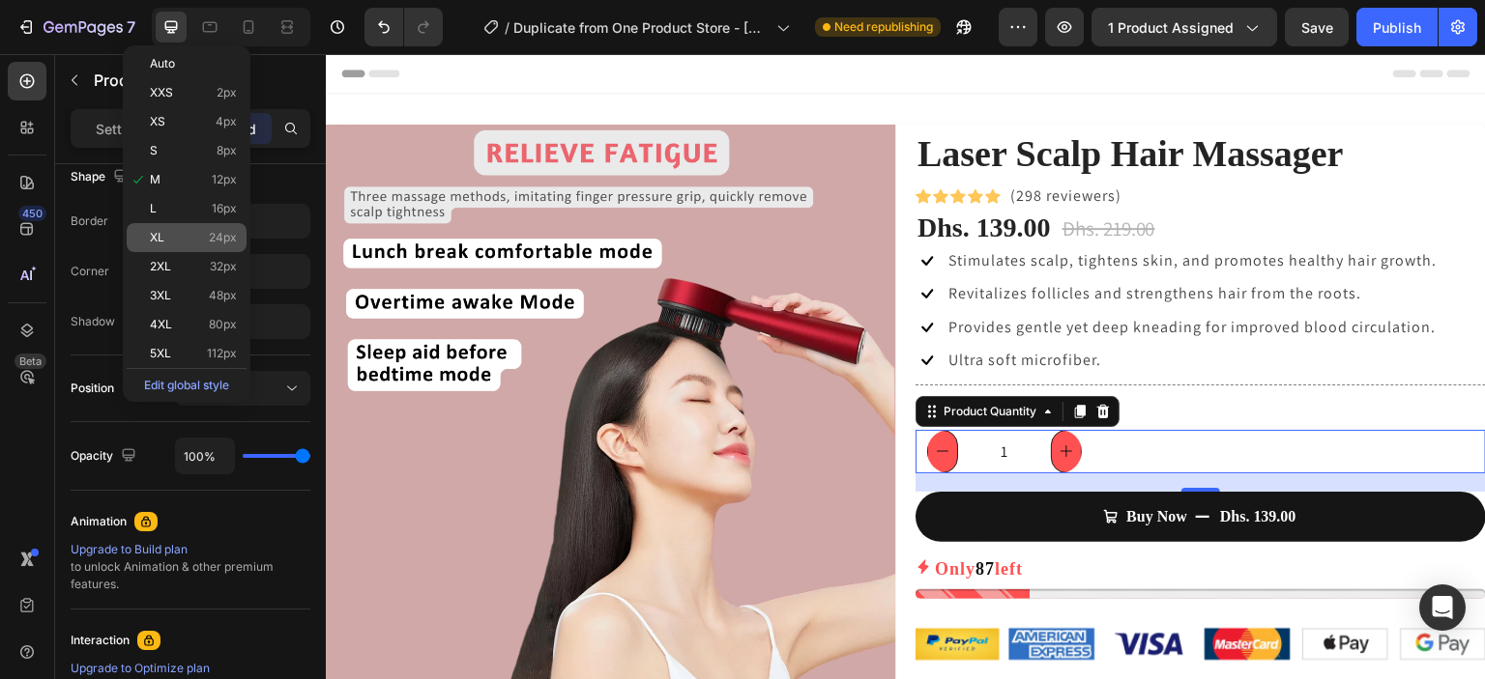
click at [223, 237] on span "24px" at bounding box center [223, 238] width 28 height 14
type input "24"
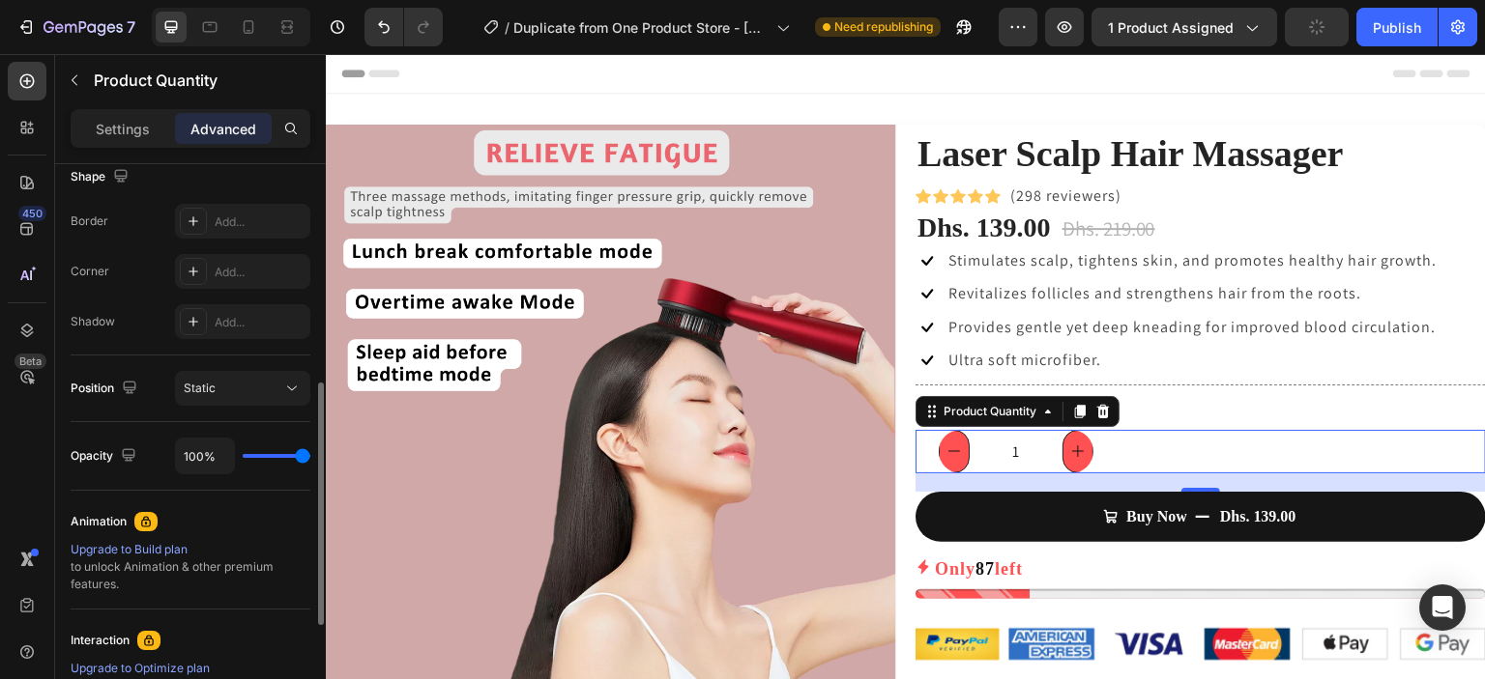
scroll to position [0, 0]
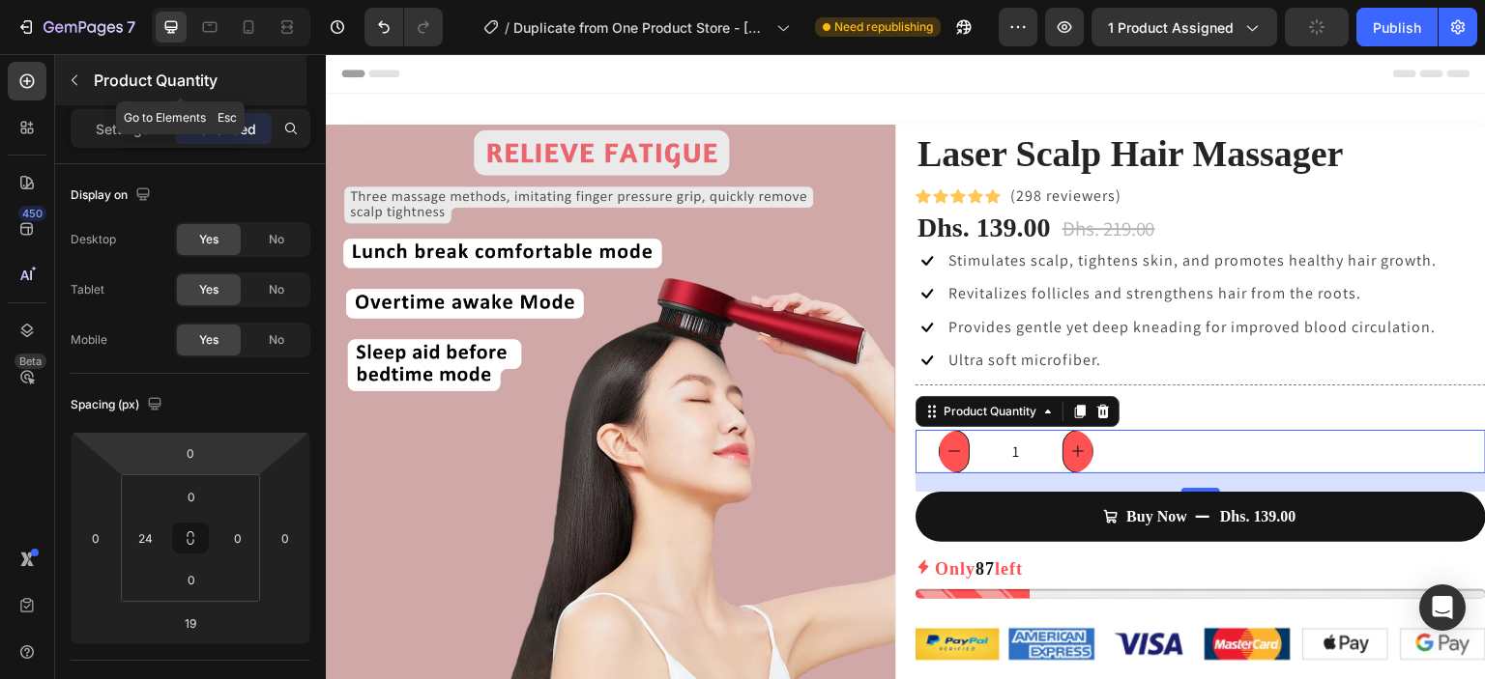
click at [80, 88] on button "button" at bounding box center [74, 80] width 31 height 31
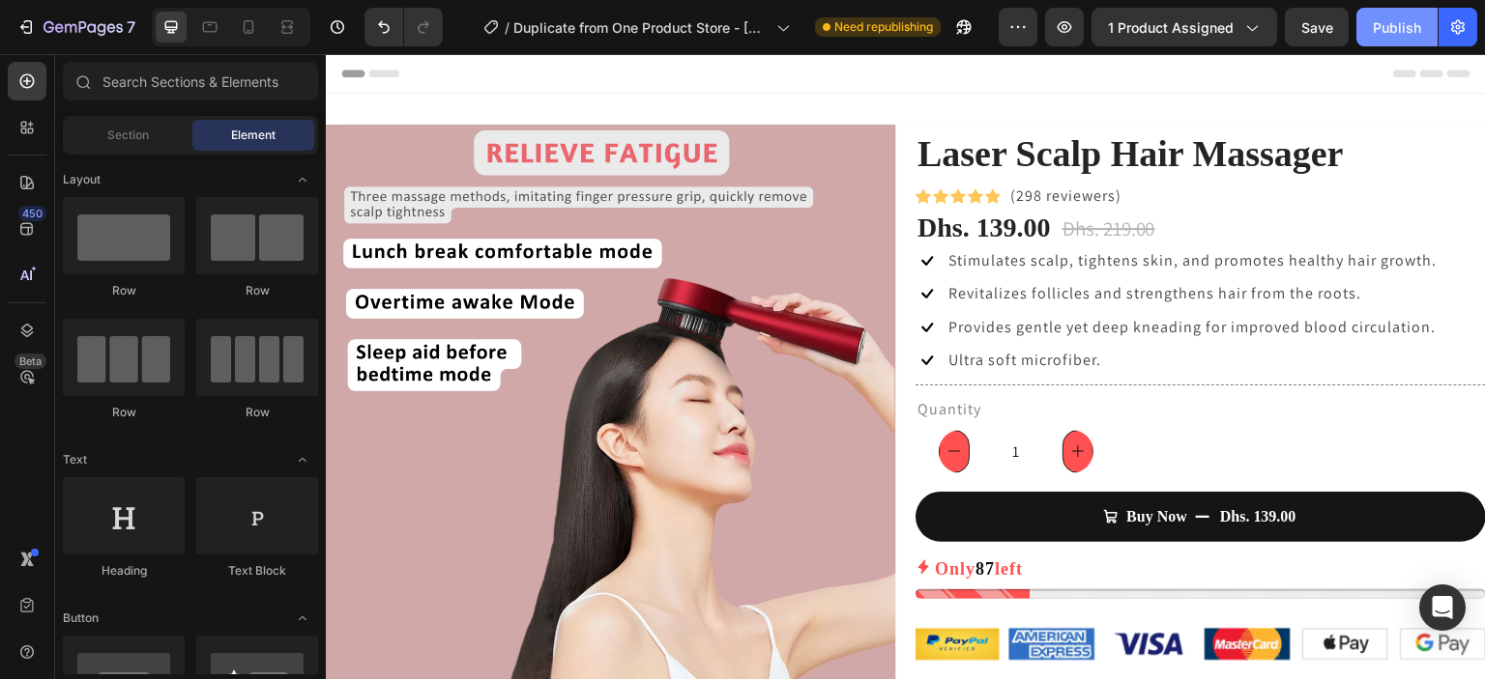
click at [1389, 28] on div "Publish" at bounding box center [1396, 27] width 48 height 20
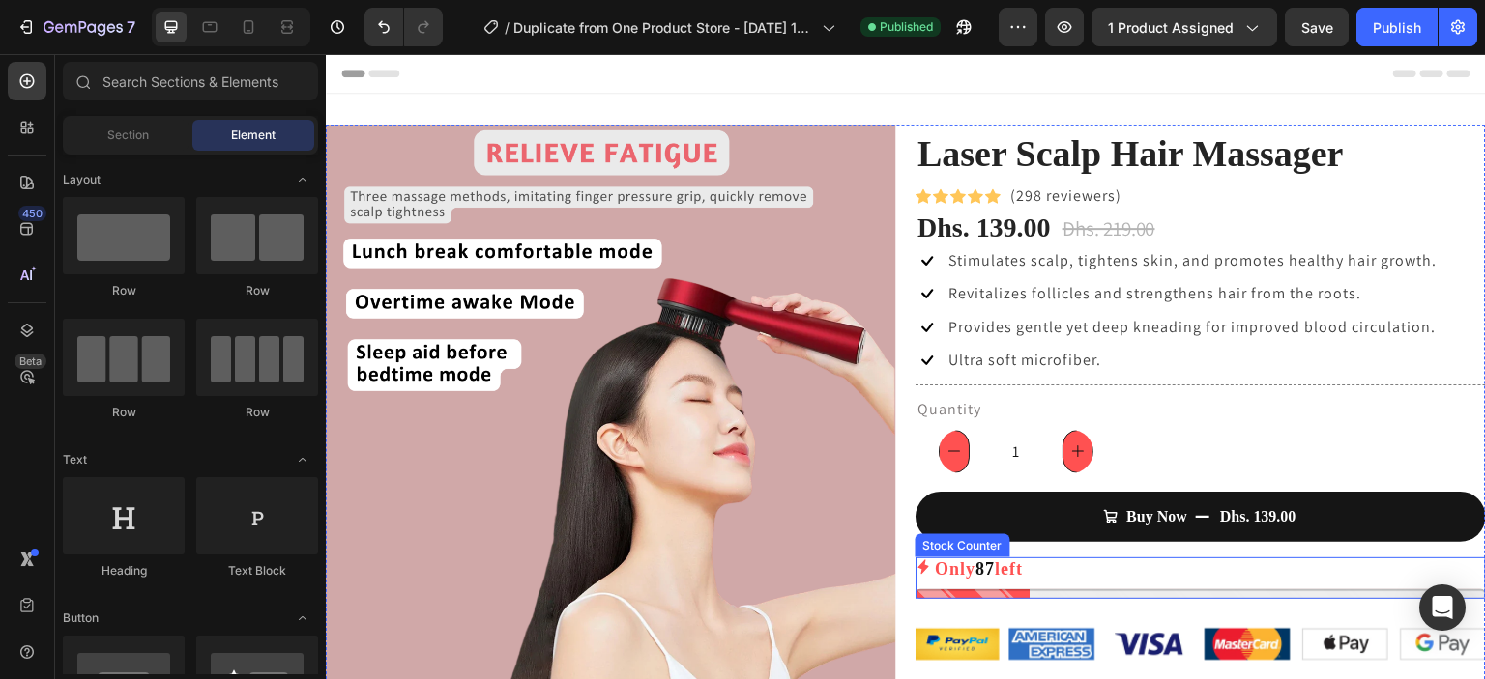
click at [1010, 573] on p "Only 87 left" at bounding box center [979, 570] width 88 height 24
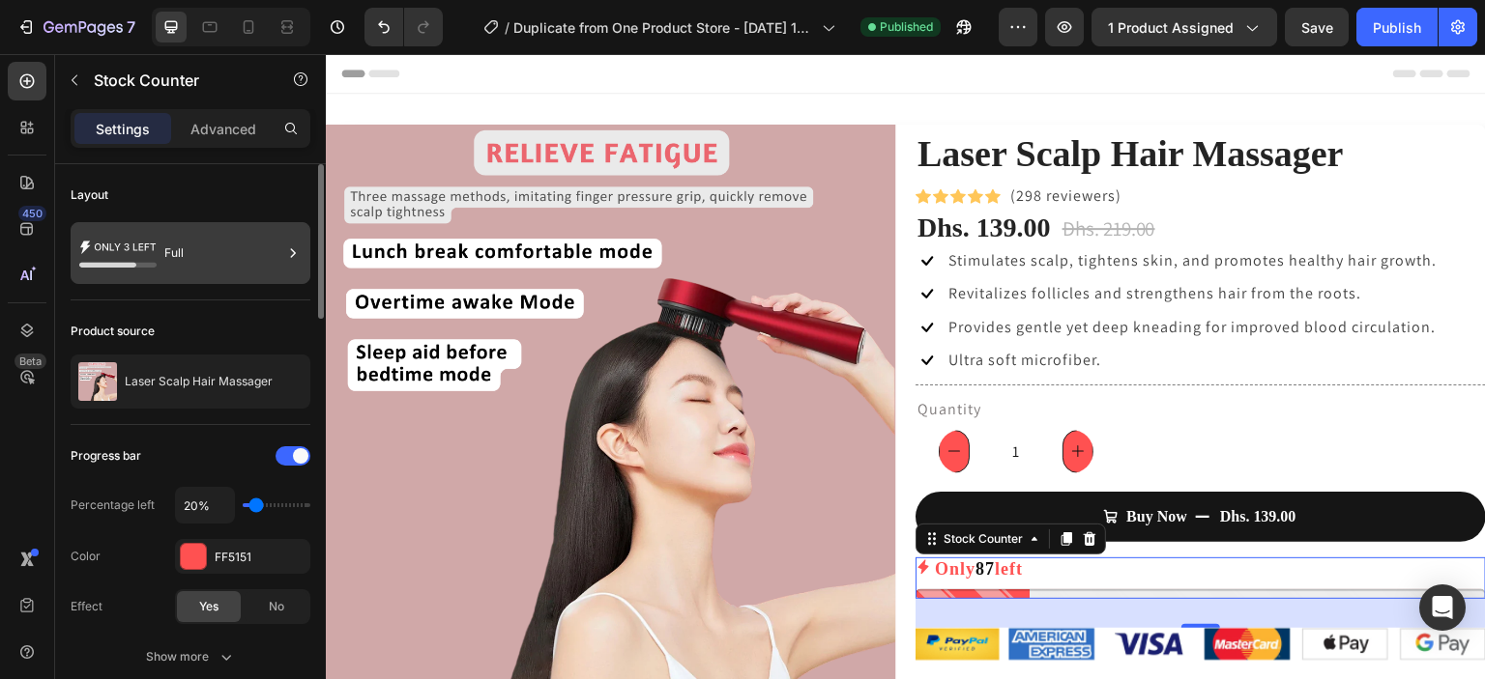
click at [198, 252] on div "Full" at bounding box center [223, 253] width 118 height 44
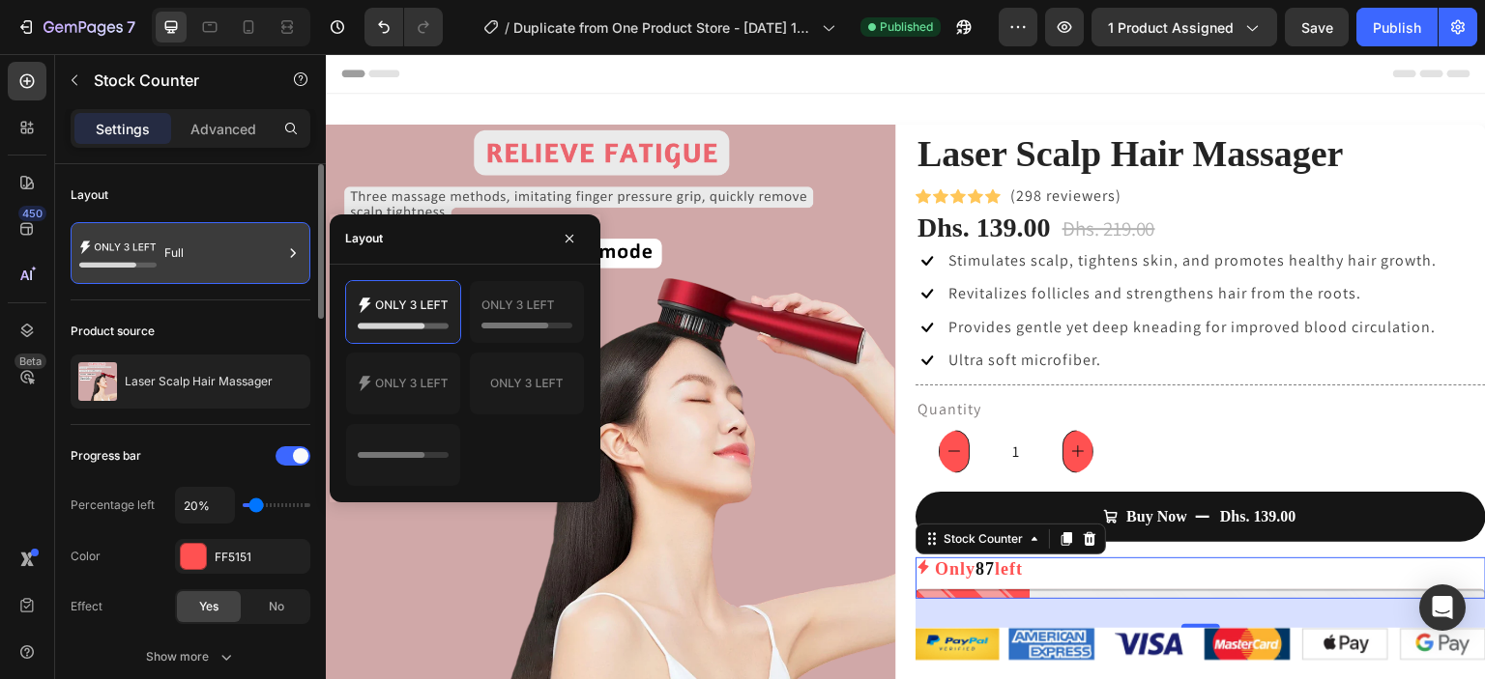
click at [200, 250] on div "Full" at bounding box center [223, 253] width 118 height 44
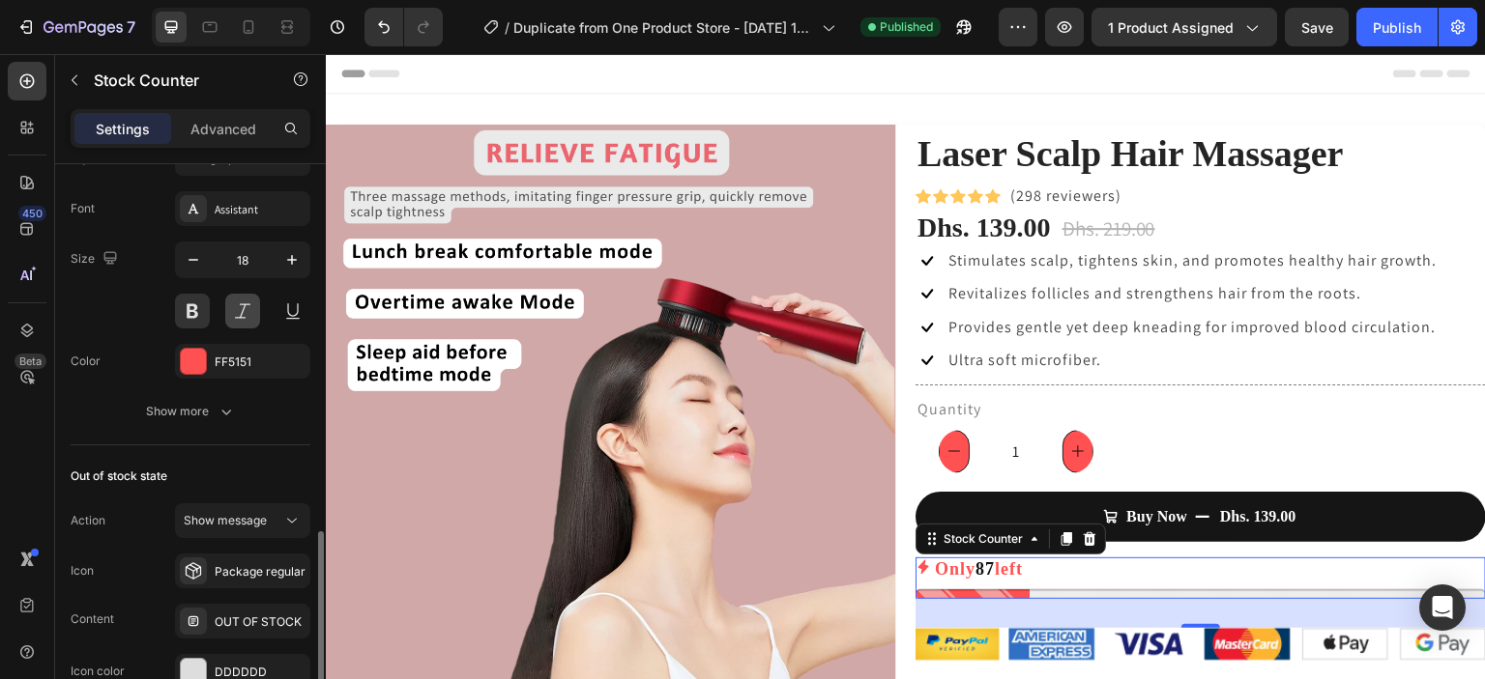
scroll to position [1121, 0]
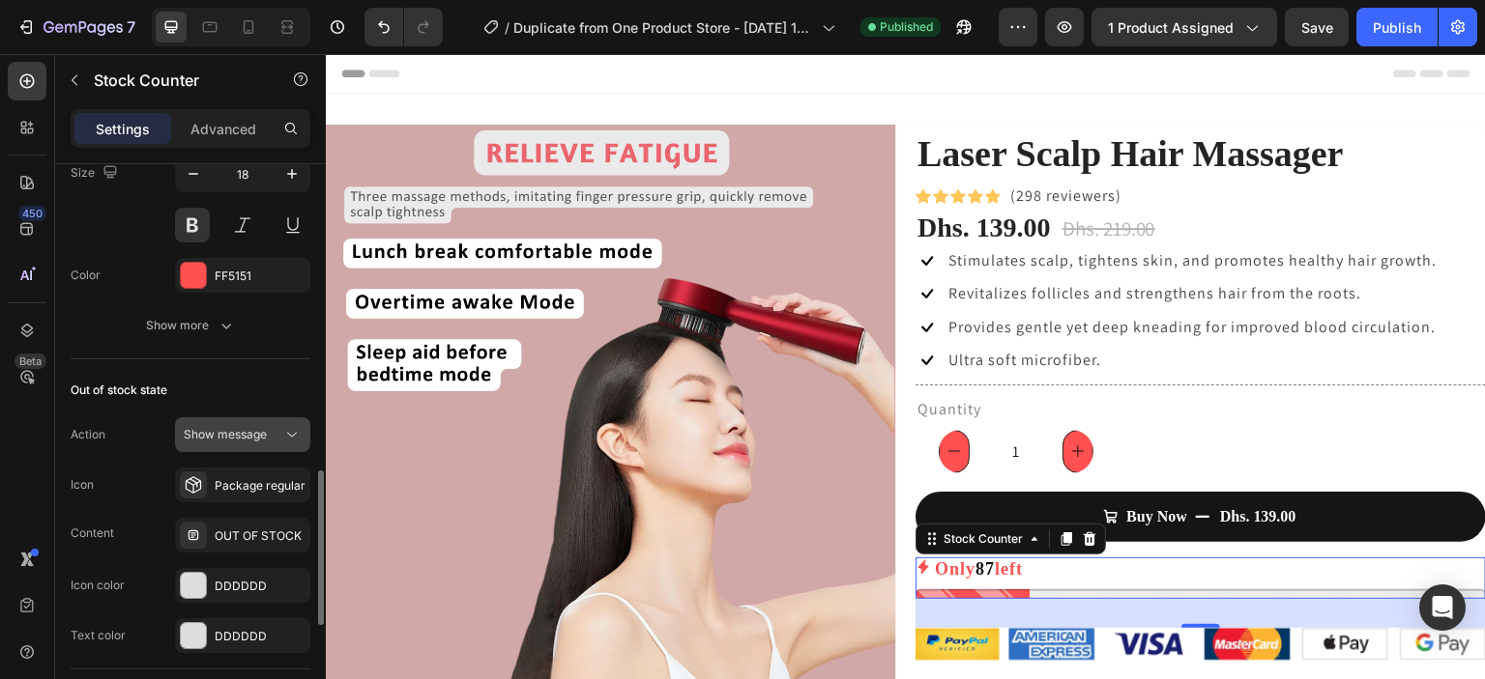
click at [286, 433] on icon at bounding box center [291, 434] width 19 height 19
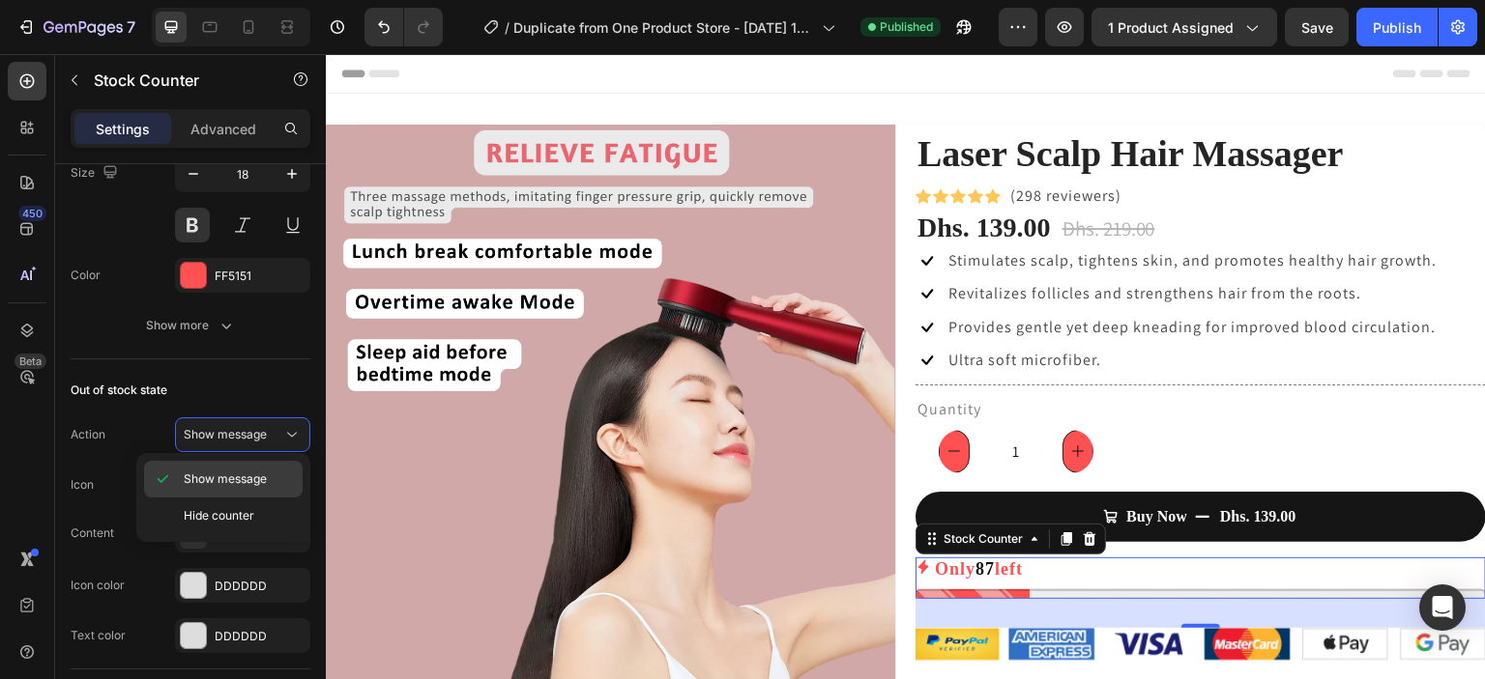
click at [267, 480] on p "Show message" at bounding box center [239, 479] width 110 height 17
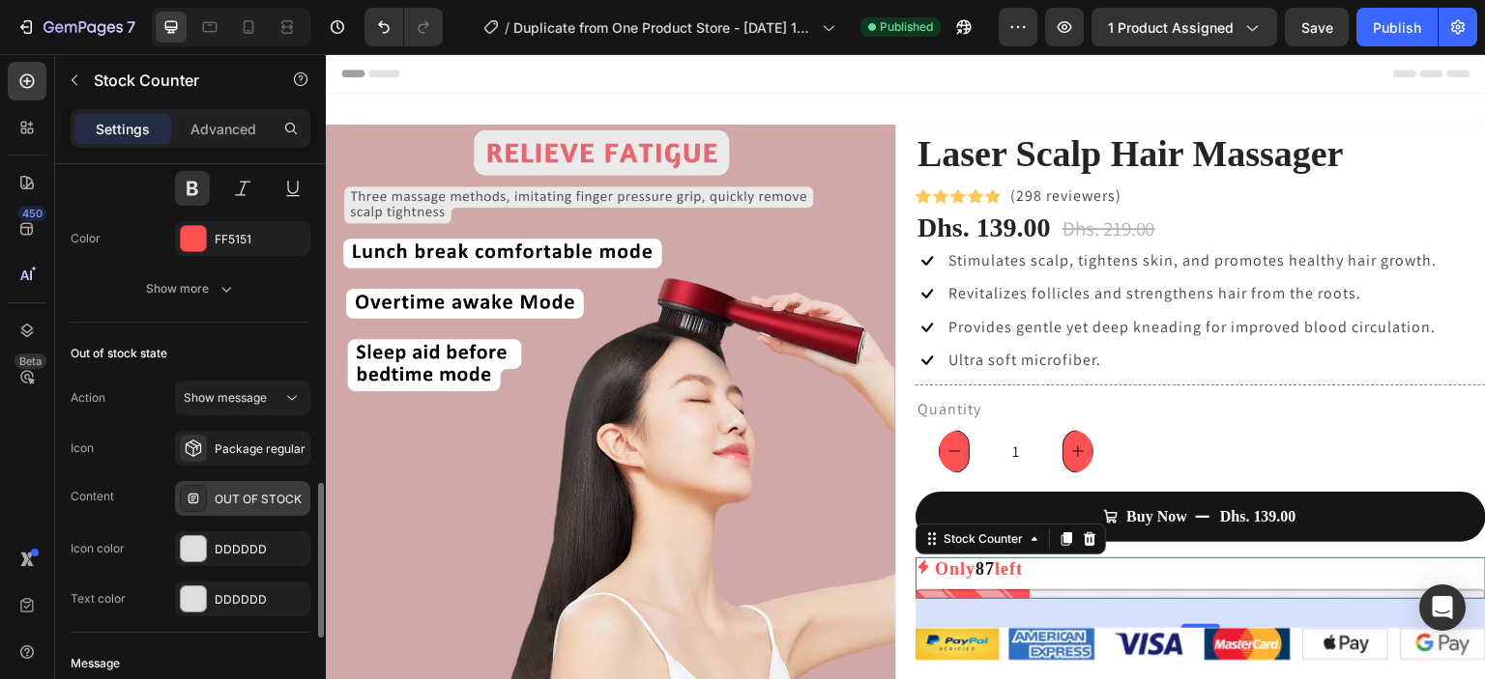
scroll to position [1160, 0]
click at [235, 498] on div "OUT OF STOCK" at bounding box center [260, 497] width 91 height 17
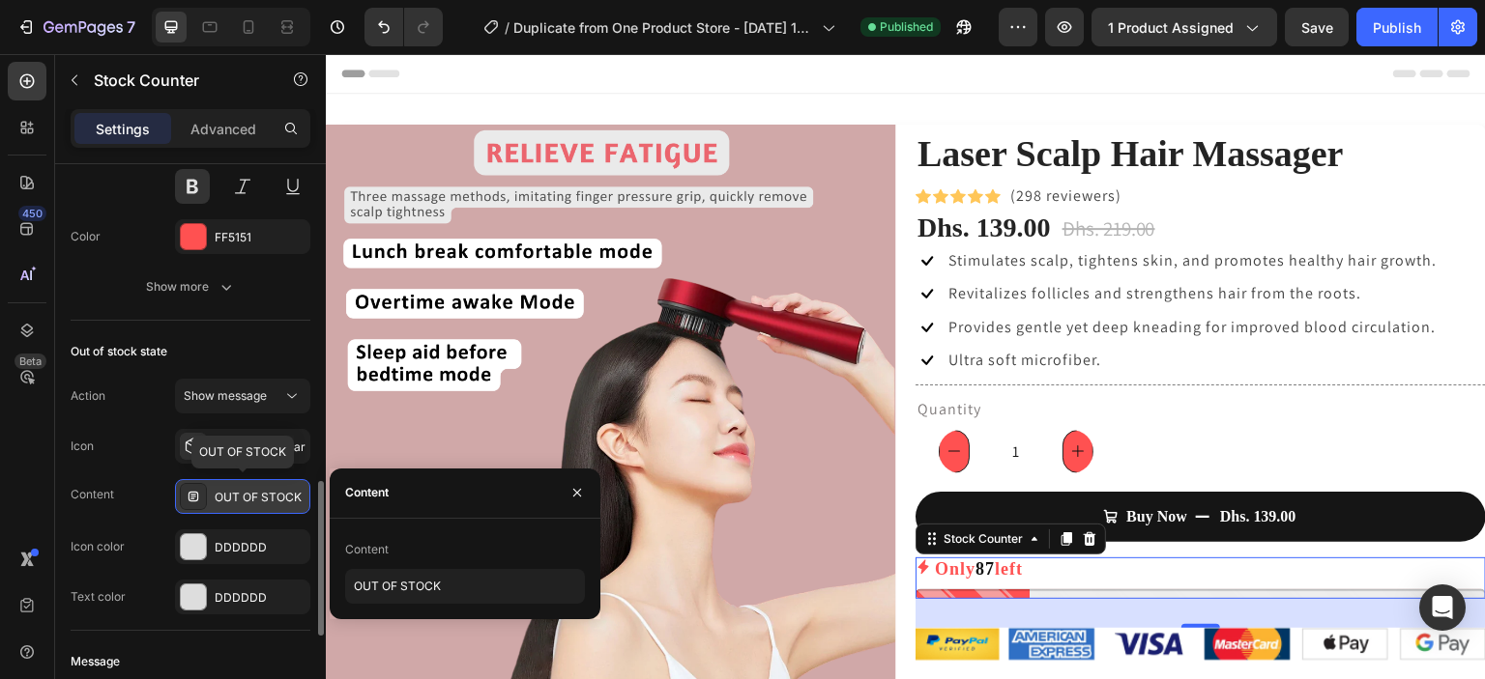
click at [235, 498] on div "OUT OF STOCK" at bounding box center [260, 497] width 91 height 17
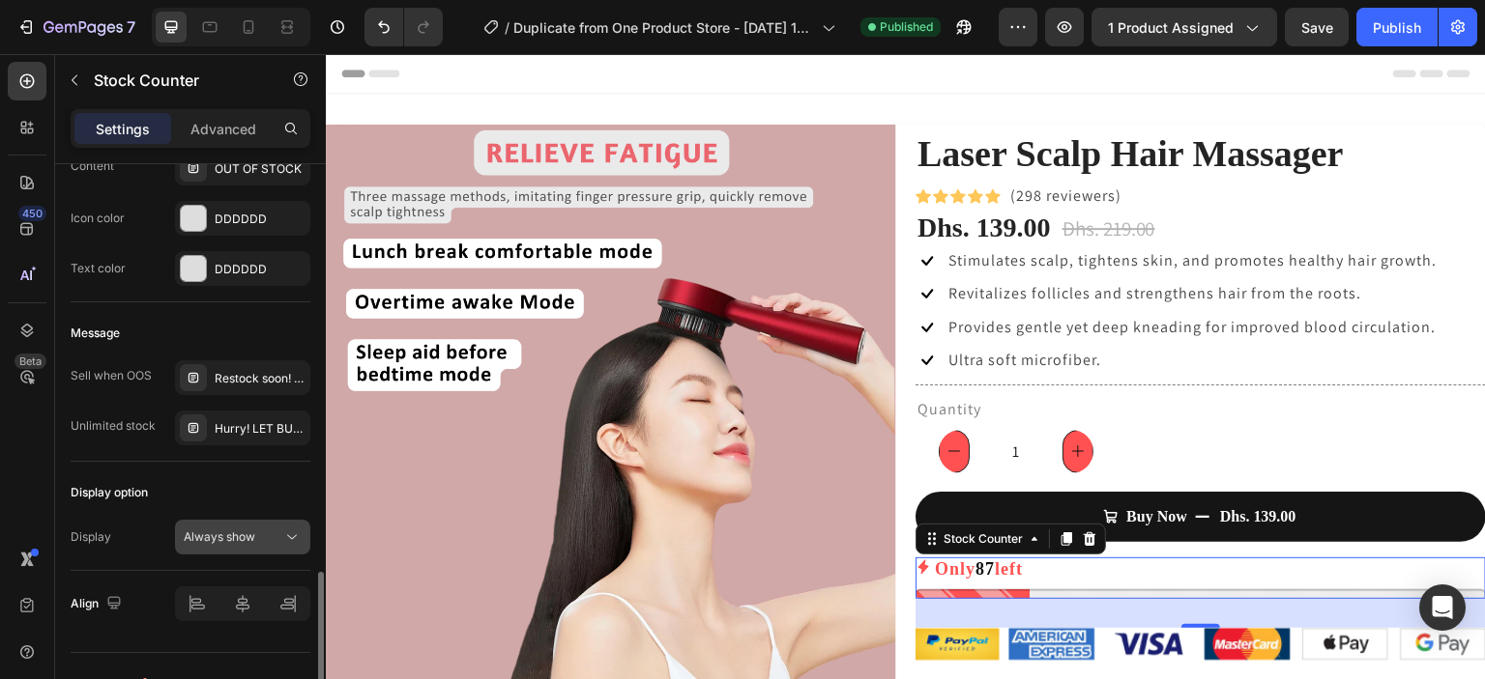
scroll to position [1489, 0]
click at [233, 534] on span "Always show" at bounding box center [220, 536] width 72 height 14
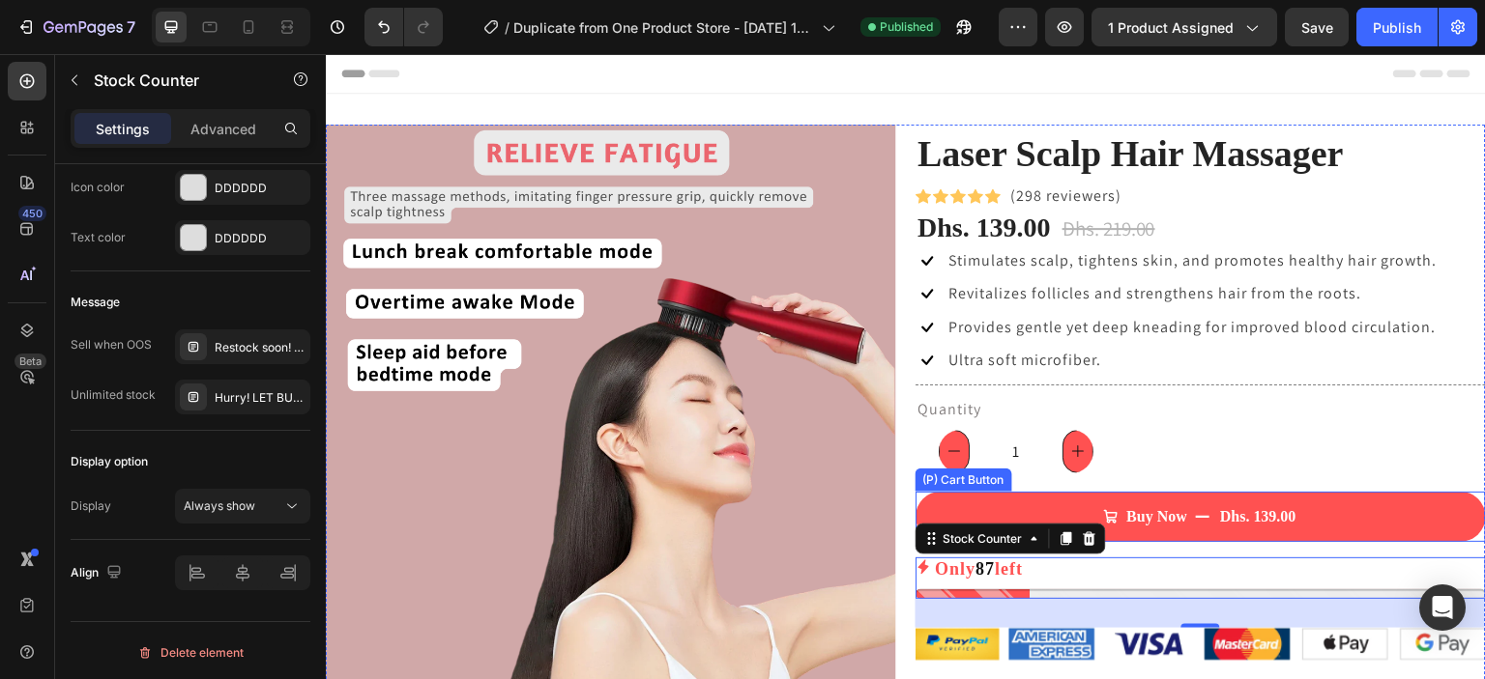
click at [1242, 504] on div "Dhs. 139.00" at bounding box center [1258, 517] width 80 height 27
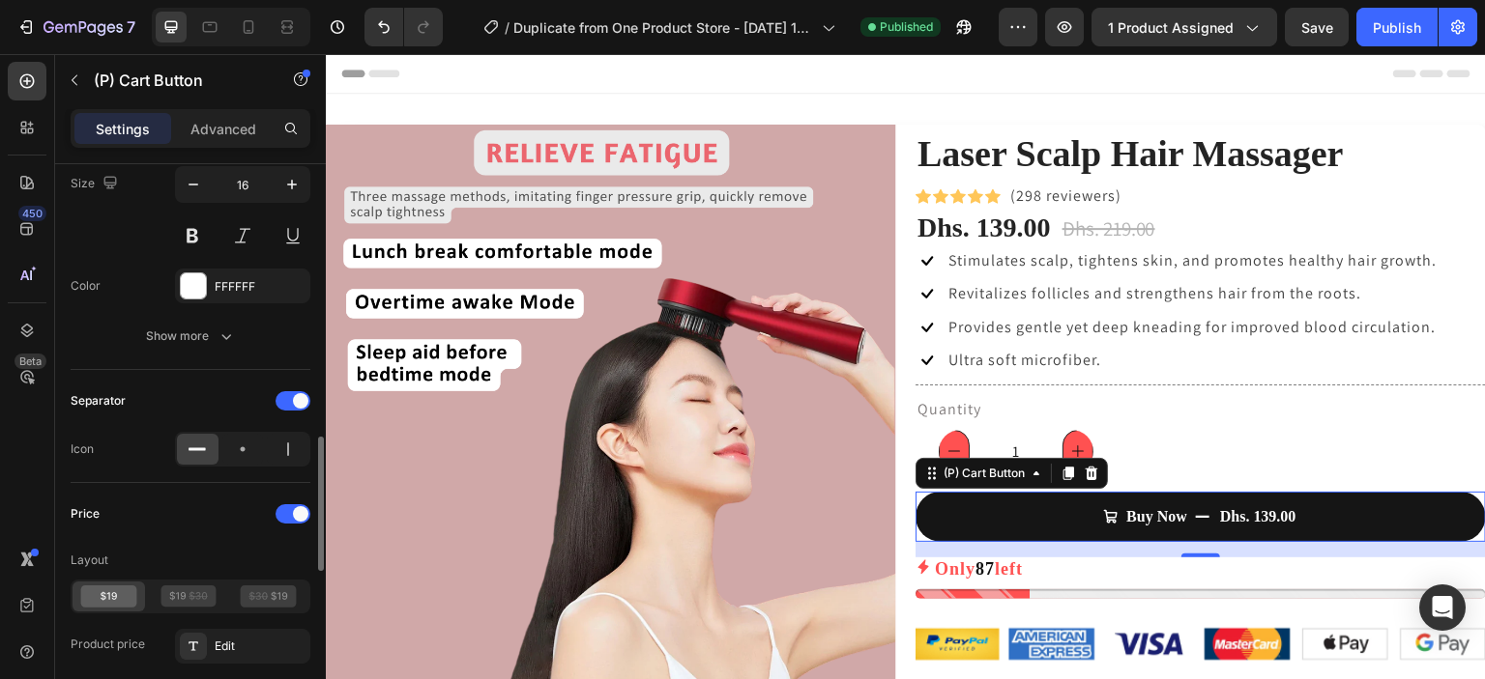
scroll to position [1222, 0]
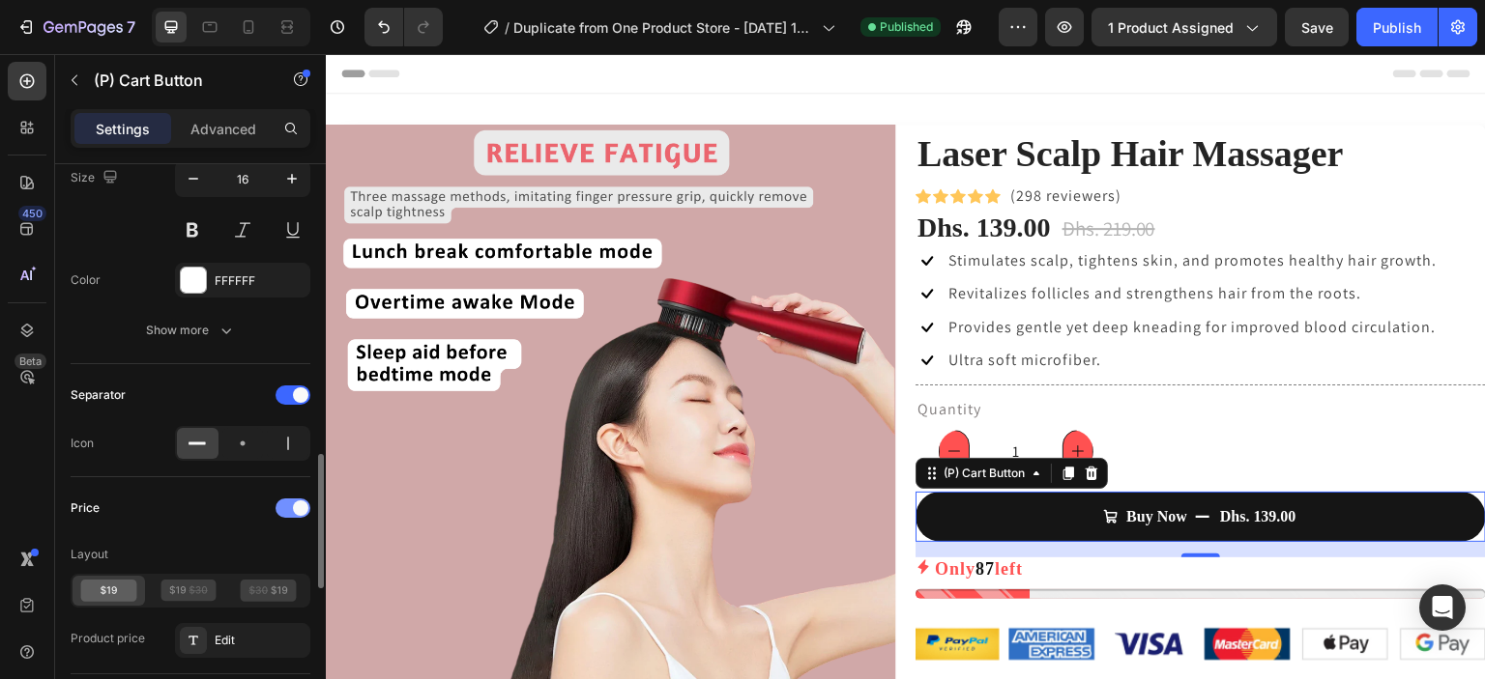
click at [294, 511] on div at bounding box center [292, 508] width 35 height 19
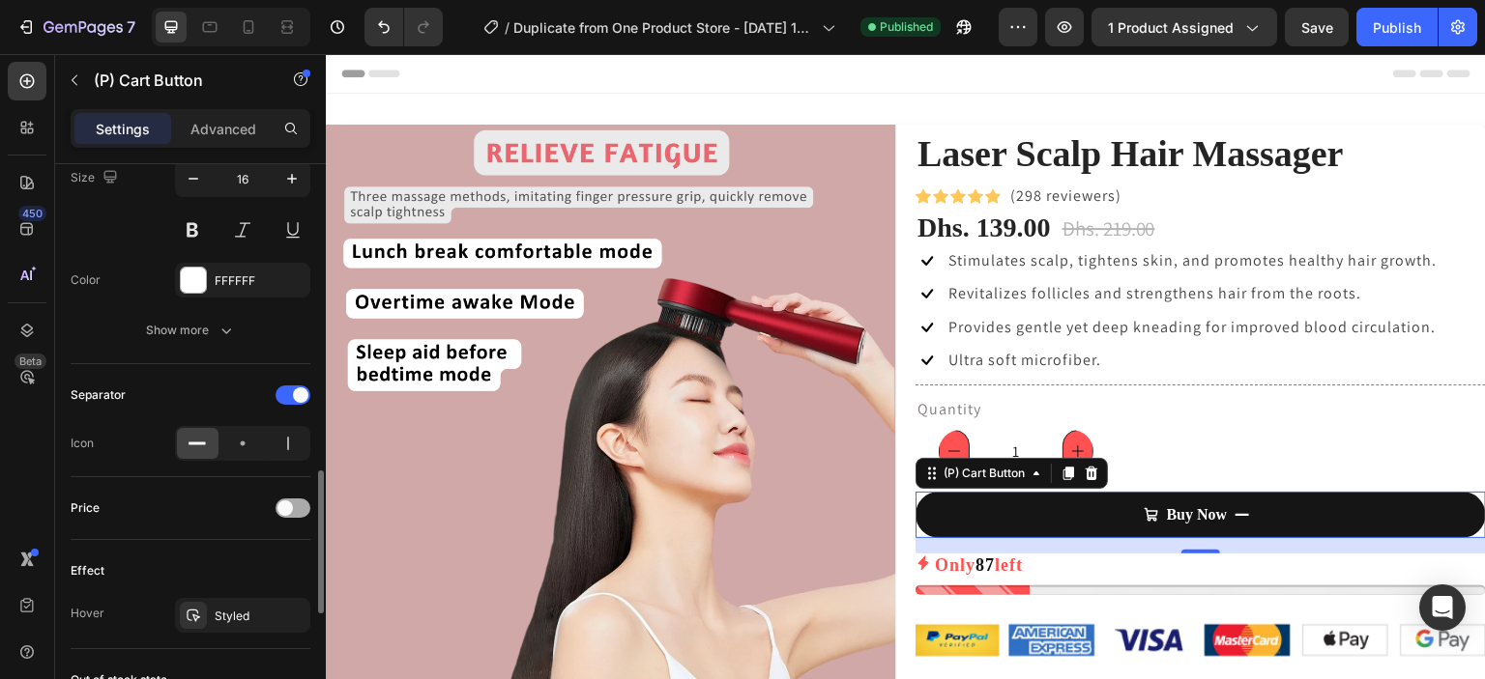
click at [294, 511] on div at bounding box center [292, 508] width 35 height 19
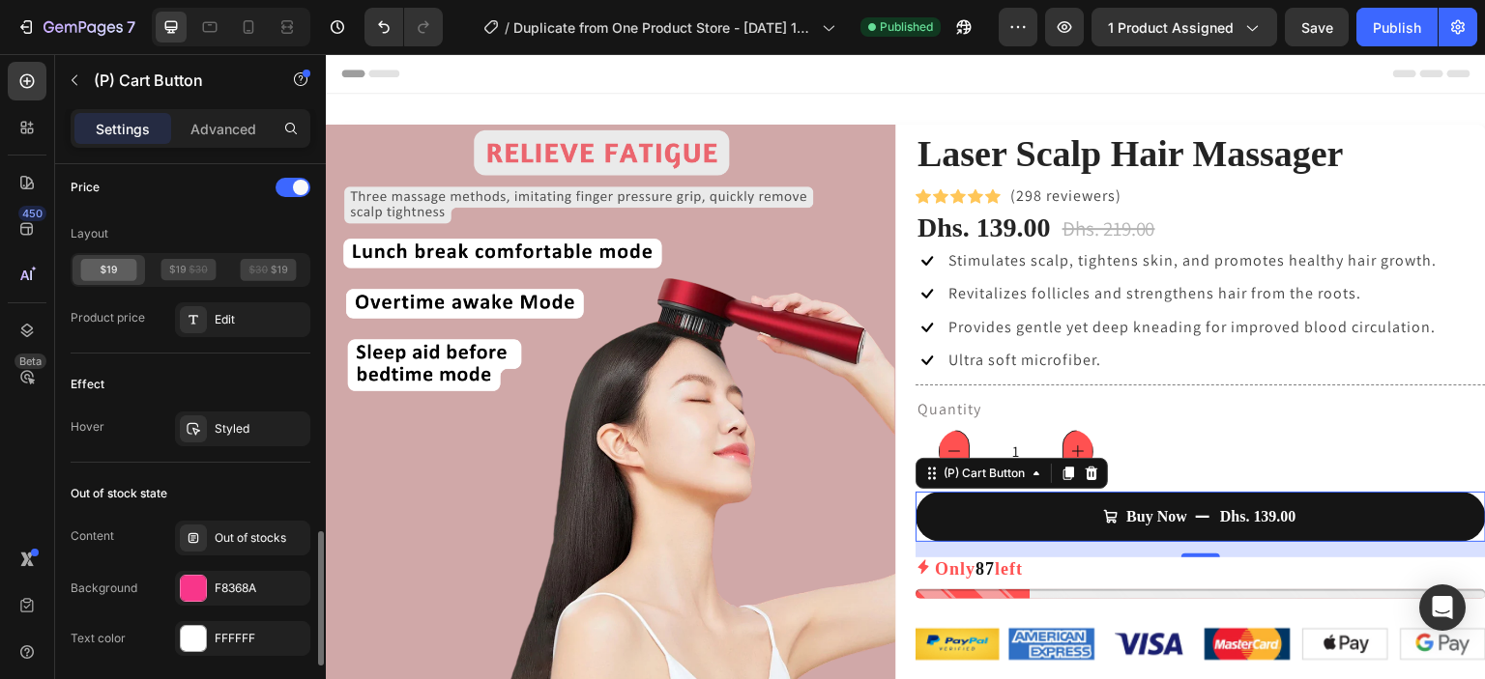
scroll to position [1544, 0]
click at [239, 521] on div "Out of stocks" at bounding box center [242, 537] width 135 height 35
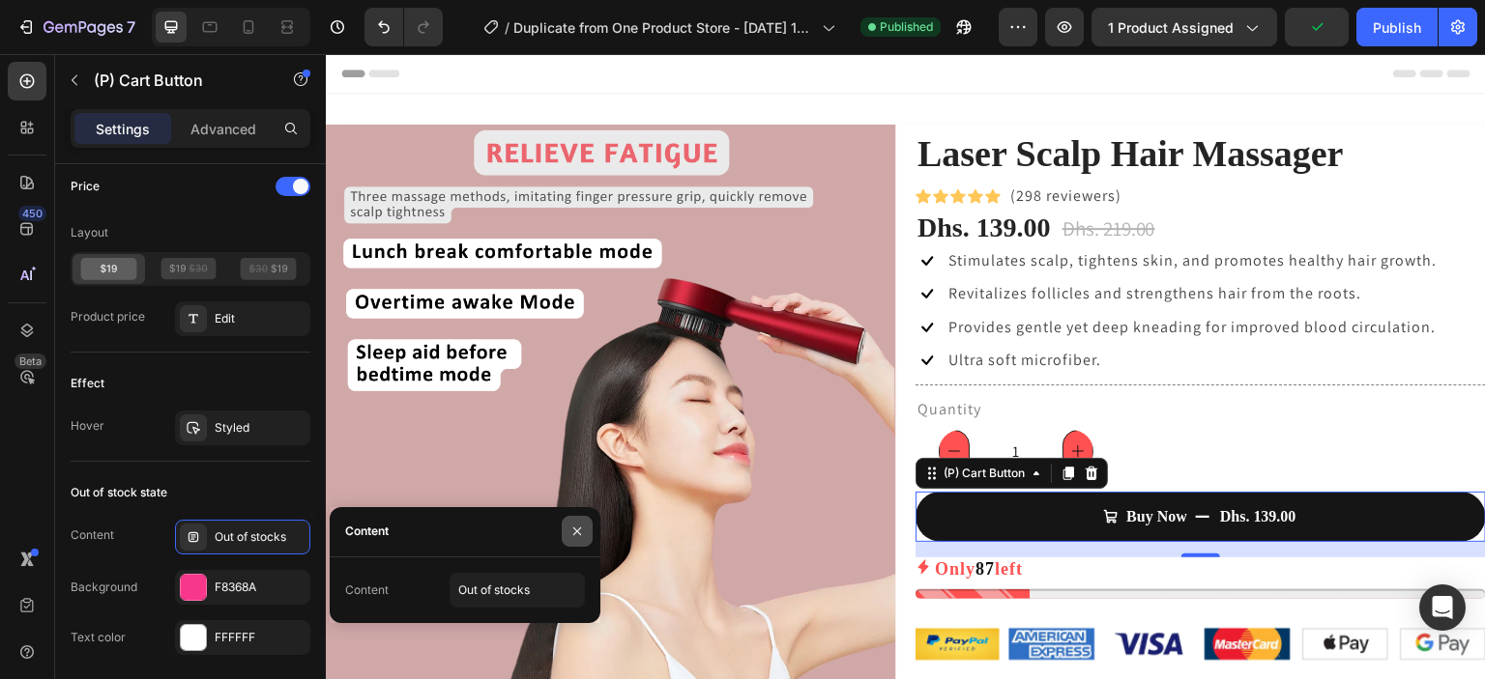
click at [569, 533] on icon "button" at bounding box center [576, 531] width 15 height 15
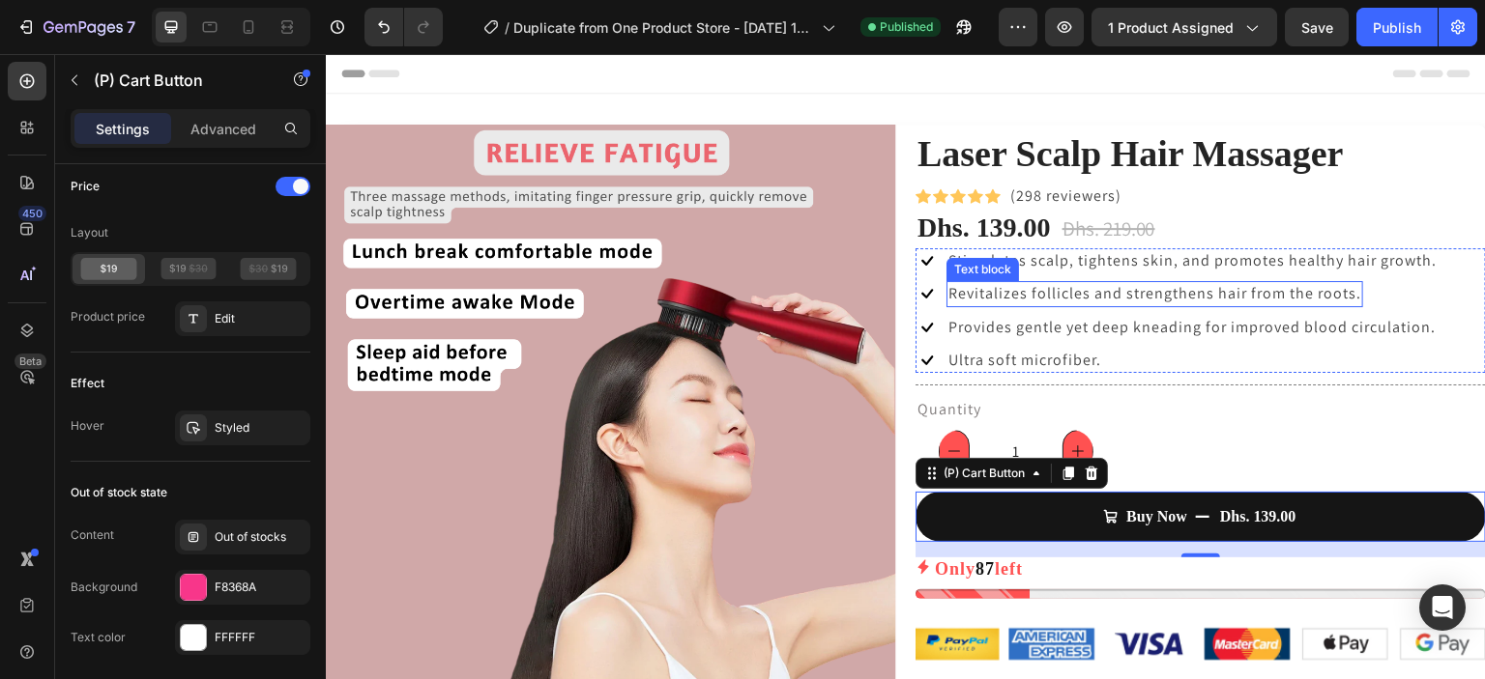
scroll to position [70, 0]
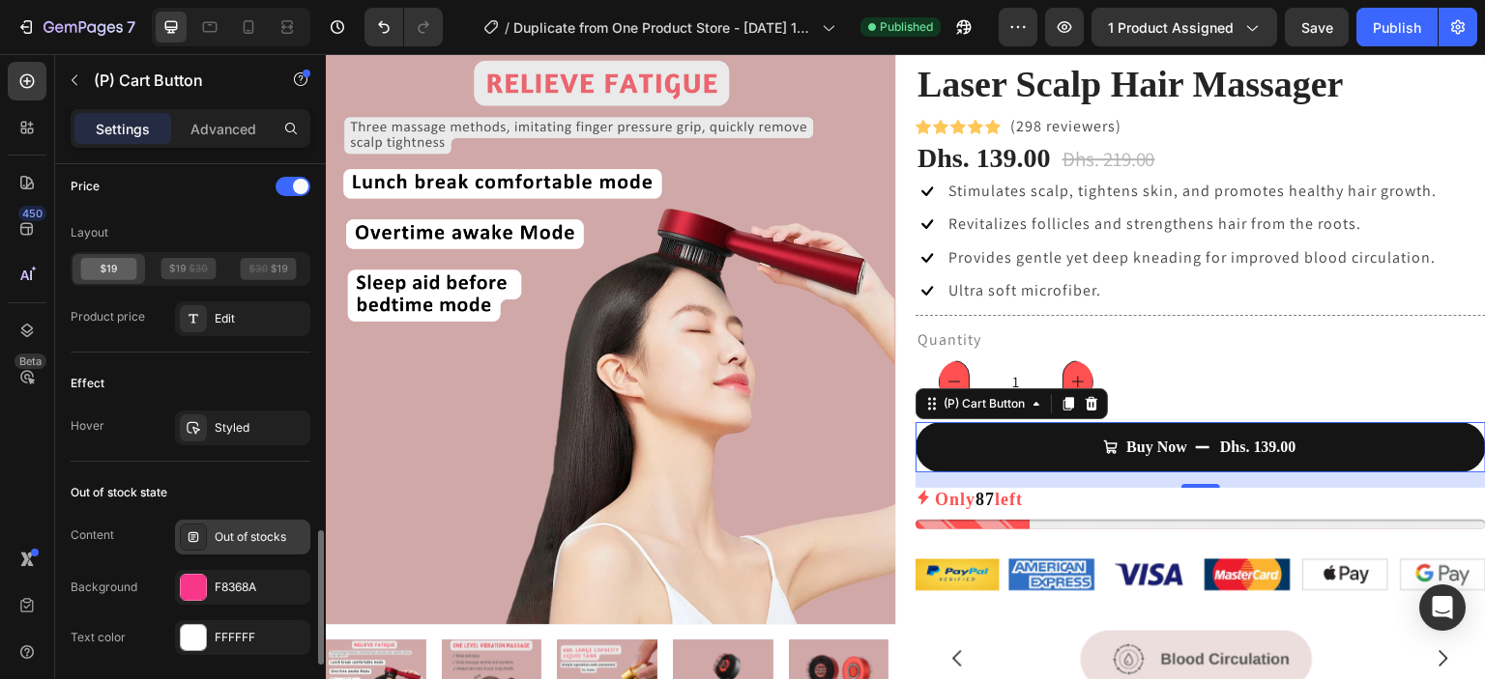
click at [252, 539] on div "Out of stocks" at bounding box center [260, 537] width 91 height 17
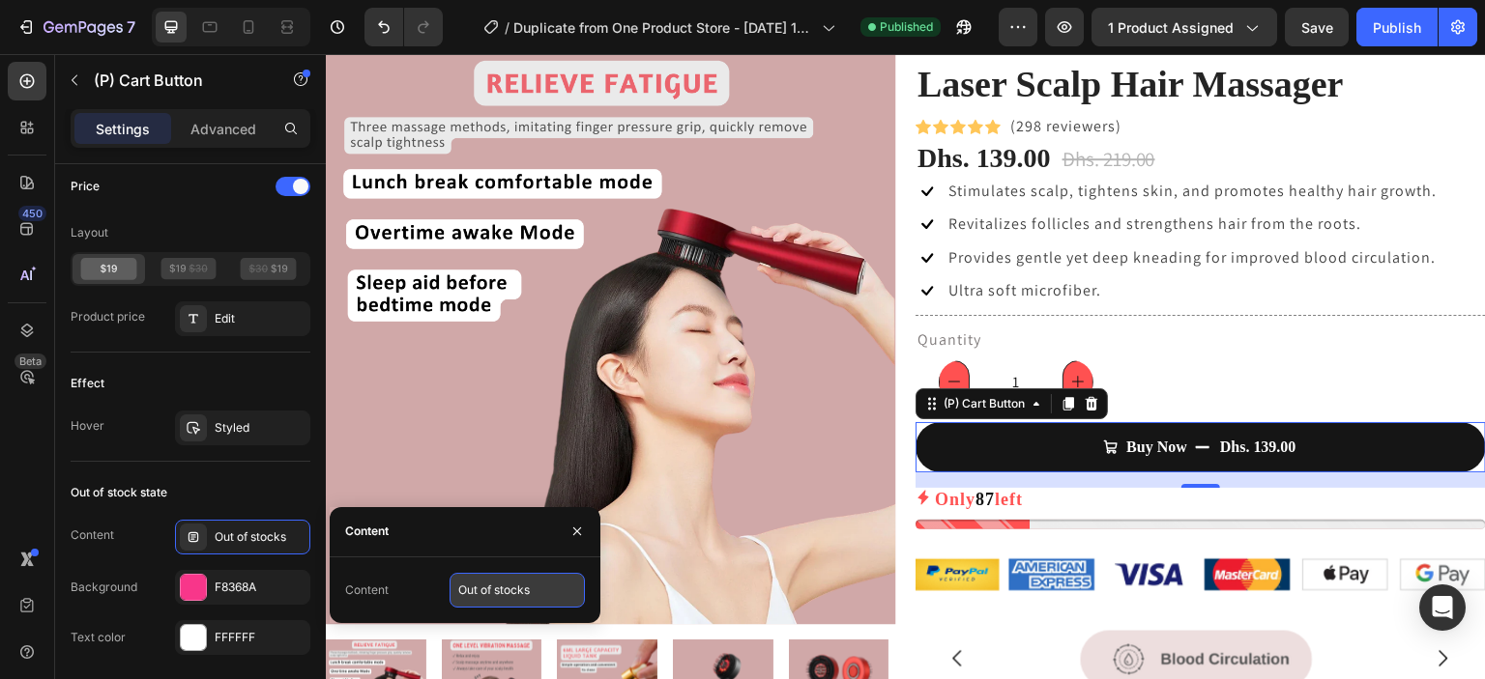
click at [530, 583] on input "Out of stocks" at bounding box center [516, 590] width 135 height 35
click at [283, 540] on div "Out of stocks" at bounding box center [260, 537] width 91 height 17
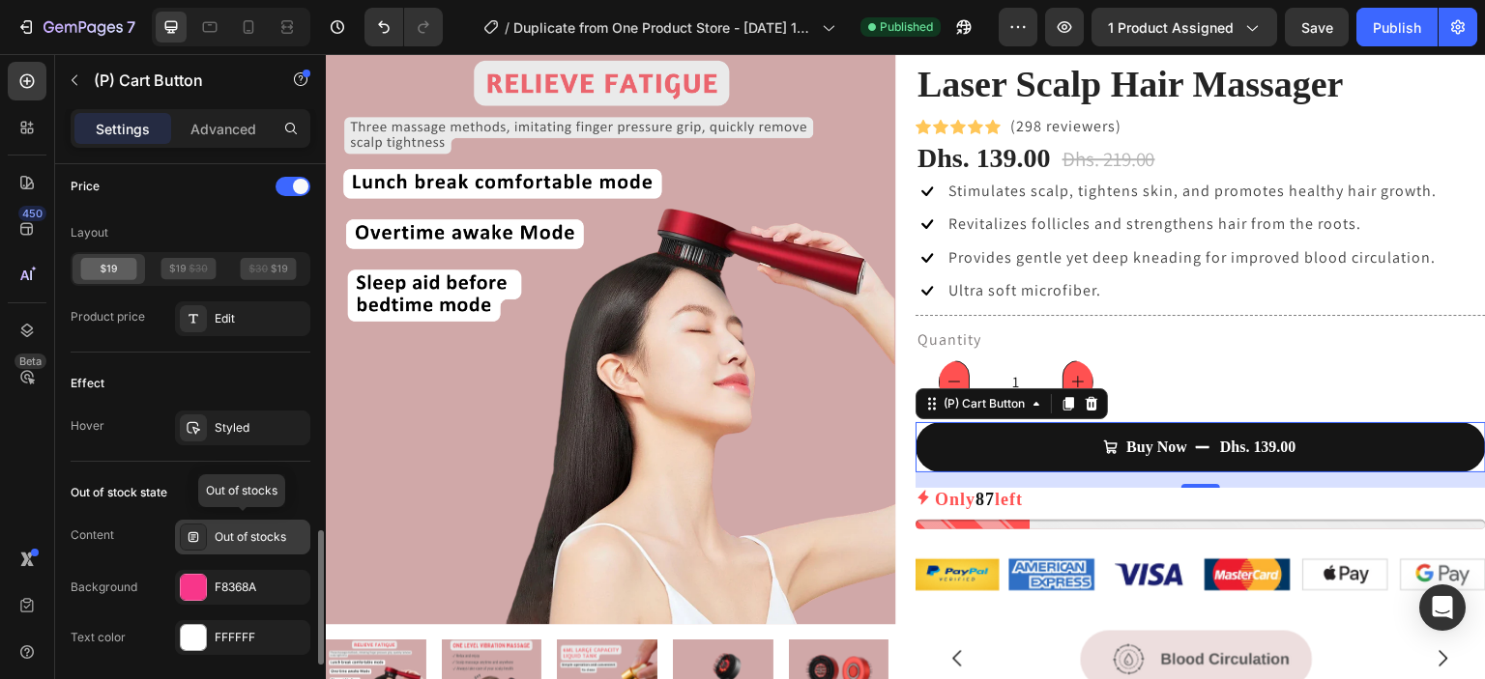
click at [283, 540] on div "Out of stocks" at bounding box center [260, 537] width 91 height 17
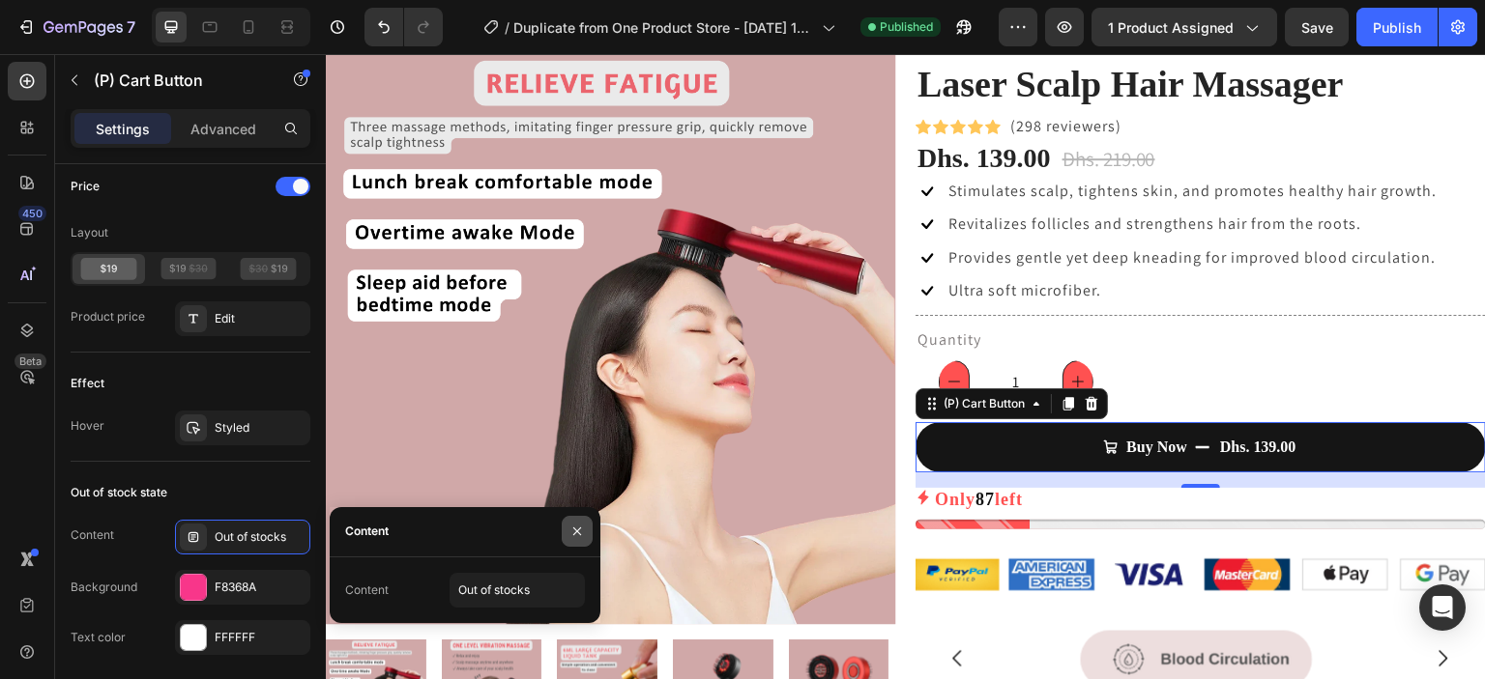
click at [572, 541] on button "button" at bounding box center [577, 531] width 31 height 31
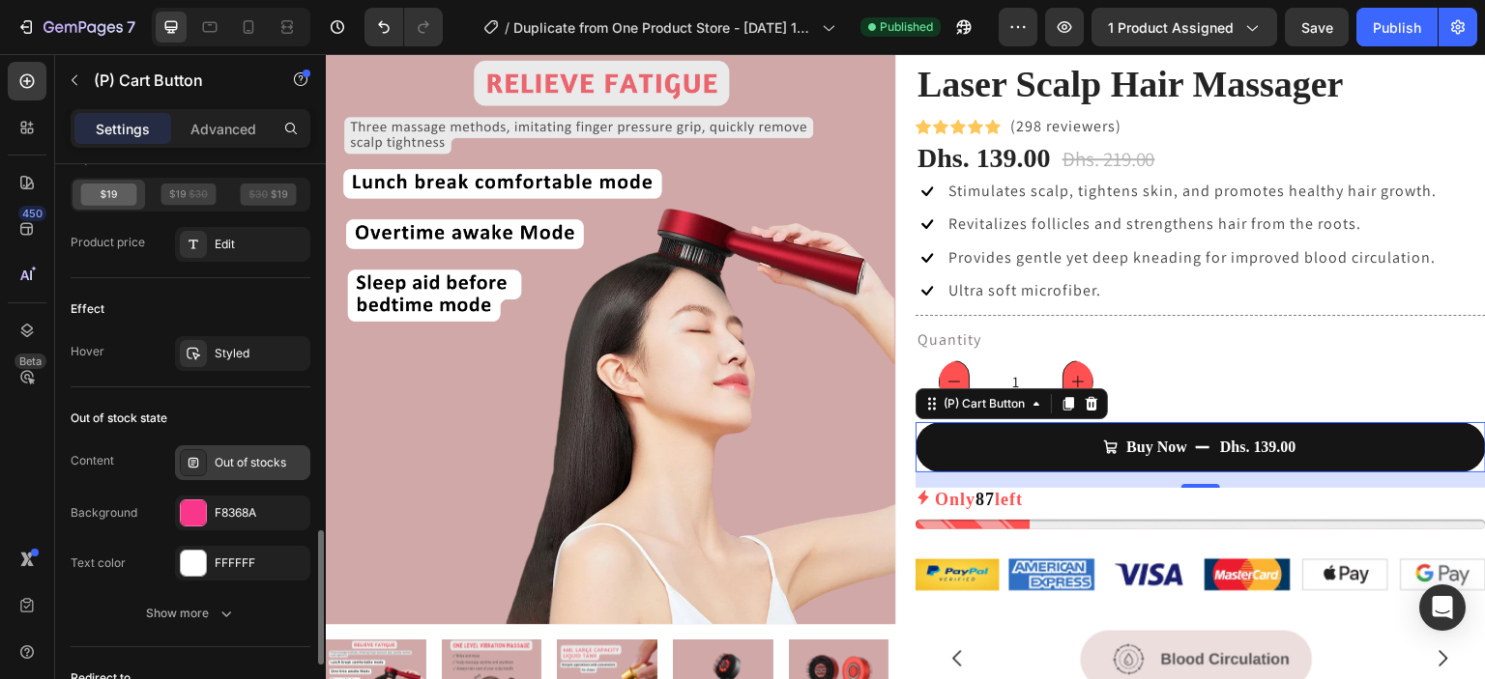
scroll to position [1620, 0]
click at [206, 506] on div at bounding box center [193, 511] width 27 height 27
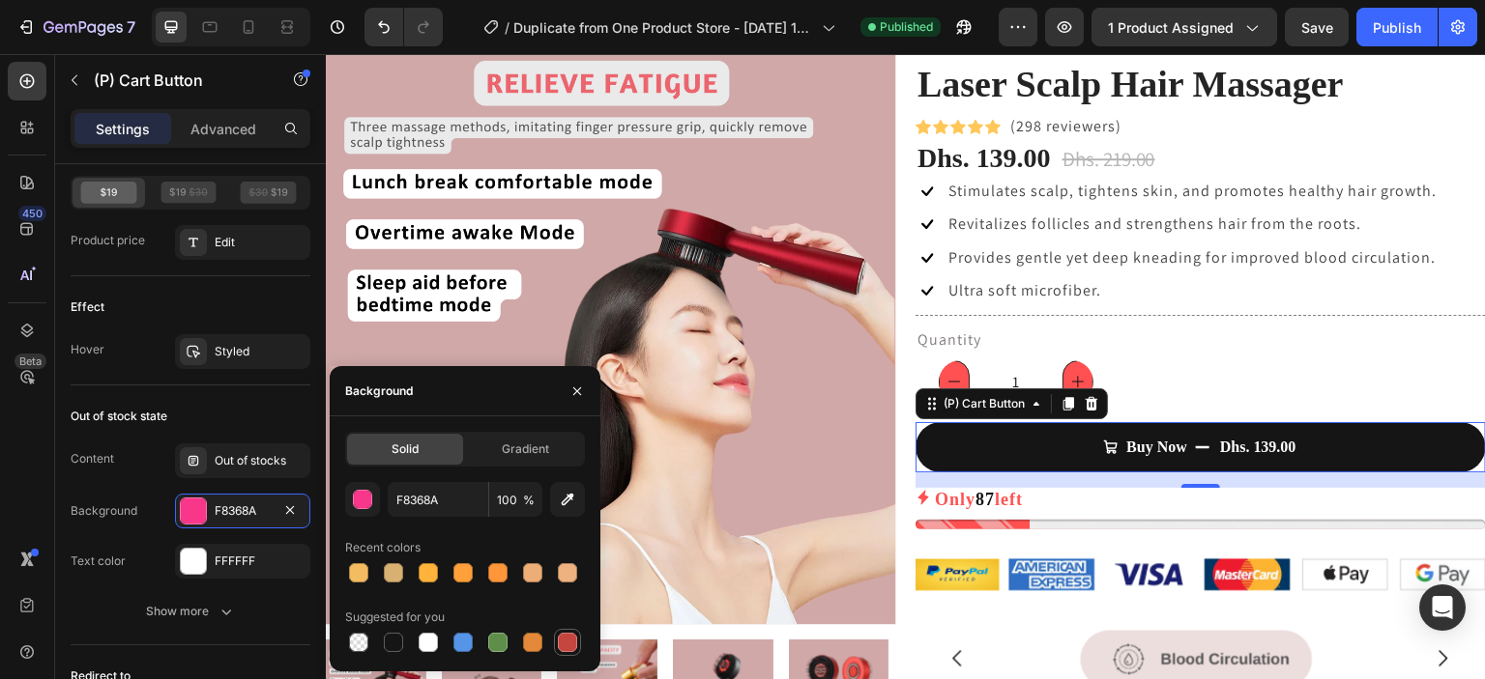
click at [564, 647] on div at bounding box center [567, 642] width 19 height 19
click at [384, 30] on icon "Undo/Redo" at bounding box center [383, 26] width 19 height 19
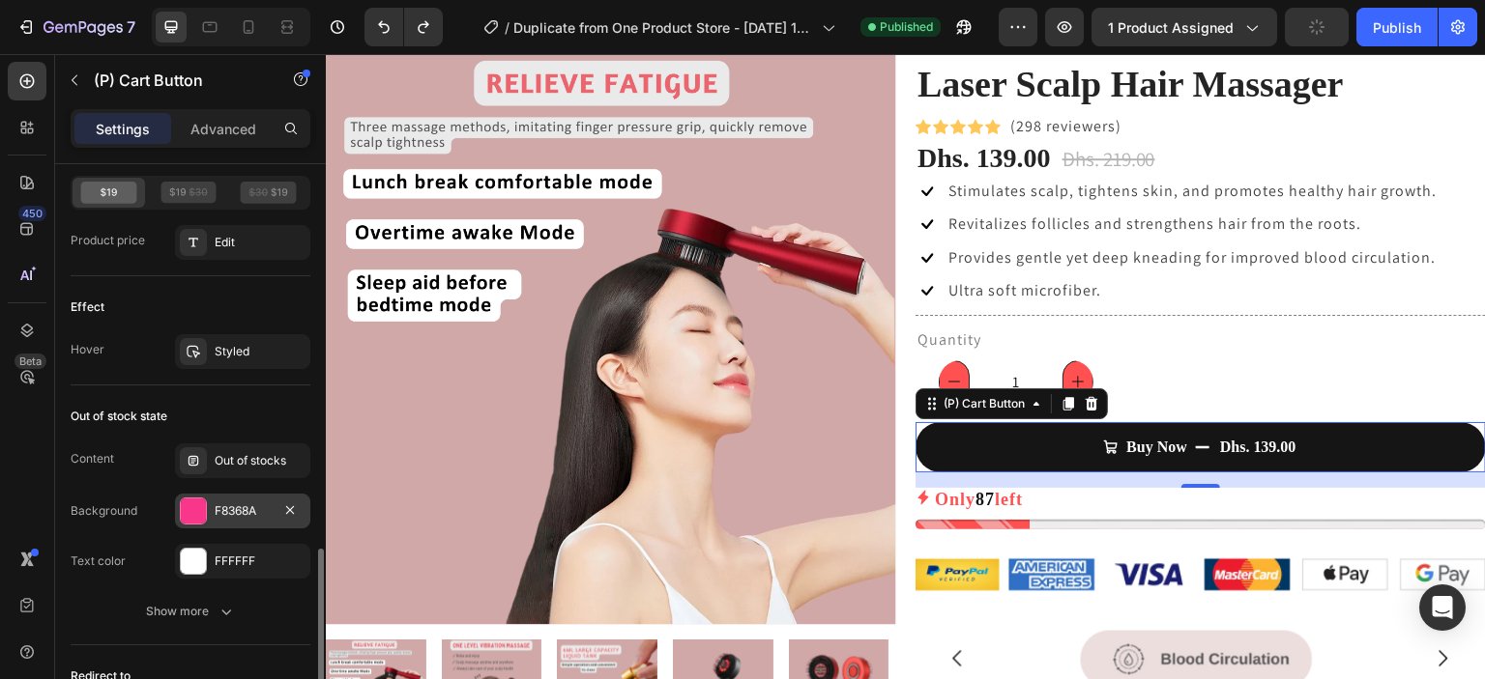
click at [251, 504] on div "F8368A" at bounding box center [243, 511] width 56 height 17
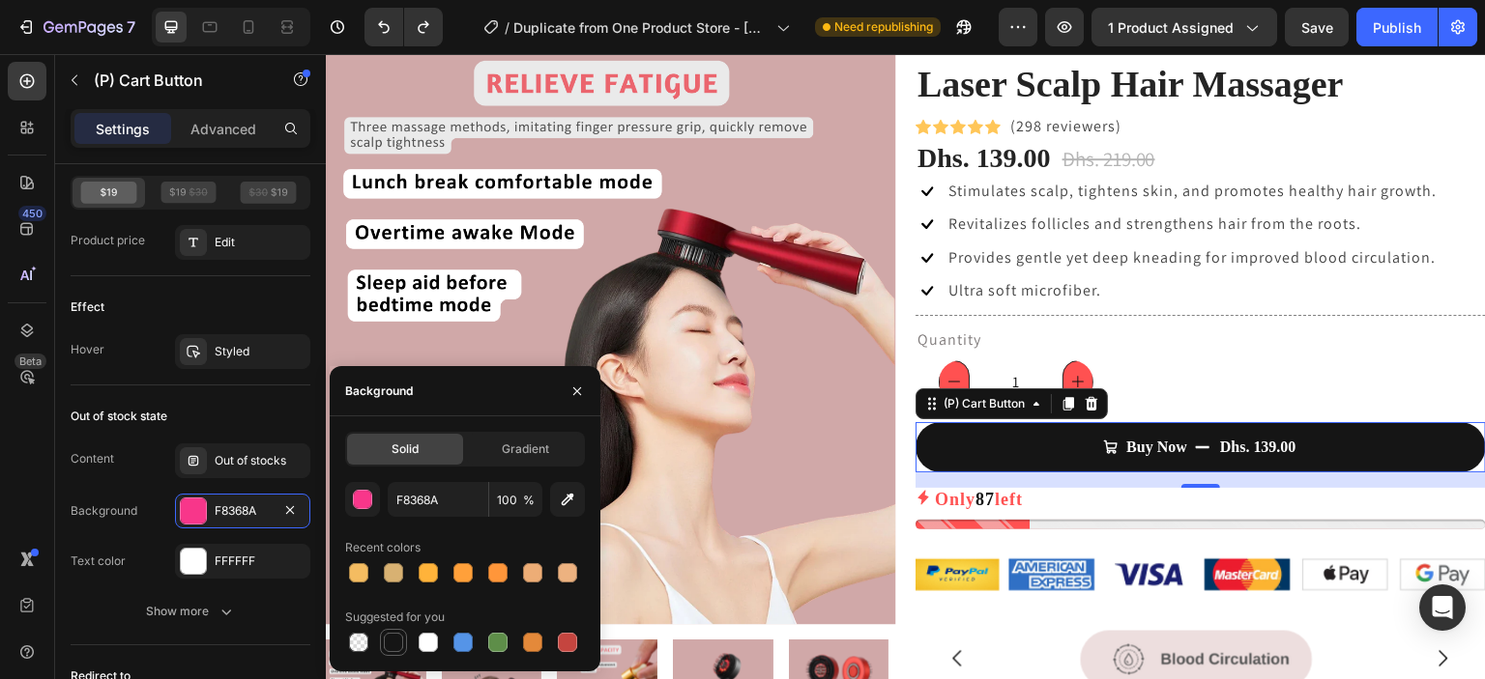
click at [395, 650] on div at bounding box center [393, 642] width 19 height 19
type input "151515"
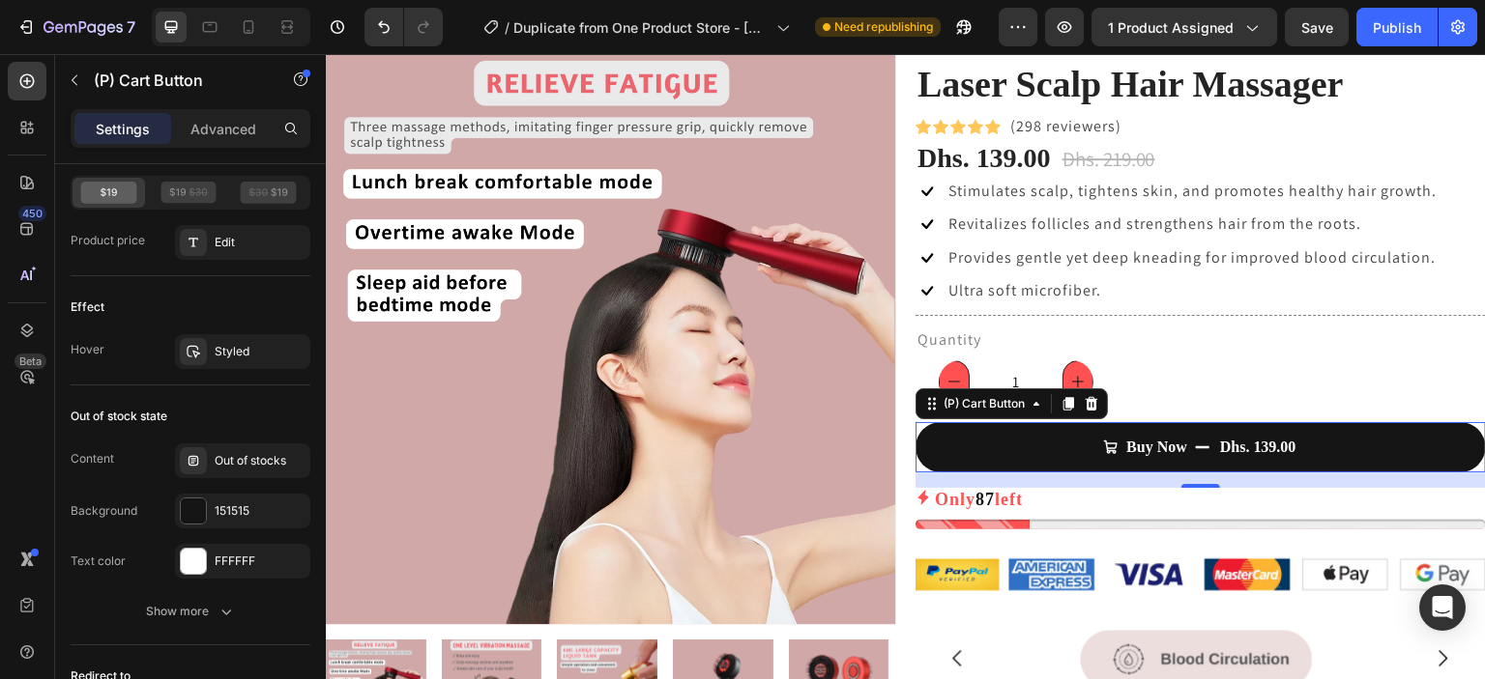
click at [29, 495] on div "450 Beta" at bounding box center [27, 301] width 39 height 478
click at [1418, 43] on button "Publish" at bounding box center [1396, 27] width 81 height 39
click at [186, 453] on icon at bounding box center [193, 460] width 15 height 15
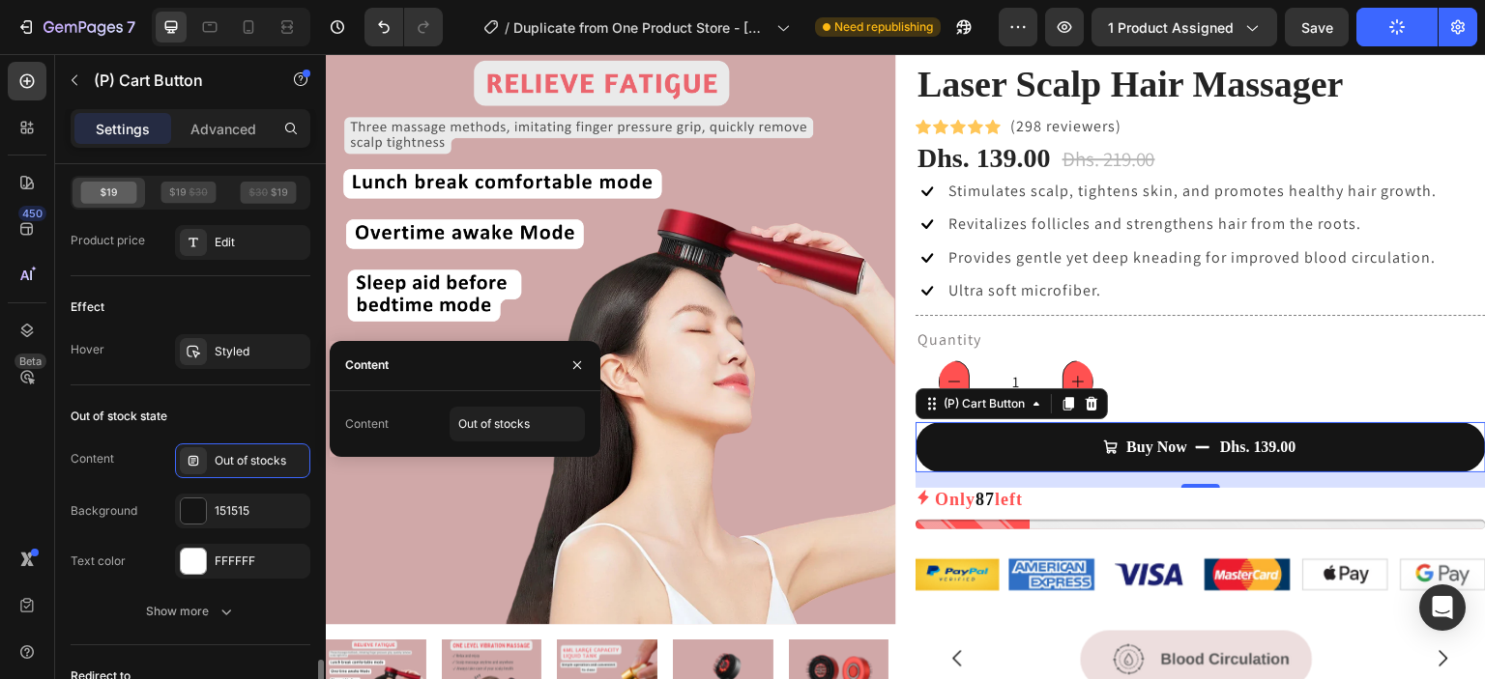
scroll to position [1804, 0]
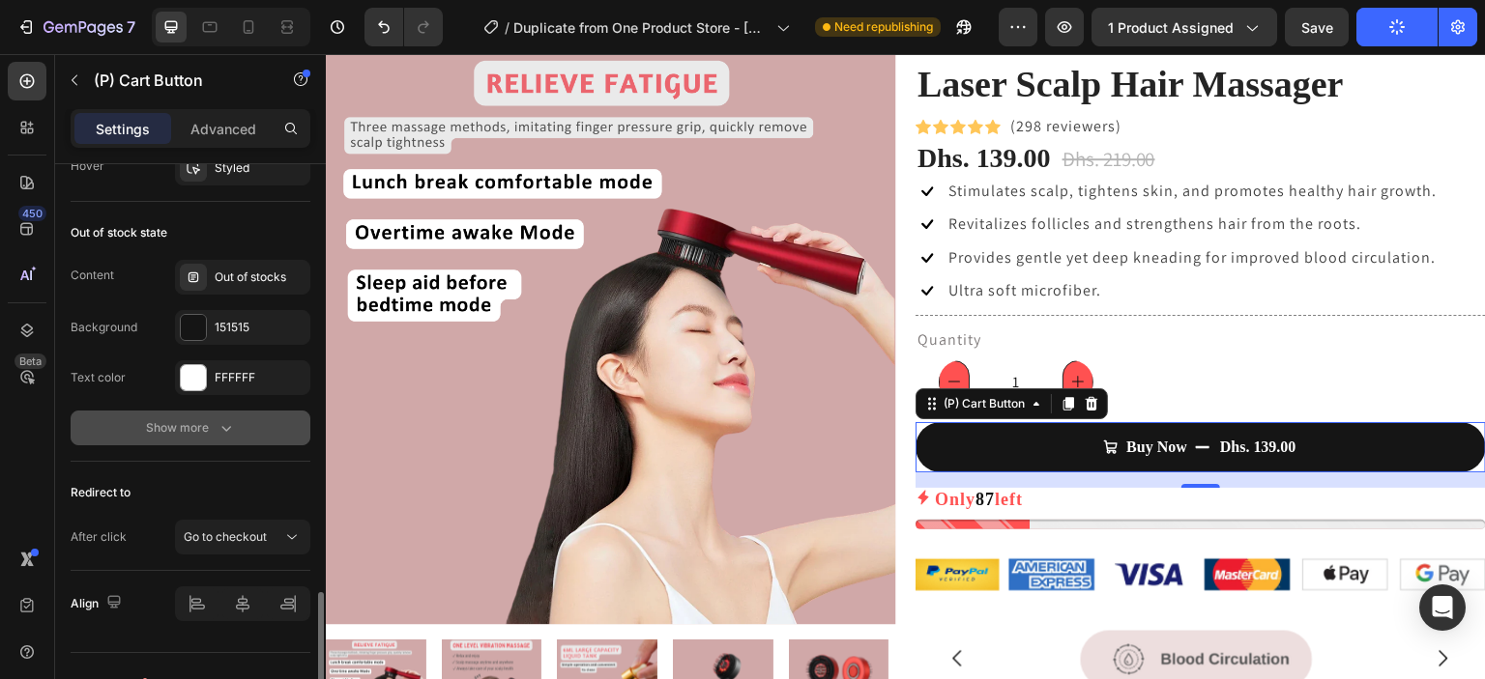
click at [197, 434] on button "Show more" at bounding box center [191, 428] width 240 height 35
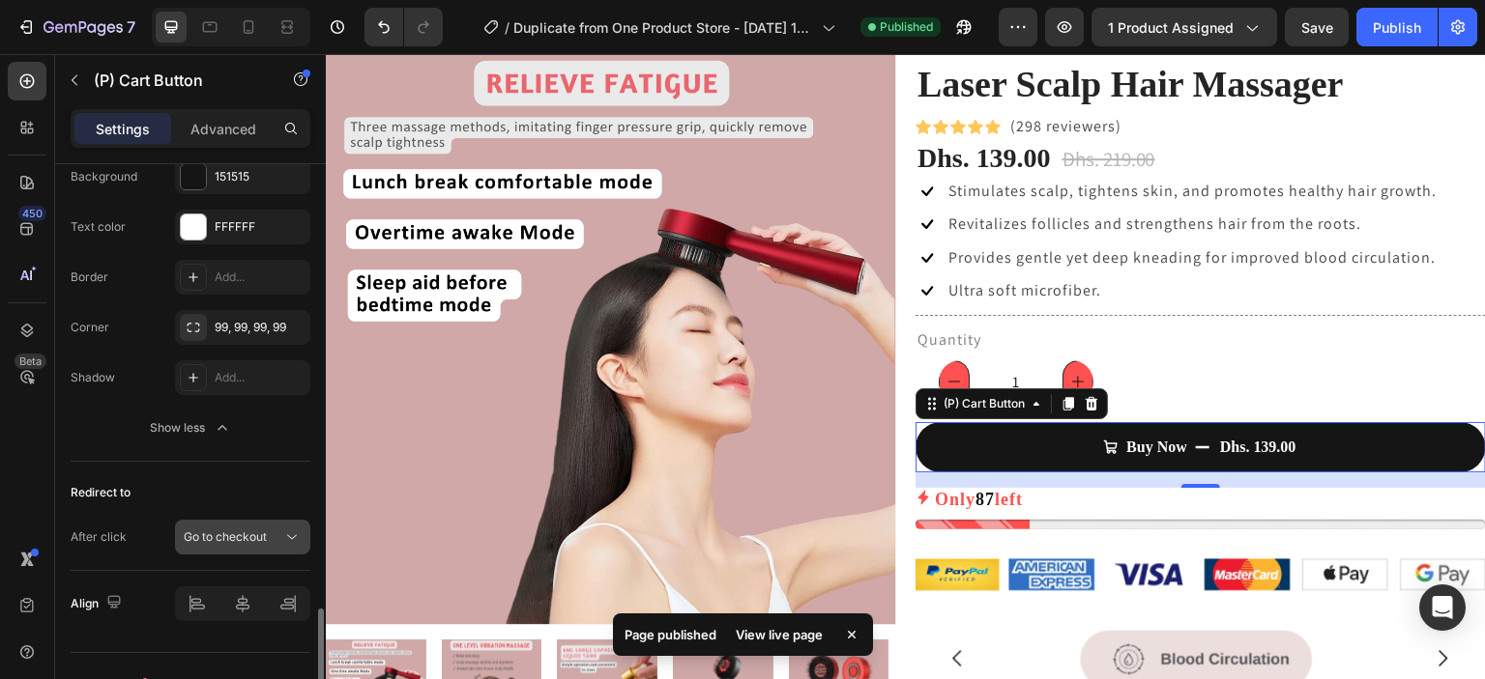
scroll to position [1983, 0]
